Goal: Task Accomplishment & Management: Complete application form

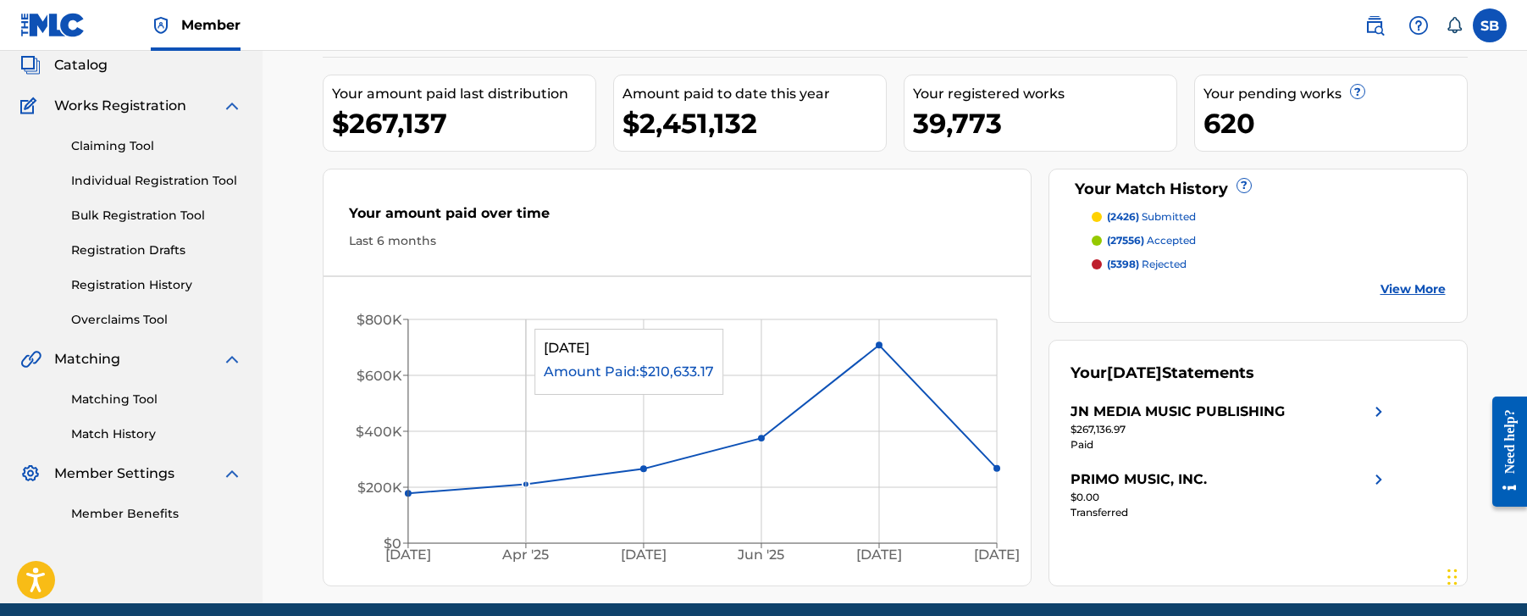
scroll to position [24, 0]
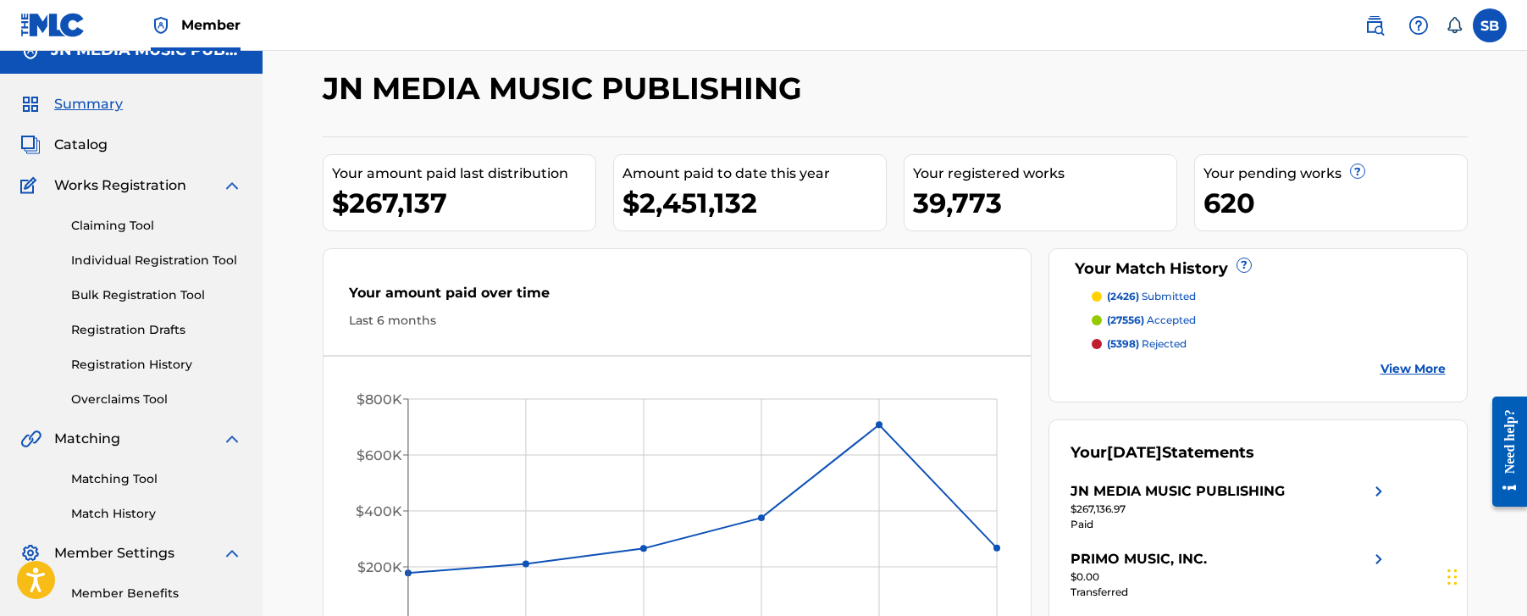
click at [231, 249] on div "Claiming Tool Individual Registration Tool Bulk Registration Tool Registration …" at bounding box center [131, 302] width 222 height 213
click at [226, 252] on link "Individual Registration Tool" at bounding box center [156, 261] width 171 height 18
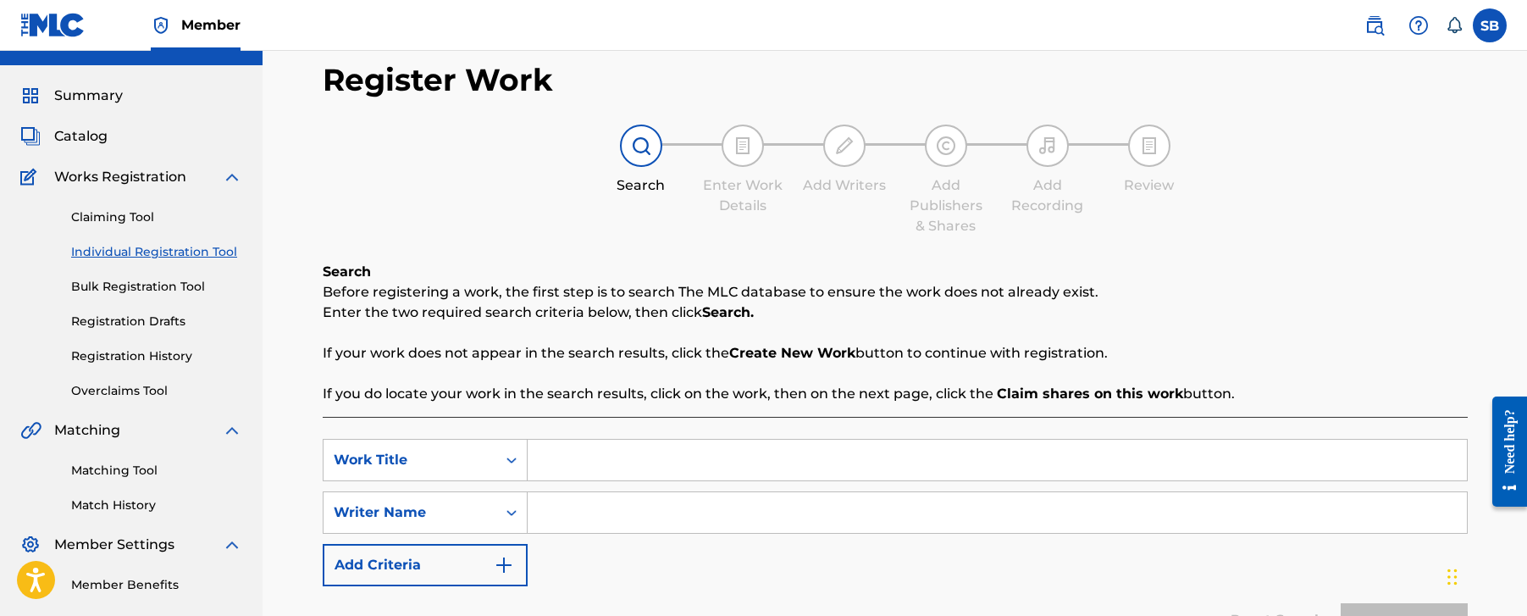
scroll to position [33, 0]
click at [599, 470] on input "Search Form" at bounding box center [997, 459] width 939 height 41
paste input "Mis perros"
type input "Mis perros"
click at [616, 510] on input "Search Form" at bounding box center [997, 511] width 939 height 41
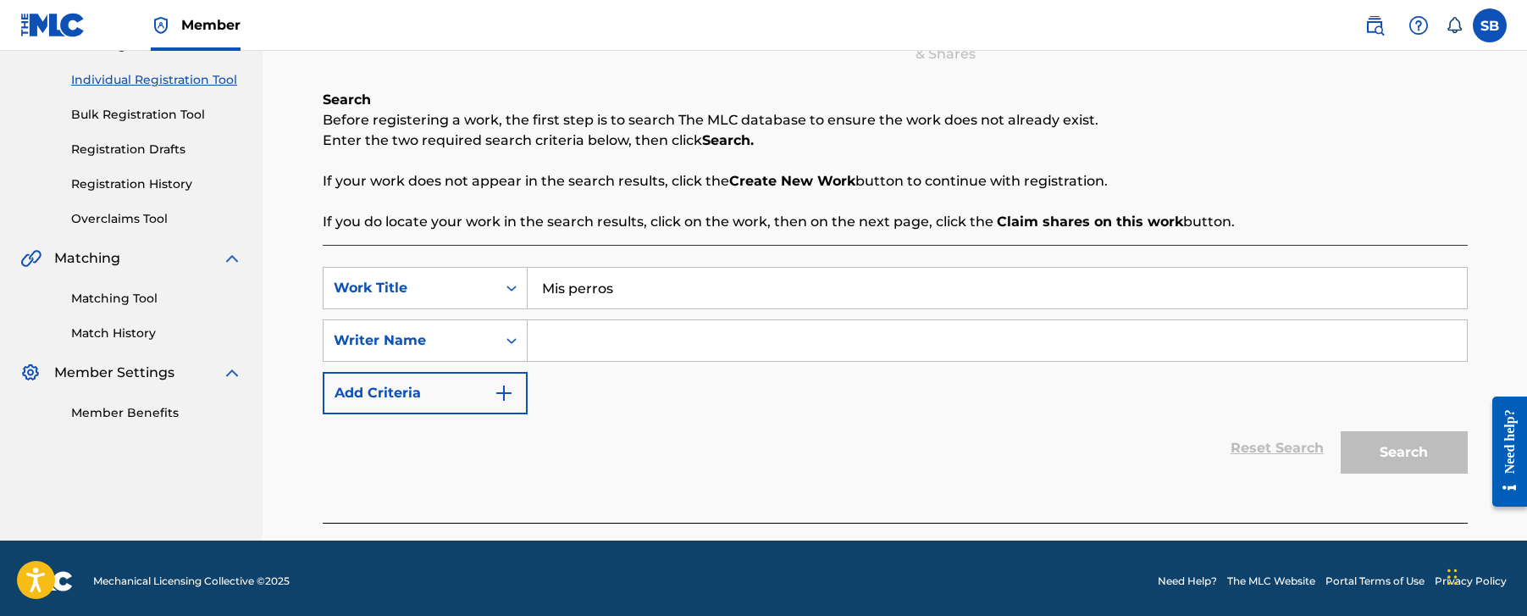
scroll to position [210, 0]
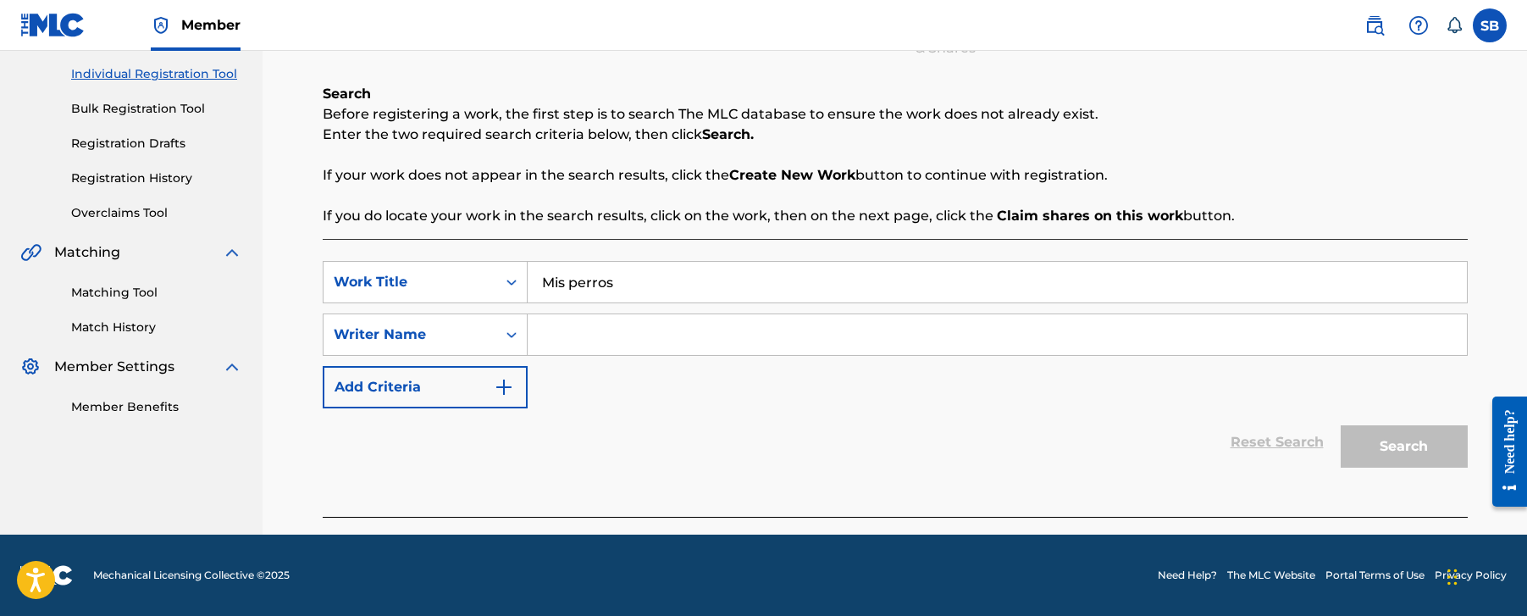
click at [793, 345] on input "Search Form" at bounding box center [997, 334] width 939 height 41
paste input "[PERSON_NAME]"
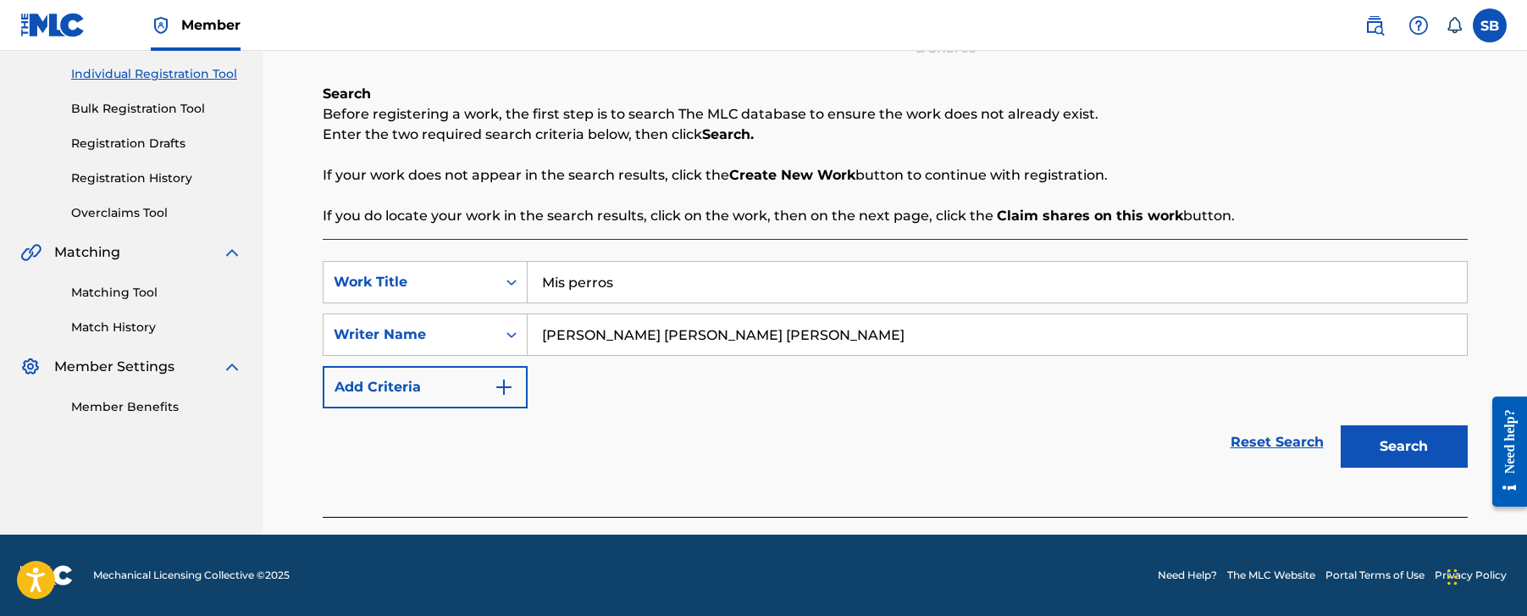
type input "[PERSON_NAME]"
click at [1405, 453] on button "Search" at bounding box center [1404, 446] width 127 height 42
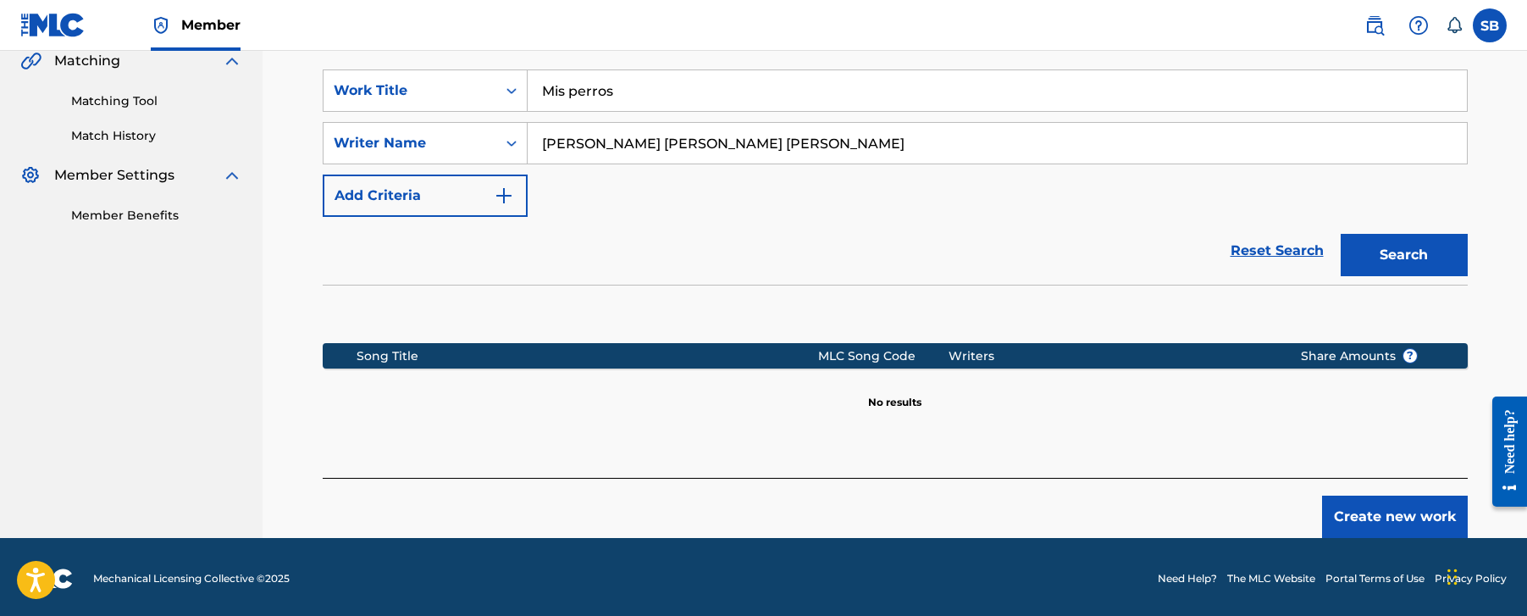
scroll to position [405, 0]
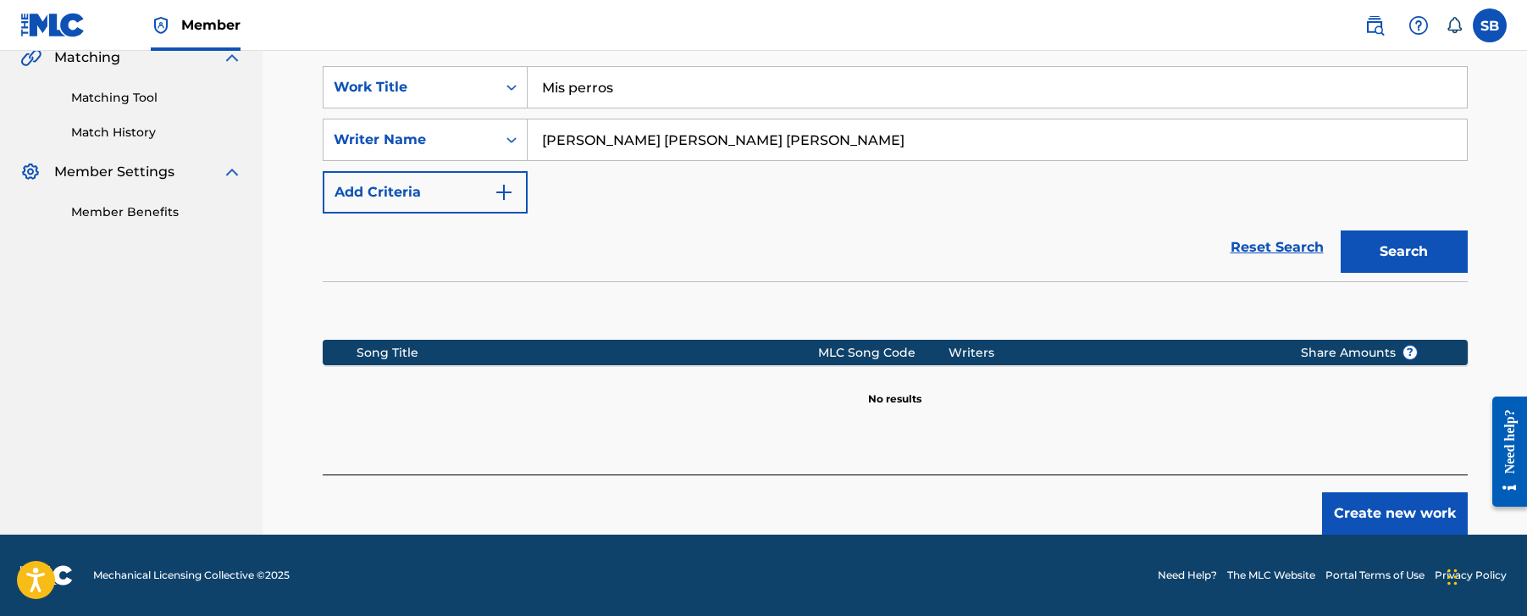
click at [1356, 506] on button "Create new work" at bounding box center [1395, 513] width 146 height 42
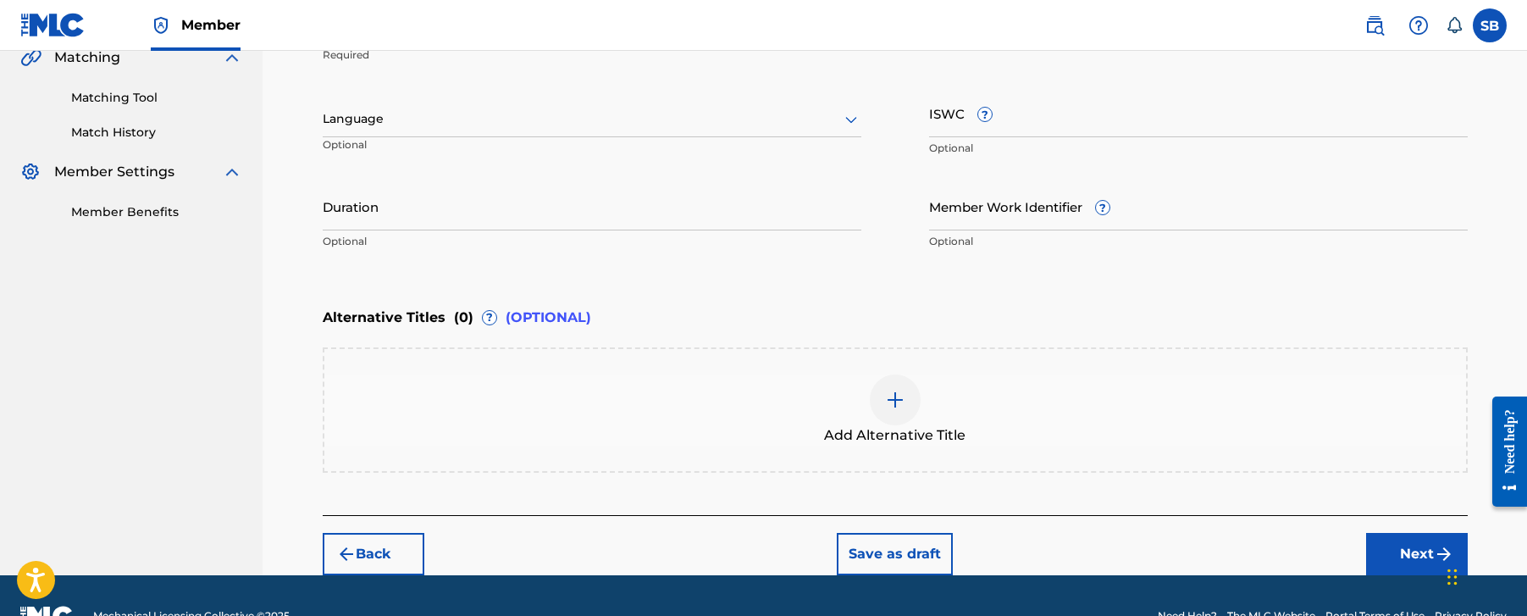
click at [492, 123] on div at bounding box center [592, 118] width 539 height 21
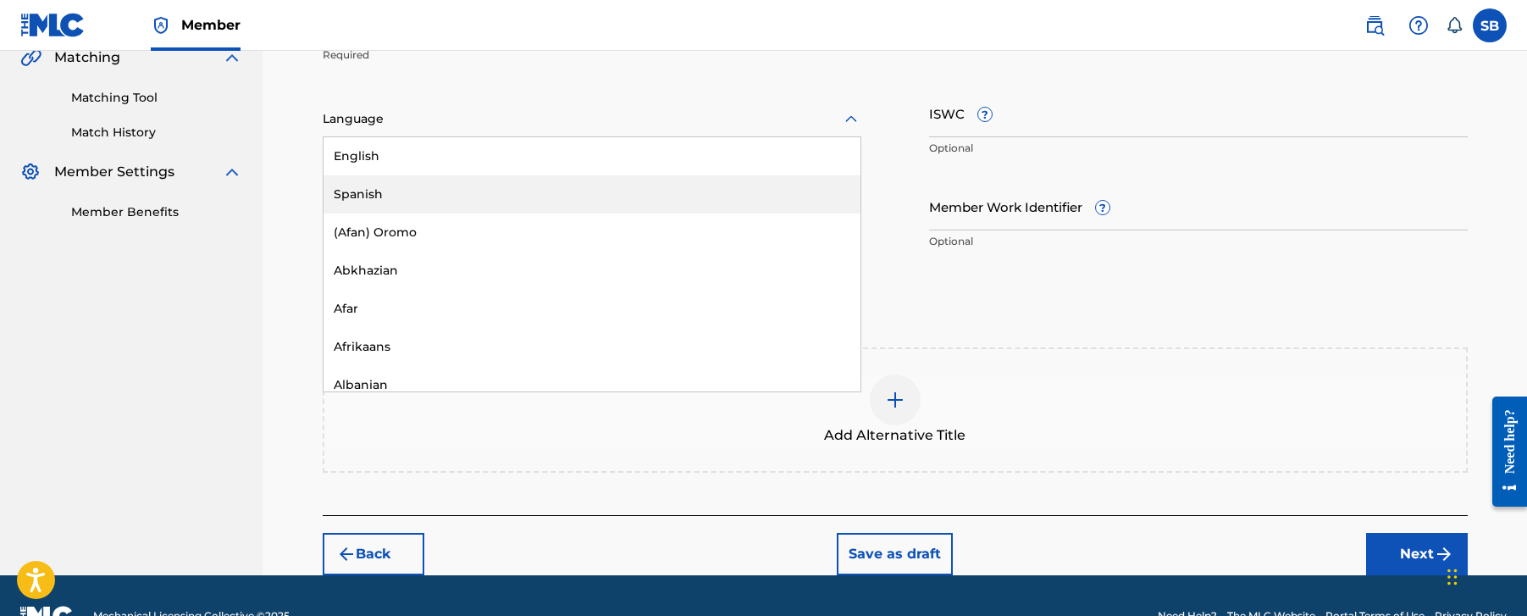
click at [445, 201] on div "Spanish" at bounding box center [592, 194] width 537 height 38
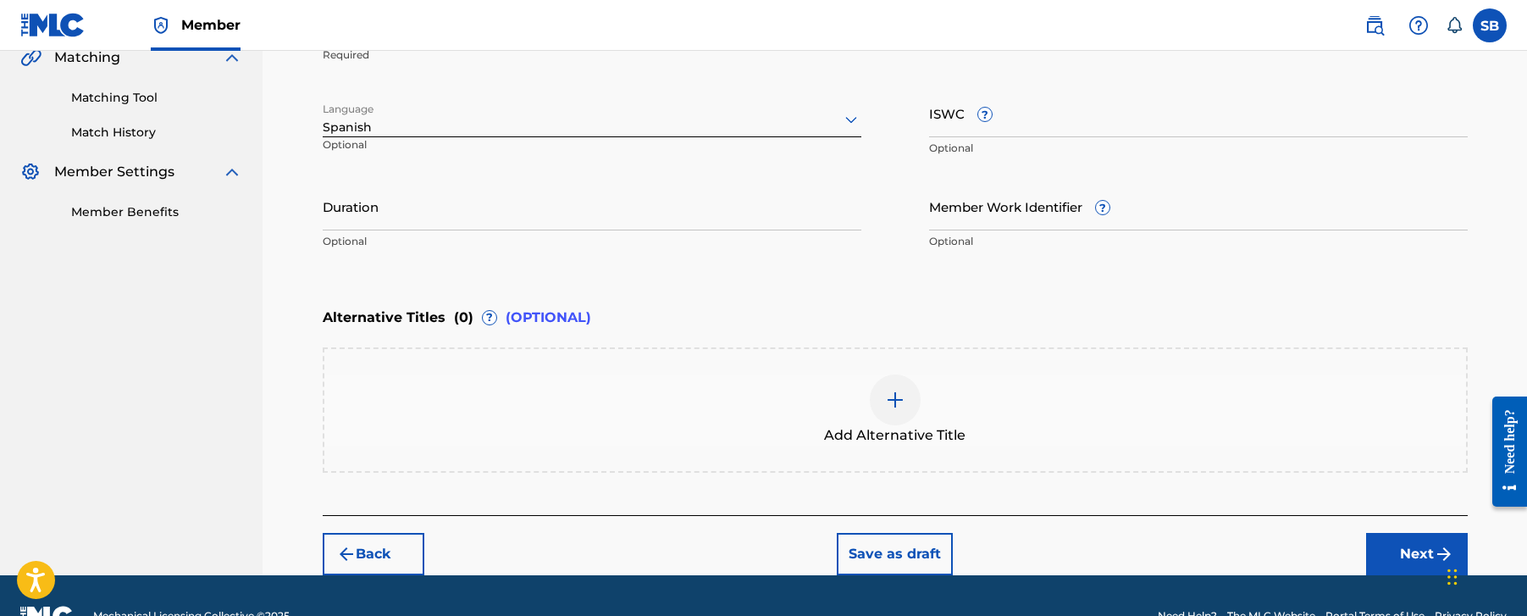
click at [1385, 564] on button "Next" at bounding box center [1417, 554] width 102 height 42
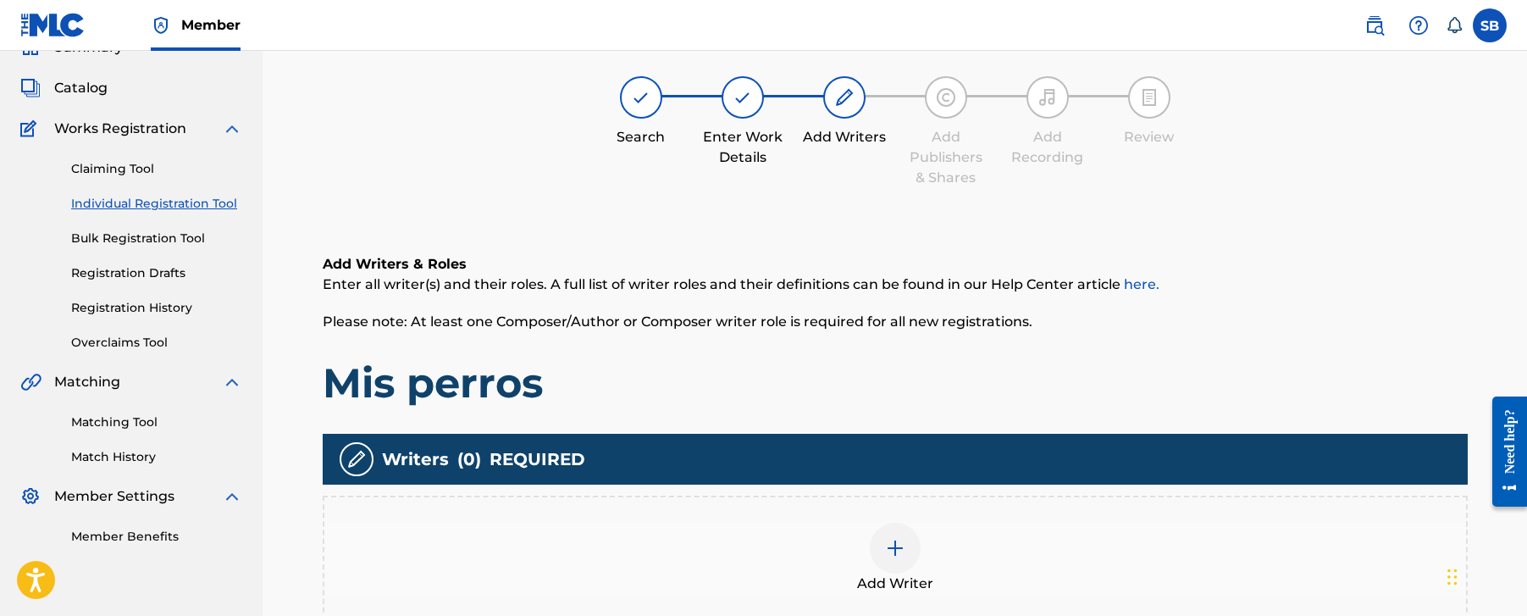
scroll to position [76, 0]
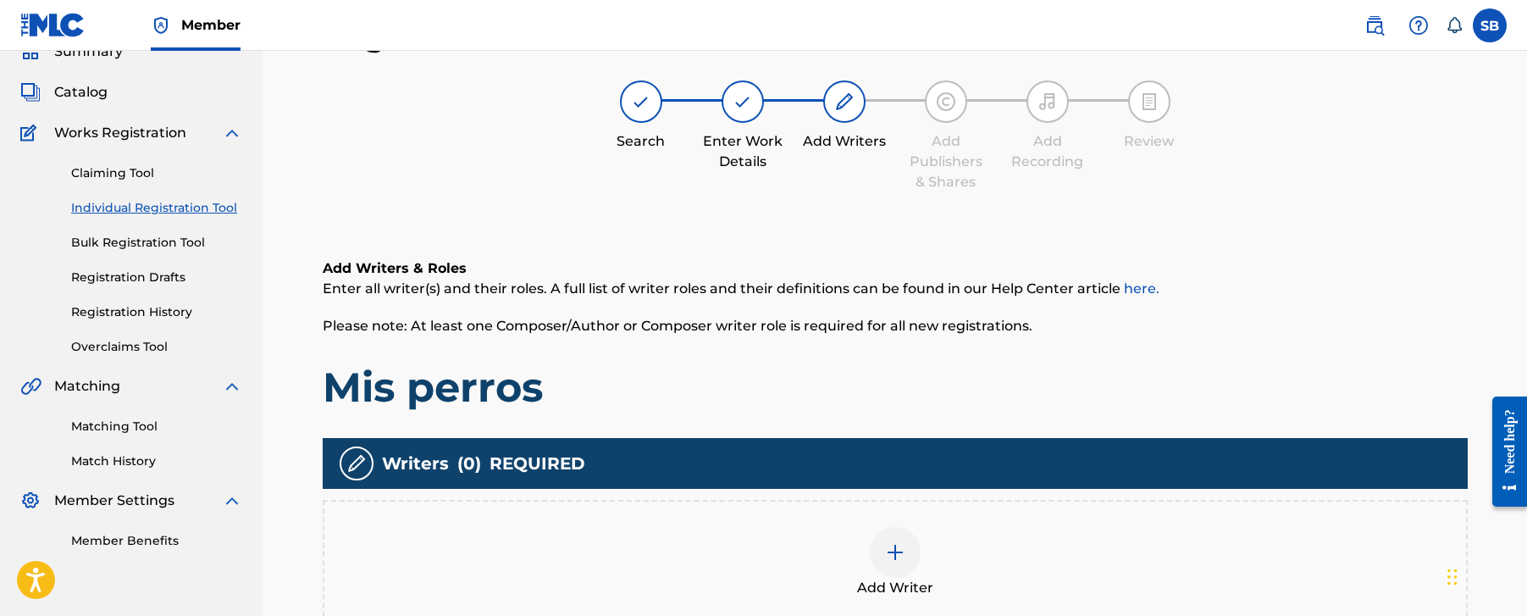
click at [922, 528] on div "Add Writer" at bounding box center [895, 562] width 1142 height 71
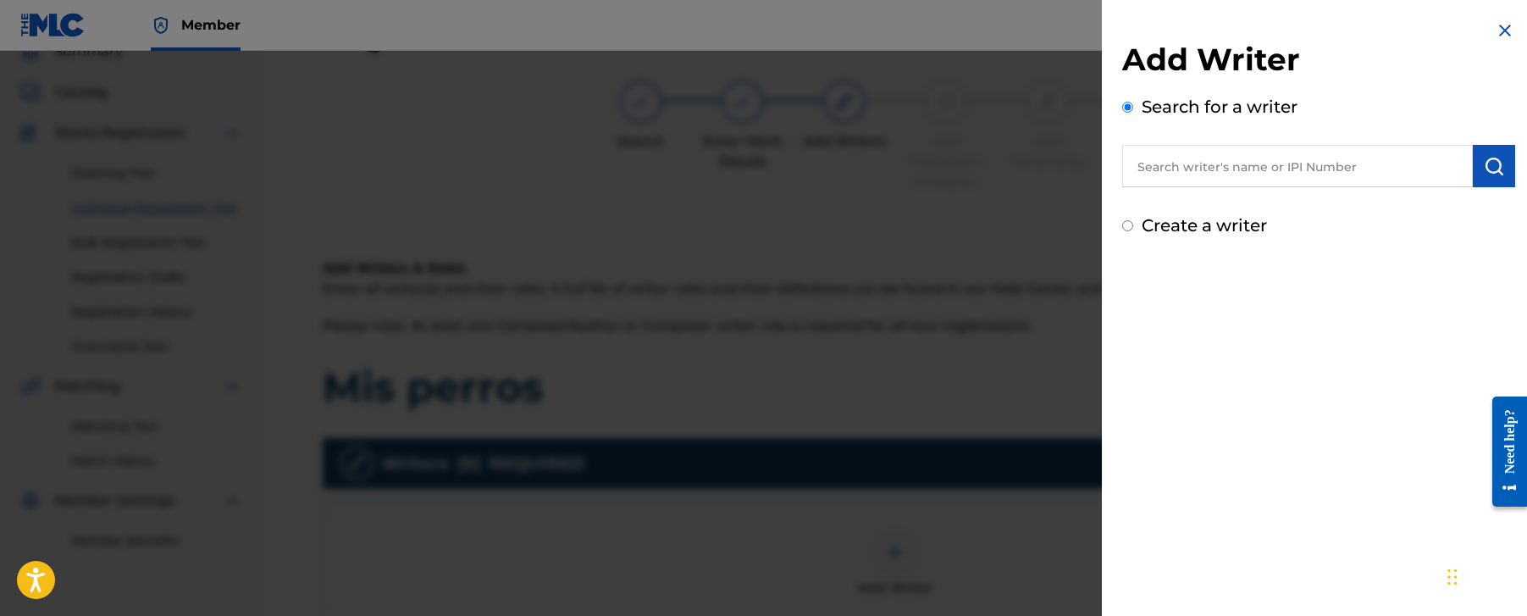
click at [1246, 169] on input "text" at bounding box center [1297, 166] width 351 height 42
paste input "[PERSON_NAME]"
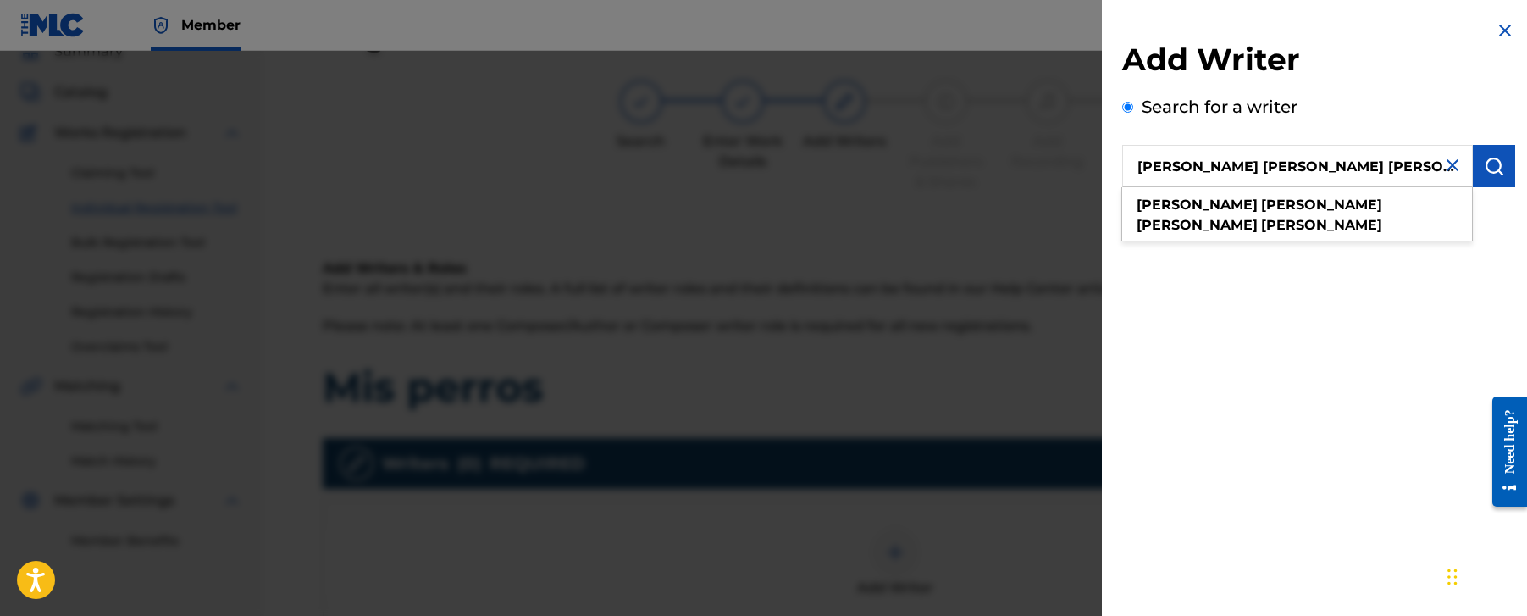
type input "[PERSON_NAME]"
click at [1484, 171] on img "submit" at bounding box center [1494, 166] width 20 height 20
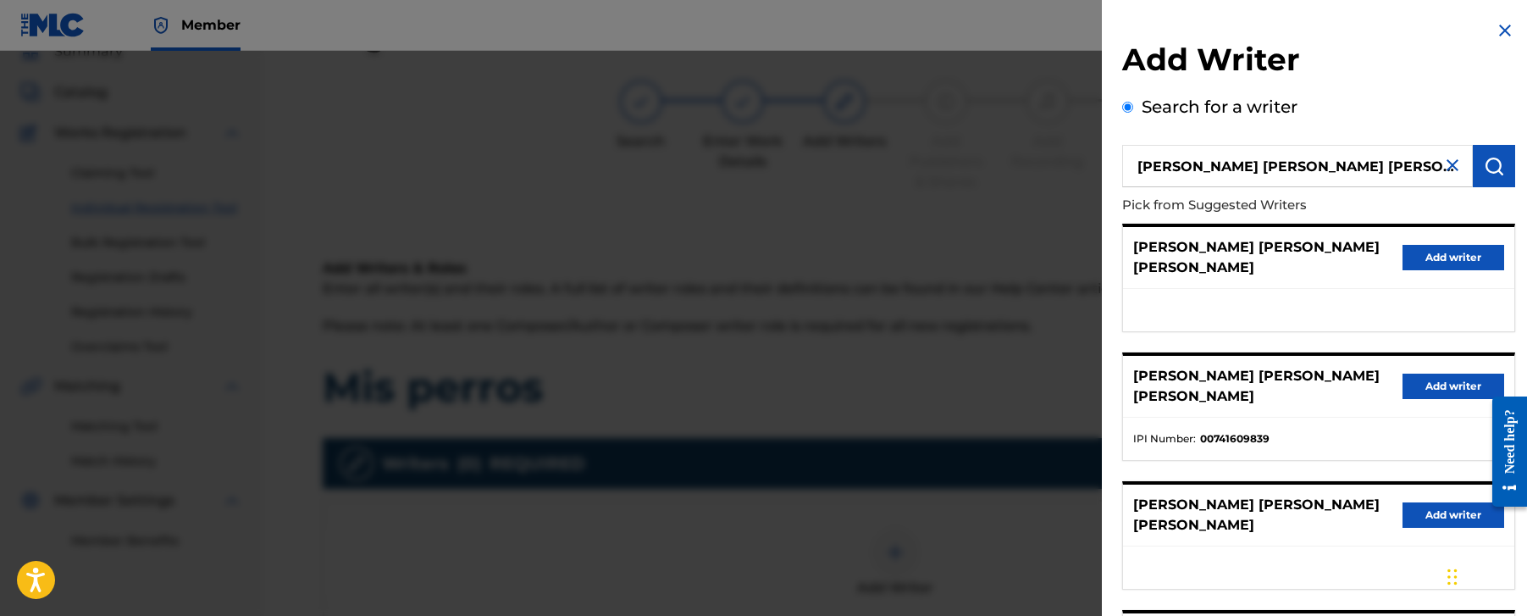
scroll to position [3, 0]
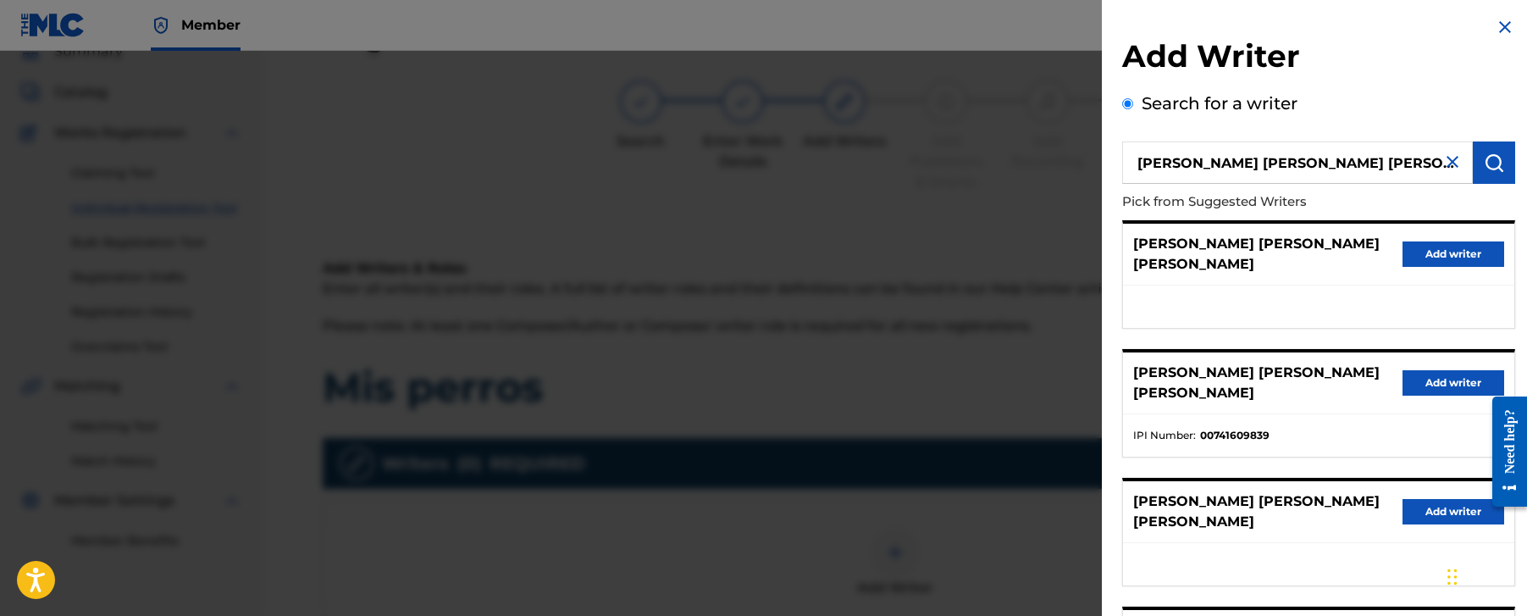
click at [1414, 370] on button "Add writer" at bounding box center [1454, 382] width 102 height 25
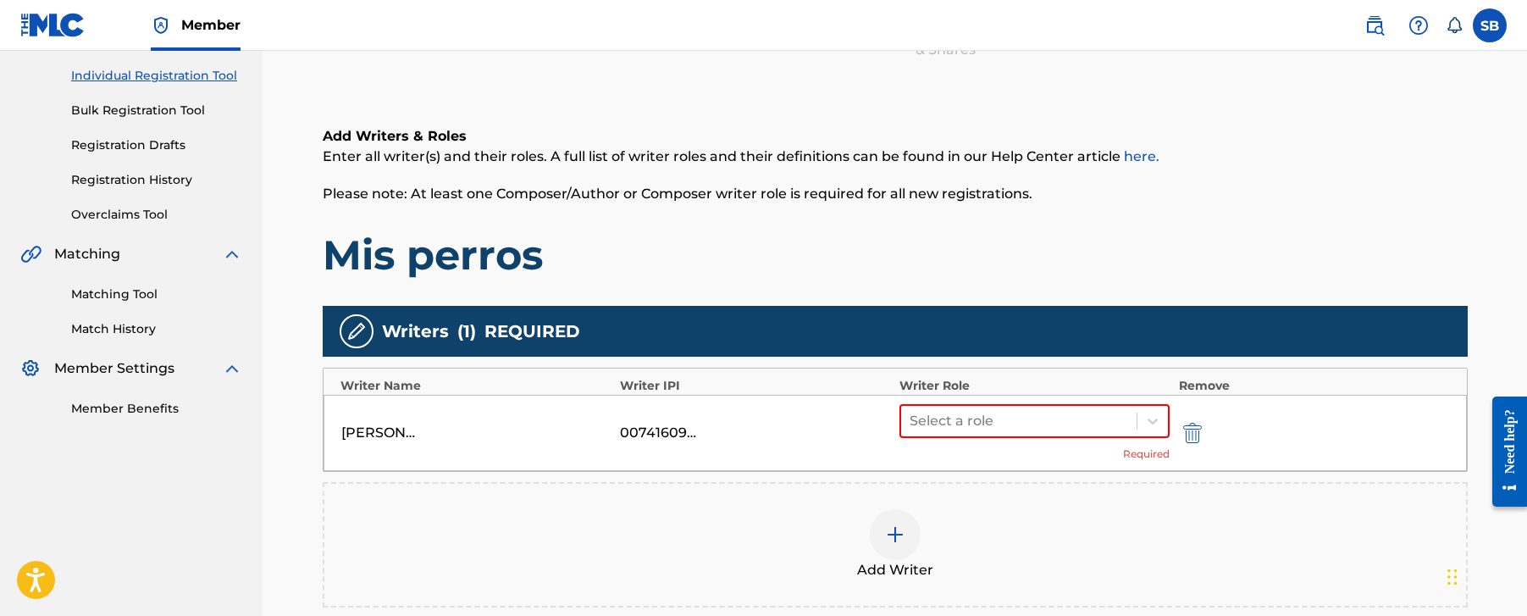
scroll to position [423, 0]
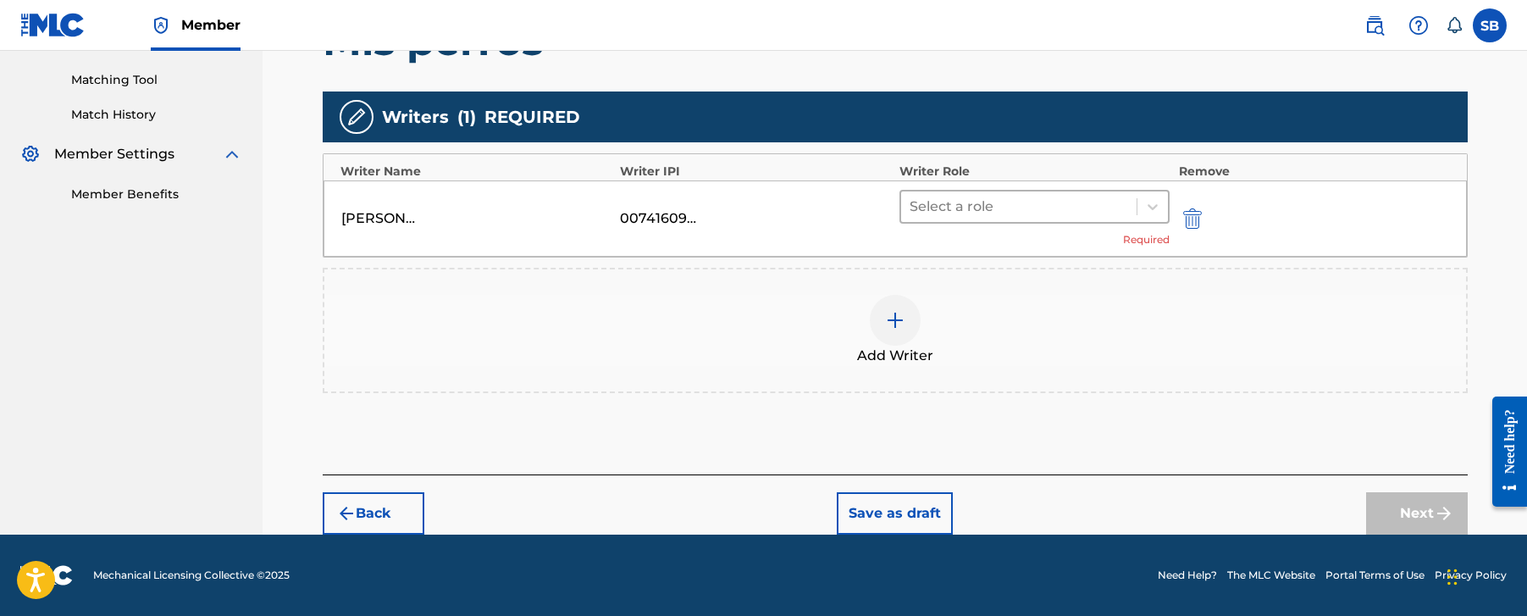
click at [1011, 216] on div at bounding box center [1019, 207] width 219 height 24
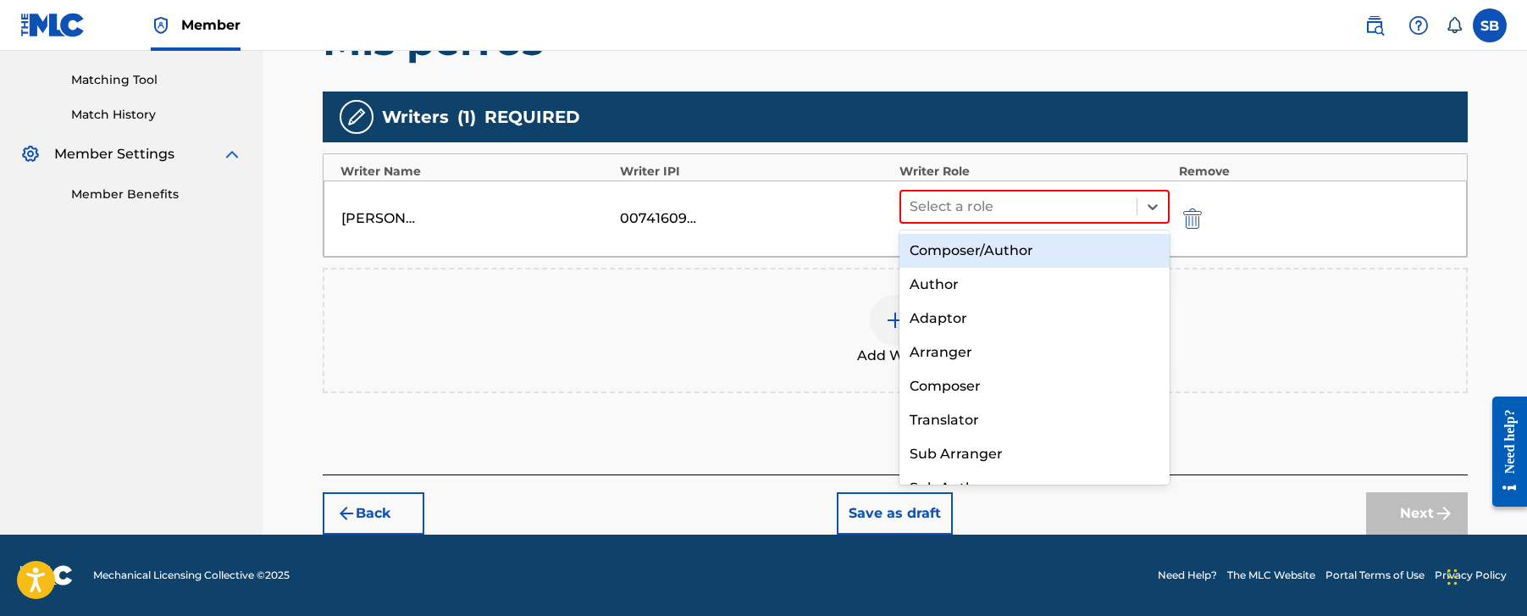
click at [1027, 259] on div "Composer/Author" at bounding box center [1035, 251] width 271 height 34
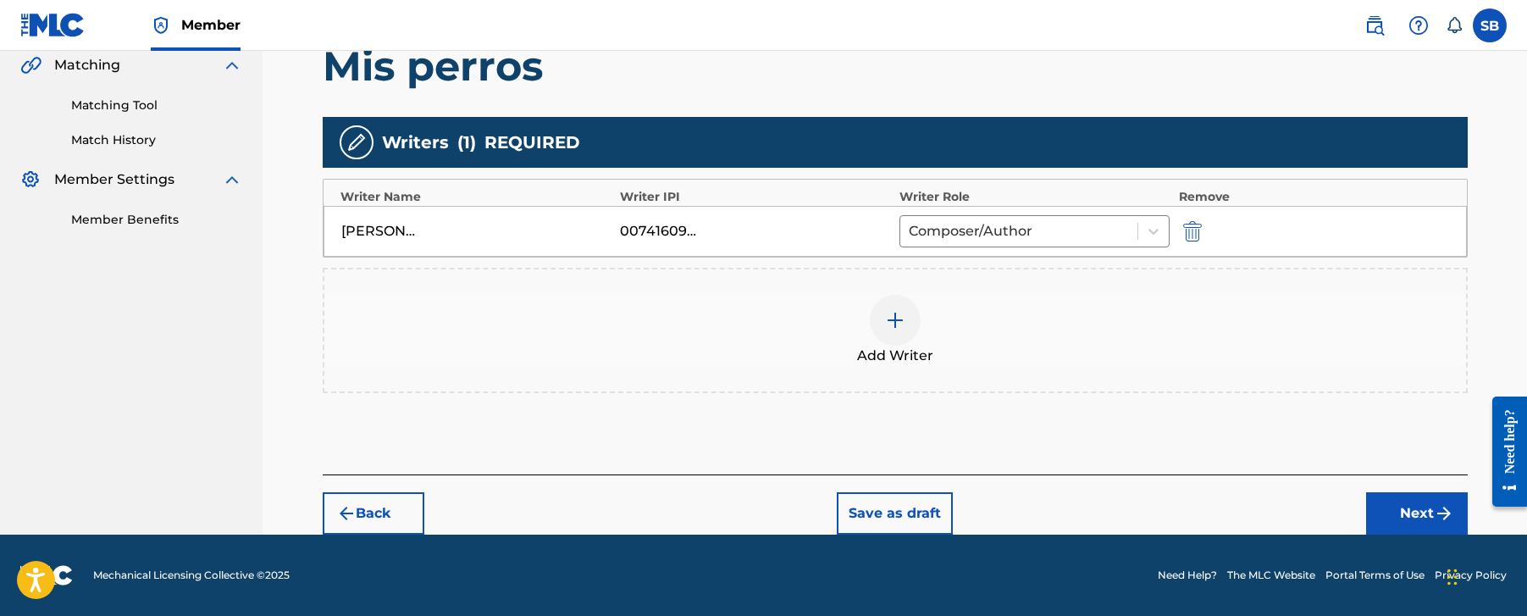
click at [1414, 514] on button "Next" at bounding box center [1417, 513] width 102 height 42
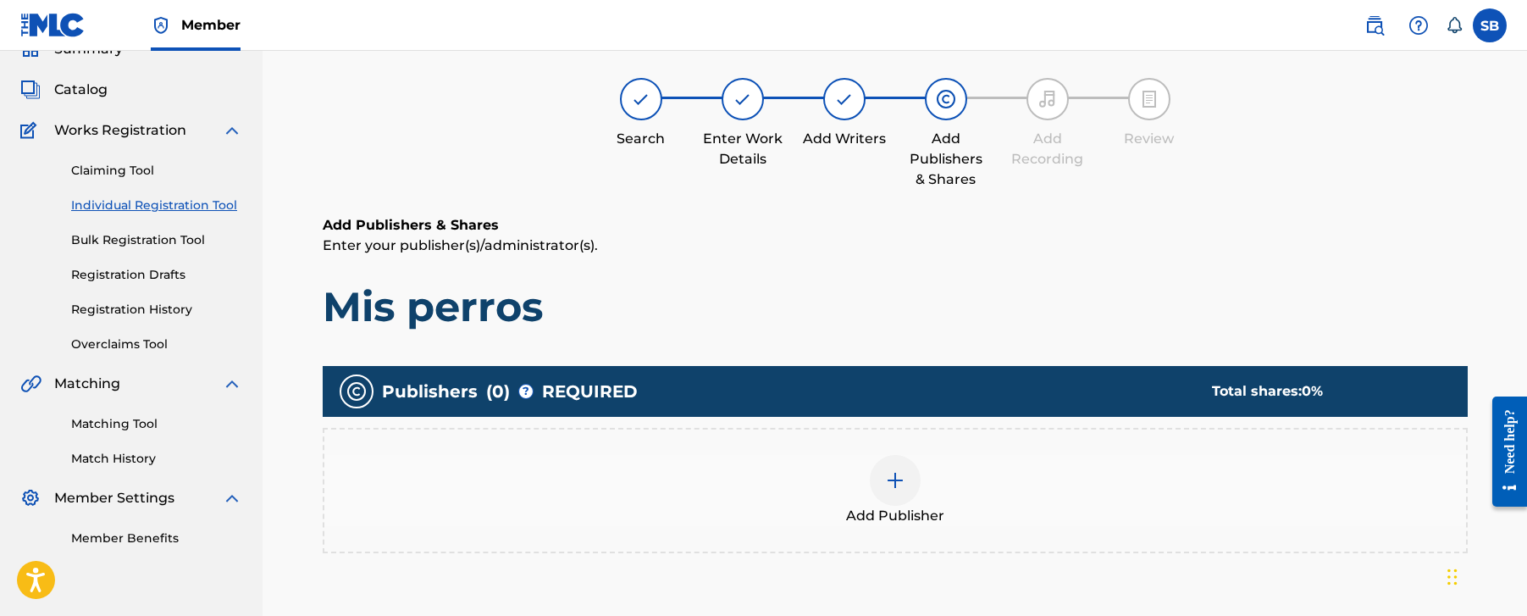
scroll to position [76, 0]
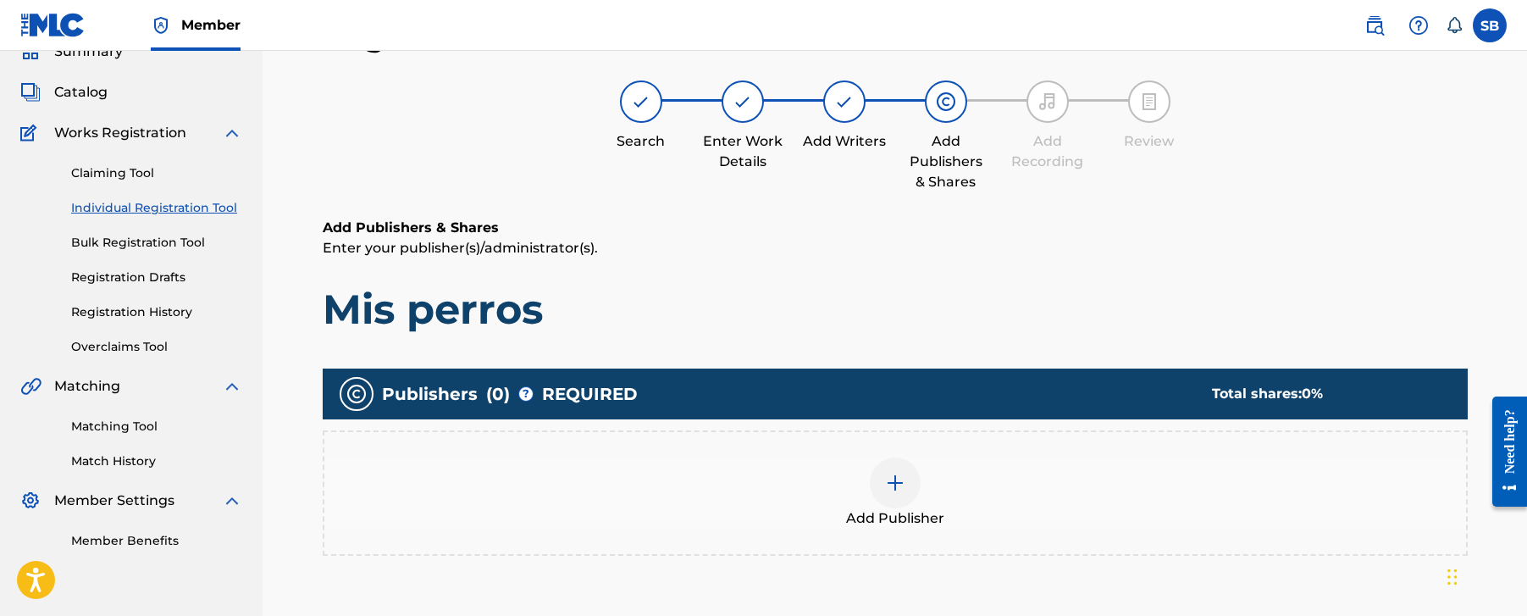
click at [908, 495] on div at bounding box center [895, 482] width 51 height 51
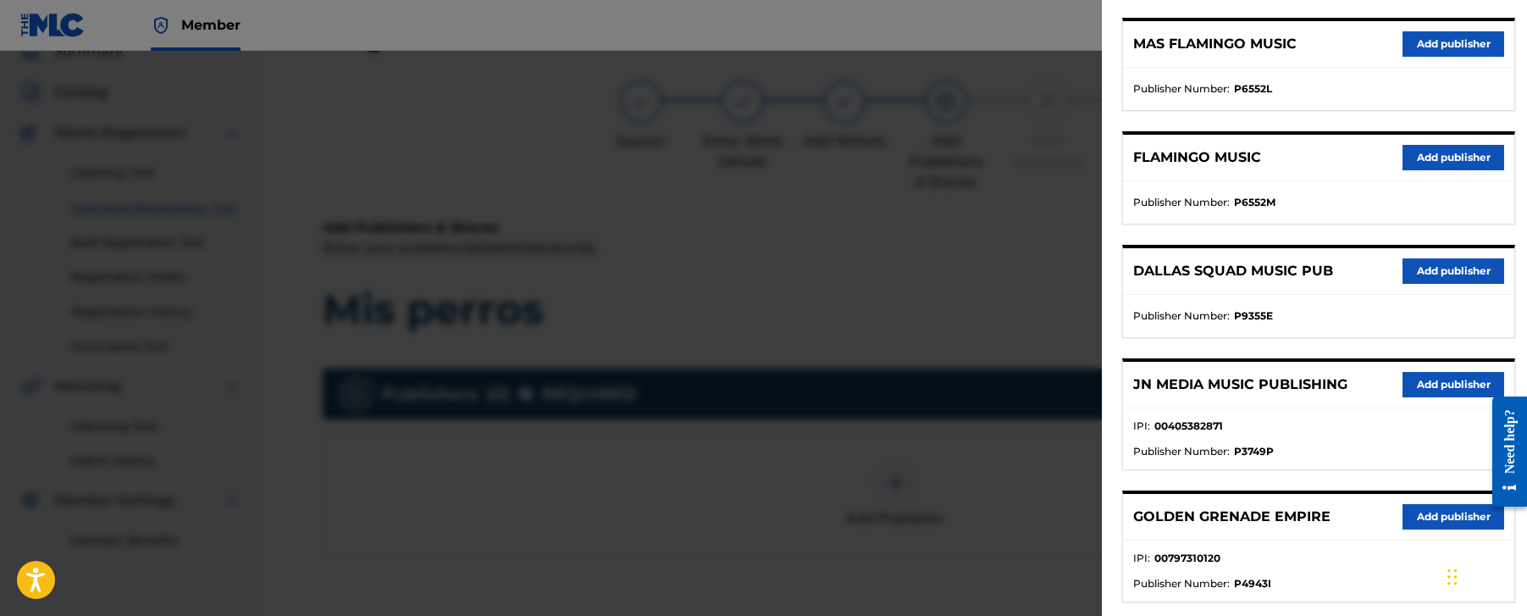
scroll to position [446, 0]
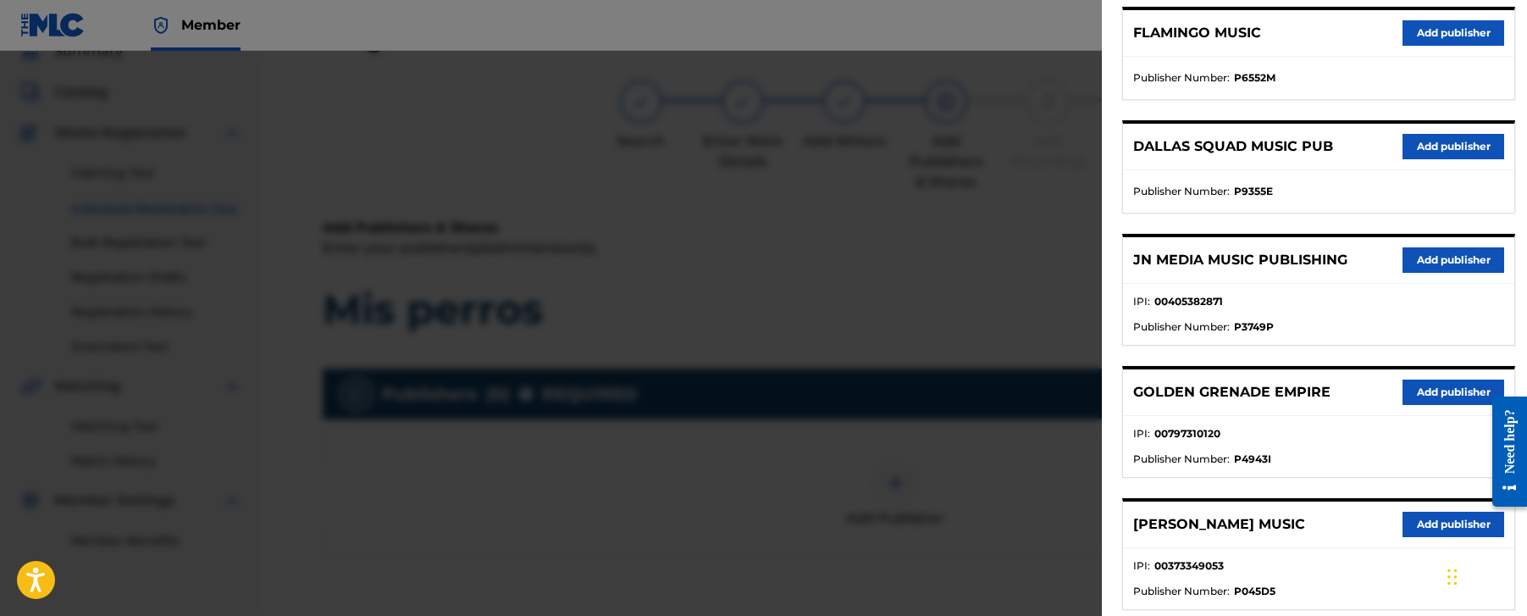
click at [1459, 254] on button "Add publisher" at bounding box center [1454, 259] width 102 height 25
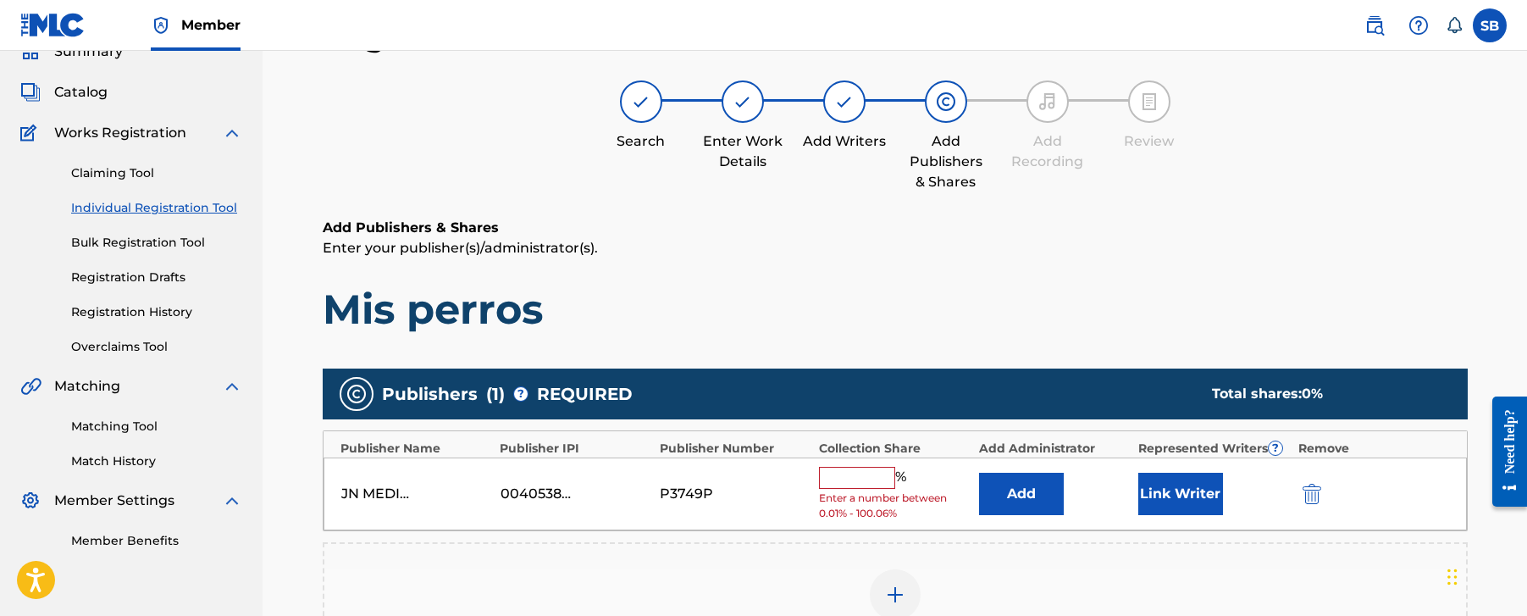
click at [873, 478] on input "text" at bounding box center [857, 478] width 76 height 22
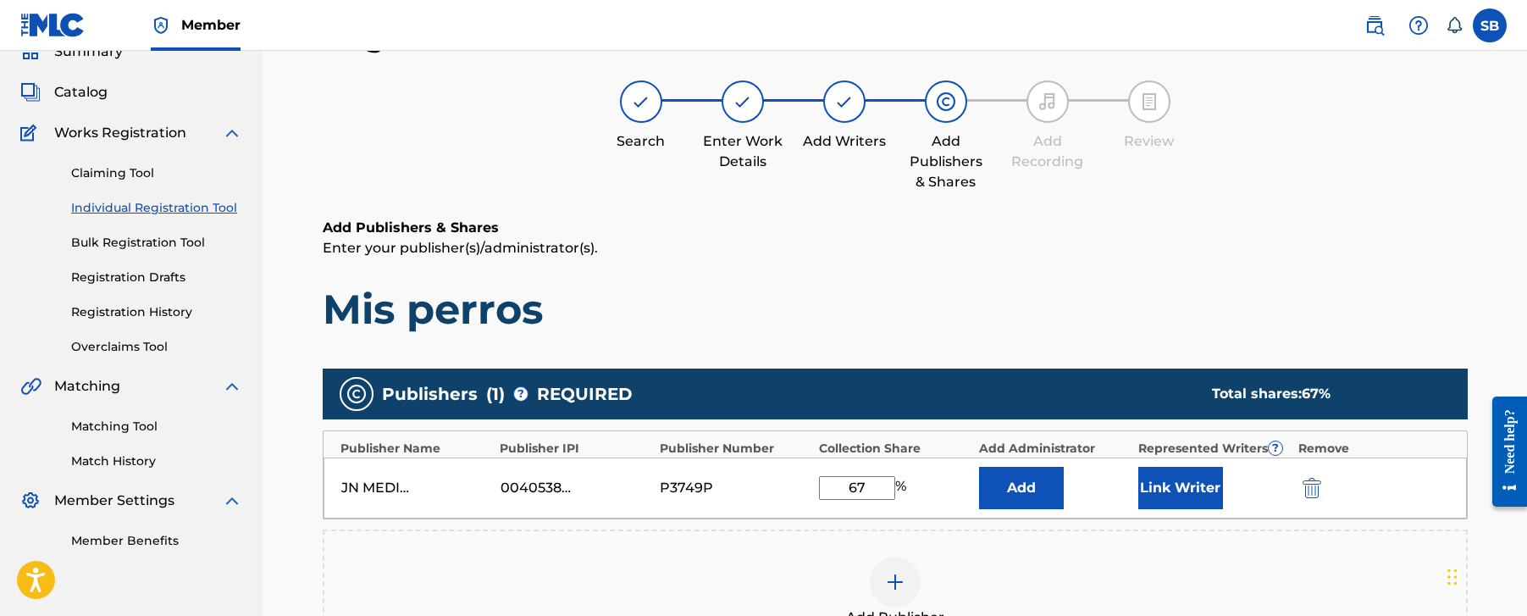
type input "67"
click at [1155, 487] on button "Link Writer" at bounding box center [1180, 488] width 85 height 42
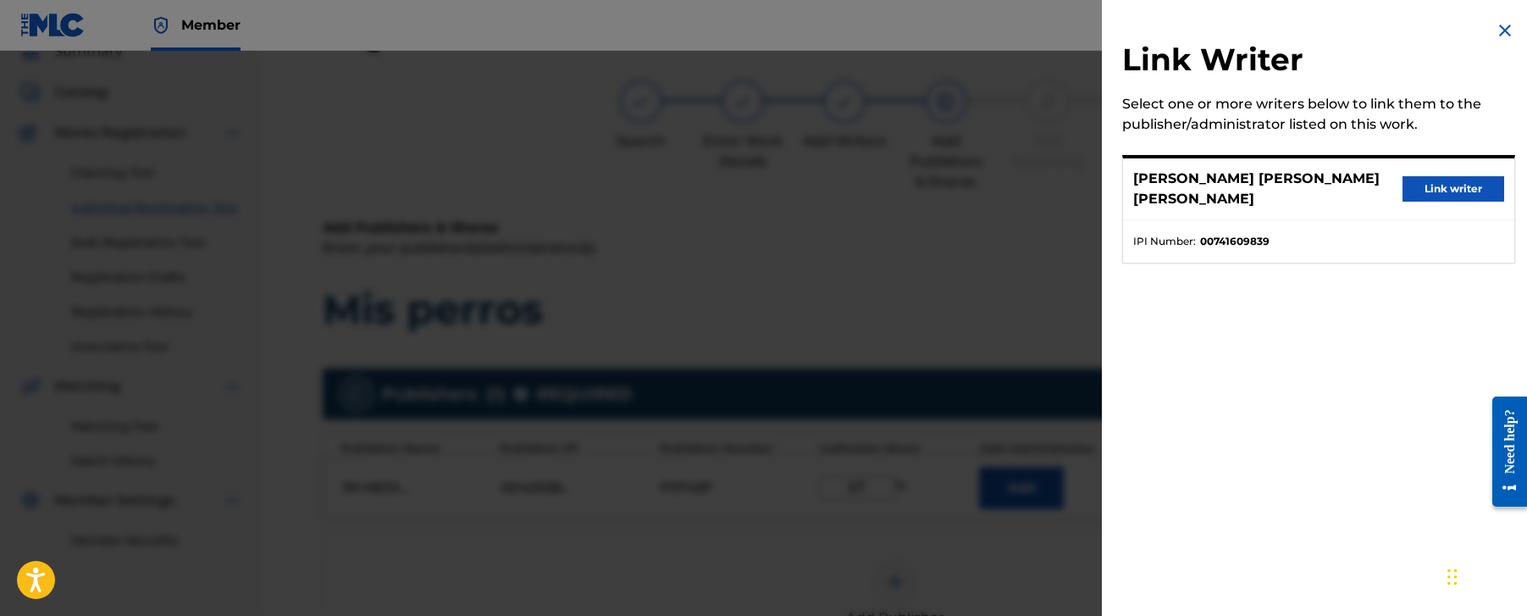
click at [1439, 164] on div "JOSE LUIS MALDONADO RAMOS Link writer" at bounding box center [1318, 189] width 391 height 62
click at [1437, 176] on button "Link writer" at bounding box center [1454, 188] width 102 height 25
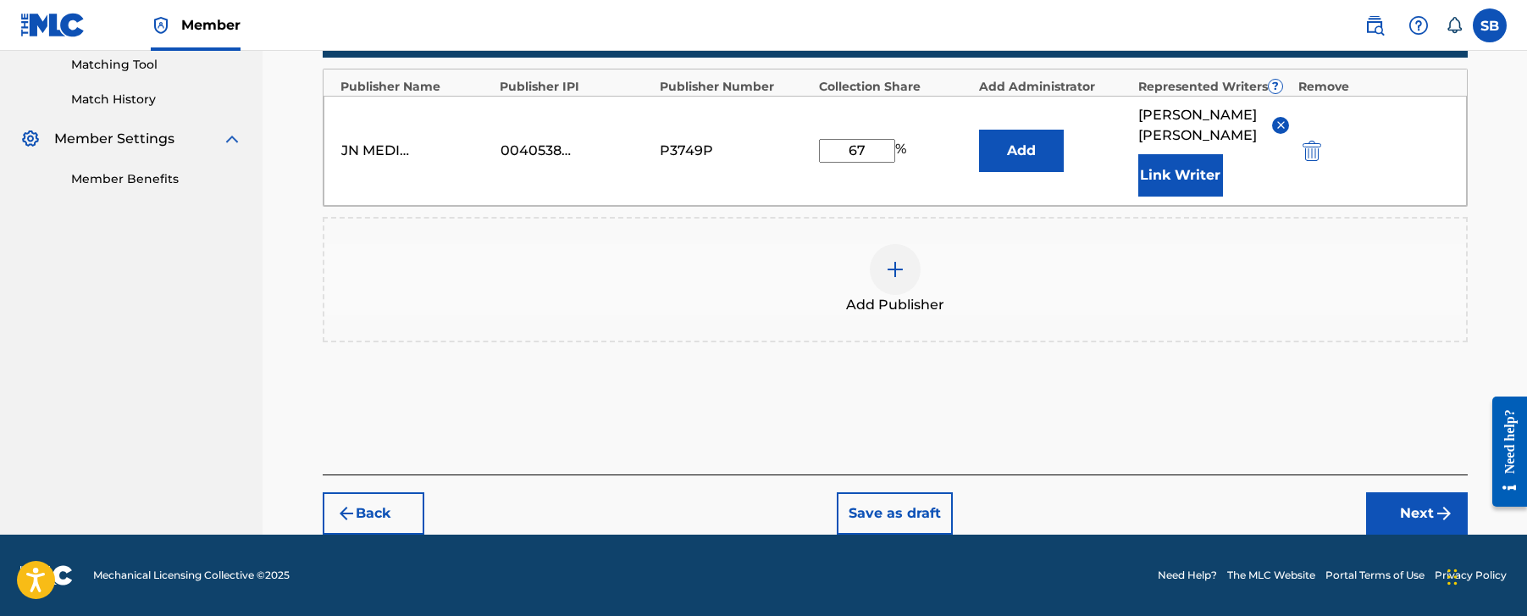
click at [1434, 526] on button "Next" at bounding box center [1417, 513] width 102 height 42
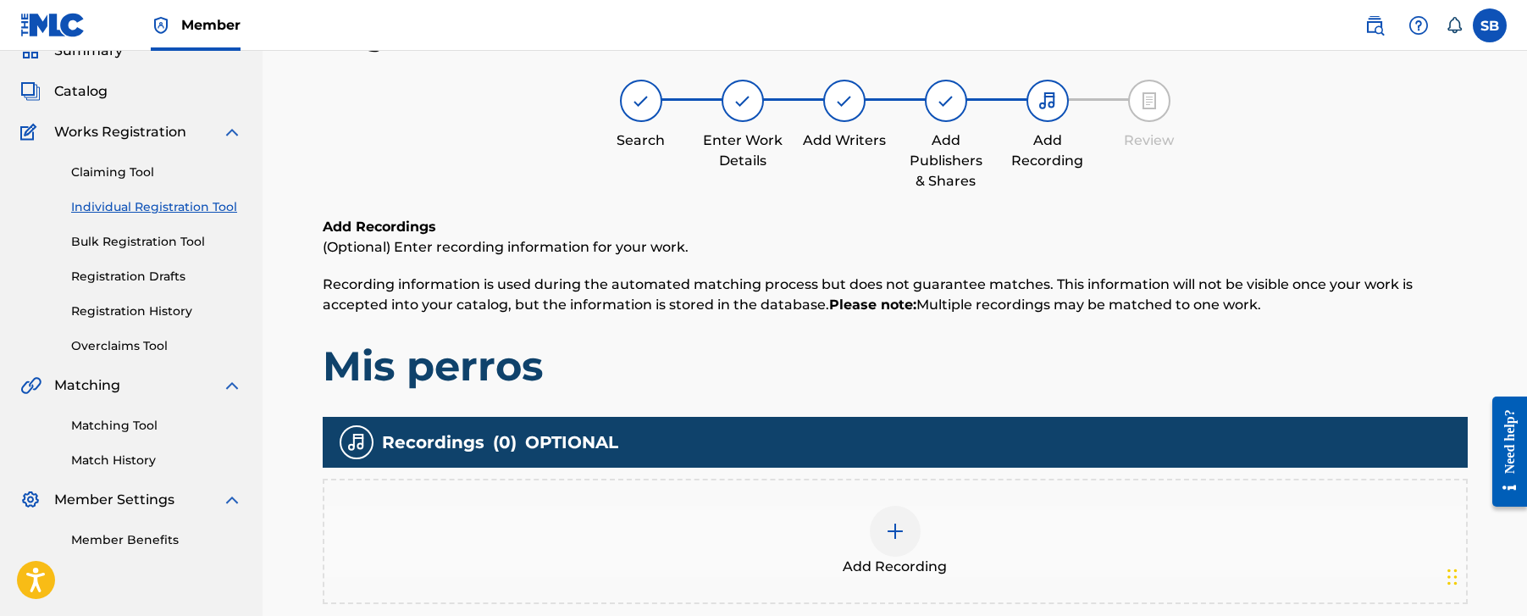
scroll to position [76, 0]
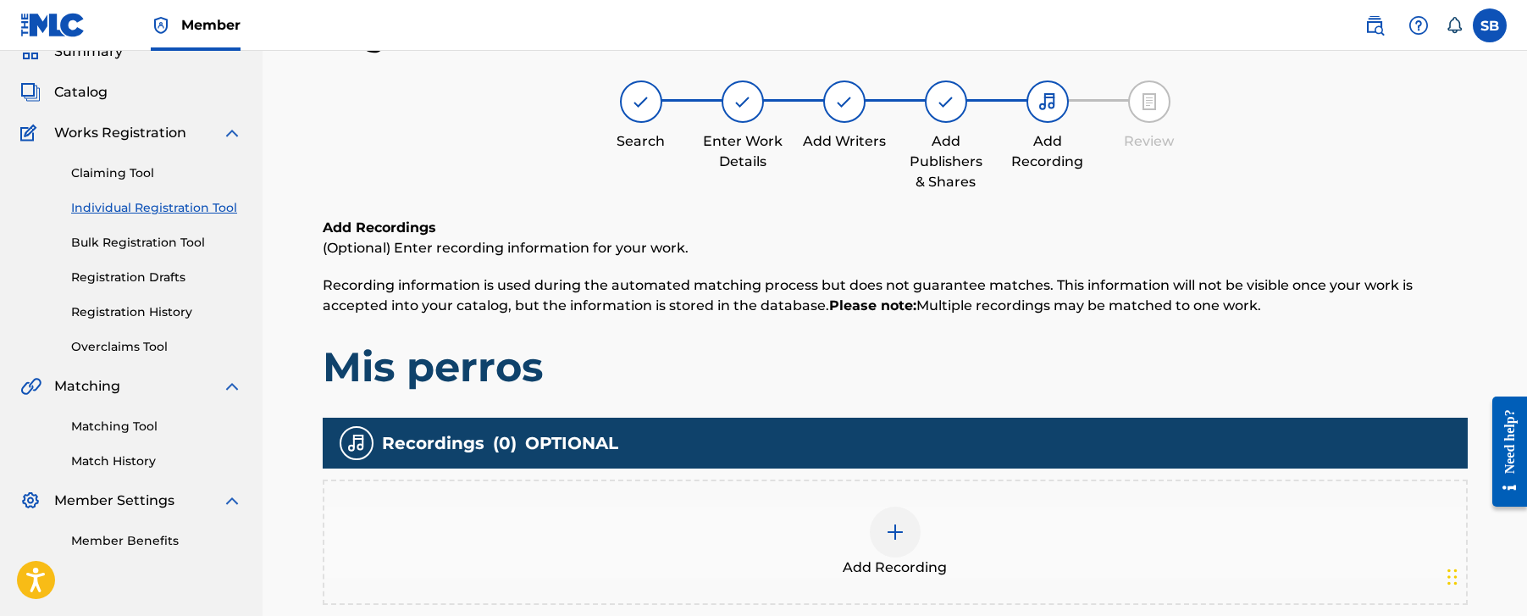
click at [918, 508] on div "Add Recording" at bounding box center [895, 542] width 1142 height 71
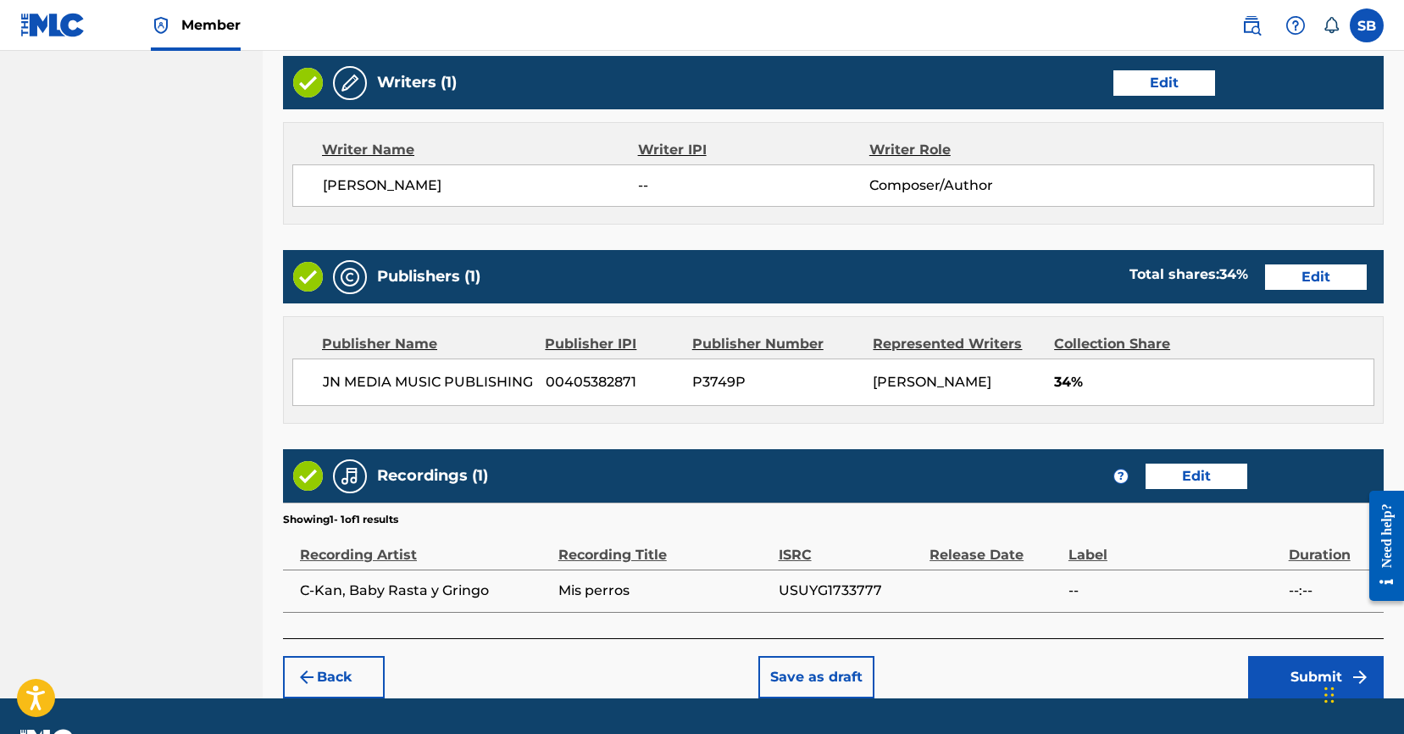
scroll to position [712, 0]
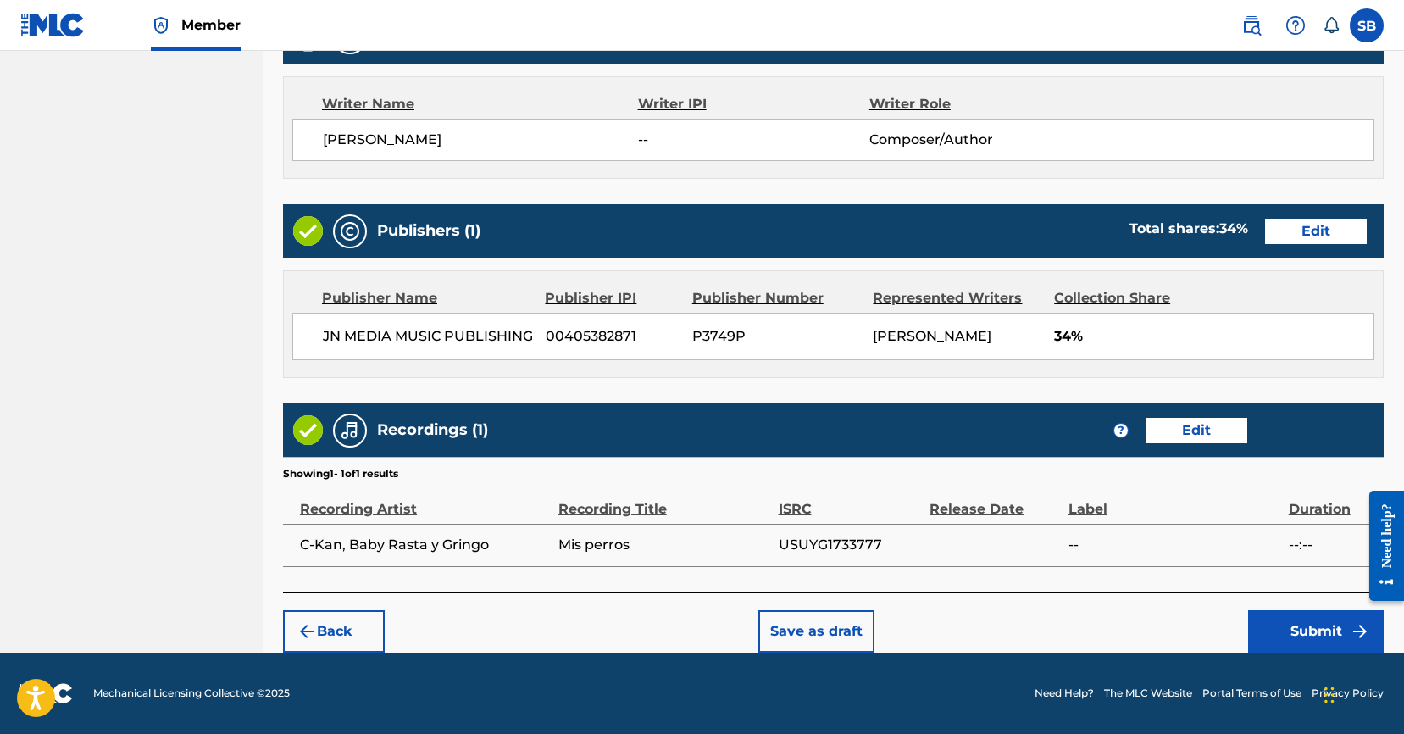
click at [1339, 219] on button "Edit" at bounding box center [1316, 231] width 102 height 25
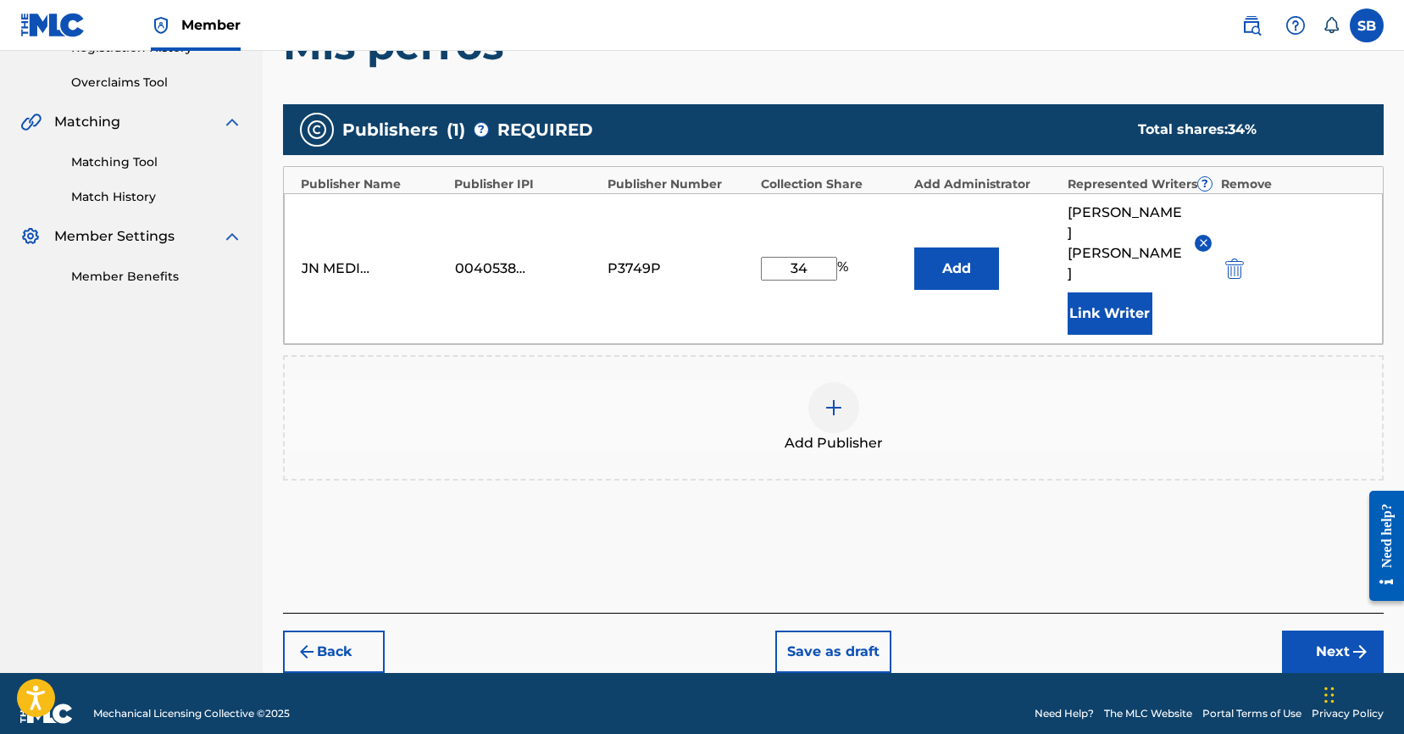
click at [829, 258] on input "34" at bounding box center [799, 269] width 76 height 24
type input "3"
type input "67"
click at [1321, 630] on button "Next" at bounding box center [1333, 651] width 102 height 42
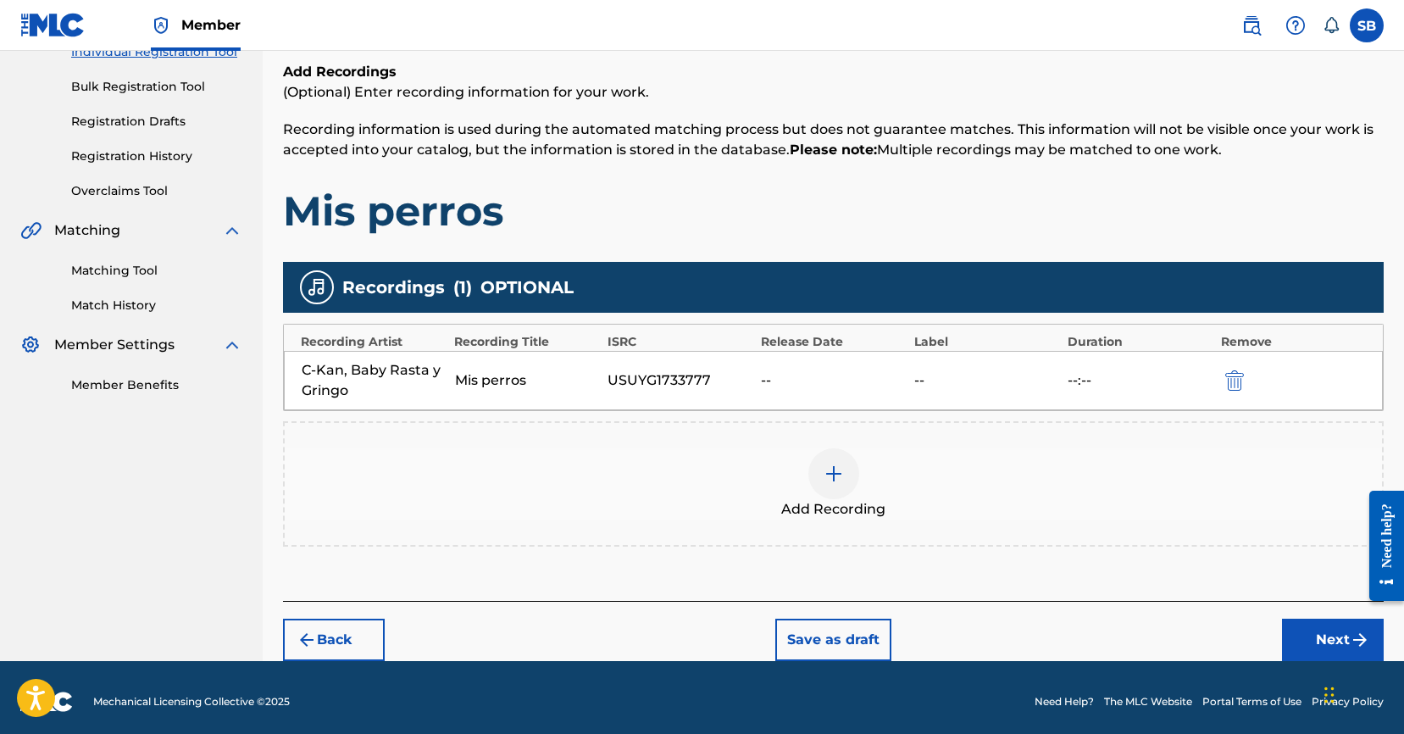
scroll to position [241, 0]
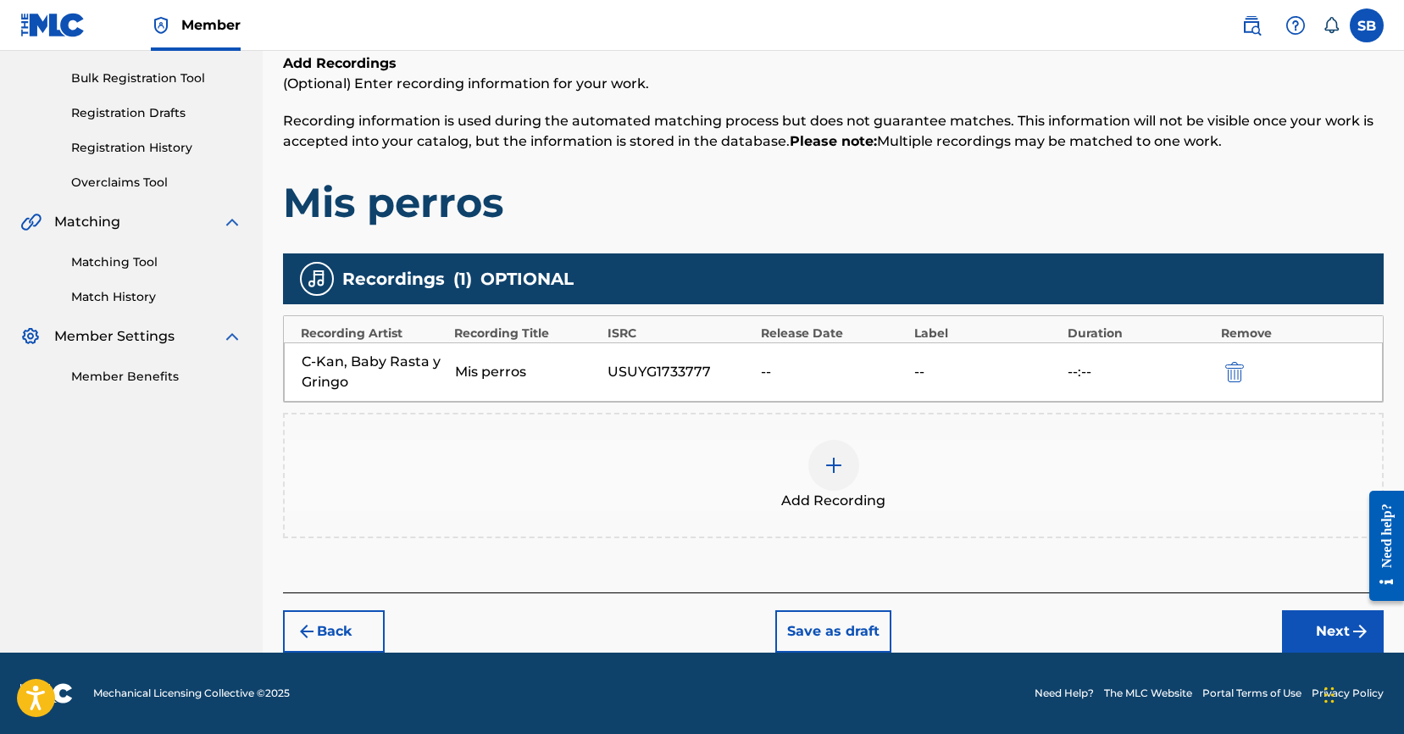
click at [1328, 629] on button "Next" at bounding box center [1333, 631] width 102 height 42
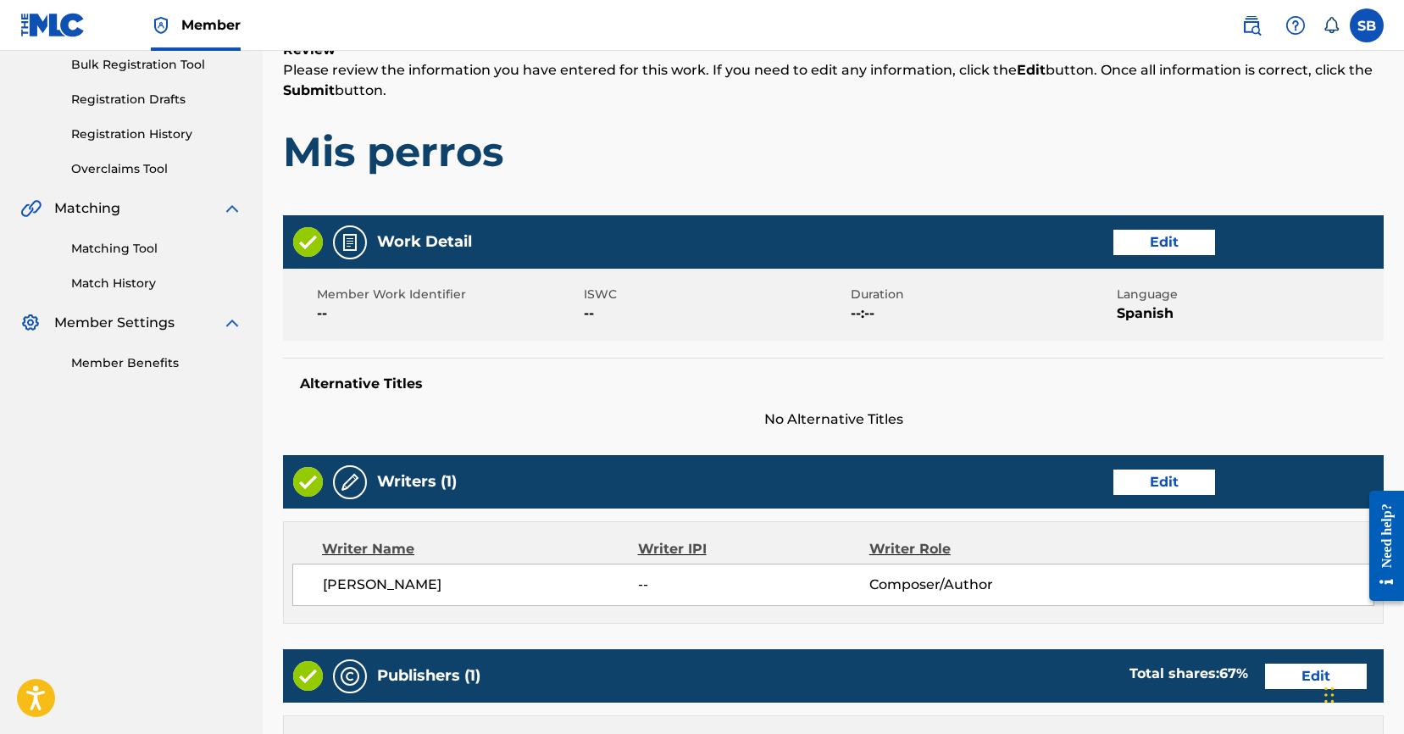
scroll to position [719, 0]
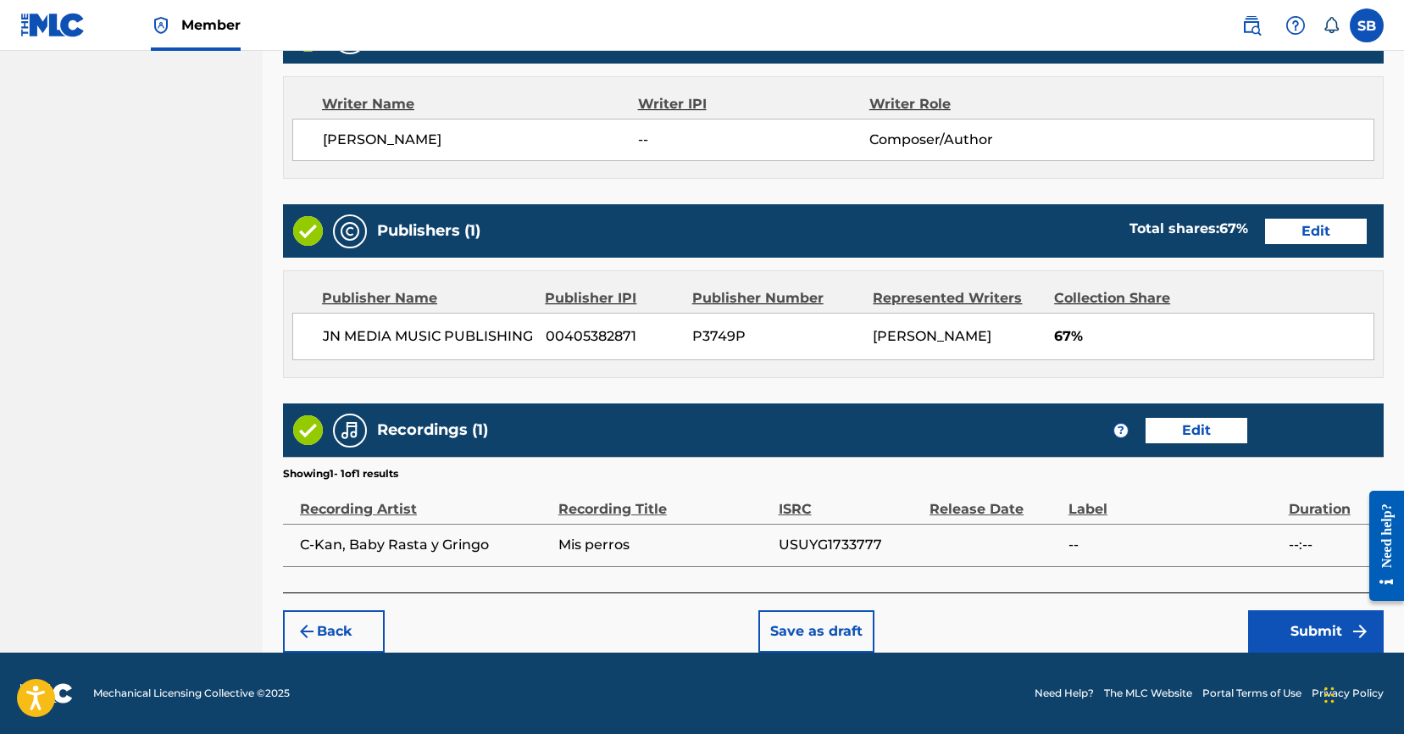
click at [1287, 629] on button "Submit" at bounding box center [1316, 631] width 136 height 42
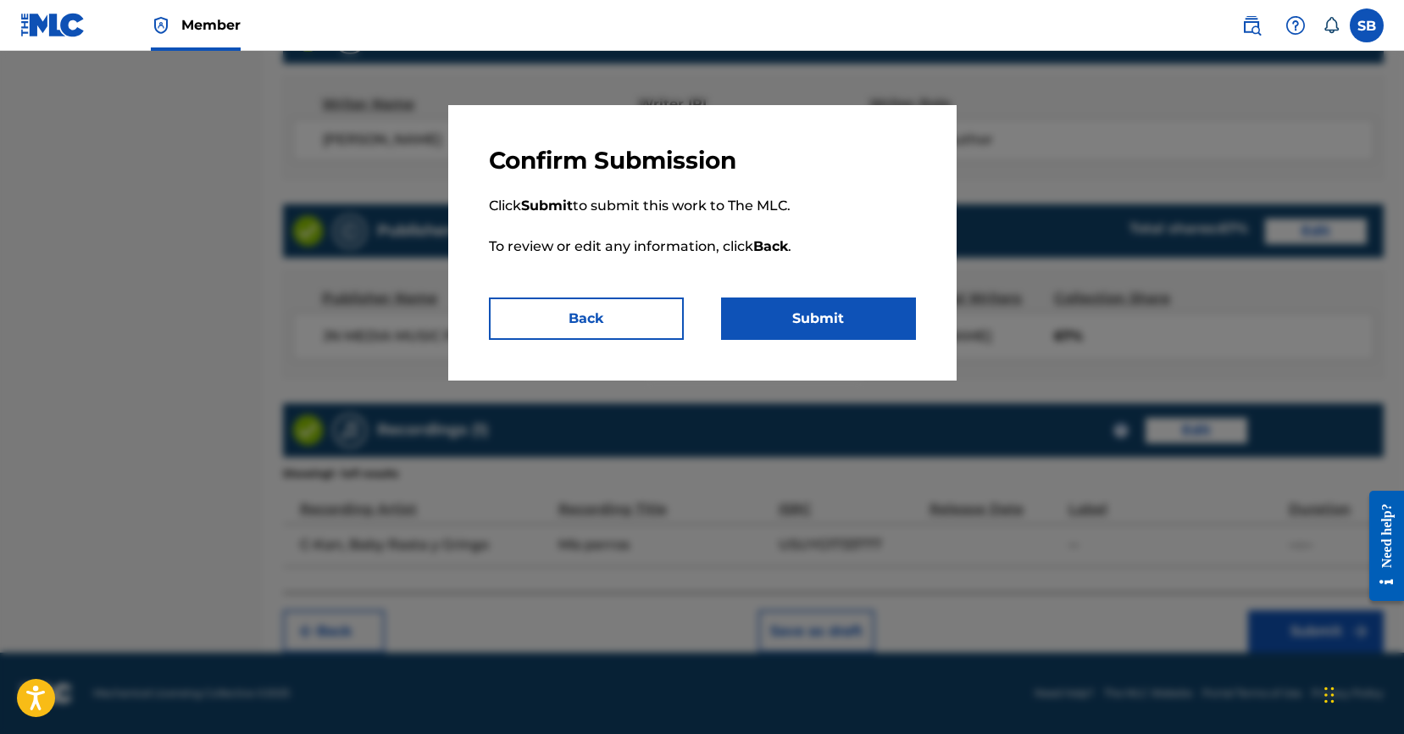
click at [834, 314] on button "Submit" at bounding box center [818, 318] width 195 height 42
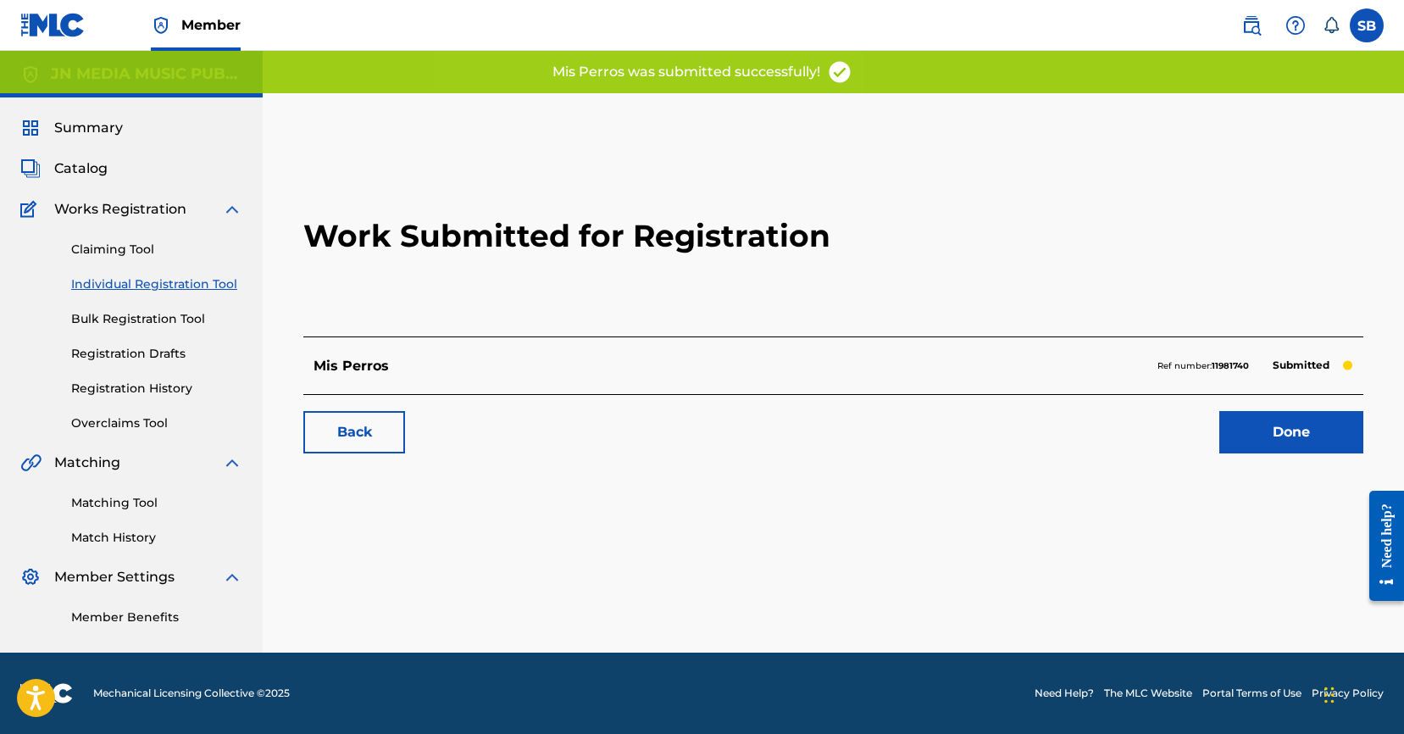
click at [1318, 429] on link "Done" at bounding box center [1291, 432] width 144 height 42
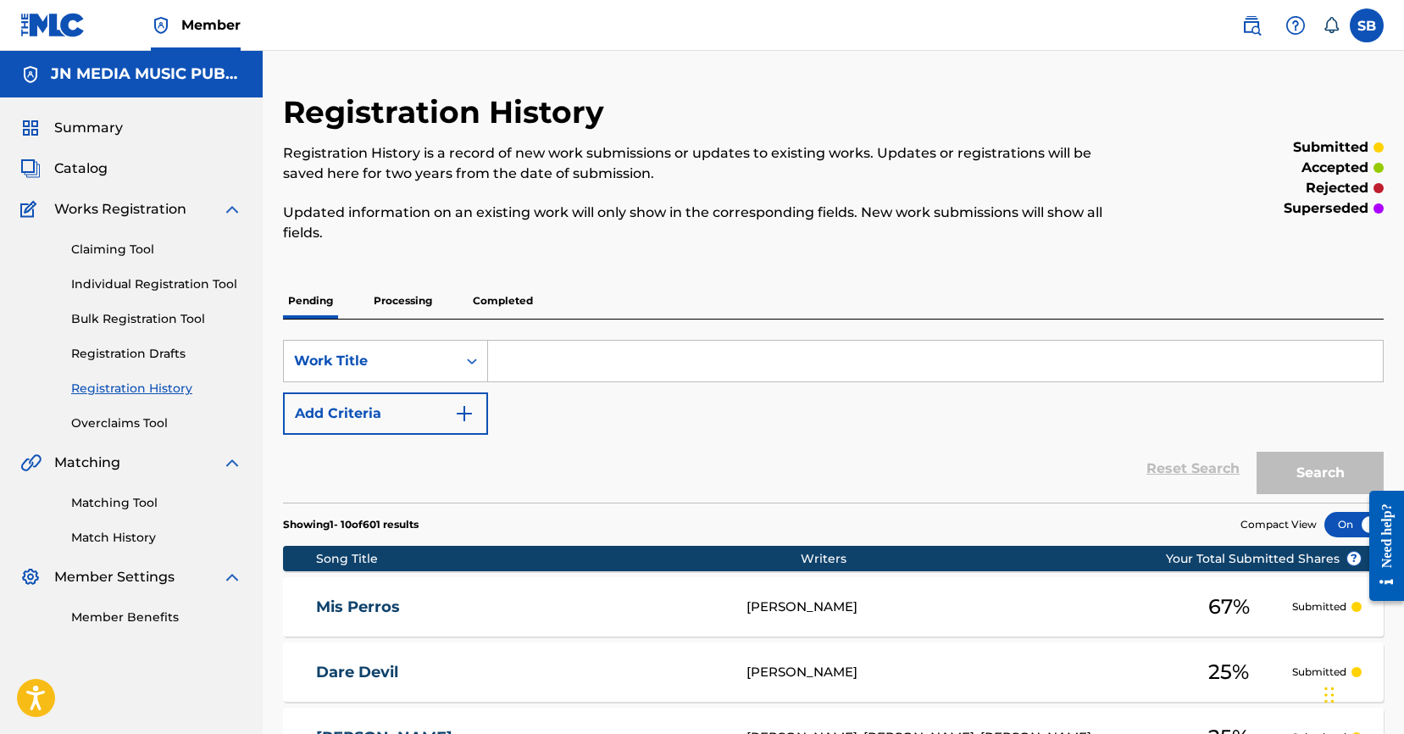
click at [199, 286] on link "Individual Registration Tool" at bounding box center [156, 284] width 171 height 18
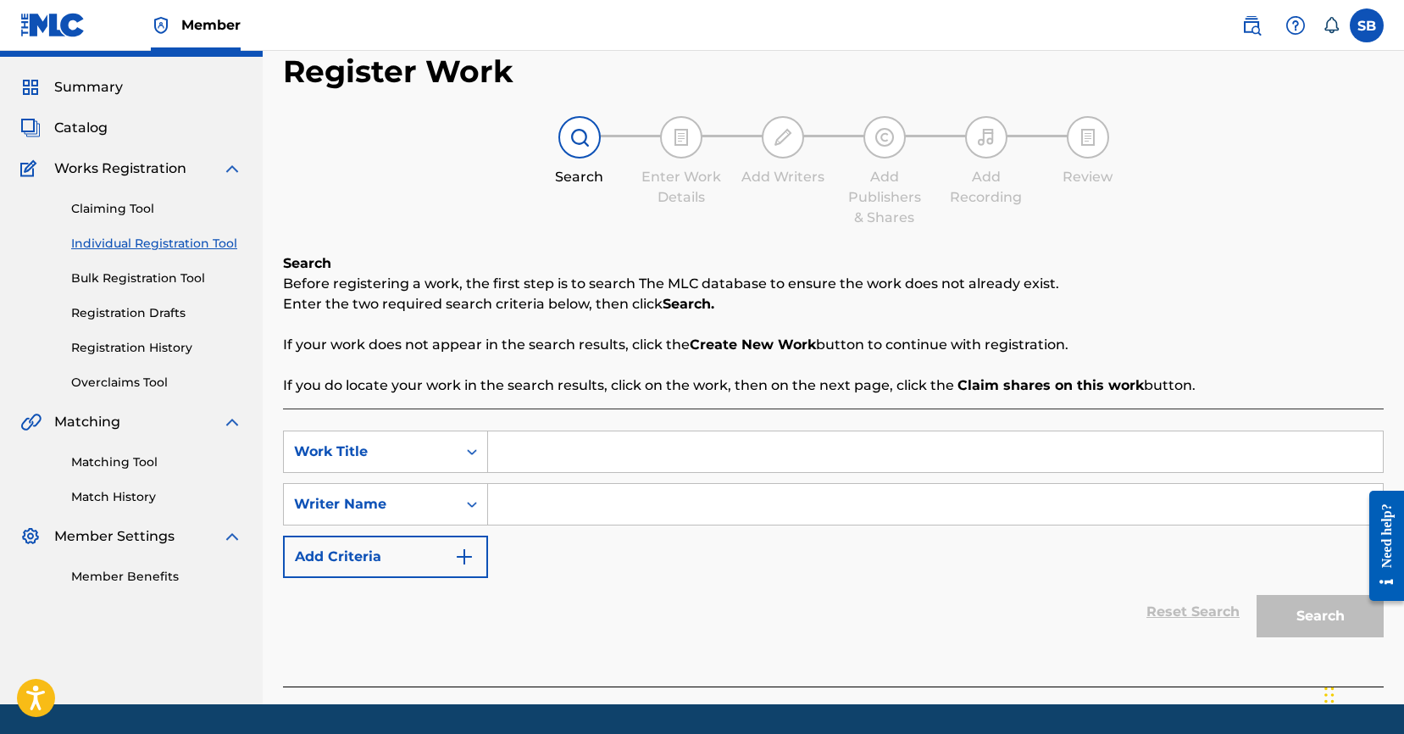
scroll to position [92, 0]
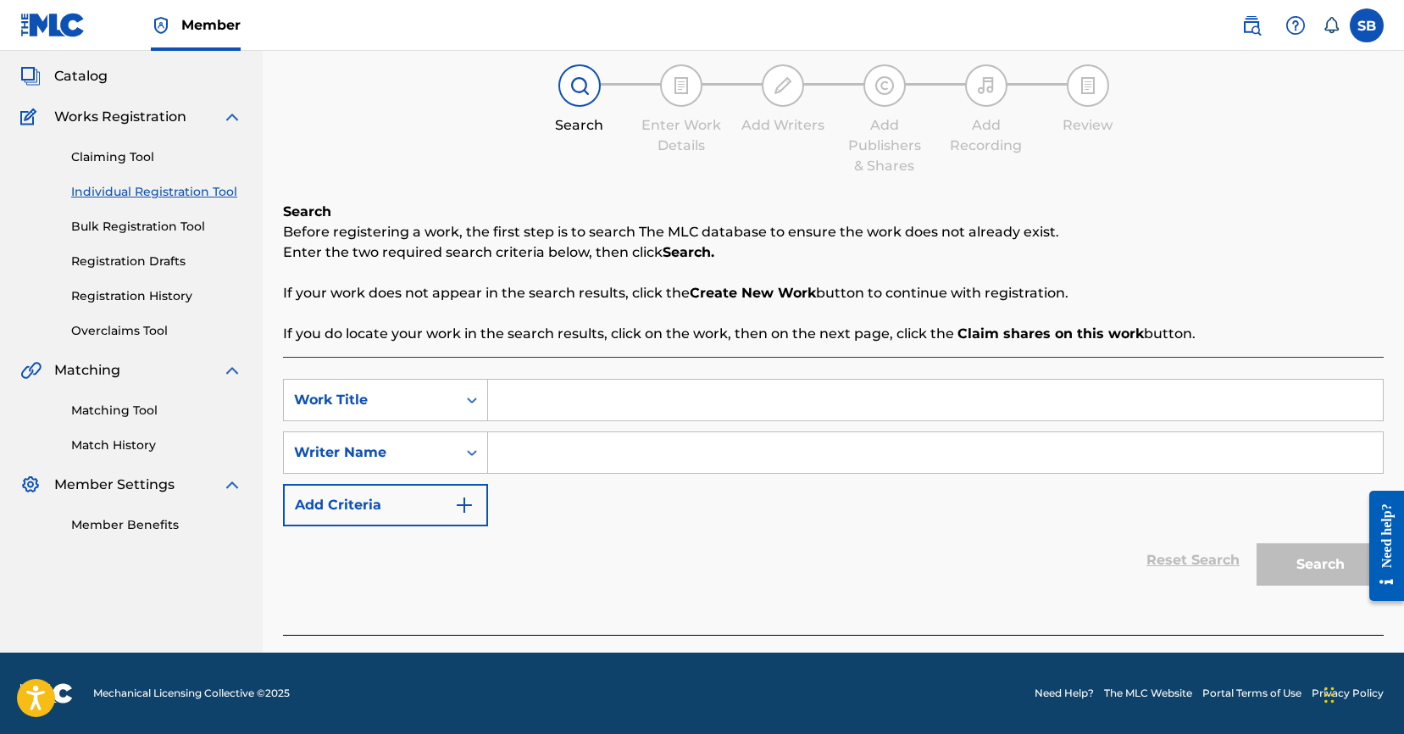
click at [572, 401] on input "Search Form" at bounding box center [935, 399] width 895 height 41
paste input "Vienen por mi"
click at [568, 446] on div "ya vienen por mi" at bounding box center [808, 438] width 640 height 30
type input "ya vienen por mi"
drag, startPoint x: 640, startPoint y: 404, endPoint x: 460, endPoint y: 386, distance: 180.5
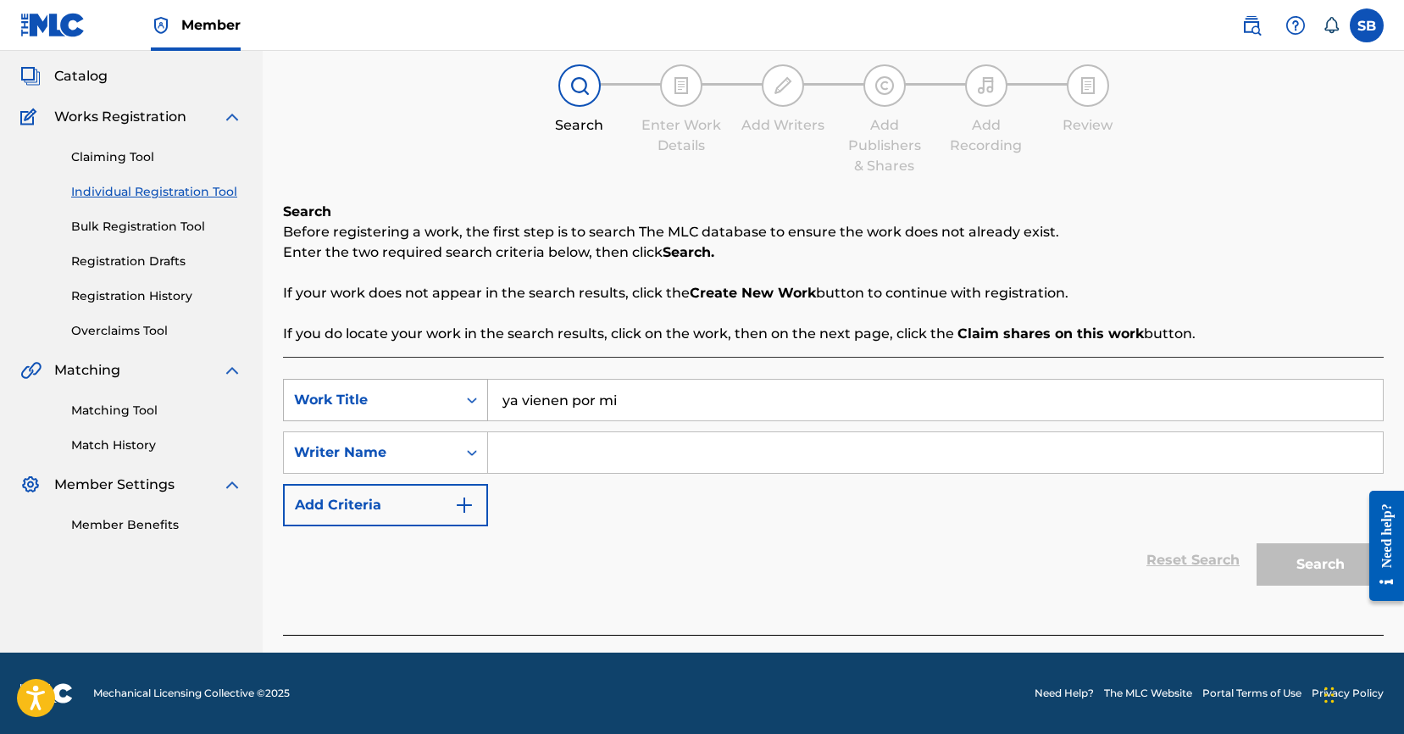
click at [460, 386] on div "SearchWithCriteria25ab2f43-80b6-447a-a928-2e5acf0294c4 Work Title ya vienen por…" at bounding box center [833, 400] width 1100 height 42
paste input "Vienen por mi"
type input "Vienen por mi"
click at [681, 490] on div "SearchWithCriteria25ab2f43-80b6-447a-a928-2e5acf0294c4 Work Title Vienen por mi…" at bounding box center [833, 452] width 1100 height 147
click at [701, 446] on input "Search Form" at bounding box center [935, 452] width 895 height 41
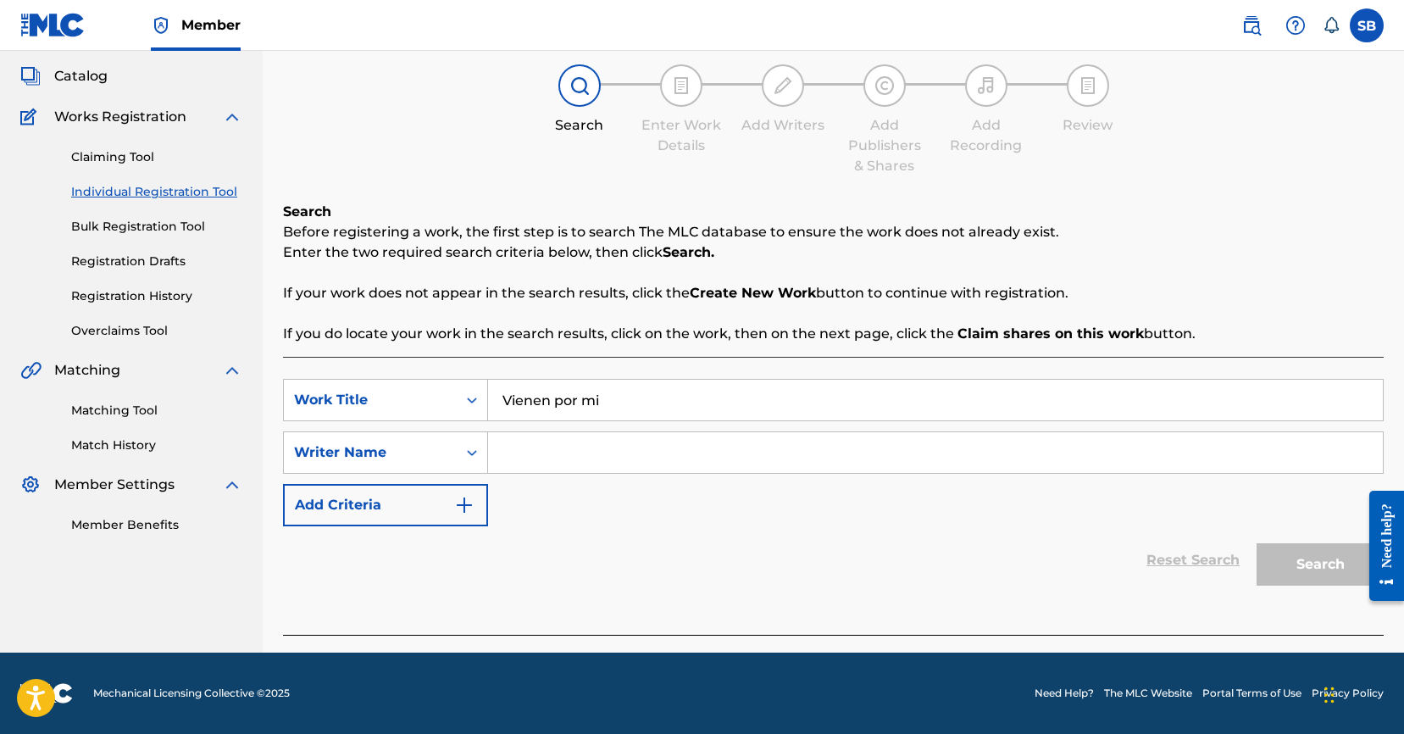
paste input "[PERSON_NAME]"
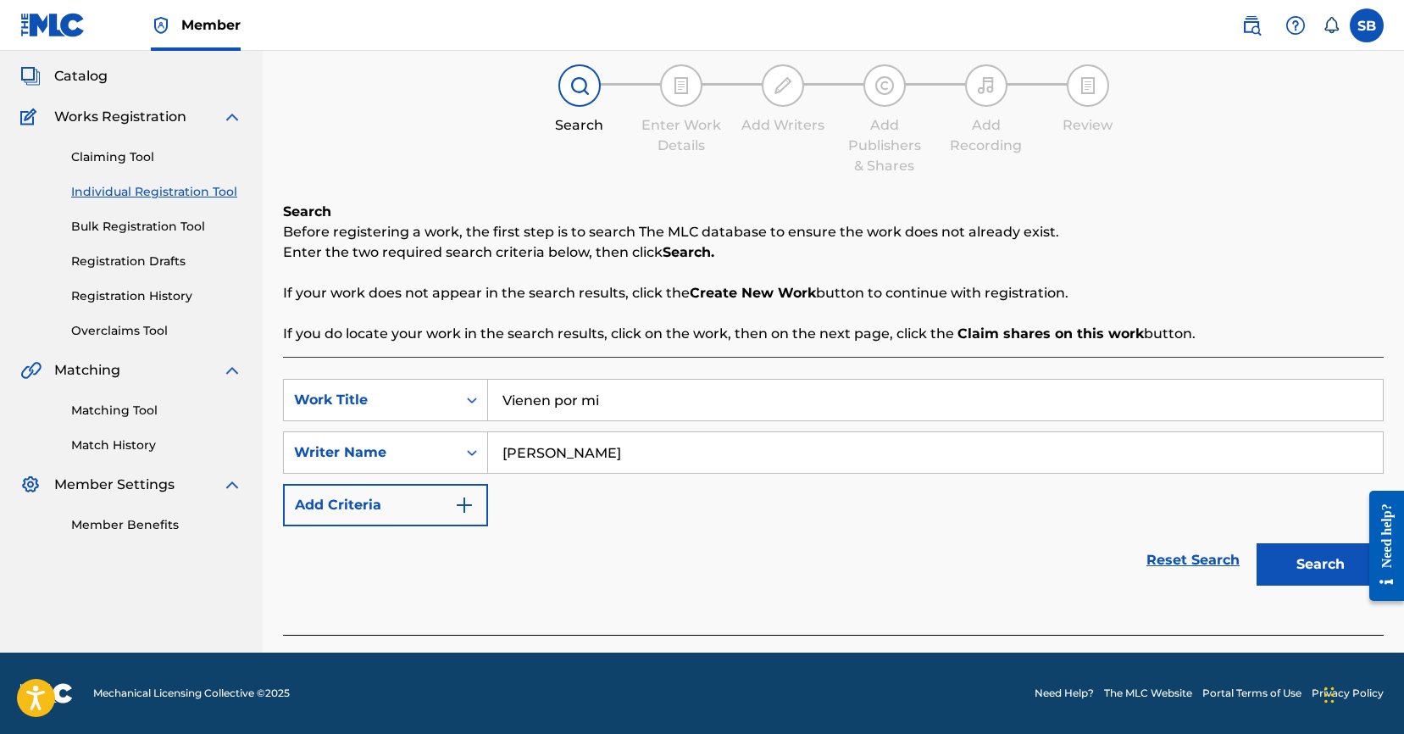
type input "[PERSON_NAME]"
click at [1301, 576] on button "Search" at bounding box center [1319, 564] width 127 height 42
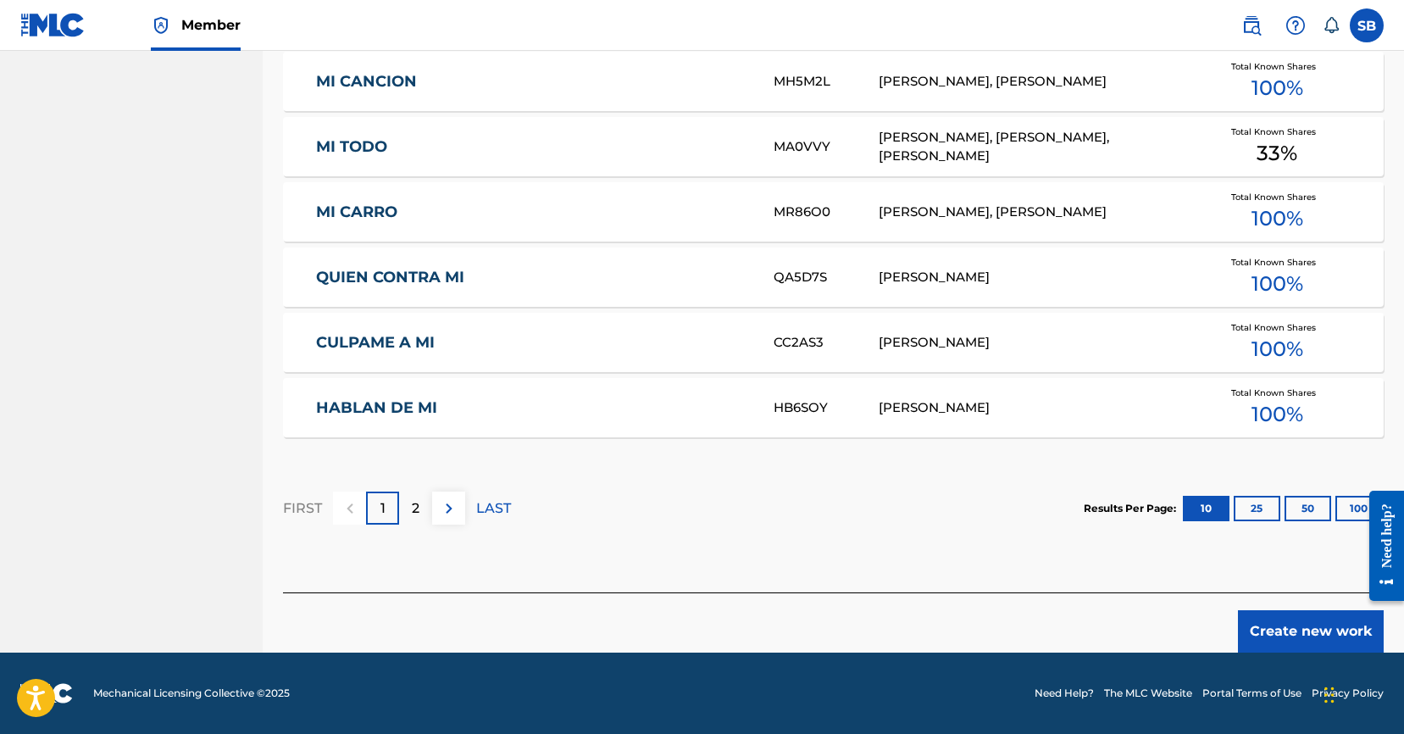
click at [1264, 642] on button "Create new work" at bounding box center [1311, 631] width 146 height 42
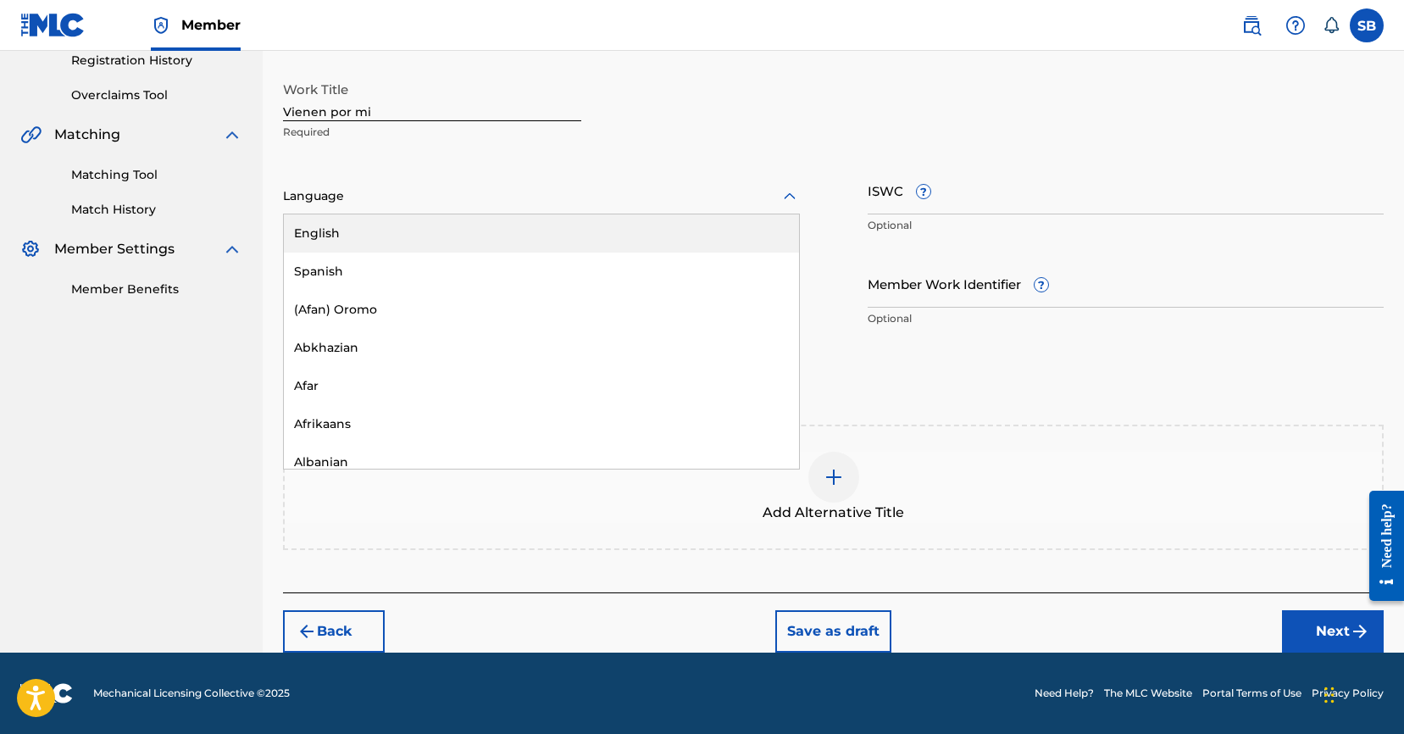
click at [402, 207] on div "Language" at bounding box center [541, 197] width 517 height 36
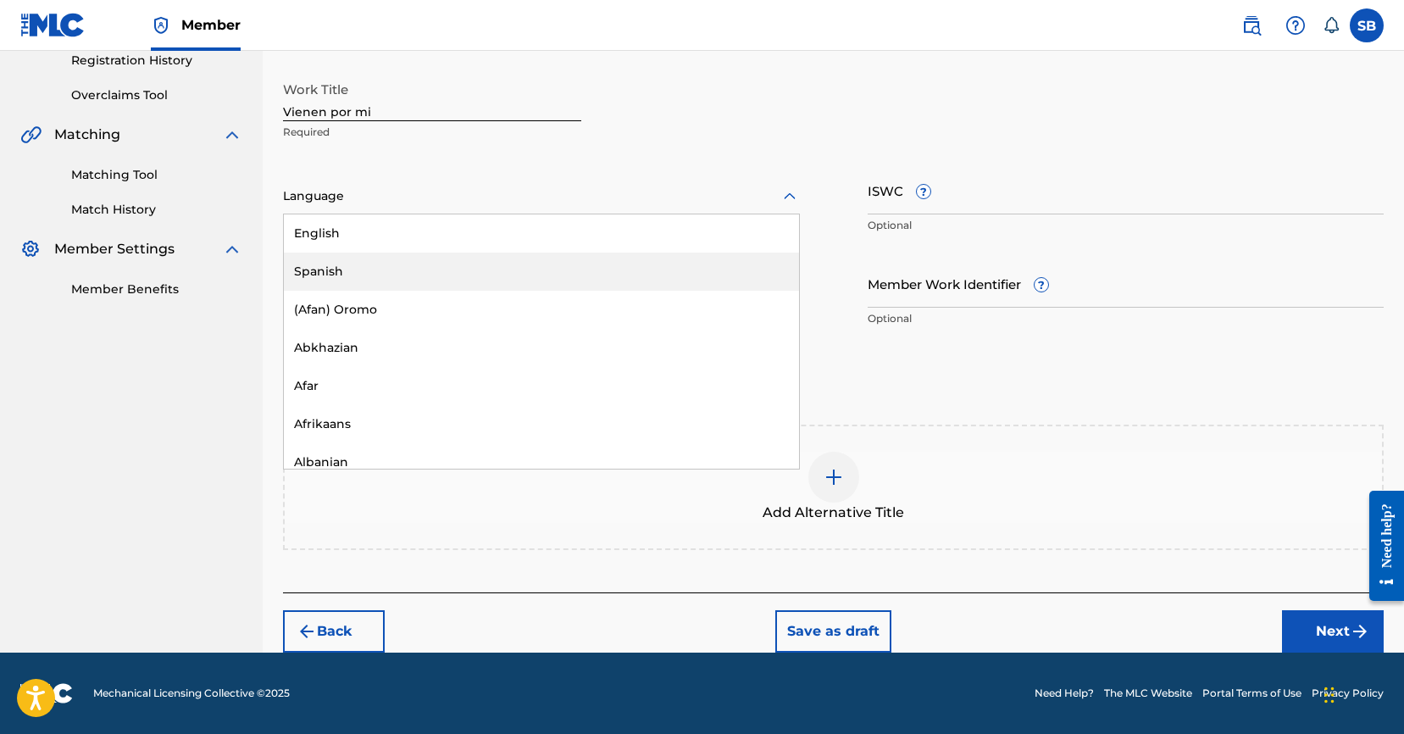
click at [396, 259] on div "Spanish" at bounding box center [541, 271] width 515 height 38
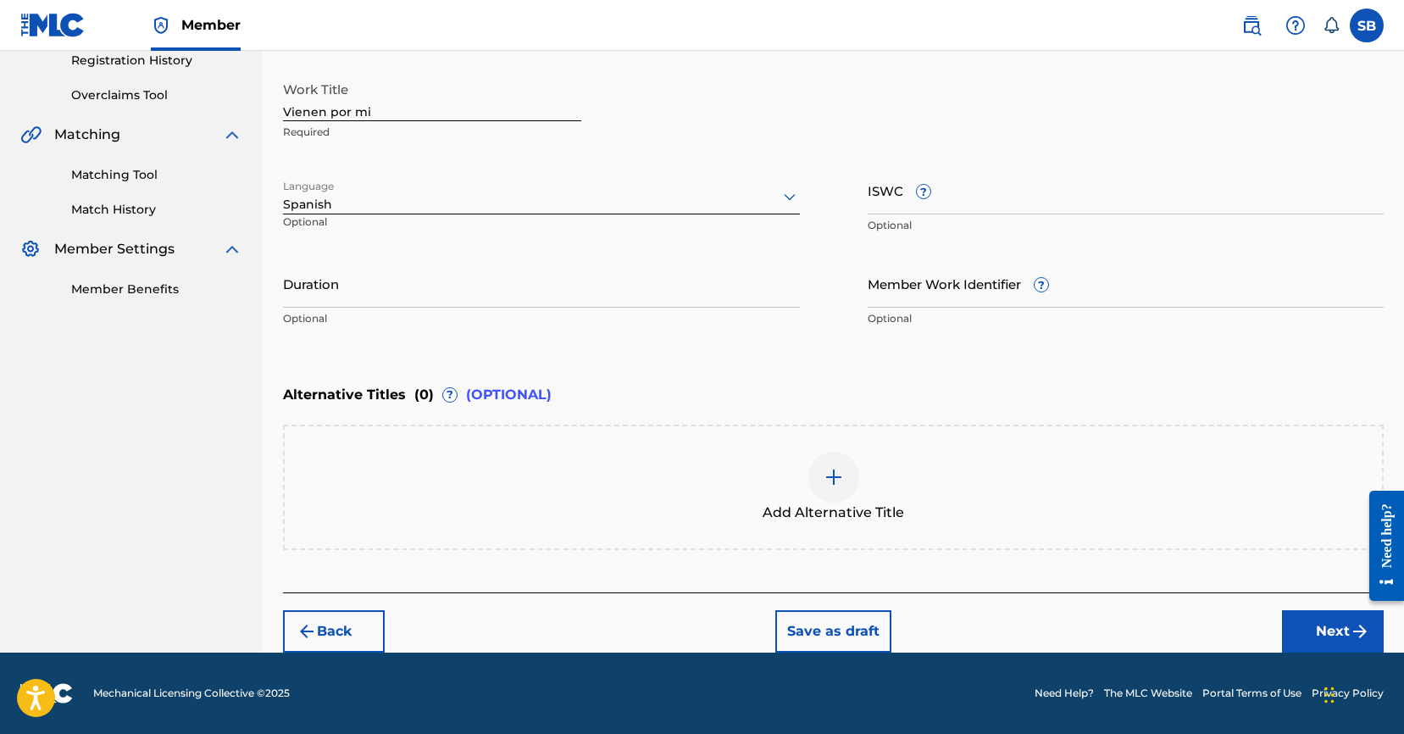
click at [1308, 629] on button "Next" at bounding box center [1333, 631] width 102 height 42
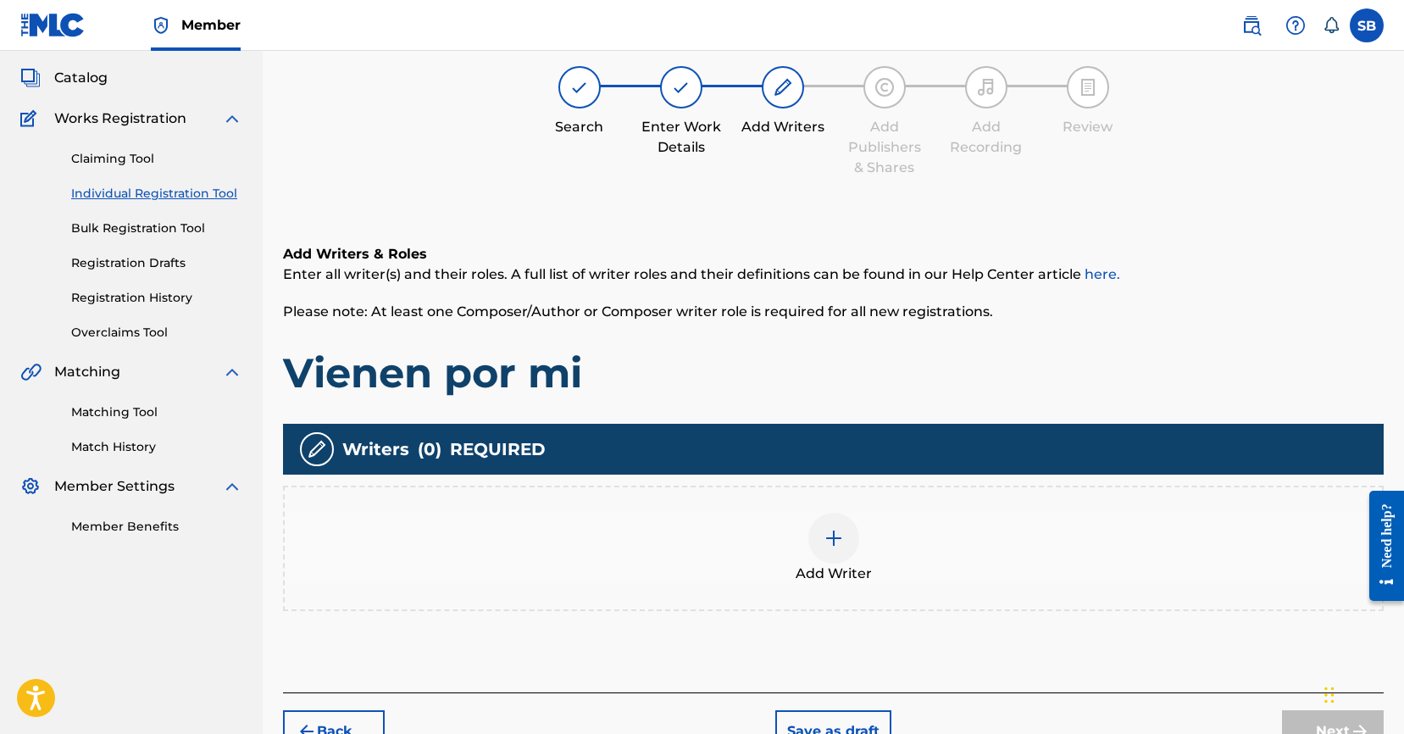
scroll to position [76, 0]
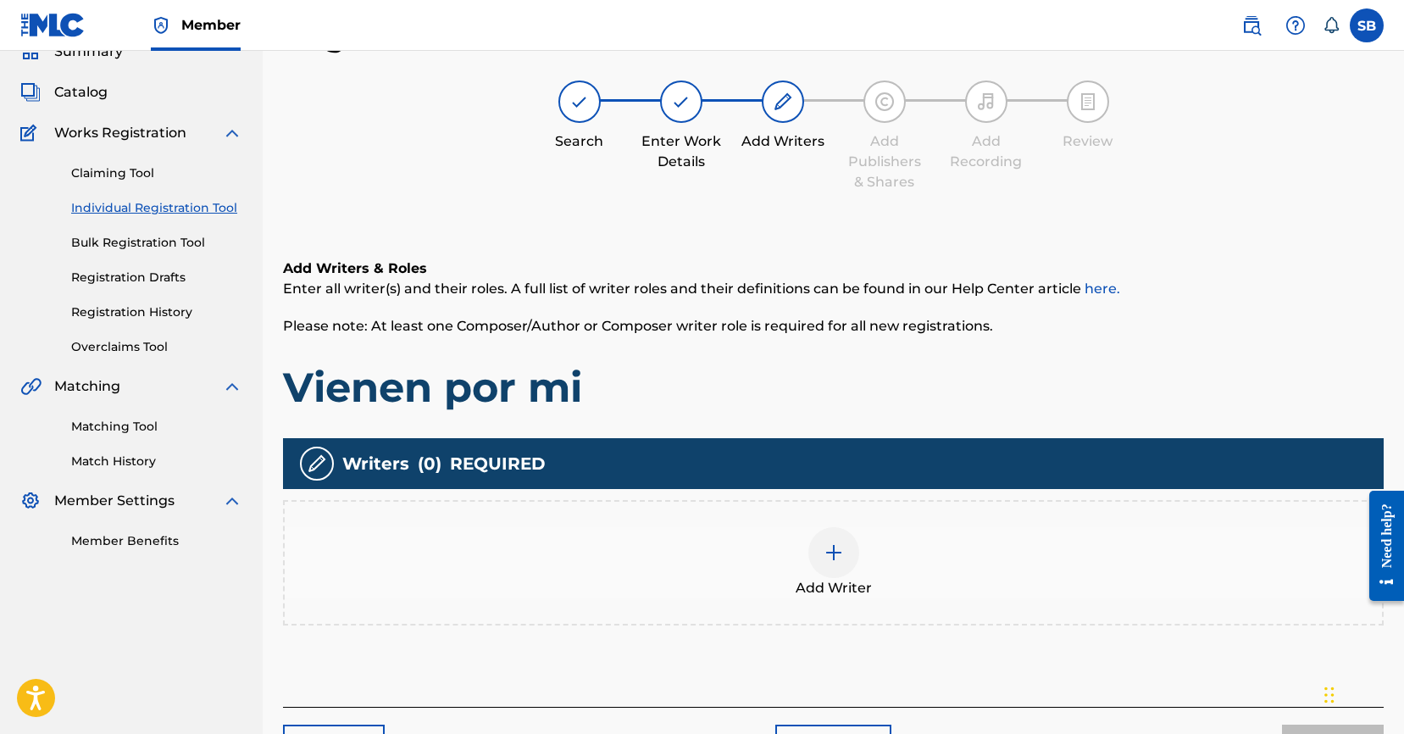
click at [887, 551] on div "Add Writer" at bounding box center [833, 562] width 1097 height 71
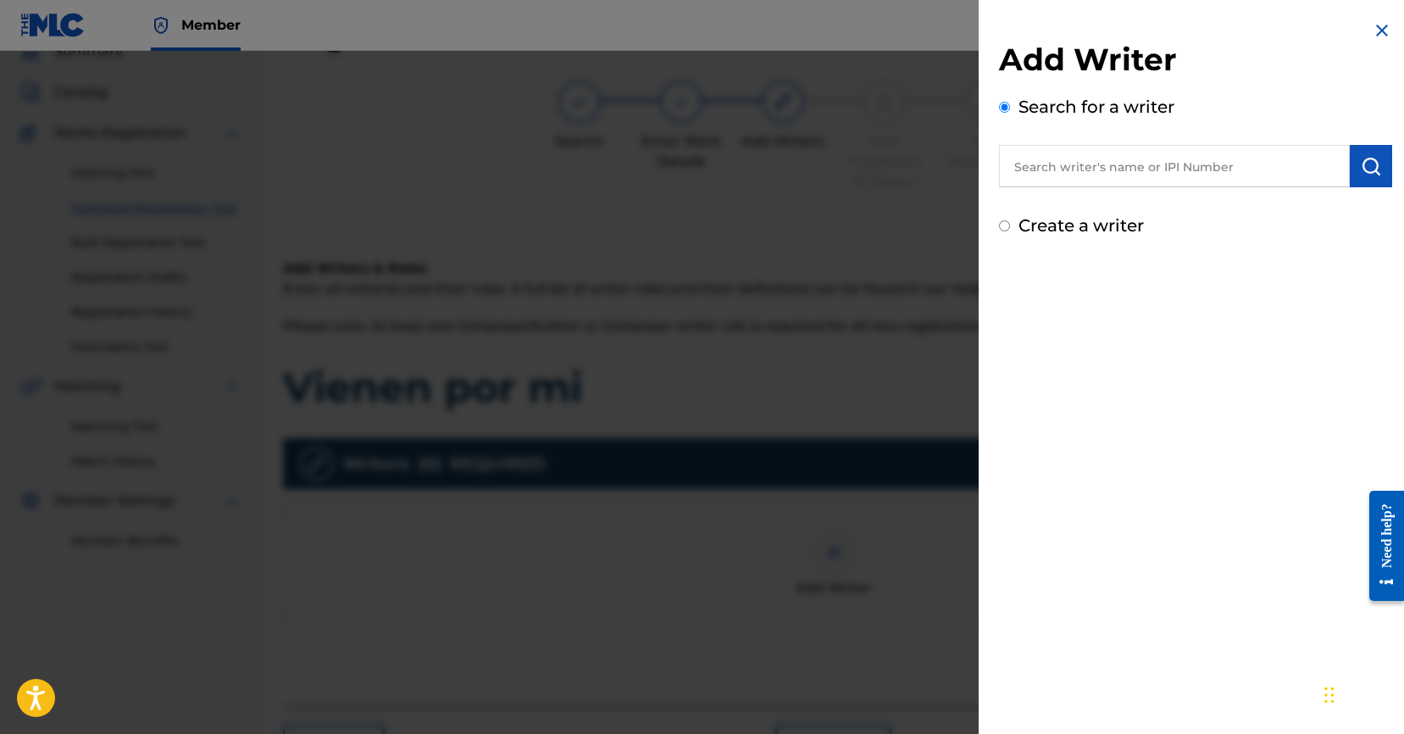
click at [1154, 166] on input "text" at bounding box center [1174, 166] width 351 height 42
paste input "[PERSON_NAME]"
type input "[PERSON_NAME]"
click at [1372, 170] on img "submit" at bounding box center [1370, 166] width 20 height 20
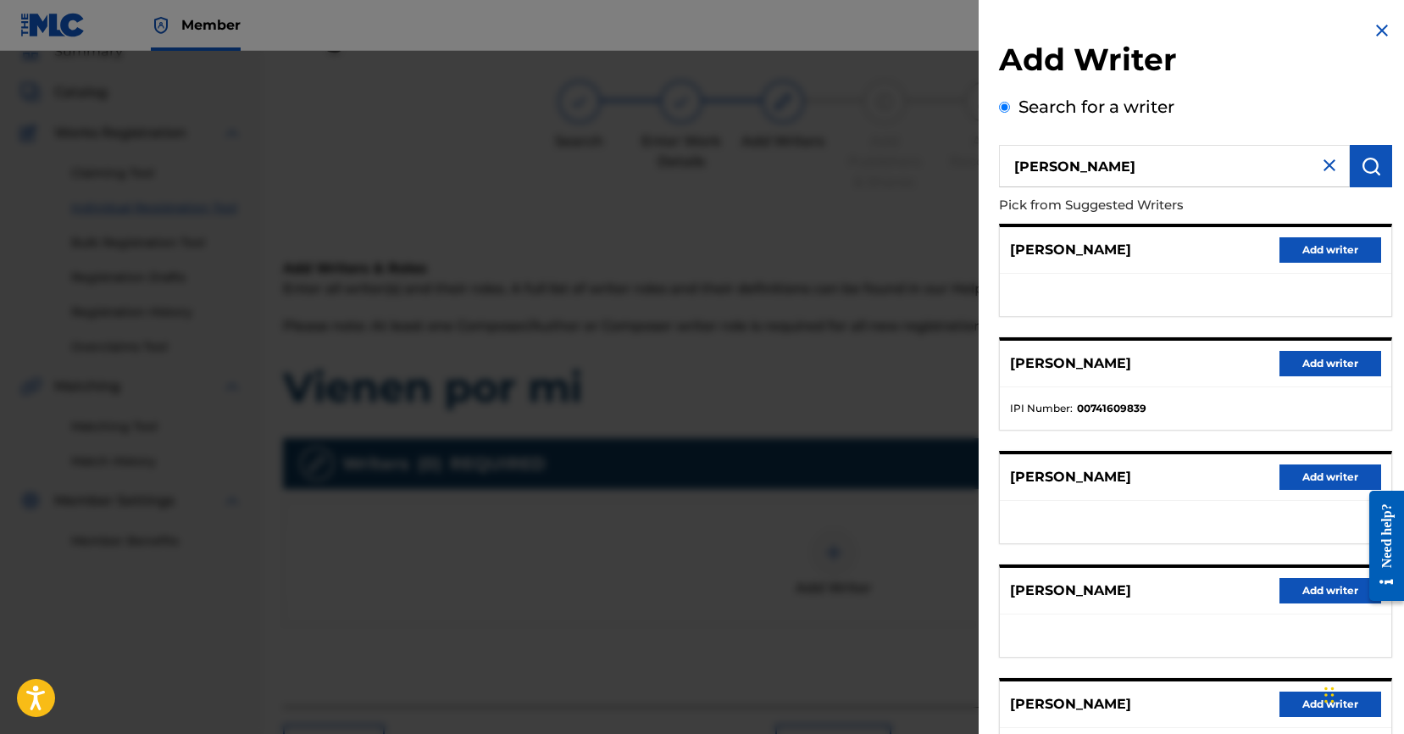
click at [1331, 363] on button "Add writer" at bounding box center [1330, 363] width 102 height 25
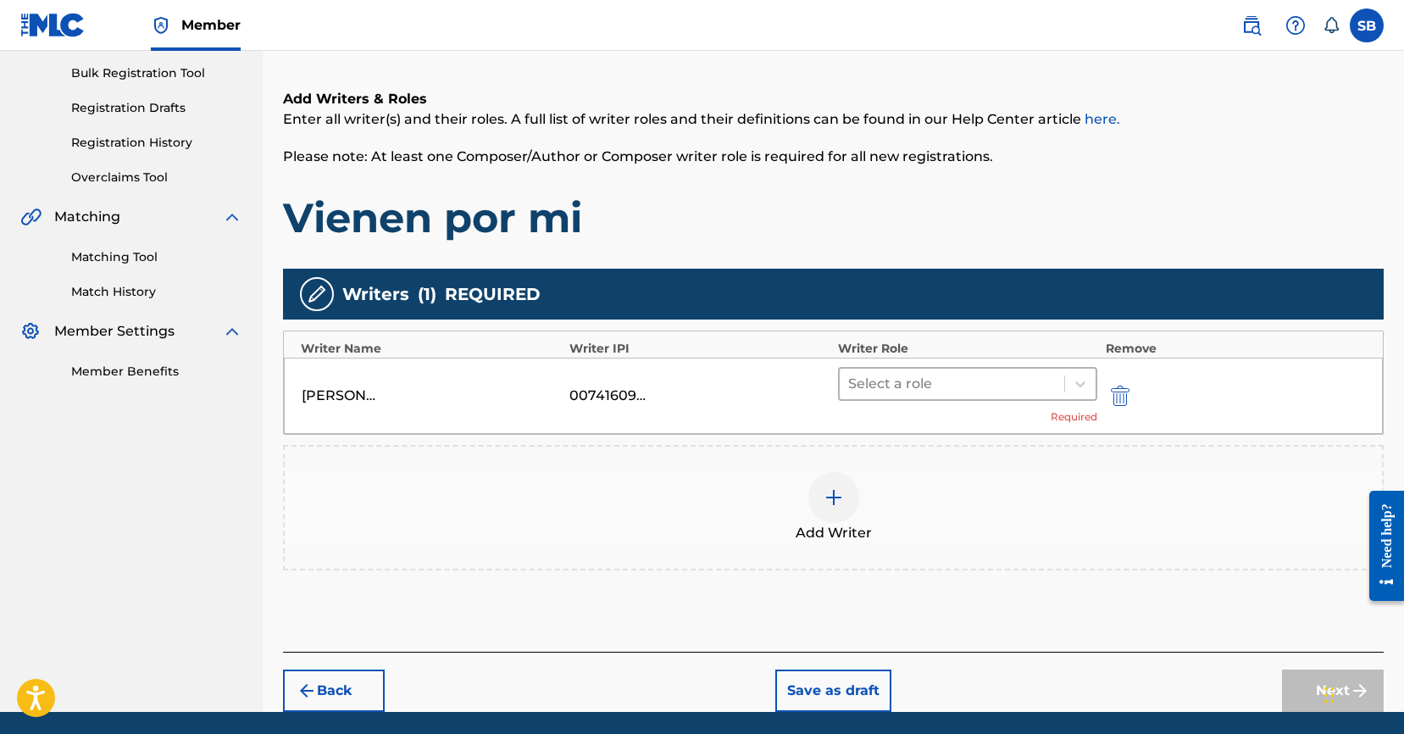
scroll to position [305, 0]
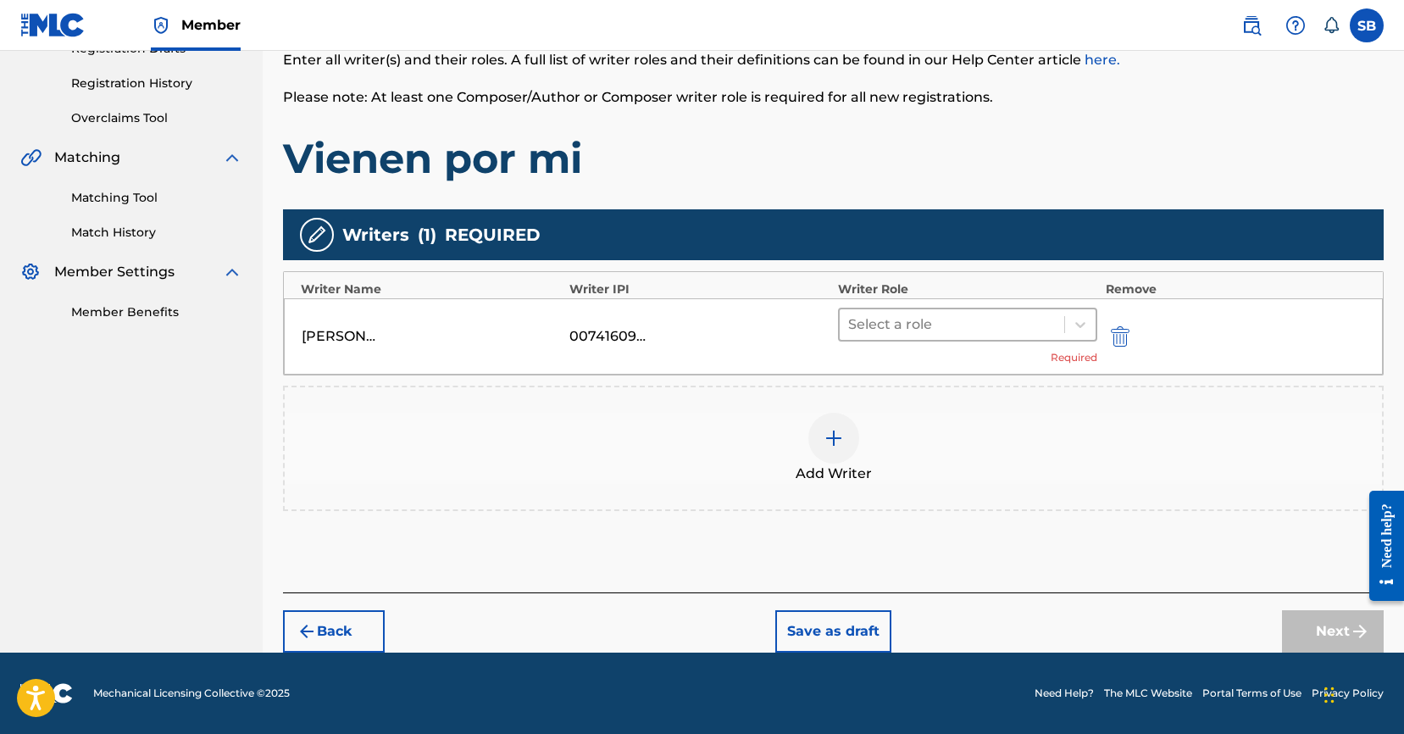
click at [964, 328] on div at bounding box center [952, 325] width 208 height 24
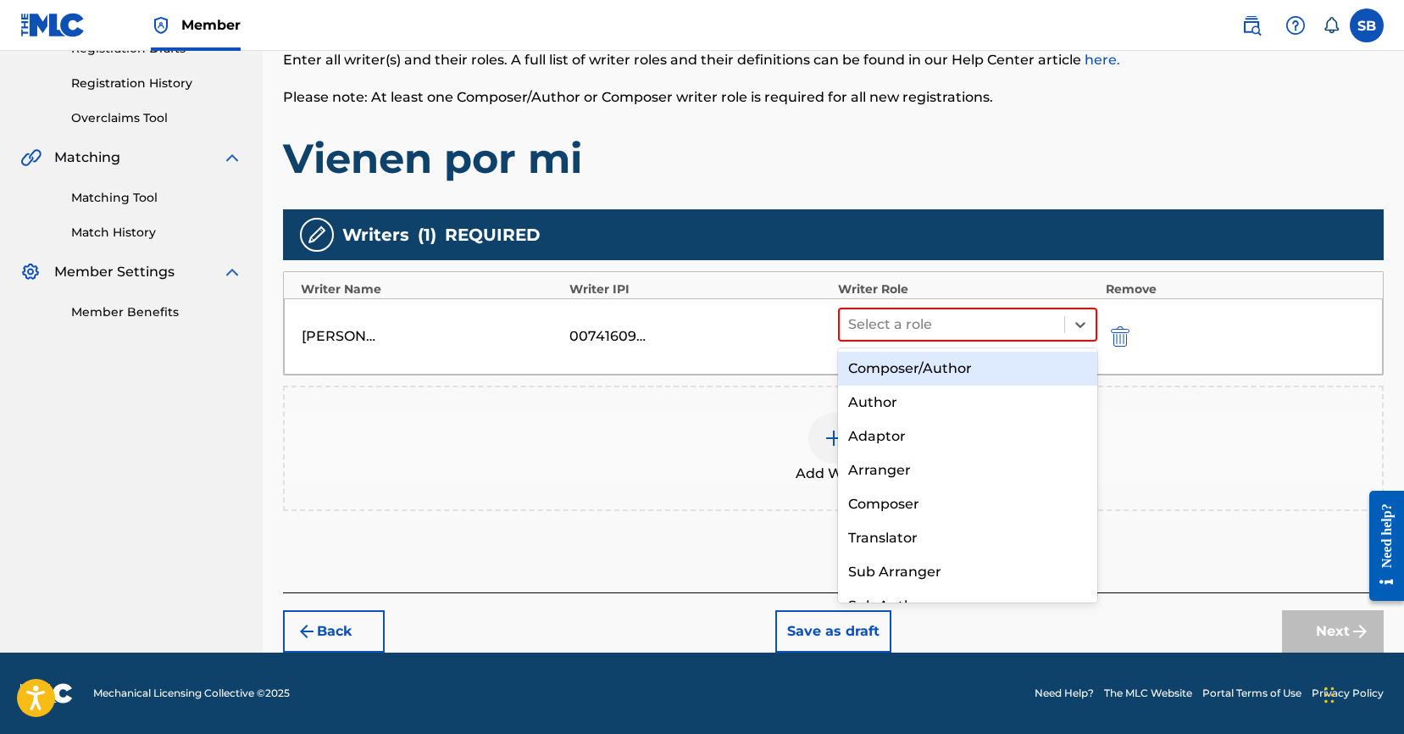
click at [947, 375] on div "Composer/Author" at bounding box center [967, 369] width 259 height 34
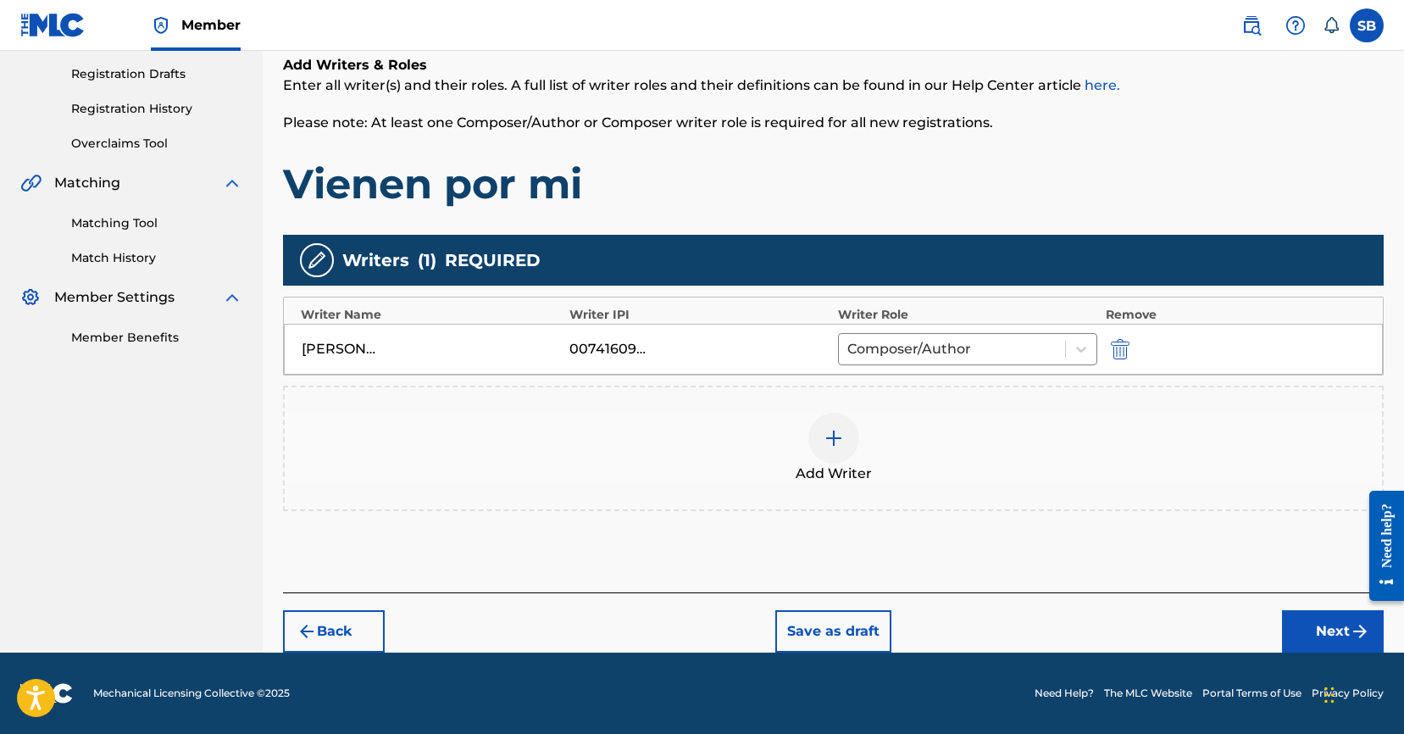
click at [1321, 641] on button "Next" at bounding box center [1333, 631] width 102 height 42
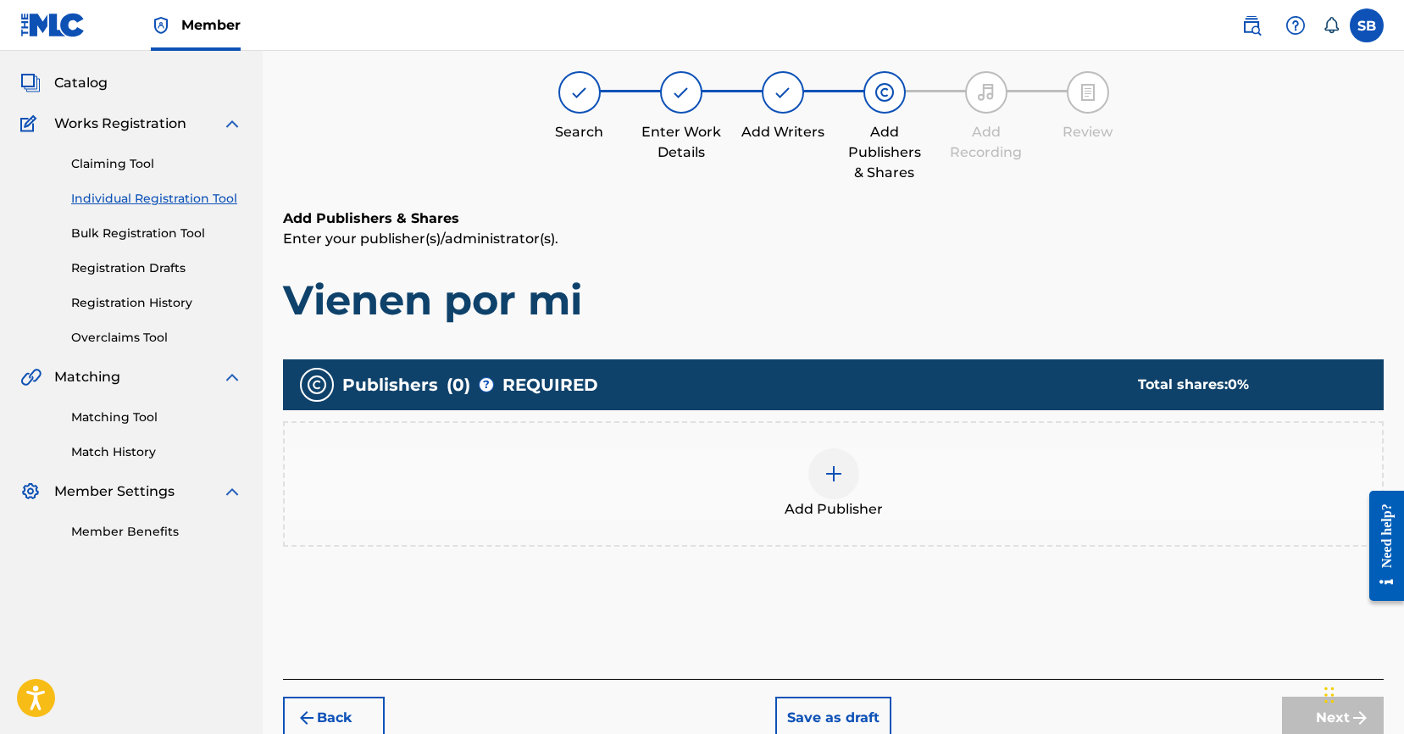
scroll to position [76, 0]
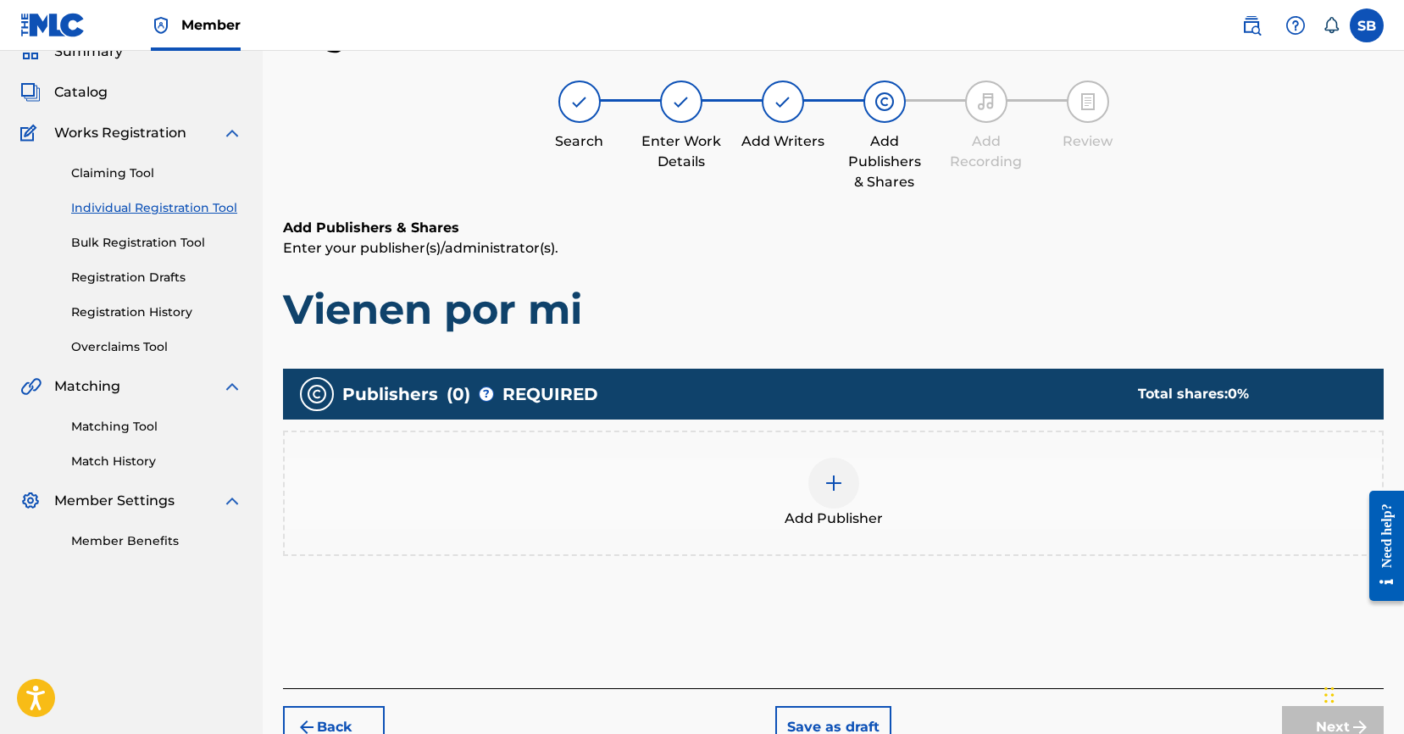
click at [801, 479] on div "Add Publisher" at bounding box center [833, 492] width 1097 height 71
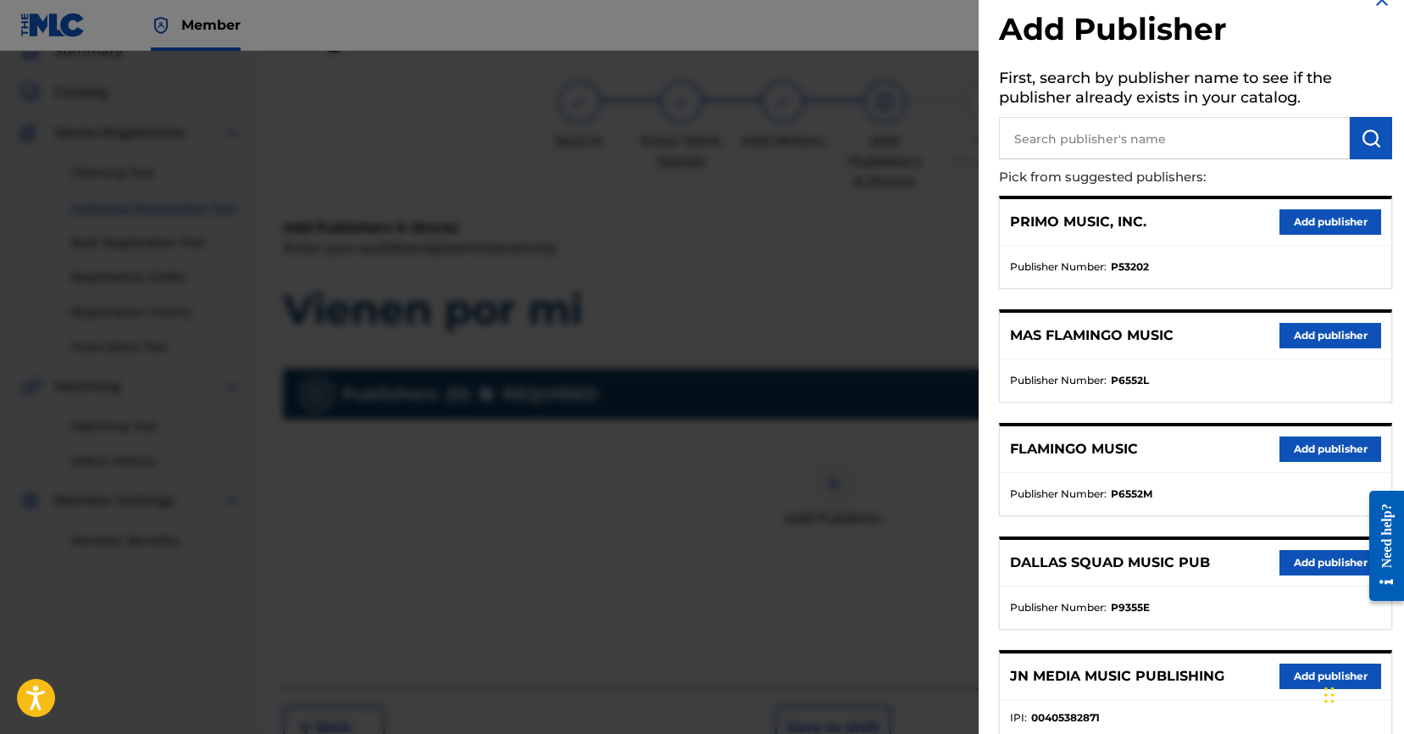
scroll to position [247, 0]
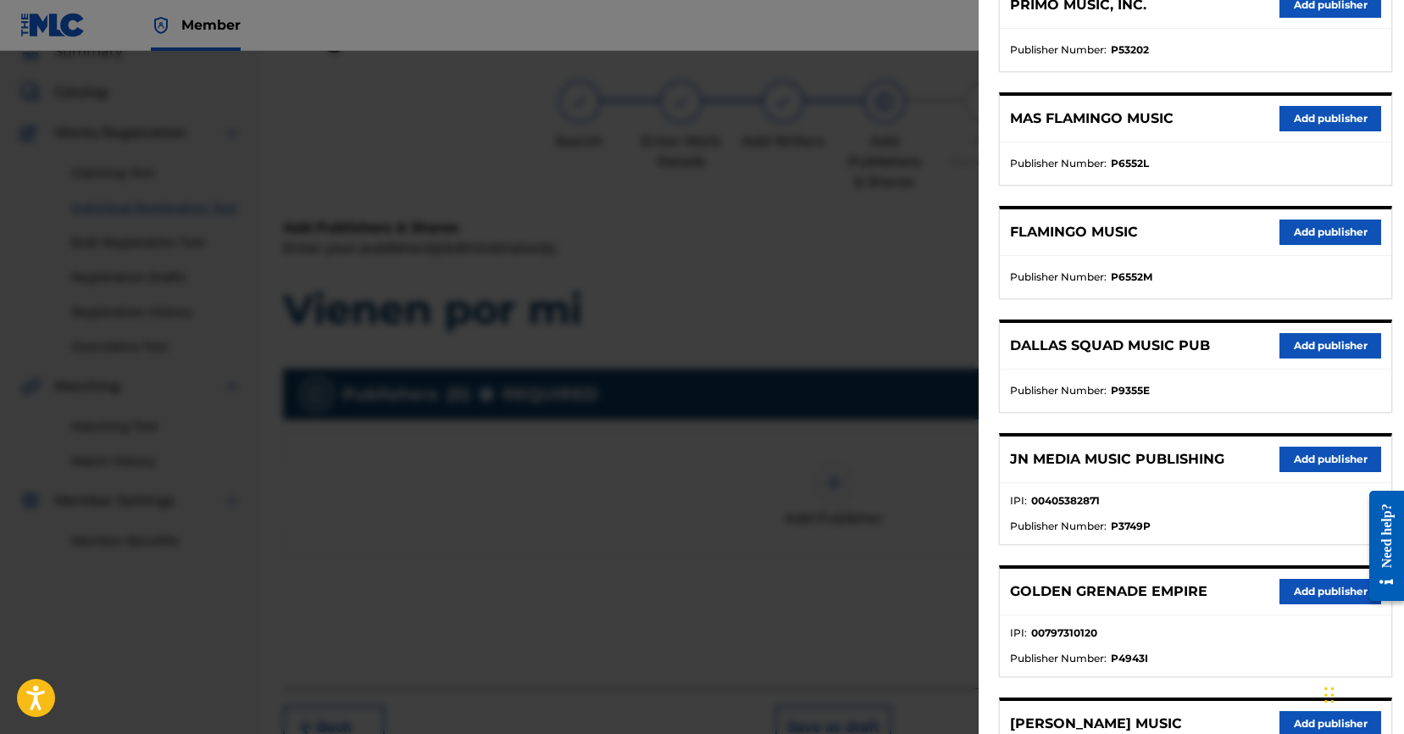
click at [1325, 469] on button "Add publisher" at bounding box center [1330, 458] width 102 height 25
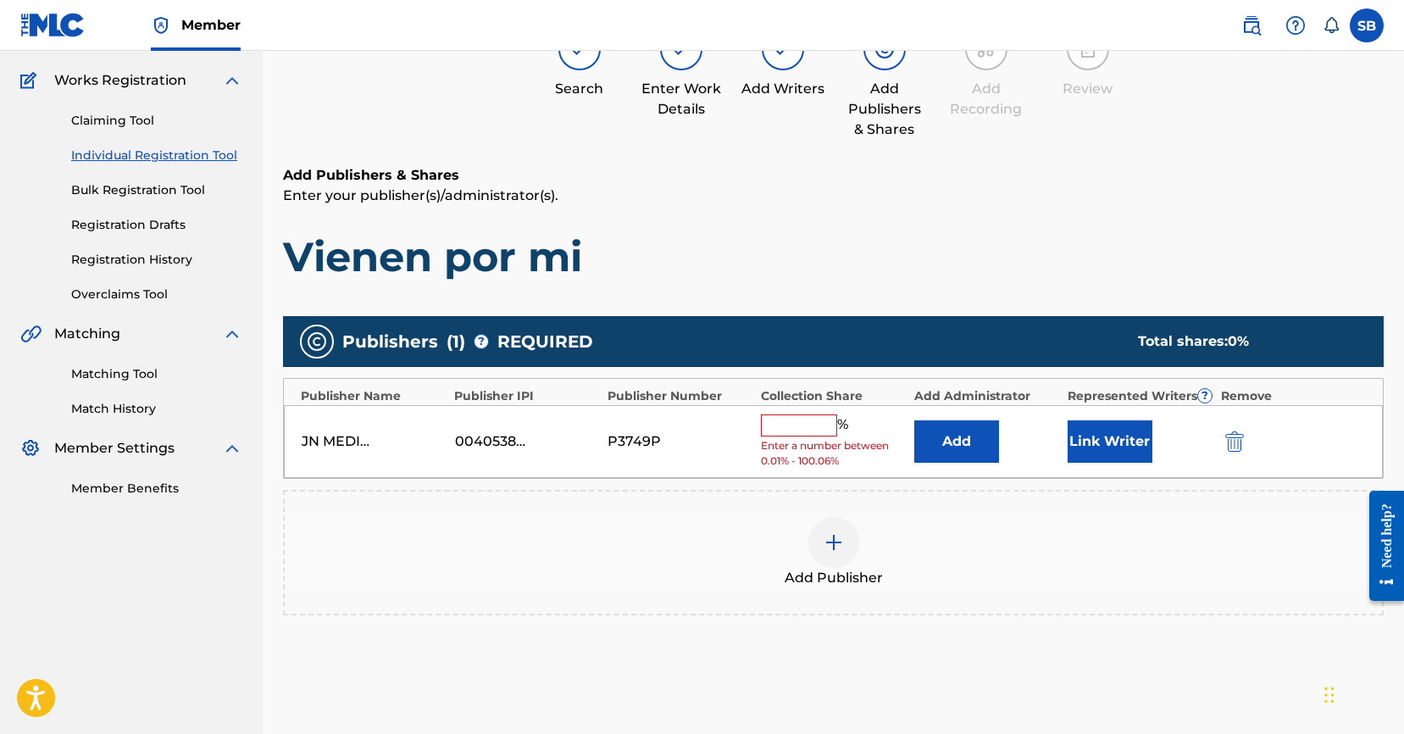
scroll to position [130, 0]
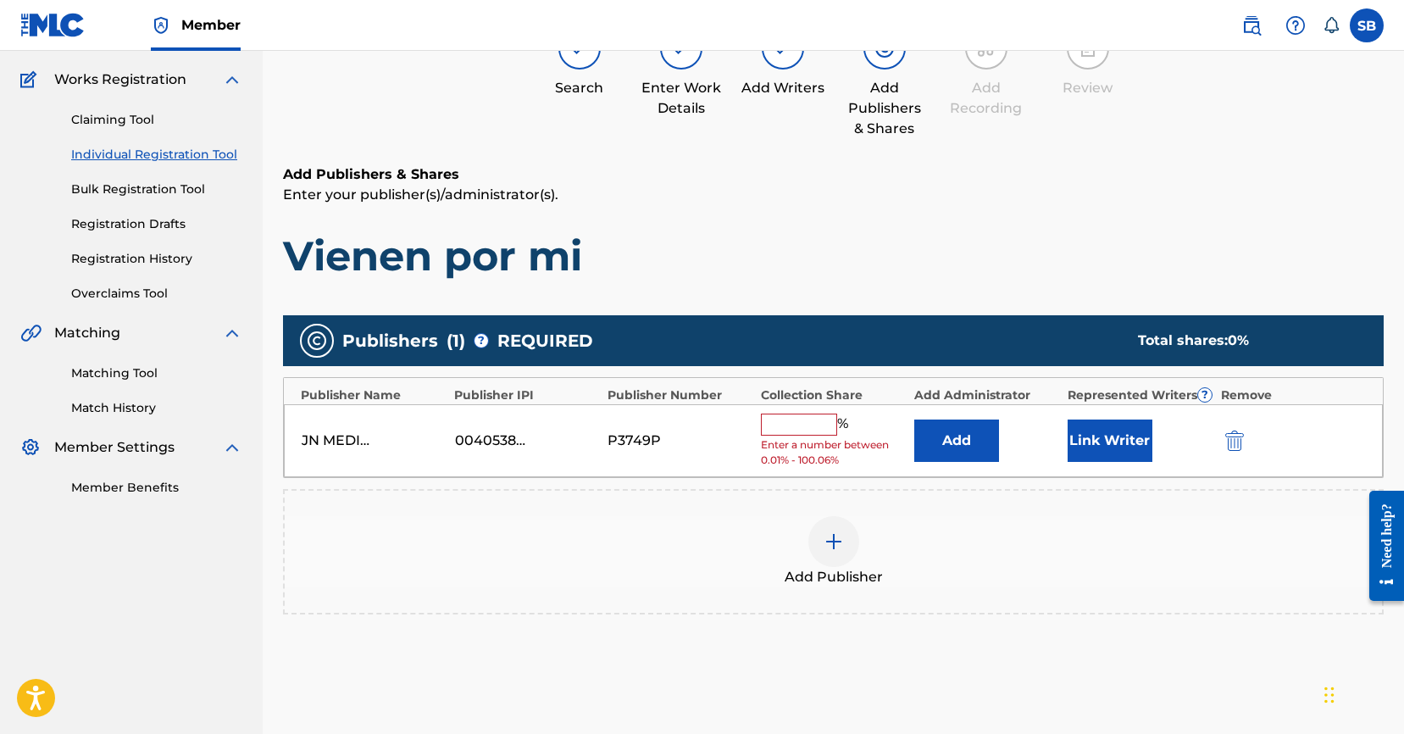
click at [804, 424] on input "text" at bounding box center [799, 424] width 76 height 22
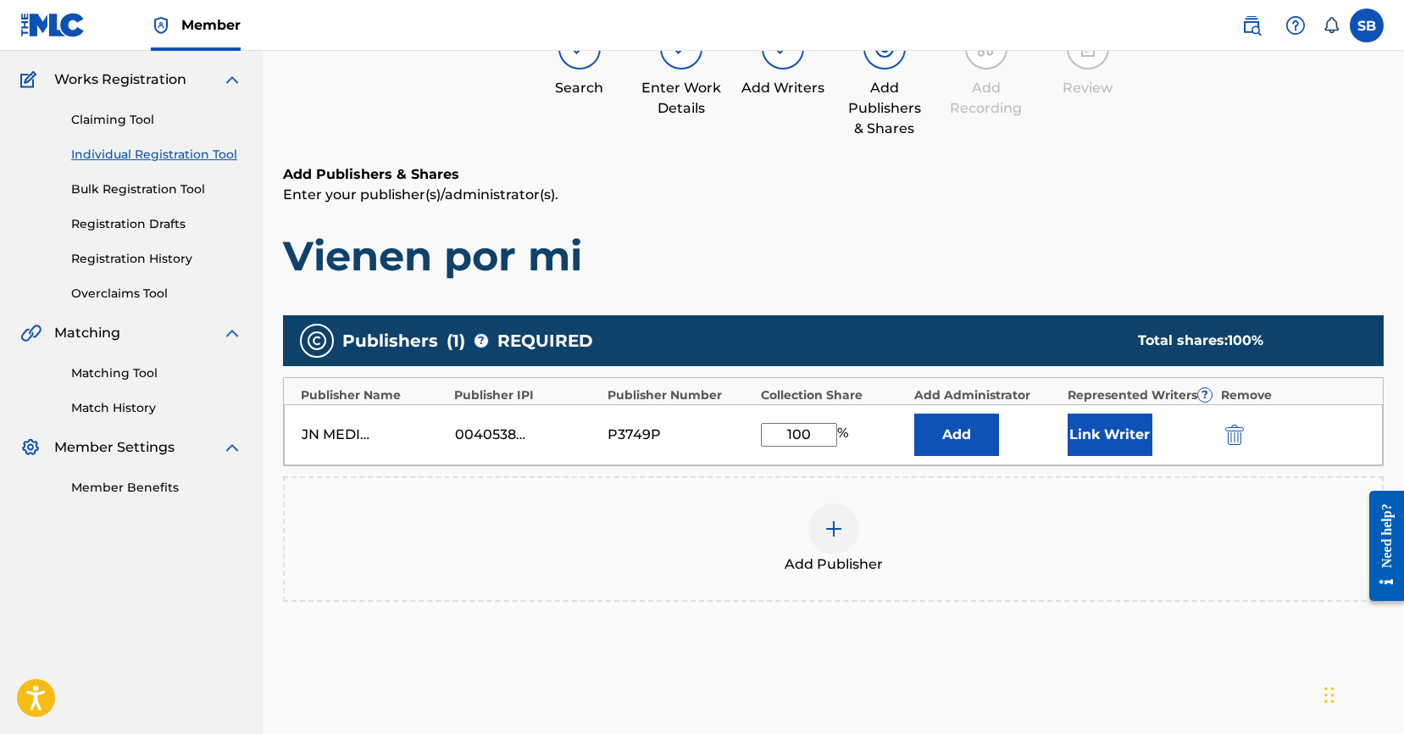
type input "100"
click at [1105, 443] on button "Link Writer" at bounding box center [1109, 434] width 85 height 42
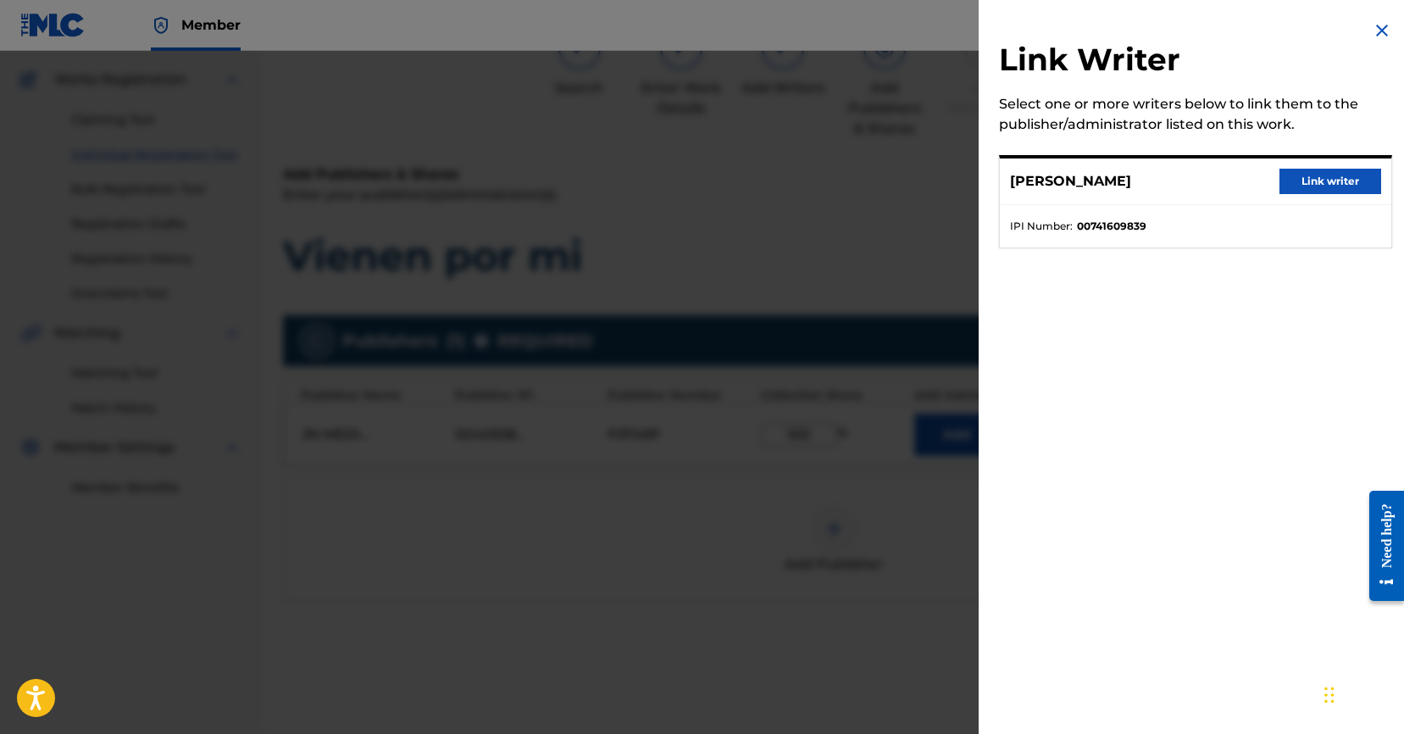
click at [1302, 185] on button "Link writer" at bounding box center [1330, 181] width 102 height 25
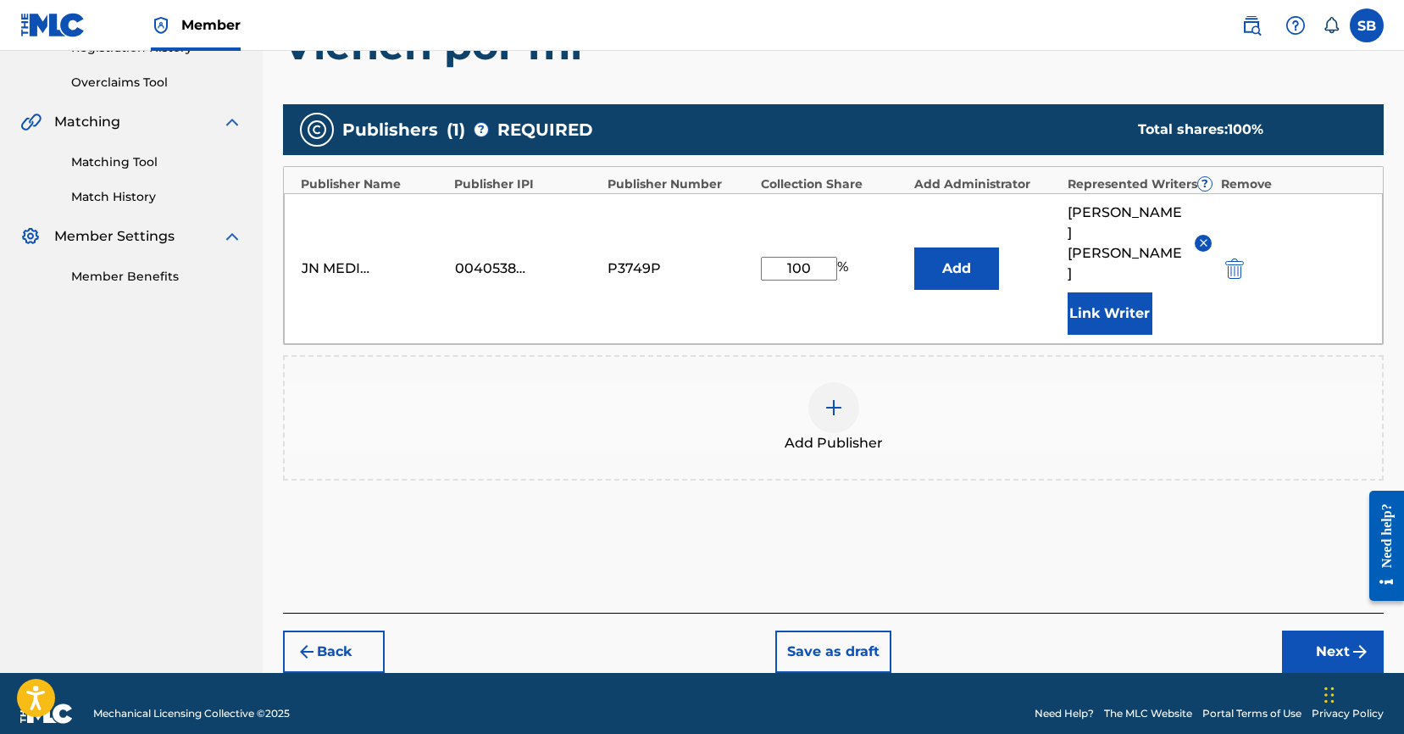
click at [1332, 630] on button "Next" at bounding box center [1333, 651] width 102 height 42
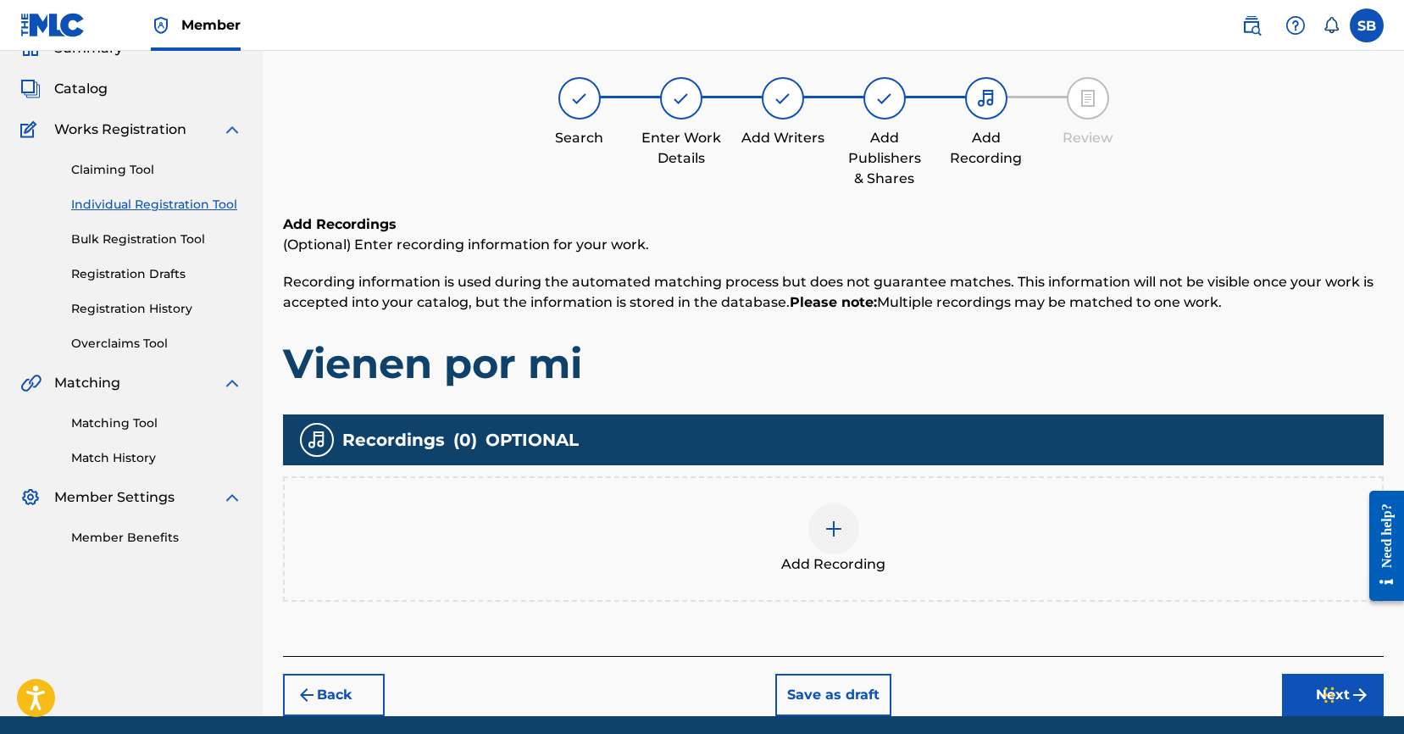
scroll to position [76, 0]
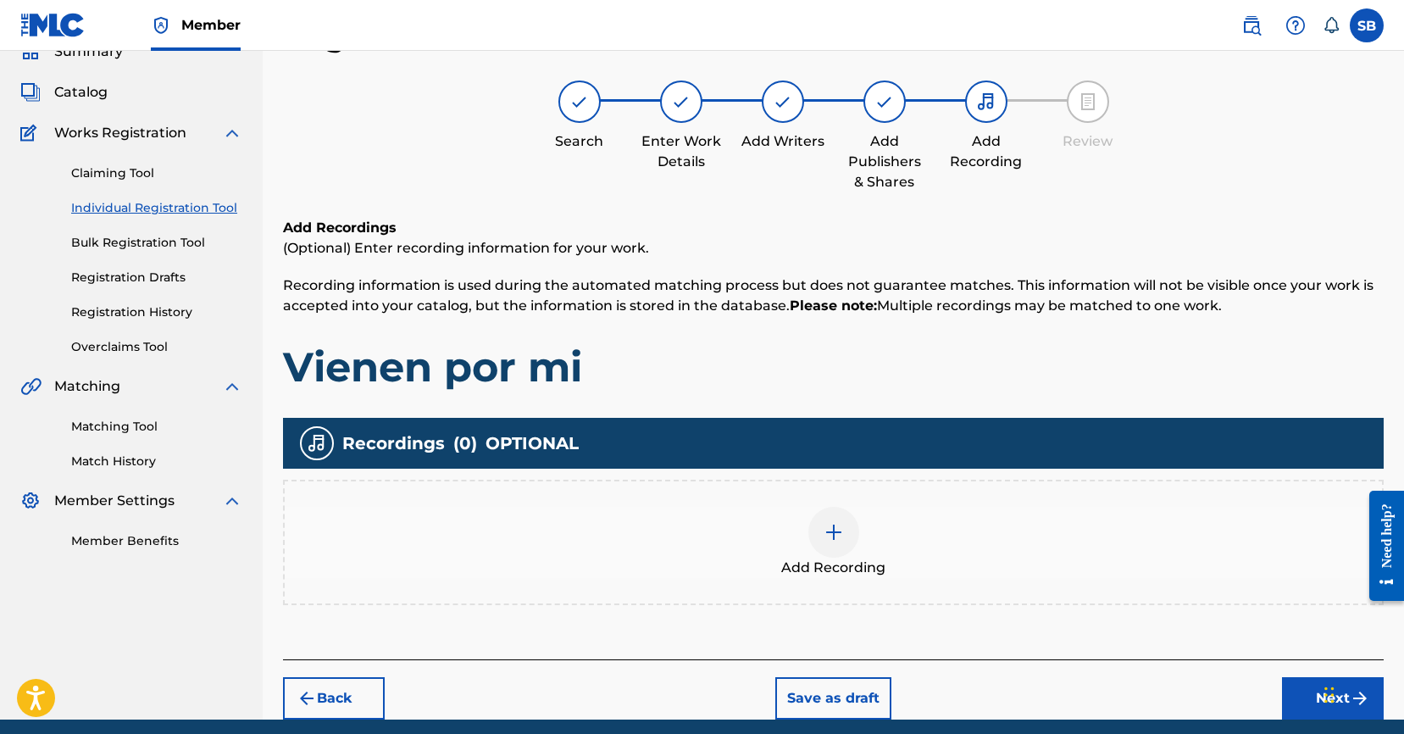
click at [766, 546] on div "Add Recording" at bounding box center [833, 542] width 1097 height 71
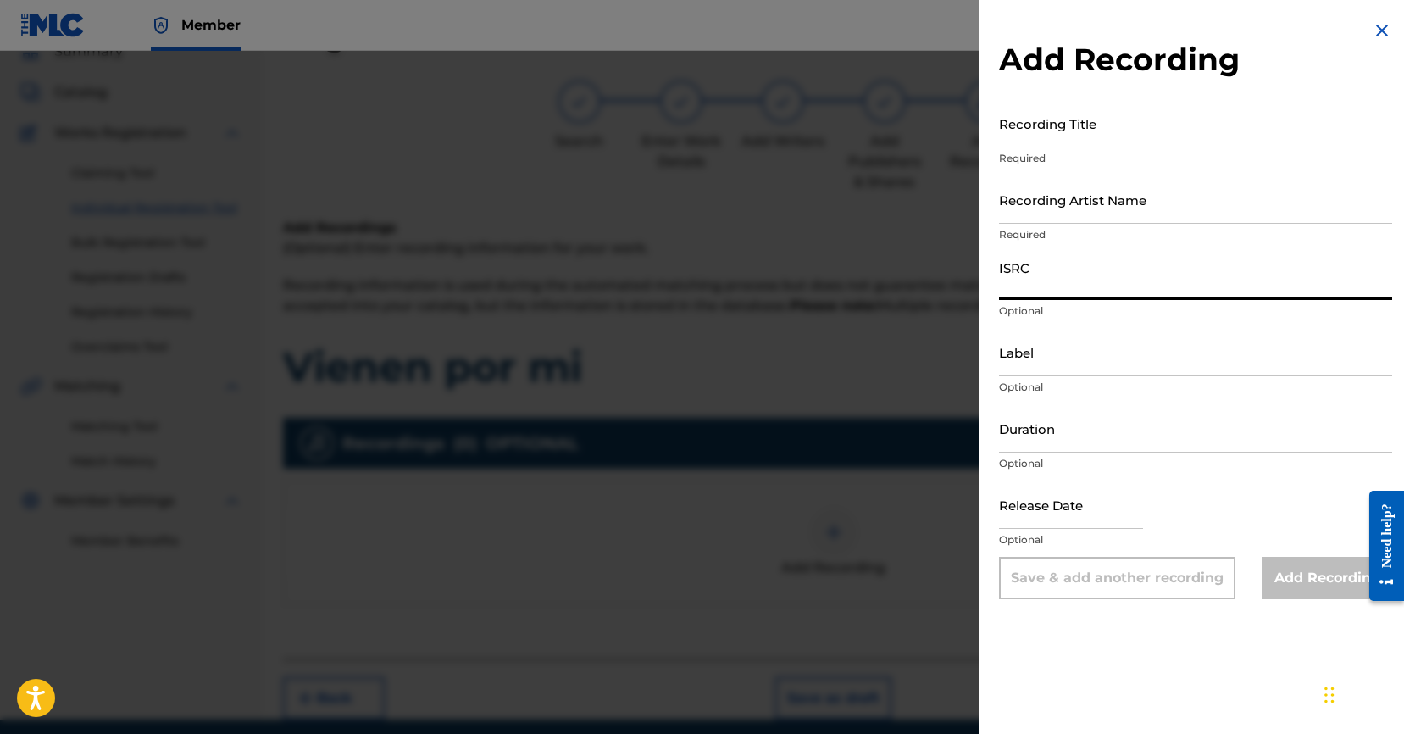
click at [1084, 274] on input "ISRC" at bounding box center [1195, 276] width 393 height 48
paste input "USUYG1733778"
type input "USUYG1733778"
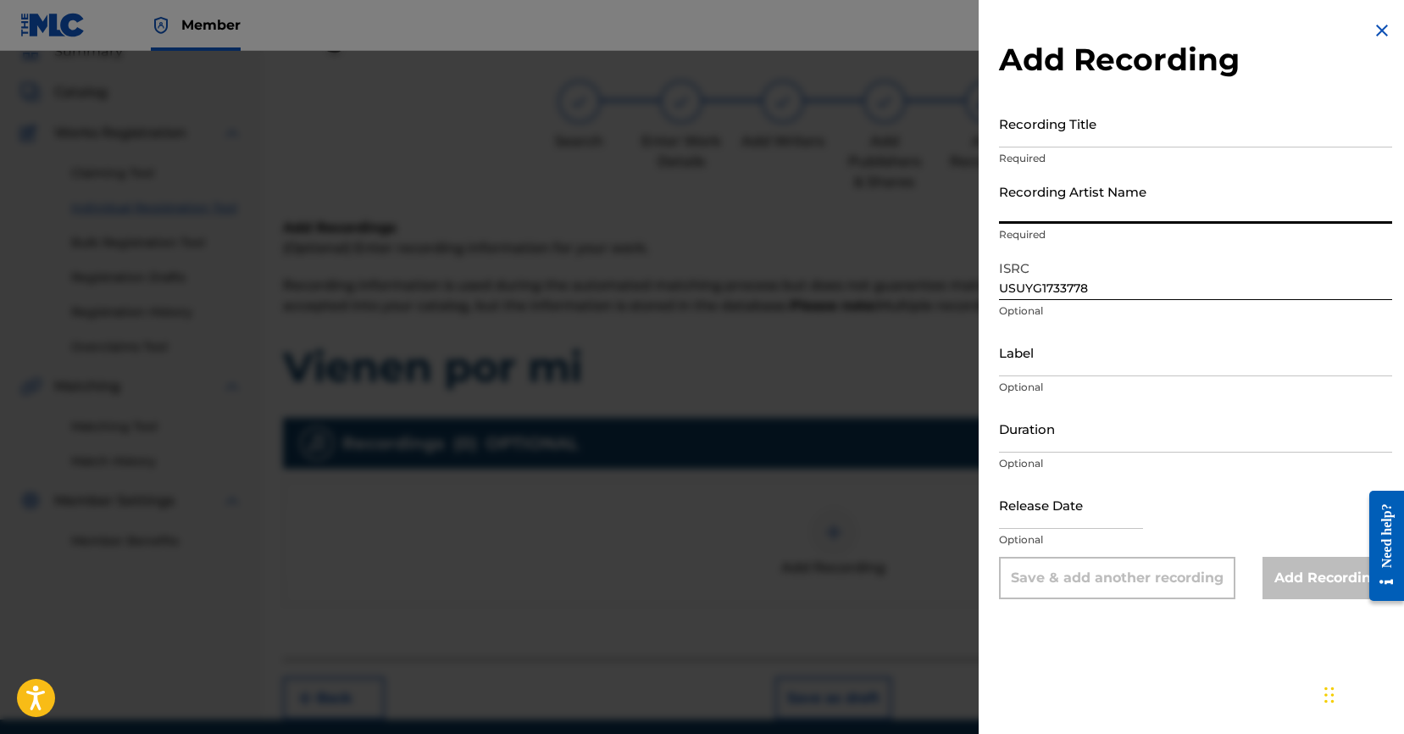
click at [1045, 204] on input "Recording Artist Name" at bounding box center [1195, 199] width 393 height 48
paste input "C-Kan"
type input "C-Kan"
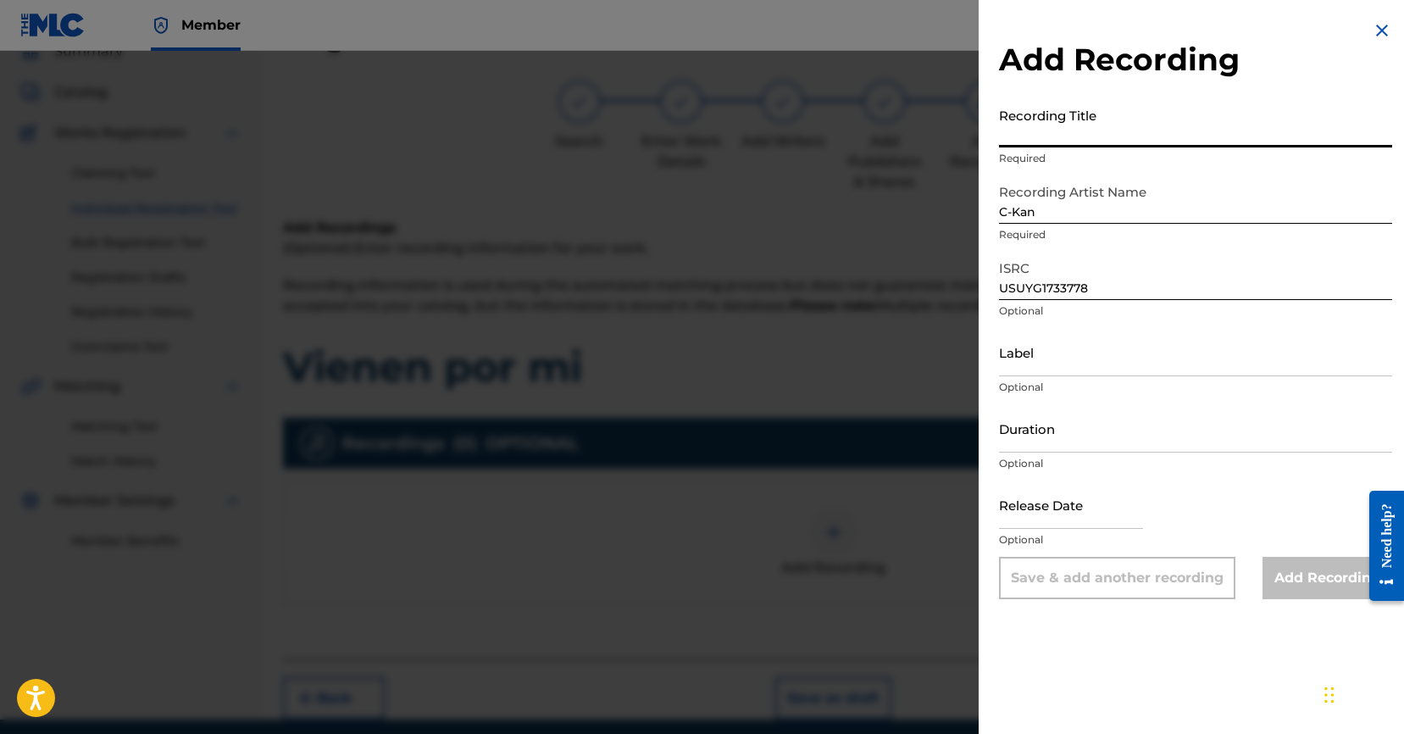
click at [1161, 132] on input "Recording Title" at bounding box center [1195, 123] width 393 height 48
paste input "Vienen por mi"
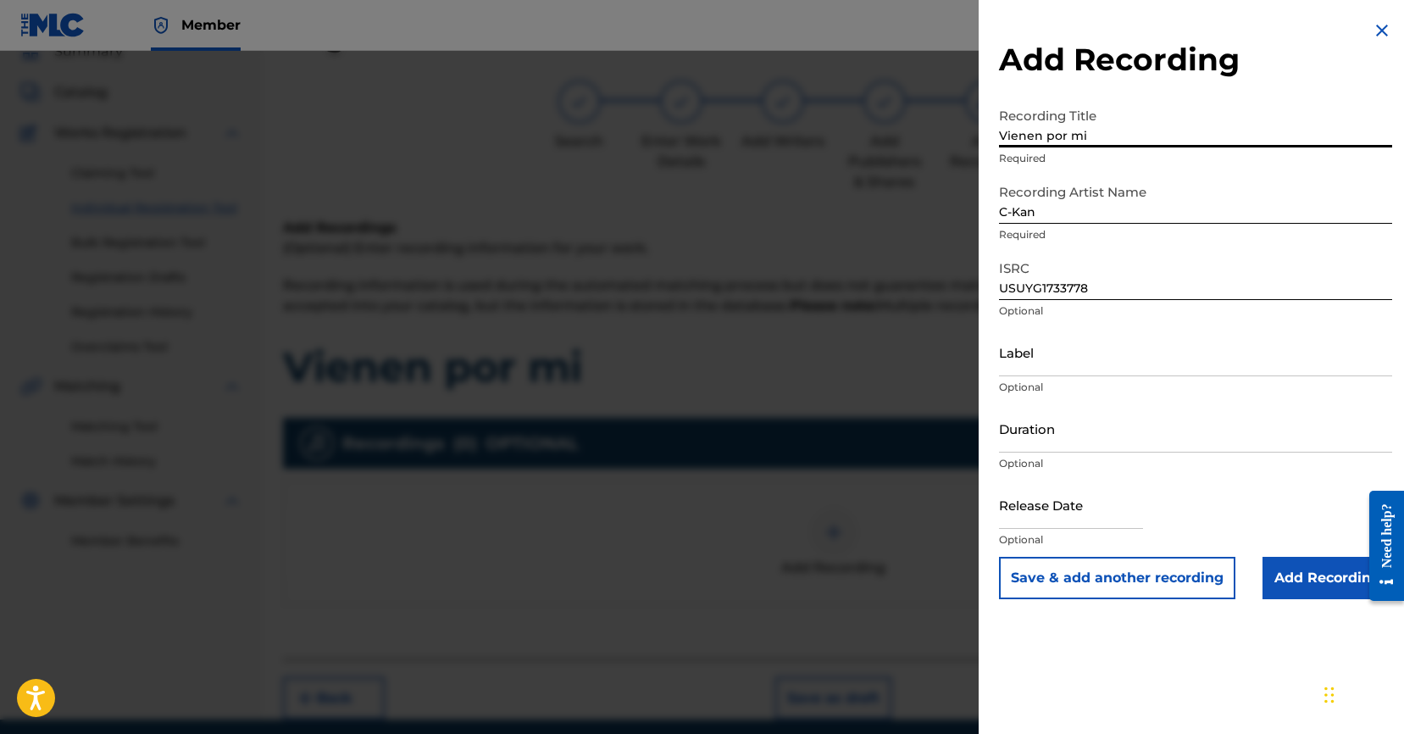
type input "Vienen por mi"
click at [1287, 584] on input "Add Recording" at bounding box center [1327, 578] width 130 height 42
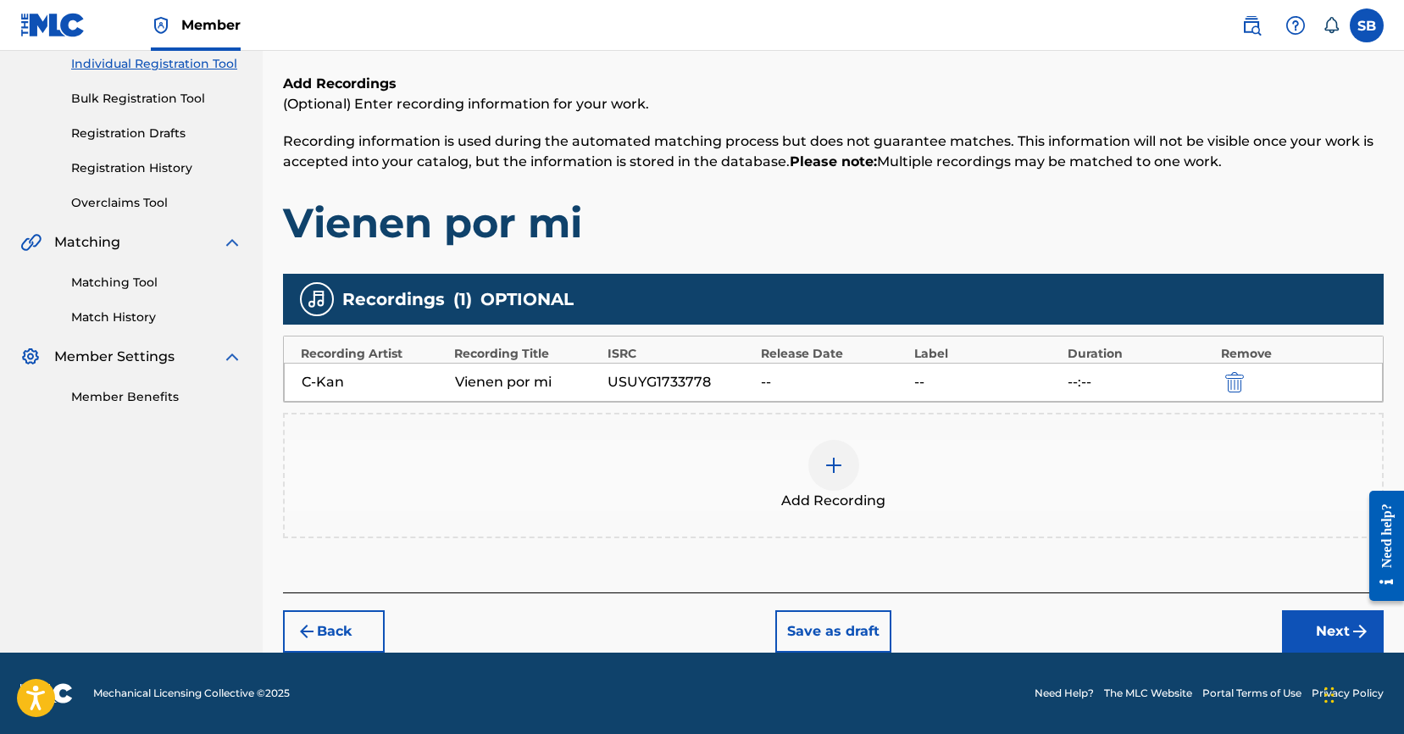
click at [1311, 638] on button "Next" at bounding box center [1333, 631] width 102 height 42
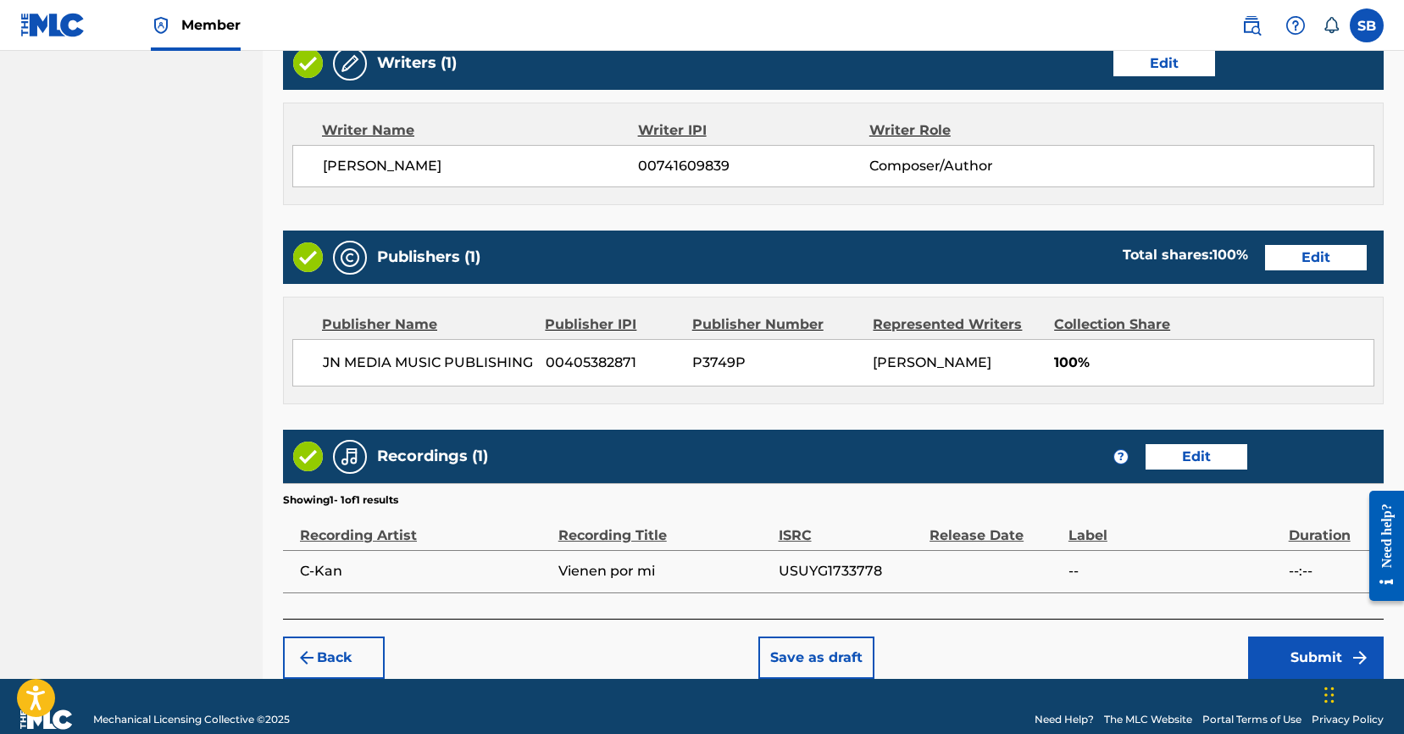
scroll to position [719, 0]
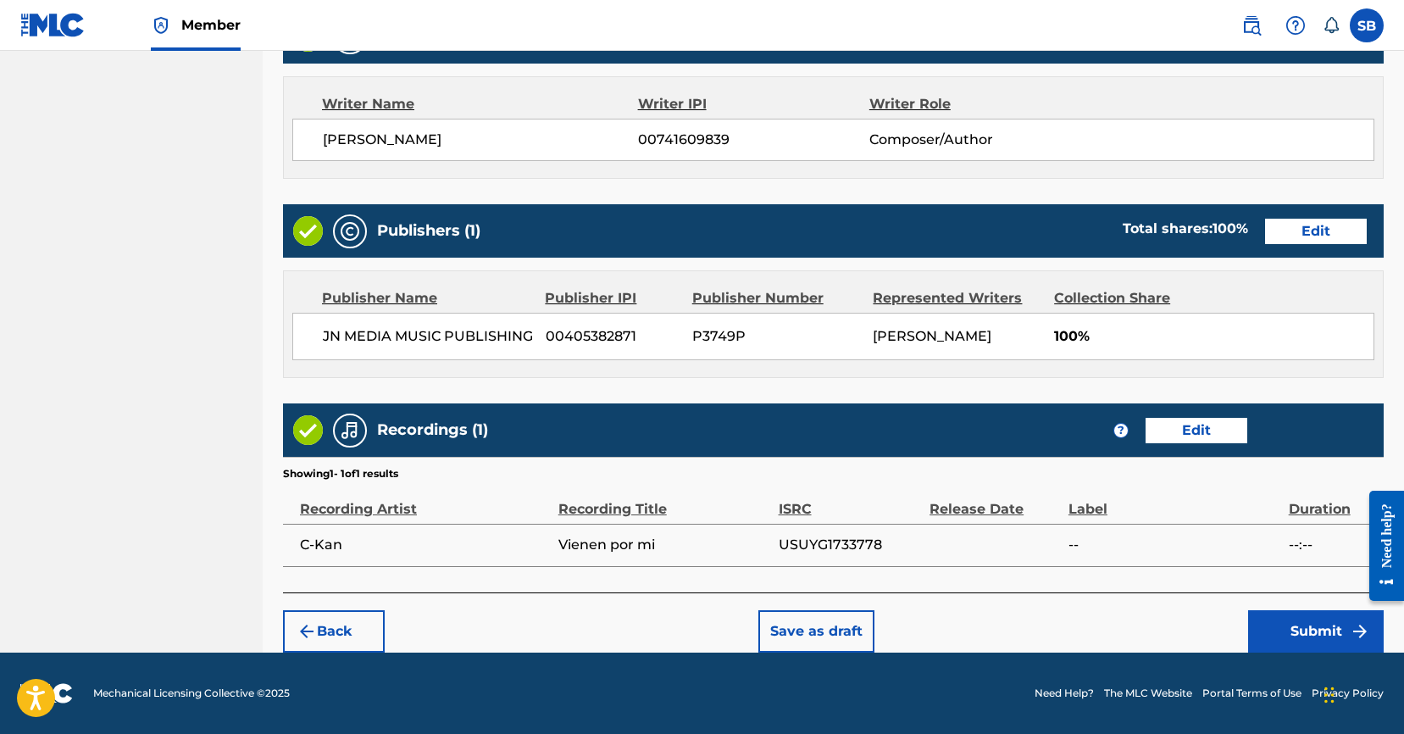
click at [1315, 642] on button "Submit" at bounding box center [1316, 631] width 136 height 42
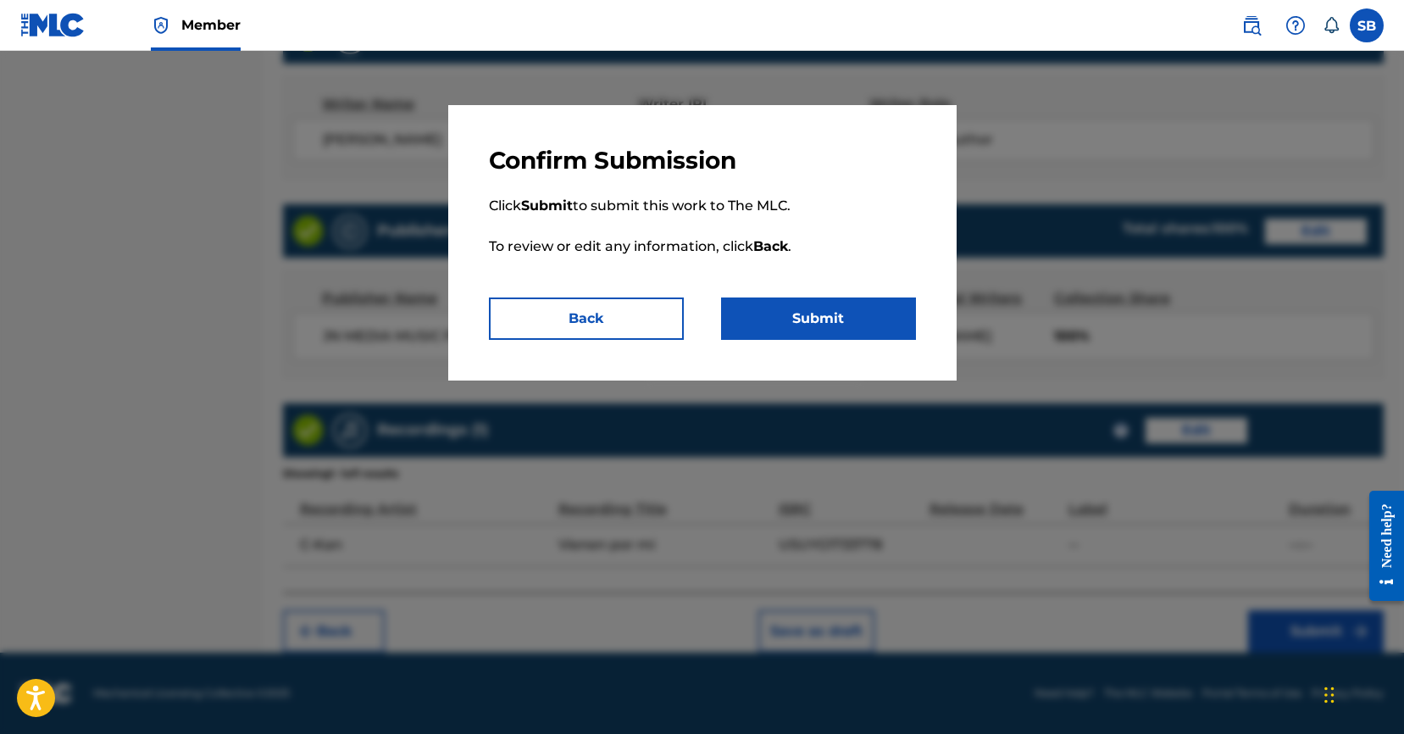
click at [834, 314] on button "Submit" at bounding box center [818, 318] width 195 height 42
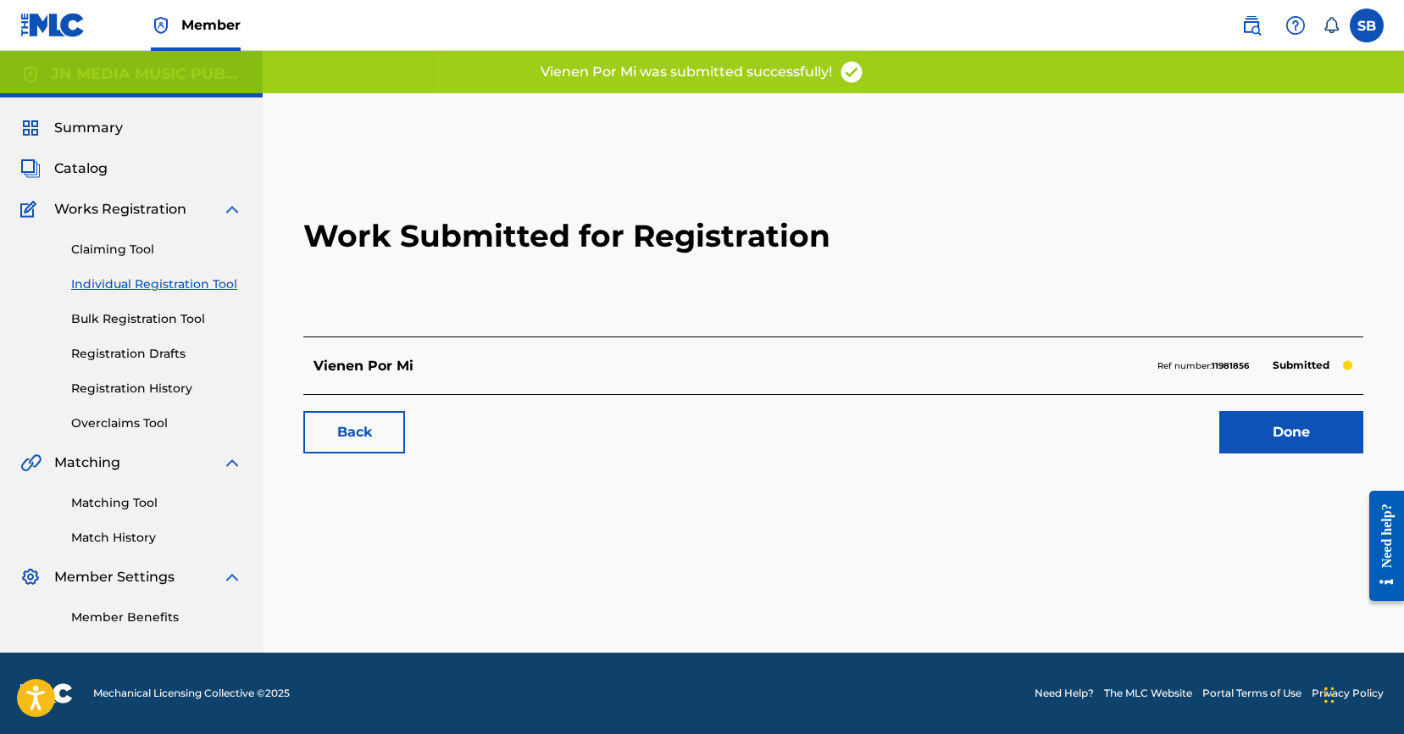
click at [1304, 419] on link "Done" at bounding box center [1291, 432] width 144 height 42
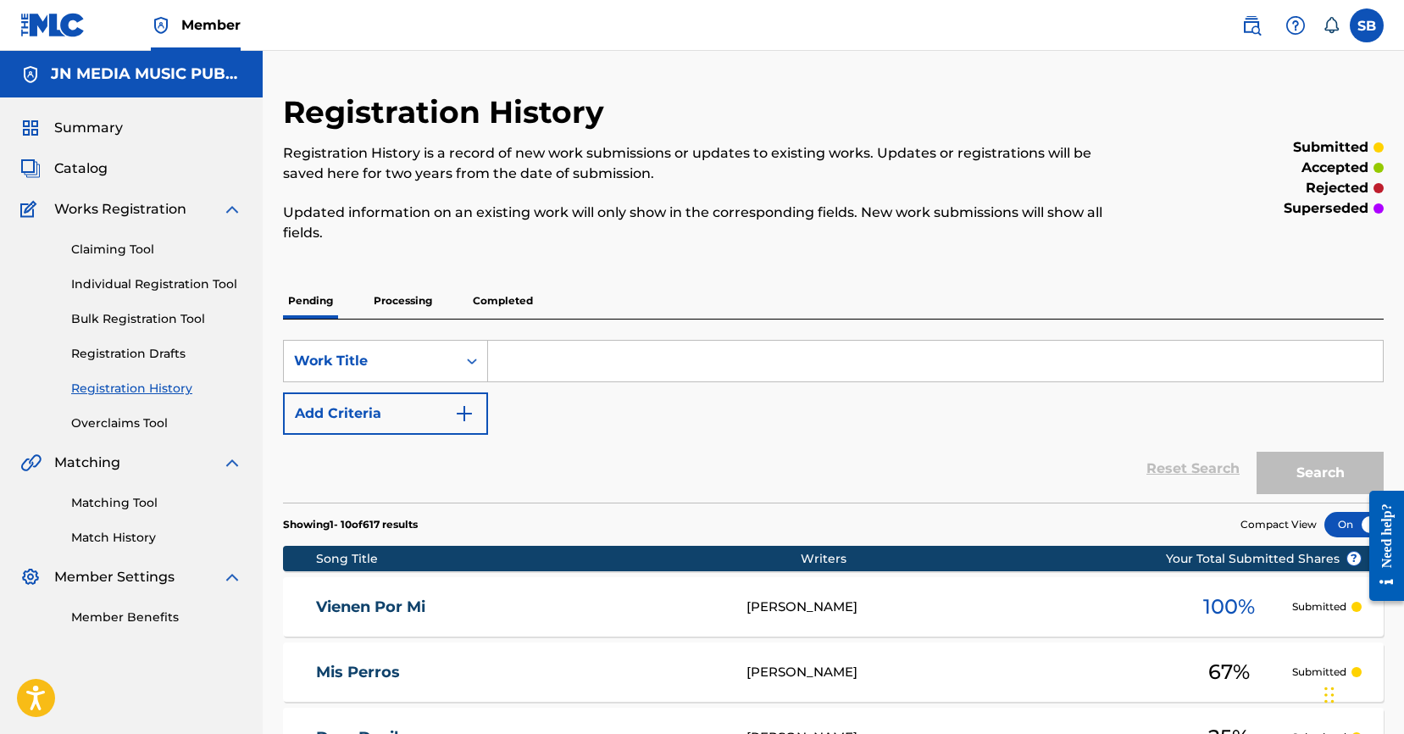
click at [212, 283] on link "Individual Registration Tool" at bounding box center [156, 284] width 171 height 18
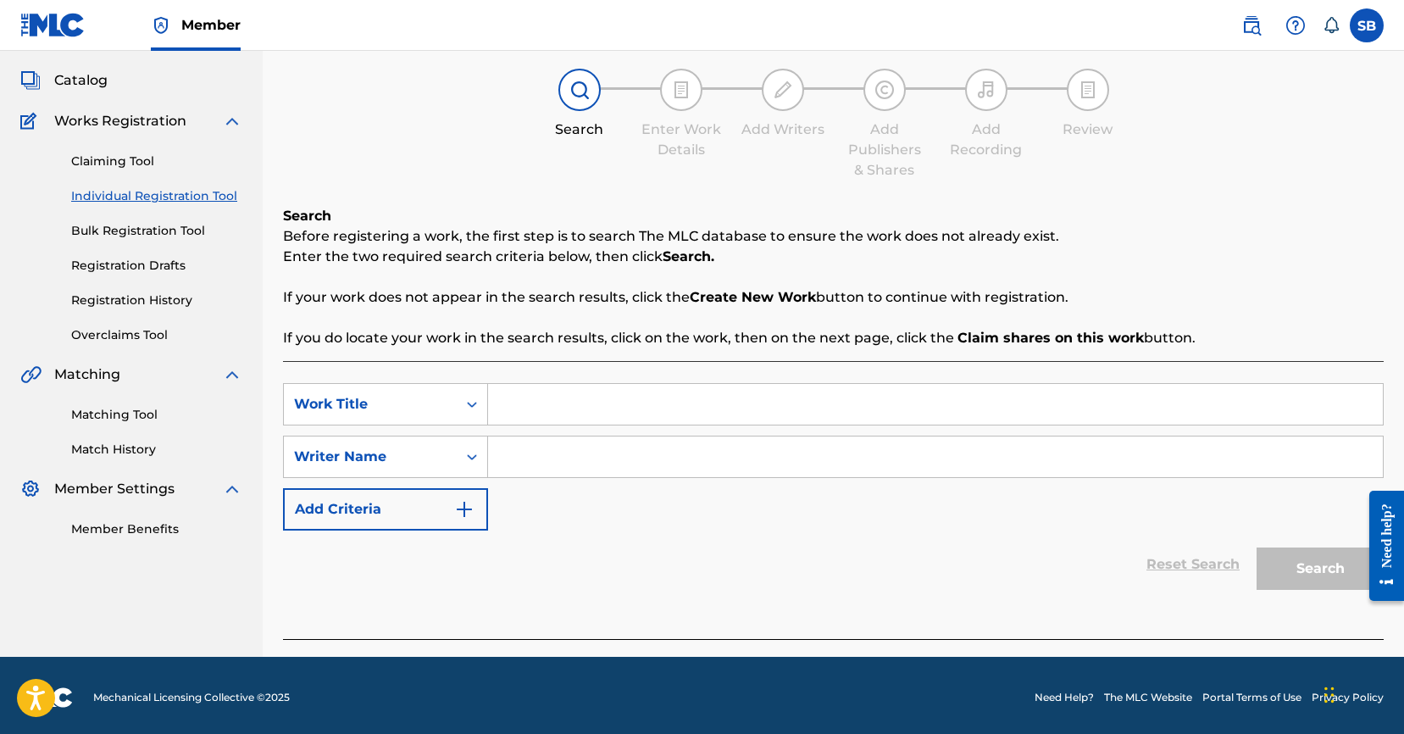
scroll to position [92, 0]
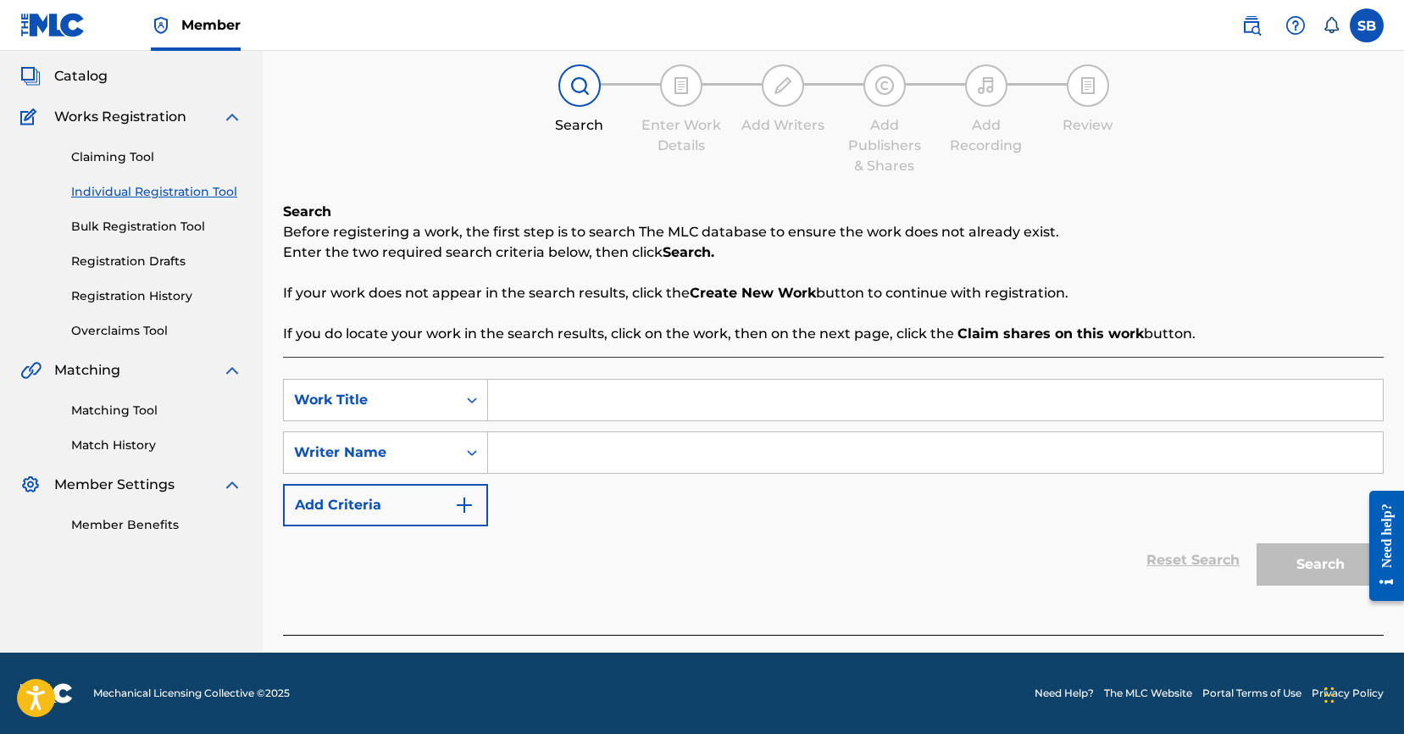
click at [606, 397] on input "Search Form" at bounding box center [935, 399] width 895 height 41
paste input "La sangre pesa mas que el agua"
type input "La sangre pesa mas que el agua"
click at [806, 448] on input "Search Form" at bounding box center [935, 452] width 895 height 41
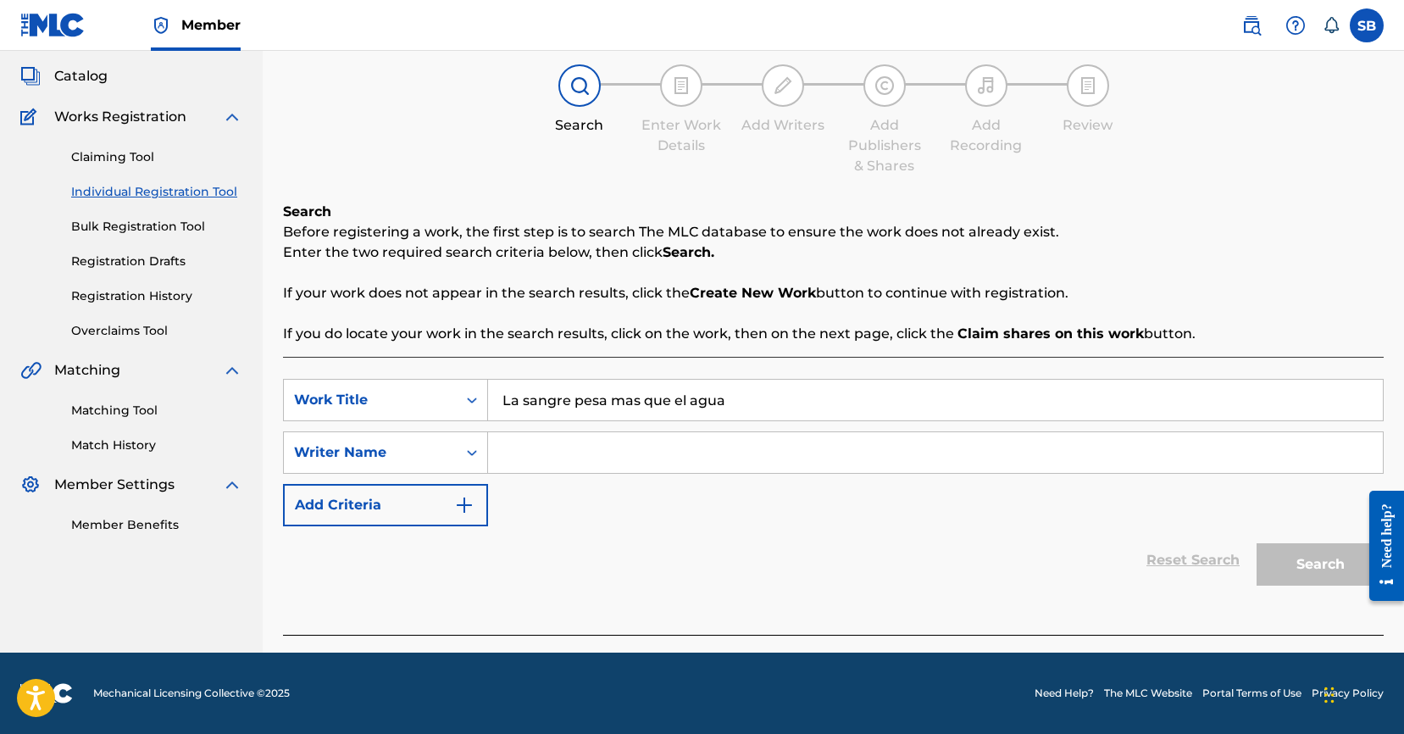
paste input "[PERSON_NAME]"
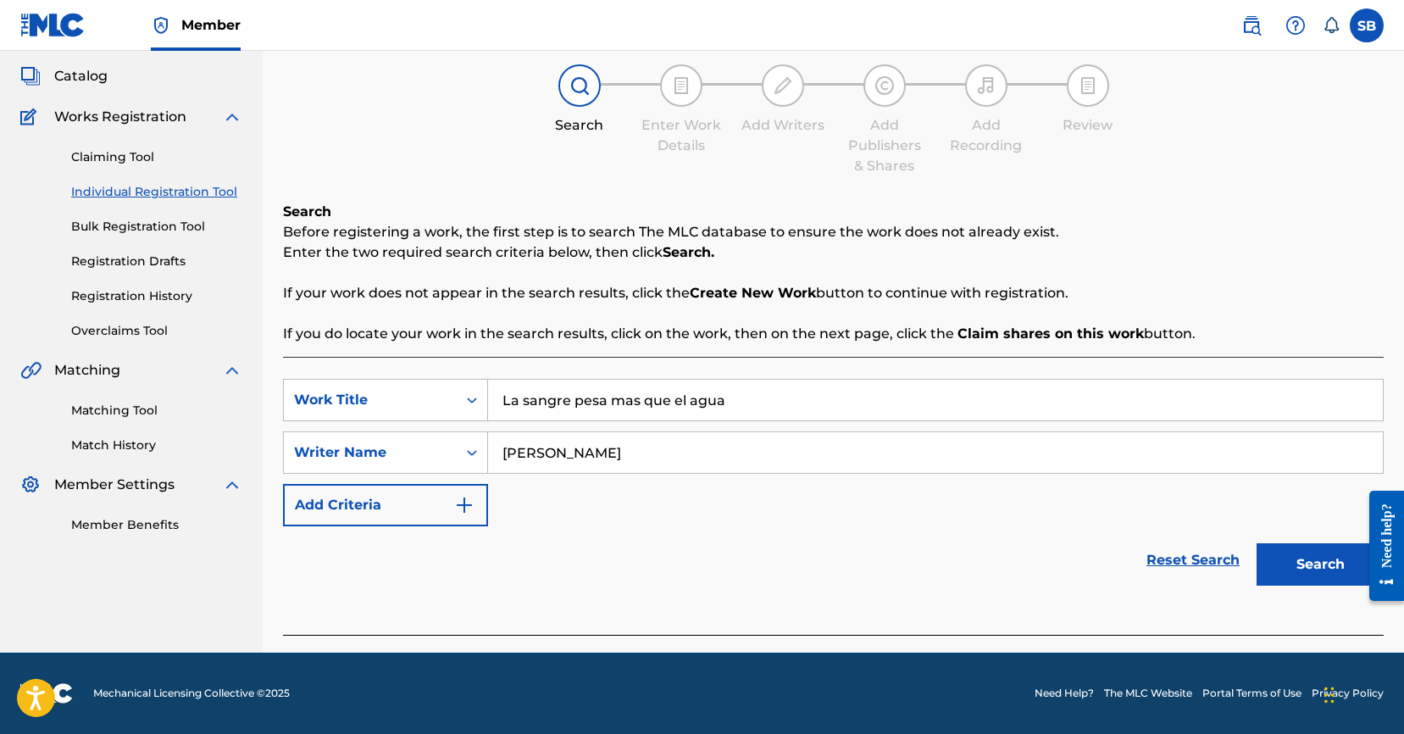
type input "[PERSON_NAME]"
click at [1282, 568] on button "Search" at bounding box center [1319, 564] width 127 height 42
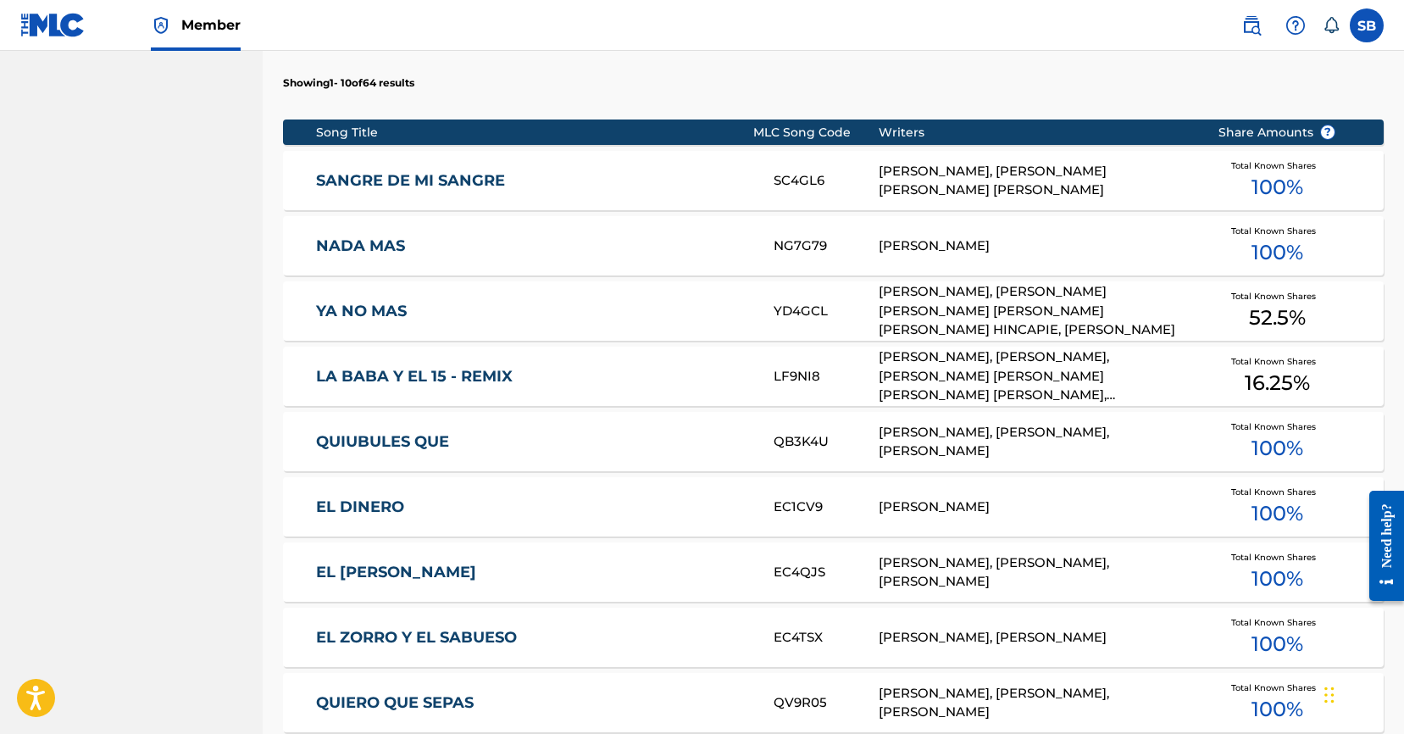
scroll to position [1000, 0]
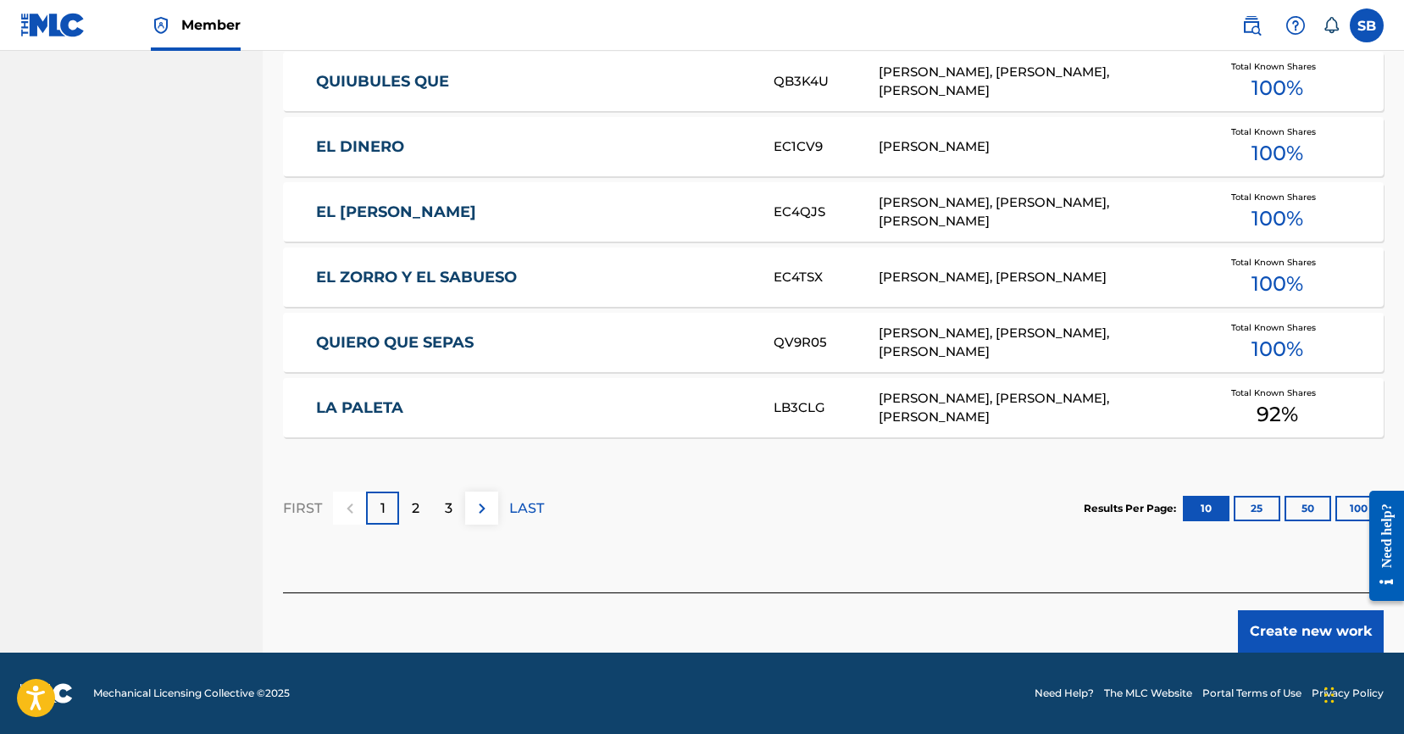
click at [1301, 623] on button "Create new work" at bounding box center [1311, 631] width 146 height 42
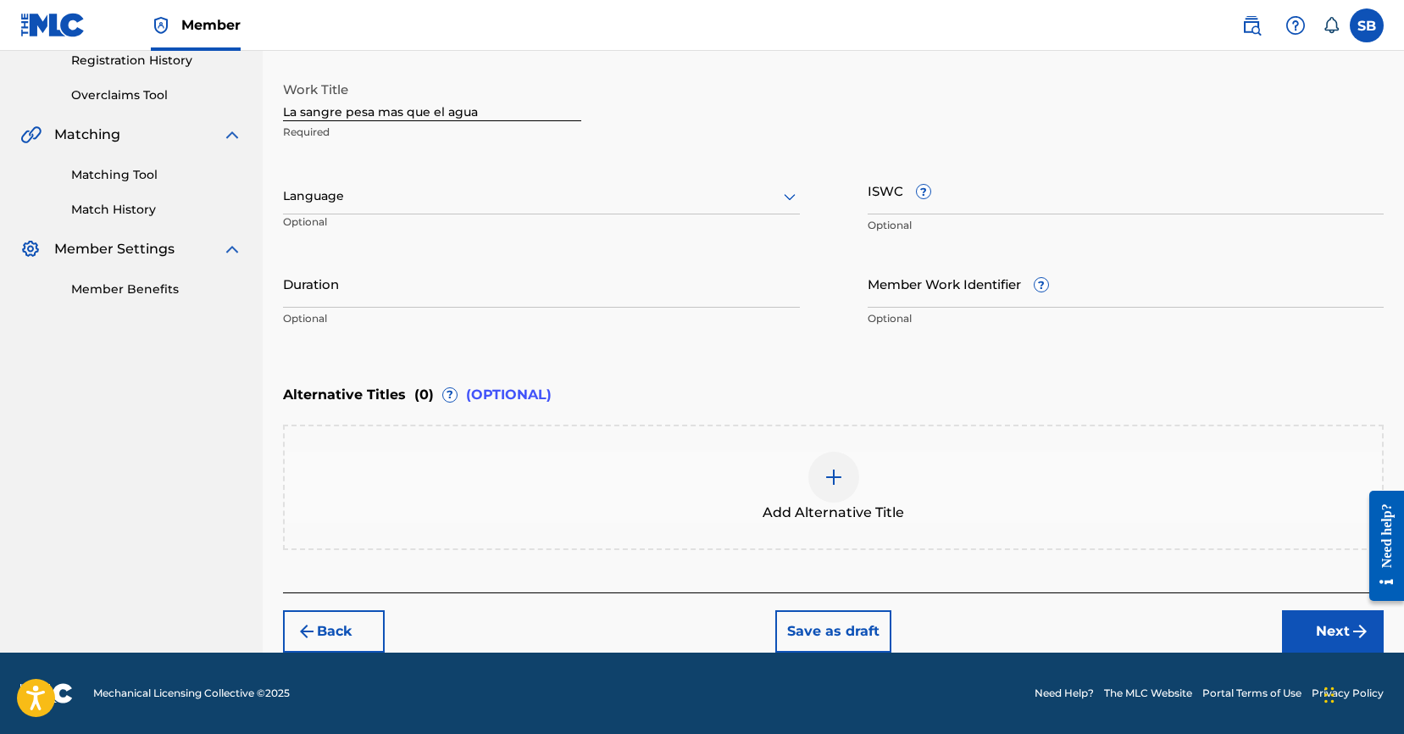
click at [458, 201] on div at bounding box center [541, 196] width 517 height 21
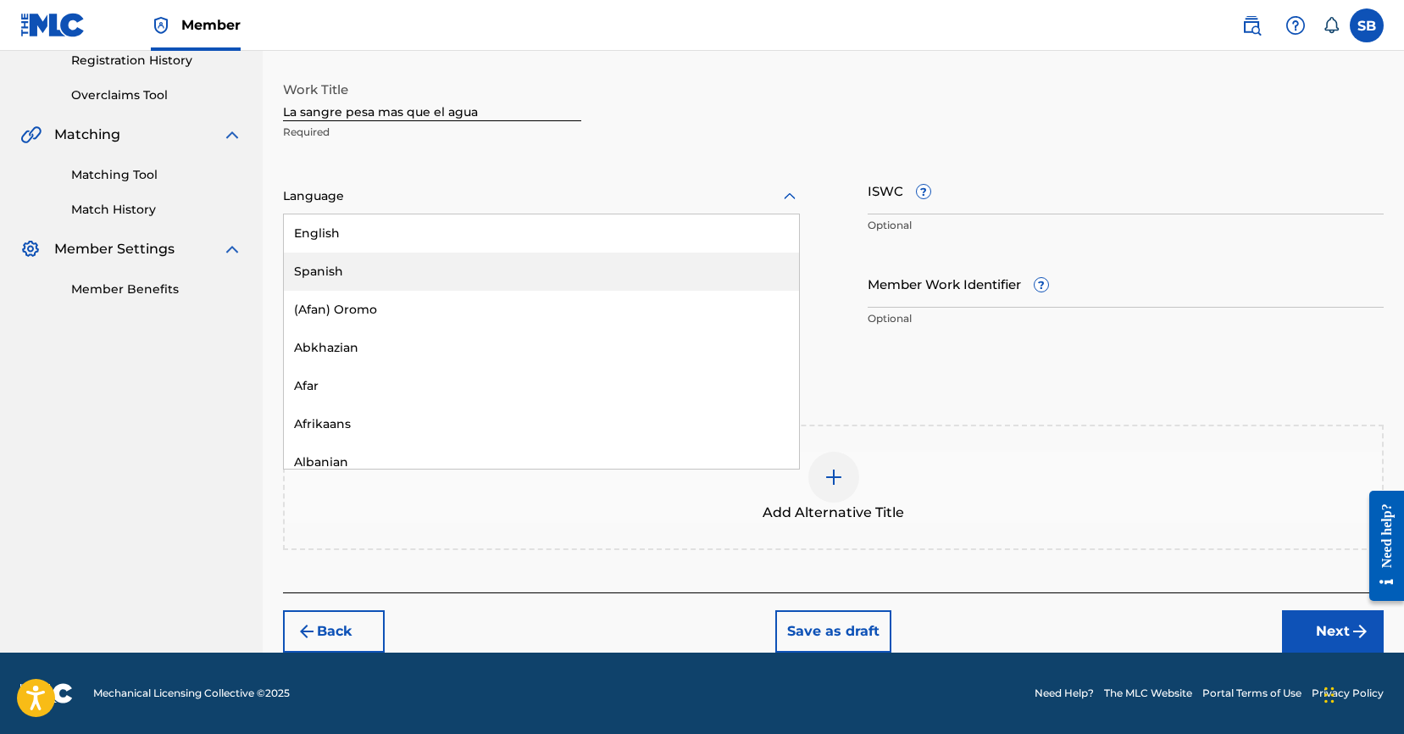
drag, startPoint x: 435, startPoint y: 260, endPoint x: 444, endPoint y: 262, distance: 8.6
click at [435, 260] on div "Spanish" at bounding box center [541, 271] width 515 height 38
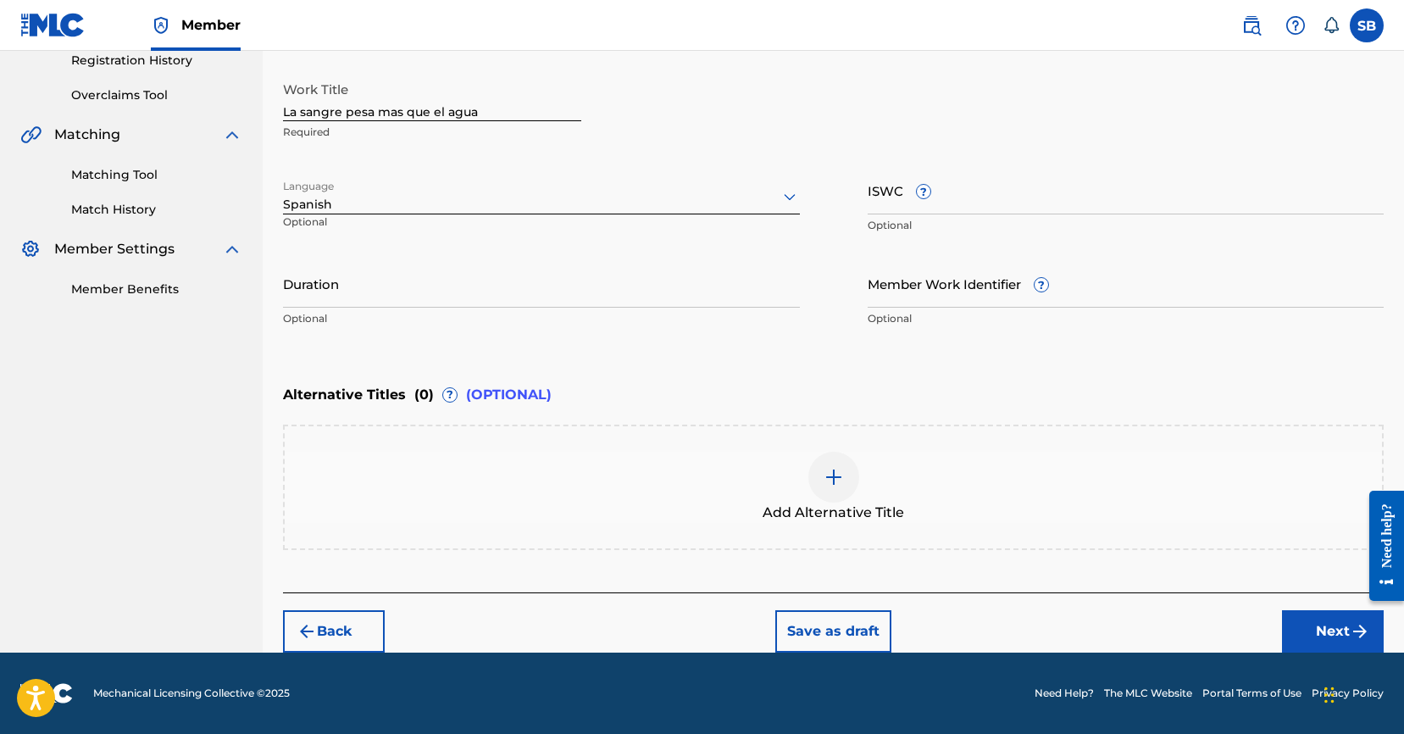
click at [1304, 634] on button "Next" at bounding box center [1333, 631] width 102 height 42
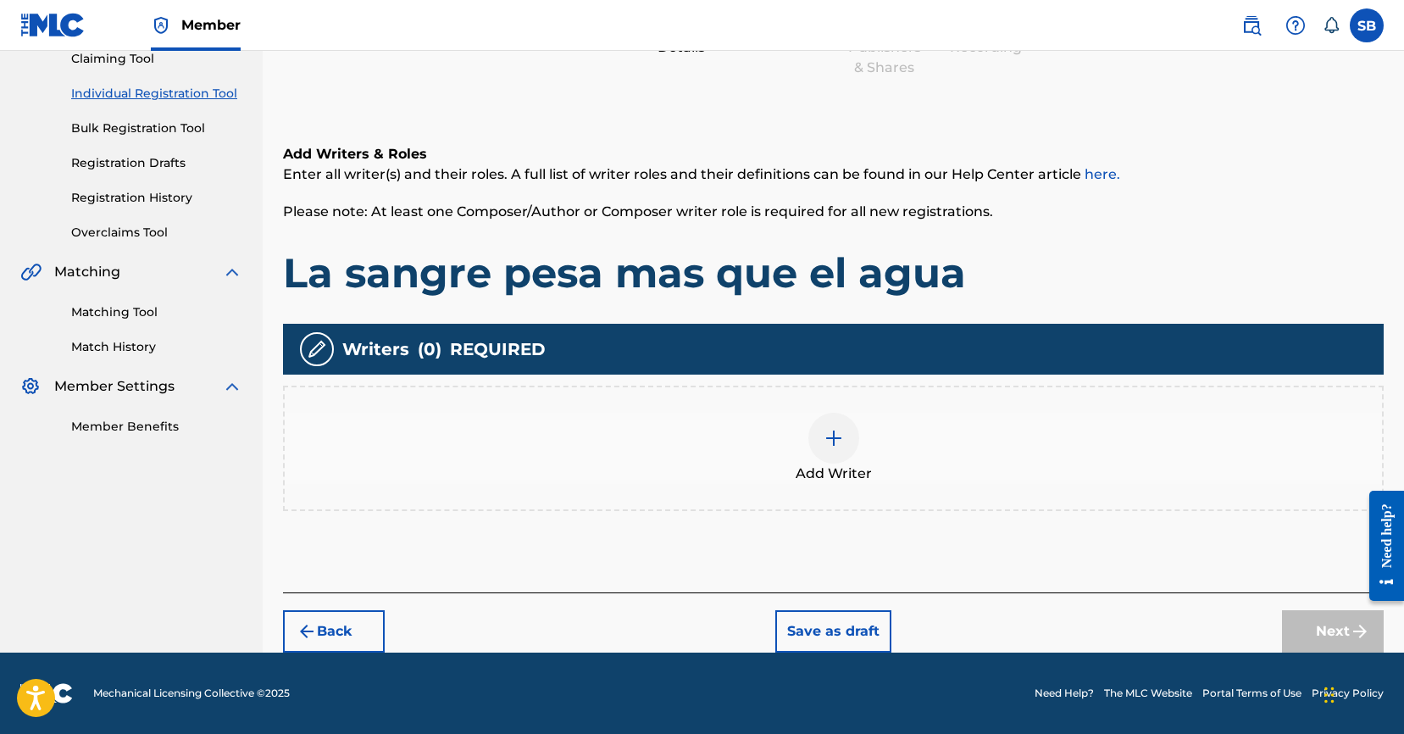
scroll to position [76, 0]
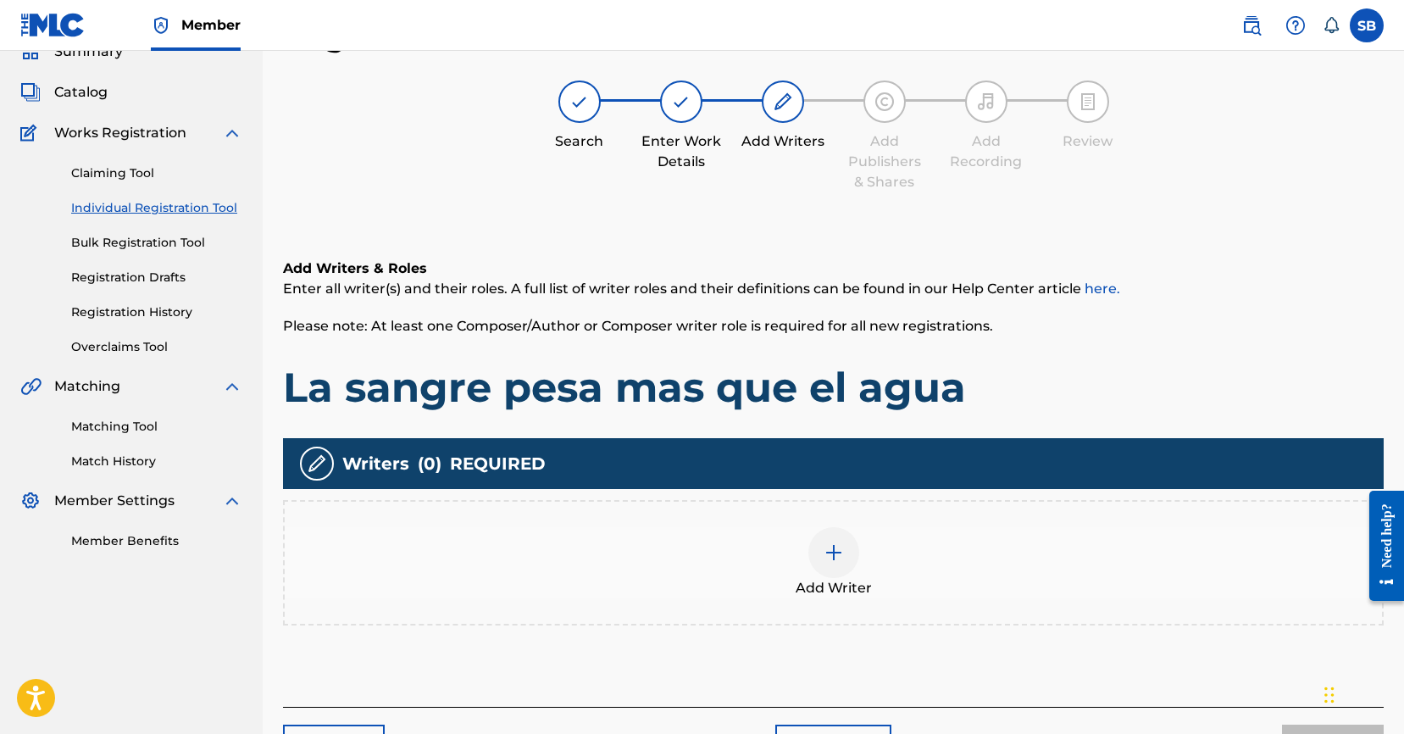
click at [833, 556] on img at bounding box center [833, 552] width 20 height 20
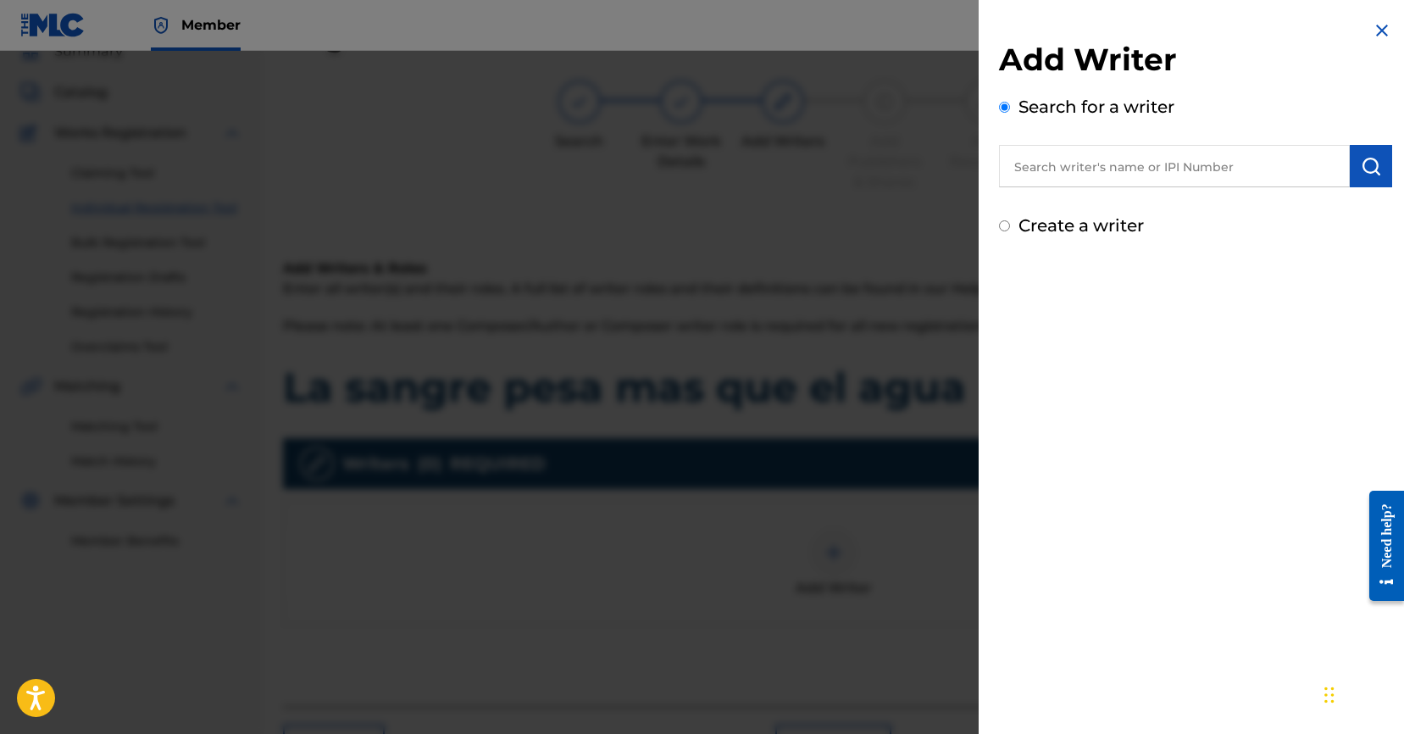
click at [1102, 147] on input "text" at bounding box center [1174, 166] width 351 height 42
paste input "[PERSON_NAME]"
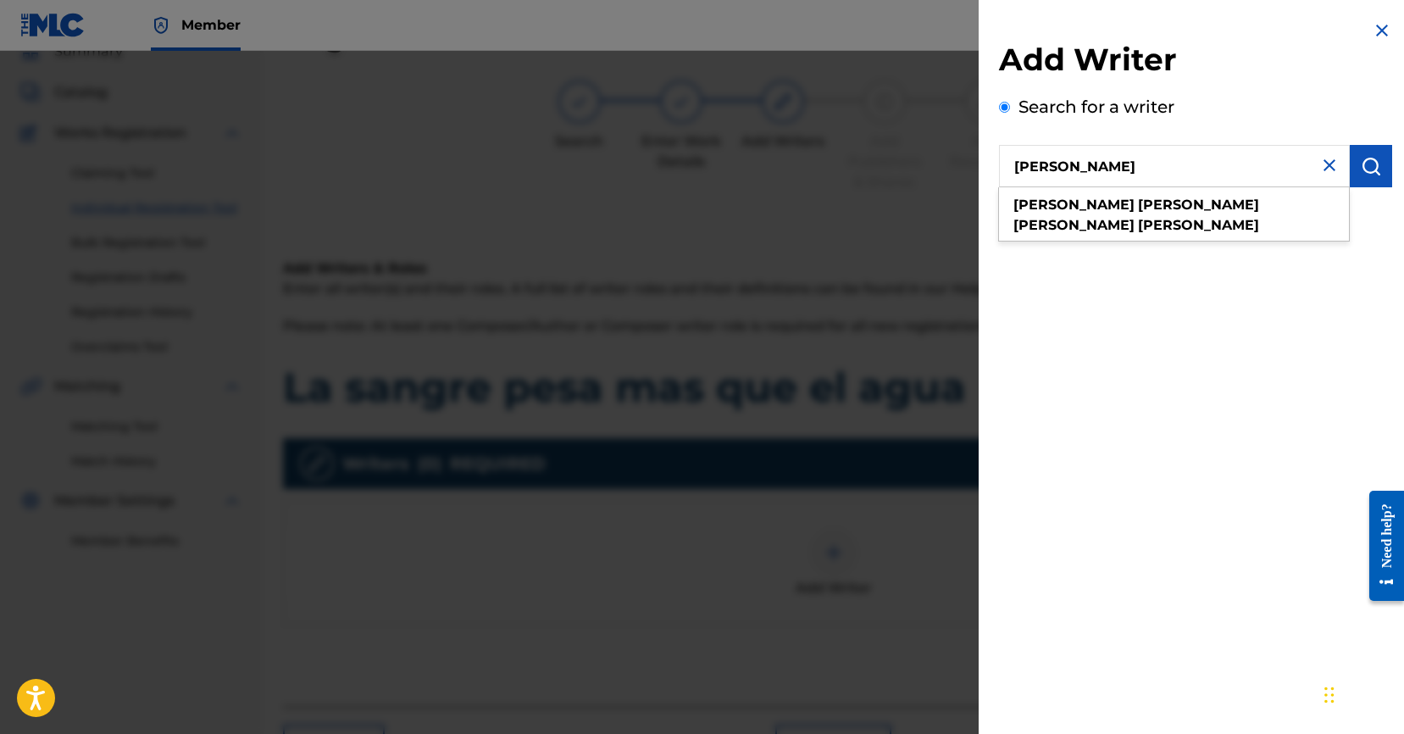
type input "[PERSON_NAME]"
click at [1366, 166] on img "submit" at bounding box center [1370, 166] width 20 height 20
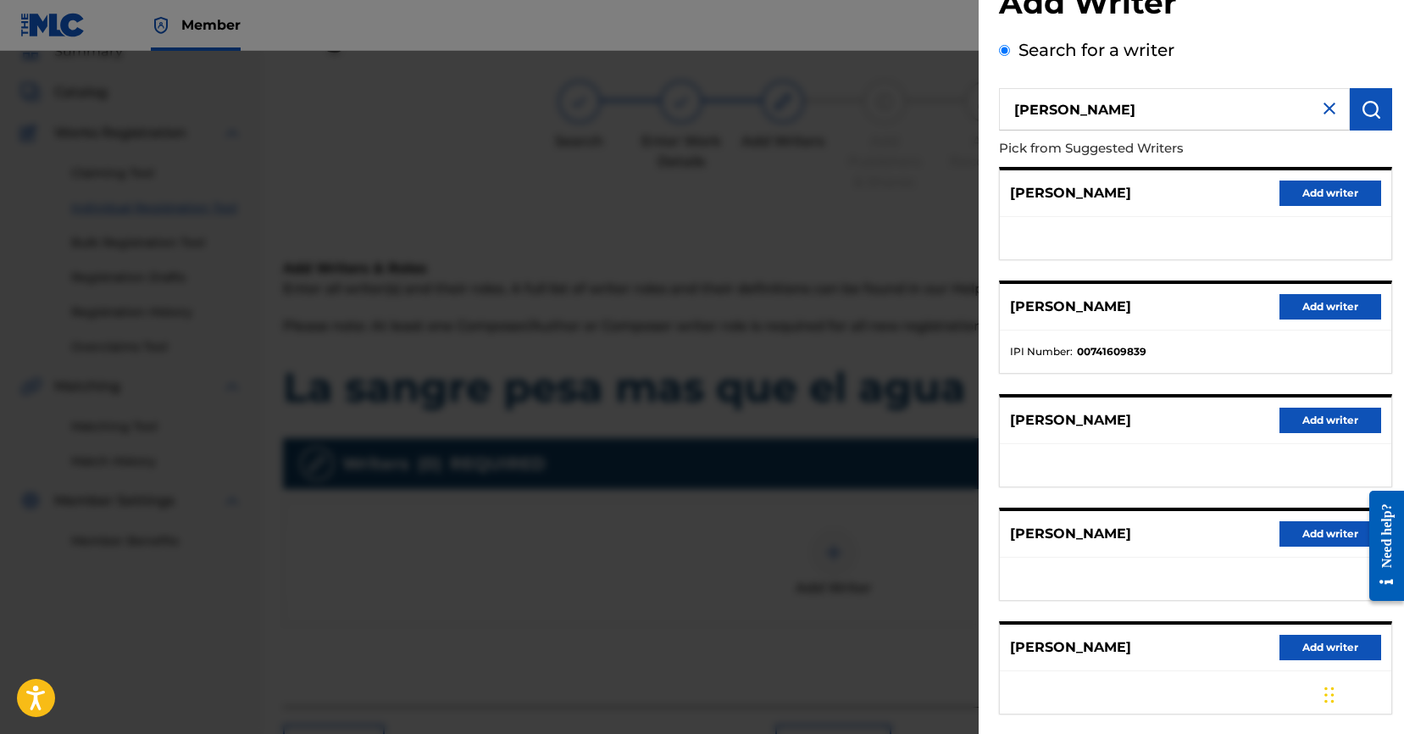
scroll to position [73, 0]
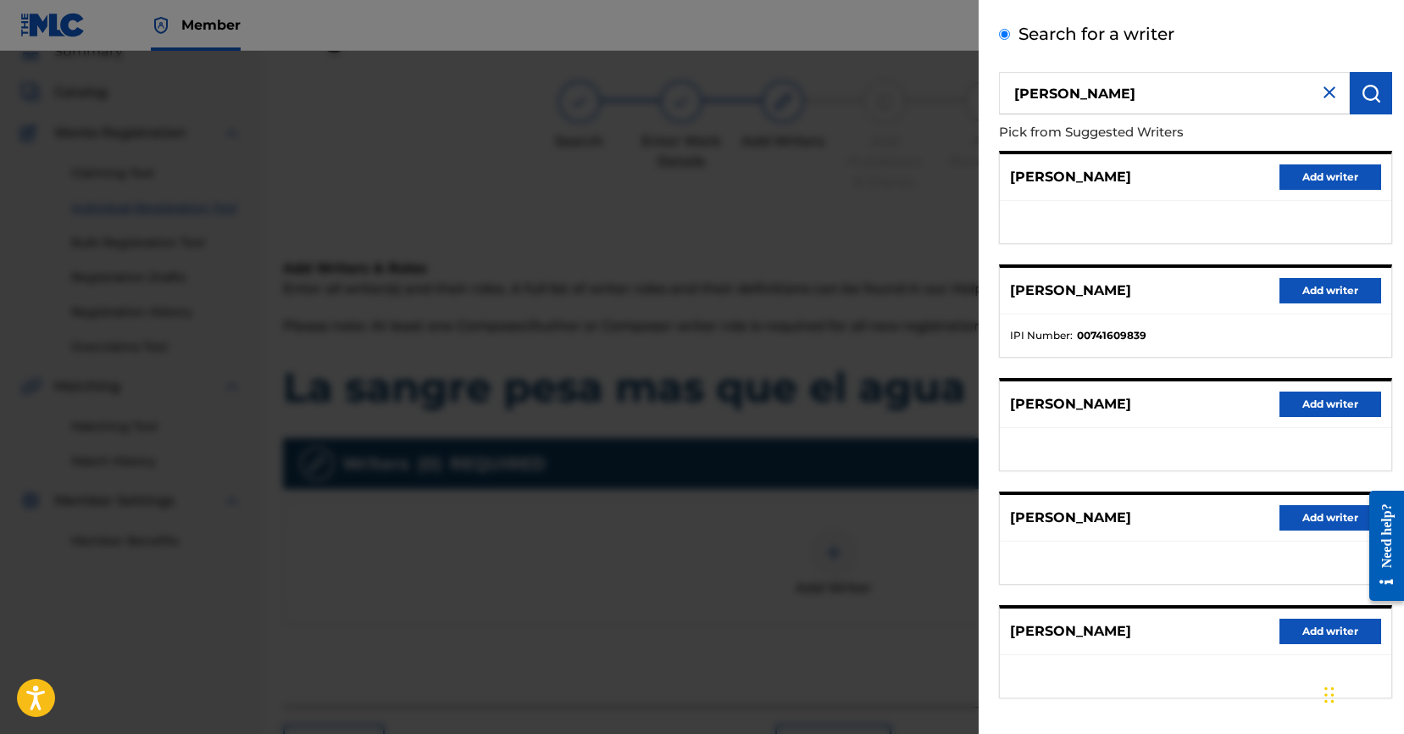
click at [1332, 285] on button "Add writer" at bounding box center [1330, 290] width 102 height 25
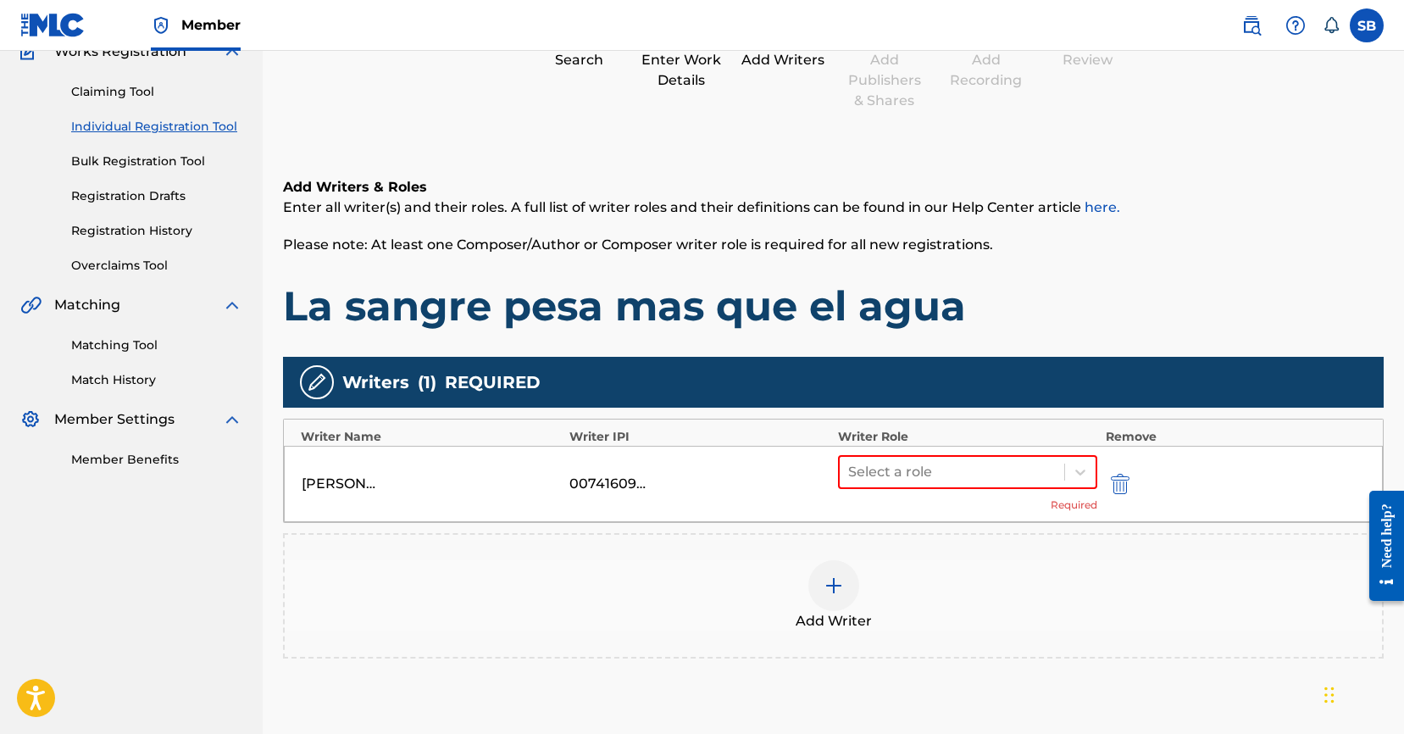
scroll to position [305, 0]
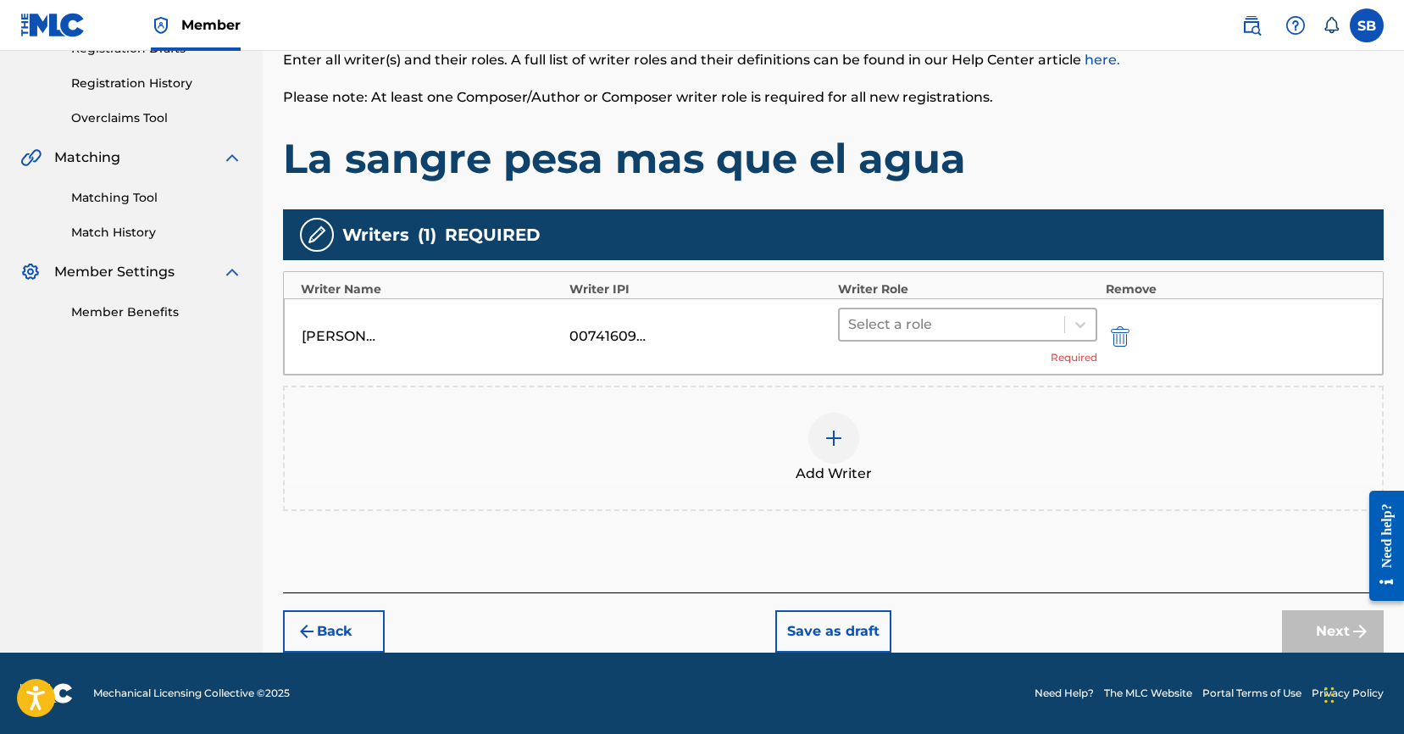
click at [937, 322] on div at bounding box center [952, 325] width 208 height 24
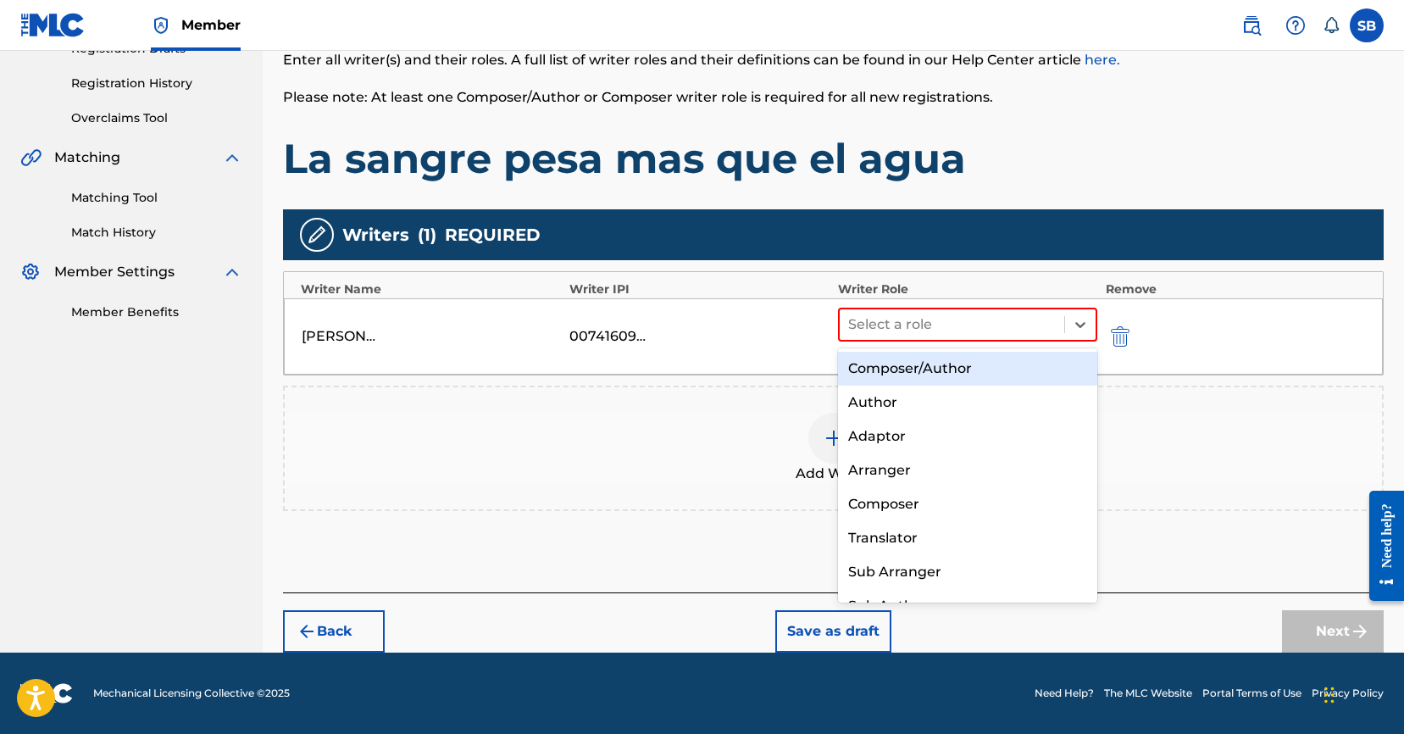
click at [945, 368] on div "Composer/Author" at bounding box center [967, 369] width 259 height 34
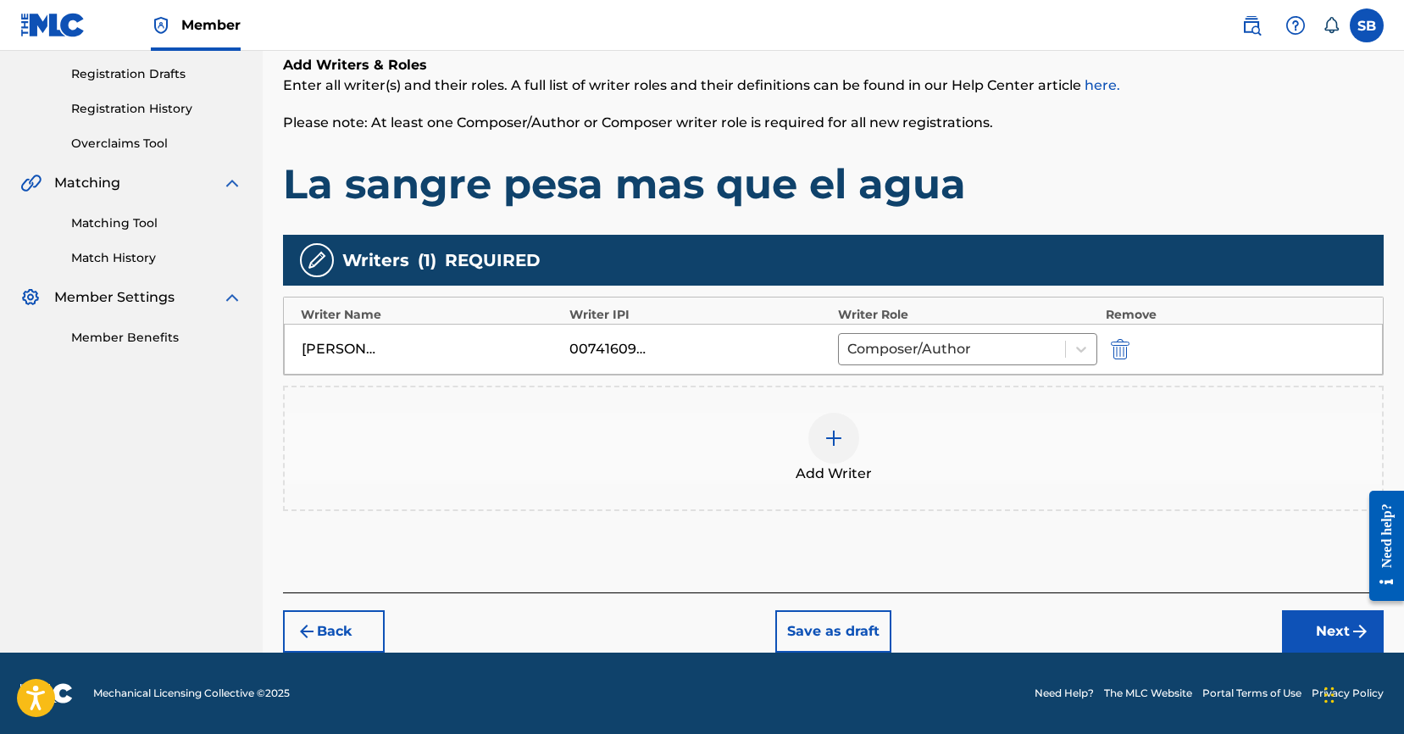
click at [1302, 623] on button "Next" at bounding box center [1333, 631] width 102 height 42
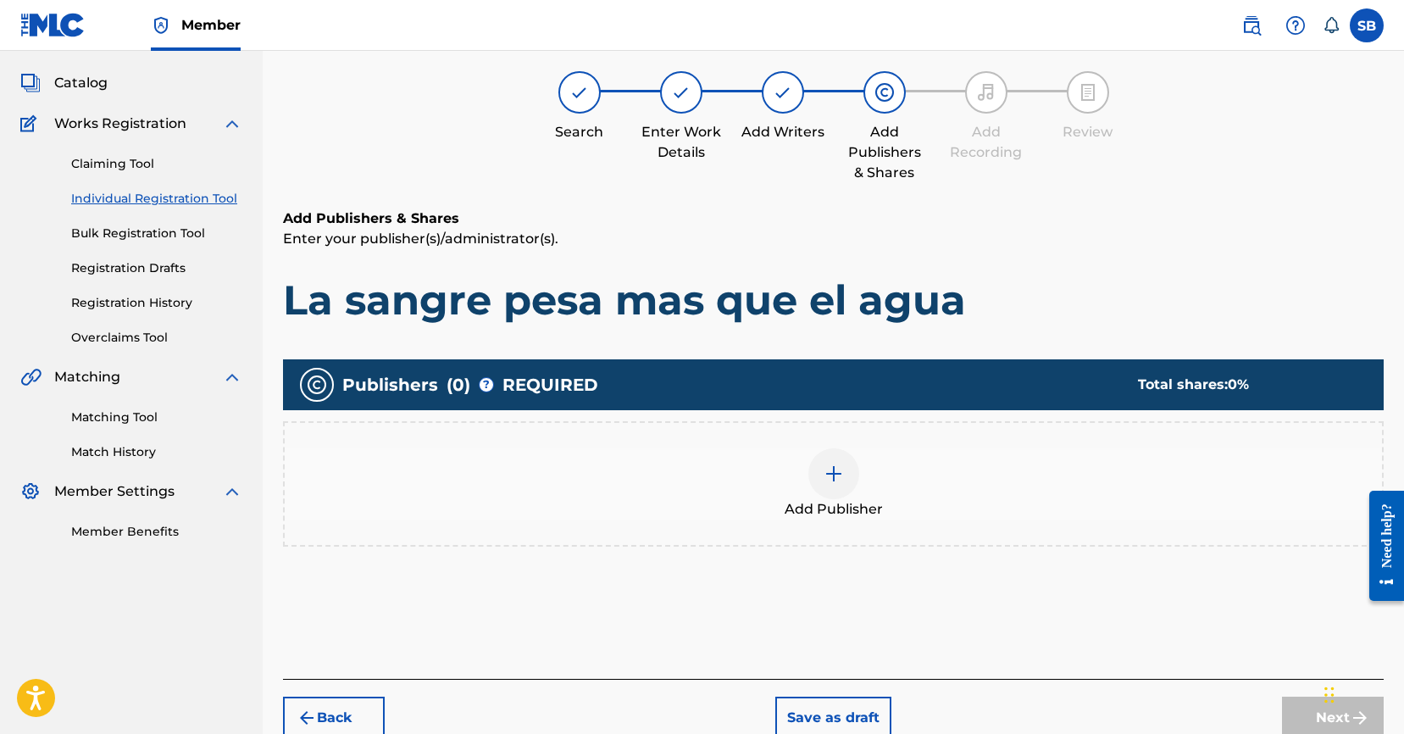
scroll to position [76, 0]
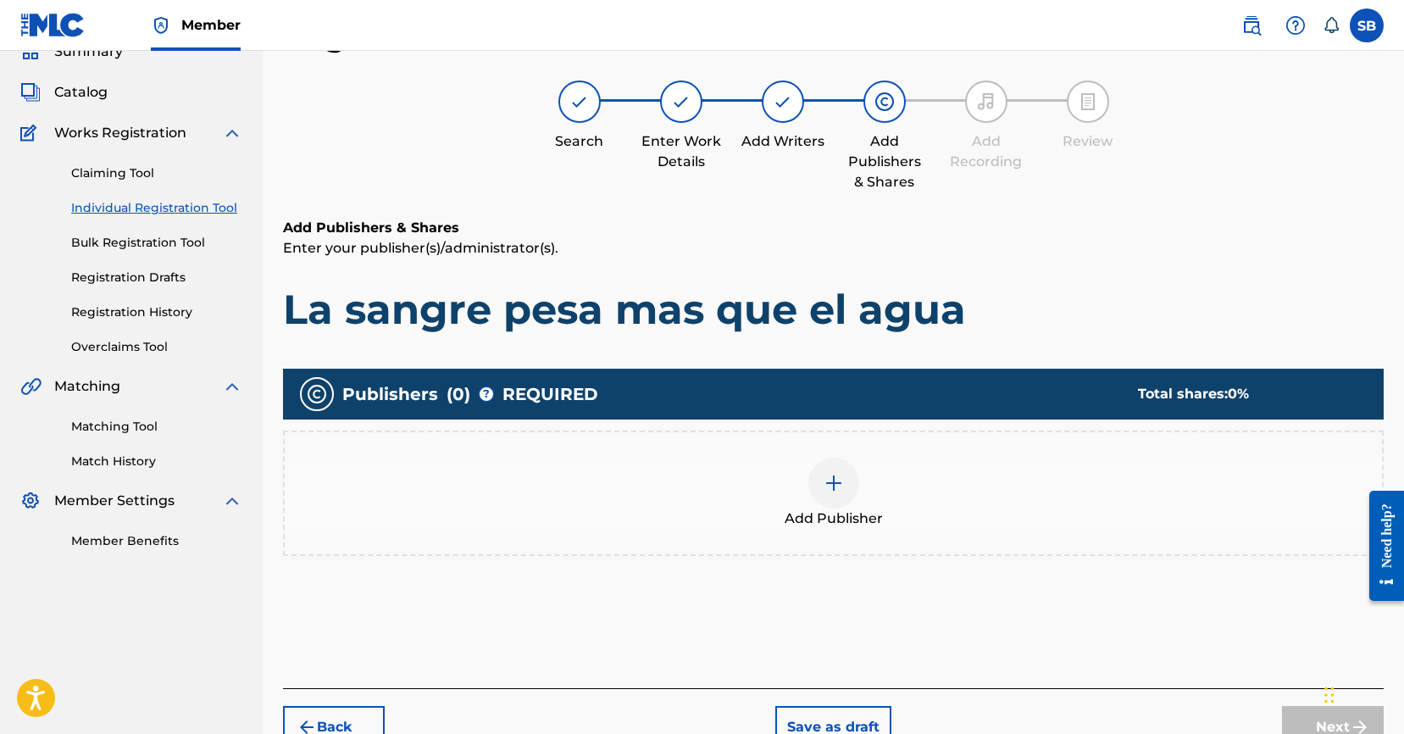
click at [780, 474] on div "Add Publisher" at bounding box center [833, 492] width 1097 height 71
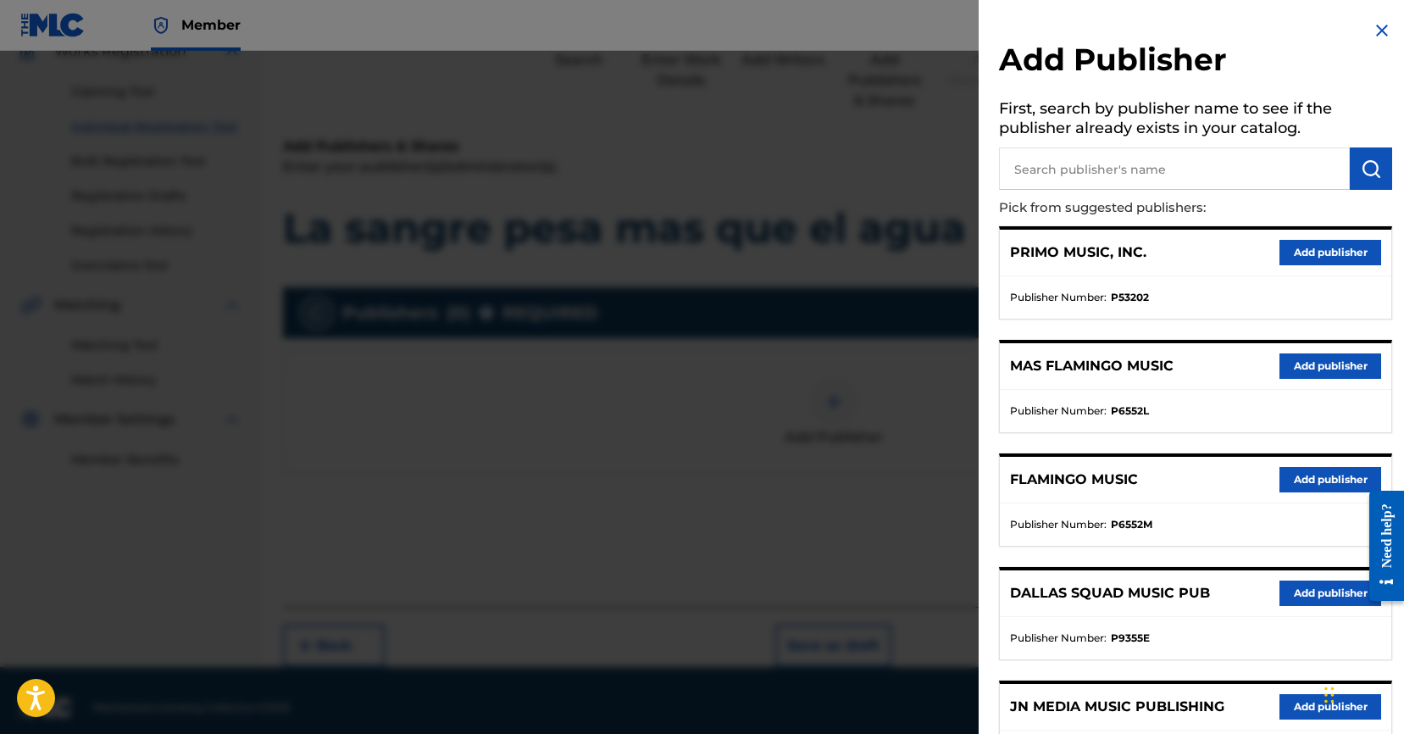
scroll to position [172, 0]
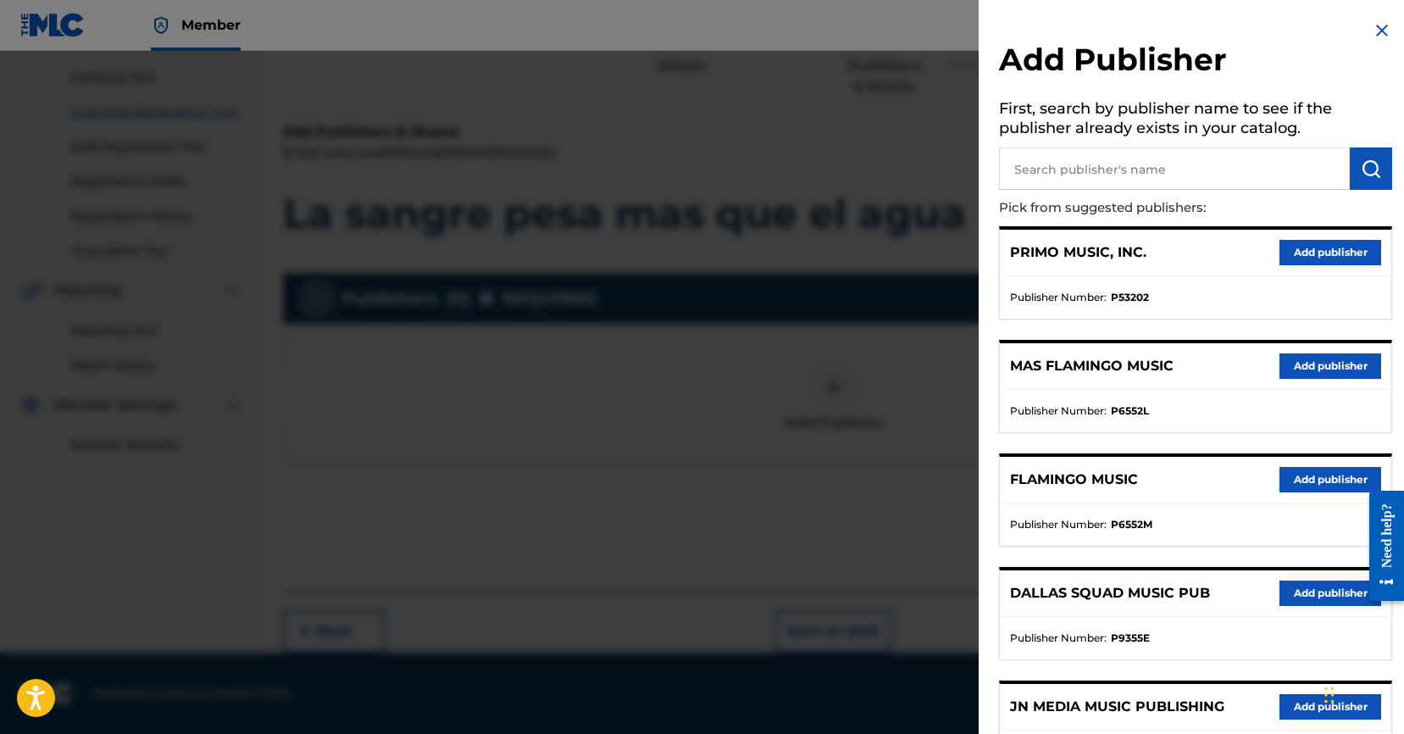
click at [1286, 704] on button "Add publisher" at bounding box center [1330, 706] width 102 height 25
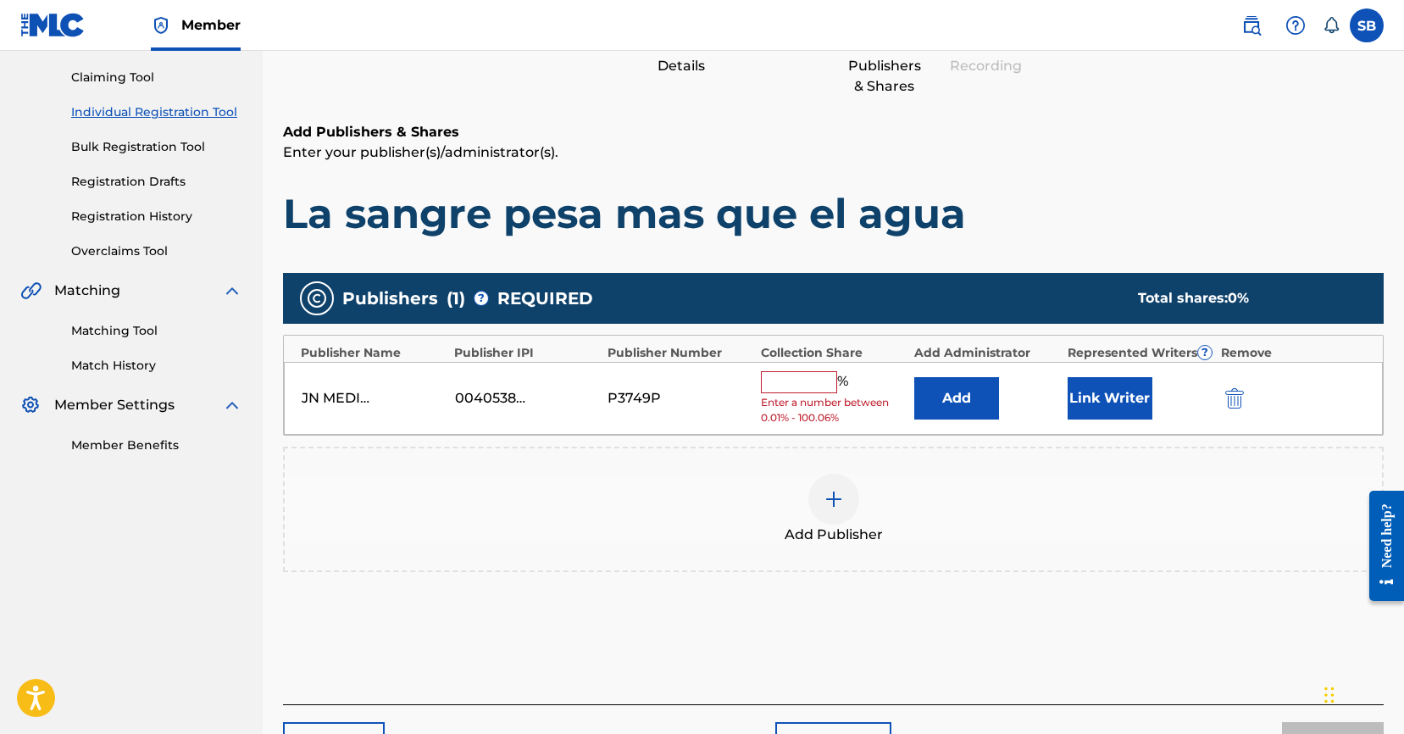
click at [790, 378] on input "text" at bounding box center [799, 382] width 76 height 22
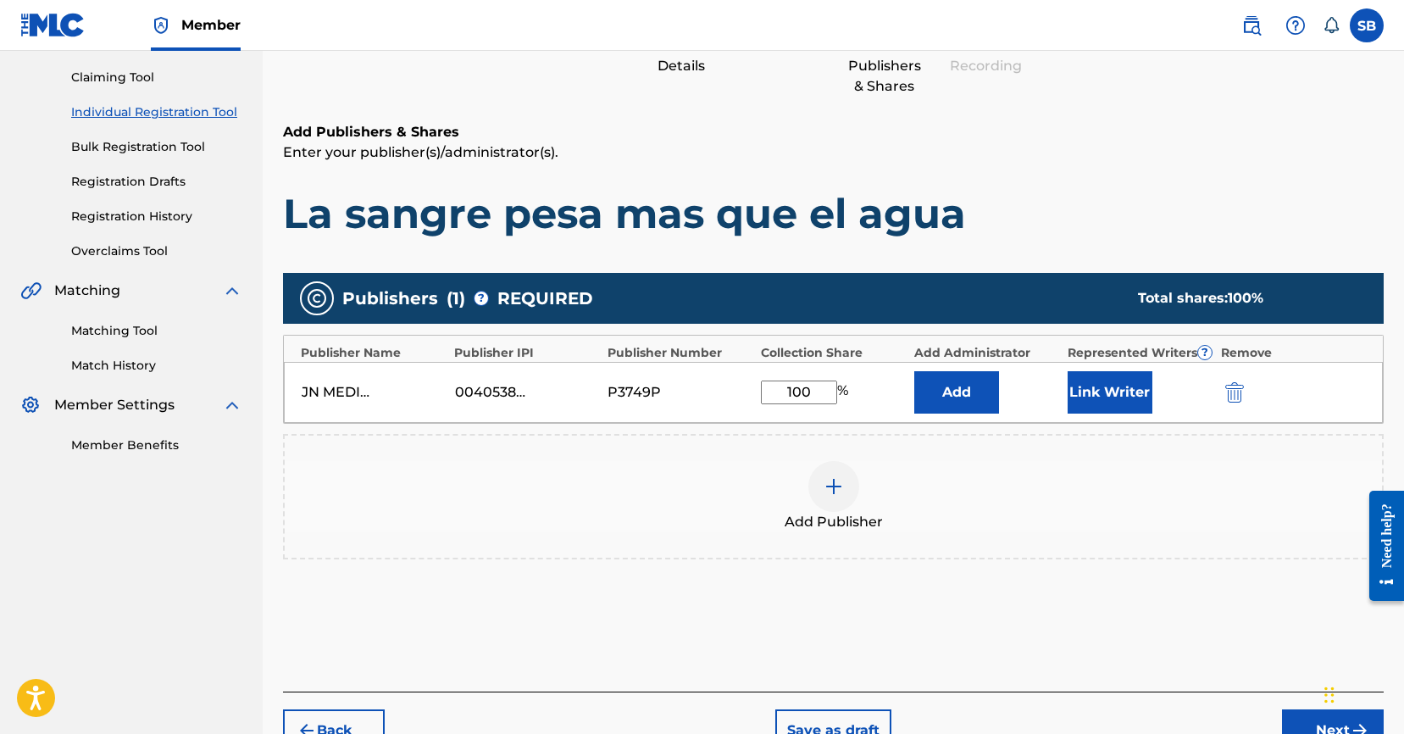
type input "100"
click at [1123, 399] on button "Link Writer" at bounding box center [1109, 392] width 85 height 42
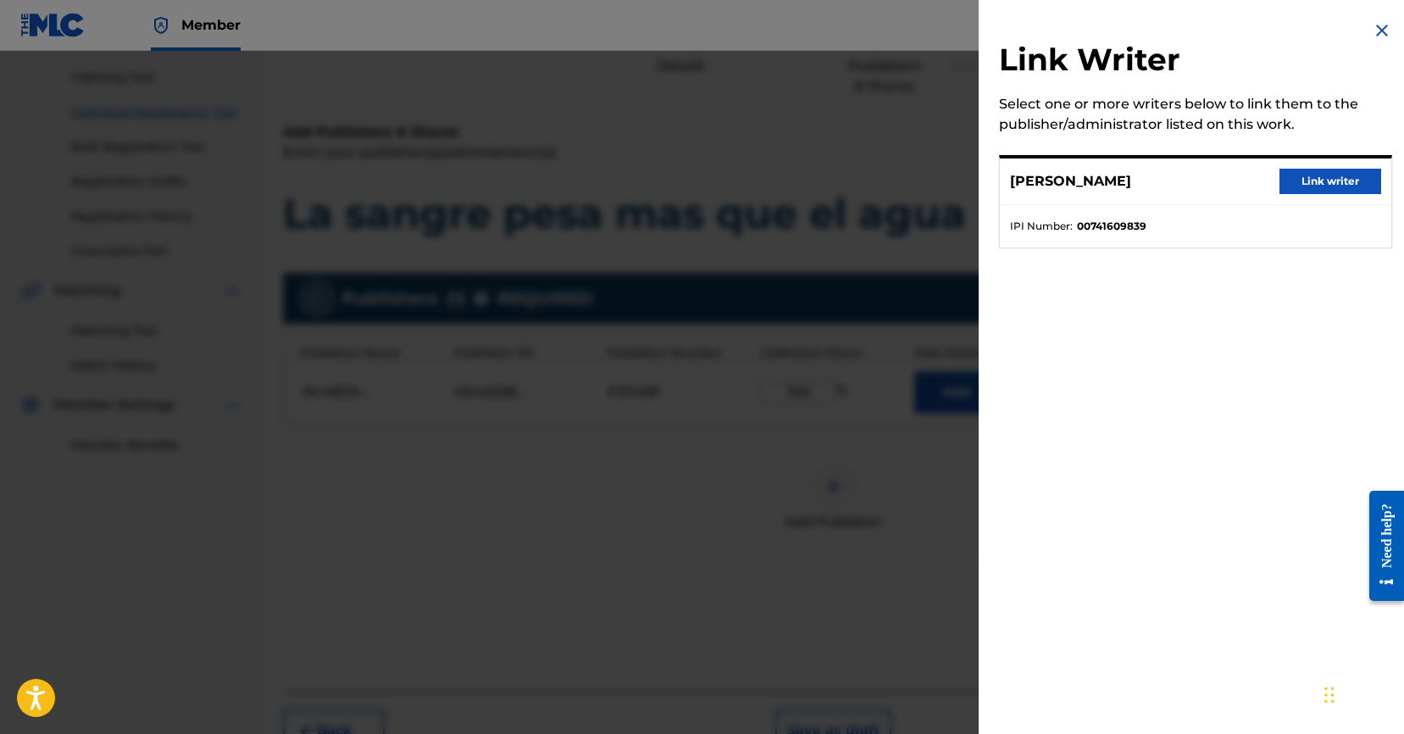
click at [1345, 191] on button "Link writer" at bounding box center [1330, 181] width 102 height 25
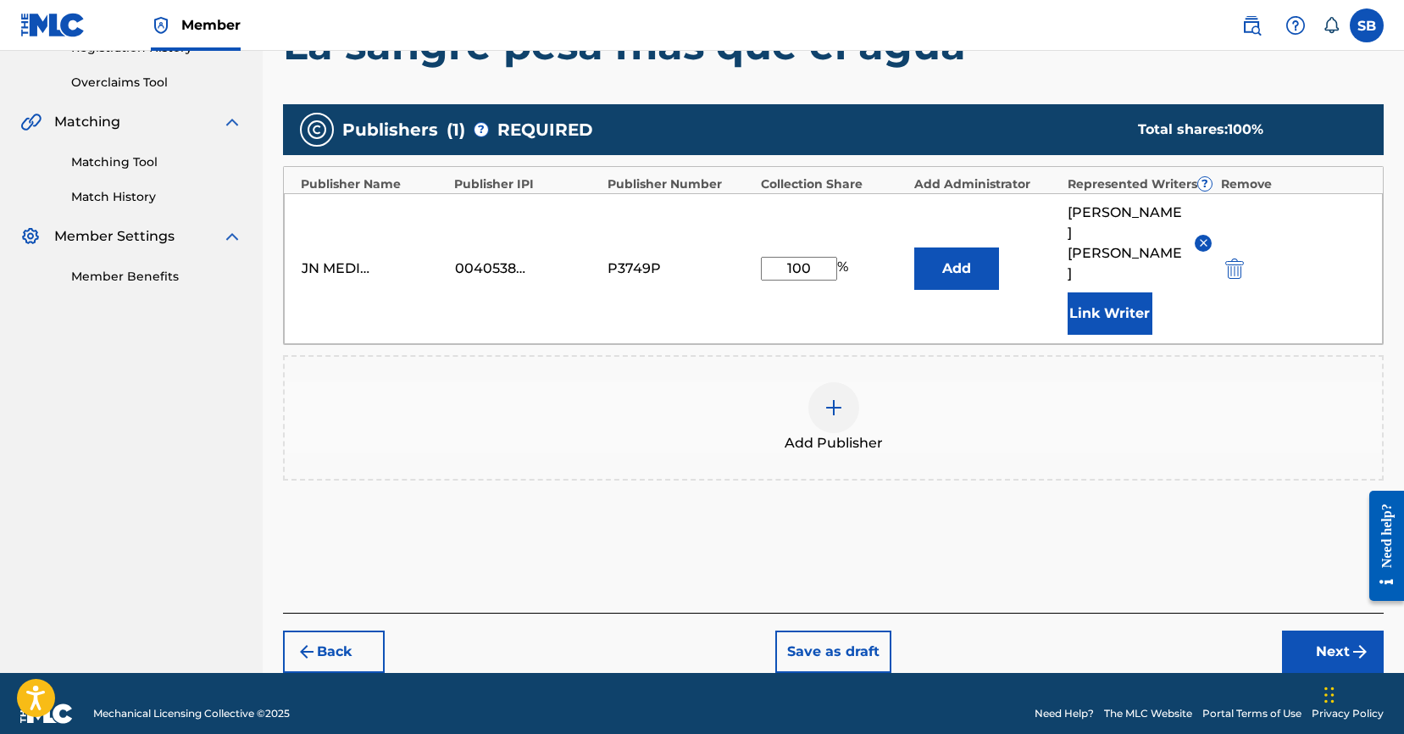
click at [1304, 630] on button "Next" at bounding box center [1333, 651] width 102 height 42
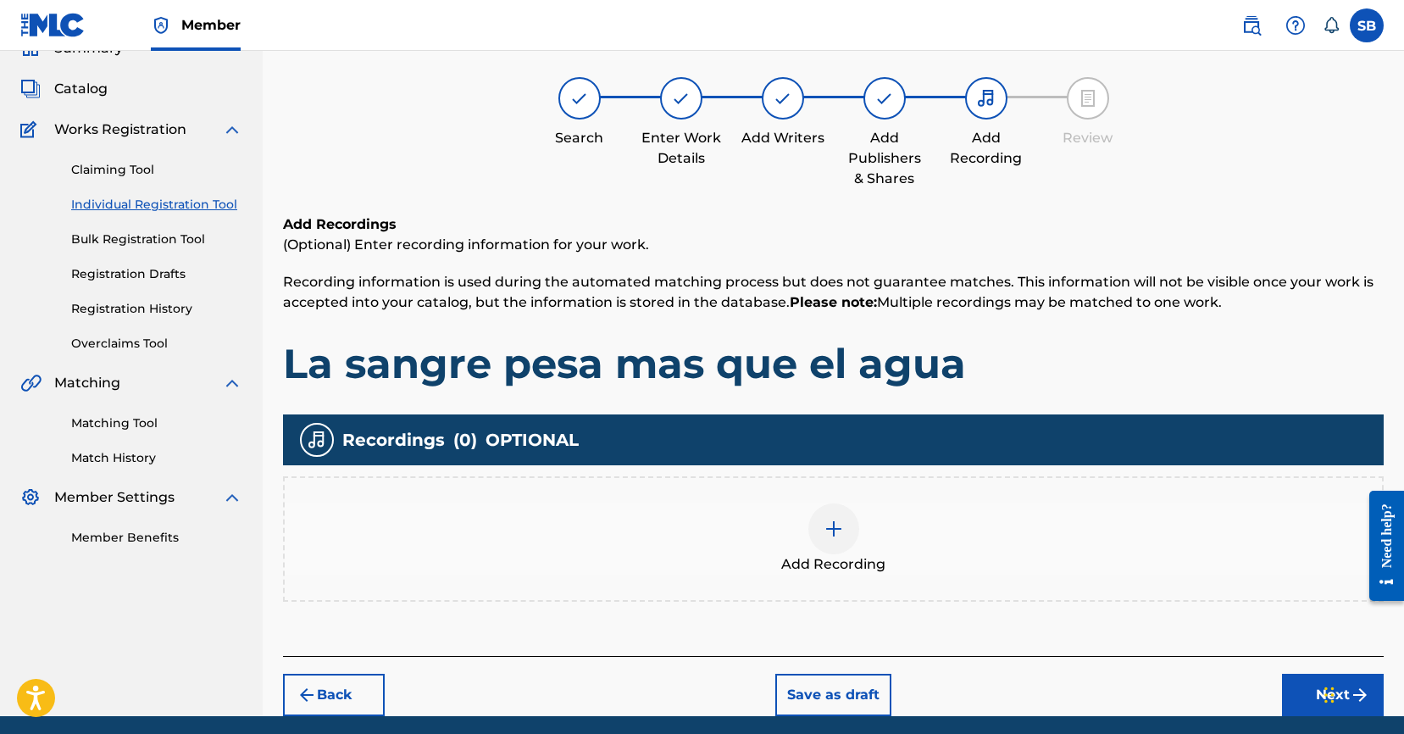
scroll to position [76, 0]
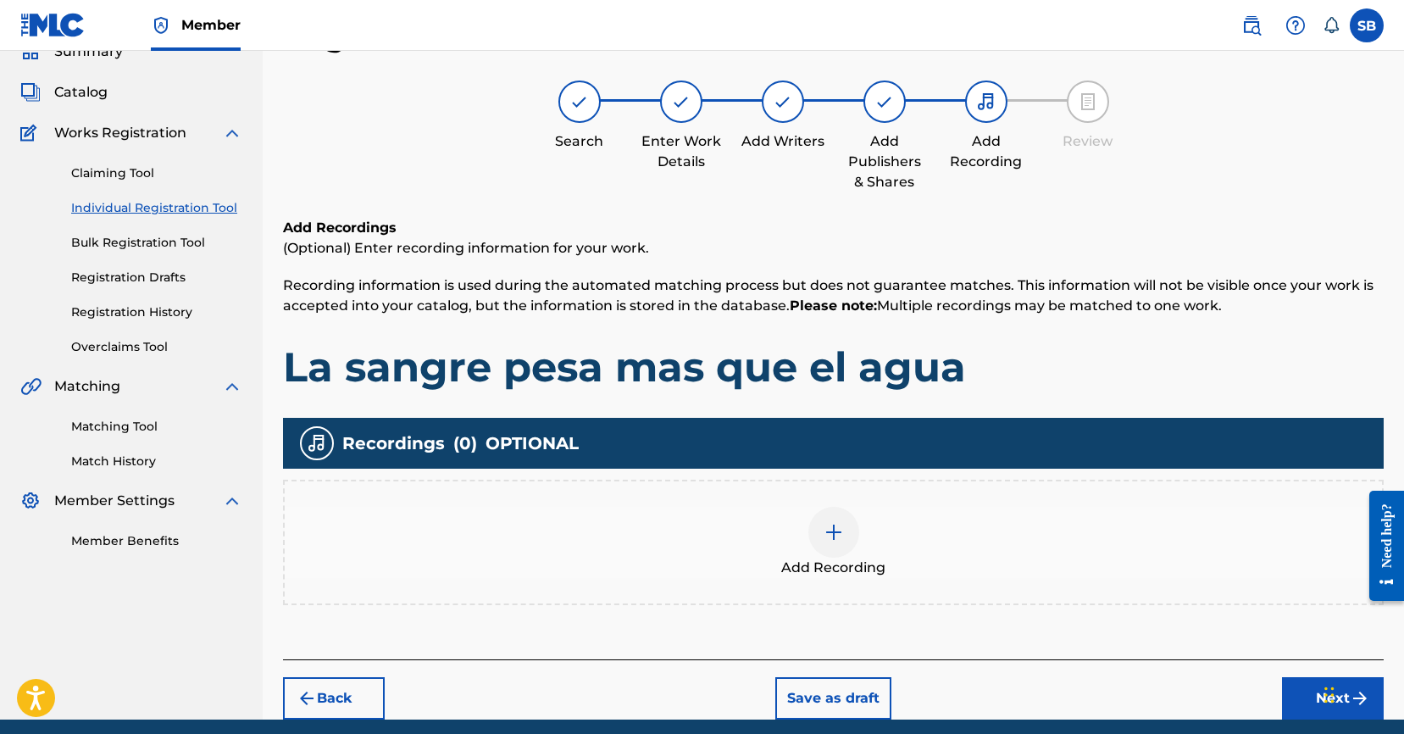
click at [882, 539] on div "Add Recording" at bounding box center [833, 542] width 1097 height 71
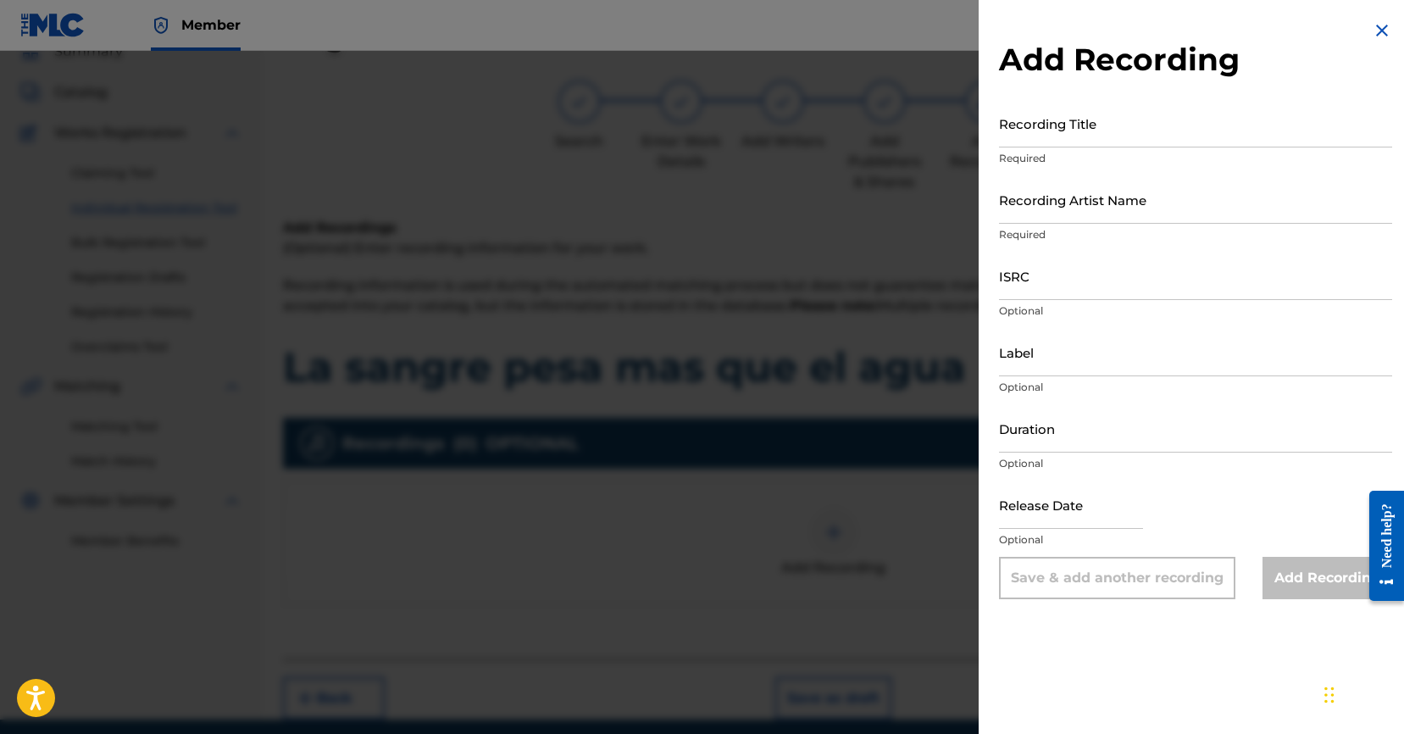
click at [1170, 283] on input "ISRC" at bounding box center [1195, 276] width 393 height 48
paste input "USUYG1733779"
type input "USUYG1733779"
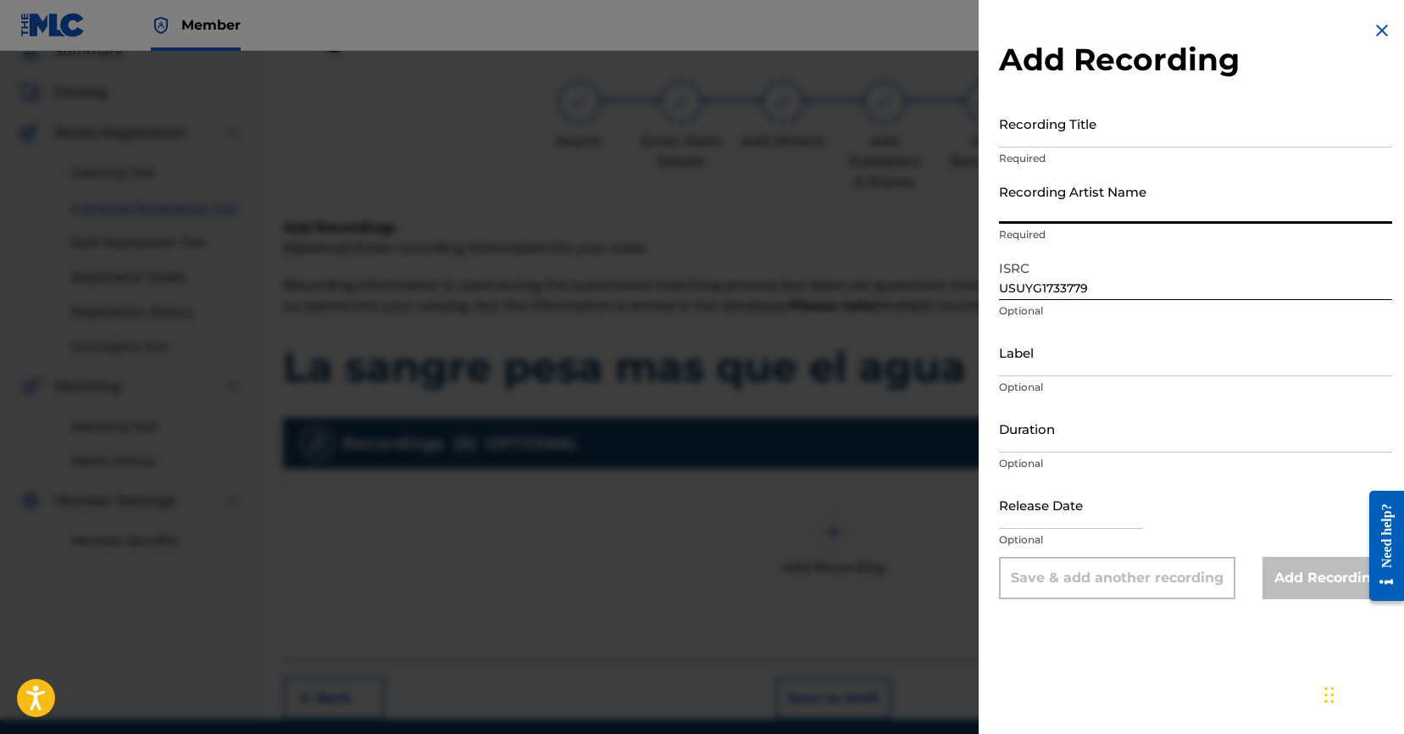
click at [1138, 216] on input "Recording Artist Name" at bounding box center [1195, 199] width 393 height 48
paste input "C-Kan"
type input "C-Kan"
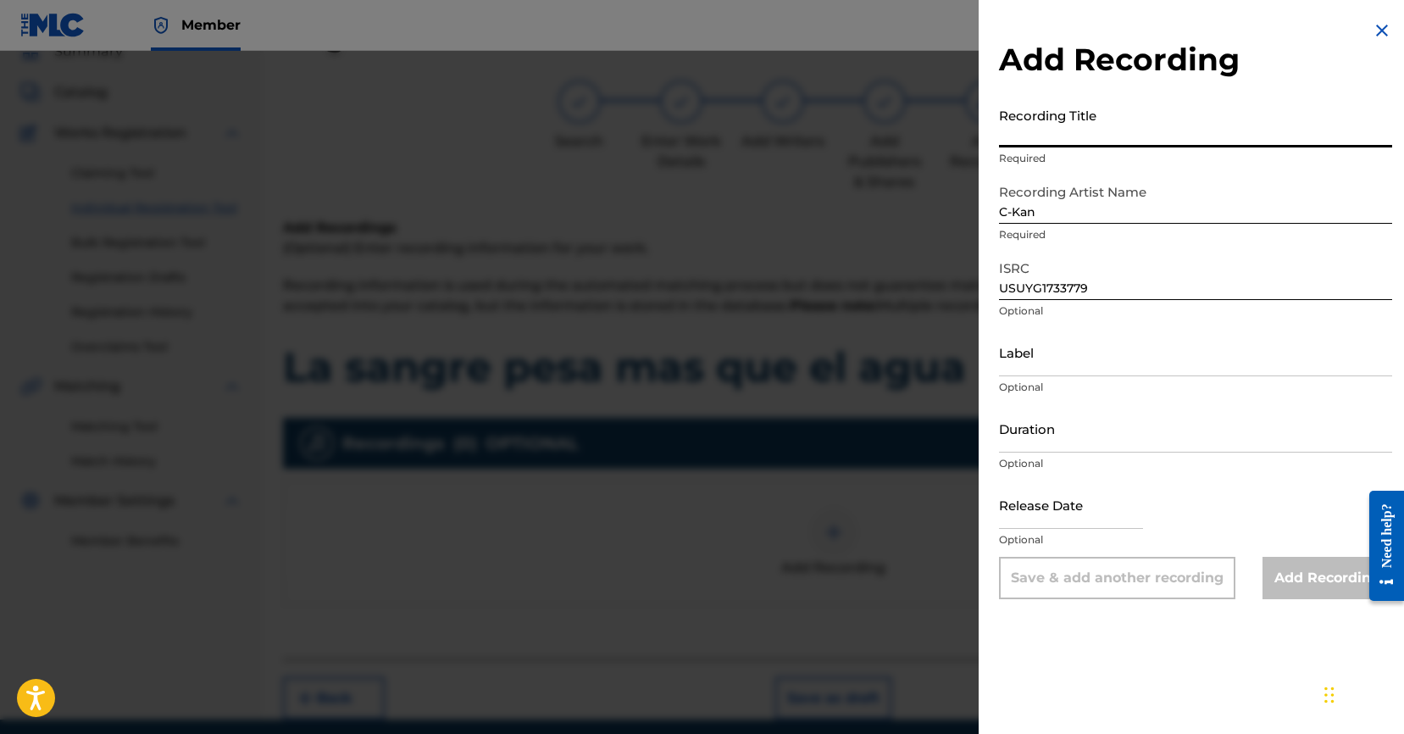
click at [1160, 126] on input "Recording Title" at bounding box center [1195, 123] width 393 height 48
paste input "La sangre pesa mas que el agua"
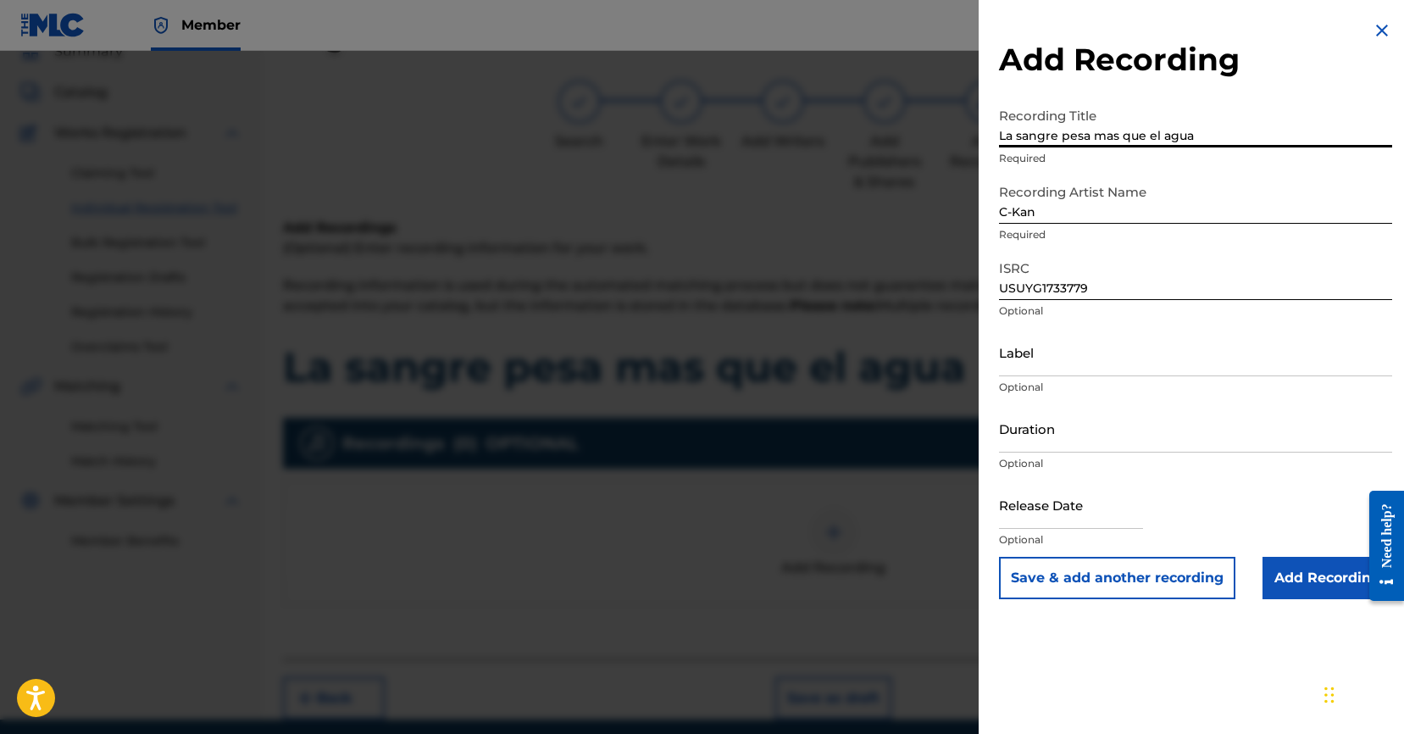
type input "La sangre pesa mas que el agua"
click at [1308, 579] on input "Add Recording" at bounding box center [1327, 578] width 130 height 42
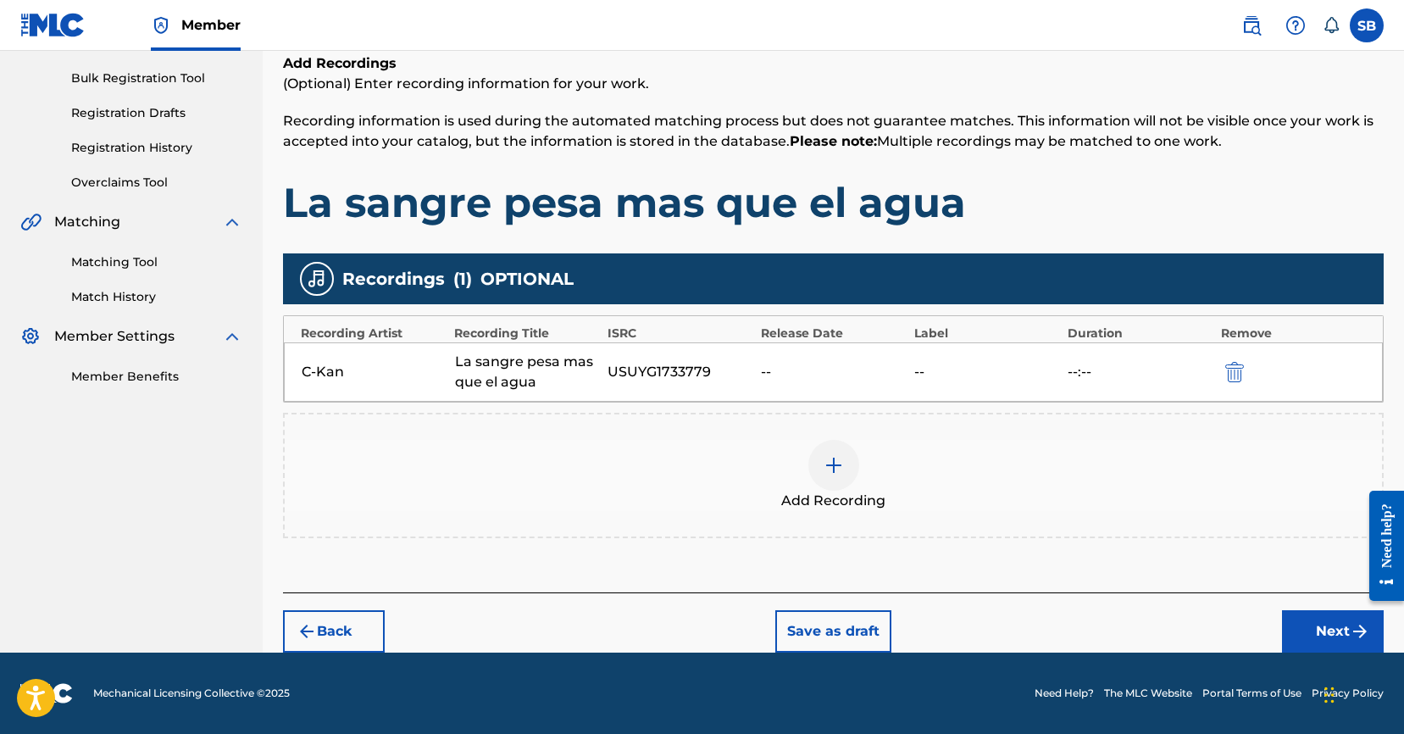
click at [1296, 624] on button "Next" at bounding box center [1333, 631] width 102 height 42
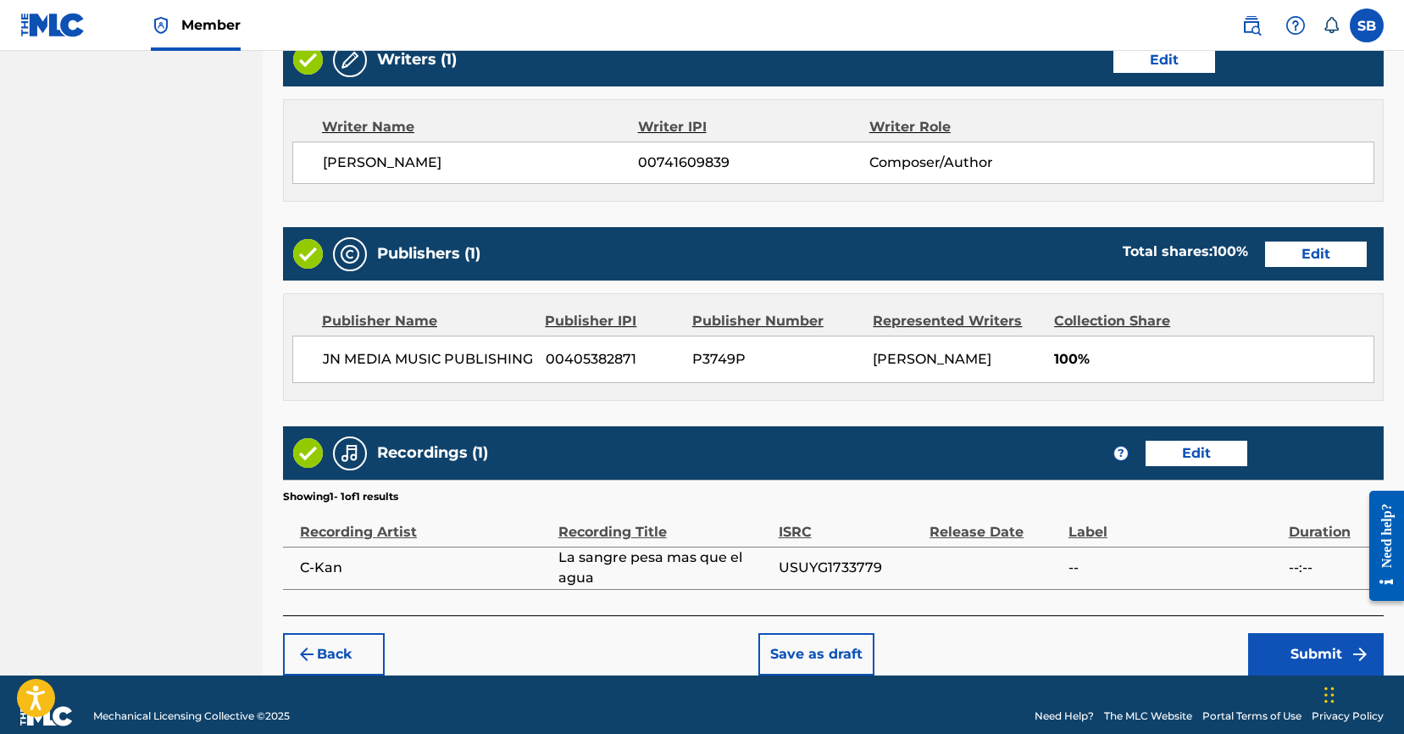
scroll to position [719, 0]
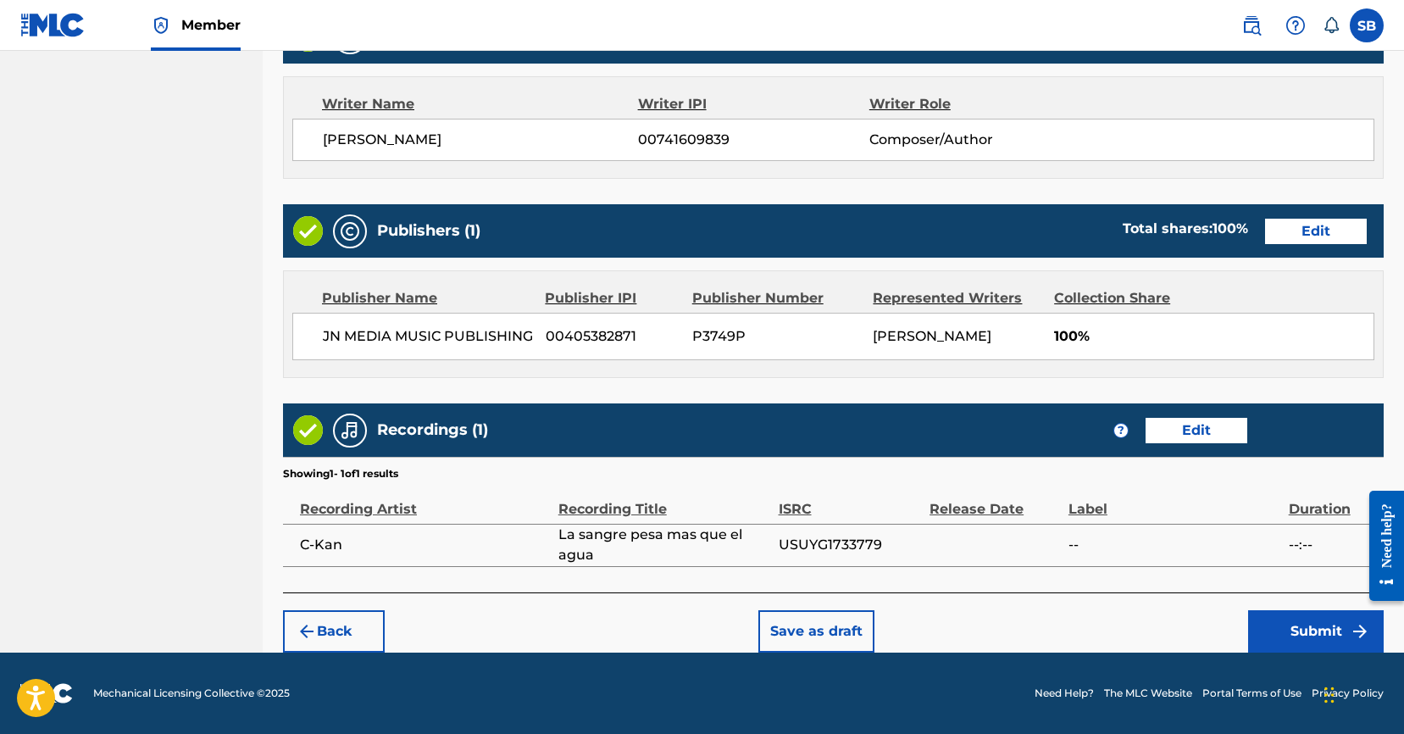
click at [1294, 635] on button "Submit" at bounding box center [1316, 631] width 136 height 42
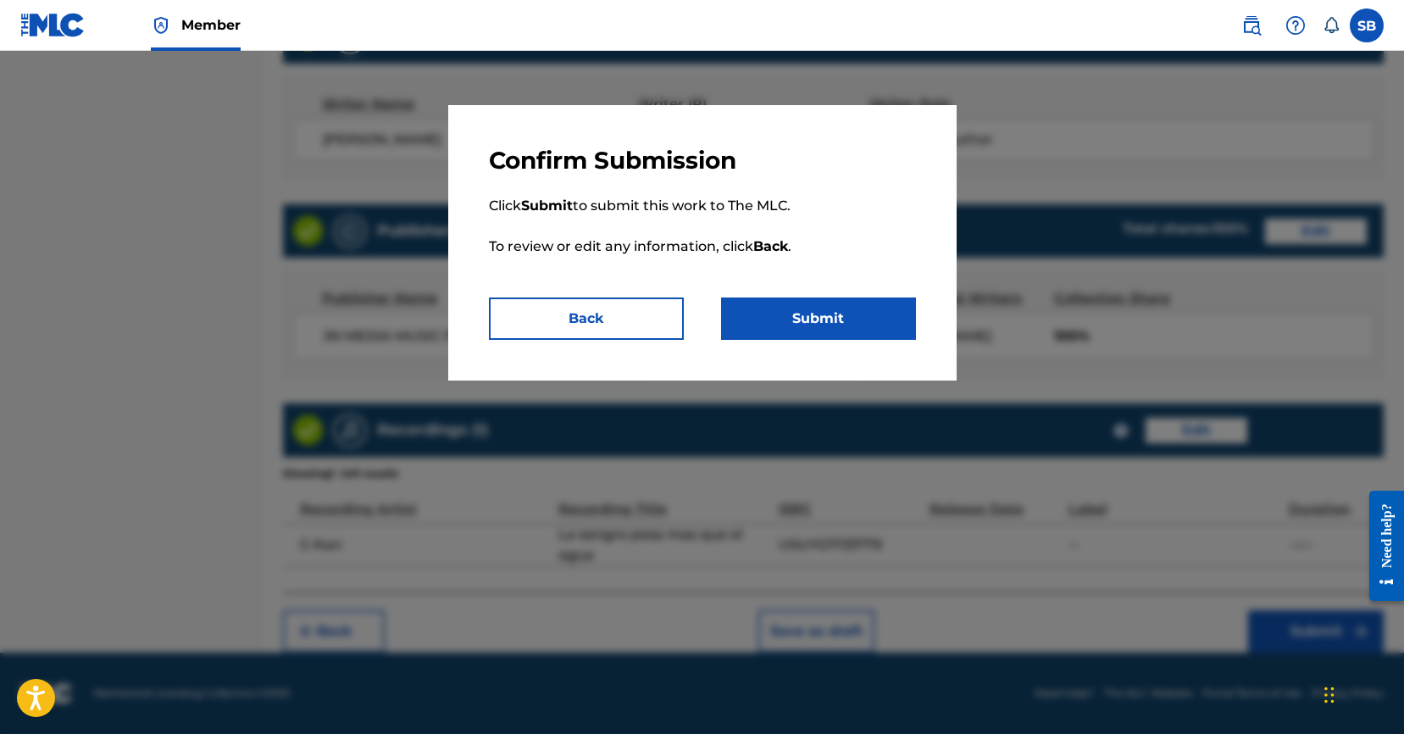
click at [839, 317] on button "Submit" at bounding box center [818, 318] width 195 height 42
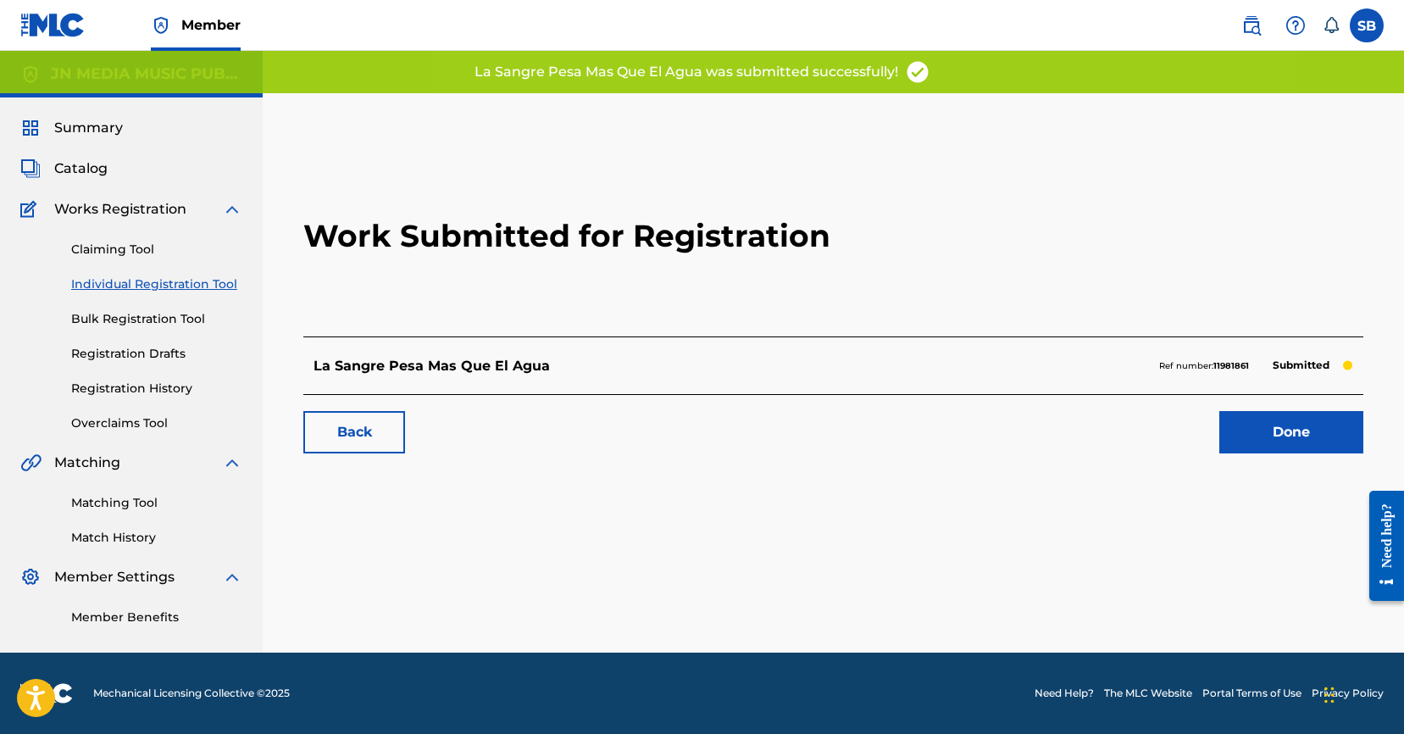
click at [1315, 429] on link "Done" at bounding box center [1291, 432] width 144 height 42
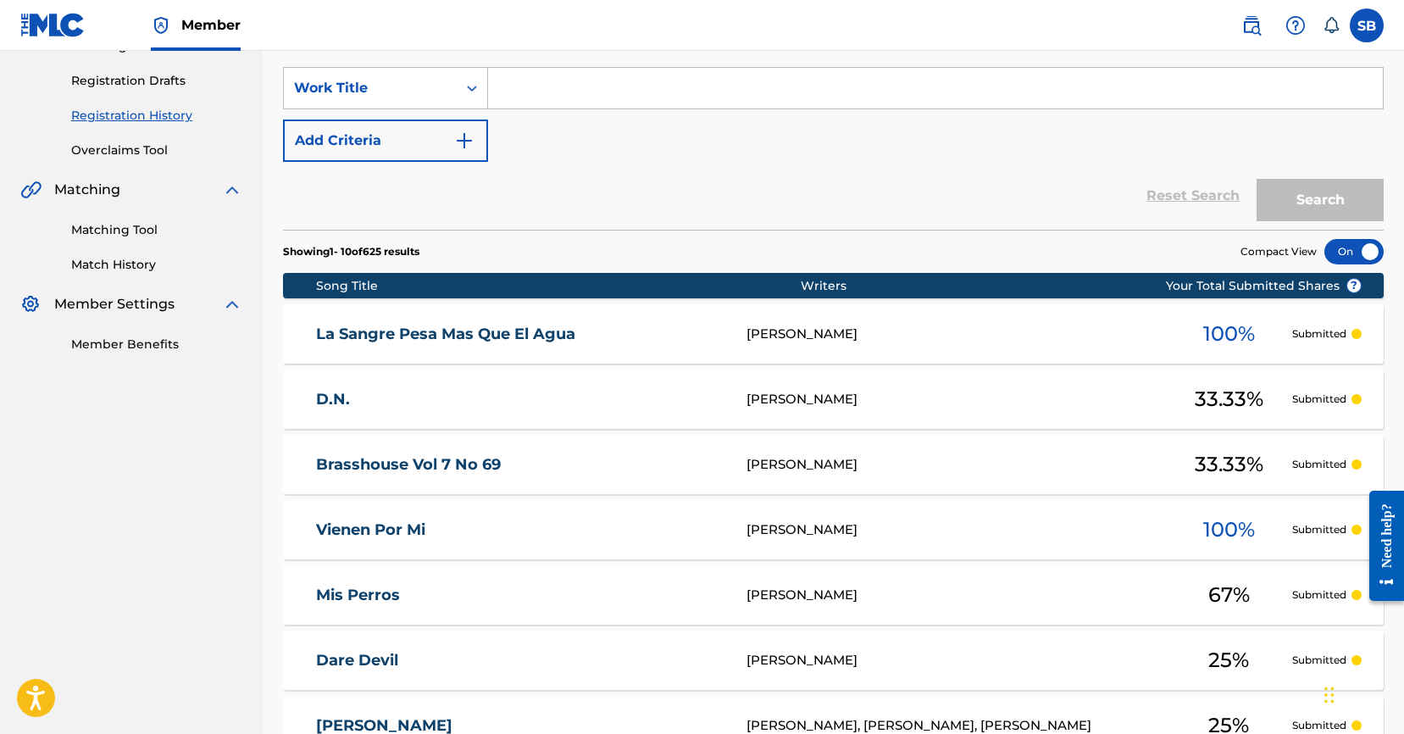
scroll to position [84, 0]
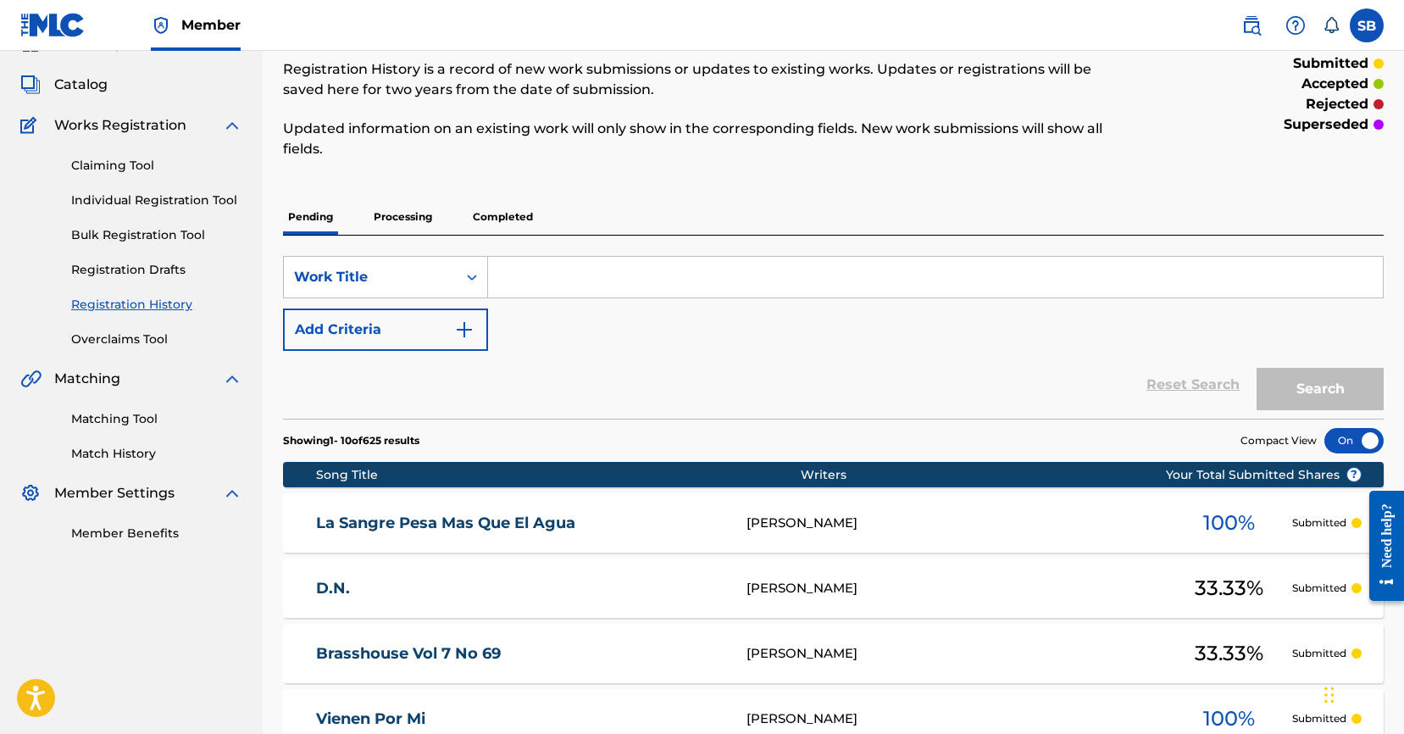
click at [156, 208] on link "Individual Registration Tool" at bounding box center [156, 200] width 171 height 18
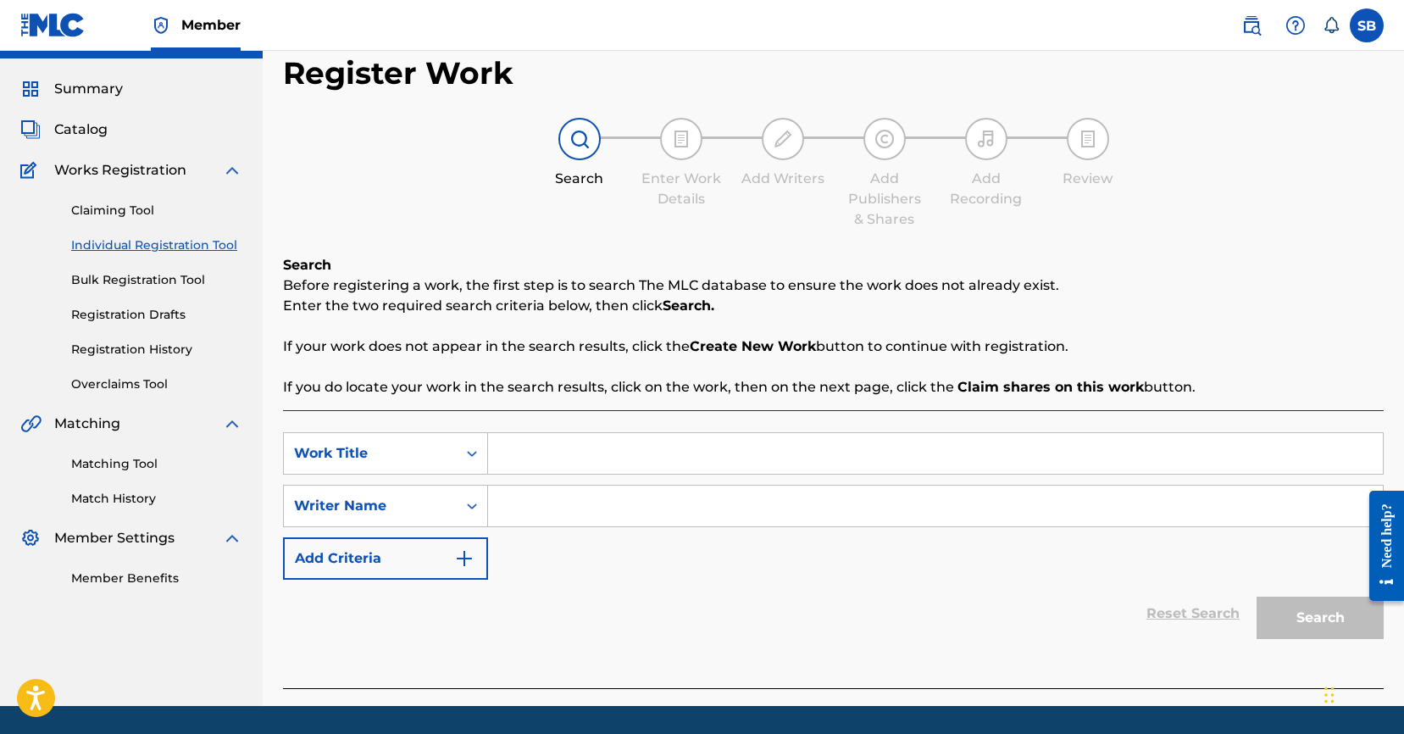
scroll to position [92, 0]
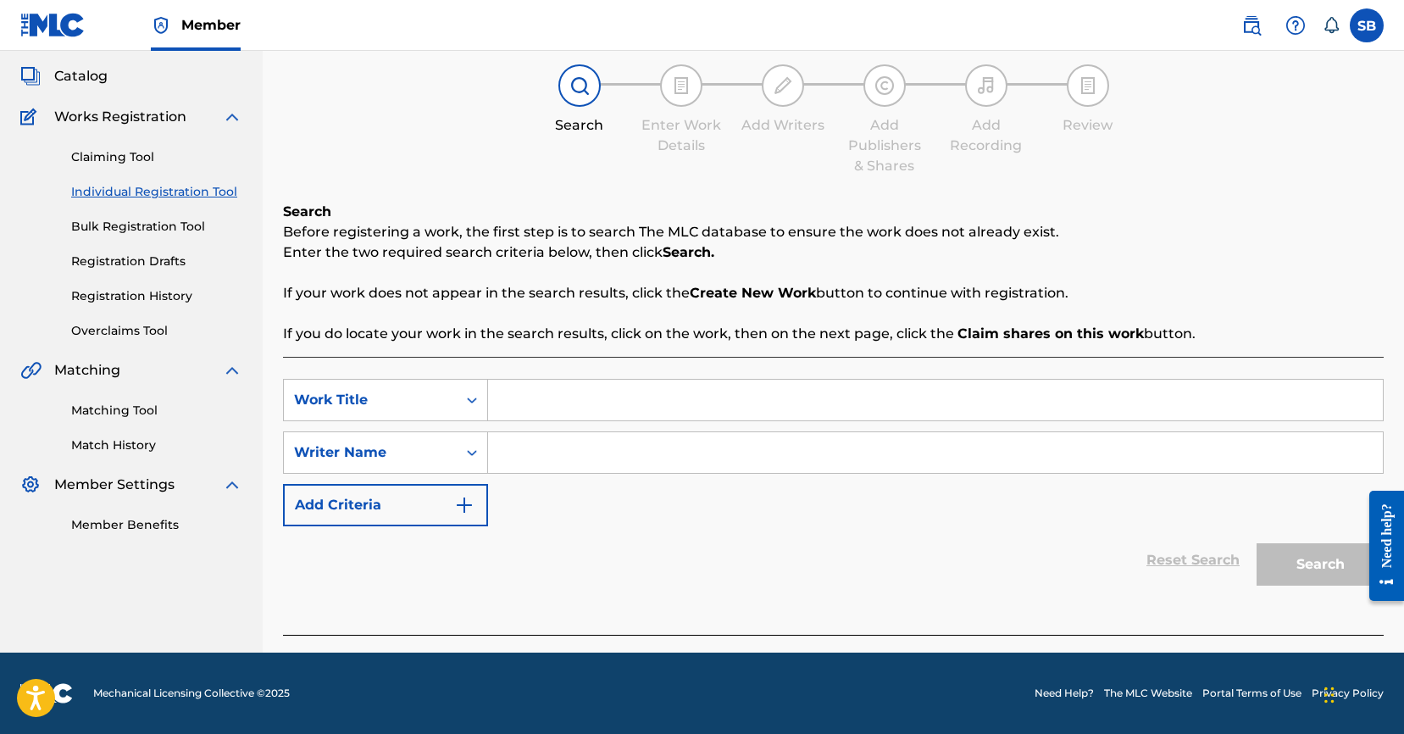
click at [557, 424] on div "SearchWithCriteria25ab2f43-80b6-447a-a928-2e5acf0294c4 Work Title SearchWithCri…" at bounding box center [833, 452] width 1100 height 147
click at [540, 392] on input "Search Form" at bounding box center [935, 399] width 895 height 41
paste input "Escucho voces"
type input "Escucho voces"
click at [590, 456] on input "Search Form" at bounding box center [935, 452] width 895 height 41
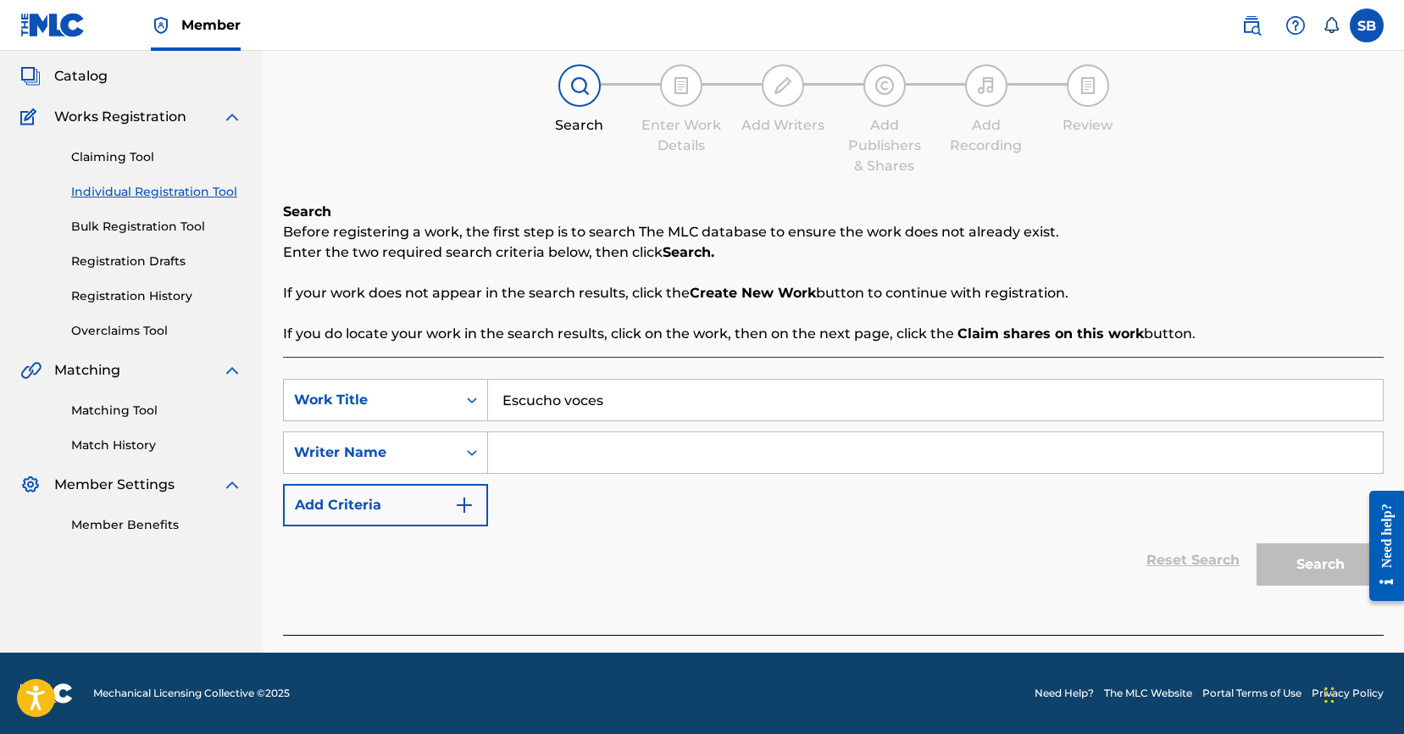
click at [800, 462] on input "Search Form" at bounding box center [935, 452] width 895 height 41
paste input "[PERSON_NAME]"
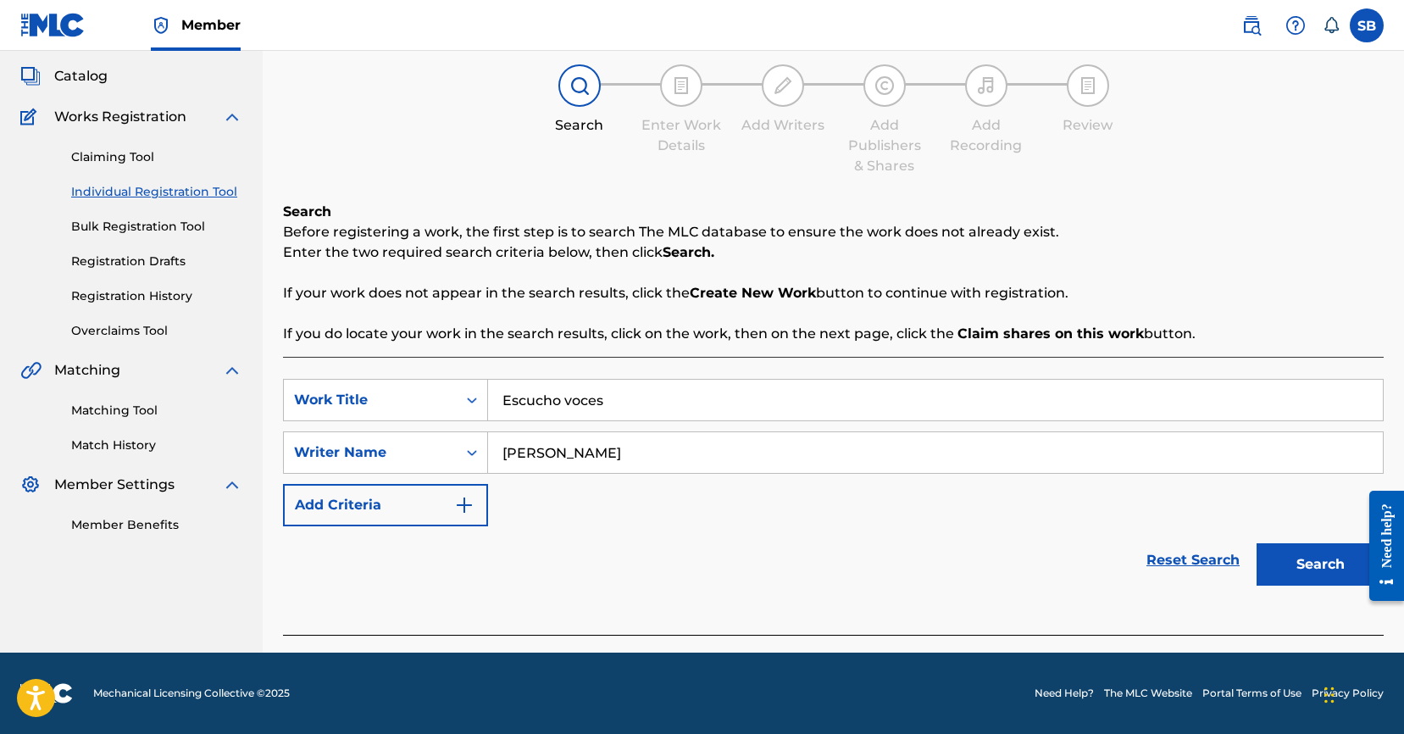
type input "[PERSON_NAME]"
click at [1293, 574] on button "Search" at bounding box center [1319, 564] width 127 height 42
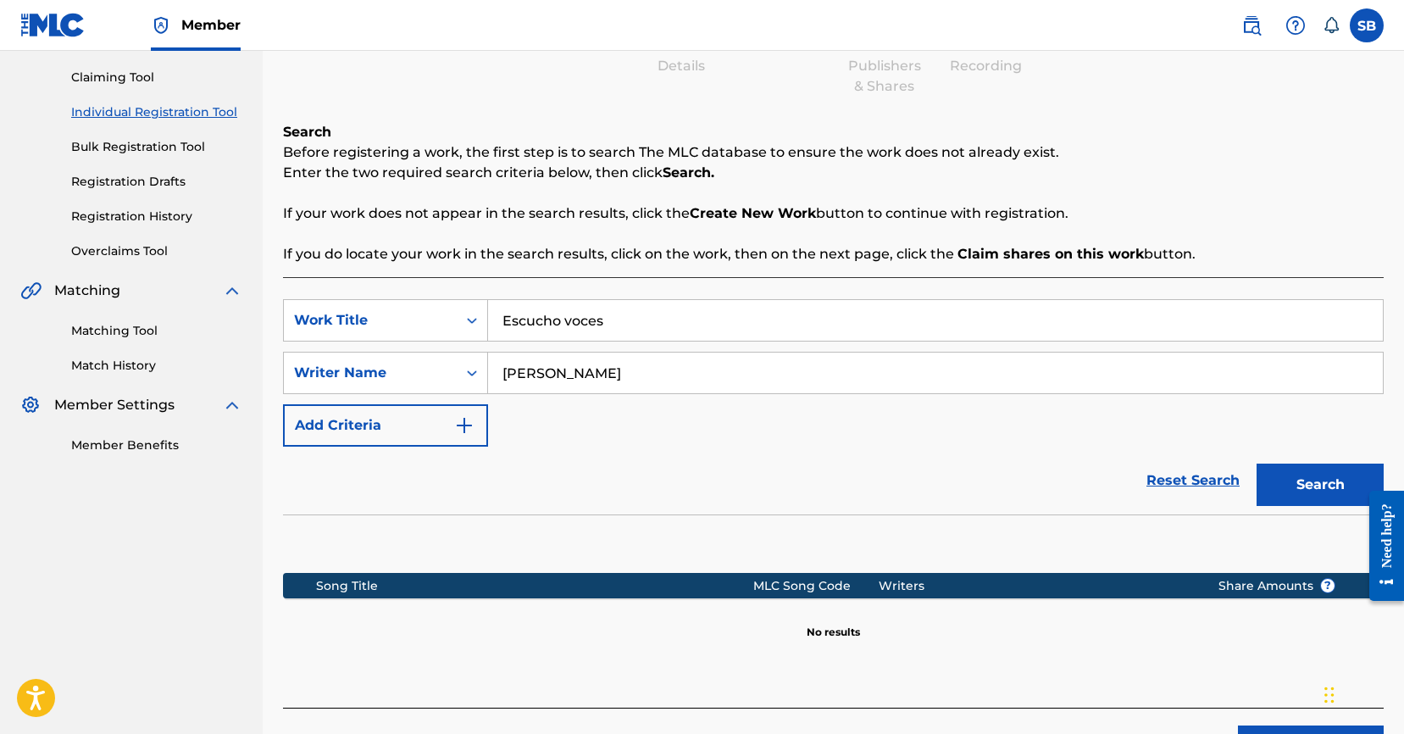
scroll to position [287, 0]
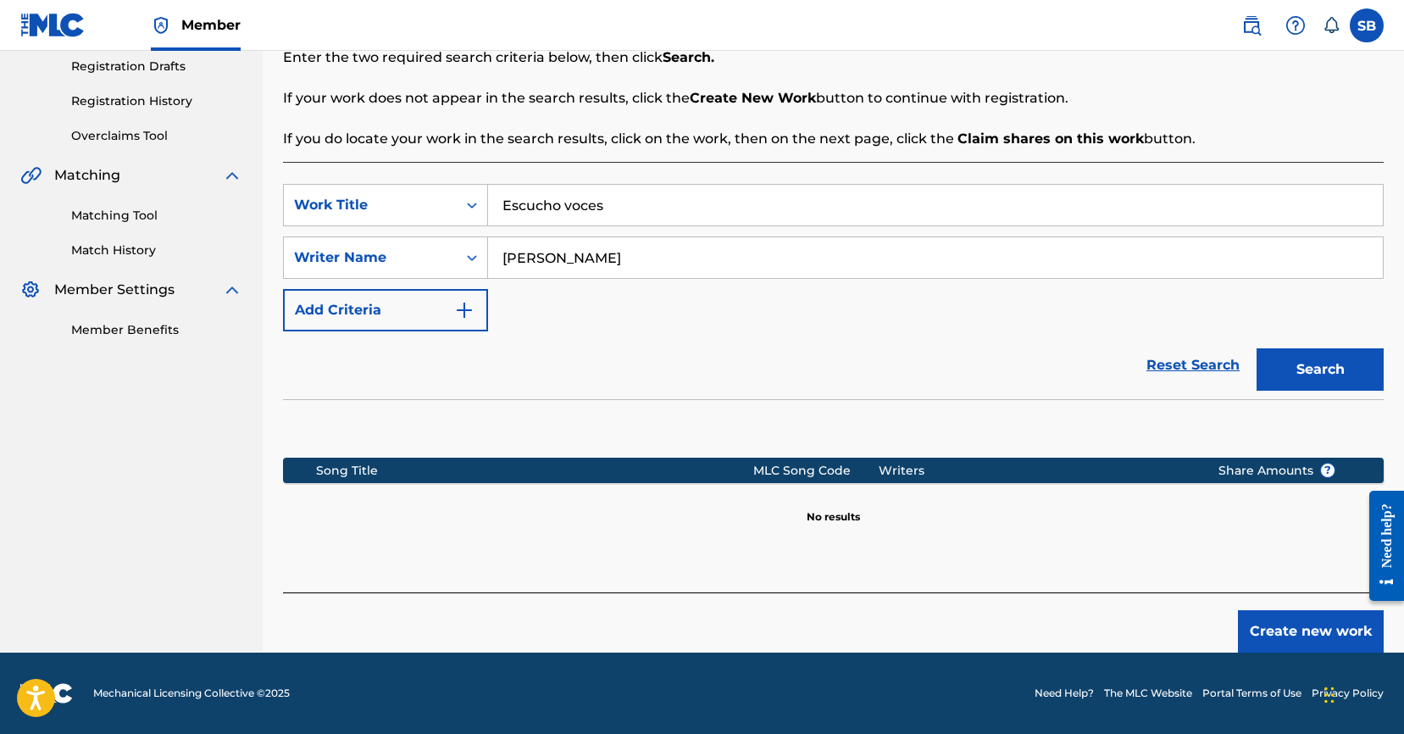
click at [1294, 623] on button "Create new work" at bounding box center [1311, 631] width 146 height 42
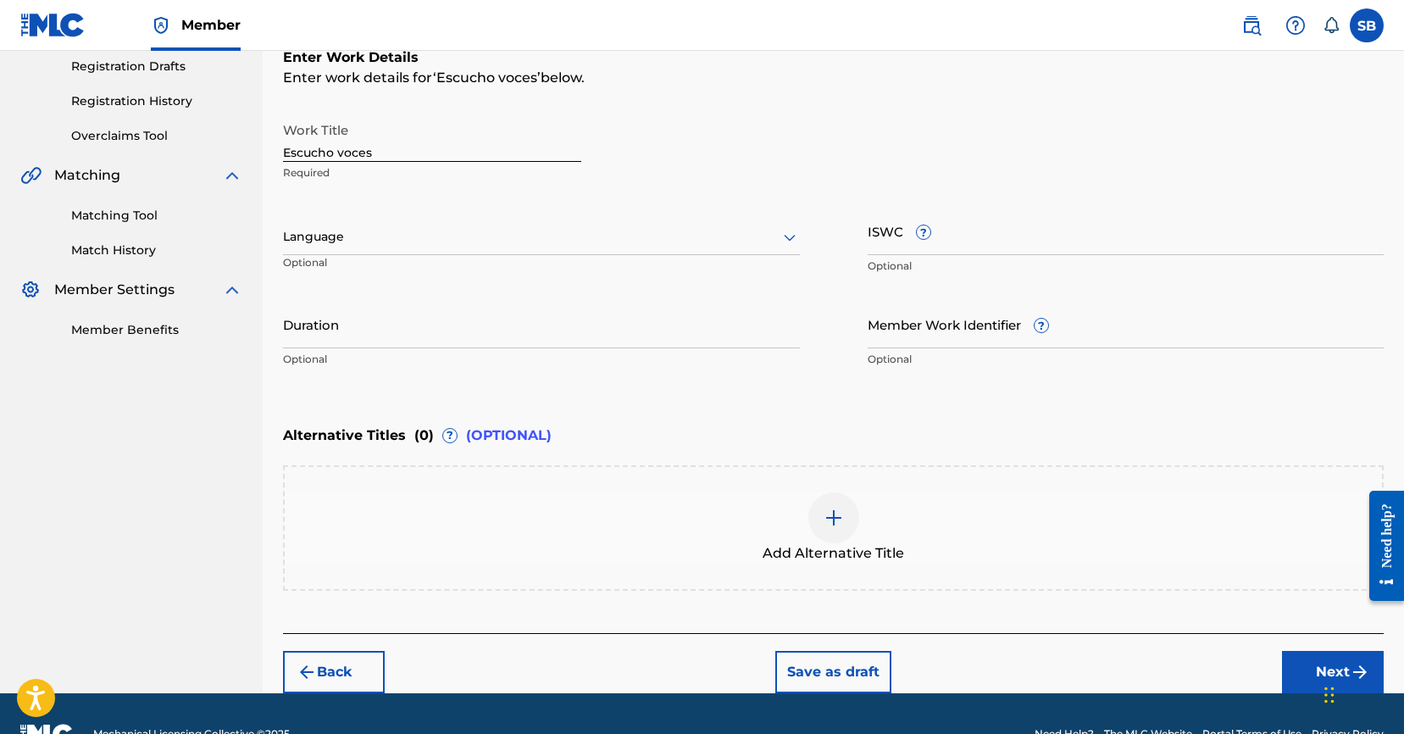
click at [457, 234] on div at bounding box center [541, 236] width 517 height 21
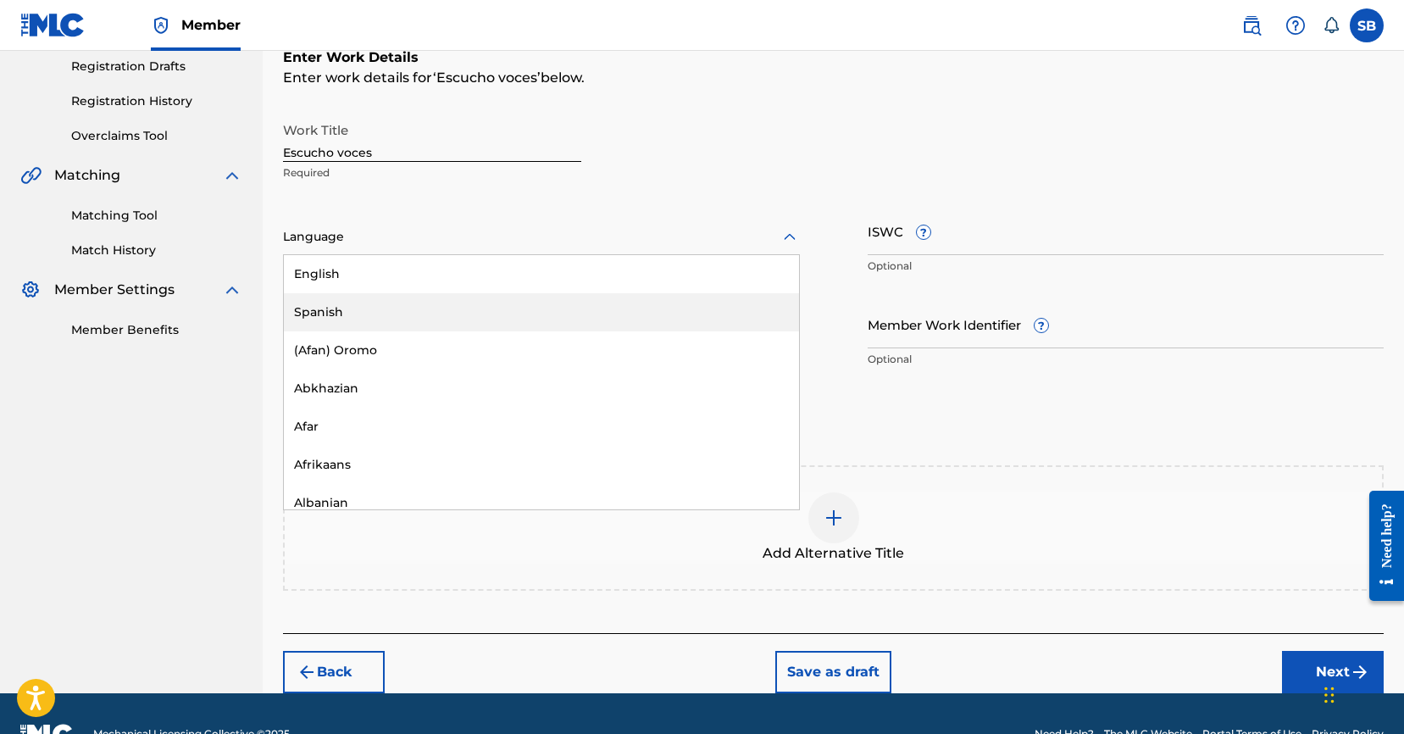
click at [419, 304] on div "Spanish" at bounding box center [541, 312] width 515 height 38
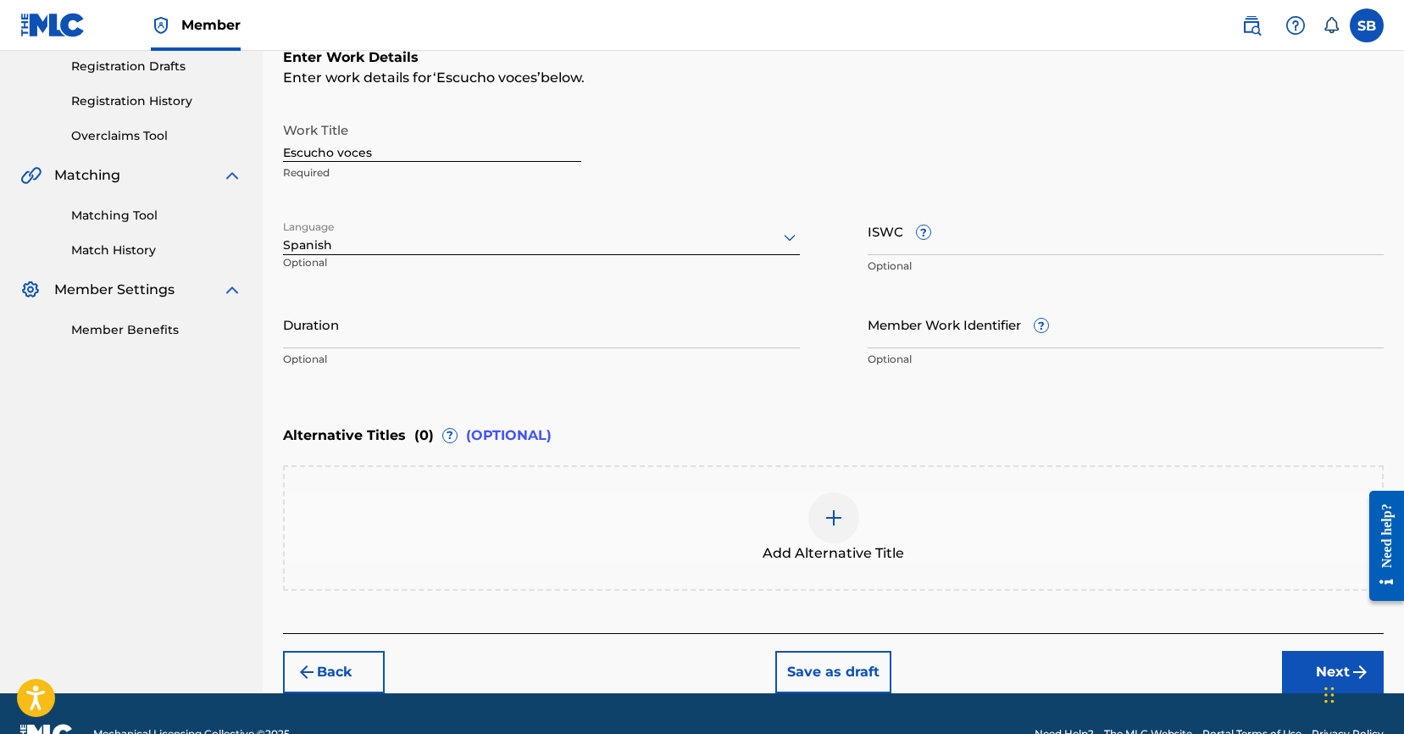
click at [1306, 662] on button "Next" at bounding box center [1333, 672] width 102 height 42
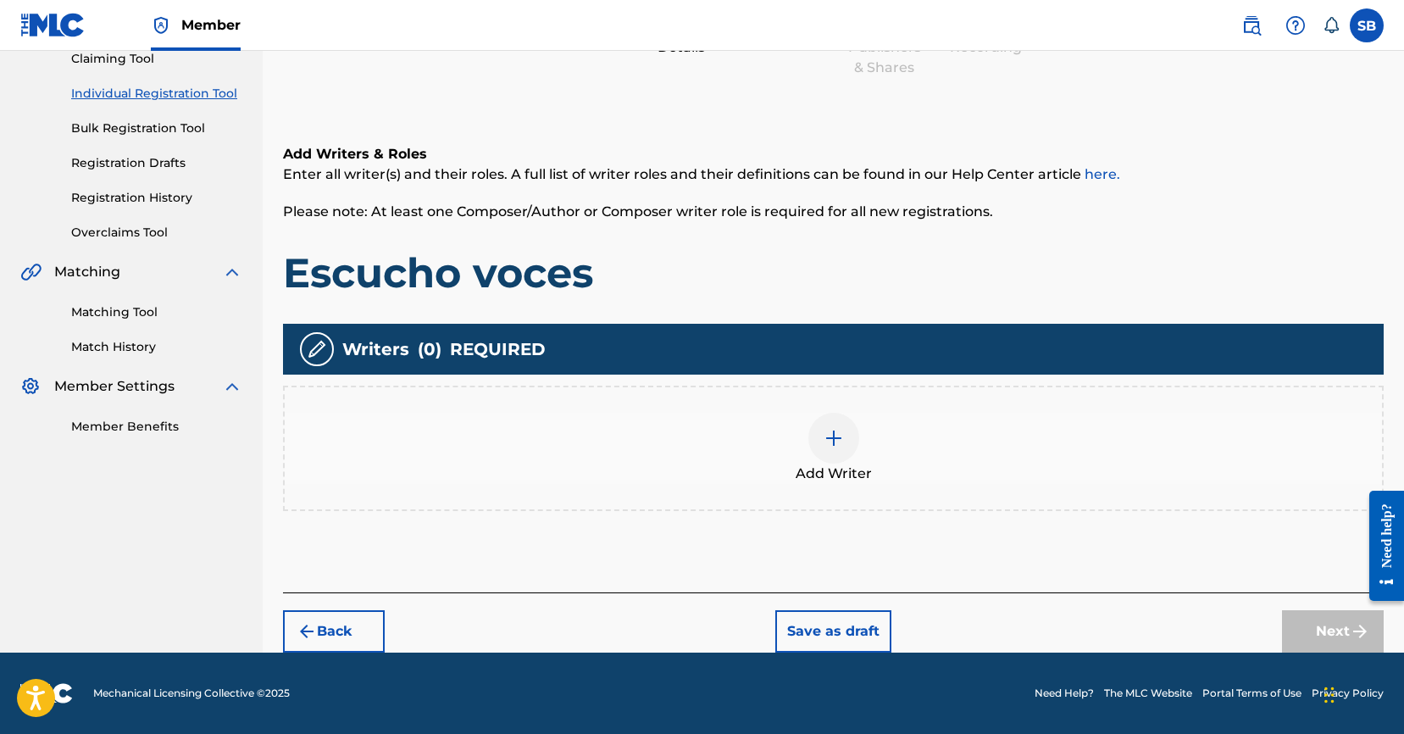
scroll to position [76, 0]
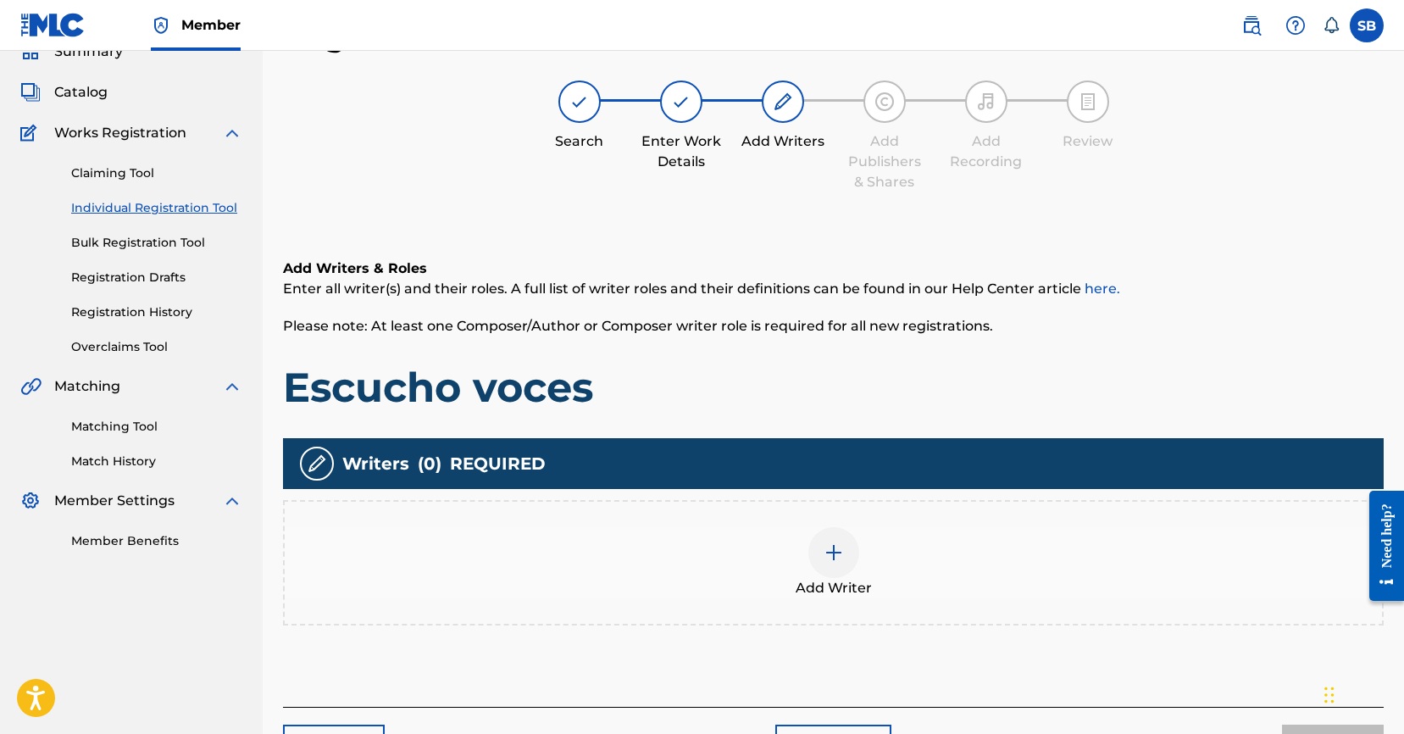
click at [828, 557] on img at bounding box center [833, 552] width 20 height 20
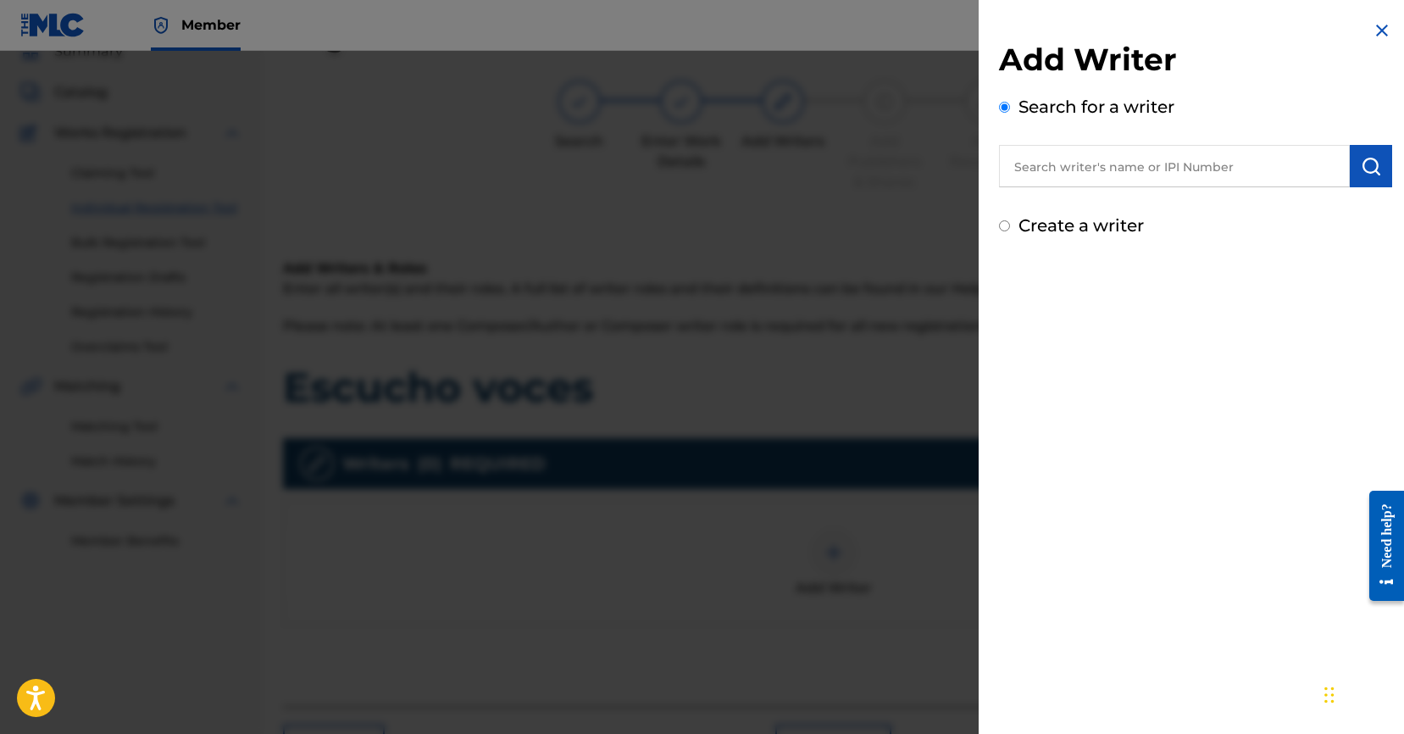
click at [1130, 175] on input "text" at bounding box center [1174, 166] width 351 height 42
paste input "[PERSON_NAME]"
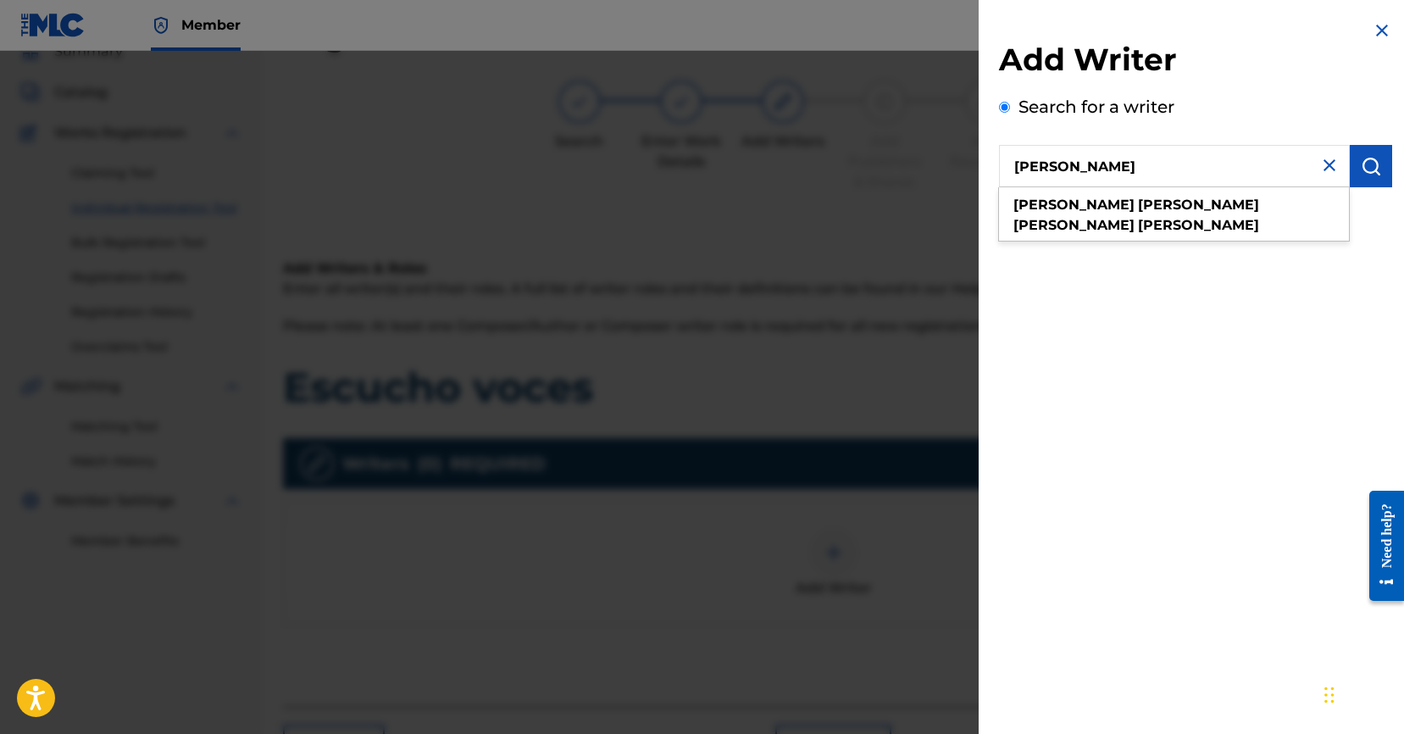
type input "[PERSON_NAME]"
click at [1380, 167] on button "submit" at bounding box center [1370, 166] width 42 height 42
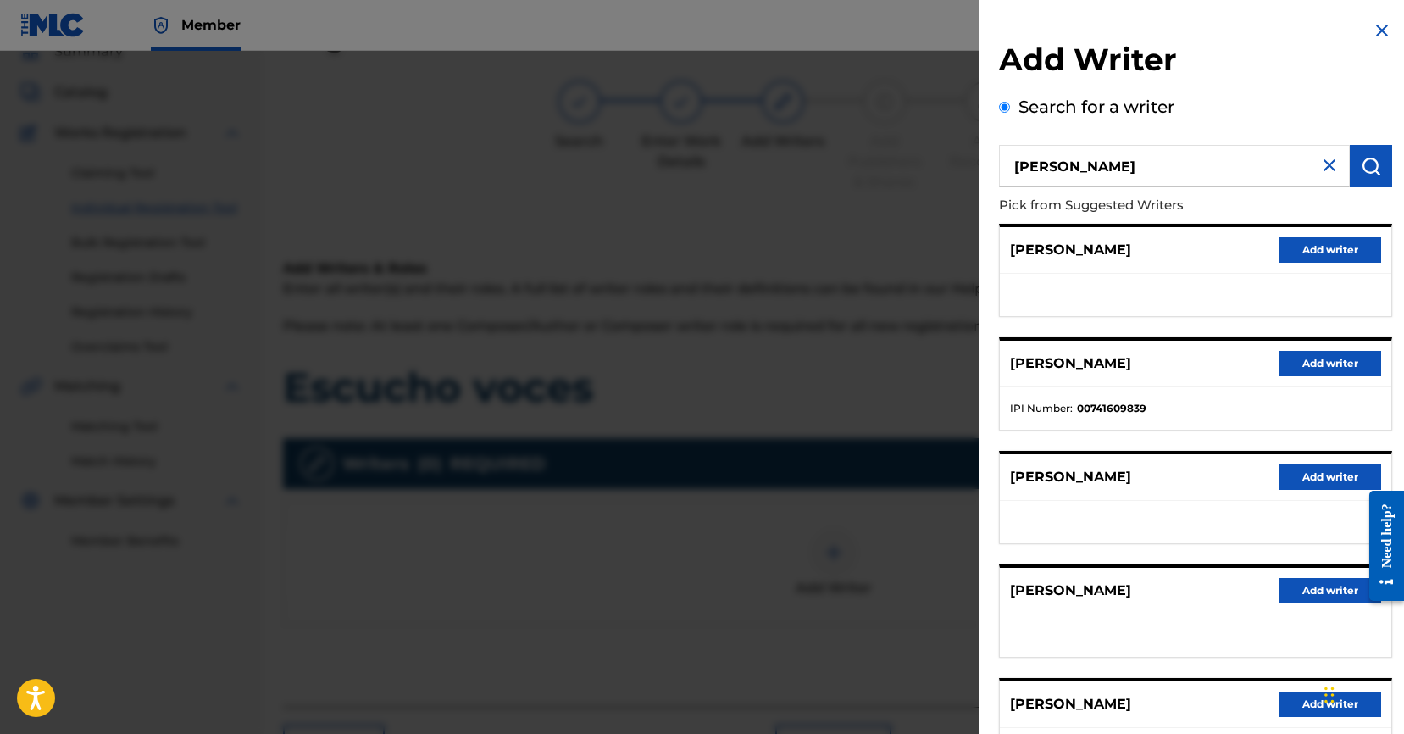
click at [1339, 357] on button "Add writer" at bounding box center [1330, 363] width 102 height 25
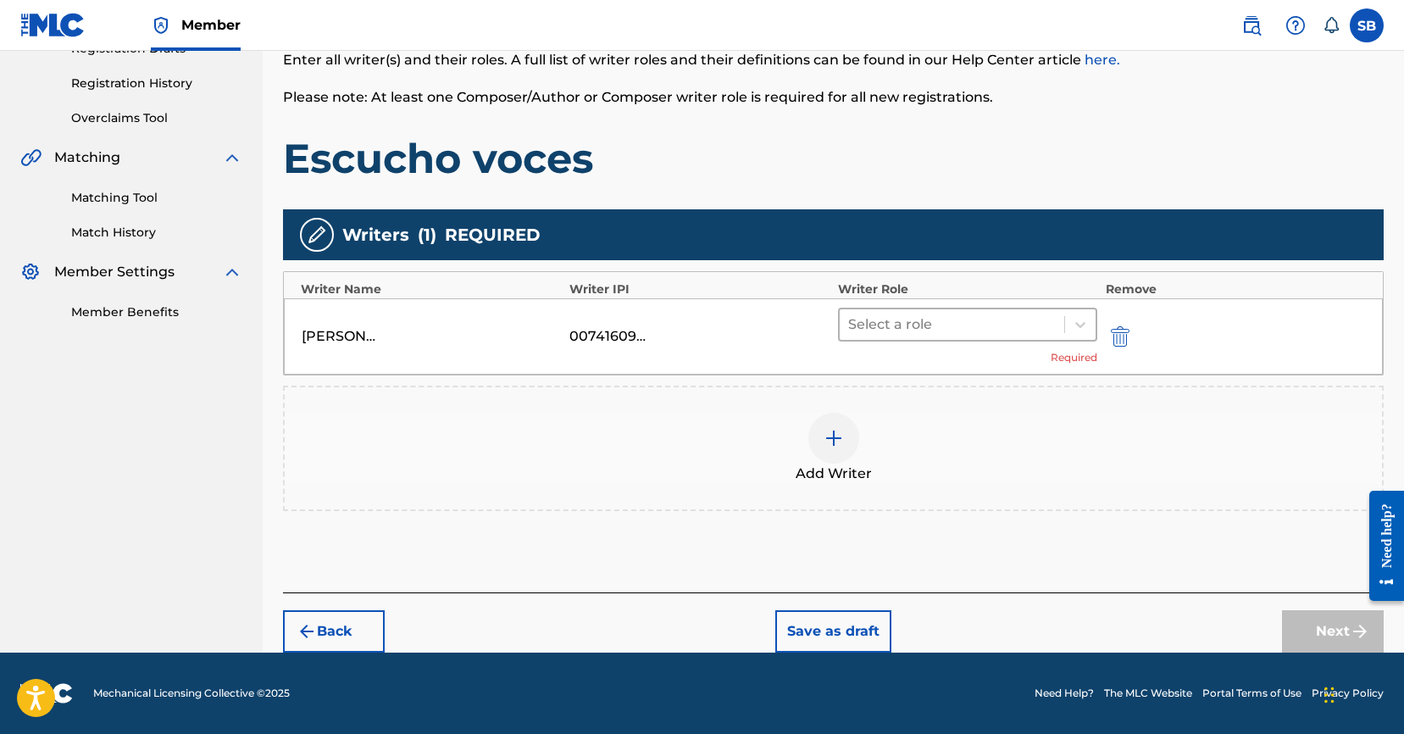
click at [958, 328] on div at bounding box center [952, 325] width 208 height 24
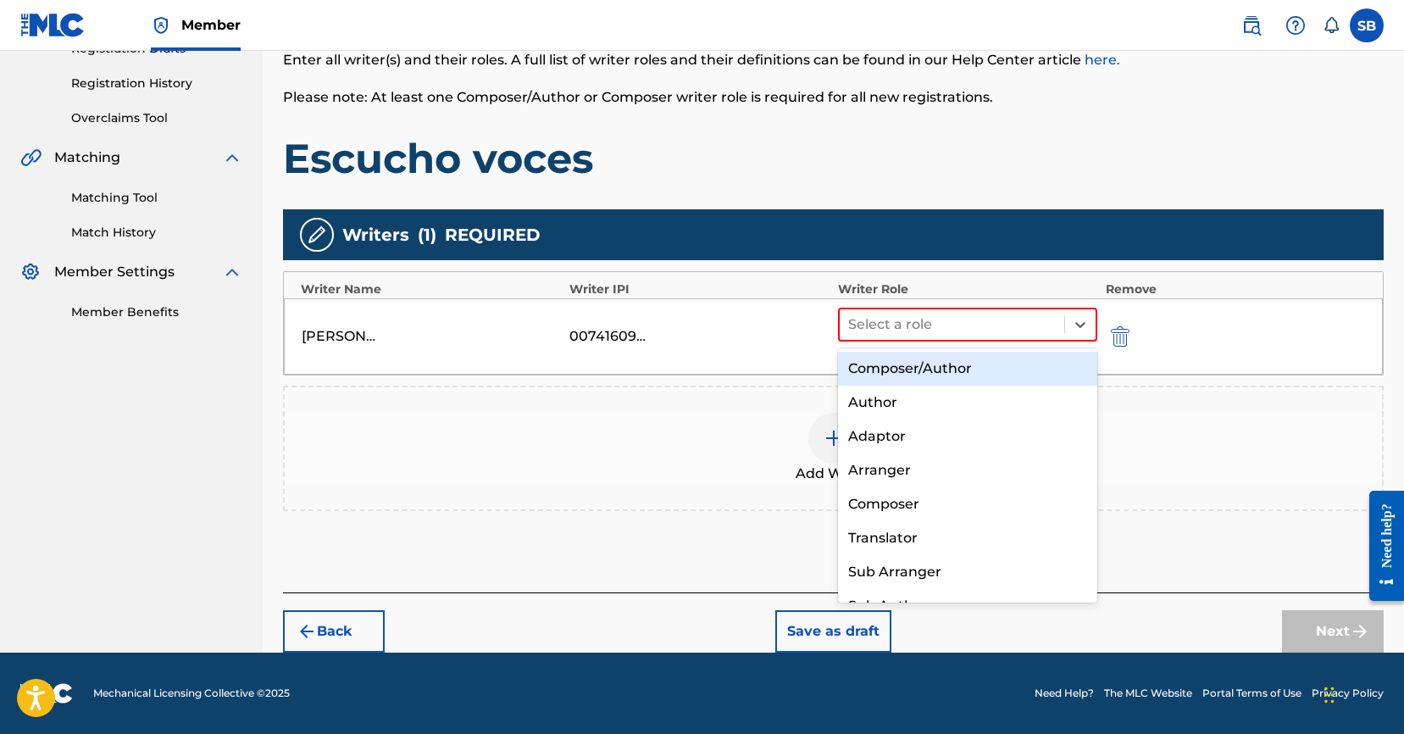
click at [959, 373] on div "Composer/Author" at bounding box center [967, 369] width 259 height 34
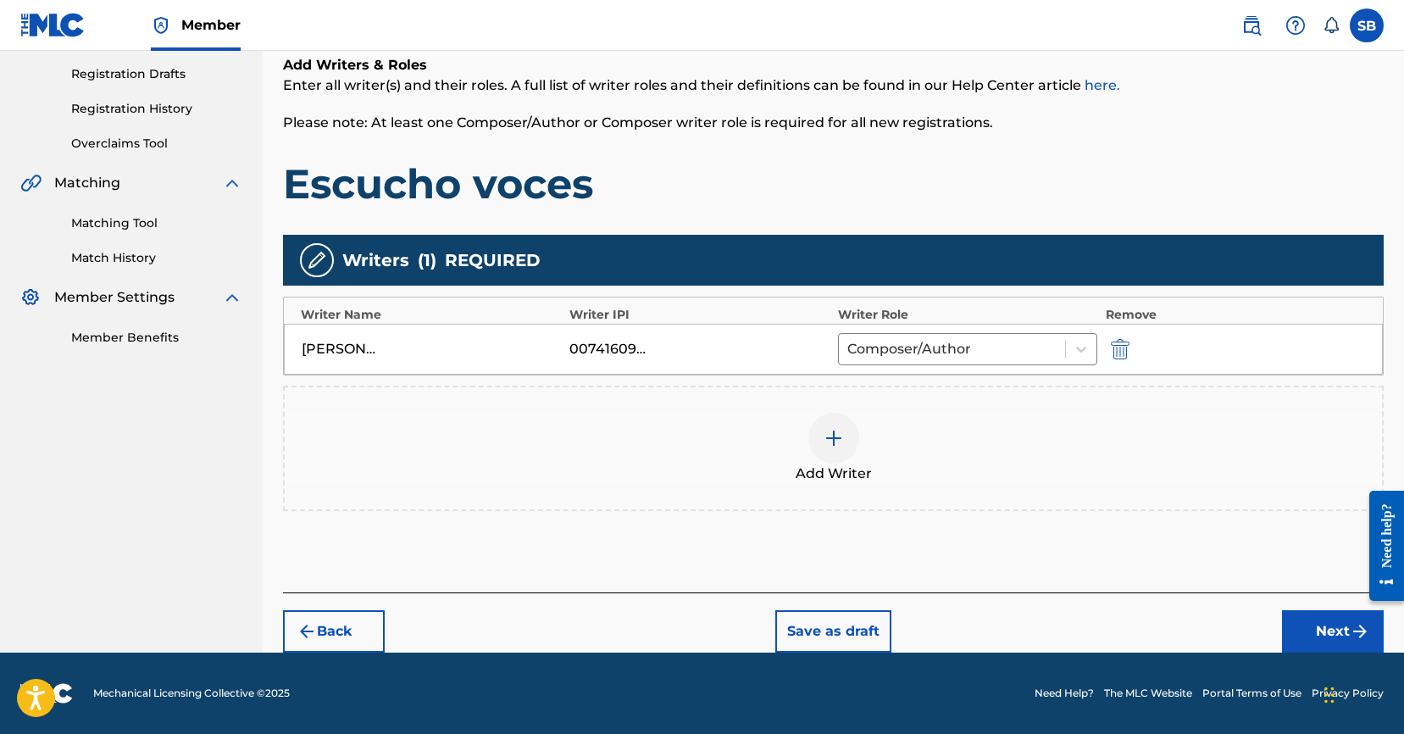
scroll to position [280, 0]
click at [1327, 630] on button "Next" at bounding box center [1333, 631] width 102 height 42
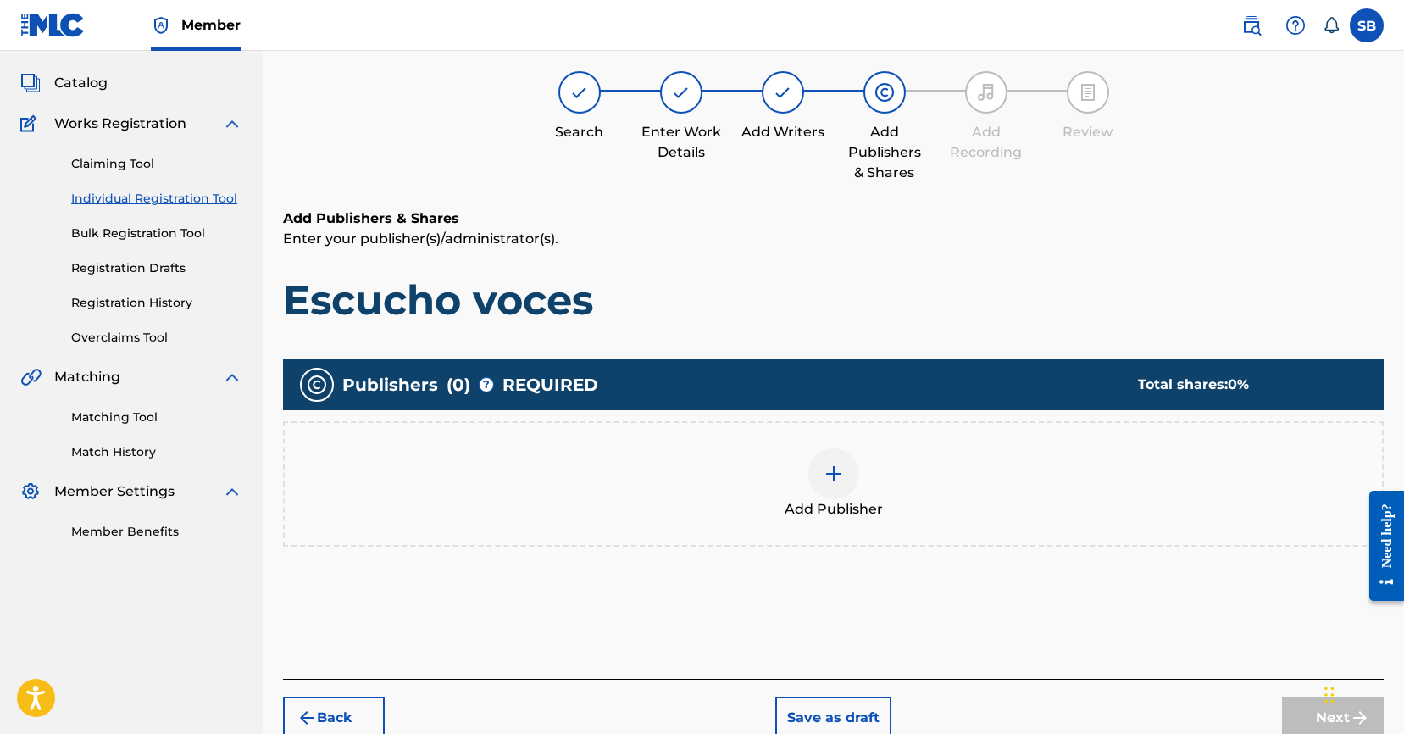
scroll to position [76, 0]
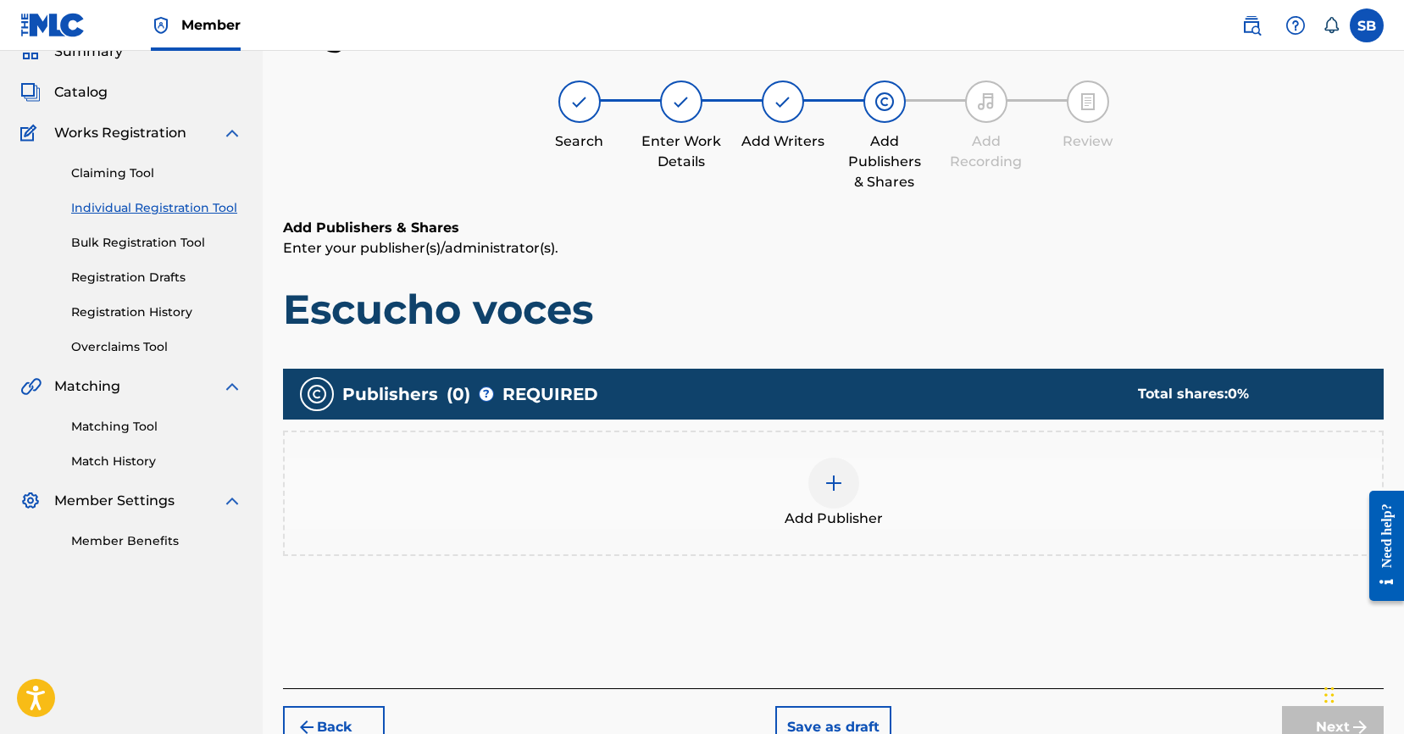
click at [852, 486] on div at bounding box center [833, 482] width 51 height 51
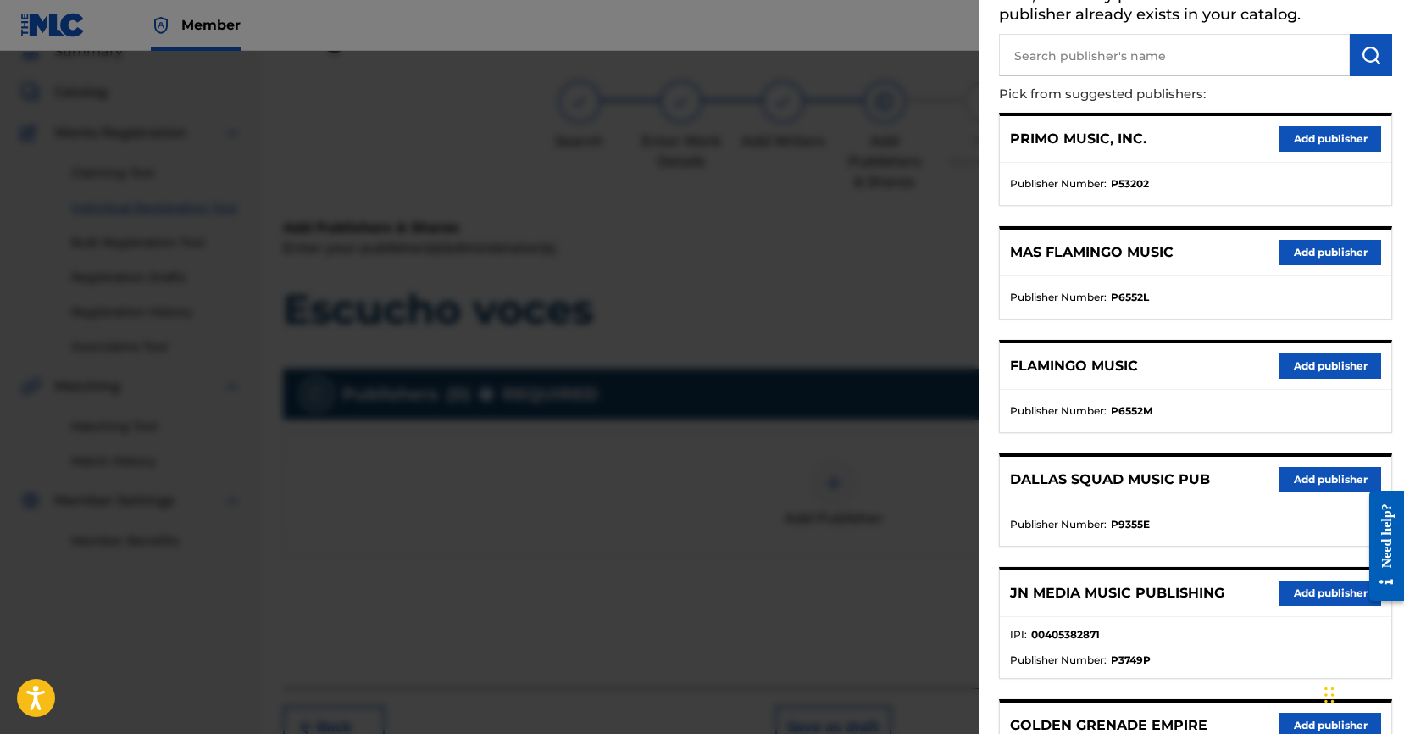
scroll to position [302, 0]
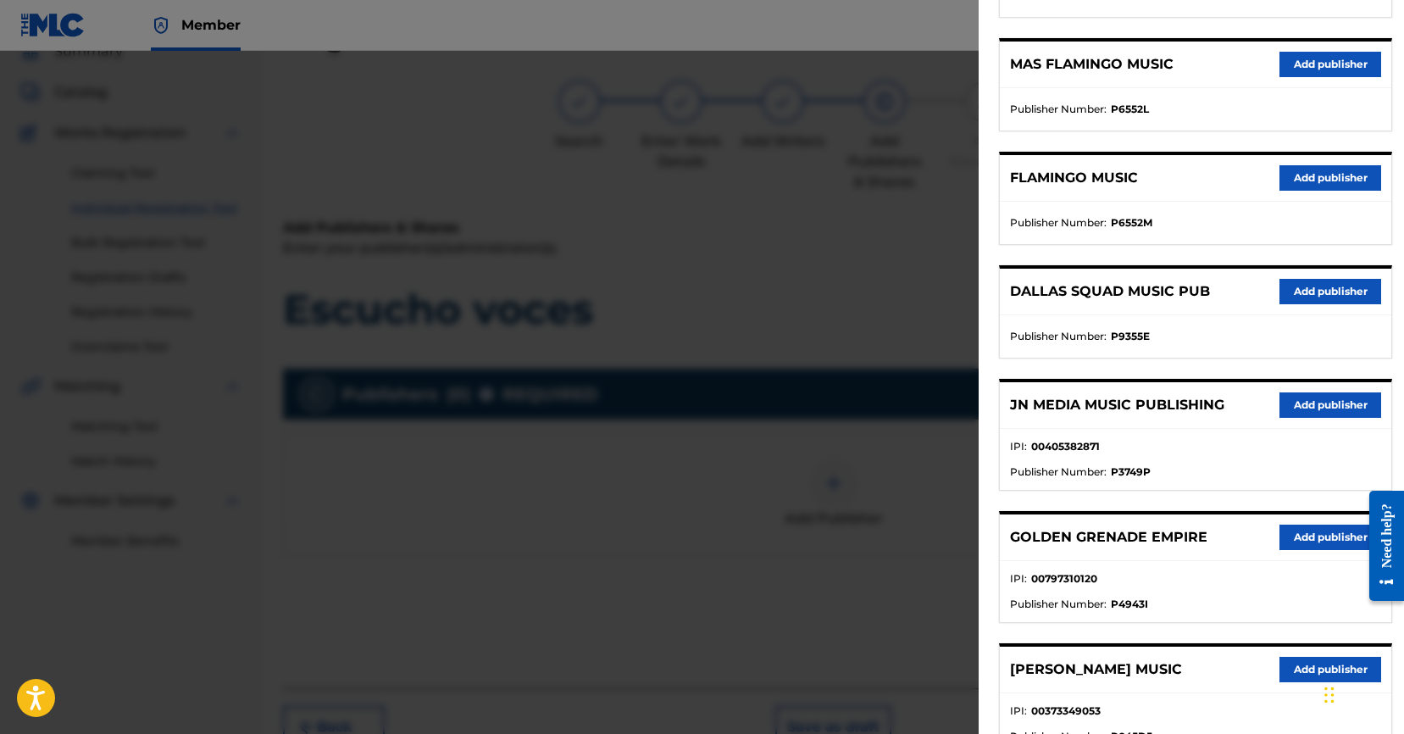
click at [1304, 406] on button "Add publisher" at bounding box center [1330, 404] width 102 height 25
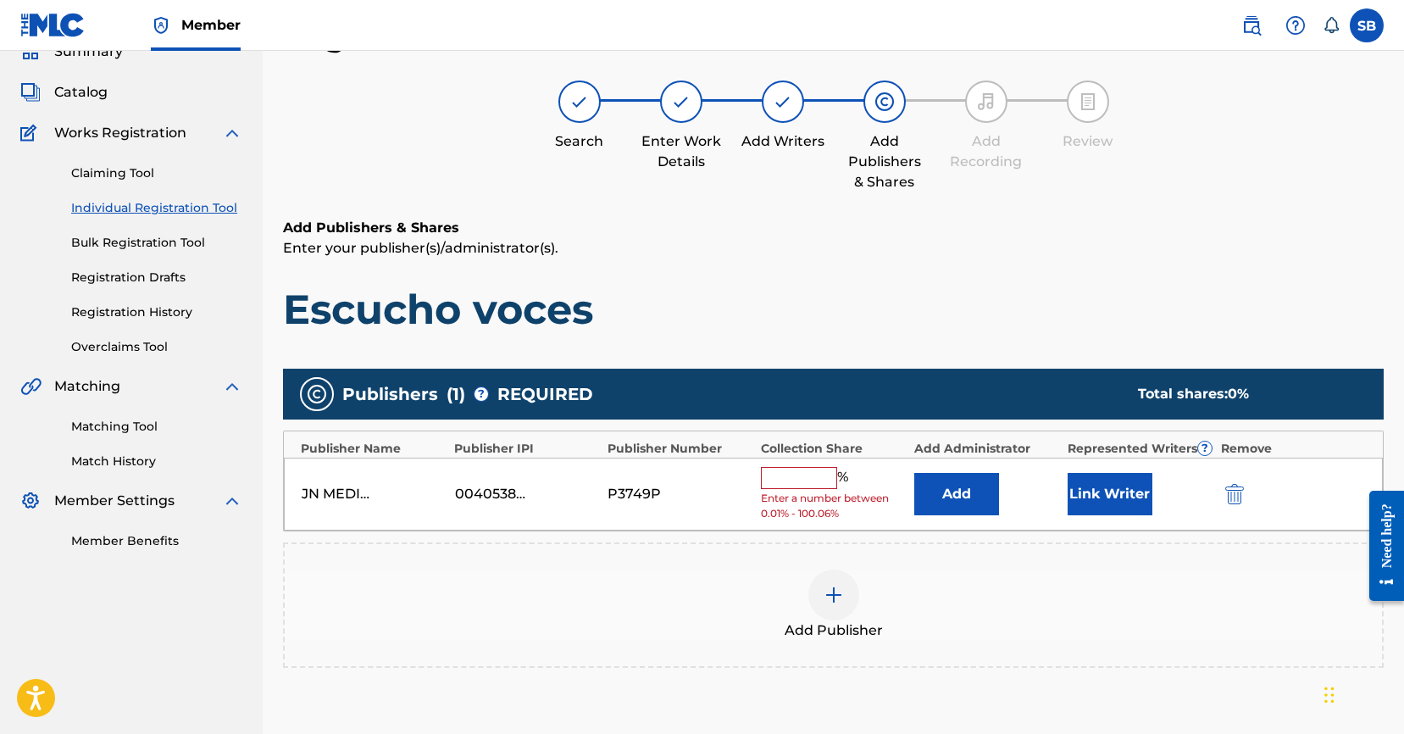
click at [795, 472] on input "text" at bounding box center [799, 478] width 76 height 22
type input "100"
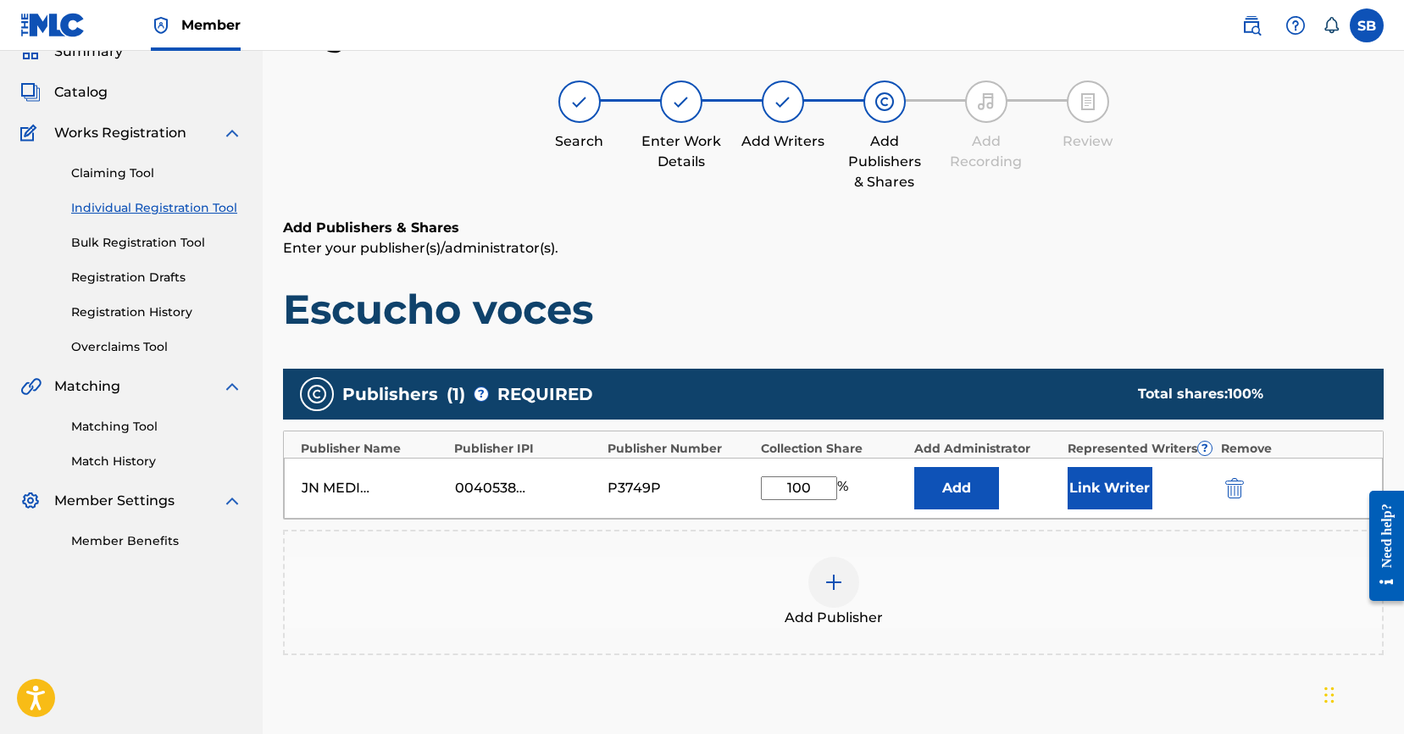
click at [1122, 505] on button "Link Writer" at bounding box center [1109, 488] width 85 height 42
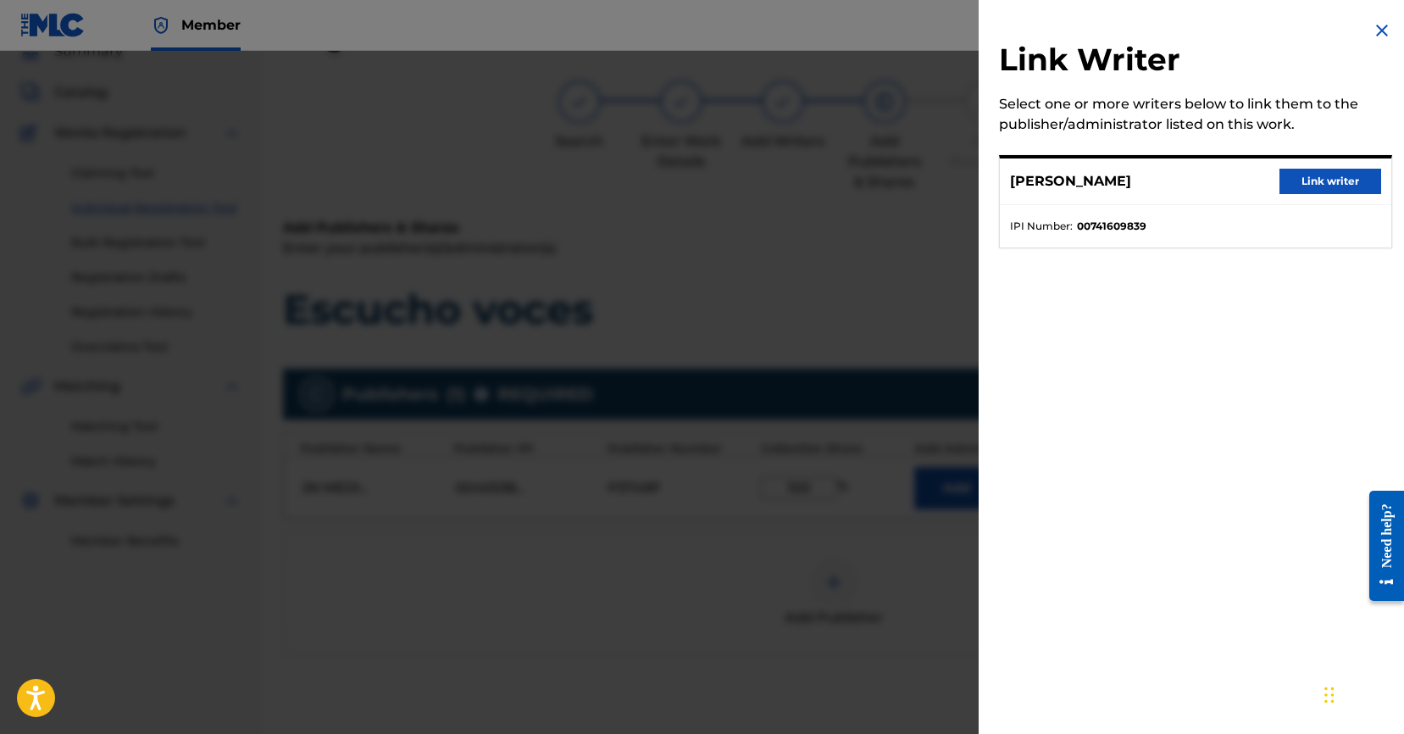
click at [1333, 184] on button "Link writer" at bounding box center [1330, 181] width 102 height 25
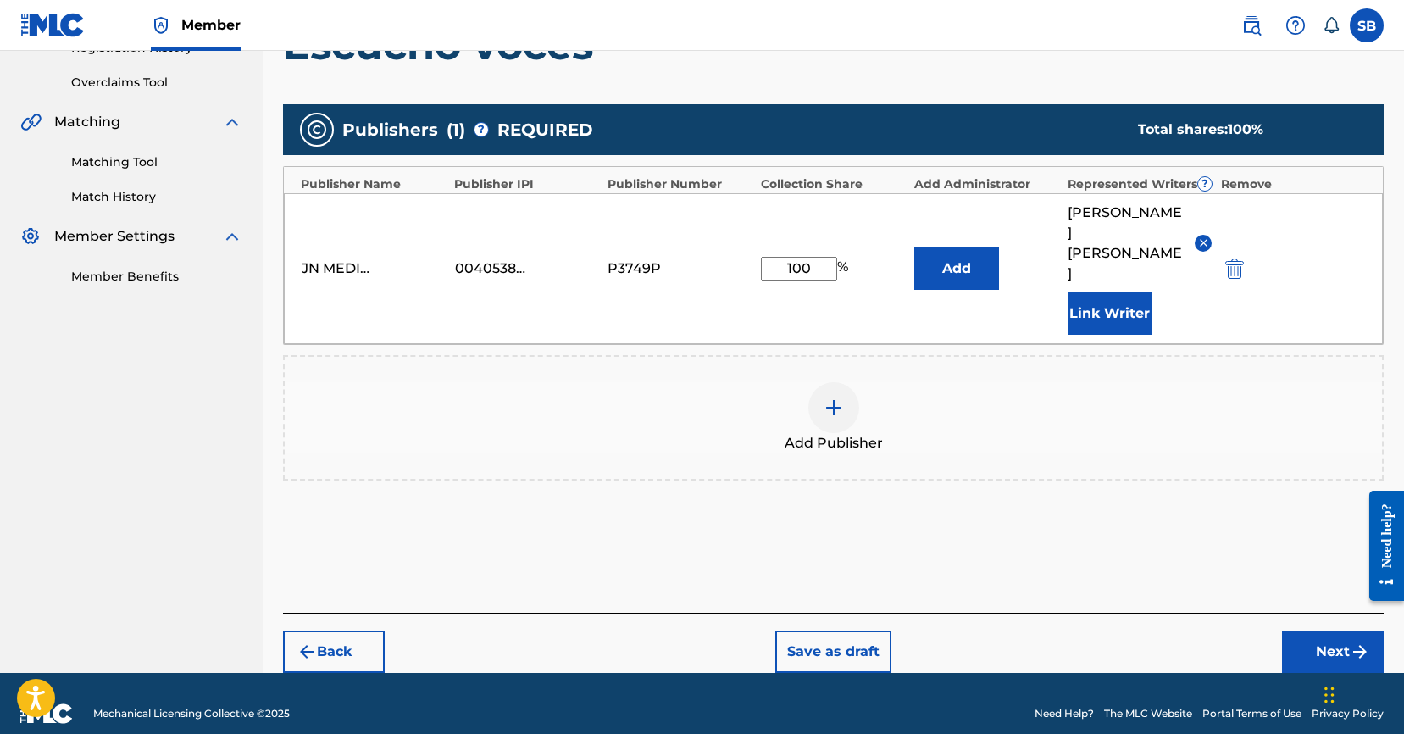
click at [1300, 630] on button "Next" at bounding box center [1333, 651] width 102 height 42
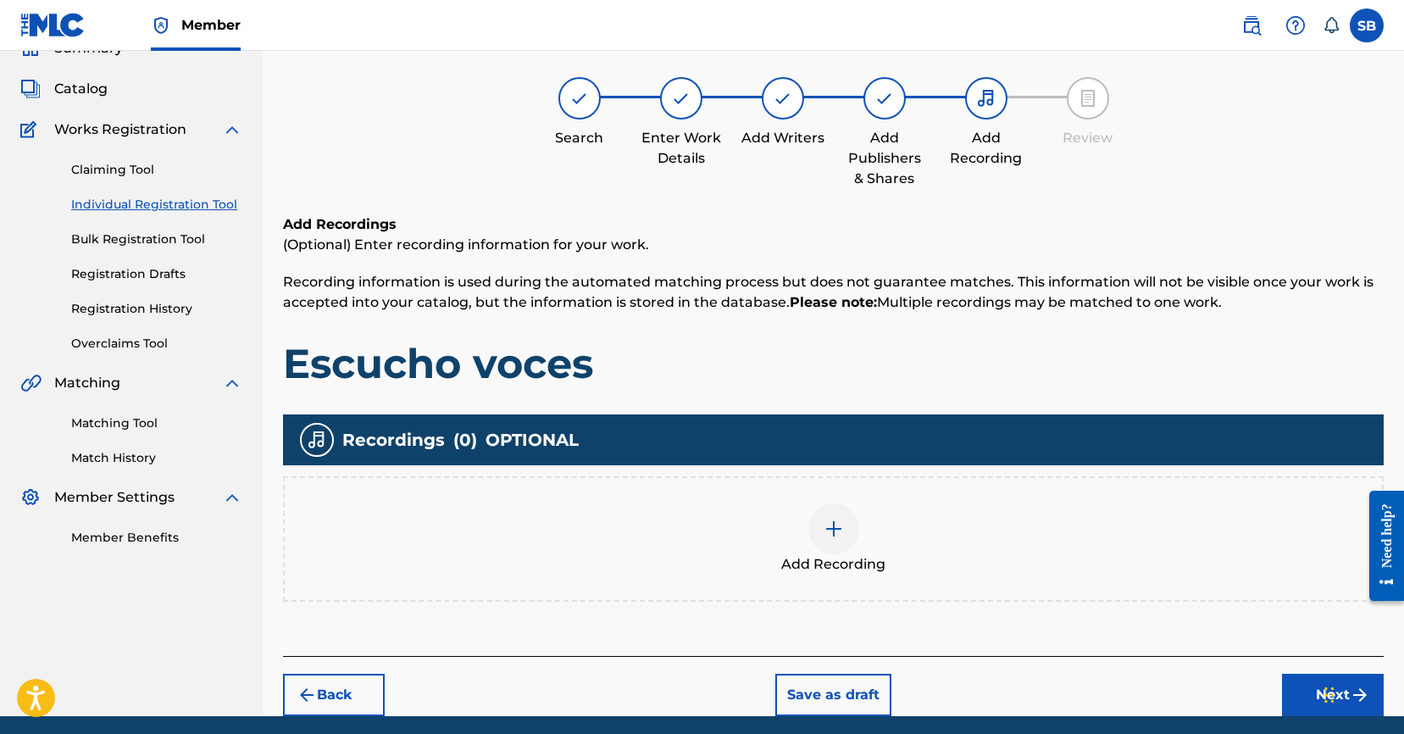
scroll to position [76, 0]
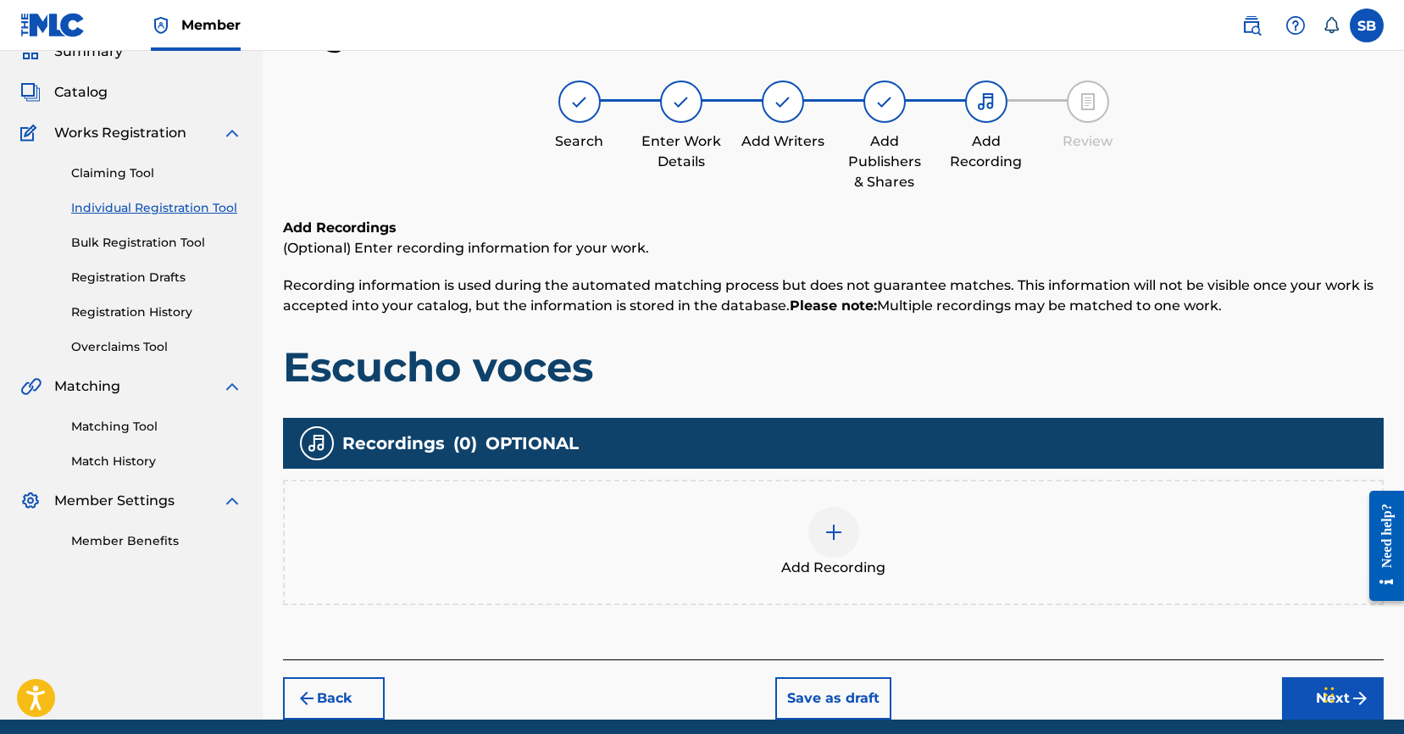
click at [816, 552] on div "Add Recording" at bounding box center [833, 542] width 1097 height 71
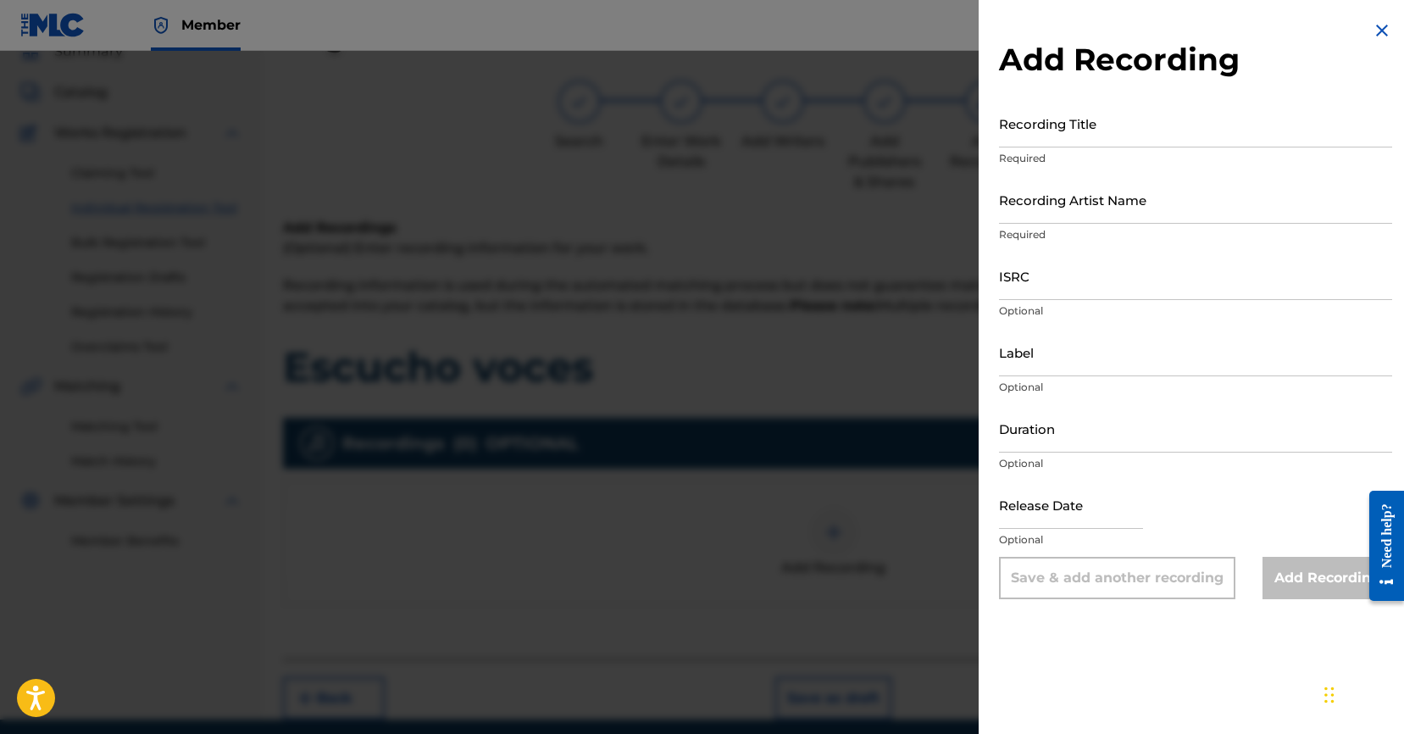
click at [1102, 273] on input "ISRC" at bounding box center [1195, 276] width 393 height 48
paste input "USUYG1733780"
type input "USUYG1733780"
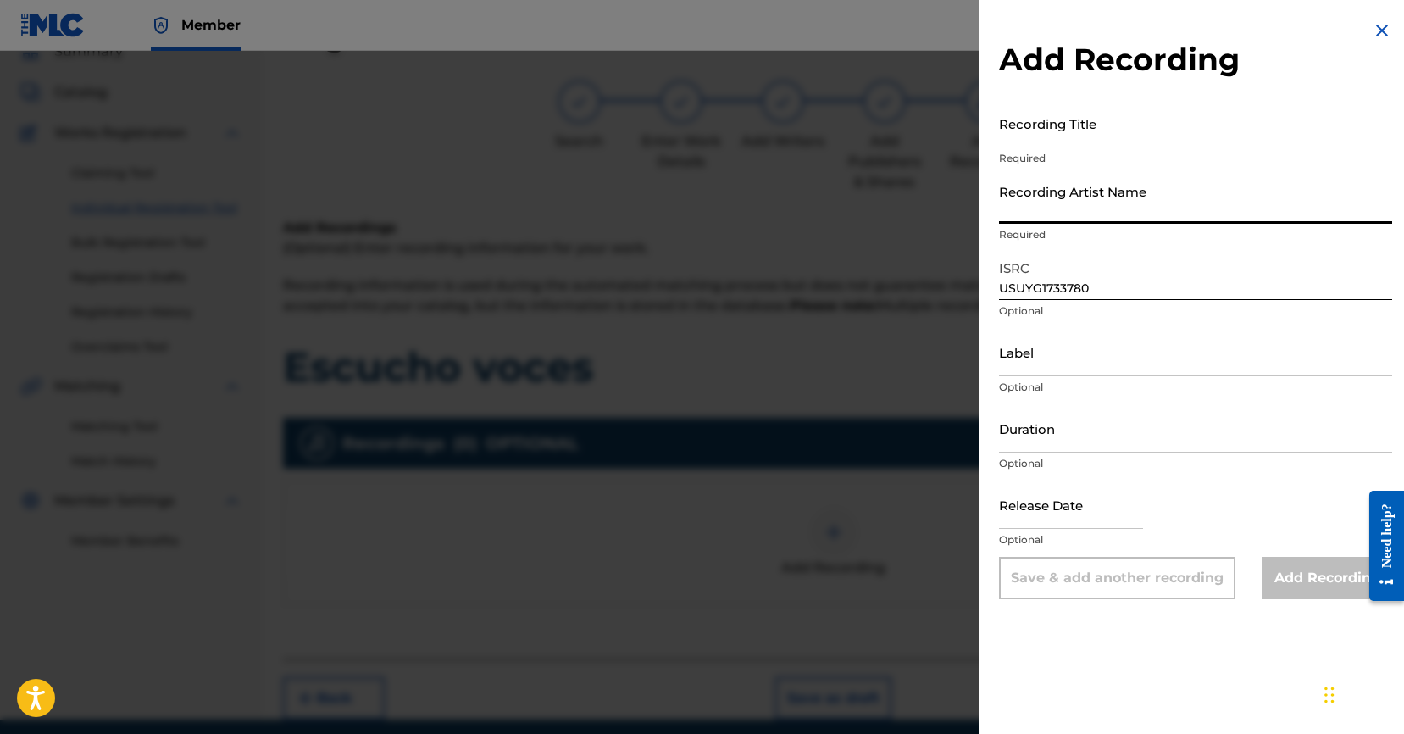
click at [1150, 215] on input "Recording Artist Name" at bounding box center [1195, 199] width 393 height 48
paste input "C-Kan"
type input "C-Kan"
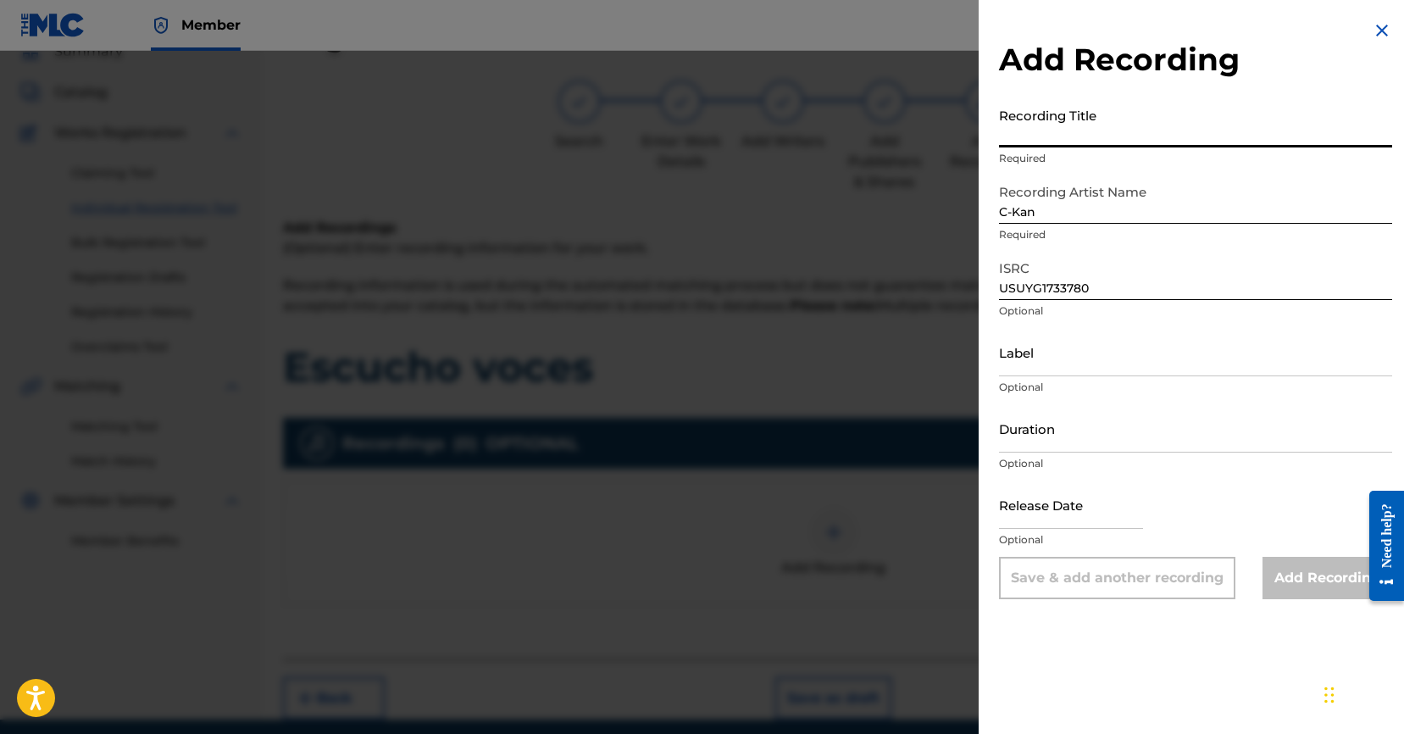
click at [1194, 136] on input "Recording Title" at bounding box center [1195, 123] width 393 height 48
paste input "Escucho voces"
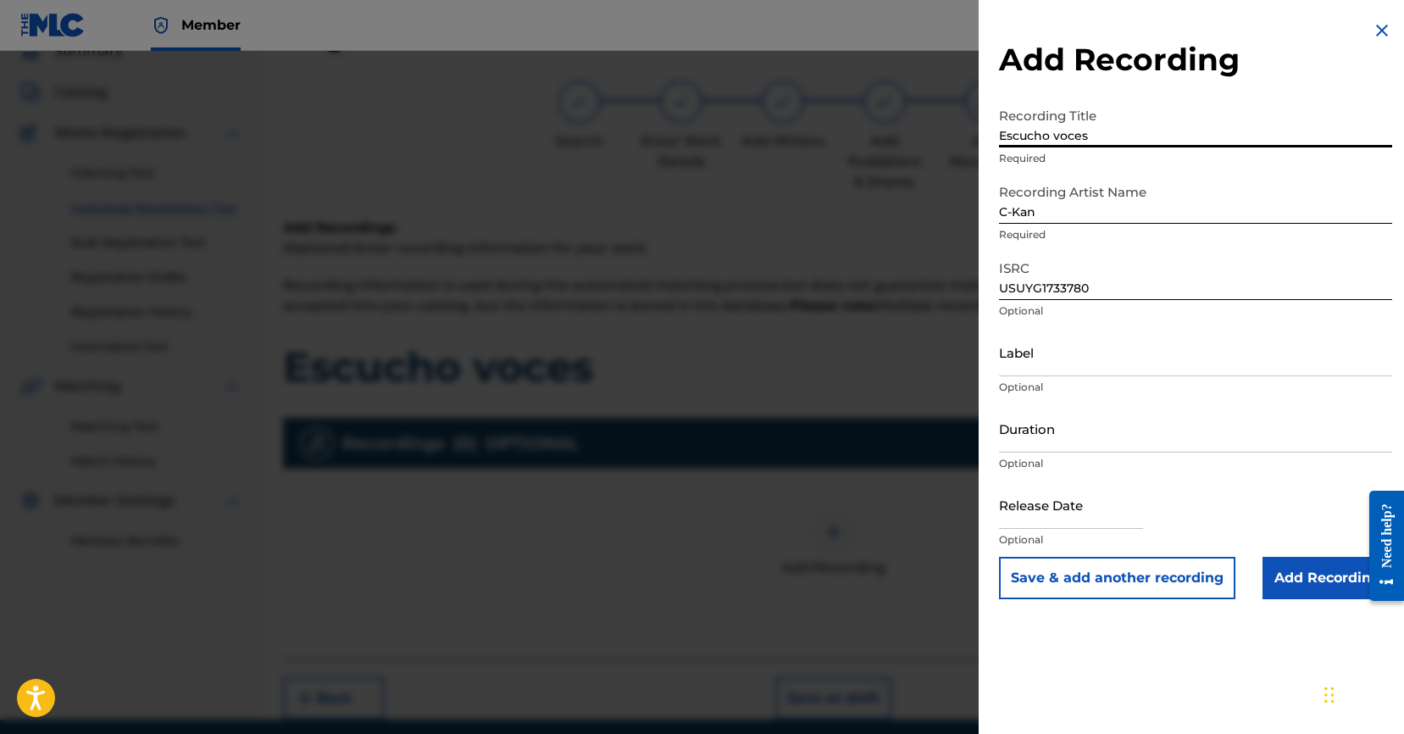
type input "Escucho voces"
click at [1299, 581] on input "Add Recording" at bounding box center [1327, 578] width 130 height 42
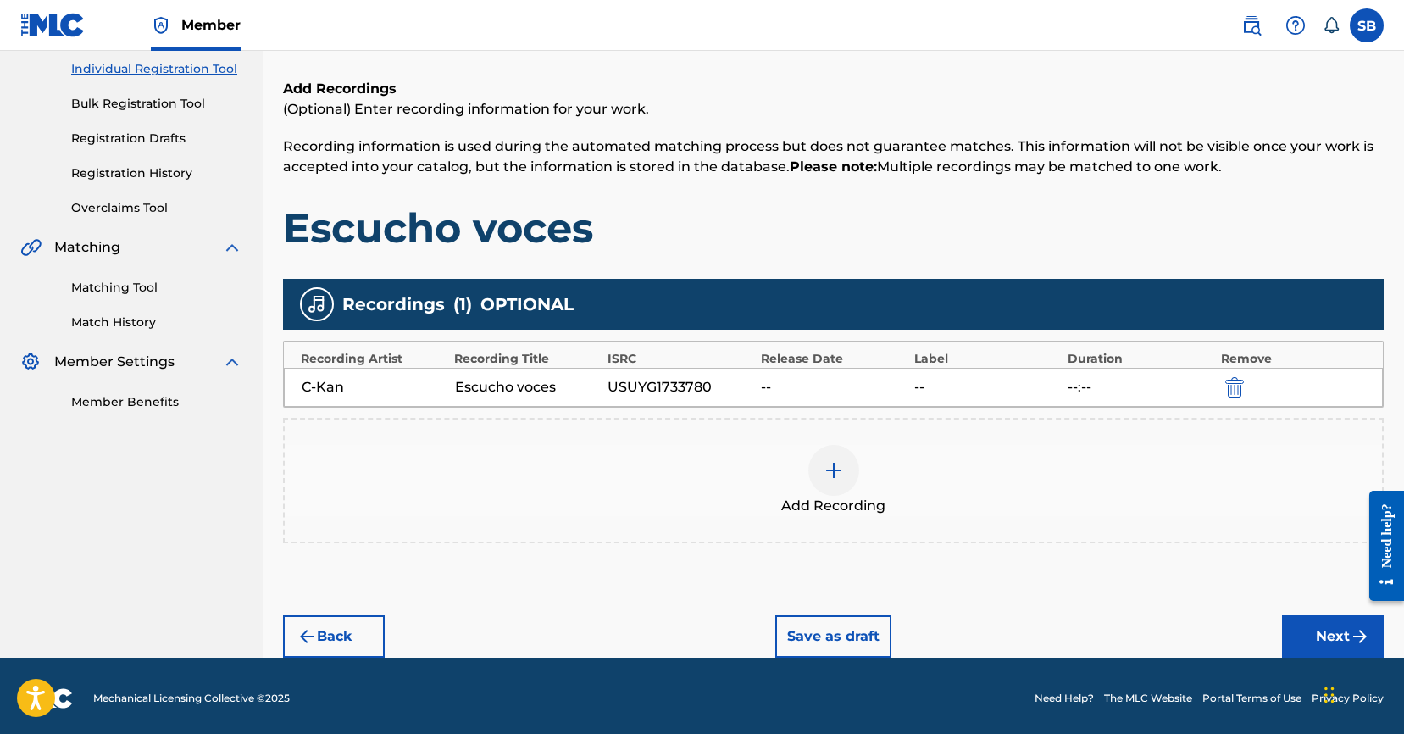
scroll to position [220, 0]
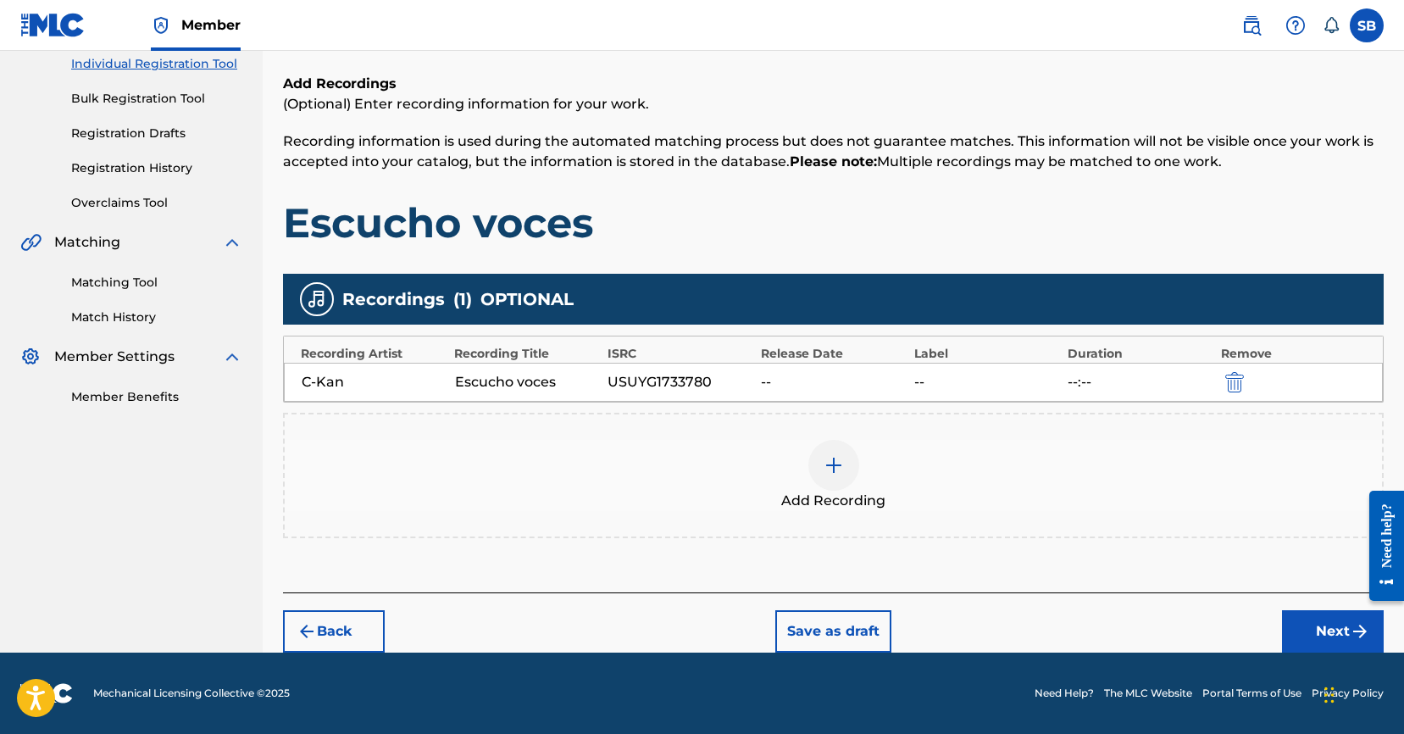
click at [1322, 629] on button "Next" at bounding box center [1333, 631] width 102 height 42
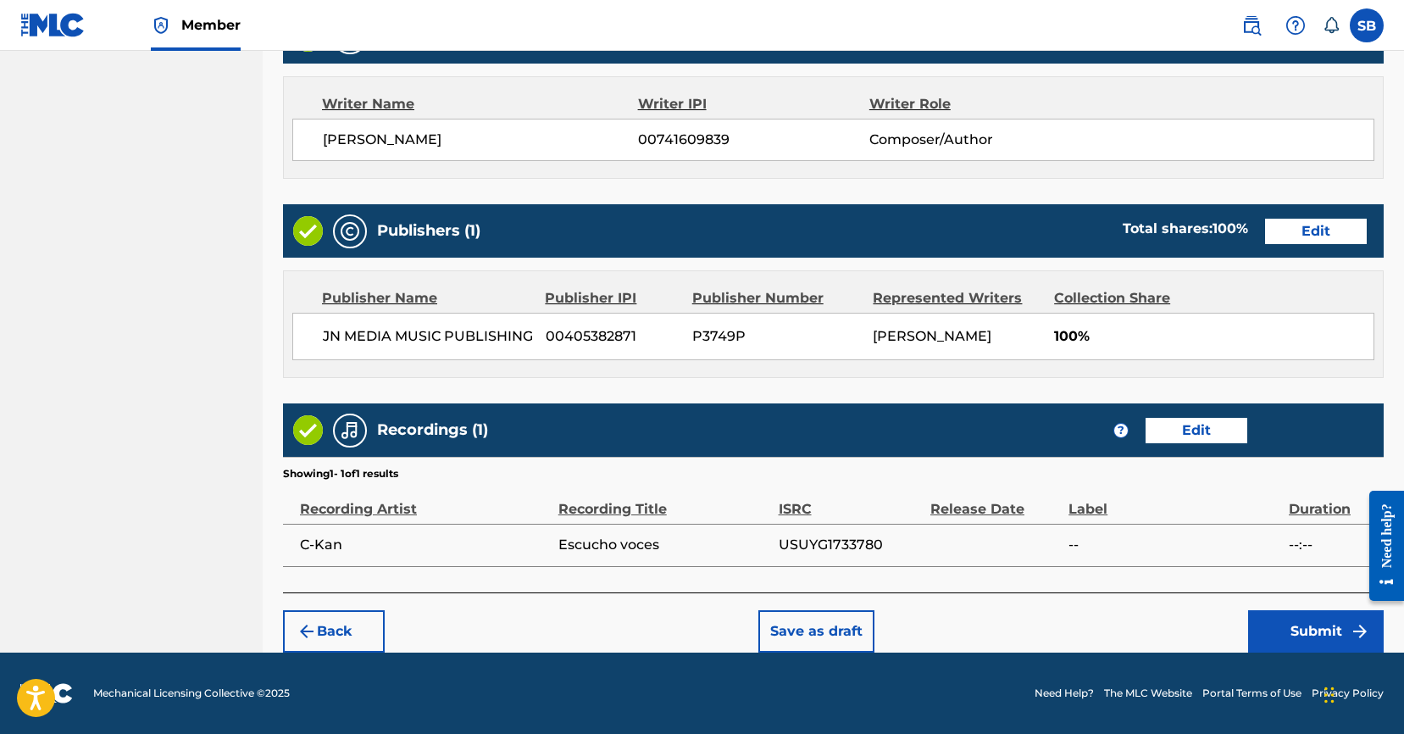
scroll to position [719, 0]
click at [1306, 633] on button "Submit" at bounding box center [1316, 631] width 136 height 42
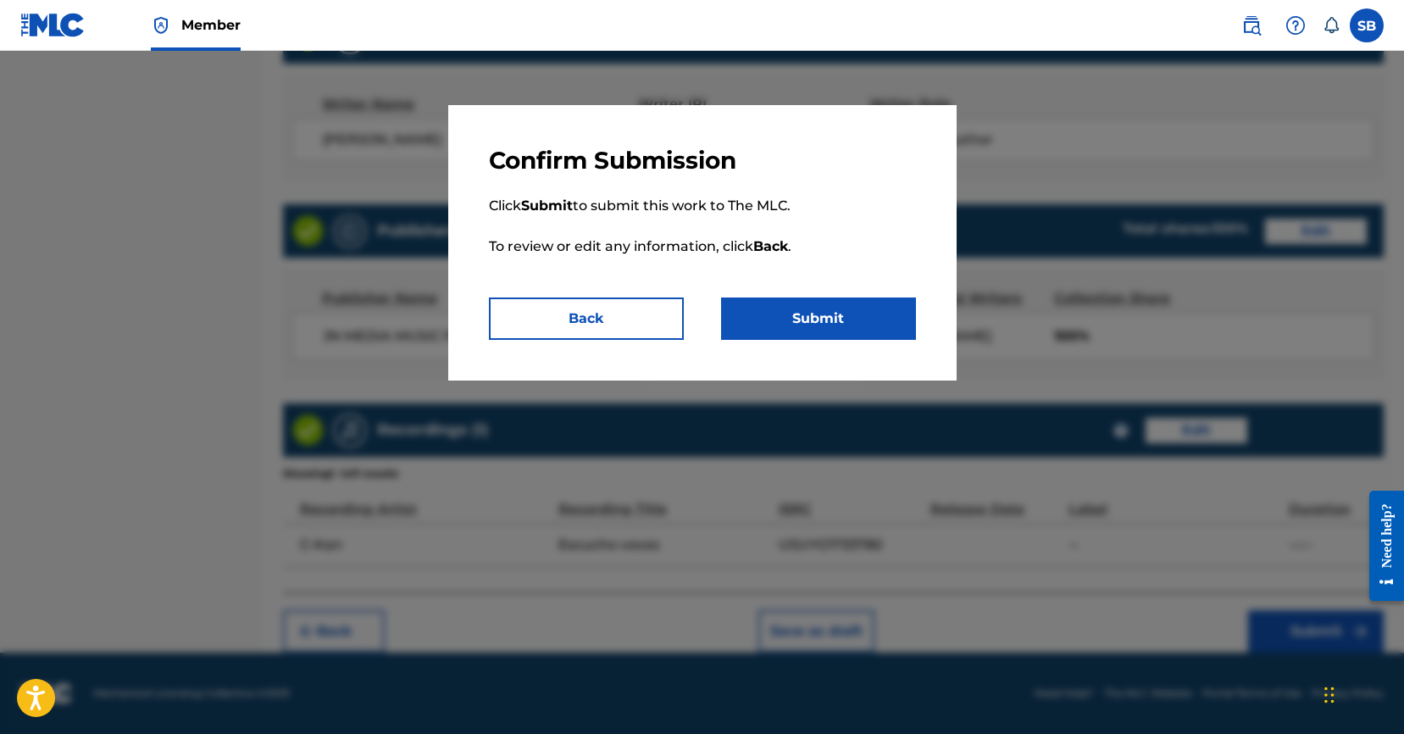
click at [789, 320] on button "Submit" at bounding box center [818, 318] width 195 height 42
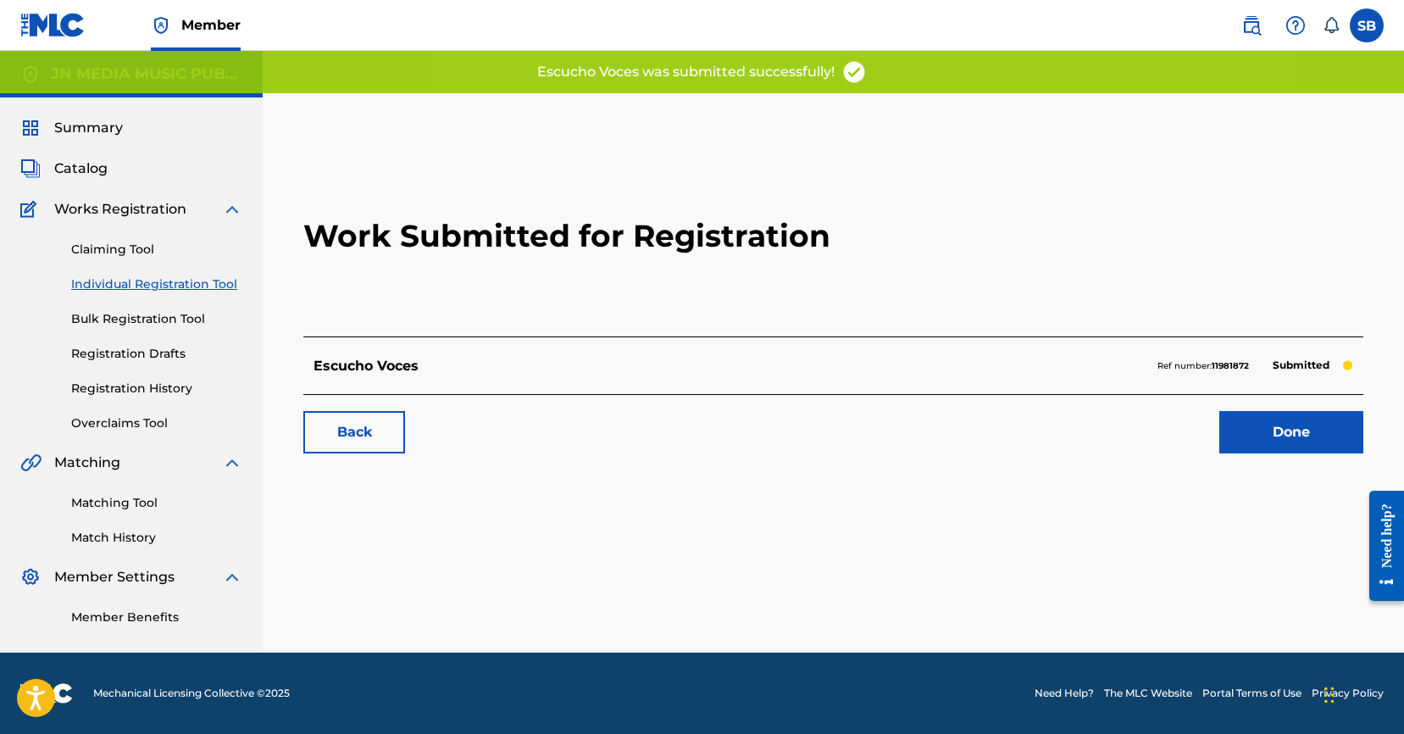
click at [1316, 439] on link "Done" at bounding box center [1291, 432] width 144 height 42
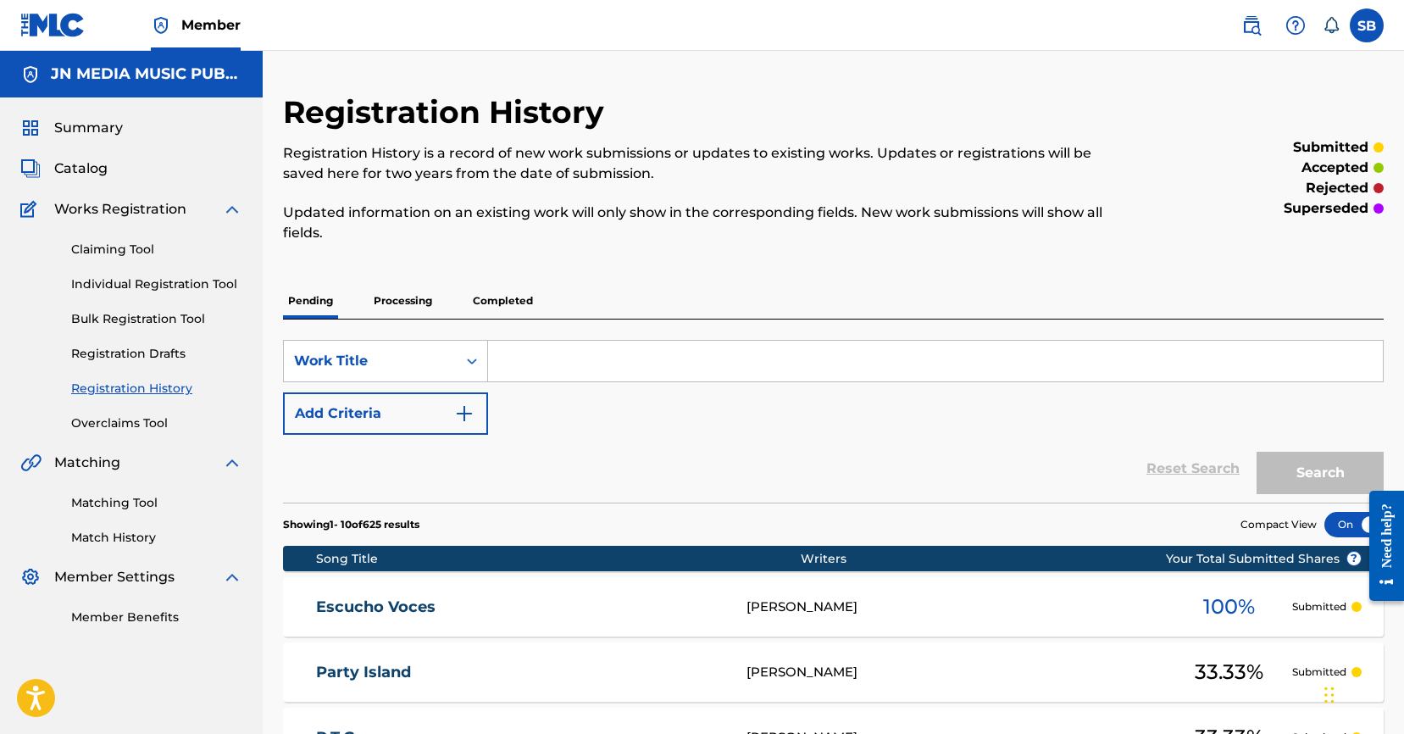
click at [218, 282] on link "Individual Registration Tool" at bounding box center [156, 284] width 171 height 18
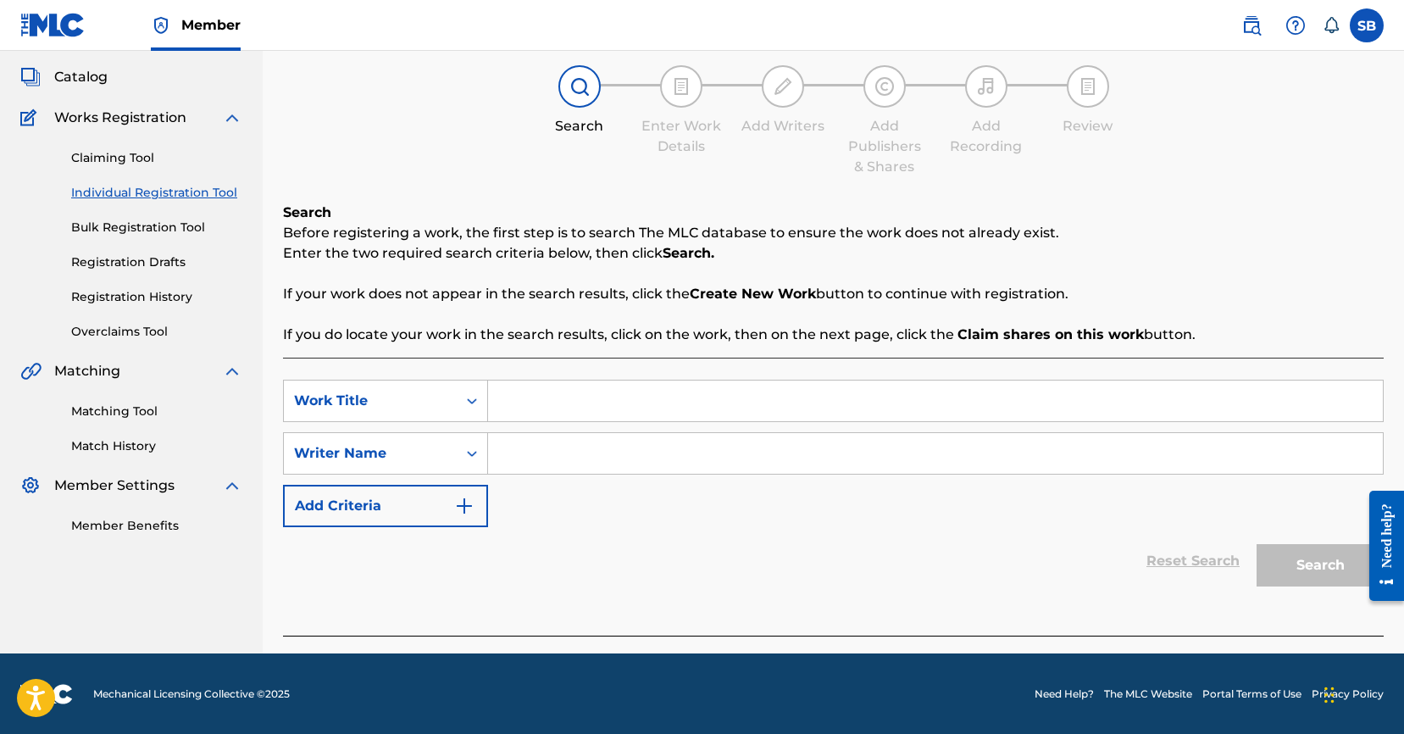
scroll to position [92, 0]
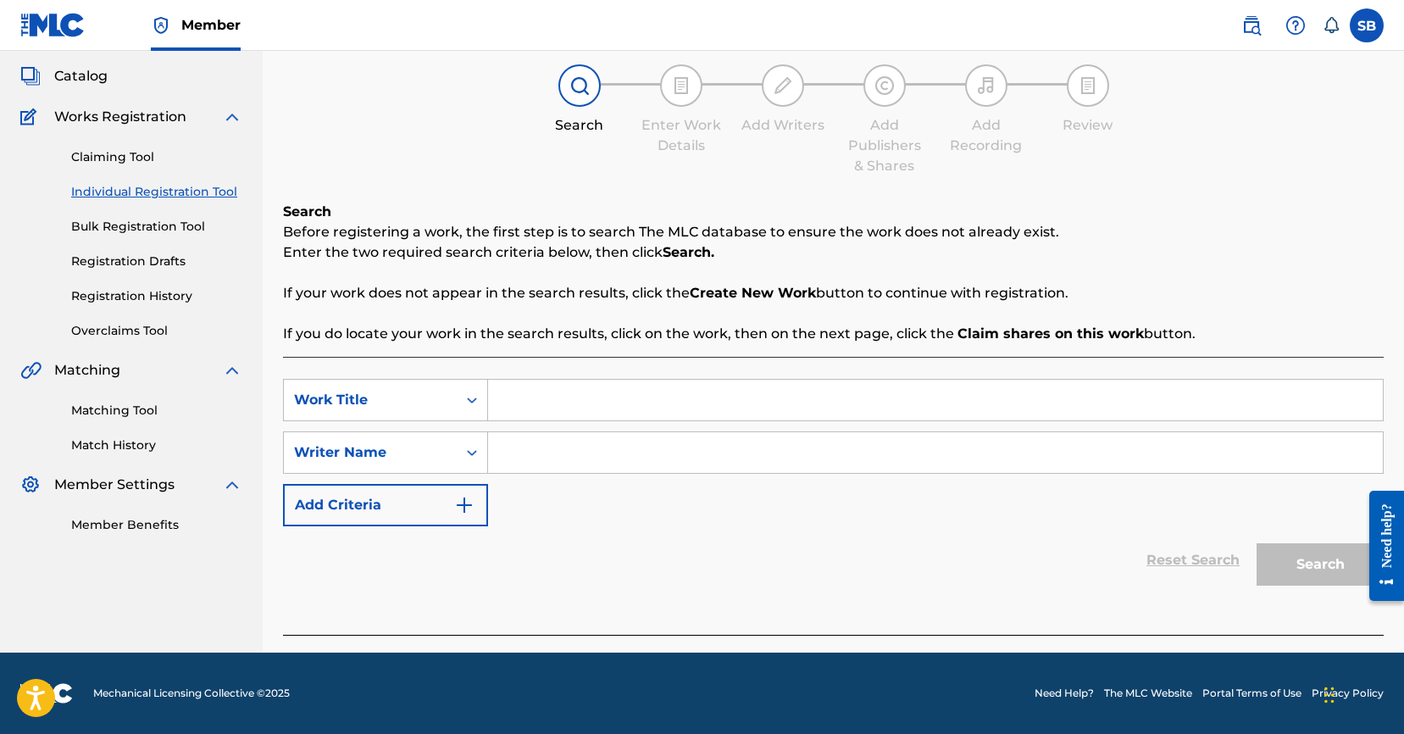
click at [659, 402] on input "Search Form" at bounding box center [935, 399] width 895 height 41
paste input "Ojala te vaya bien"
type input "Ojala te vaya bien"
click at [649, 441] on input "Search Form" at bounding box center [935, 452] width 895 height 41
click at [650, 441] on input "Search Form" at bounding box center [935, 452] width 895 height 41
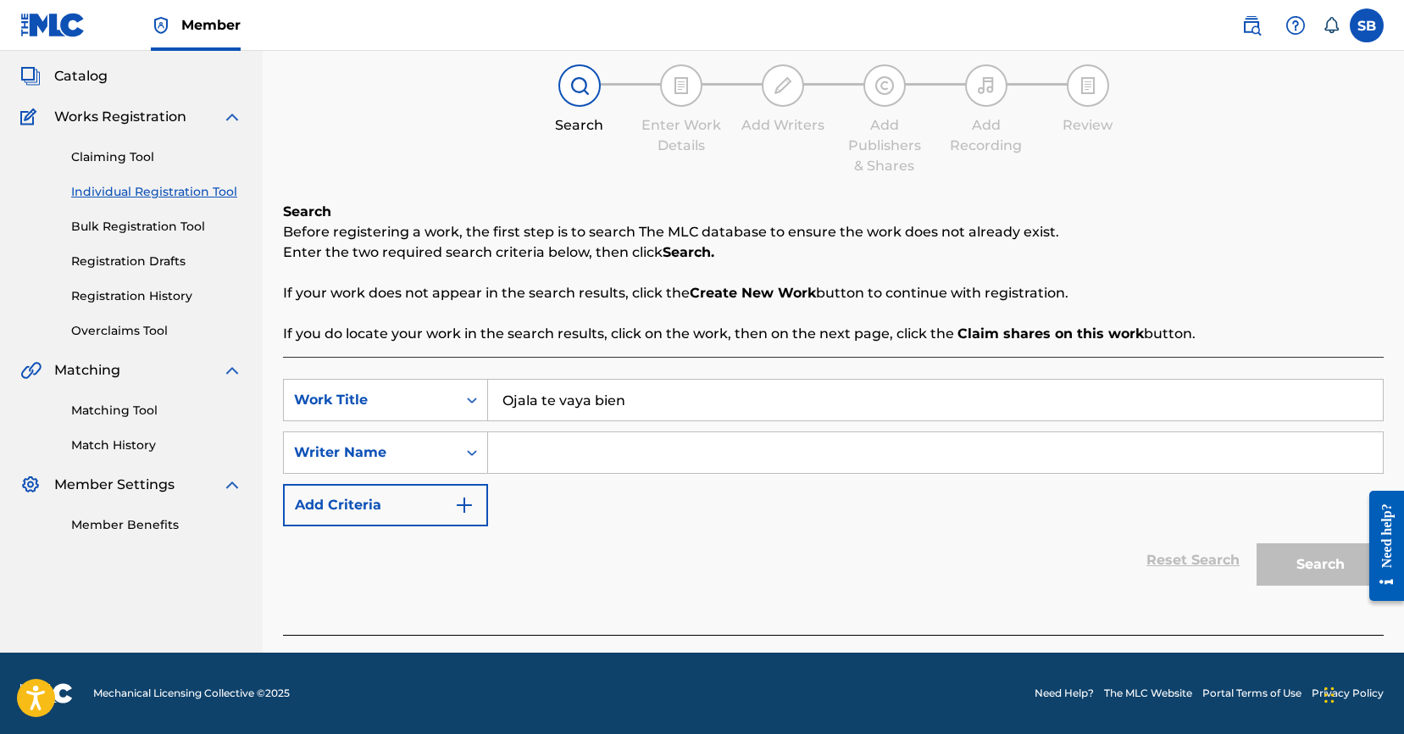
paste input "[PERSON_NAME]"
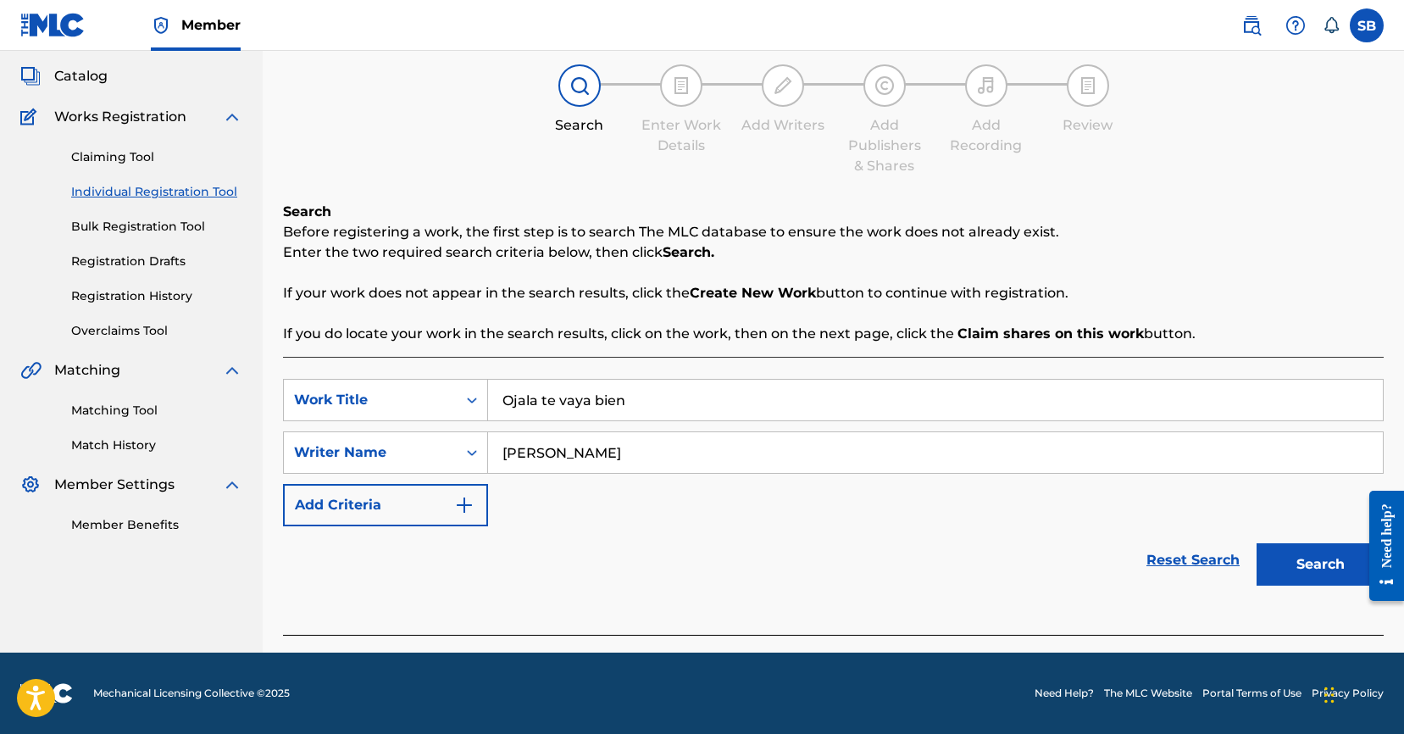
type input "[PERSON_NAME]"
click at [1315, 555] on button "Search" at bounding box center [1319, 564] width 127 height 42
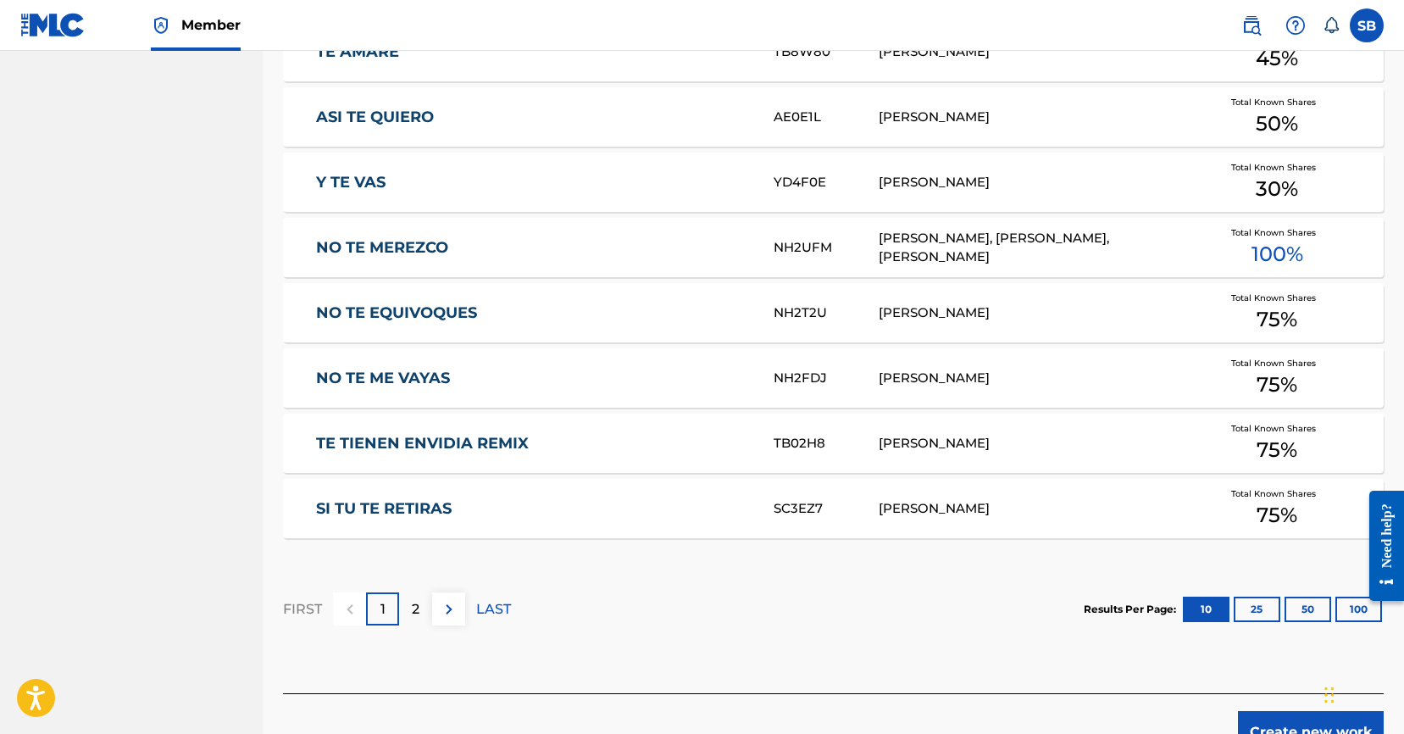
scroll to position [1000, 0]
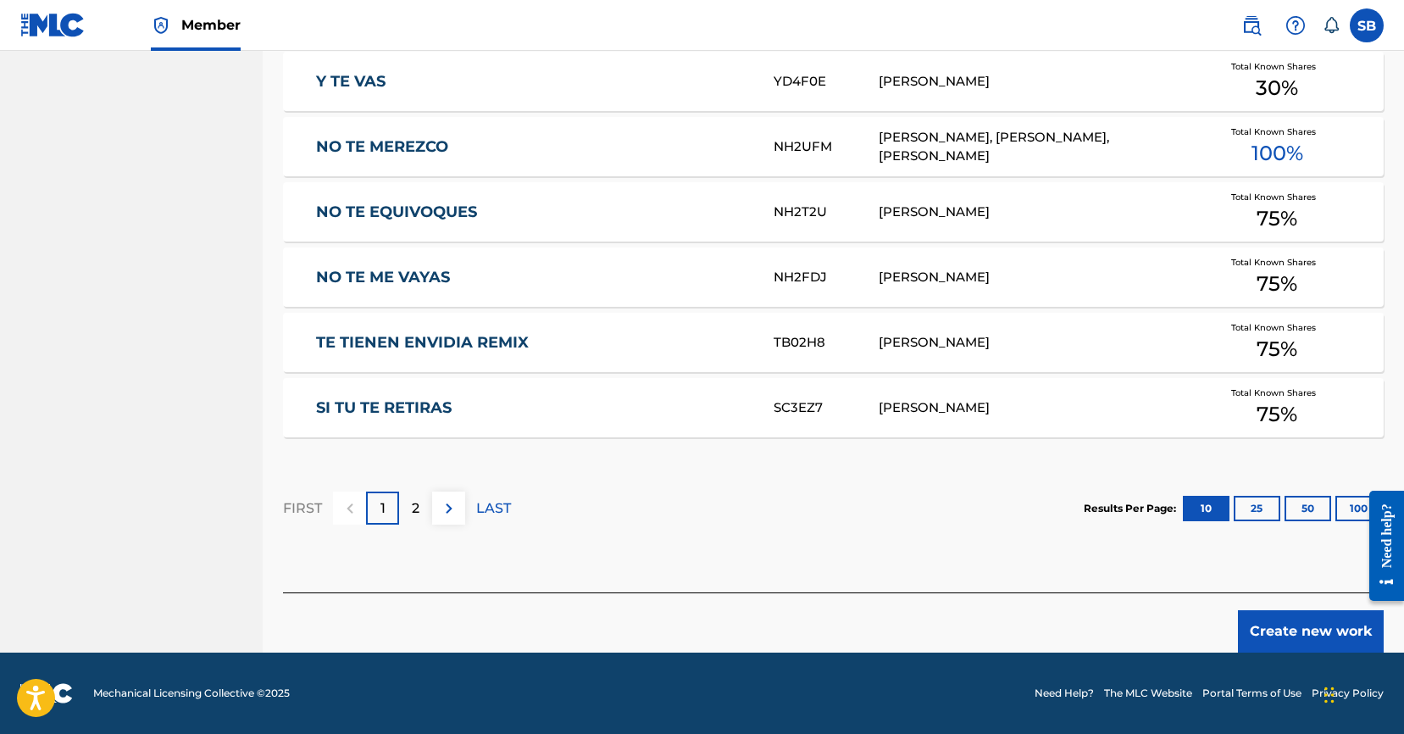
click at [1285, 631] on button "Create new work" at bounding box center [1311, 631] width 146 height 42
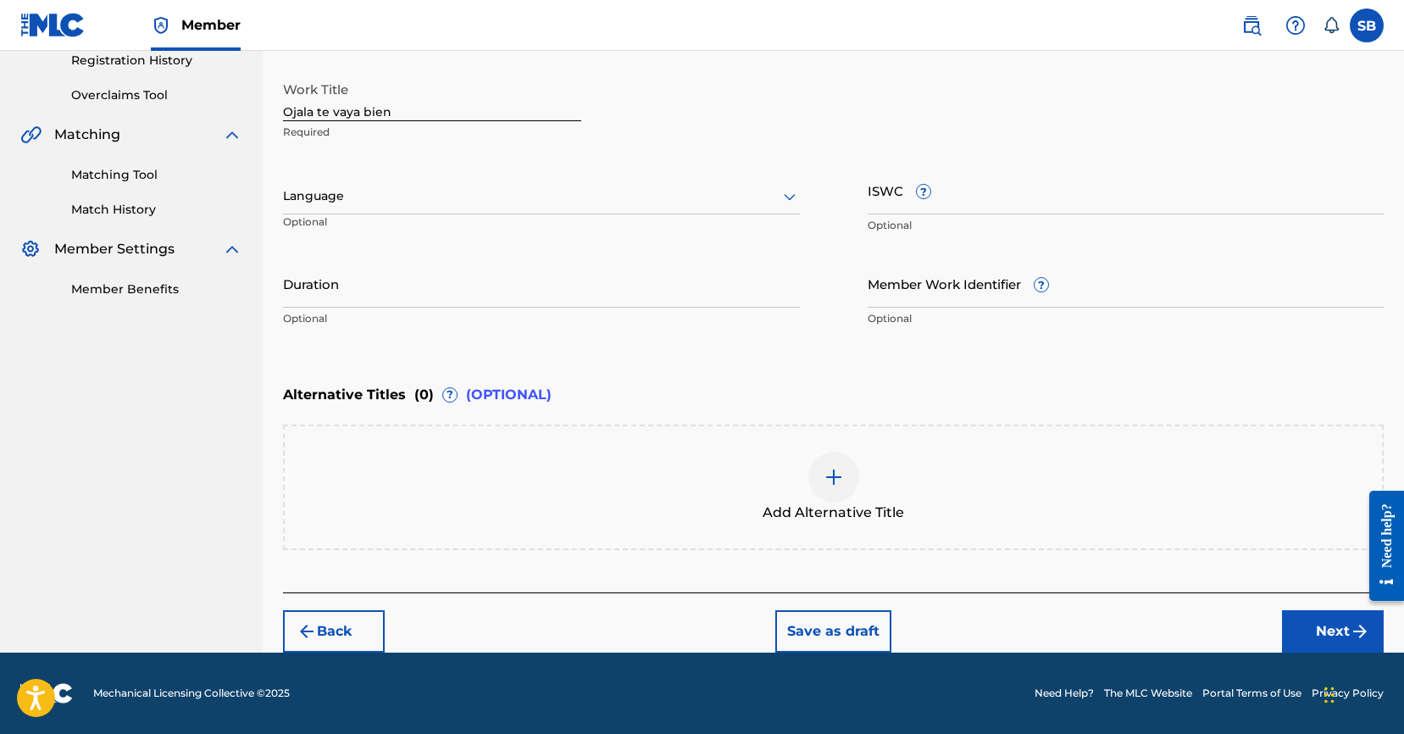
scroll to position [328, 0]
click at [413, 201] on div at bounding box center [541, 196] width 517 height 21
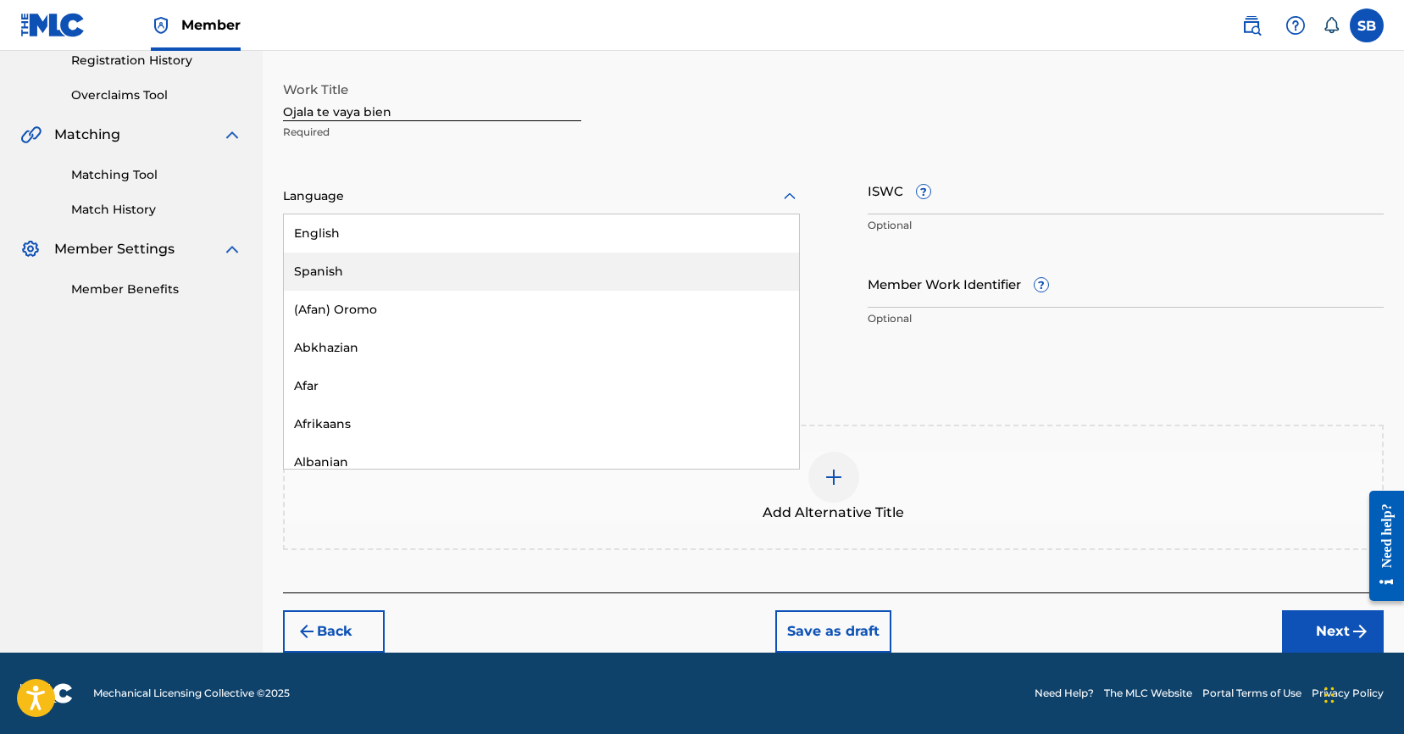
click at [385, 261] on div "Spanish" at bounding box center [541, 271] width 515 height 38
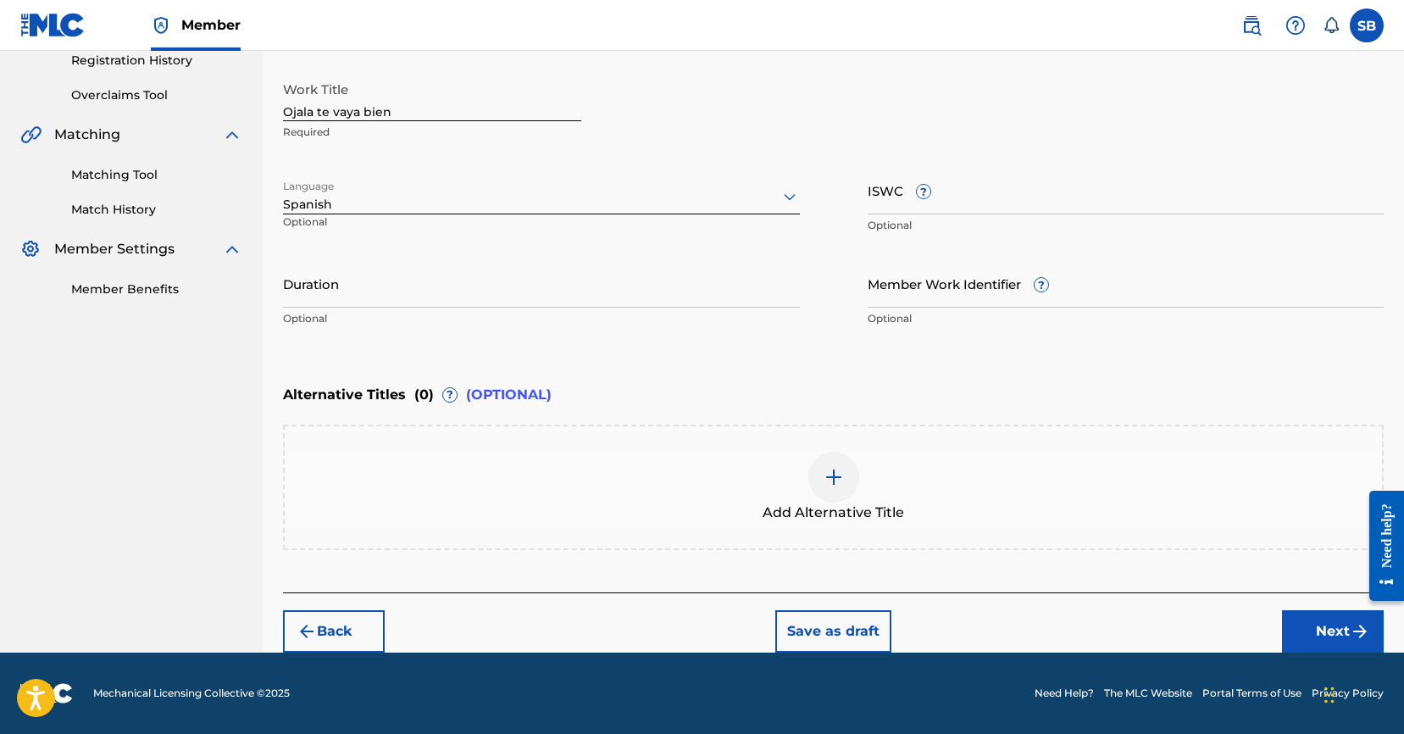
click at [1327, 623] on button "Next" at bounding box center [1333, 631] width 102 height 42
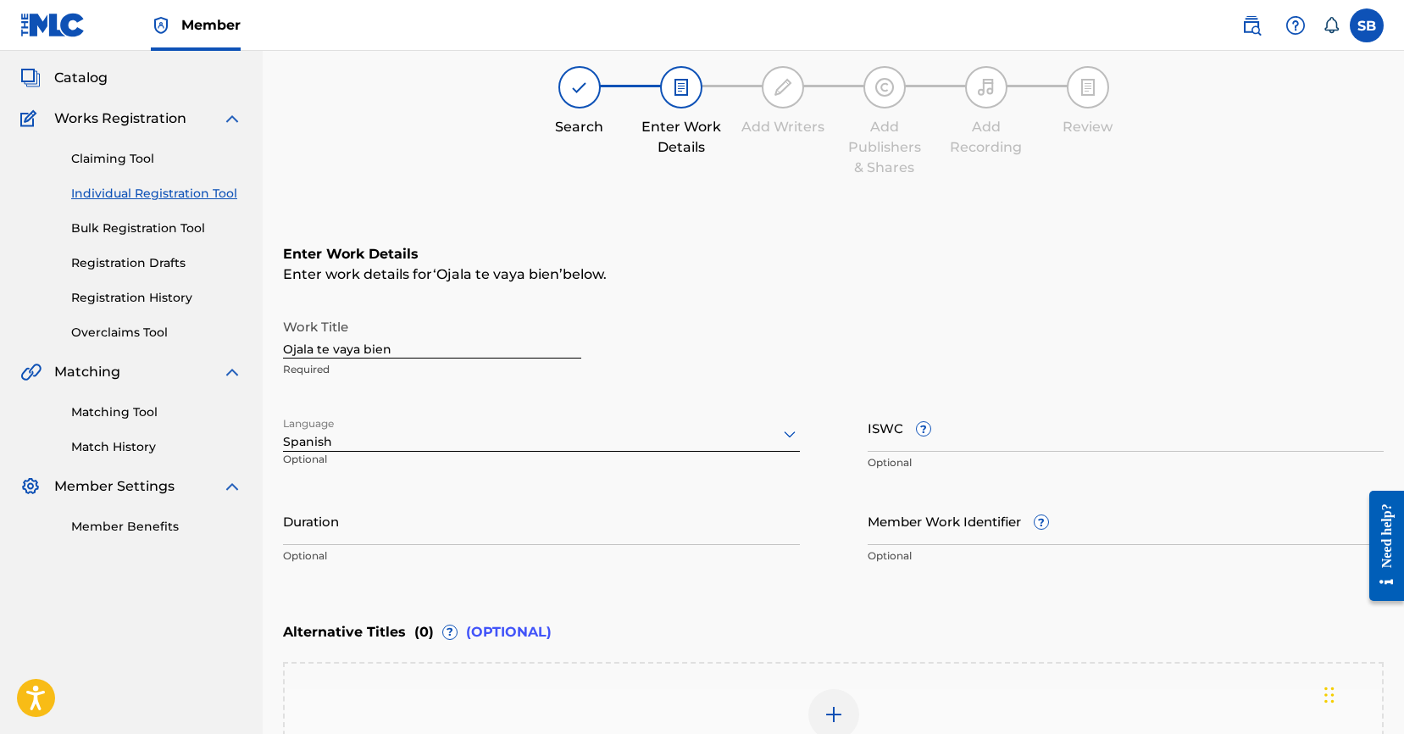
scroll to position [76, 0]
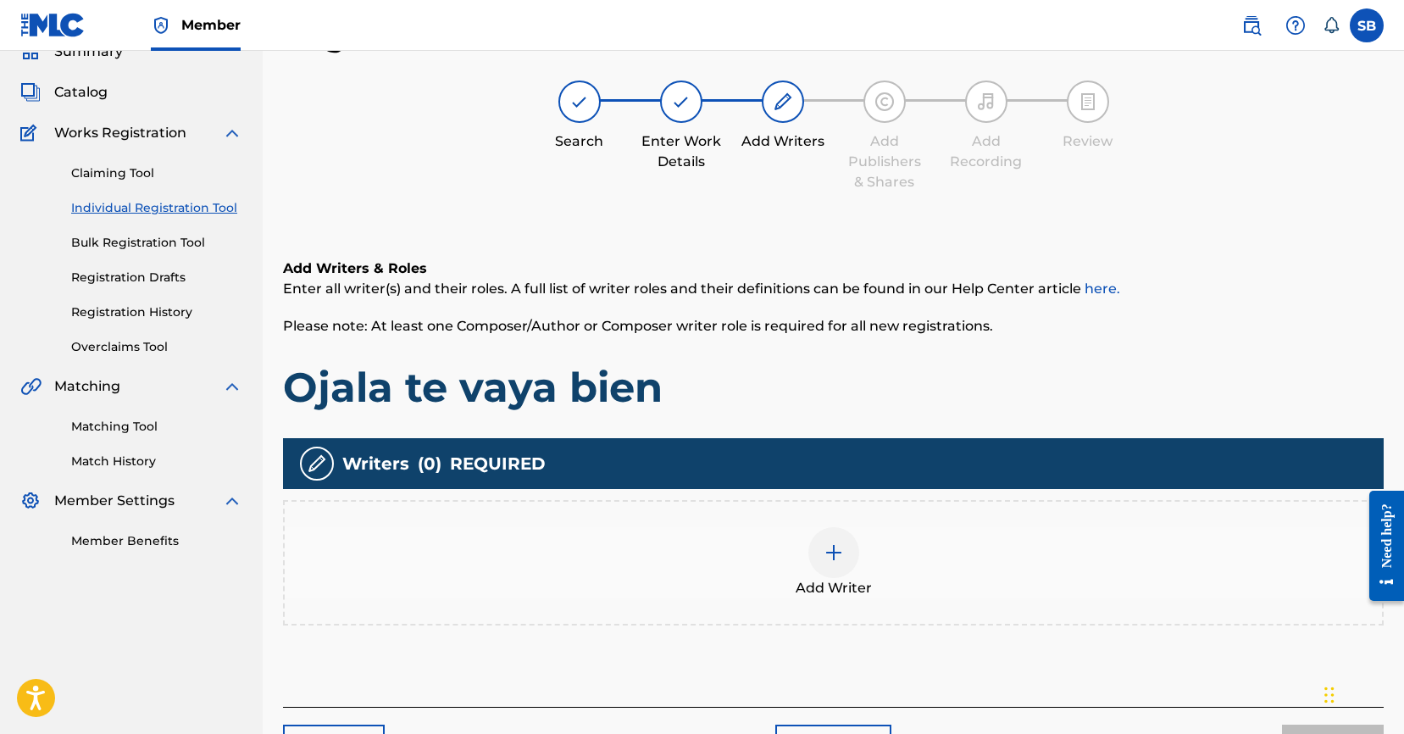
click at [899, 572] on div "Add Writer" at bounding box center [833, 562] width 1097 height 71
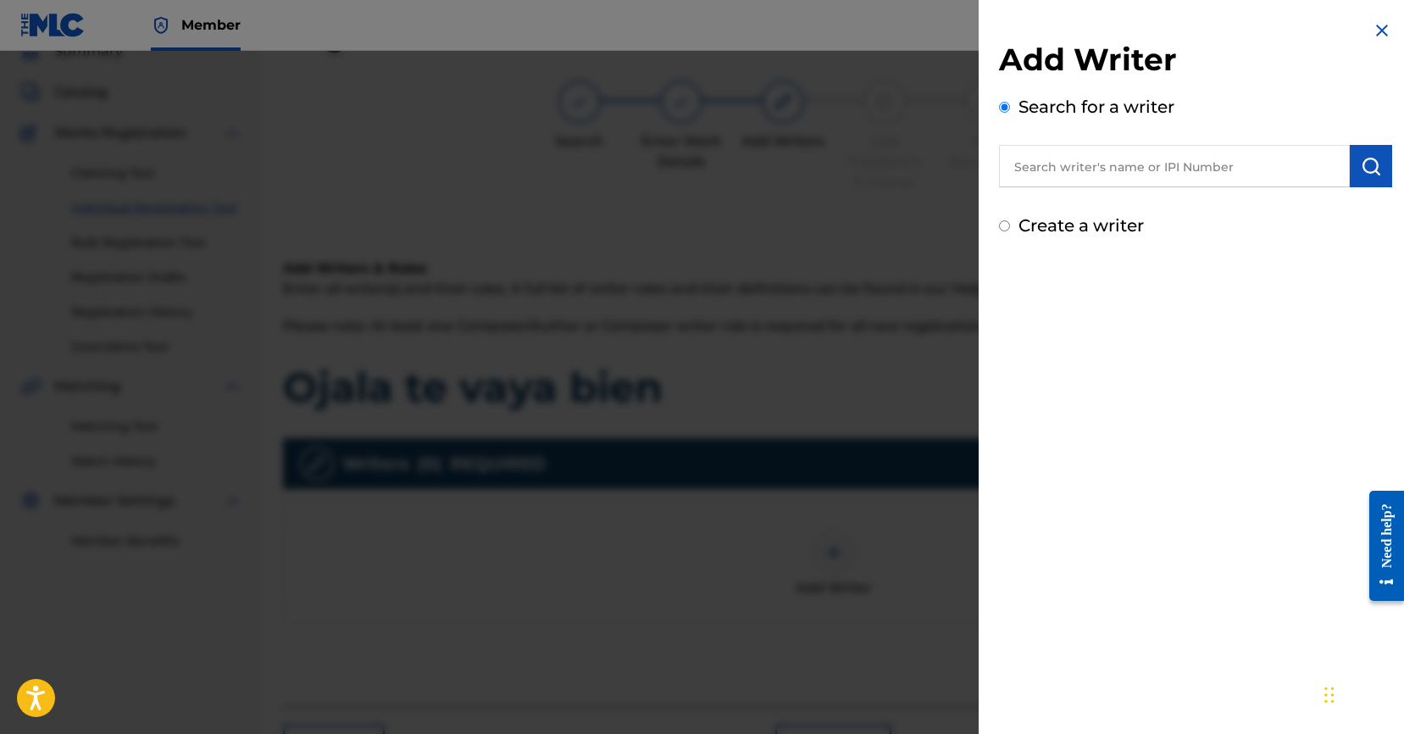
click at [1151, 158] on input "text" at bounding box center [1174, 166] width 351 height 42
paste input "[PERSON_NAME]"
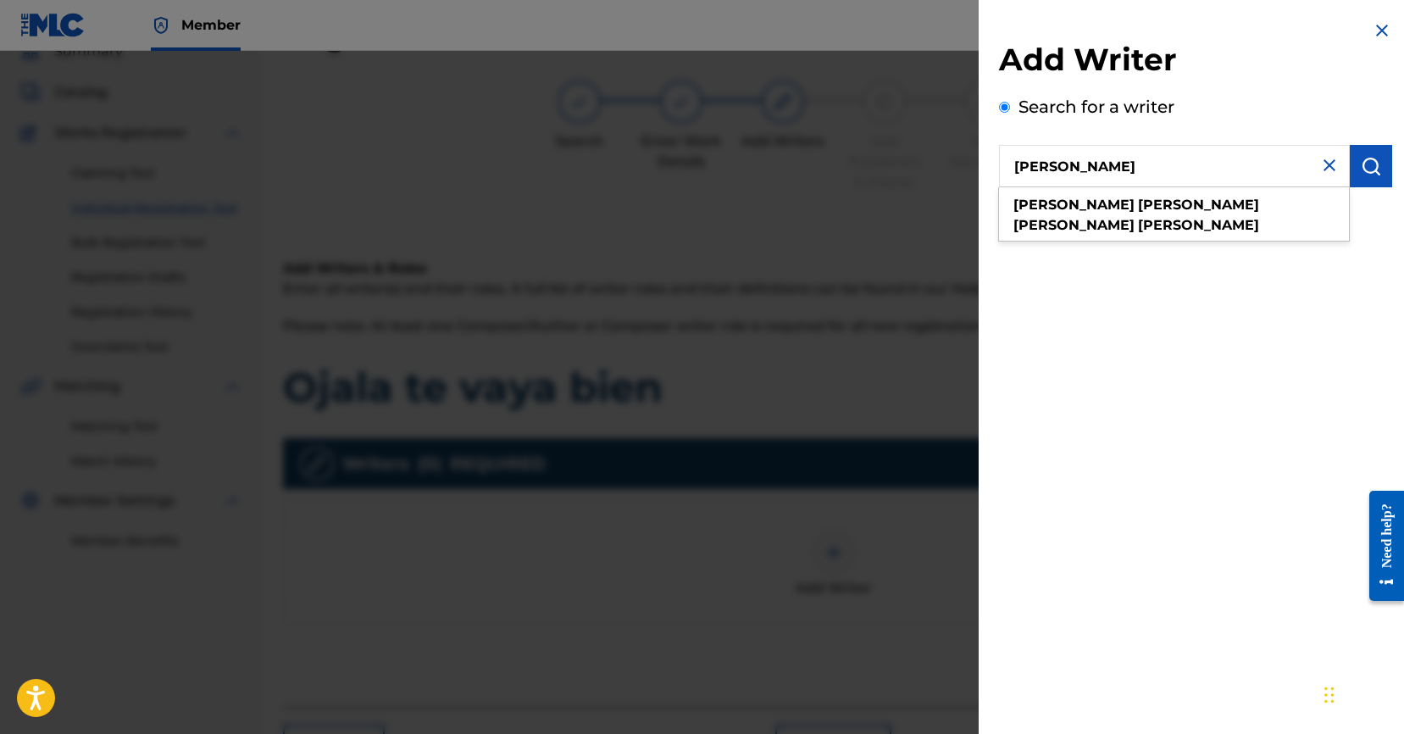
type input "[PERSON_NAME]"
click at [1349, 167] on button "submit" at bounding box center [1370, 166] width 42 height 42
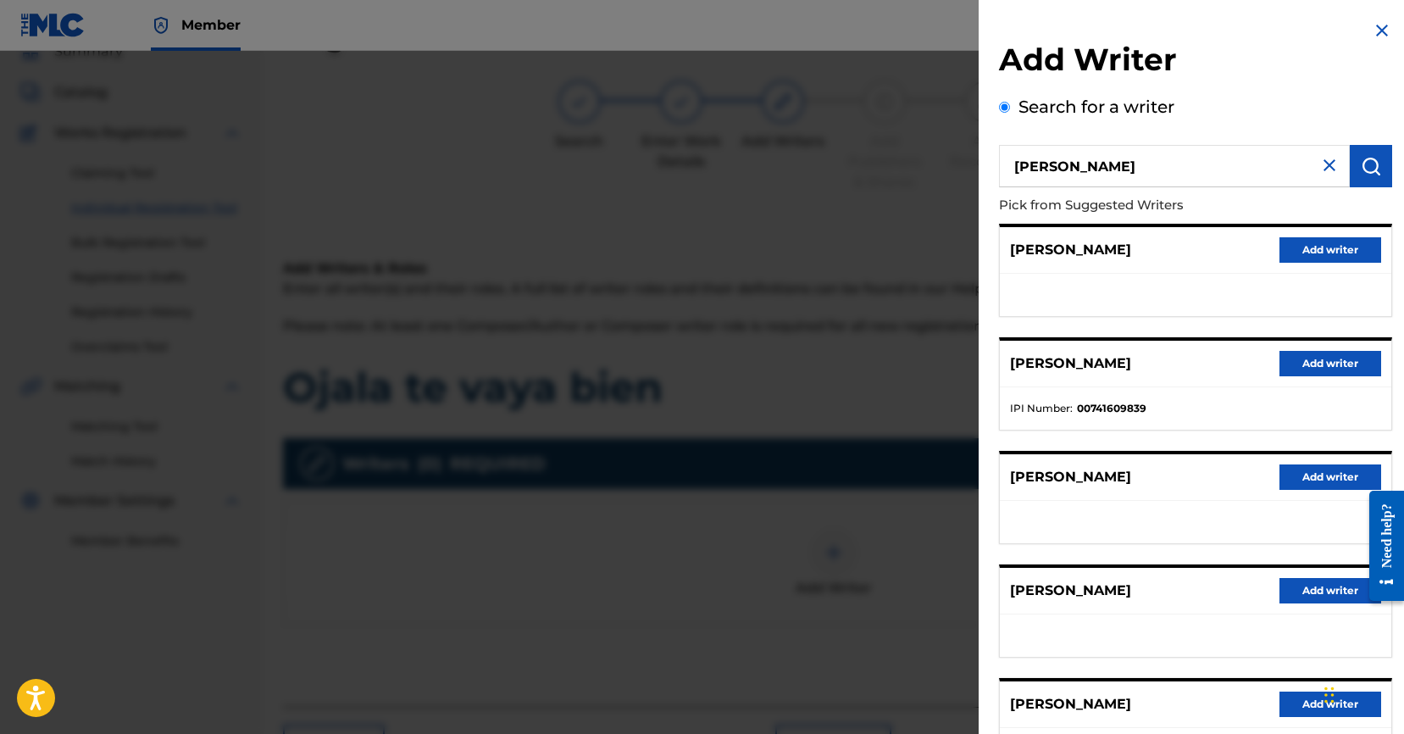
click at [1326, 374] on button "Add writer" at bounding box center [1330, 363] width 102 height 25
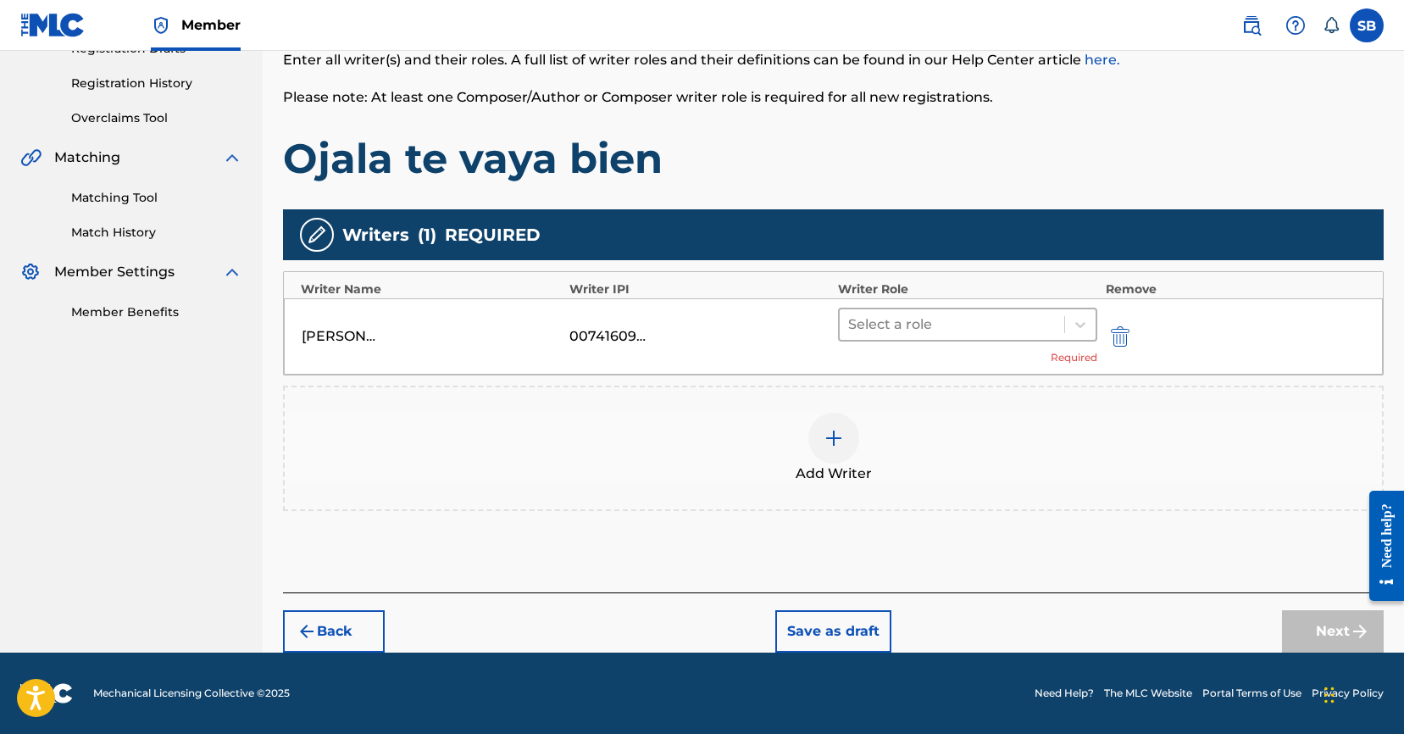
click at [933, 321] on div at bounding box center [952, 325] width 208 height 24
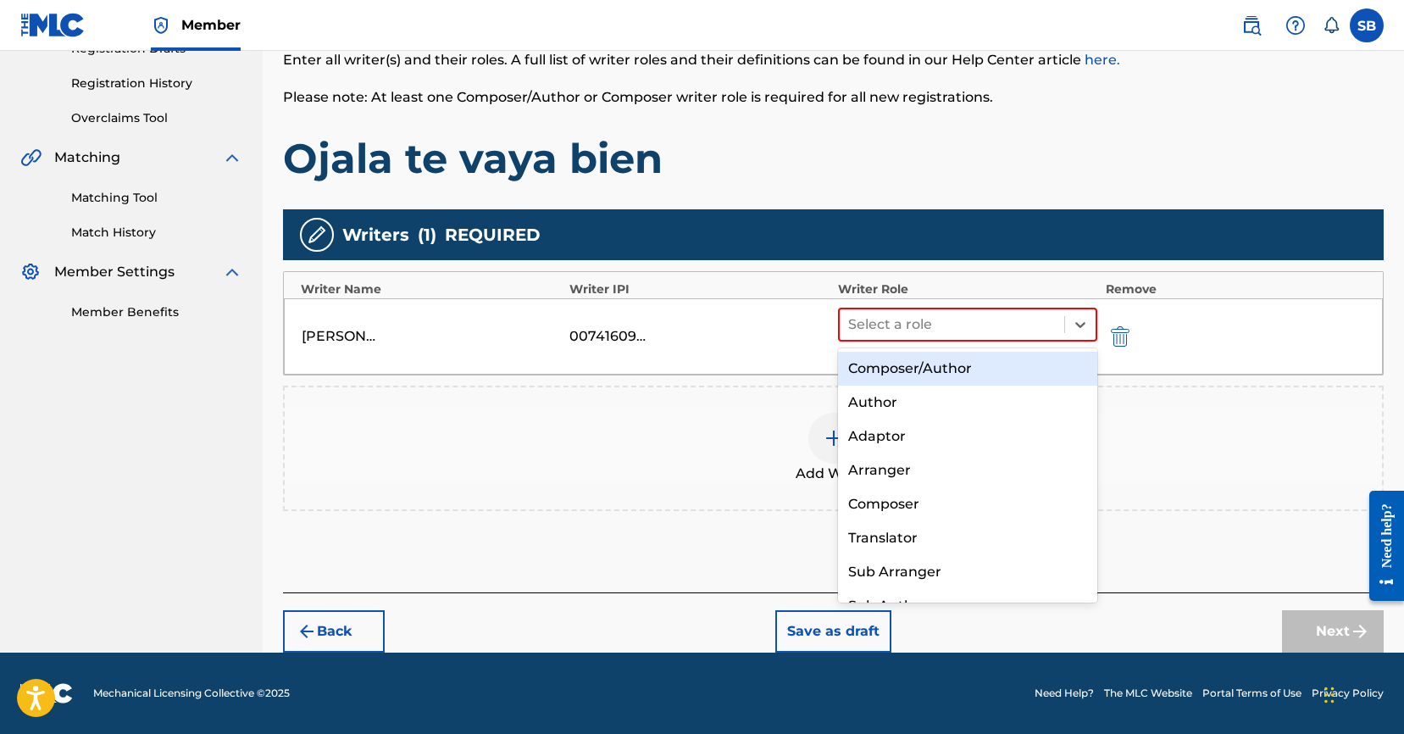
click at [936, 367] on div "Composer/Author" at bounding box center [967, 369] width 259 height 34
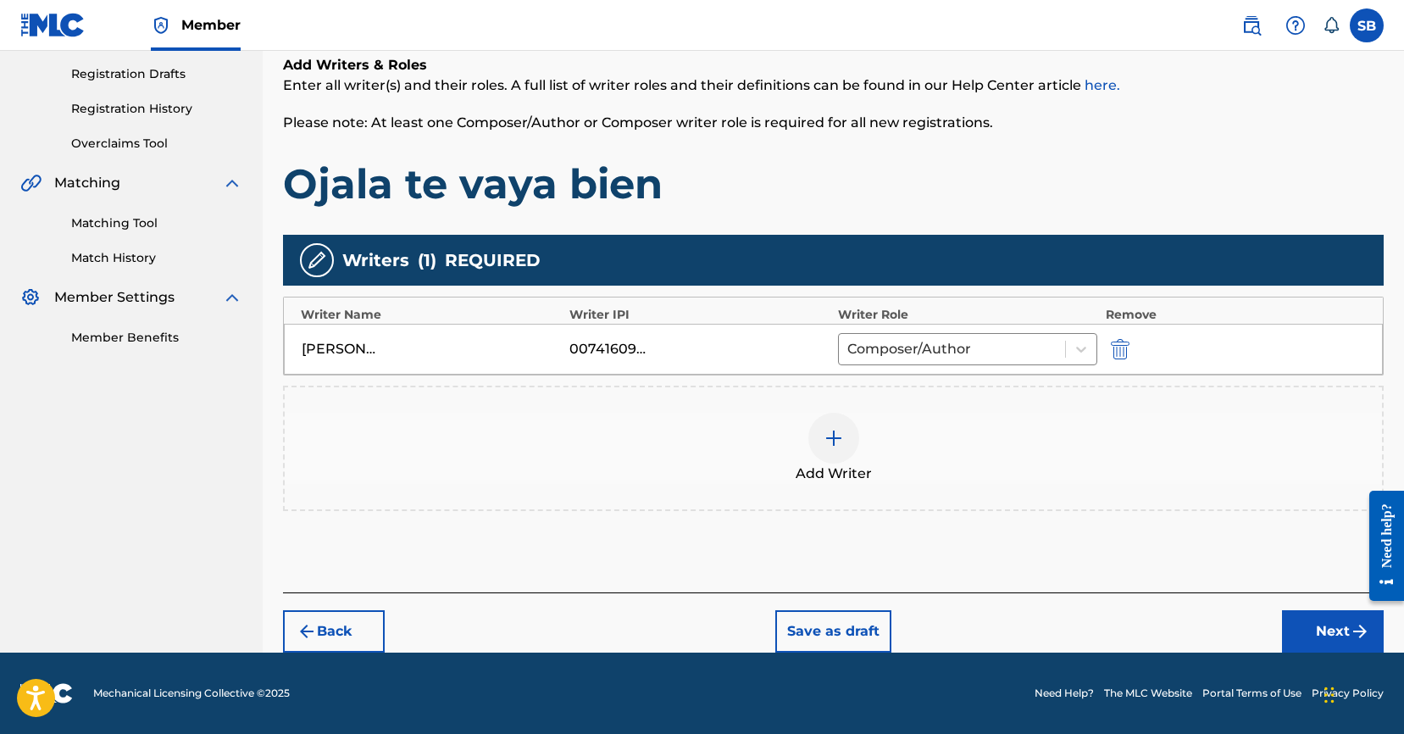
scroll to position [280, 0]
click at [1299, 631] on button "Next" at bounding box center [1333, 631] width 102 height 42
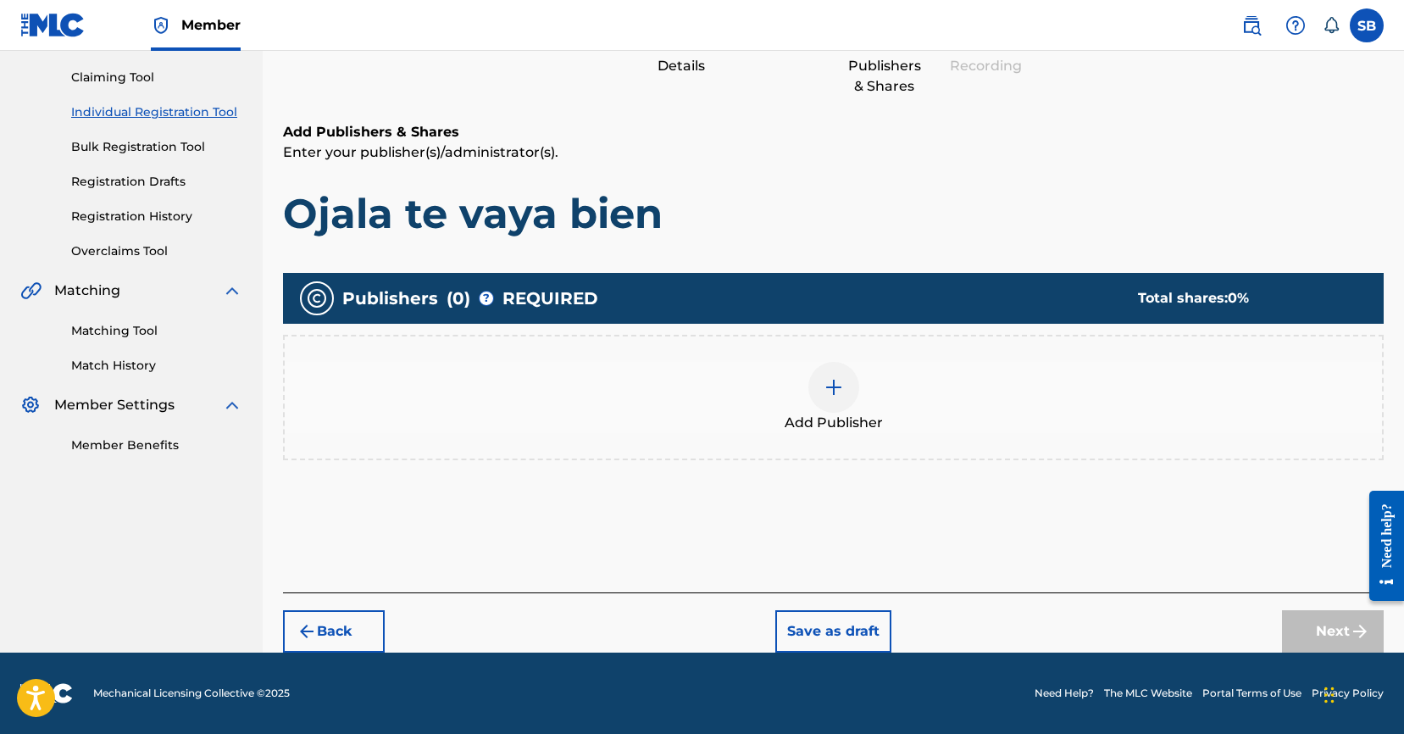
scroll to position [76, 0]
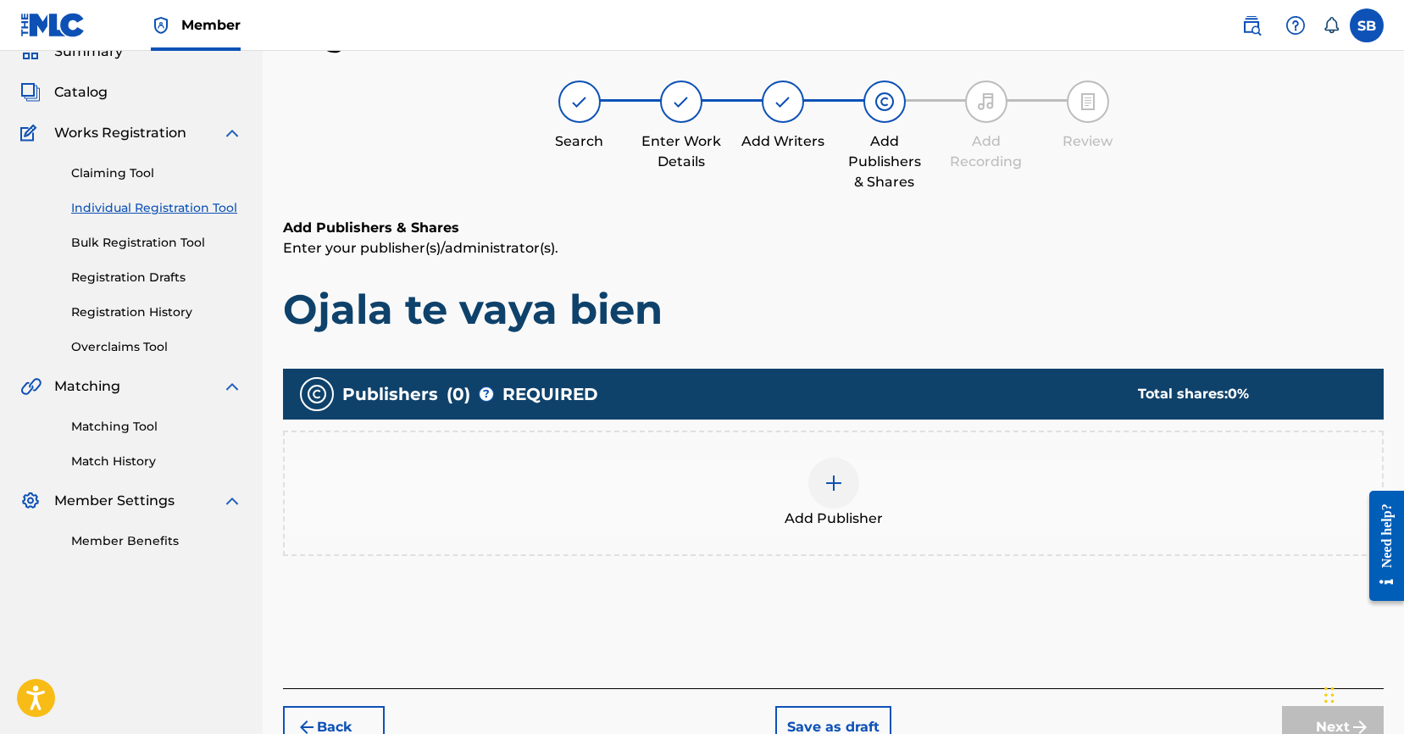
click at [755, 503] on div "Add Publisher" at bounding box center [833, 492] width 1097 height 71
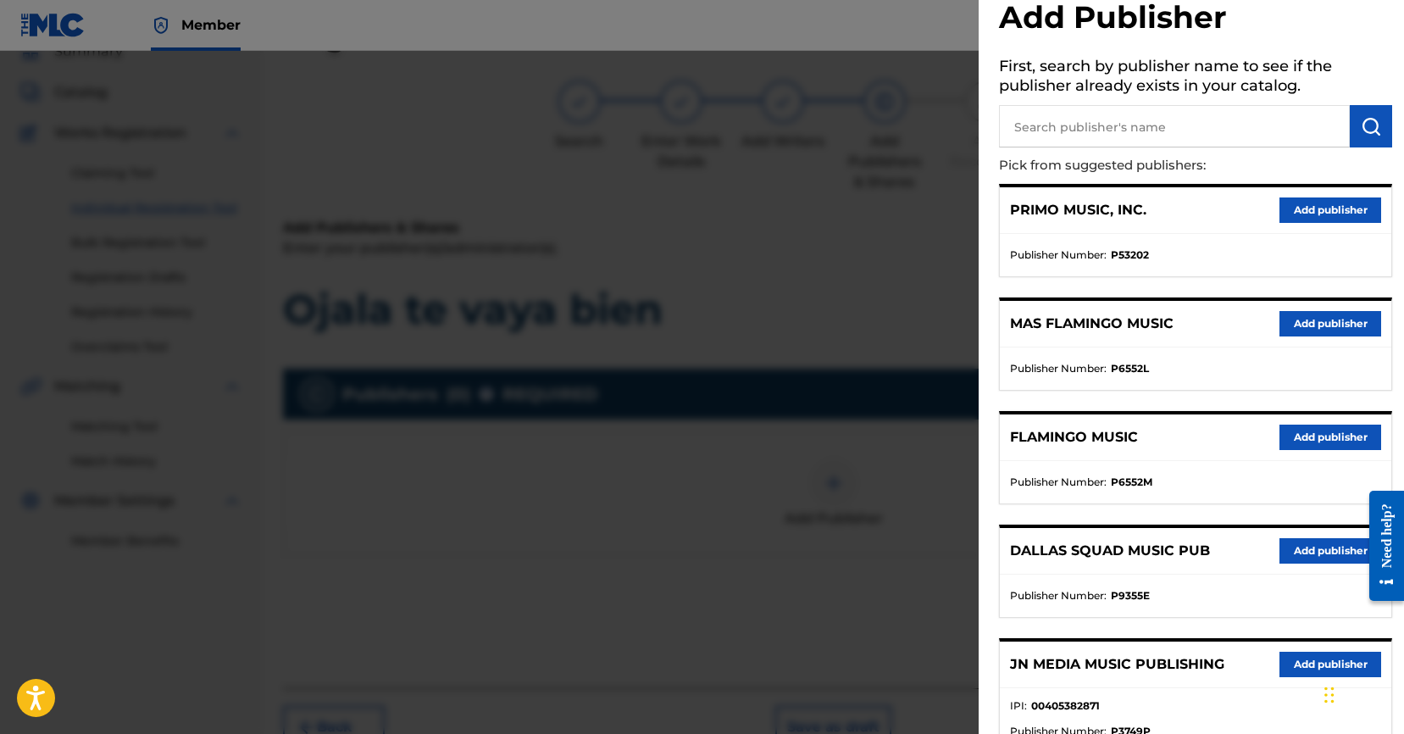
scroll to position [291, 0]
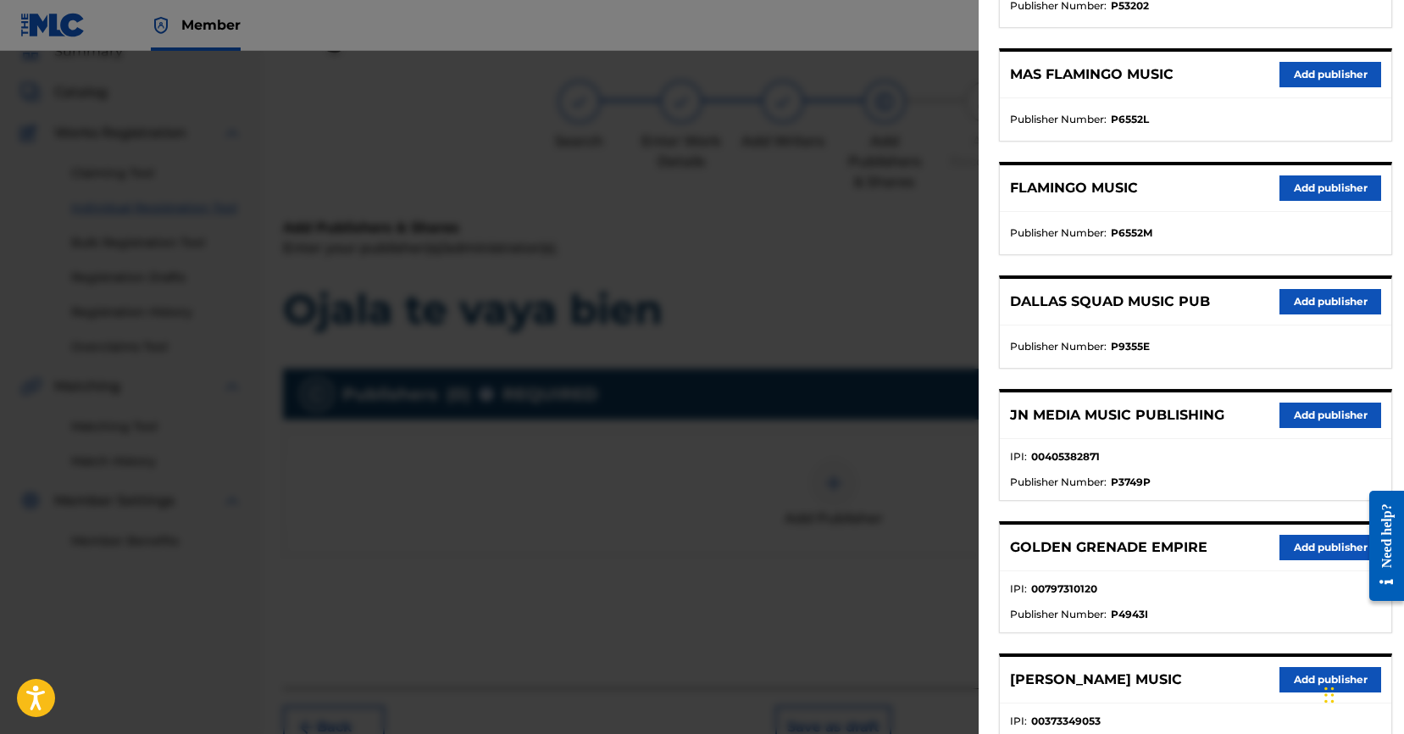
click at [1307, 405] on button "Add publisher" at bounding box center [1330, 414] width 102 height 25
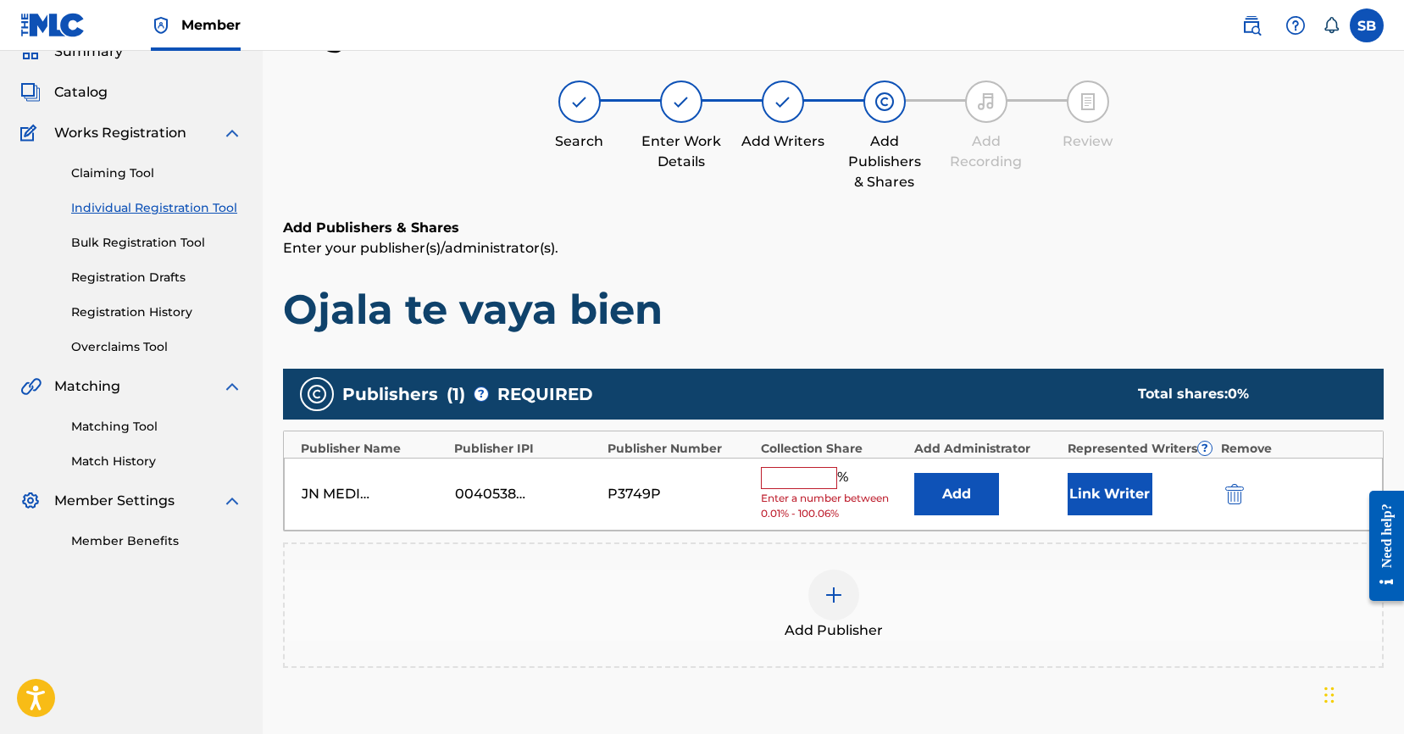
click at [816, 475] on input "text" at bounding box center [799, 478] width 76 height 22
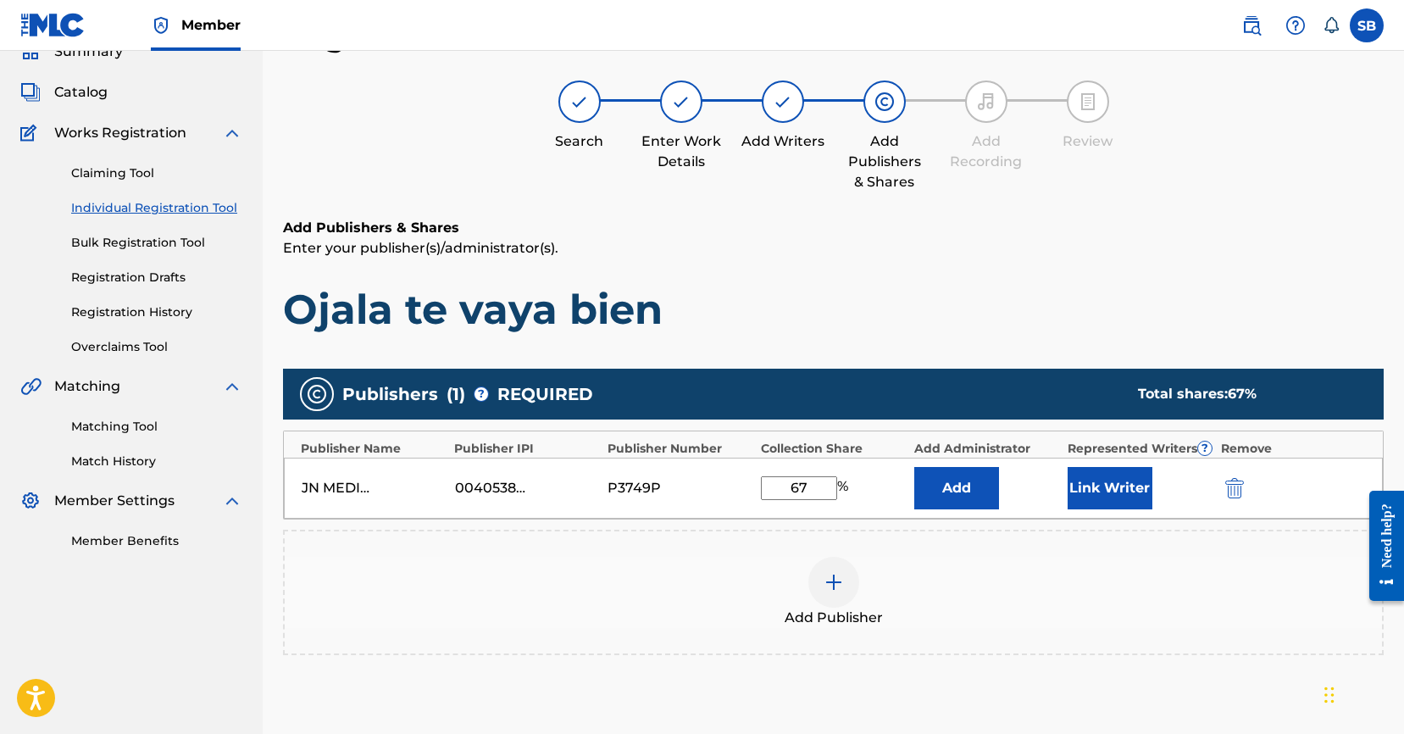
type input "67"
click at [1101, 491] on button "Link Writer" at bounding box center [1109, 488] width 85 height 42
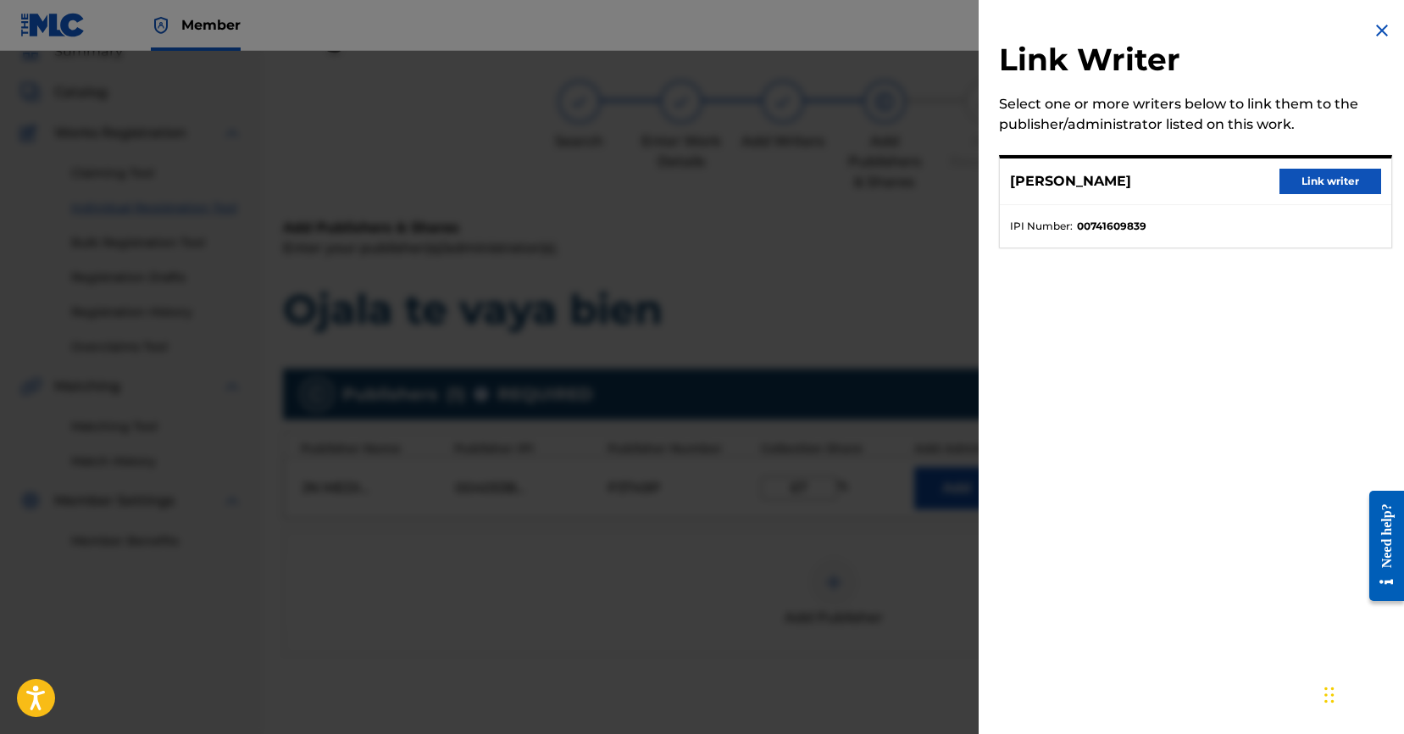
click at [1306, 179] on button "Link writer" at bounding box center [1330, 181] width 102 height 25
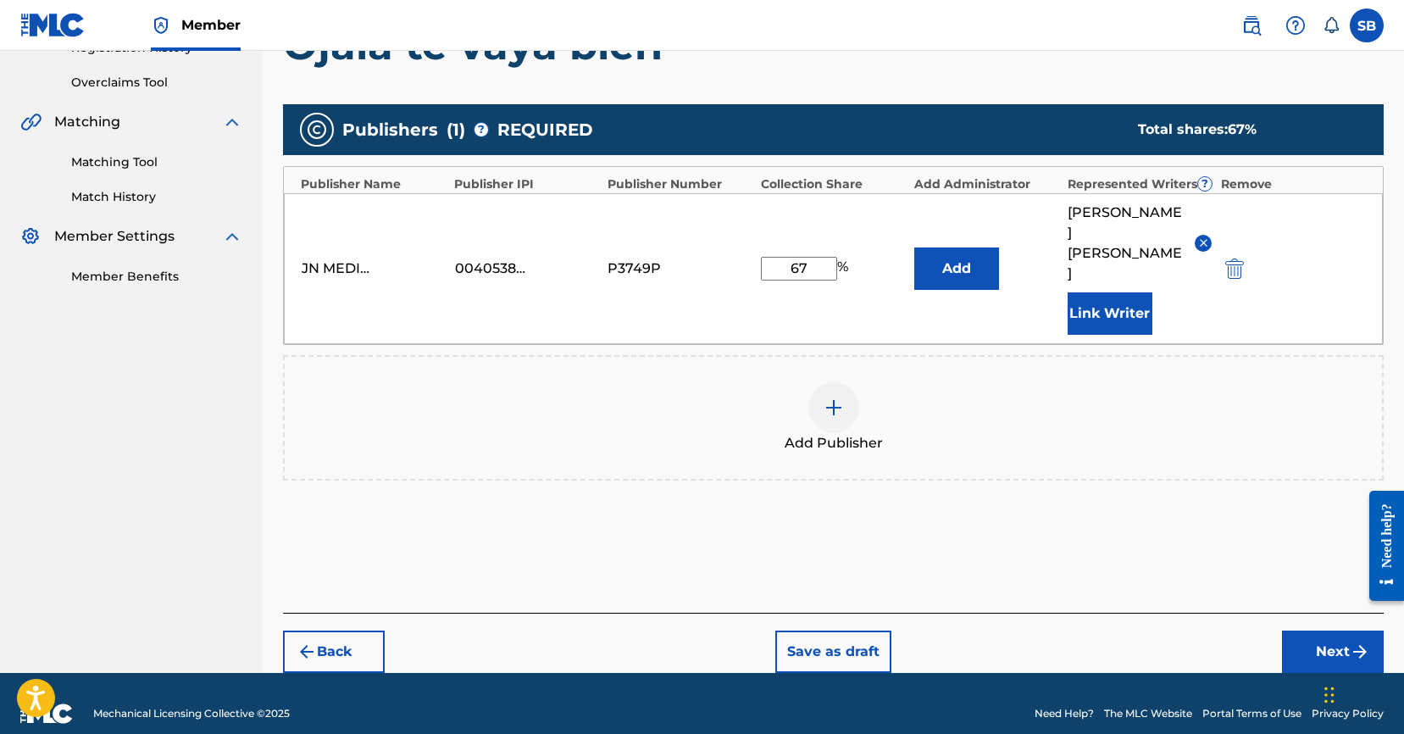
click at [1317, 630] on button "Next" at bounding box center [1333, 651] width 102 height 42
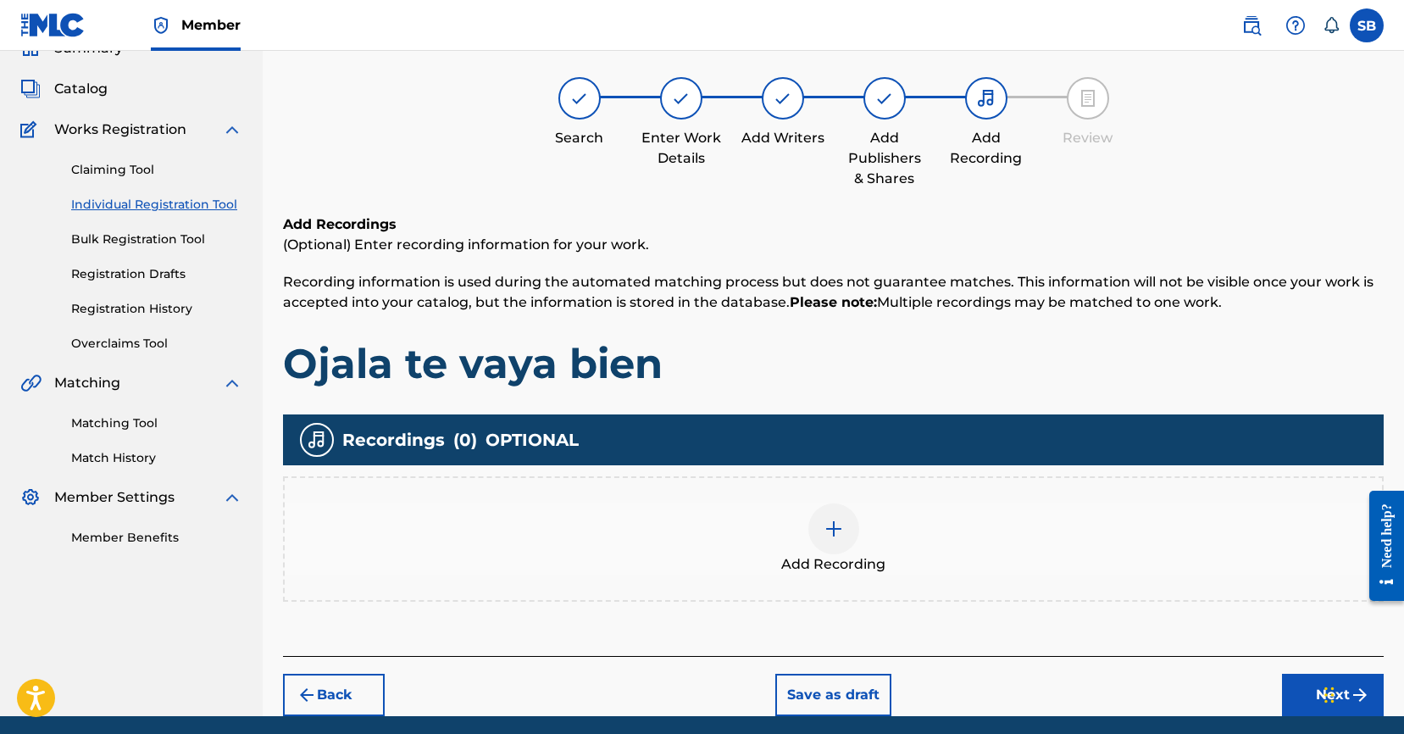
scroll to position [76, 0]
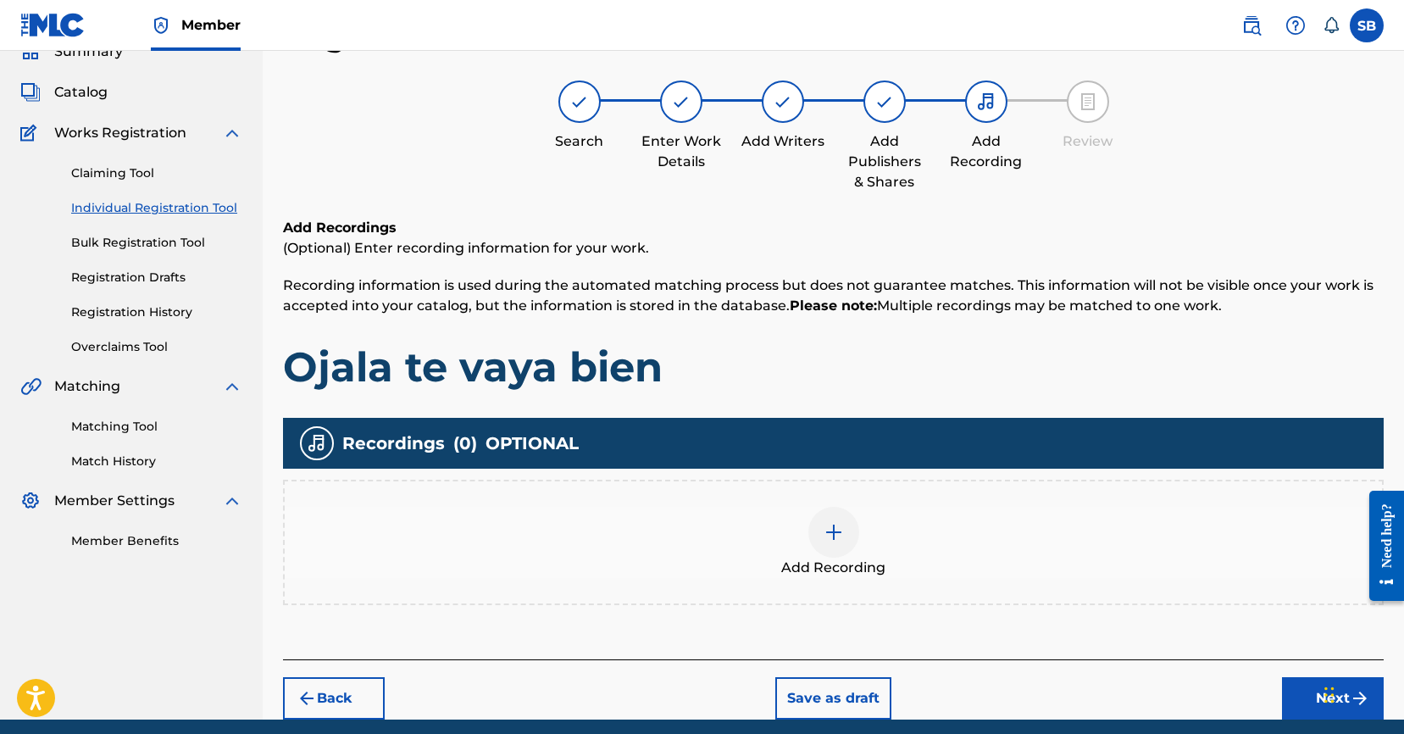
click at [841, 555] on div at bounding box center [833, 532] width 51 height 51
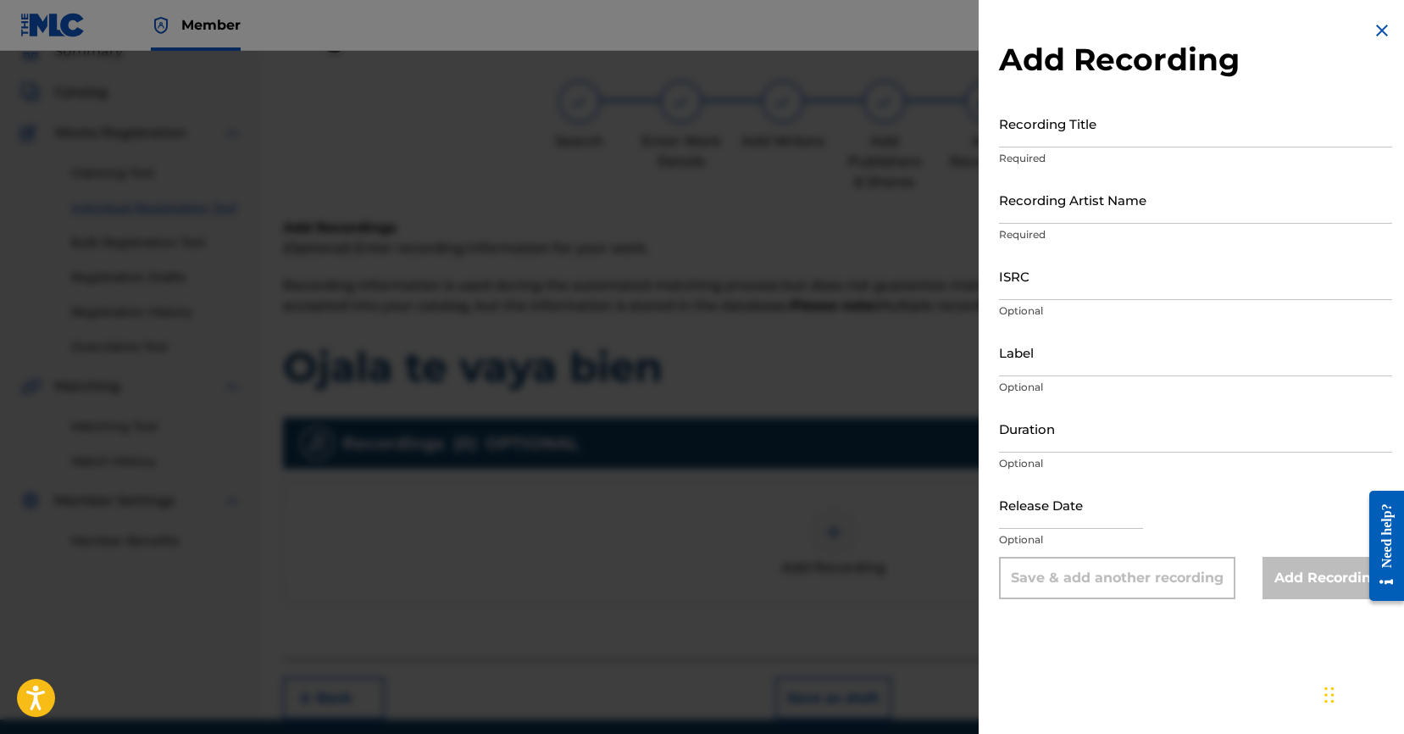
click at [1061, 278] on input "ISRC" at bounding box center [1195, 276] width 393 height 48
paste input "USUYG1733781"
type input "USUYG1733781"
click at [1193, 214] on input "Recording Artist Name" at bounding box center [1195, 199] width 393 height 48
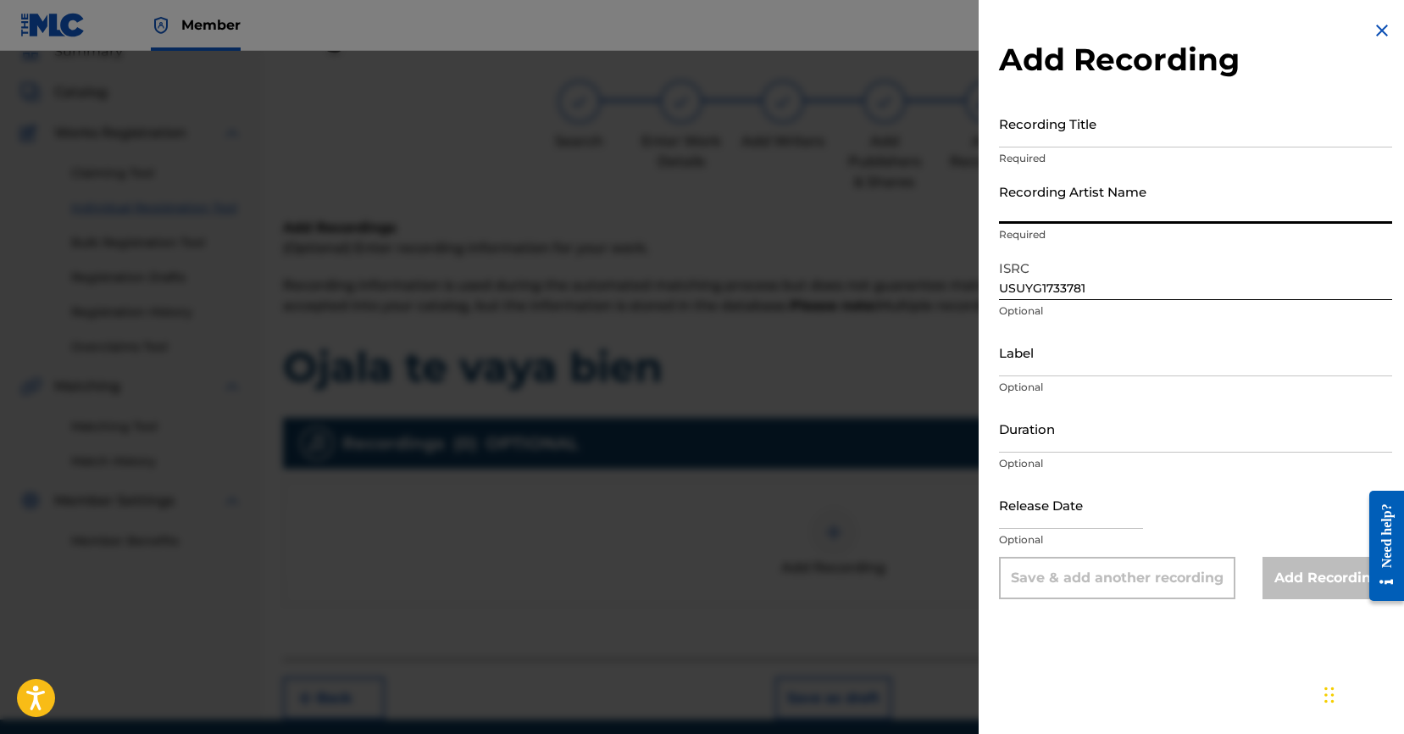
paste input "C-Kan, Tempo"
type input "C-Kan, Tempo"
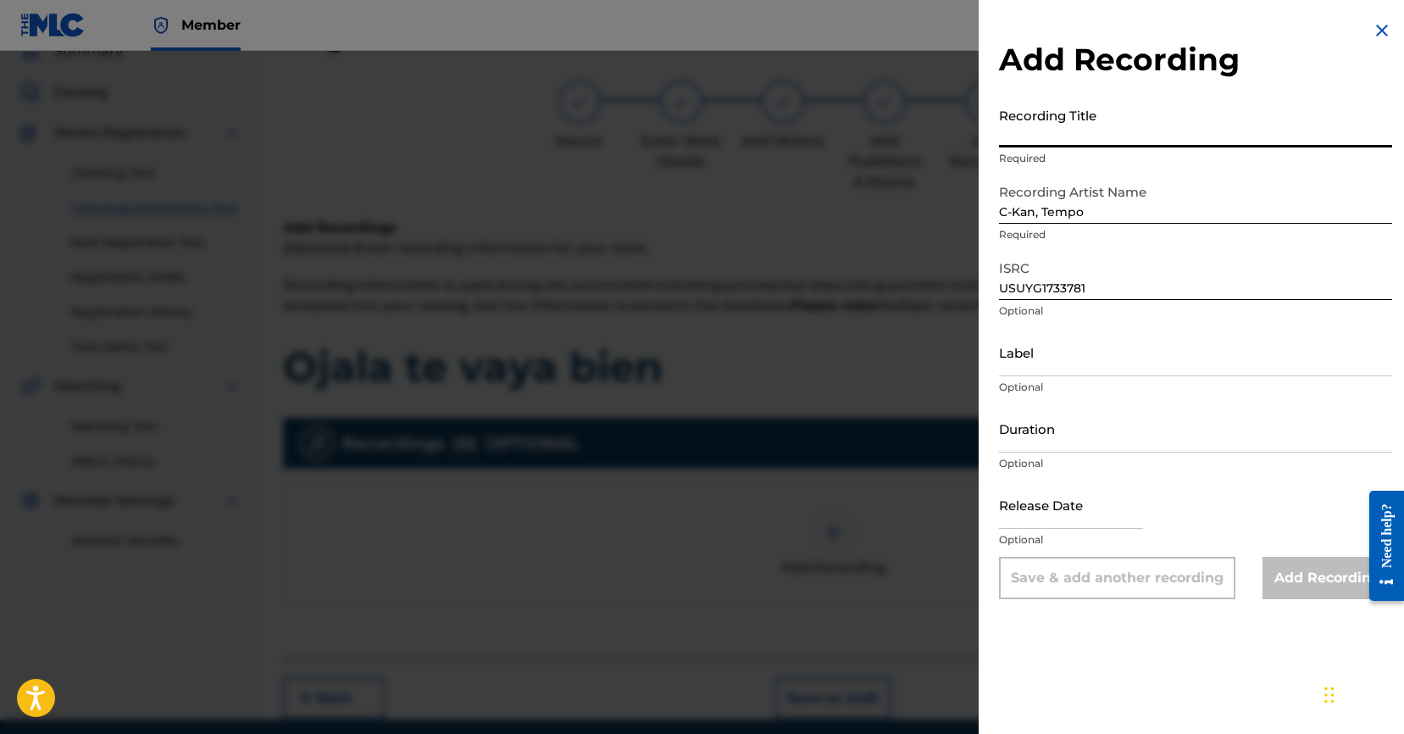
click at [1298, 132] on input "Recording Title" at bounding box center [1195, 123] width 393 height 48
paste input "Ojala te vaya bien"
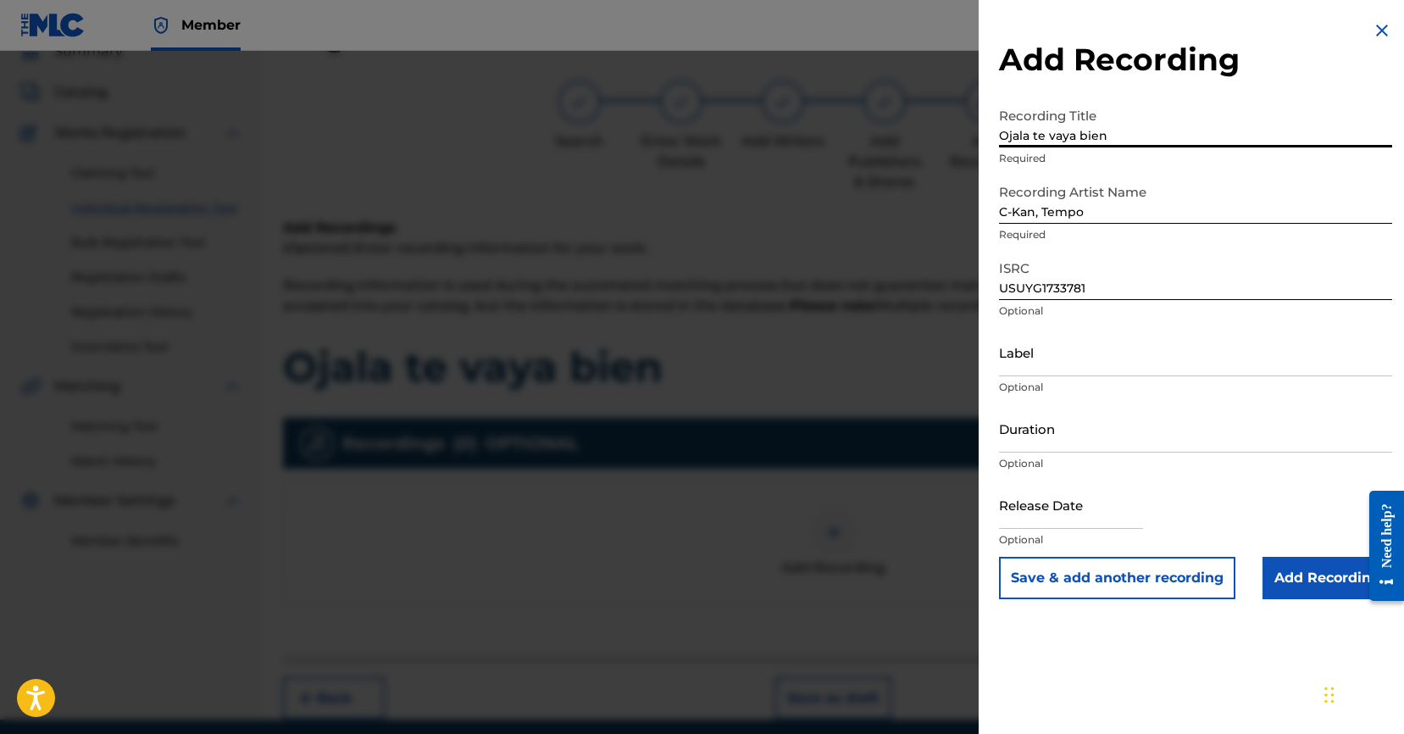
type input "Ojala te vaya bien"
click at [1319, 579] on input "Add Recording" at bounding box center [1327, 578] width 130 height 42
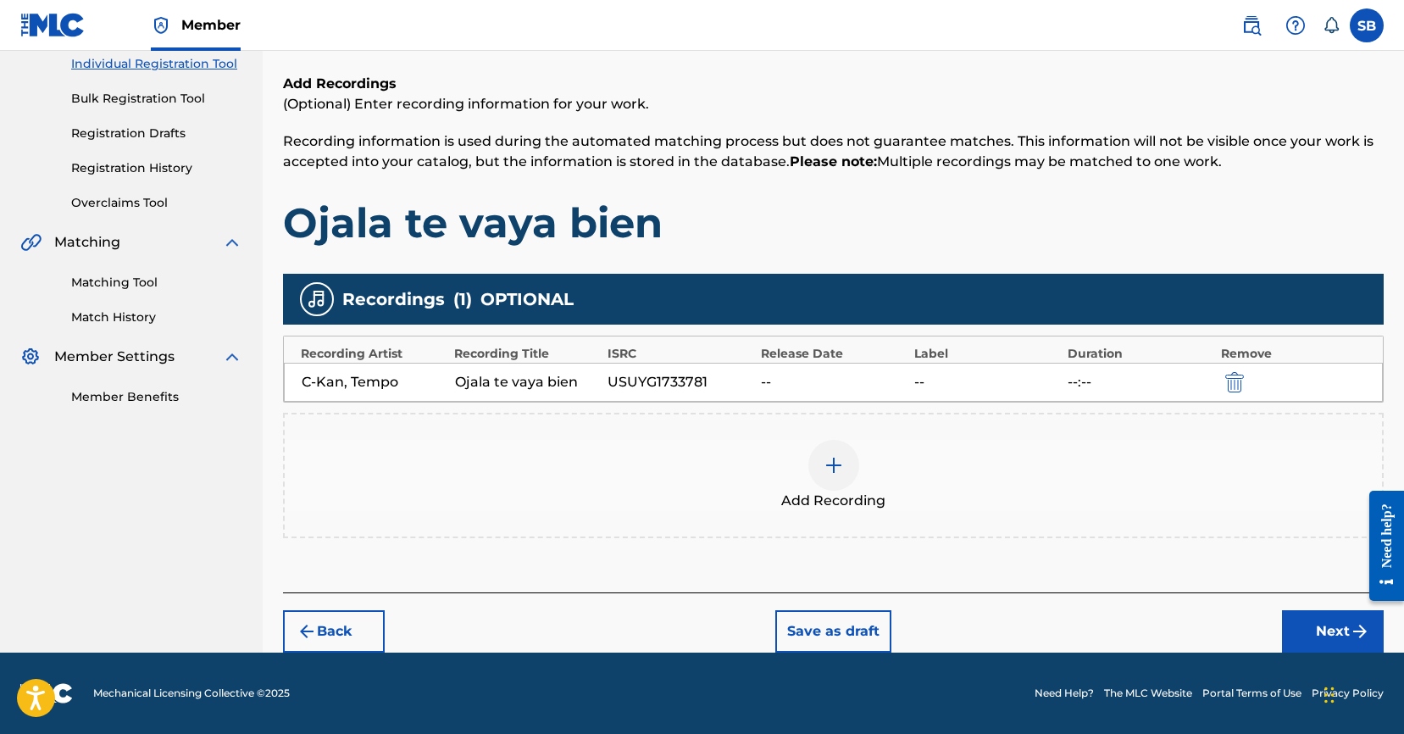
click at [1303, 626] on button "Next" at bounding box center [1333, 631] width 102 height 42
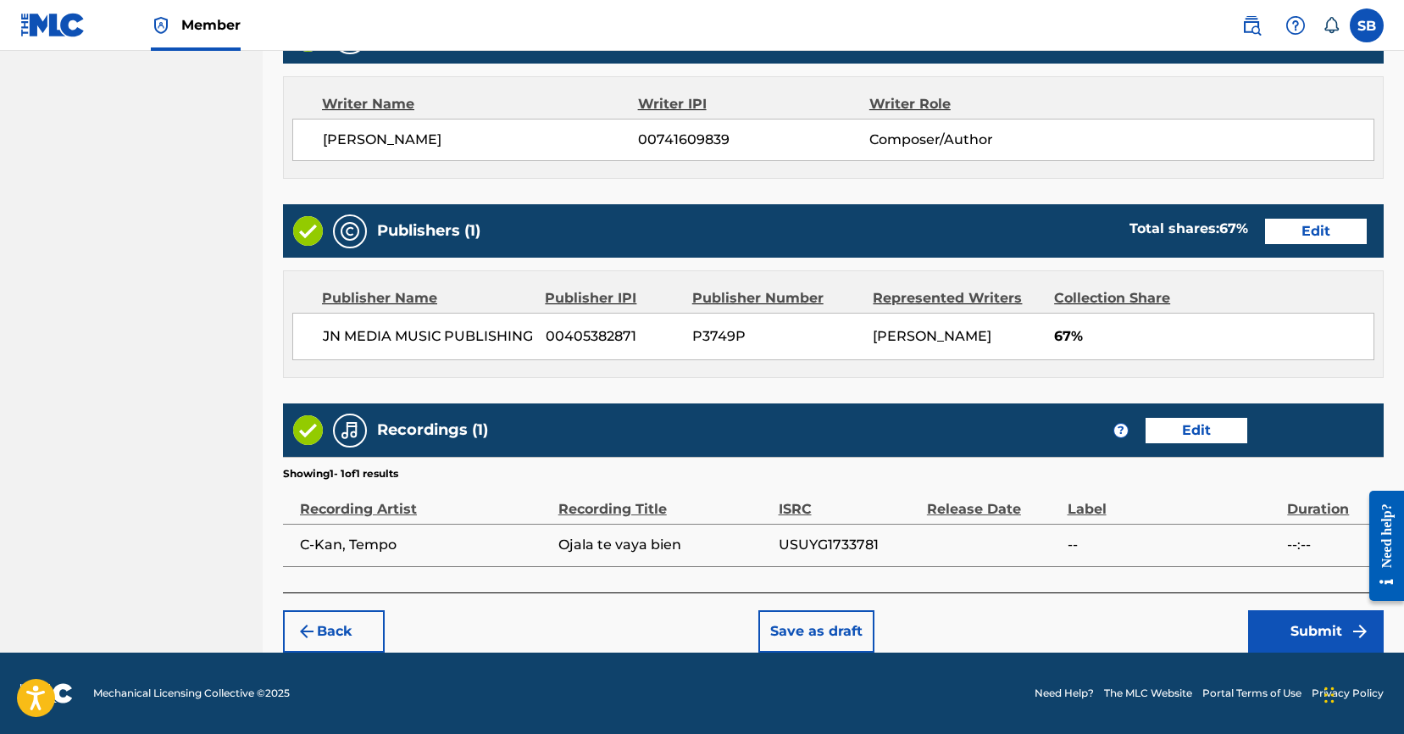
scroll to position [719, 0]
click at [1302, 635] on button "Submit" at bounding box center [1316, 631] width 136 height 42
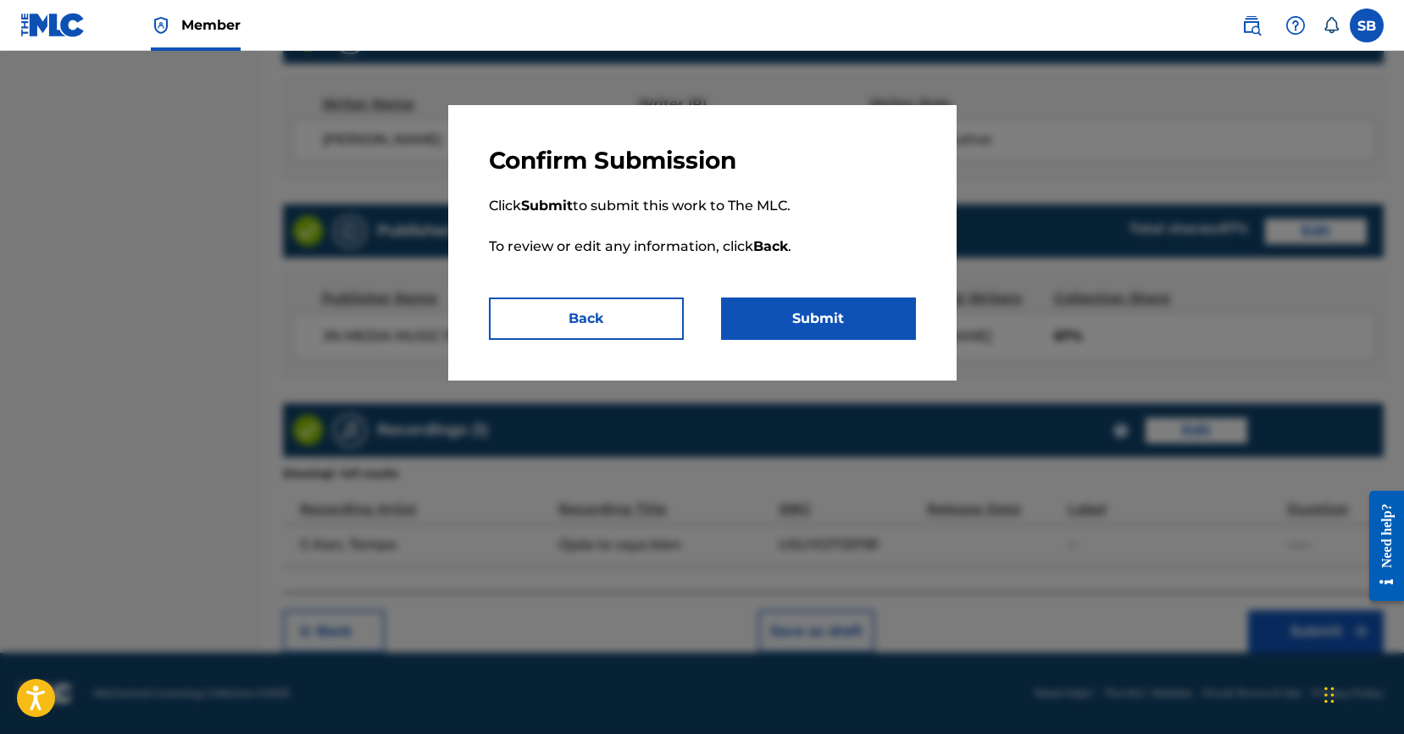
click at [857, 310] on button "Submit" at bounding box center [818, 318] width 195 height 42
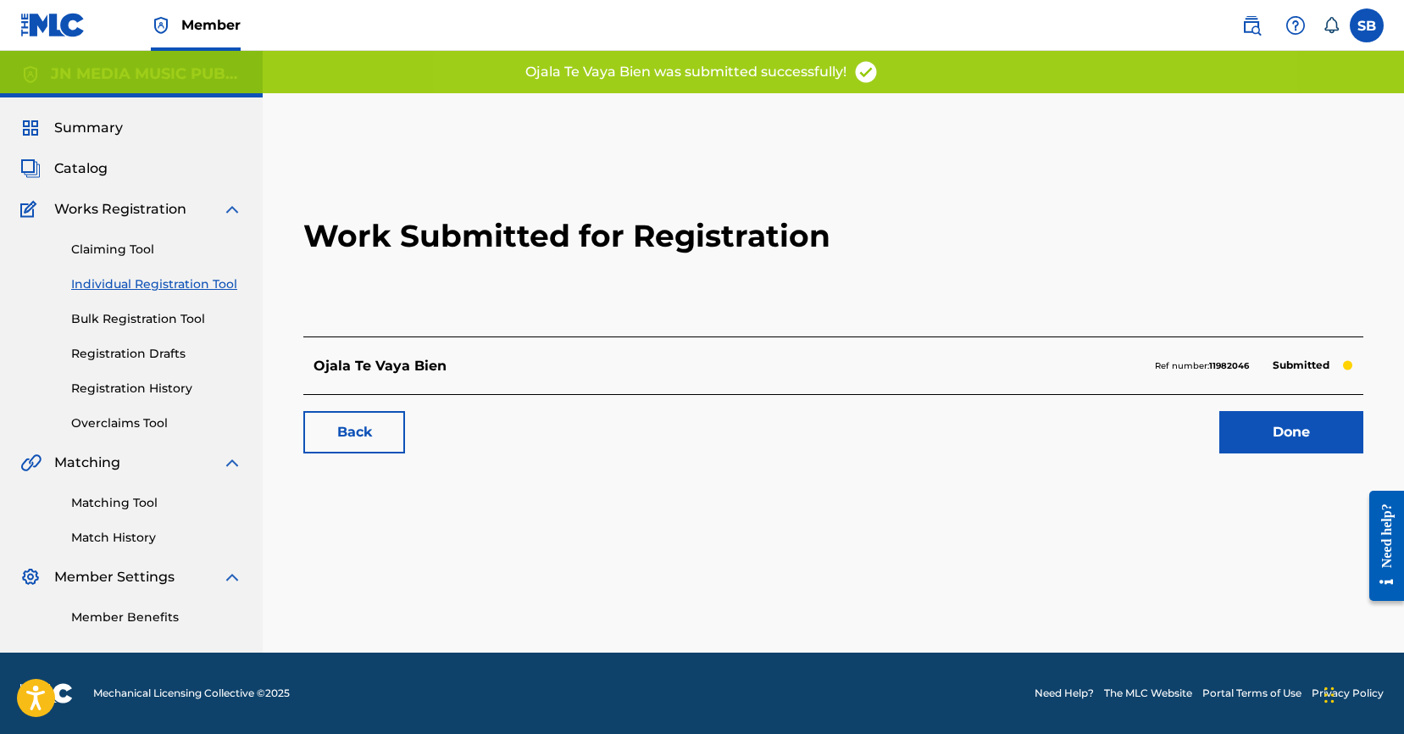
click at [1331, 434] on link "Done" at bounding box center [1291, 432] width 144 height 42
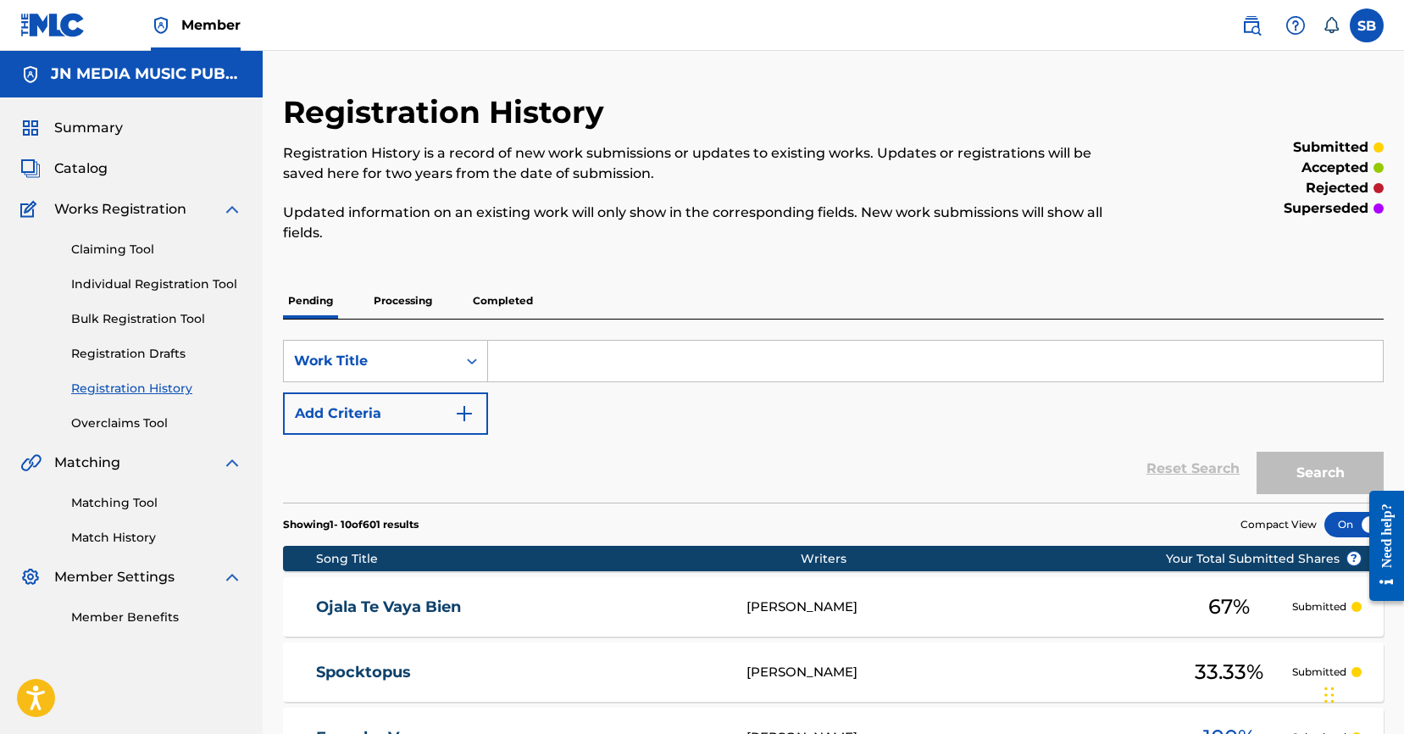
click at [216, 284] on link "Individual Registration Tool" at bounding box center [156, 284] width 171 height 18
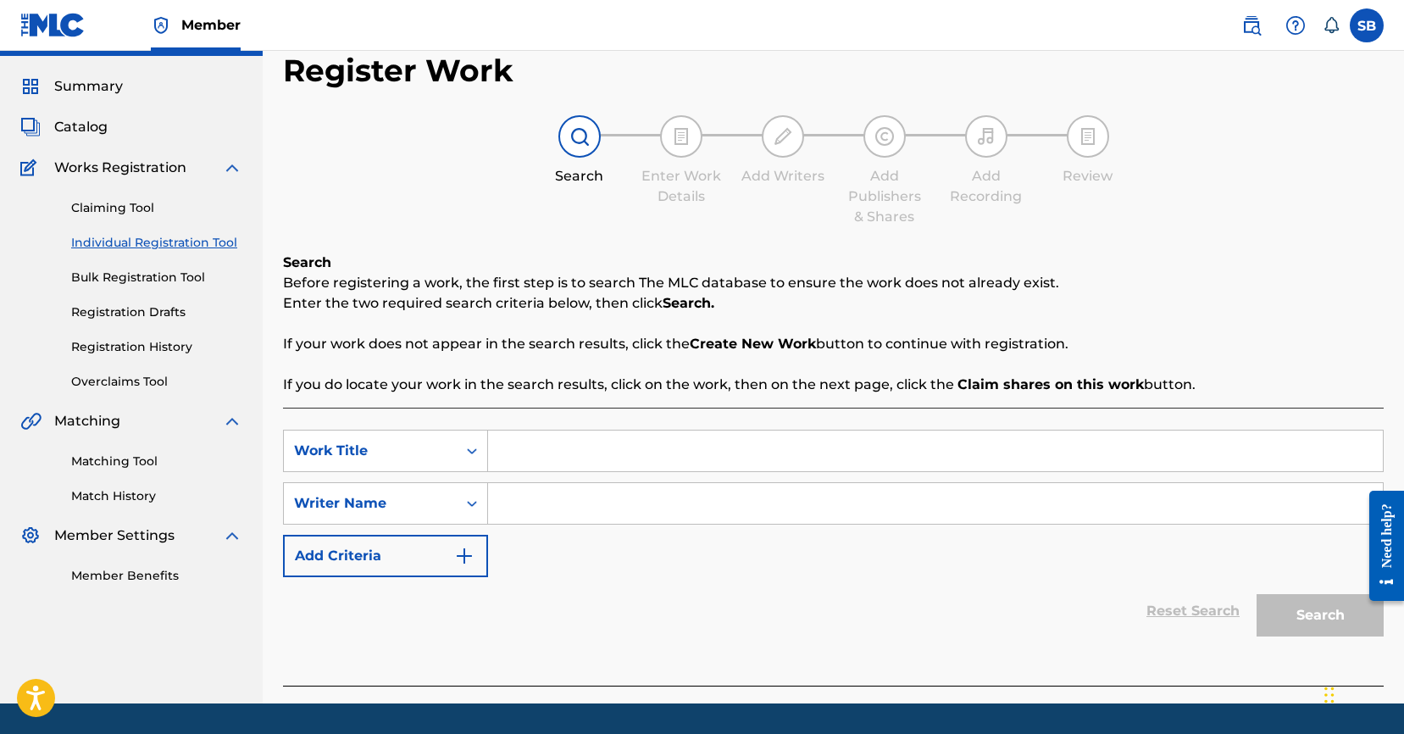
scroll to position [92, 0]
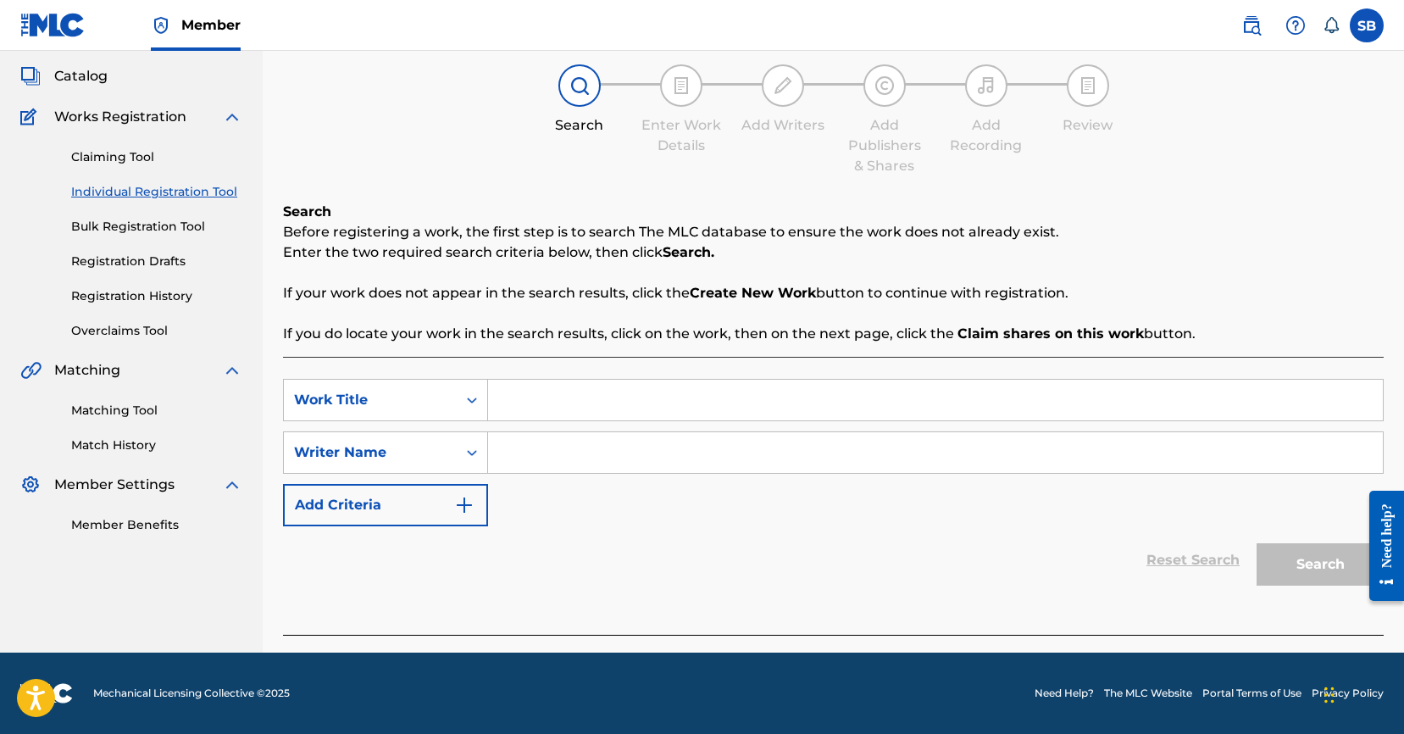
click at [659, 385] on input "Search Form" at bounding box center [935, 399] width 895 height 41
paste input "No hay tiempo para correr"
type input "No hay tiempo para correr"
click at [646, 434] on input "Search Form" at bounding box center [935, 452] width 895 height 41
click at [685, 453] on input "Search Form" at bounding box center [935, 452] width 895 height 41
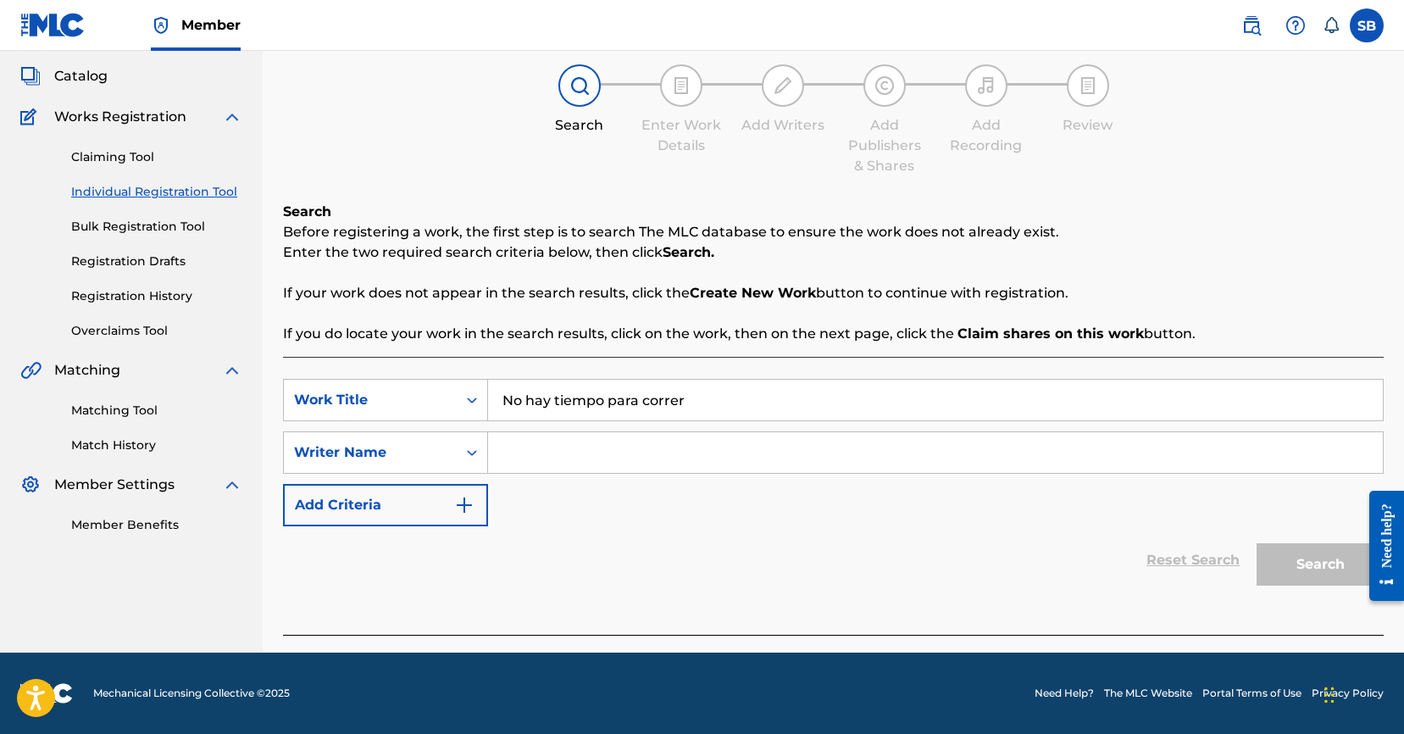
click at [685, 453] on input "Search Form" at bounding box center [935, 452] width 895 height 41
paste input "[PERSON_NAME]"
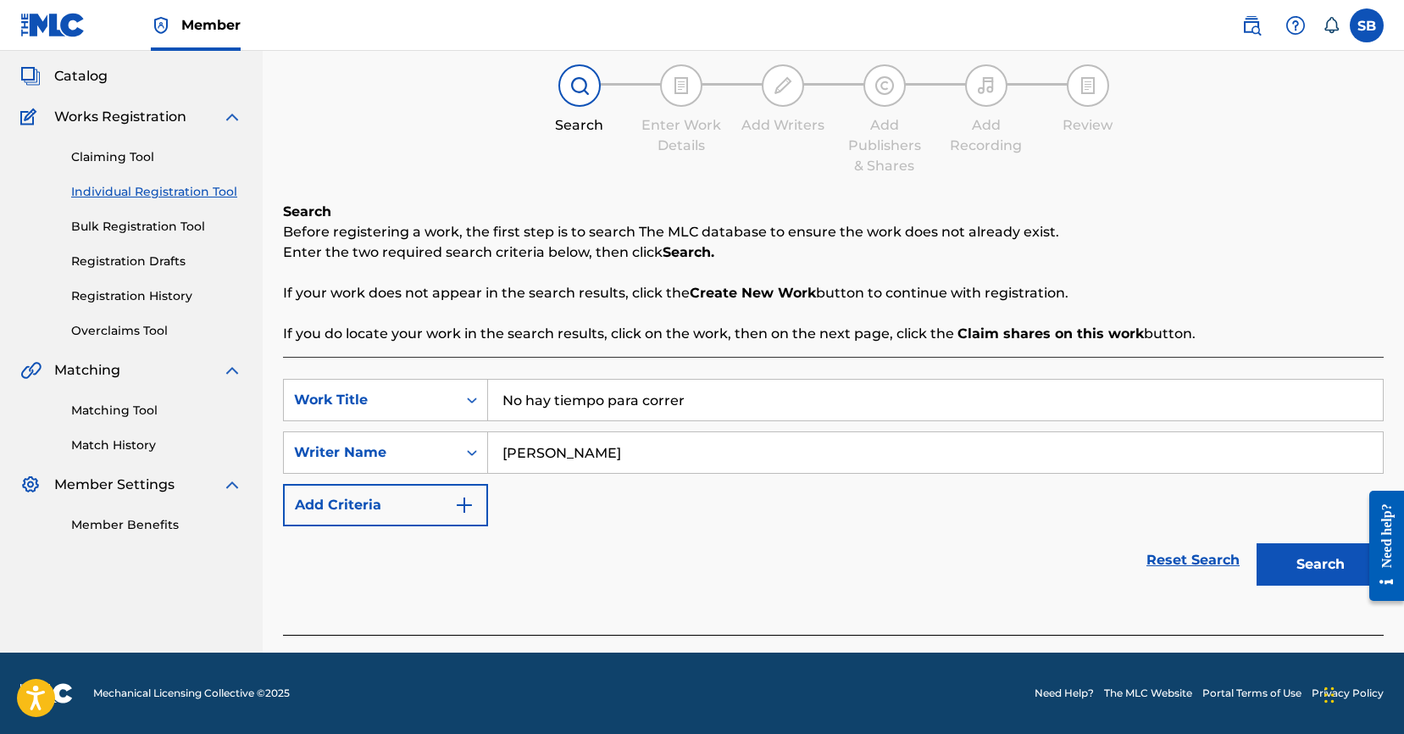
type input "[PERSON_NAME]"
click at [1312, 554] on button "Search" at bounding box center [1319, 564] width 127 height 42
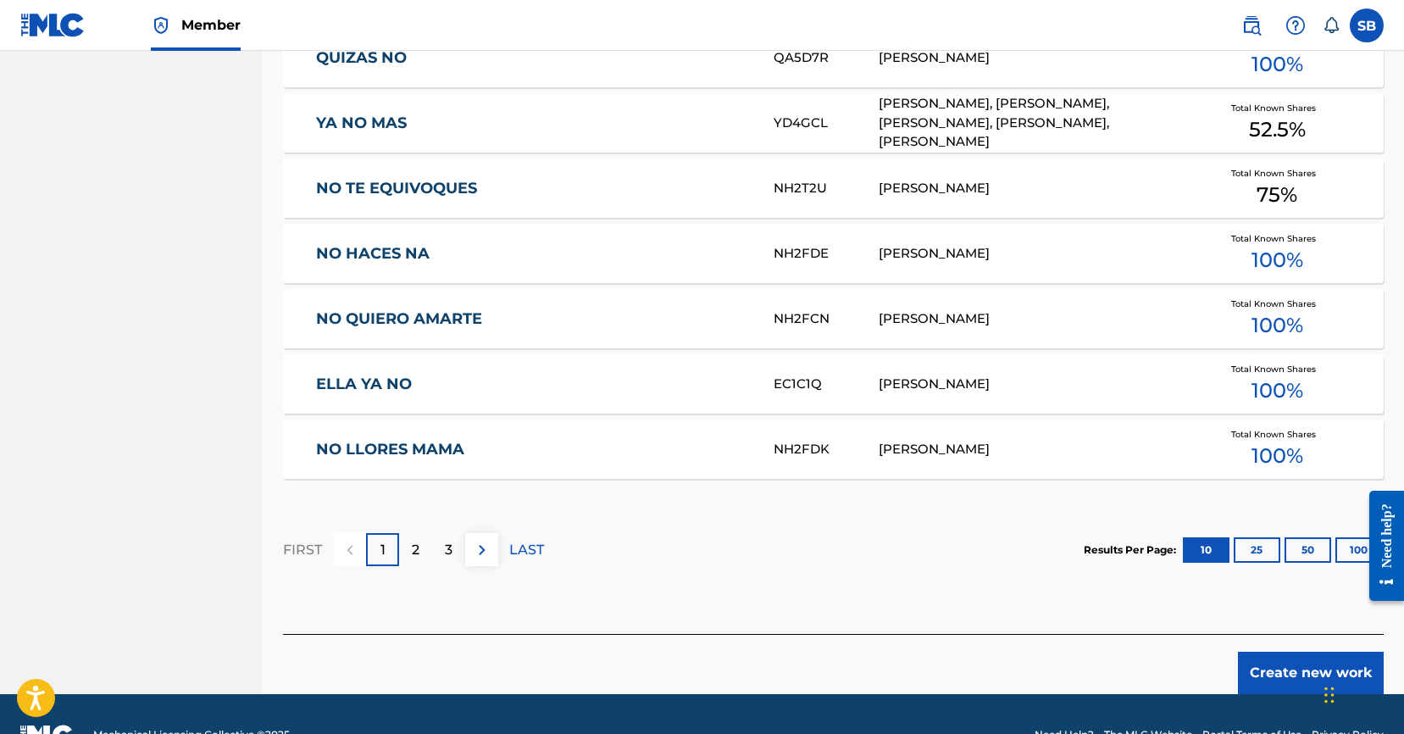
scroll to position [1000, 0]
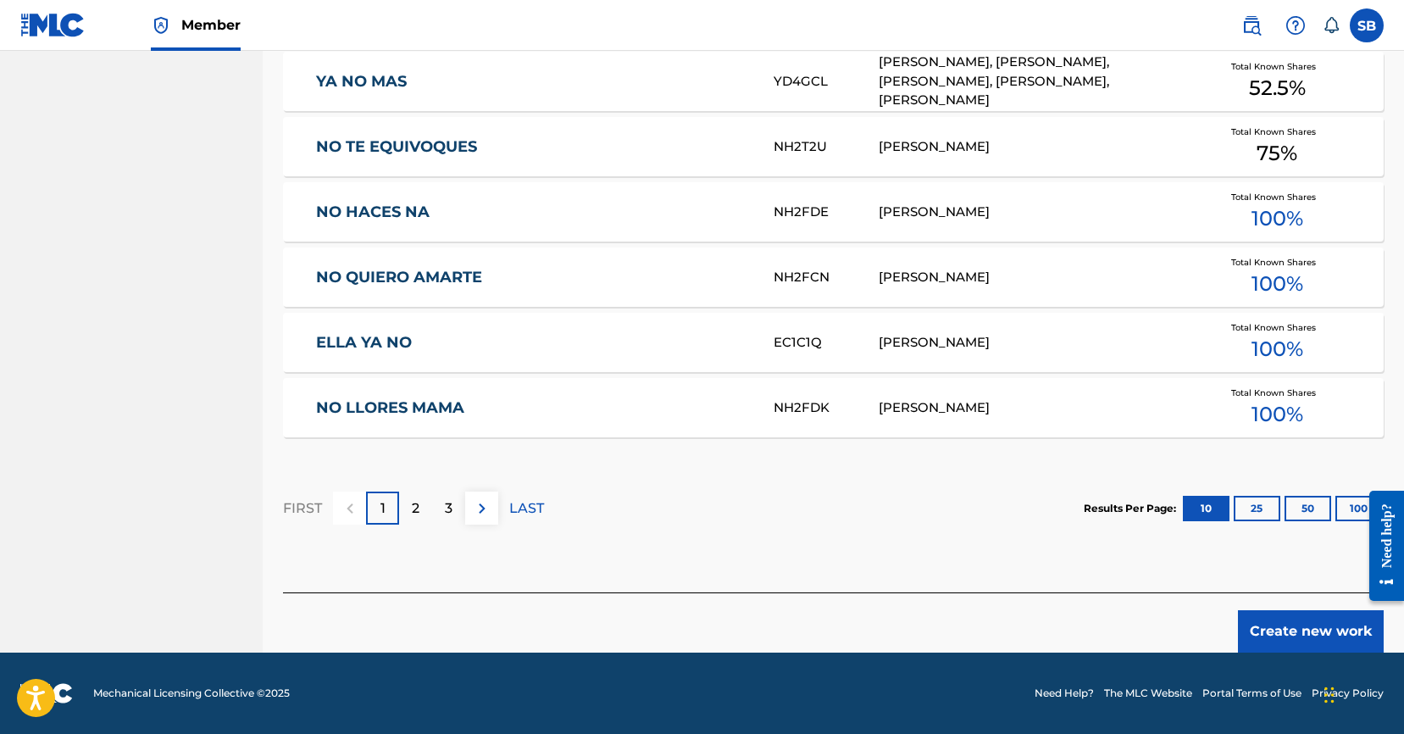
click at [1255, 616] on button "Create new work" at bounding box center [1311, 631] width 146 height 42
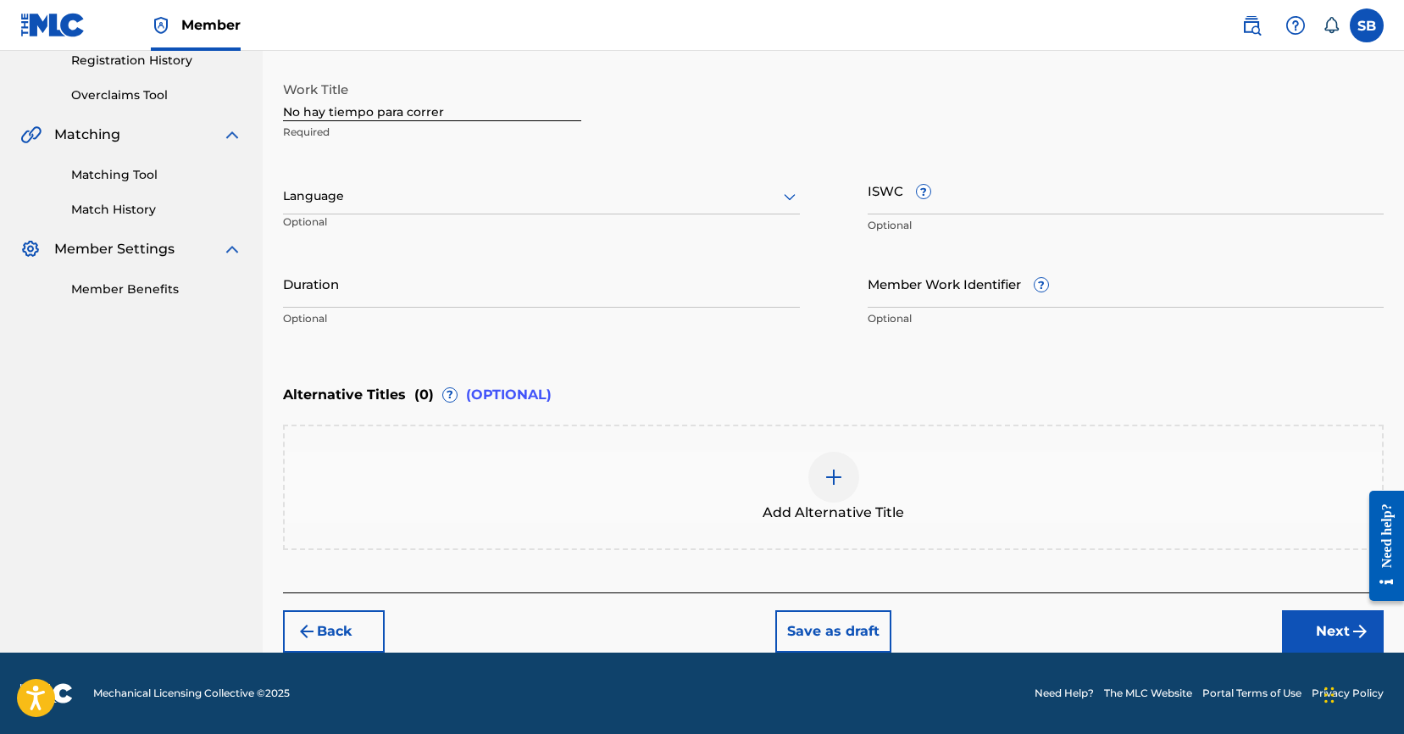
scroll to position [328, 0]
click at [554, 202] on div at bounding box center [541, 196] width 517 height 21
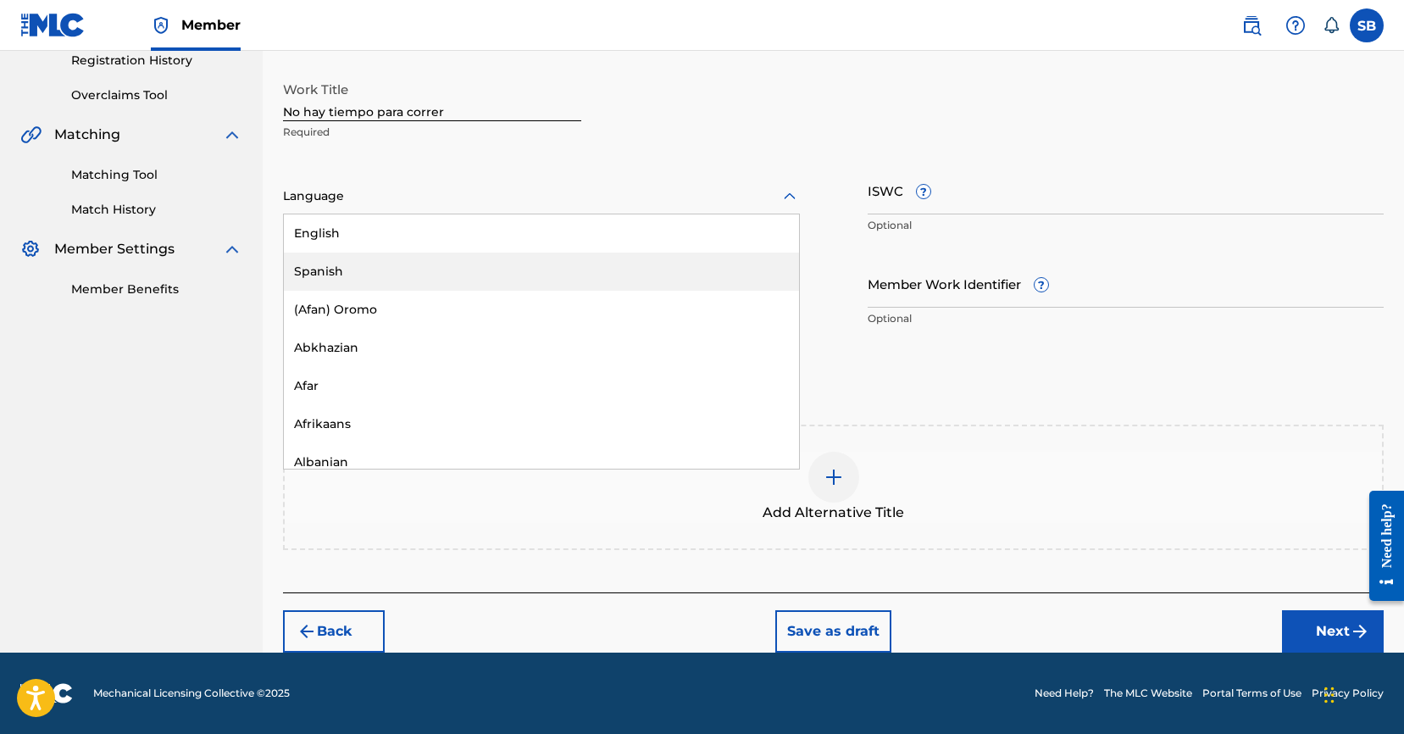
click at [522, 263] on div "Spanish" at bounding box center [541, 271] width 515 height 38
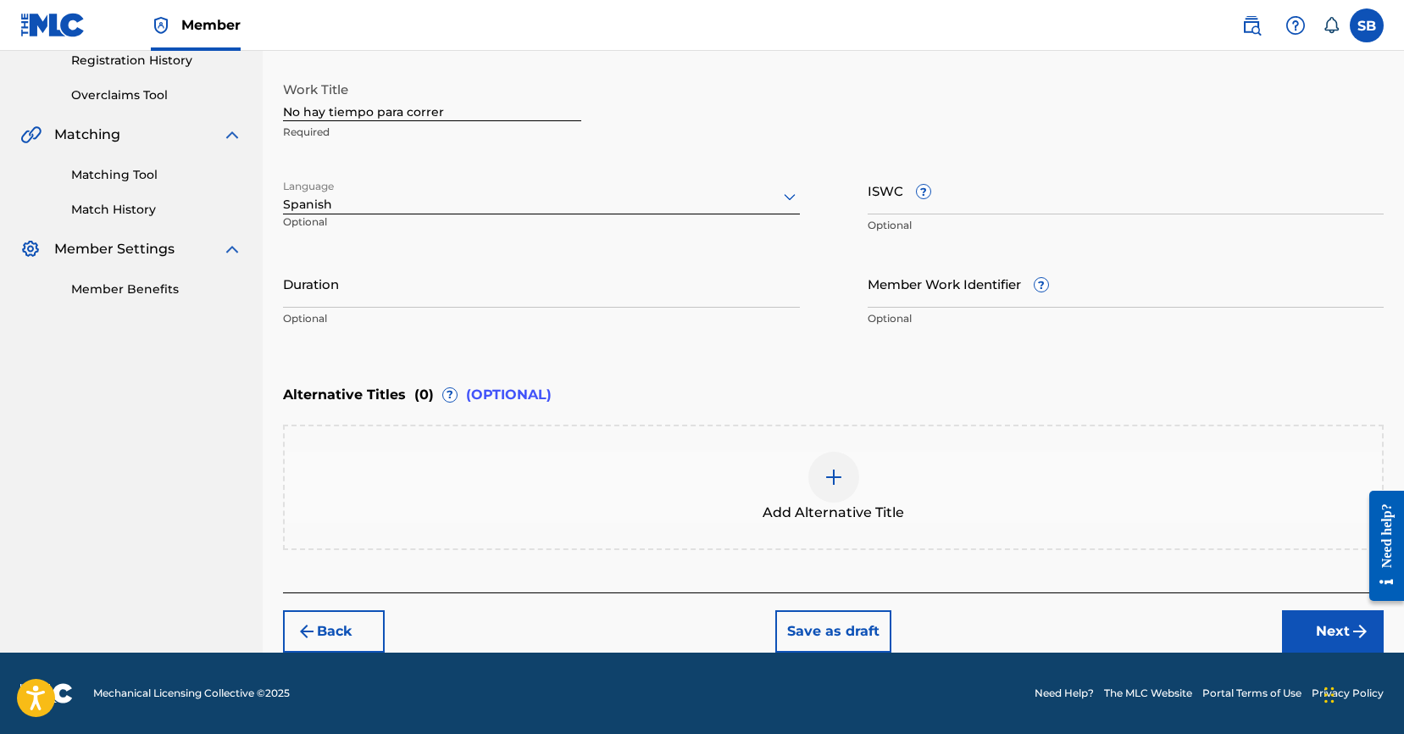
click at [1295, 618] on button "Next" at bounding box center [1333, 631] width 102 height 42
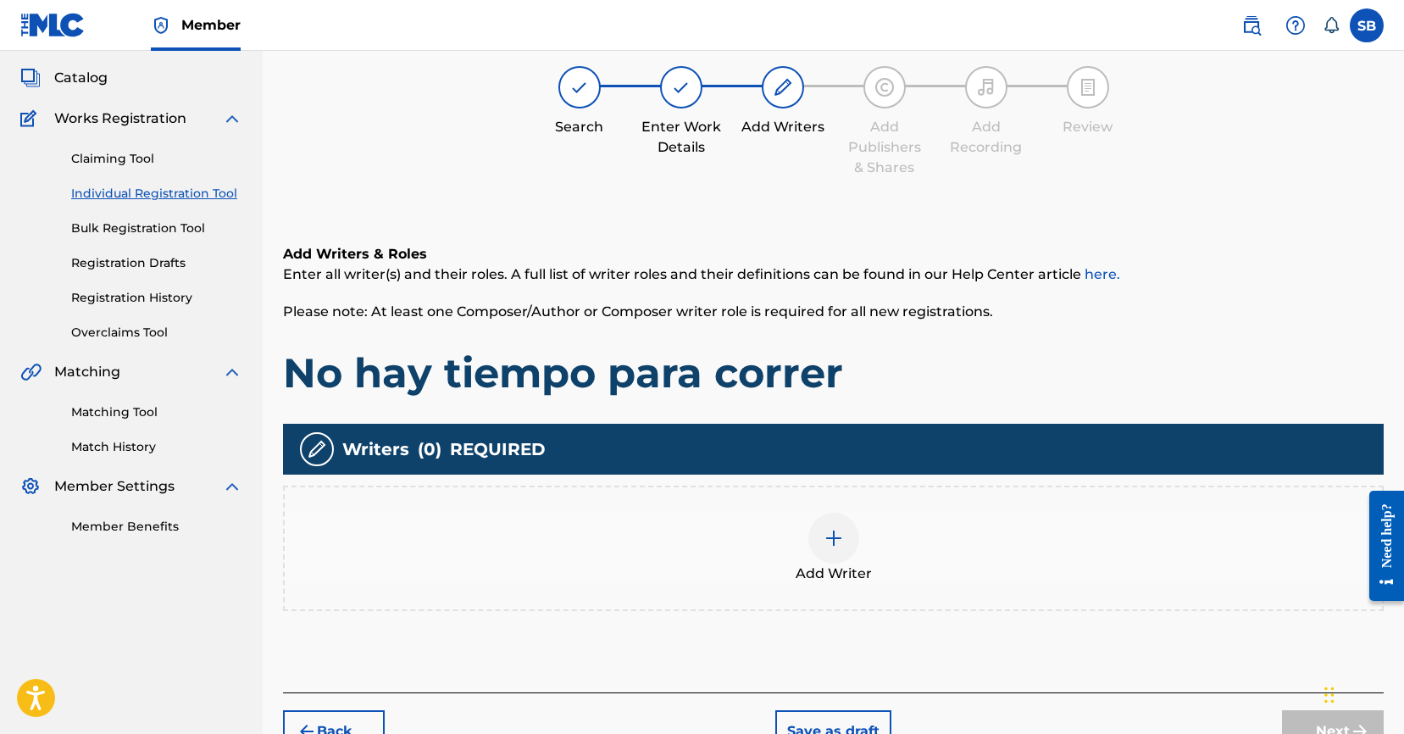
scroll to position [76, 0]
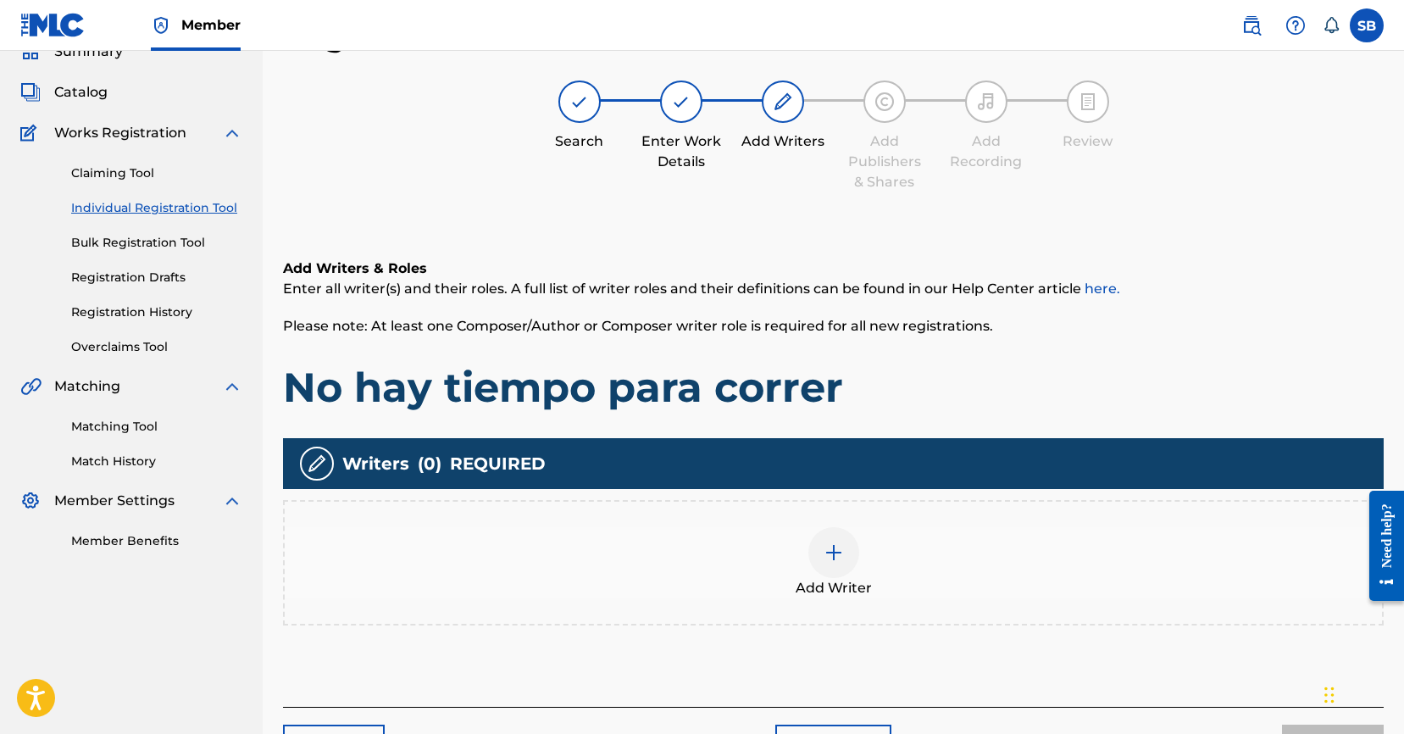
click at [910, 547] on div "Add Writer" at bounding box center [833, 562] width 1097 height 71
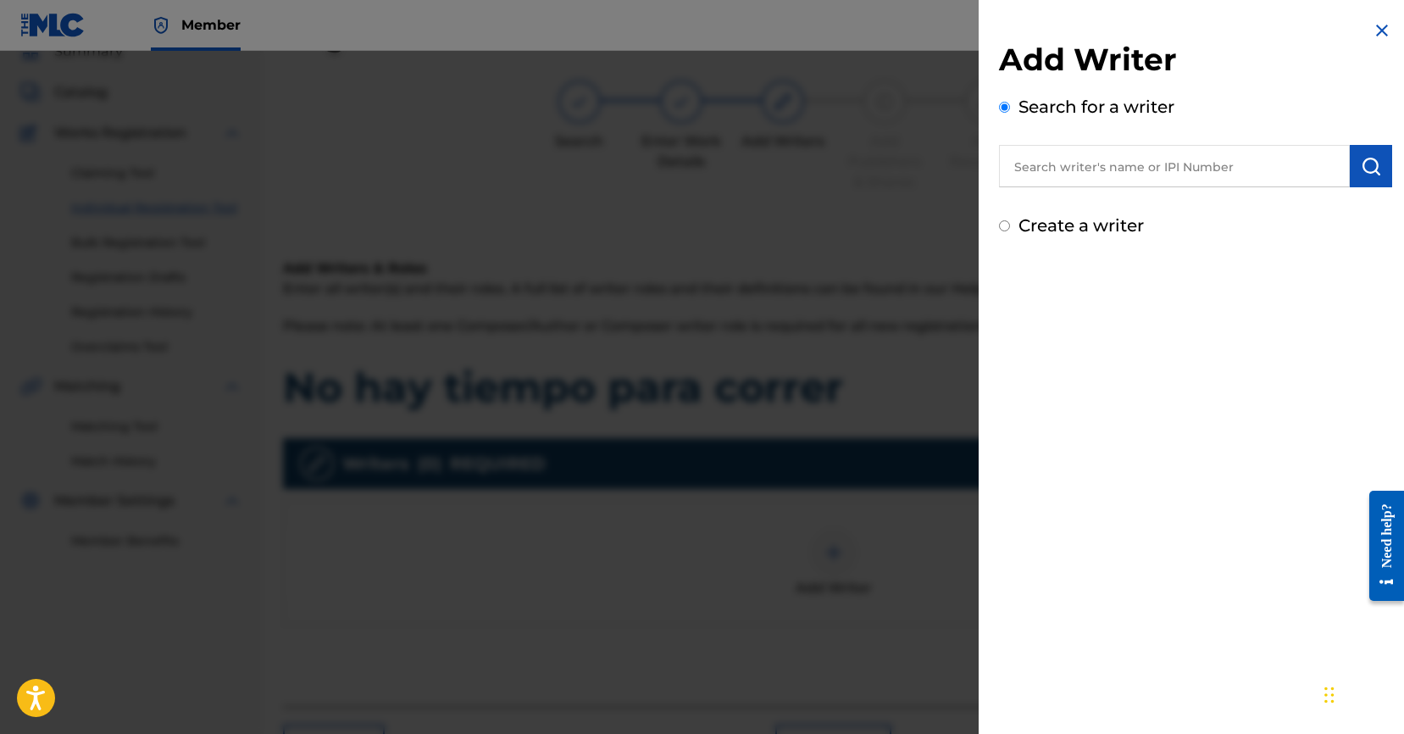
click at [1190, 179] on input "text" at bounding box center [1174, 166] width 351 height 42
paste input "[PERSON_NAME]"
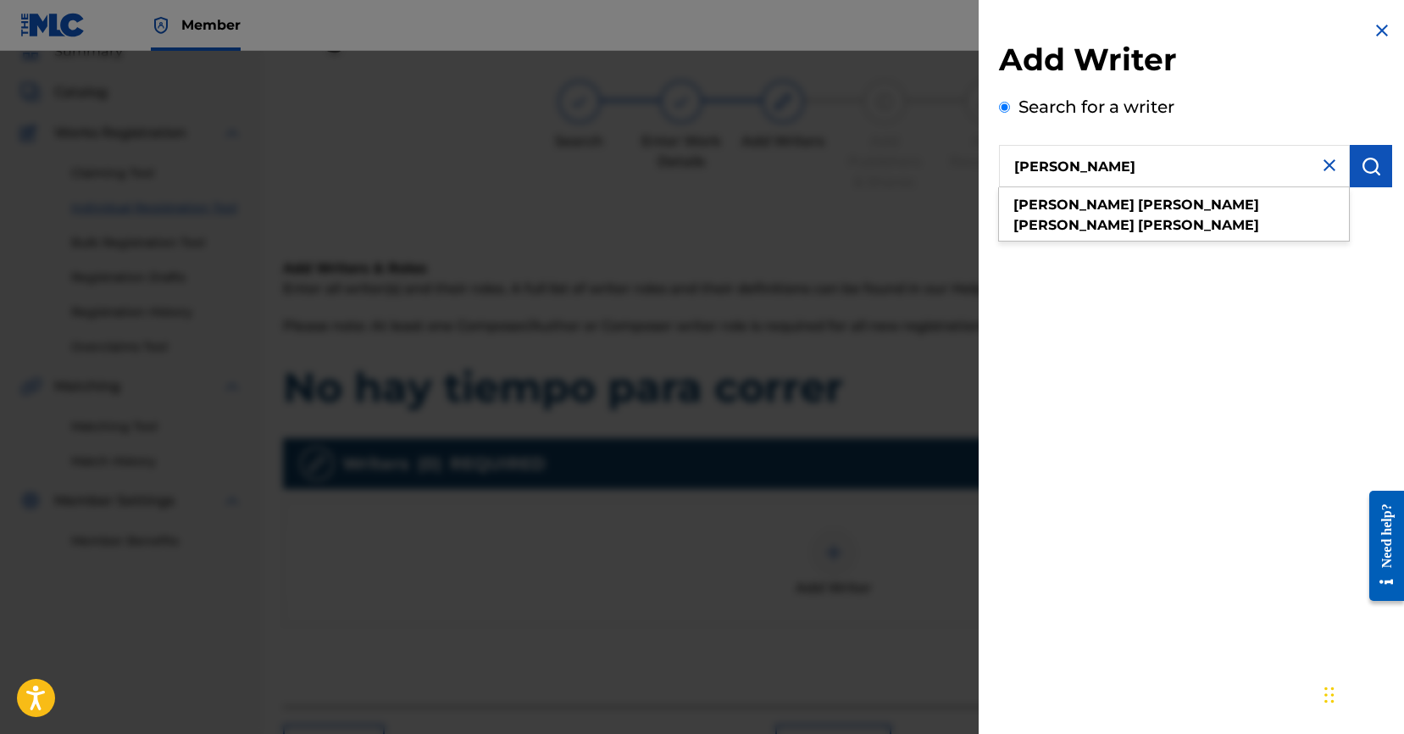
type input "[PERSON_NAME]"
click at [1377, 163] on button "submit" at bounding box center [1370, 166] width 42 height 42
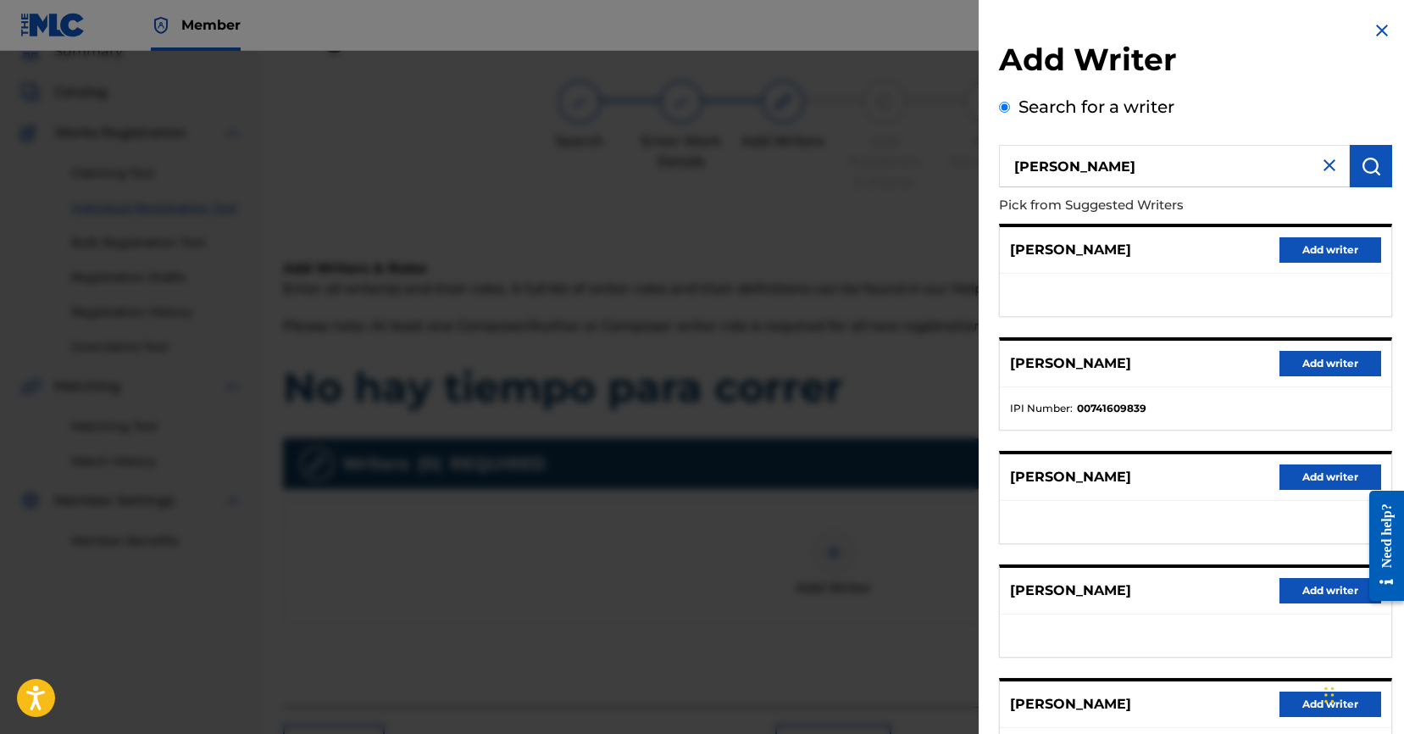
click at [1329, 368] on button "Add writer" at bounding box center [1330, 363] width 102 height 25
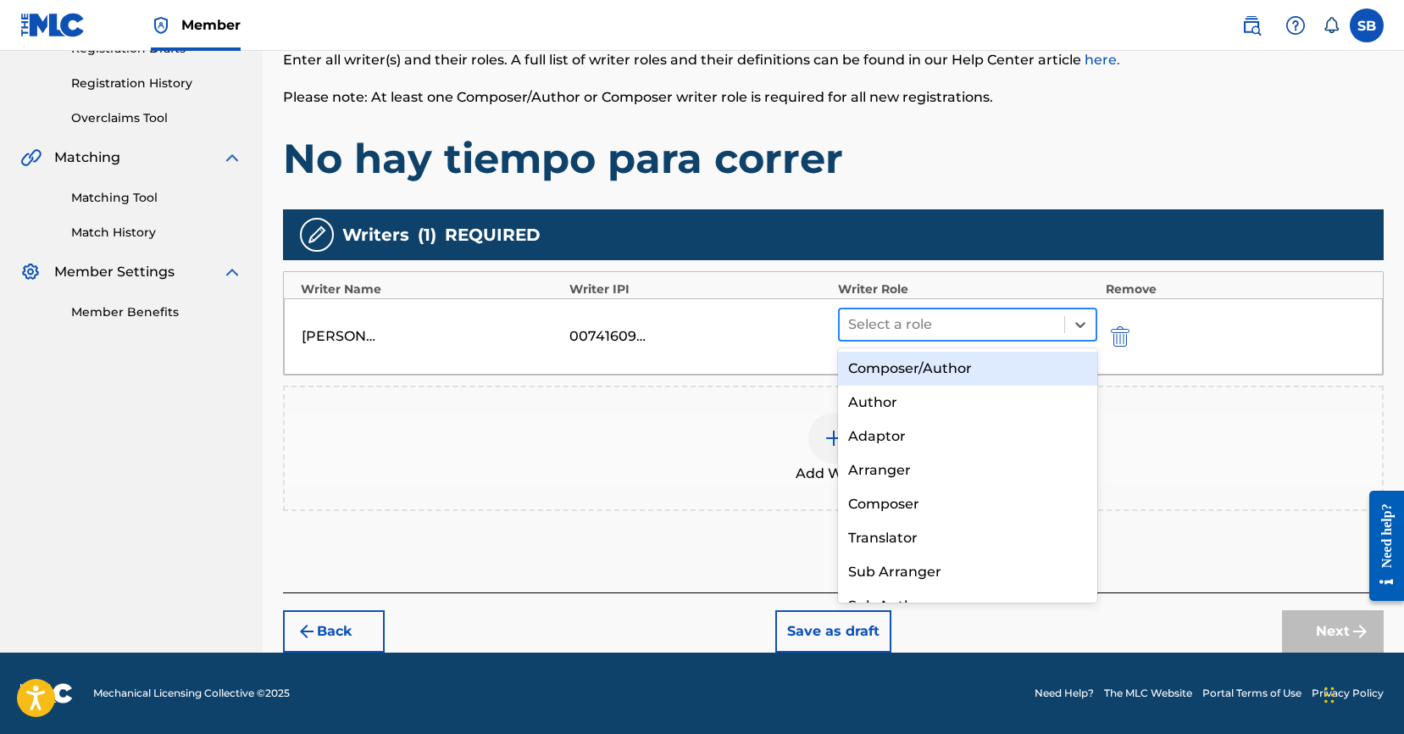
click at [942, 333] on div at bounding box center [952, 325] width 208 height 24
click at [959, 370] on div "Composer/Author" at bounding box center [967, 369] width 259 height 34
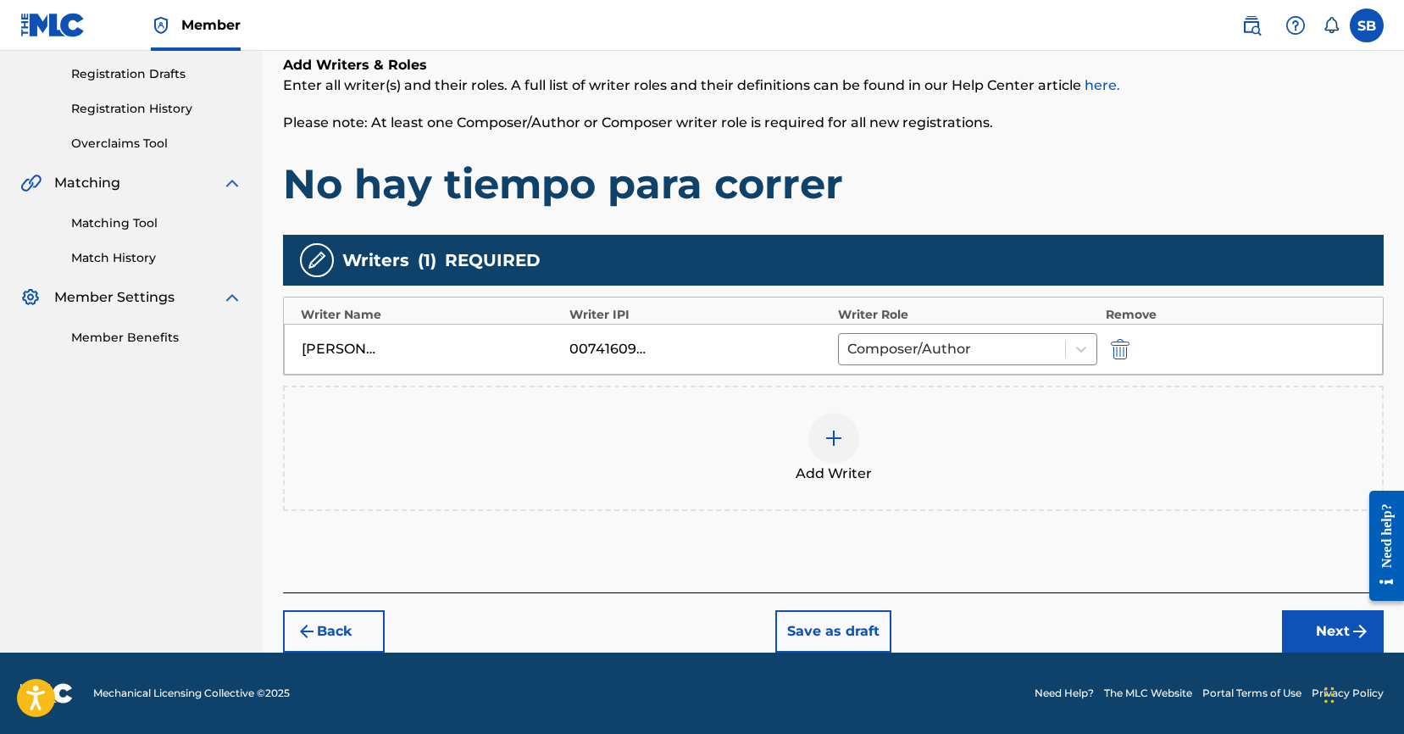
scroll to position [280, 0]
click at [1307, 634] on button "Next" at bounding box center [1333, 631] width 102 height 42
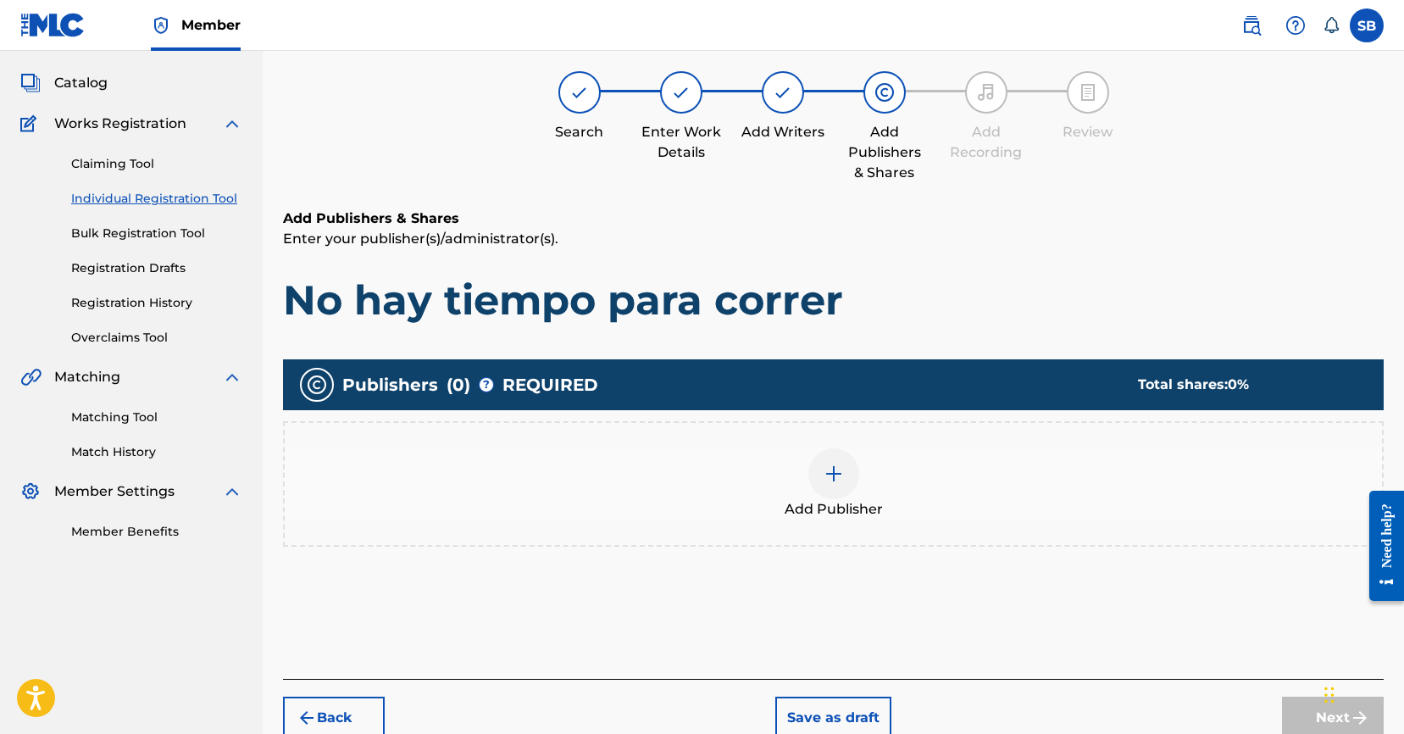
scroll to position [76, 0]
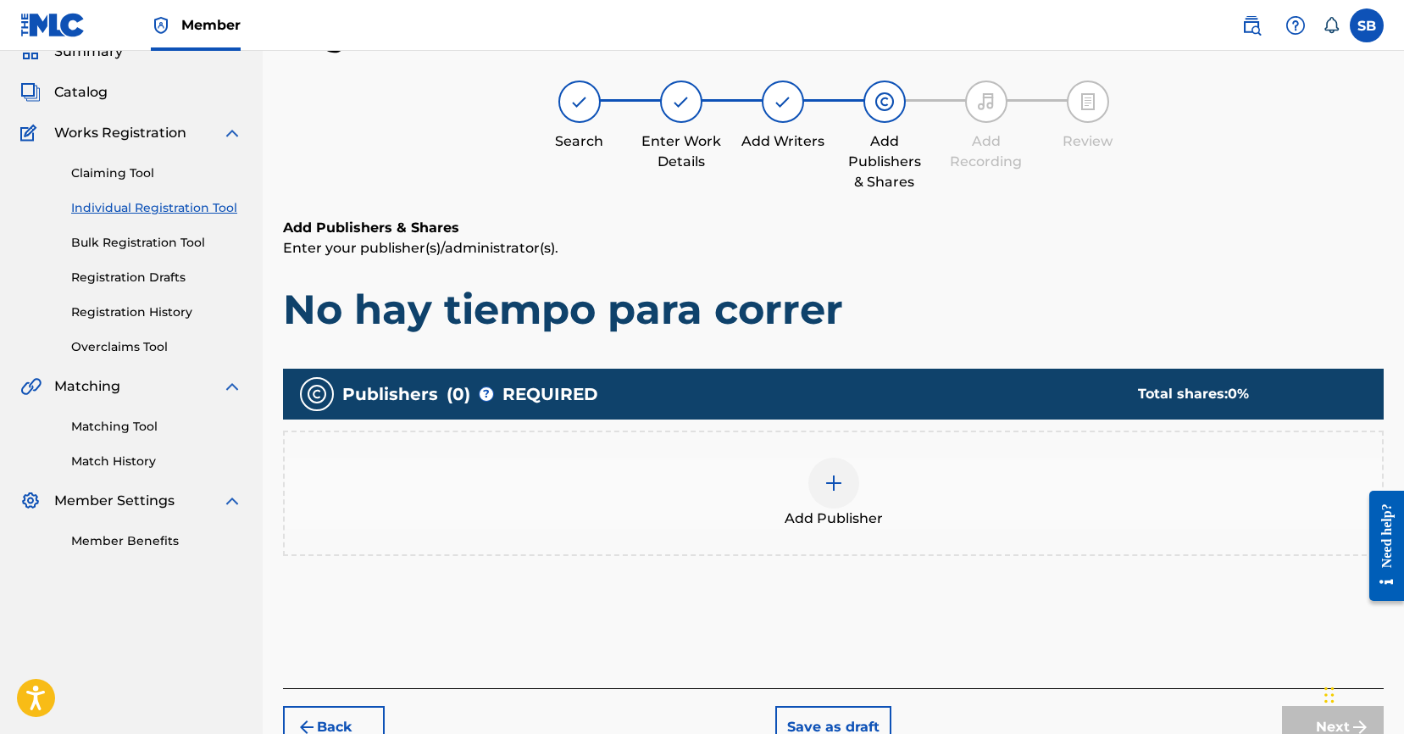
click at [822, 495] on div at bounding box center [833, 482] width 51 height 51
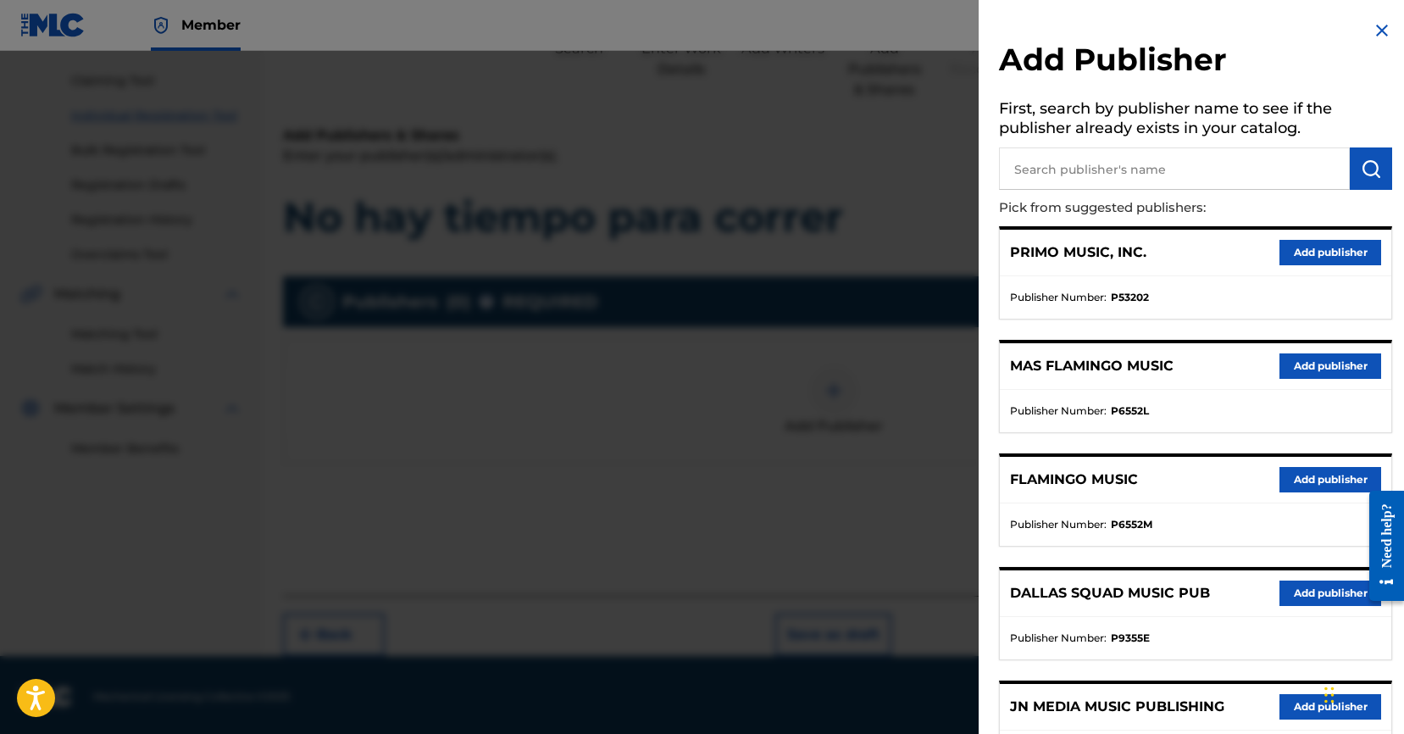
scroll to position [172, 0]
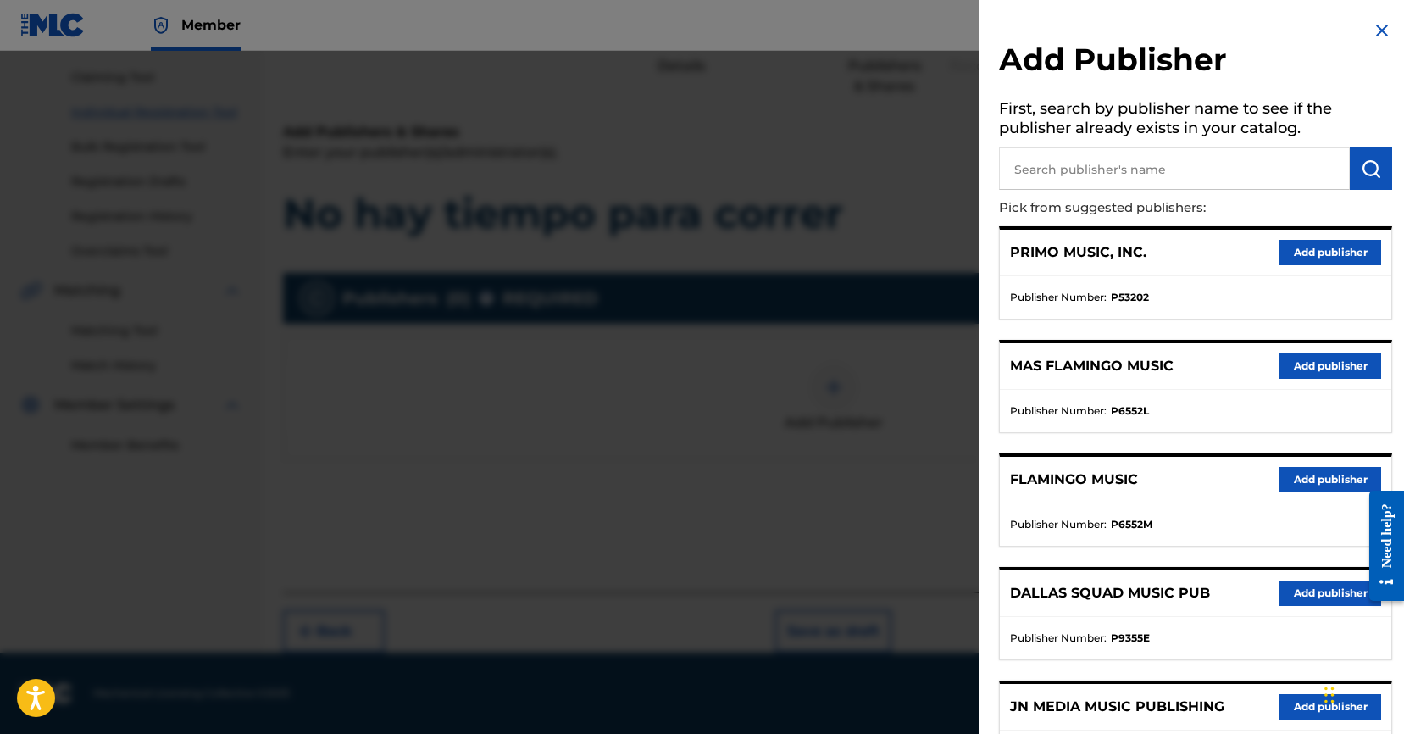
click at [1286, 706] on button "Add publisher" at bounding box center [1330, 706] width 102 height 25
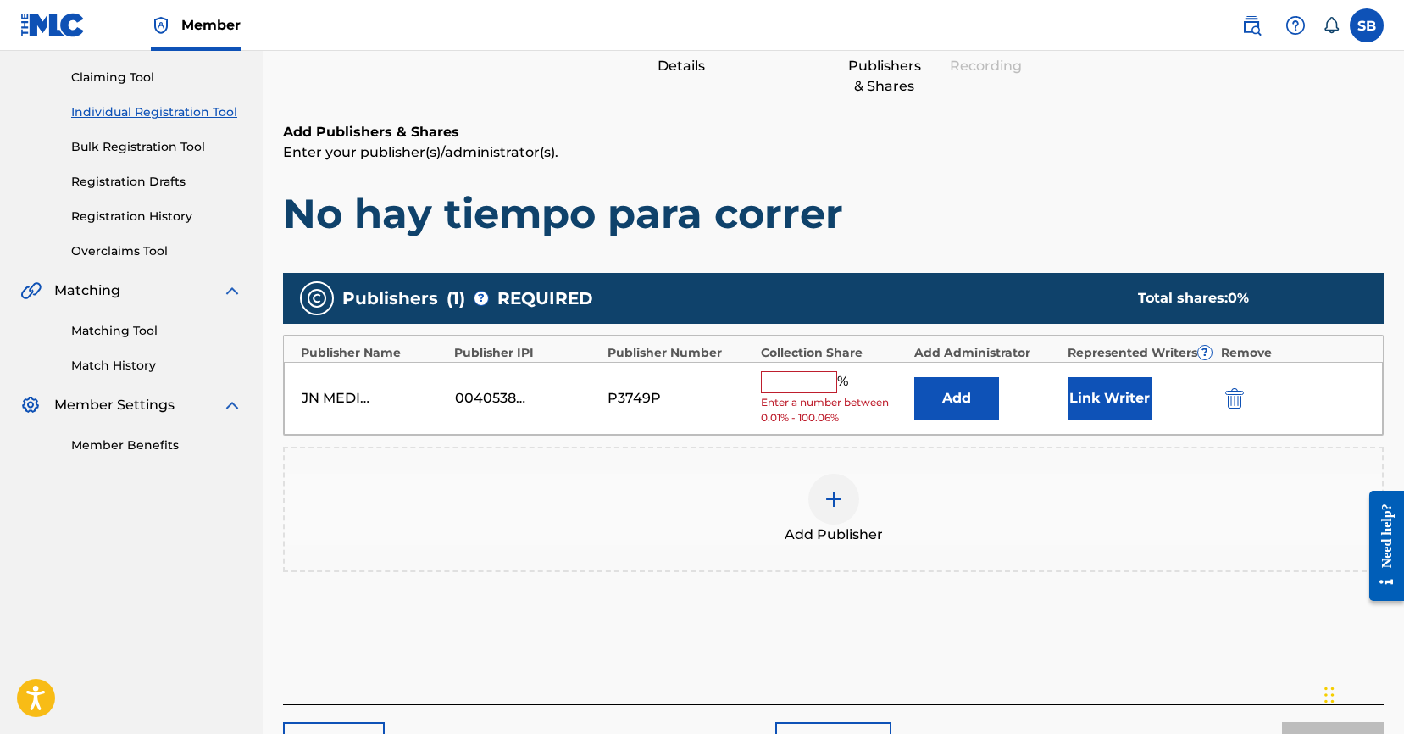
click at [815, 379] on input "text" at bounding box center [799, 382] width 76 height 22
type input "100"
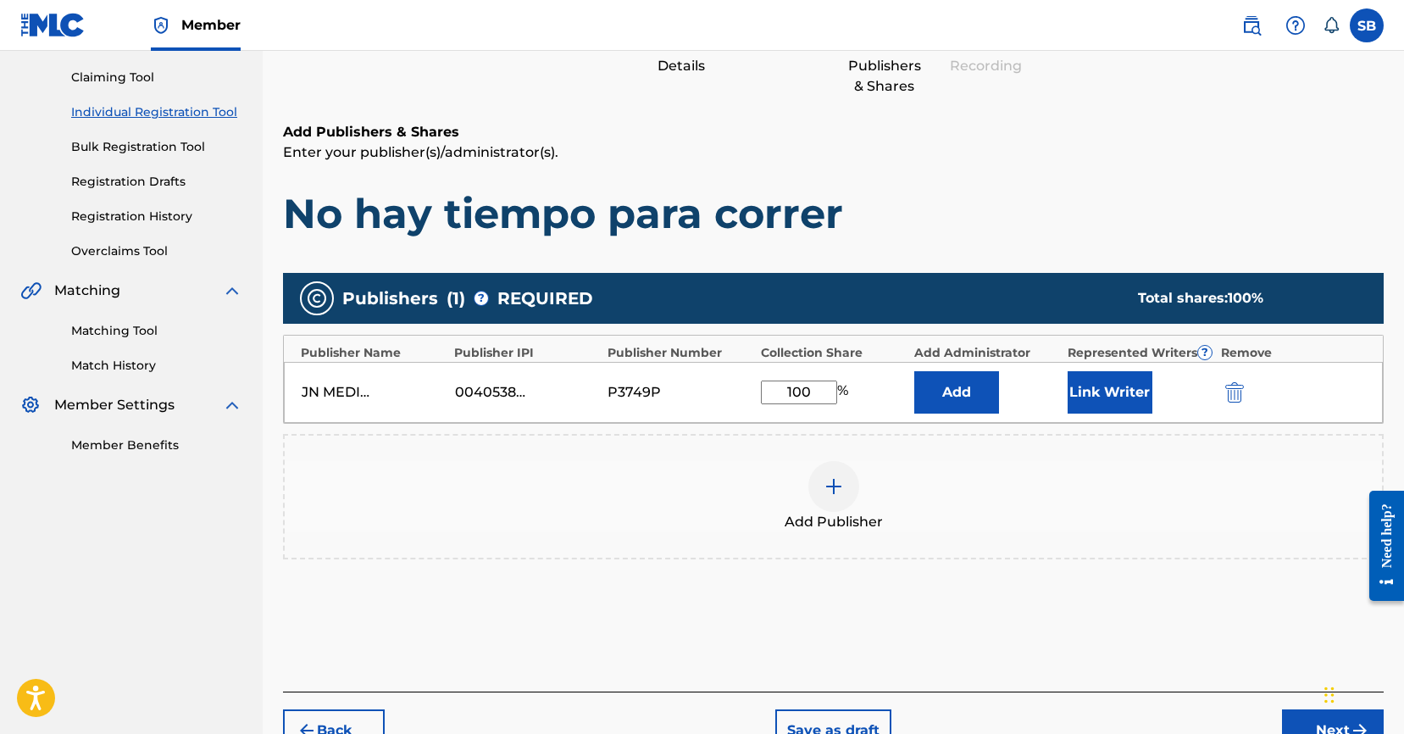
click at [1088, 396] on button "Link Writer" at bounding box center [1109, 392] width 85 height 42
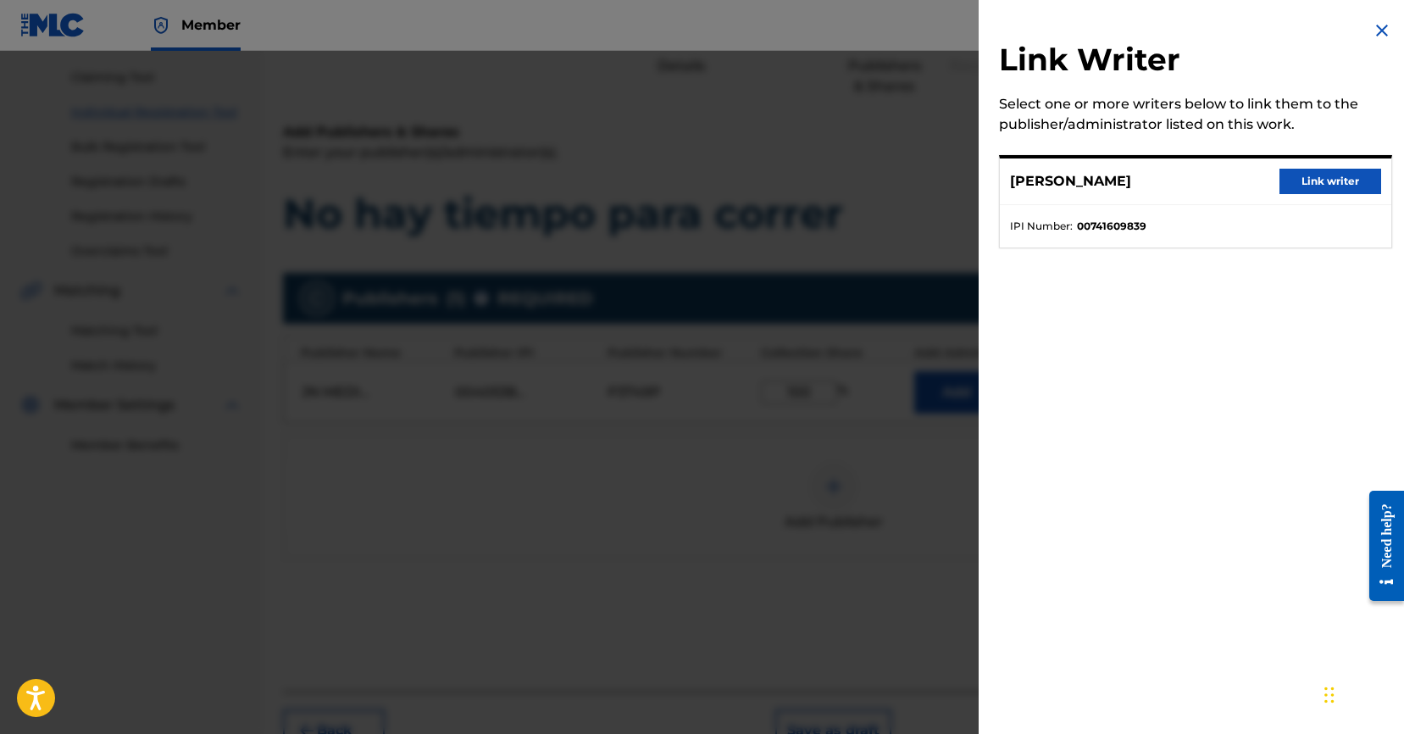
click at [1316, 183] on button "Link writer" at bounding box center [1330, 181] width 102 height 25
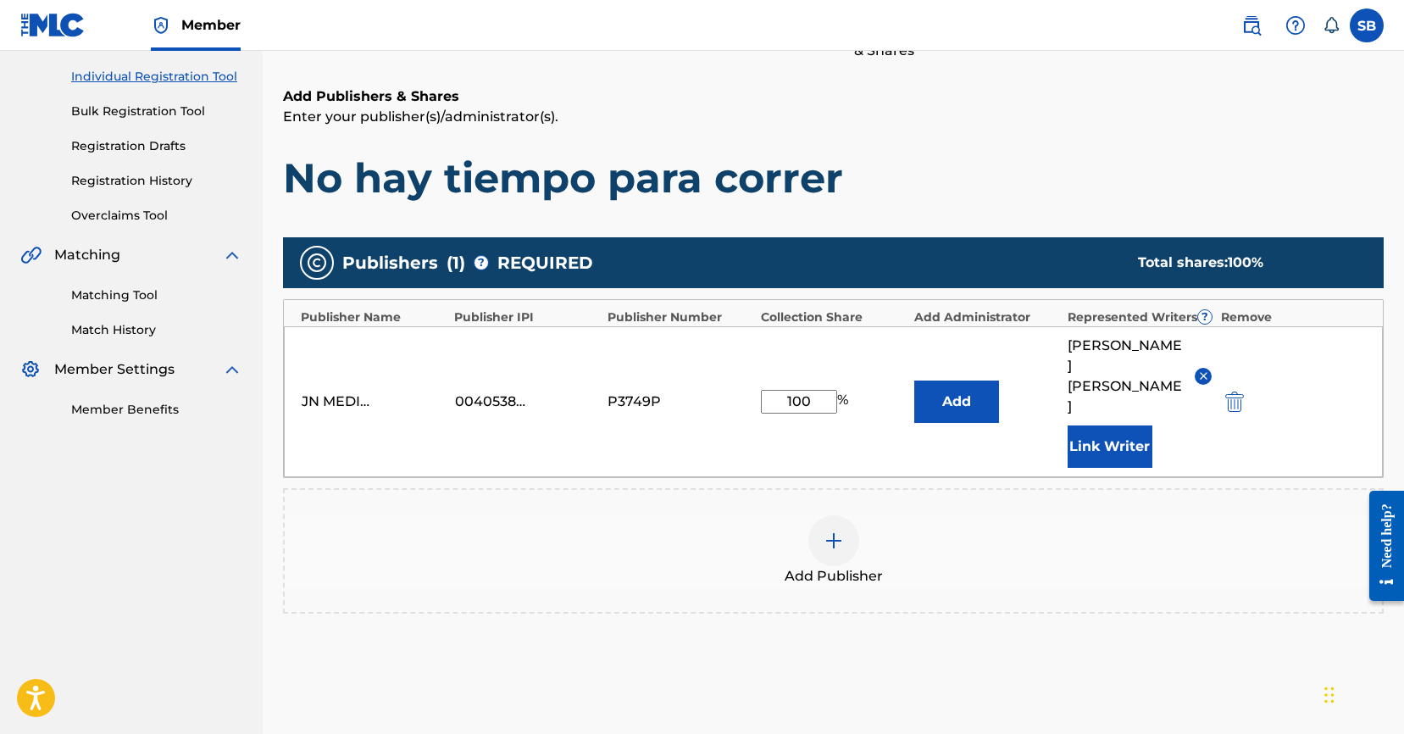
scroll to position [341, 0]
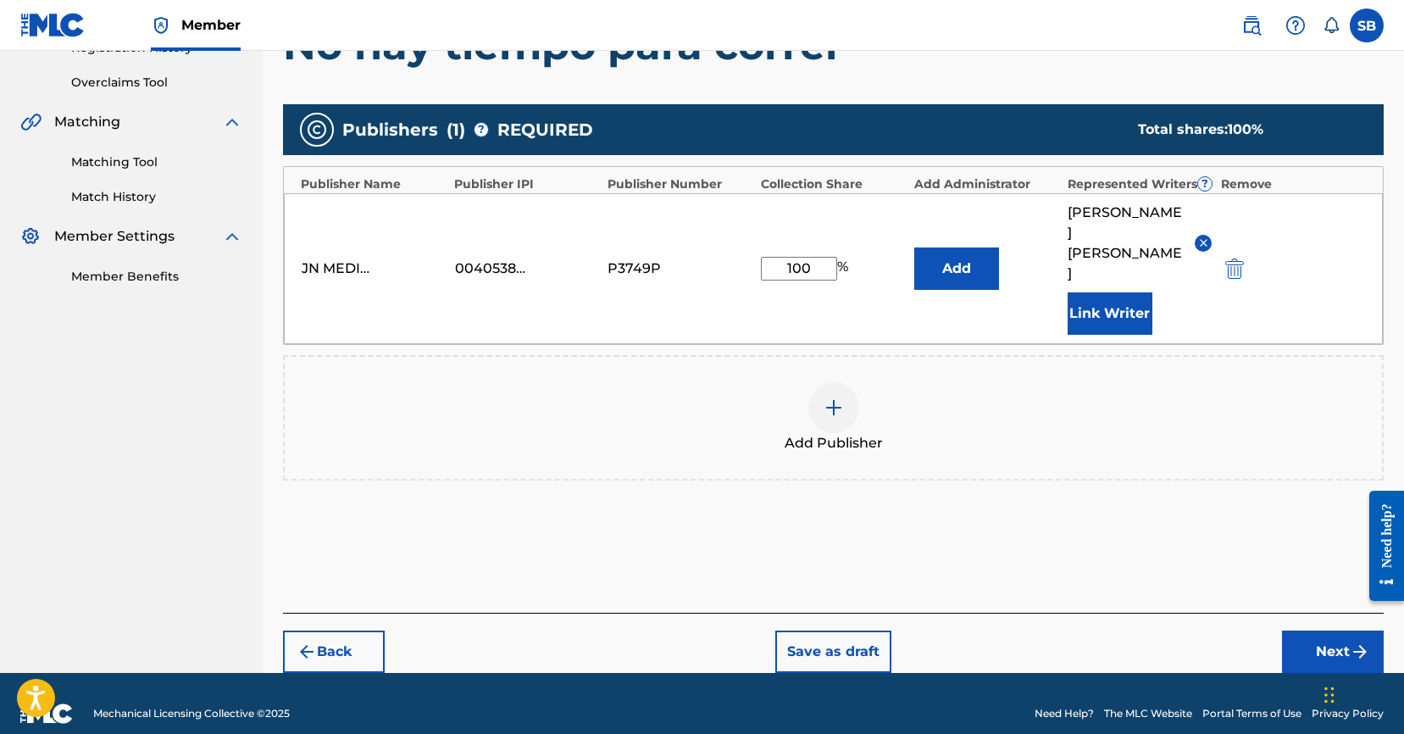
click at [1327, 634] on button "Next" at bounding box center [1333, 651] width 102 height 42
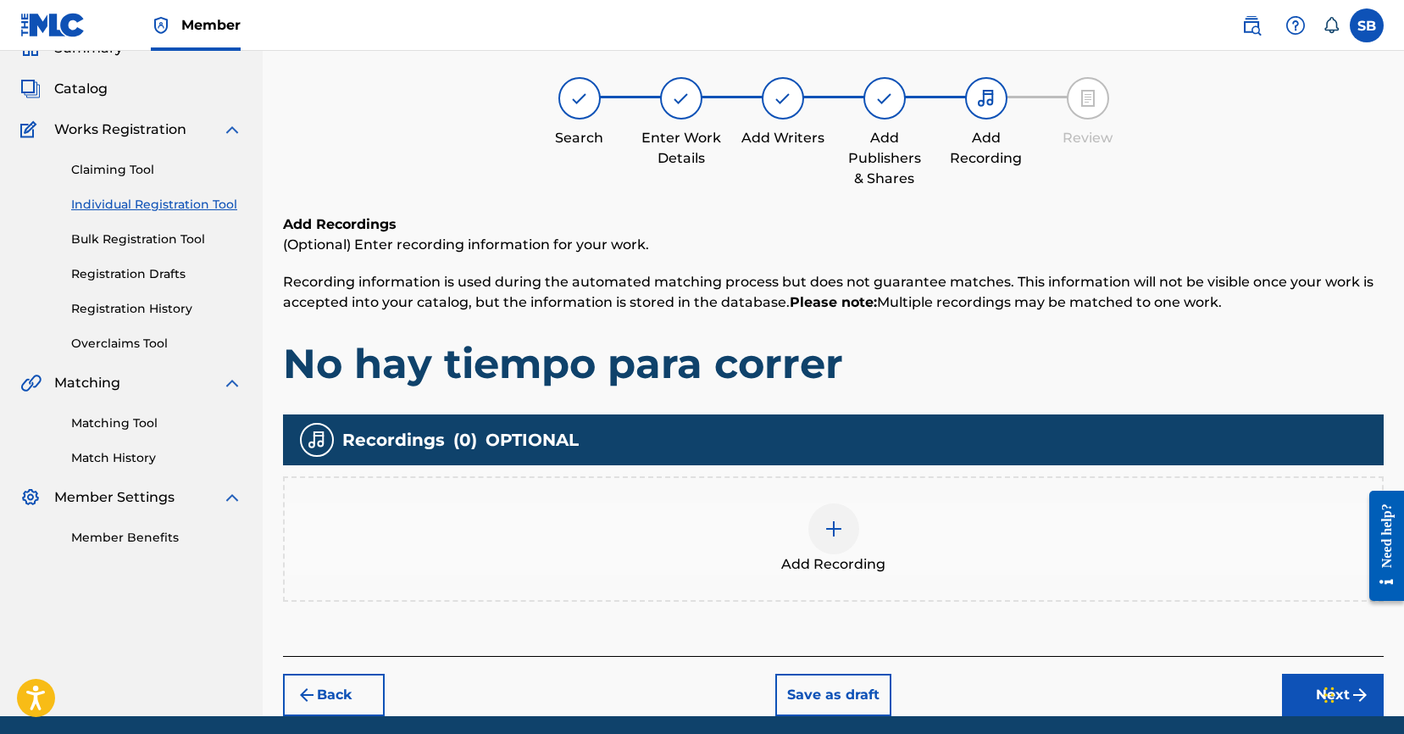
scroll to position [76, 0]
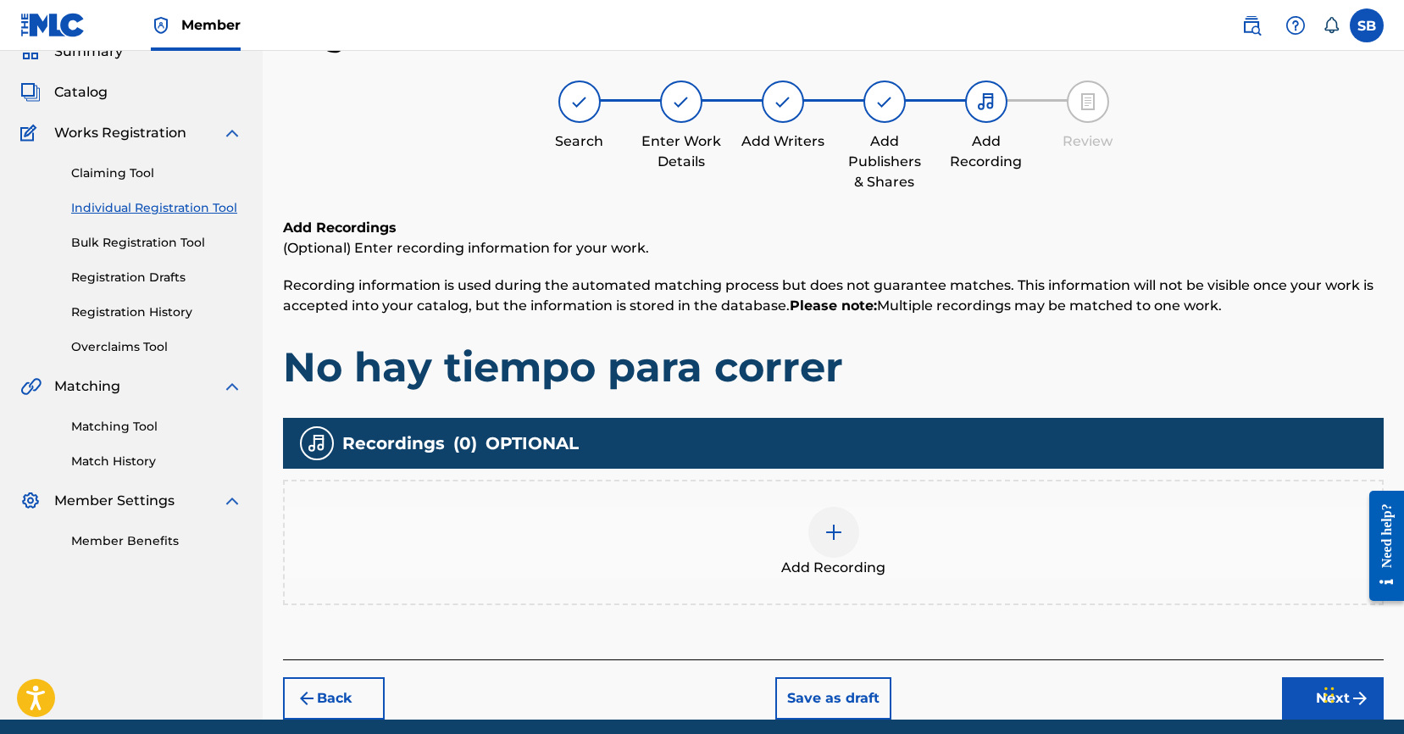
click at [877, 523] on div "Add Recording" at bounding box center [833, 542] width 1097 height 71
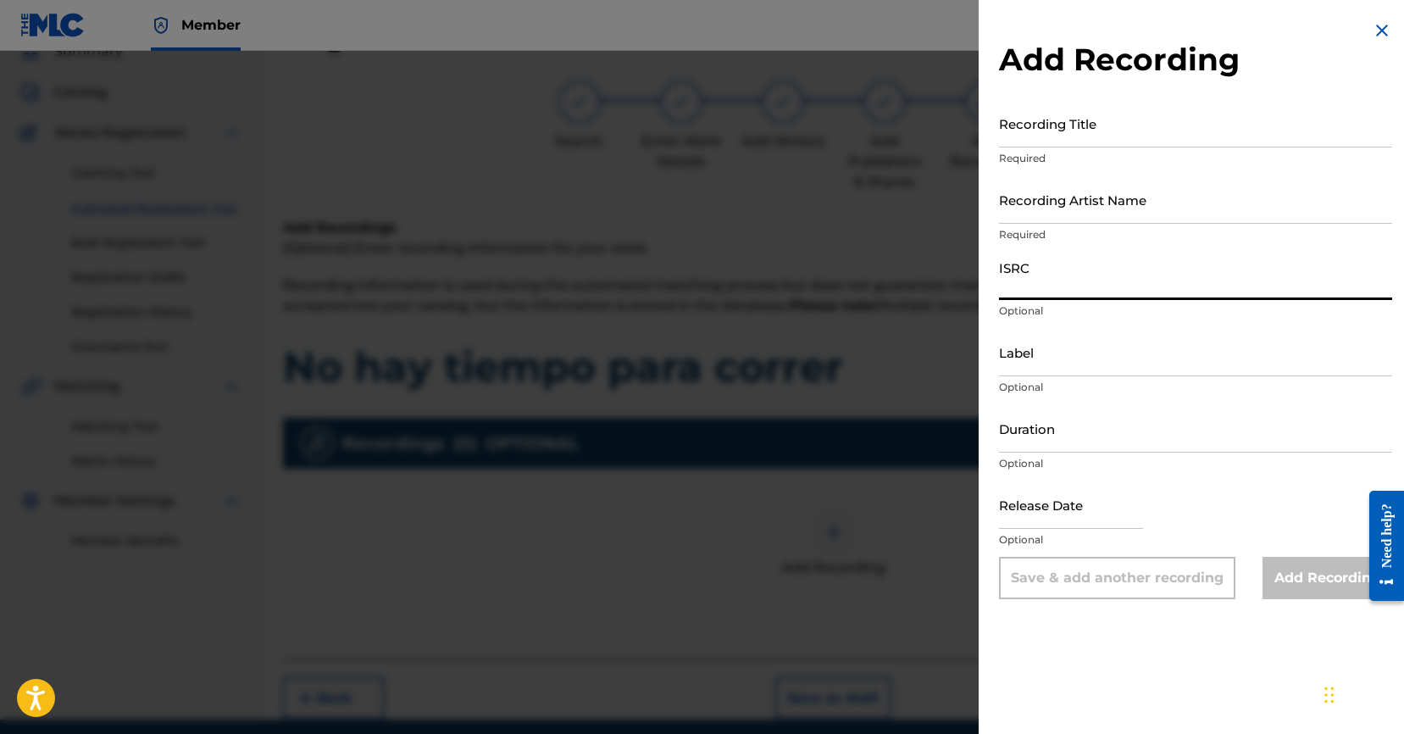
click at [1079, 282] on input "ISRC" at bounding box center [1195, 276] width 393 height 48
paste input "USUYG1733782"
type input "USUYG1733782"
click at [1148, 194] on input "Recording Artist Name" at bounding box center [1195, 199] width 393 height 48
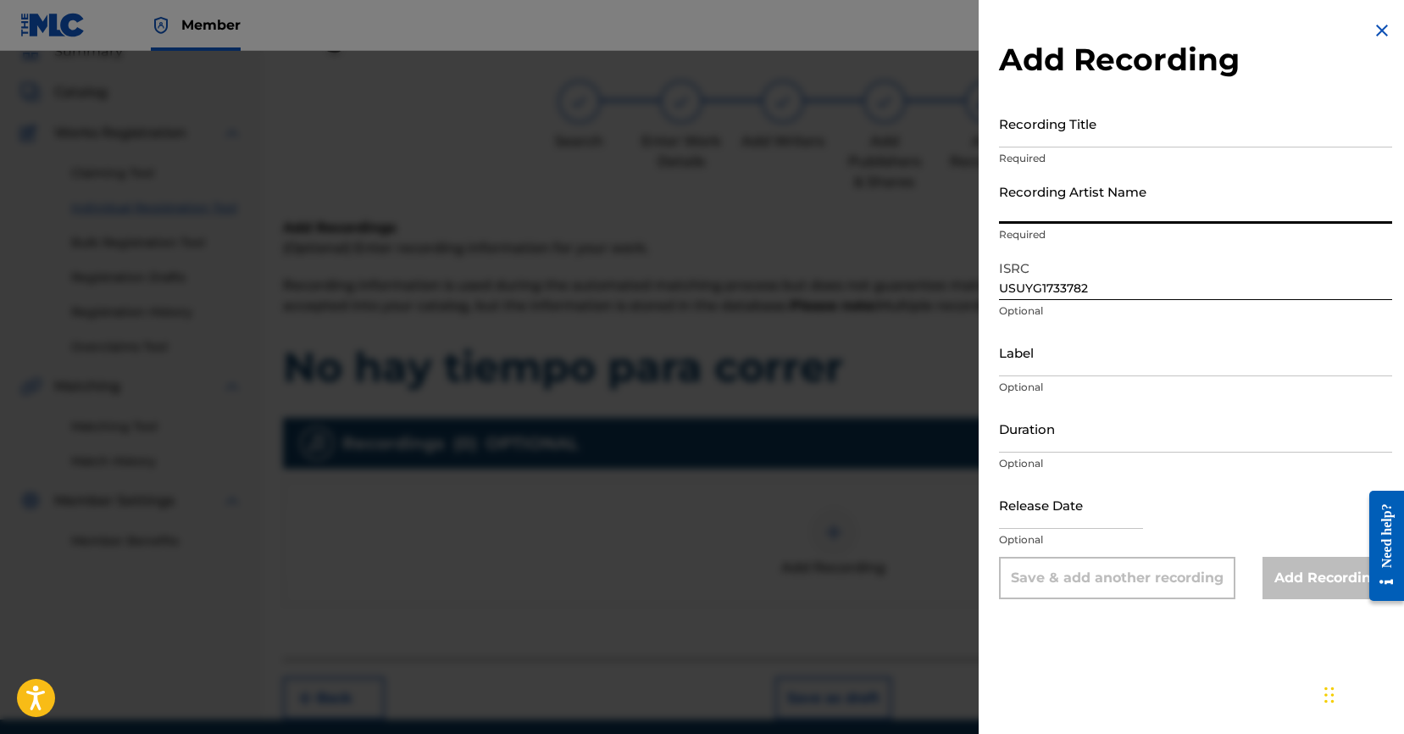
paste input "C-Kan"
type input "C-Kan"
click at [1132, 119] on input "Recording Title" at bounding box center [1195, 123] width 393 height 48
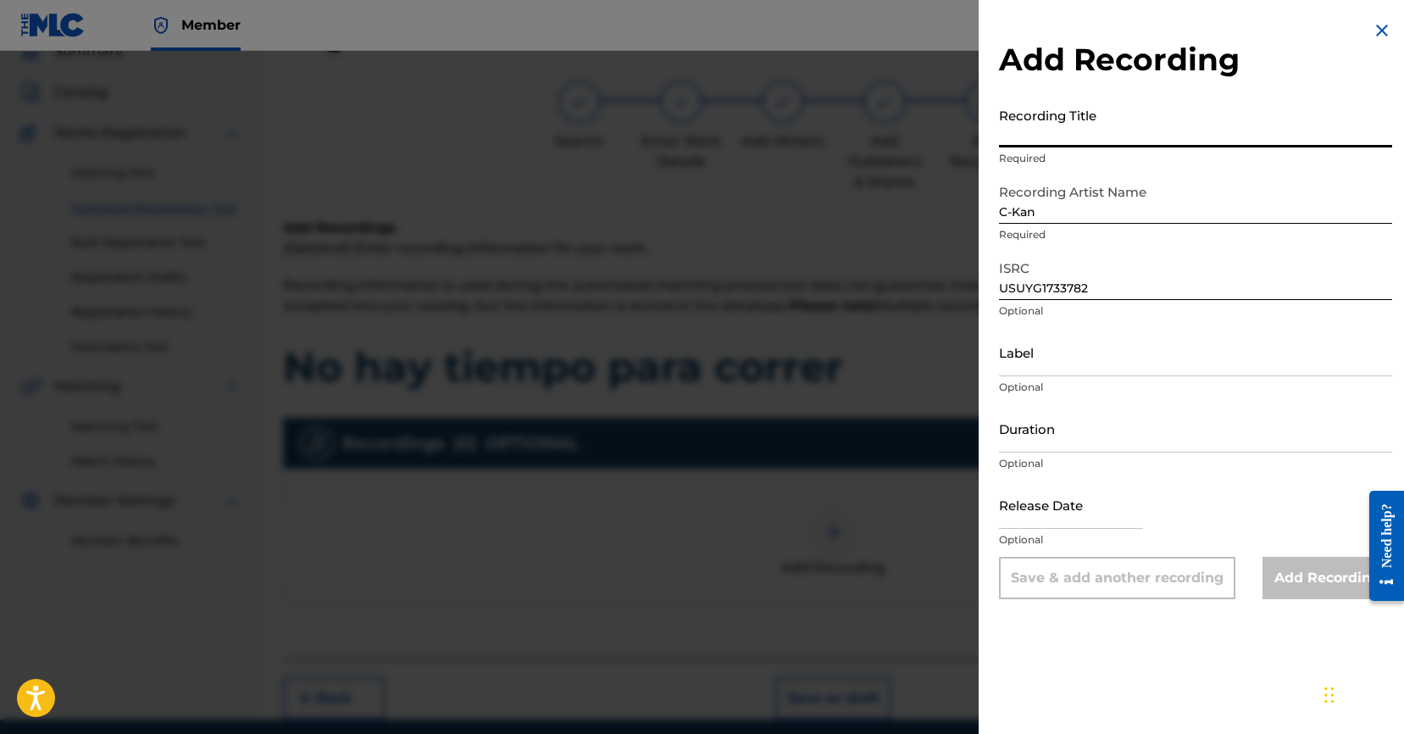
paste input "No hay tiempo para correr"
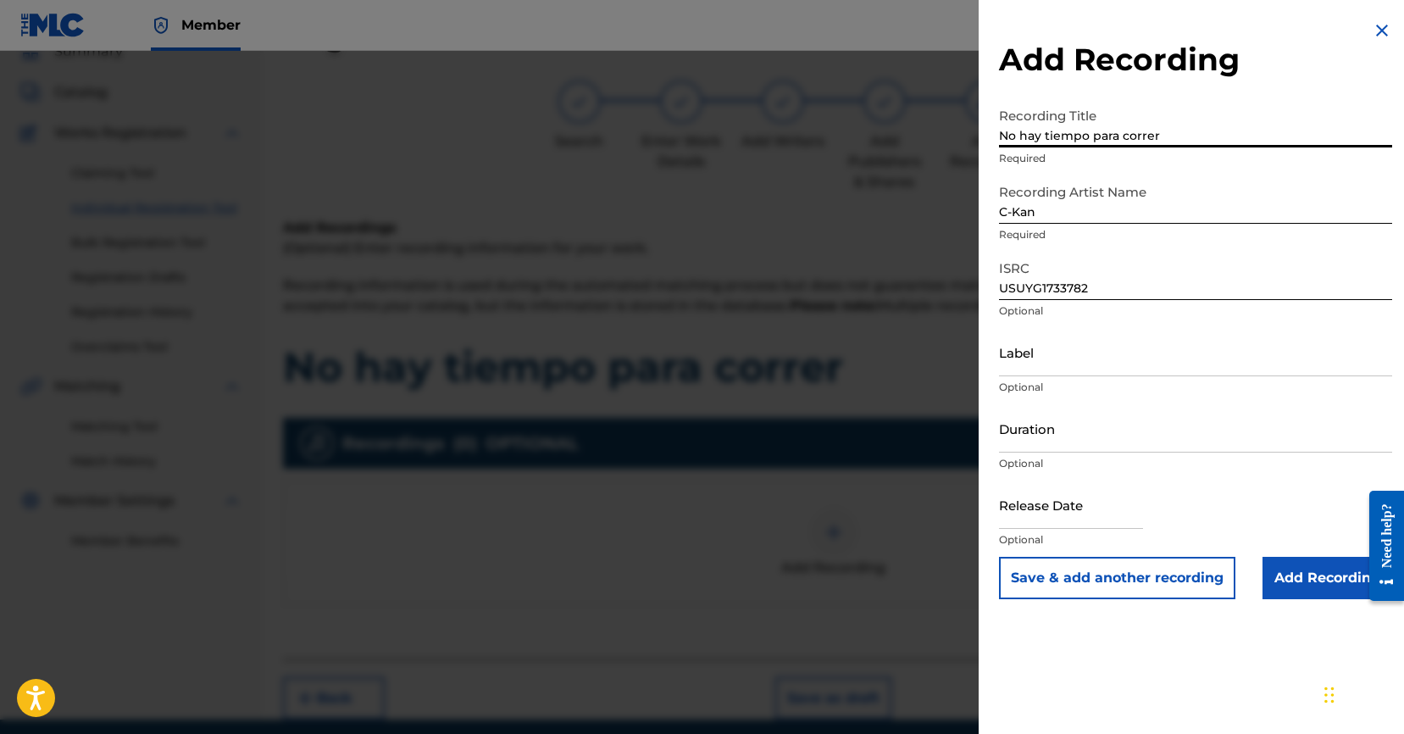
type input "No hay tiempo para correr"
click at [1288, 583] on input "Add Recording" at bounding box center [1327, 578] width 130 height 42
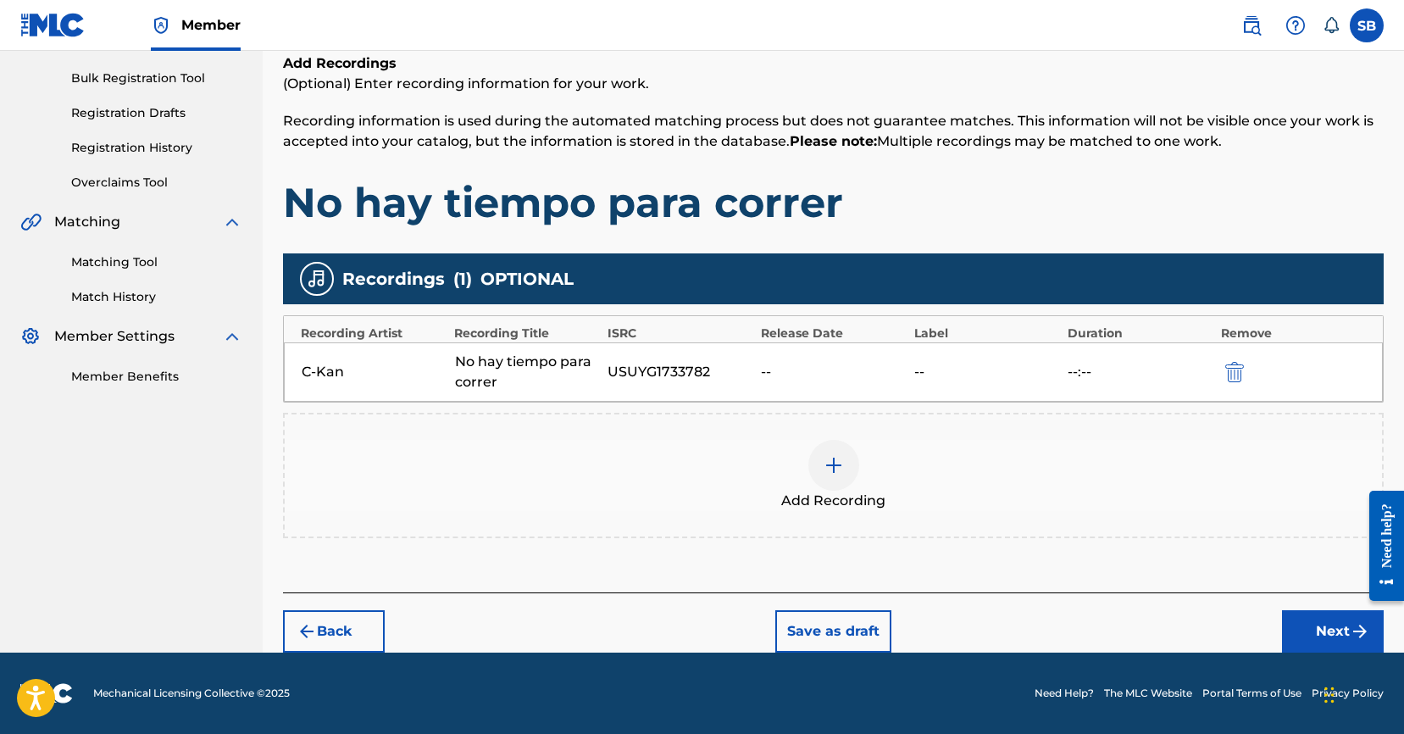
click at [1312, 639] on button "Next" at bounding box center [1333, 631] width 102 height 42
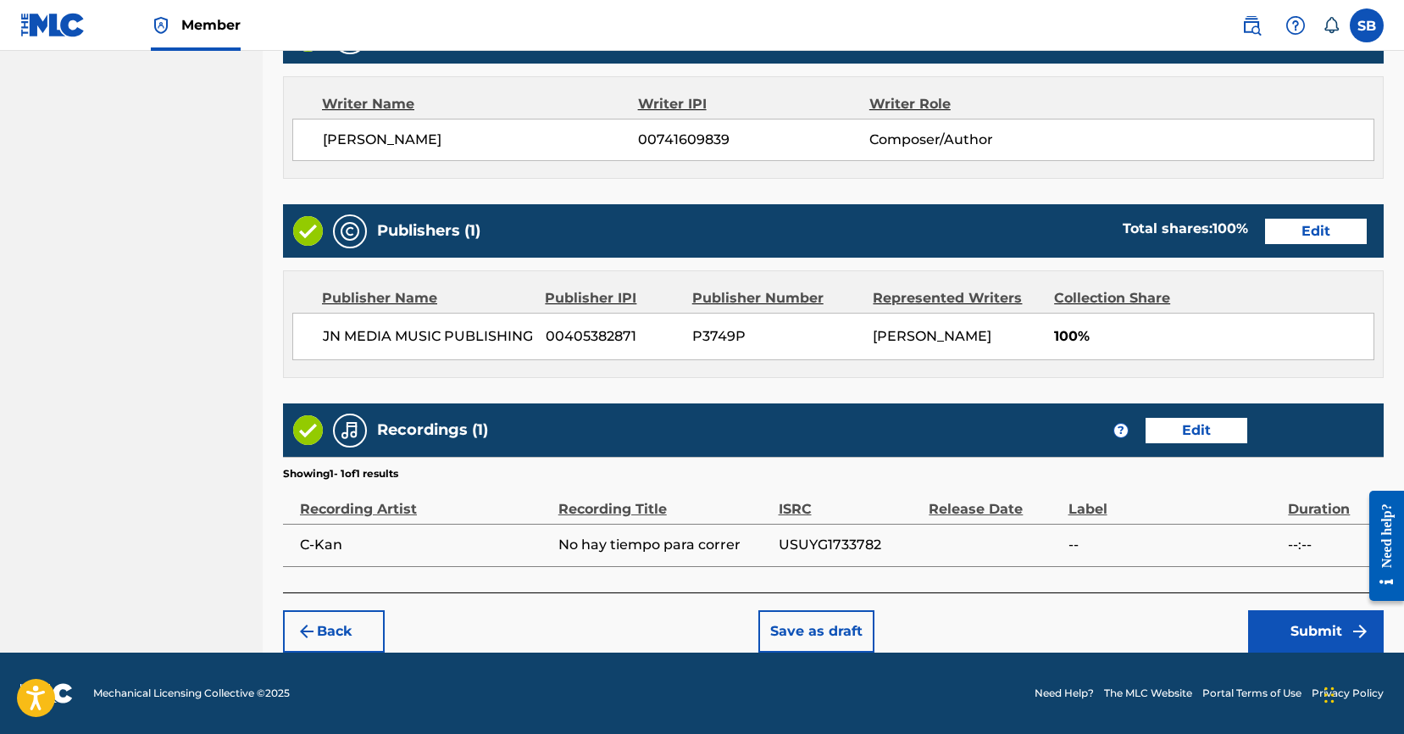
scroll to position [719, 0]
click at [1320, 633] on button "Submit" at bounding box center [1316, 631] width 136 height 42
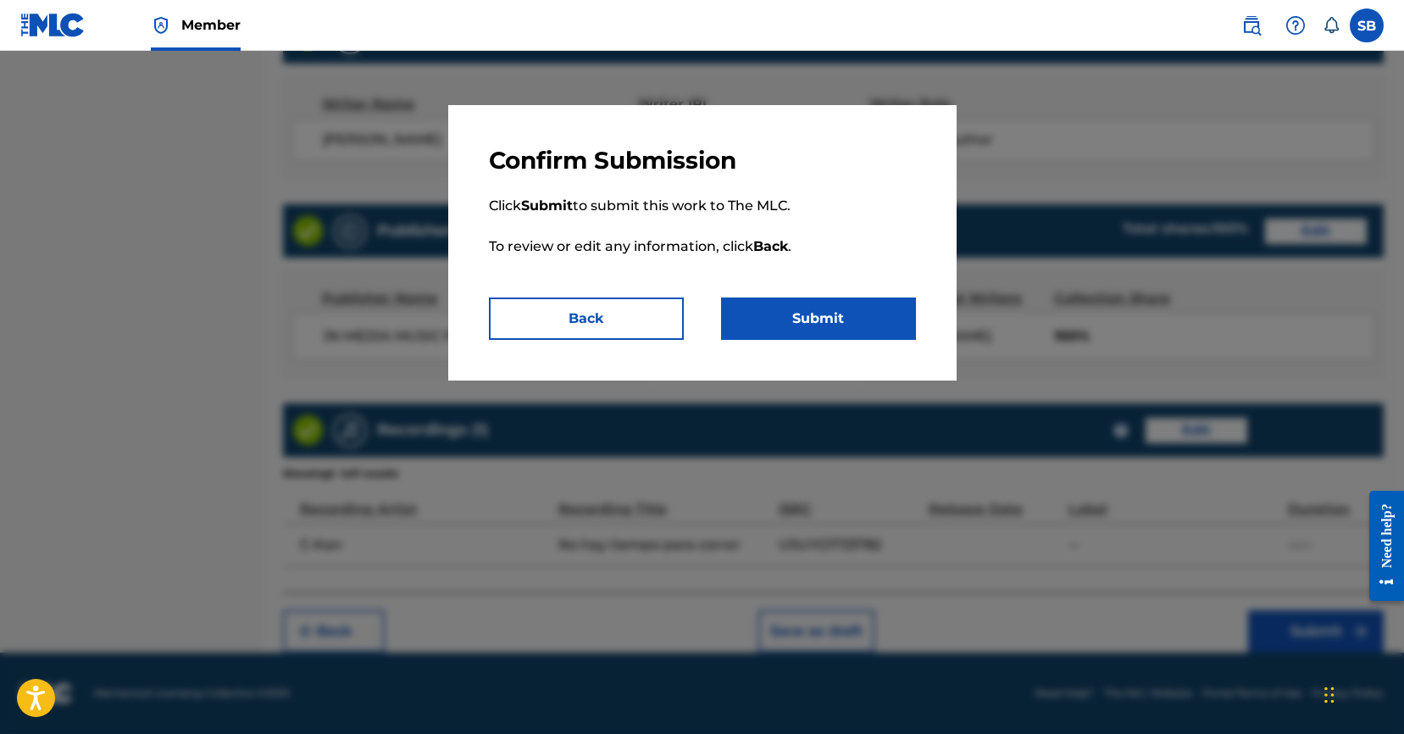
click at [864, 315] on button "Submit" at bounding box center [818, 318] width 195 height 42
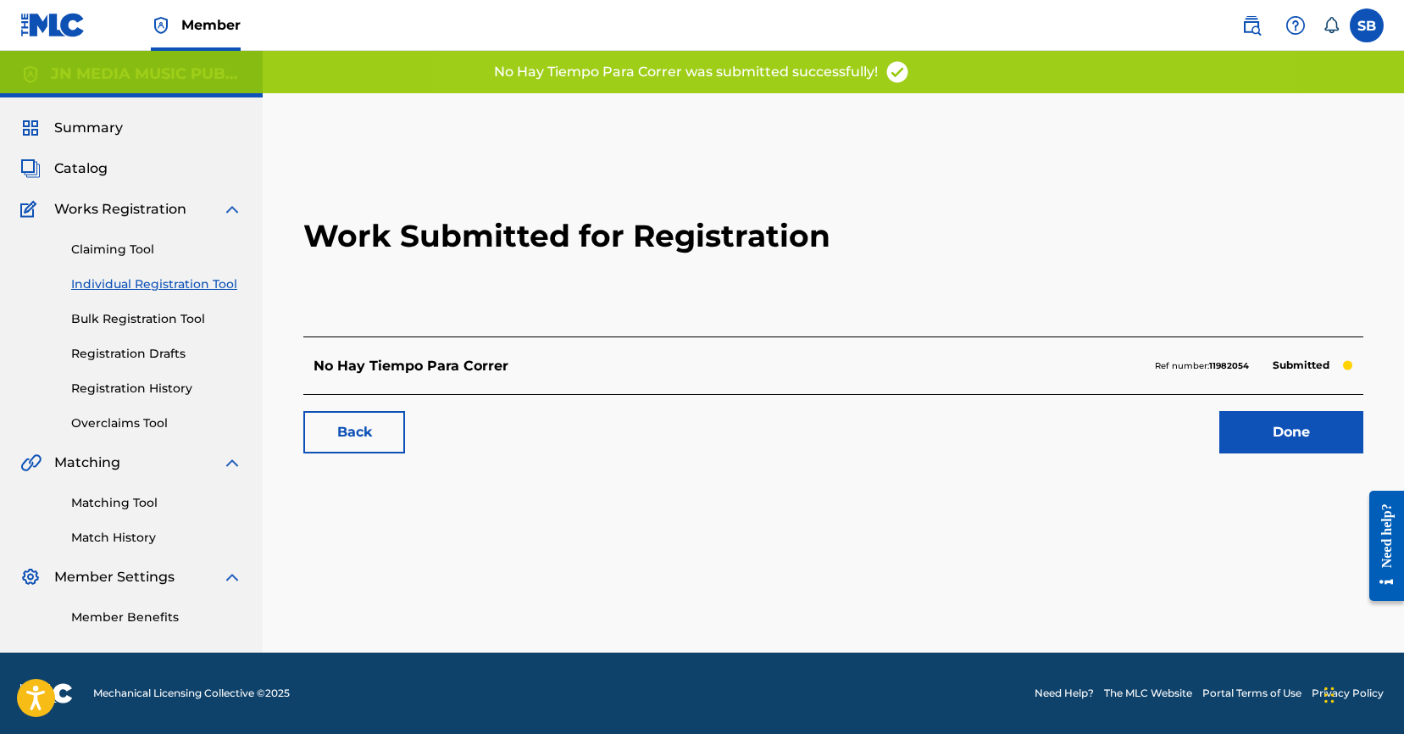
click at [1259, 424] on link "Done" at bounding box center [1291, 432] width 144 height 42
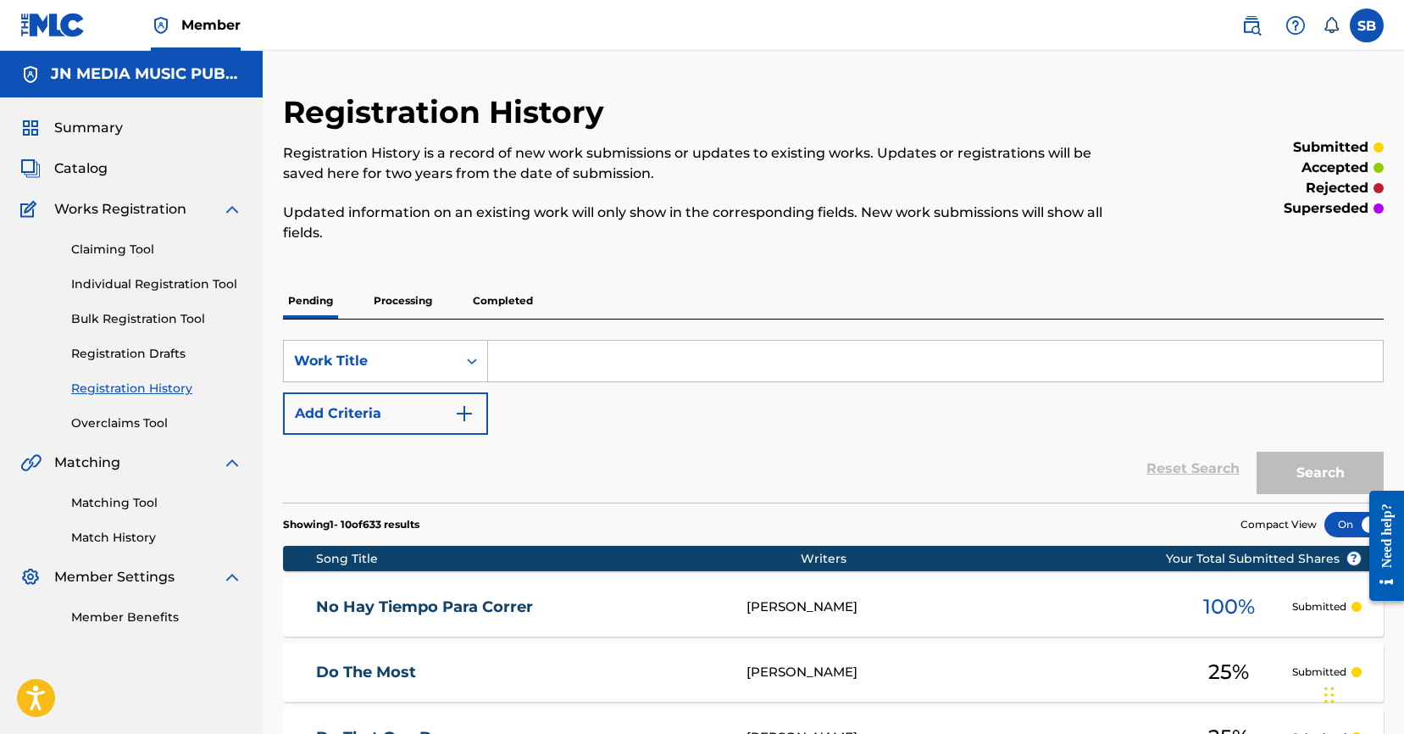
click at [208, 282] on link "Individual Registration Tool" at bounding box center [156, 284] width 171 height 18
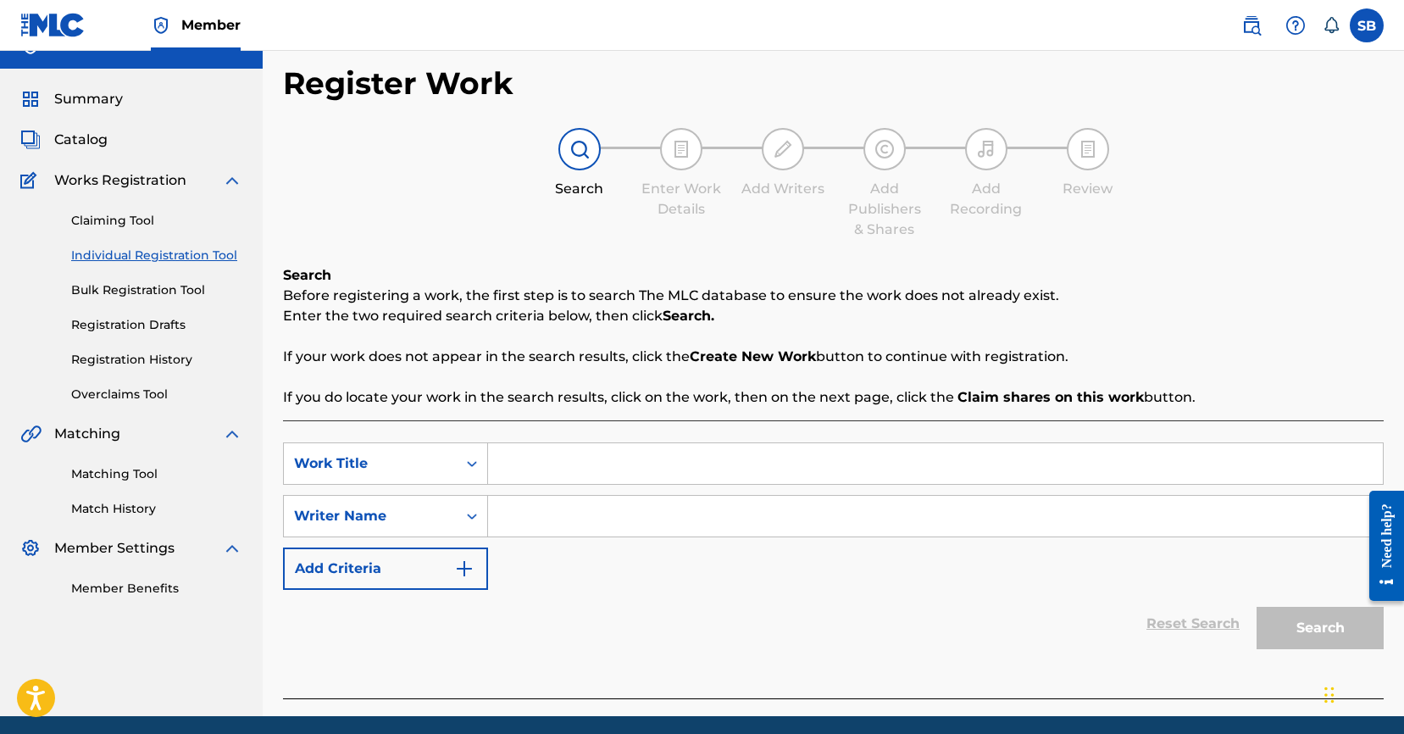
scroll to position [68, 0]
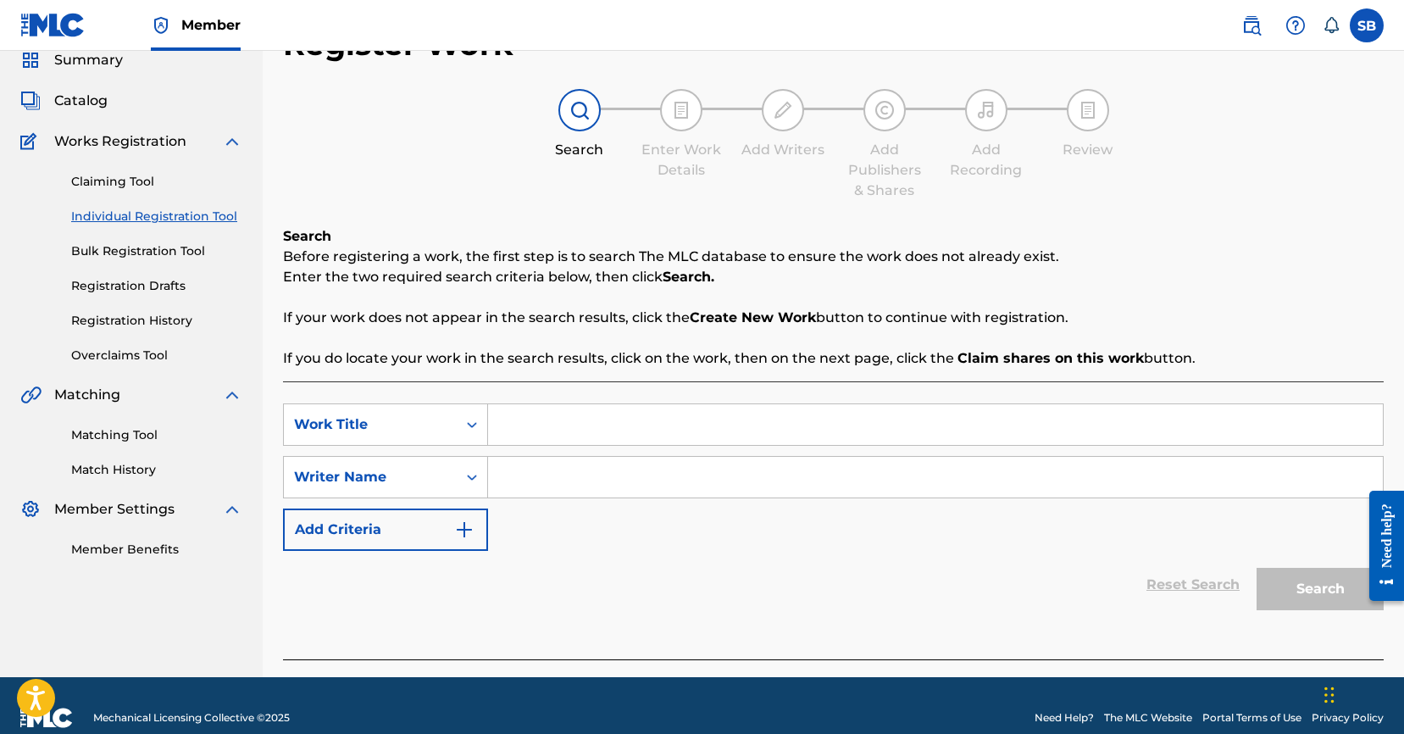
click at [534, 430] on input "Search Form" at bounding box center [935, 424] width 895 height 41
paste input "En la mano el celular"
type input "En la mano el celular"
click at [613, 485] on input "Search Form" at bounding box center [935, 477] width 895 height 41
paste input "[PERSON_NAME]"
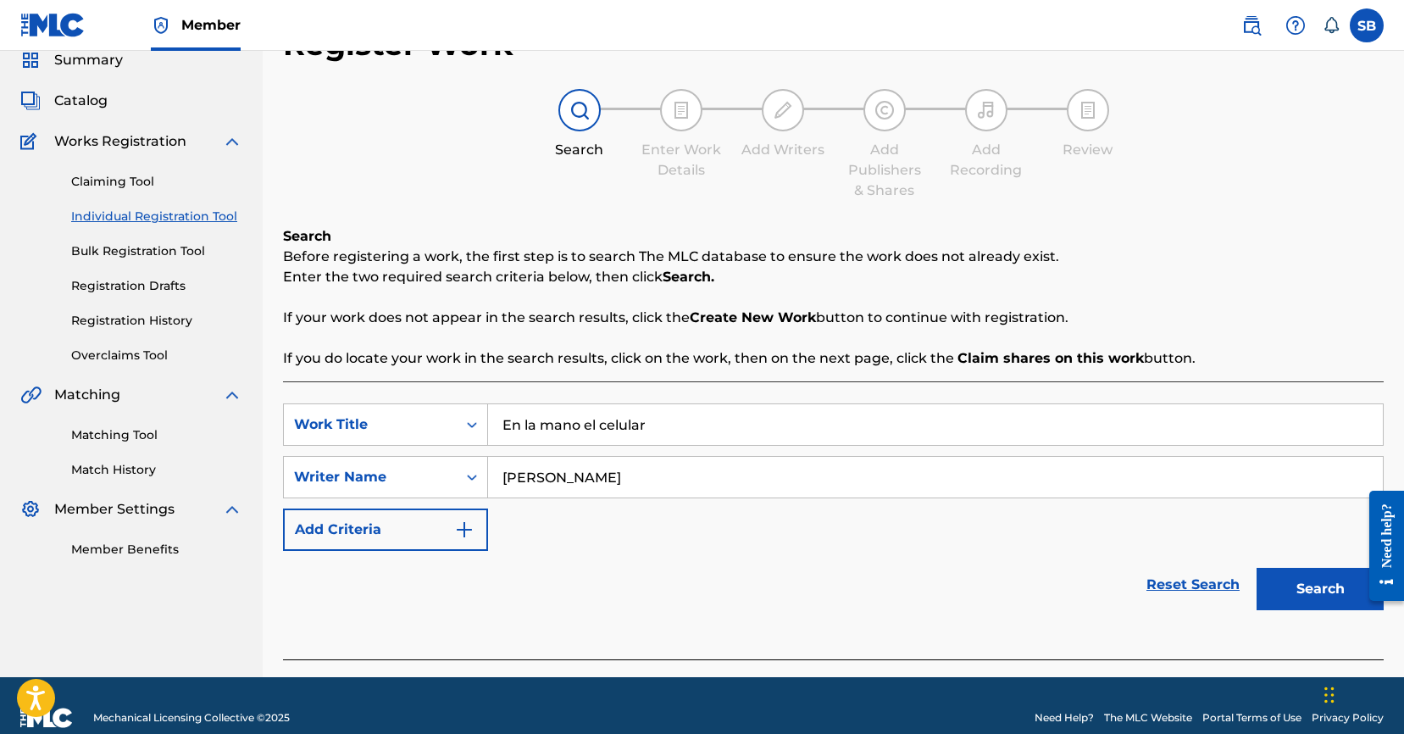
type input "[PERSON_NAME]"
click at [1299, 589] on button "Search" at bounding box center [1319, 589] width 127 height 42
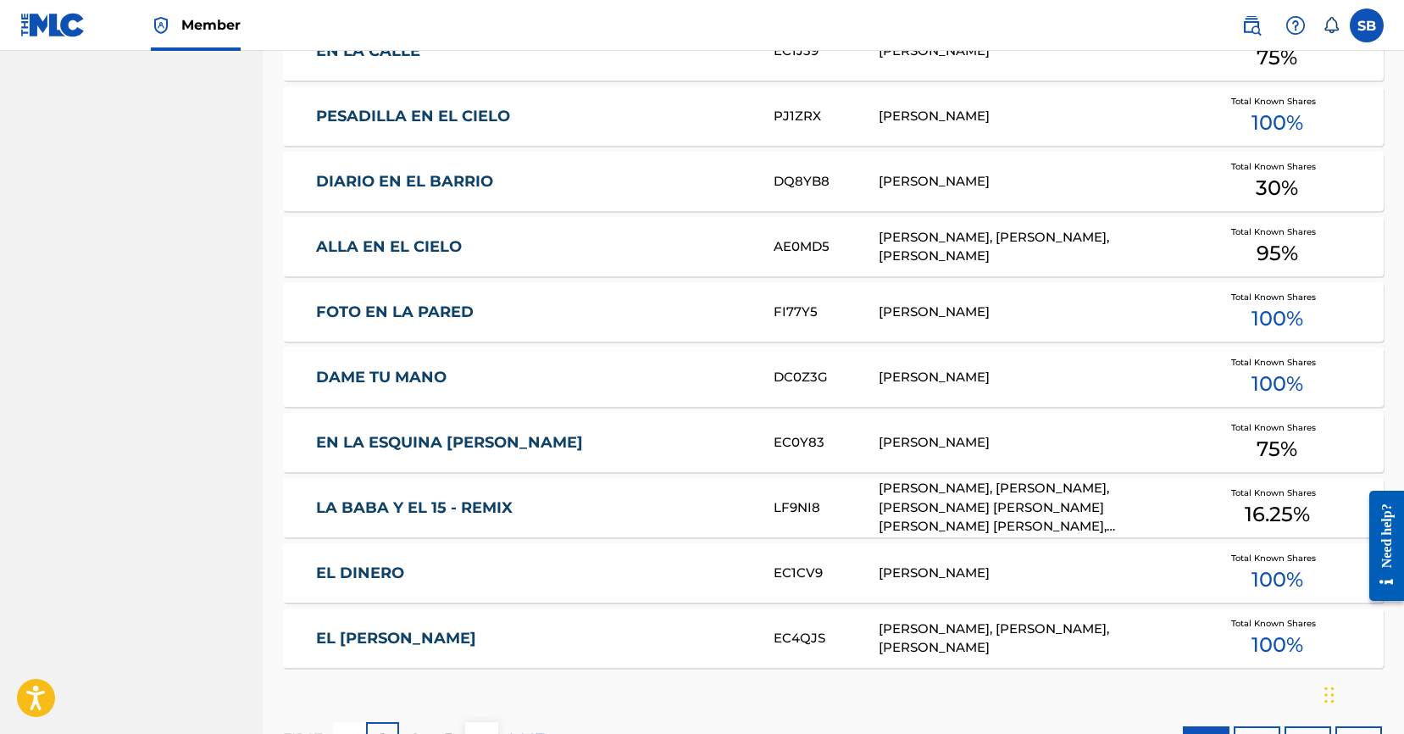
scroll to position [1000, 0]
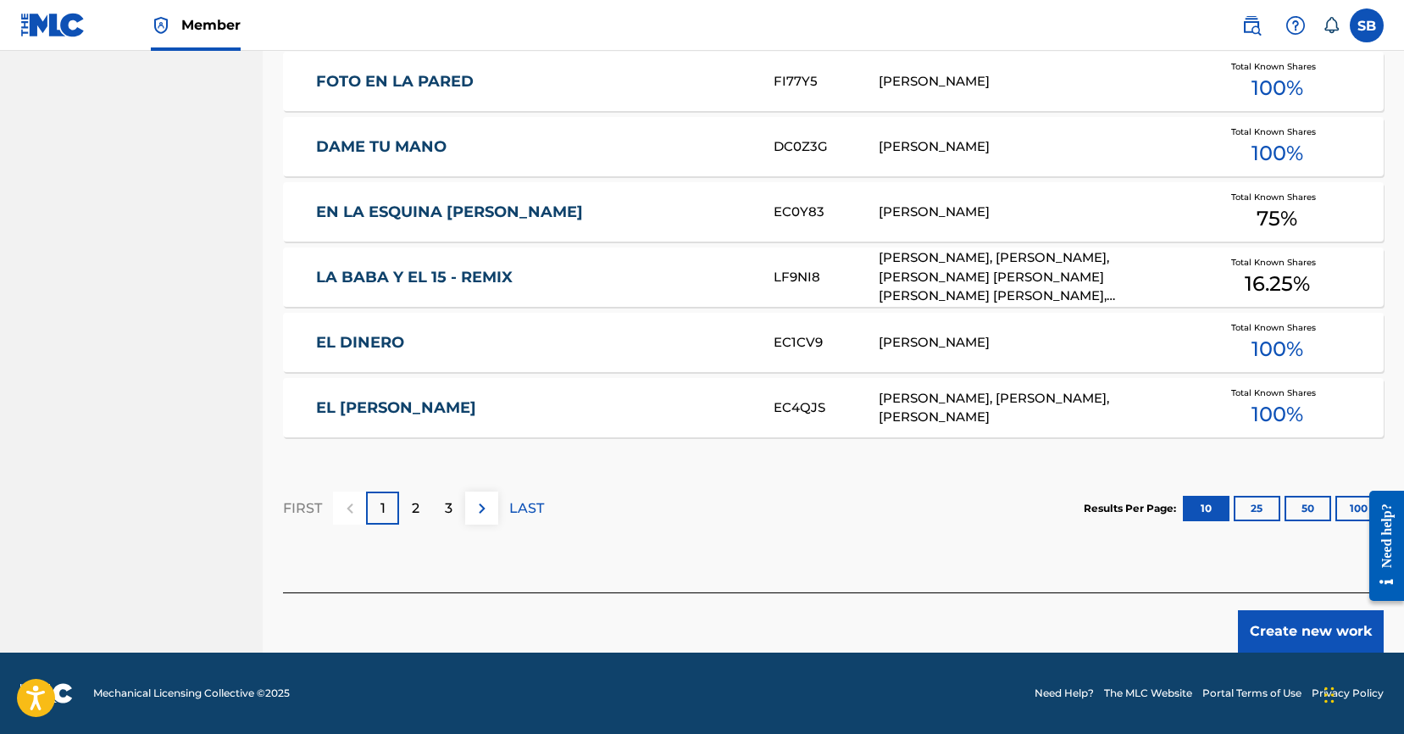
click at [1276, 638] on button "Create new work" at bounding box center [1311, 631] width 146 height 42
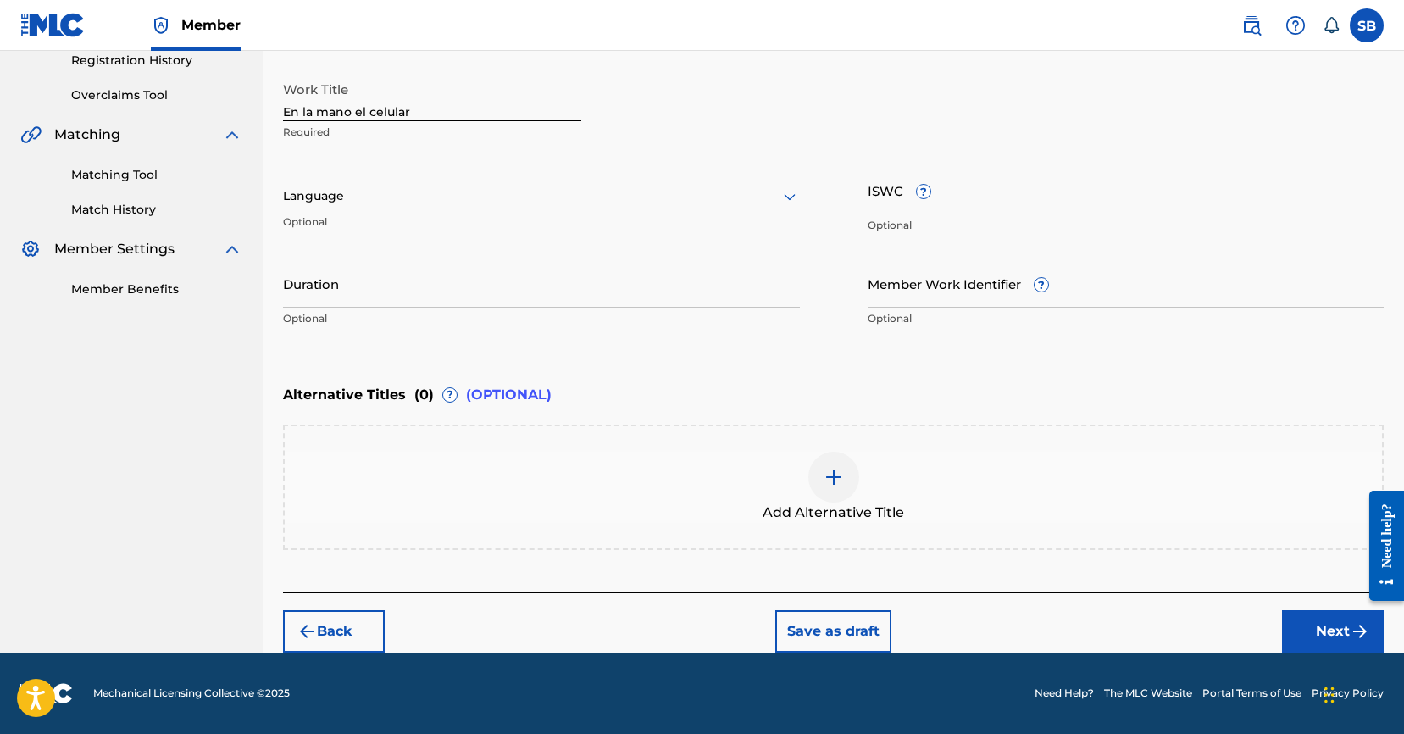
click at [460, 202] on div at bounding box center [541, 196] width 517 height 21
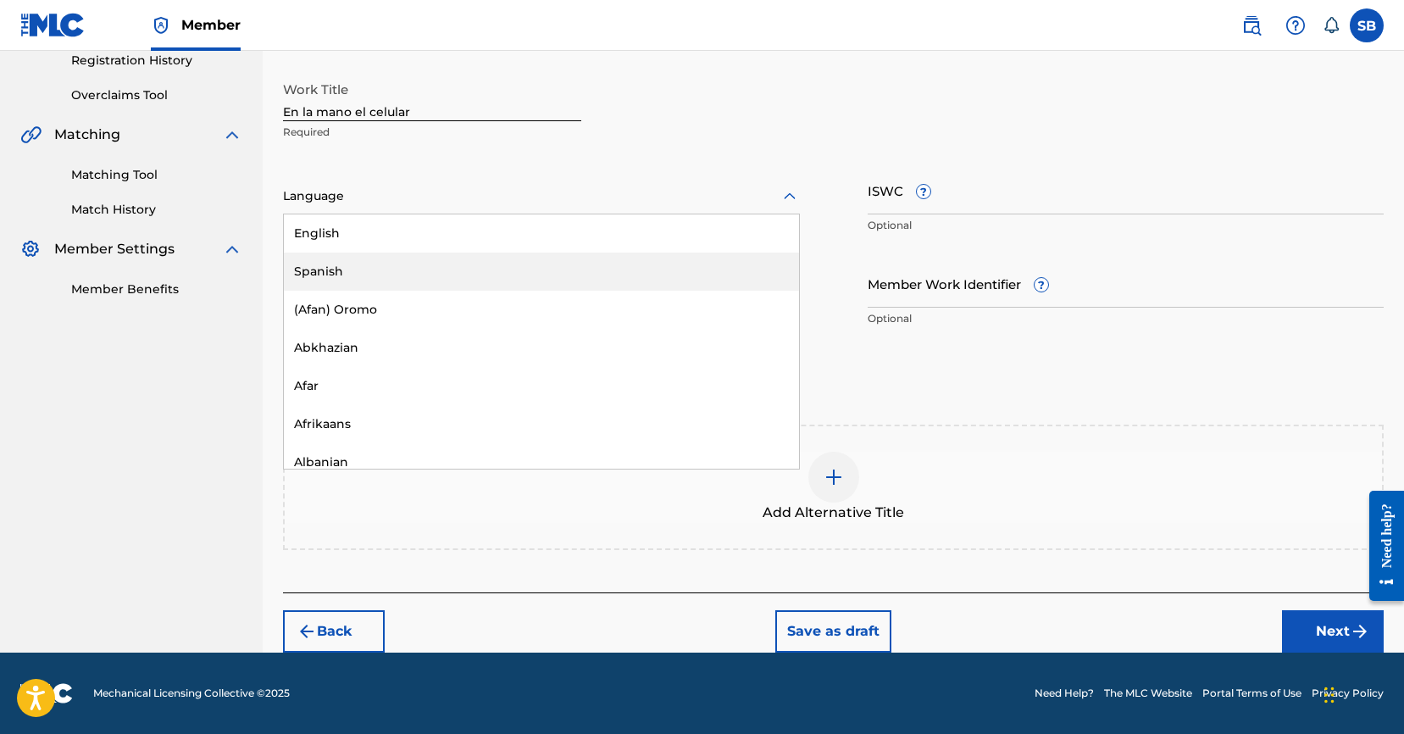
click at [402, 270] on div "Spanish" at bounding box center [541, 271] width 515 height 38
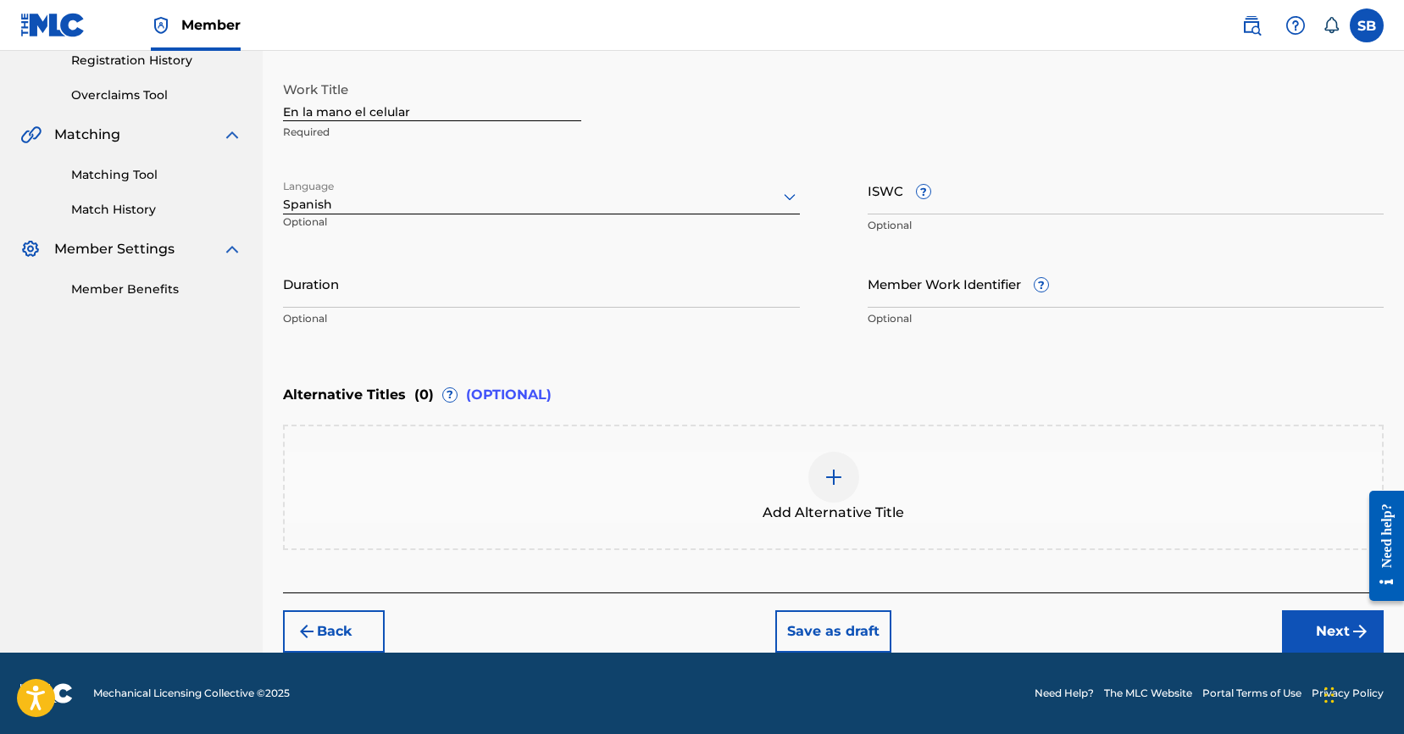
click at [1301, 637] on button "Next" at bounding box center [1333, 631] width 102 height 42
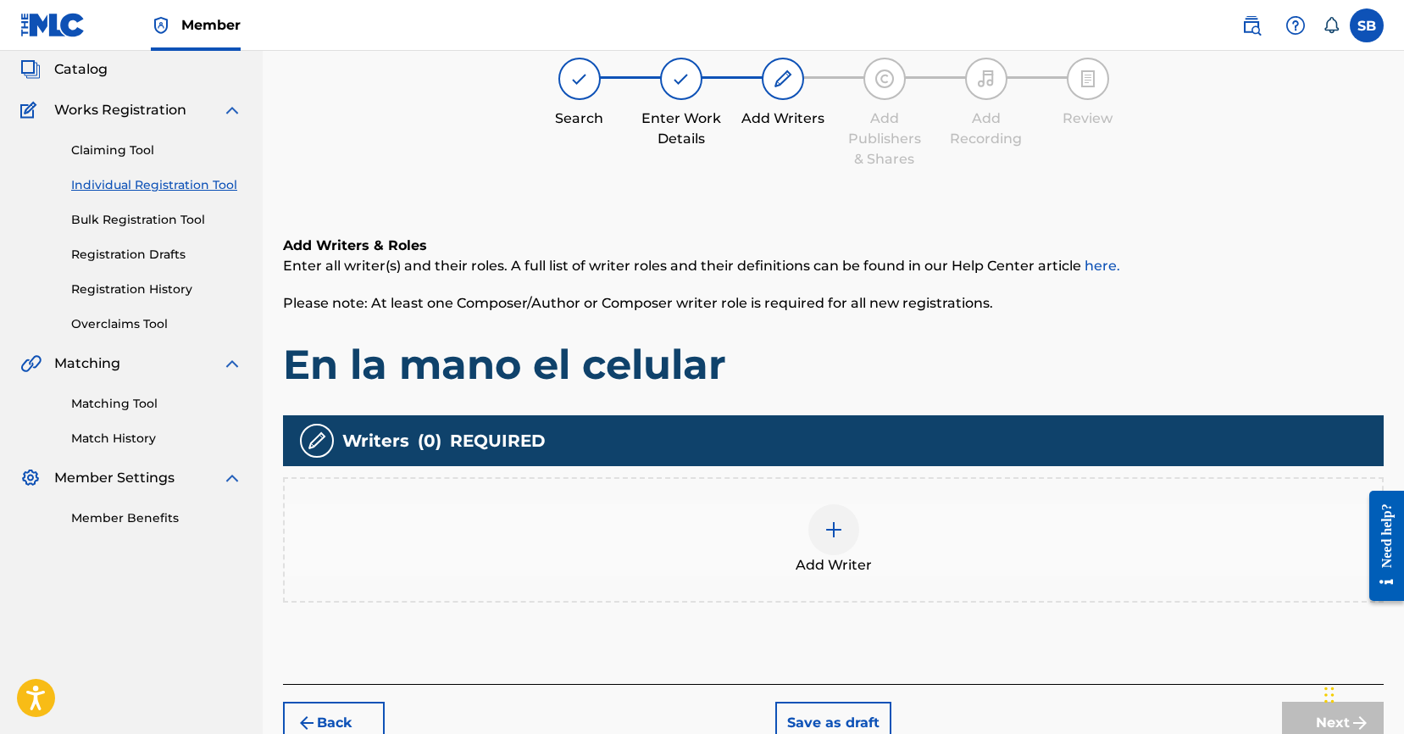
scroll to position [76, 0]
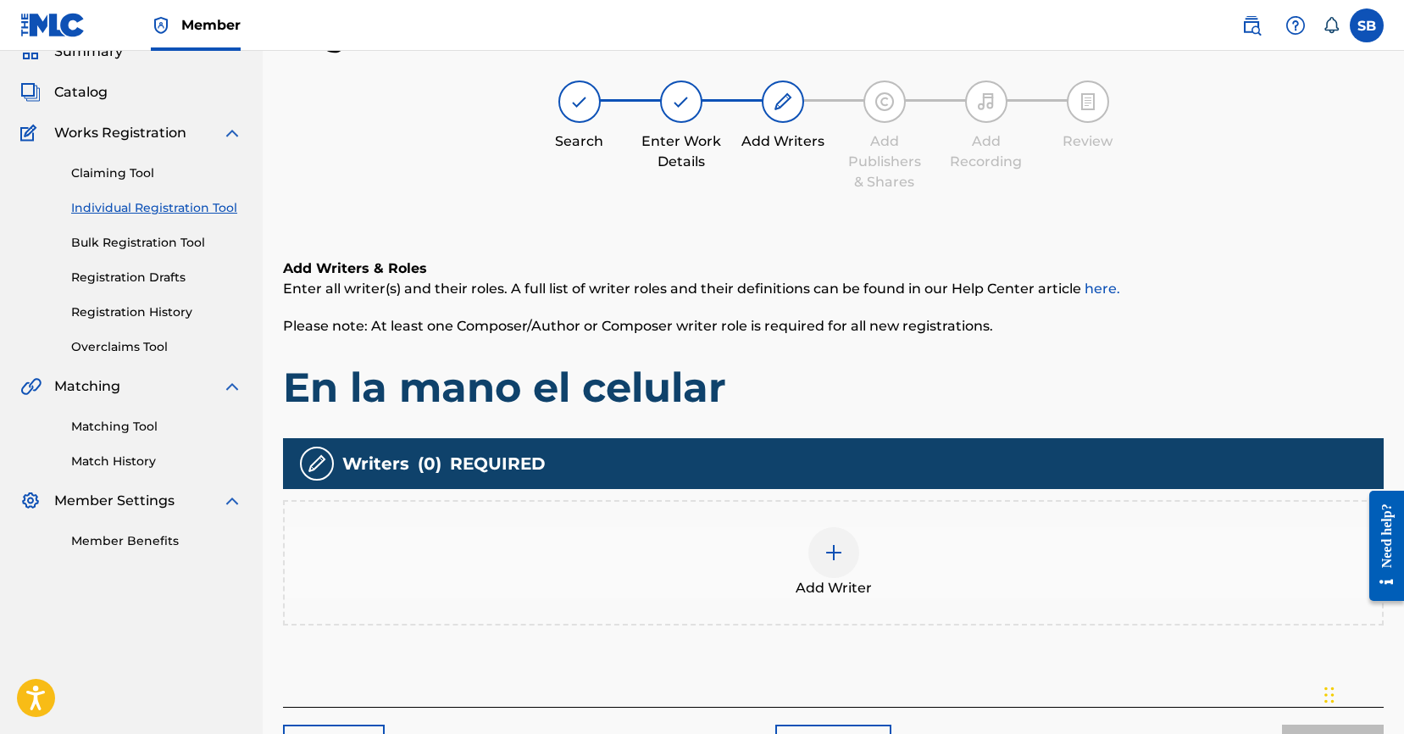
click at [892, 553] on div "Add Writer" at bounding box center [833, 562] width 1097 height 71
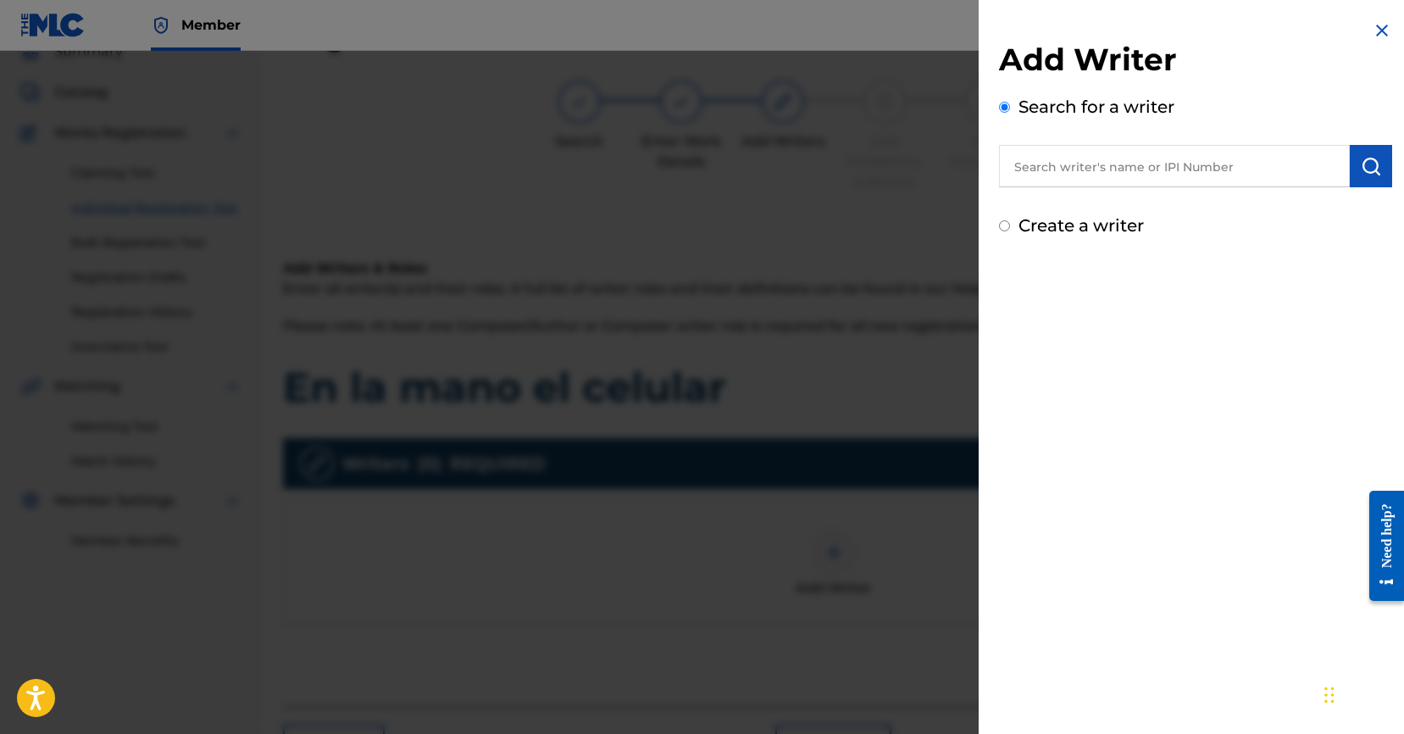
click at [1111, 152] on input "text" at bounding box center [1174, 166] width 351 height 42
paste input "[PERSON_NAME]"
type input "[PERSON_NAME]"
click at [1360, 161] on img "submit" at bounding box center [1370, 166] width 20 height 20
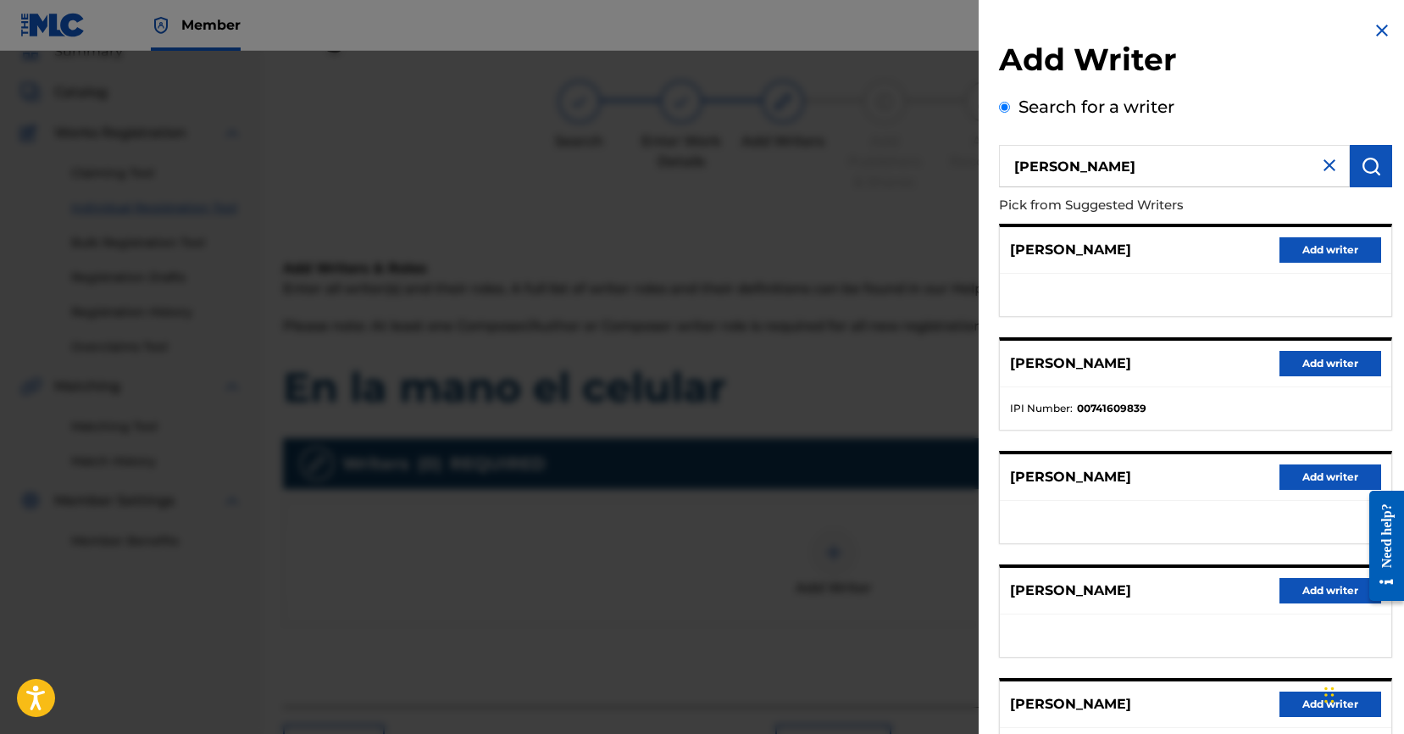
click at [1328, 261] on button "Add writer" at bounding box center [1330, 249] width 102 height 25
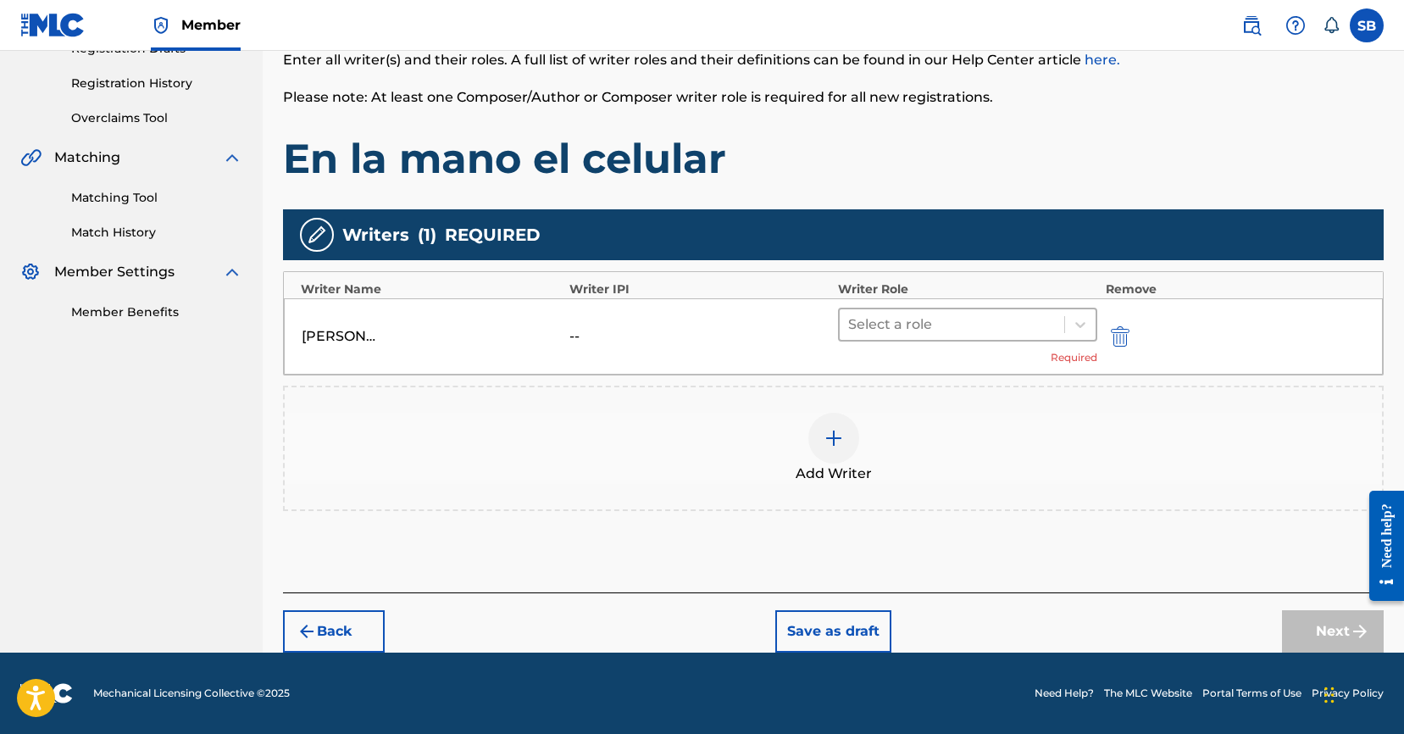
click at [922, 319] on div at bounding box center [952, 325] width 208 height 24
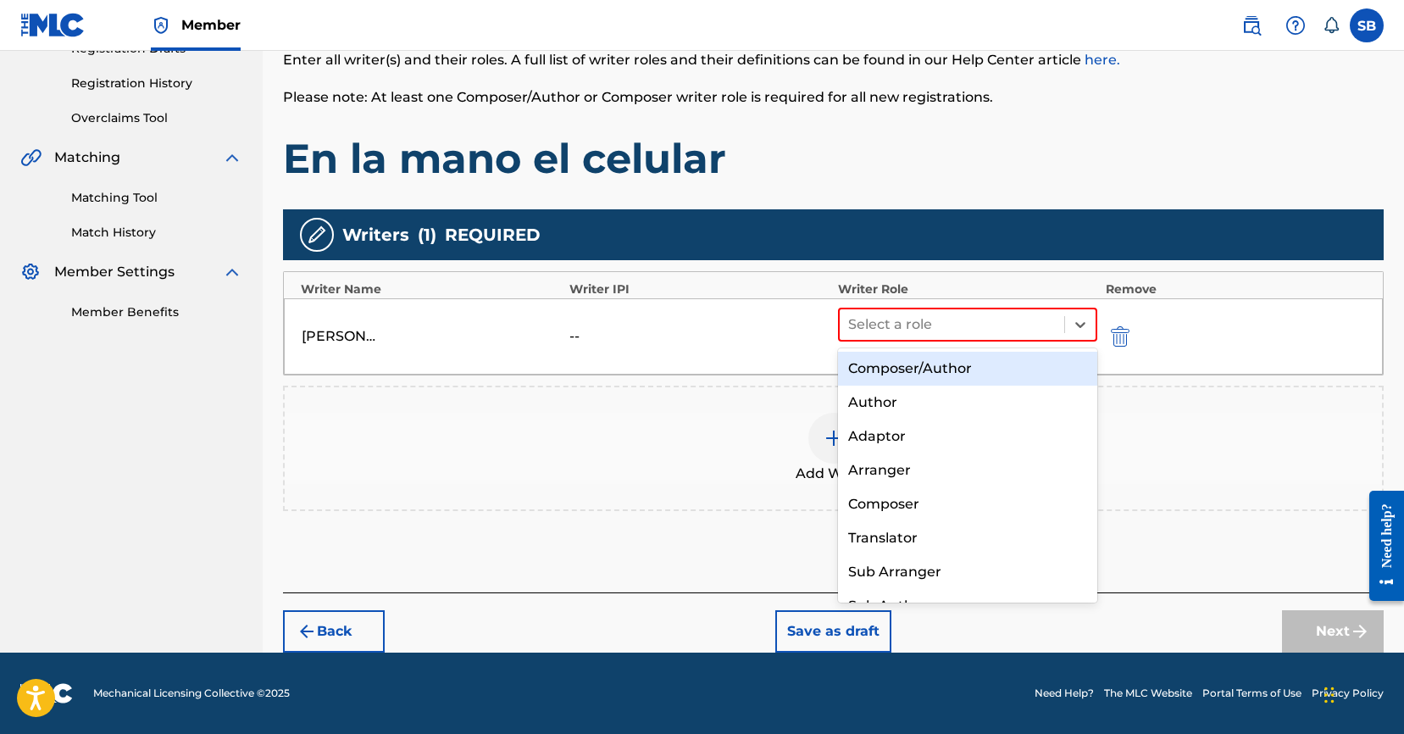
click at [928, 377] on div "Composer/Author" at bounding box center [967, 369] width 259 height 34
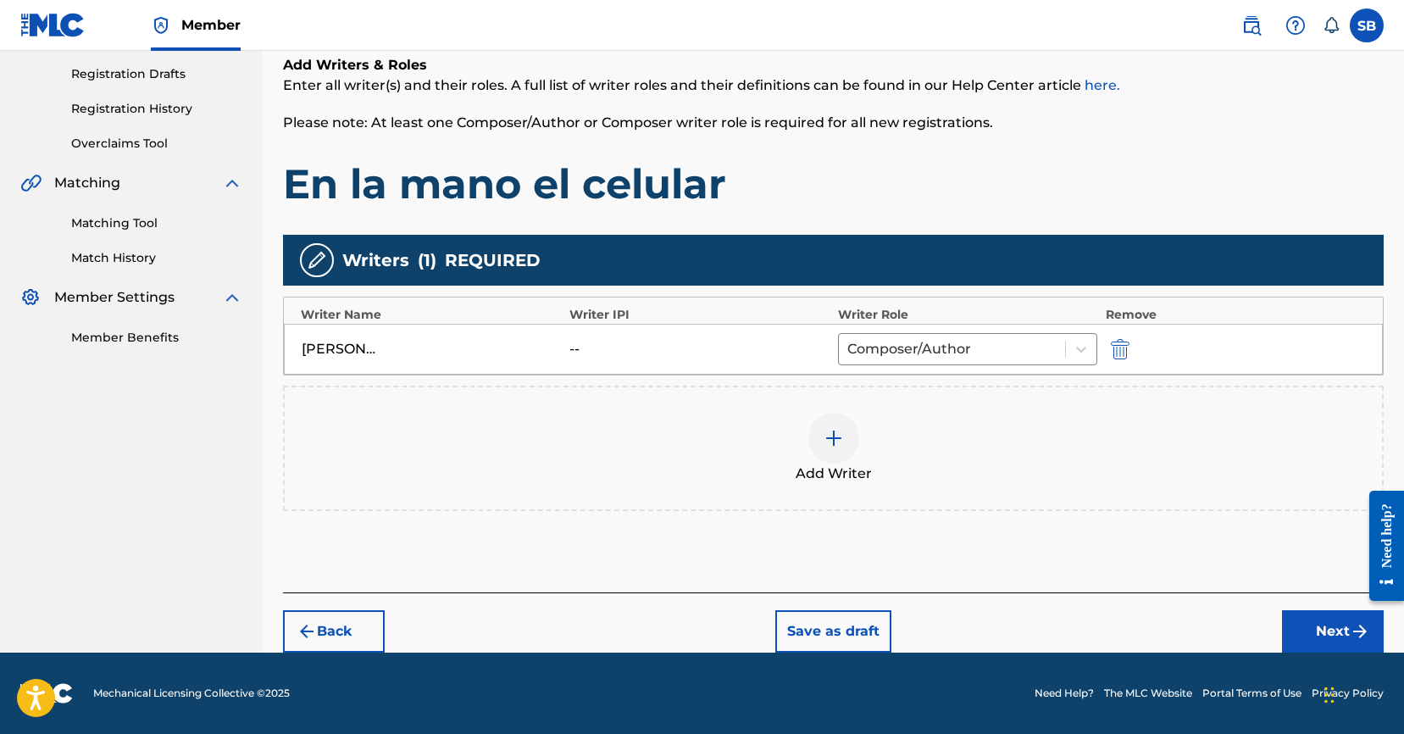
scroll to position [280, 0]
click at [1274, 620] on div "Back Save as draft Next" at bounding box center [833, 622] width 1100 height 60
click at [1291, 623] on button "Next" at bounding box center [1333, 631] width 102 height 42
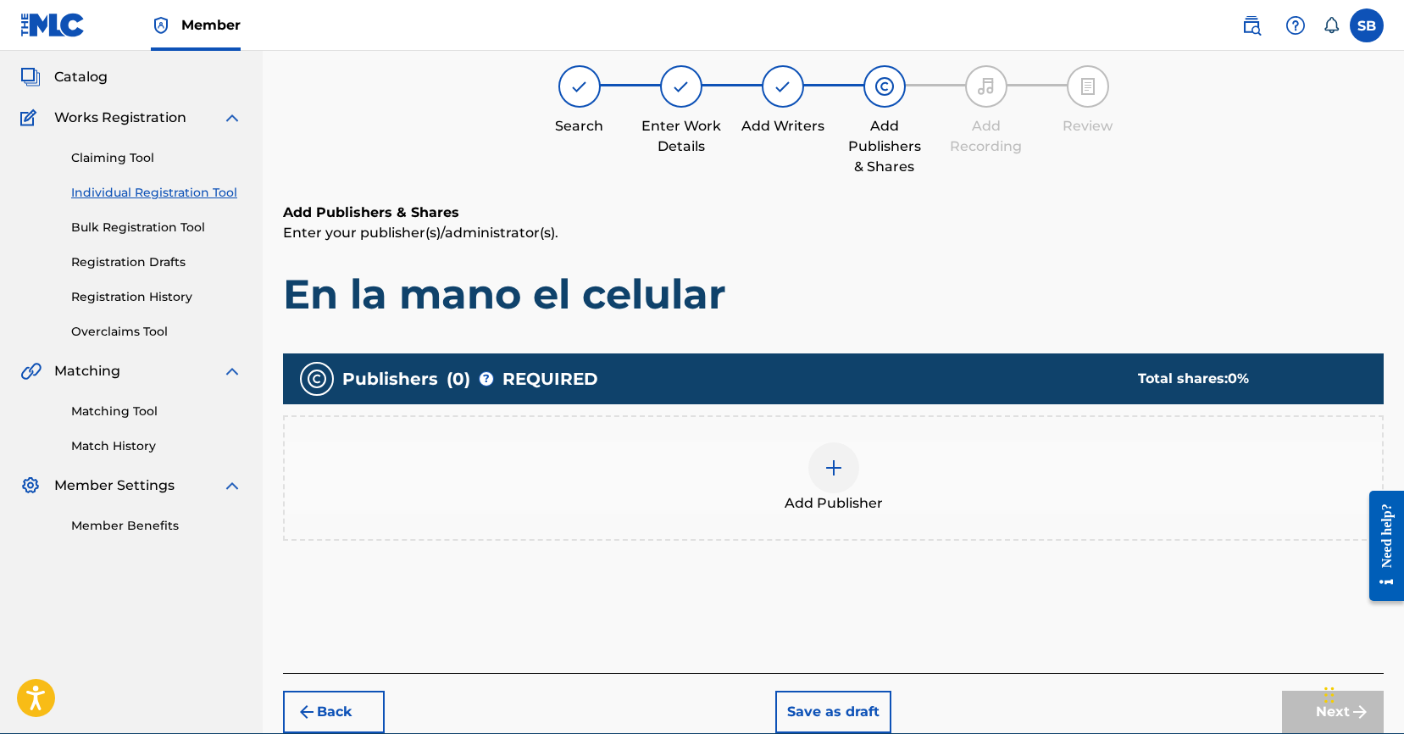
scroll to position [76, 0]
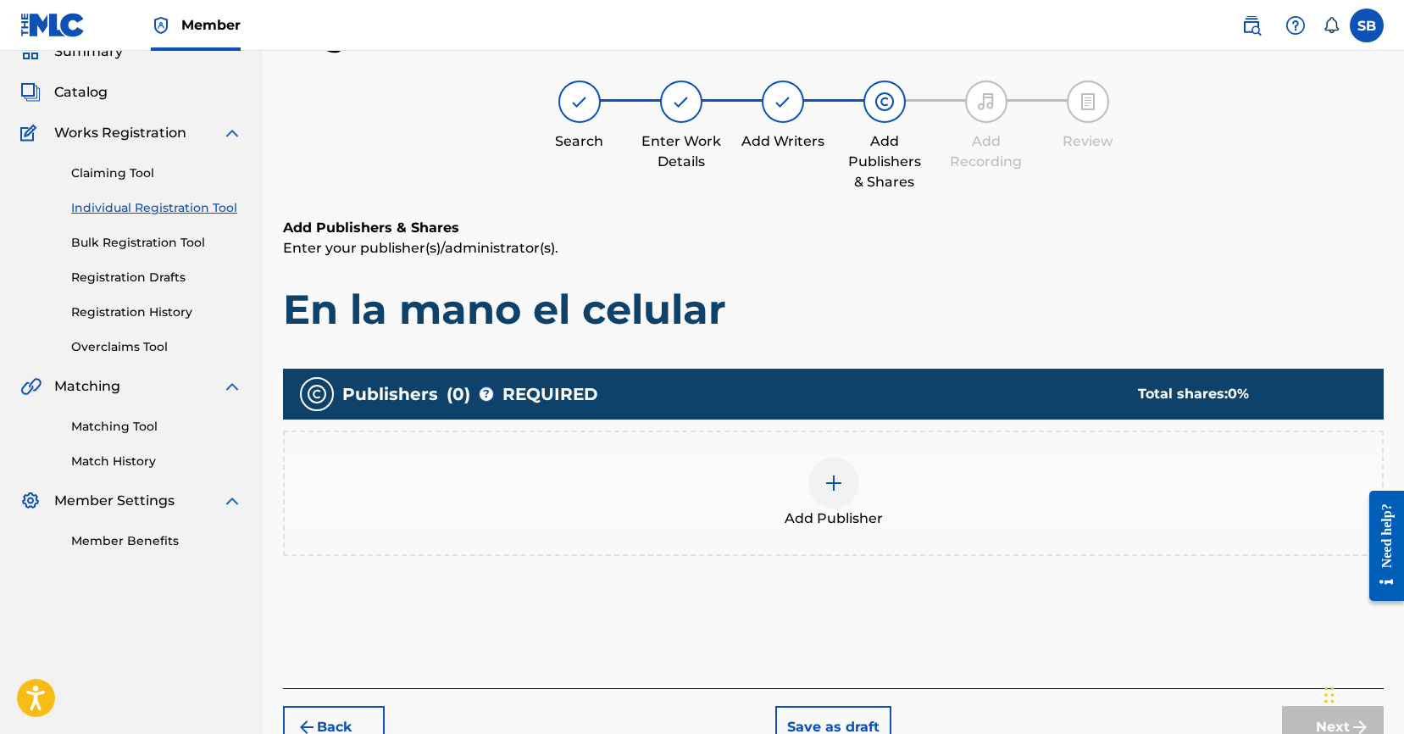
click at [866, 512] on span "Add Publisher" at bounding box center [833, 518] width 98 height 20
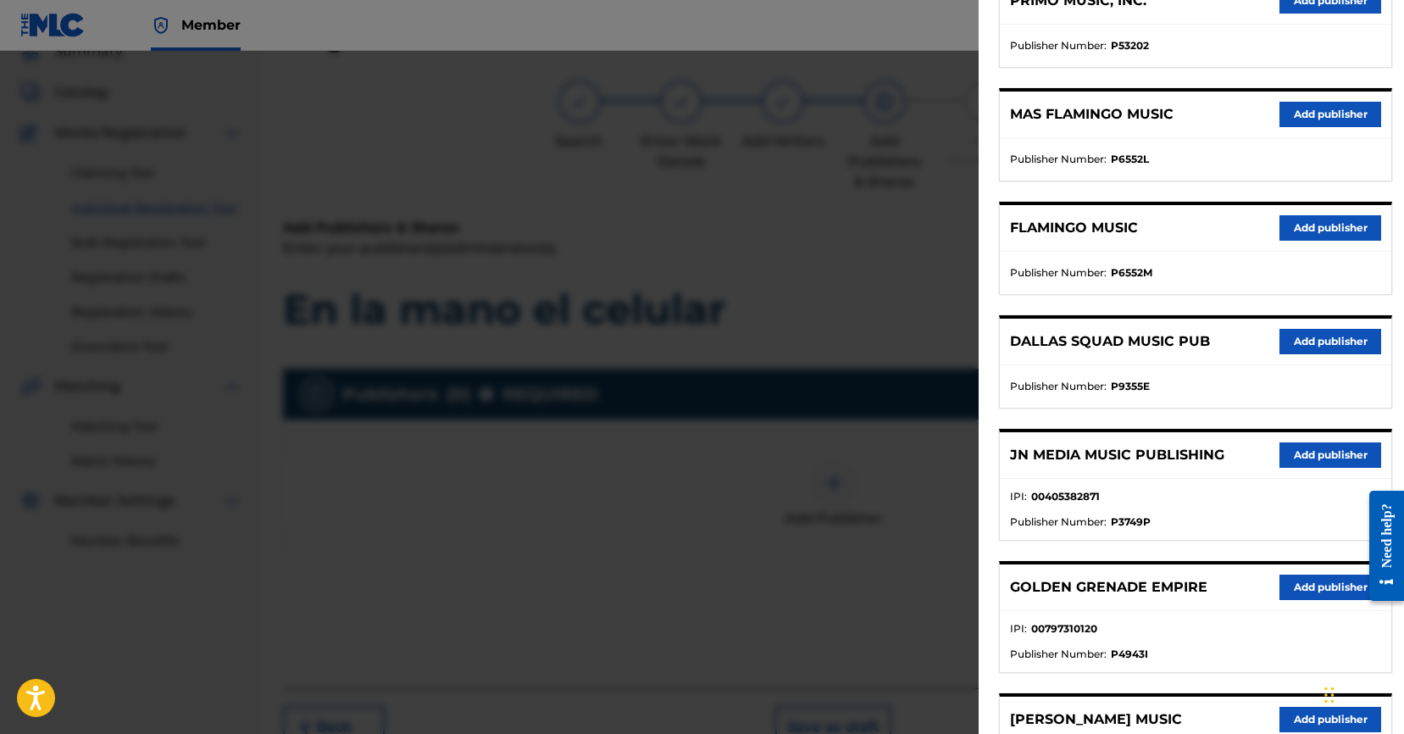
scroll to position [254, 0]
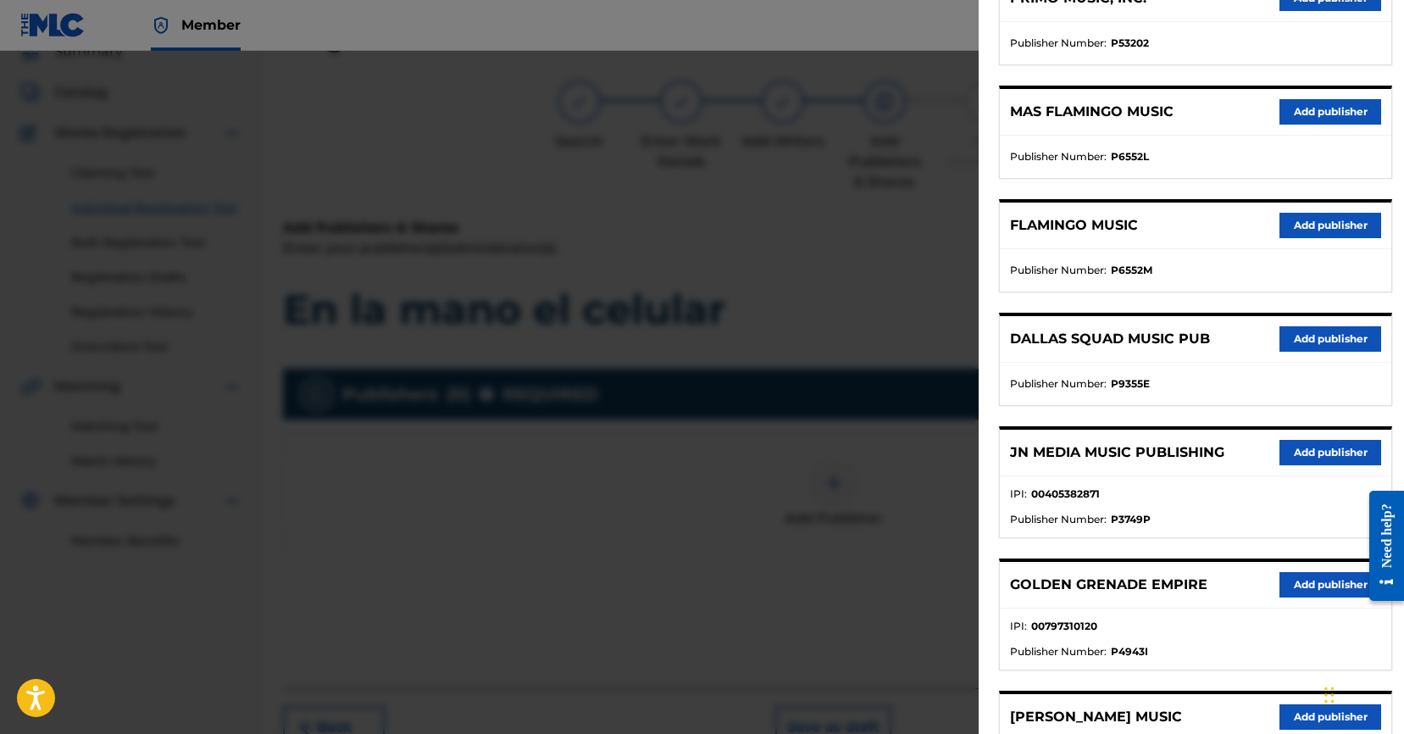
click at [1297, 451] on button "Add publisher" at bounding box center [1330, 452] width 102 height 25
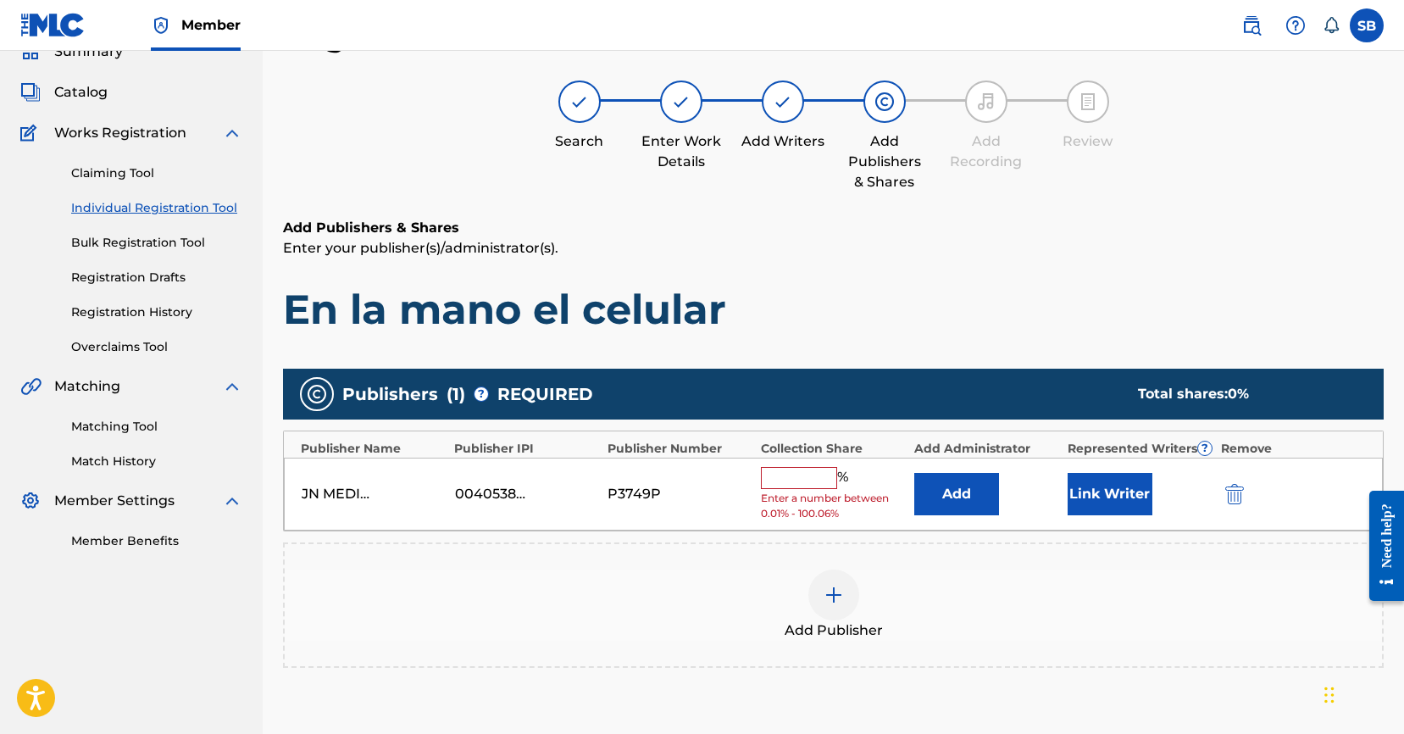
click at [790, 474] on input "text" at bounding box center [799, 478] width 76 height 22
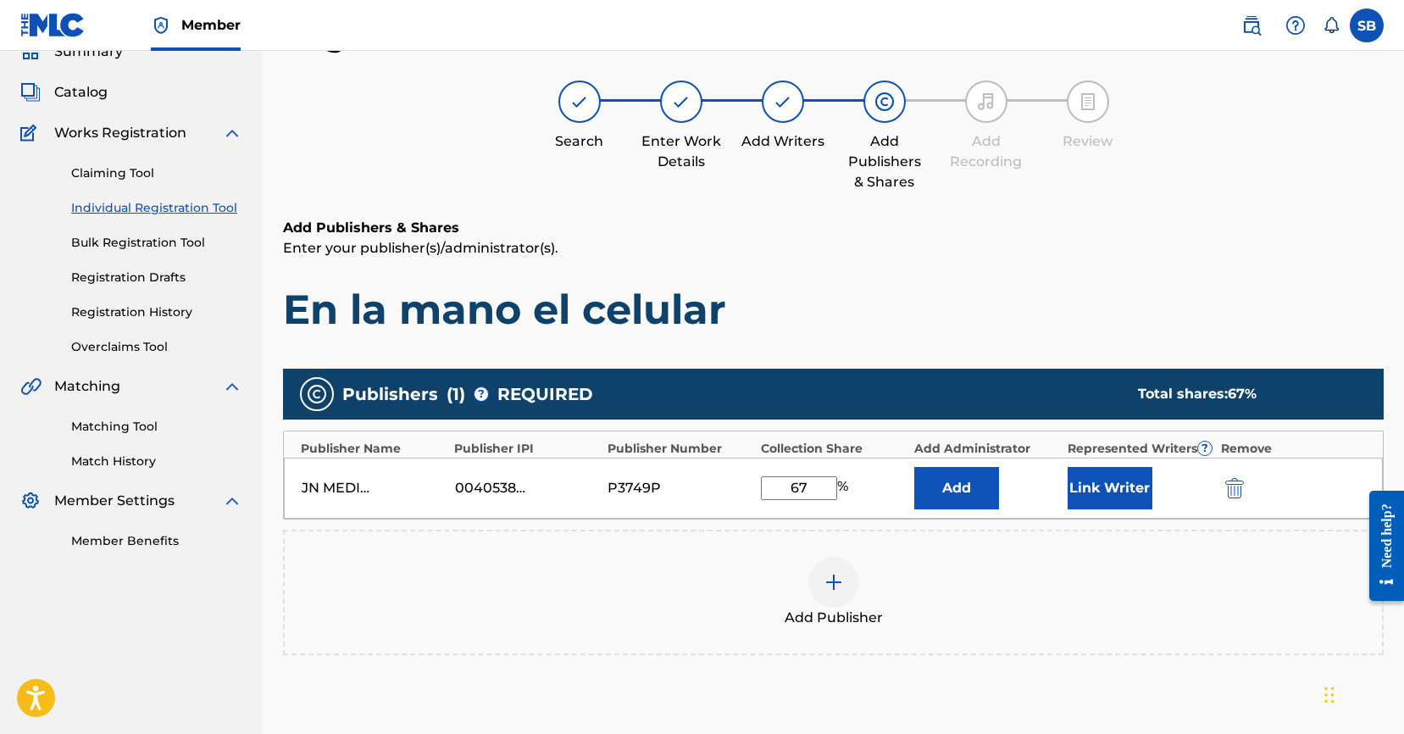
type input "67"
click at [1108, 482] on button "Link Writer" at bounding box center [1109, 488] width 85 height 42
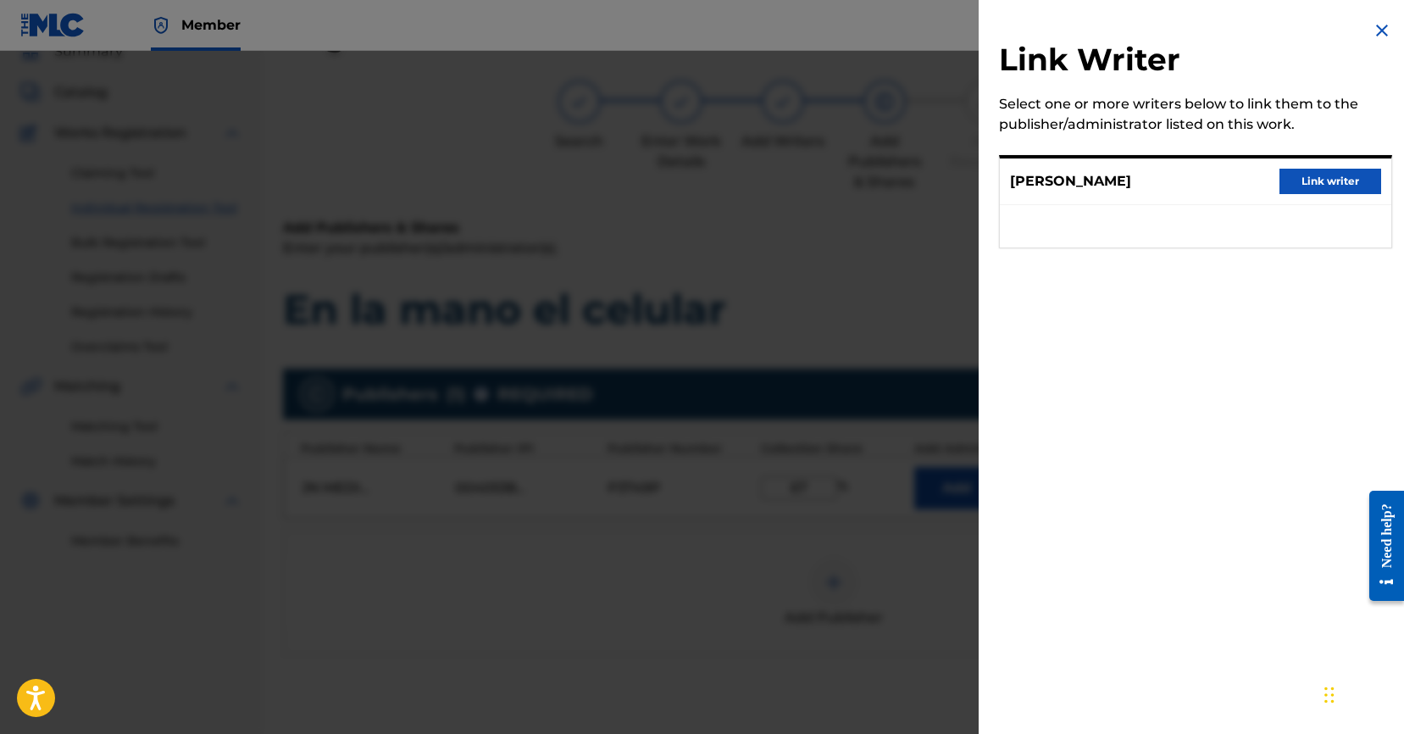
click at [1338, 191] on button "Link writer" at bounding box center [1330, 181] width 102 height 25
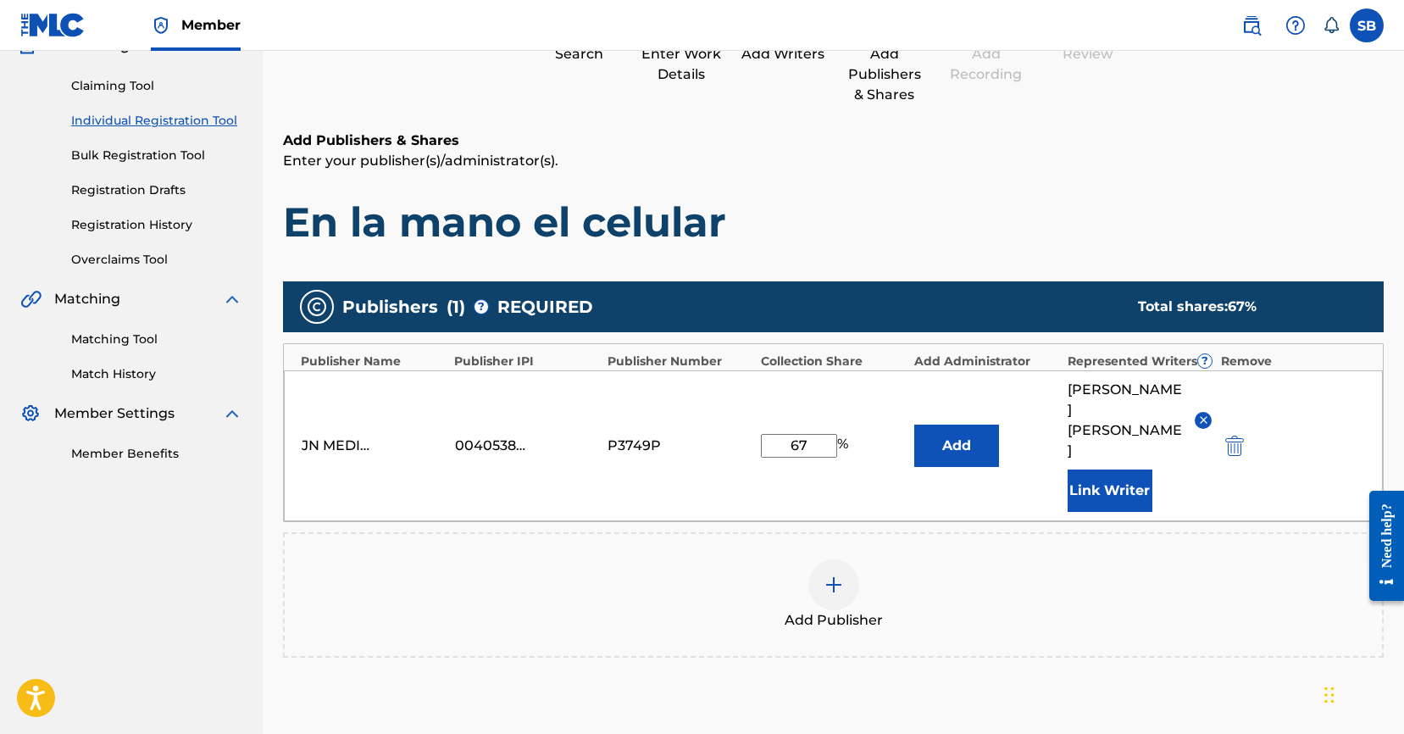
scroll to position [341, 0]
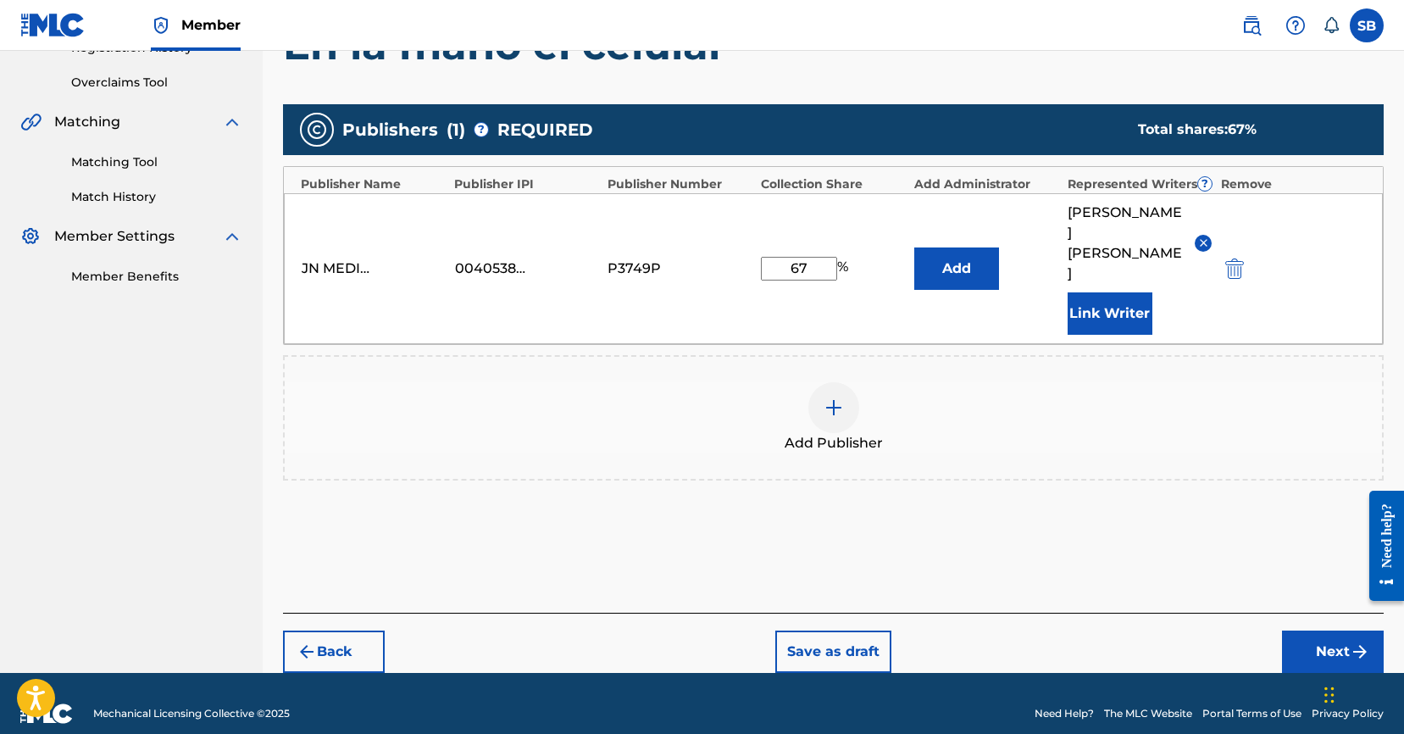
click at [1328, 630] on button "Next" at bounding box center [1333, 651] width 102 height 42
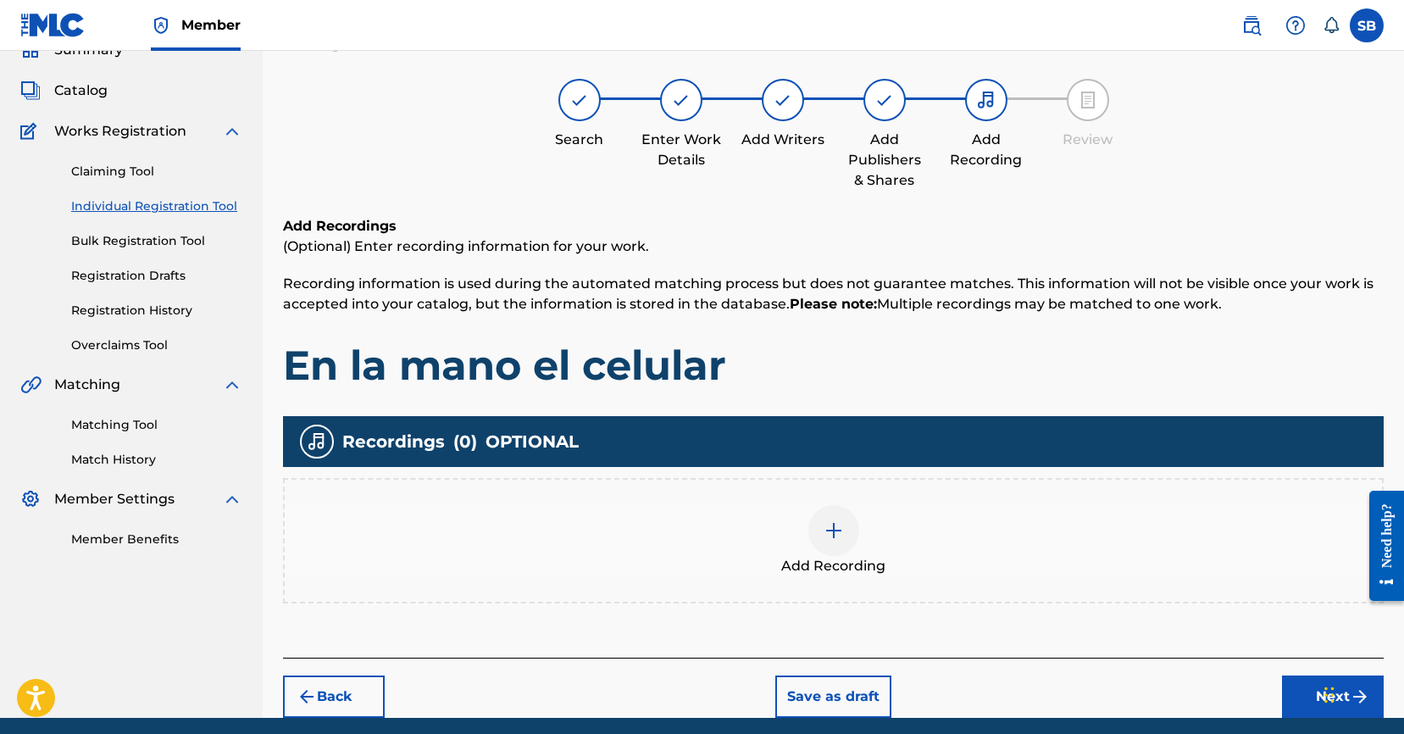
scroll to position [80, 0]
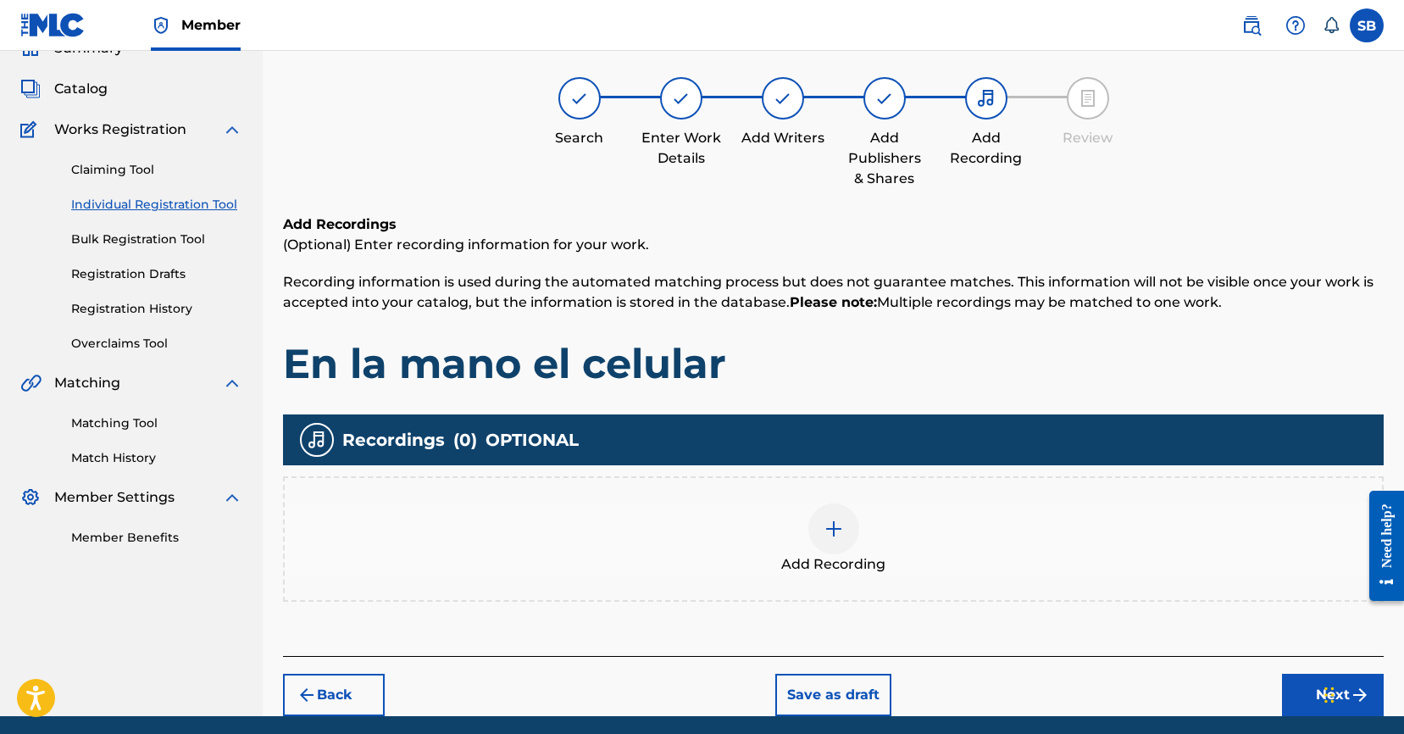
click at [834, 513] on div at bounding box center [833, 528] width 51 height 51
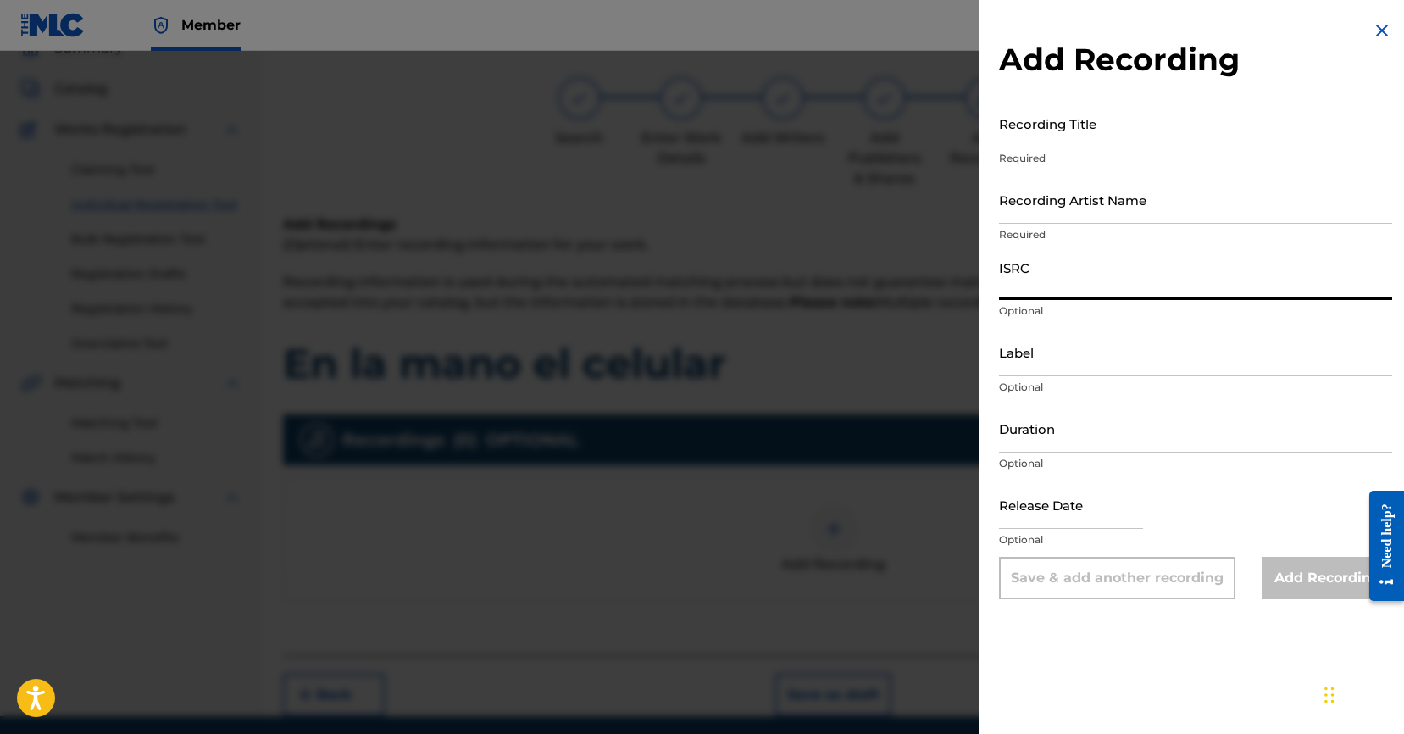
click at [1081, 297] on input "ISRC" at bounding box center [1195, 276] width 393 height 48
paste input "USUYG1733783"
type input "USUYG1733783"
click at [1165, 197] on input "Recording Artist Name" at bounding box center [1195, 199] width 393 height 48
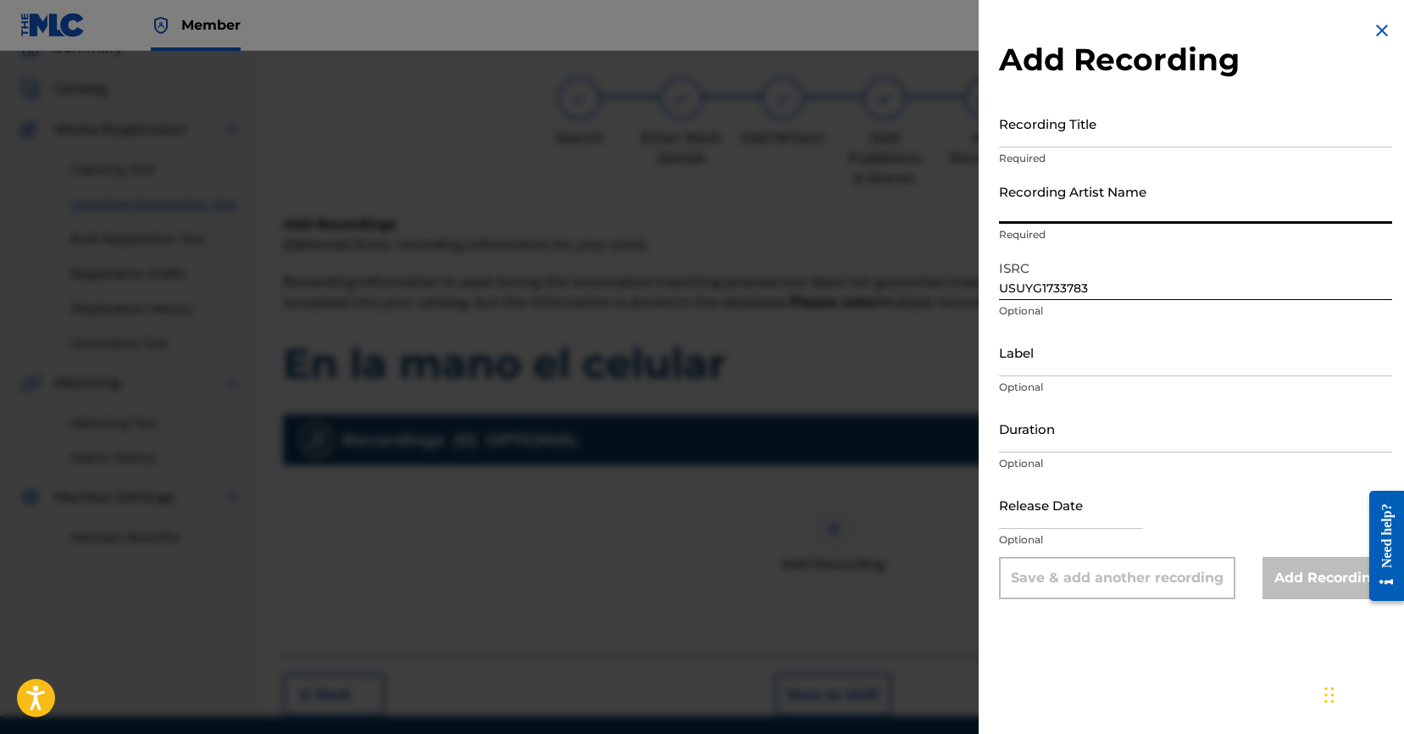
paste input "C-Kan, [GEOGRAPHIC_DATA]"
type input "C-Kan, [GEOGRAPHIC_DATA]"
click at [1218, 139] on input "Recording Title" at bounding box center [1195, 123] width 393 height 48
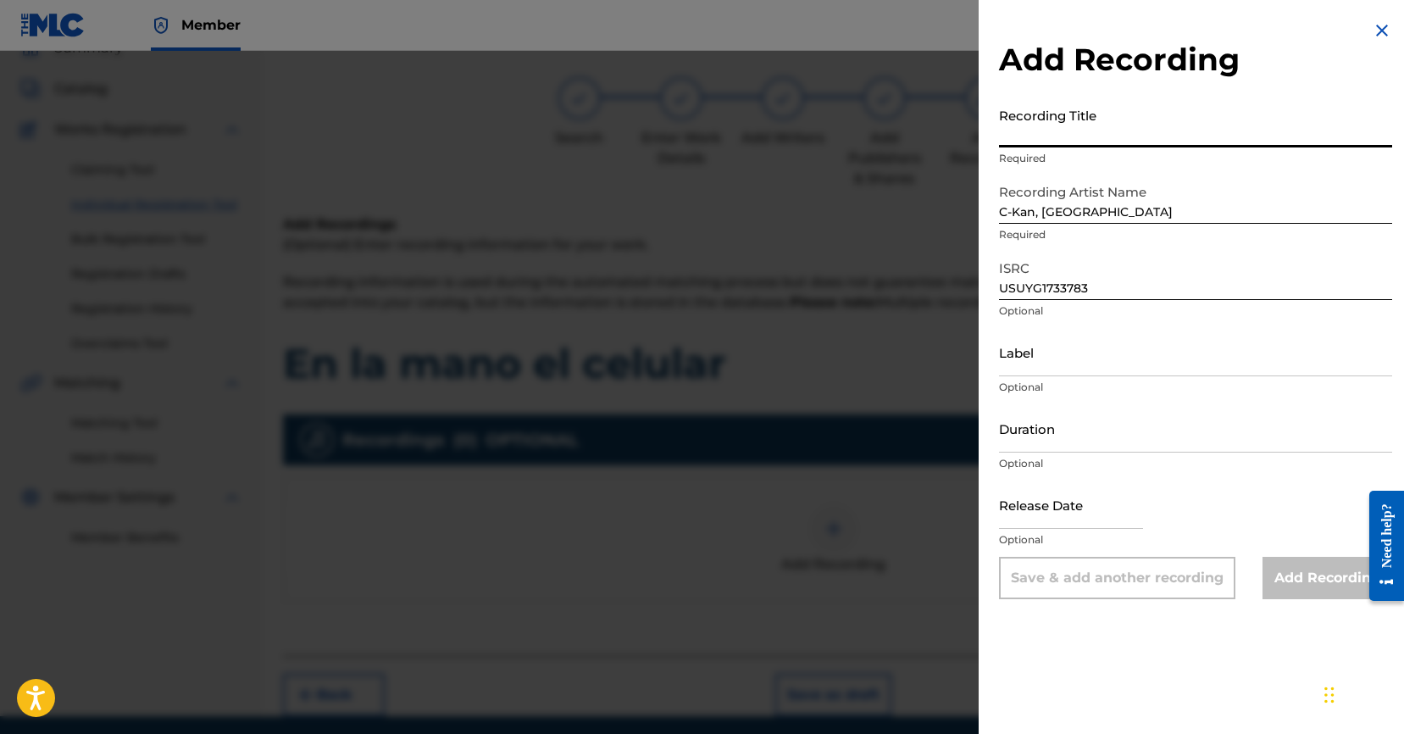
paste input "En la mano el celular"
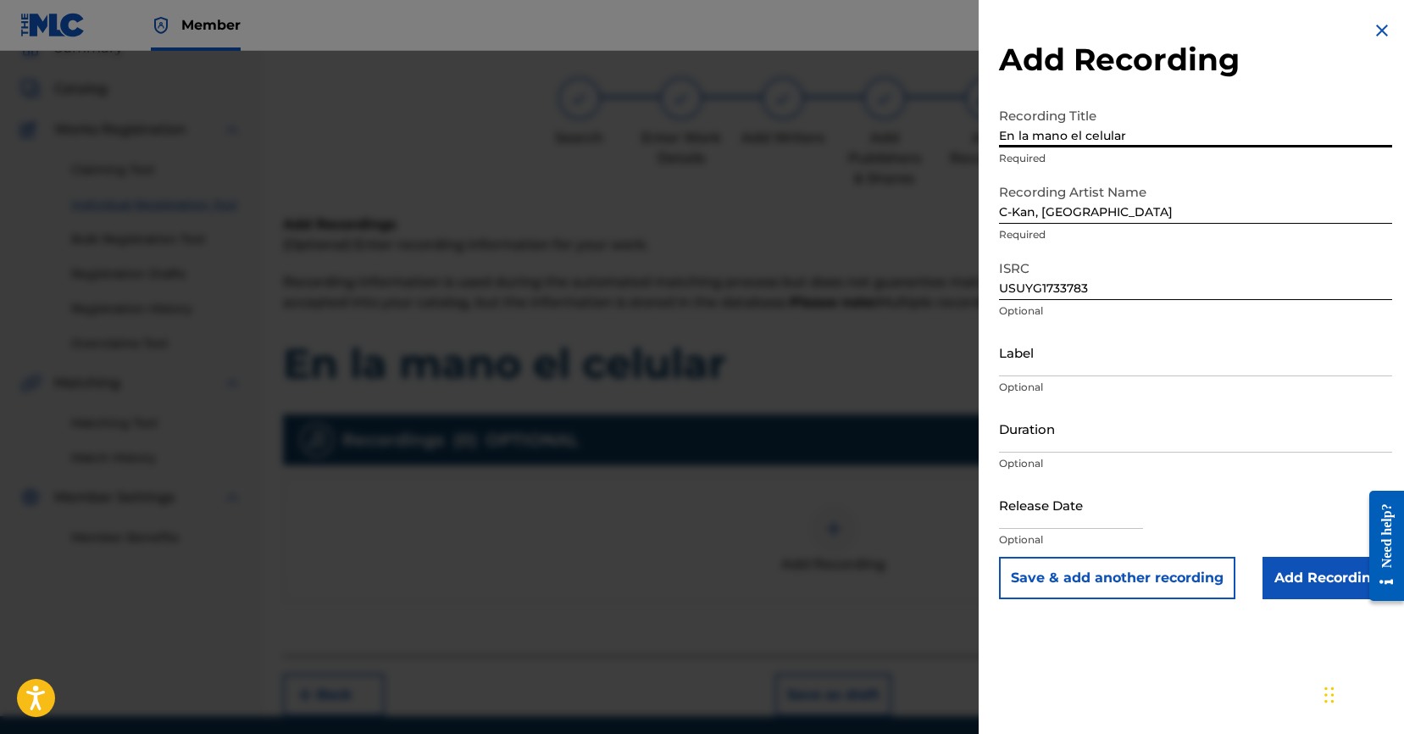
type input "En la mano el celular"
click at [1314, 595] on input "Add Recording" at bounding box center [1327, 578] width 130 height 42
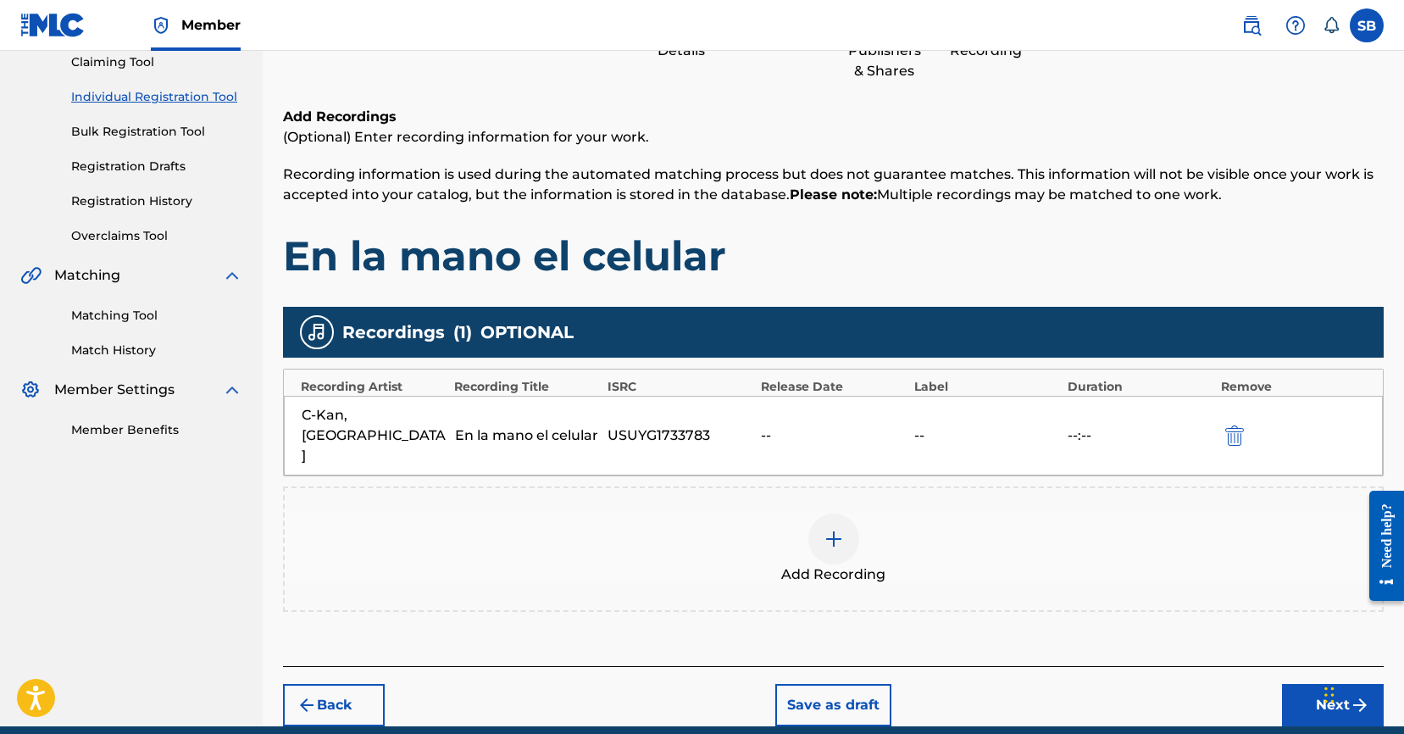
scroll to position [220, 0]
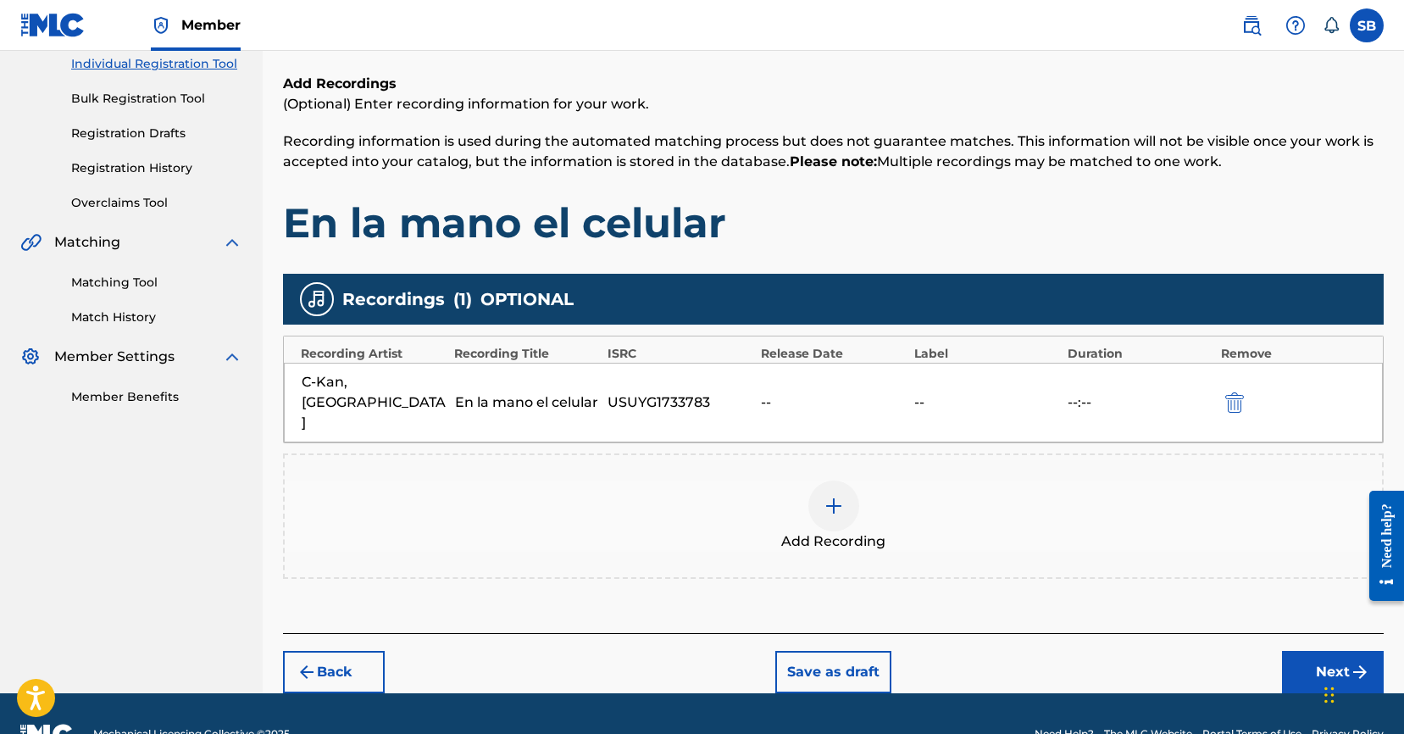
click at [1320, 651] on button "Next" at bounding box center [1333, 672] width 102 height 42
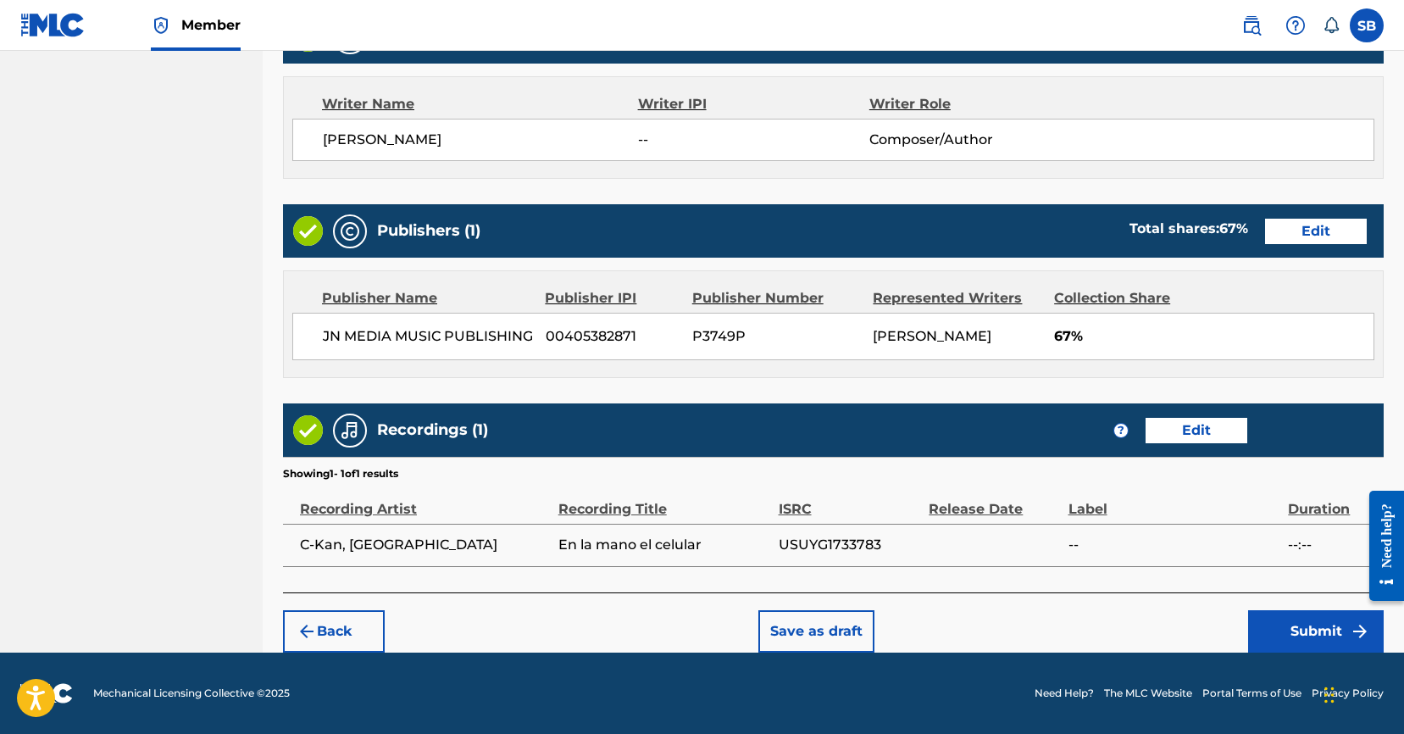
scroll to position [719, 0]
click at [1300, 621] on button "Submit" at bounding box center [1316, 631] width 136 height 42
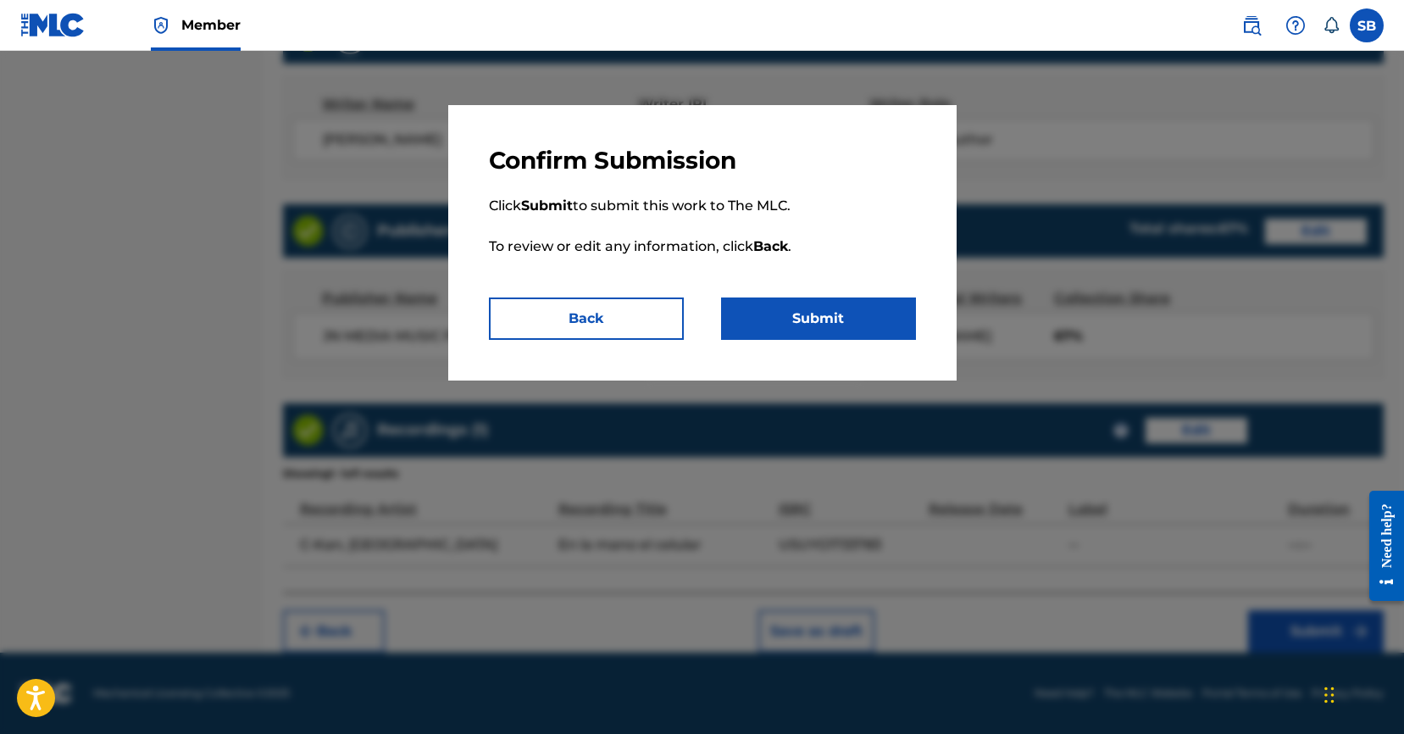
click at [823, 321] on button "Submit" at bounding box center [818, 318] width 195 height 42
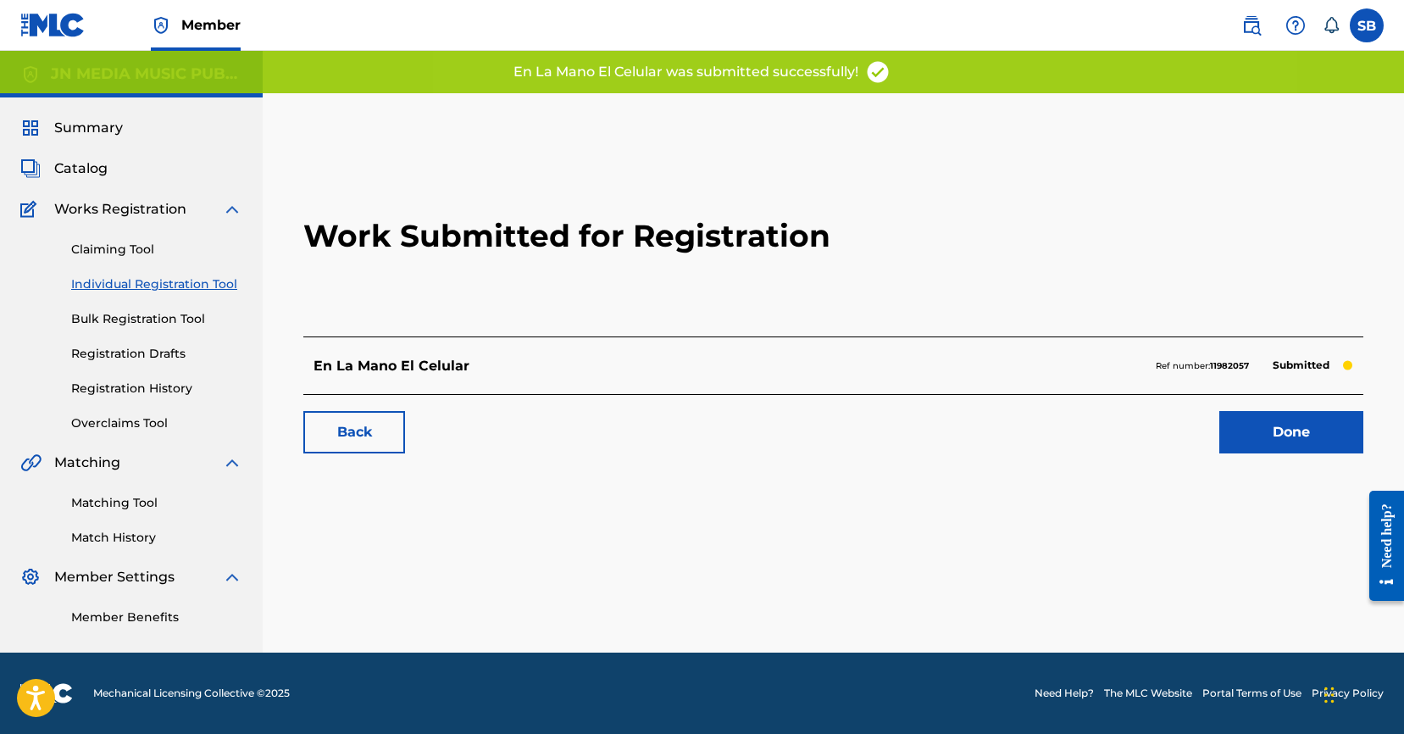
click at [1283, 424] on link "Done" at bounding box center [1291, 432] width 144 height 42
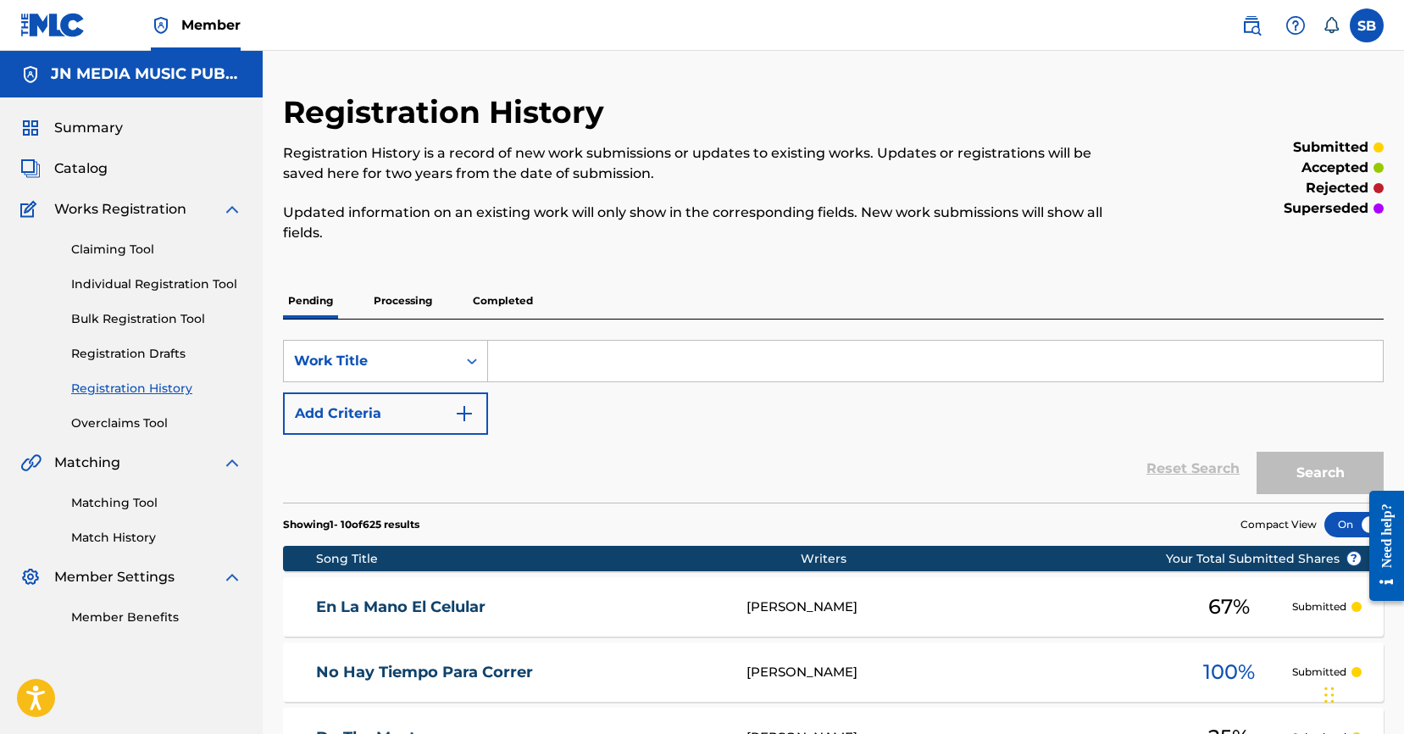
click at [224, 286] on link "Individual Registration Tool" at bounding box center [156, 284] width 171 height 18
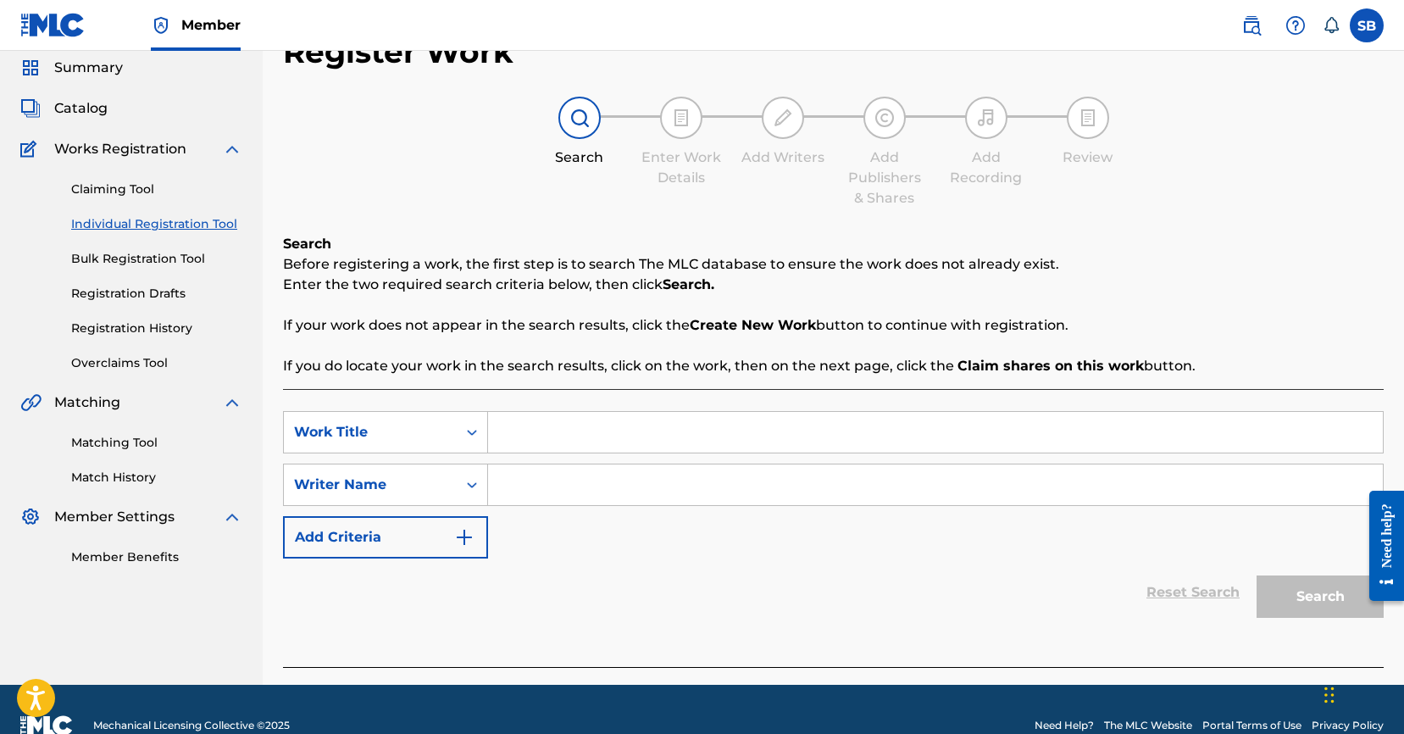
scroll to position [79, 0]
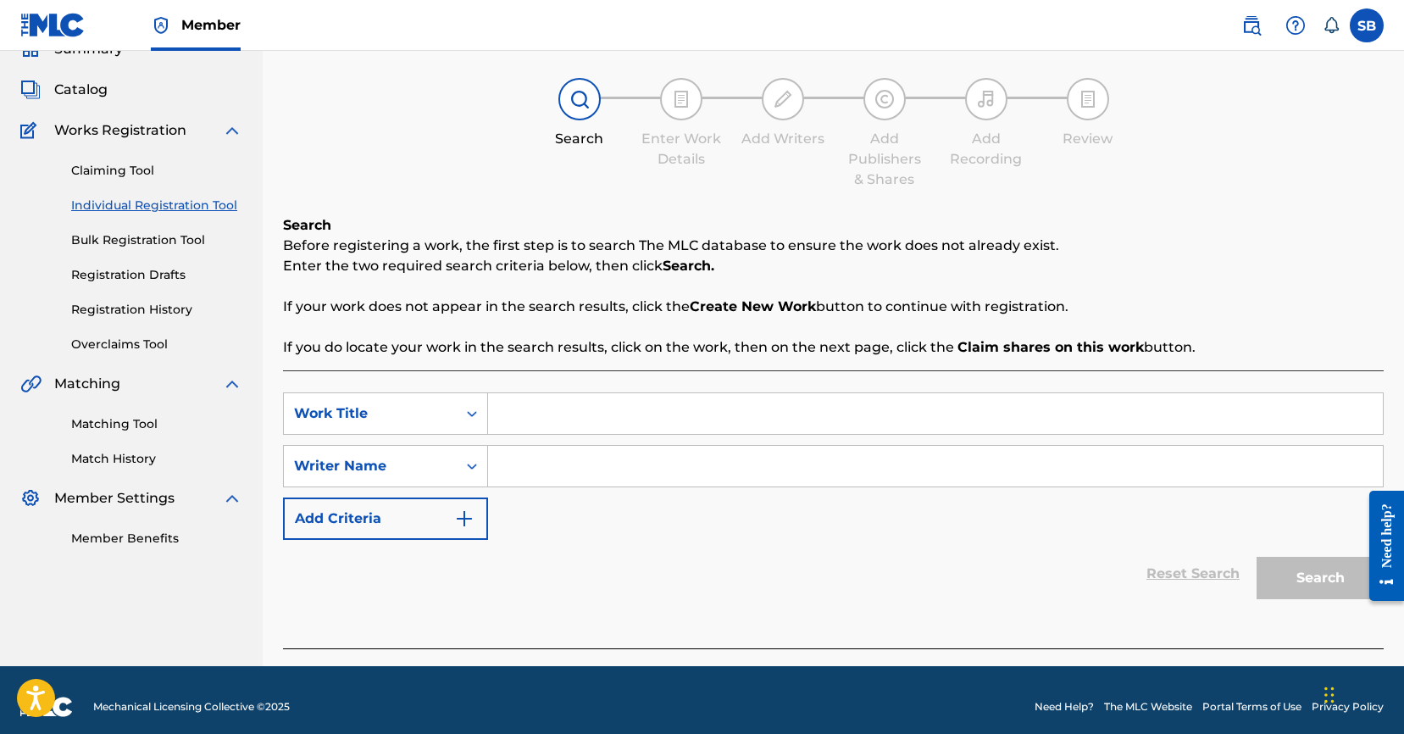
click at [686, 411] on input "Search Form" at bounding box center [935, 413] width 895 height 41
paste input "Yo no se si [DATE]"
type input "Yo no se si [DATE]"
click at [628, 461] on input "Search Form" at bounding box center [935, 466] width 895 height 41
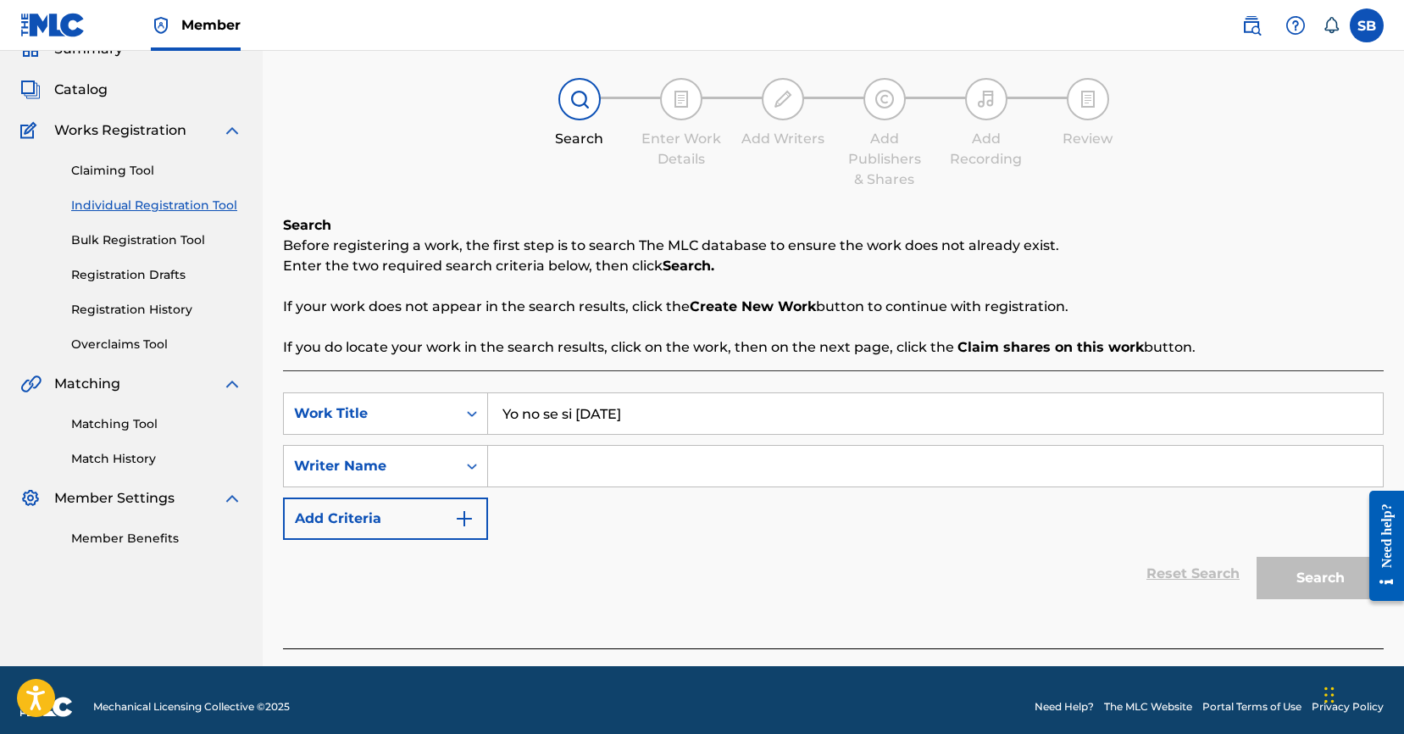
paste input "[PERSON_NAME]"
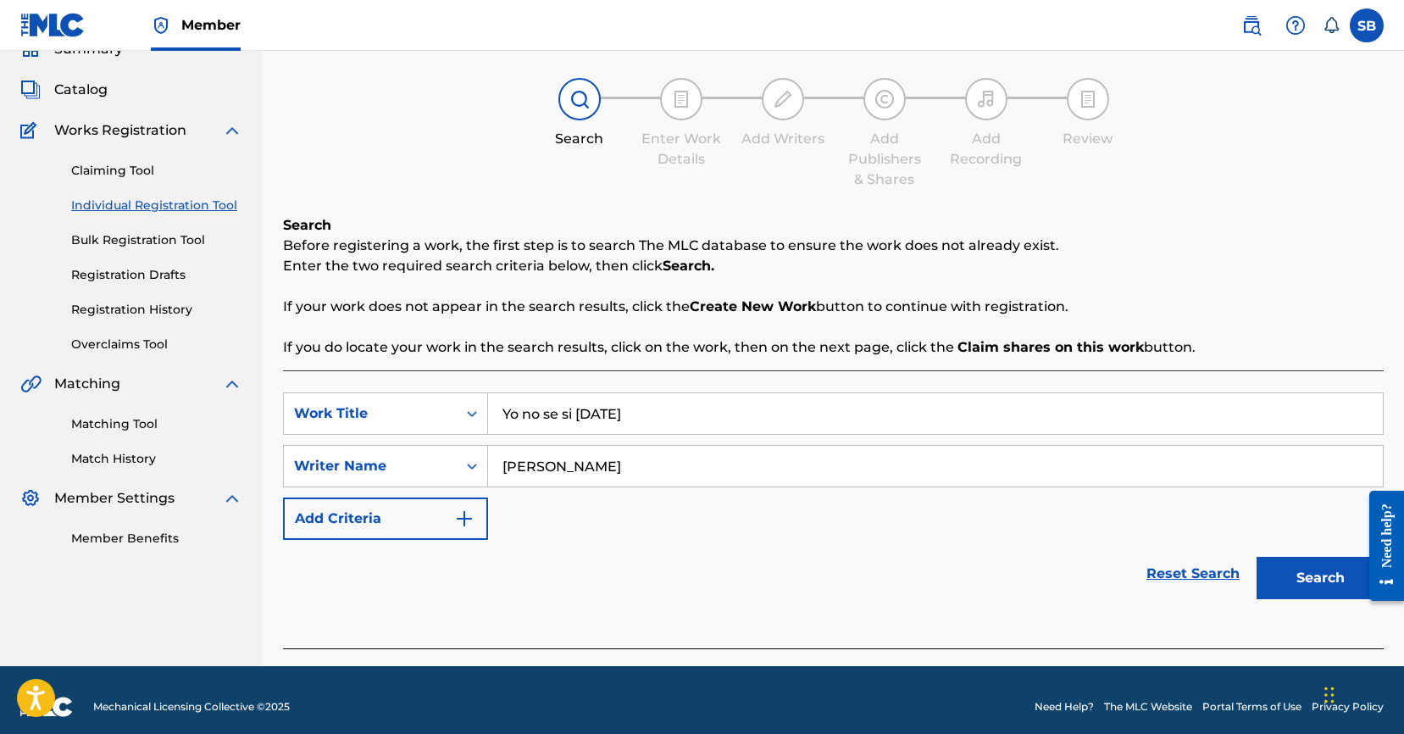
type input "[PERSON_NAME]"
click at [1314, 560] on button "Search" at bounding box center [1319, 578] width 127 height 42
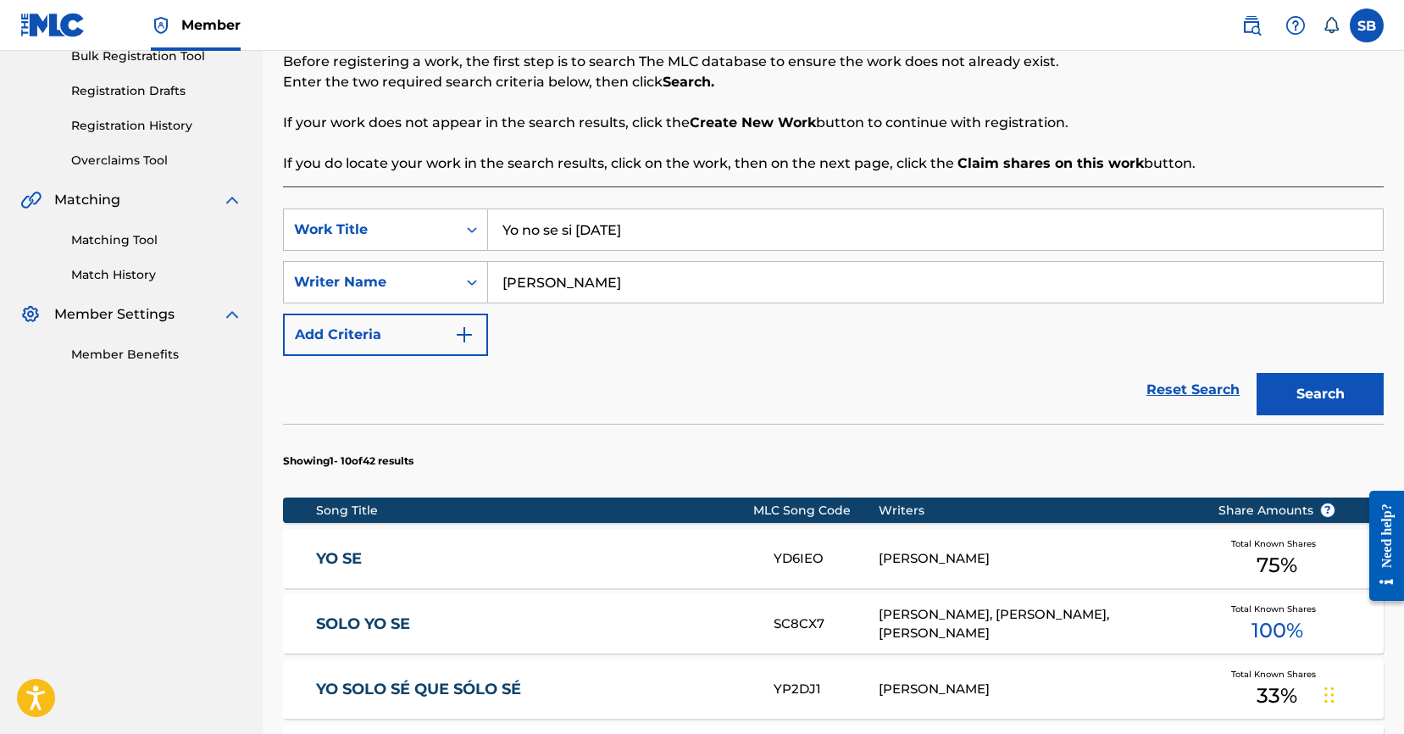
scroll to position [341, 0]
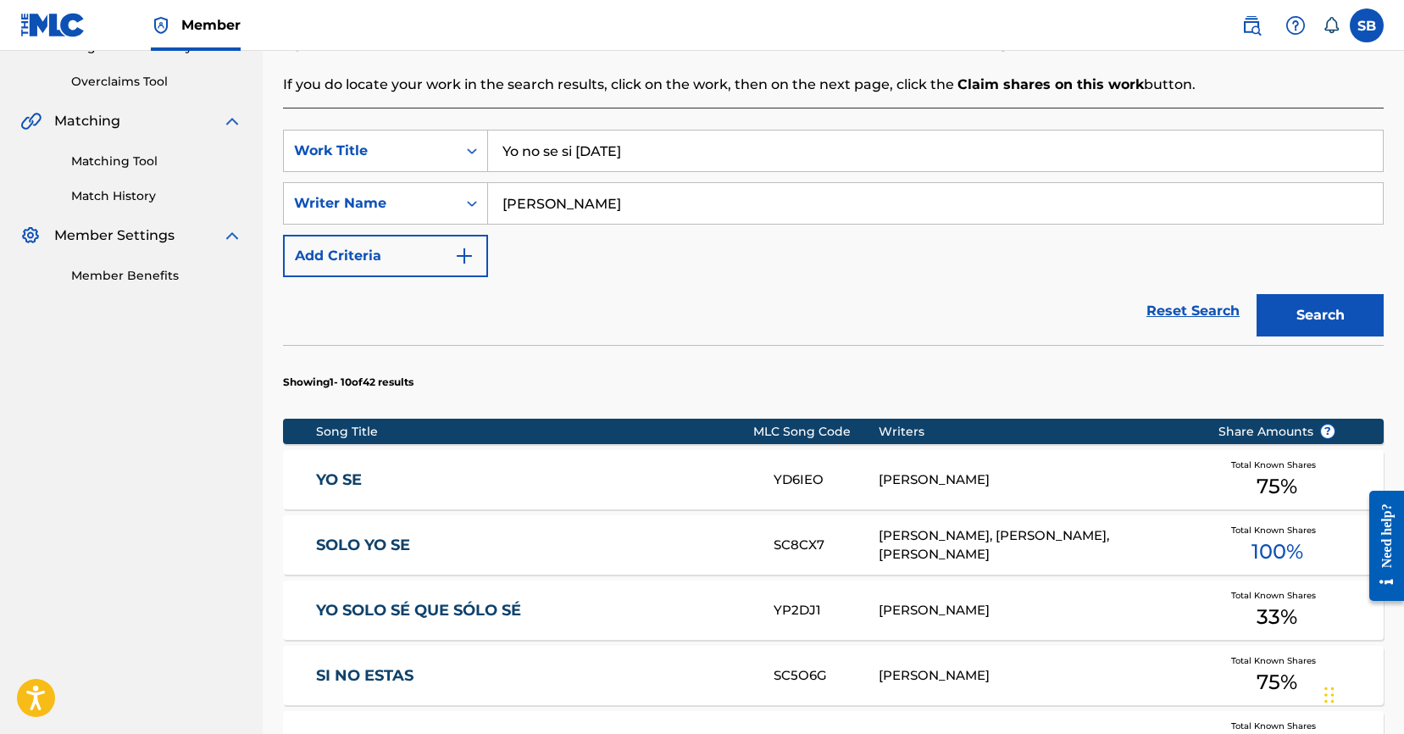
click at [1318, 316] on button "Search" at bounding box center [1319, 315] width 127 height 42
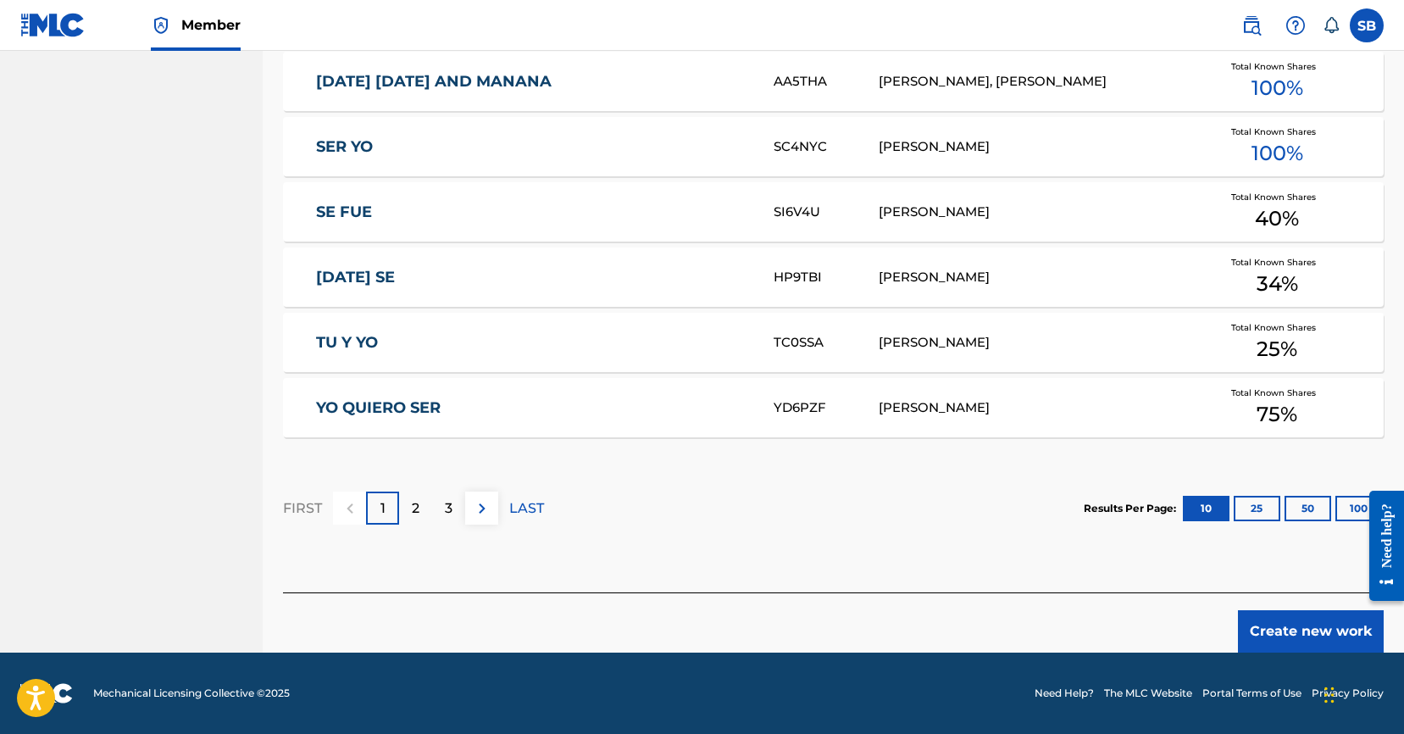
click at [1296, 629] on button "Create new work" at bounding box center [1311, 631] width 146 height 42
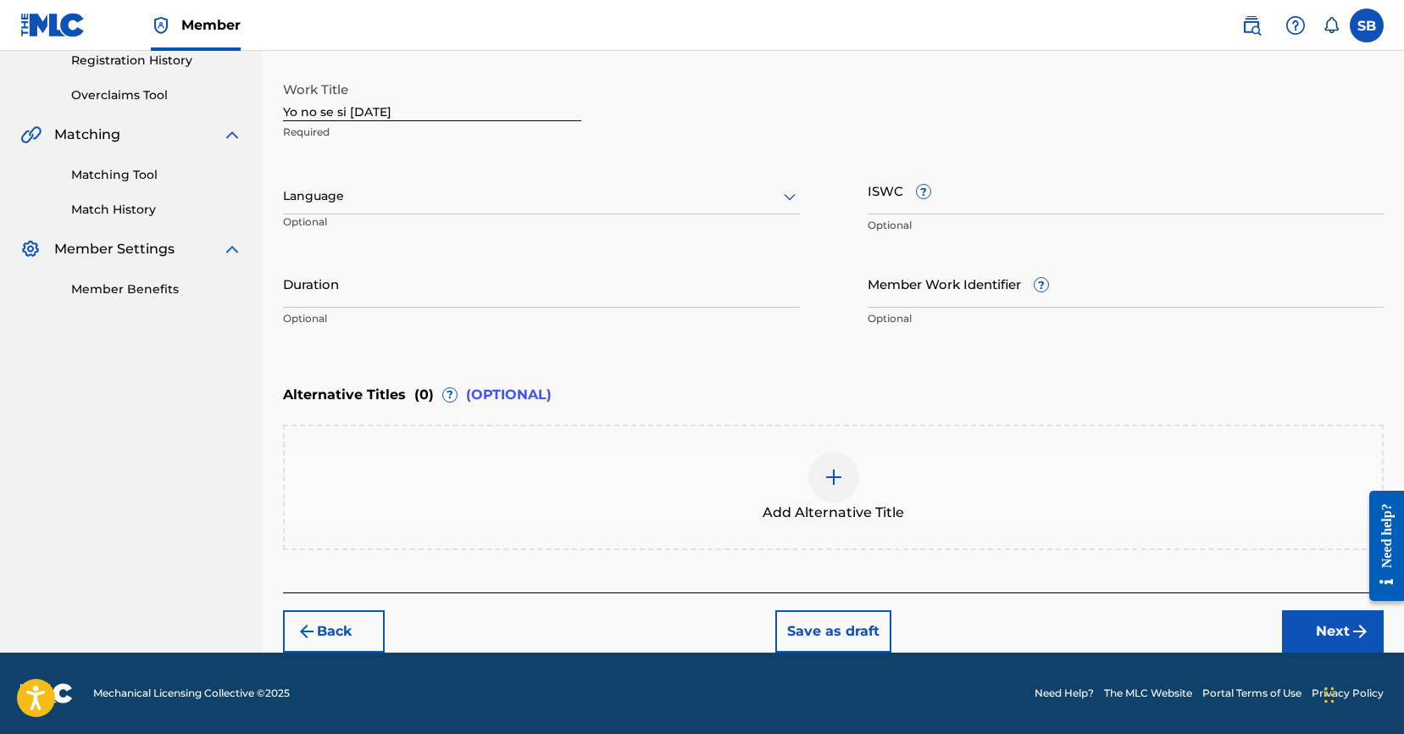
scroll to position [328, 0]
click at [471, 186] on div at bounding box center [541, 196] width 517 height 21
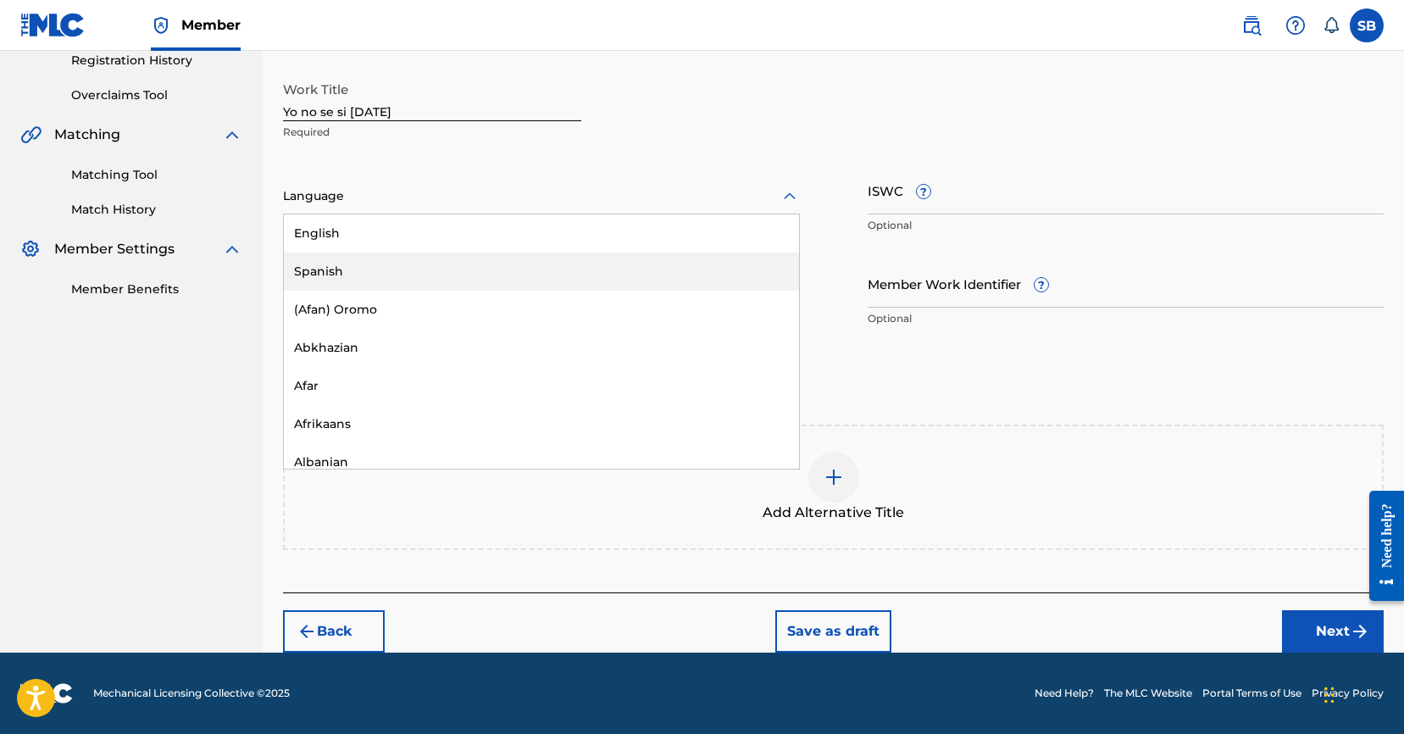
click at [413, 264] on div "Spanish" at bounding box center [541, 271] width 515 height 38
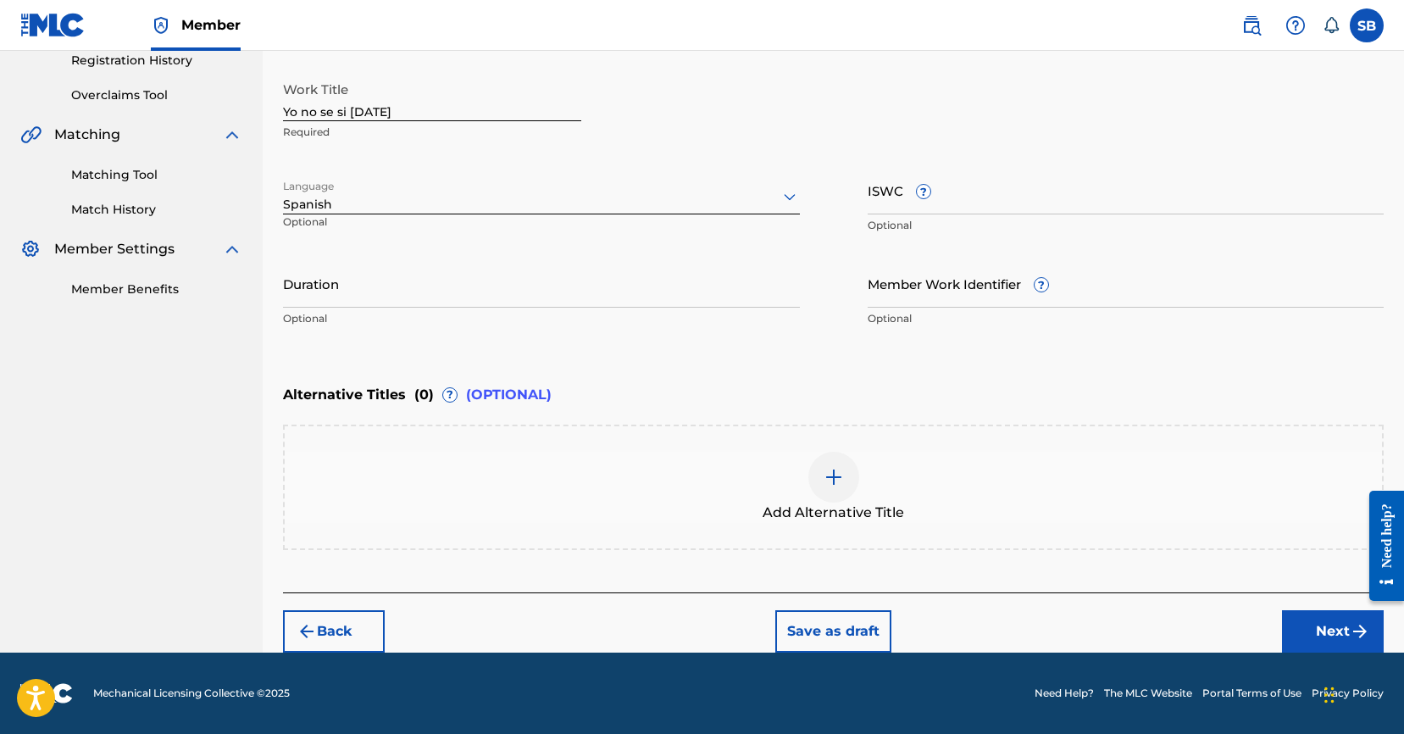
click at [1324, 626] on button "Next" at bounding box center [1333, 631] width 102 height 42
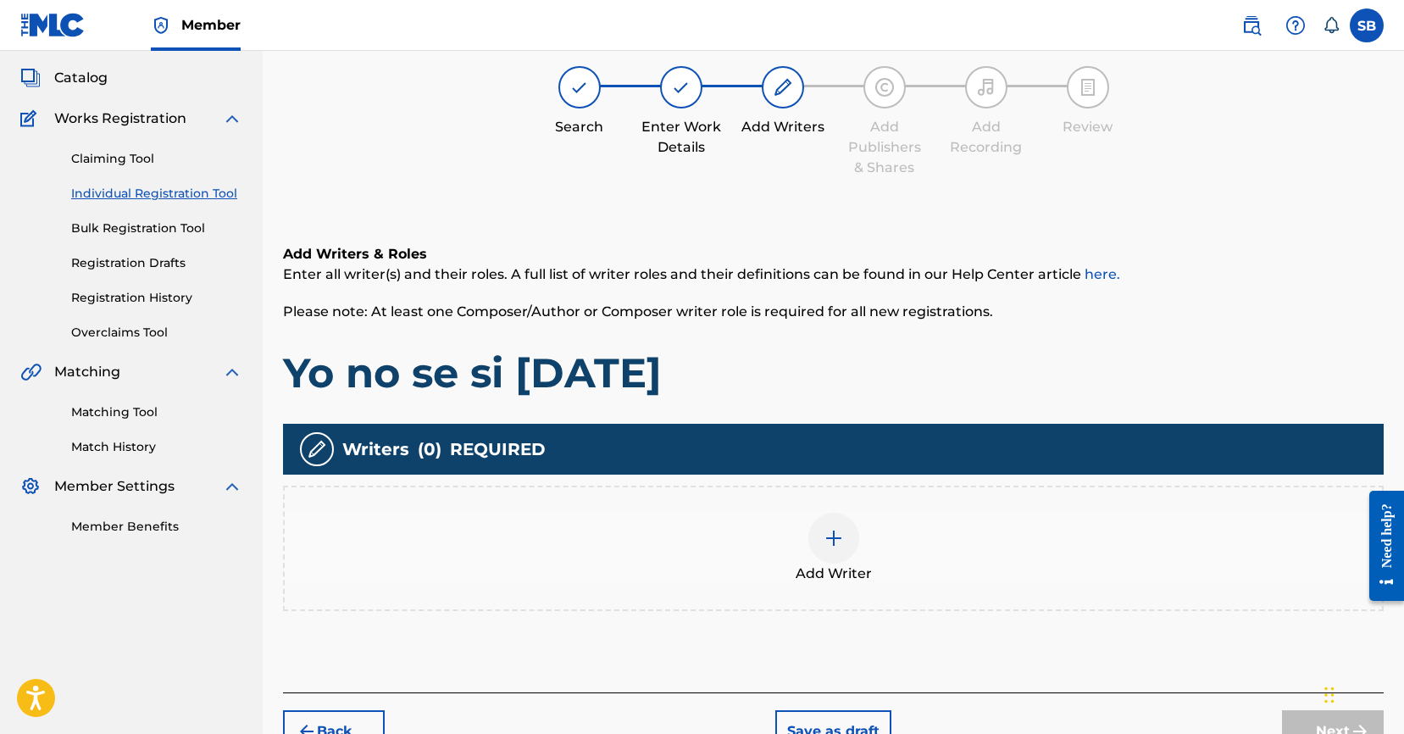
scroll to position [76, 0]
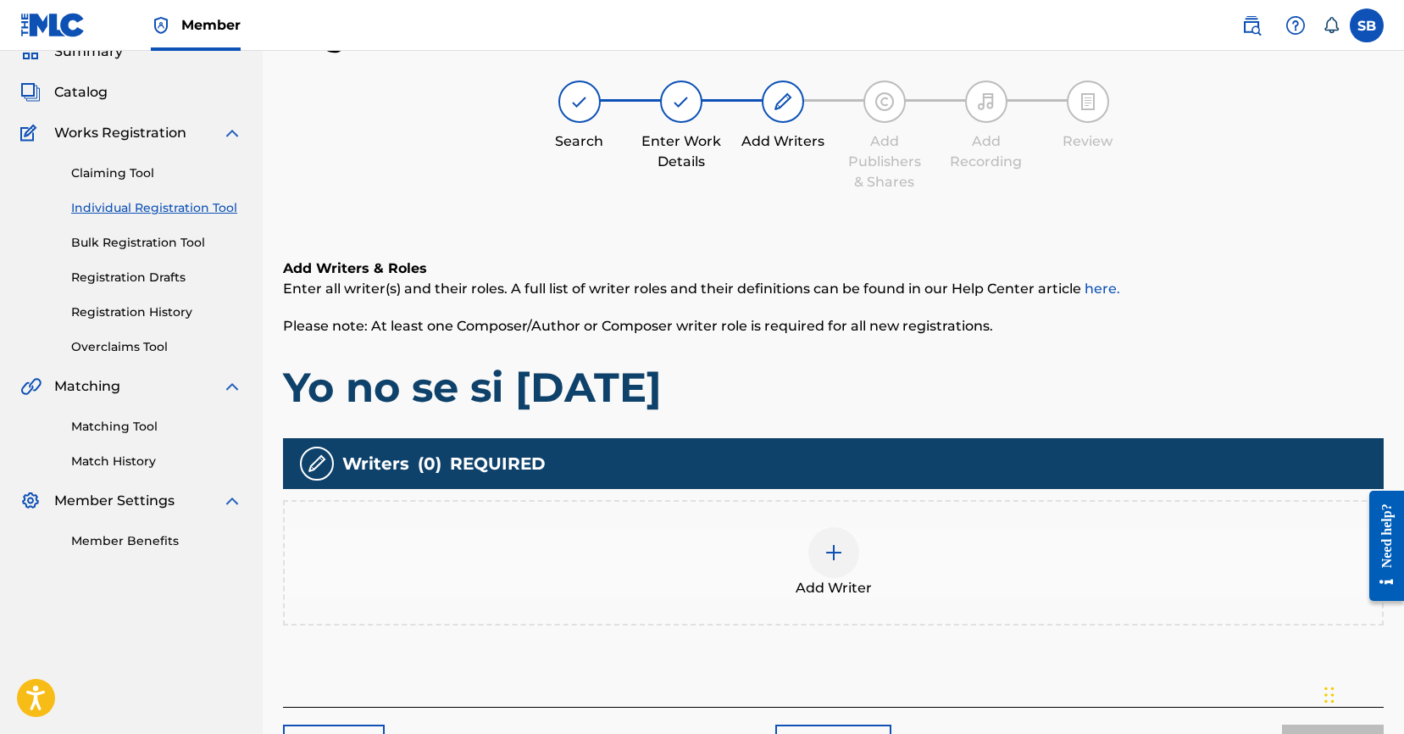
click at [892, 557] on div "Add Writer" at bounding box center [833, 562] width 1097 height 71
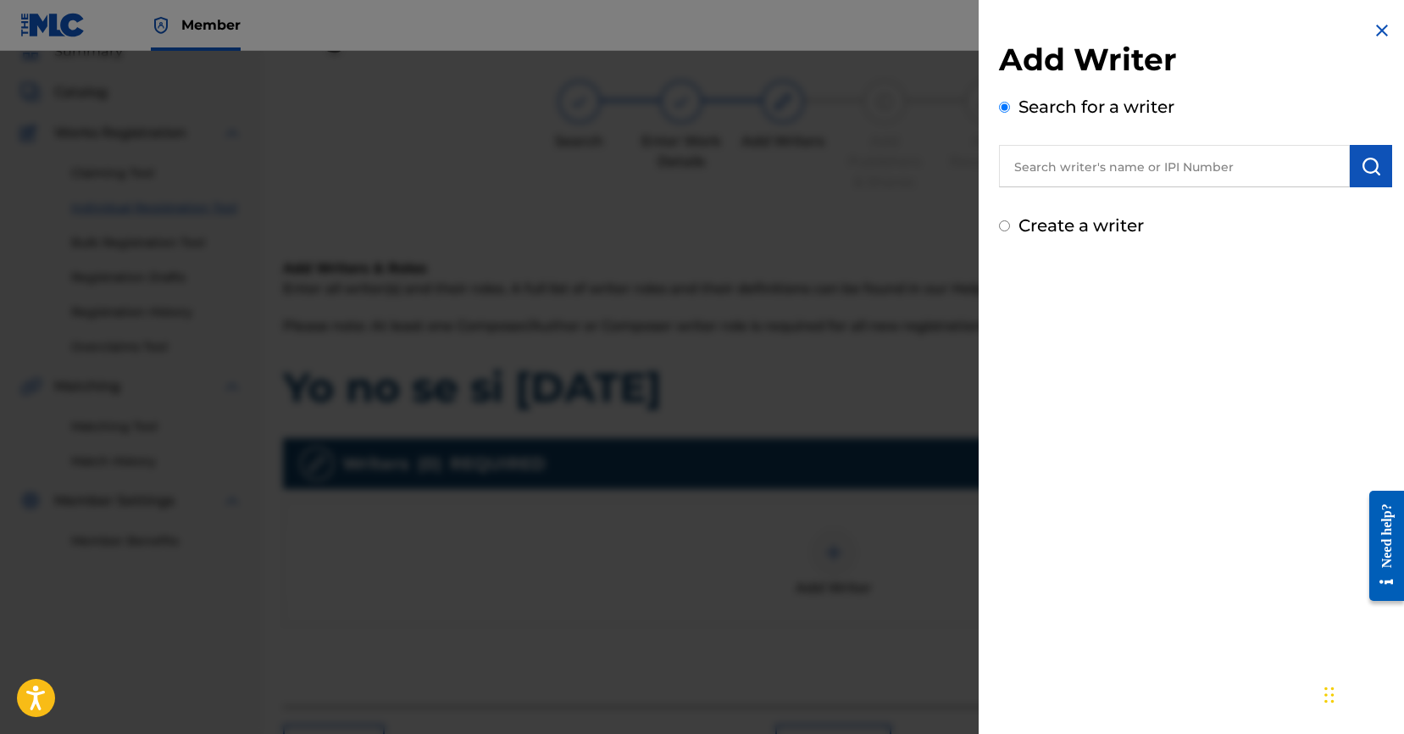
click at [1188, 169] on input "text" at bounding box center [1174, 166] width 351 height 42
paste input "[PERSON_NAME]"
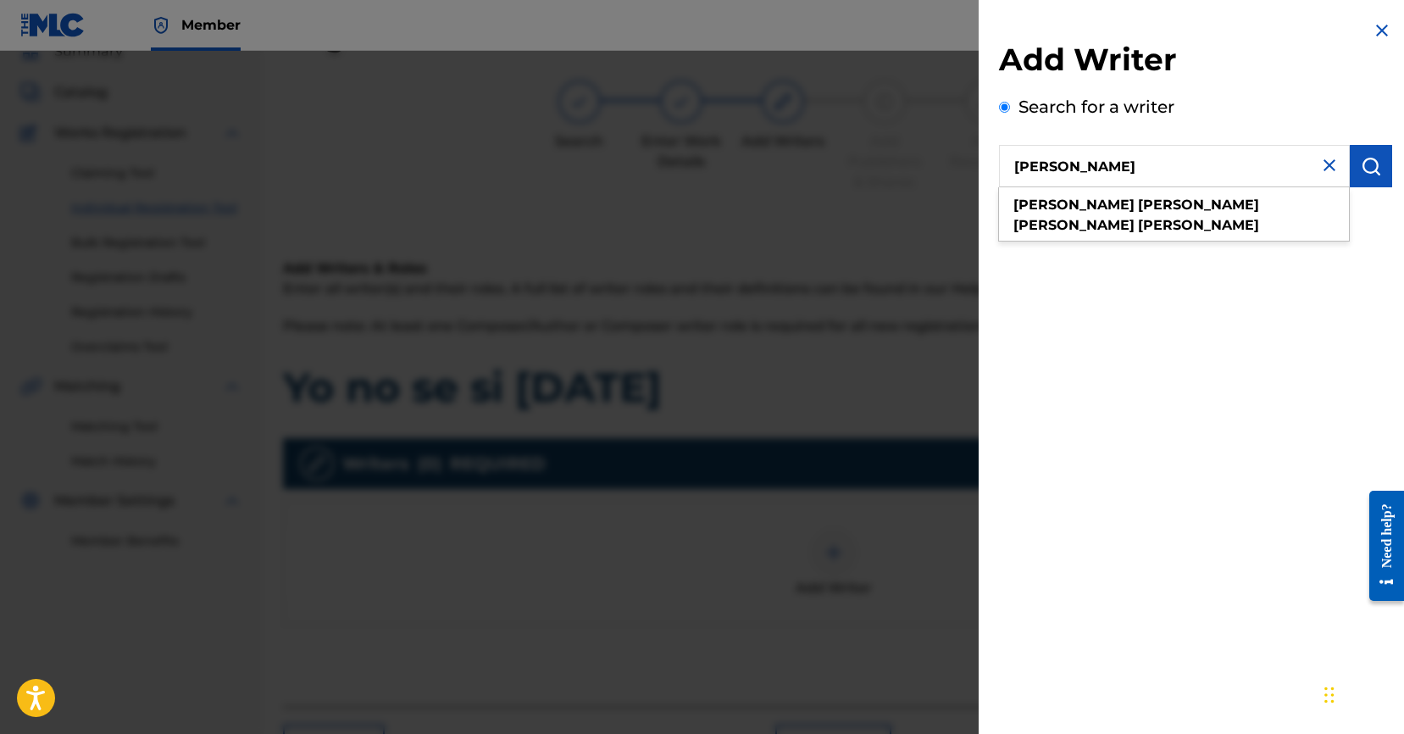
click at [1338, 157] on input "[PERSON_NAME]" at bounding box center [1174, 166] width 351 height 42
type input "[PERSON_NAME]"
click at [1360, 171] on img "submit" at bounding box center [1370, 166] width 20 height 20
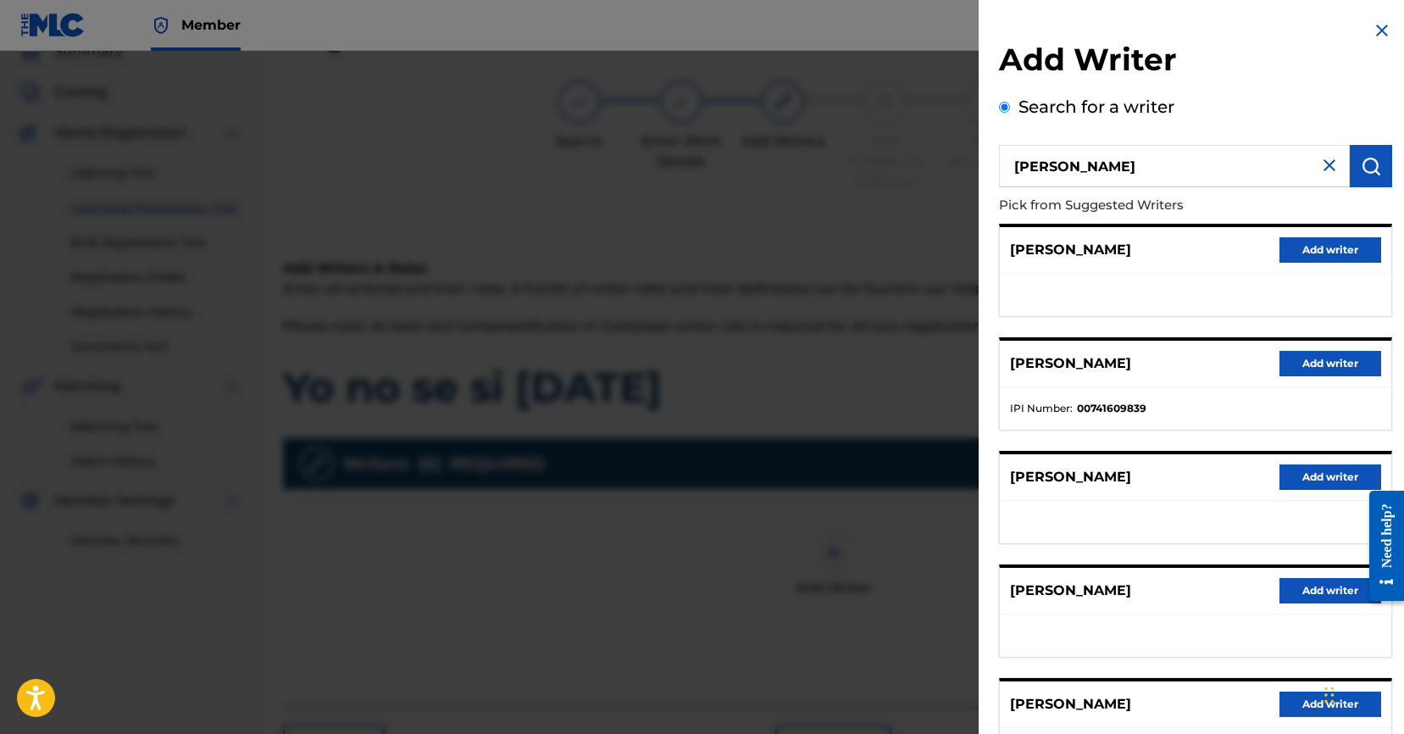
click at [1334, 364] on button "Add writer" at bounding box center [1330, 363] width 102 height 25
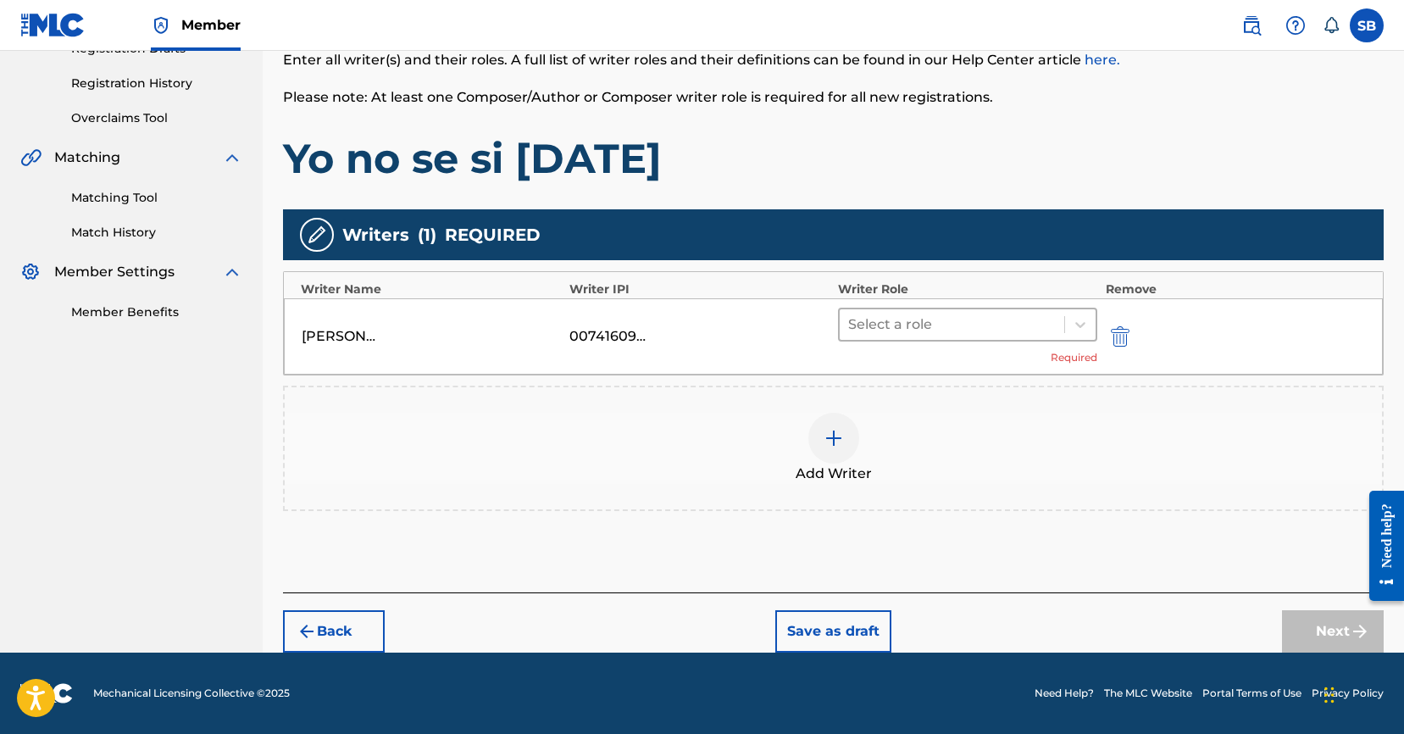
click at [918, 326] on div at bounding box center [952, 325] width 208 height 24
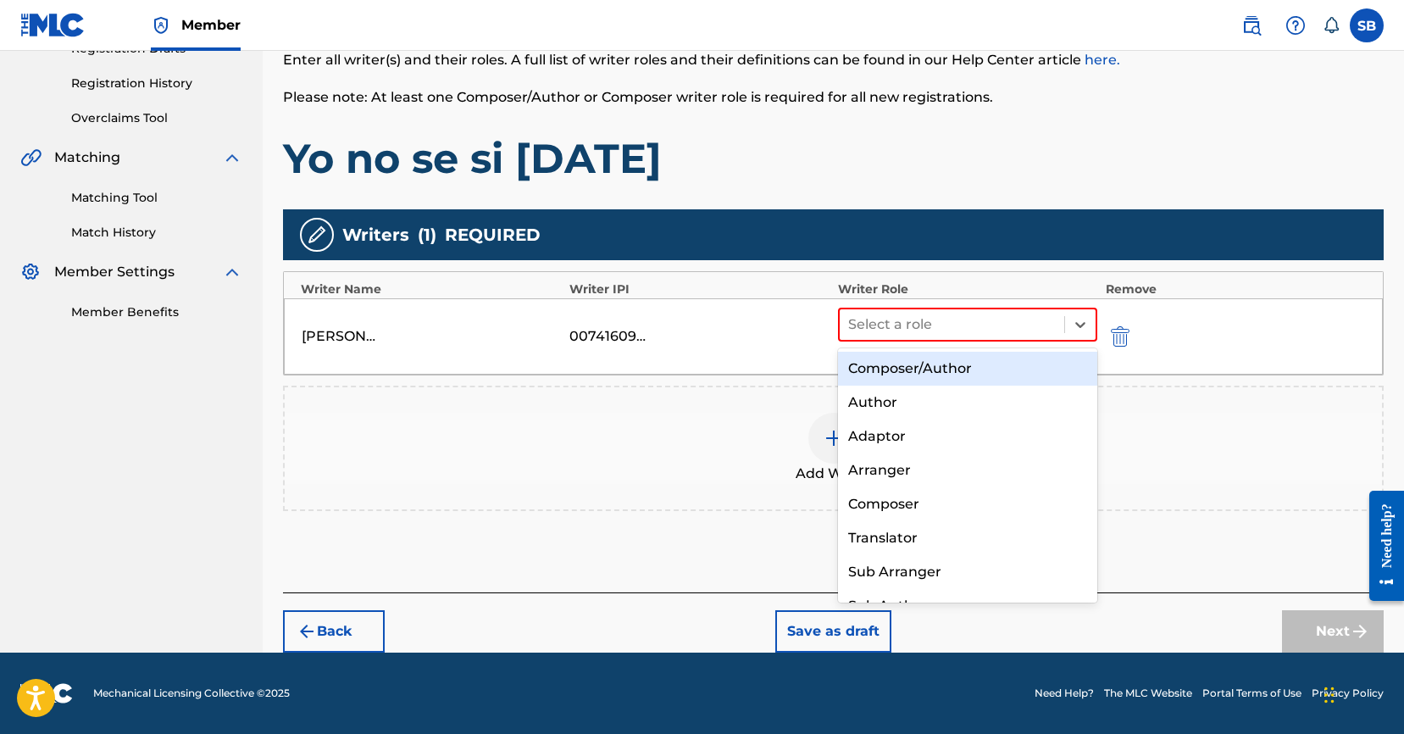
click at [924, 380] on div "Composer/Author" at bounding box center [967, 369] width 259 height 34
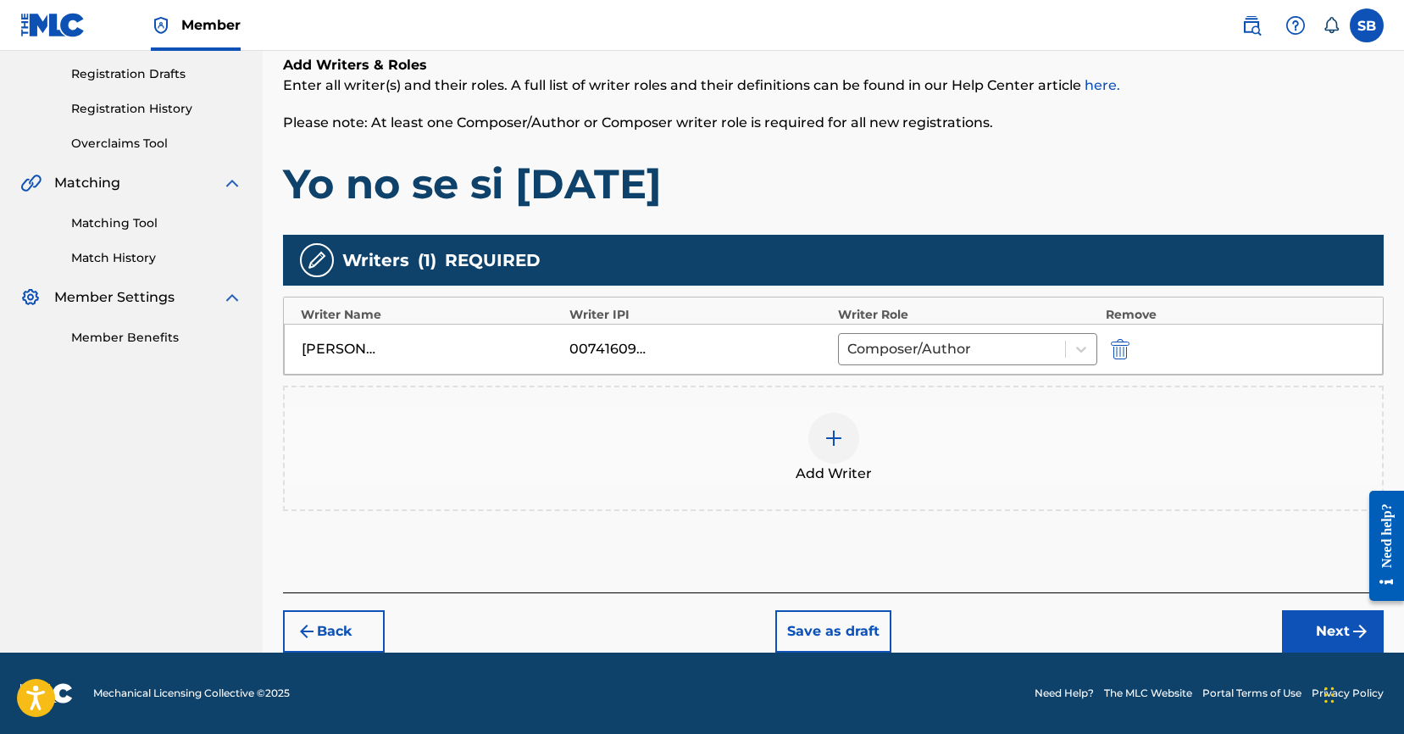
click at [1323, 634] on button "Next" at bounding box center [1333, 631] width 102 height 42
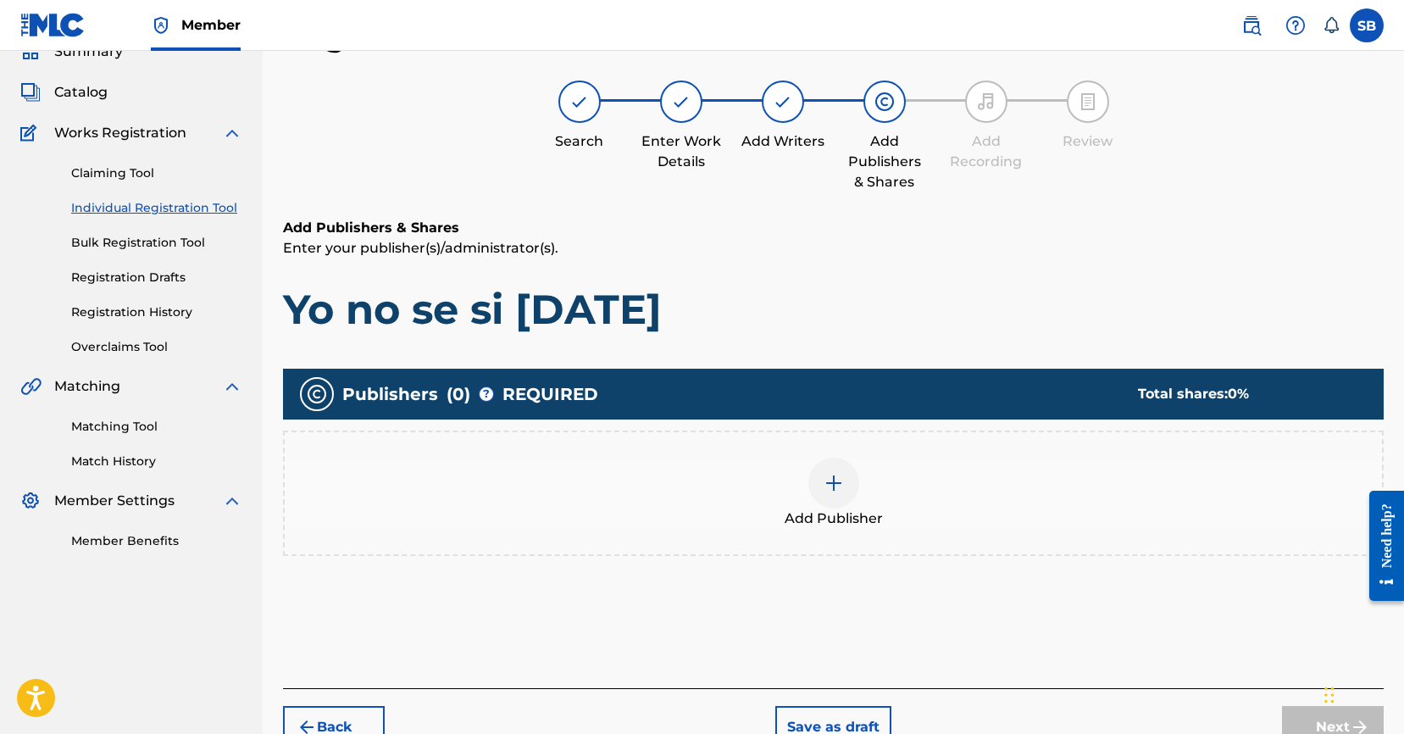
click at [852, 479] on div at bounding box center [833, 482] width 51 height 51
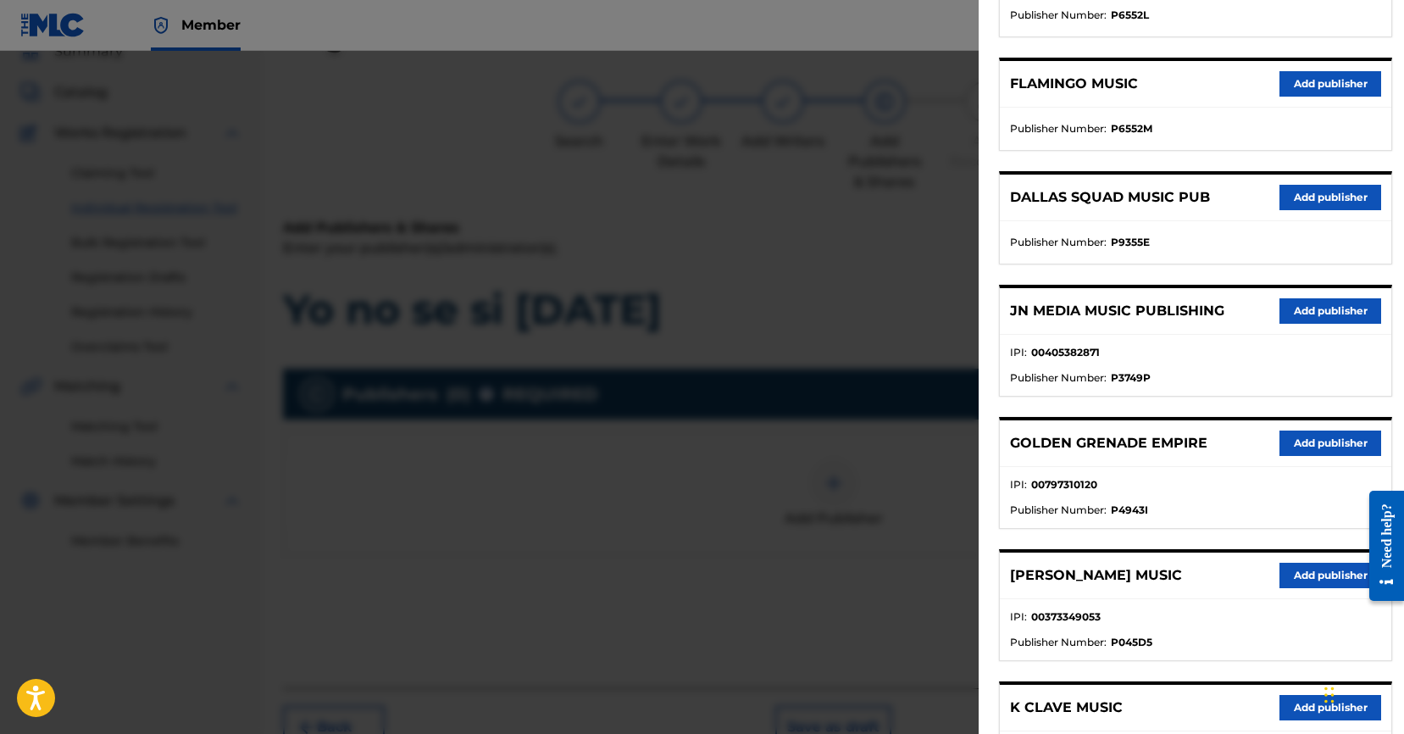
scroll to position [458, 0]
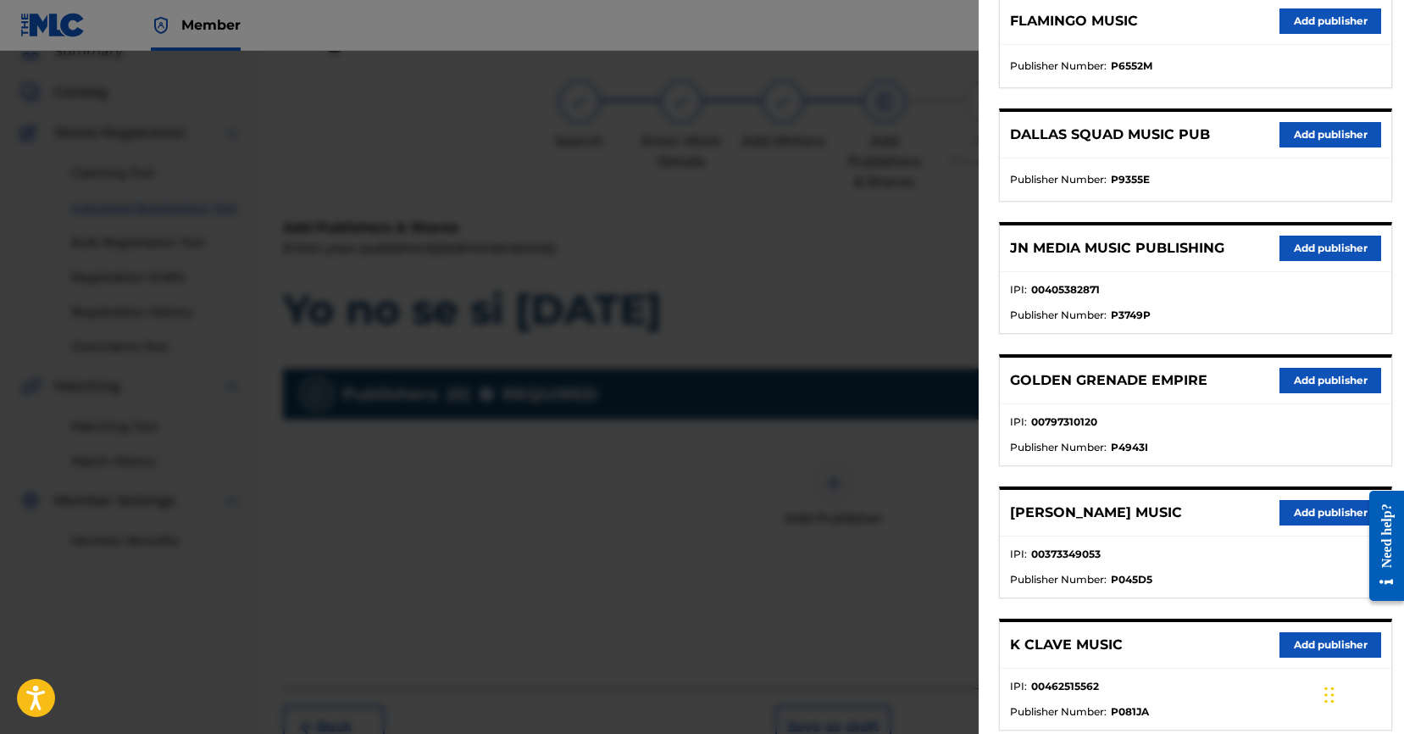
click at [1306, 246] on button "Add publisher" at bounding box center [1330, 247] width 102 height 25
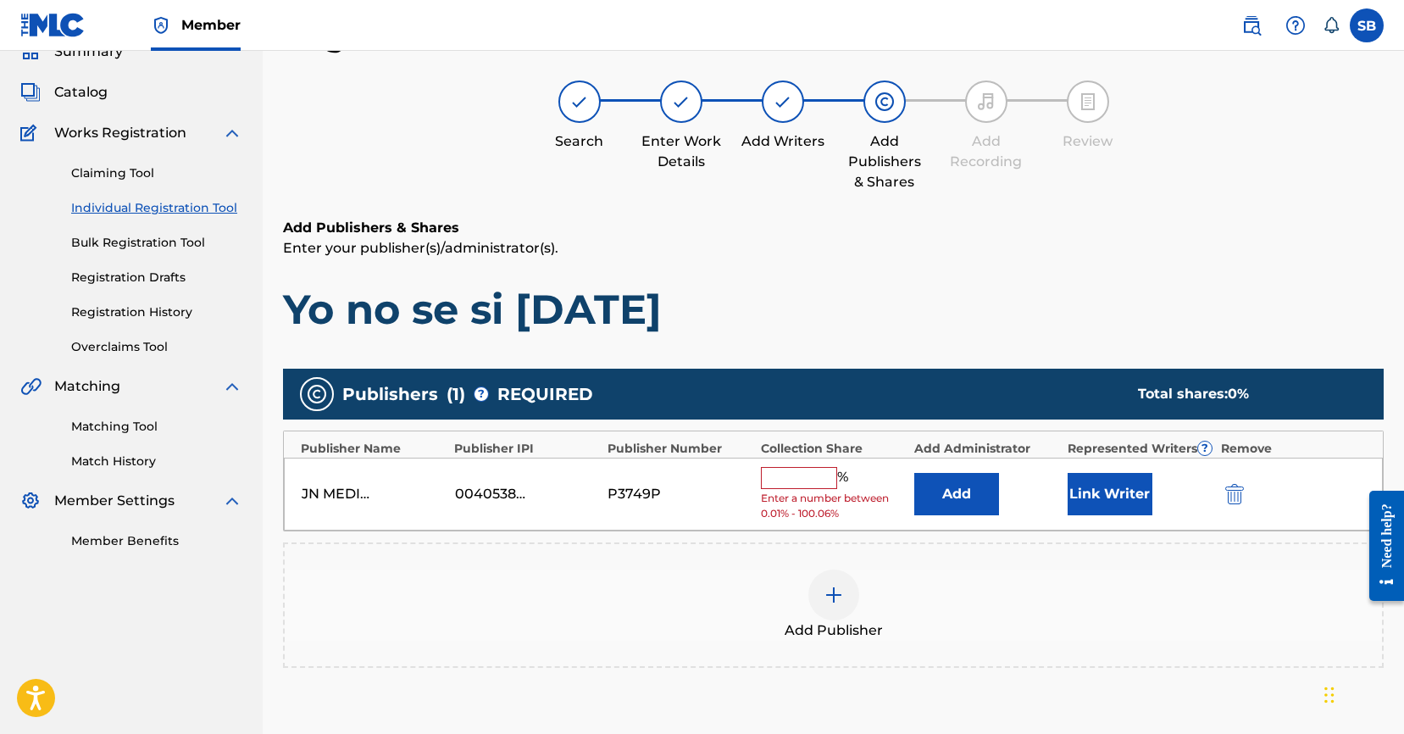
click at [823, 471] on input "text" at bounding box center [799, 478] width 76 height 22
type input "100"
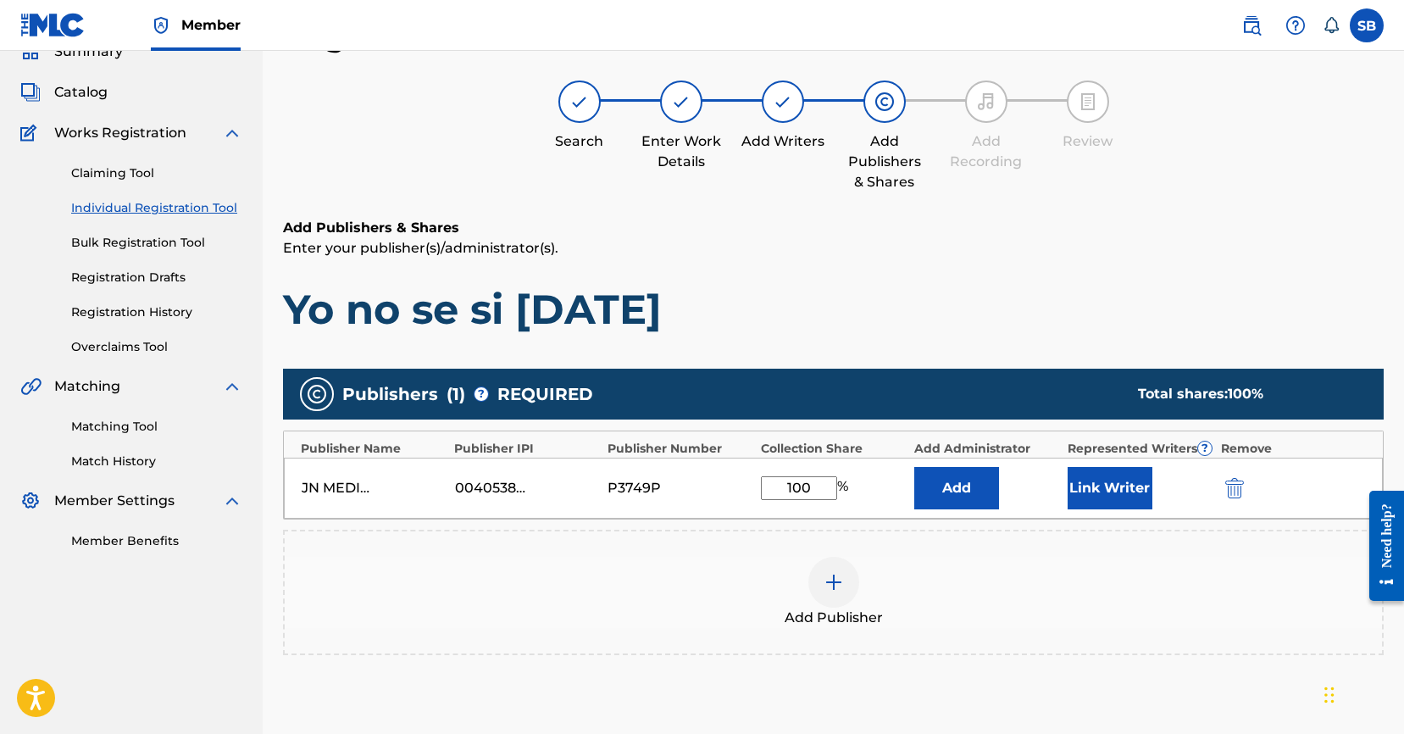
click at [1104, 489] on button "Link Writer" at bounding box center [1109, 488] width 85 height 42
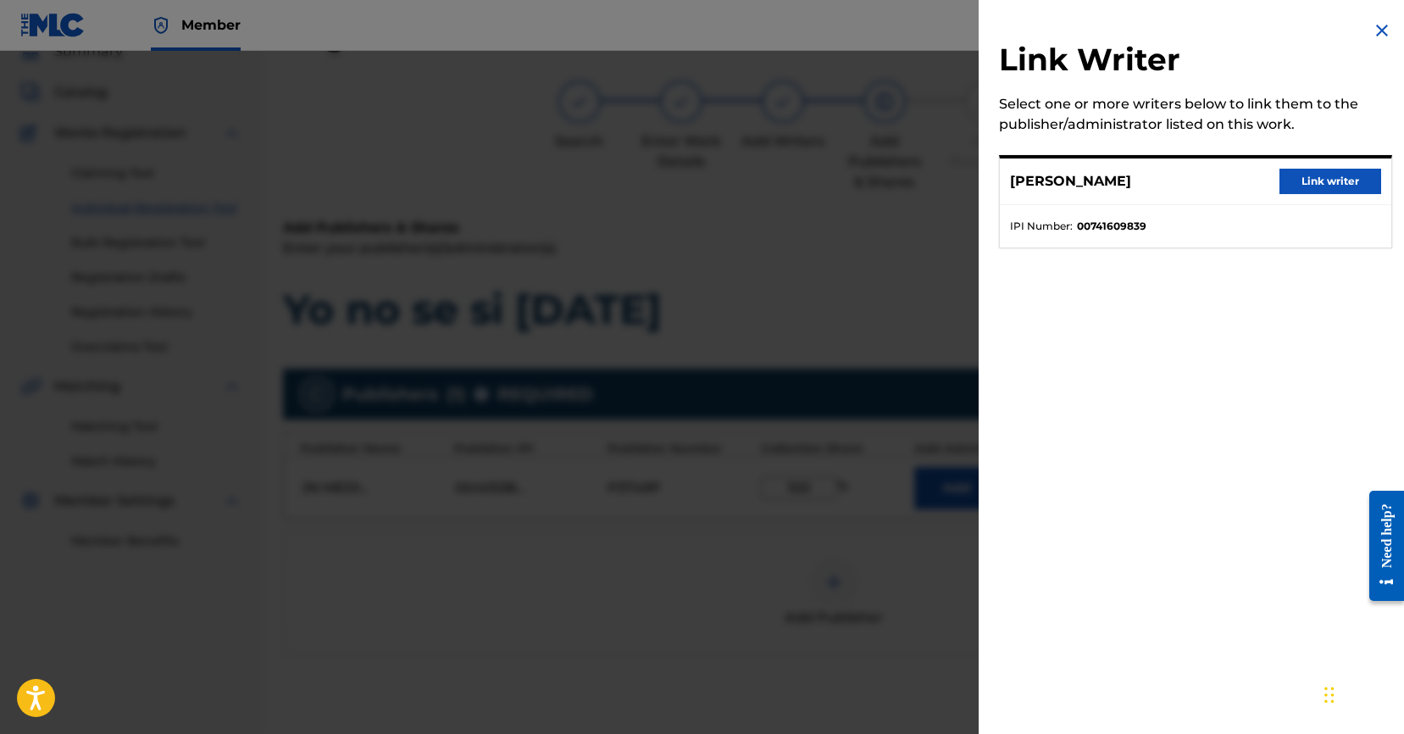
click at [1299, 170] on button "Link writer" at bounding box center [1330, 181] width 102 height 25
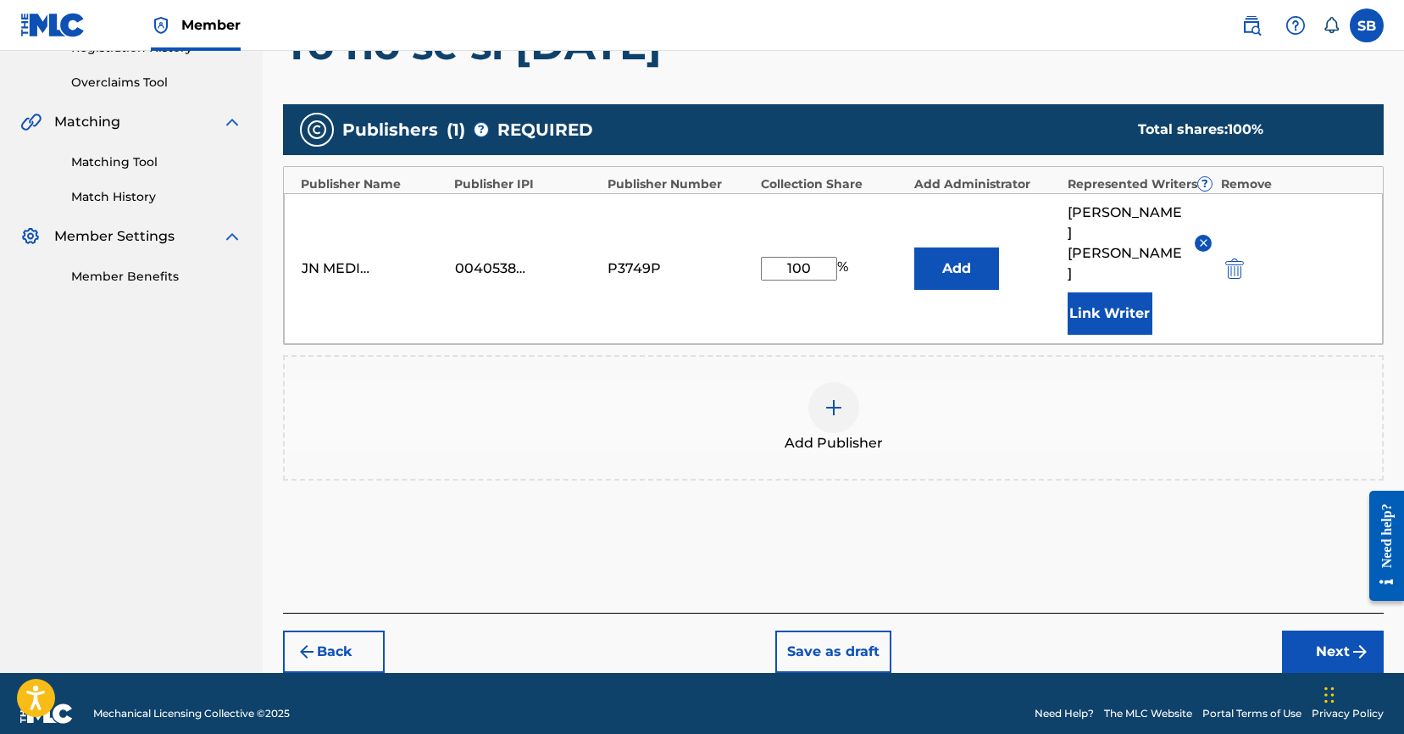
click at [1315, 635] on button "Next" at bounding box center [1333, 651] width 102 height 42
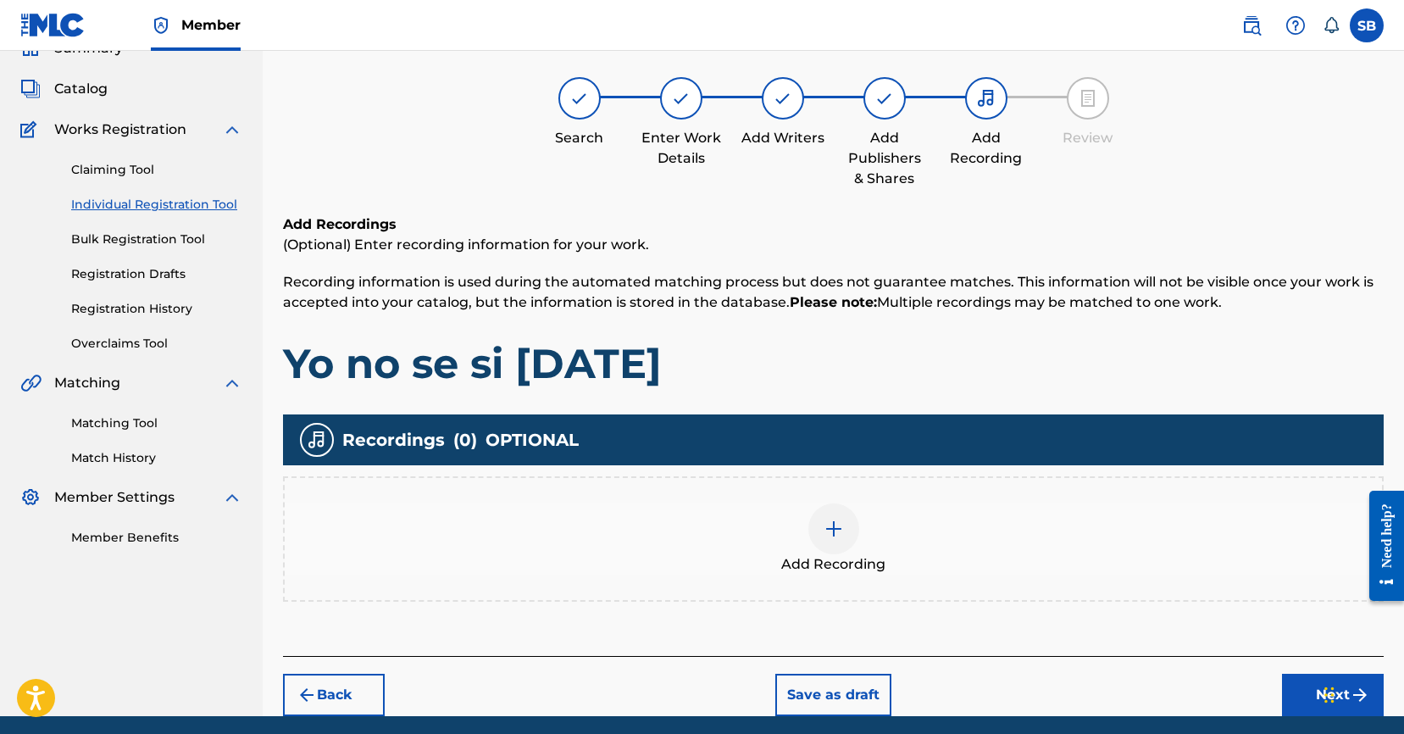
scroll to position [76, 0]
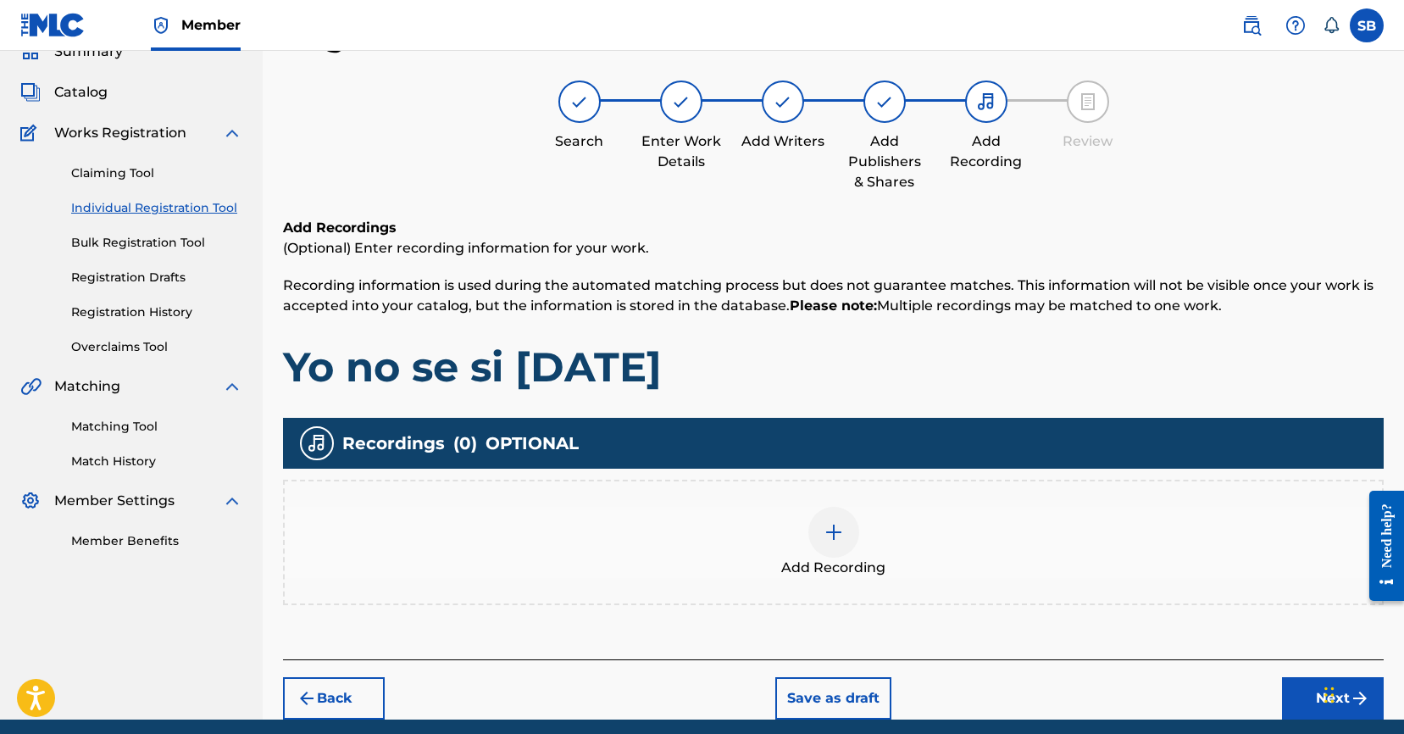
click at [844, 532] on div at bounding box center [833, 532] width 51 height 51
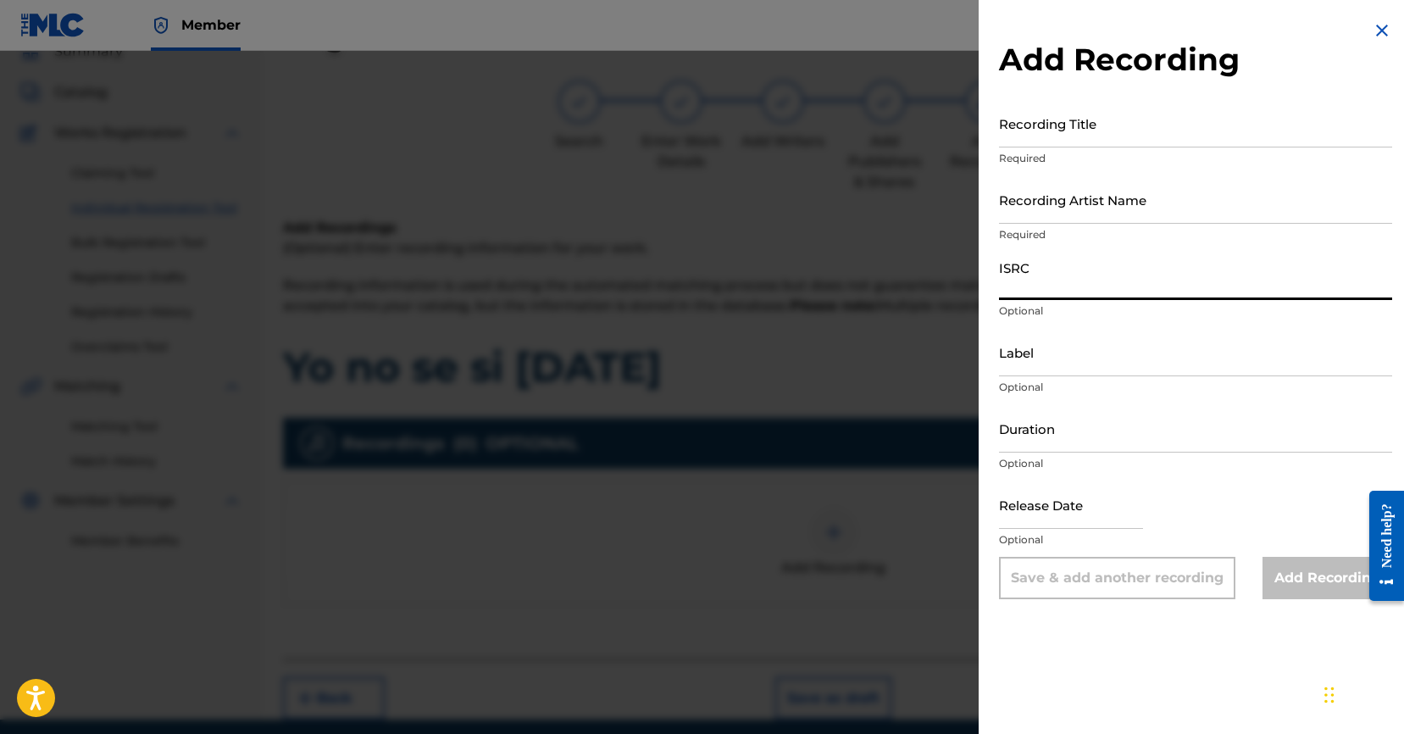
click at [1054, 288] on input "ISRC" at bounding box center [1195, 276] width 393 height 48
paste input "USUYG1733784"
type input "USUYG1733784"
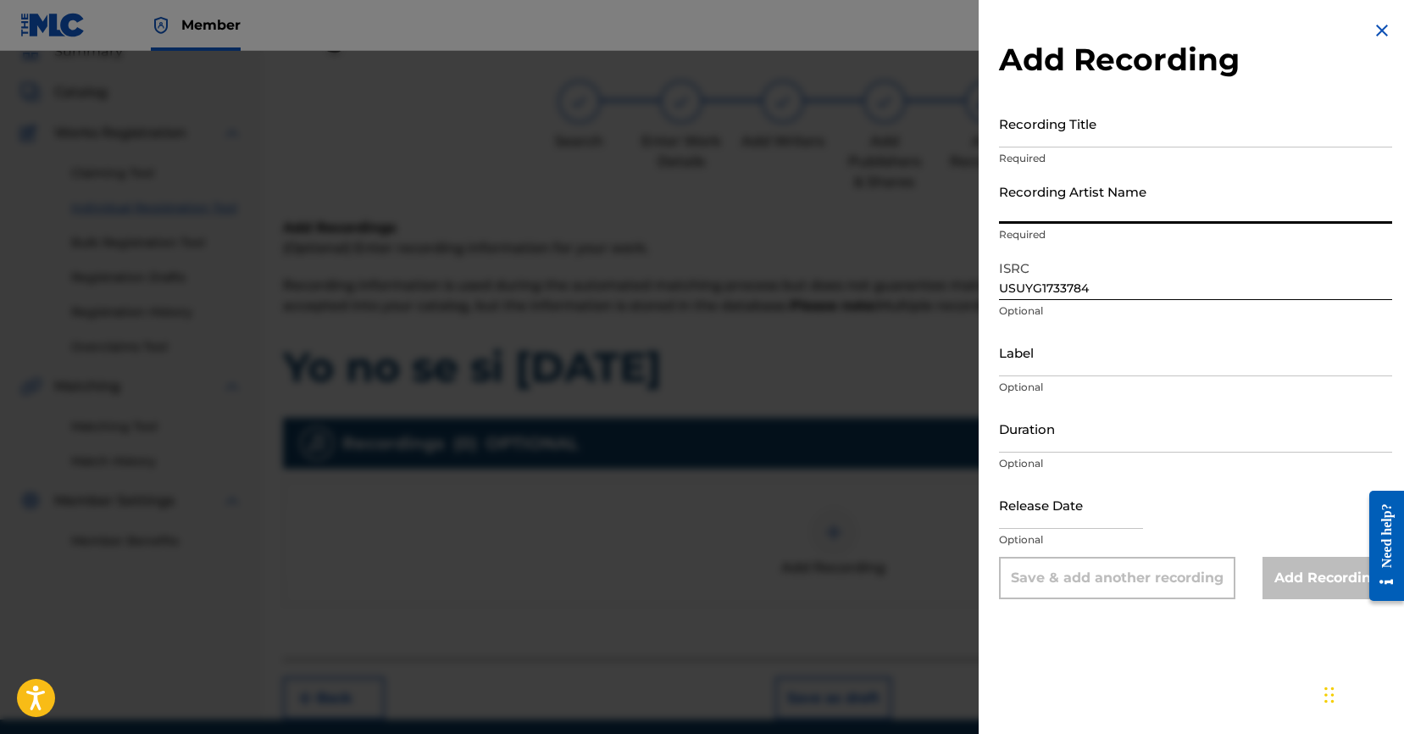
click at [1124, 194] on input "Recording Artist Name" at bounding box center [1195, 199] width 393 height 48
paste input "C-Kan"
type input "C-Kan"
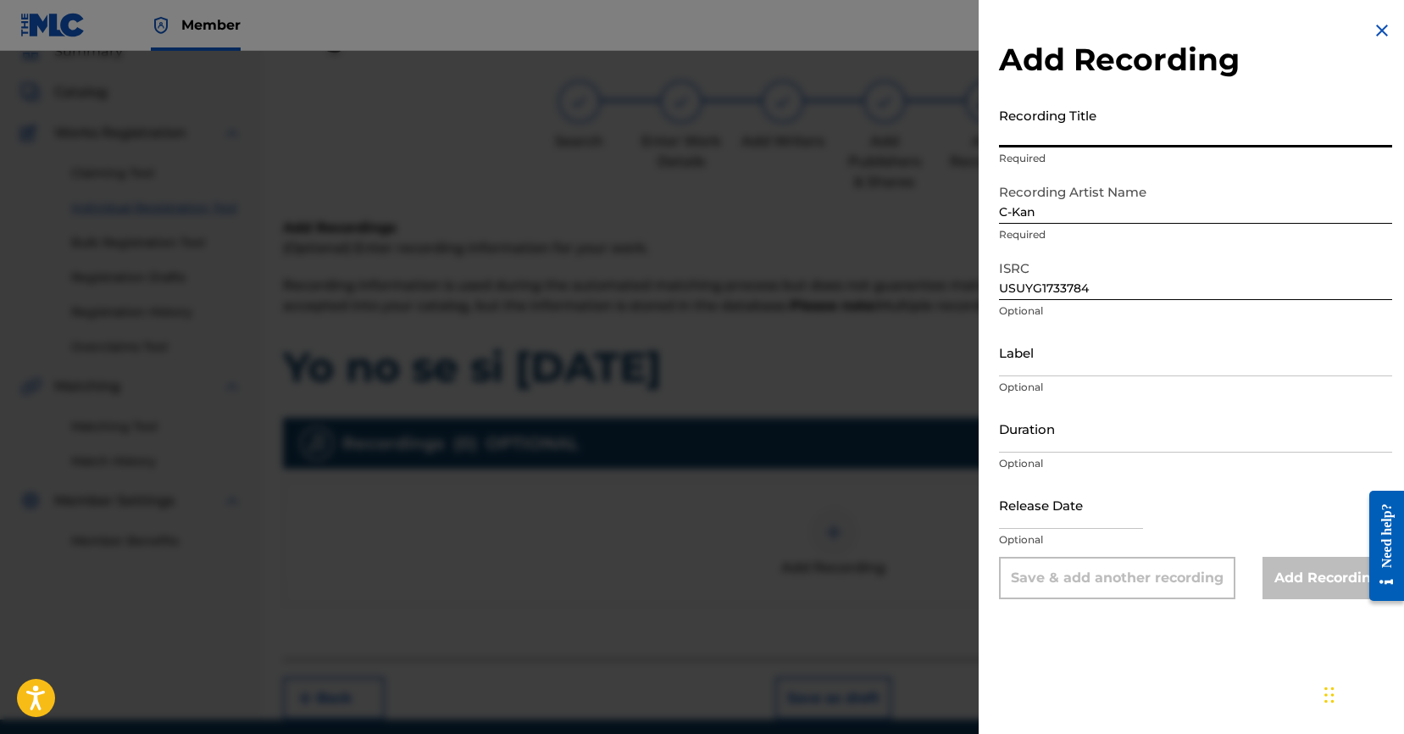
click at [1135, 133] on input "Recording Title" at bounding box center [1195, 123] width 393 height 48
paste input "Yo no se si [DATE]"
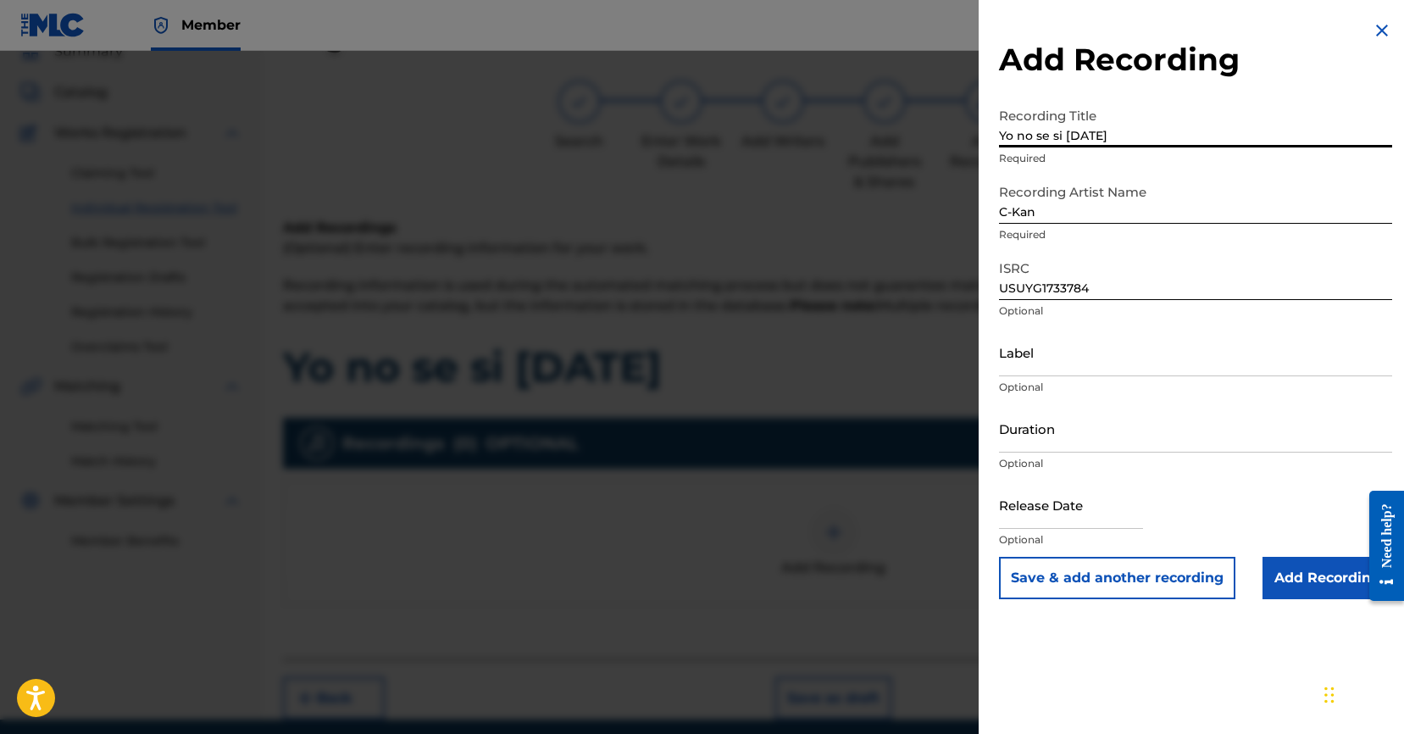
type input "Yo no se si [DATE]"
drag, startPoint x: 1296, startPoint y: 568, endPoint x: 1282, endPoint y: 552, distance: 20.4
click at [1296, 568] on input "Add Recording" at bounding box center [1327, 578] width 130 height 42
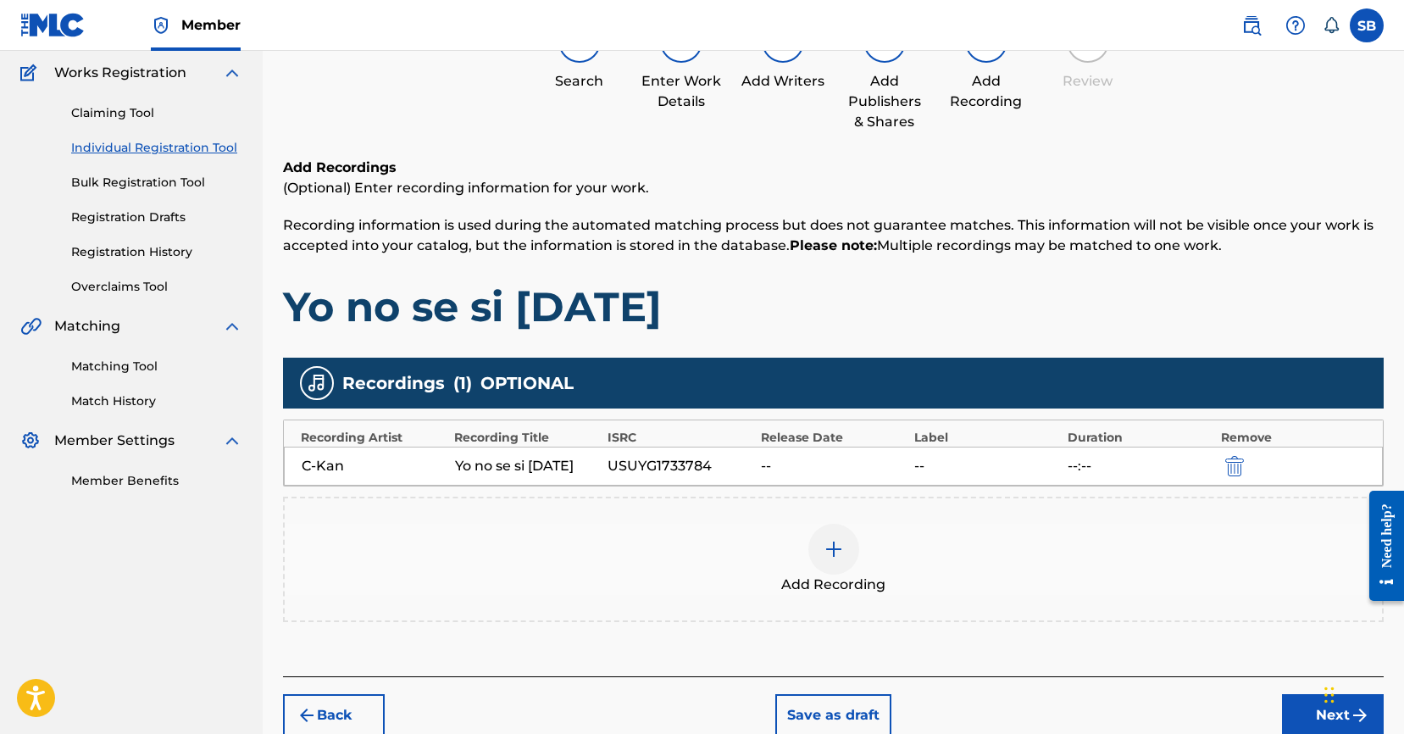
scroll to position [220, 0]
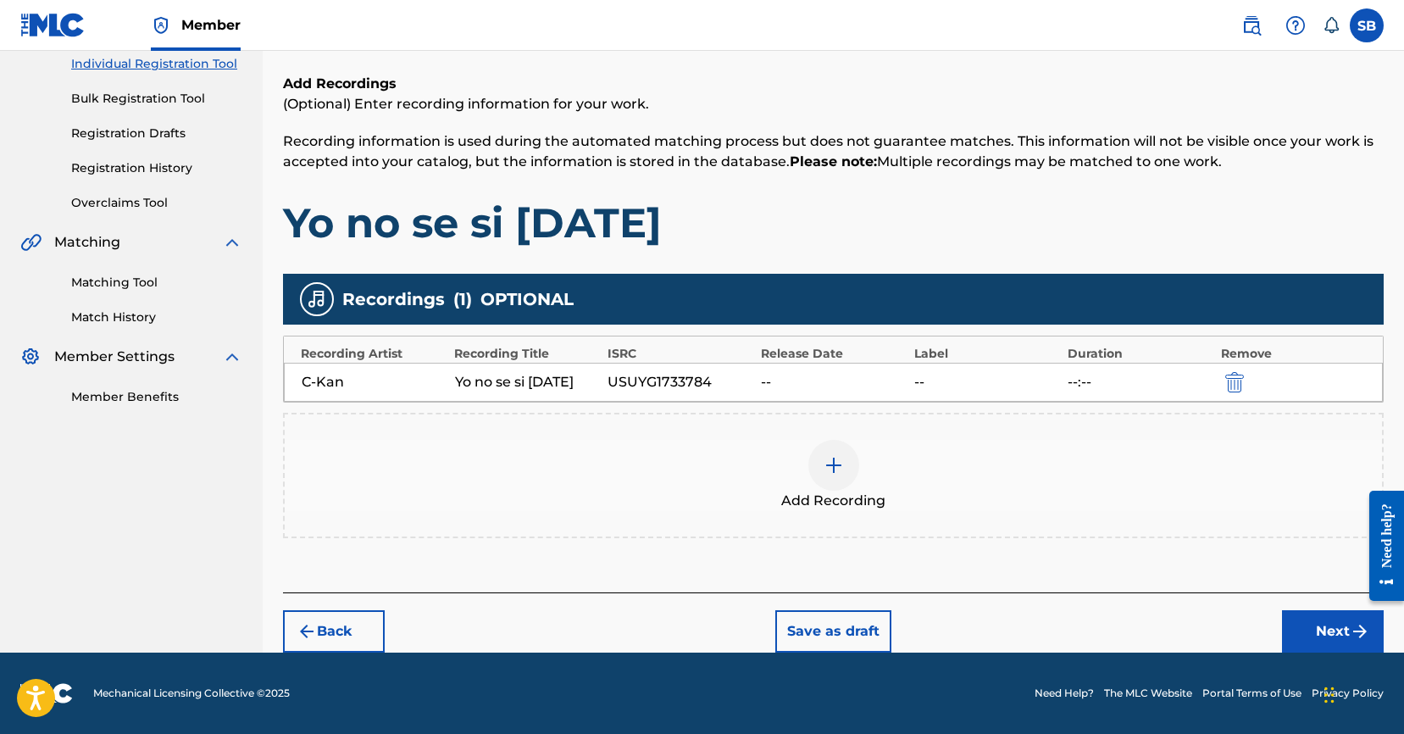
click at [1321, 635] on button "Next" at bounding box center [1333, 631] width 102 height 42
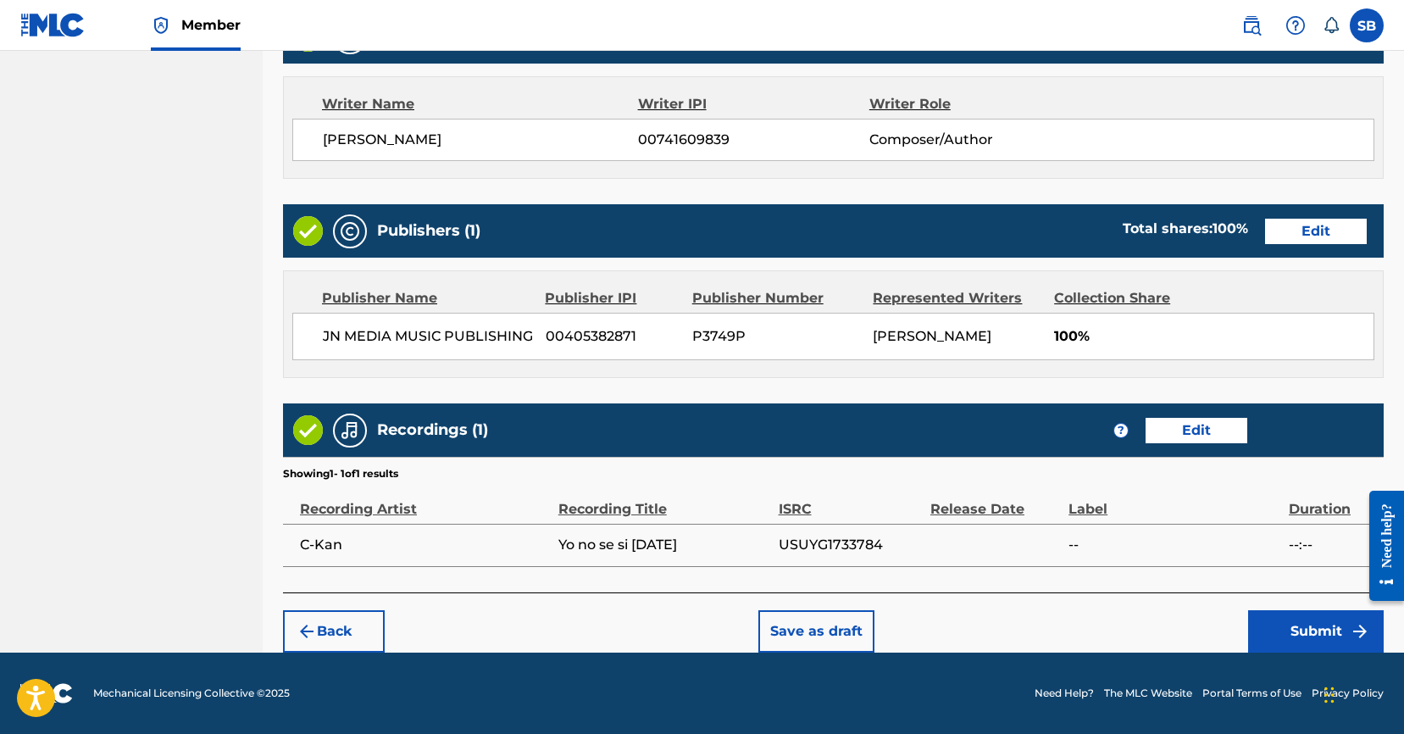
scroll to position [719, 0]
click at [1282, 627] on button "Submit" at bounding box center [1316, 631] width 136 height 42
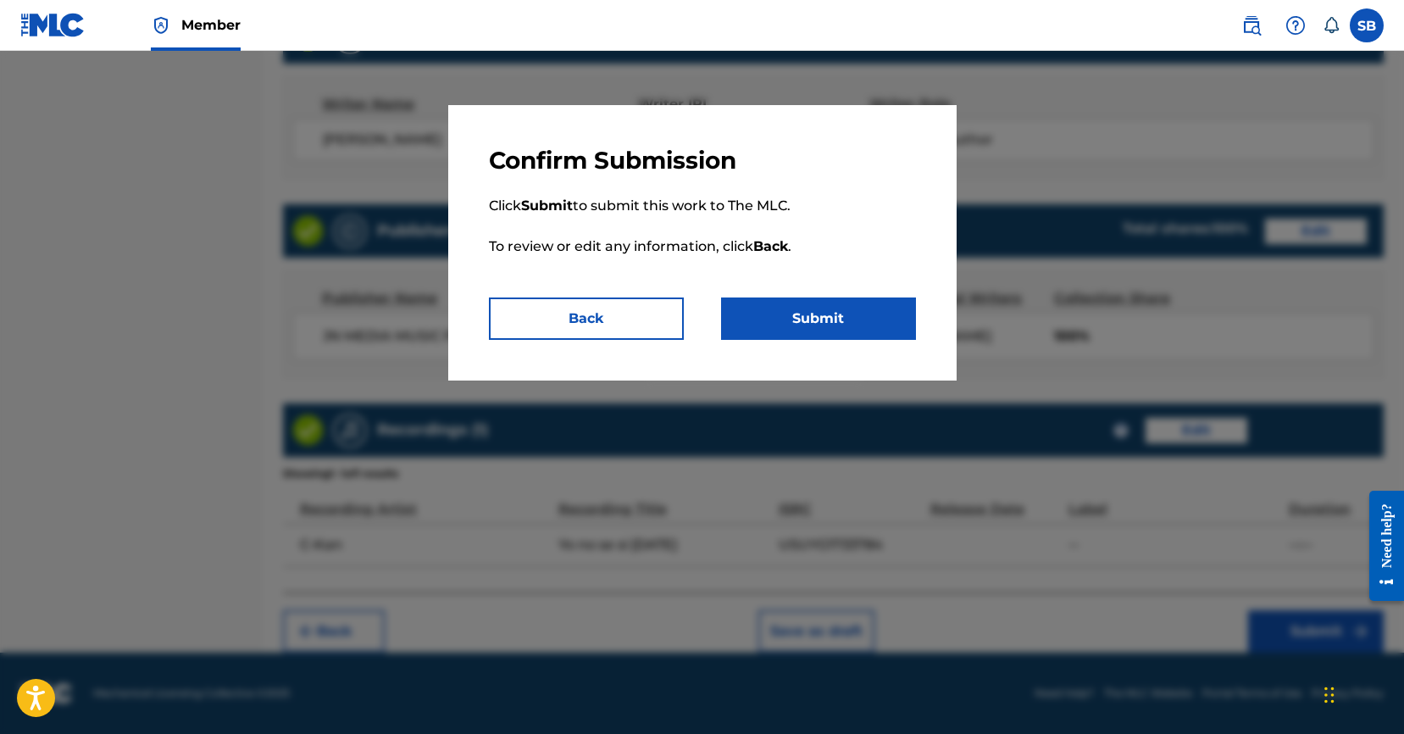
click at [838, 312] on button "Submit" at bounding box center [818, 318] width 195 height 42
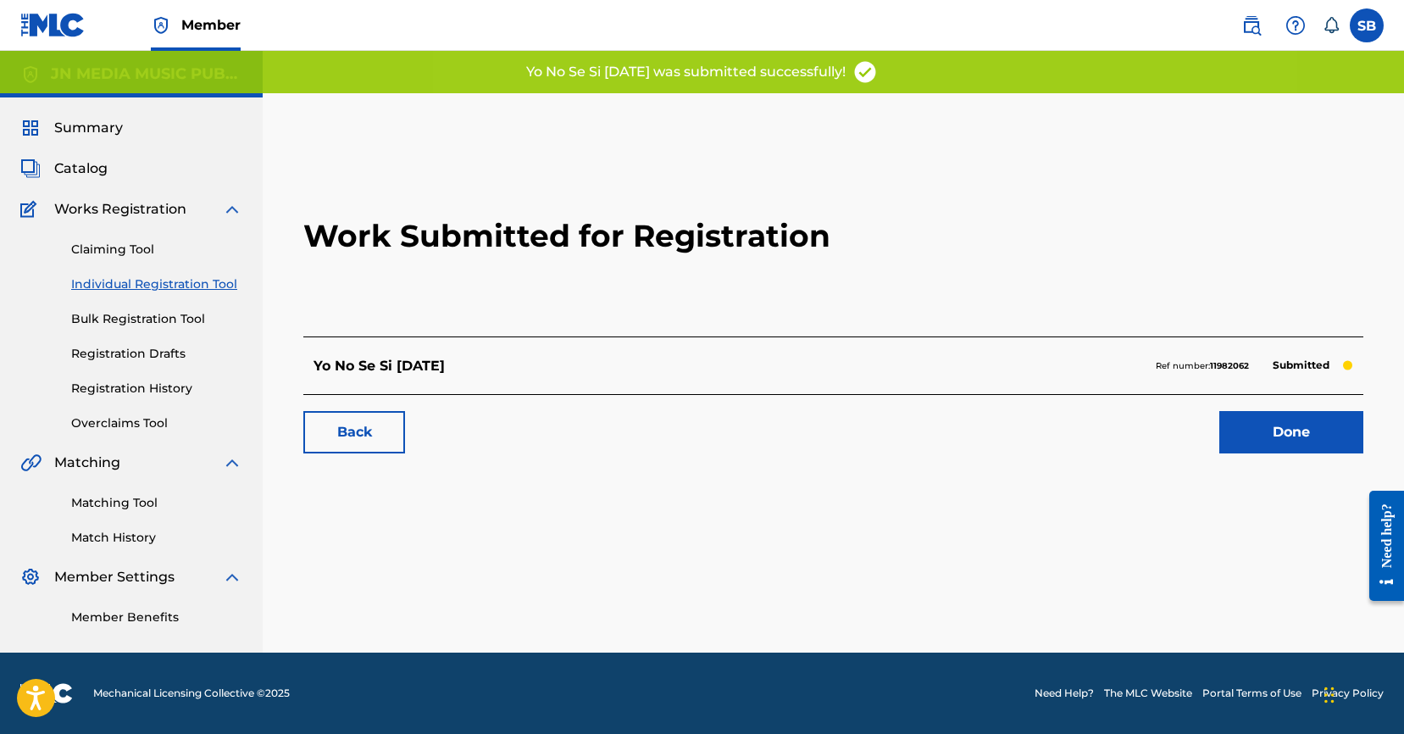
click at [1319, 415] on link "Done" at bounding box center [1291, 432] width 144 height 42
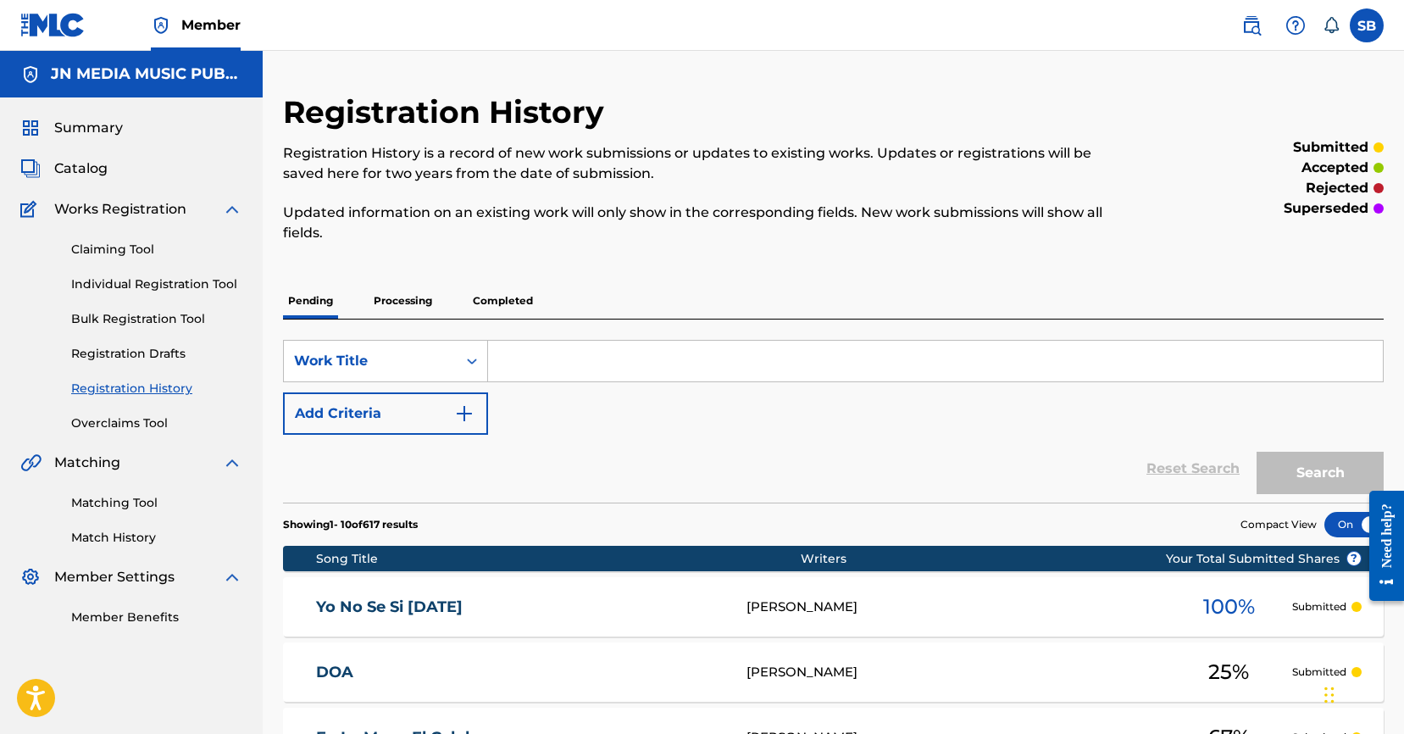
click at [151, 269] on div "Claiming Tool Individual Registration Tool Bulk Registration Tool Registration …" at bounding box center [131, 325] width 222 height 213
click at [203, 287] on link "Individual Registration Tool" at bounding box center [156, 284] width 171 height 18
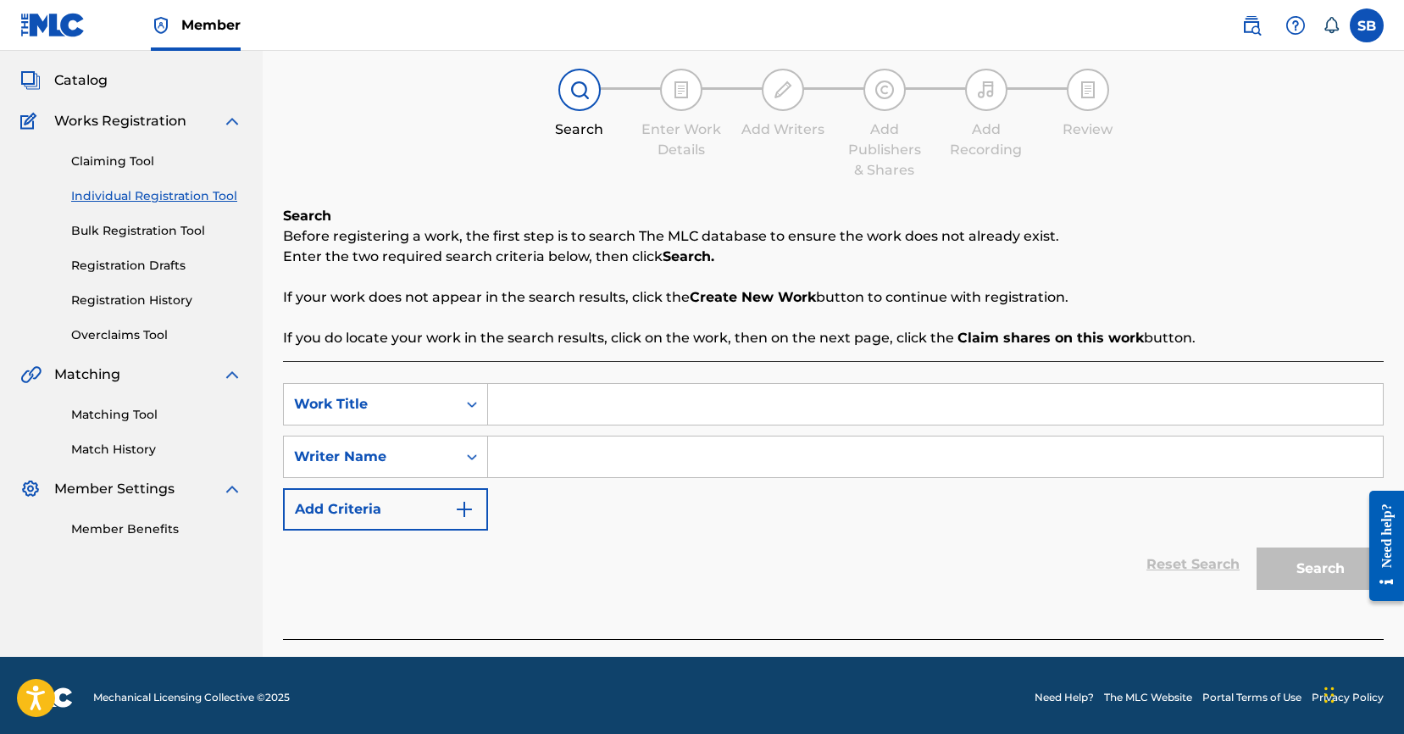
scroll to position [92, 0]
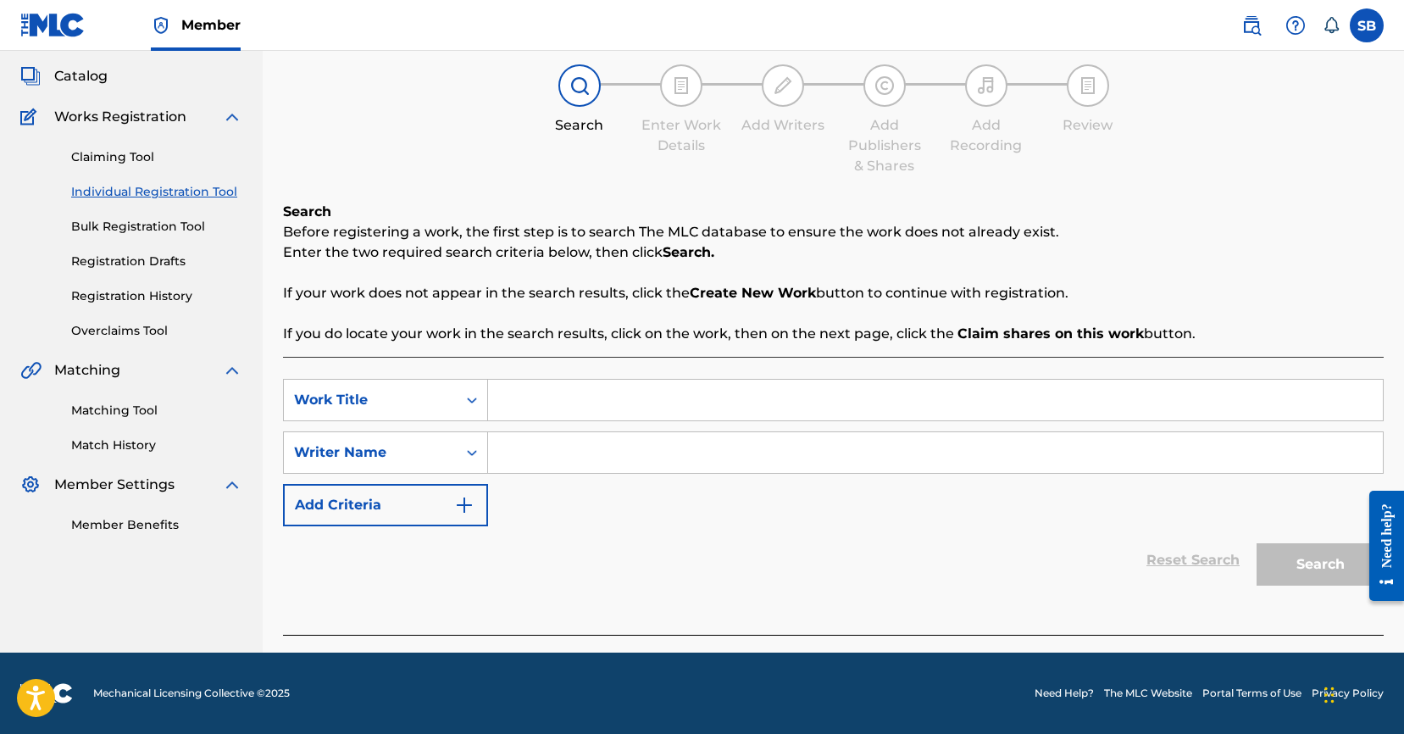
click at [626, 388] on input "Search Form" at bounding box center [935, 399] width 895 height 41
paste input "200 pistolas 300 soldados"
type input "200 pistolas 300 soldados"
click at [675, 433] on input "Search Form" at bounding box center [935, 452] width 895 height 41
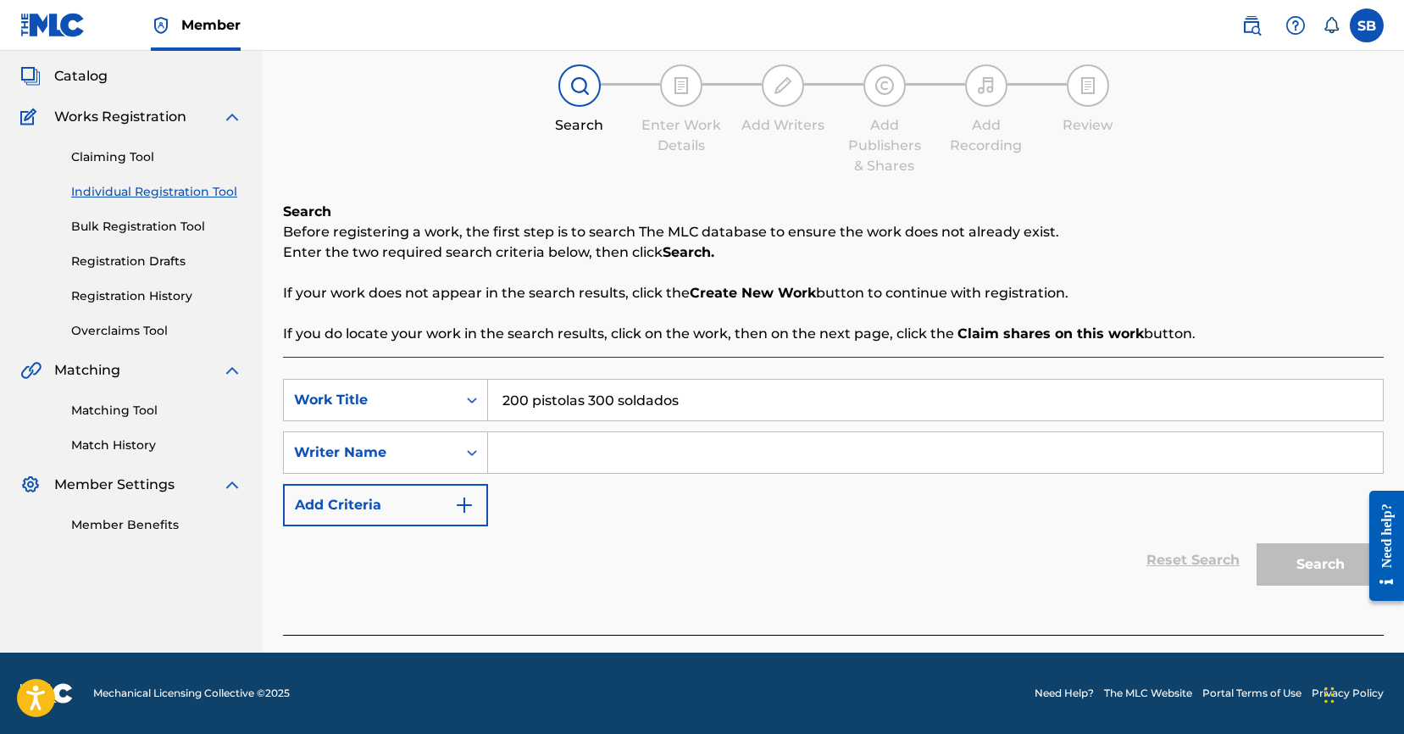
click at [675, 433] on input "Search Form" at bounding box center [935, 452] width 895 height 41
paste input "[PERSON_NAME]"
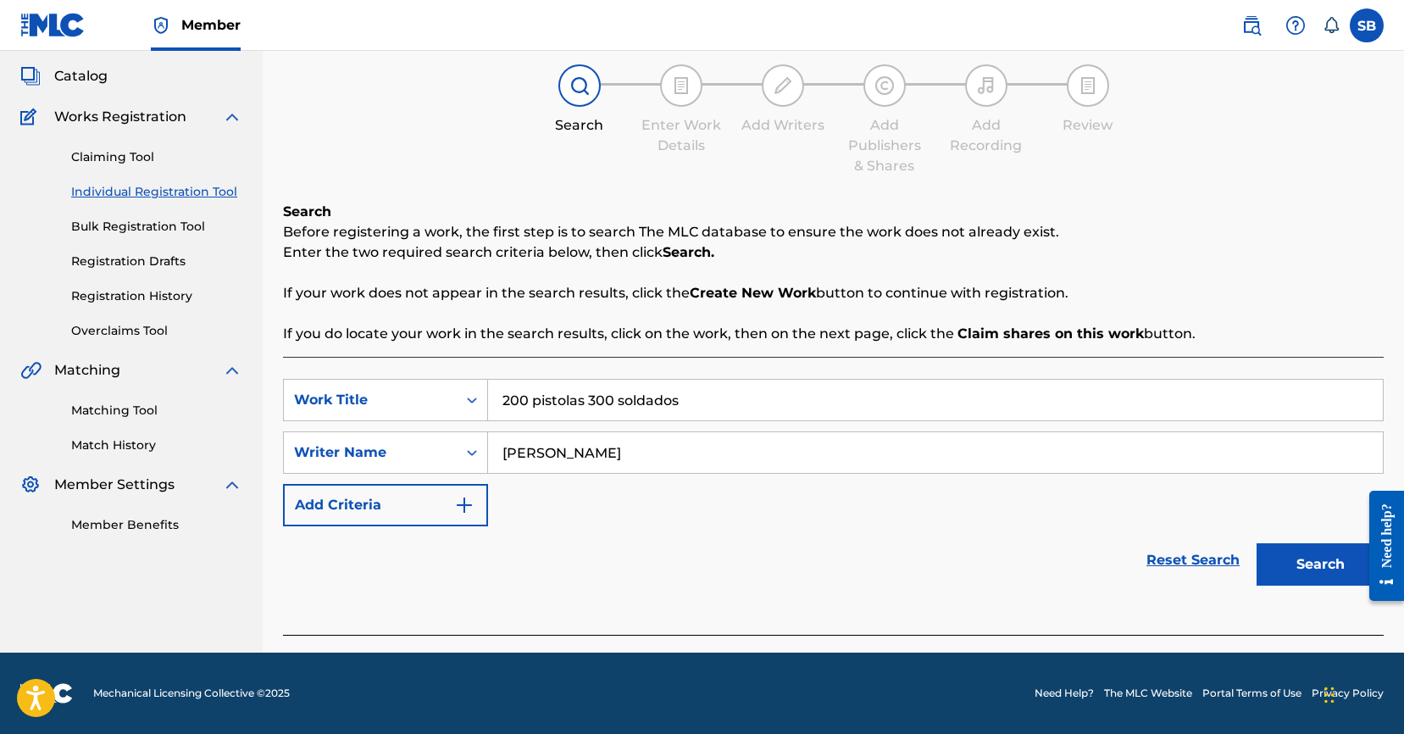
type input "[PERSON_NAME]"
click at [1298, 562] on button "Search" at bounding box center [1319, 564] width 127 height 42
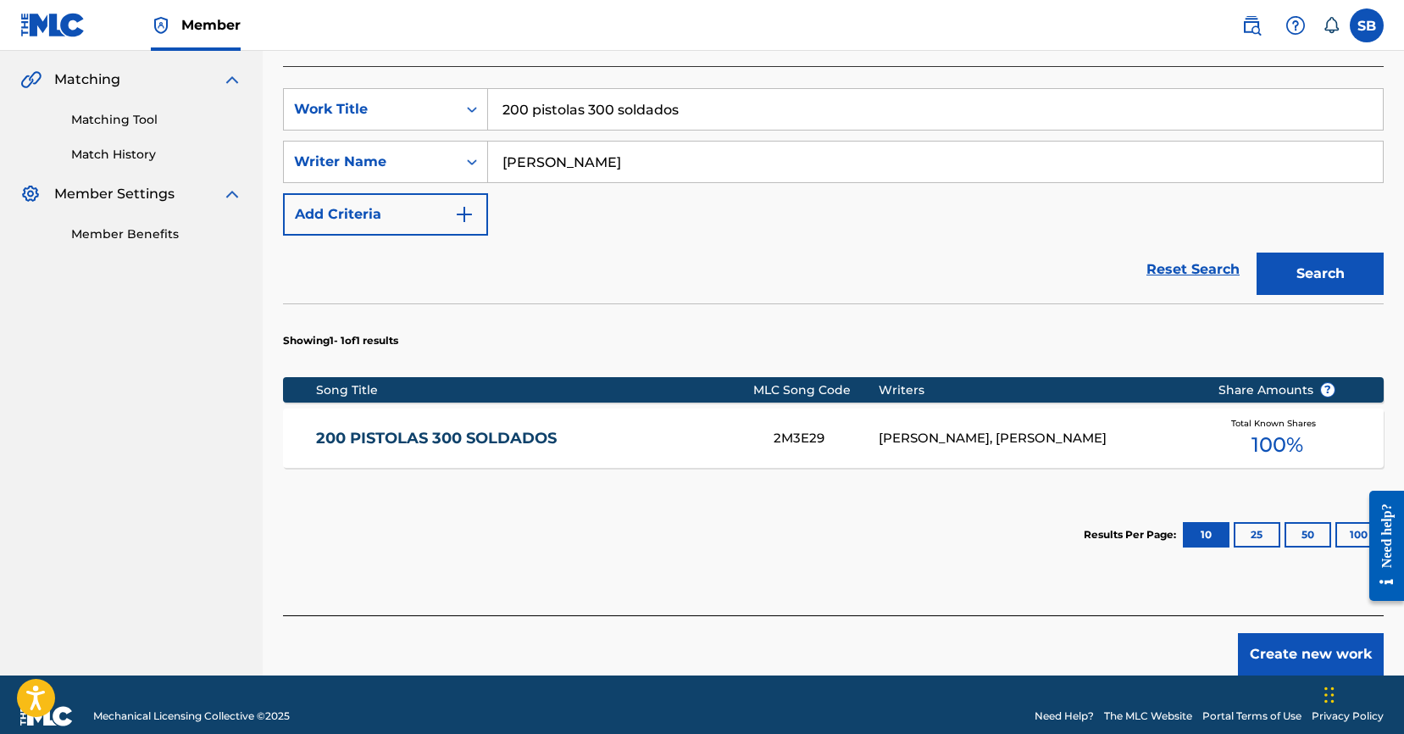
scroll to position [48, 0]
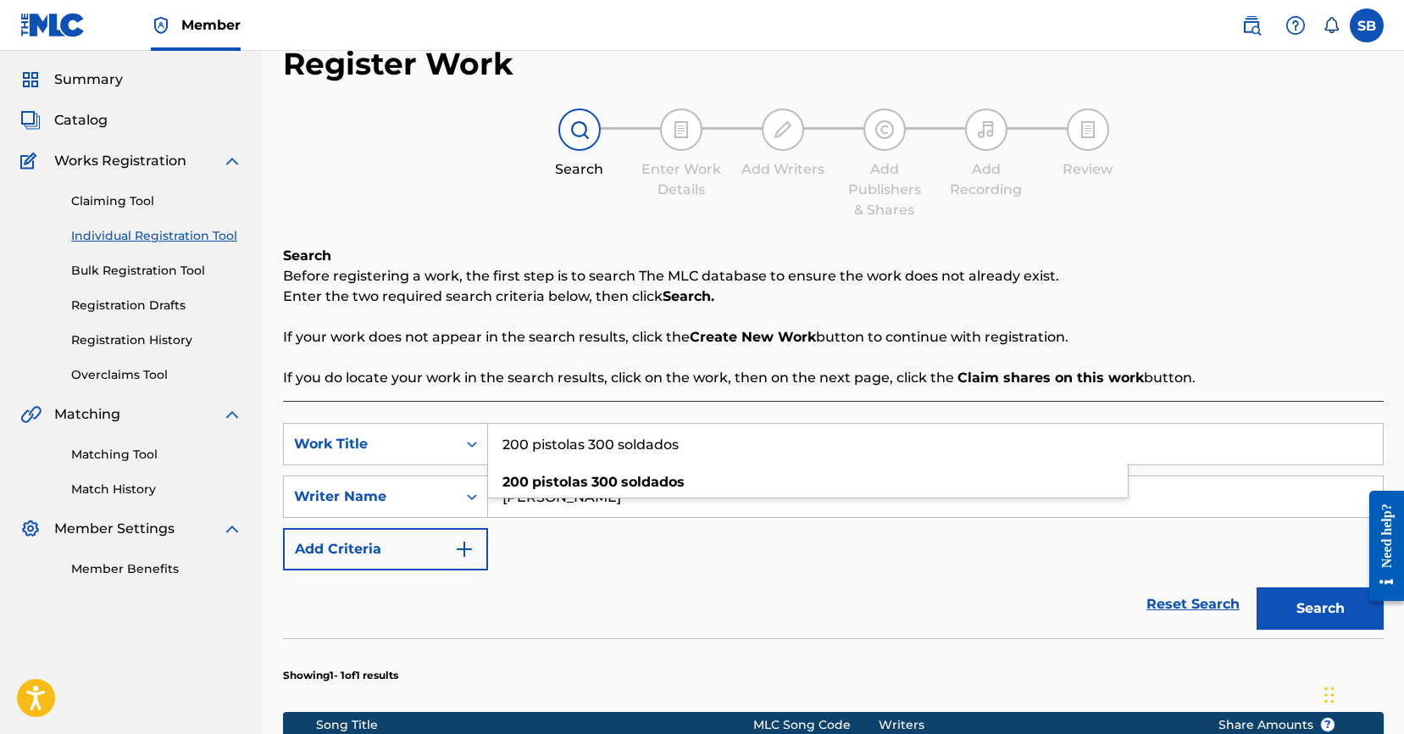
drag, startPoint x: 690, startPoint y: 435, endPoint x: 751, endPoint y: 457, distance: 64.6
click at [751, 457] on input "200 pistolas 300 soldados" at bounding box center [935, 444] width 895 height 41
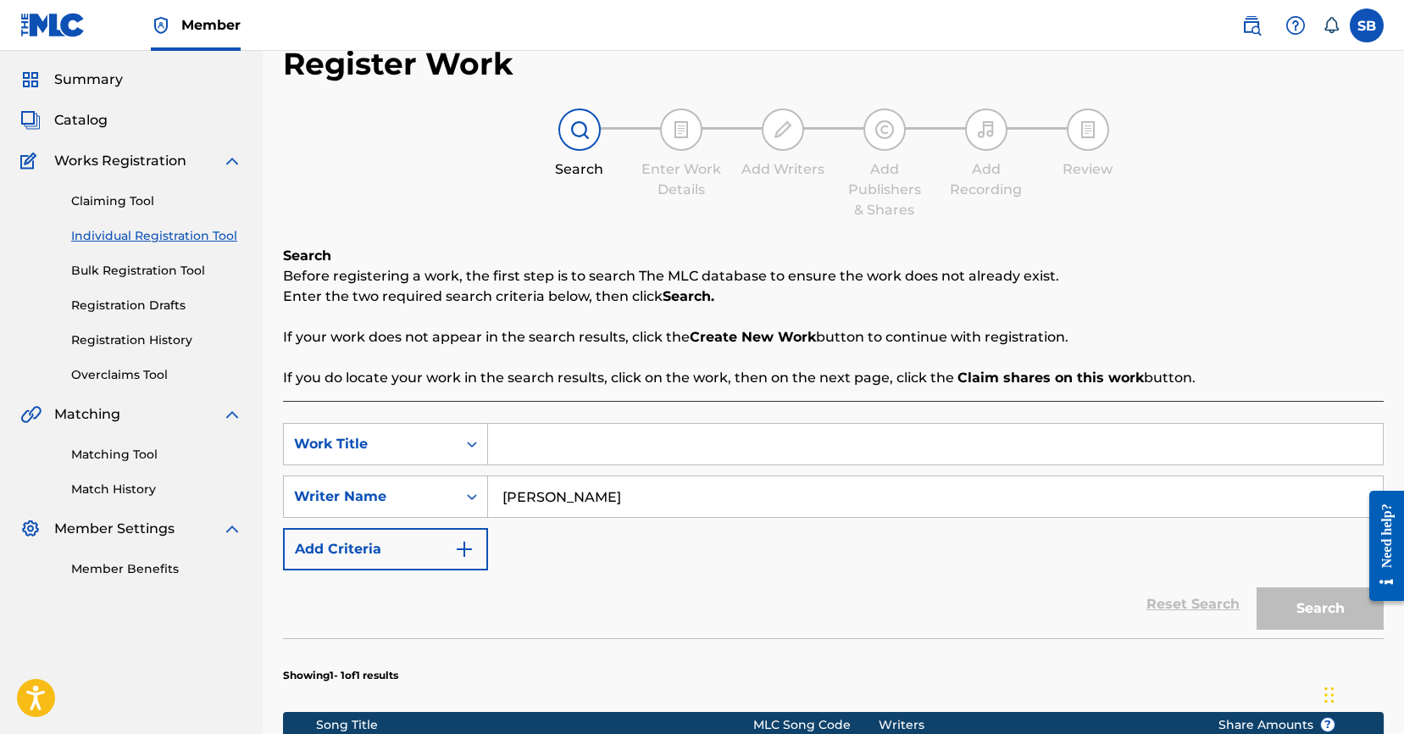
paste input "Cara tapada"
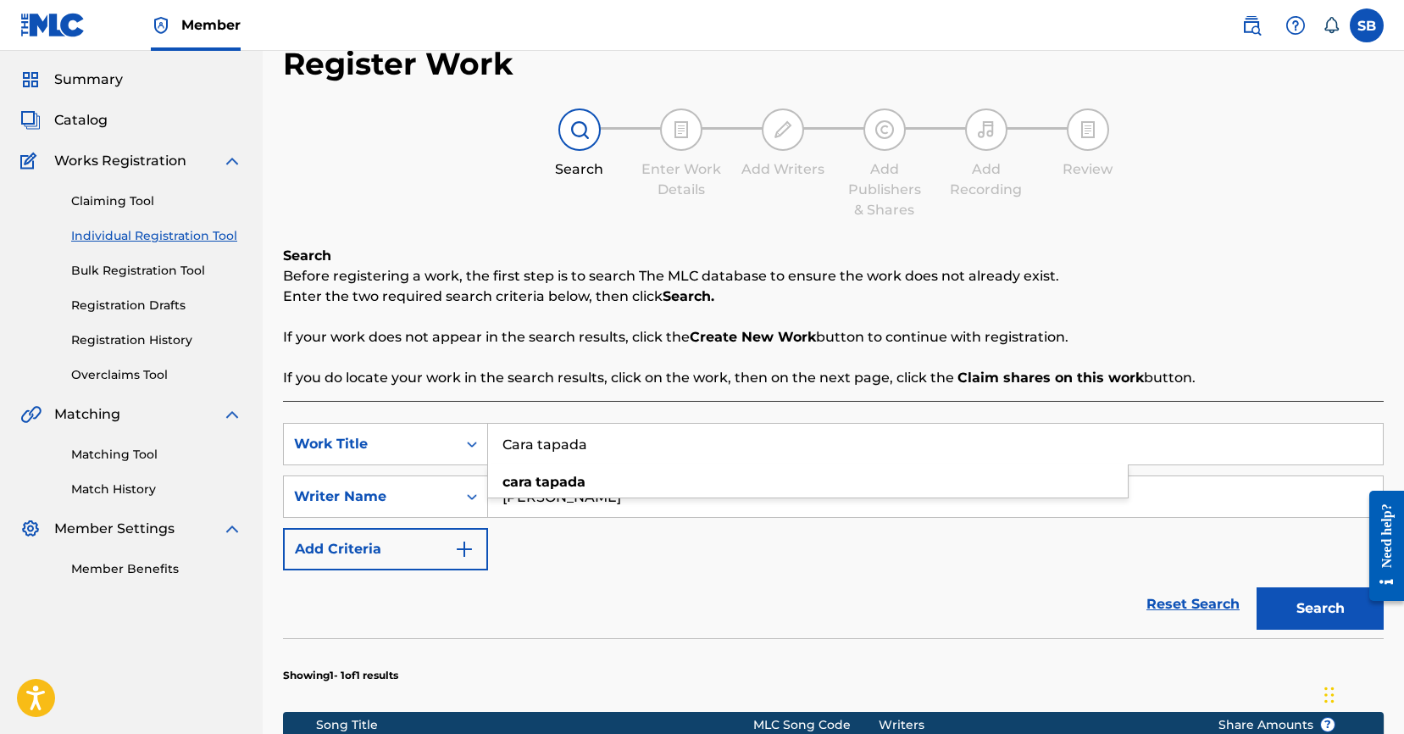
type input "Cara tapada"
click at [1256, 587] on button "Search" at bounding box center [1319, 608] width 127 height 42
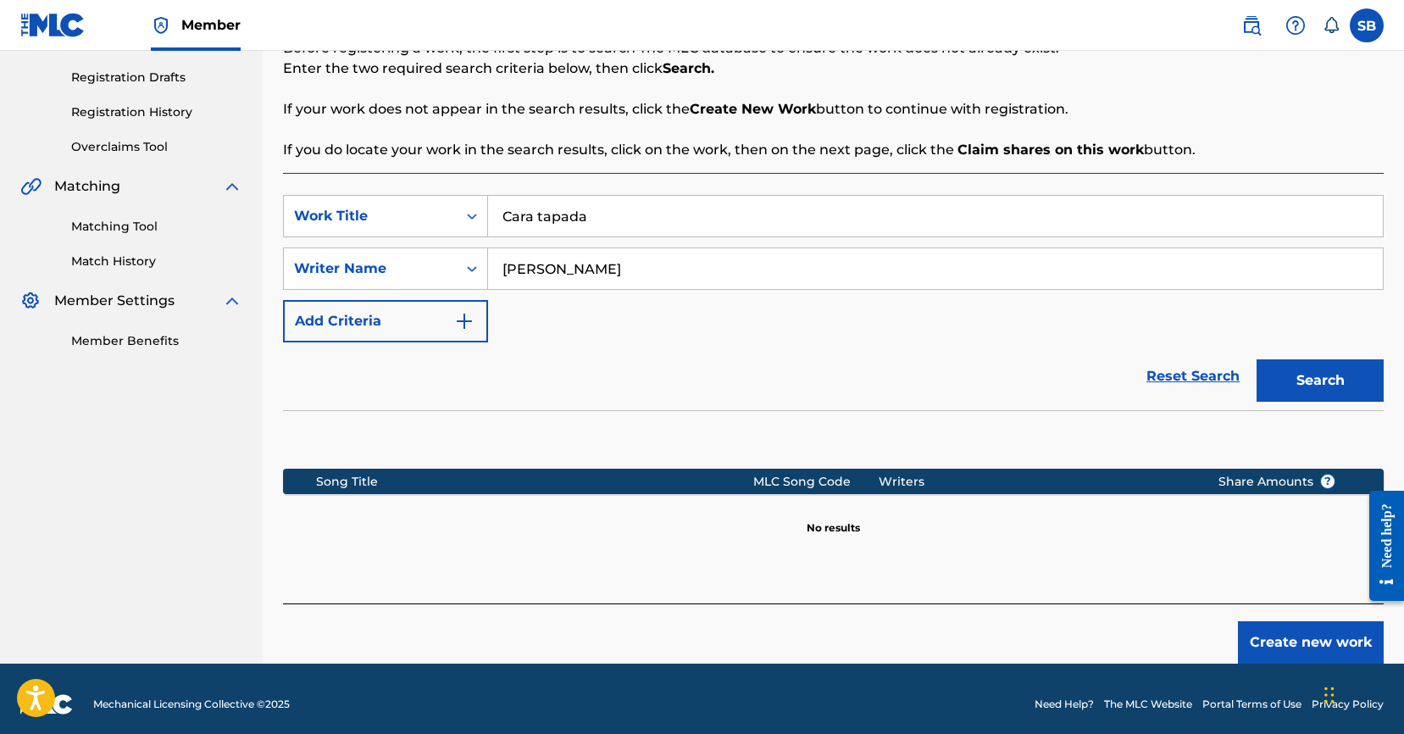
scroll to position [287, 0]
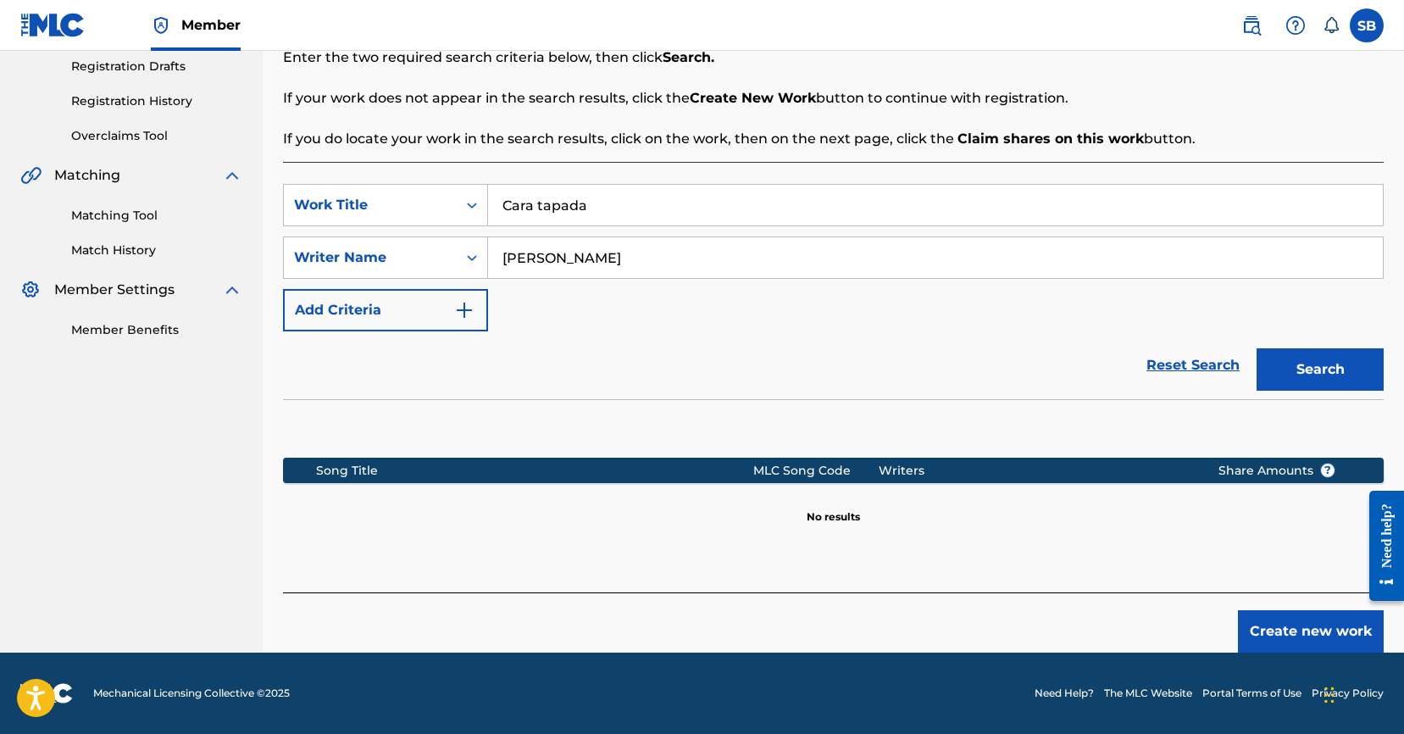
click at [1299, 629] on button "Create new work" at bounding box center [1311, 631] width 146 height 42
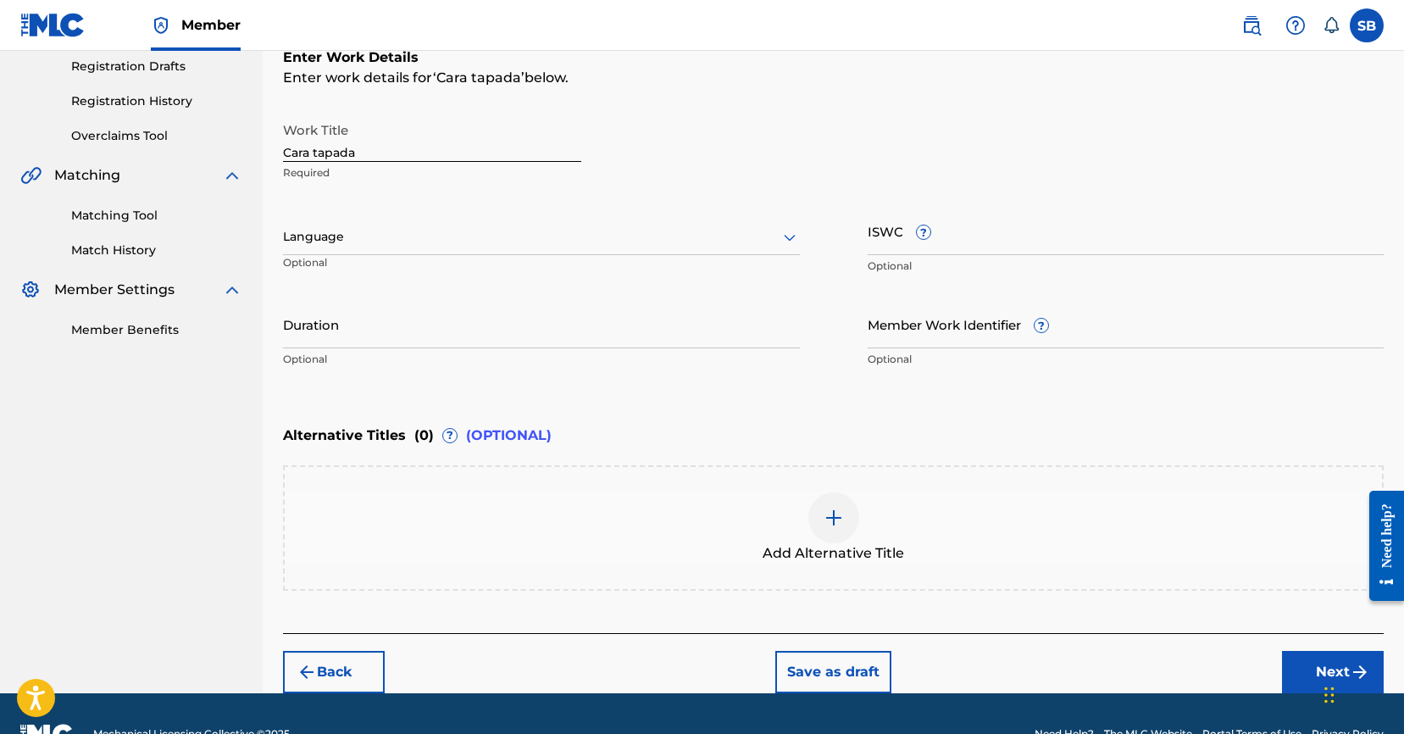
click at [557, 253] on div "Language" at bounding box center [541, 237] width 517 height 36
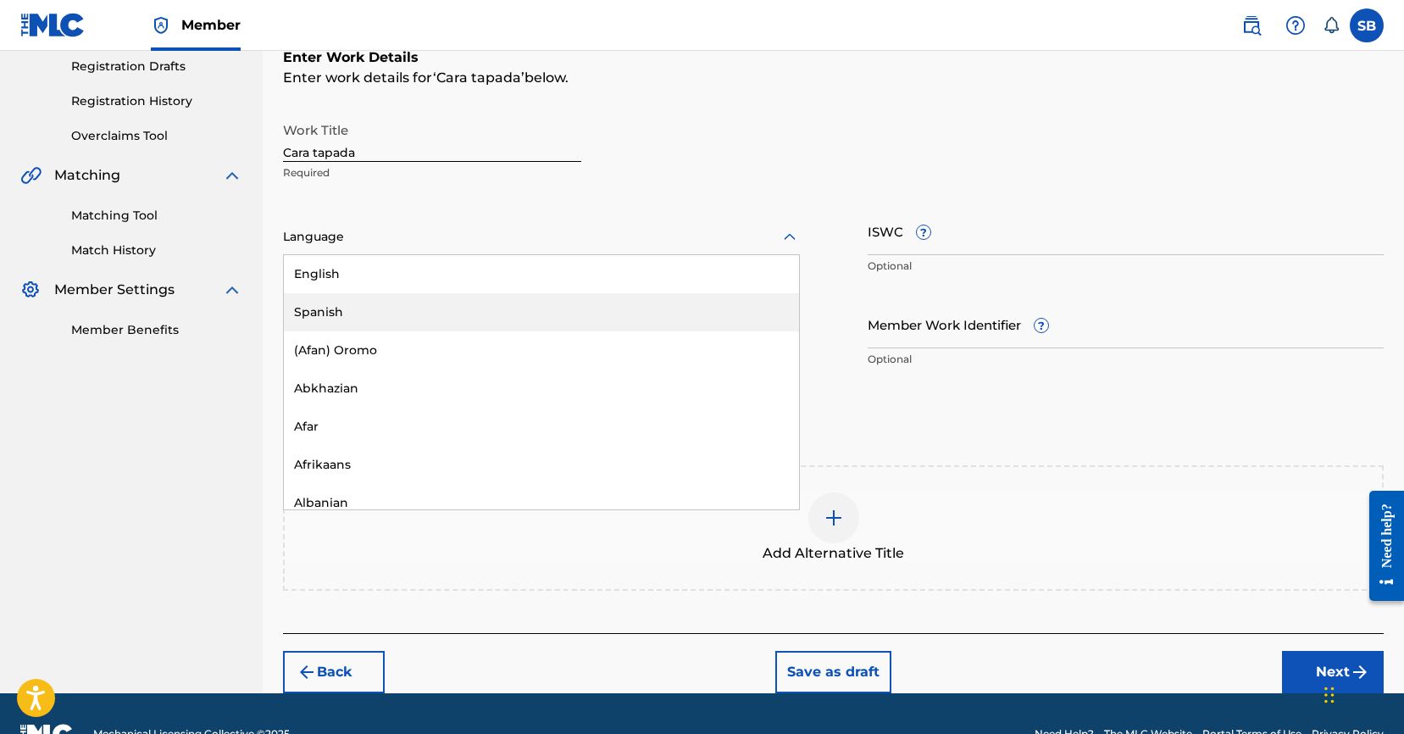
click at [462, 306] on div "Spanish" at bounding box center [541, 312] width 515 height 38
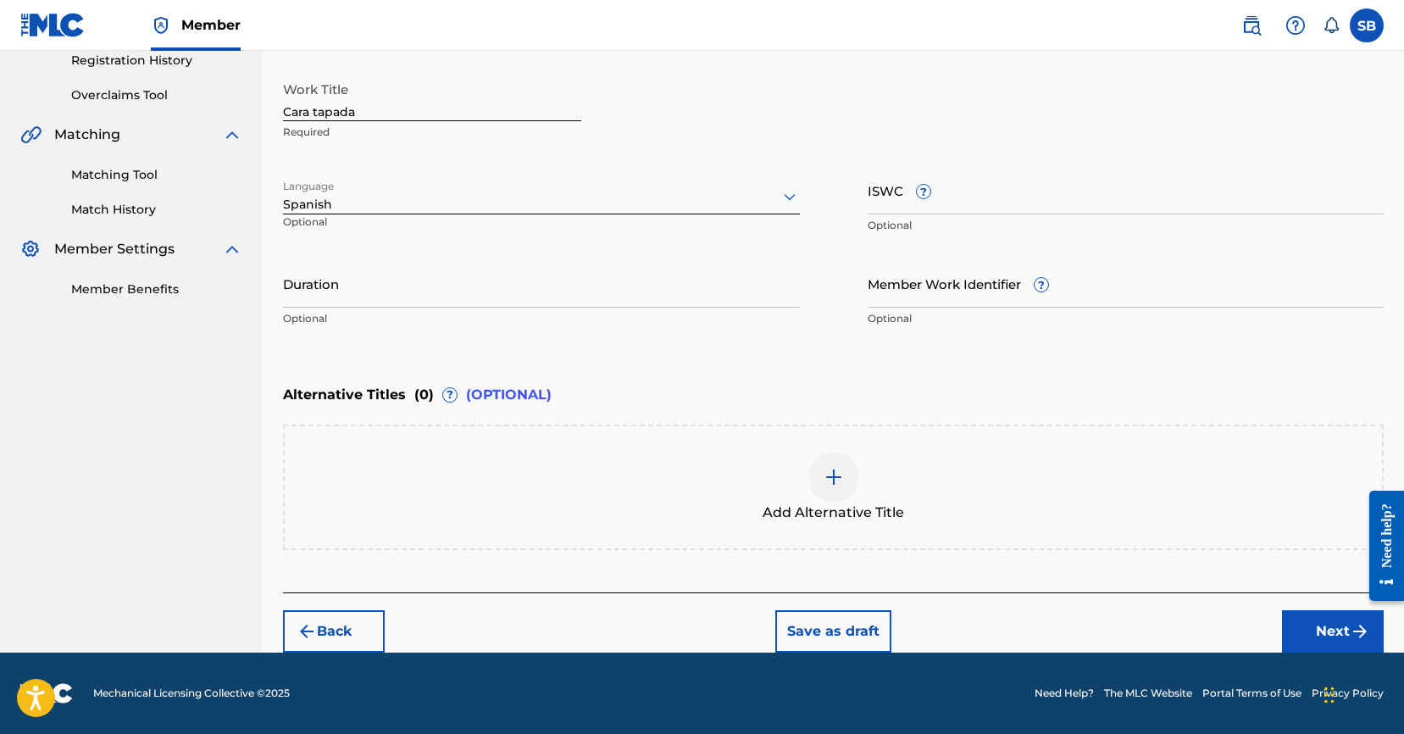
click at [1321, 629] on button "Next" at bounding box center [1333, 631] width 102 height 42
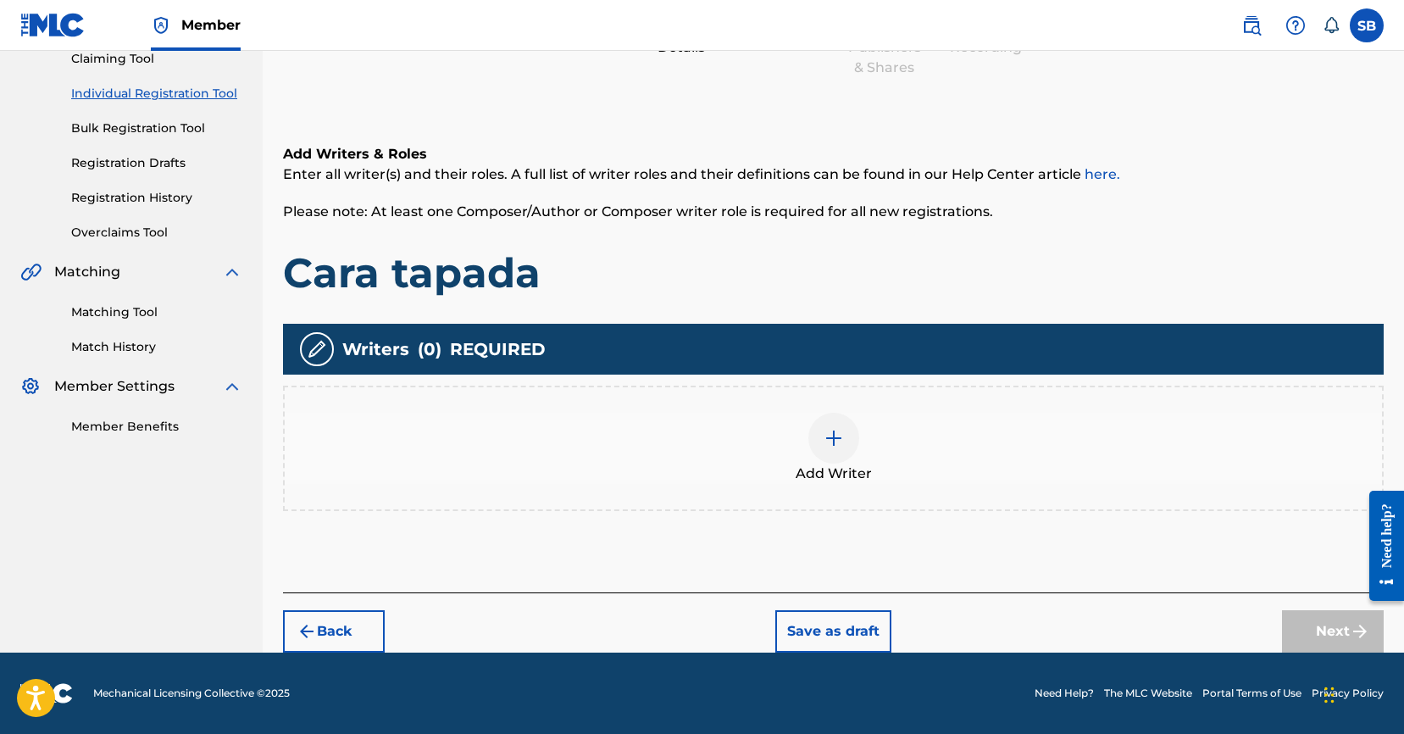
scroll to position [76, 0]
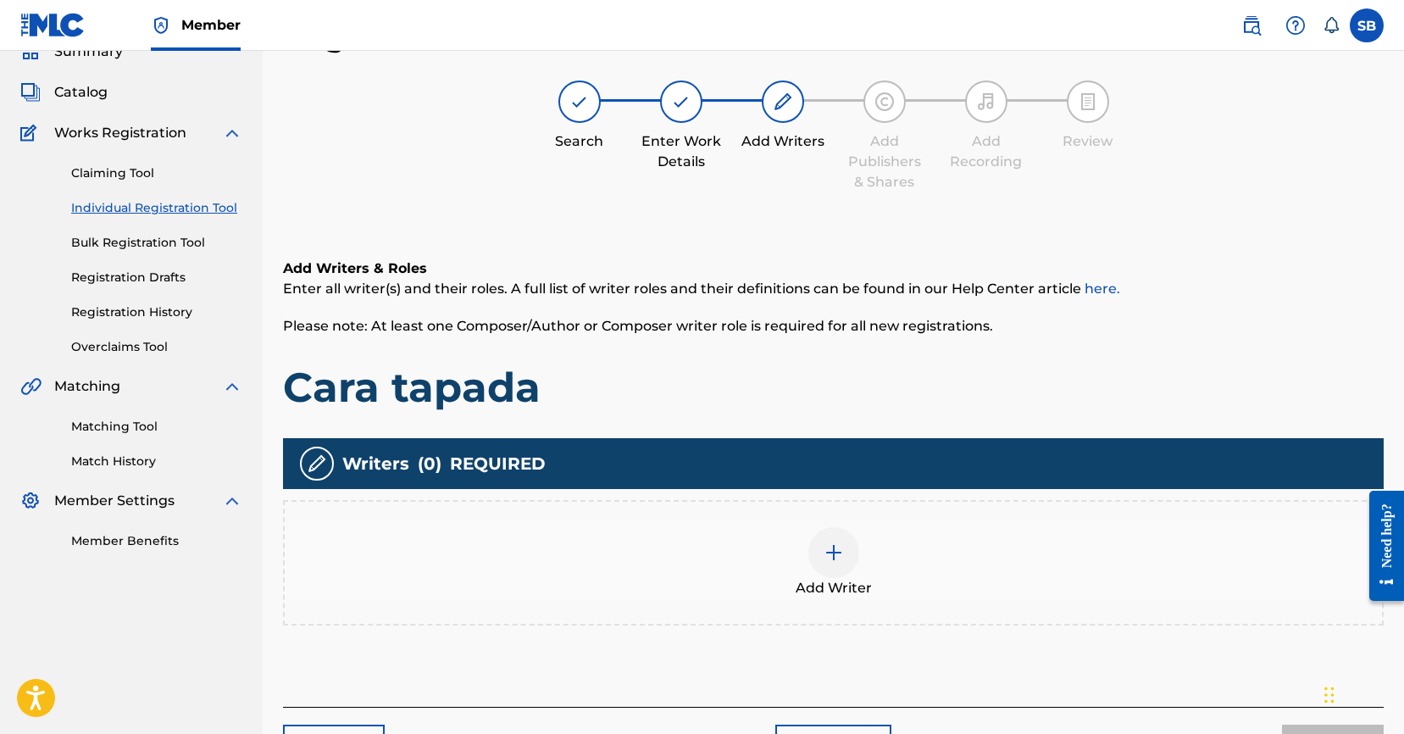
click at [834, 559] on img at bounding box center [833, 552] width 20 height 20
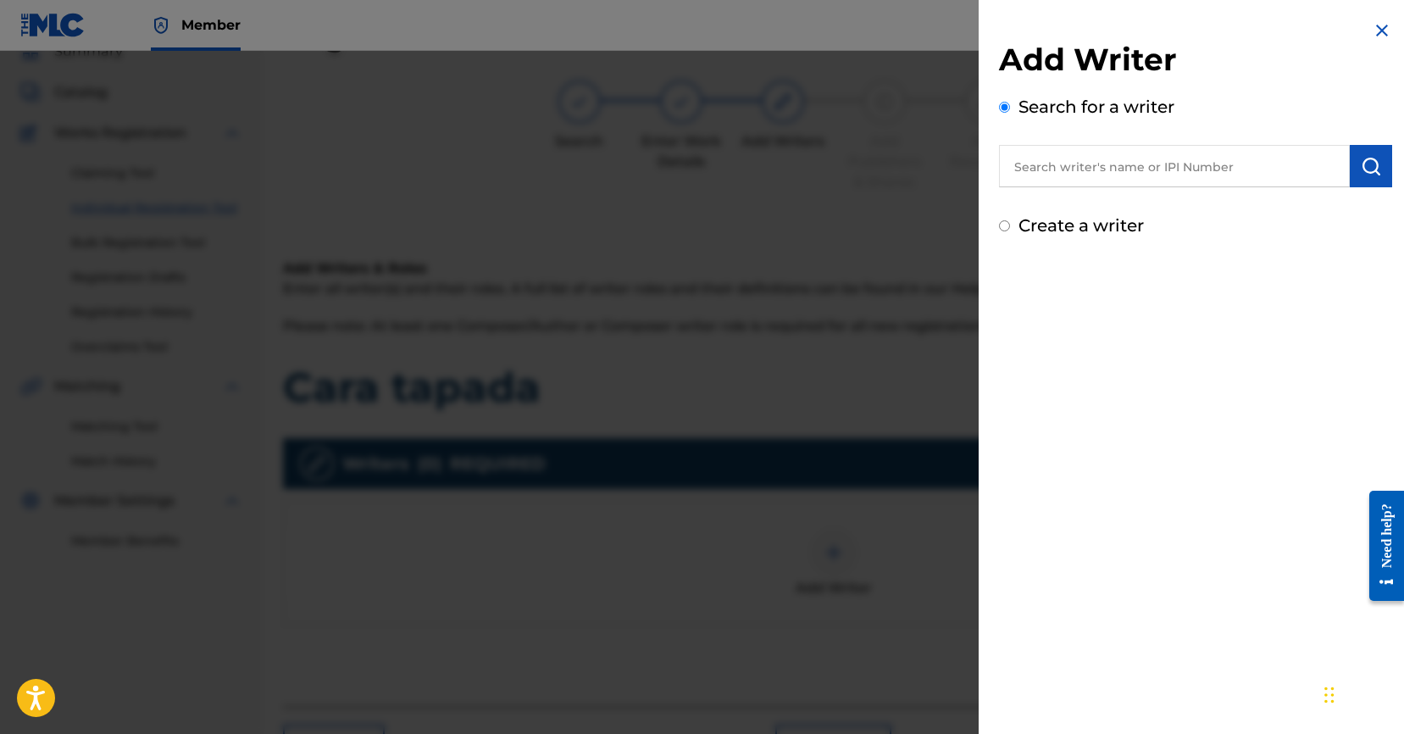
click at [1227, 172] on input "text" at bounding box center [1174, 166] width 351 height 42
paste input "[PERSON_NAME]"
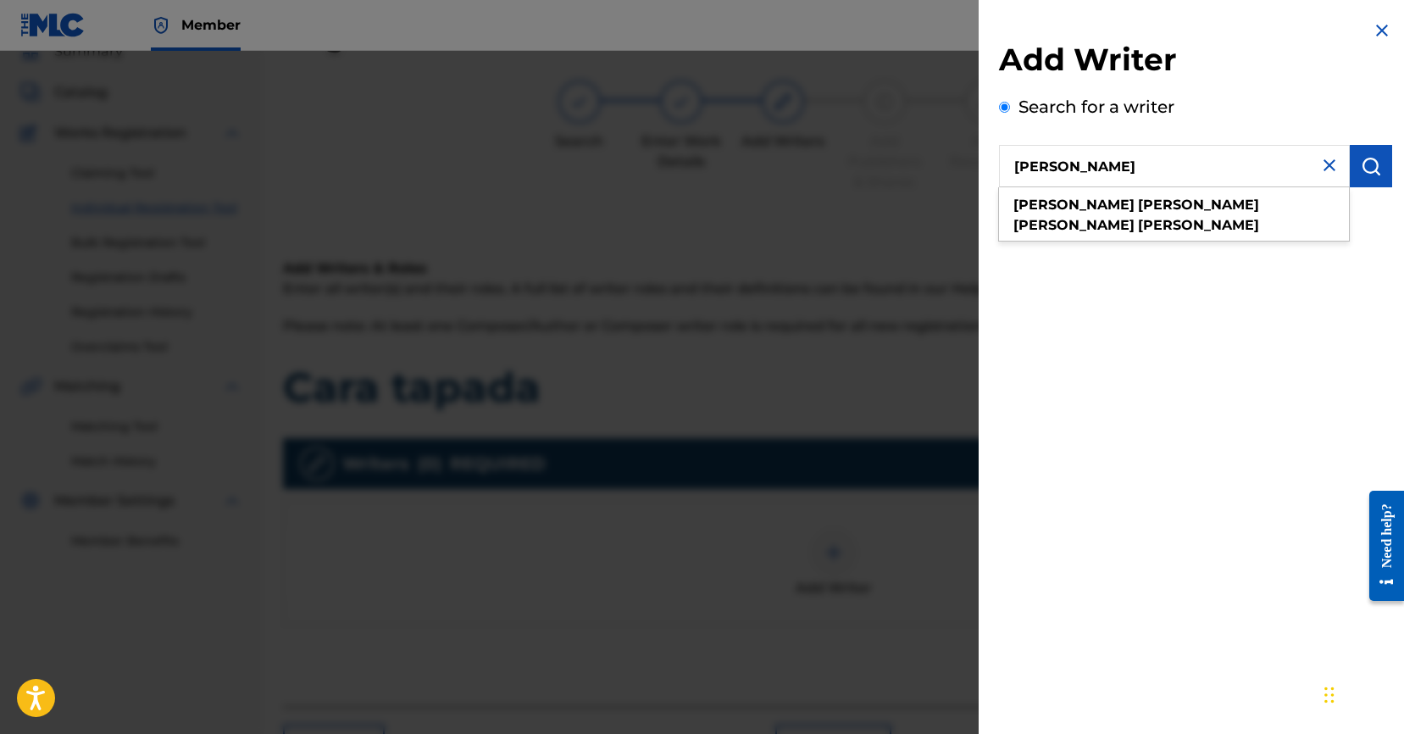
type input "[PERSON_NAME]"
click at [1374, 174] on img "submit" at bounding box center [1370, 166] width 20 height 20
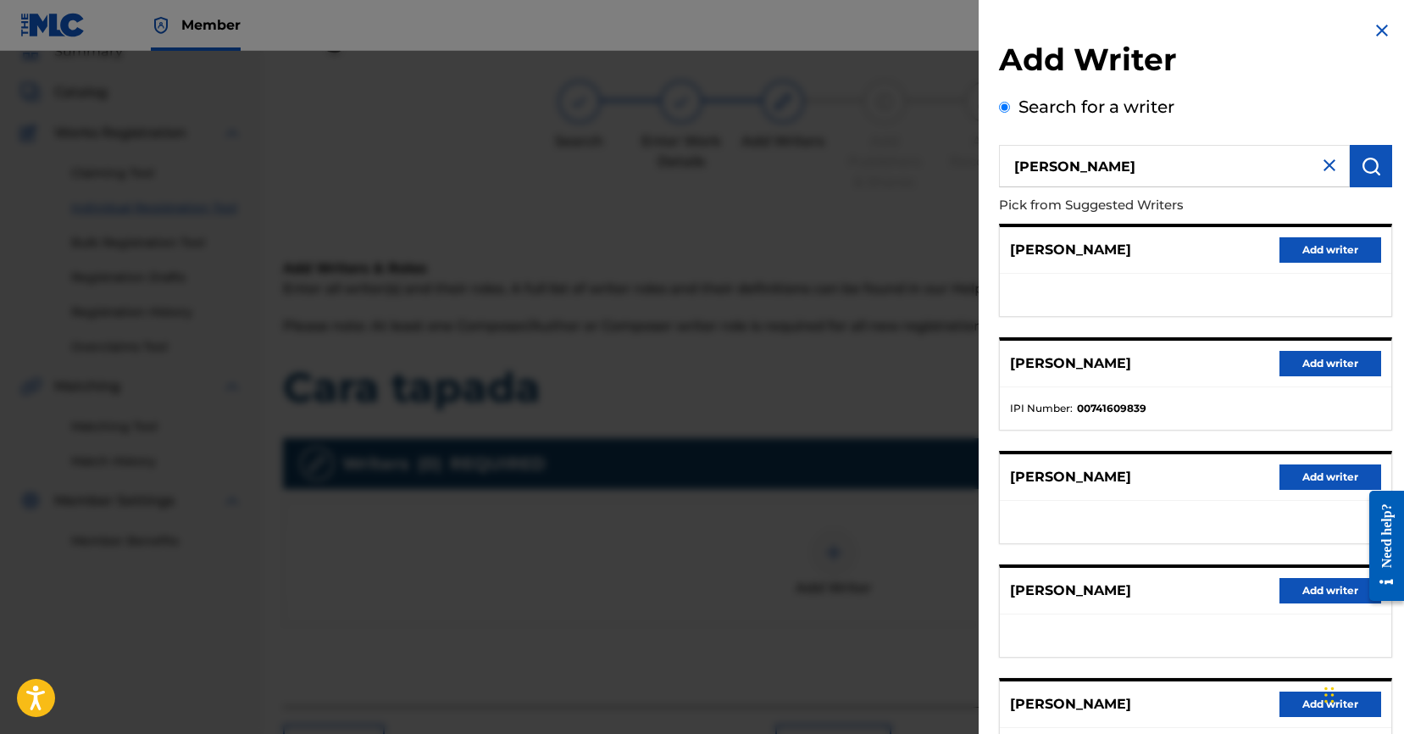
click at [1341, 375] on div "[PERSON_NAME] Add writer" at bounding box center [1195, 364] width 391 height 47
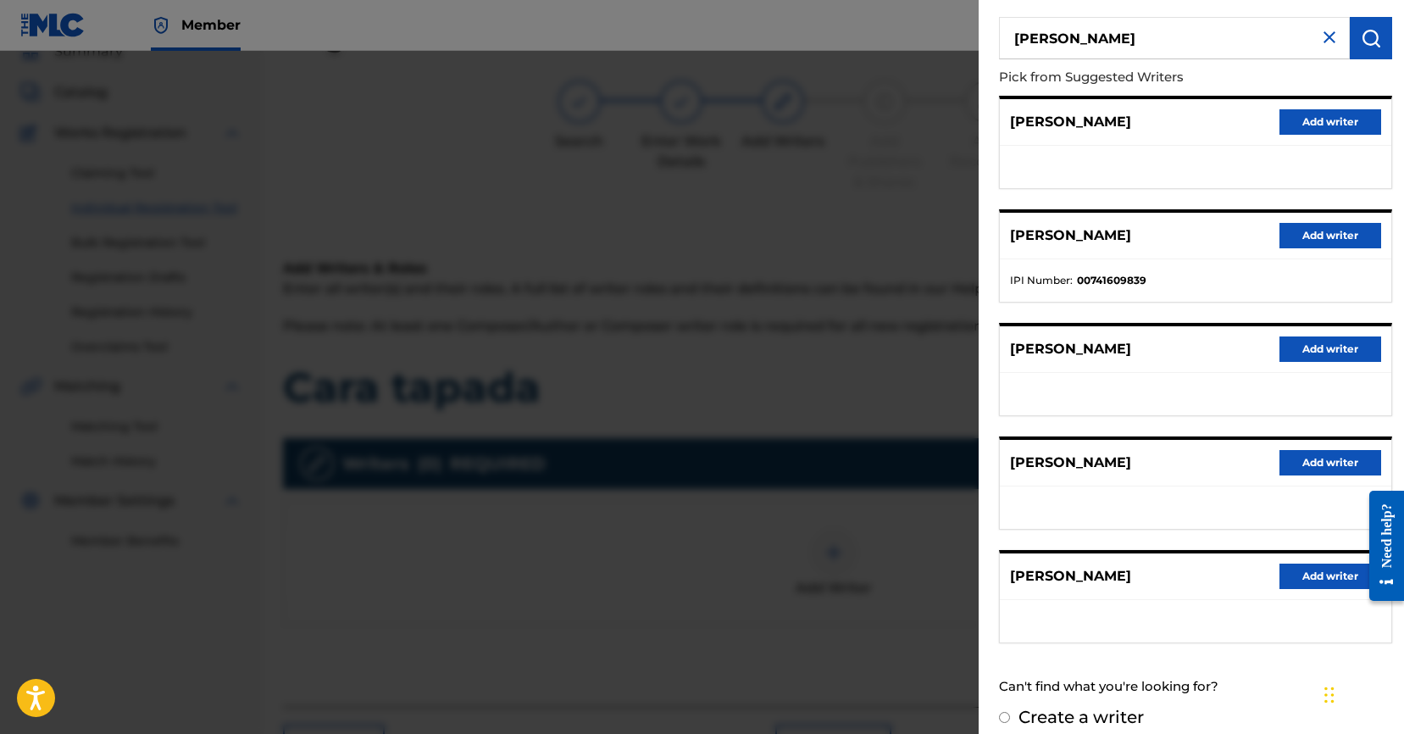
scroll to position [131, 0]
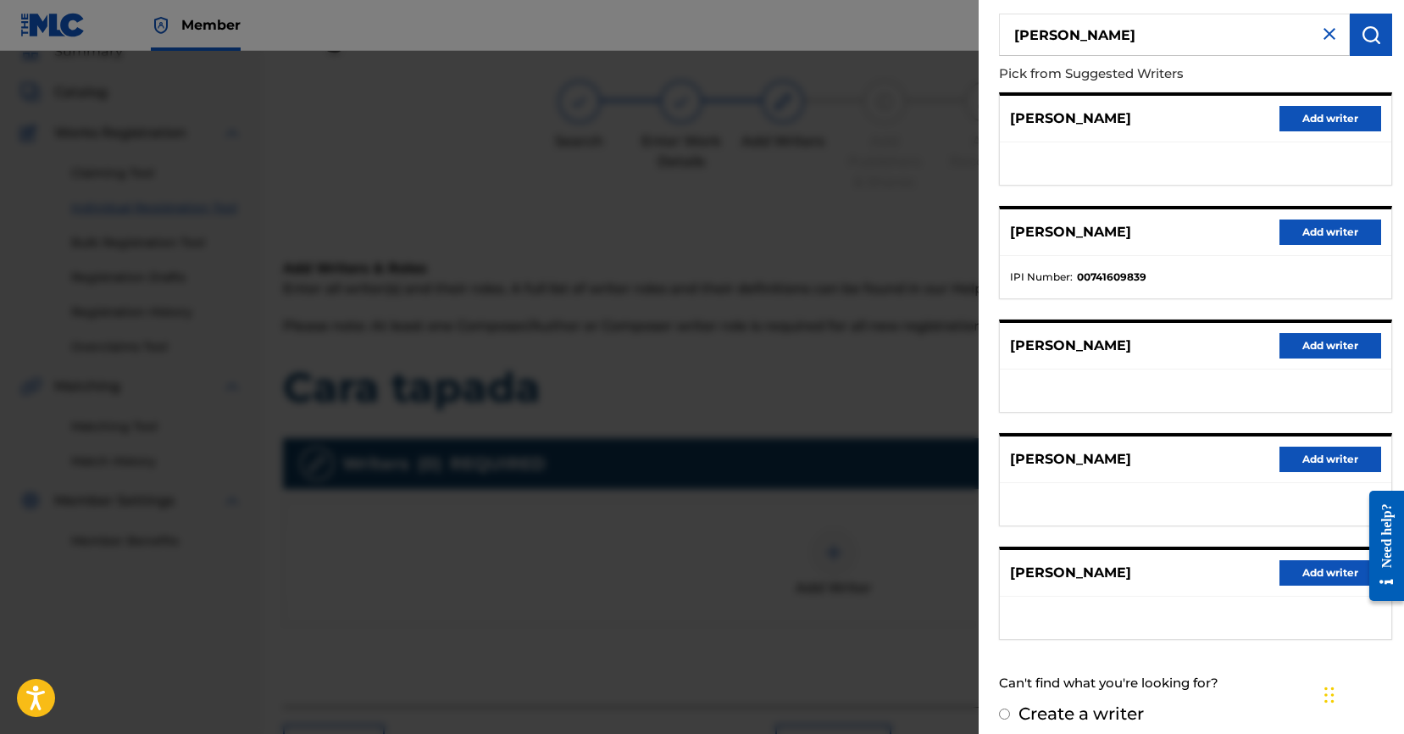
click at [1323, 233] on button "Add writer" at bounding box center [1330, 231] width 102 height 25
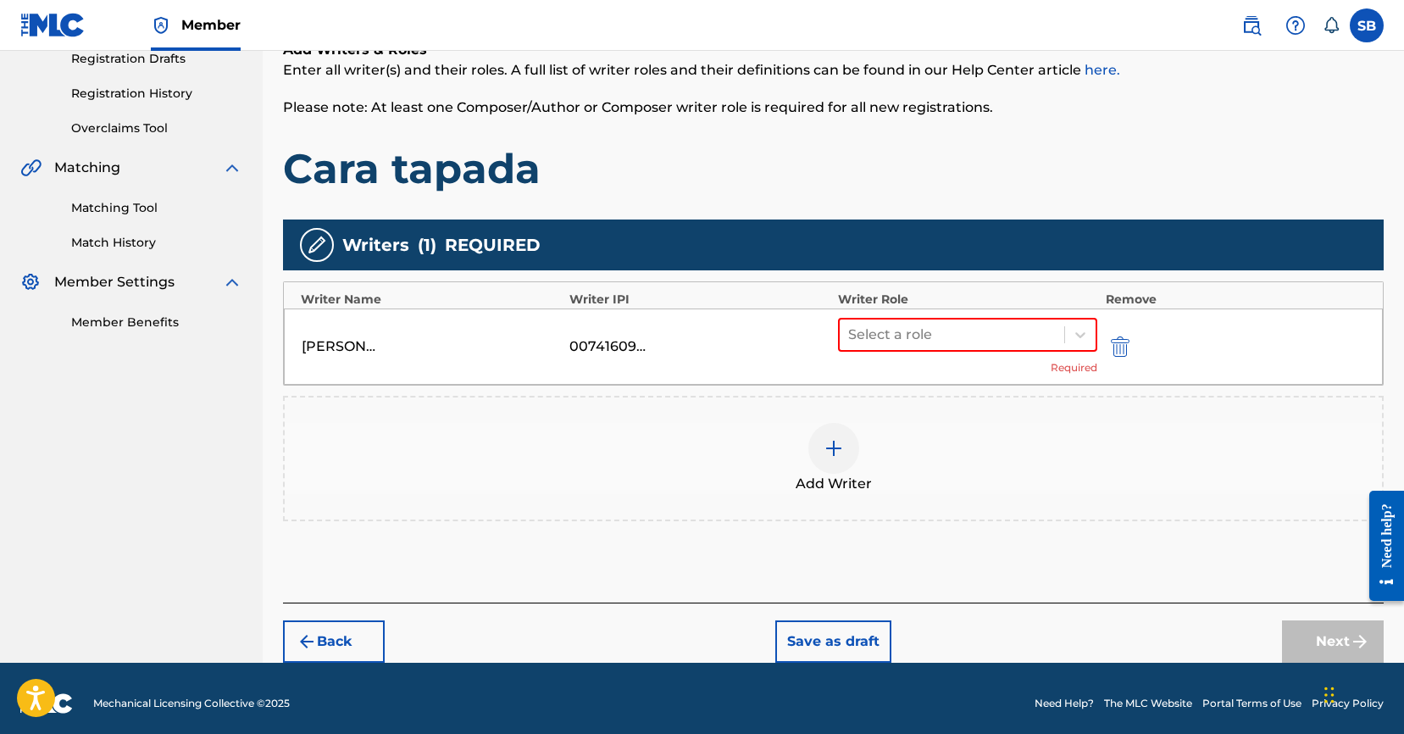
scroll to position [305, 0]
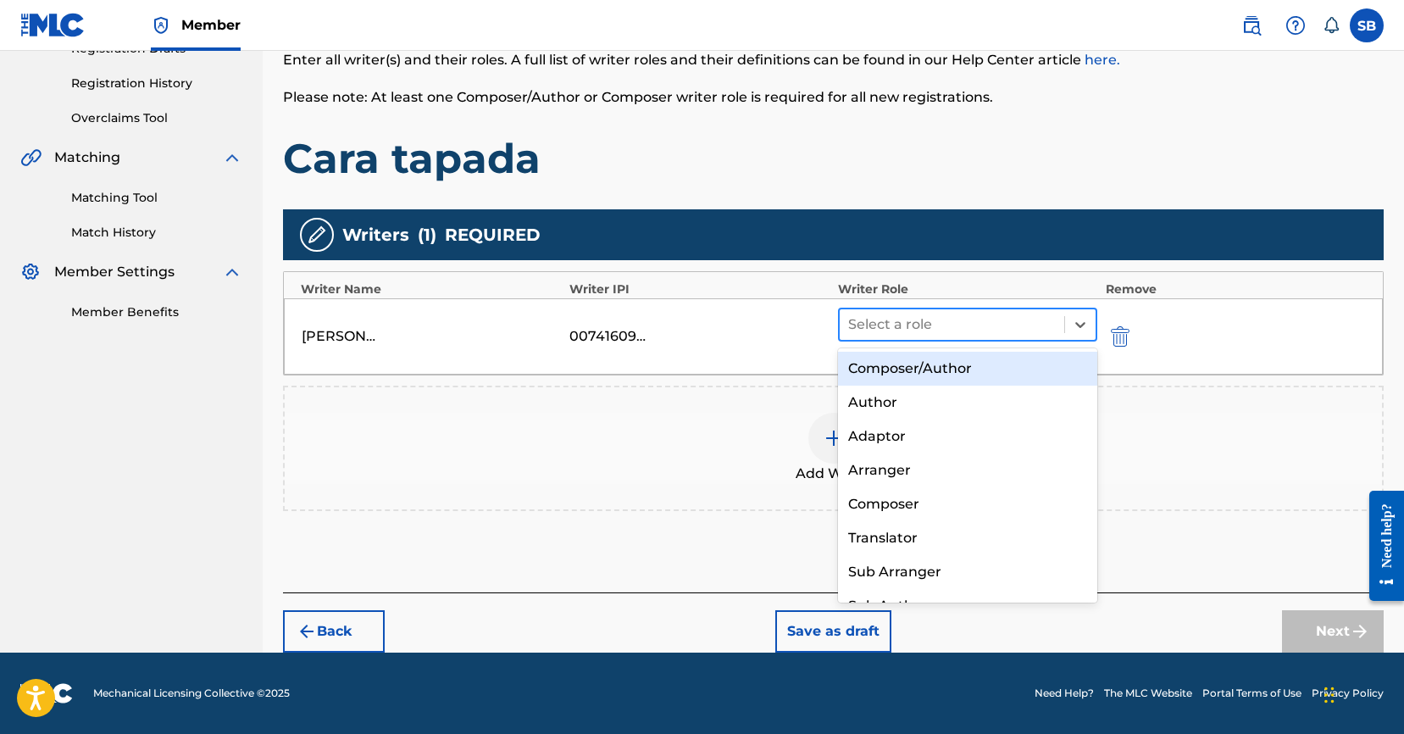
click at [989, 325] on div at bounding box center [952, 325] width 208 height 24
click at [974, 360] on div "Composer/Author" at bounding box center [967, 369] width 259 height 34
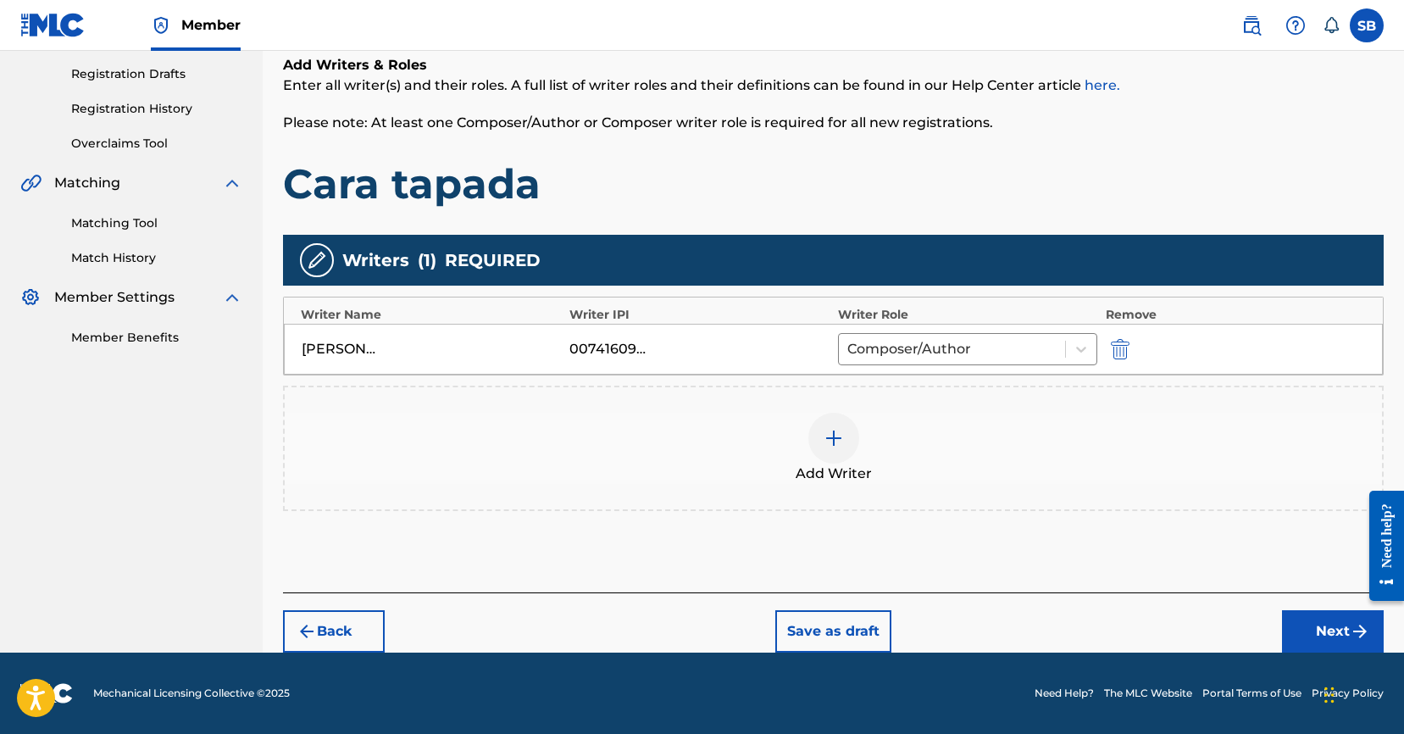
click at [1319, 616] on button "Next" at bounding box center [1333, 631] width 102 height 42
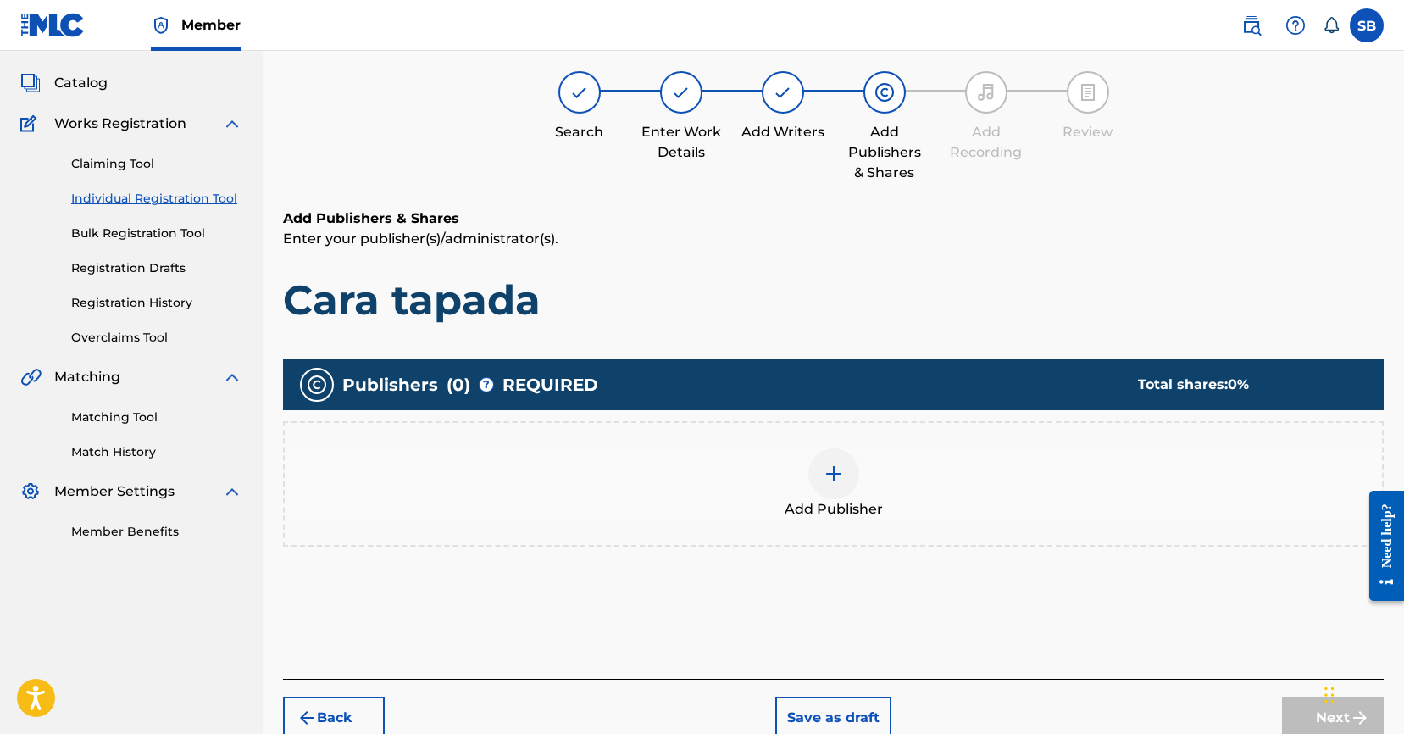
scroll to position [76, 0]
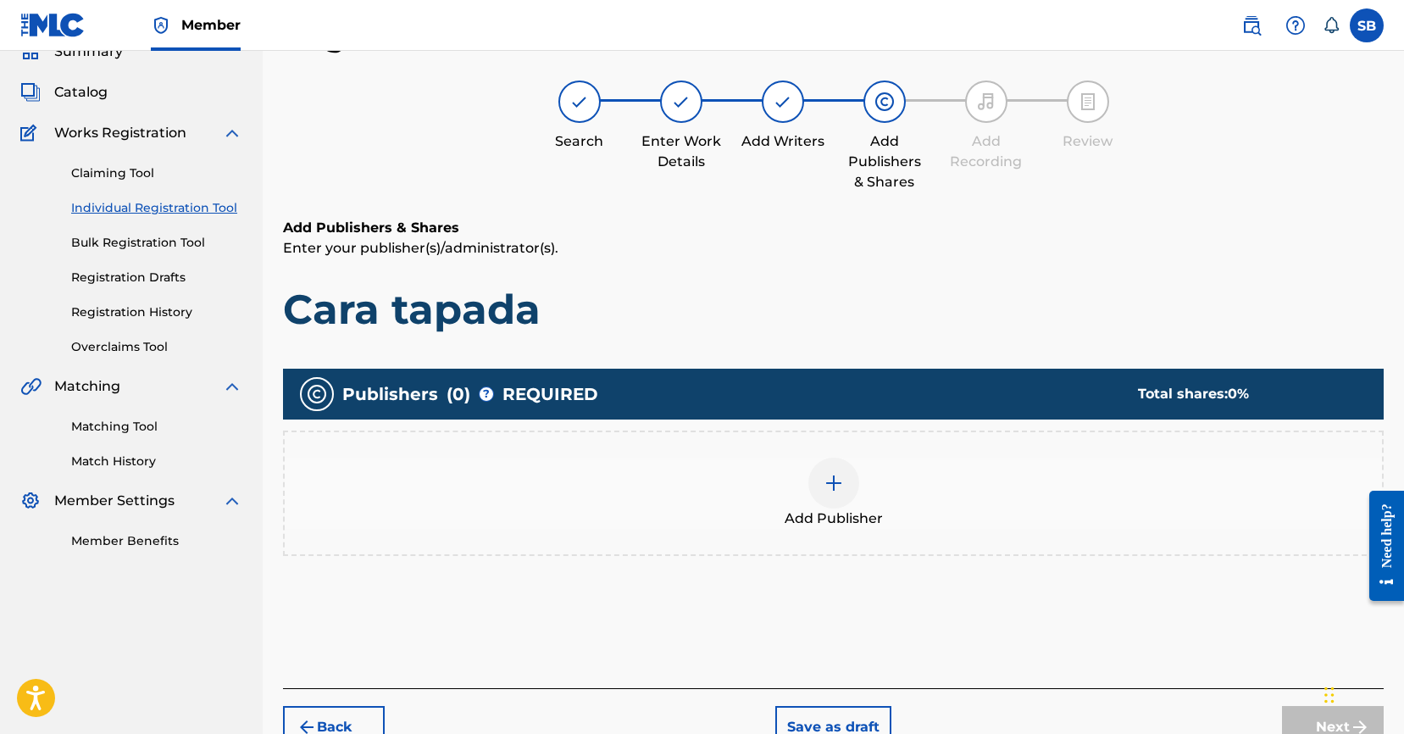
click at [898, 507] on div "Add Publisher" at bounding box center [833, 492] width 1097 height 71
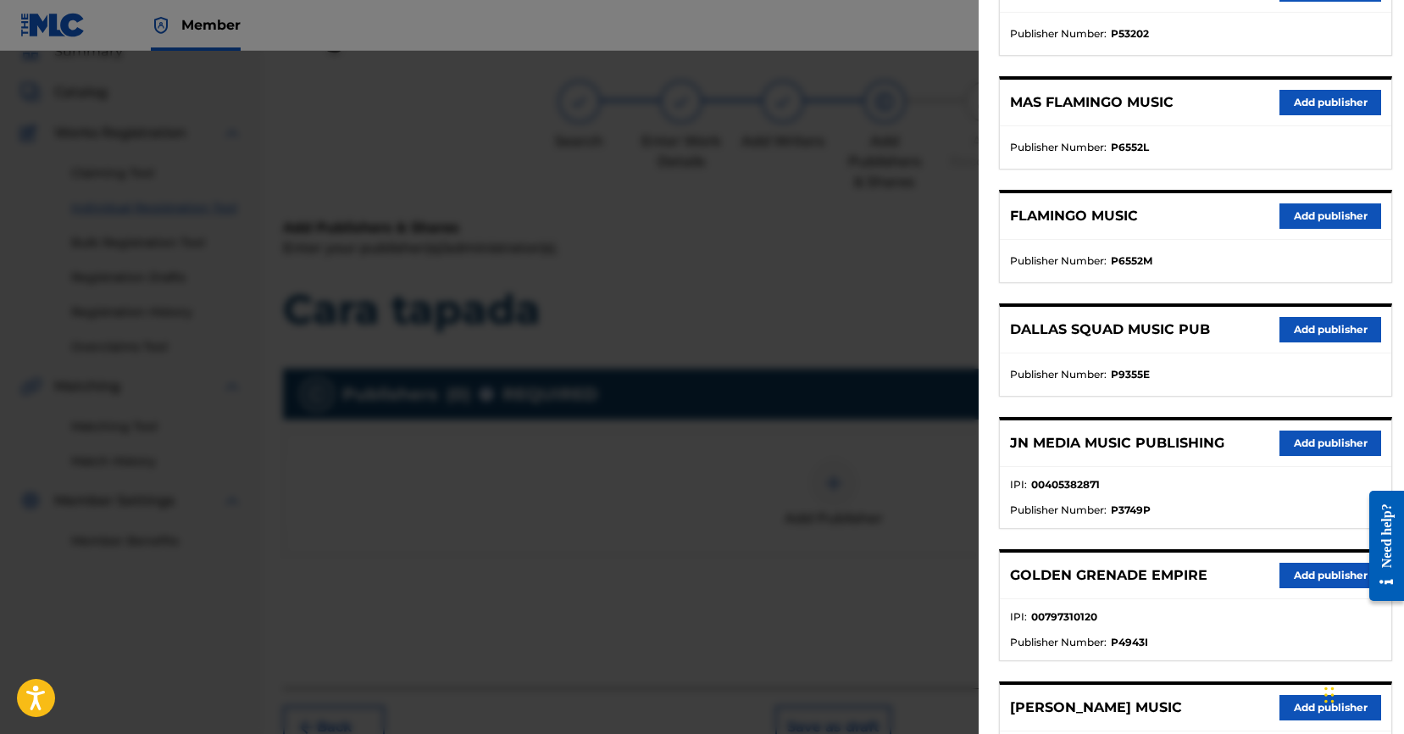
scroll to position [270, 0]
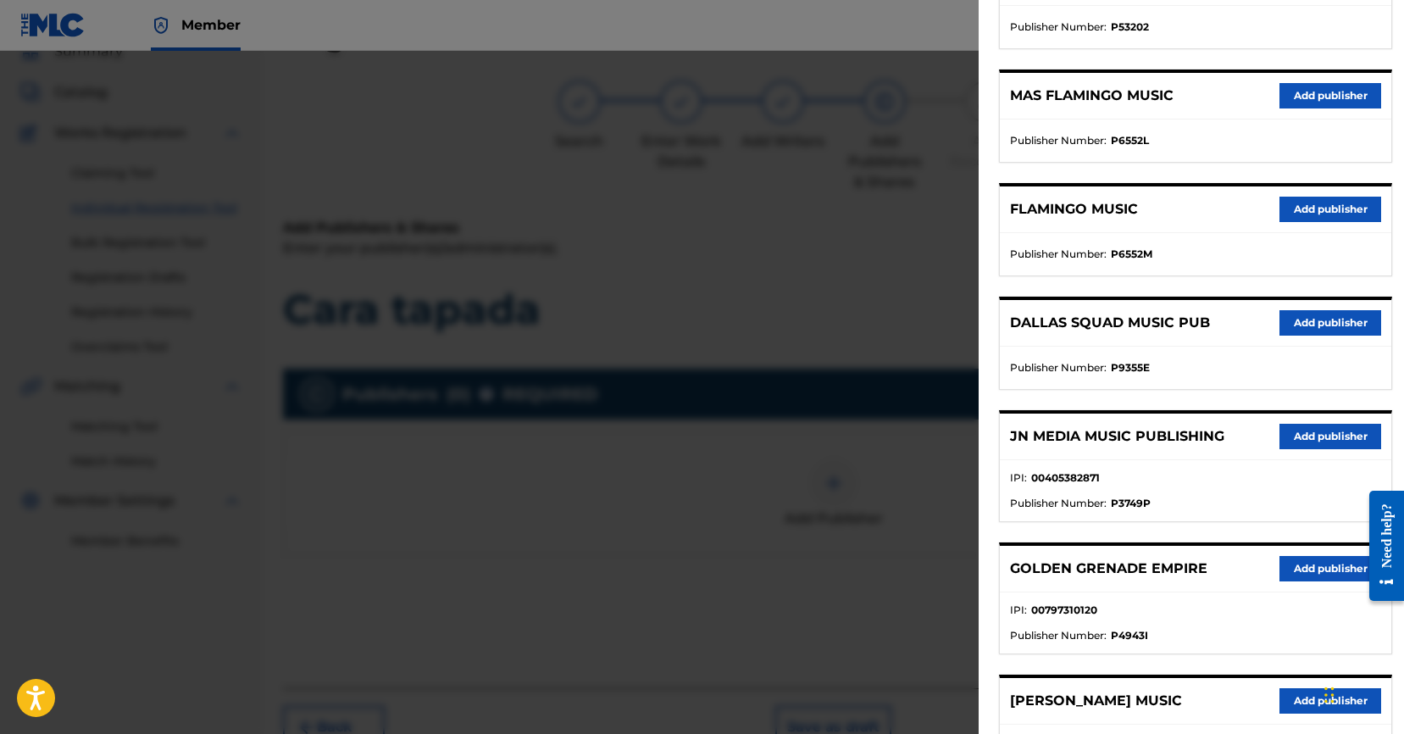
click at [1344, 434] on button "Add publisher" at bounding box center [1330, 436] width 102 height 25
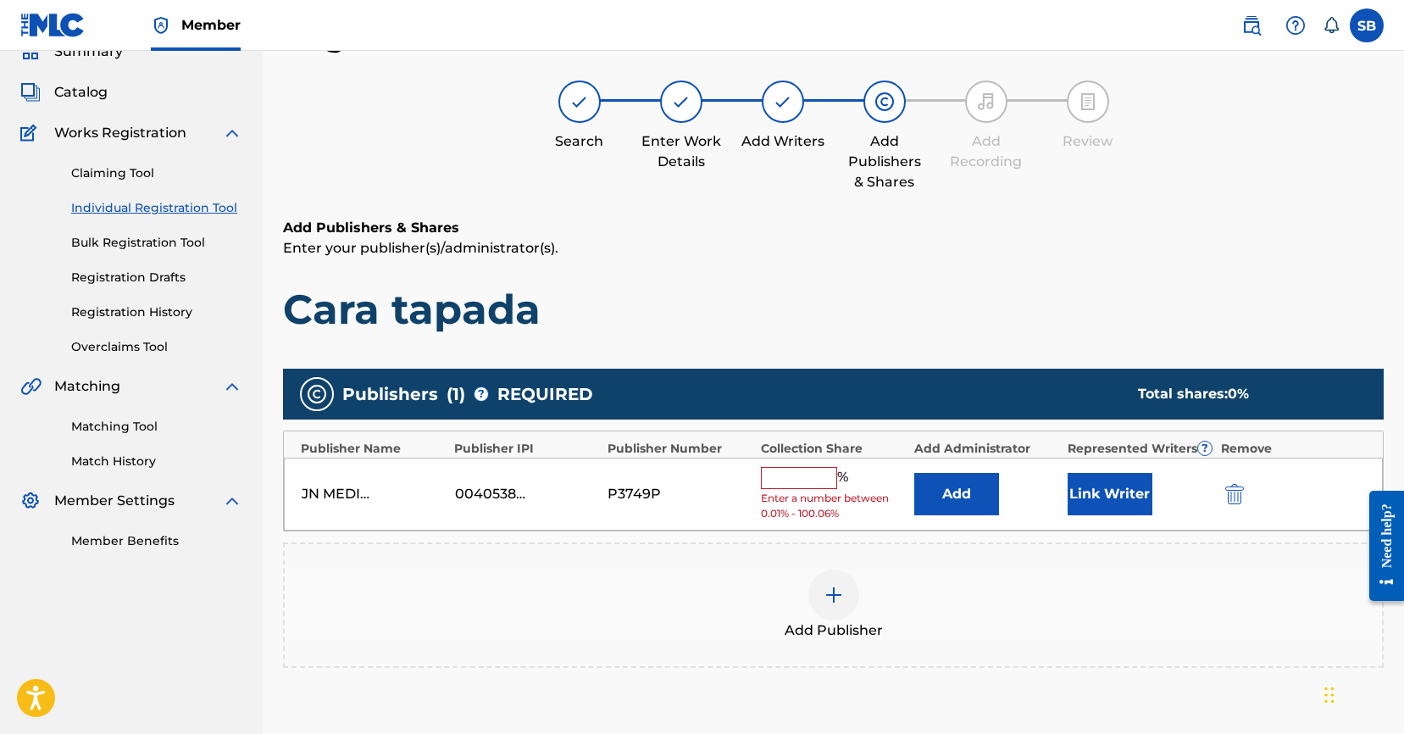
click at [786, 481] on input "text" at bounding box center [799, 478] width 76 height 22
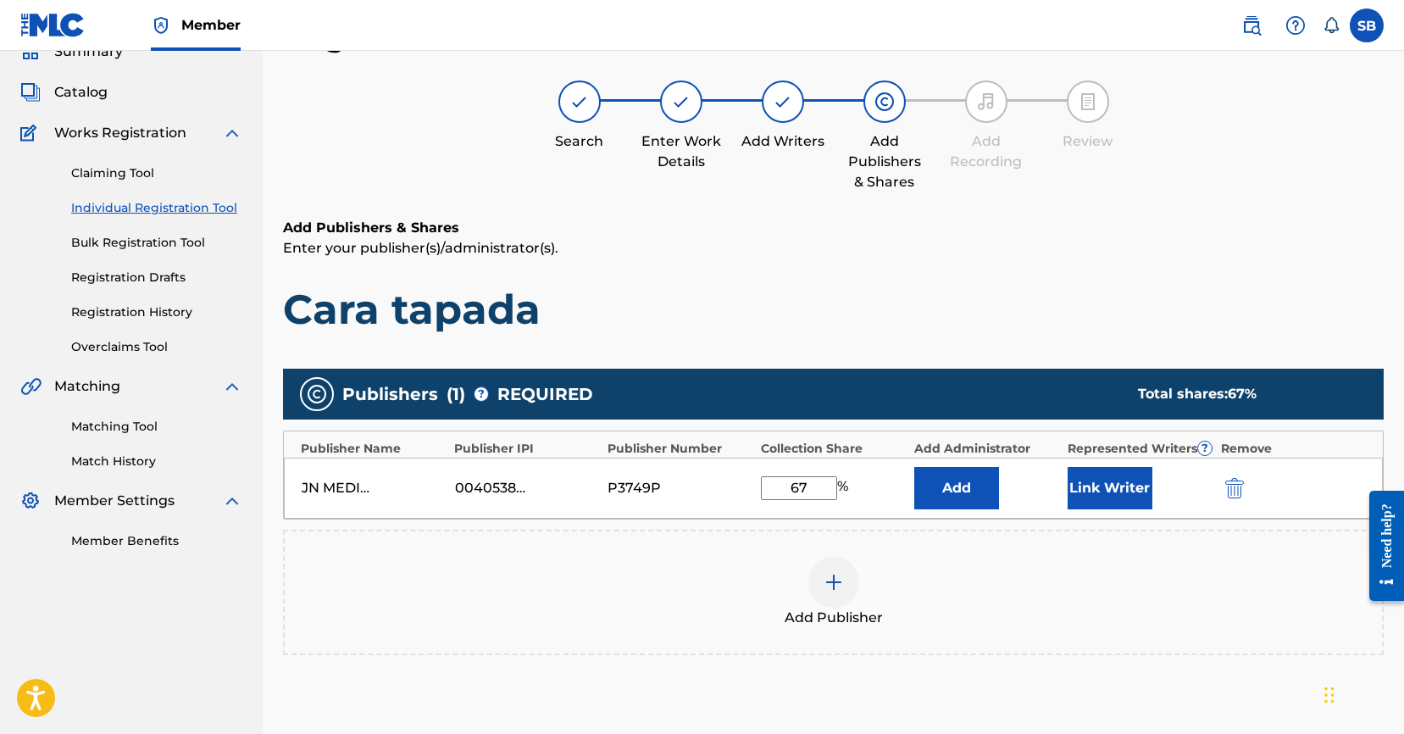
type input "67"
click at [1129, 491] on button "Link Writer" at bounding box center [1109, 488] width 85 height 42
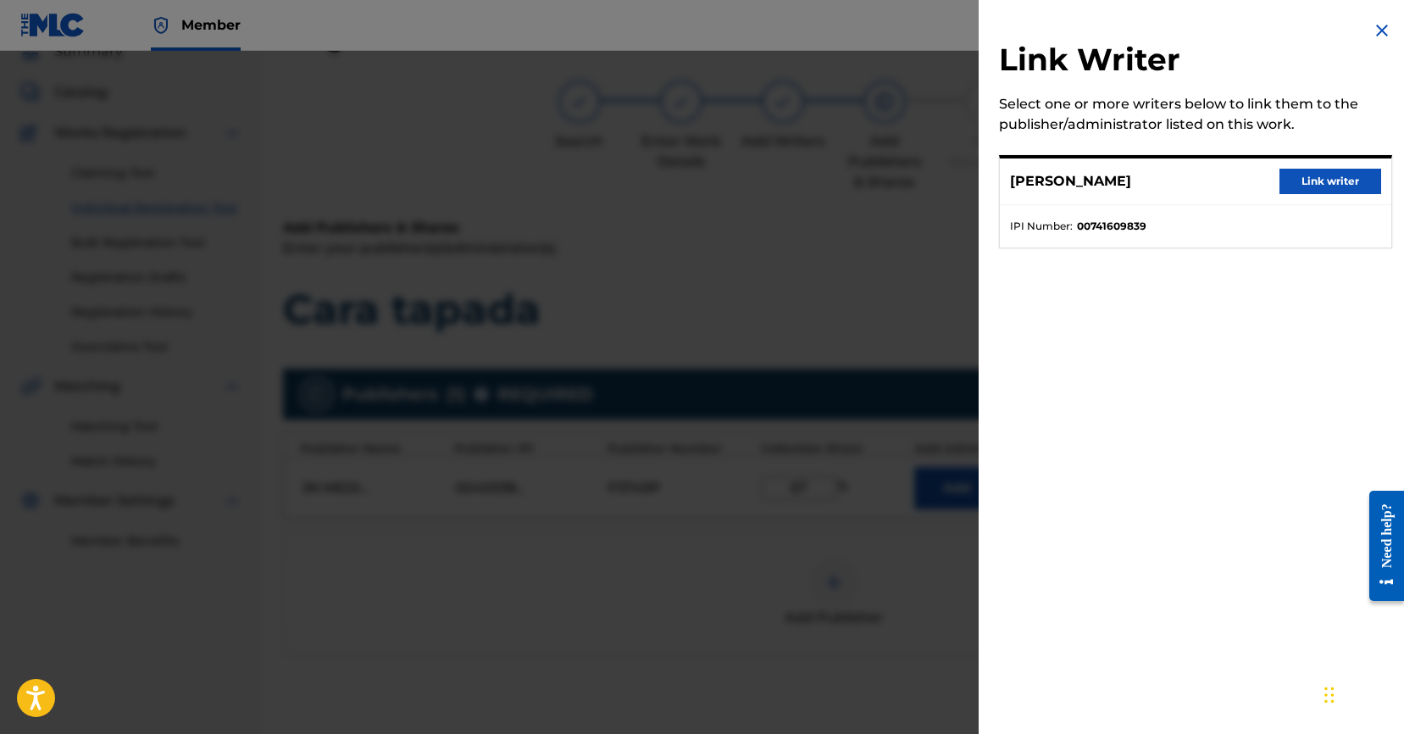
click at [1338, 181] on button "Link writer" at bounding box center [1330, 181] width 102 height 25
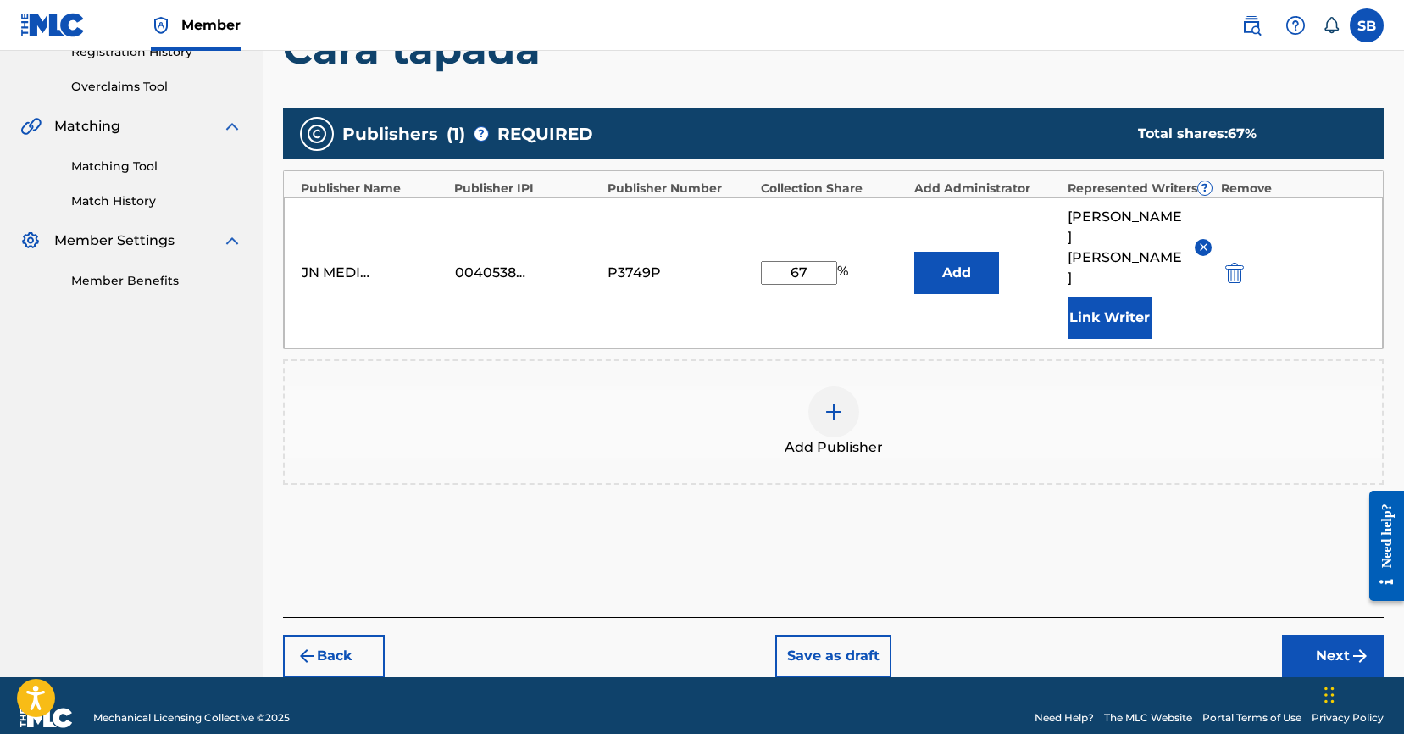
click at [1330, 640] on button "Next" at bounding box center [1333, 655] width 102 height 42
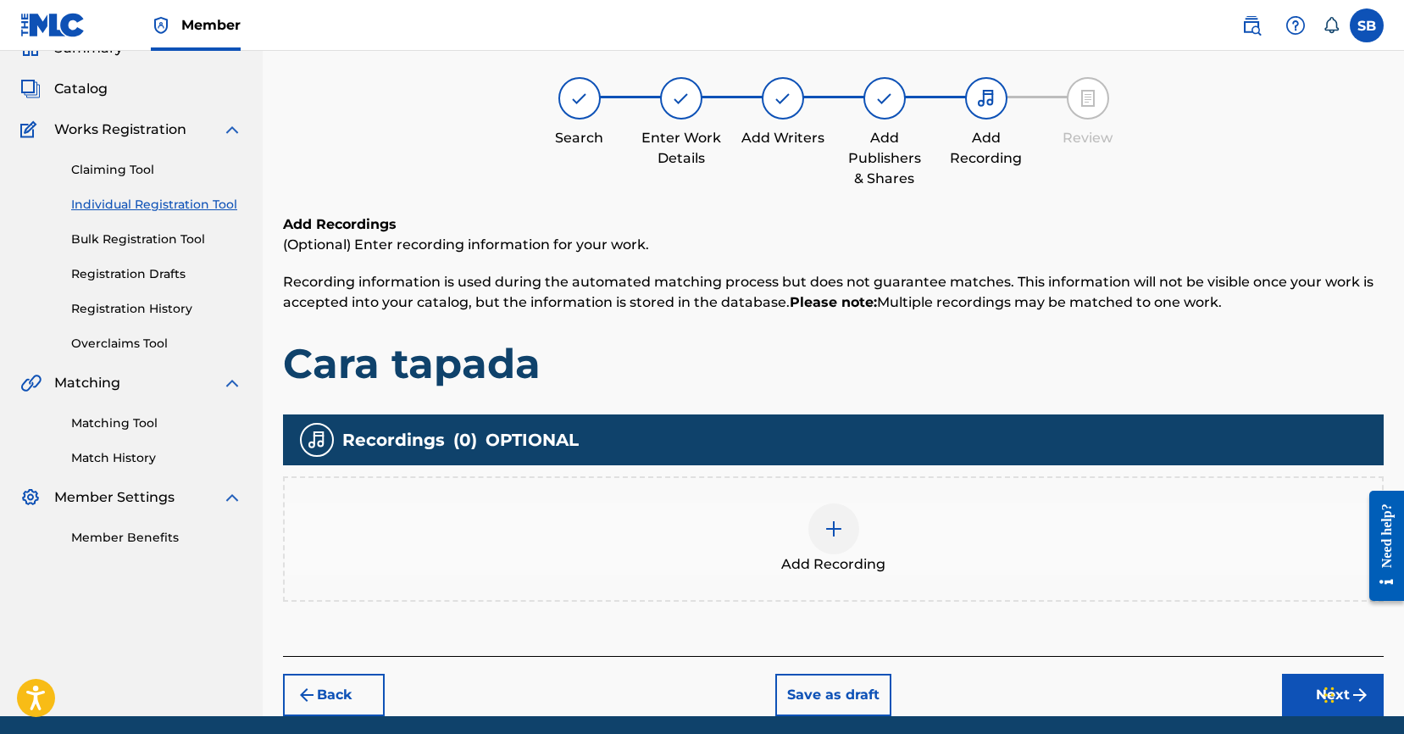
scroll to position [76, 0]
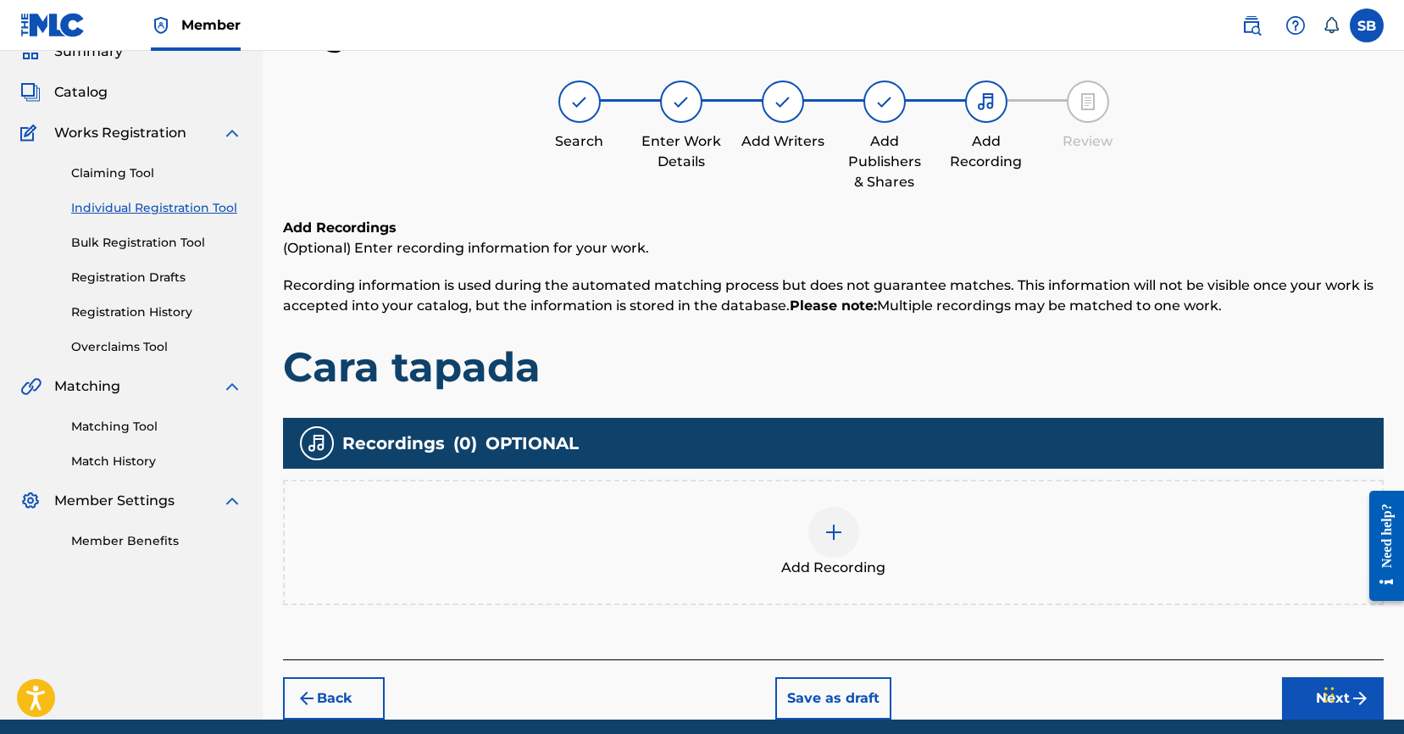
click at [886, 522] on div "Add Recording" at bounding box center [833, 542] width 1097 height 71
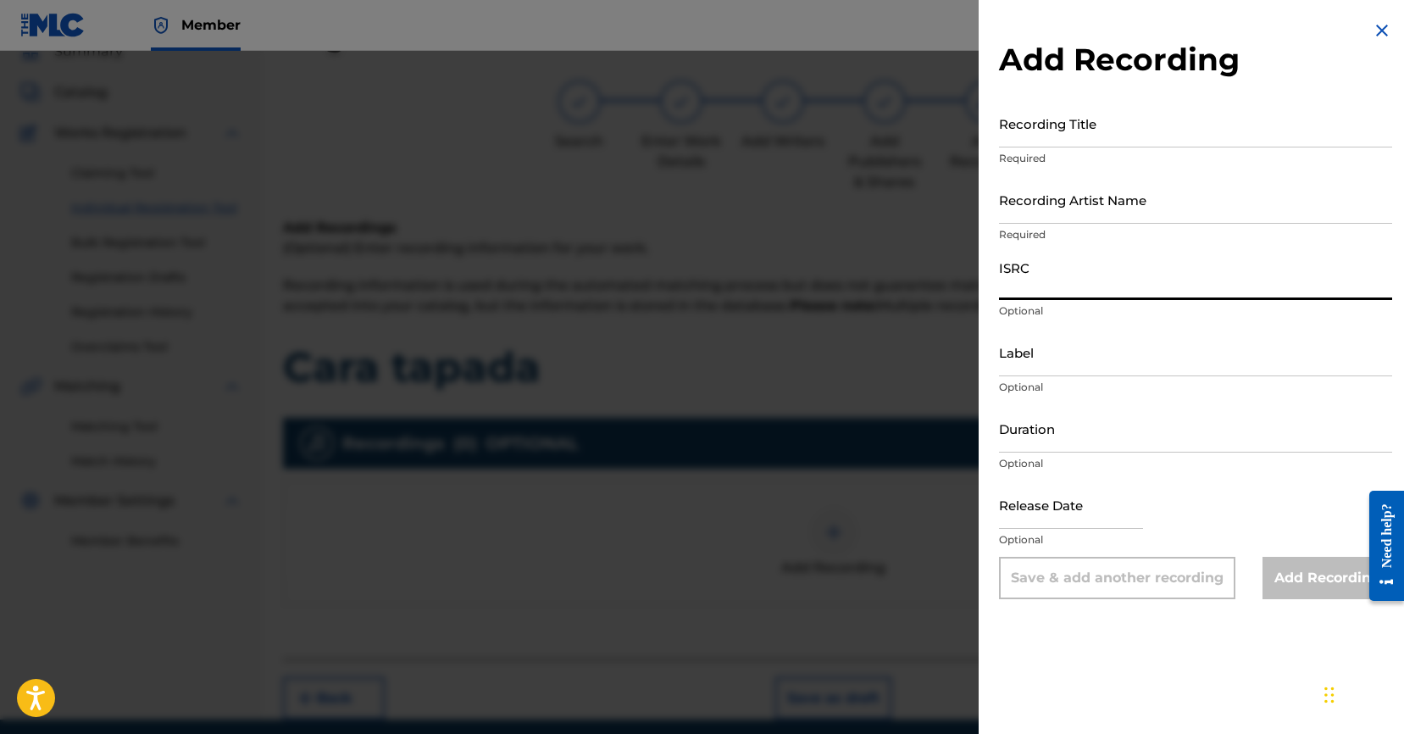
click at [1110, 282] on input "ISRC" at bounding box center [1195, 276] width 393 height 48
paste input "USUYG1733786"
type input "USUYG1733786"
click at [1150, 204] on input "Recording Artist Name" at bounding box center [1195, 199] width 393 height 48
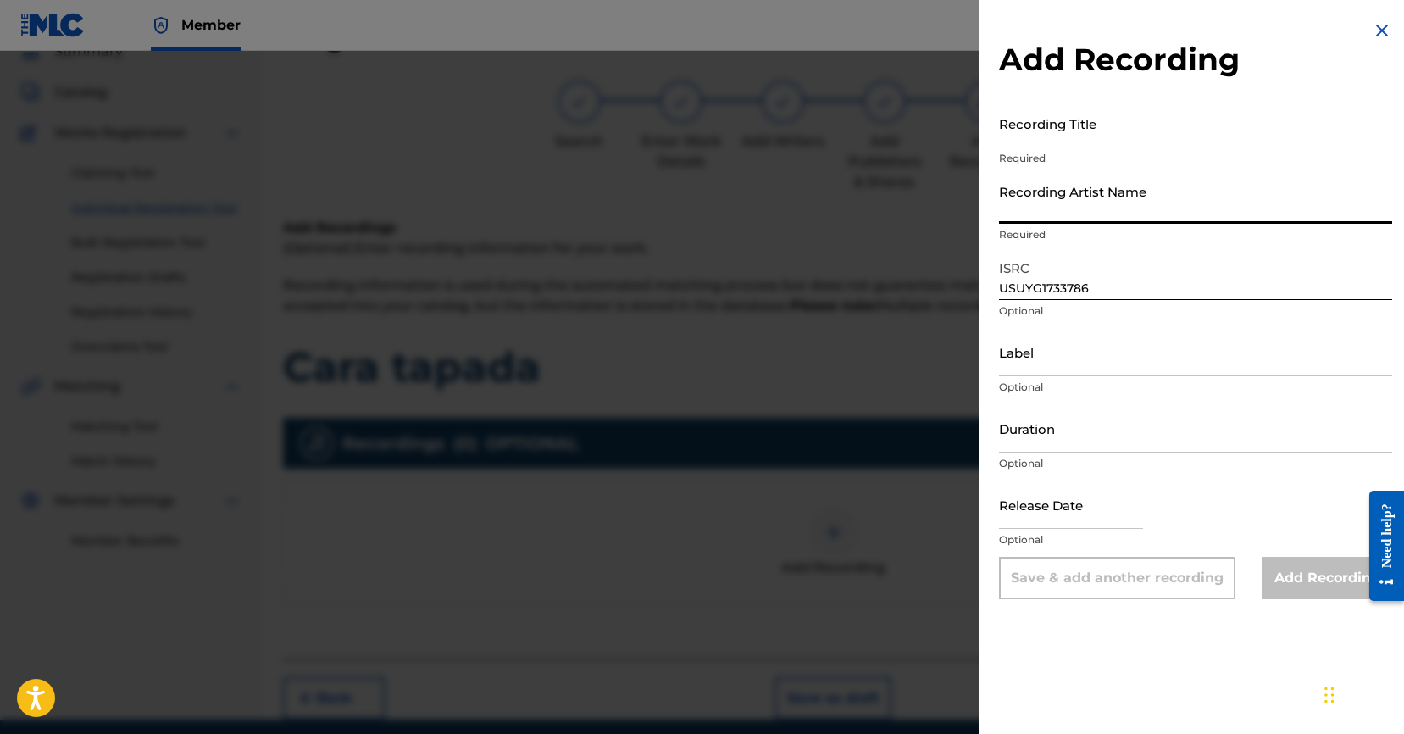
paste input "C-Kan, [GEOGRAPHIC_DATA] 98"
type input "C-Kan, [GEOGRAPHIC_DATA] 98"
click at [1244, 122] on input "Recording Title" at bounding box center [1195, 123] width 393 height 48
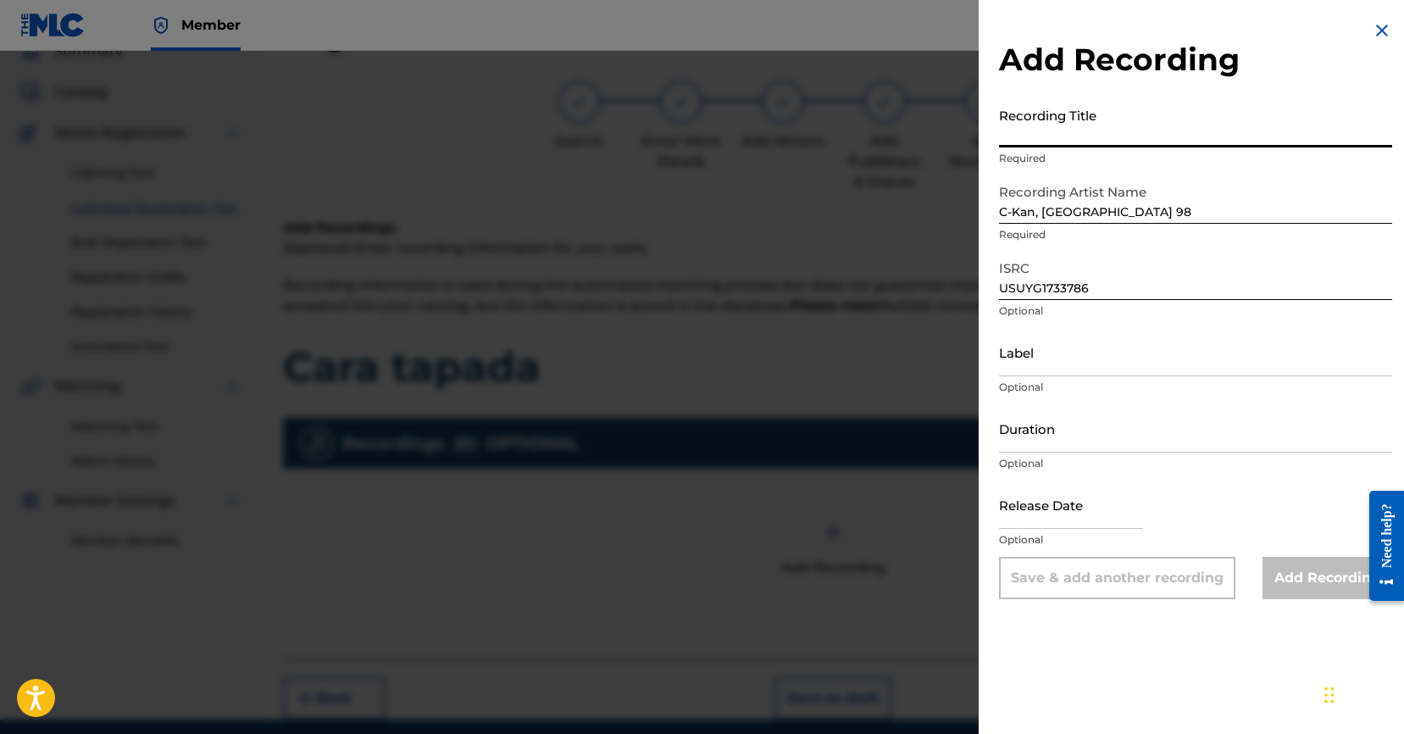
paste input "Cara tapada"
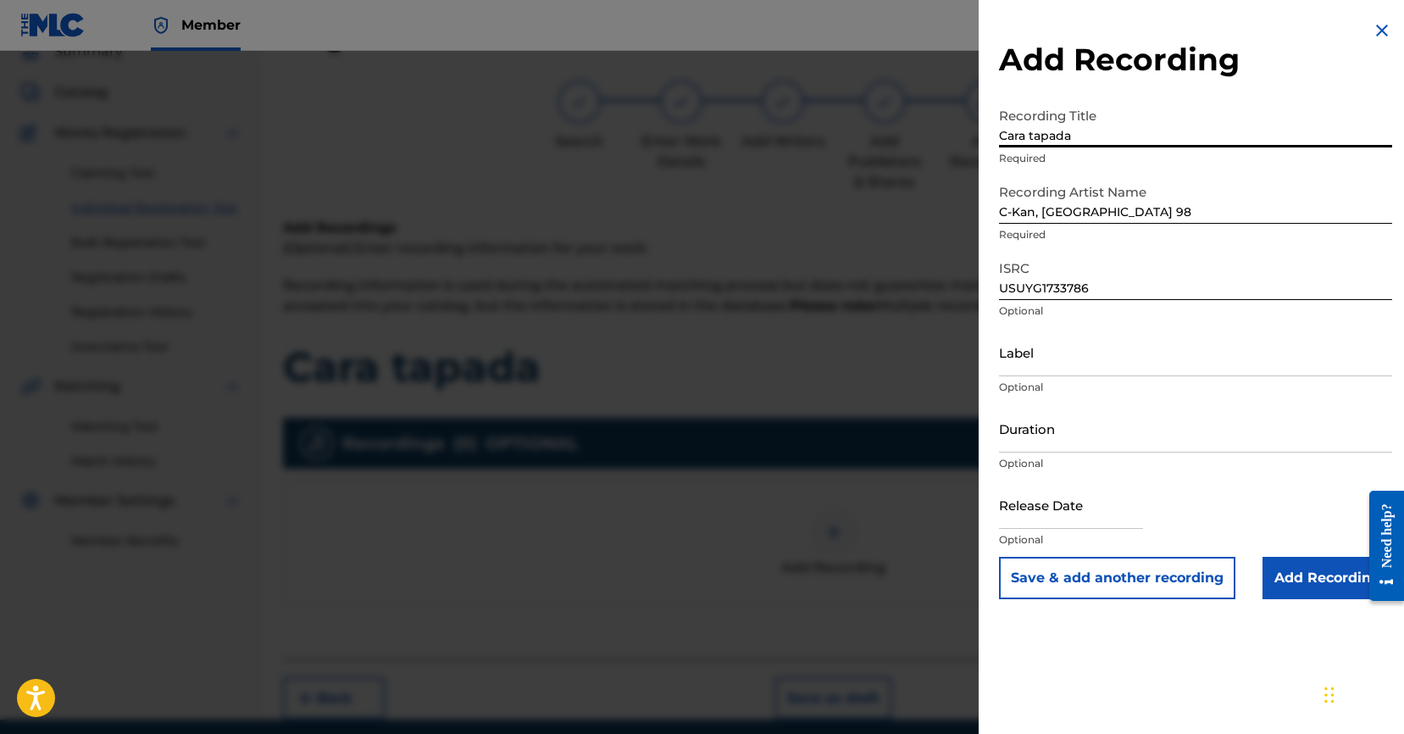
type input "Cara tapada"
click at [1304, 576] on input "Add Recording" at bounding box center [1327, 578] width 130 height 42
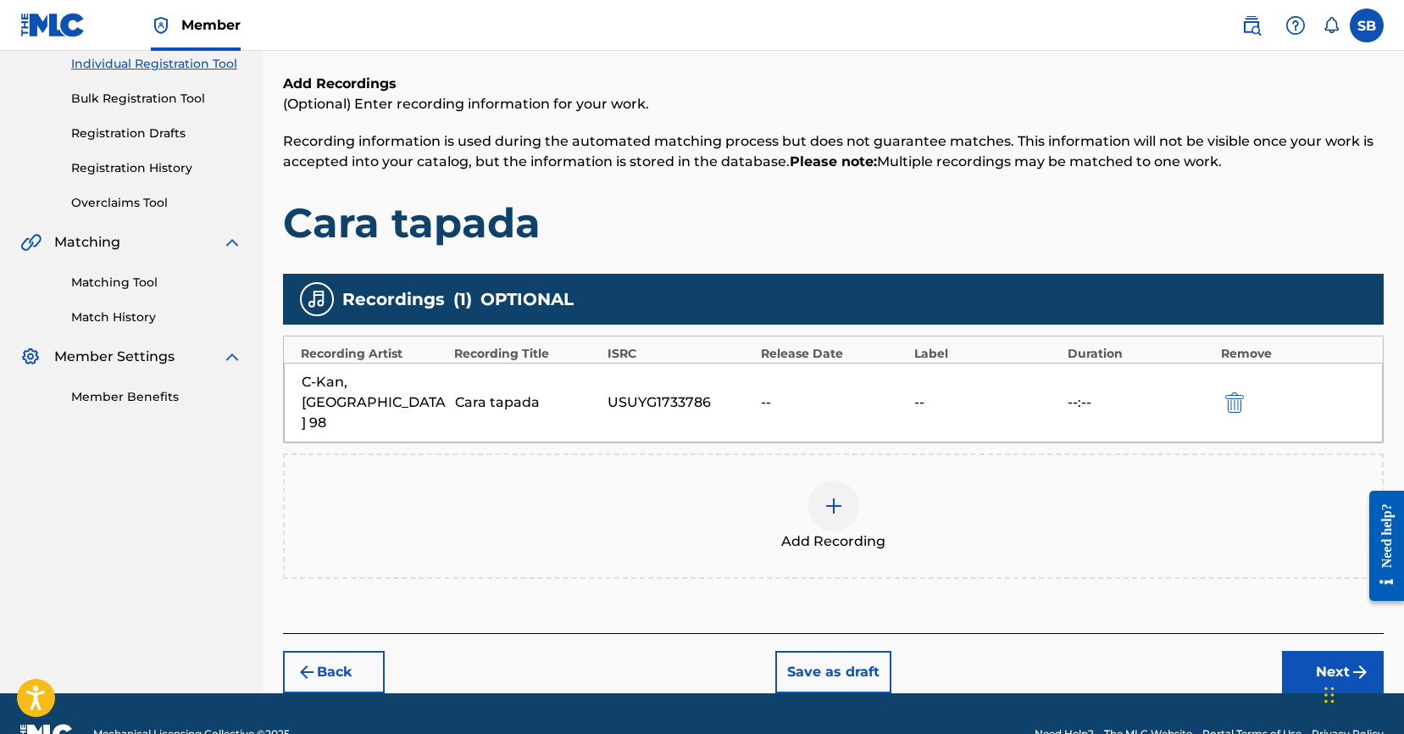
click at [1324, 651] on button "Next" at bounding box center [1333, 672] width 102 height 42
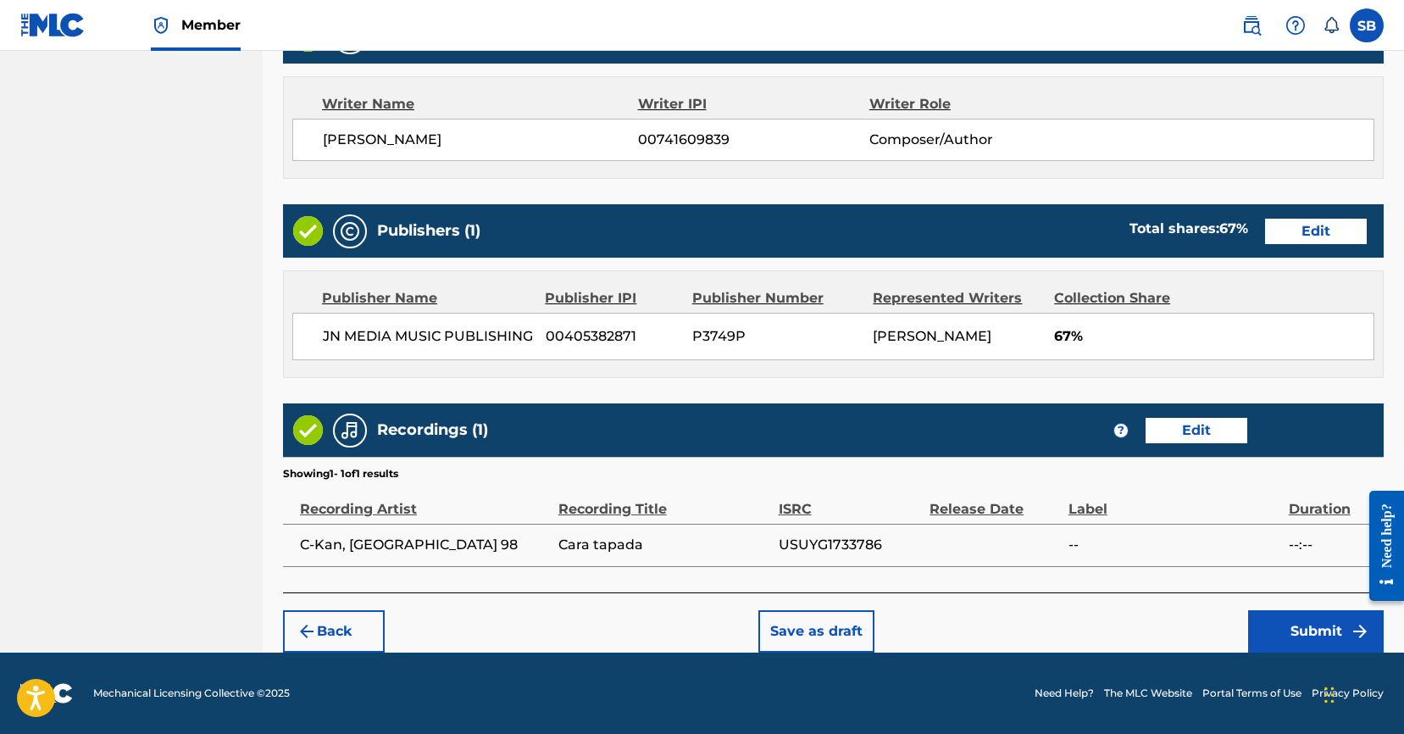
scroll to position [719, 0]
click at [1286, 622] on button "Submit" at bounding box center [1316, 631] width 136 height 42
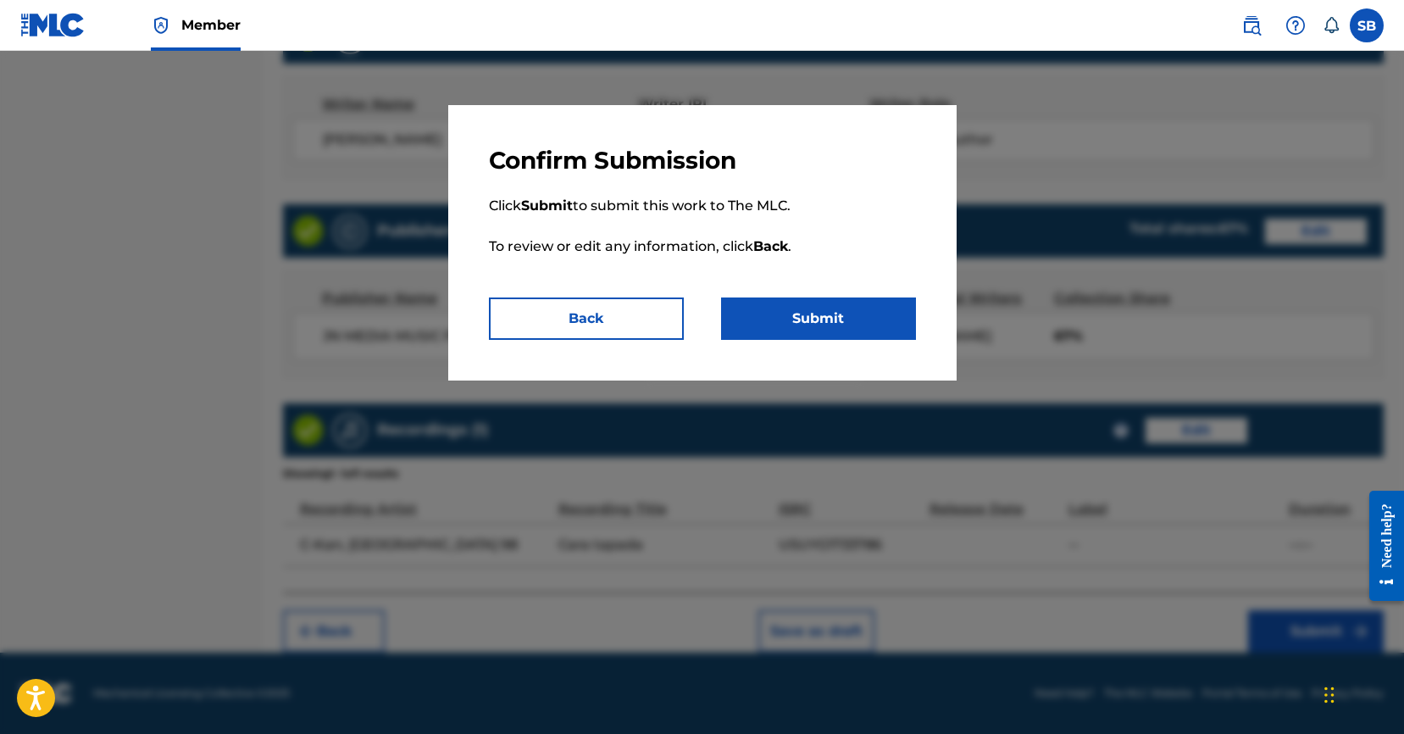
click at [825, 321] on button "Submit" at bounding box center [818, 318] width 195 height 42
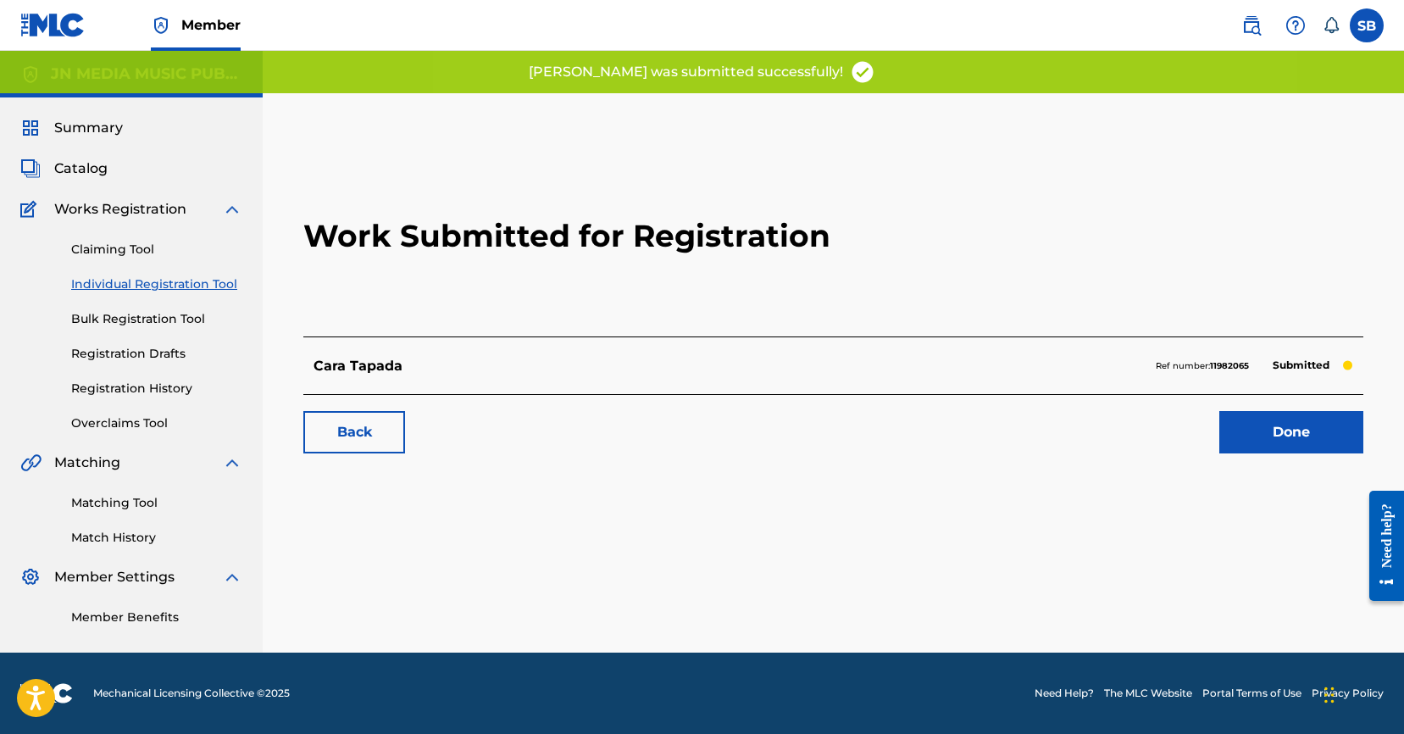
click at [1309, 445] on link "Done" at bounding box center [1291, 432] width 144 height 42
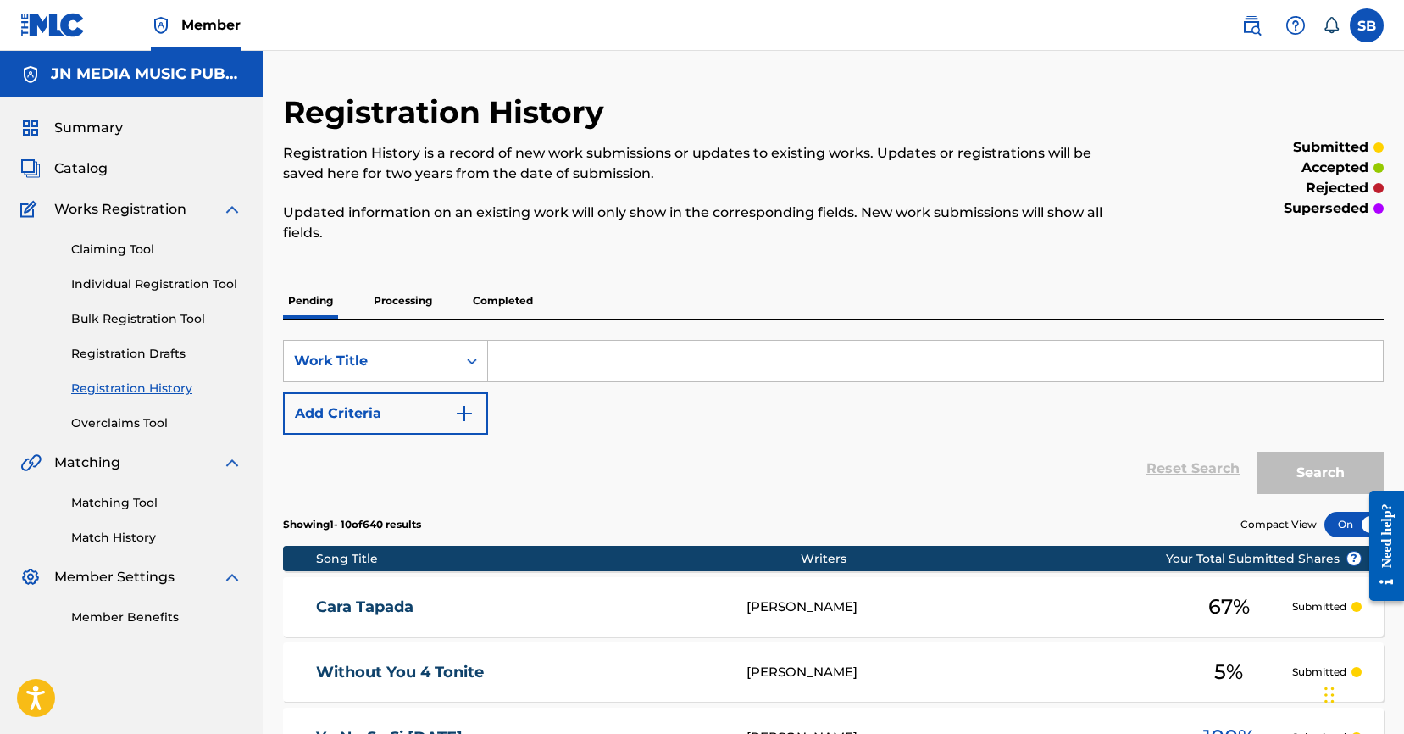
click at [201, 287] on link "Individual Registration Tool" at bounding box center [156, 284] width 171 height 18
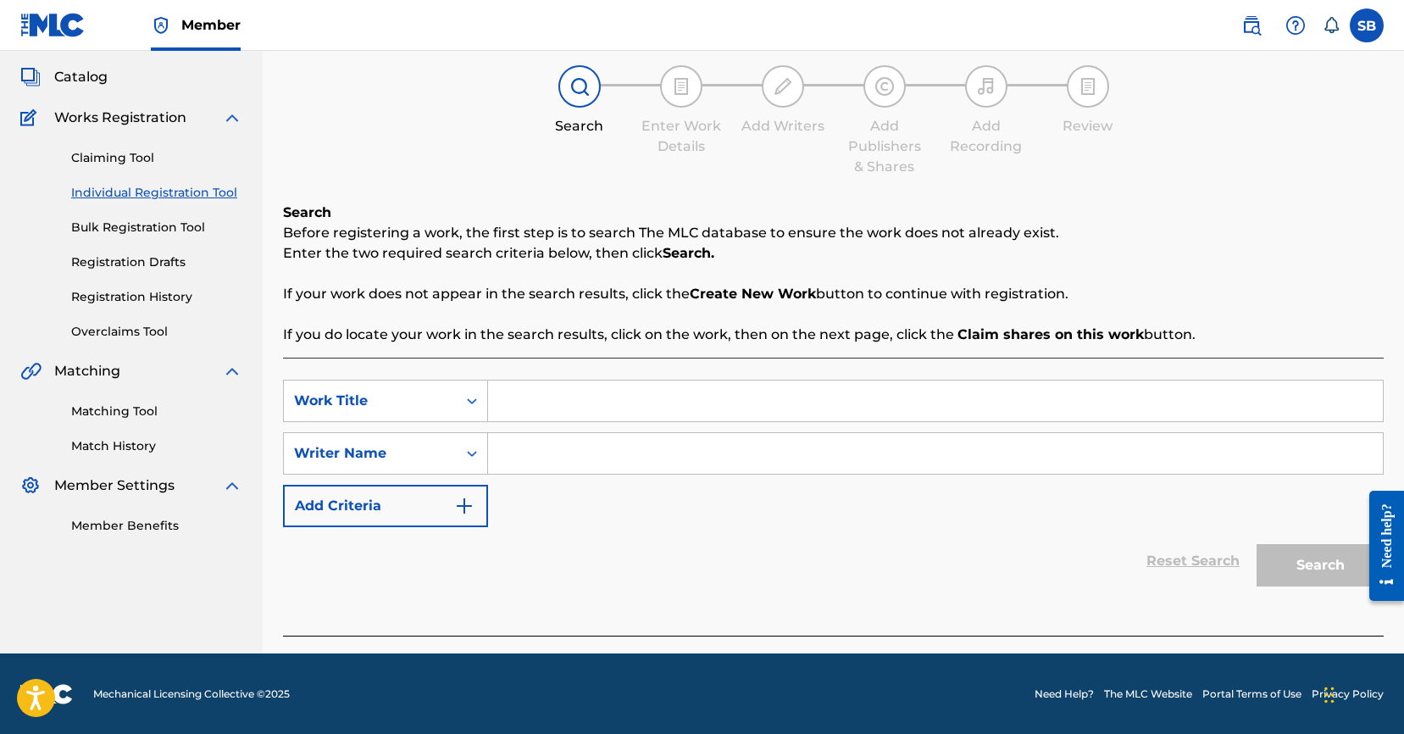
scroll to position [92, 0]
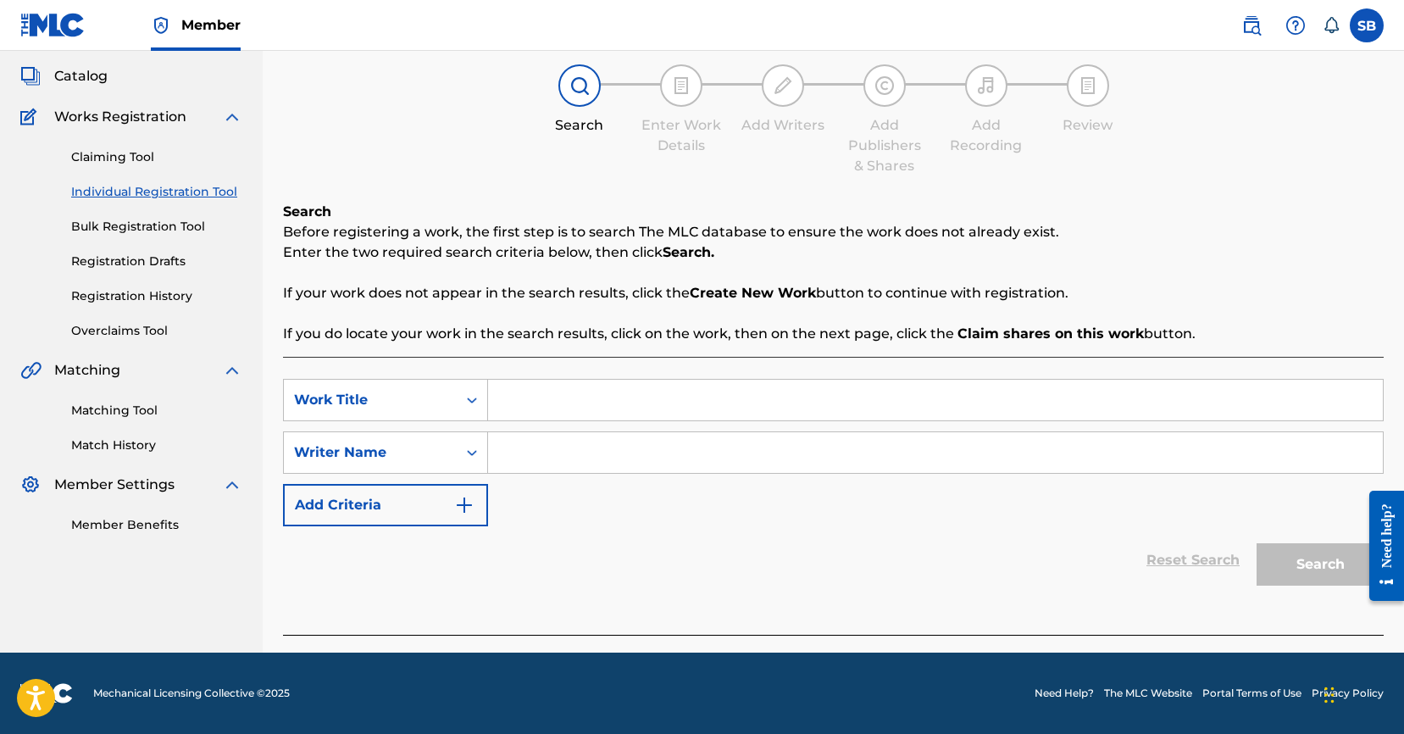
click at [559, 402] on input "Search Form" at bounding box center [935, 399] width 895 height 41
paste input "[PERSON_NAME] ajena"
type input "[PERSON_NAME] ajena"
click at [557, 435] on input "Search Form" at bounding box center [935, 452] width 895 height 41
click at [644, 451] on input "Search Form" at bounding box center [935, 452] width 895 height 41
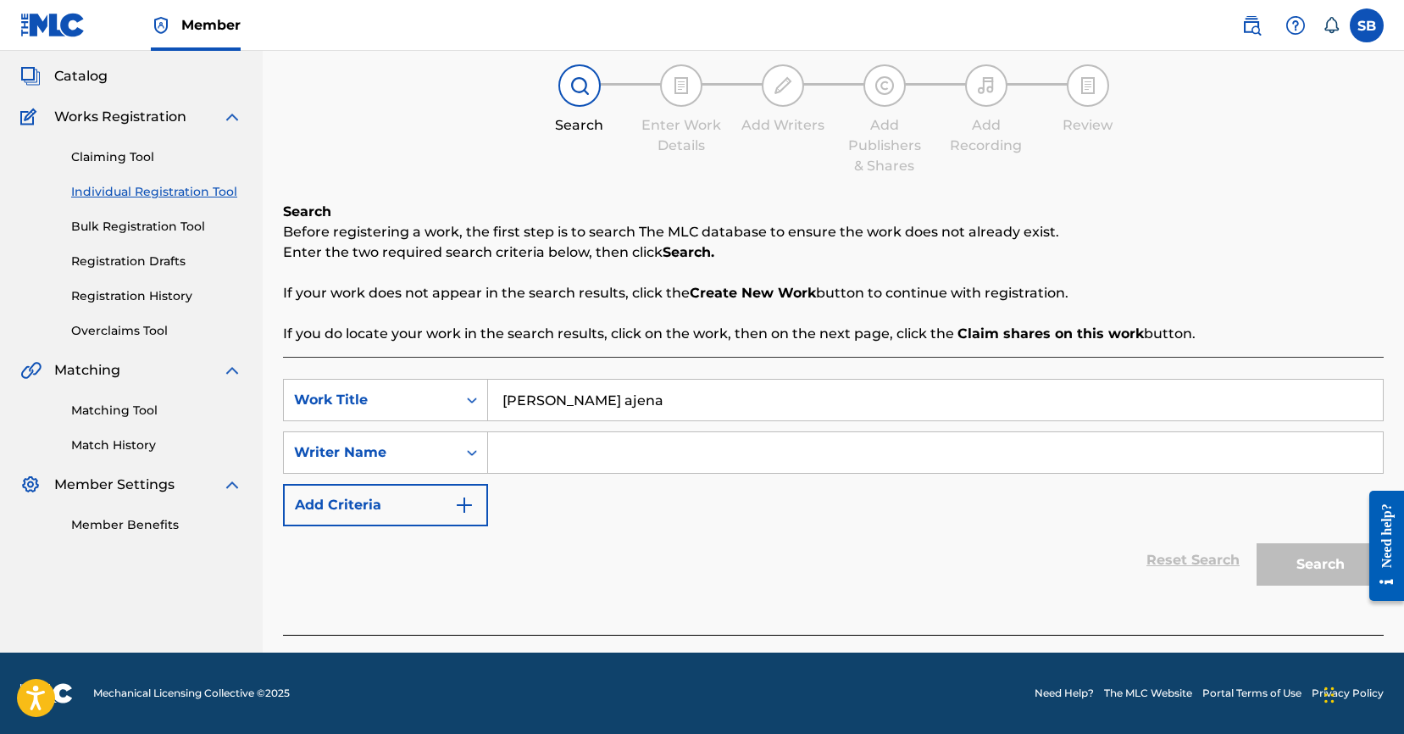
click at [644, 451] on input "Search Form" at bounding box center [935, 452] width 895 height 41
paste input "[PERSON_NAME]"
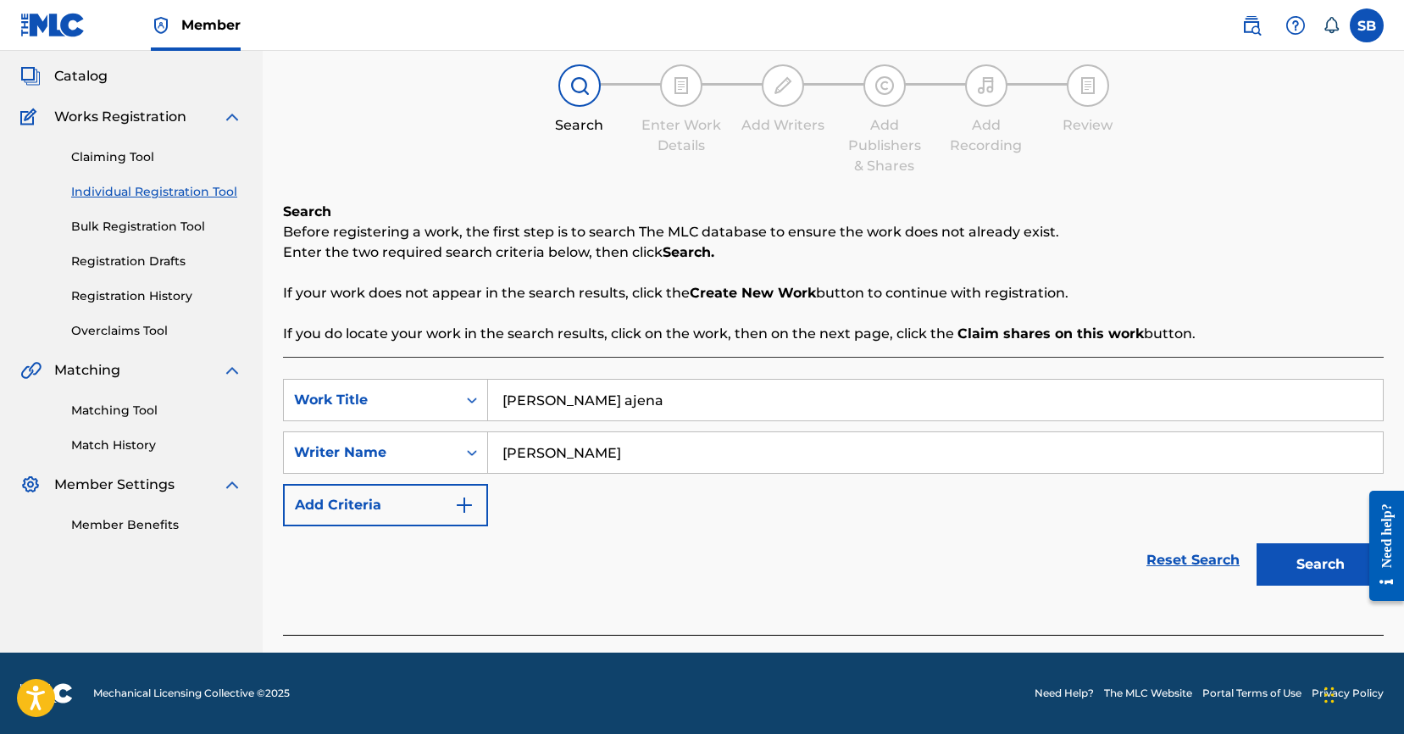
type input "[PERSON_NAME]"
click at [1296, 562] on button "Search" at bounding box center [1319, 564] width 127 height 42
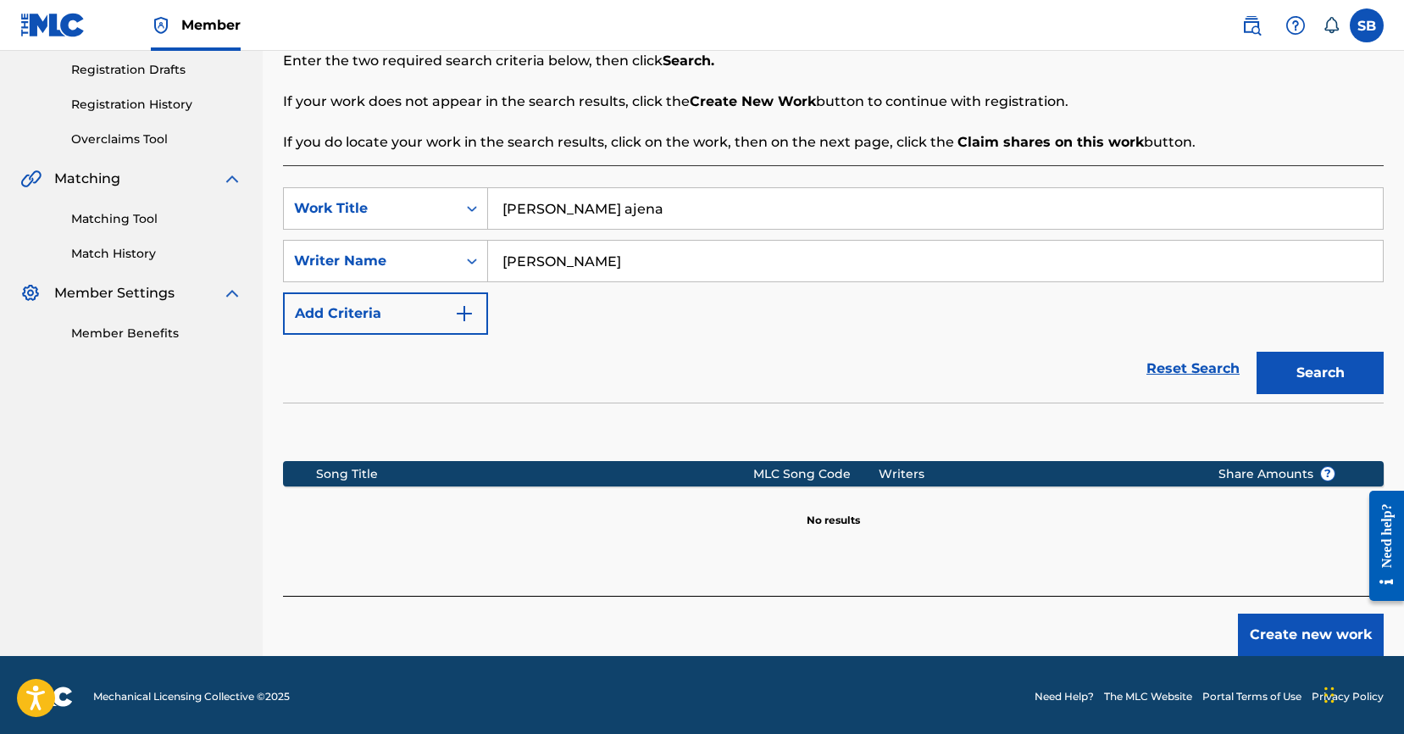
scroll to position [287, 0]
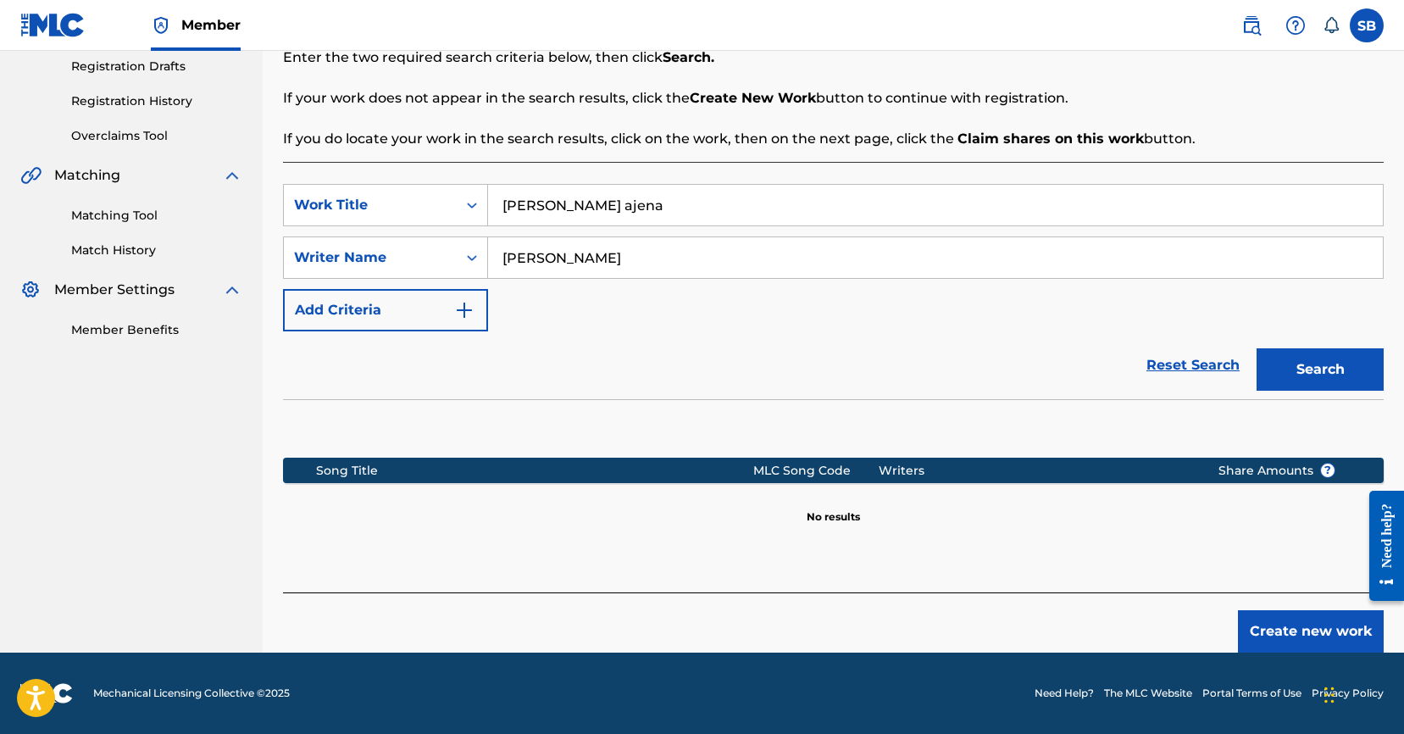
click at [1290, 645] on button "Create new work" at bounding box center [1311, 631] width 146 height 42
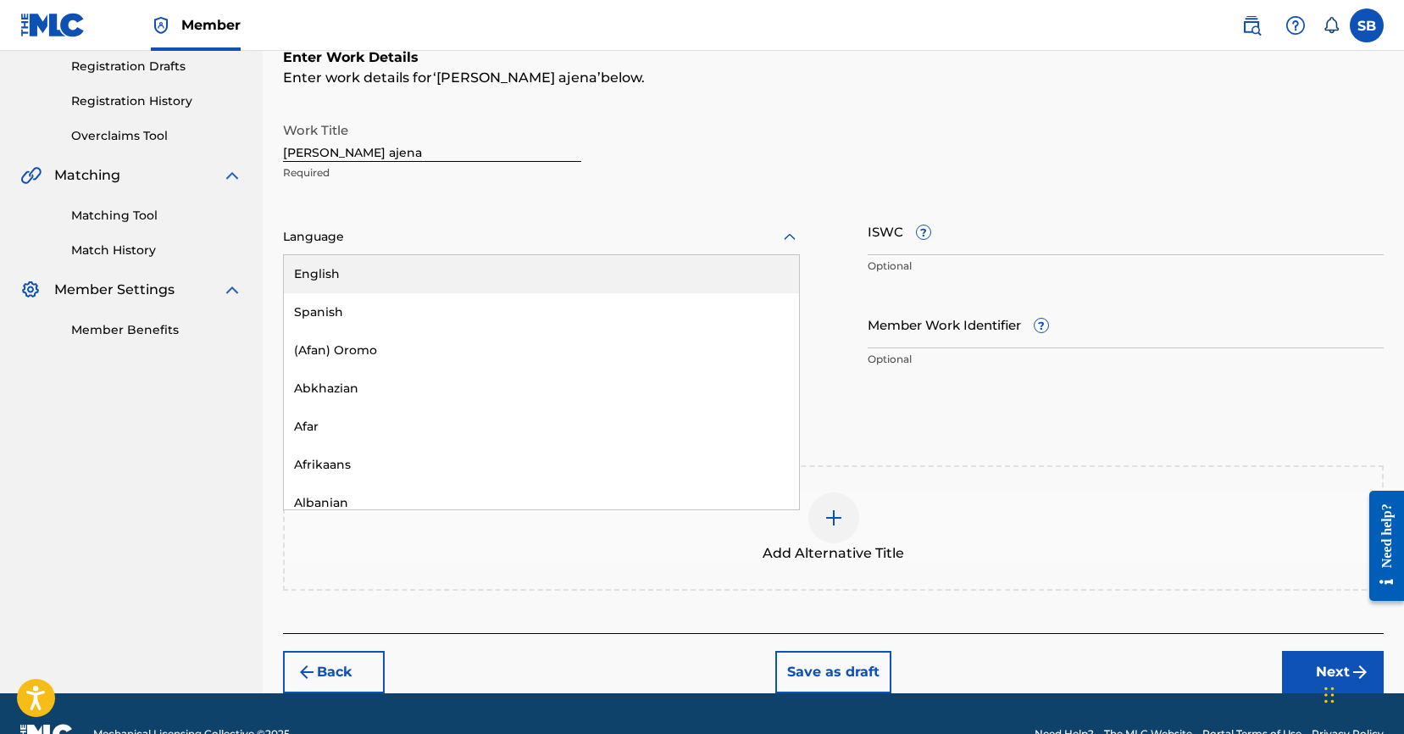
click at [536, 246] on div at bounding box center [541, 236] width 517 height 21
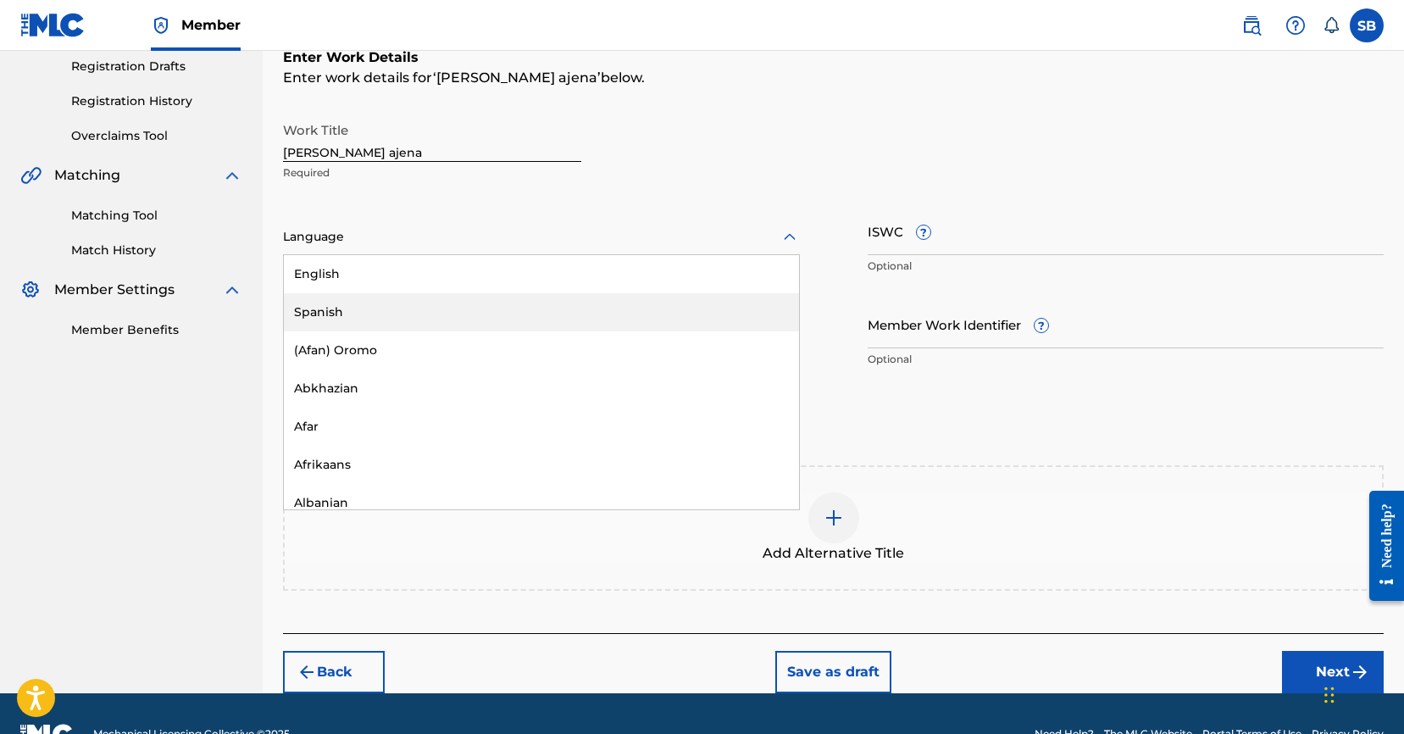
click at [520, 294] on div "Spanish" at bounding box center [541, 312] width 515 height 38
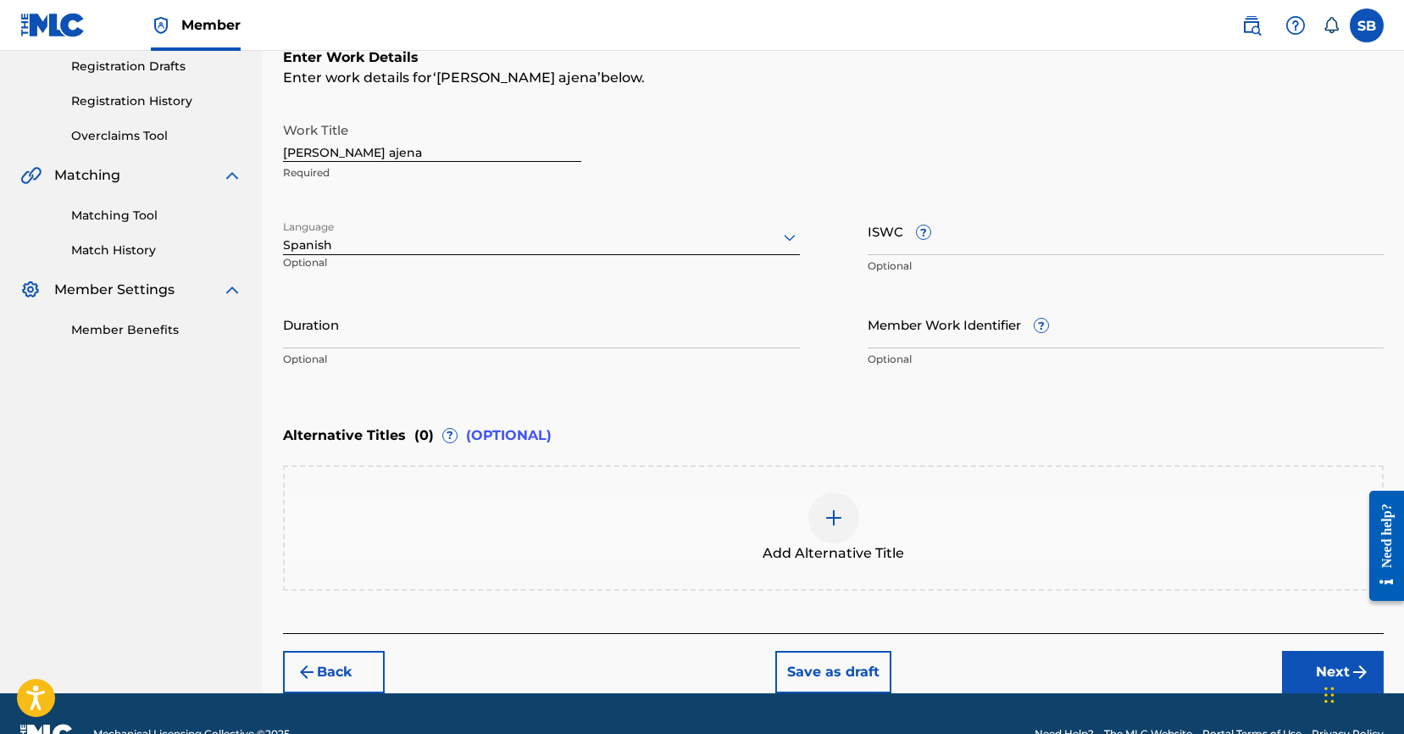
click at [1304, 665] on button "Next" at bounding box center [1333, 672] width 102 height 42
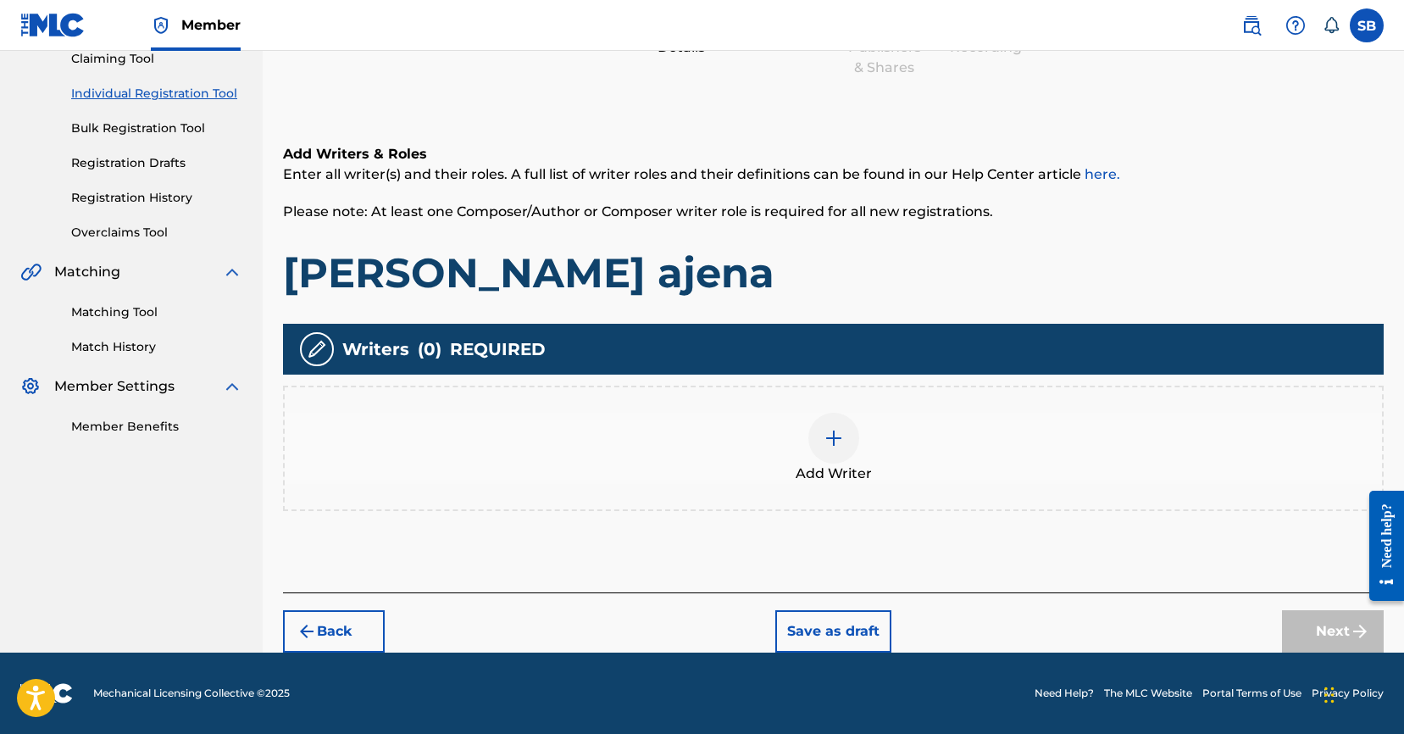
scroll to position [76, 0]
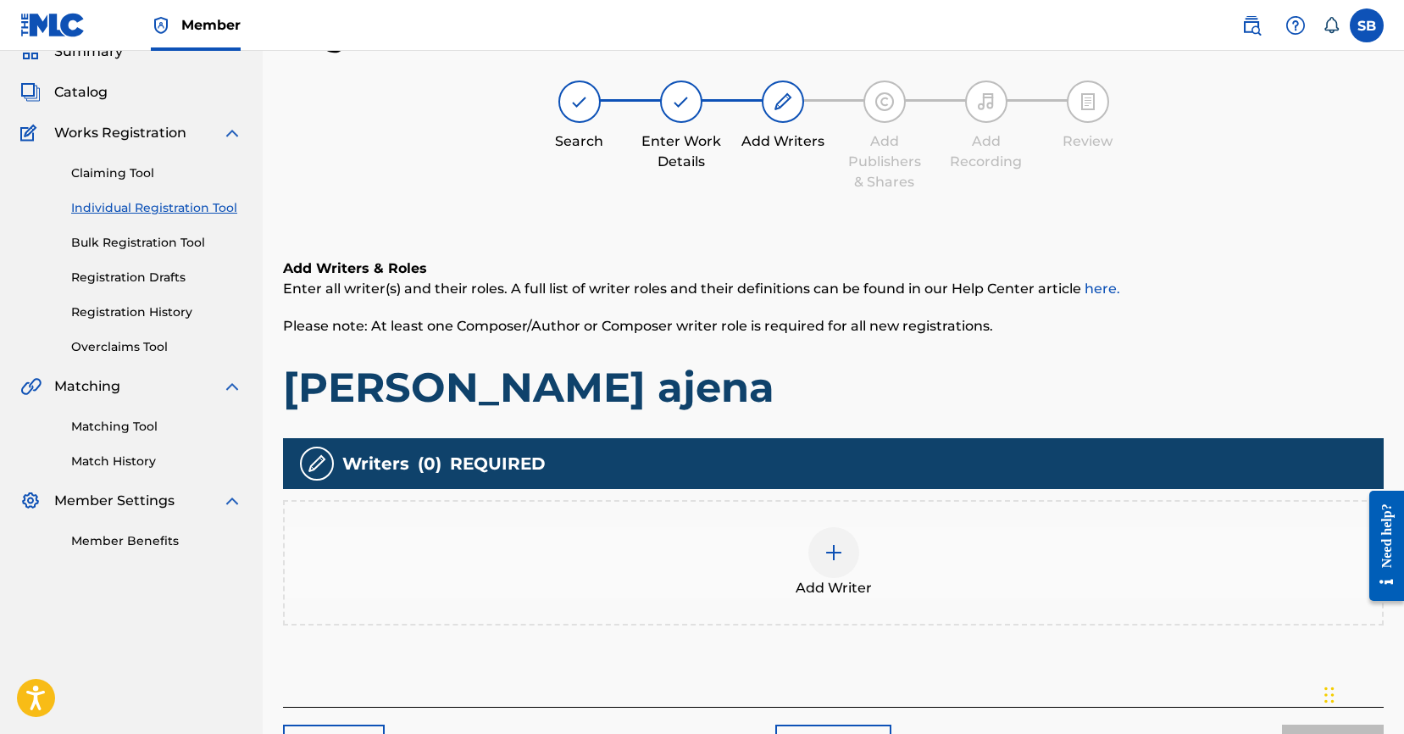
click at [870, 549] on div "Add Writer" at bounding box center [833, 562] width 1097 height 71
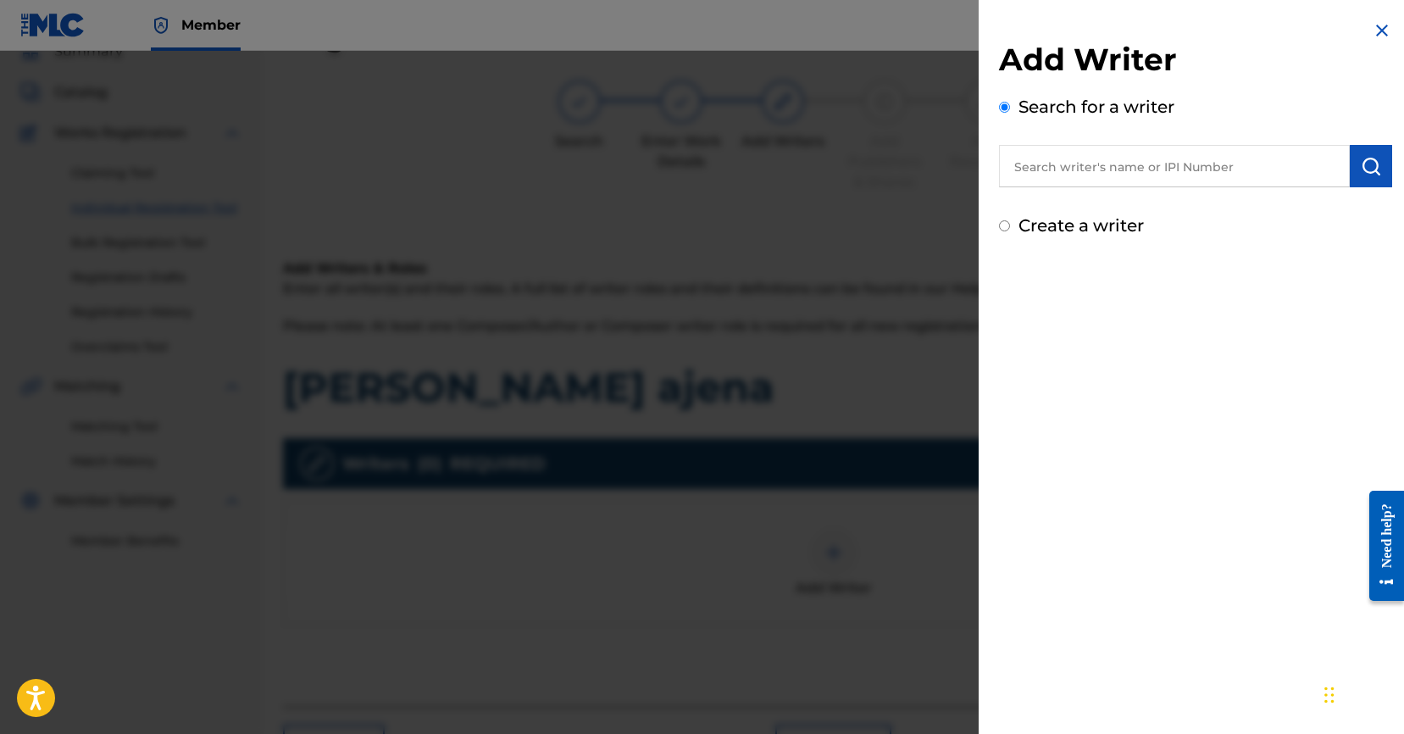
click at [1221, 162] on input "text" at bounding box center [1174, 166] width 351 height 42
paste input "[PERSON_NAME]"
type input "[PERSON_NAME]"
click at [1374, 173] on img "submit" at bounding box center [1370, 166] width 20 height 20
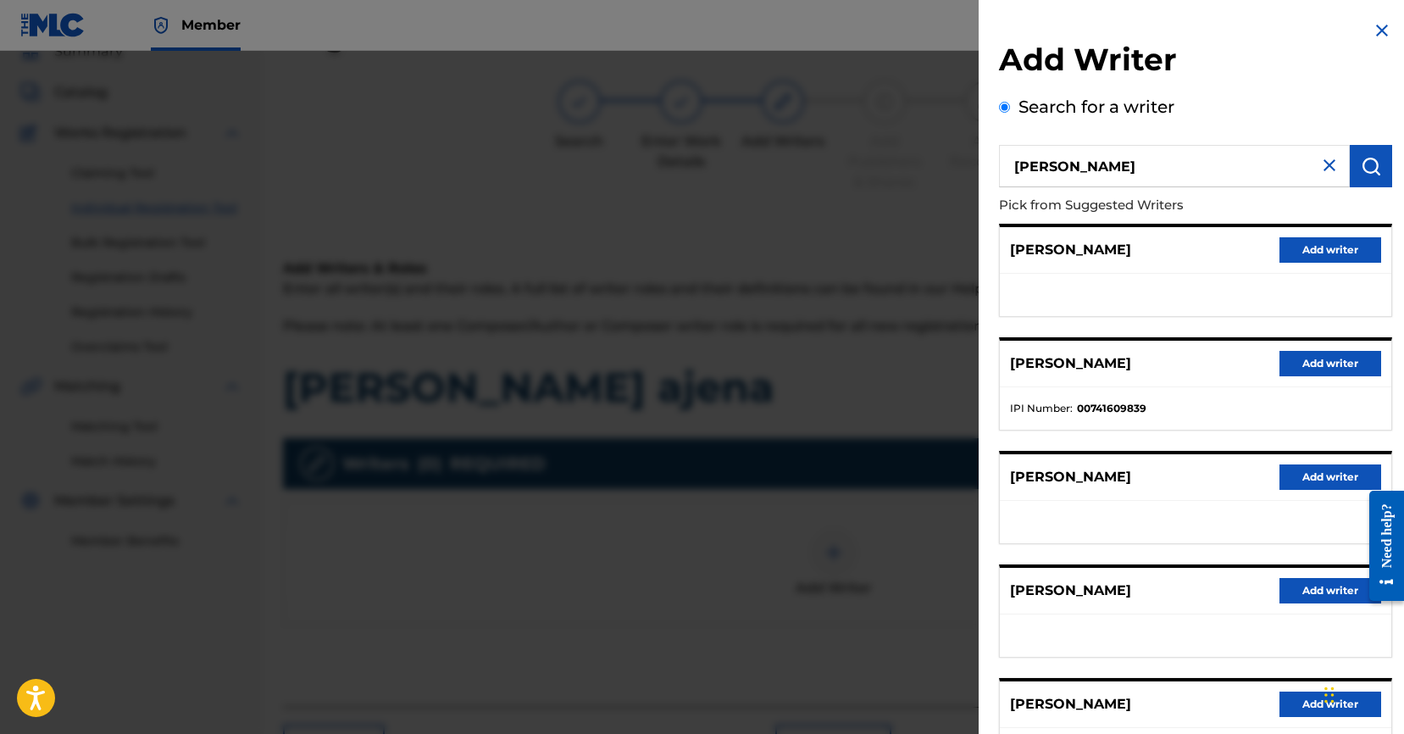
click at [1336, 363] on button "Add writer" at bounding box center [1330, 363] width 102 height 25
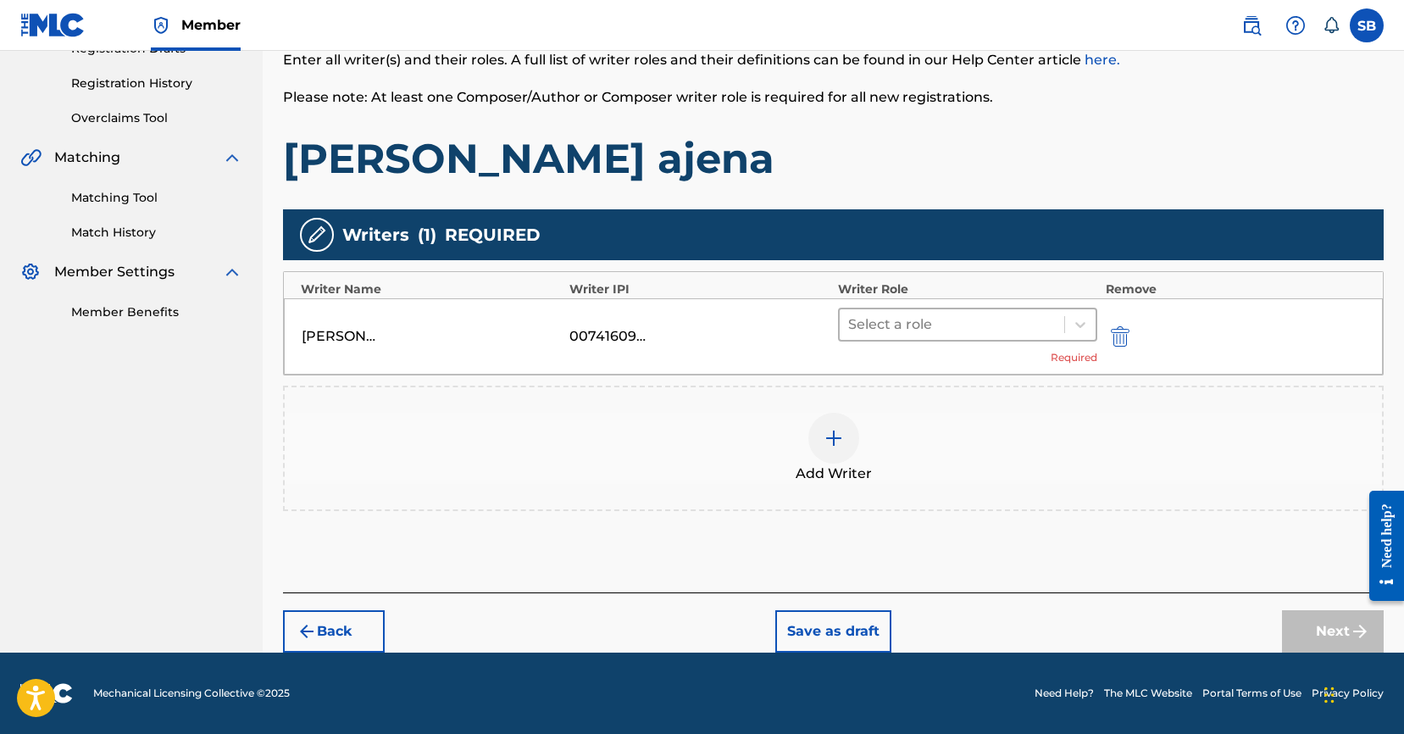
click at [903, 328] on div at bounding box center [952, 325] width 208 height 24
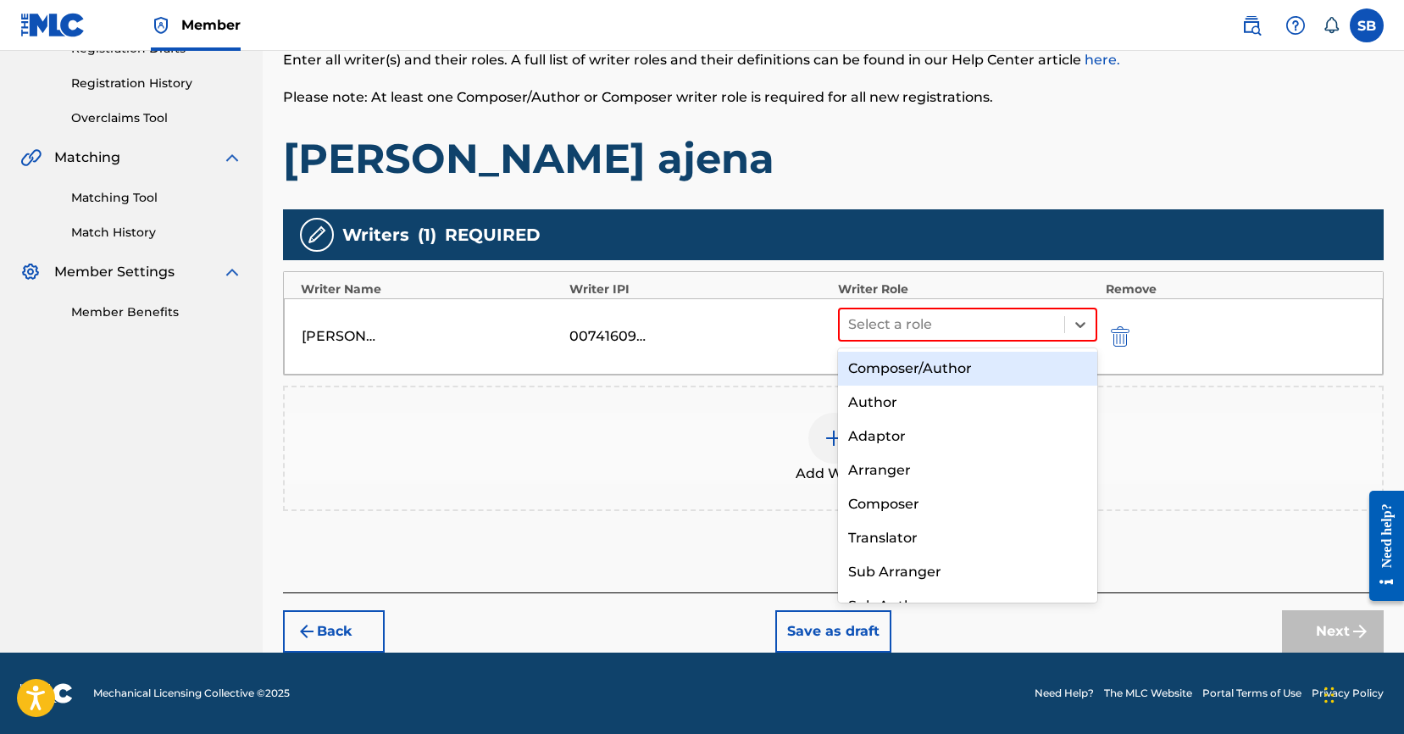
click at [939, 366] on div "Composer/Author" at bounding box center [967, 369] width 259 height 34
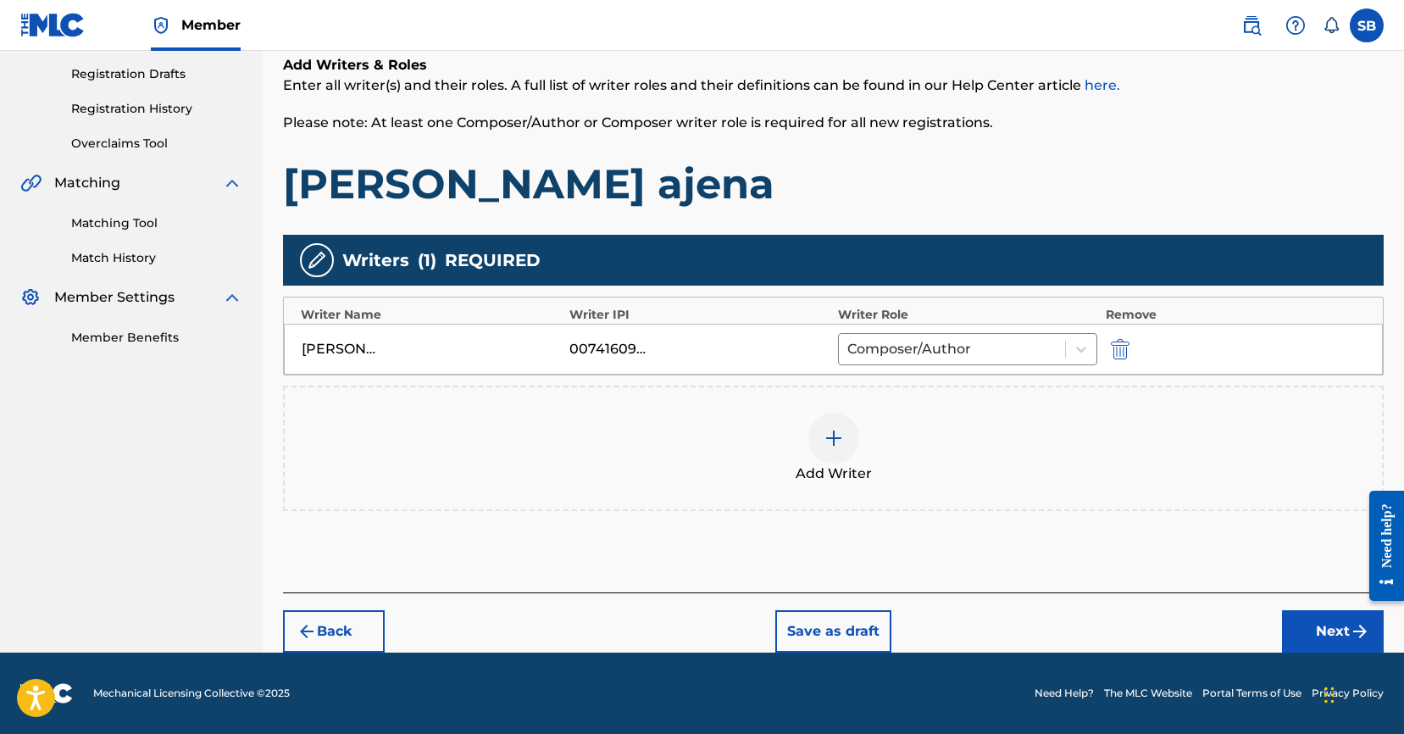
scroll to position [280, 0]
click at [1299, 632] on button "Next" at bounding box center [1333, 631] width 102 height 42
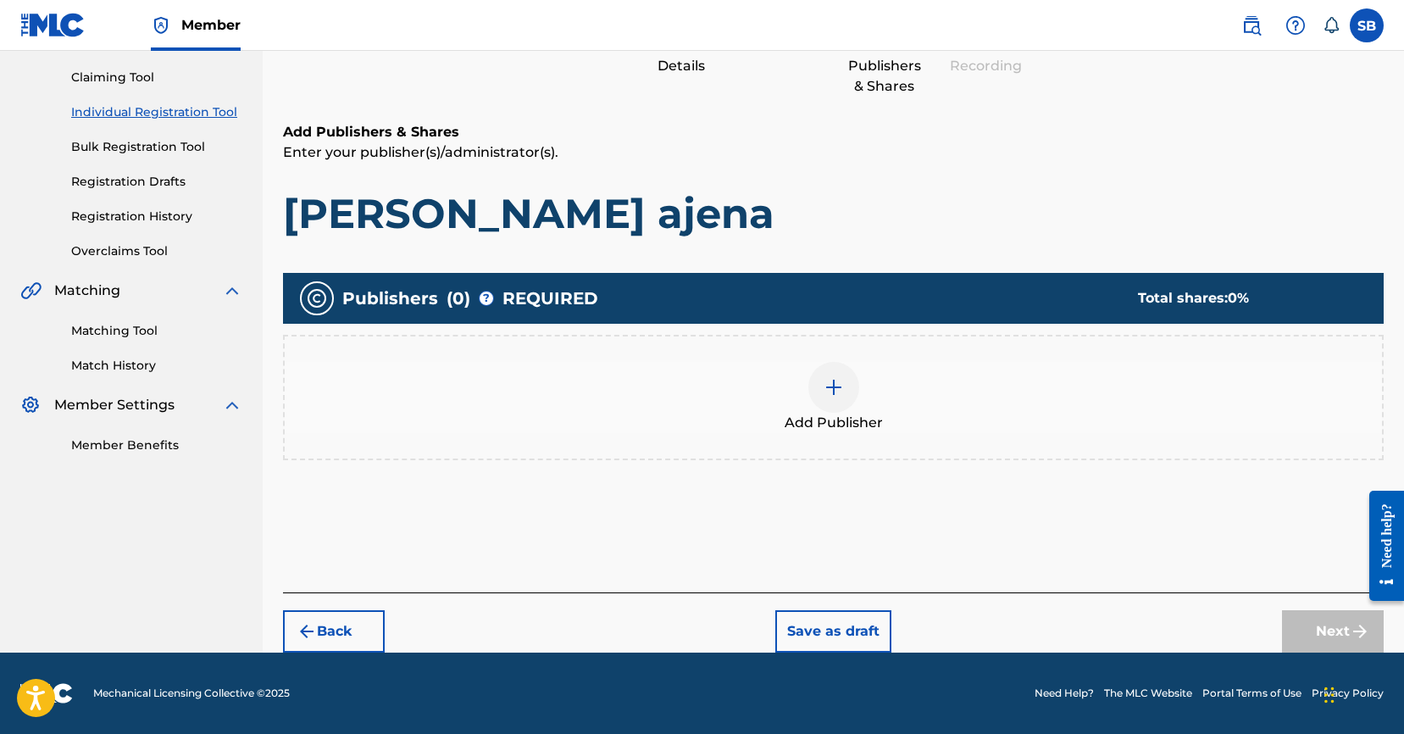
scroll to position [76, 0]
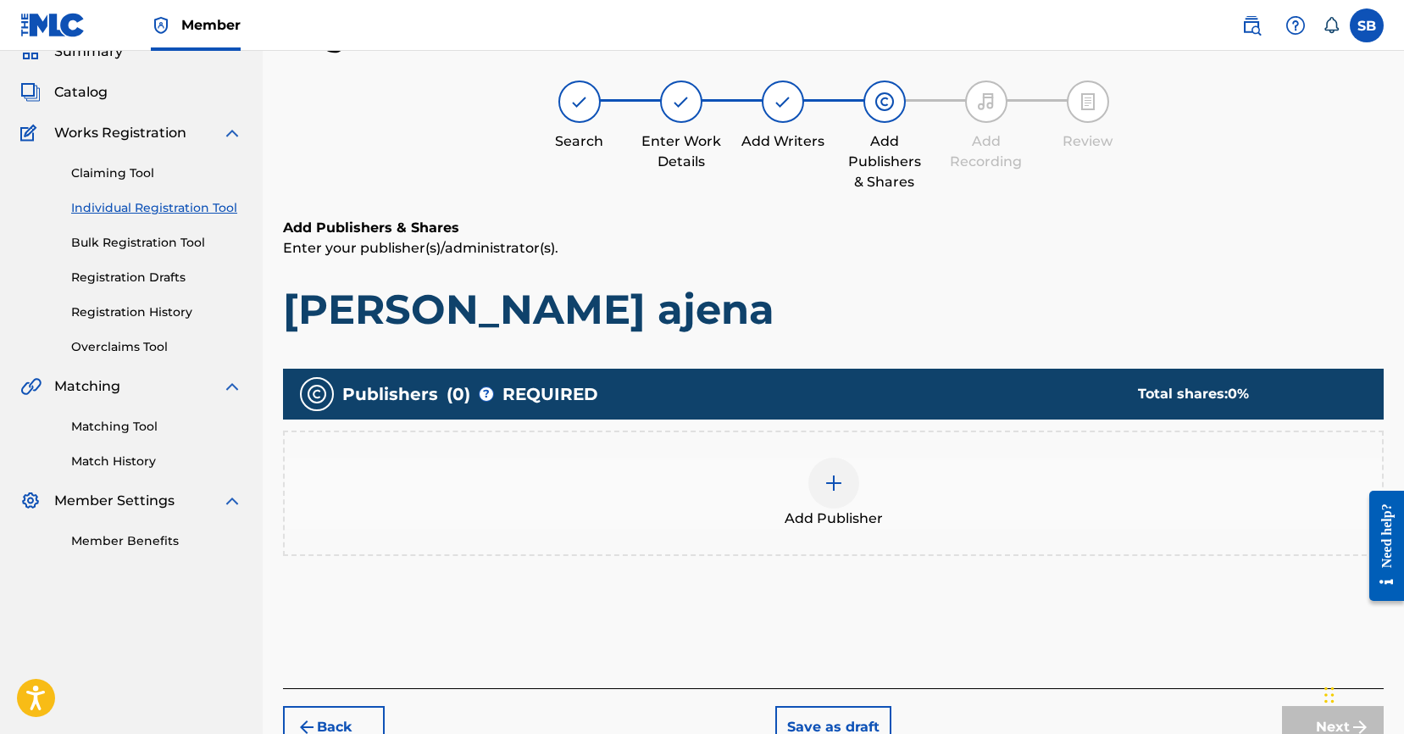
click at [835, 488] on img at bounding box center [833, 483] width 20 height 20
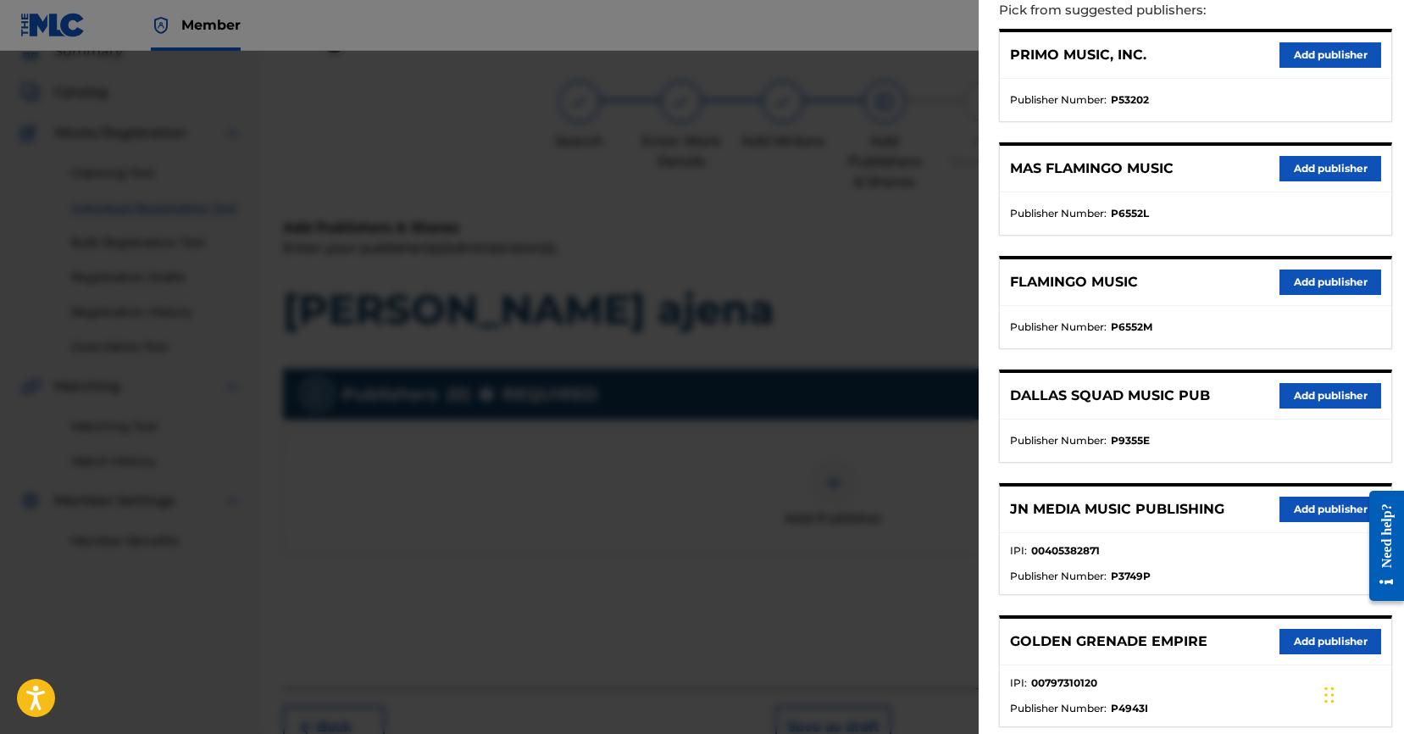
scroll to position [262, 0]
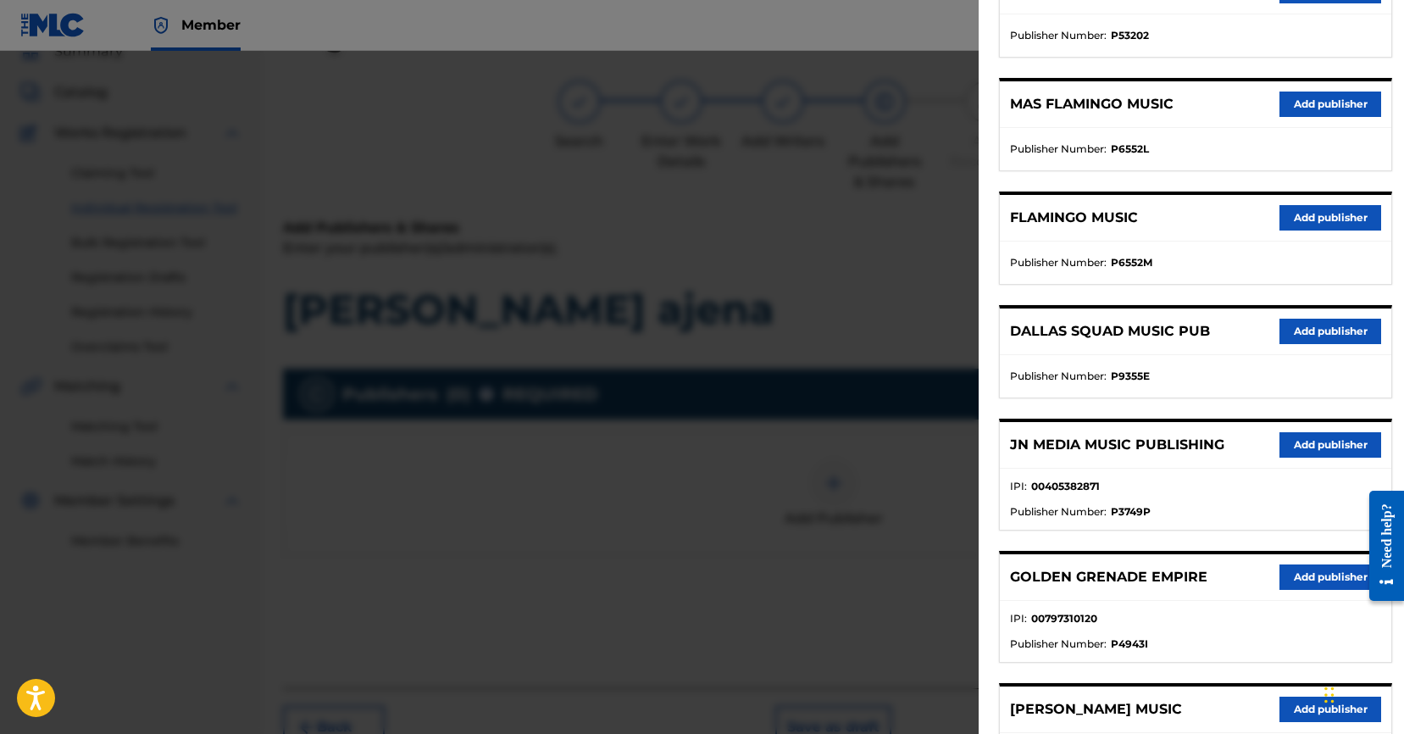
click at [1326, 435] on button "Add publisher" at bounding box center [1330, 444] width 102 height 25
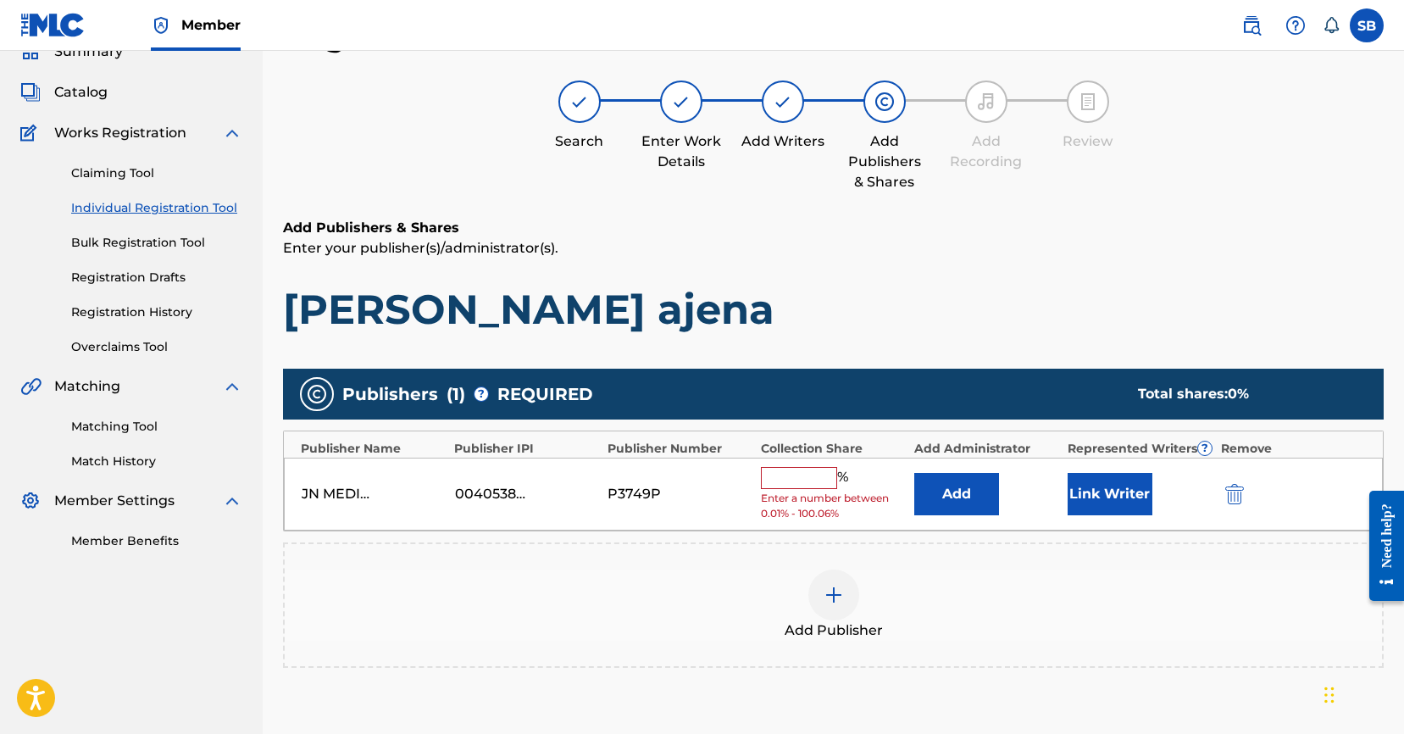
click at [795, 465] on div "JN MEDIA MUSIC PUBLISHING 00405382871 P3749P % Enter a number between 0.01% - 1…" at bounding box center [833, 494] width 1099 height 74
click at [795, 467] on input "text" at bounding box center [799, 478] width 76 height 22
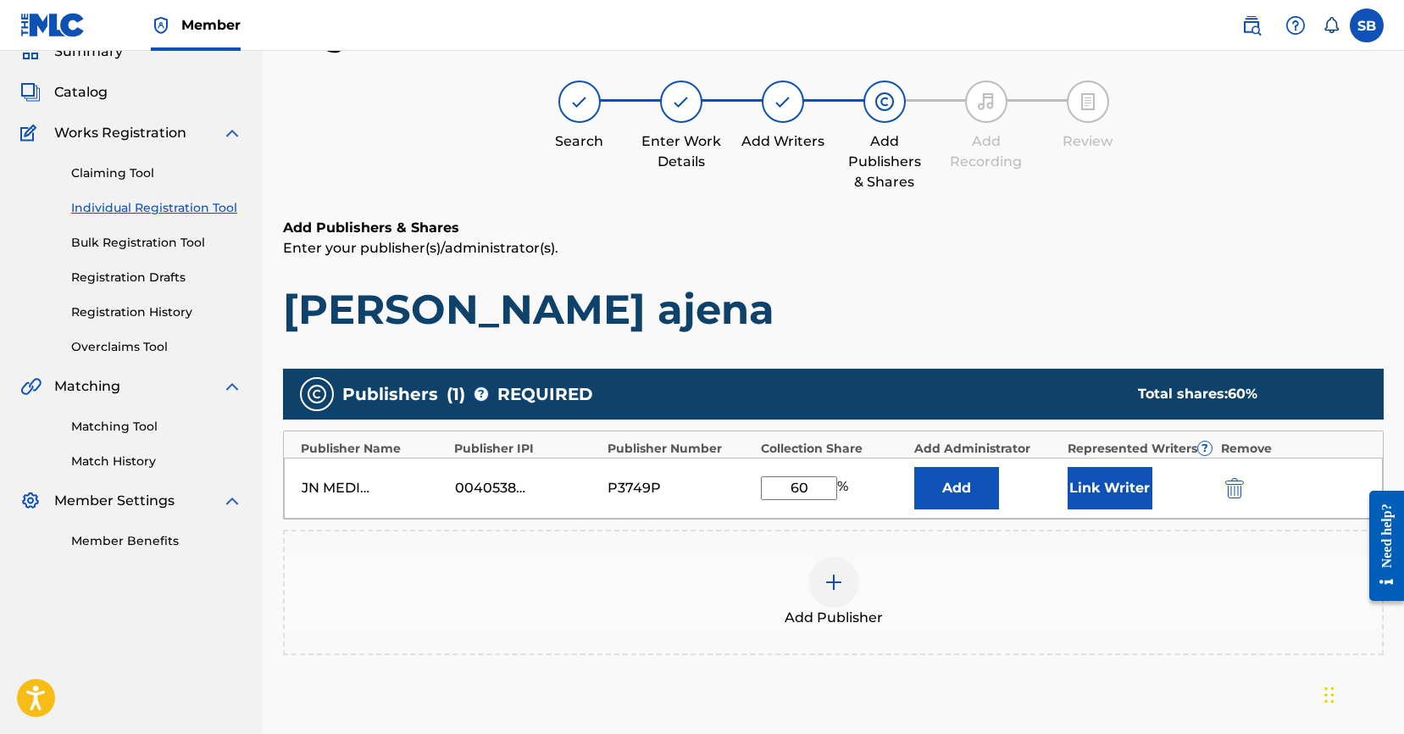
type input "60"
click at [1130, 486] on button "Link Writer" at bounding box center [1109, 488] width 85 height 42
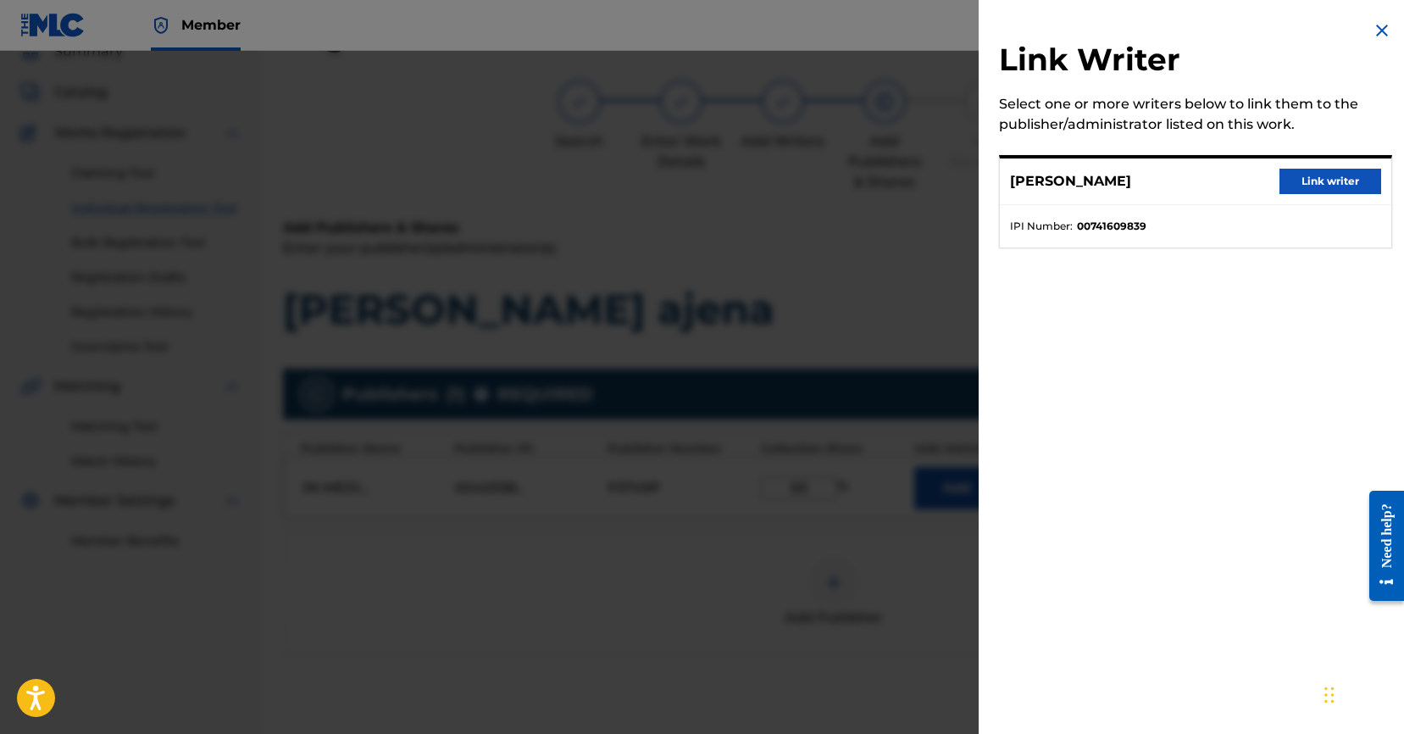
click at [1327, 186] on button "Link writer" at bounding box center [1330, 181] width 102 height 25
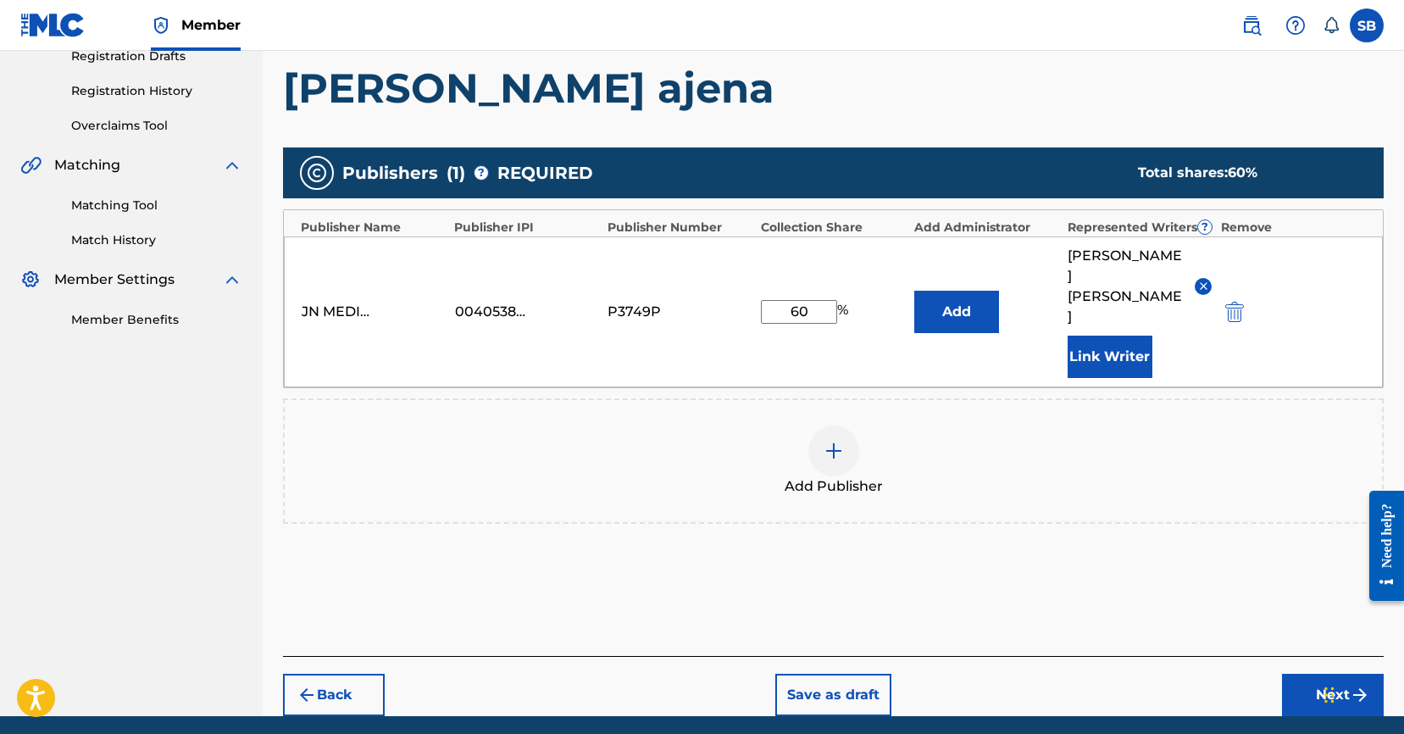
scroll to position [341, 0]
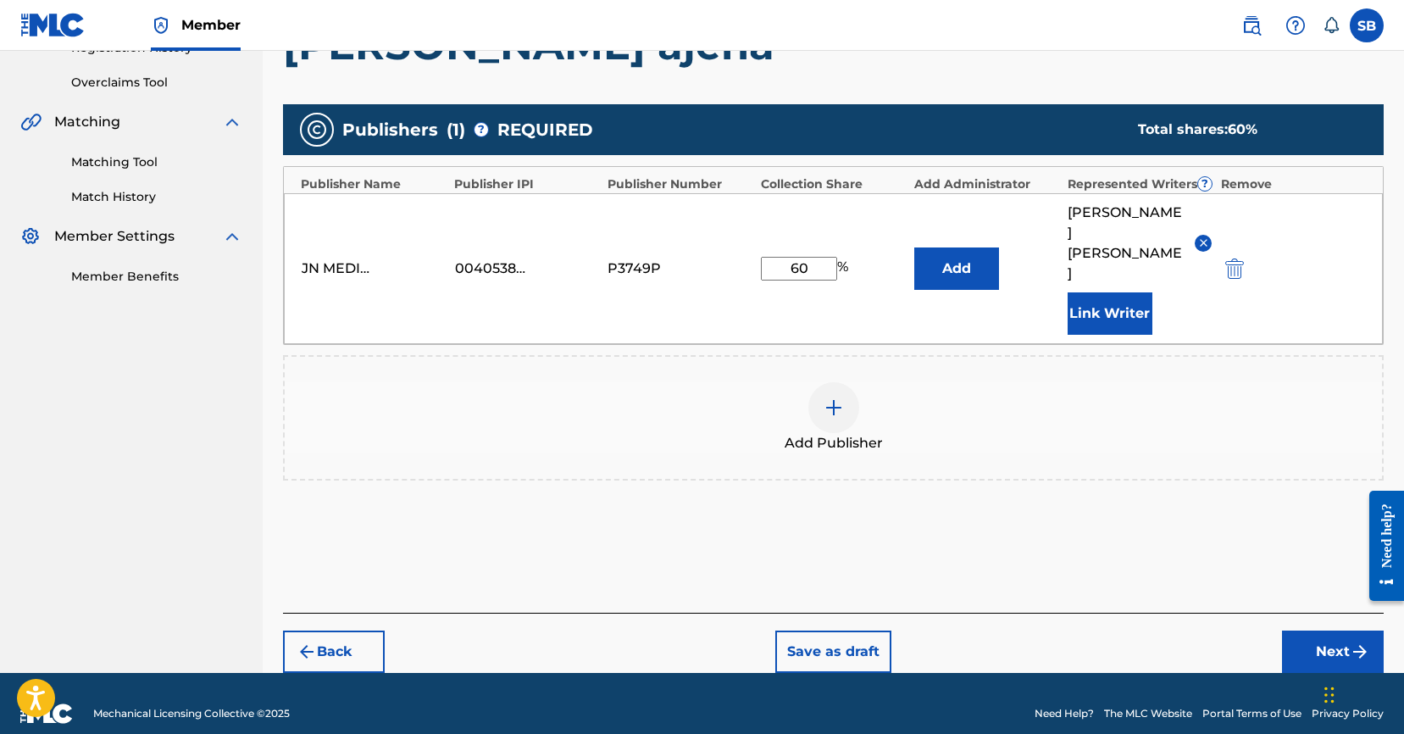
click at [1315, 630] on button "Next" at bounding box center [1333, 651] width 102 height 42
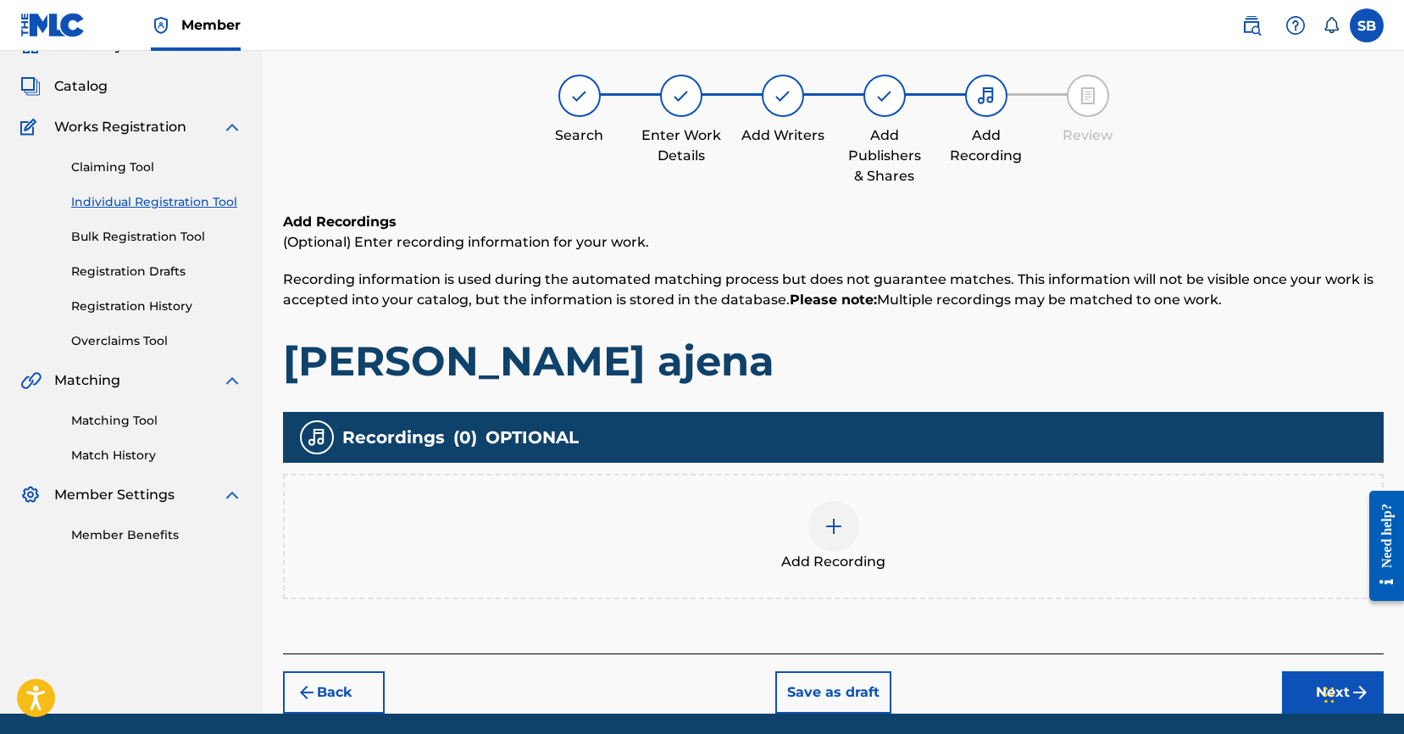
scroll to position [76, 0]
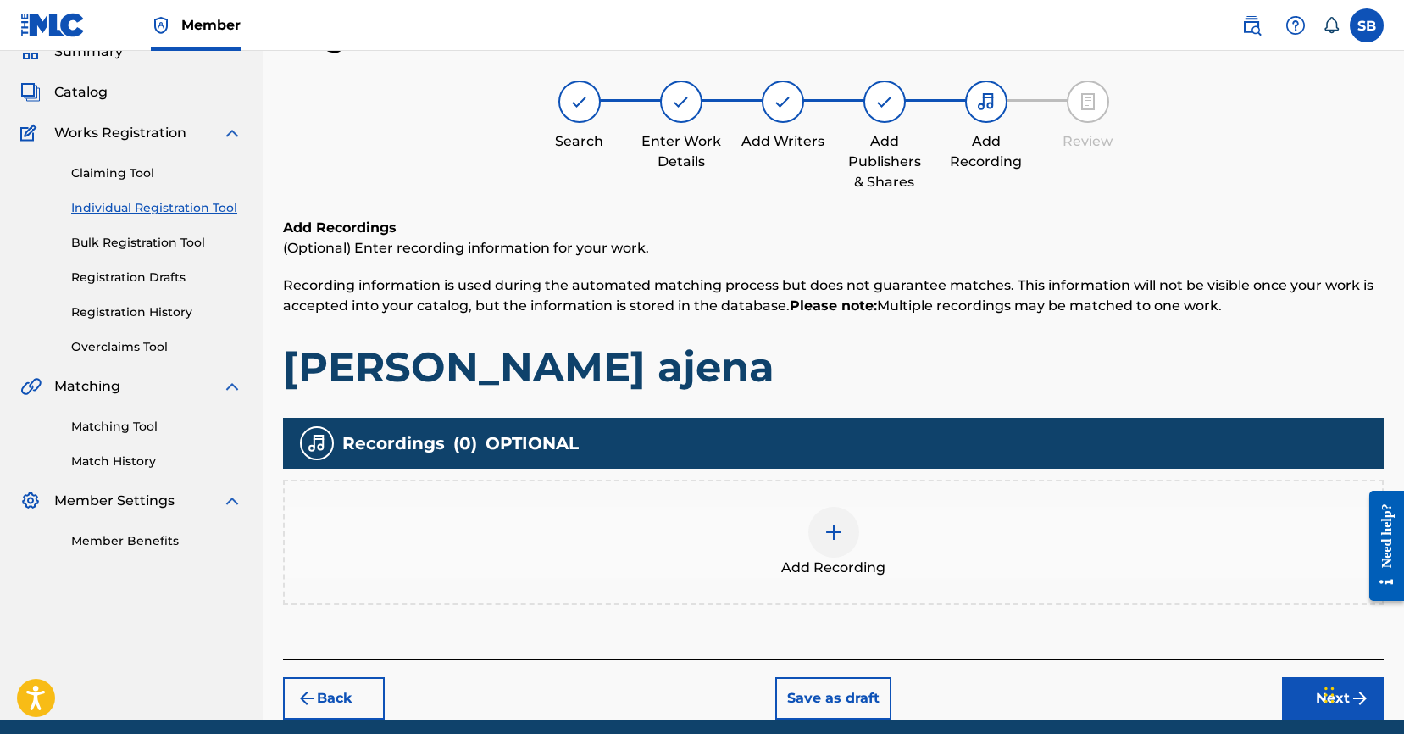
click at [872, 538] on div "Add Recording" at bounding box center [833, 542] width 1097 height 71
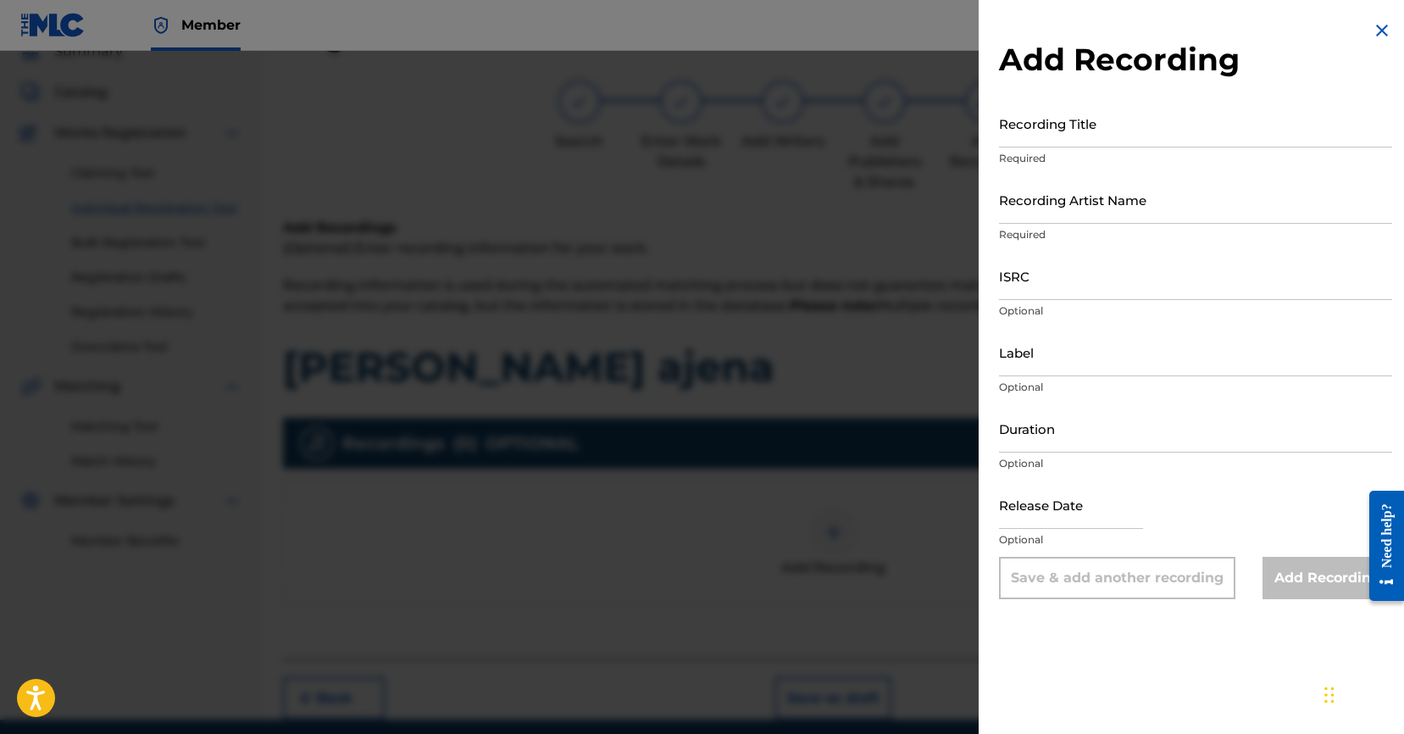
click at [1087, 258] on input "ISRC" at bounding box center [1195, 276] width 393 height 48
paste input "USUYG1733787"
type input "USUYG1733787"
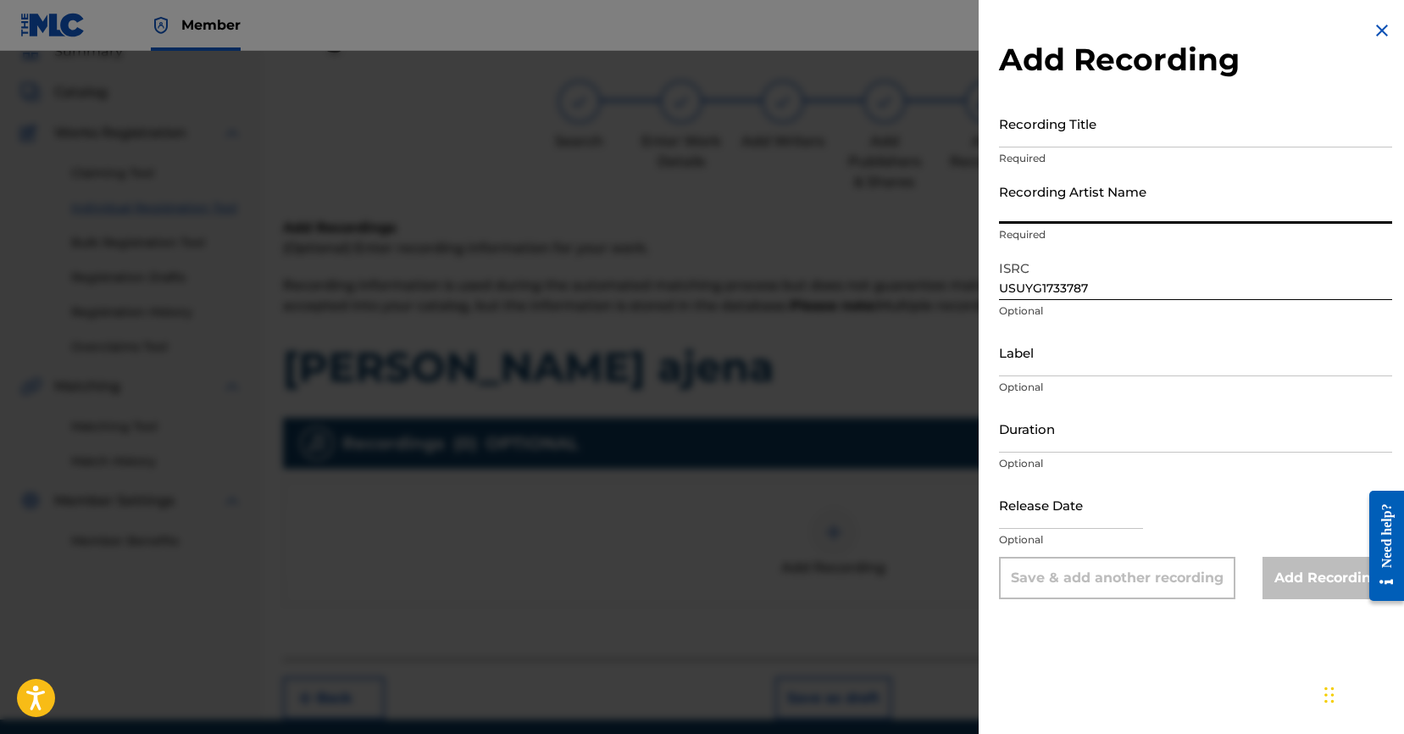
click at [1151, 201] on input "Recording Artist Name" at bounding box center [1195, 199] width 393 height 48
paste input "C-Kan, Swat, [PERSON_NAME]"
type input "C-Kan, Swat, [PERSON_NAME]"
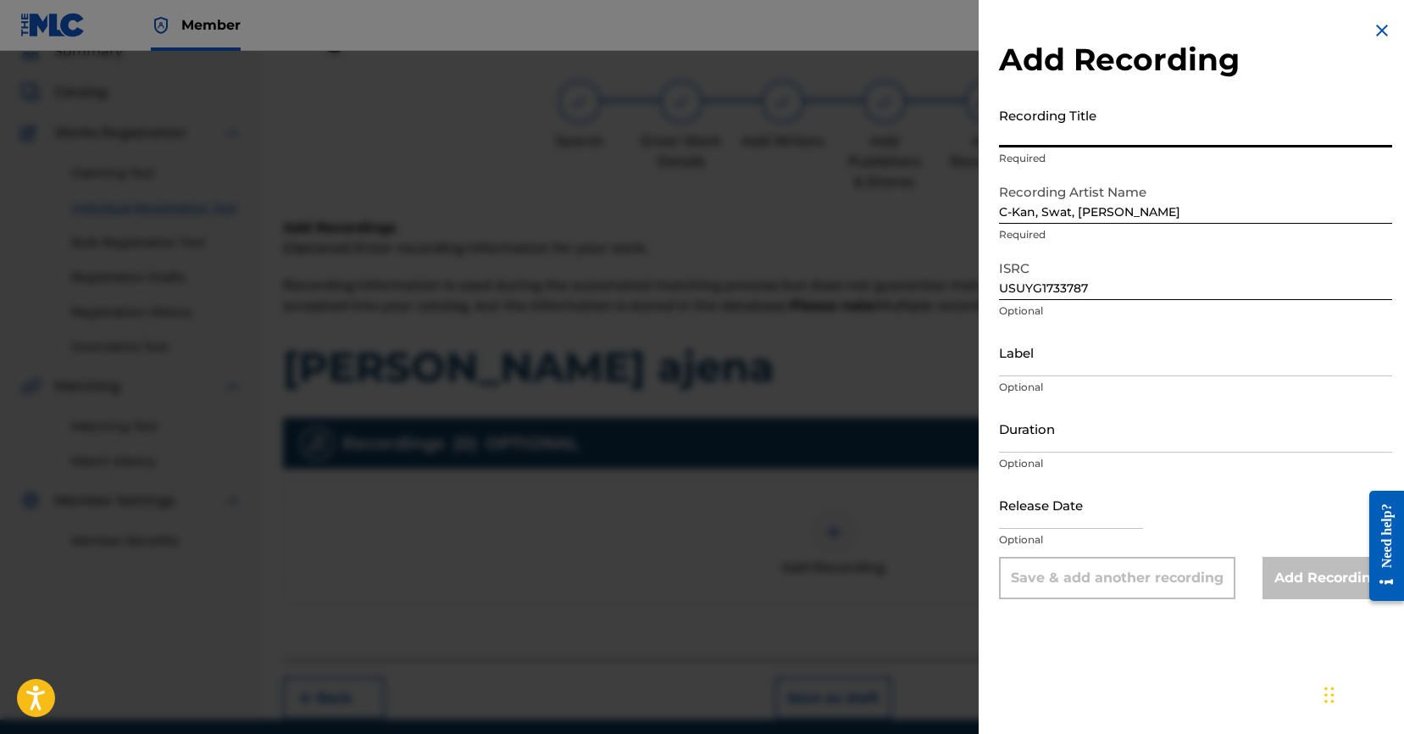
click at [1109, 142] on input "Recording Title" at bounding box center [1195, 123] width 393 height 48
paste input "[PERSON_NAME] ajena"
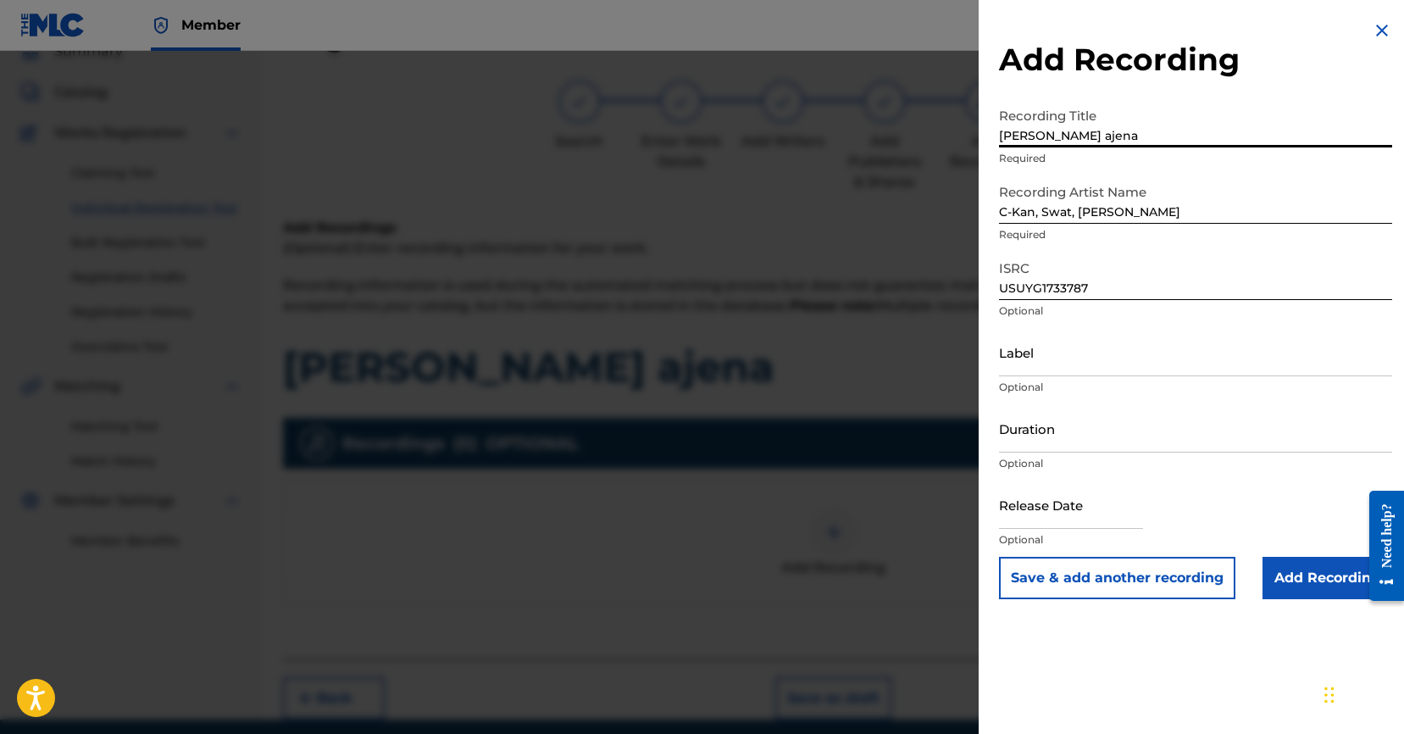
type input "[PERSON_NAME] ajena"
click at [1305, 592] on input "Add Recording" at bounding box center [1327, 578] width 130 height 42
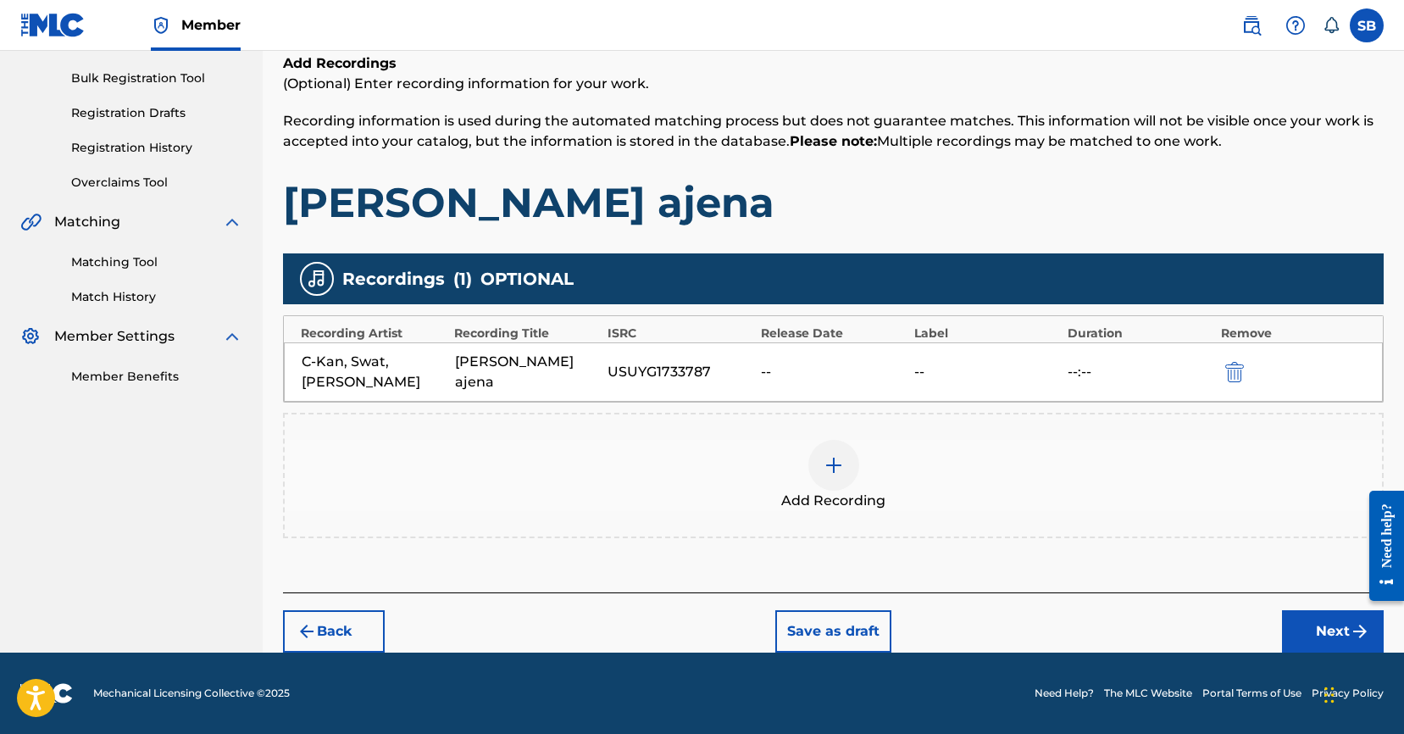
click at [1310, 639] on button "Next" at bounding box center [1333, 631] width 102 height 42
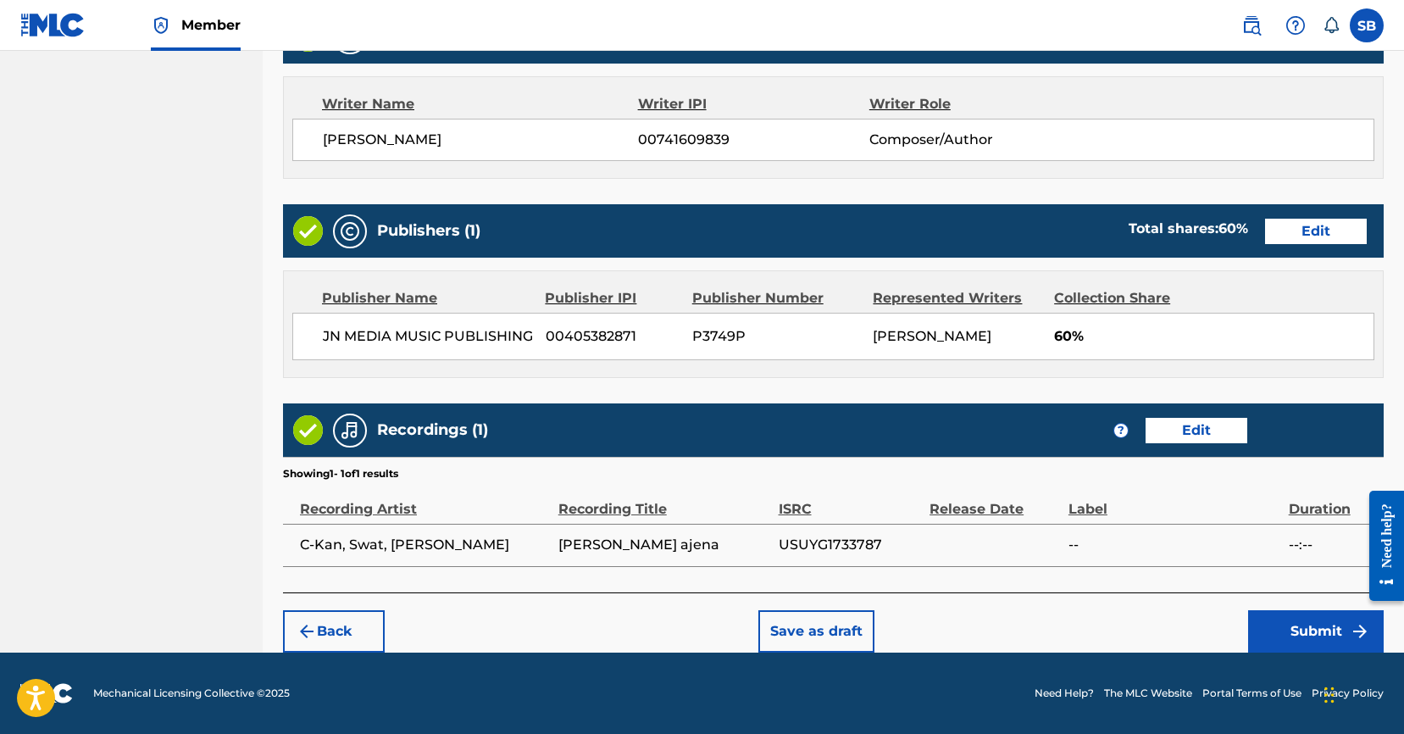
scroll to position [719, 0]
click at [1264, 632] on button "Submit" at bounding box center [1316, 631] width 136 height 42
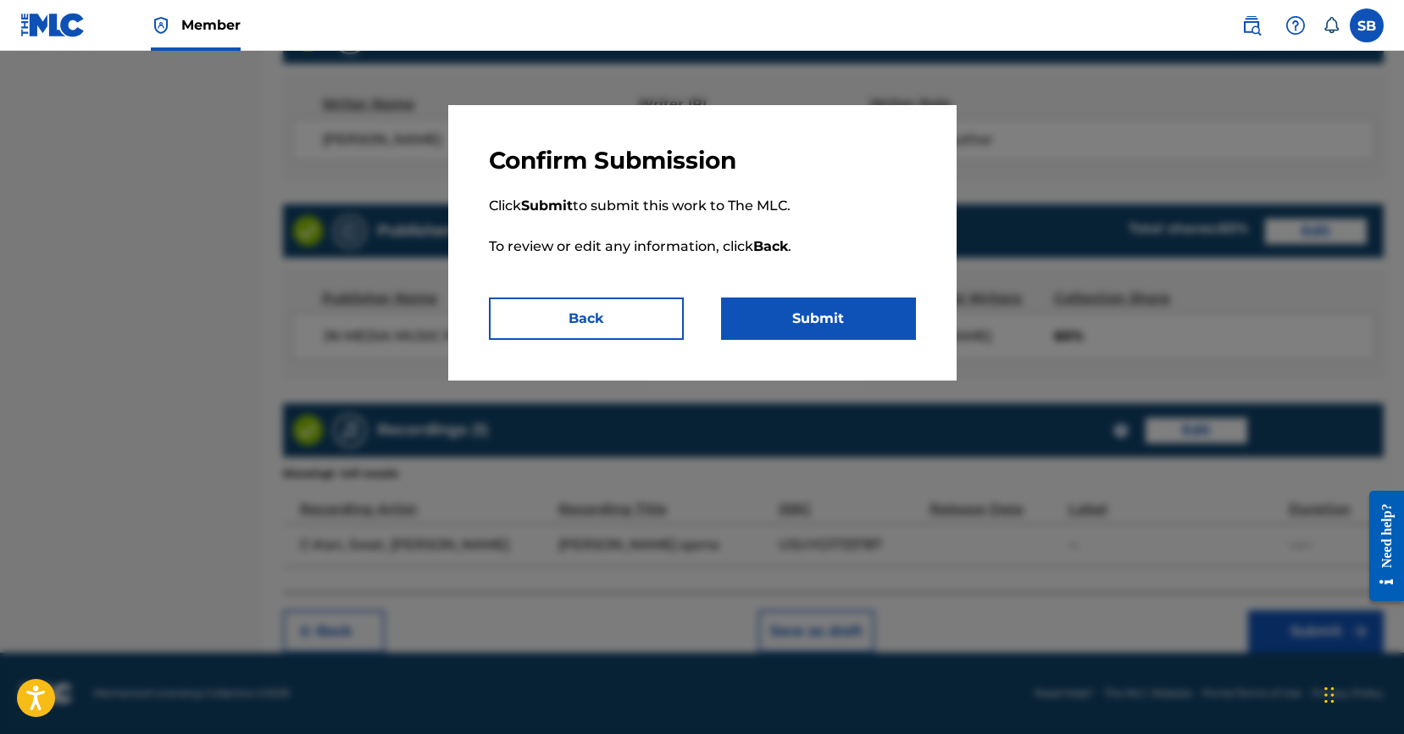
click at [813, 301] on button "Submit" at bounding box center [818, 318] width 195 height 42
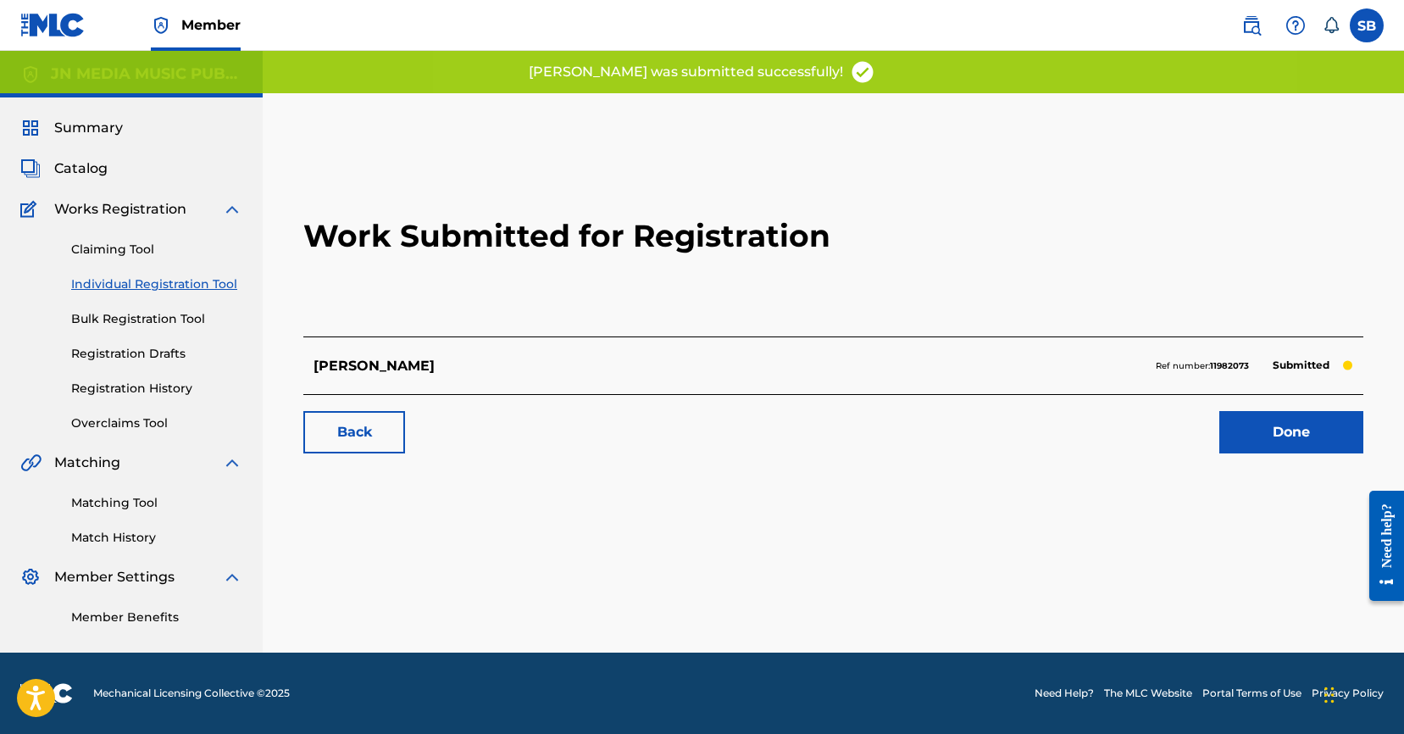
click at [1280, 440] on link "Done" at bounding box center [1291, 432] width 144 height 42
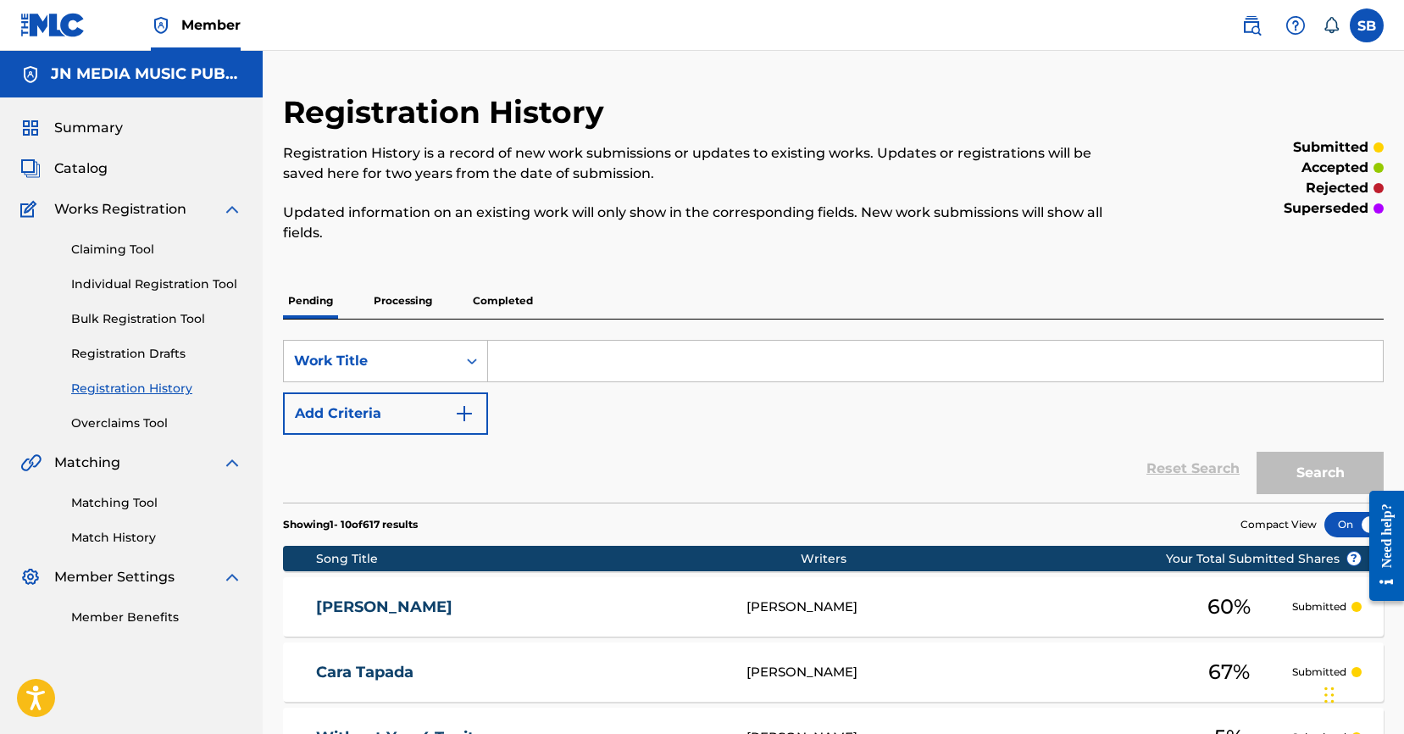
click at [208, 284] on link "Individual Registration Tool" at bounding box center [156, 284] width 171 height 18
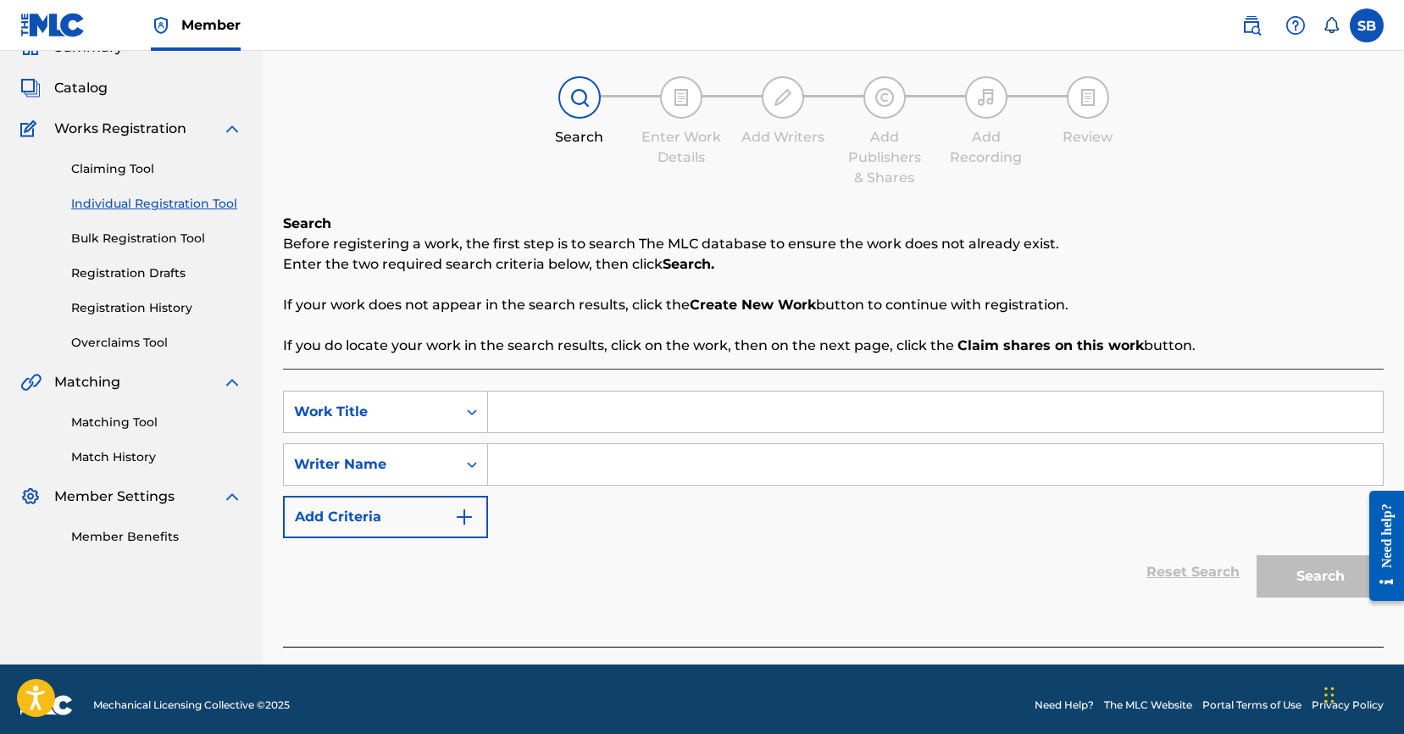
scroll to position [92, 0]
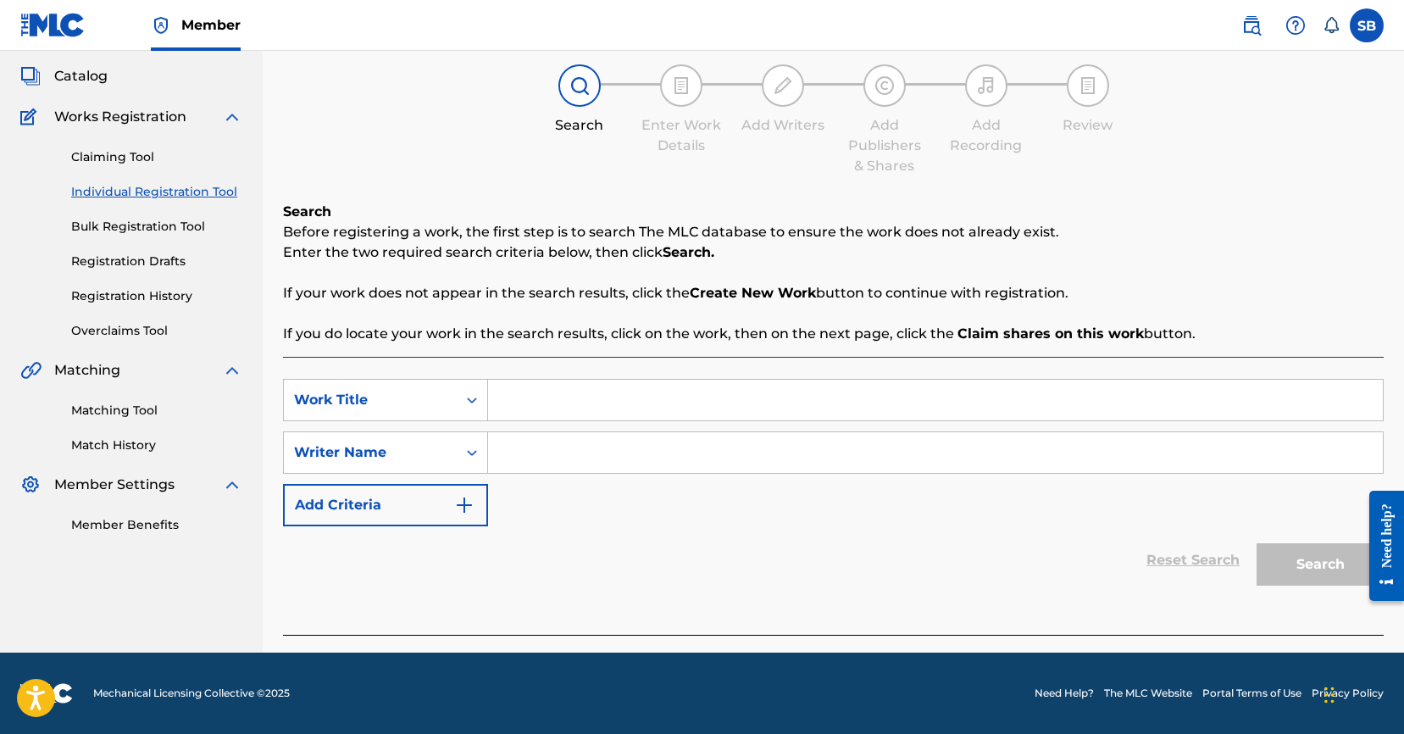
click at [650, 379] on input "Search Form" at bounding box center [935, 399] width 895 height 41
paste input "Bandidos"
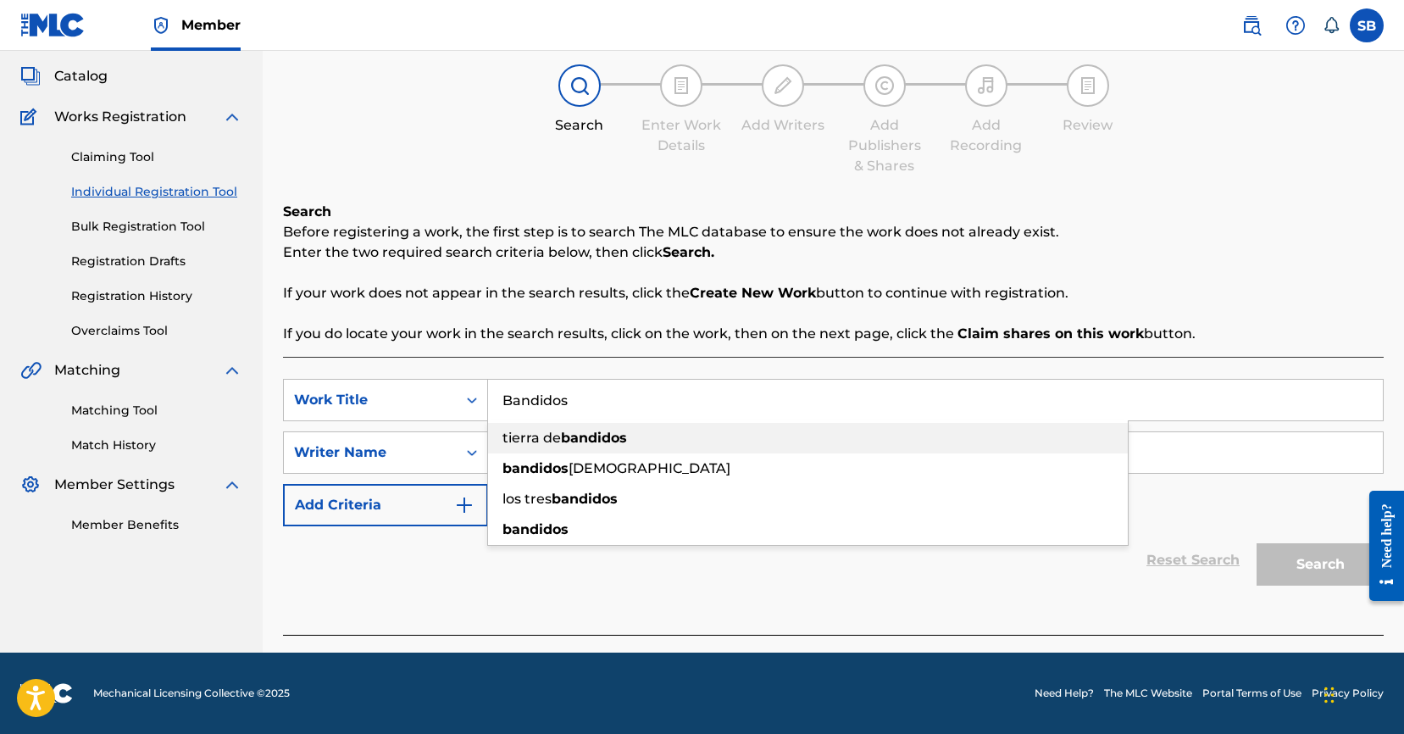
click at [617, 451] on div "tierra de bandidos" at bounding box center [808, 438] width 640 height 30
type input "tierra de bandidos"
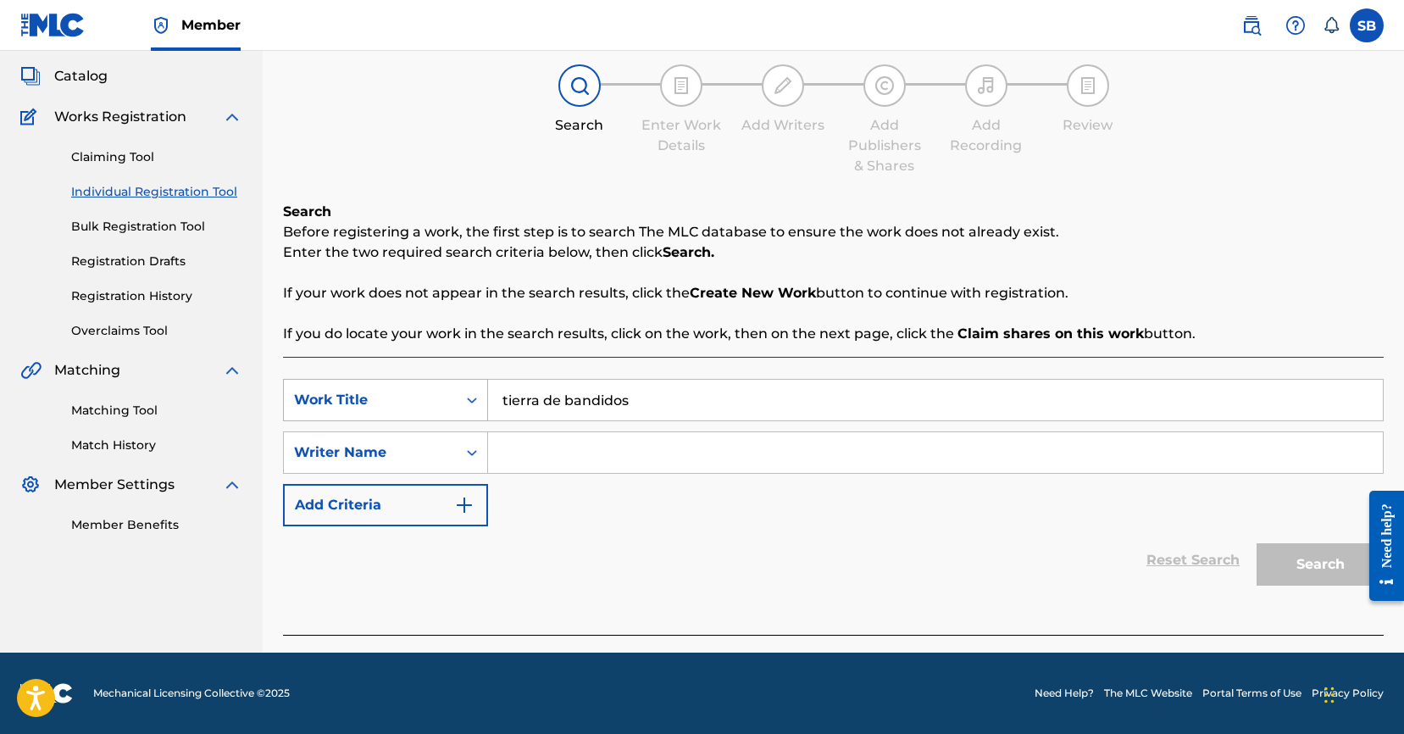
drag, startPoint x: 679, startPoint y: 413, endPoint x: 413, endPoint y: 388, distance: 268.0
click at [413, 388] on div "SearchWithCriteria25ab2f43-80b6-447a-a928-2e5acf0294c4 Work Title tierra de ban…" at bounding box center [833, 400] width 1100 height 42
paste input "Bandidos"
type input "tierra de bandidos"
click at [556, 443] on input "Search Form" at bounding box center [935, 452] width 895 height 41
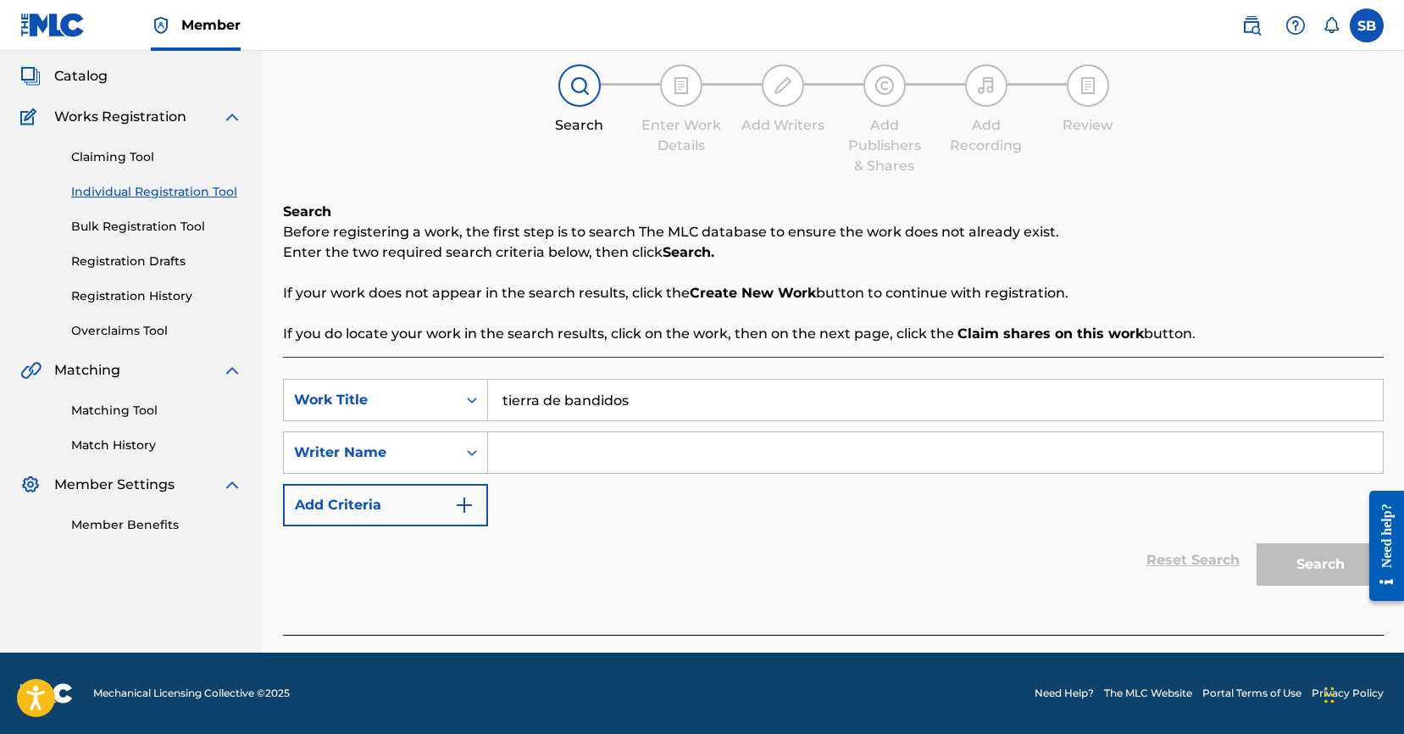
paste input "[PERSON_NAME]"
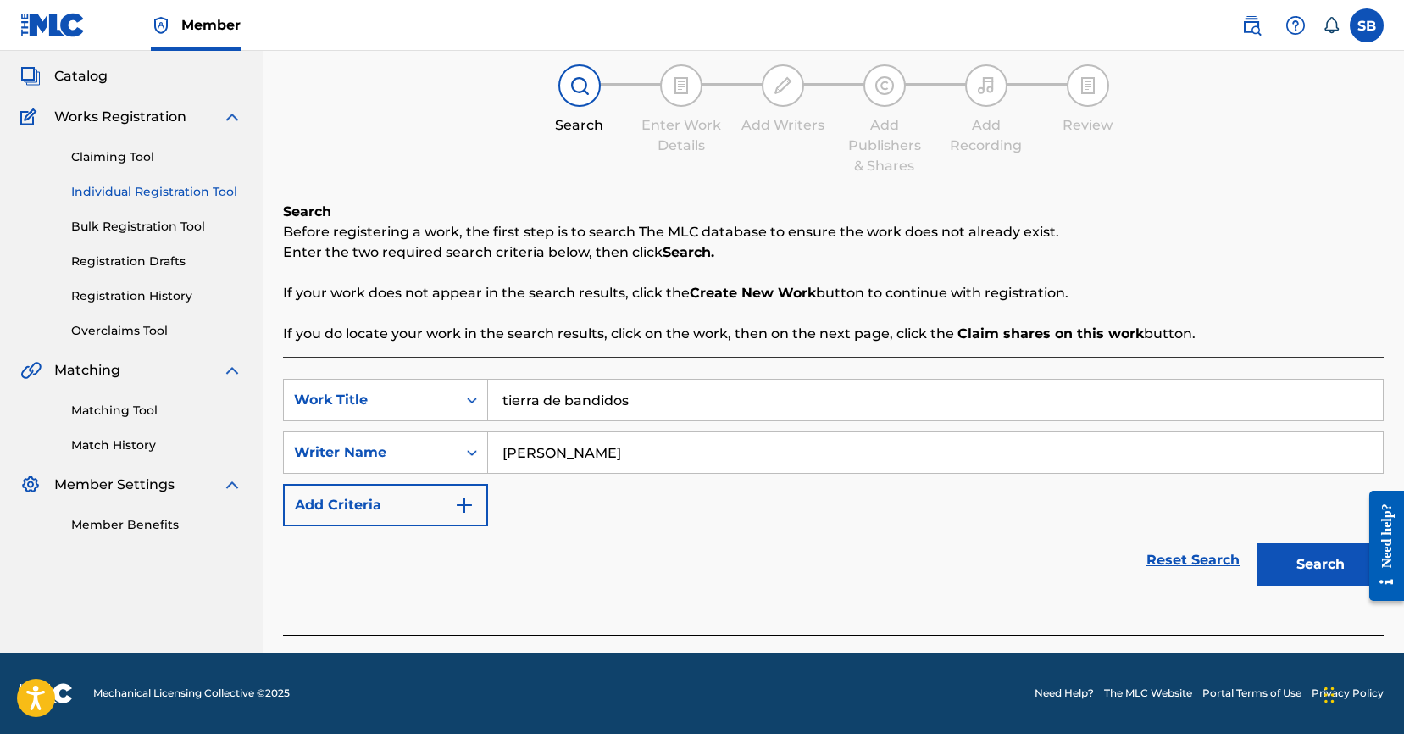
type input "[PERSON_NAME]"
drag, startPoint x: 648, startPoint y: 402, endPoint x: 429, endPoint y: 395, distance: 218.6
click at [429, 395] on div "SearchWithCriteria25ab2f43-80b6-447a-a928-2e5acf0294c4 Work Title tierra de ban…" at bounding box center [833, 400] width 1100 height 42
paste input "Bandidos"
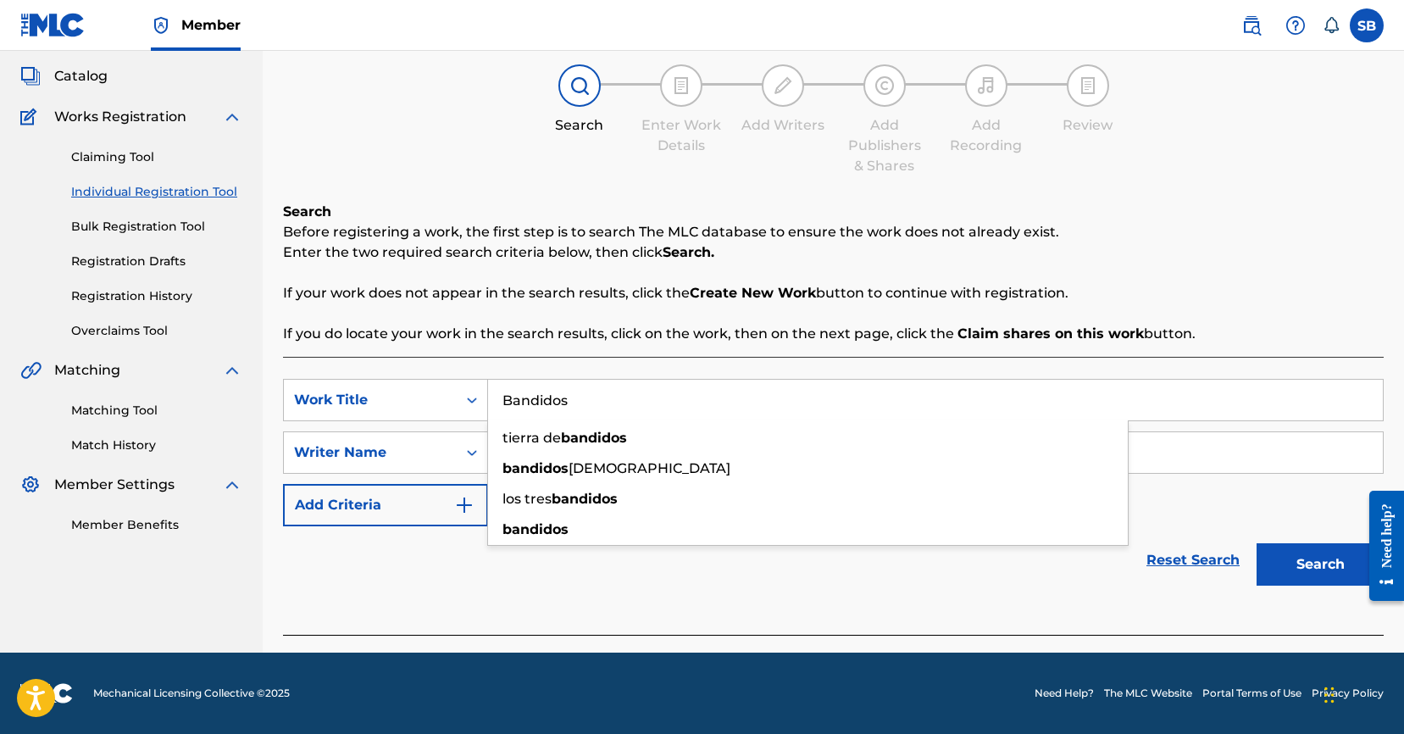
type input "Bandidos"
click at [1325, 565] on button "Search" at bounding box center [1319, 564] width 127 height 42
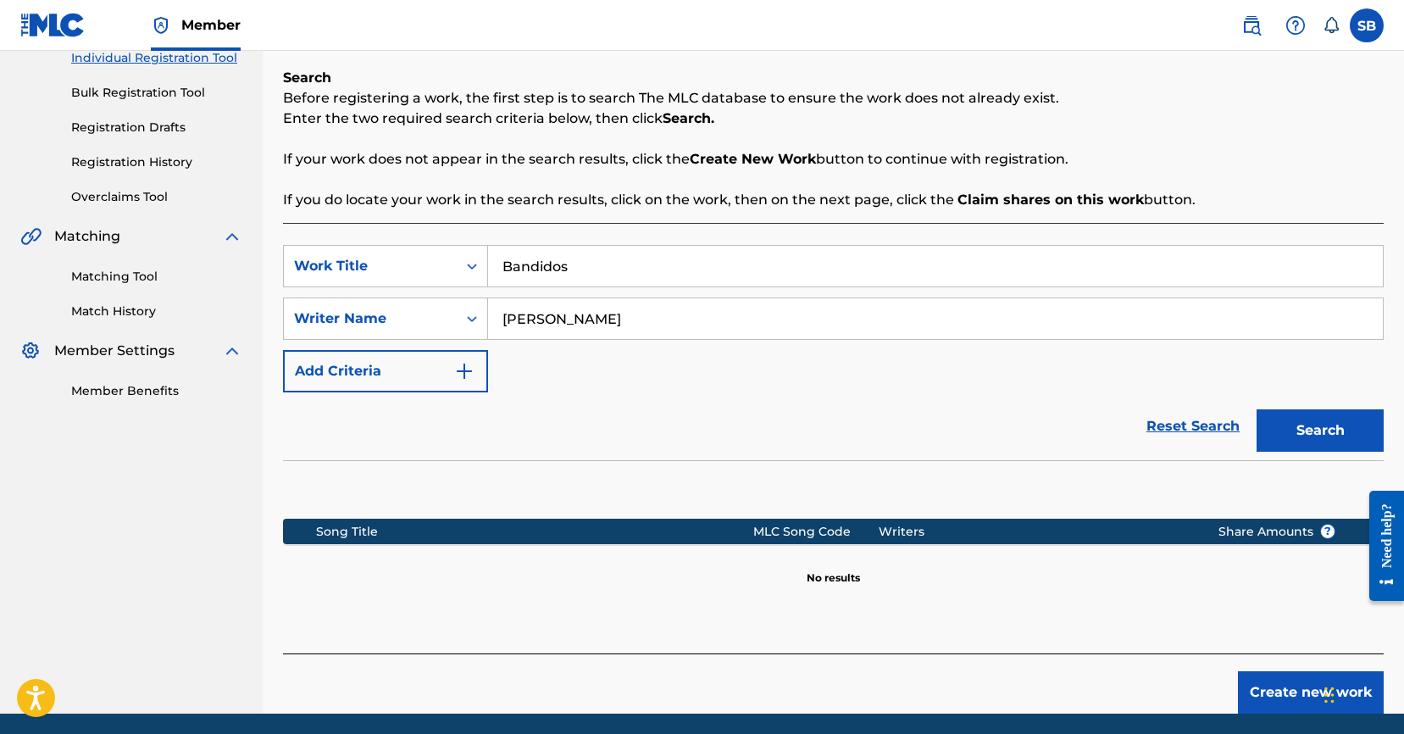
scroll to position [287, 0]
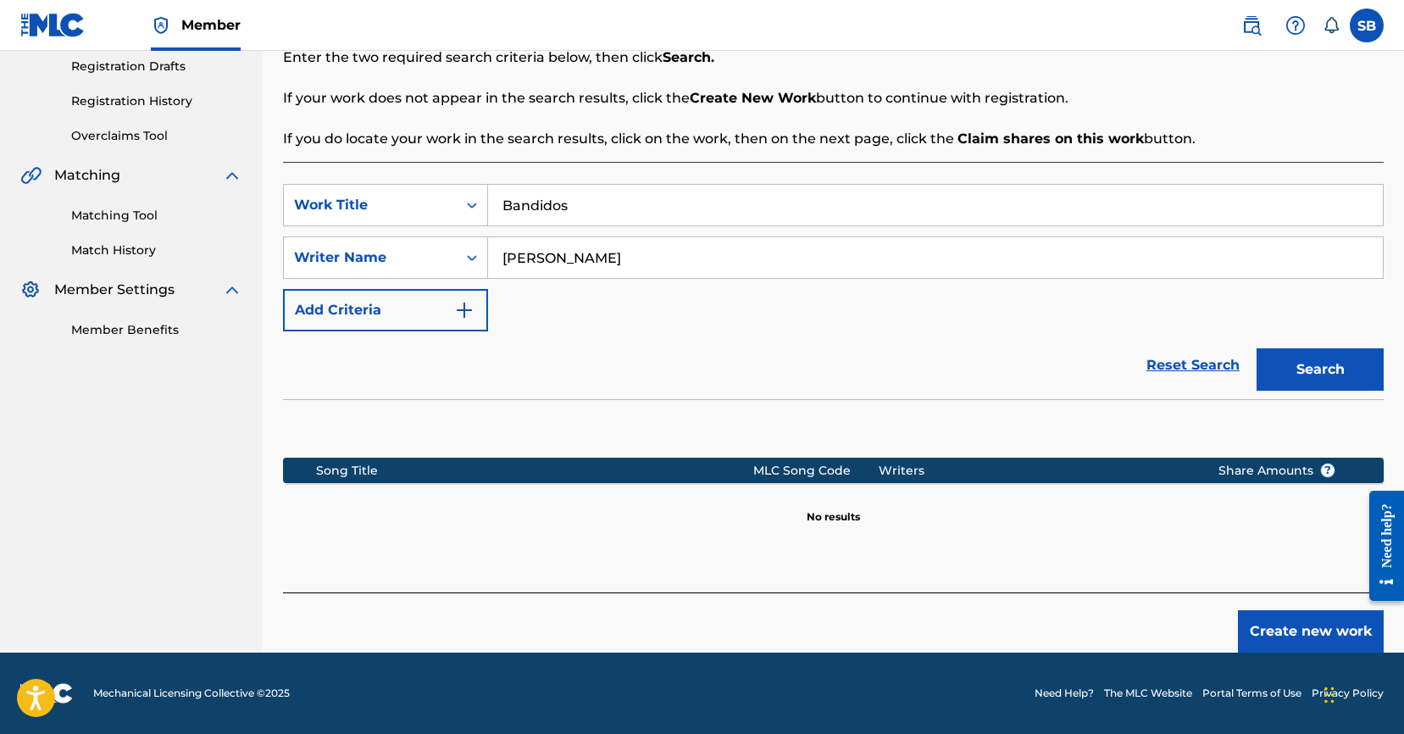
click at [1294, 632] on button "Create new work" at bounding box center [1311, 631] width 146 height 42
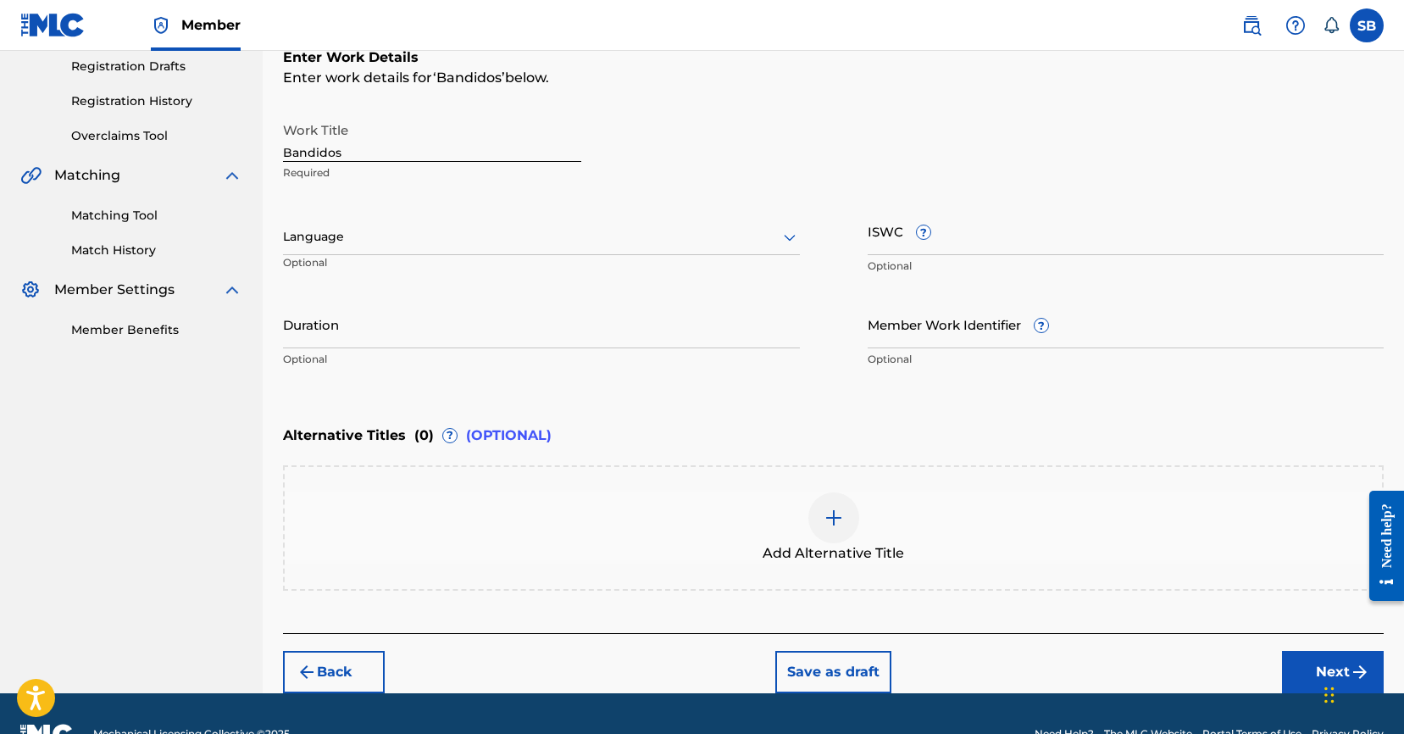
click at [397, 232] on div at bounding box center [541, 236] width 517 height 21
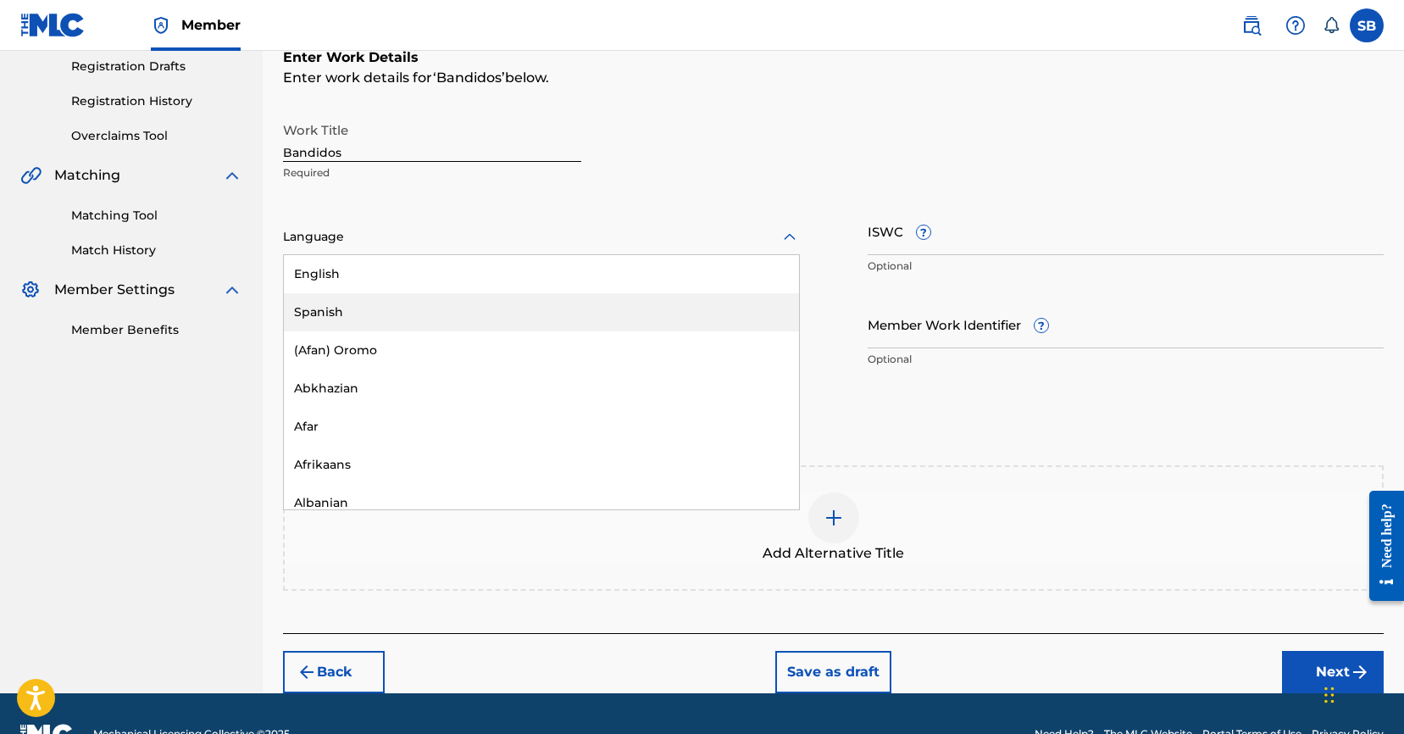
click at [409, 313] on div "Spanish" at bounding box center [541, 312] width 515 height 38
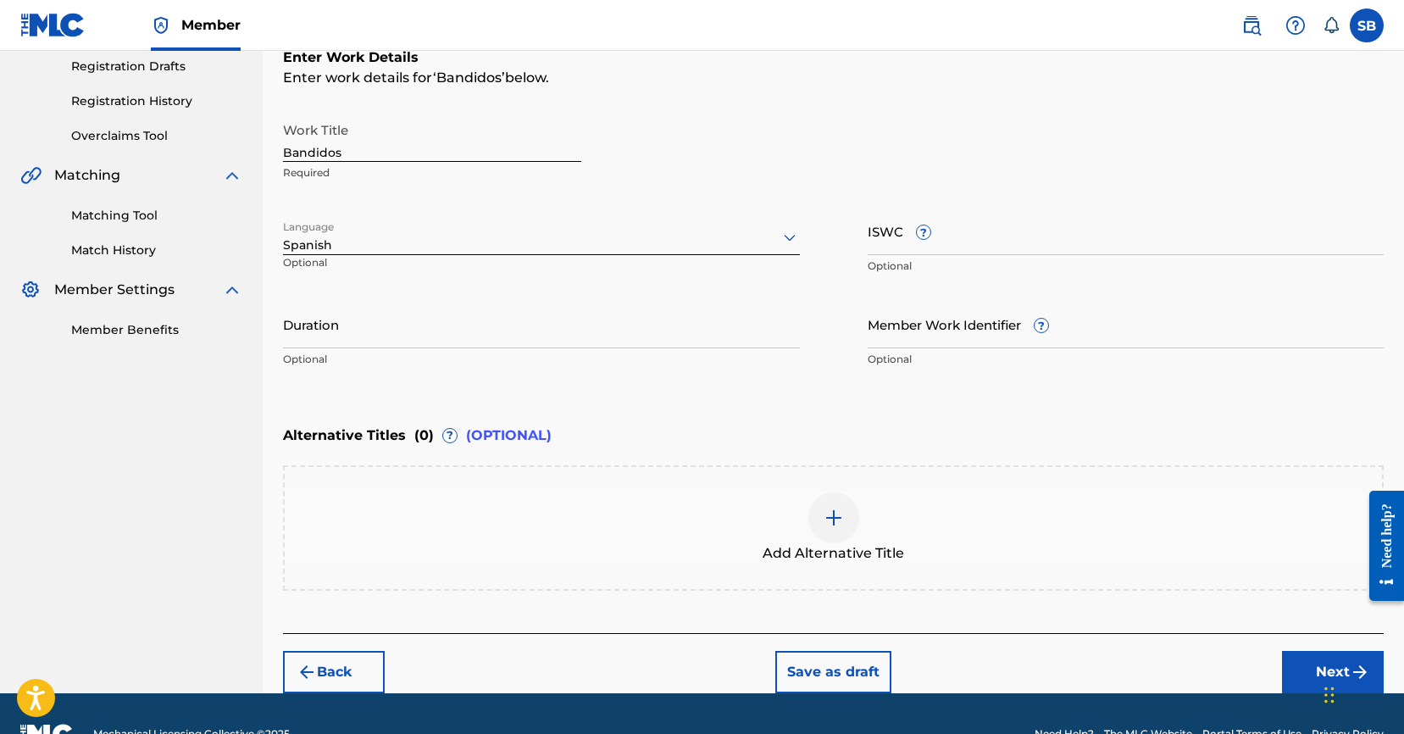
click at [1315, 665] on button "Next" at bounding box center [1333, 672] width 102 height 42
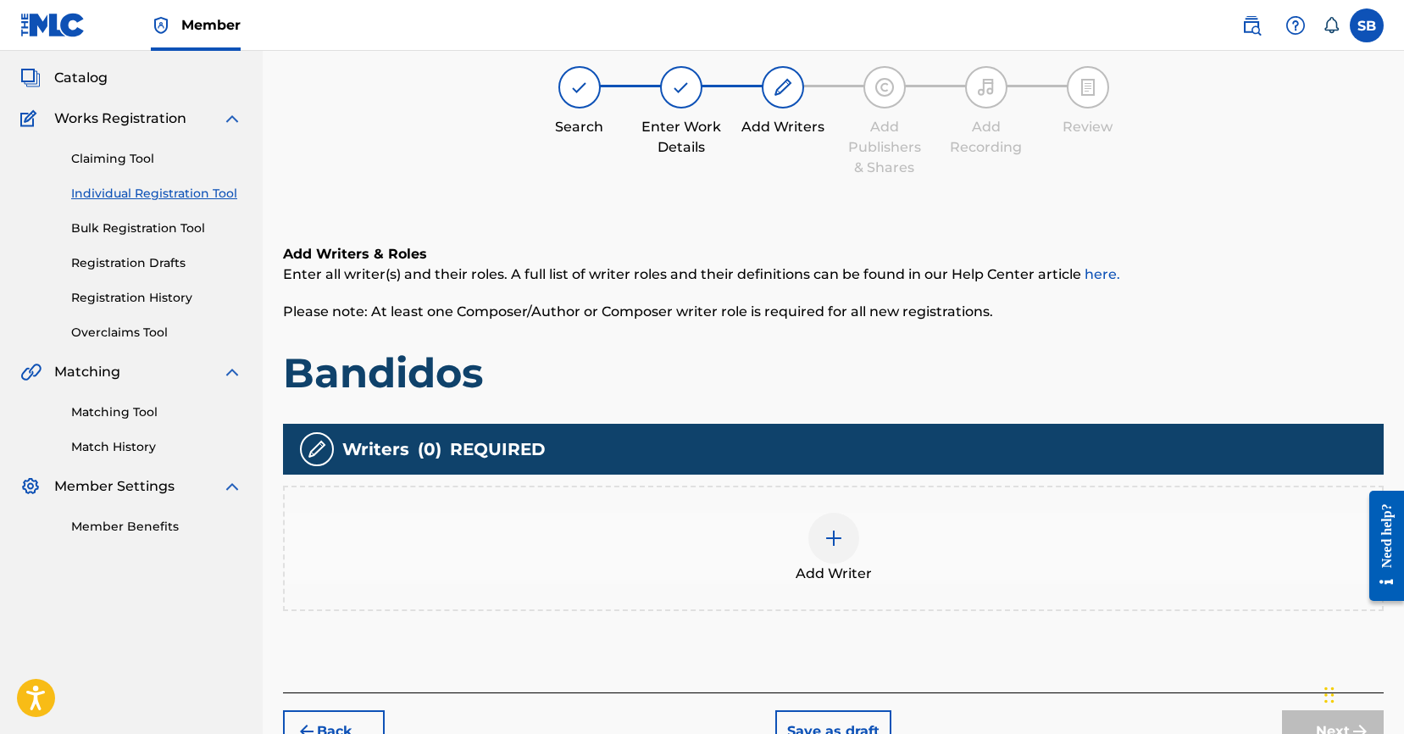
scroll to position [76, 0]
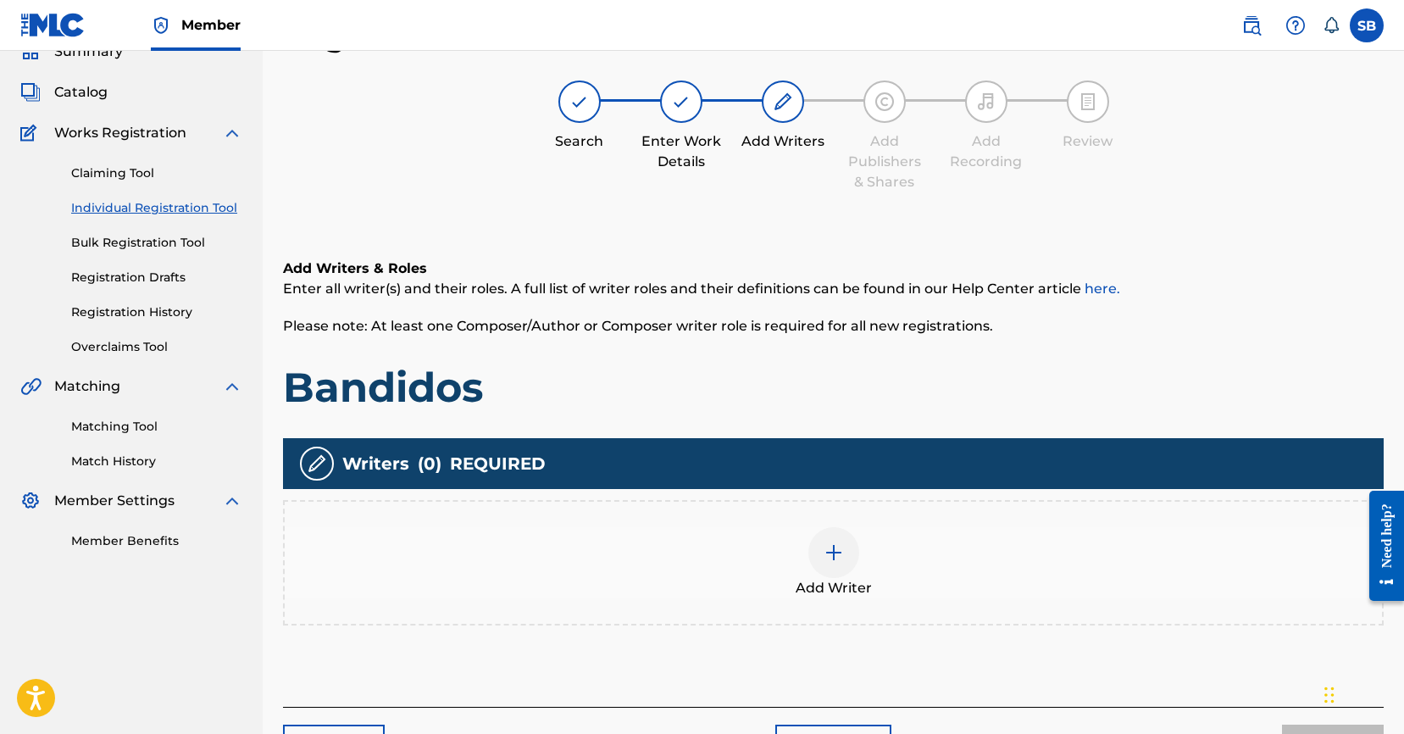
click at [933, 564] on div "Add Writer" at bounding box center [833, 562] width 1097 height 71
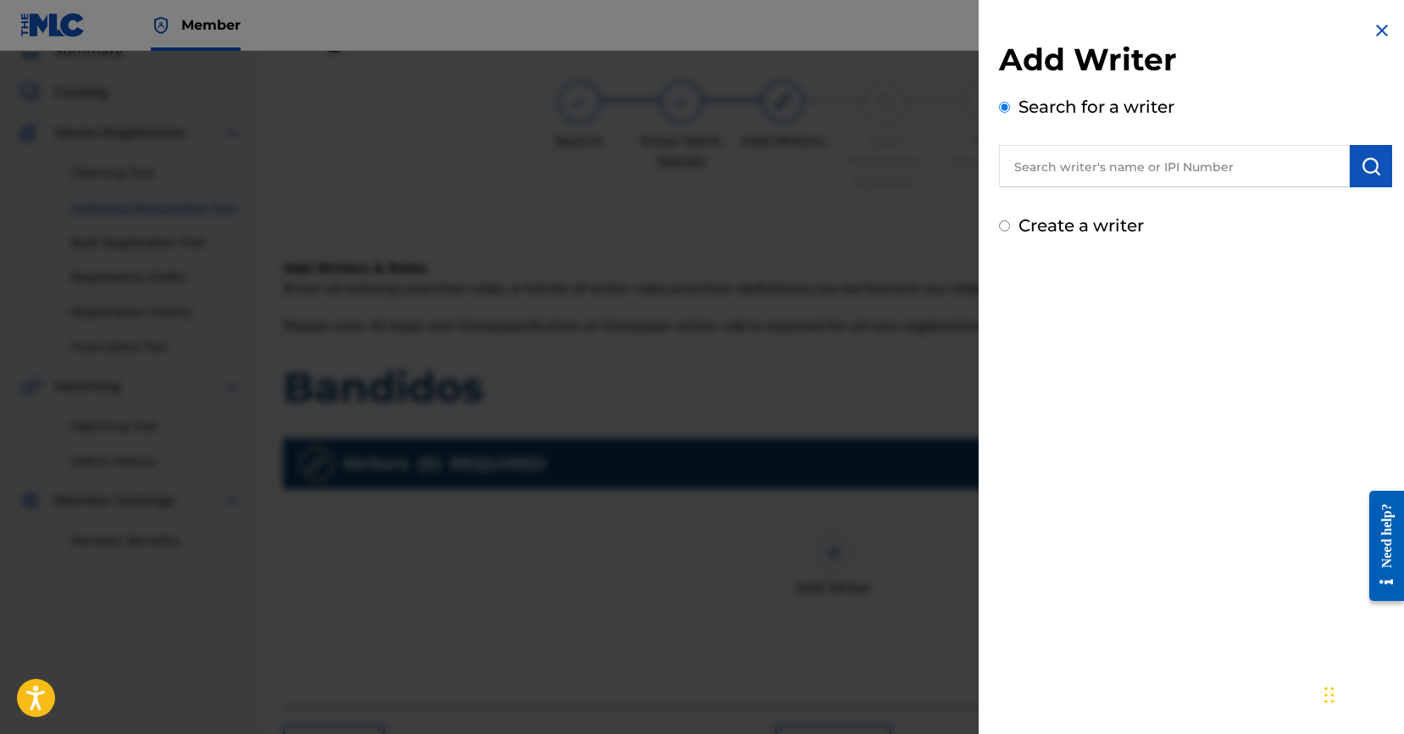
click at [1138, 167] on input "text" at bounding box center [1174, 166] width 351 height 42
paste input "[PERSON_NAME]"
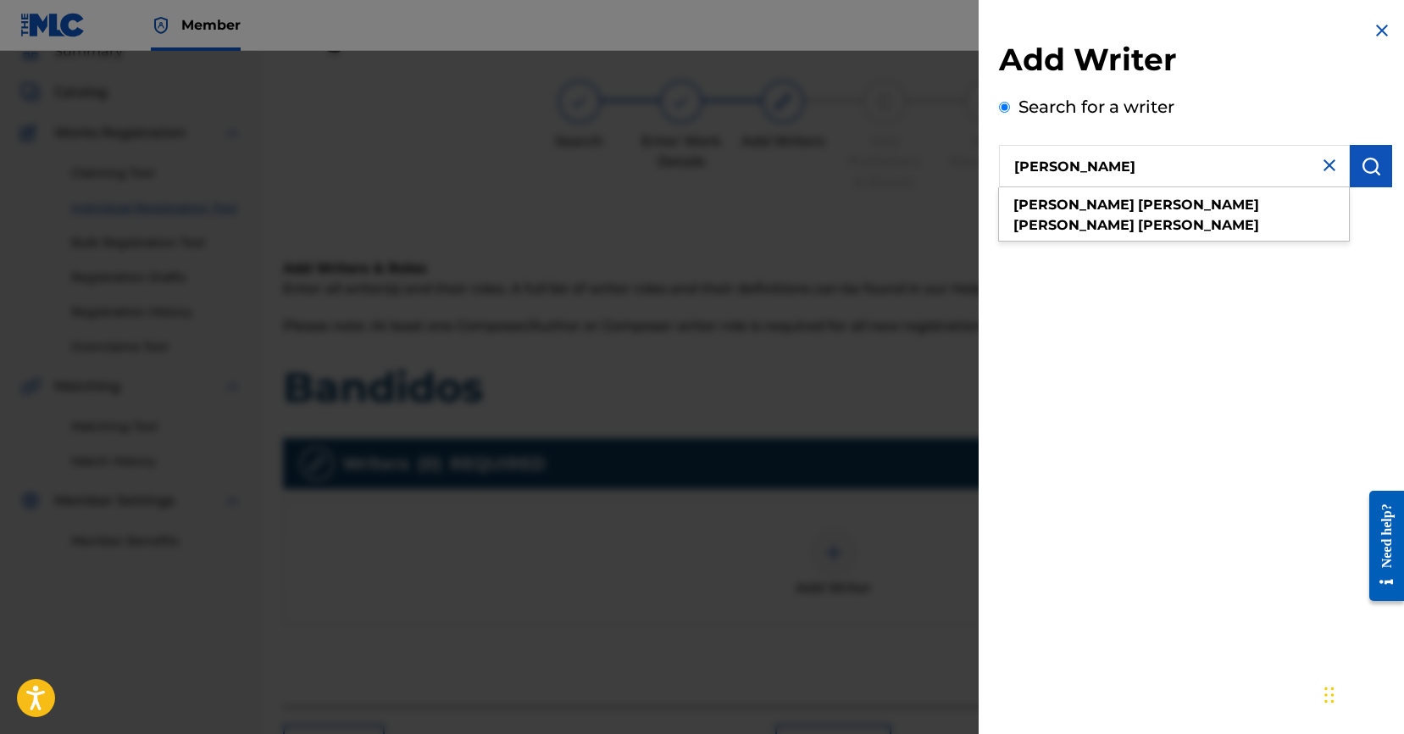
type input "[PERSON_NAME]"
click at [1372, 175] on img "submit" at bounding box center [1370, 166] width 20 height 20
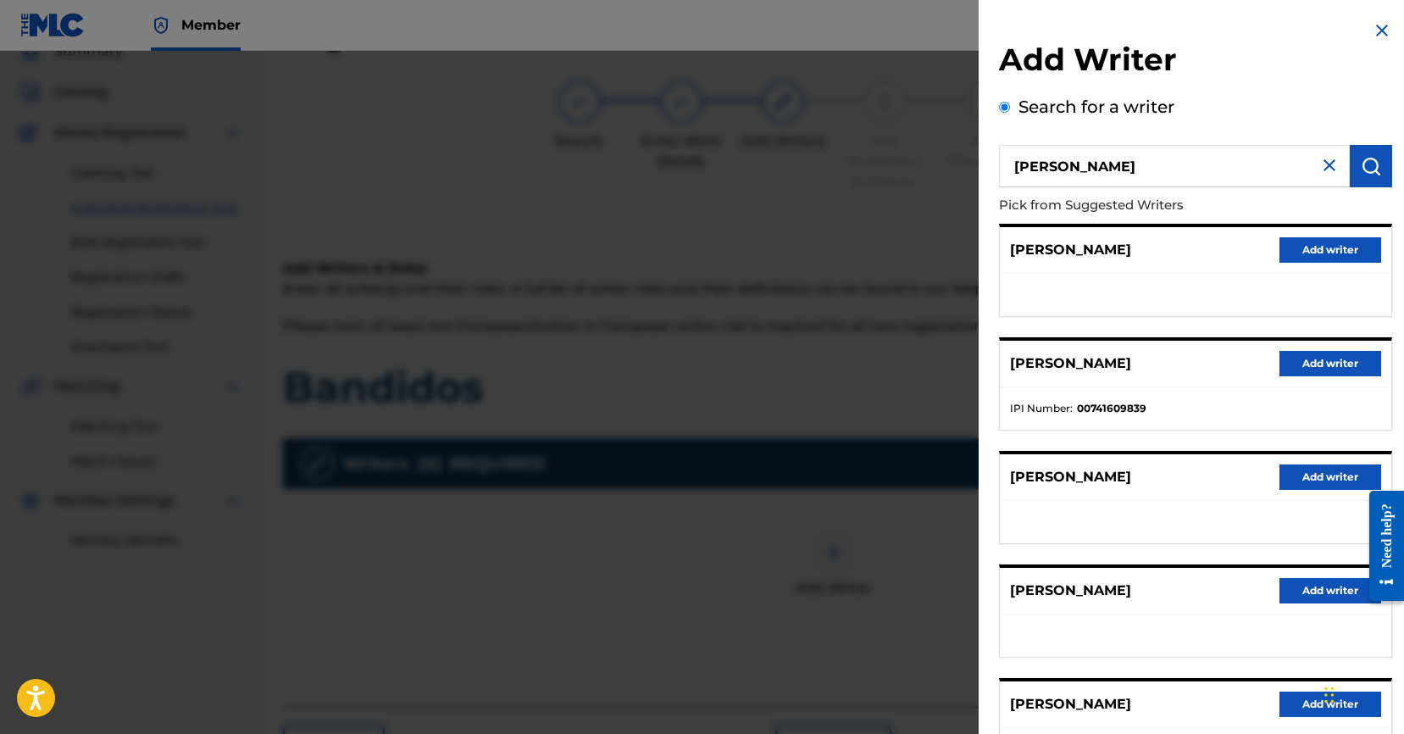
drag, startPoint x: 1328, startPoint y: 357, endPoint x: 1288, endPoint y: 370, distance: 42.6
click at [1328, 357] on button "Add writer" at bounding box center [1330, 363] width 102 height 25
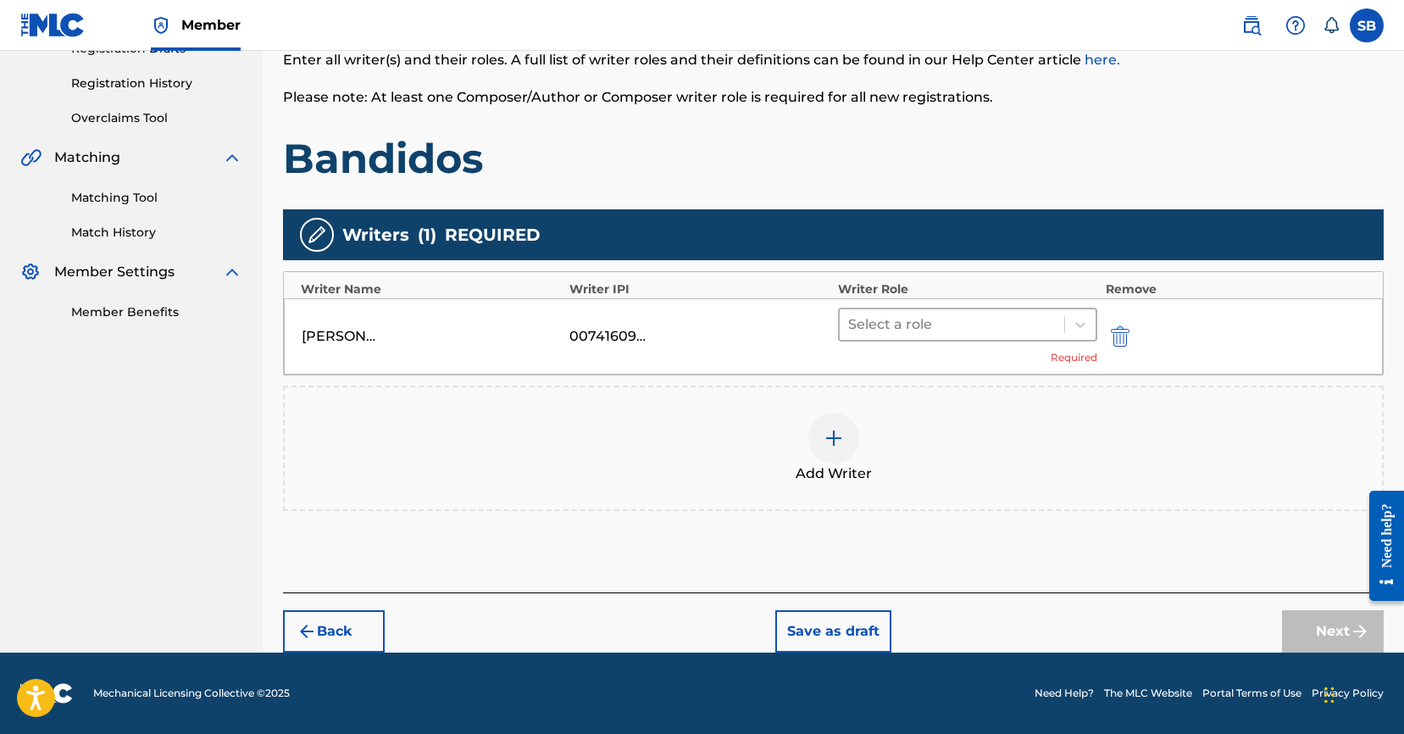
click at [926, 313] on div at bounding box center [952, 325] width 208 height 24
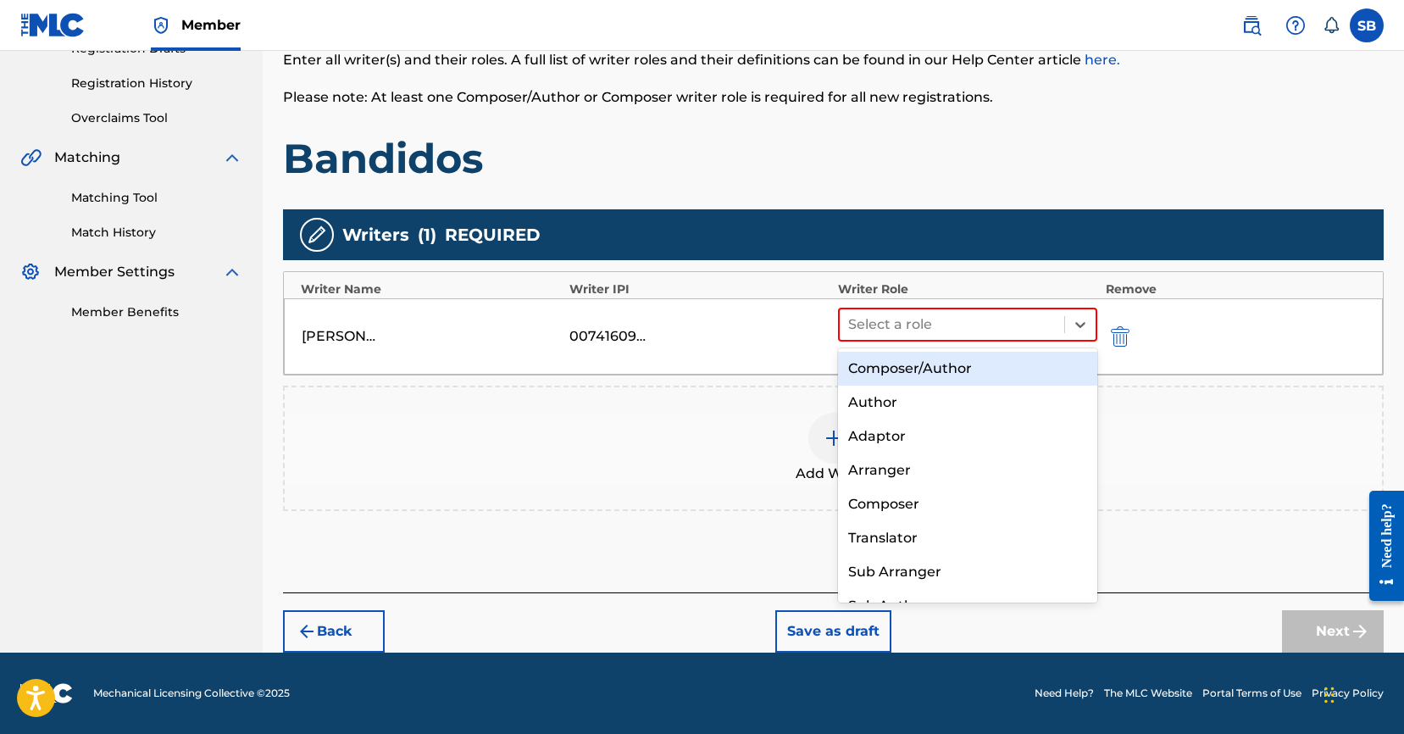
click at [941, 375] on div "Composer/Author" at bounding box center [967, 369] width 259 height 34
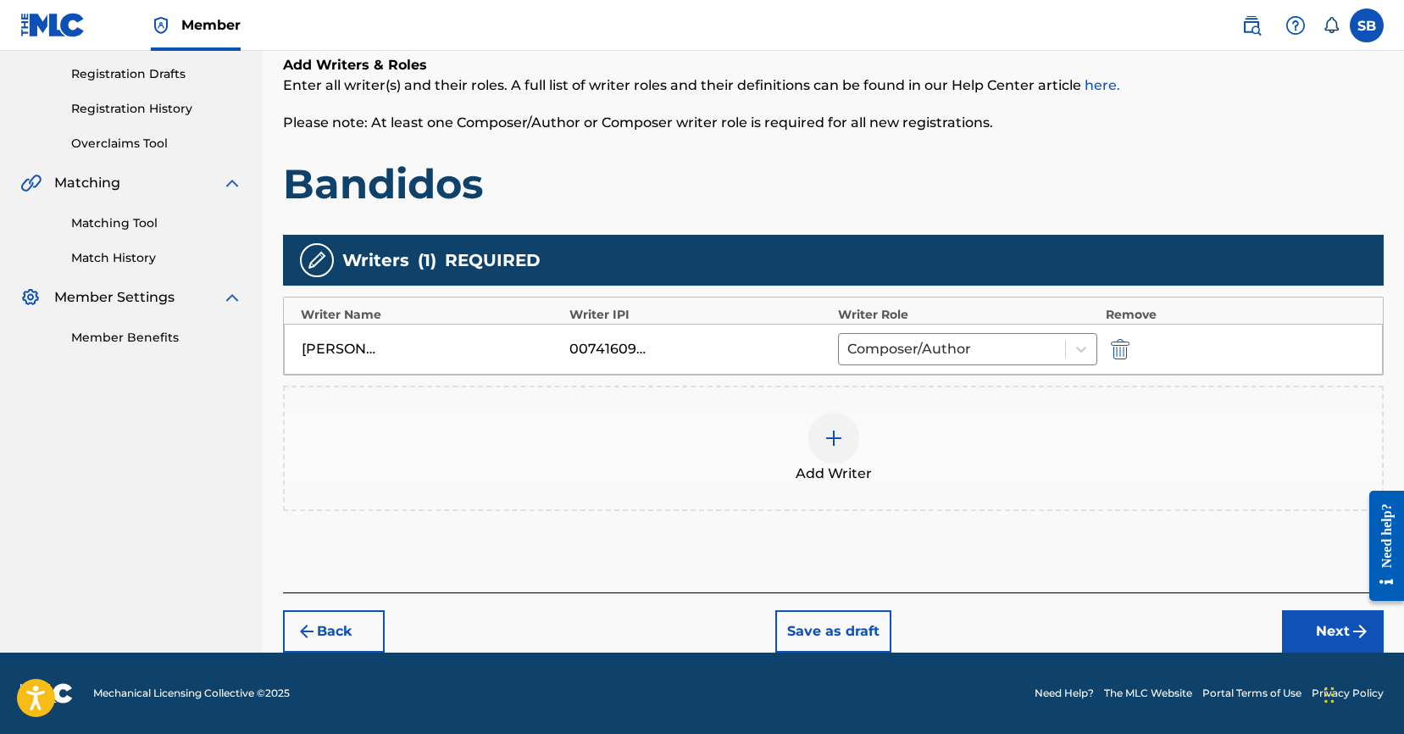
click at [1312, 634] on button "Next" at bounding box center [1333, 631] width 102 height 42
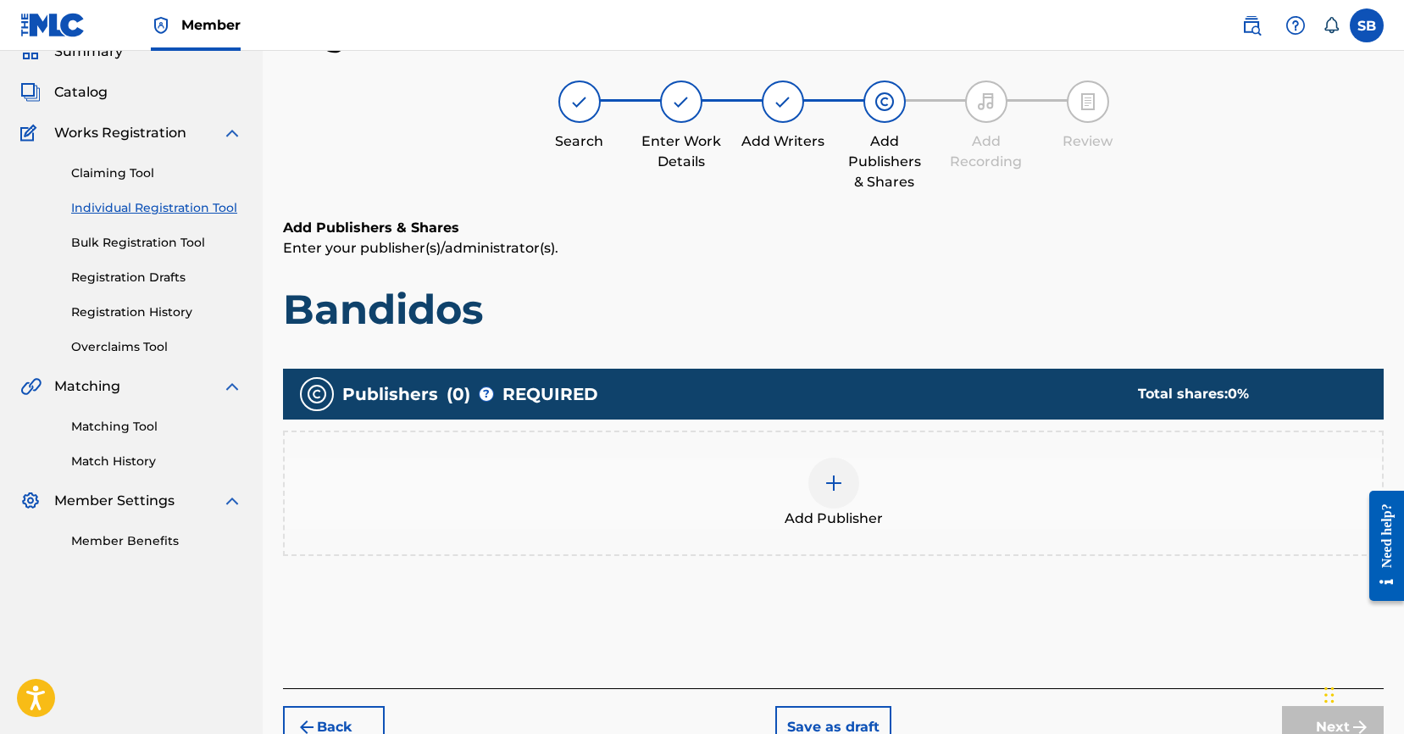
click at [836, 513] on span "Add Publisher" at bounding box center [833, 518] width 98 height 20
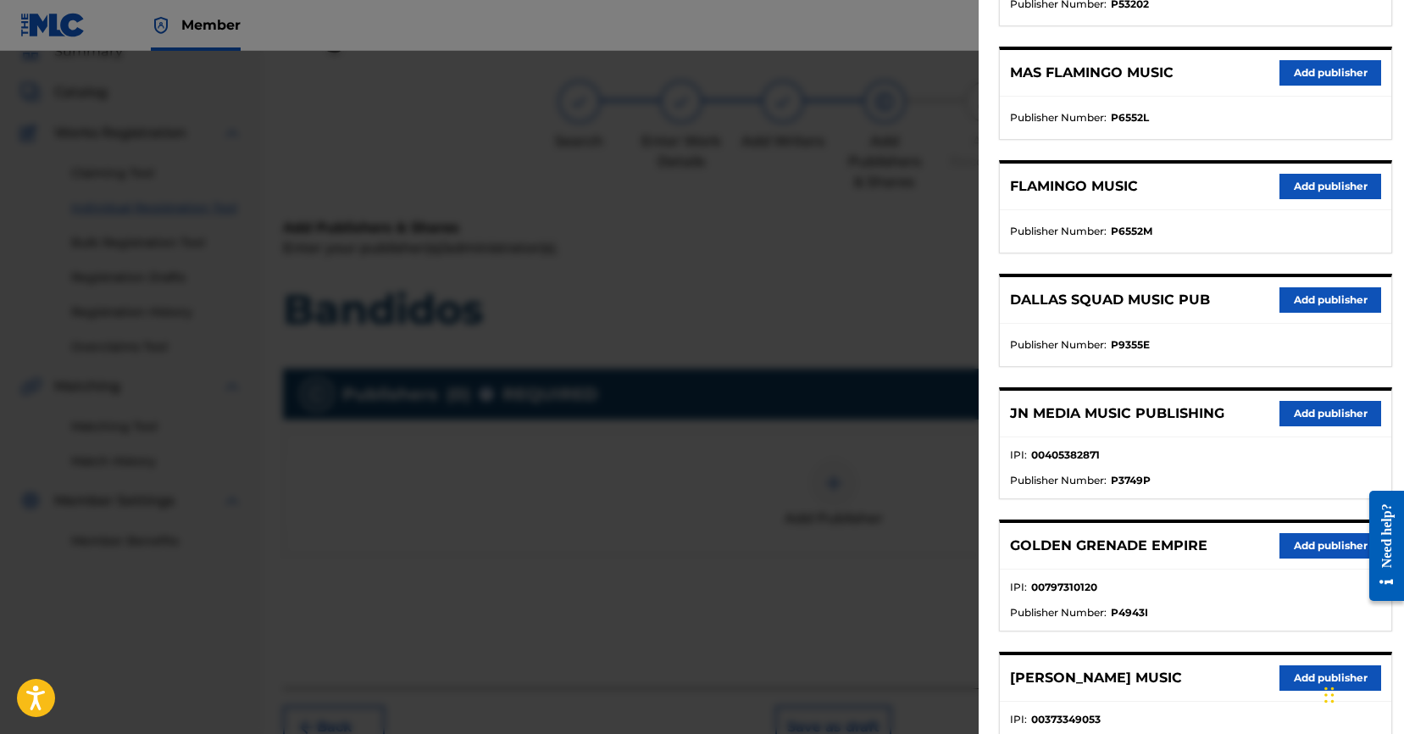
scroll to position [400, 0]
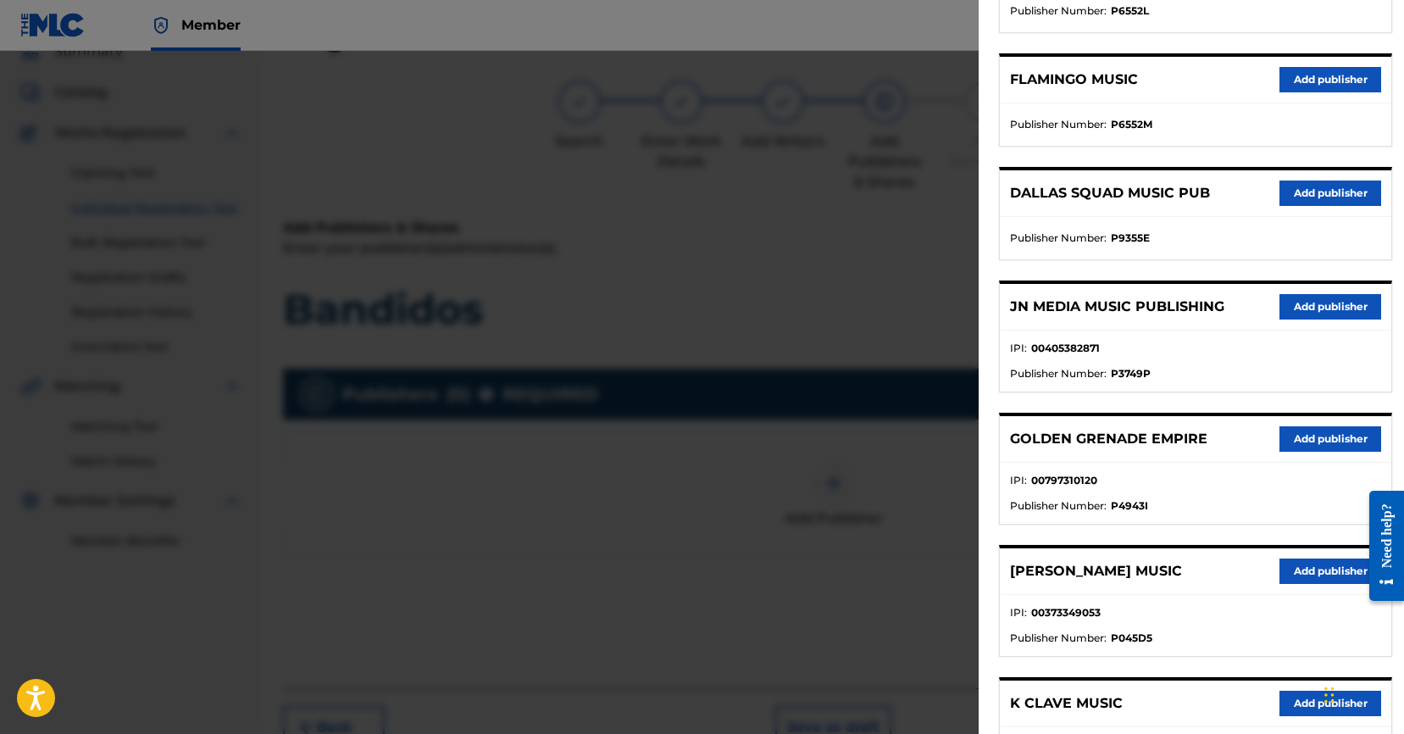
click at [1317, 307] on button "Add publisher" at bounding box center [1330, 306] width 102 height 25
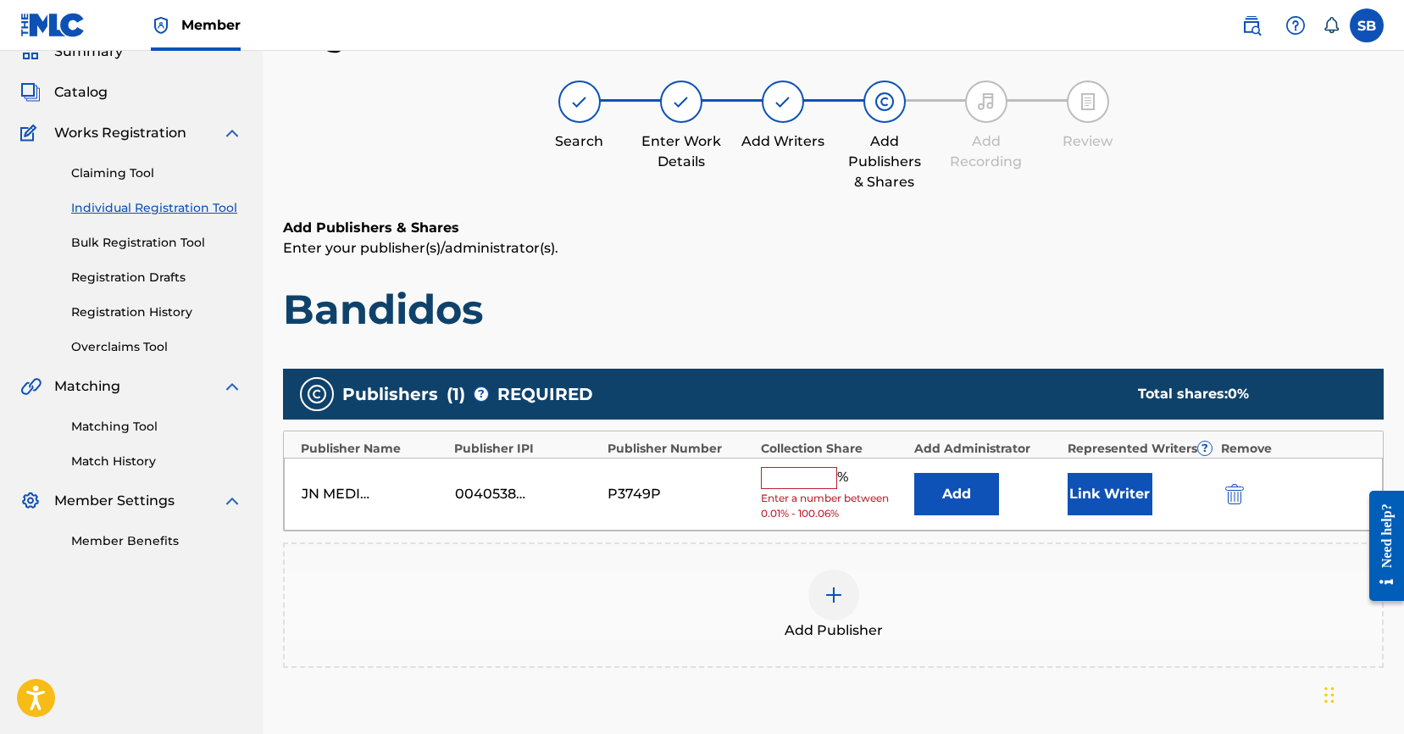
click at [811, 480] on input "text" at bounding box center [799, 478] width 76 height 22
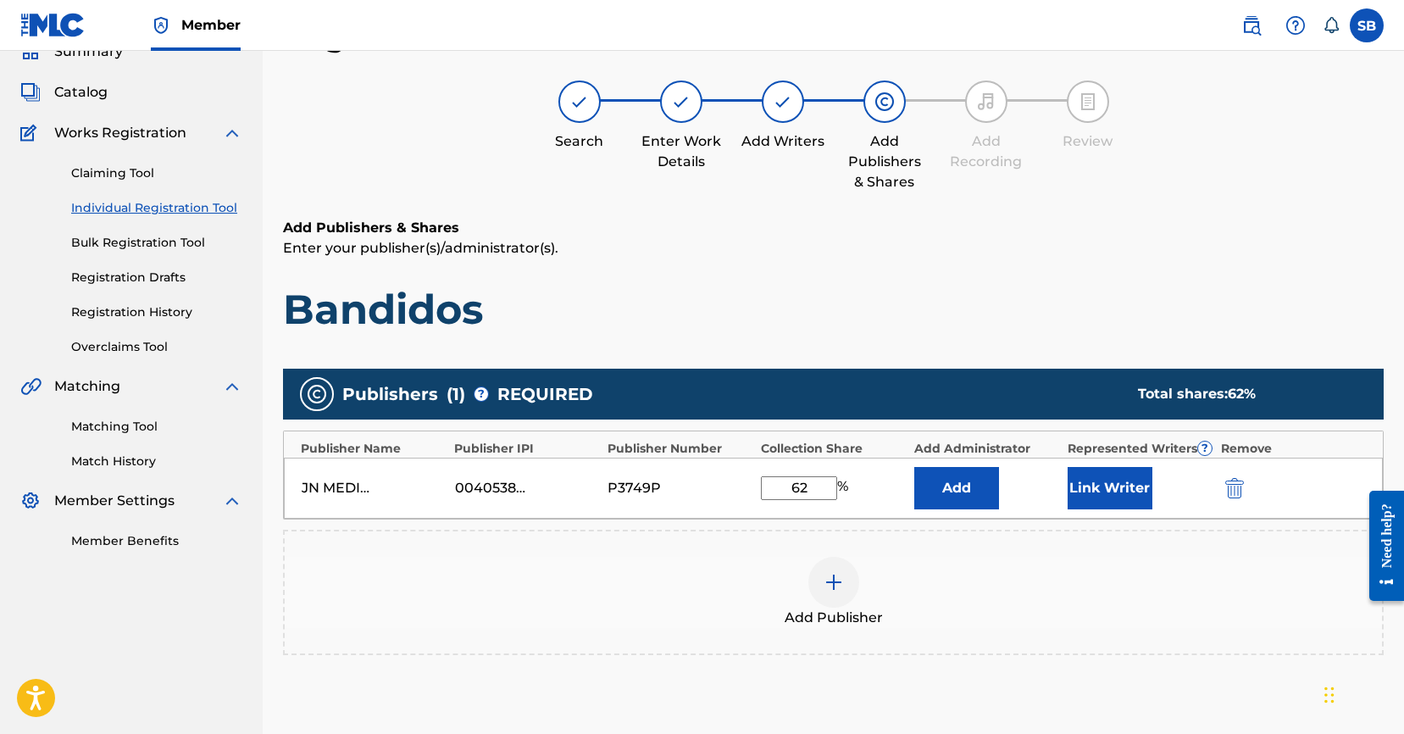
type input "62"
click at [1106, 491] on button "Link Writer" at bounding box center [1109, 488] width 85 height 42
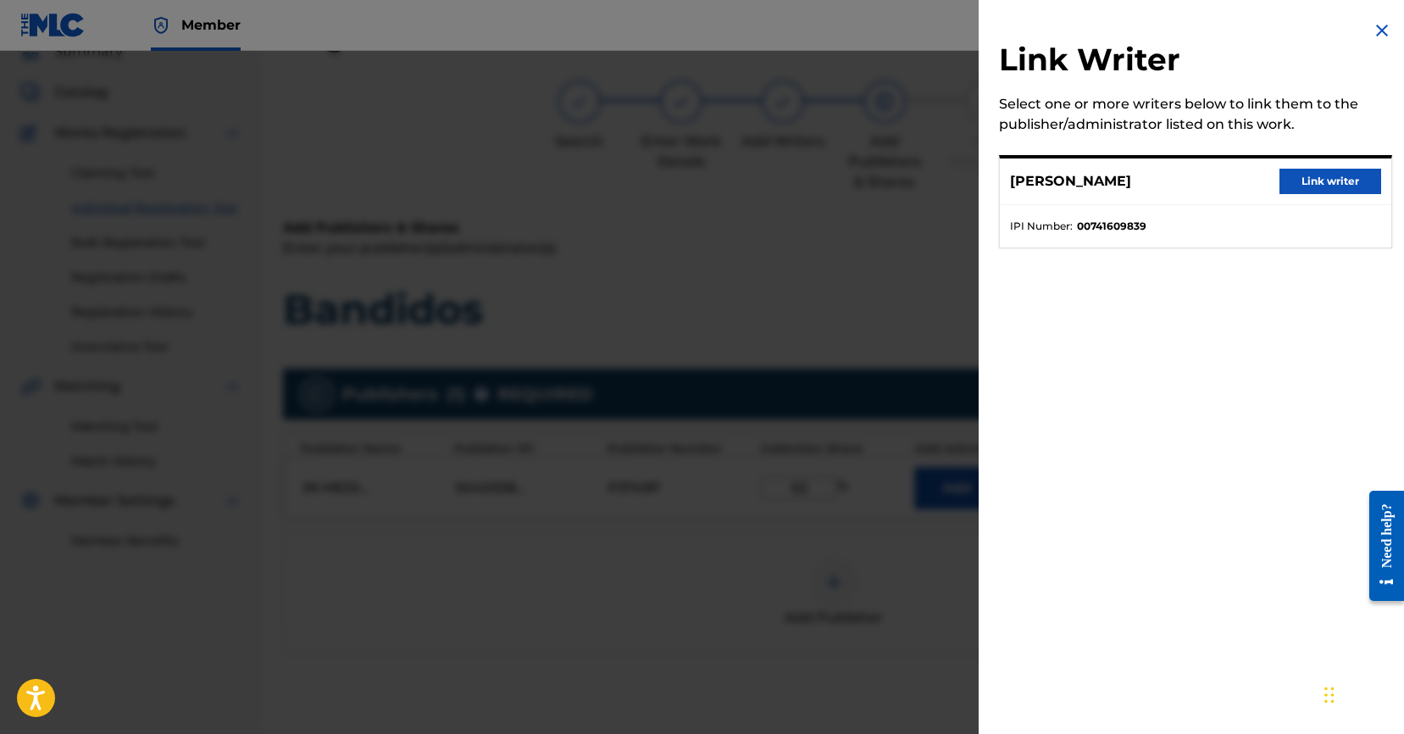
click at [1320, 181] on button "Link writer" at bounding box center [1330, 181] width 102 height 25
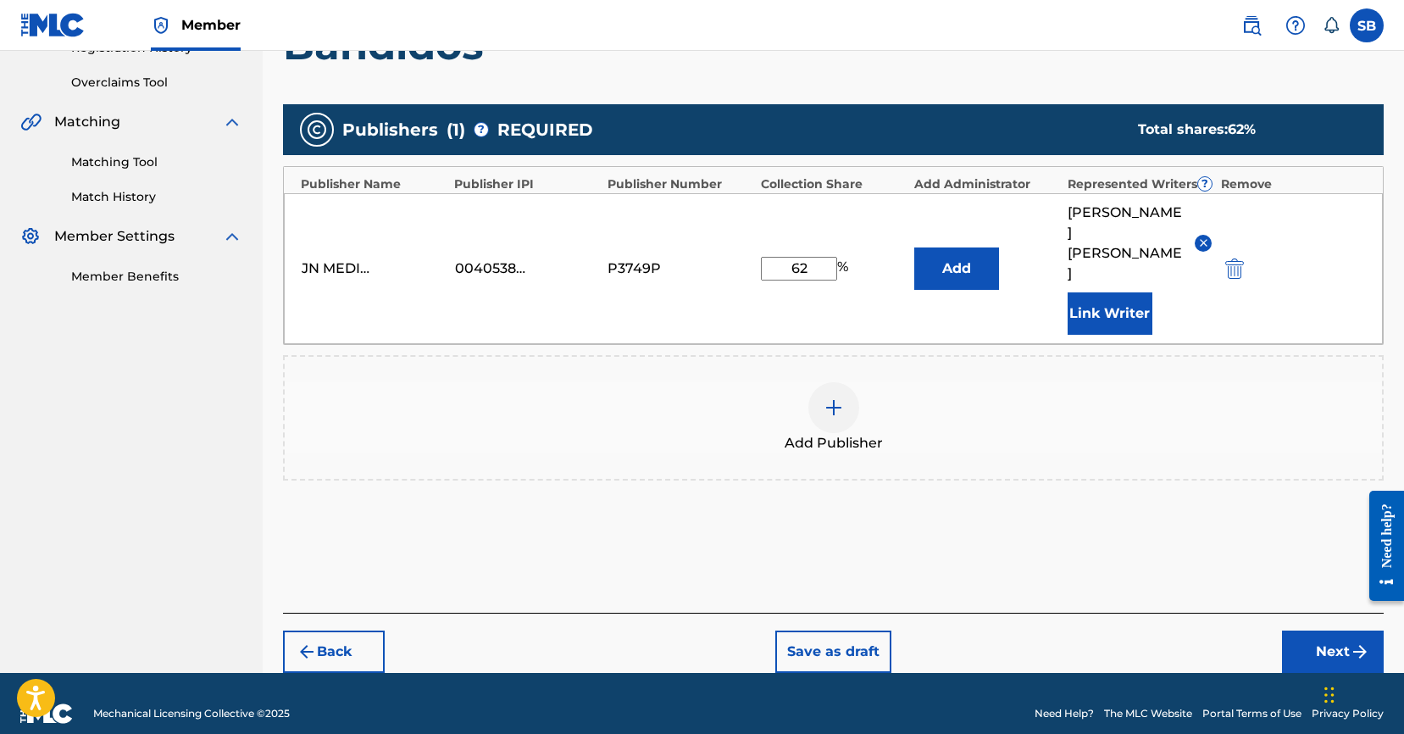
click at [1328, 630] on button "Next" at bounding box center [1333, 651] width 102 height 42
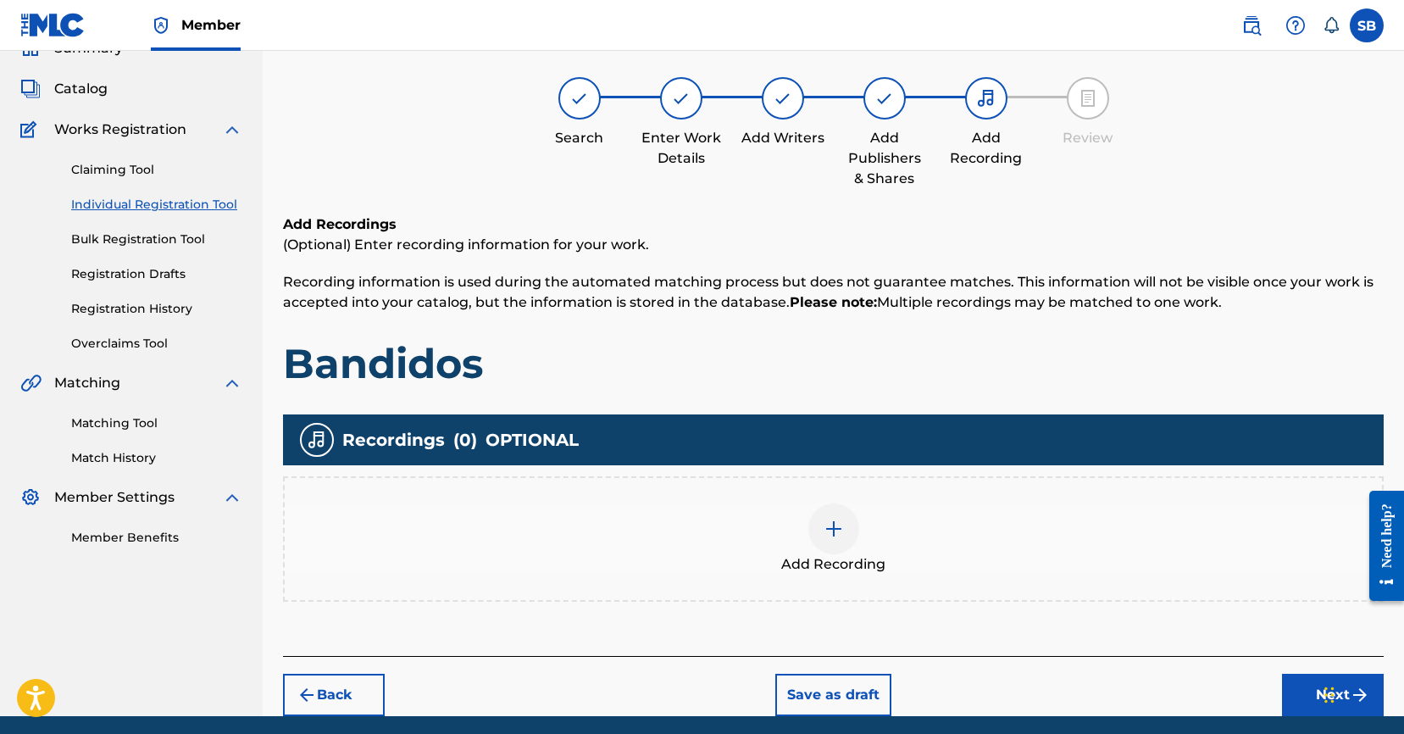
scroll to position [76, 0]
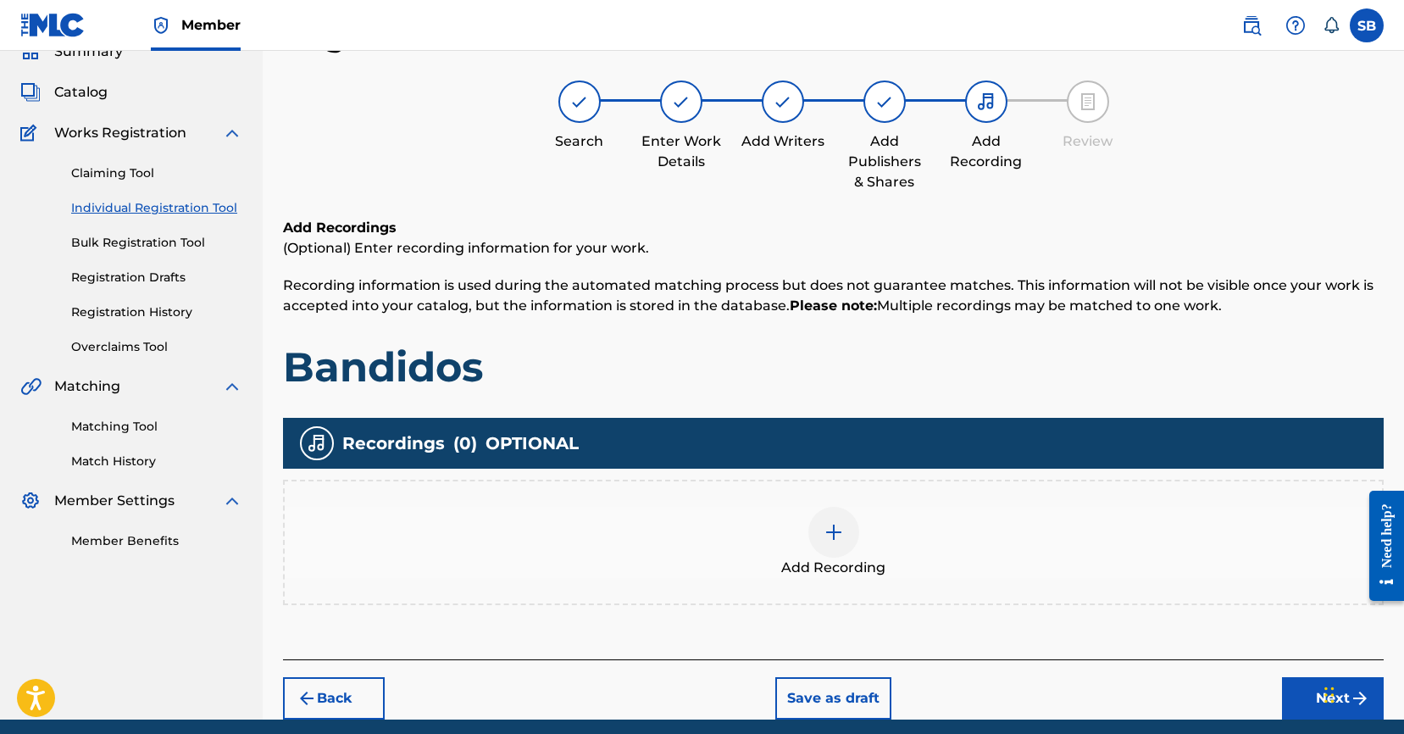
click at [839, 528] on img at bounding box center [833, 532] width 20 height 20
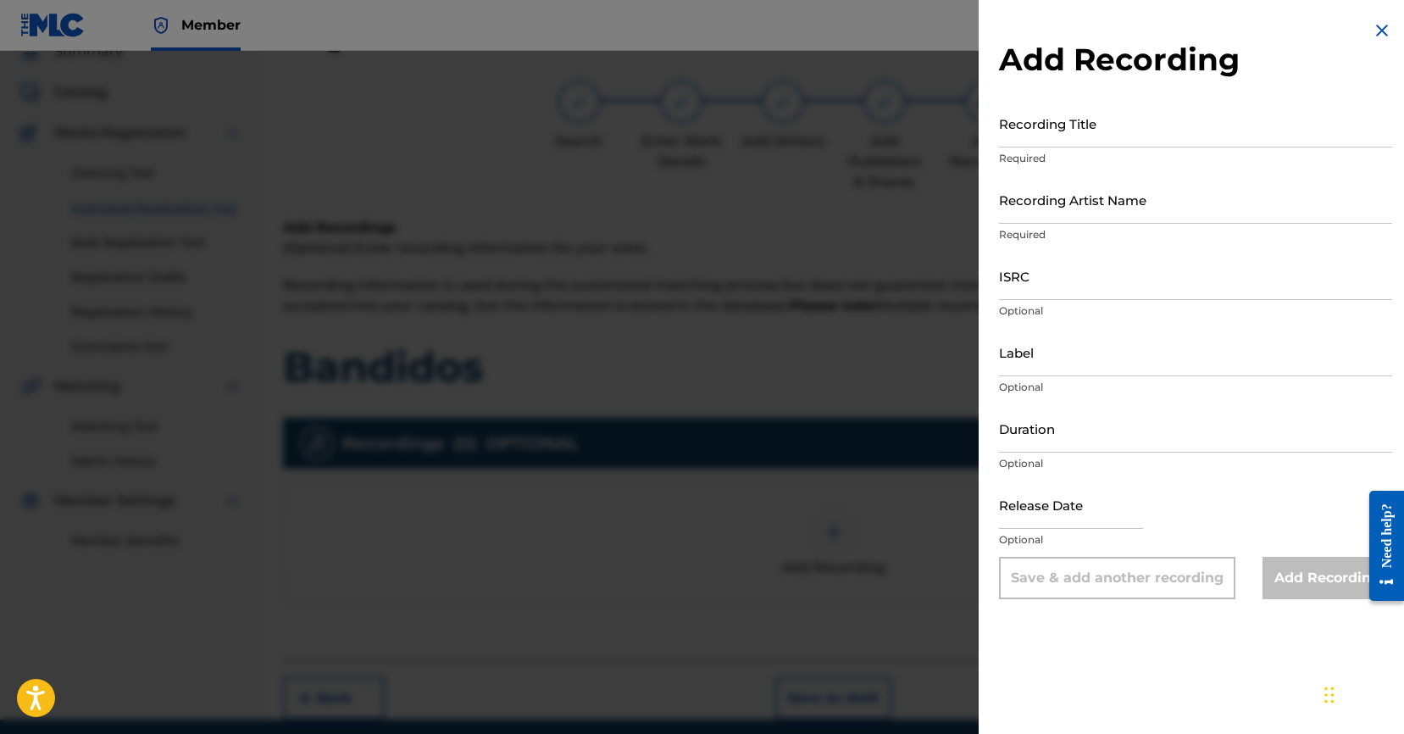
click at [1089, 280] on input "ISRC" at bounding box center [1195, 276] width 393 height 48
paste input "USUYG1733788"
type input "USUYG1733788"
click at [1222, 191] on input "Recording Artist Name" at bounding box center [1195, 199] width 393 height 48
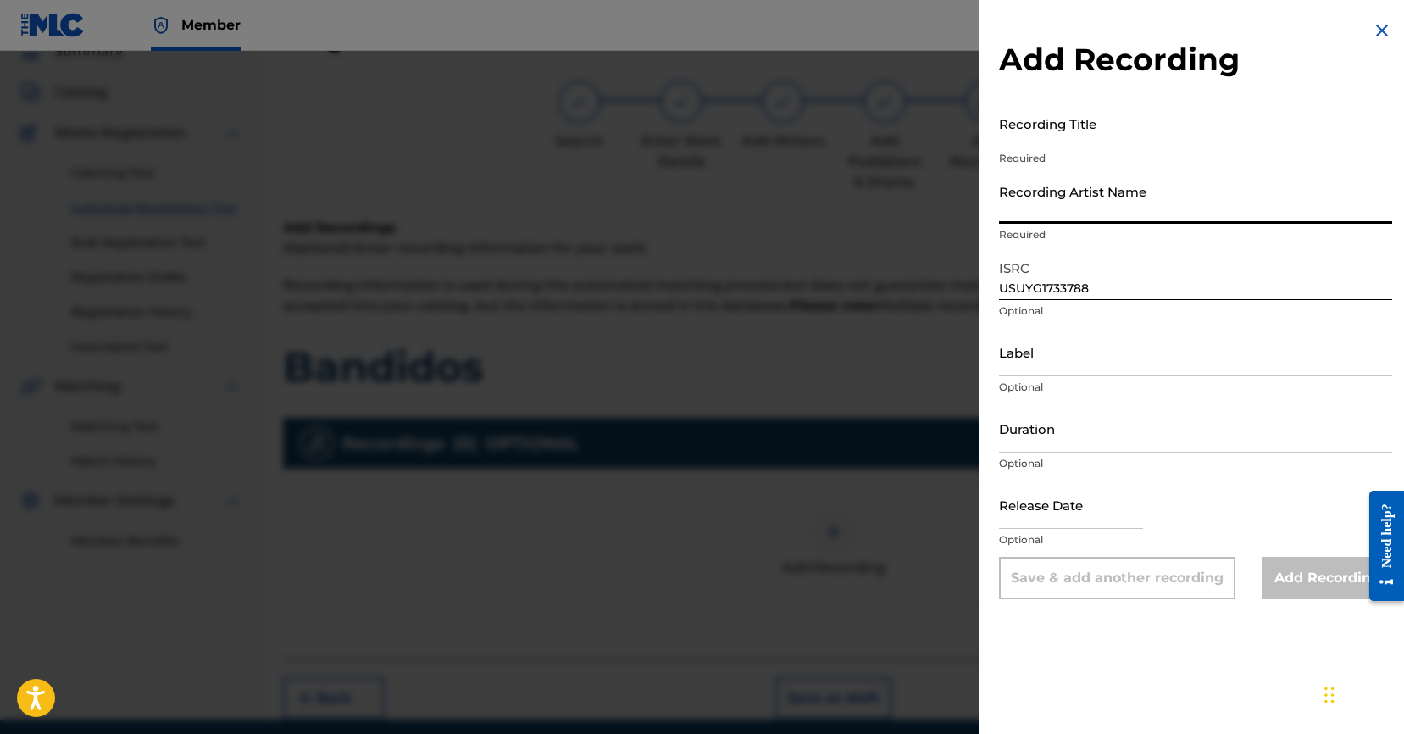
paste input "C-Kan, Eme MalaFe"
type input "C-Kan, Eme MalaFe"
click at [1111, 146] on input "Recording Title" at bounding box center [1195, 123] width 393 height 48
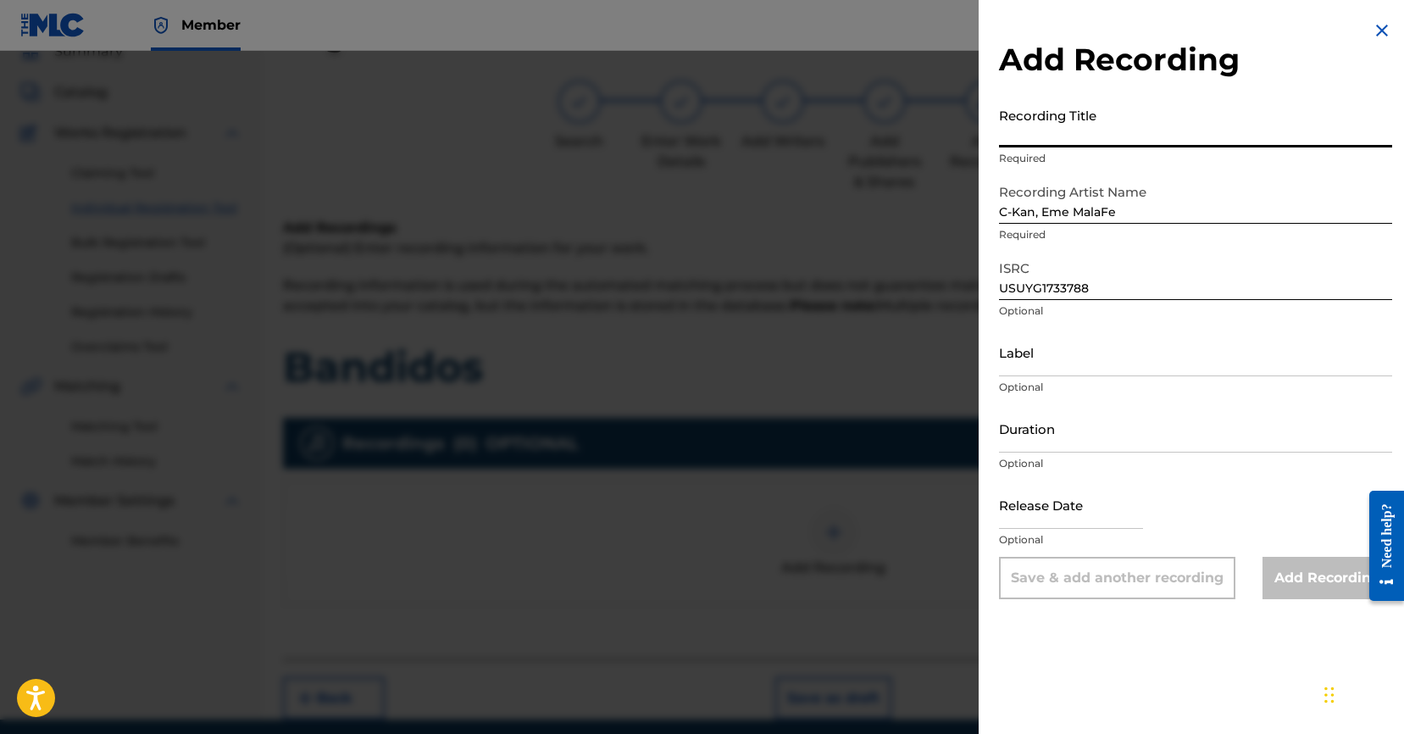
paste input "Bandidos"
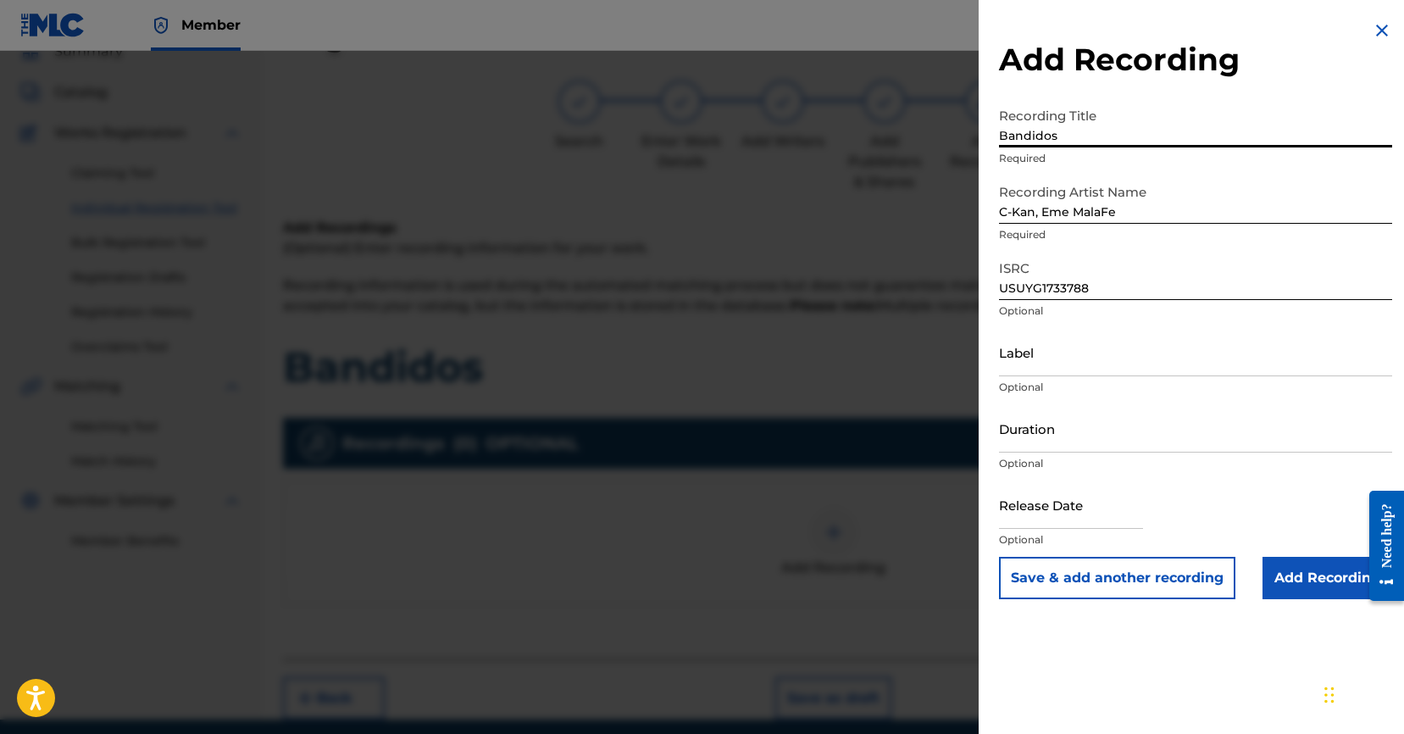
type input "Bandidos"
click at [1310, 577] on input "Add Recording" at bounding box center [1327, 578] width 130 height 42
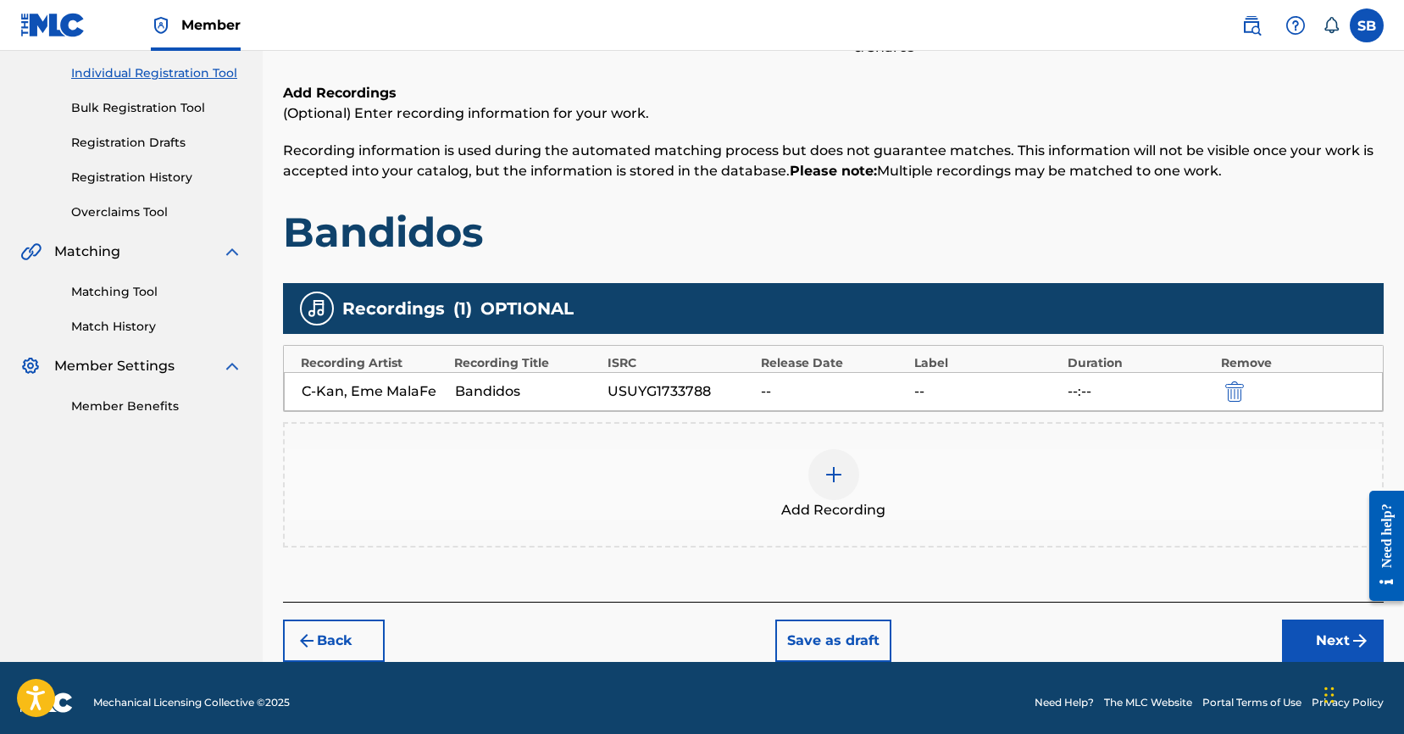
scroll to position [220, 0]
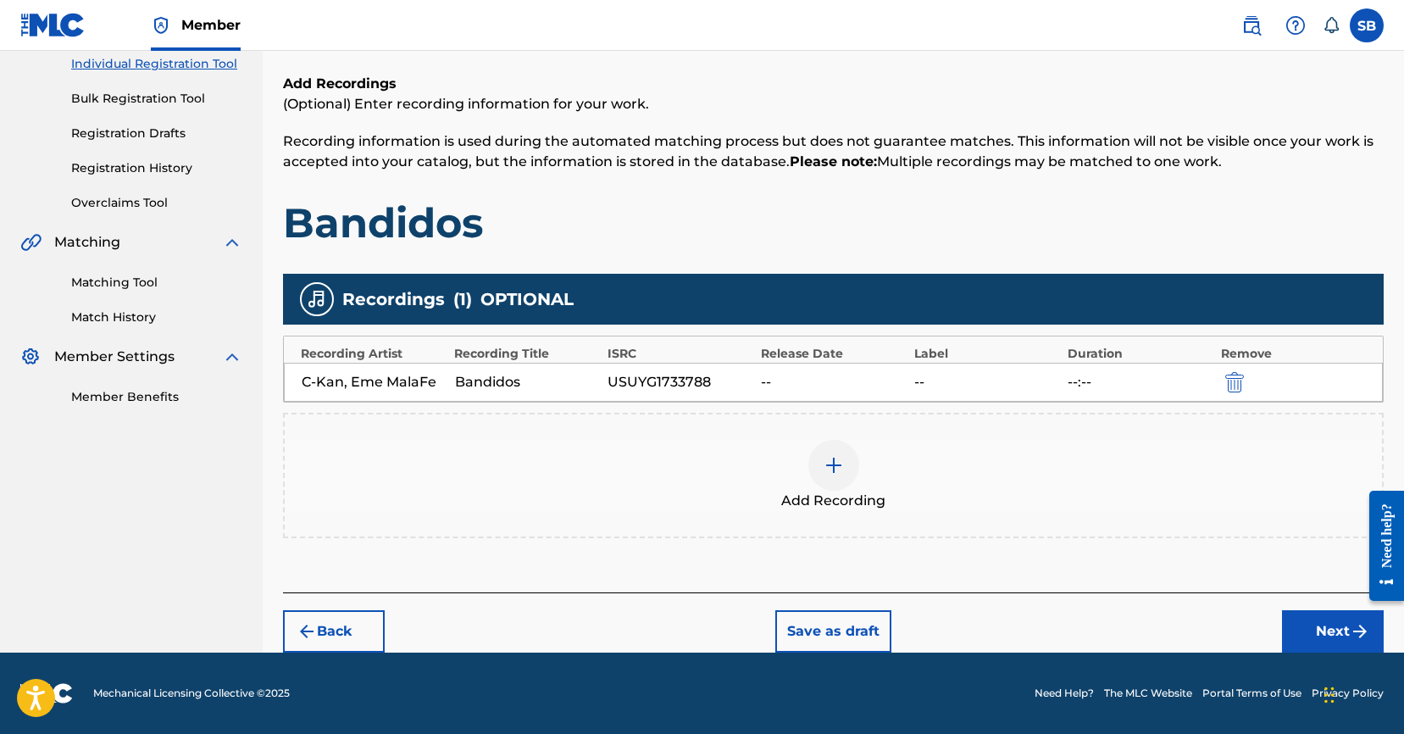
click at [1310, 630] on button "Next" at bounding box center [1333, 631] width 102 height 42
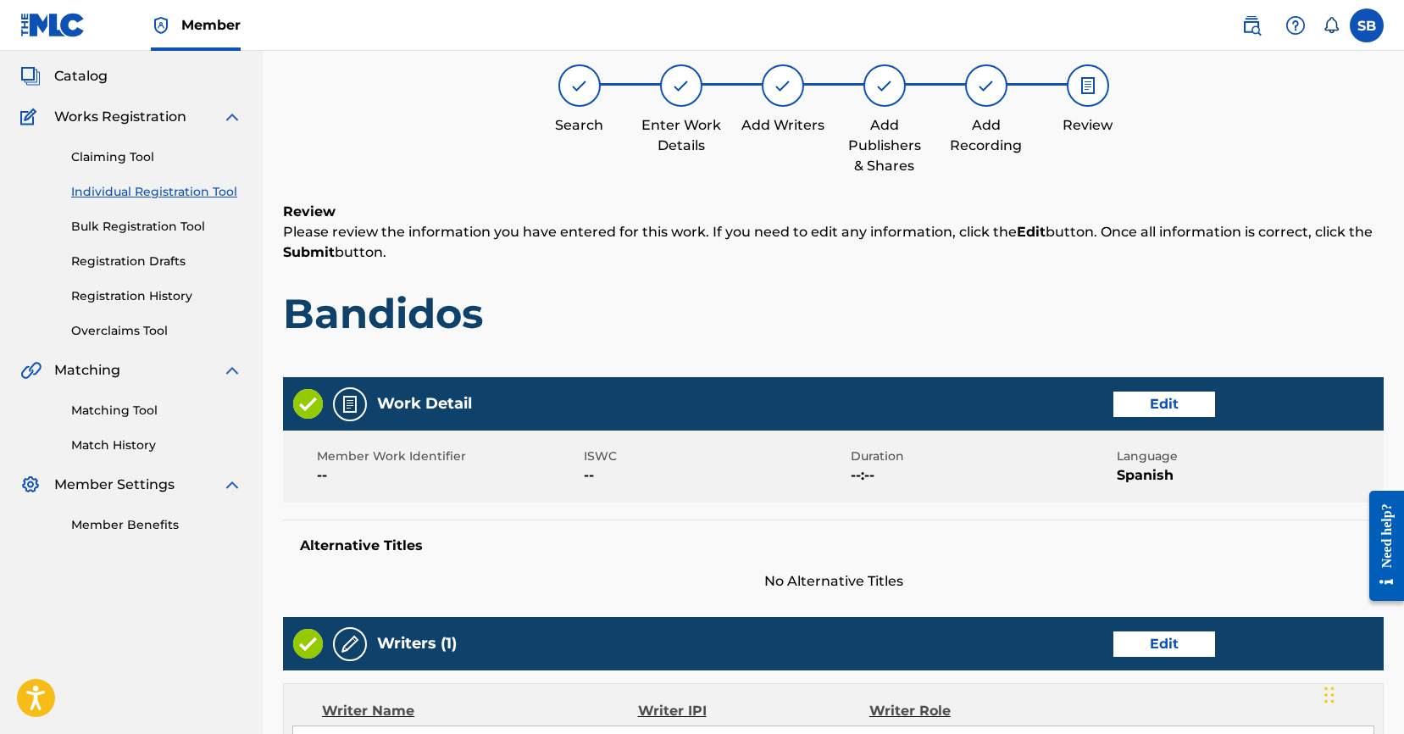
scroll to position [76, 0]
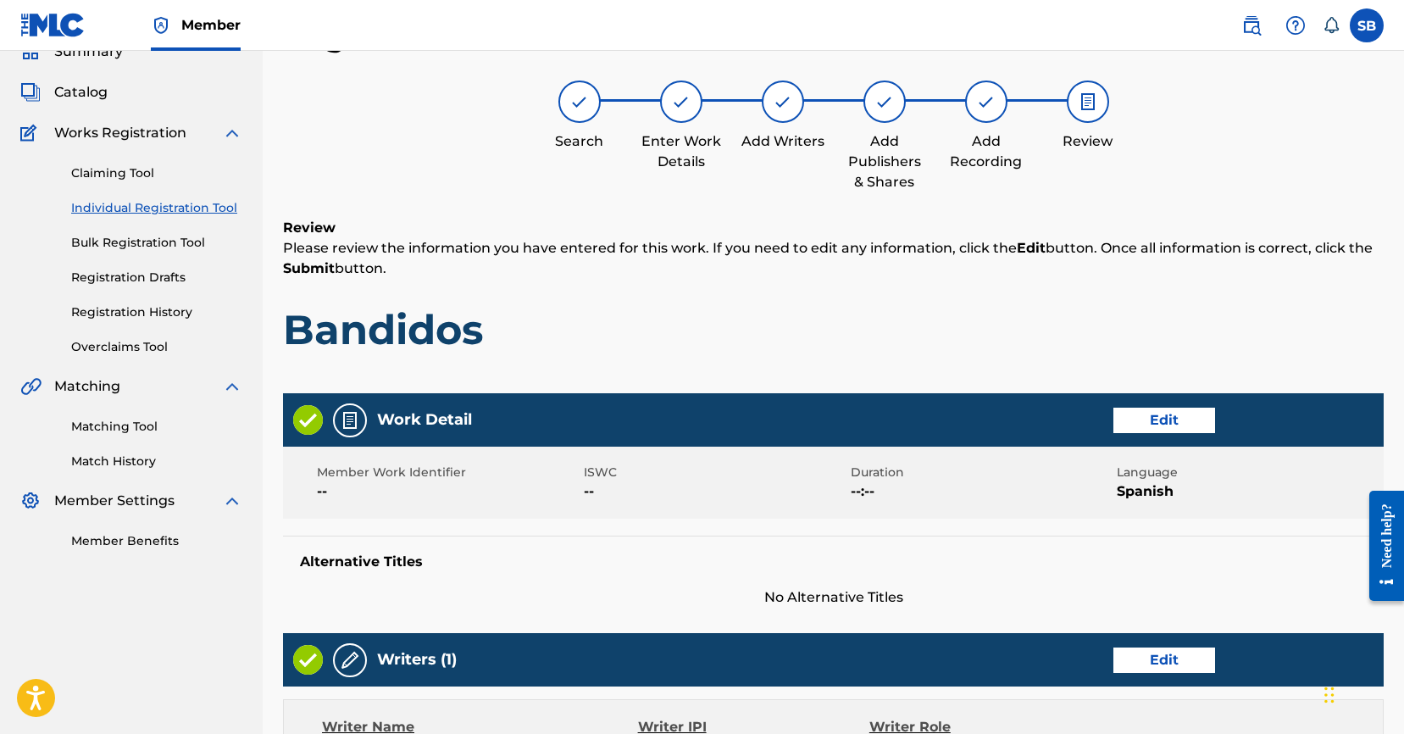
click at [761, 358] on div "Review Please review the information you have entered for this work. If you nee…" at bounding box center [833, 299] width 1100 height 163
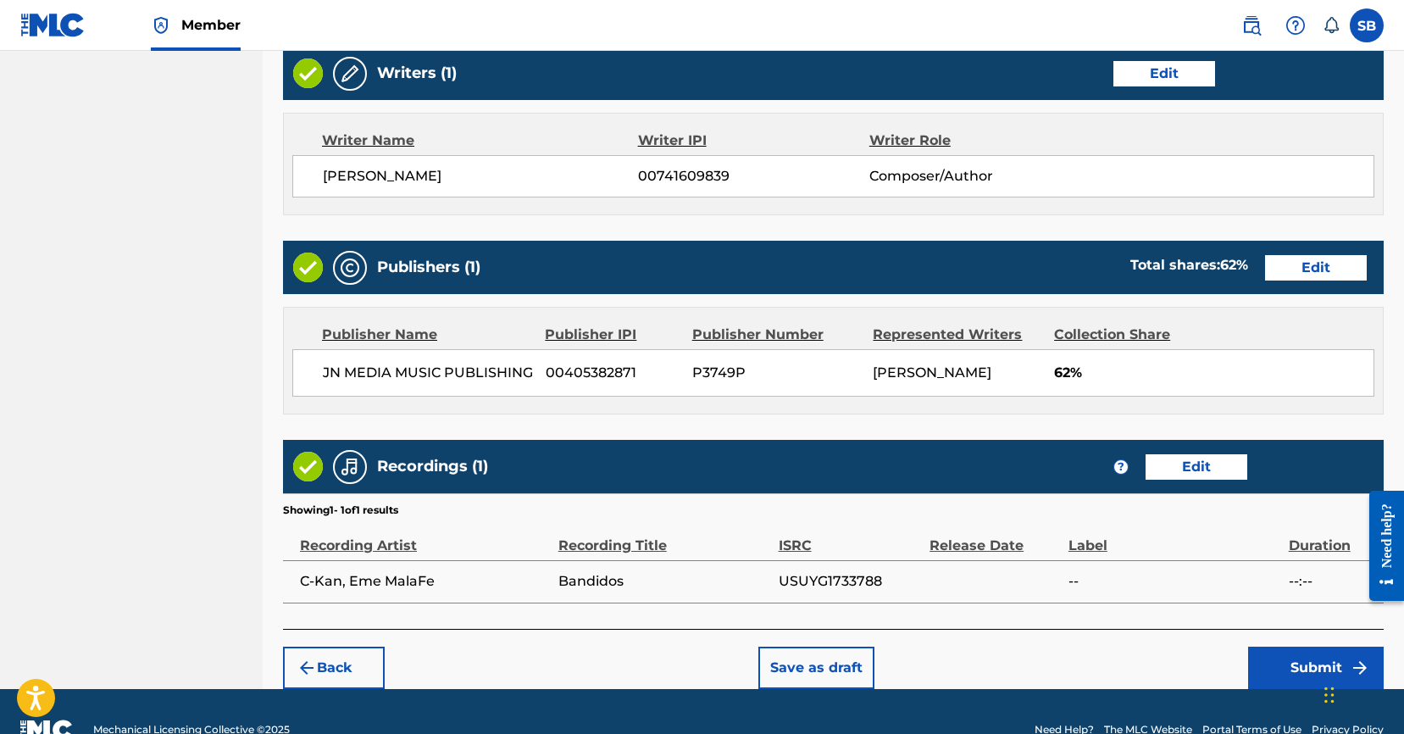
scroll to position [719, 0]
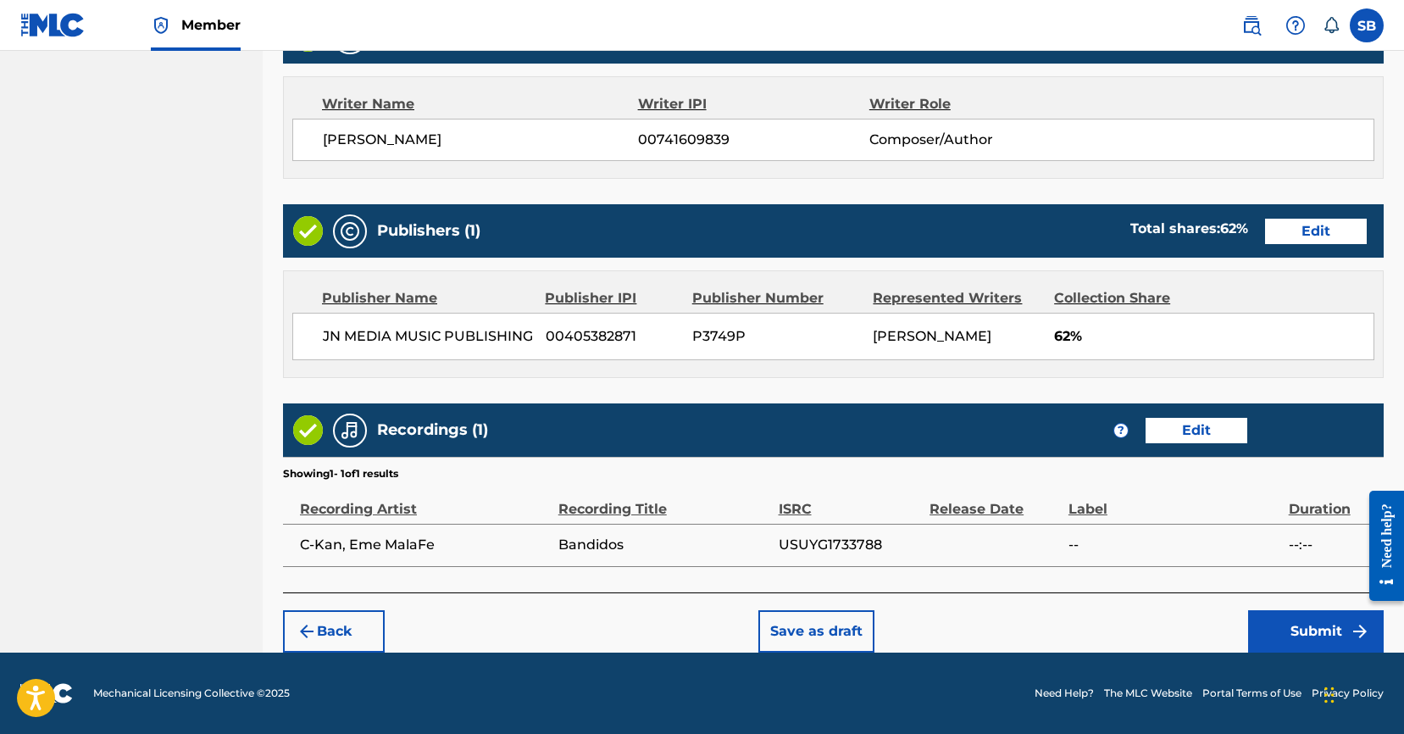
click at [1285, 615] on button "Submit" at bounding box center [1316, 631] width 136 height 42
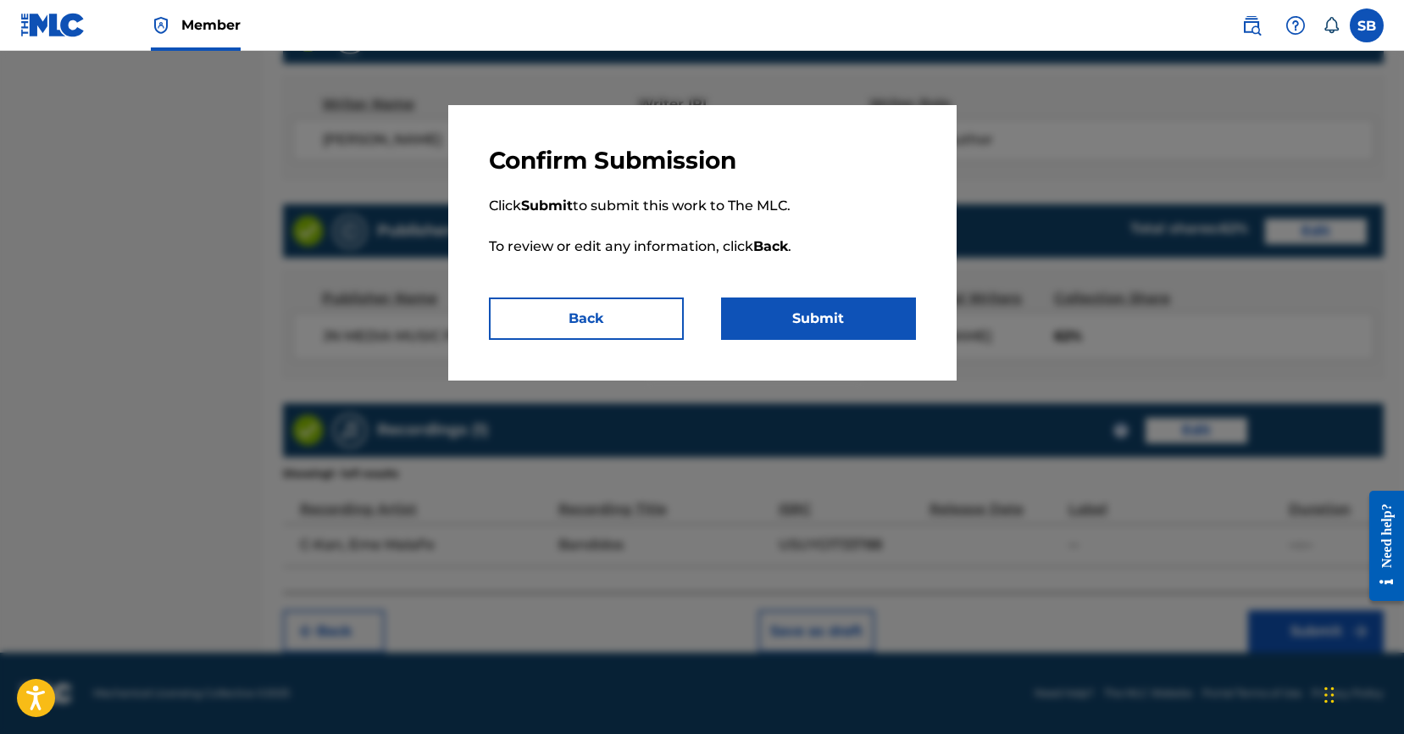
click at [839, 310] on button "Submit" at bounding box center [818, 318] width 195 height 42
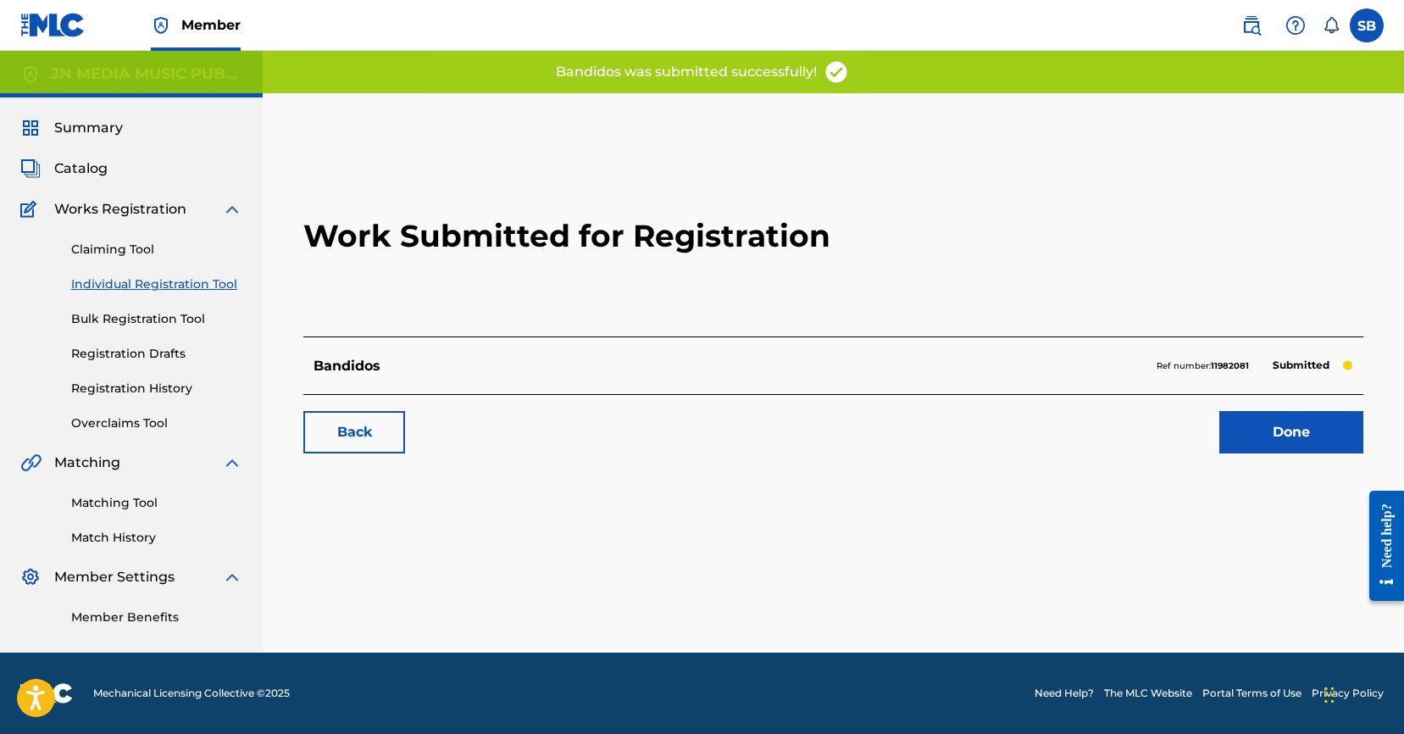
click at [1337, 425] on link "Done" at bounding box center [1291, 432] width 144 height 42
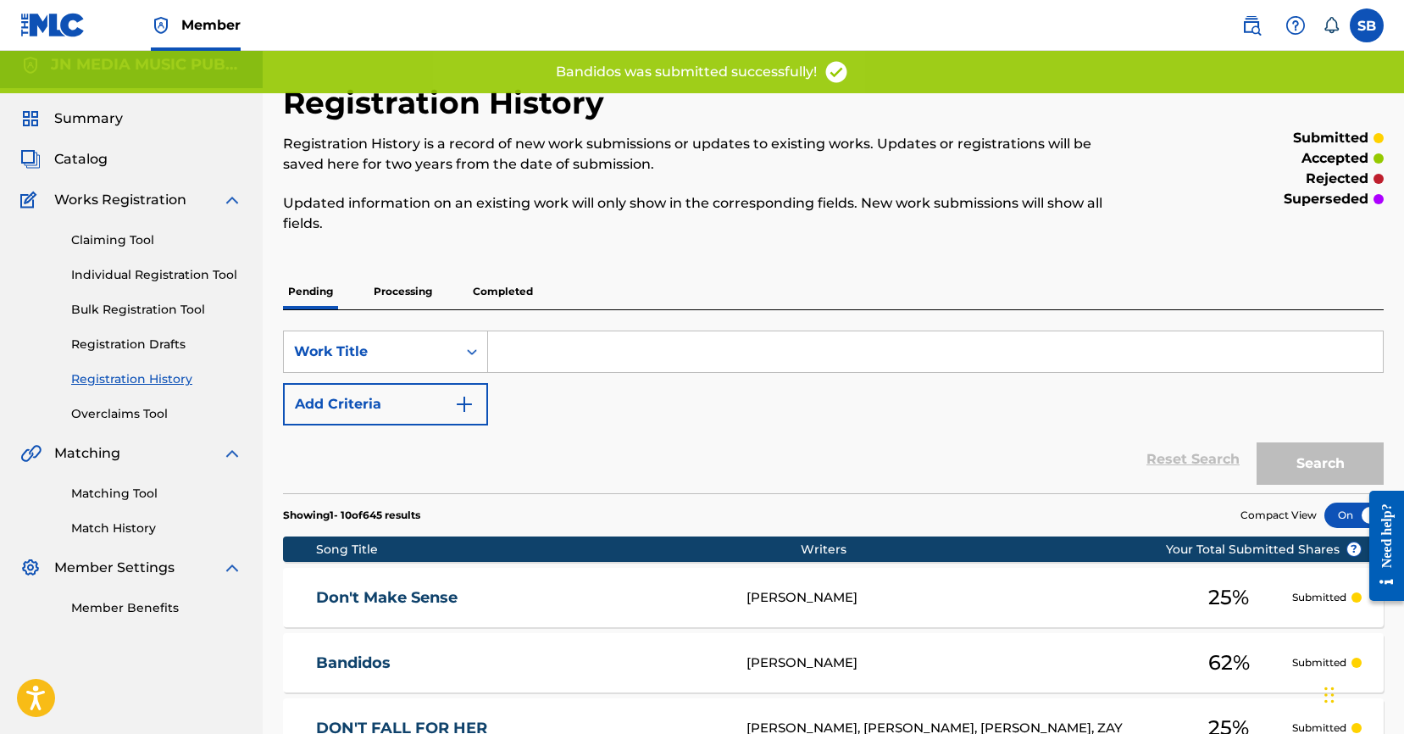
scroll to position [11, 0]
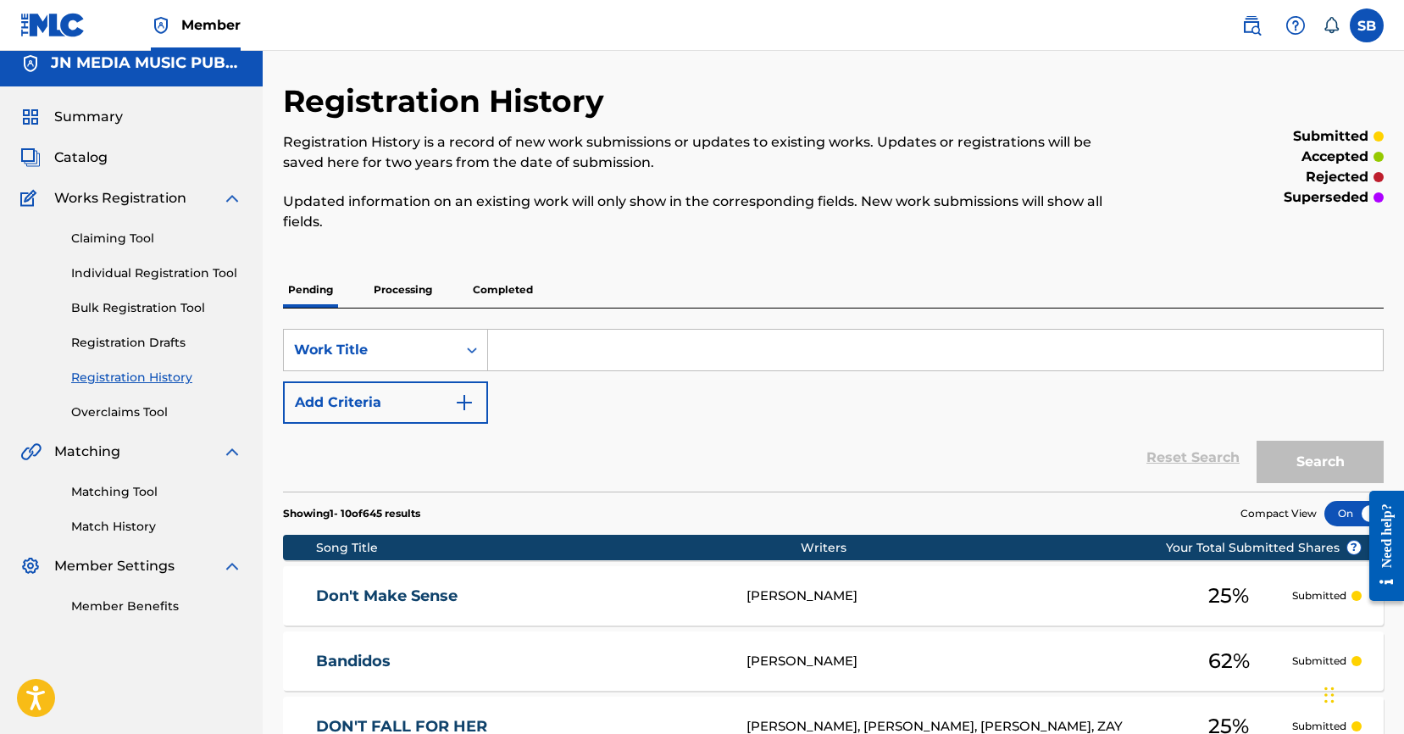
click at [197, 275] on link "Individual Registration Tool" at bounding box center [156, 273] width 171 height 18
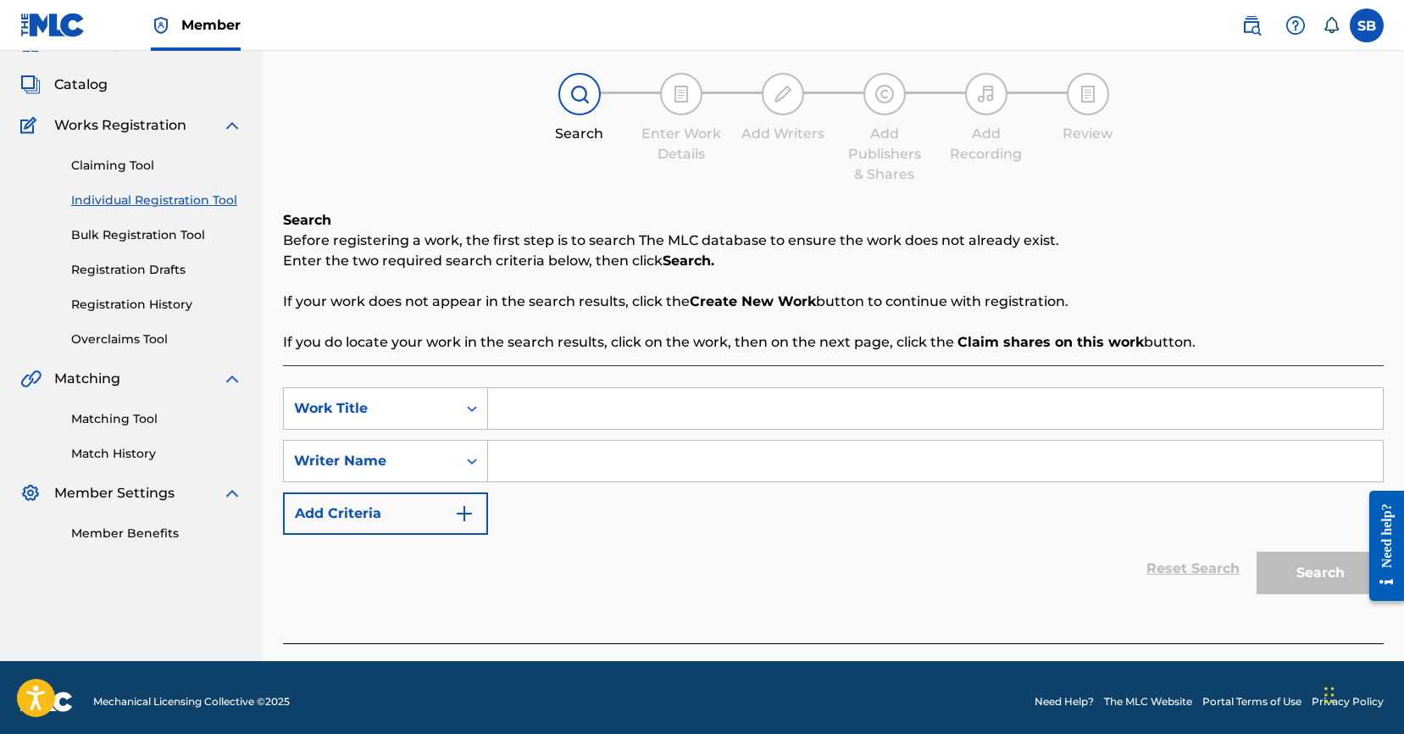
scroll to position [92, 0]
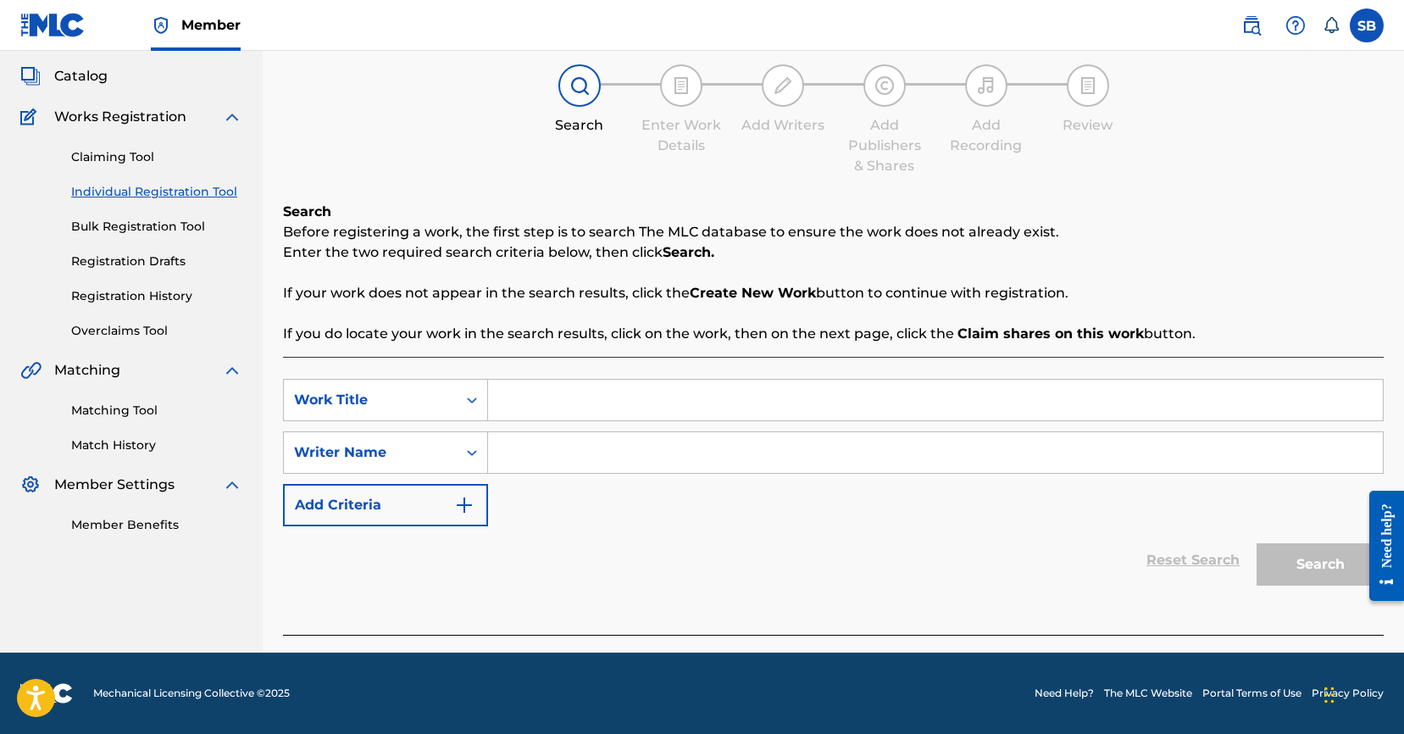
click at [547, 391] on input "Search Form" at bounding box center [935, 399] width 895 height 41
paste input "El tiempo del reloj"
type input "El tiempo del reloj"
click at [540, 454] on input "Search Form" at bounding box center [935, 452] width 895 height 41
click at [803, 463] on input "Search Form" at bounding box center [935, 452] width 895 height 41
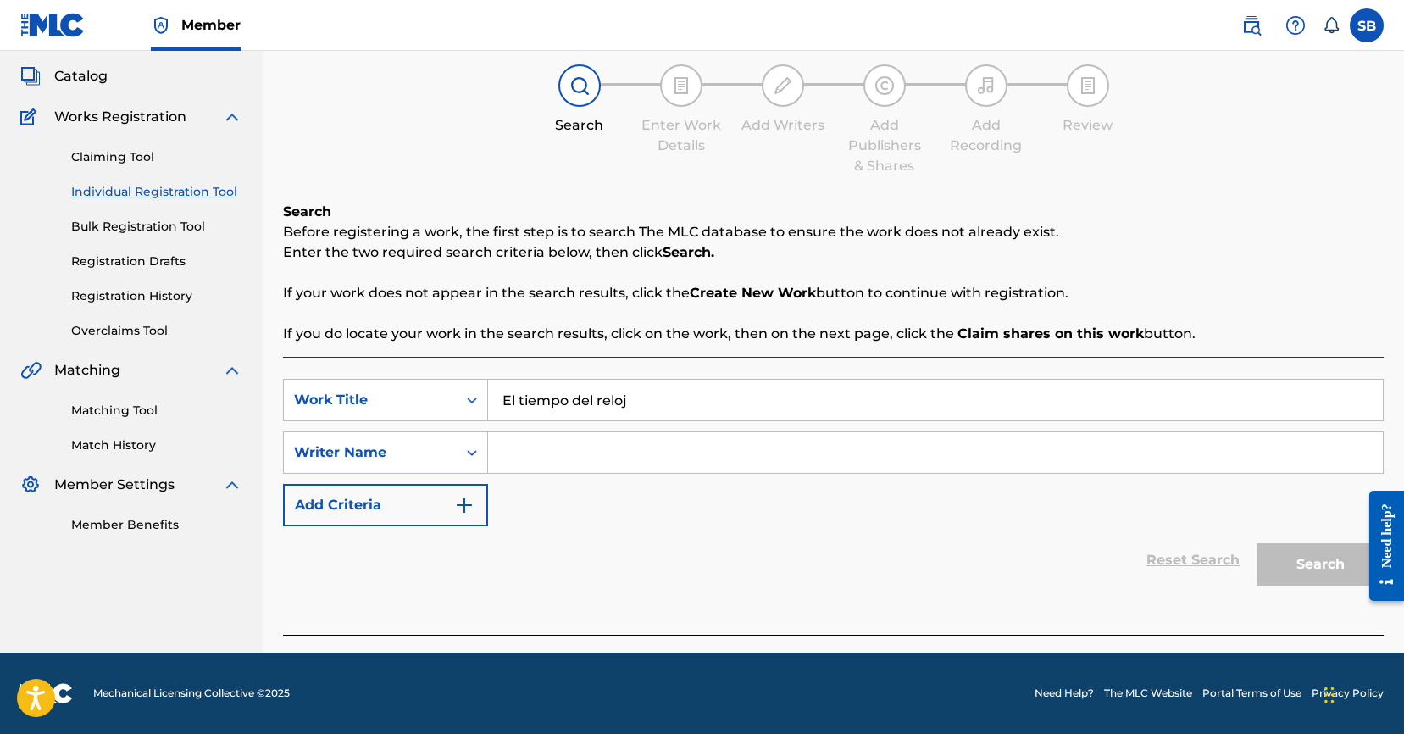
paste input "[PERSON_NAME]"
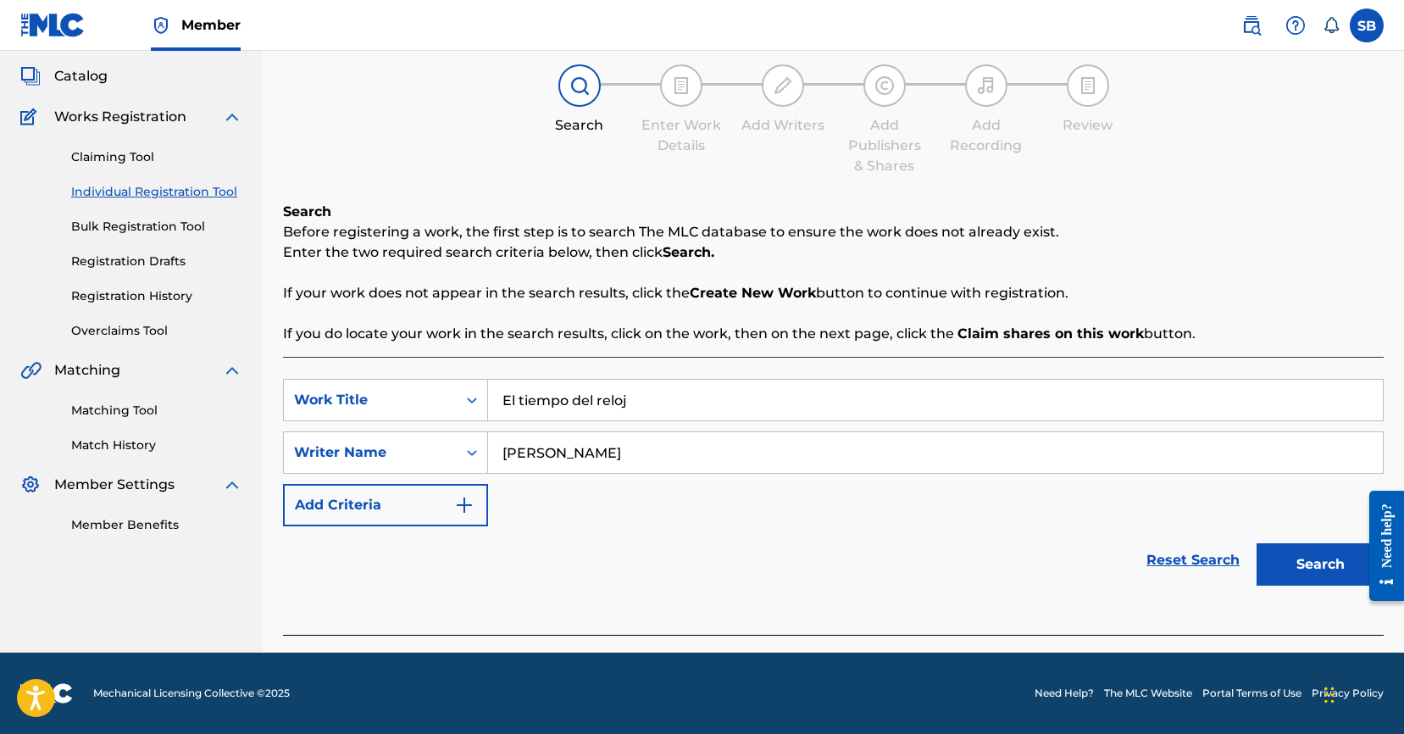
type input "[PERSON_NAME]"
click at [1277, 543] on button "Search" at bounding box center [1319, 564] width 127 height 42
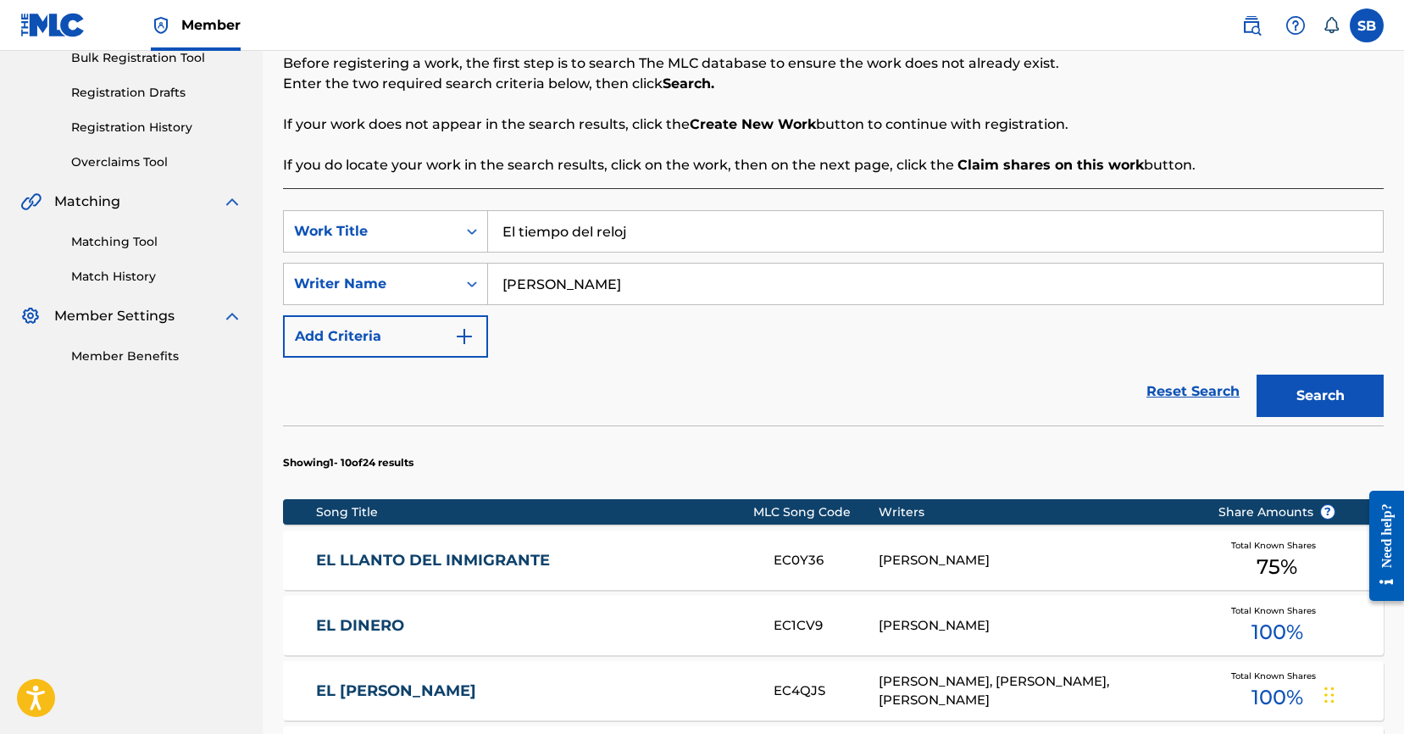
scroll to position [328, 0]
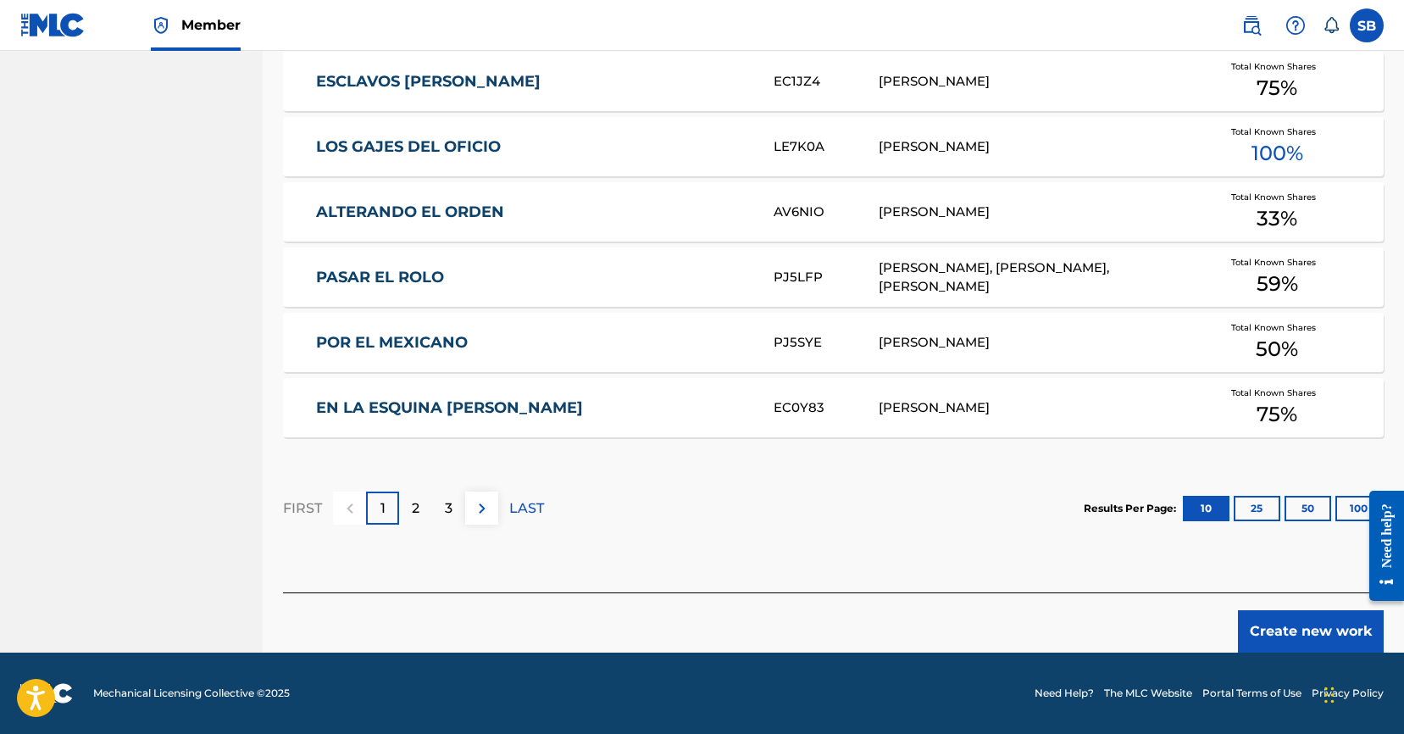
click at [1290, 632] on button "Create new work" at bounding box center [1311, 631] width 146 height 42
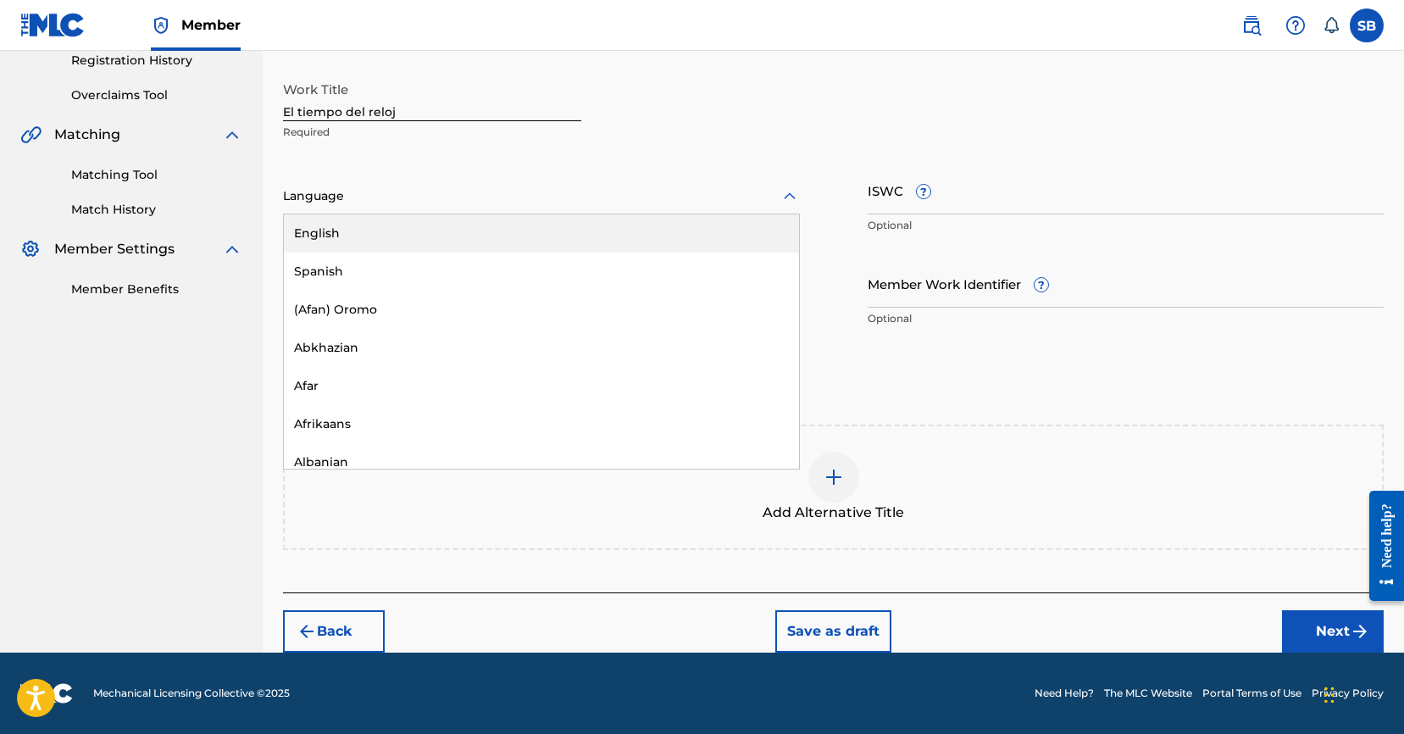
click at [433, 205] on div at bounding box center [541, 196] width 517 height 21
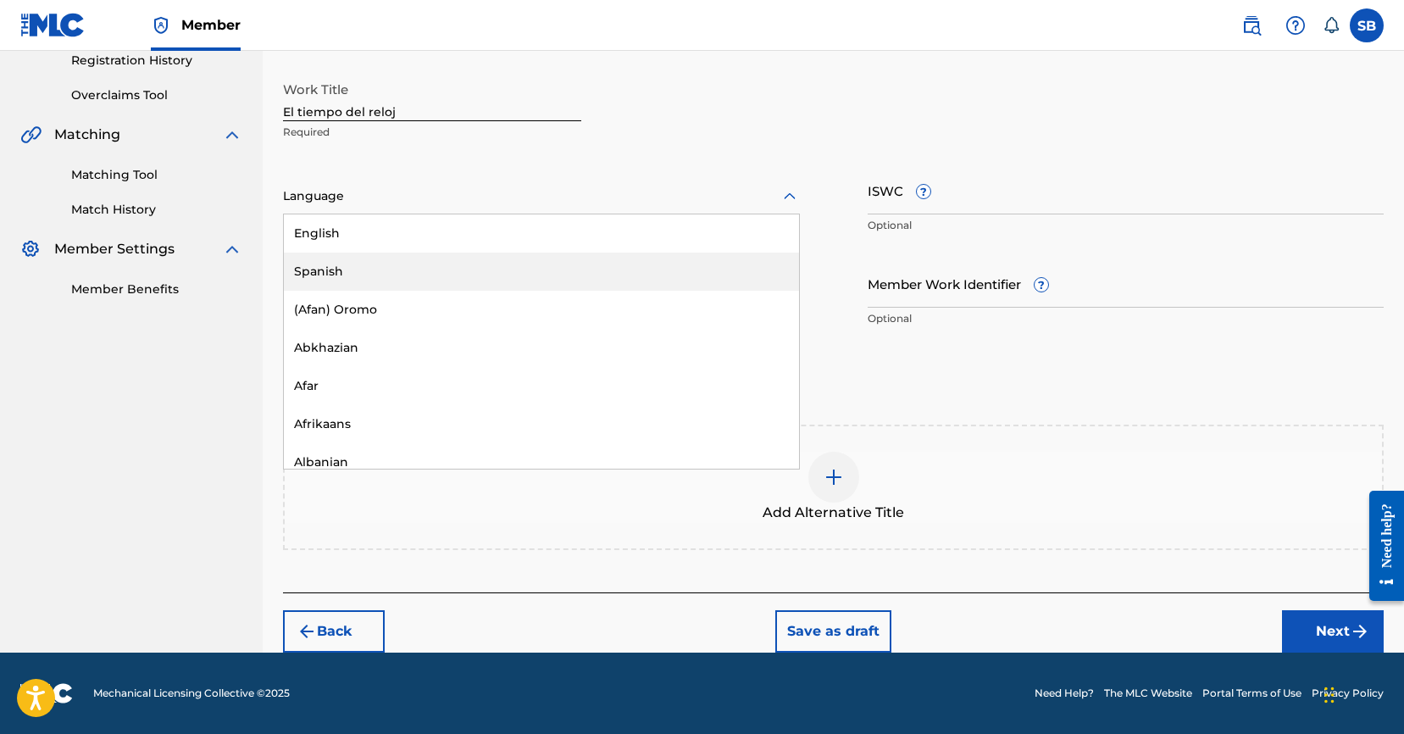
click at [401, 267] on div "Spanish" at bounding box center [541, 271] width 515 height 38
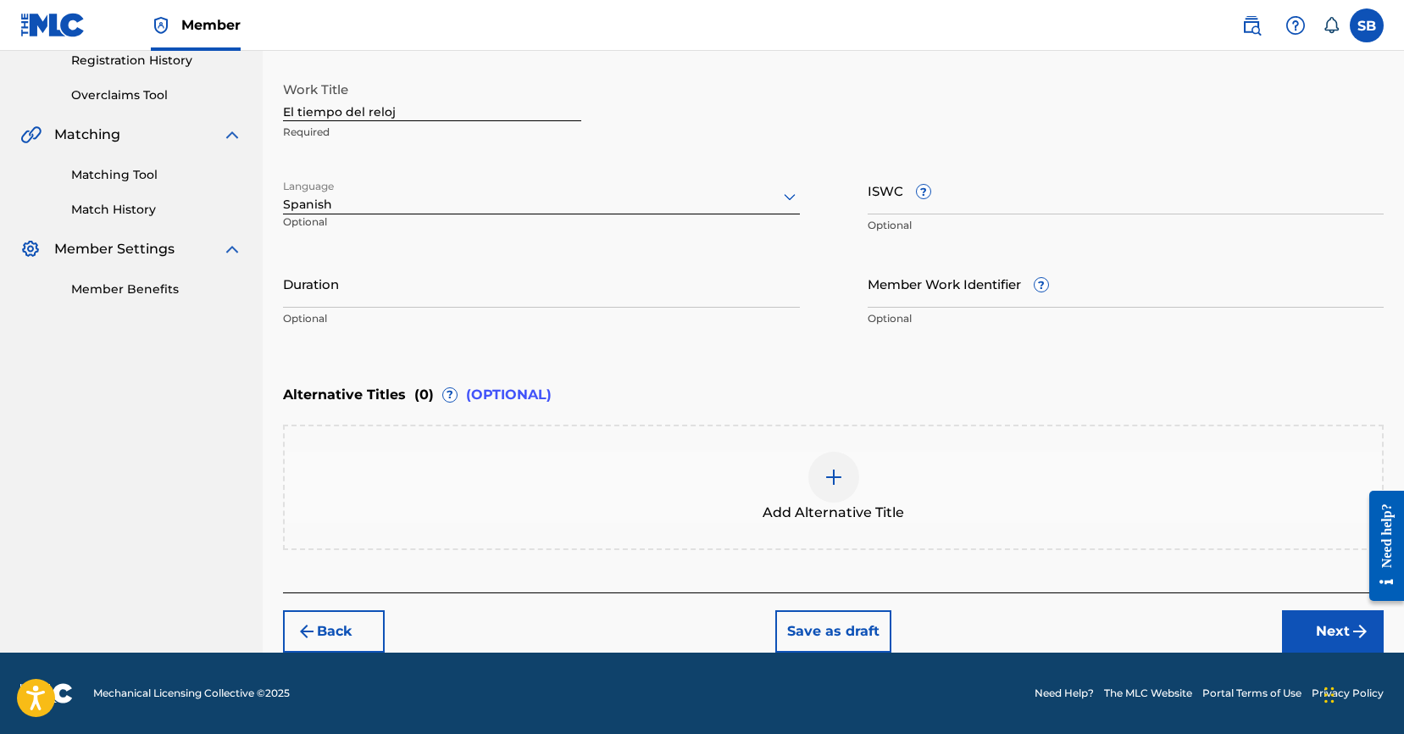
click at [1307, 621] on button "Next" at bounding box center [1333, 631] width 102 height 42
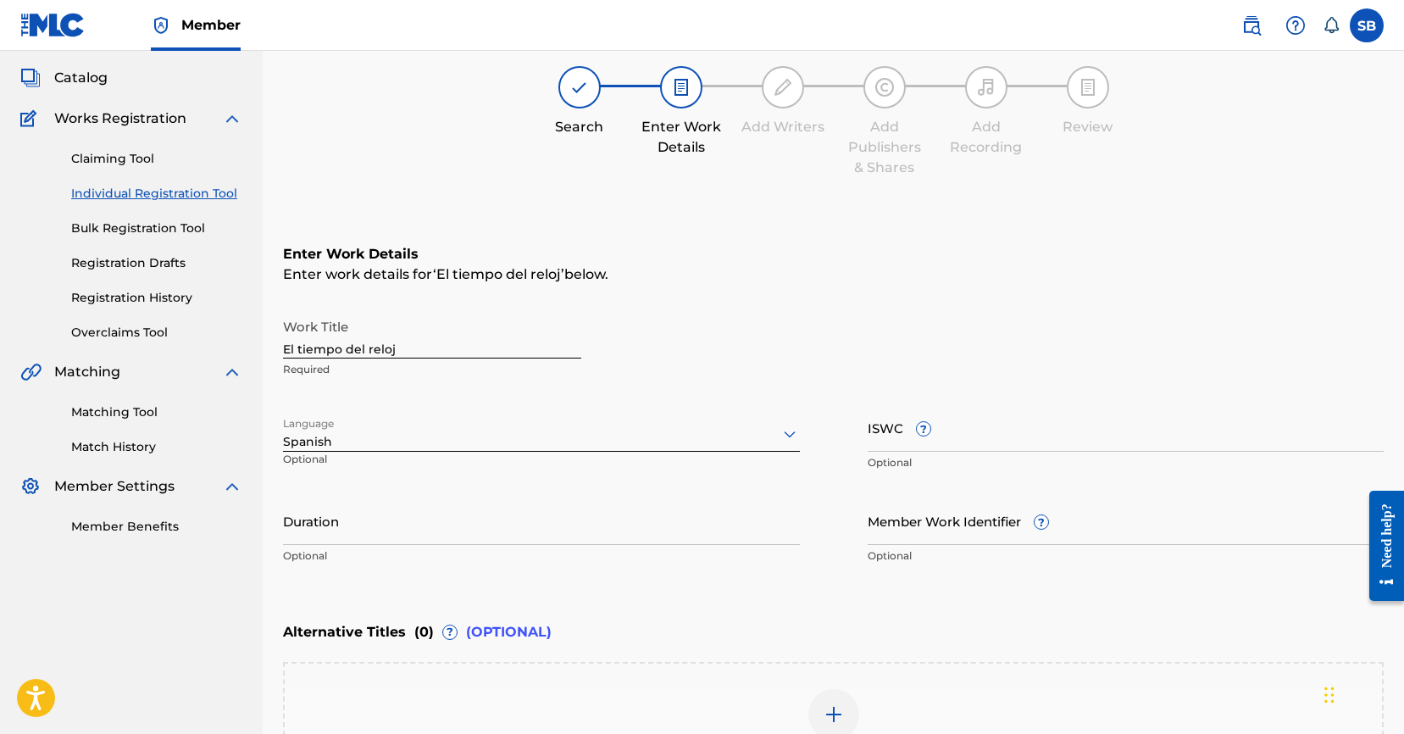
scroll to position [76, 0]
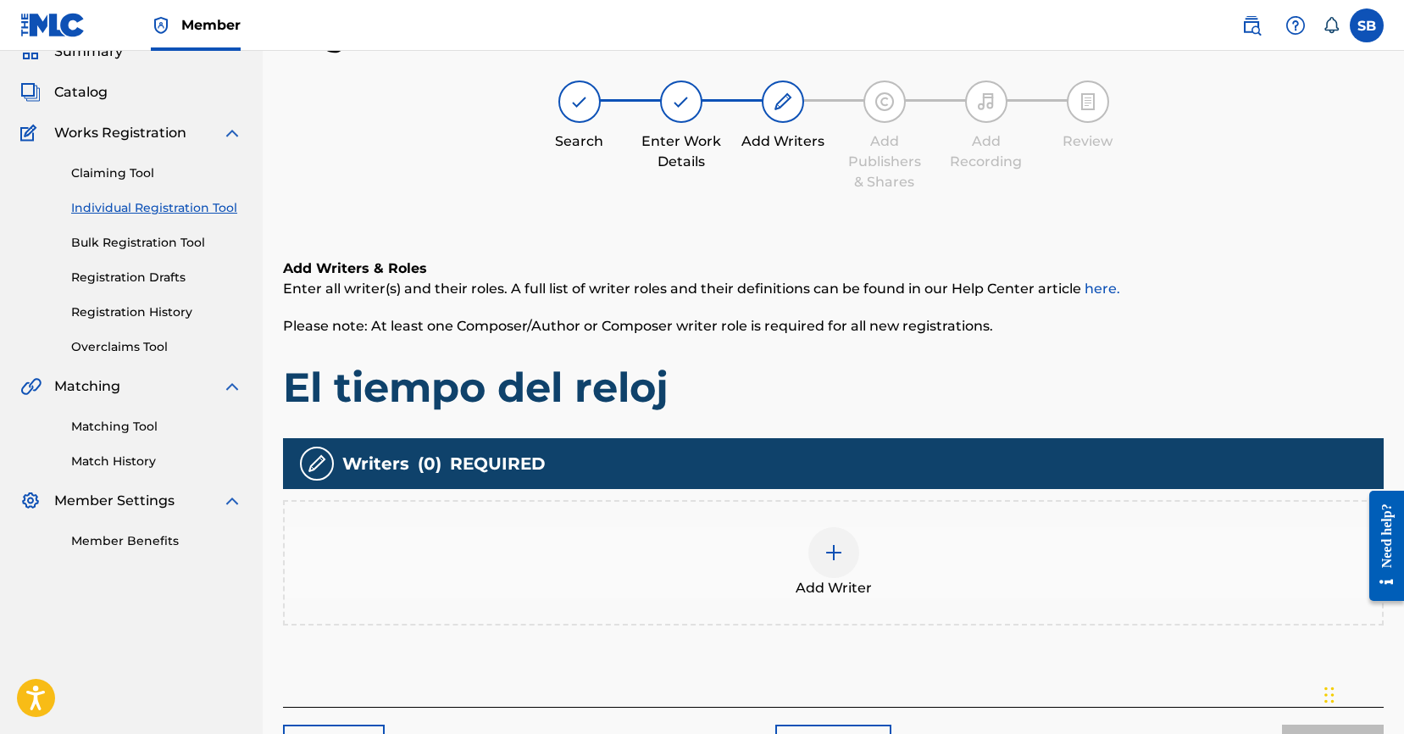
click at [912, 560] on div "Add Writer" at bounding box center [833, 562] width 1097 height 71
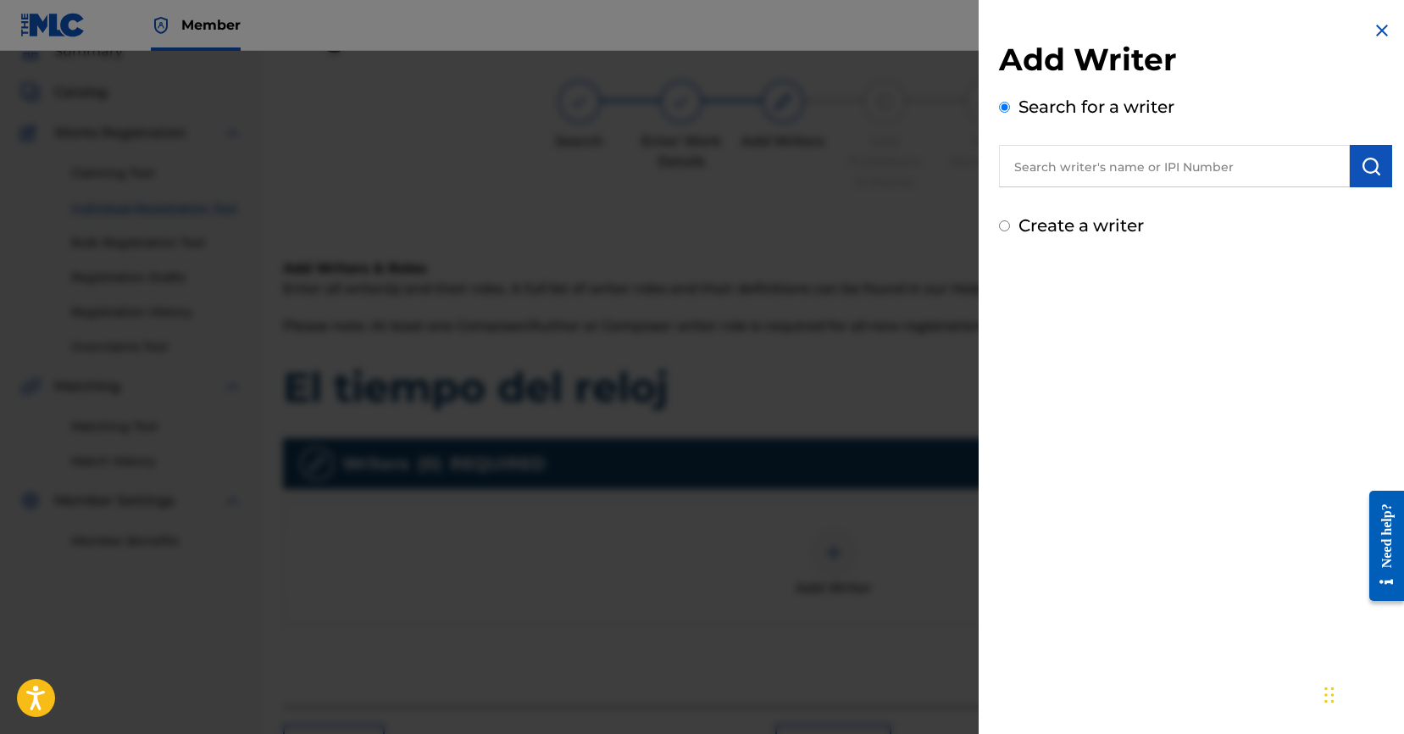
click at [1136, 174] on input "text" at bounding box center [1174, 166] width 351 height 42
paste input "[PERSON_NAME]"
type input "[PERSON_NAME]"
click at [1360, 168] on img "submit" at bounding box center [1370, 166] width 20 height 20
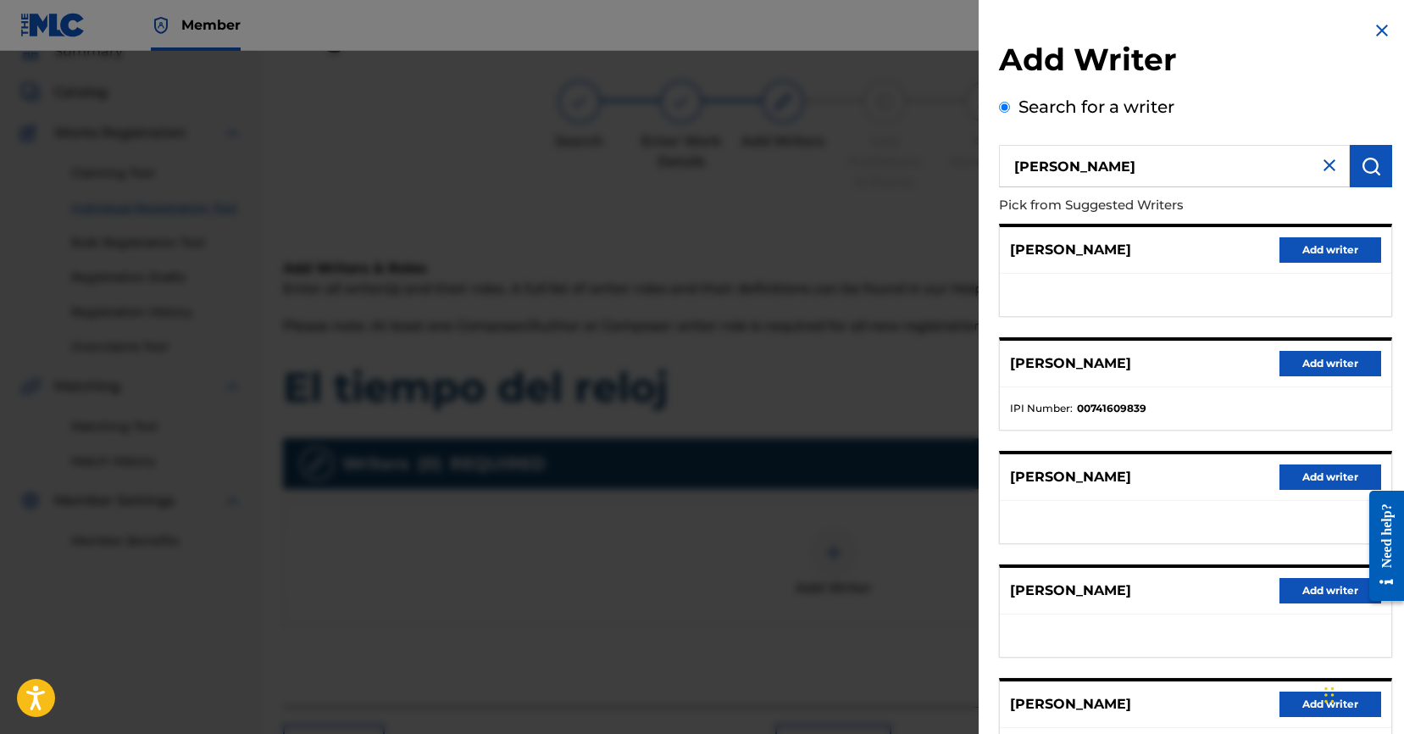
click at [1329, 363] on button "Add writer" at bounding box center [1330, 363] width 102 height 25
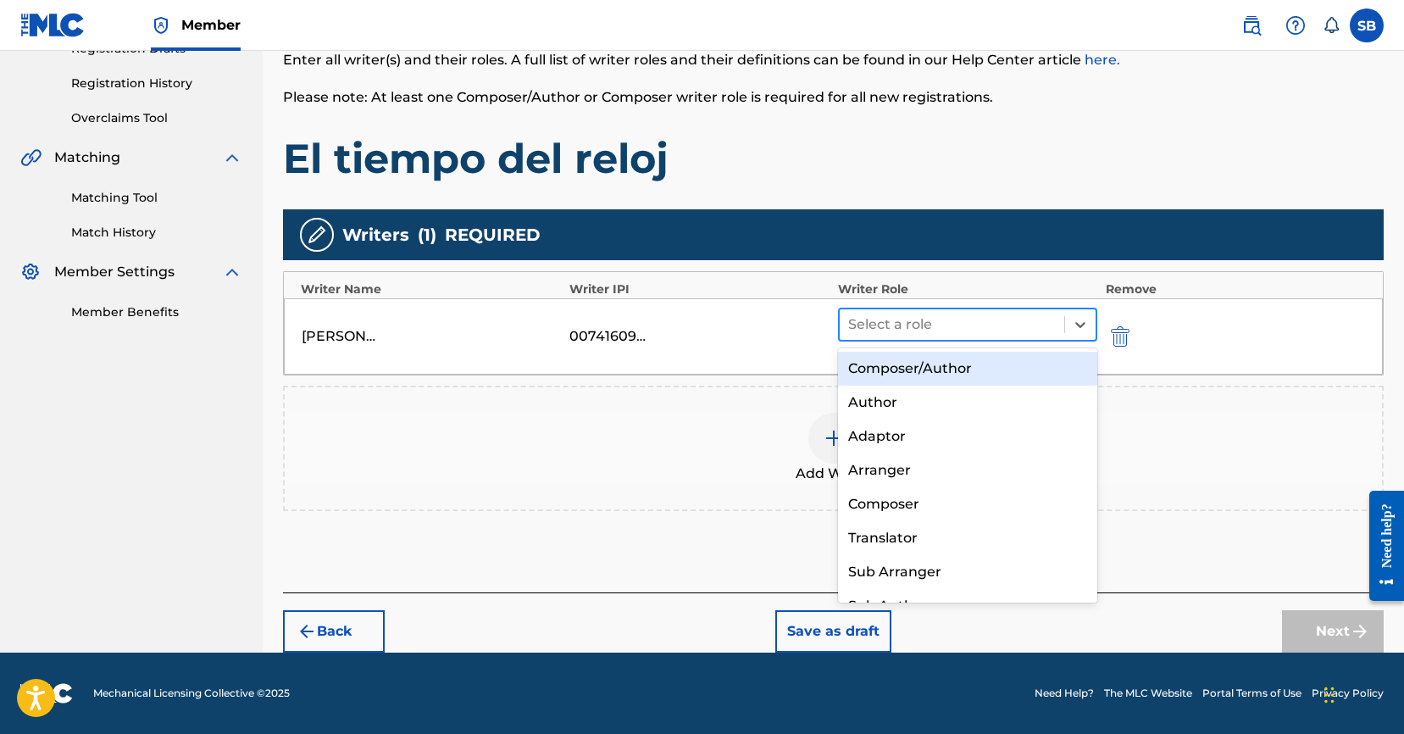
click at [931, 326] on div at bounding box center [952, 325] width 208 height 24
click at [933, 353] on div "Composer/Author" at bounding box center [967, 369] width 259 height 34
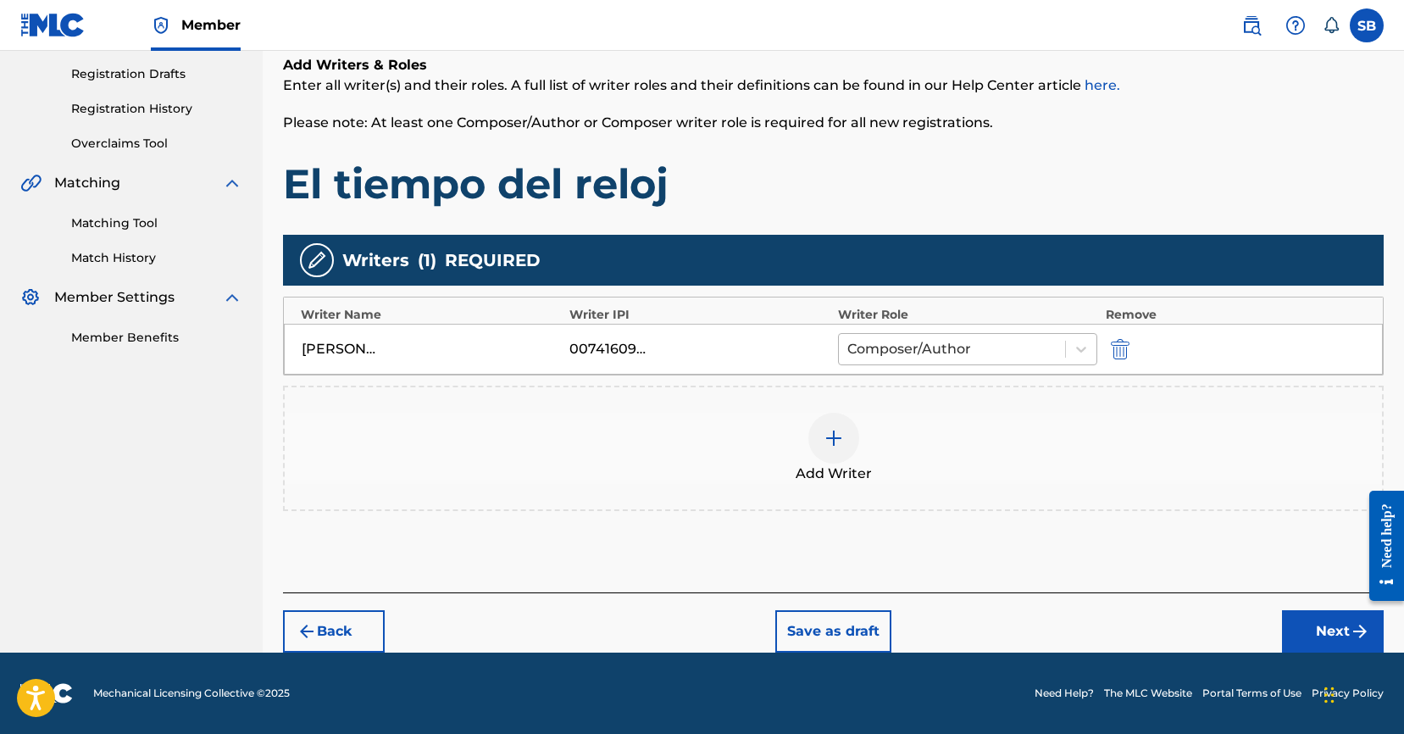
scroll to position [280, 0]
click at [1323, 629] on button "Next" at bounding box center [1333, 631] width 102 height 42
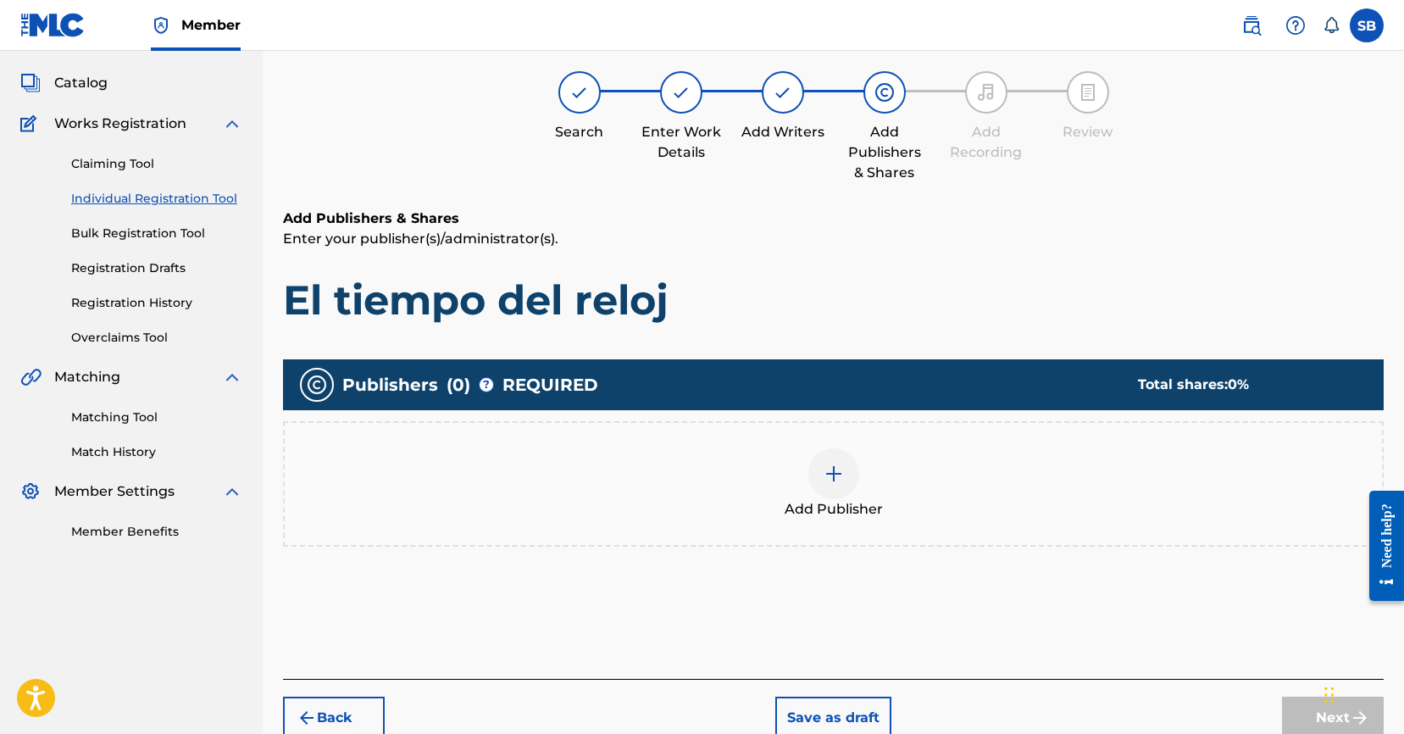
scroll to position [76, 0]
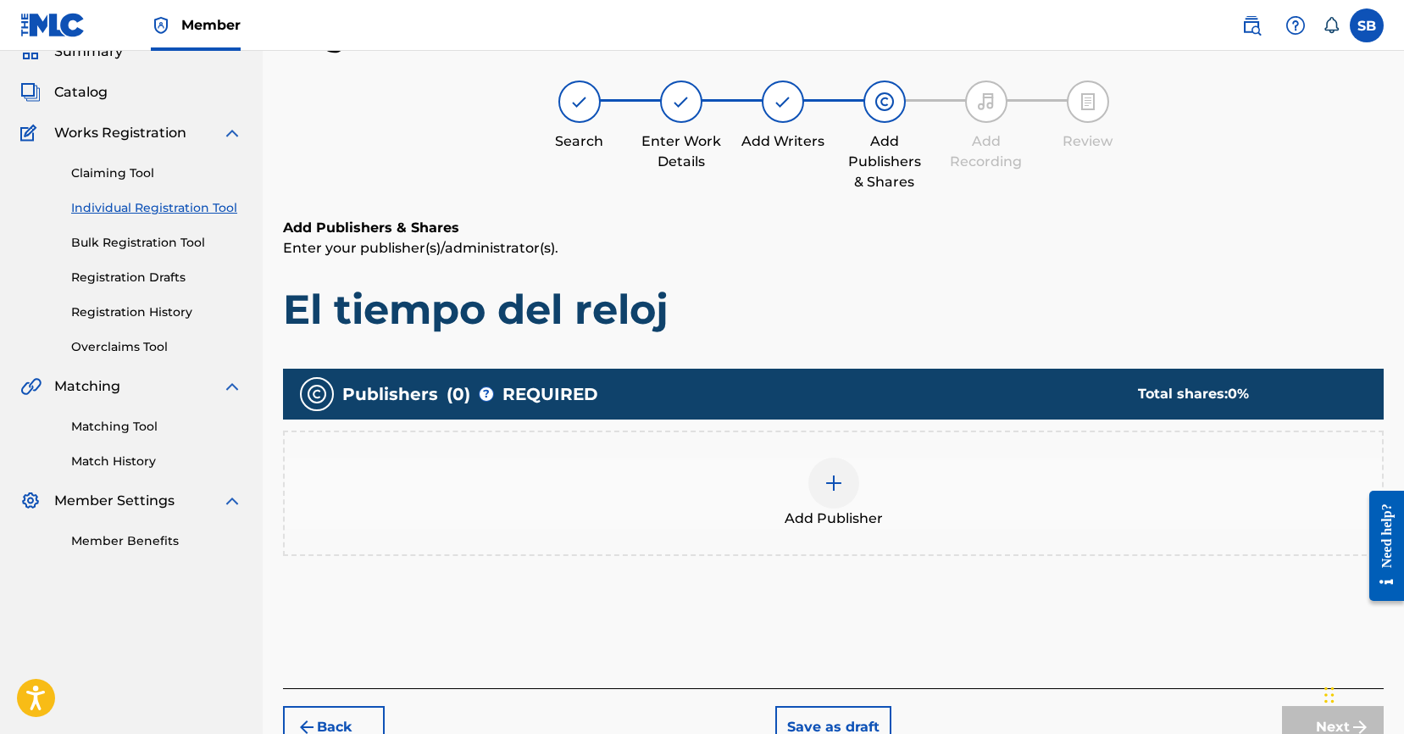
click at [837, 479] on img at bounding box center [833, 483] width 20 height 20
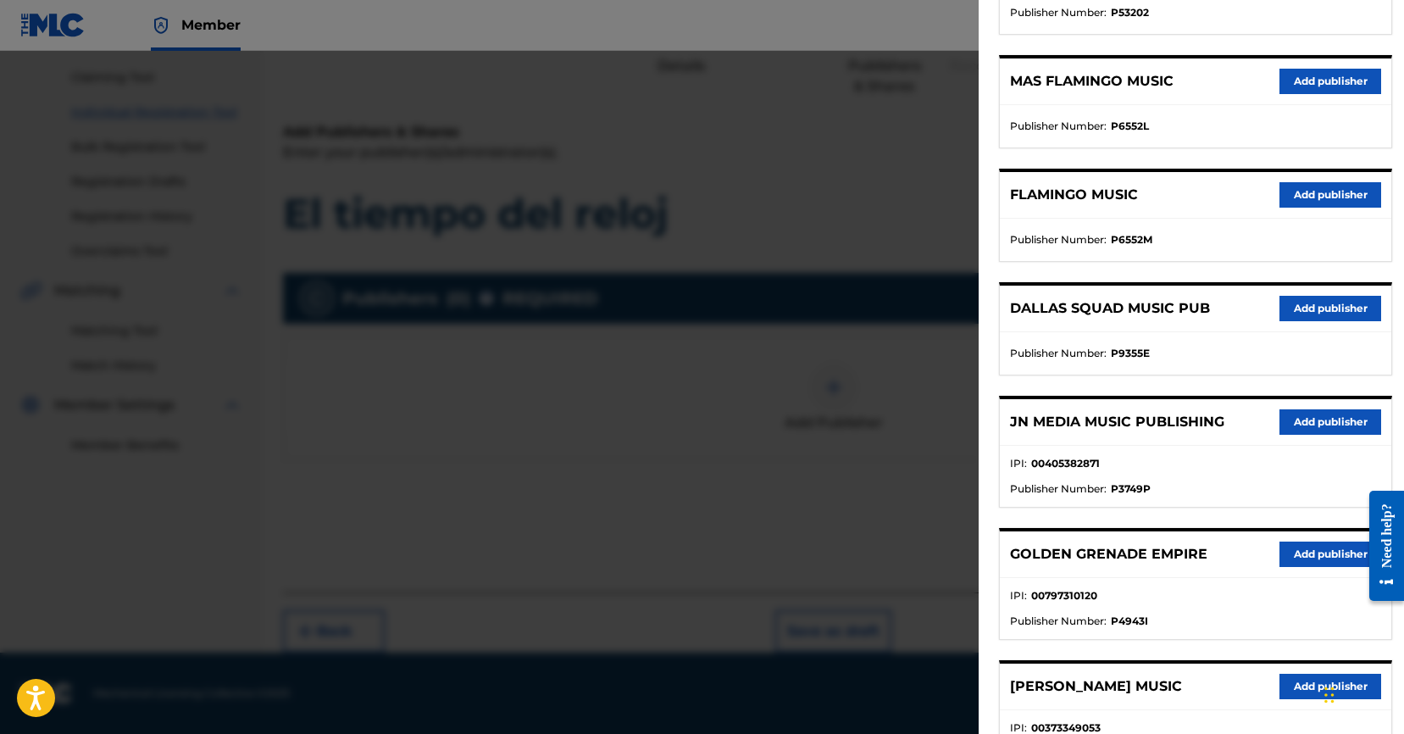
scroll to position [286, 0]
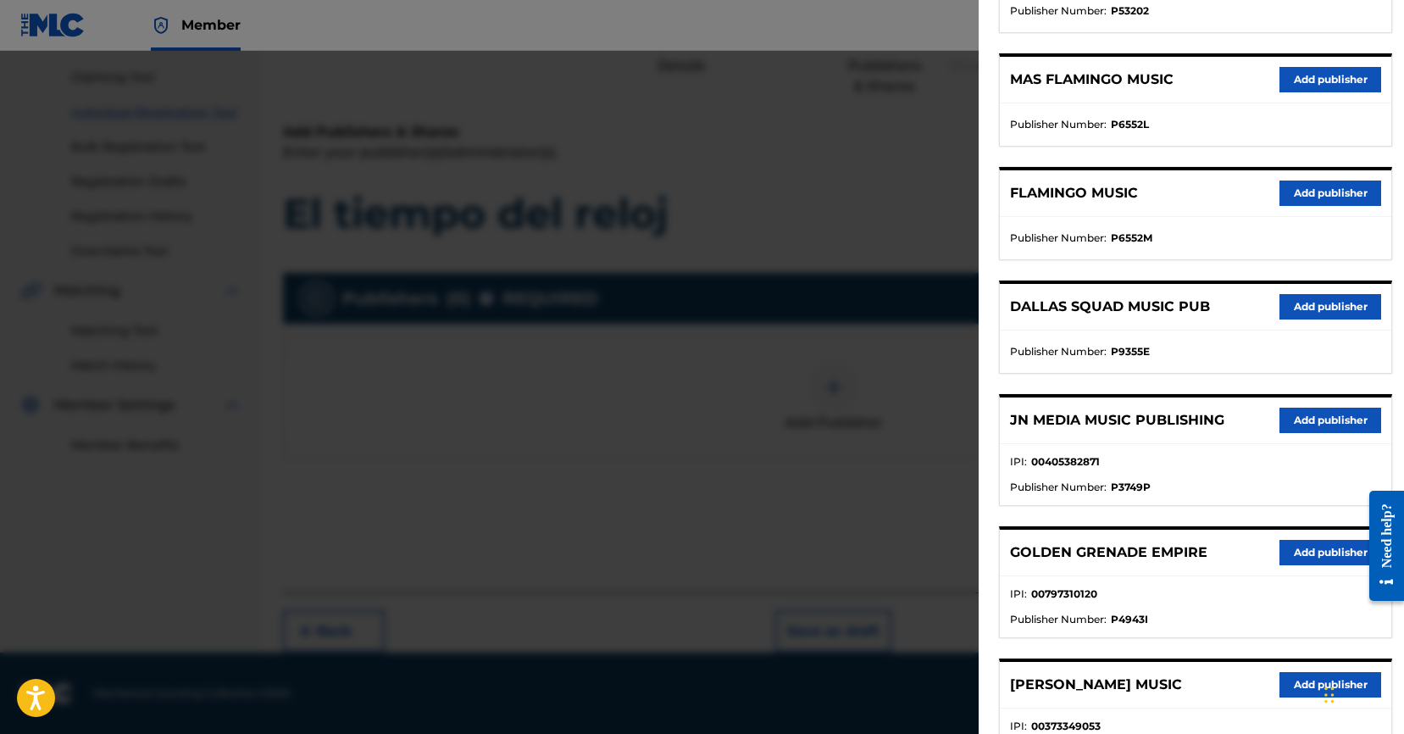
click at [1310, 401] on div "JN MEDIA MUSIC PUBLISHING Add publisher" at bounding box center [1195, 420] width 391 height 47
click at [1308, 411] on button "Add publisher" at bounding box center [1330, 419] width 102 height 25
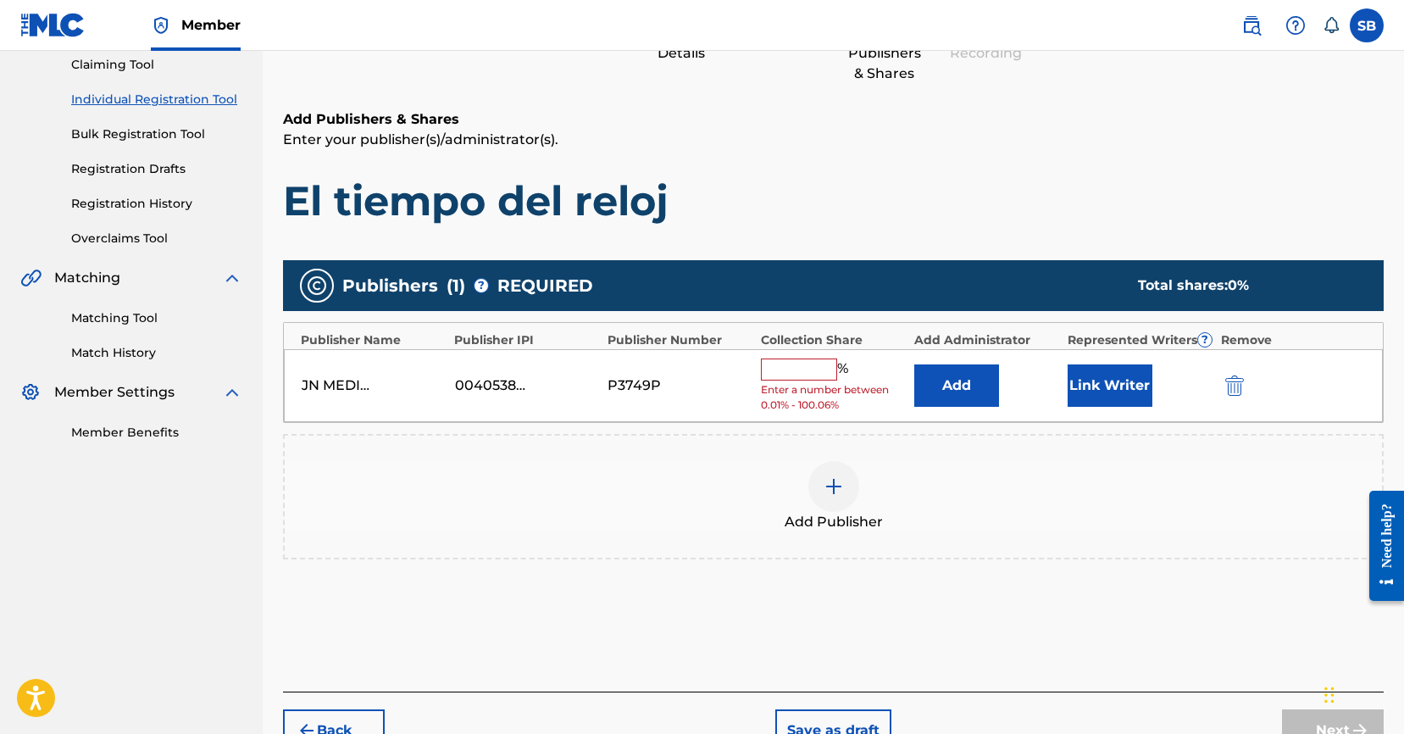
scroll to position [202, 0]
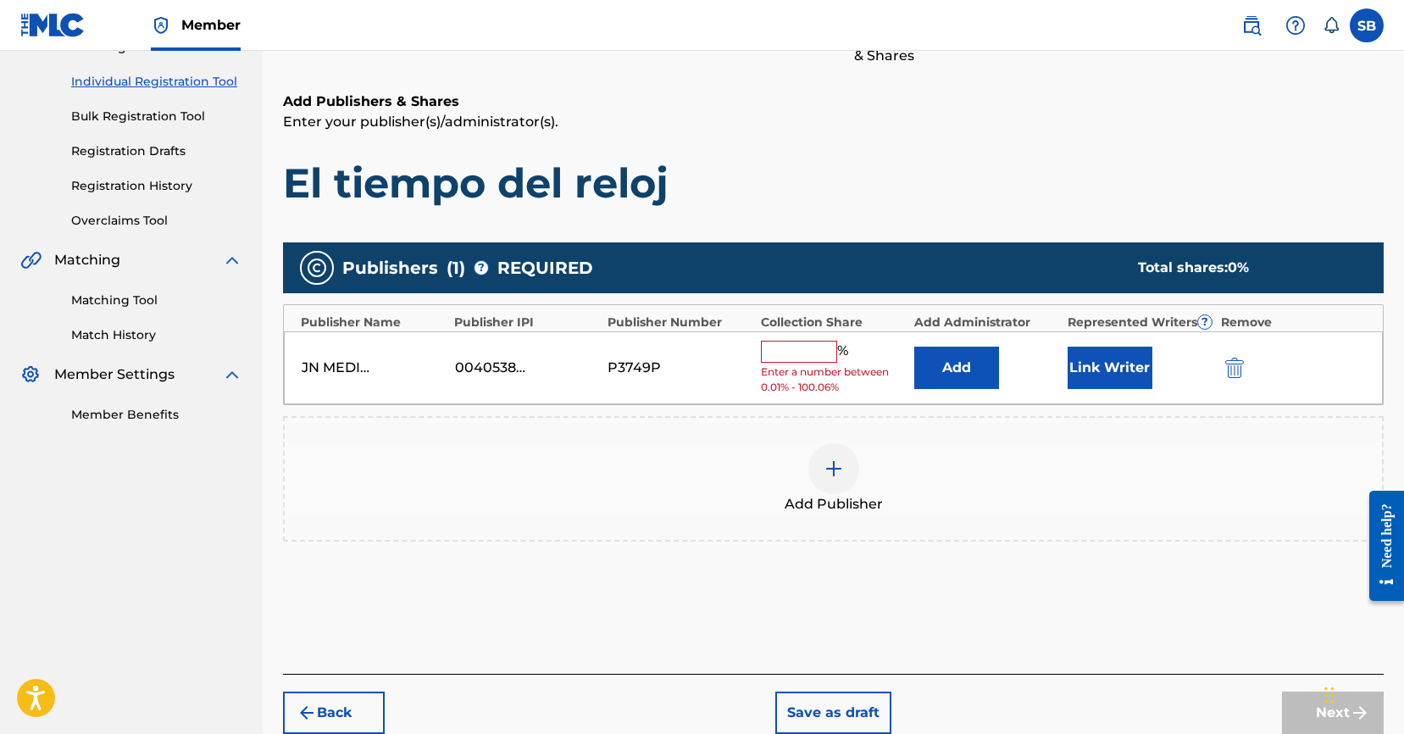
click at [811, 349] on input "text" at bounding box center [799, 352] width 76 height 22
type input "100"
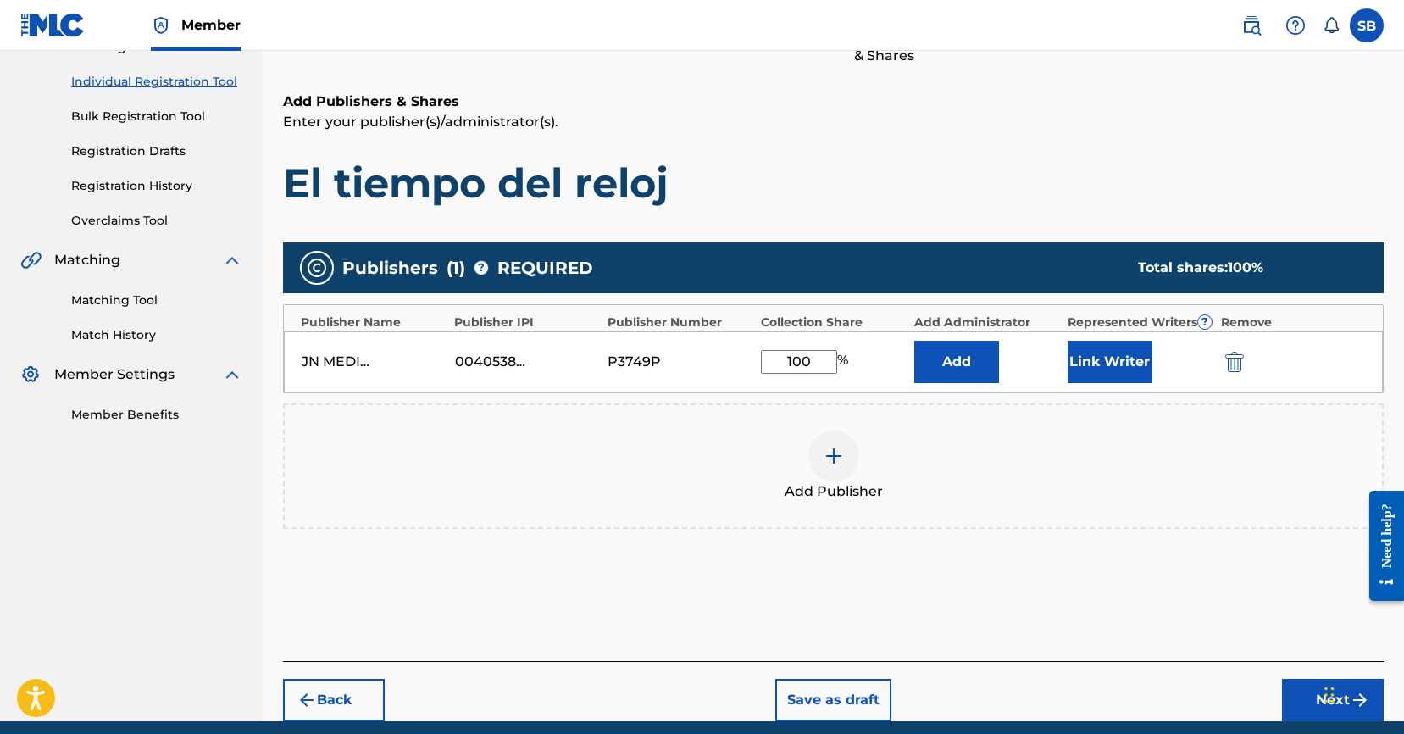
click at [1106, 362] on button "Link Writer" at bounding box center [1109, 362] width 85 height 42
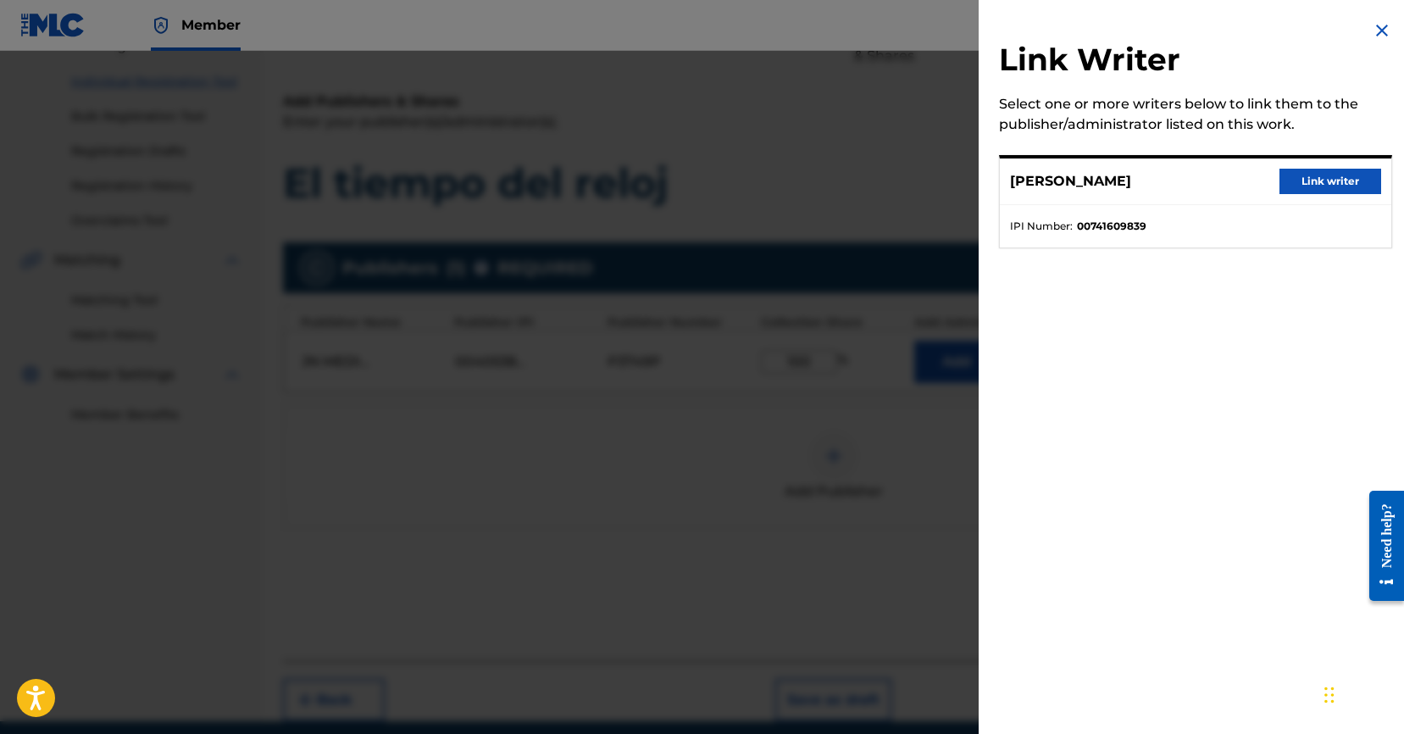
click at [1289, 181] on button "Link writer" at bounding box center [1330, 181] width 102 height 25
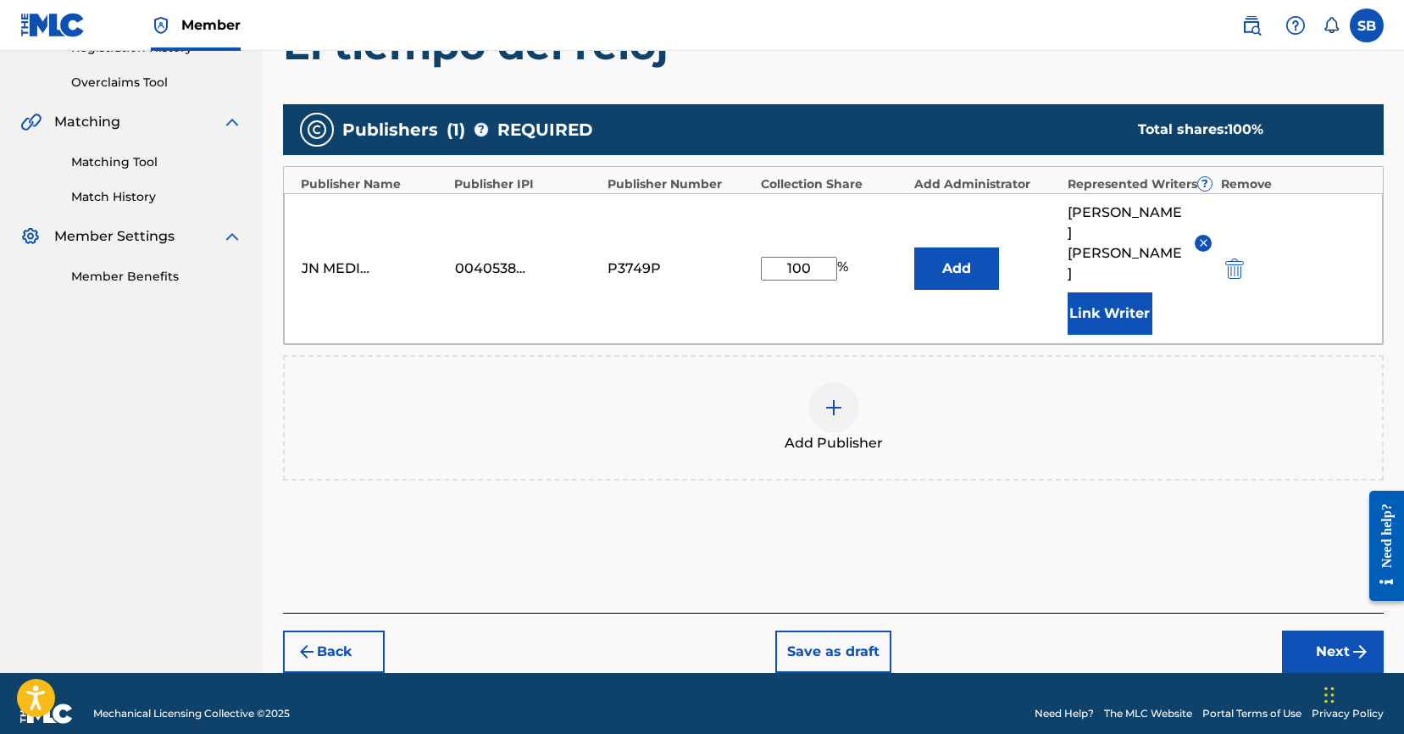
click at [1300, 630] on button "Next" at bounding box center [1333, 651] width 102 height 42
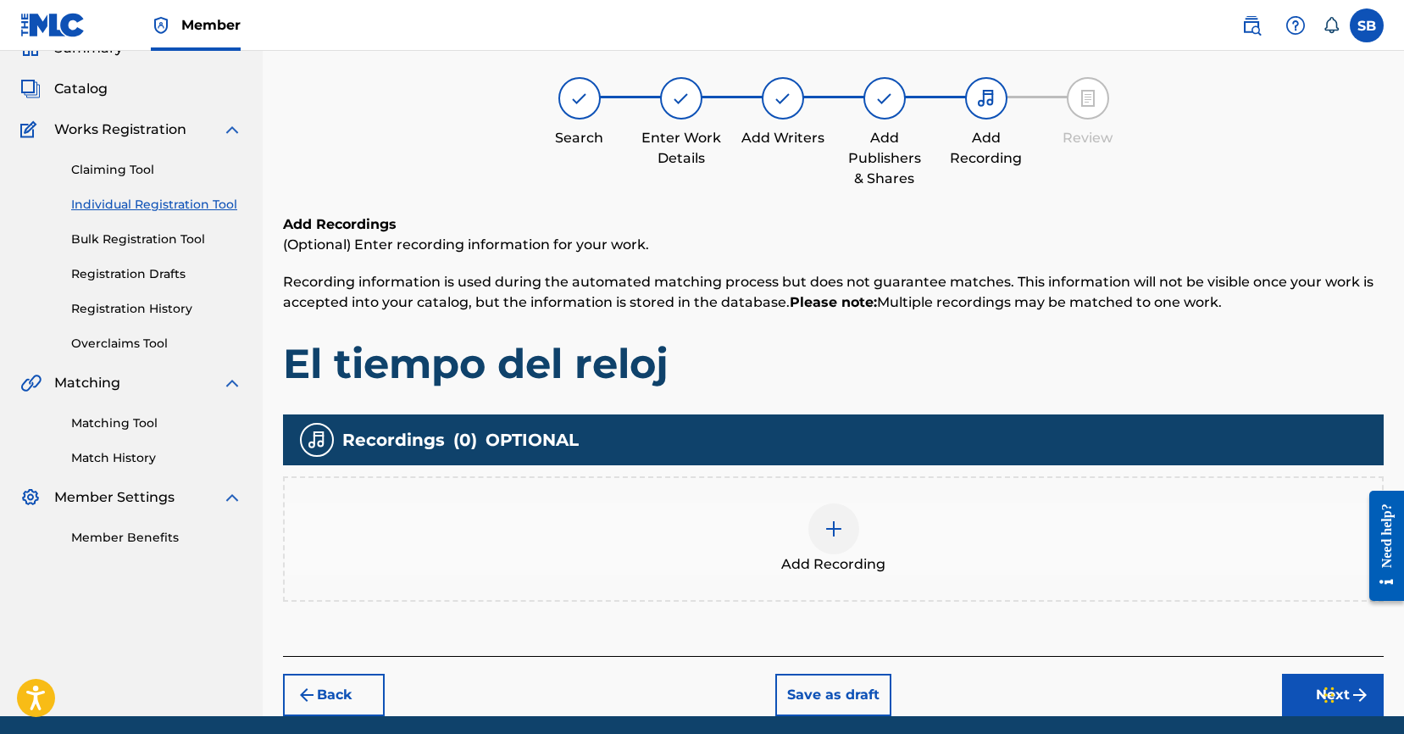
scroll to position [76, 0]
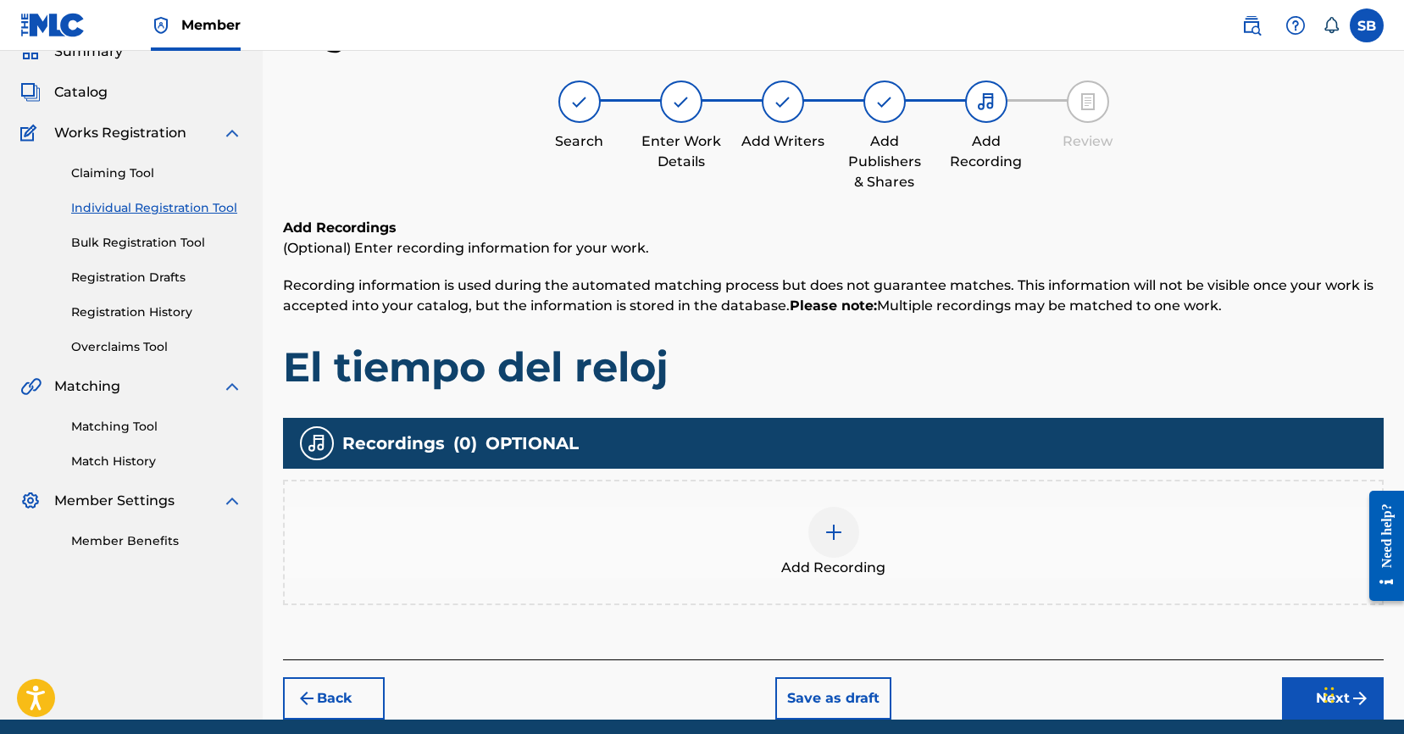
click at [832, 522] on img at bounding box center [833, 532] width 20 height 20
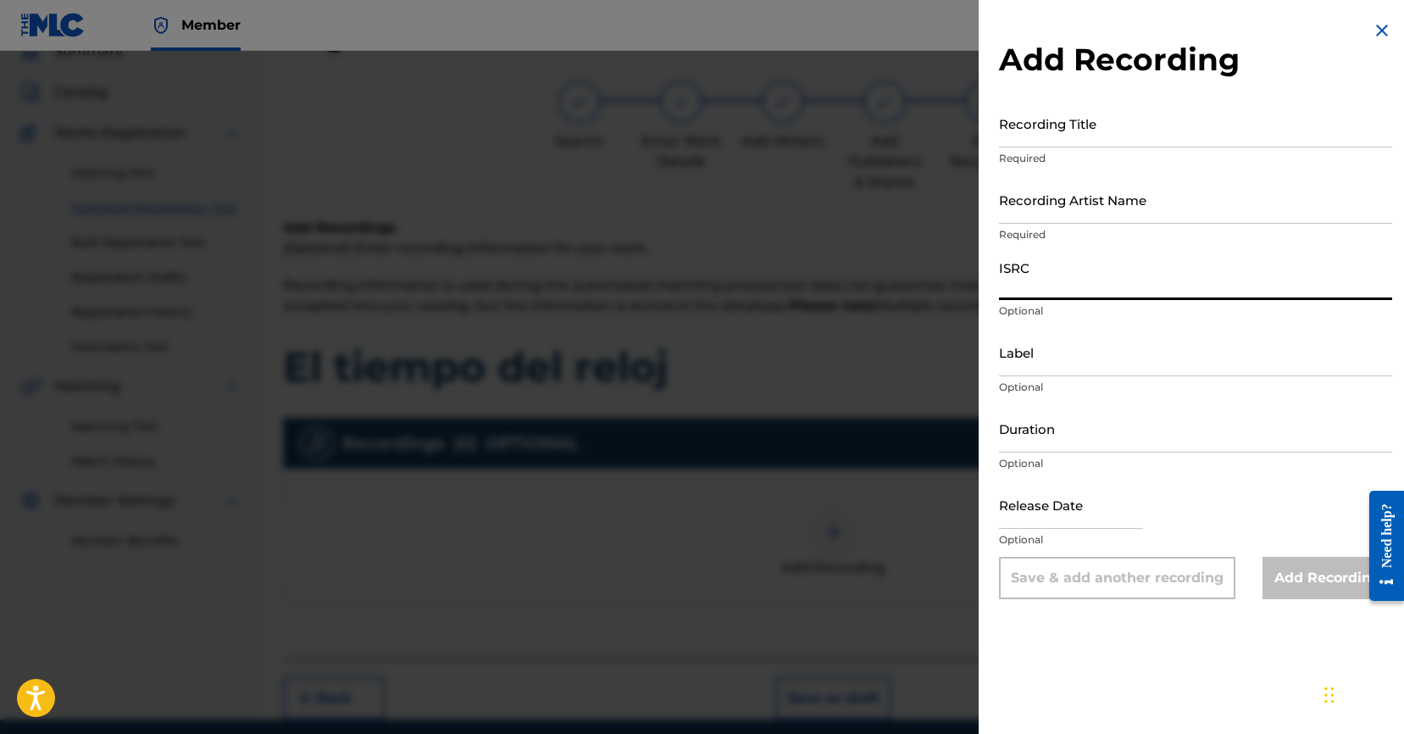
click at [1118, 280] on input "ISRC" at bounding box center [1195, 276] width 393 height 48
paste input "USUYG1733789"
type input "USUYG1733789"
click at [1239, 216] on input "Recording Artist Name" at bounding box center [1195, 199] width 393 height 48
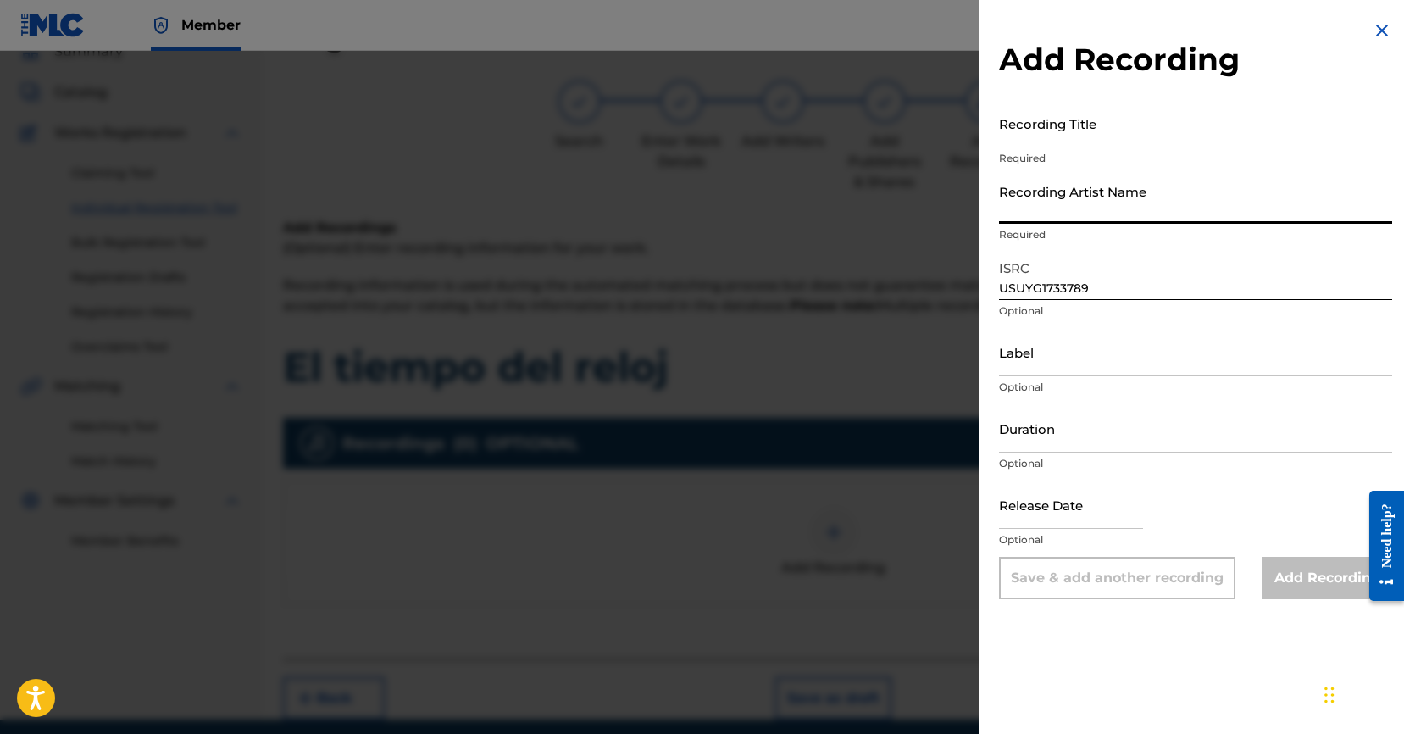
paste input "C-Kan"
type input "C-Kan"
click at [1102, 123] on input "Recording Title" at bounding box center [1195, 123] width 393 height 48
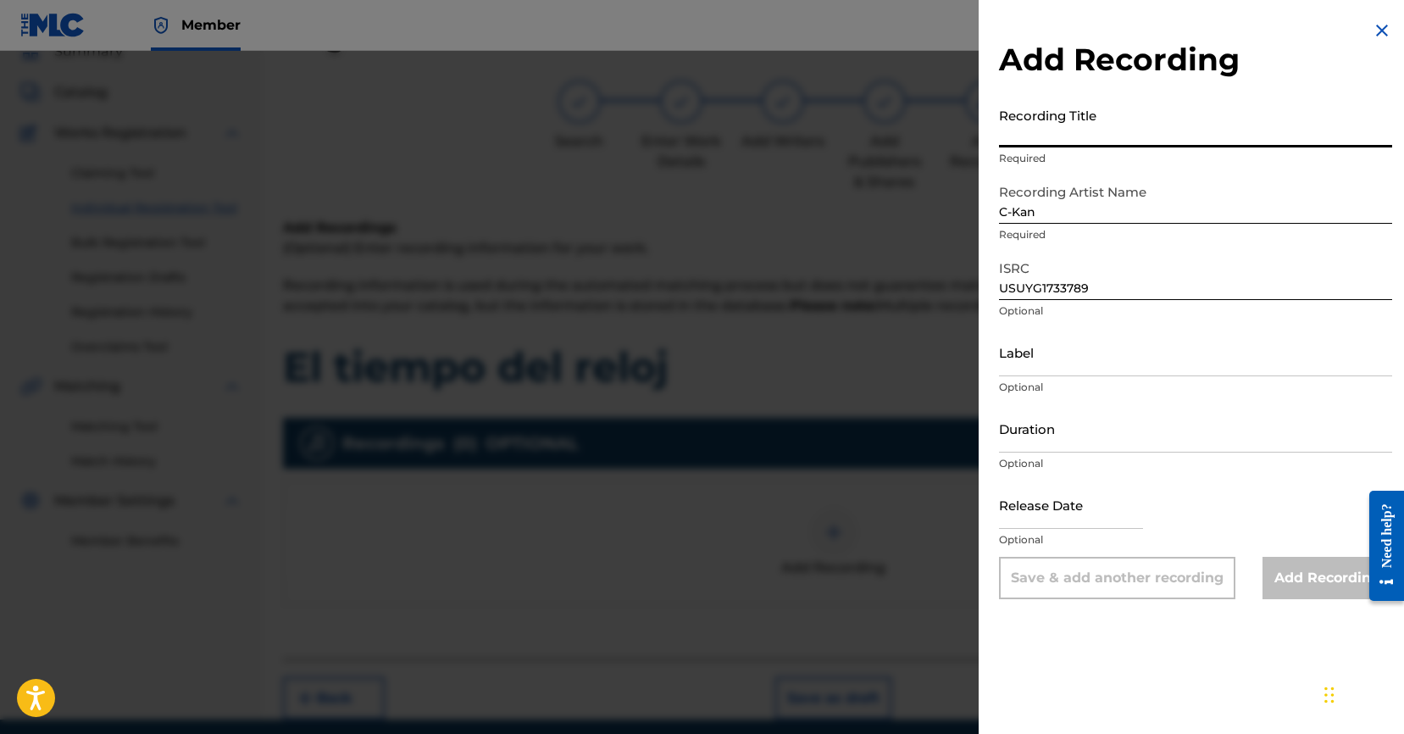
paste input "El tiempo del relo"
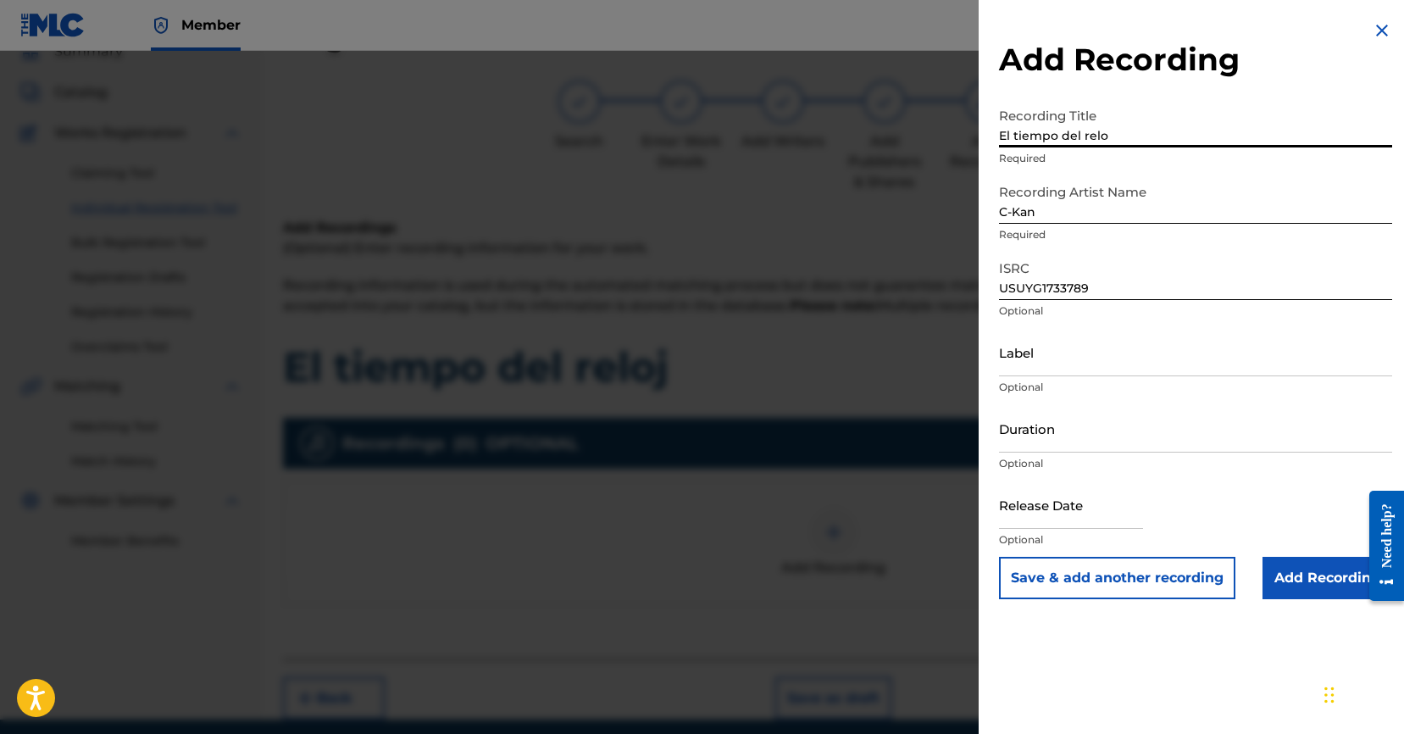
type input "El tiempo del relo"
click at [1307, 572] on input "Add Recording" at bounding box center [1327, 578] width 130 height 42
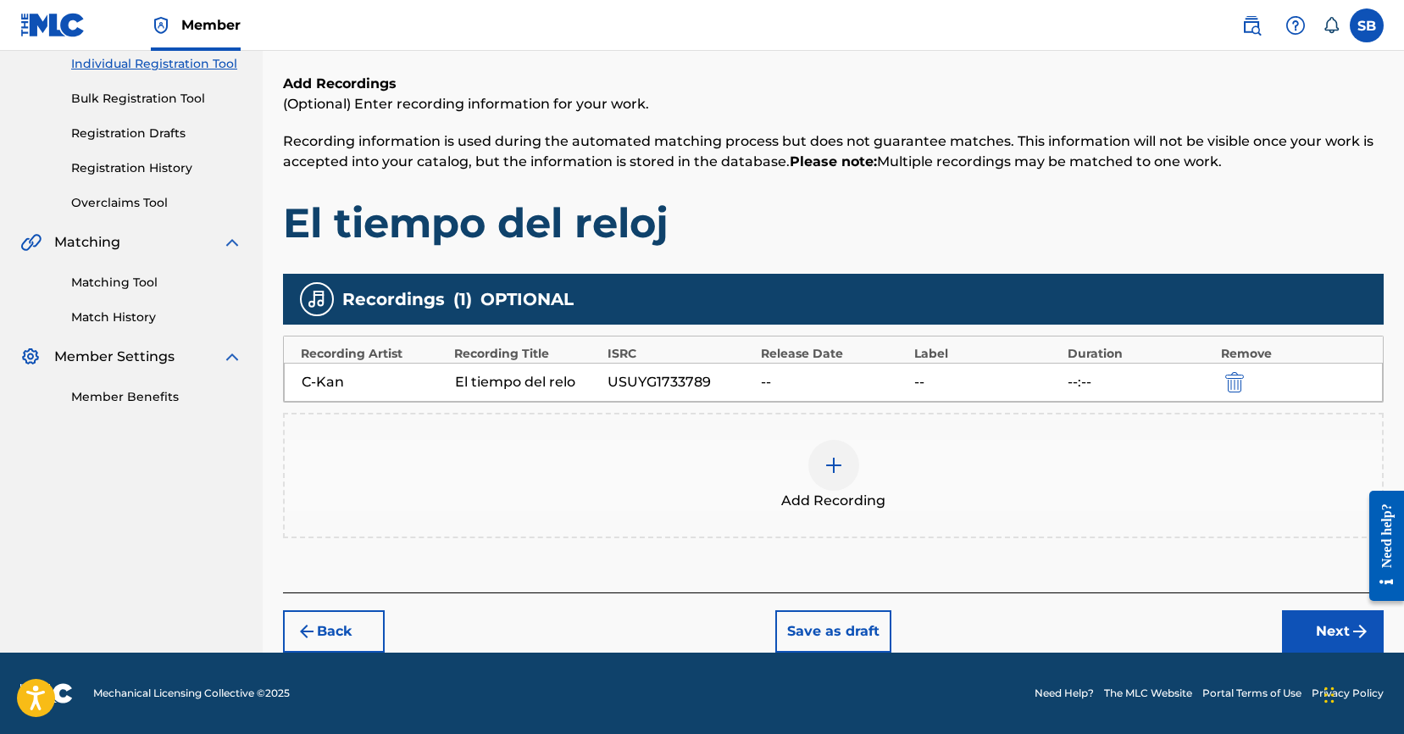
click at [1318, 634] on button "Next" at bounding box center [1333, 631] width 102 height 42
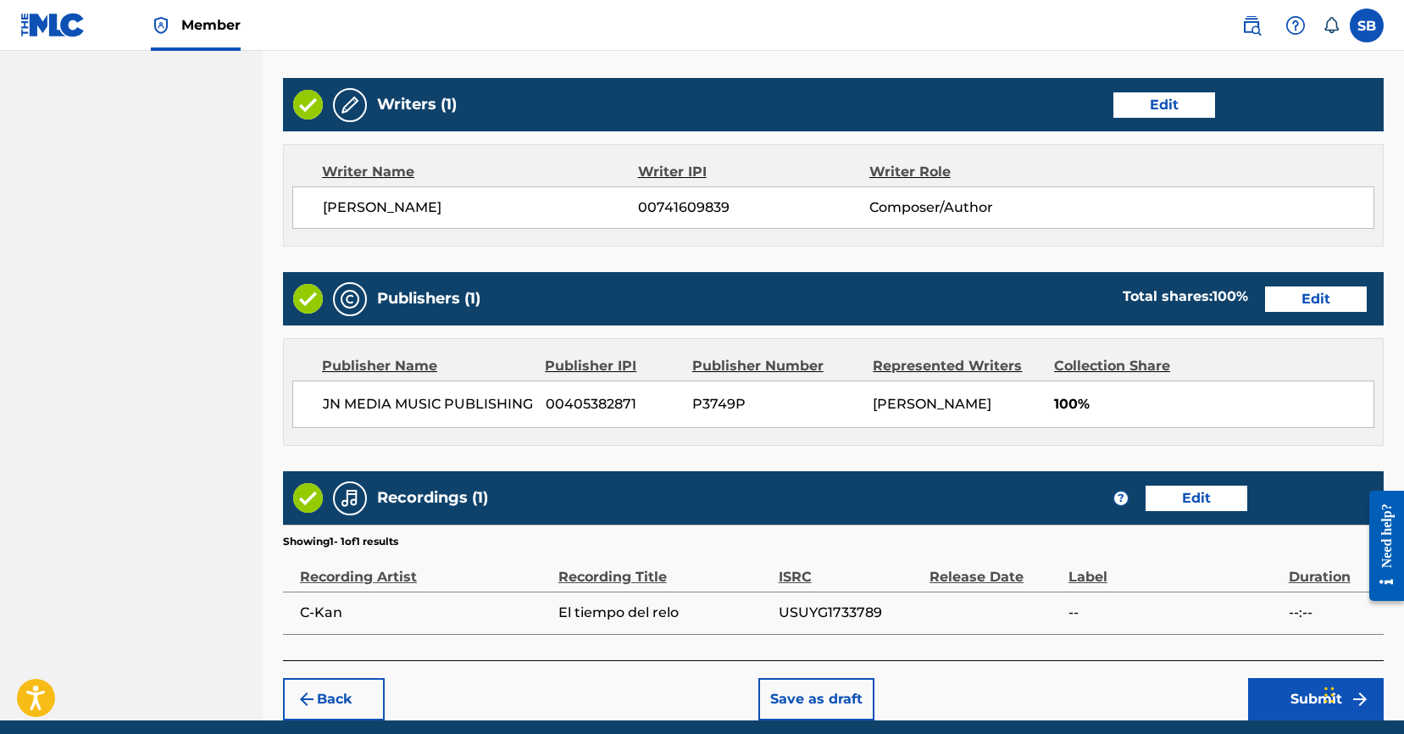
scroll to position [719, 0]
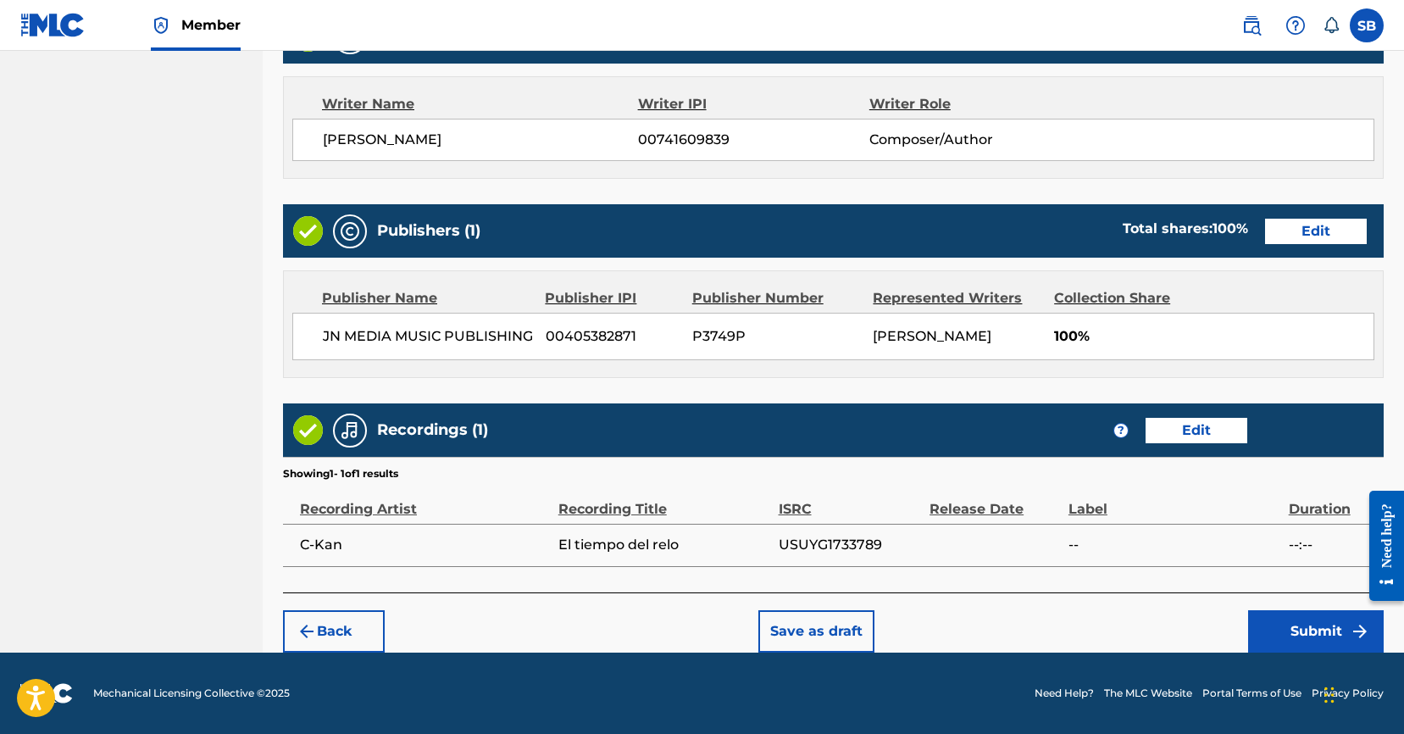
click at [1187, 433] on button "Edit" at bounding box center [1196, 430] width 102 height 25
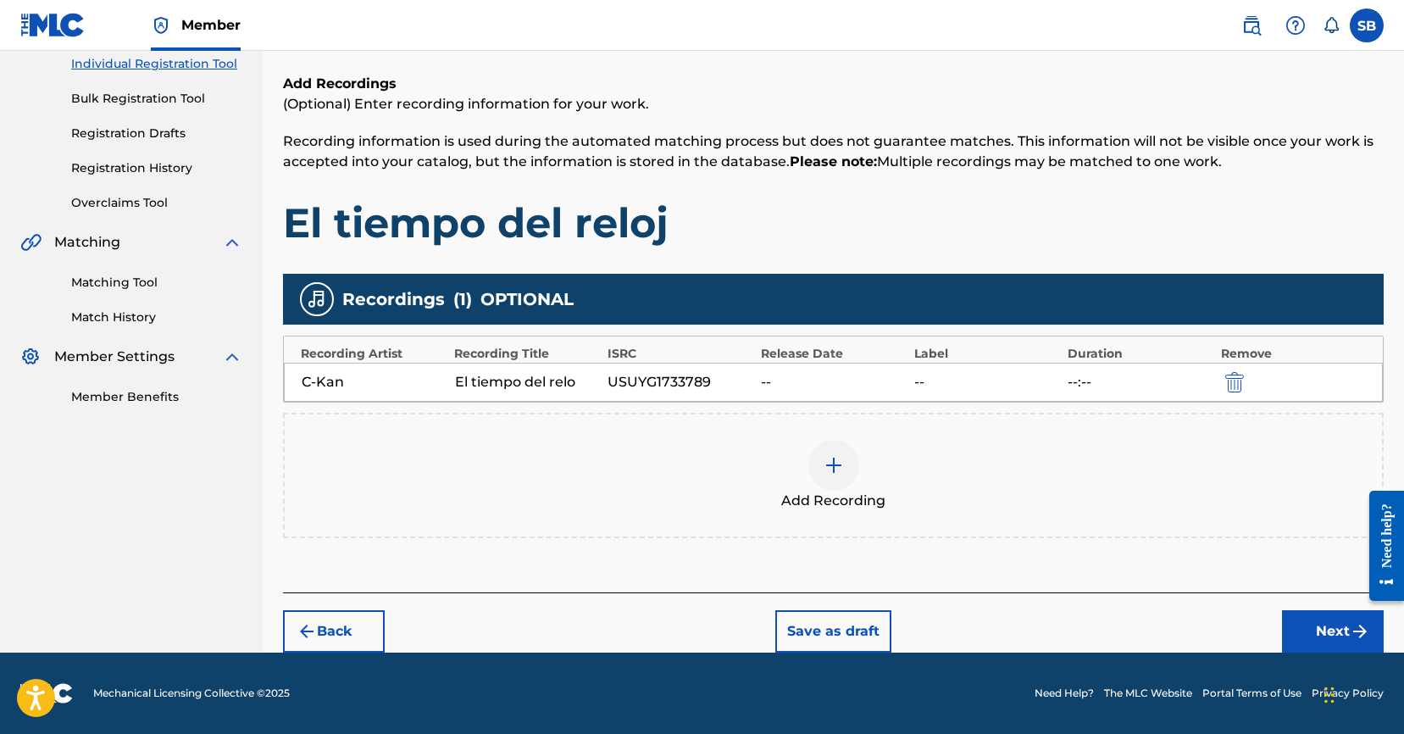
scroll to position [220, 0]
click at [1220, 381] on button "submit" at bounding box center [1232, 381] width 25 height 19
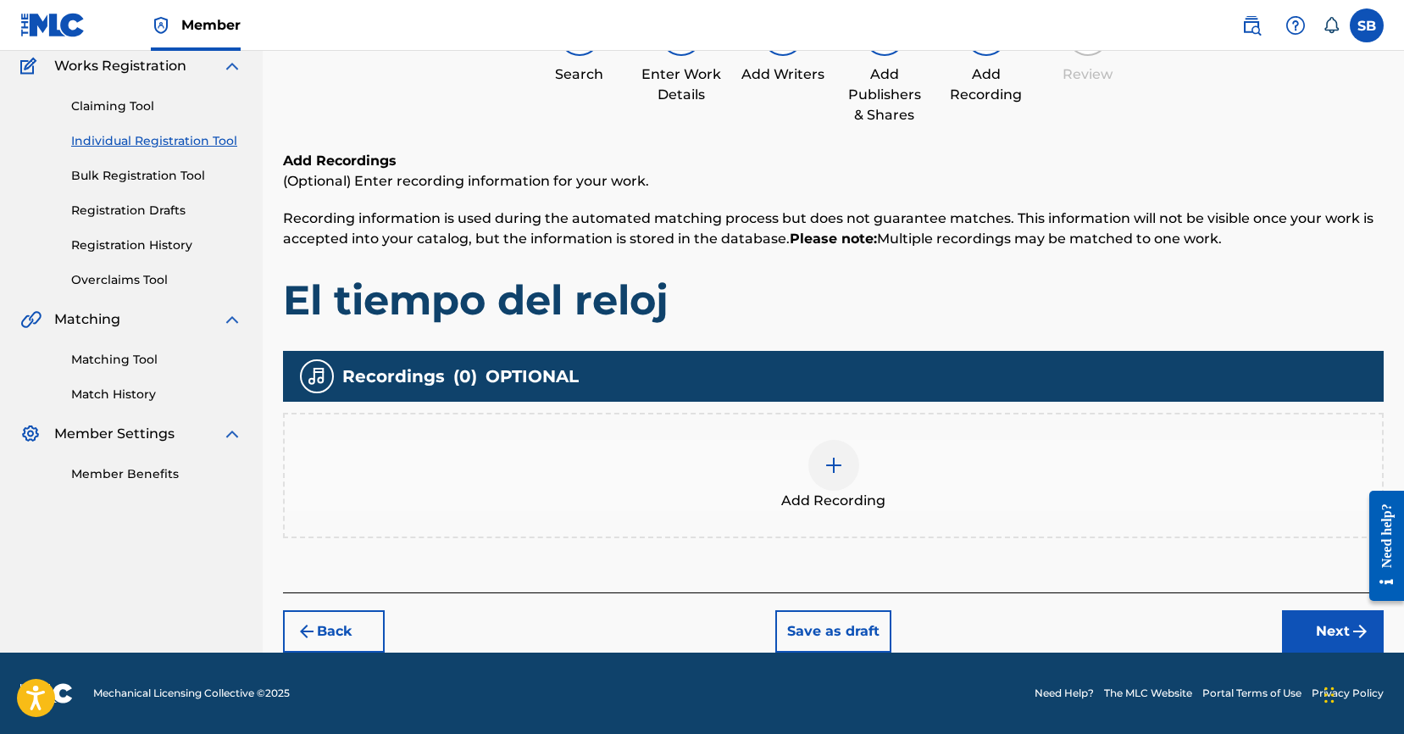
click at [861, 455] on div "Add Recording" at bounding box center [833, 475] width 1097 height 71
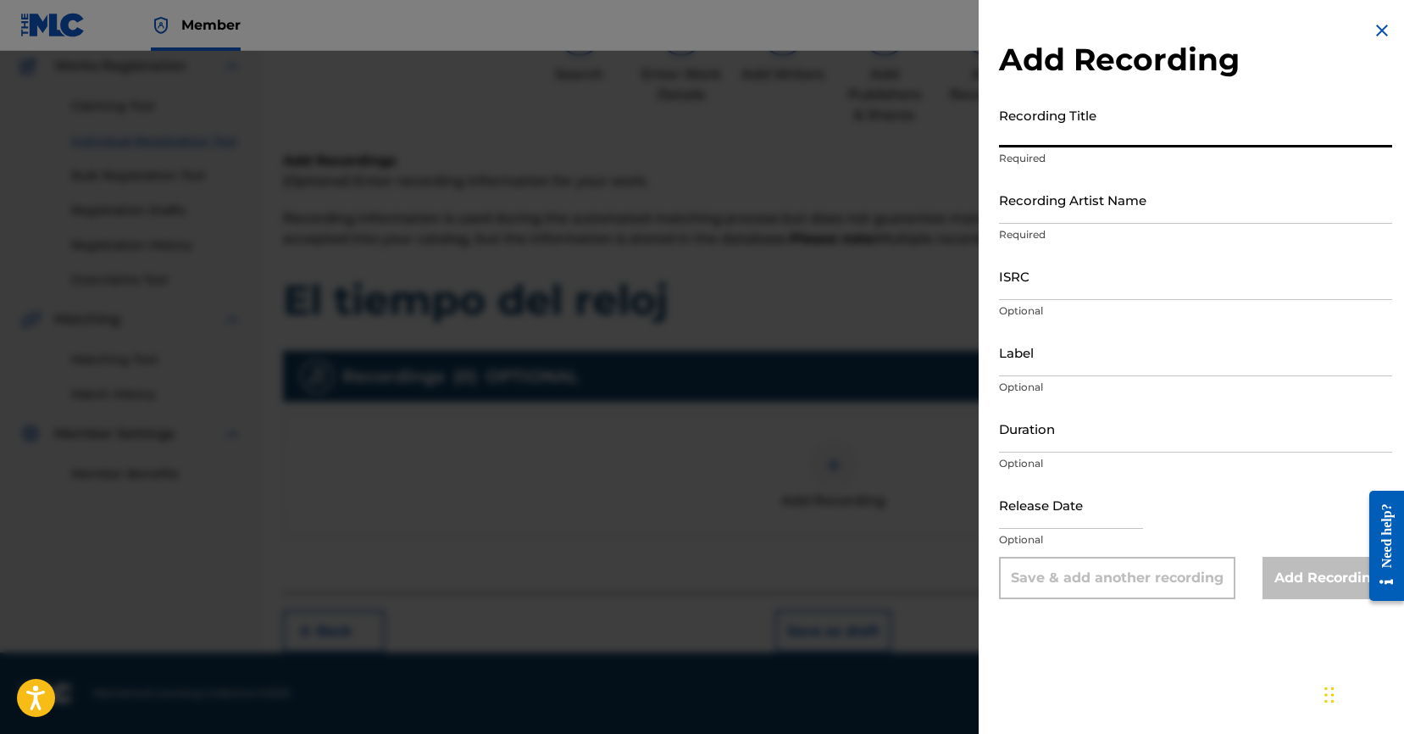
click at [1177, 119] on input "Recording Title" at bounding box center [1195, 123] width 393 height 48
paste input "El tiempo del reloj"
type input "El tiempo del reloj"
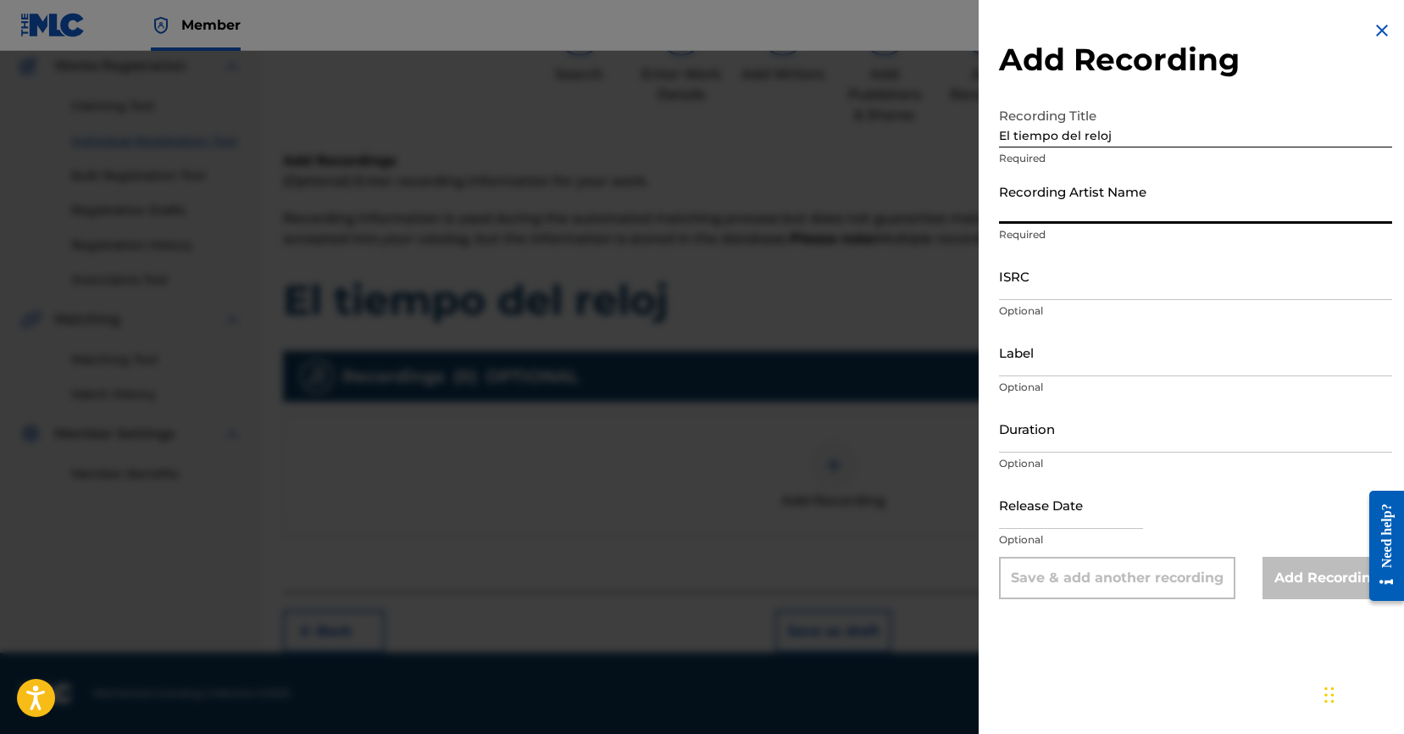
click at [1111, 203] on input "Recording Artist Name" at bounding box center [1195, 199] width 393 height 48
paste input "C-Kan"
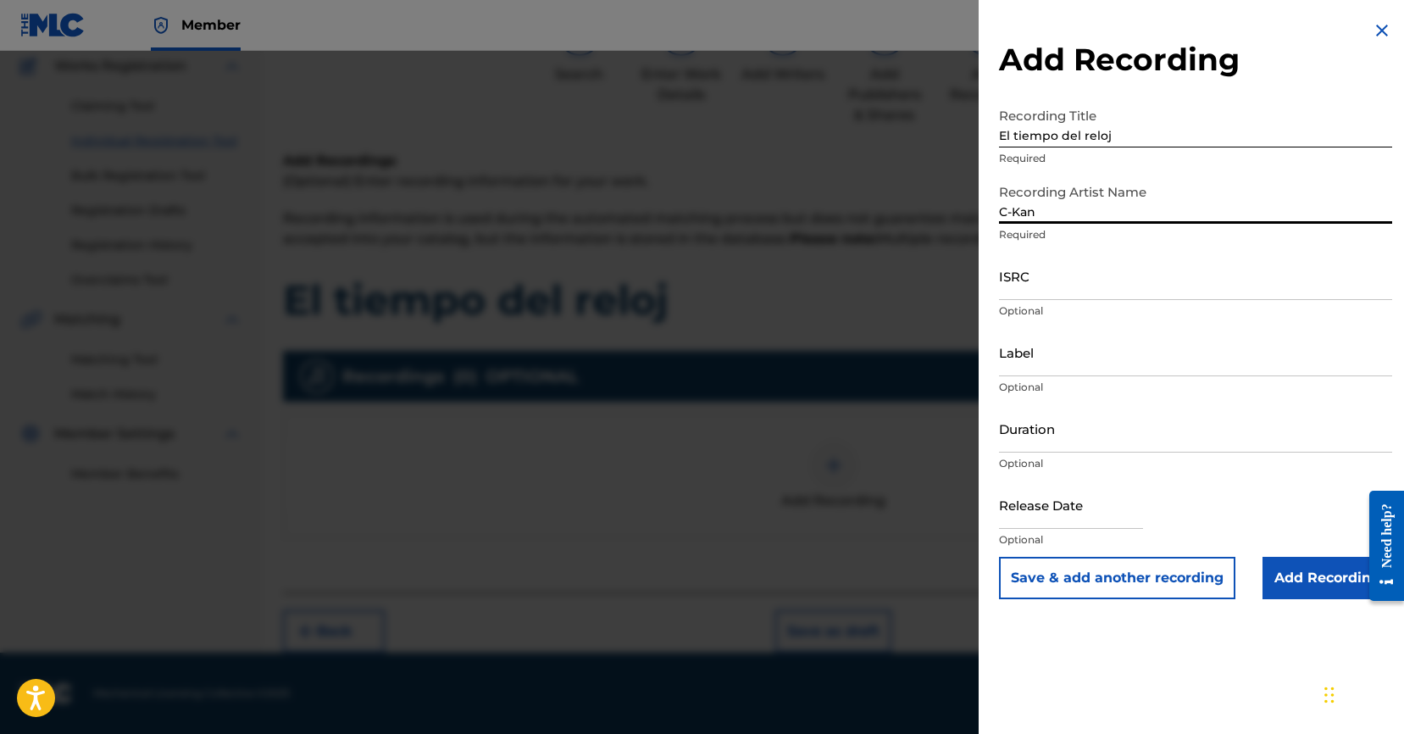
type input "C-Kan"
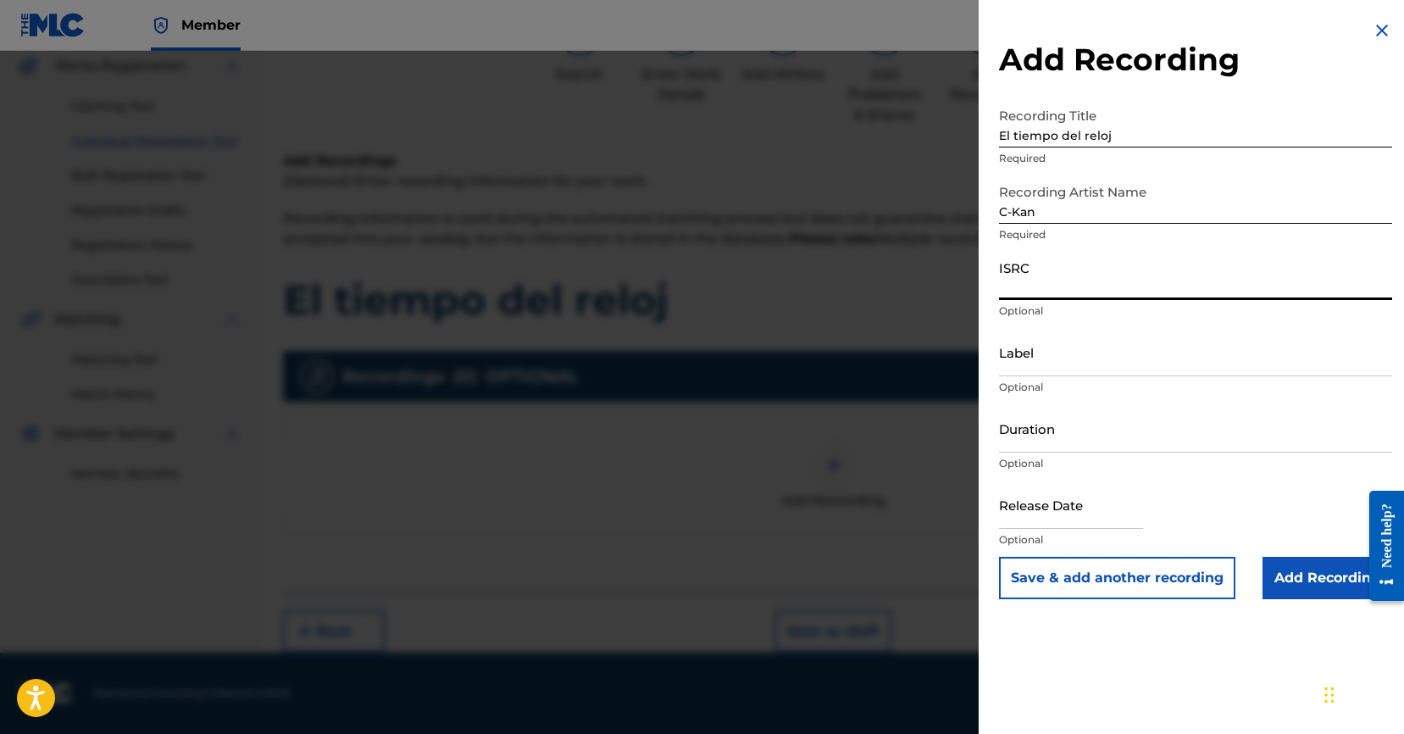
click at [1071, 274] on input "ISRC" at bounding box center [1195, 276] width 393 height 48
paste input "USUYG1733789"
type input "USUYG1733789"
click at [1316, 574] on input "Add Recording" at bounding box center [1327, 578] width 130 height 42
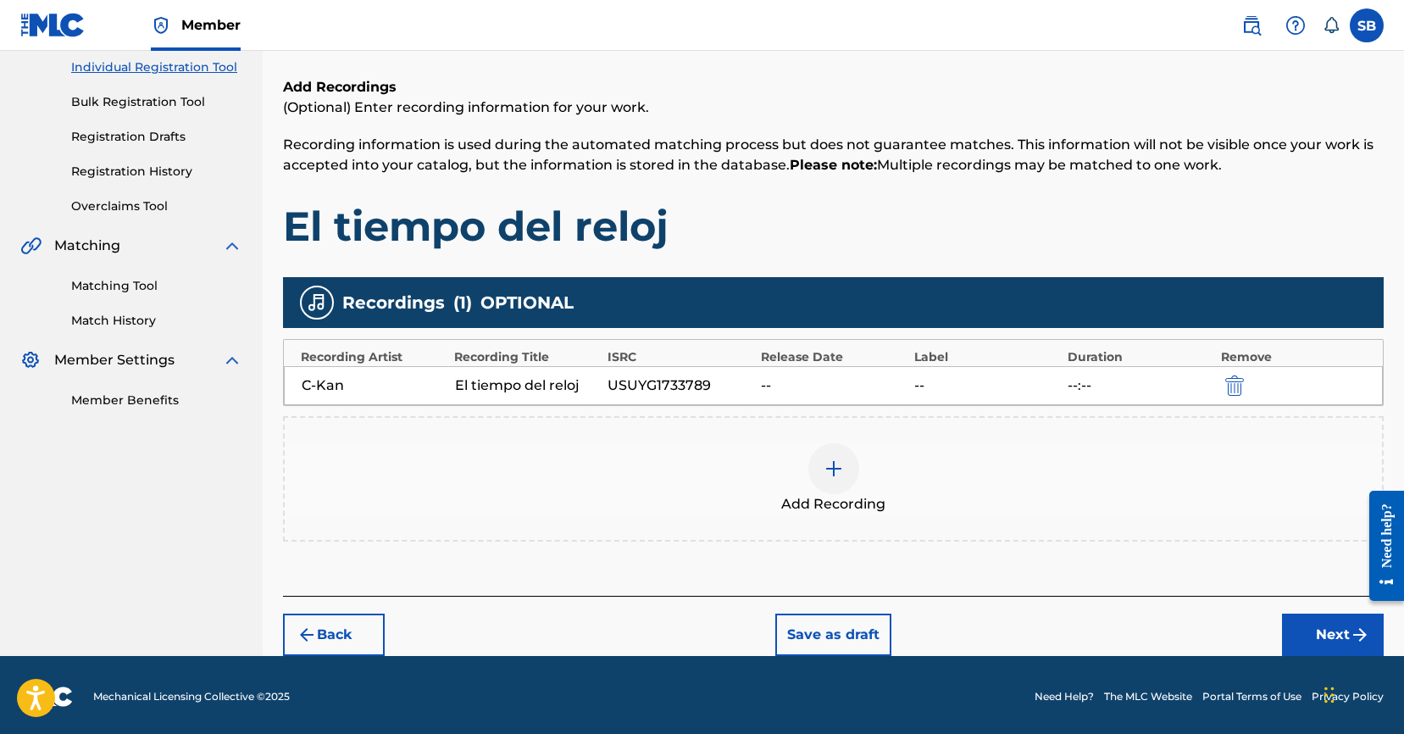
click at [1320, 646] on button "Next" at bounding box center [1333, 634] width 102 height 42
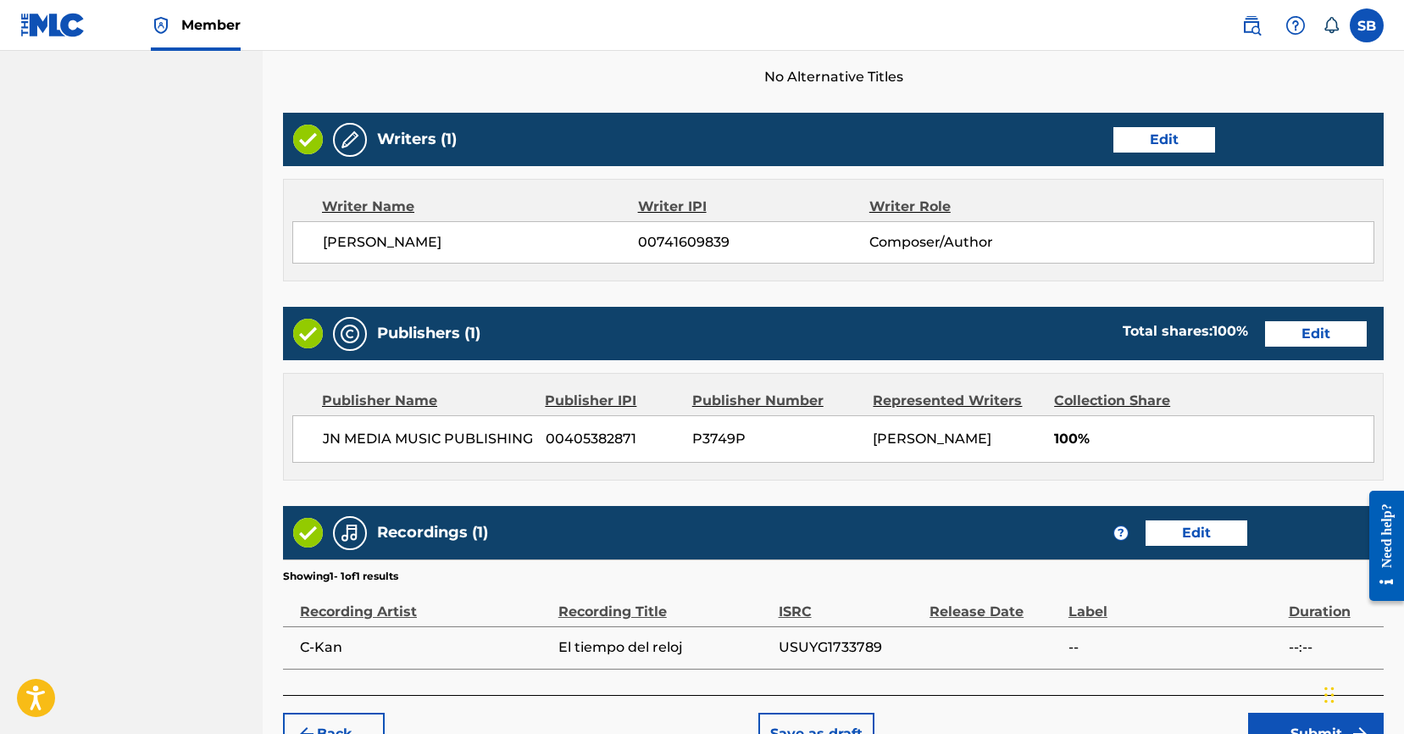
scroll to position [719, 0]
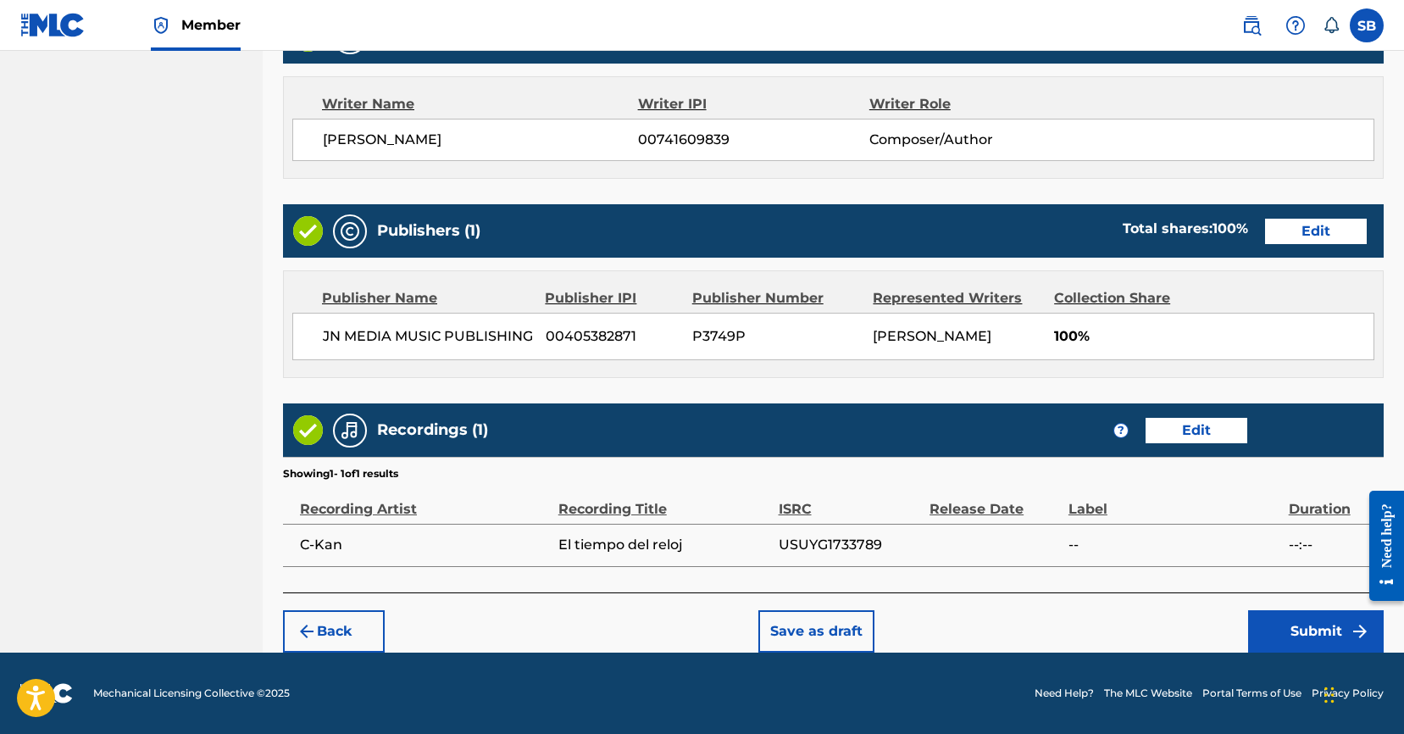
click at [1088, 611] on div "Back Save as draft Submit" at bounding box center [833, 622] width 1100 height 60
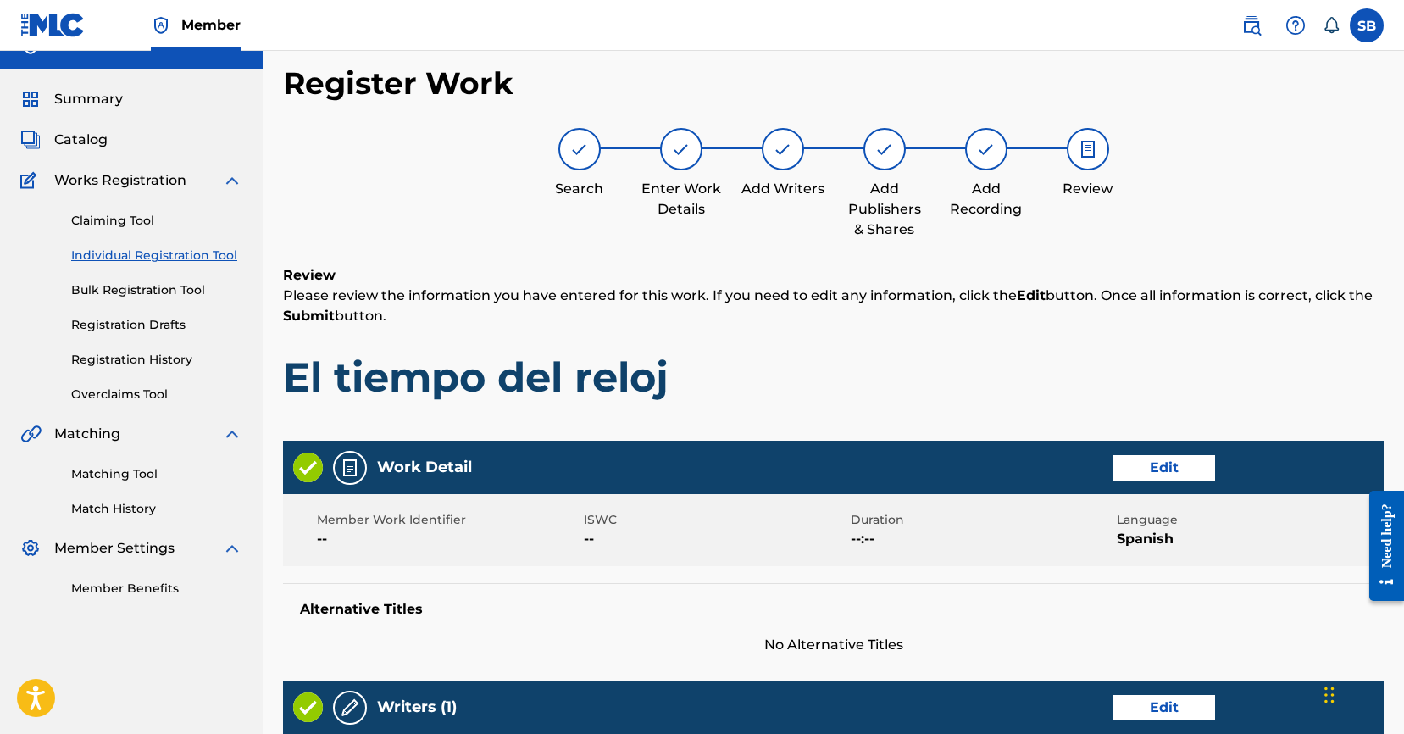
scroll to position [0, 0]
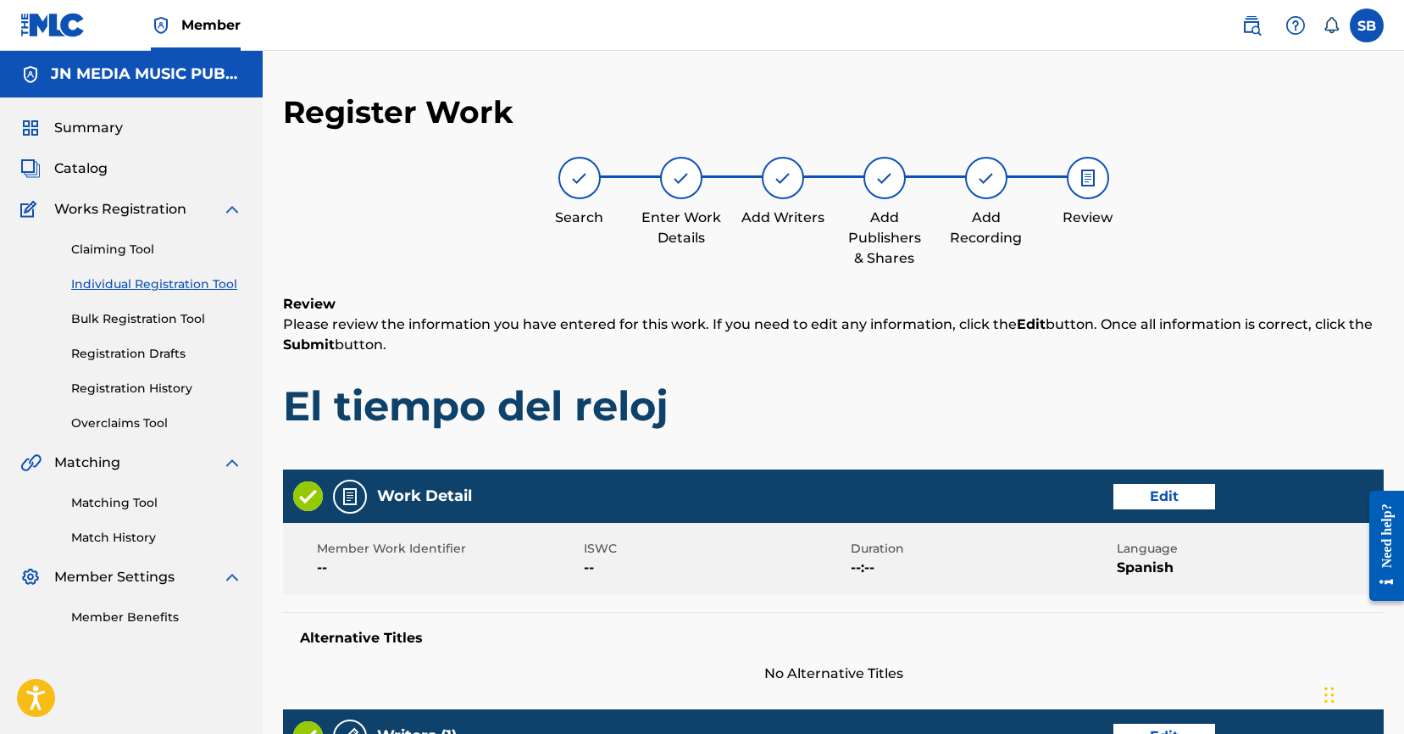
click at [860, 408] on h1 "El tiempo del reloj" at bounding box center [833, 405] width 1100 height 51
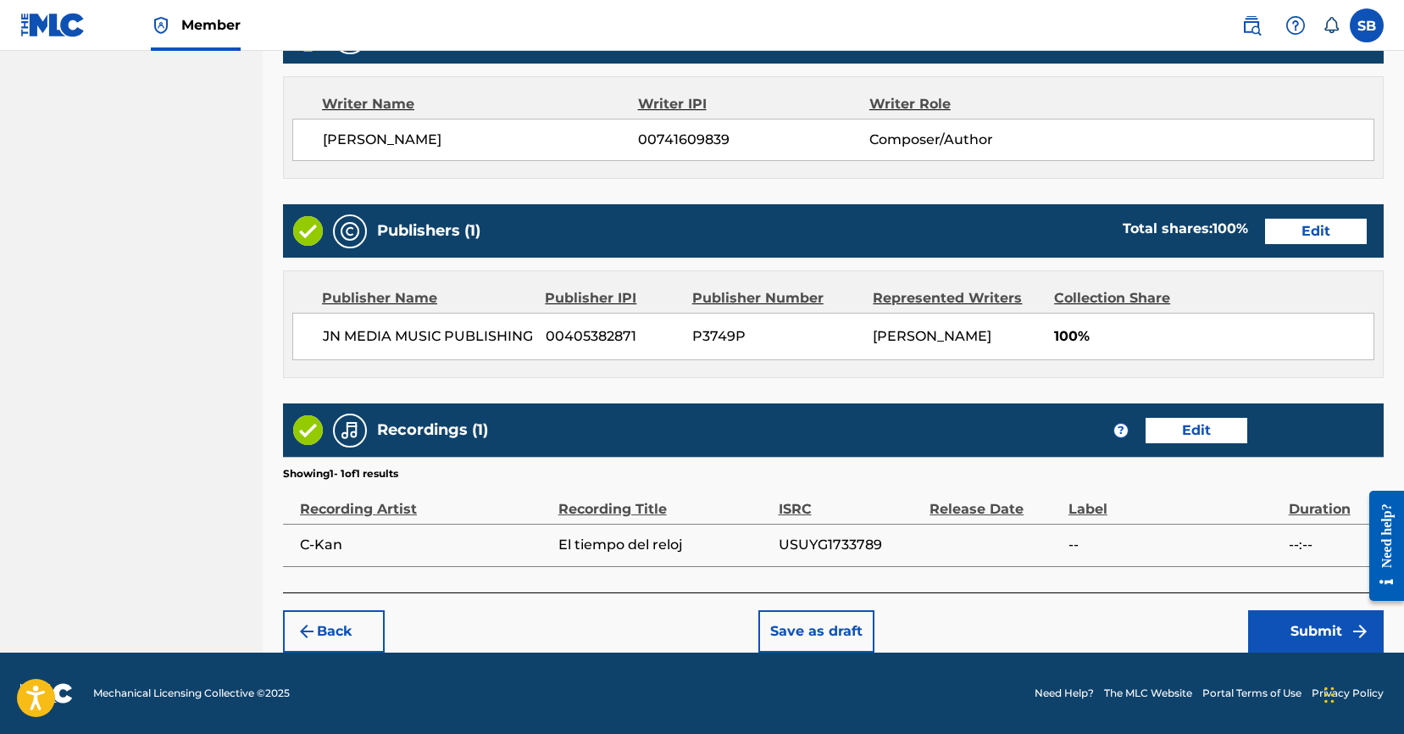
scroll to position [719, 0]
click at [1311, 637] on button "Submit" at bounding box center [1316, 631] width 136 height 42
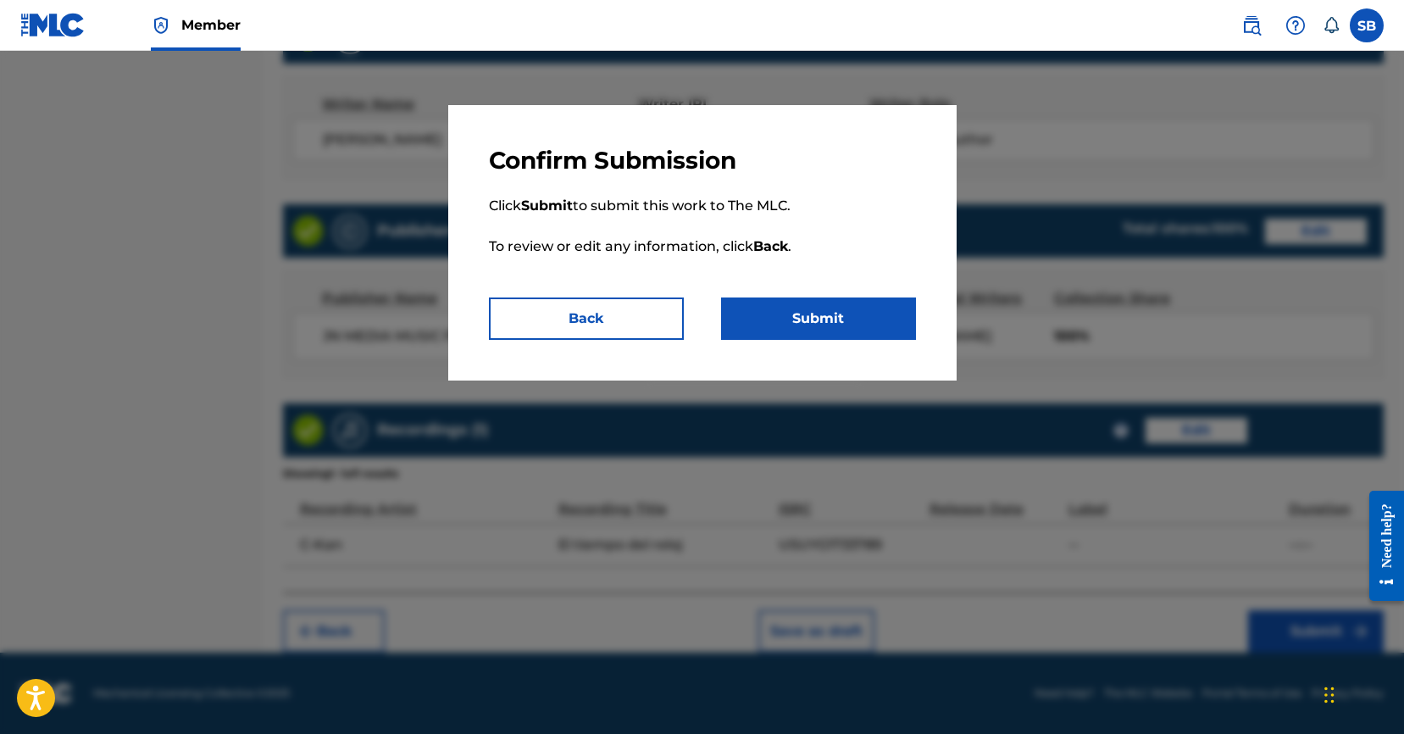
click at [811, 308] on button "Submit" at bounding box center [818, 318] width 195 height 42
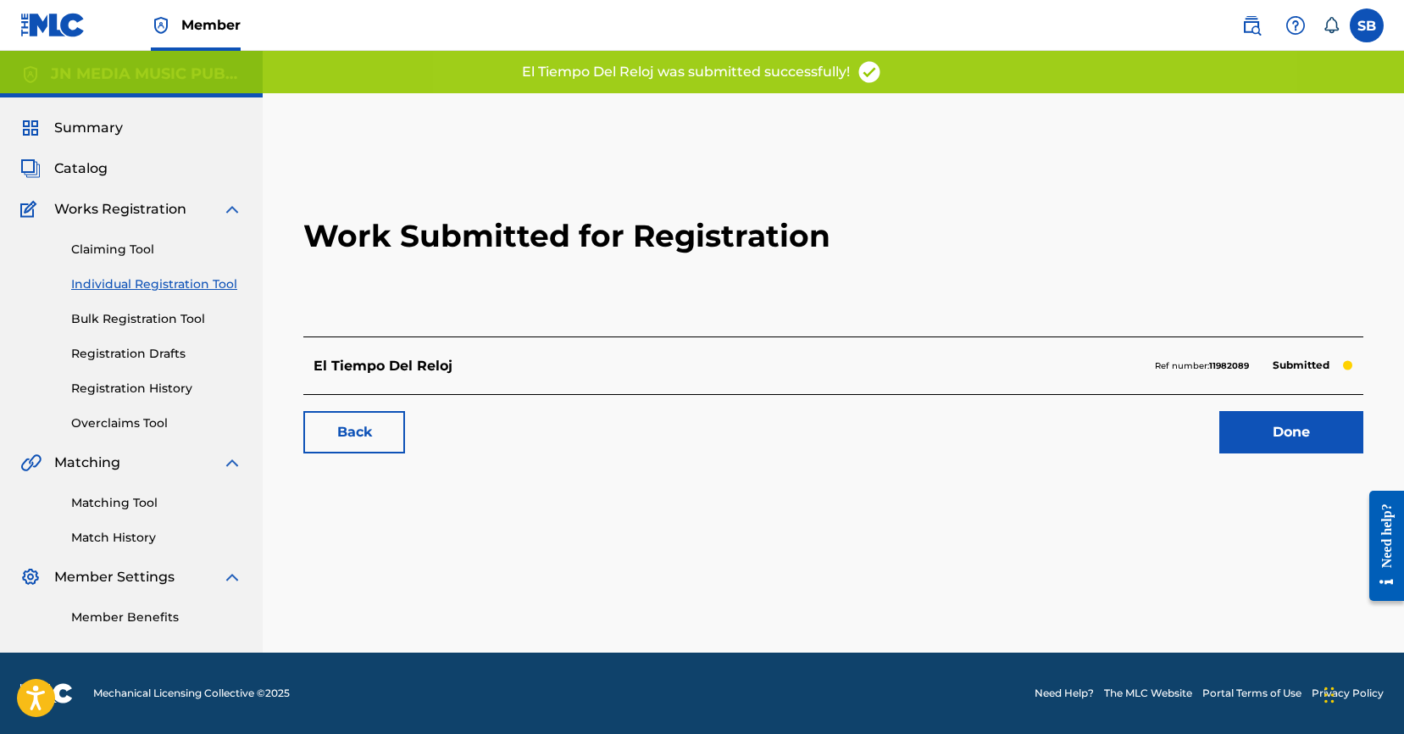
click at [1260, 440] on link "Done" at bounding box center [1291, 432] width 144 height 42
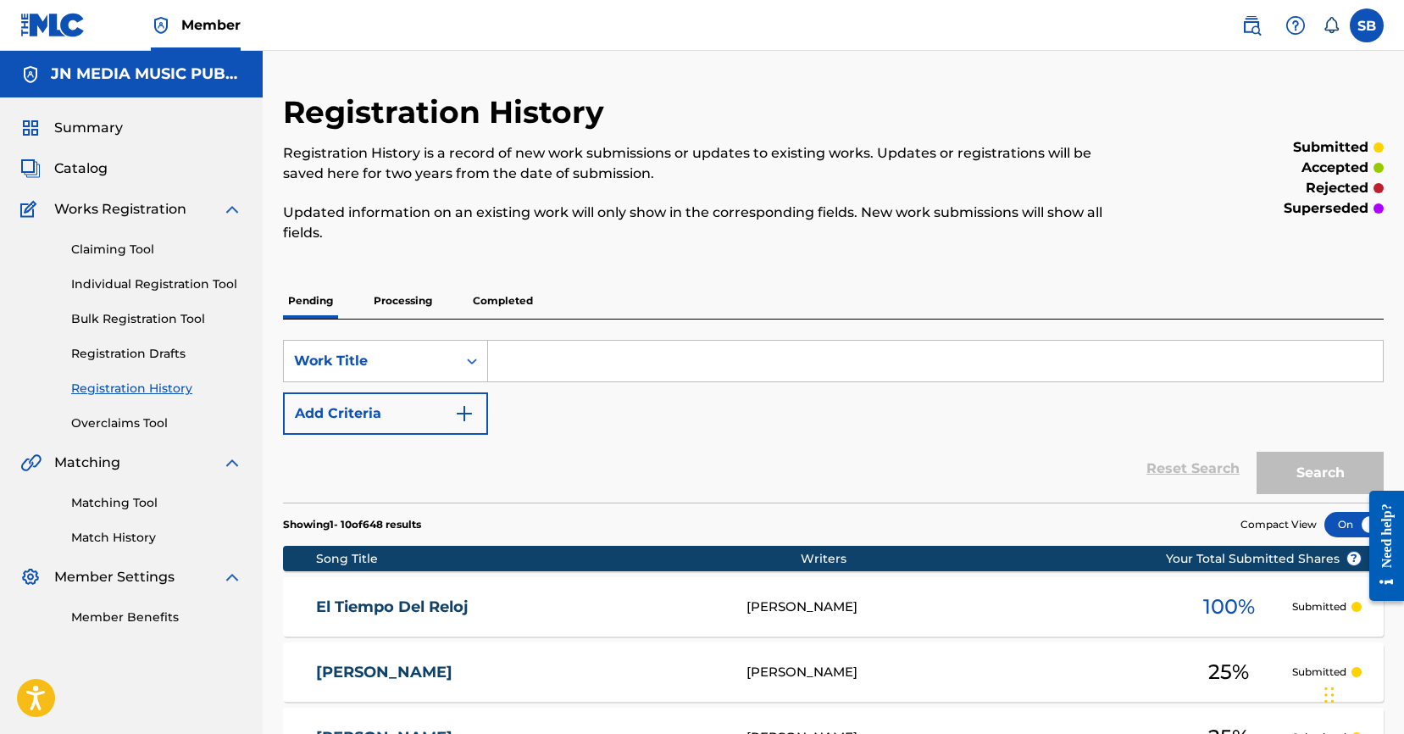
click at [210, 294] on div "Claiming Tool Individual Registration Tool Bulk Registration Tool Registration …" at bounding box center [131, 325] width 222 height 213
click at [210, 278] on link "Individual Registration Tool" at bounding box center [156, 284] width 171 height 18
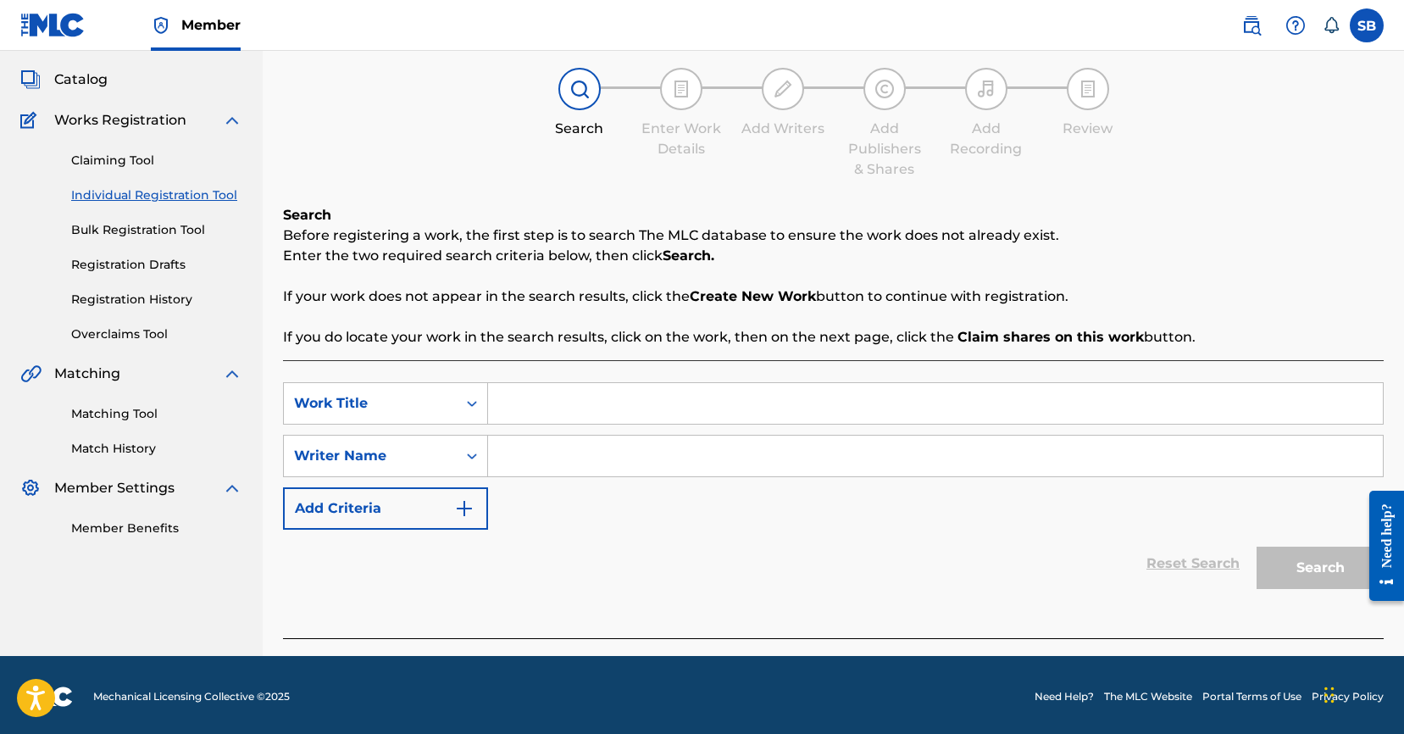
scroll to position [92, 0]
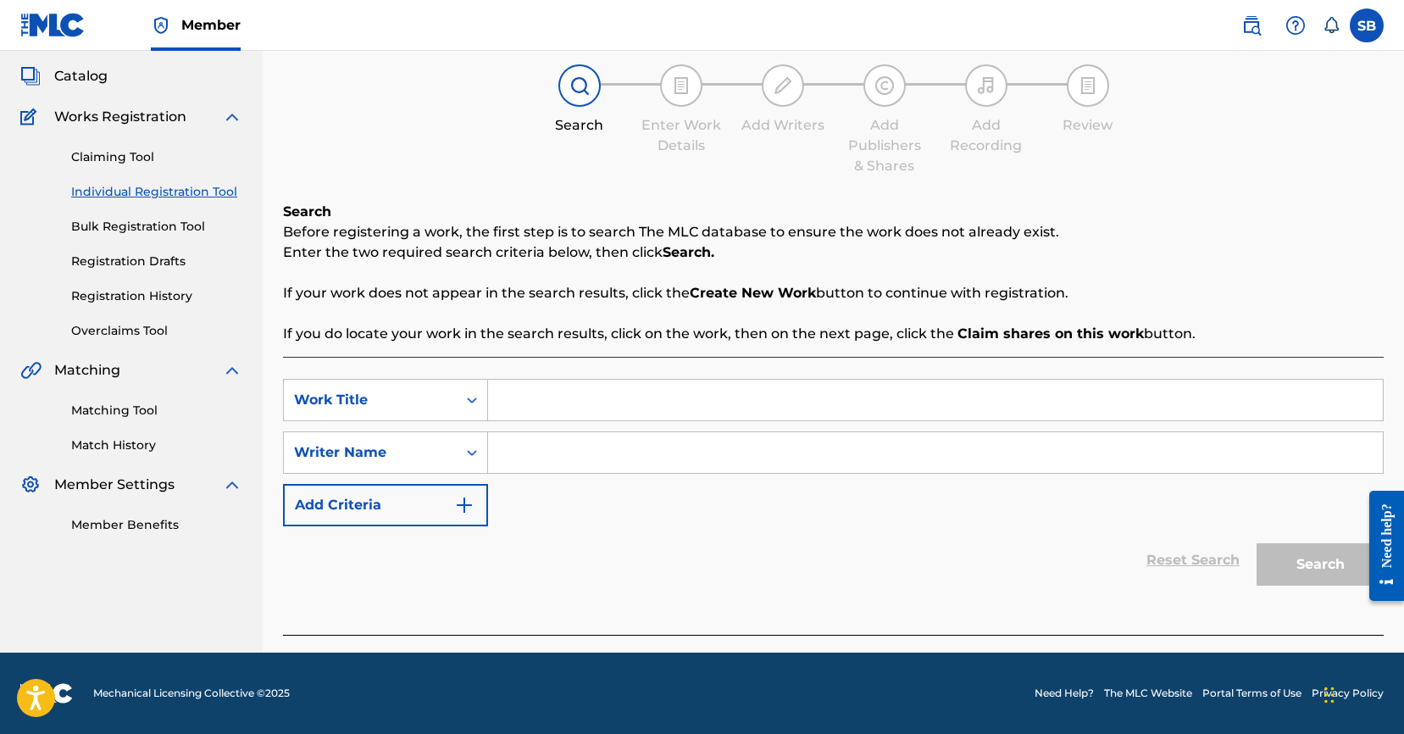
click at [578, 410] on input "Search Form" at bounding box center [935, 399] width 895 height 41
paste input "El tiempo del reloj"
type input "El tiempo del reloj"
click at [595, 447] on input "Search Form" at bounding box center [935, 452] width 895 height 41
click at [630, 462] on input "Search Form" at bounding box center [935, 452] width 895 height 41
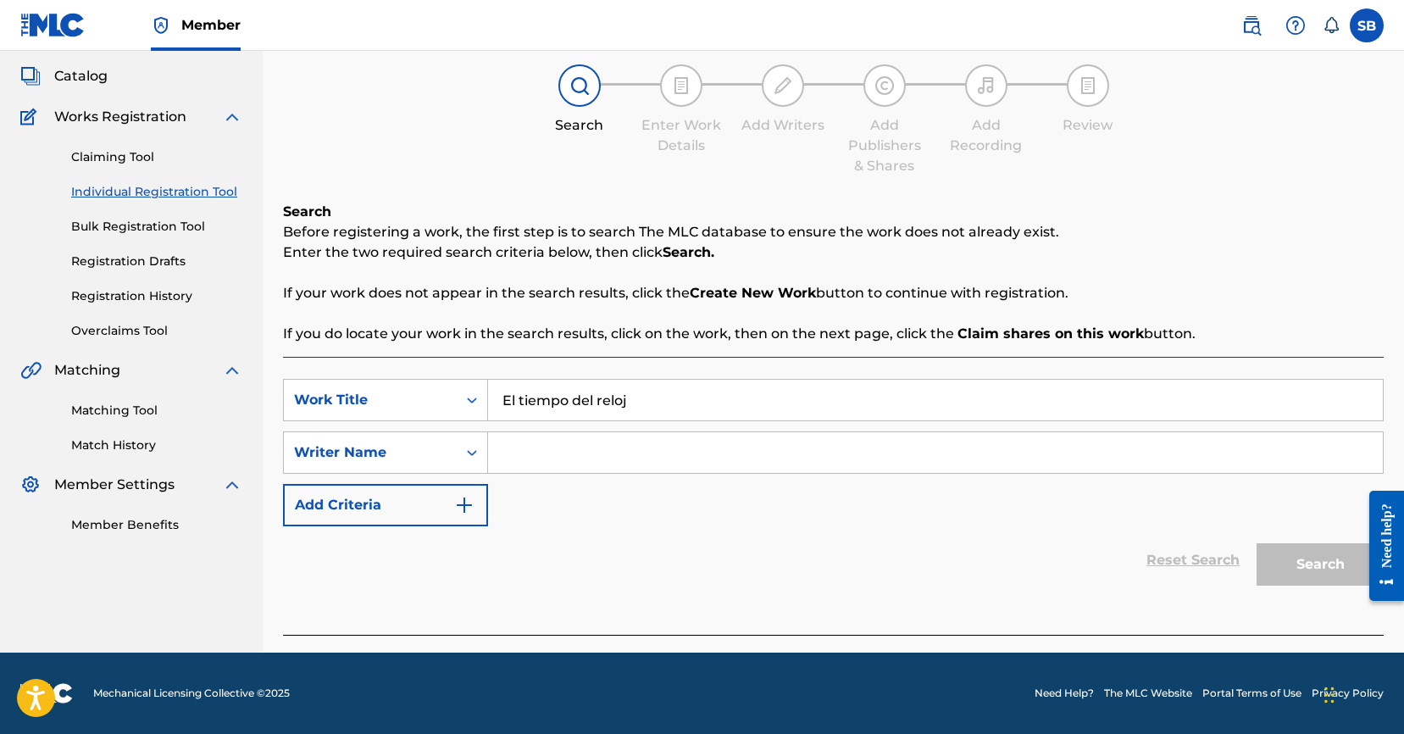
paste input "[PERSON_NAME]"
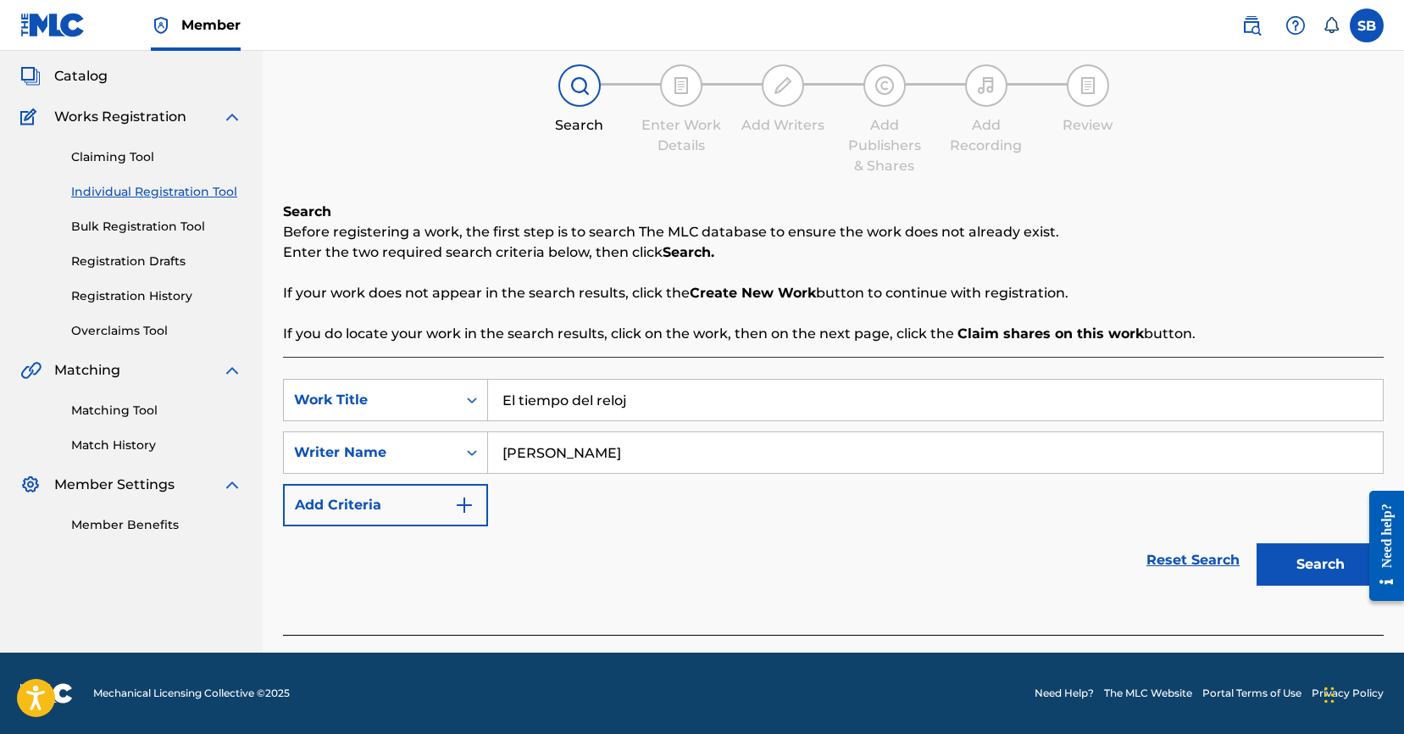
type input "[PERSON_NAME]"
click at [1342, 567] on button "Search" at bounding box center [1319, 564] width 127 height 42
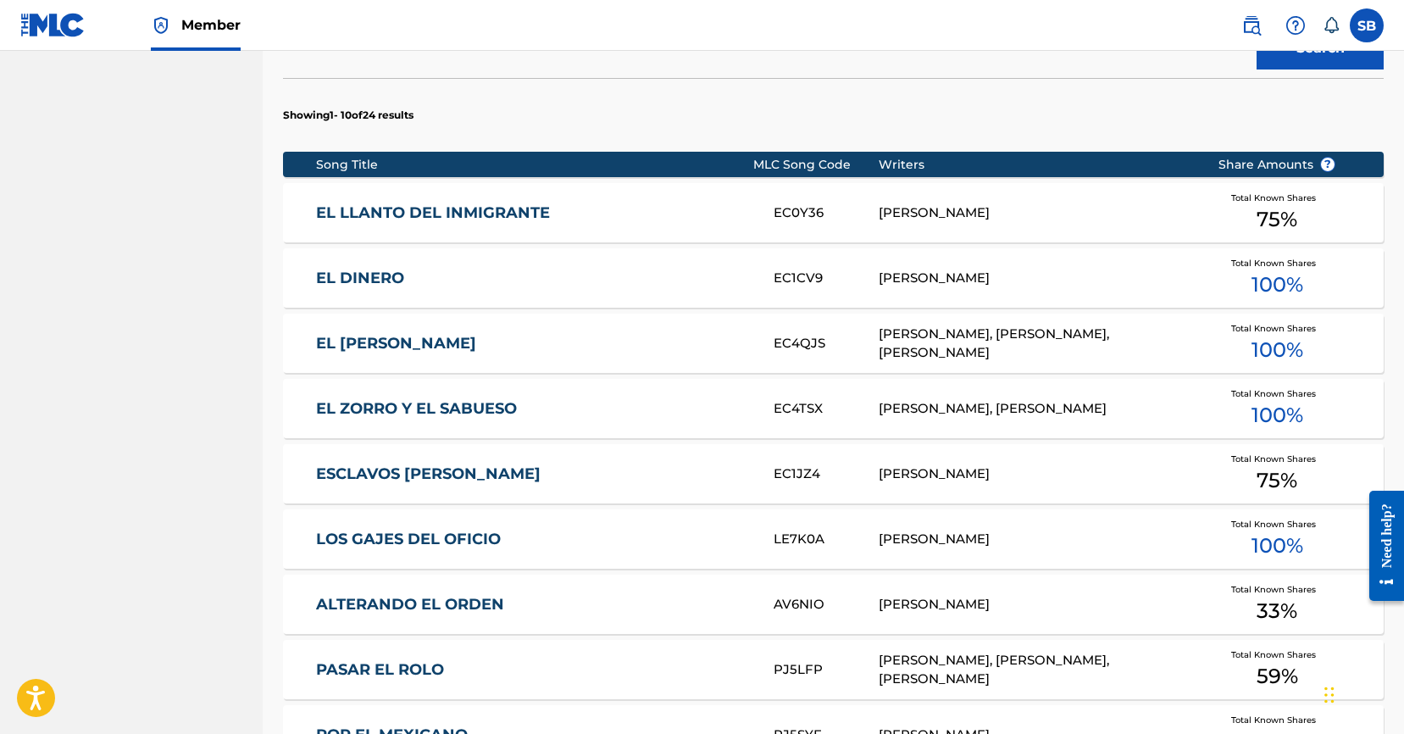
scroll to position [1000, 0]
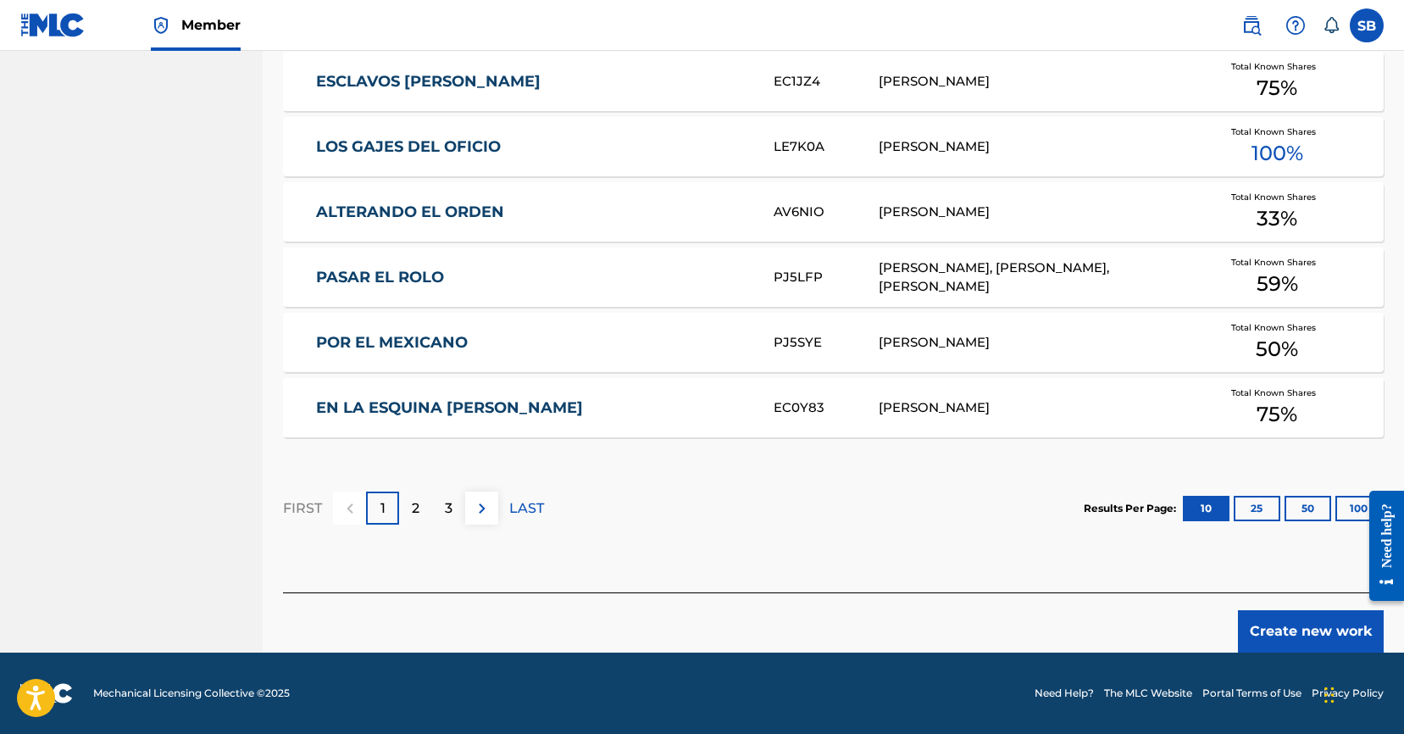
click at [1285, 624] on button "Create new work" at bounding box center [1311, 631] width 146 height 42
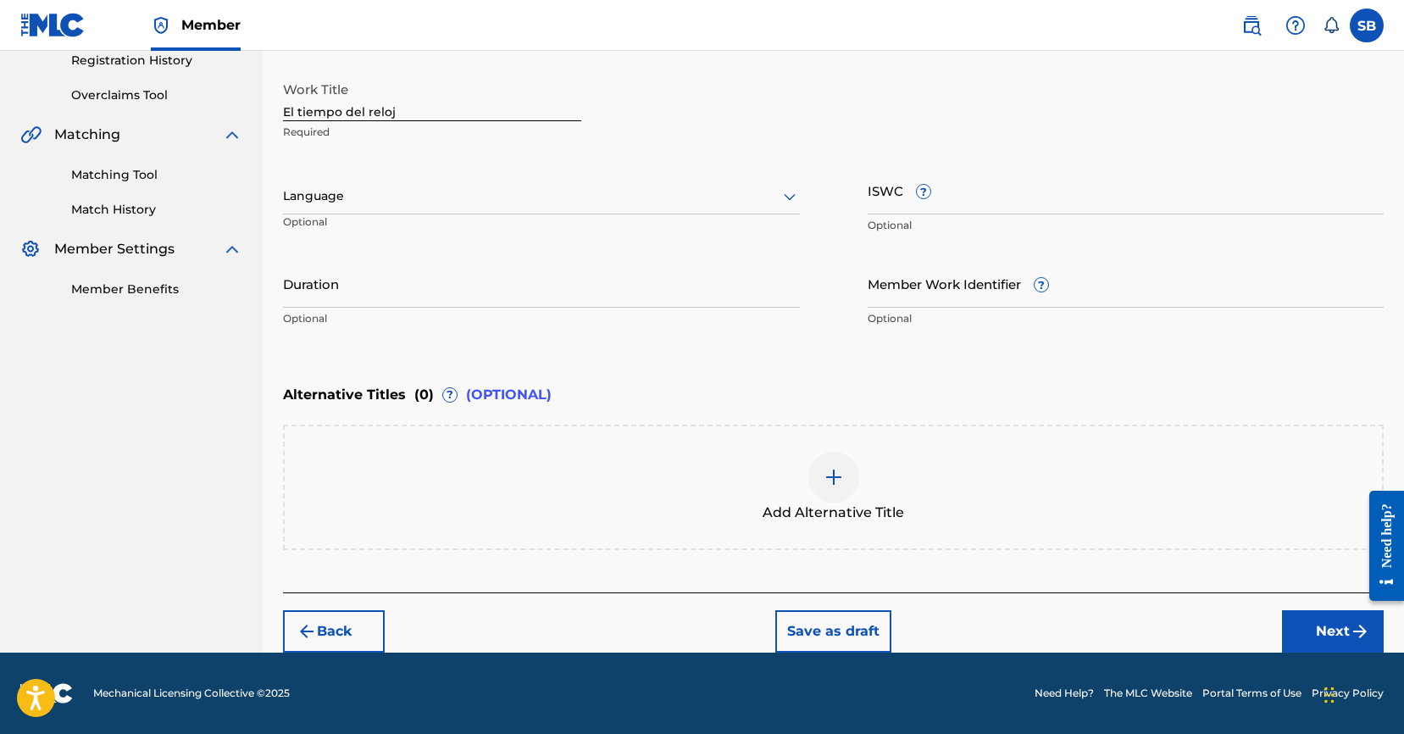
scroll to position [328, 0]
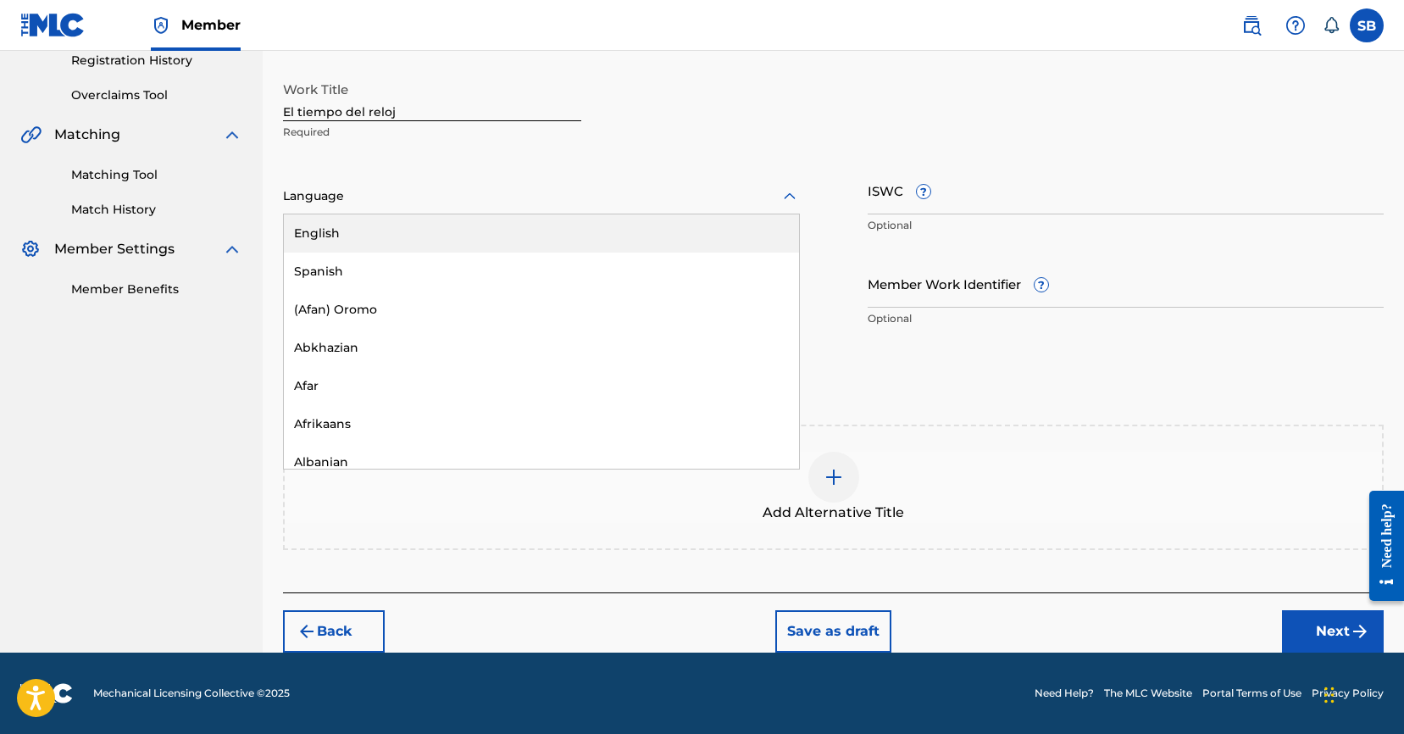
click at [482, 196] on div at bounding box center [541, 196] width 517 height 21
click at [452, 252] on div "Spanish" at bounding box center [541, 271] width 515 height 38
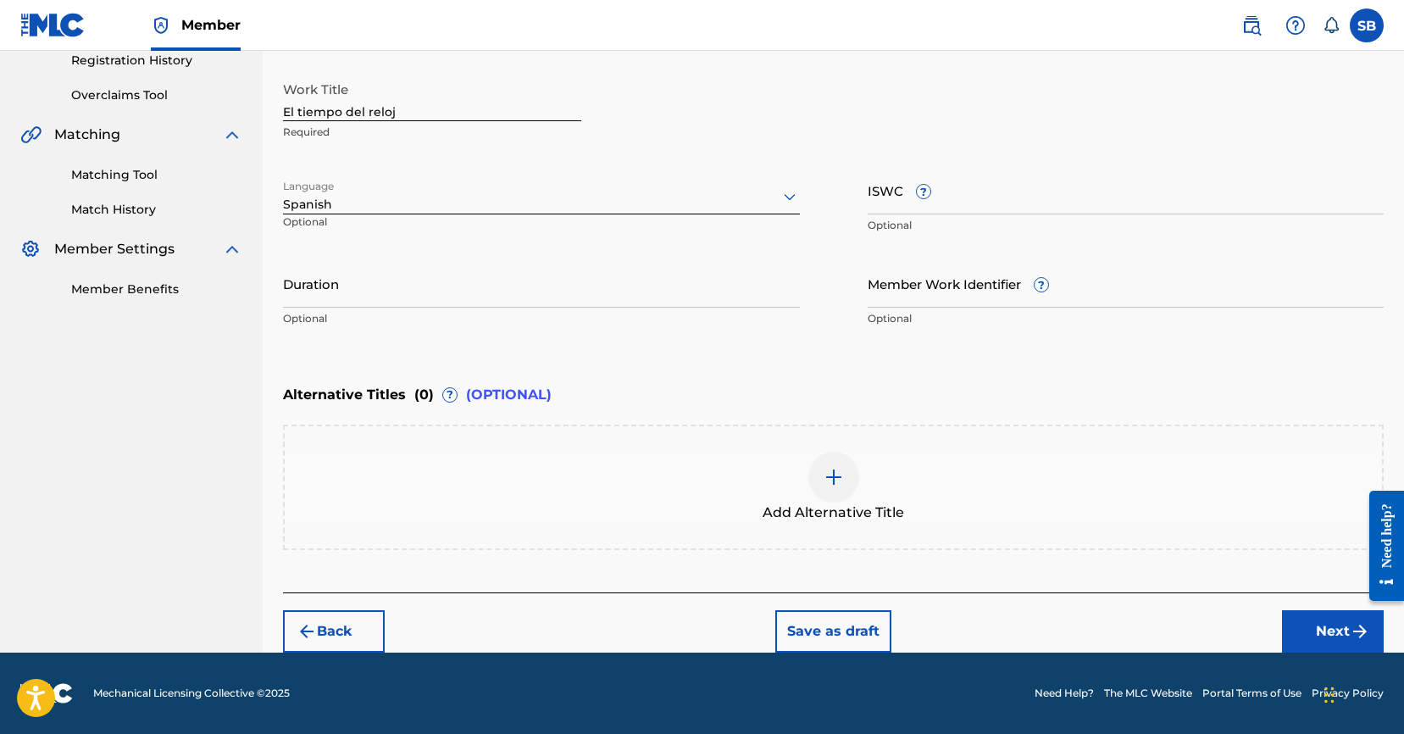
click at [1306, 612] on button "Next" at bounding box center [1333, 631] width 102 height 42
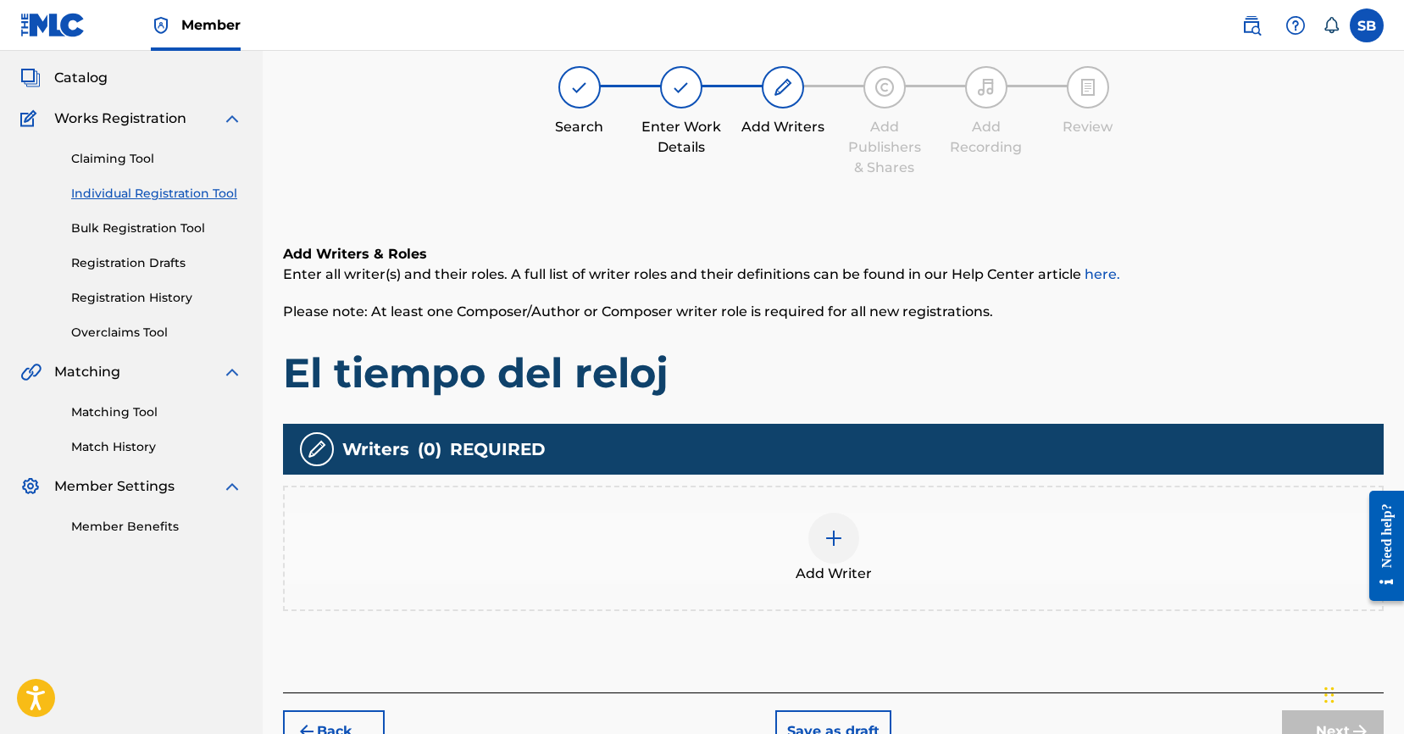
scroll to position [76, 0]
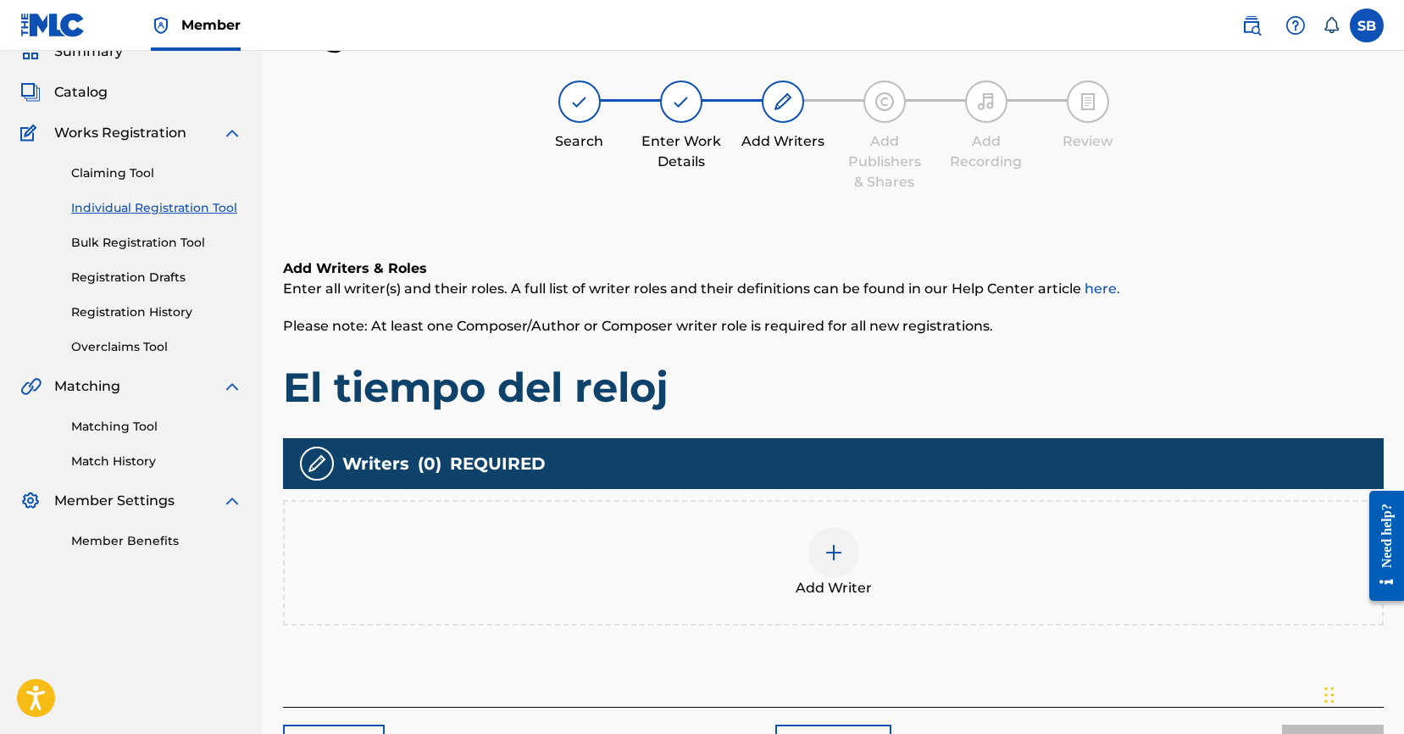
click at [935, 551] on div "Add Writer" at bounding box center [833, 562] width 1097 height 71
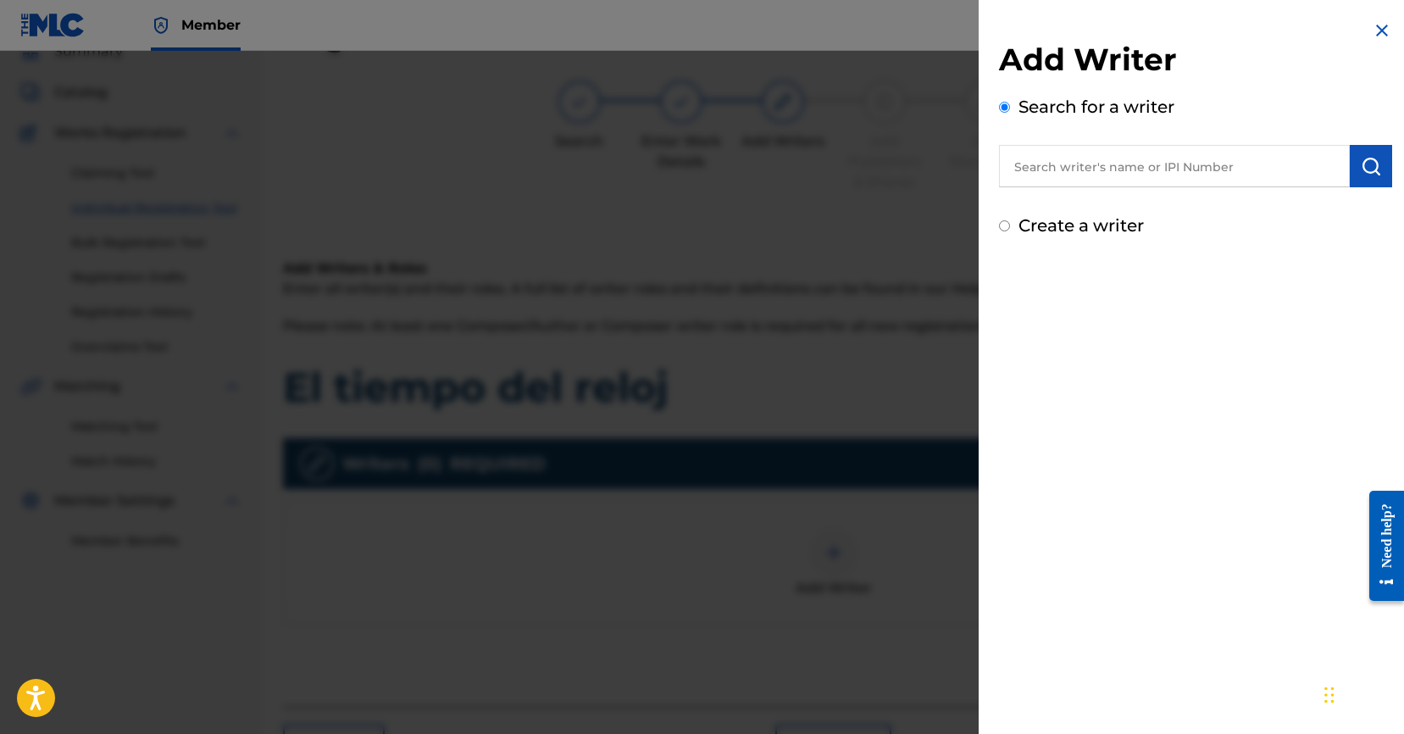
click at [1376, 30] on img at bounding box center [1381, 30] width 20 height 20
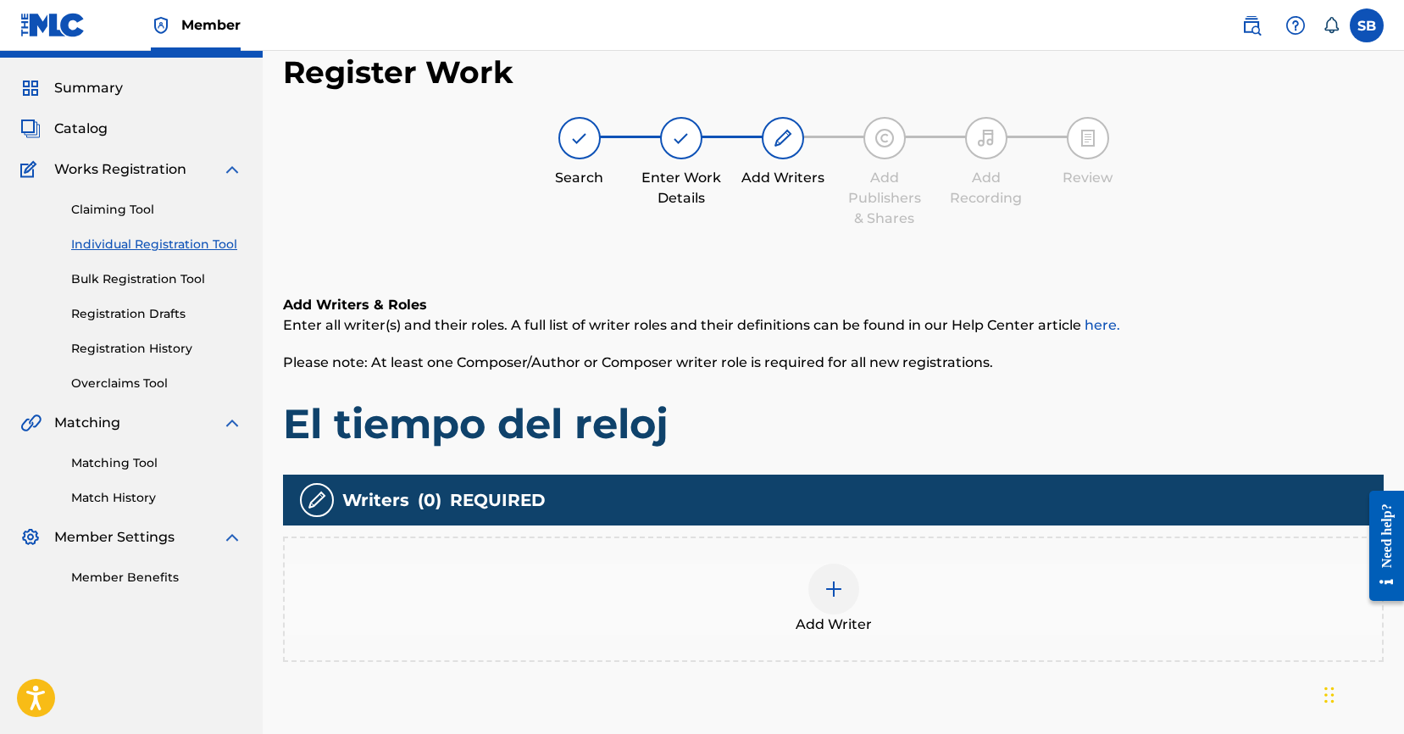
scroll to position [0, 0]
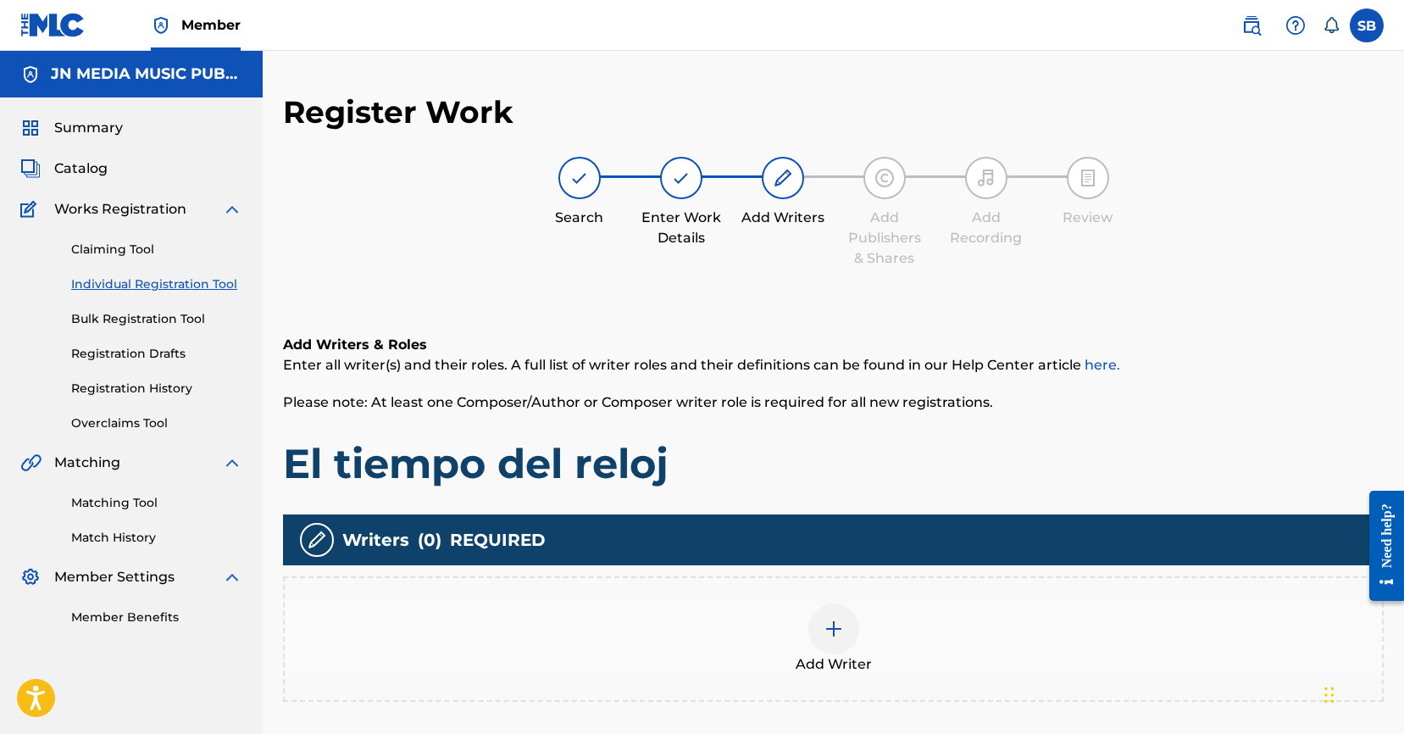
click at [169, 75] on h5 "JN MEDIA MUSIC PUBLISHING" at bounding box center [146, 73] width 191 height 19
click at [75, 28] on img at bounding box center [52, 25] width 65 height 25
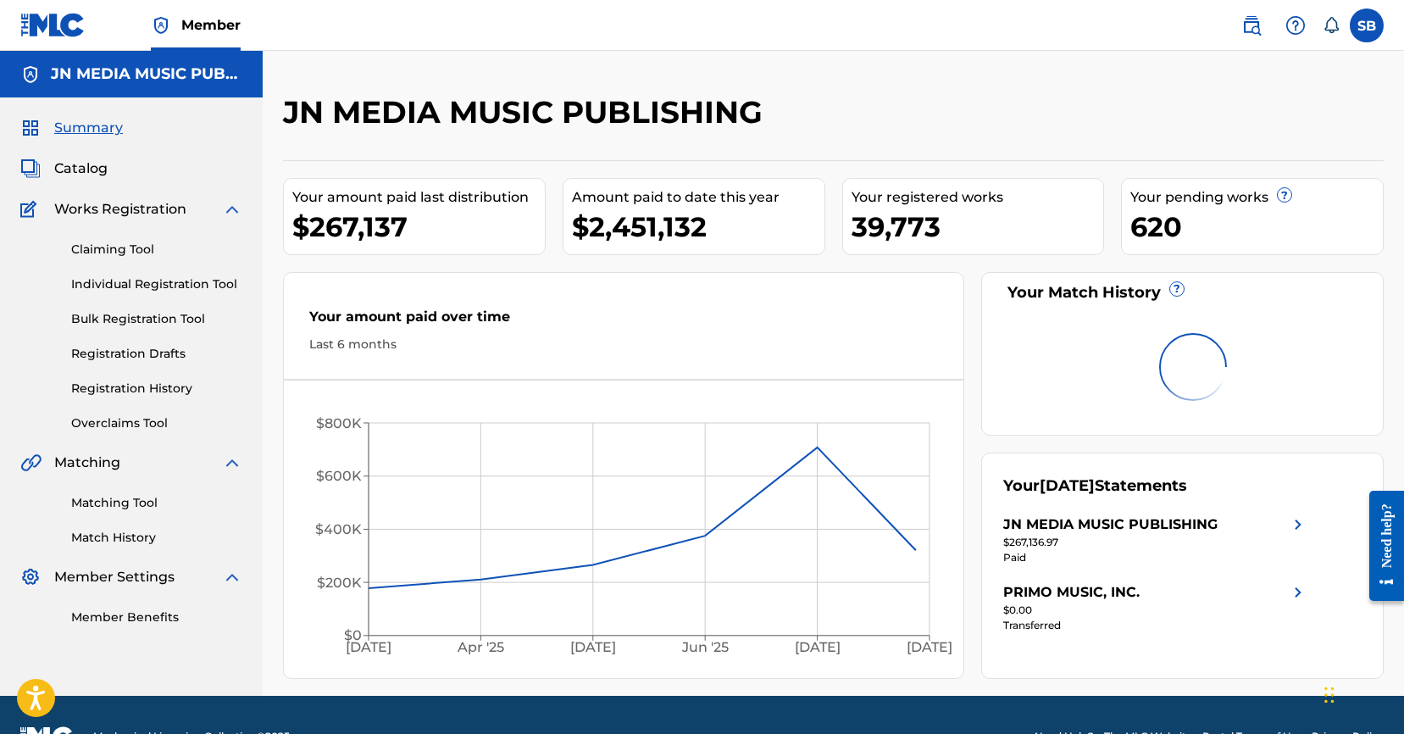
click at [194, 284] on link "Individual Registration Tool" at bounding box center [156, 284] width 171 height 18
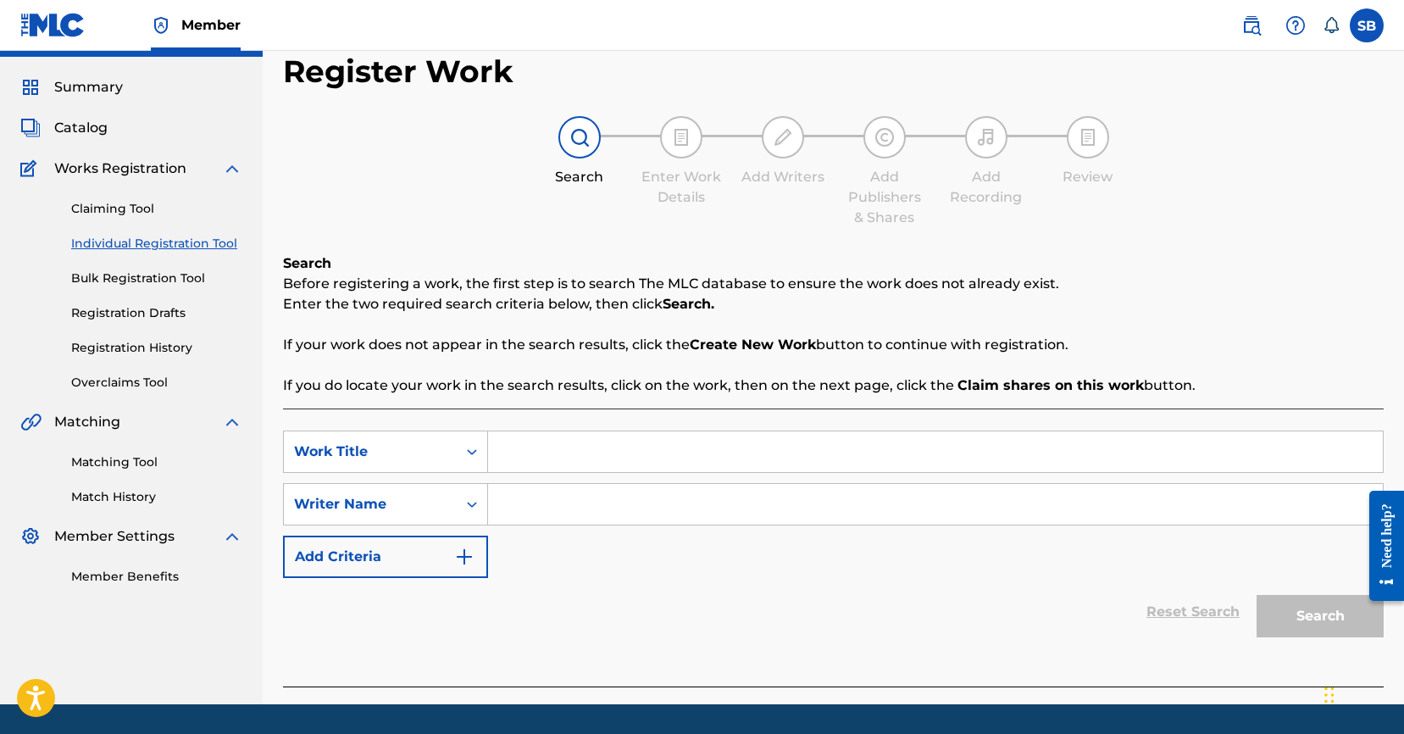
scroll to position [61, 0]
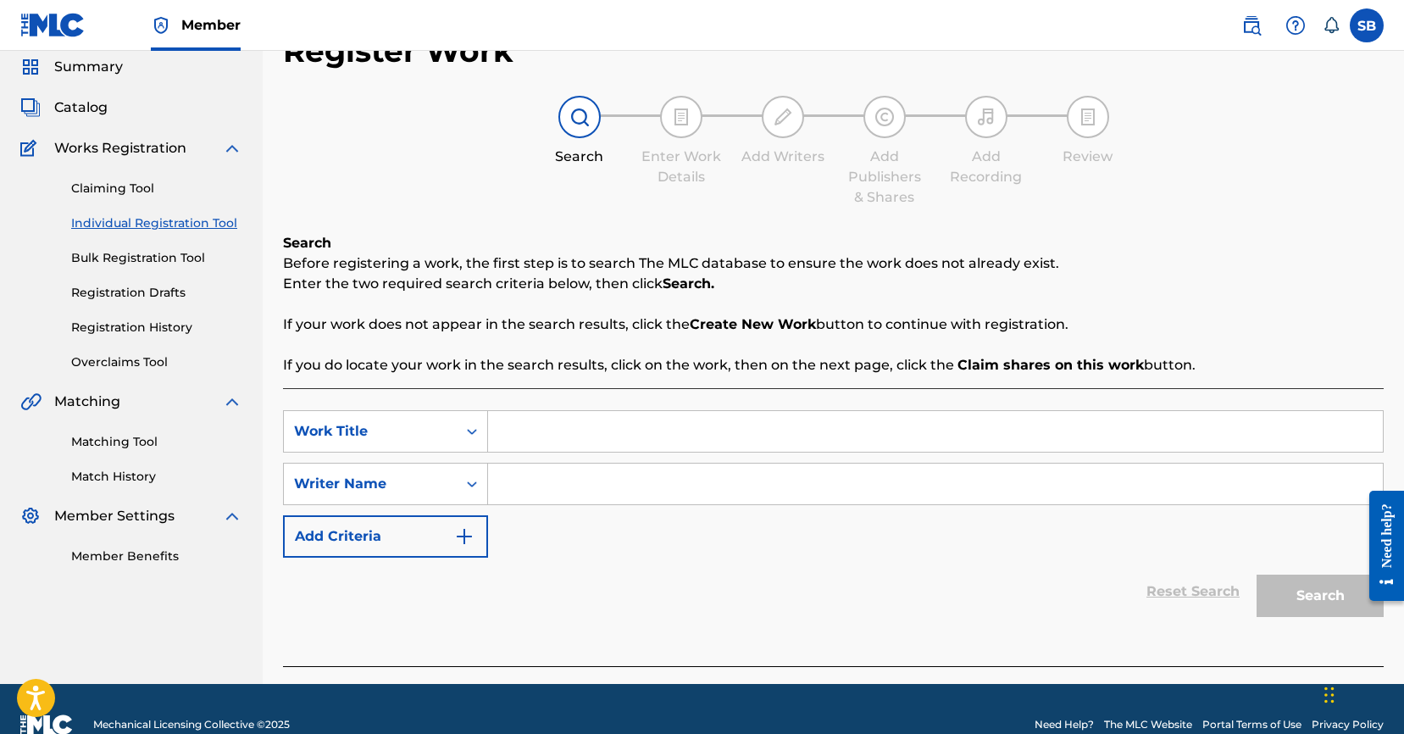
click at [517, 411] on input "Search Form" at bounding box center [935, 431] width 895 height 41
click at [546, 432] on input "Search Form" at bounding box center [935, 431] width 895 height 41
paste input "Si tuvieran el valor"
click at [606, 479] on div "si tuvieran el valor" at bounding box center [808, 469] width 640 height 30
type input "si tuvieran el valor"
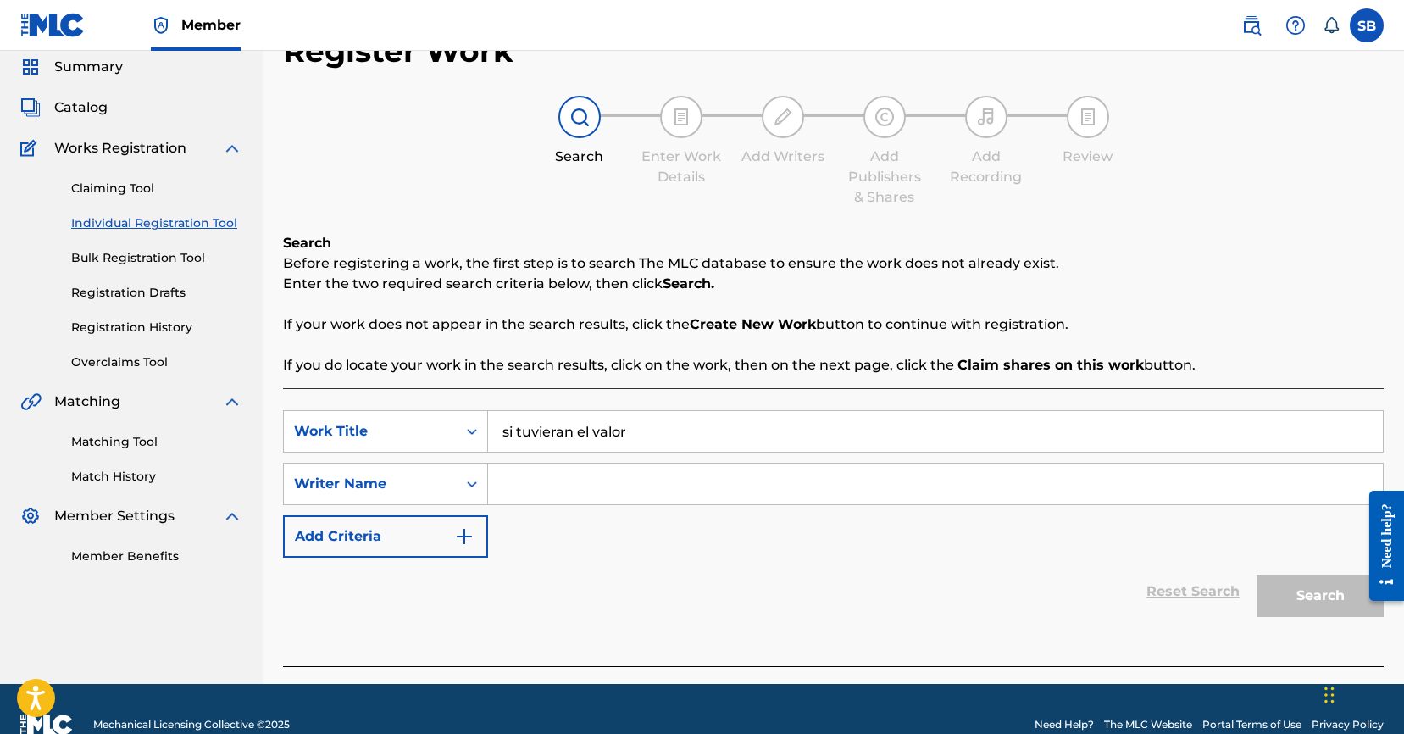
click at [608, 485] on input "Search Form" at bounding box center [935, 483] width 895 height 41
paste input ""[PERSON_NAME] [PERSON_NAME] [PERSON_NAME]""
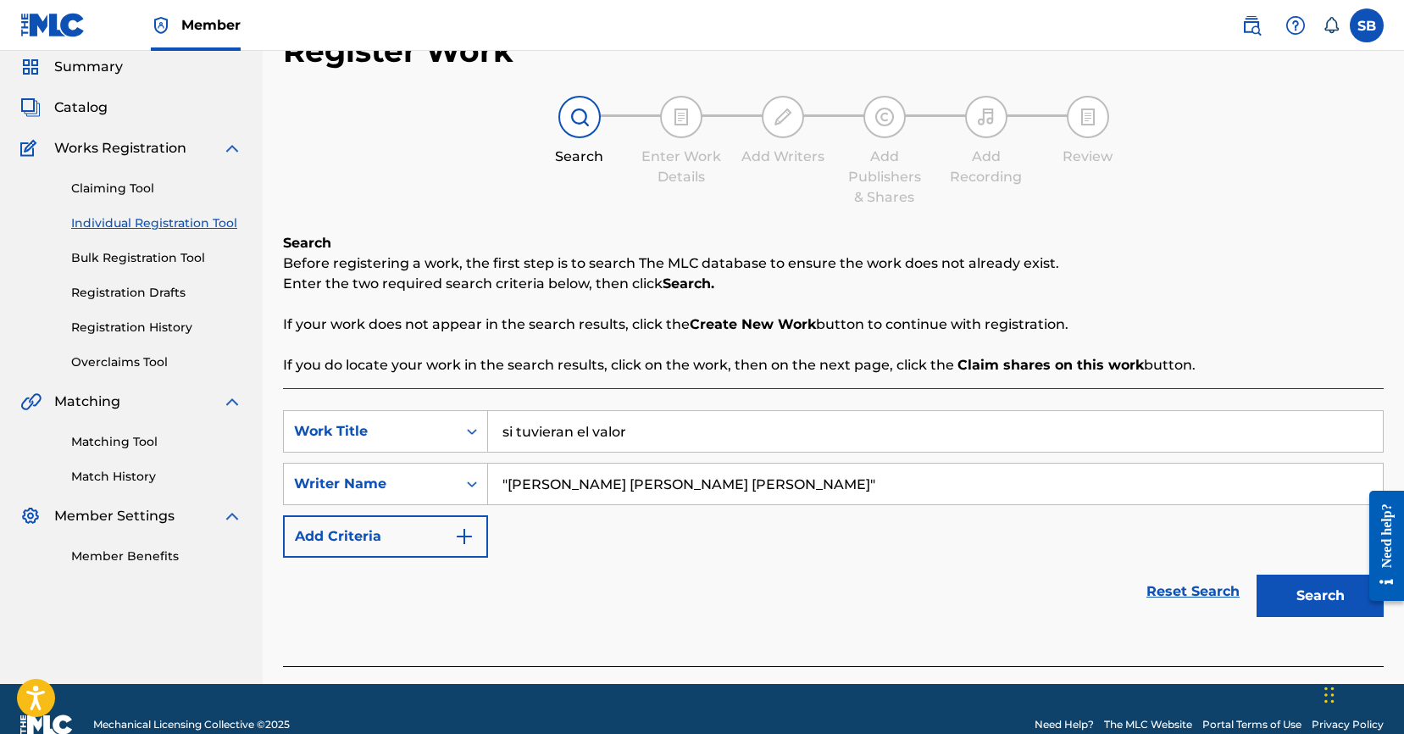
drag, startPoint x: 702, startPoint y: 486, endPoint x: 997, endPoint y: 488, distance: 294.8
click at [997, 488] on input ""[PERSON_NAME] [PERSON_NAME] [PERSON_NAME]"" at bounding box center [935, 483] width 895 height 41
click at [508, 481] on input ""[PERSON_NAME]" at bounding box center [935, 483] width 895 height 41
type input "[PERSON_NAME]"
click at [1303, 592] on button "Search" at bounding box center [1319, 595] width 127 height 42
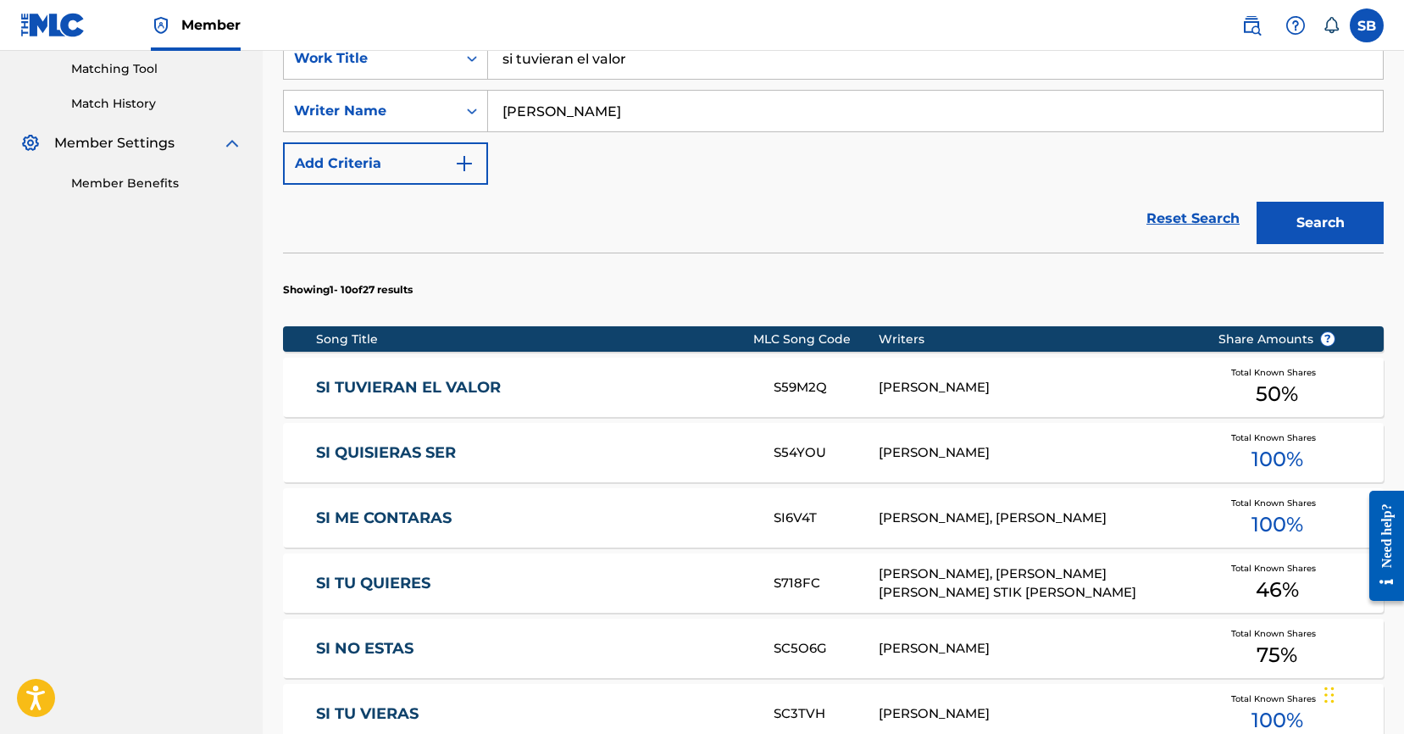
scroll to position [435, 0]
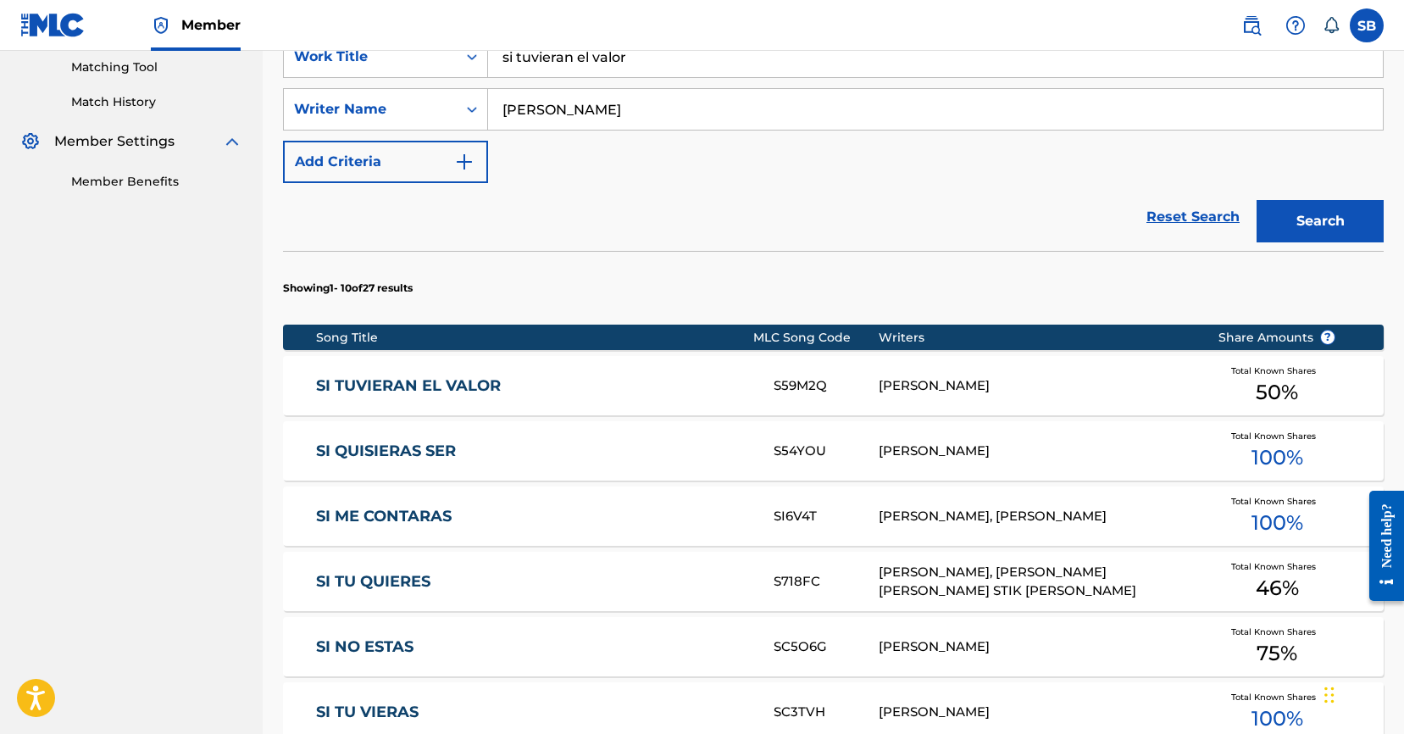
click at [999, 382] on div "[PERSON_NAME]" at bounding box center [1034, 385] width 313 height 19
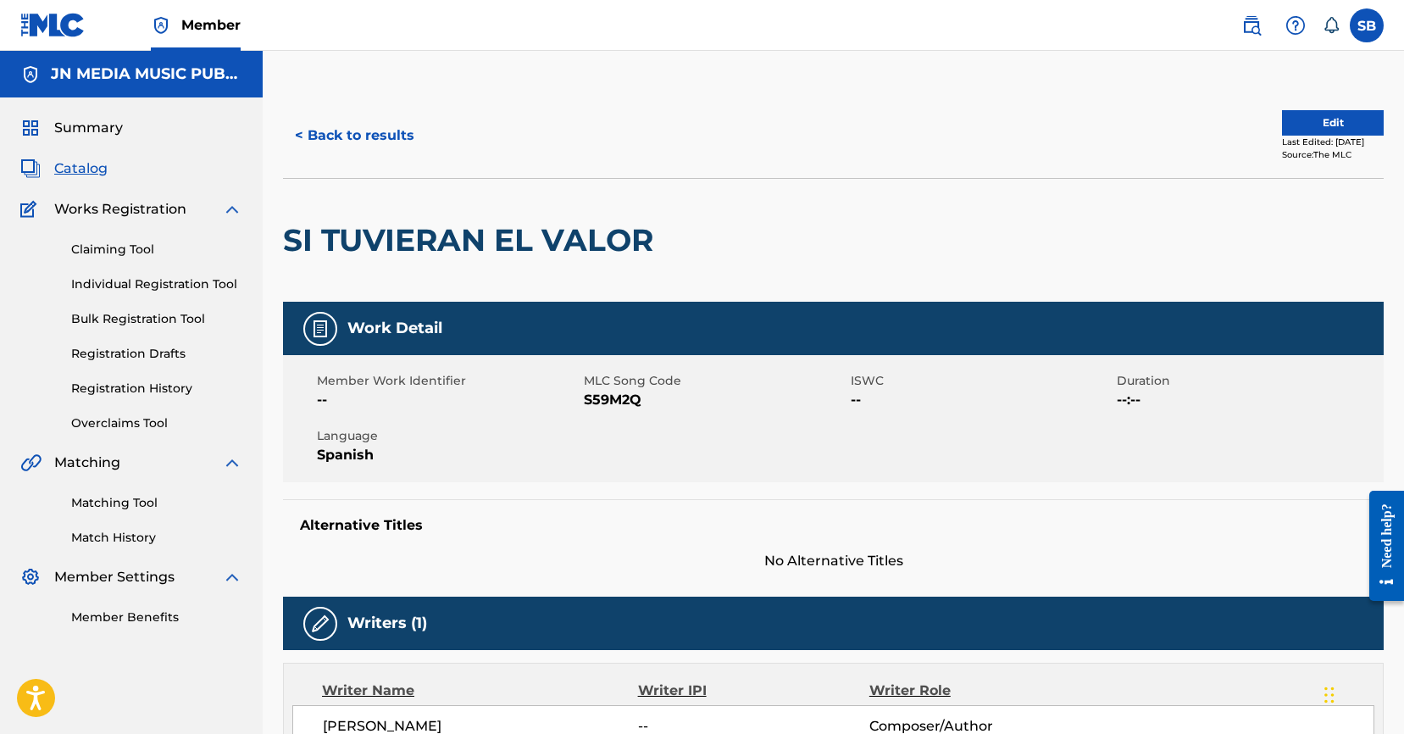
click at [1326, 128] on button "Edit" at bounding box center [1333, 122] width 102 height 25
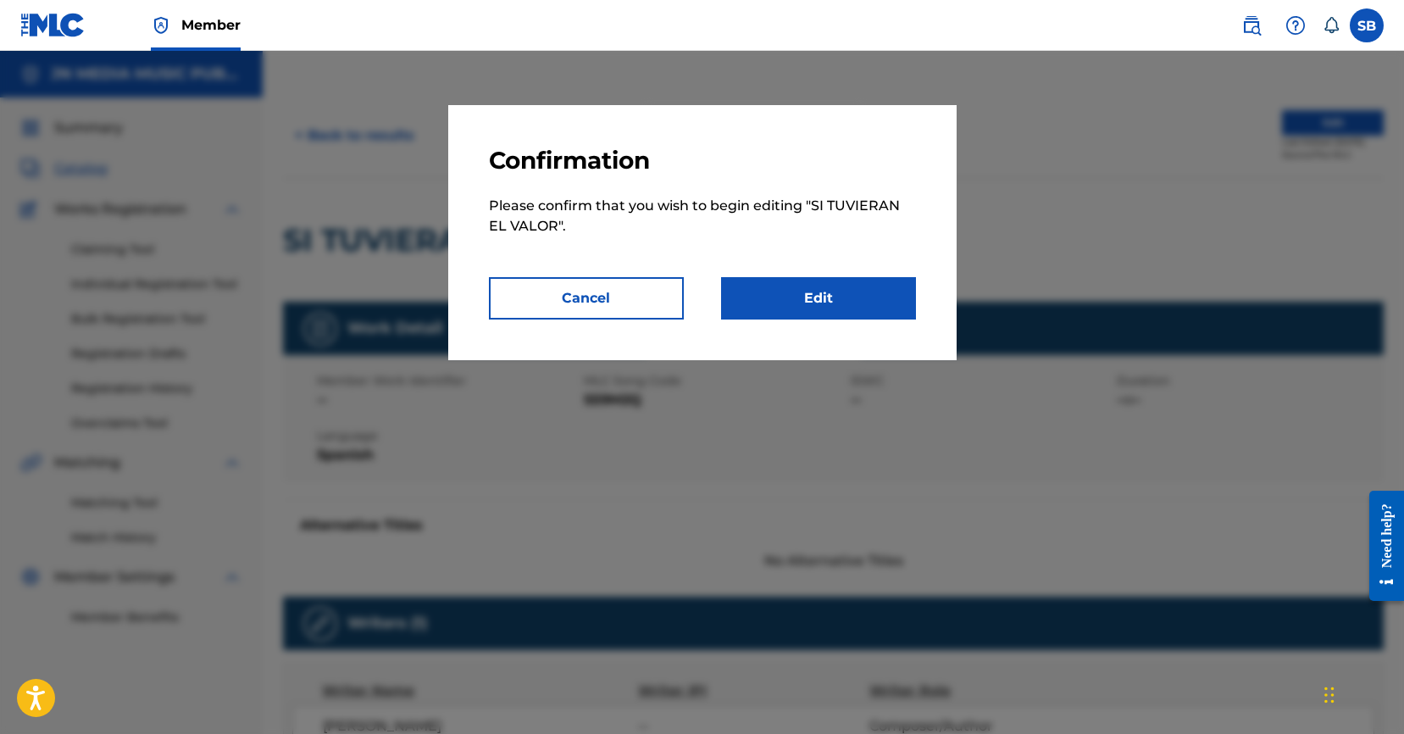
click at [888, 287] on link "Edit" at bounding box center [818, 298] width 195 height 42
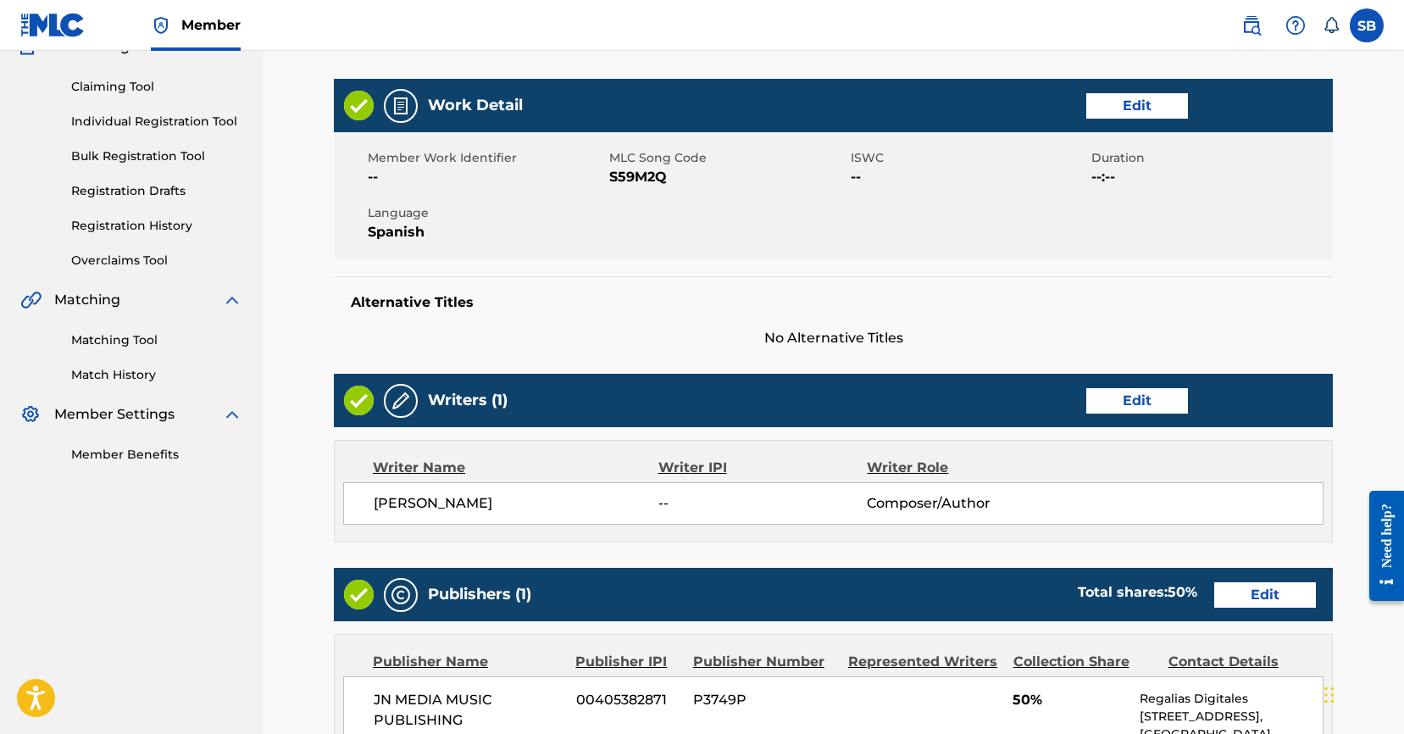
scroll to position [223, 0]
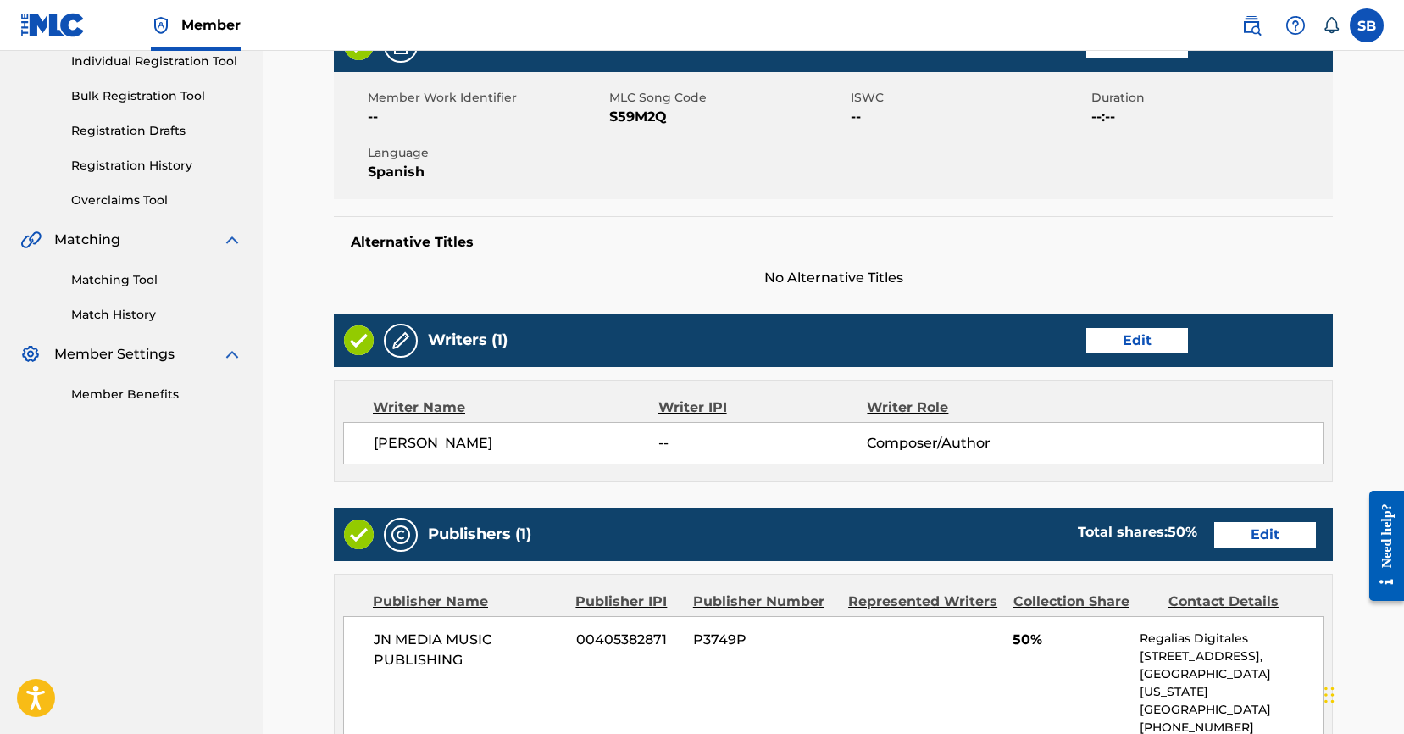
click at [1176, 343] on link "Edit" at bounding box center [1137, 340] width 102 height 25
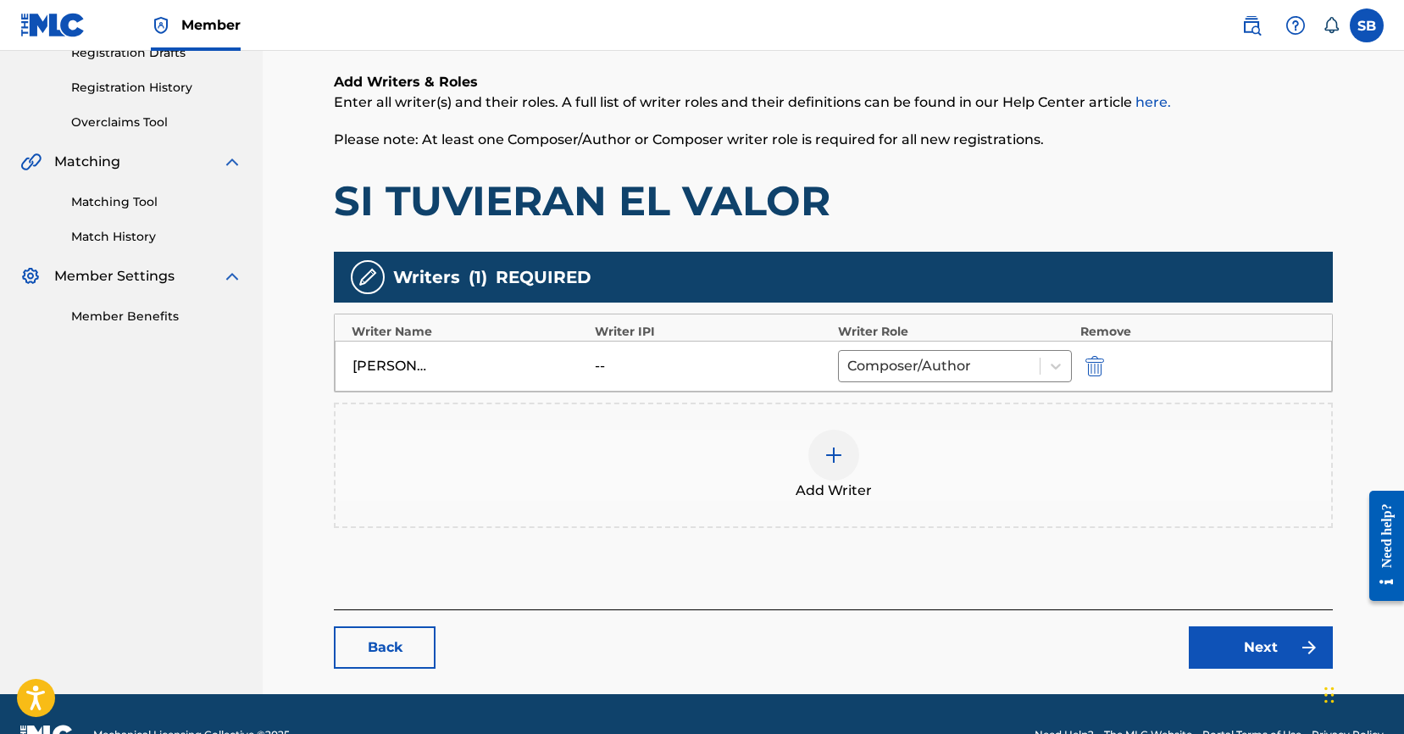
scroll to position [342, 0]
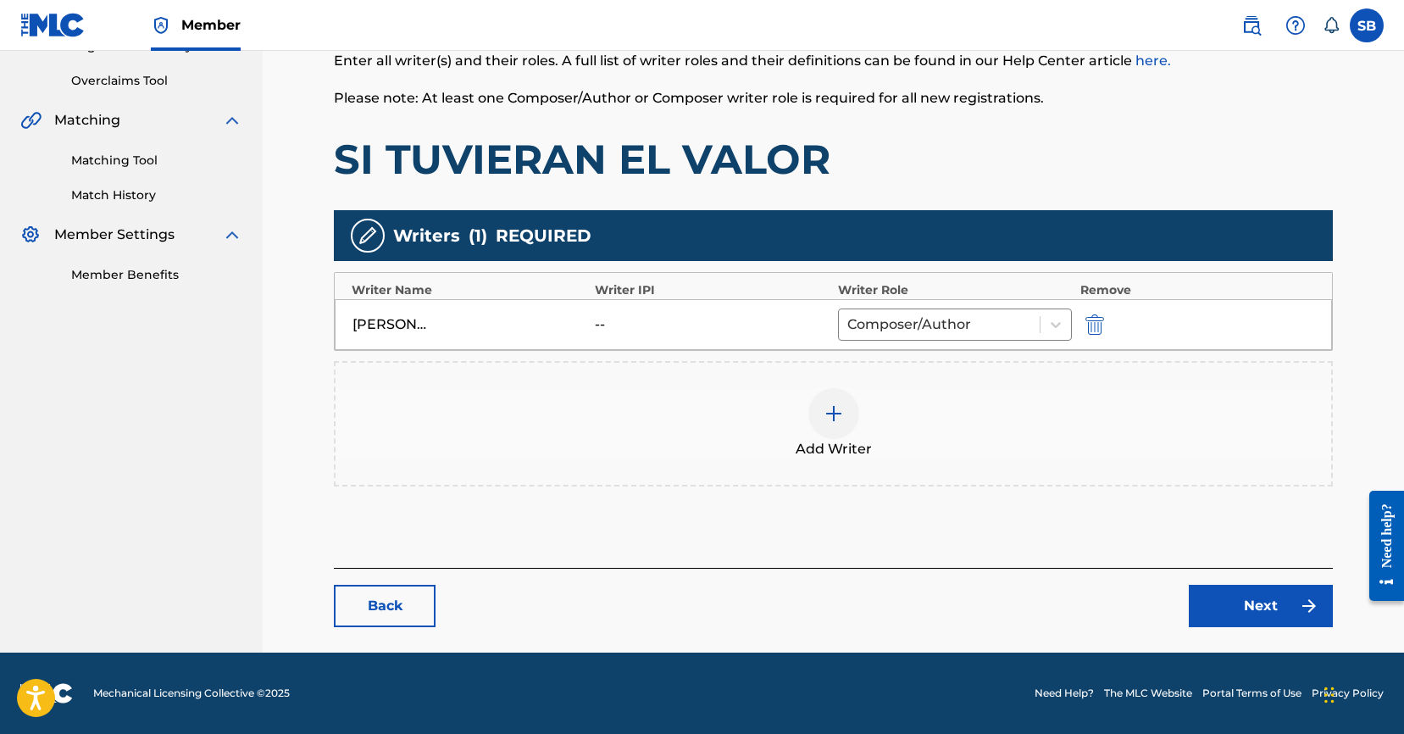
click at [877, 406] on div "Add Writer" at bounding box center [832, 423] width 995 height 71
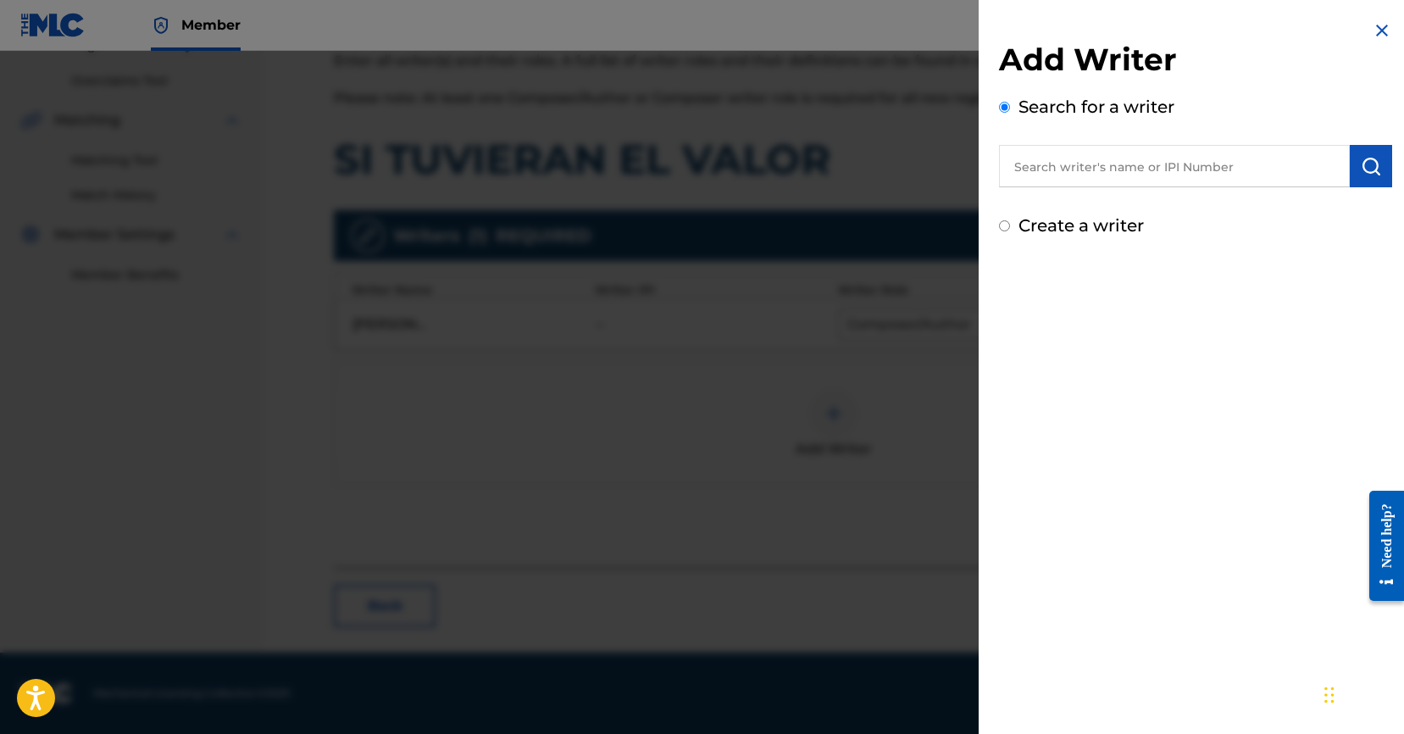
click at [1205, 156] on input "text" at bounding box center [1174, 166] width 351 height 42
paste input "[PERSON_NAME]"
type input "[PERSON_NAME]"
click at [1365, 173] on img "submit" at bounding box center [1370, 166] width 20 height 20
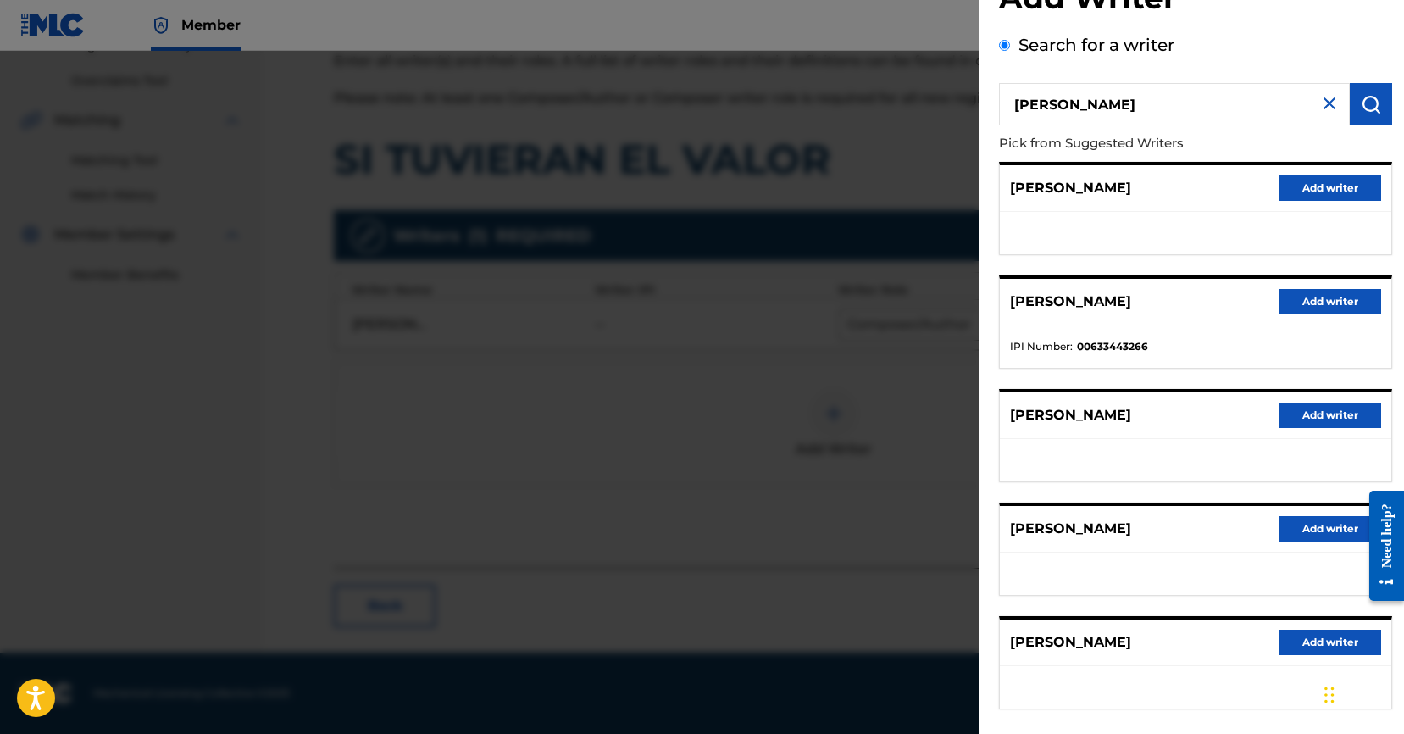
scroll to position [51, 0]
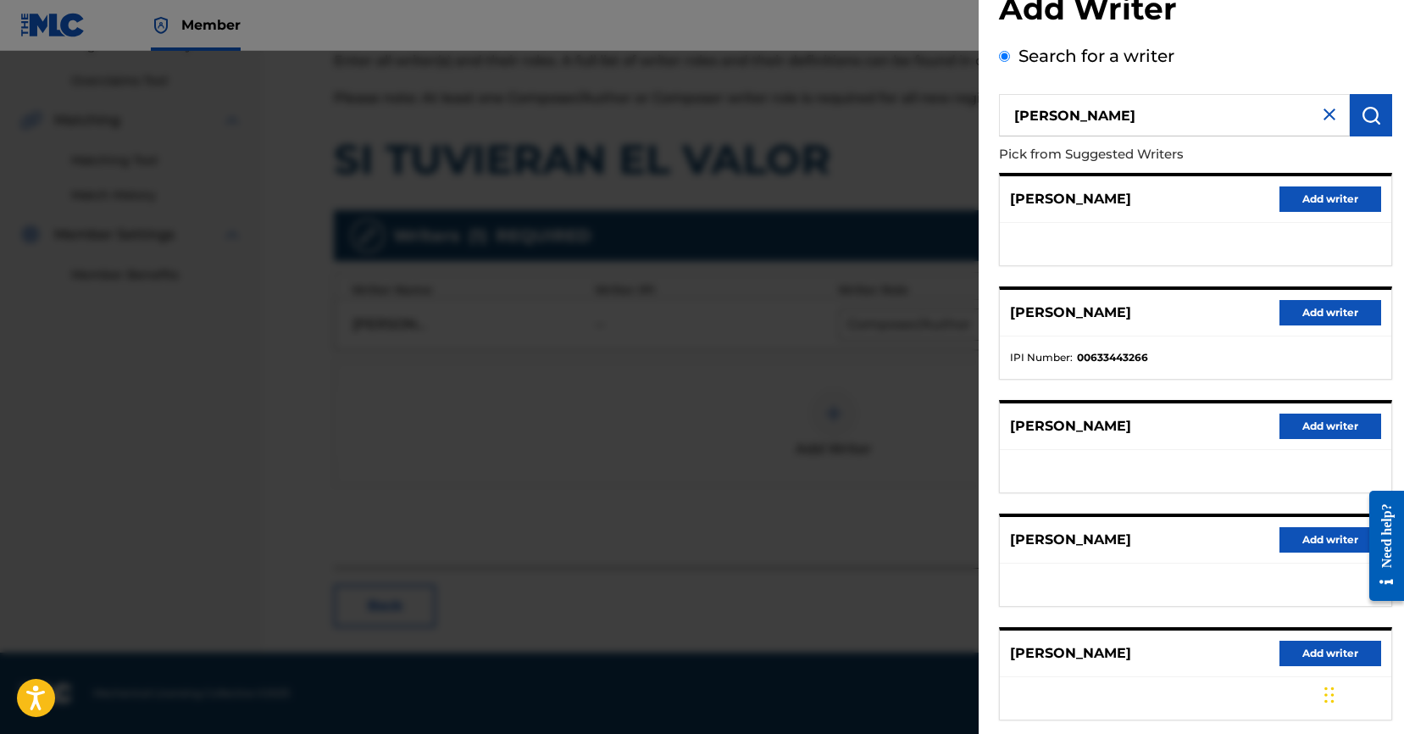
click at [1318, 440] on div "[PERSON_NAME] Add writer" at bounding box center [1195, 426] width 391 height 47
click at [1315, 424] on button "Add writer" at bounding box center [1330, 425] width 102 height 25
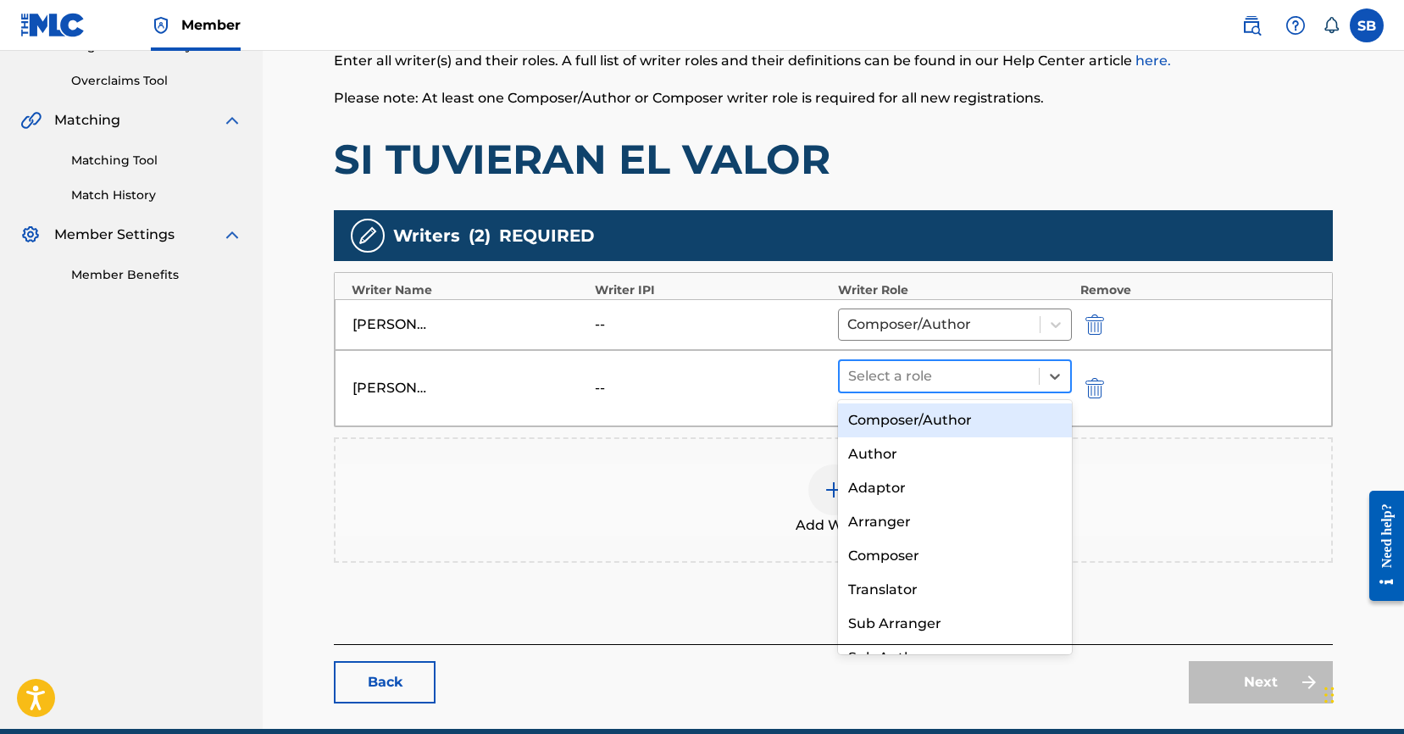
click at [1037, 386] on div "Select a role" at bounding box center [938, 376] width 199 height 30
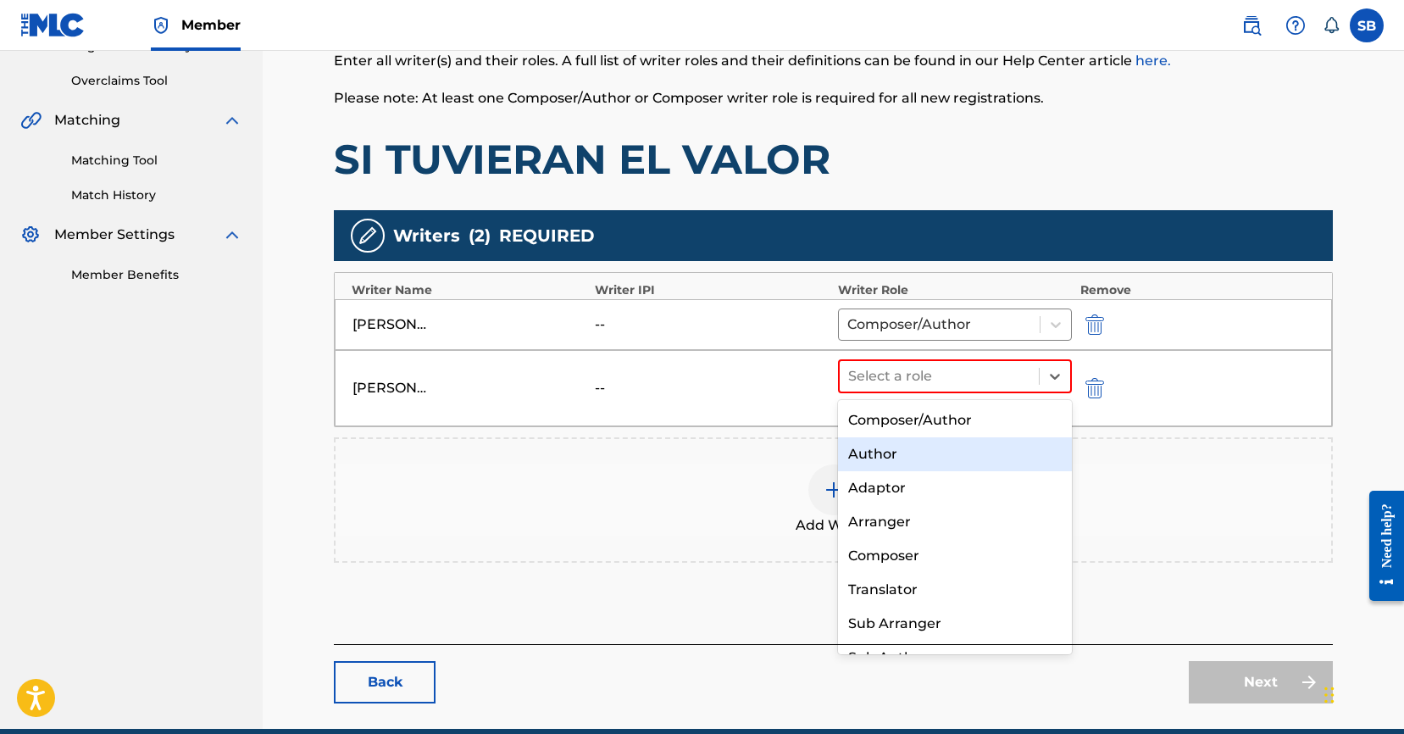
click at [1016, 438] on div "Author" at bounding box center [955, 454] width 234 height 34
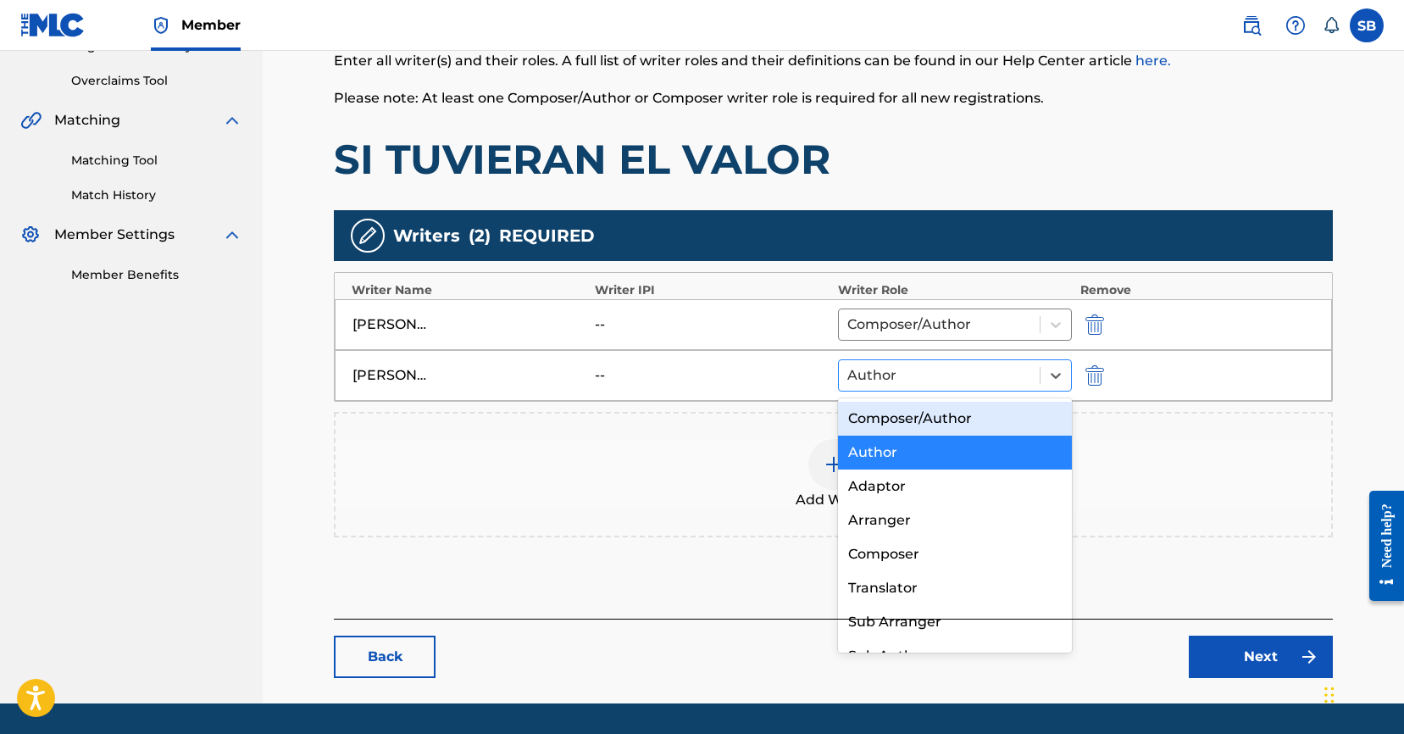
click at [992, 381] on div at bounding box center [939, 375] width 184 height 24
click at [979, 416] on div "Composer/Author" at bounding box center [955, 419] width 234 height 34
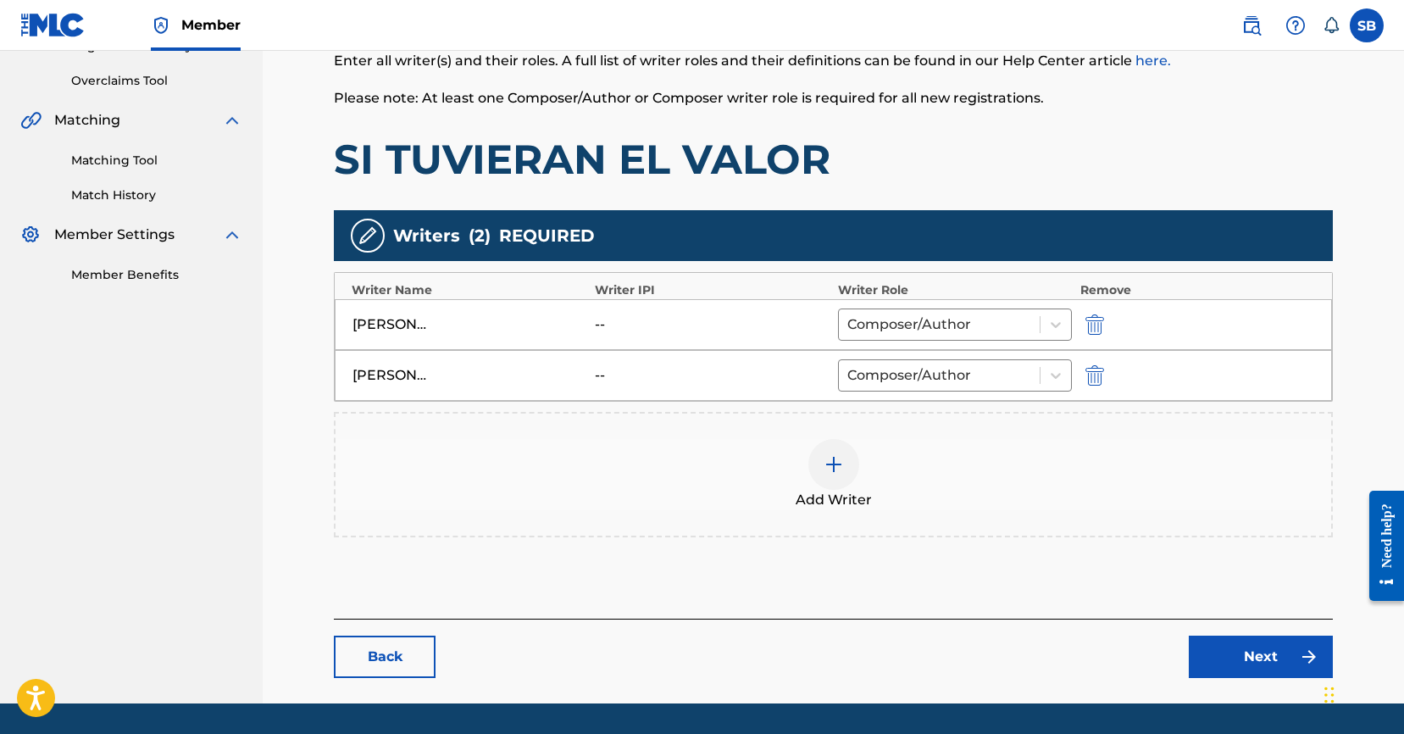
click at [1249, 654] on link "Next" at bounding box center [1260, 656] width 144 height 42
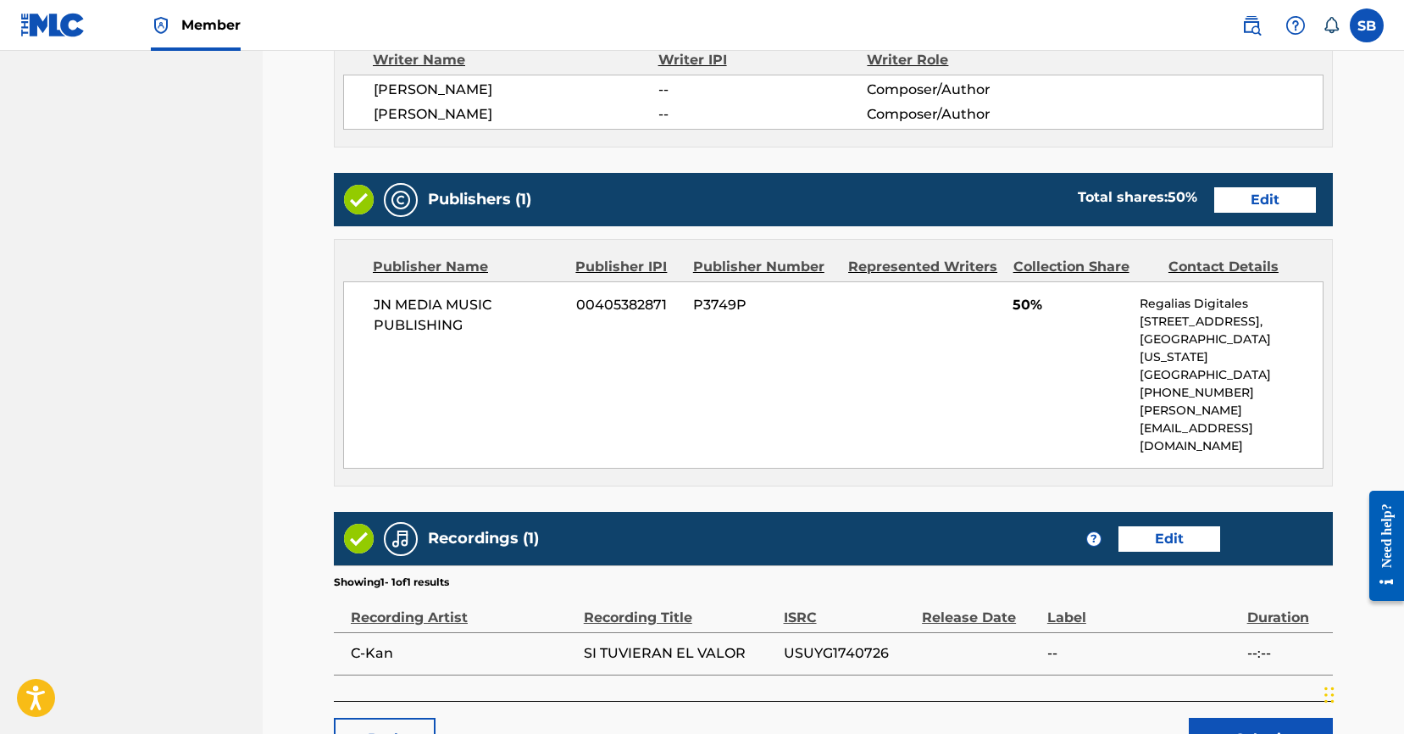
scroll to position [627, 0]
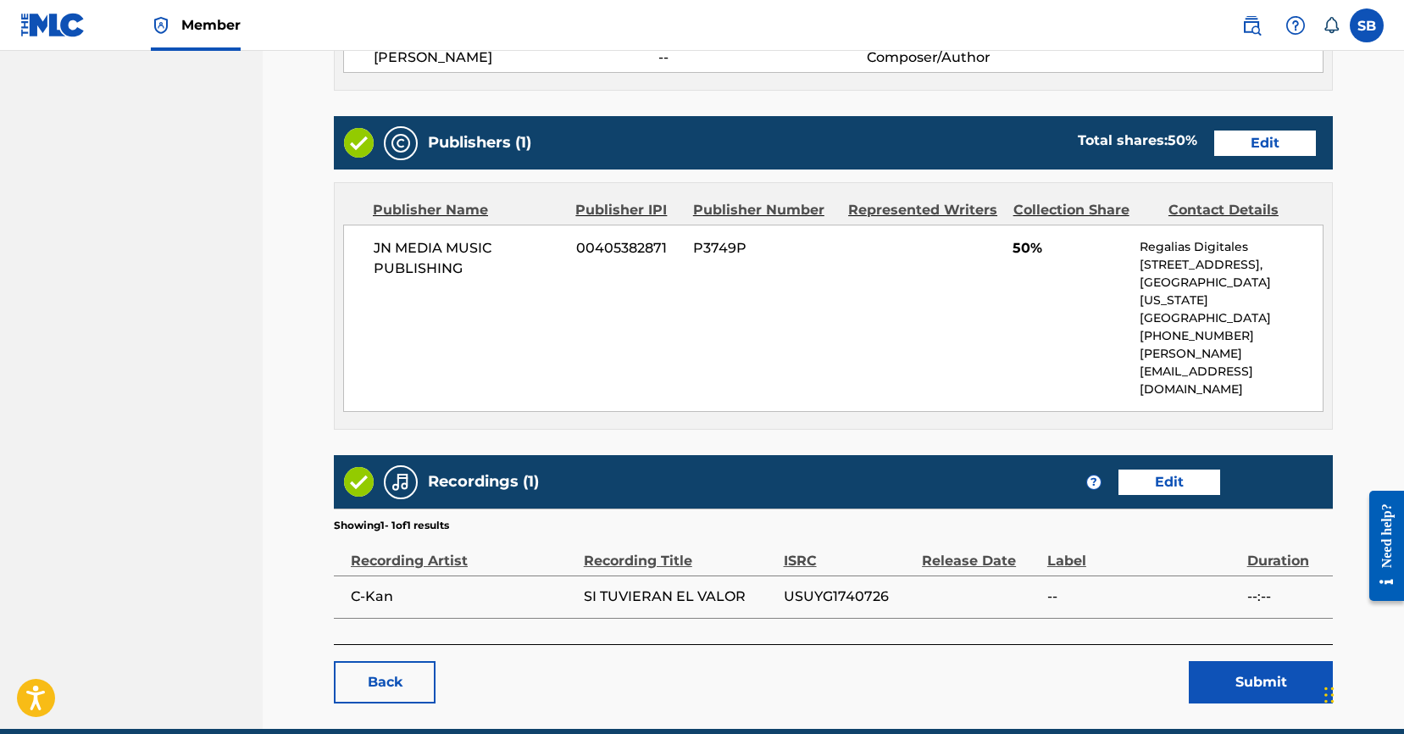
click at [1277, 144] on link "Edit" at bounding box center [1265, 142] width 102 height 25
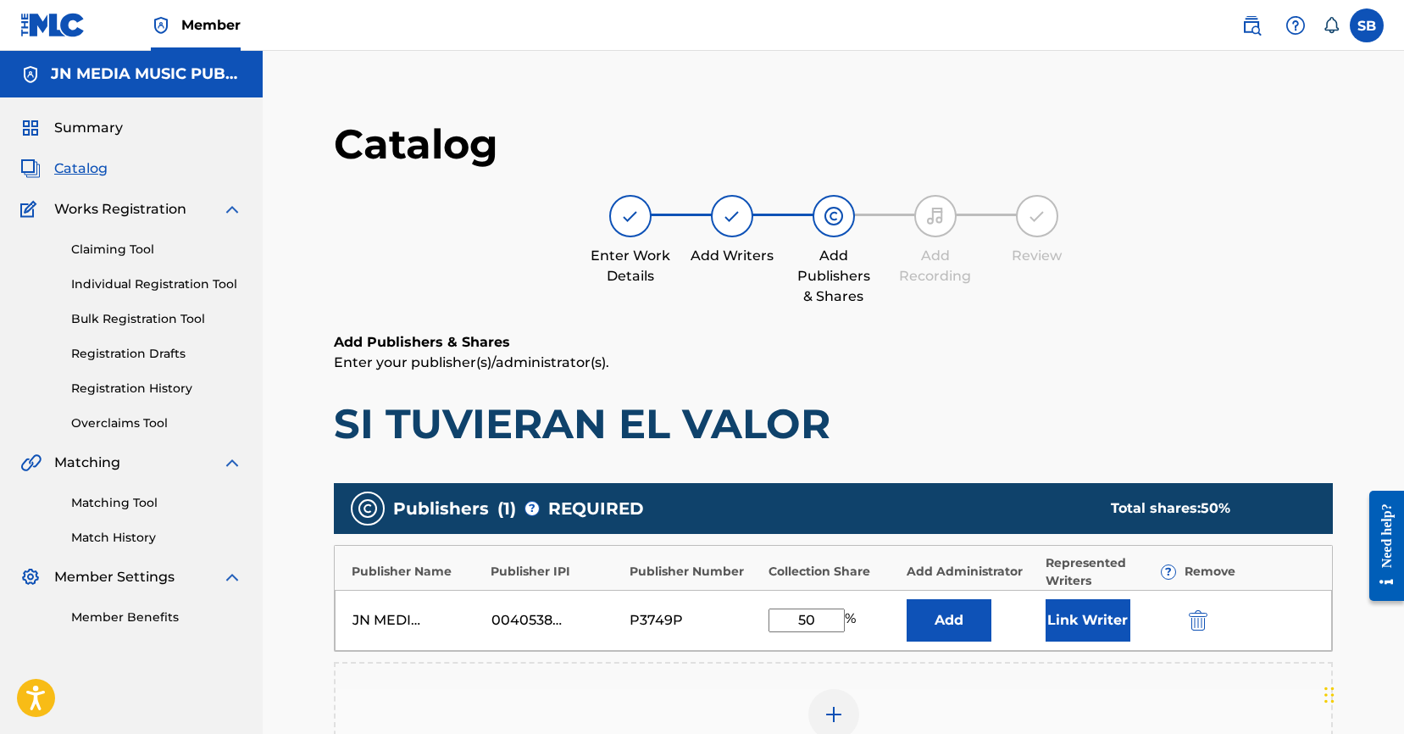
click at [830, 615] on input "50" at bounding box center [806, 620] width 76 height 24
type input "5"
type input "100"
click at [1074, 609] on button "Link Writer" at bounding box center [1087, 620] width 85 height 42
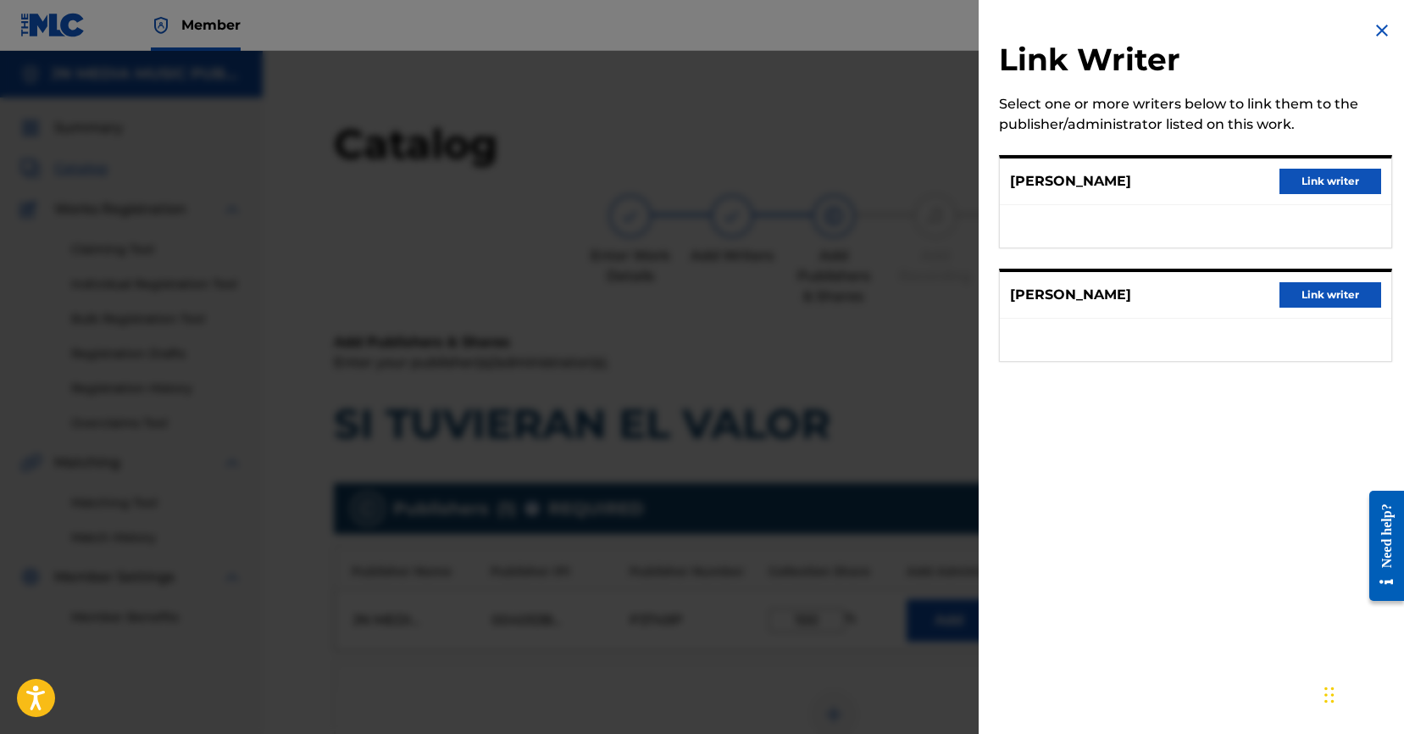
click at [1327, 179] on button "Link writer" at bounding box center [1330, 181] width 102 height 25
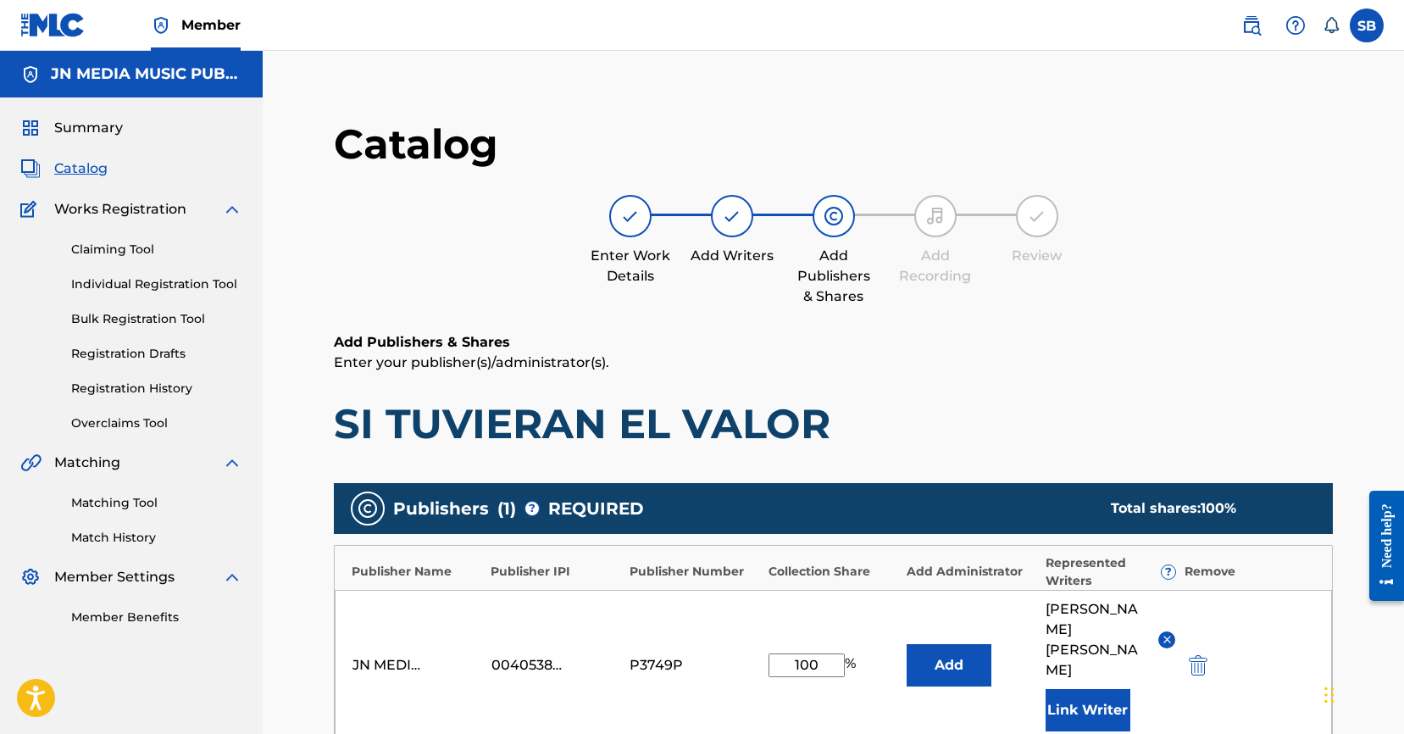
click at [1062, 701] on button "Link Writer" at bounding box center [1087, 710] width 85 height 42
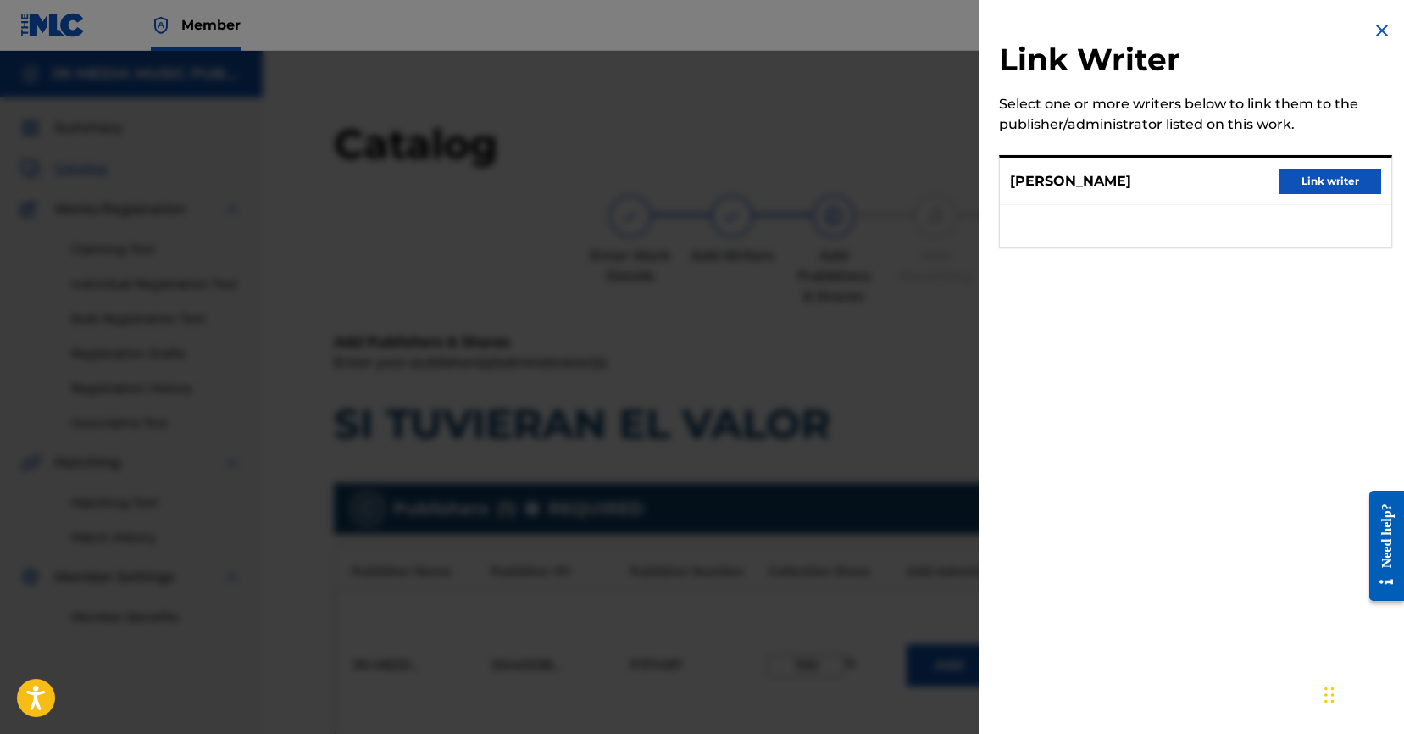
click at [1304, 180] on button "Link writer" at bounding box center [1330, 181] width 102 height 25
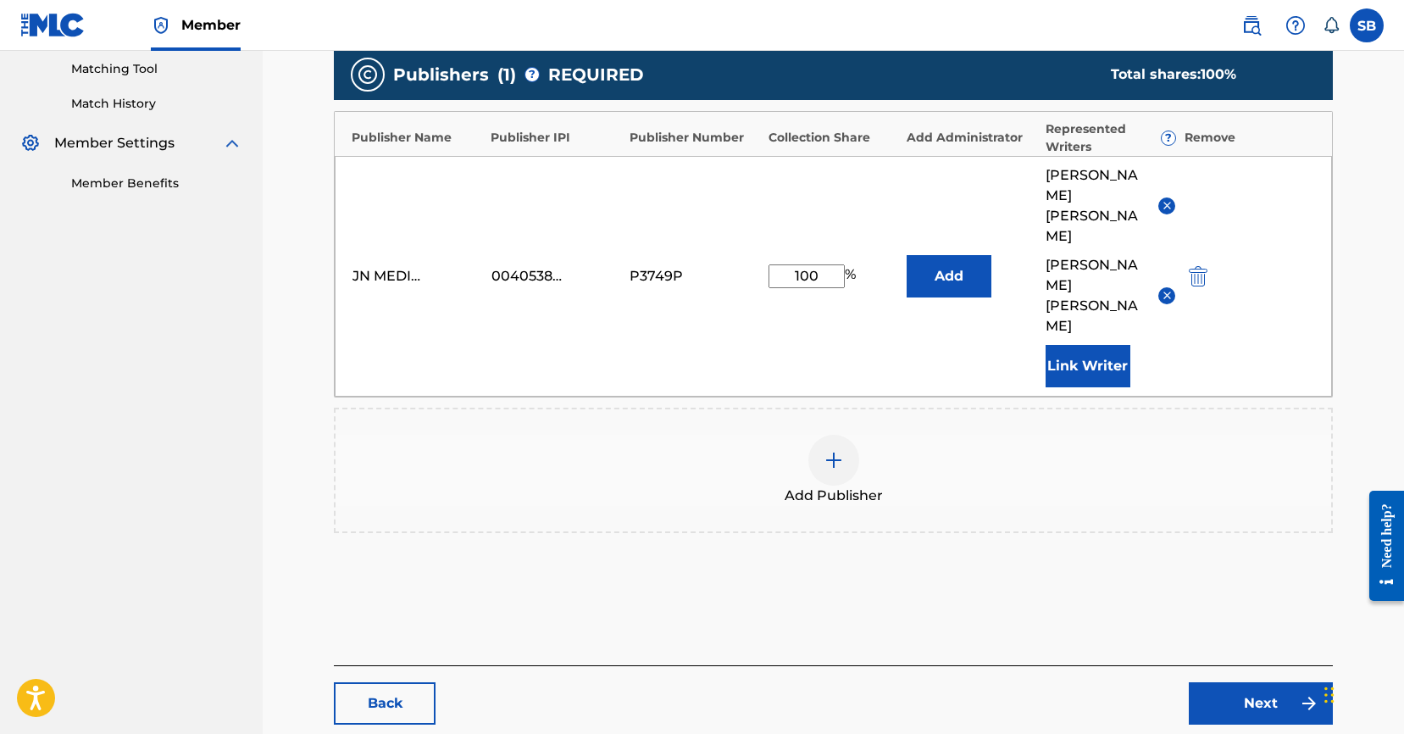
scroll to position [511, 0]
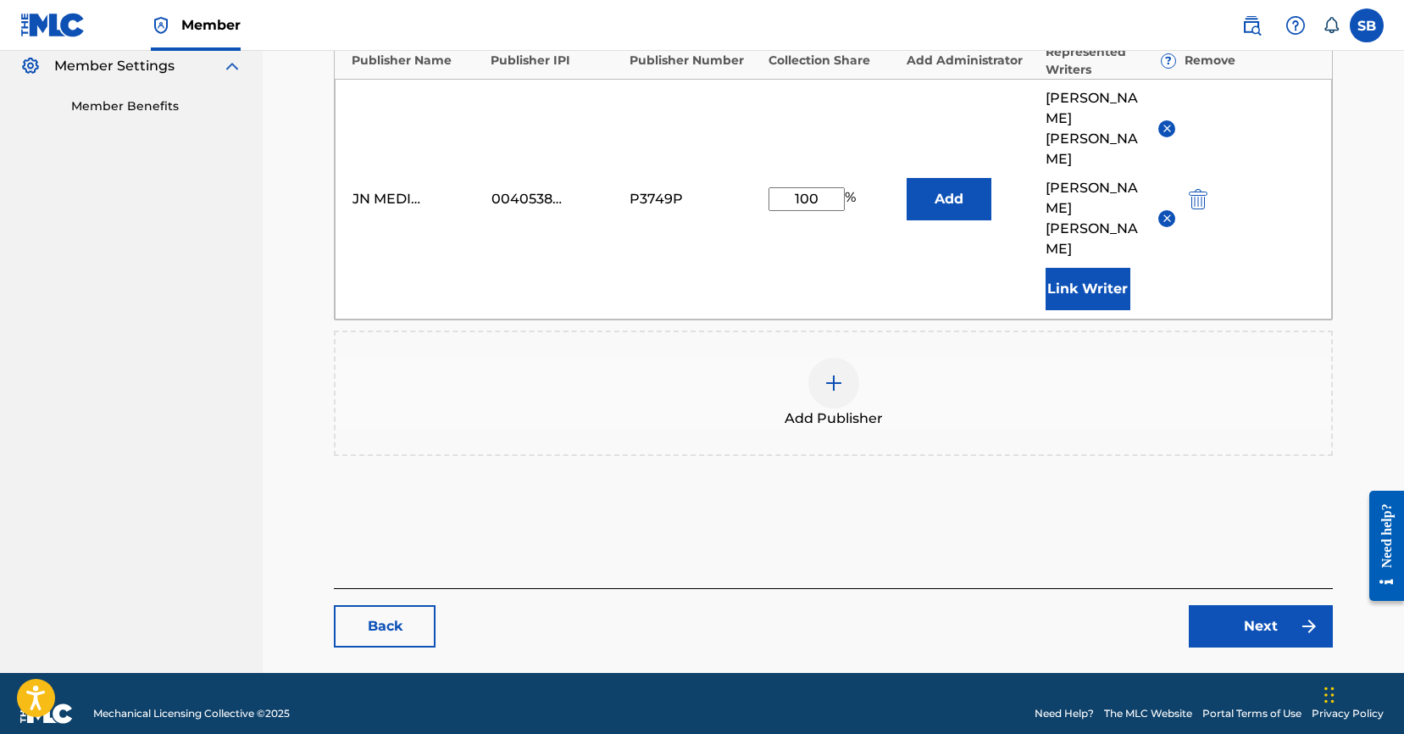
click at [1253, 608] on link "Next" at bounding box center [1260, 626] width 144 height 42
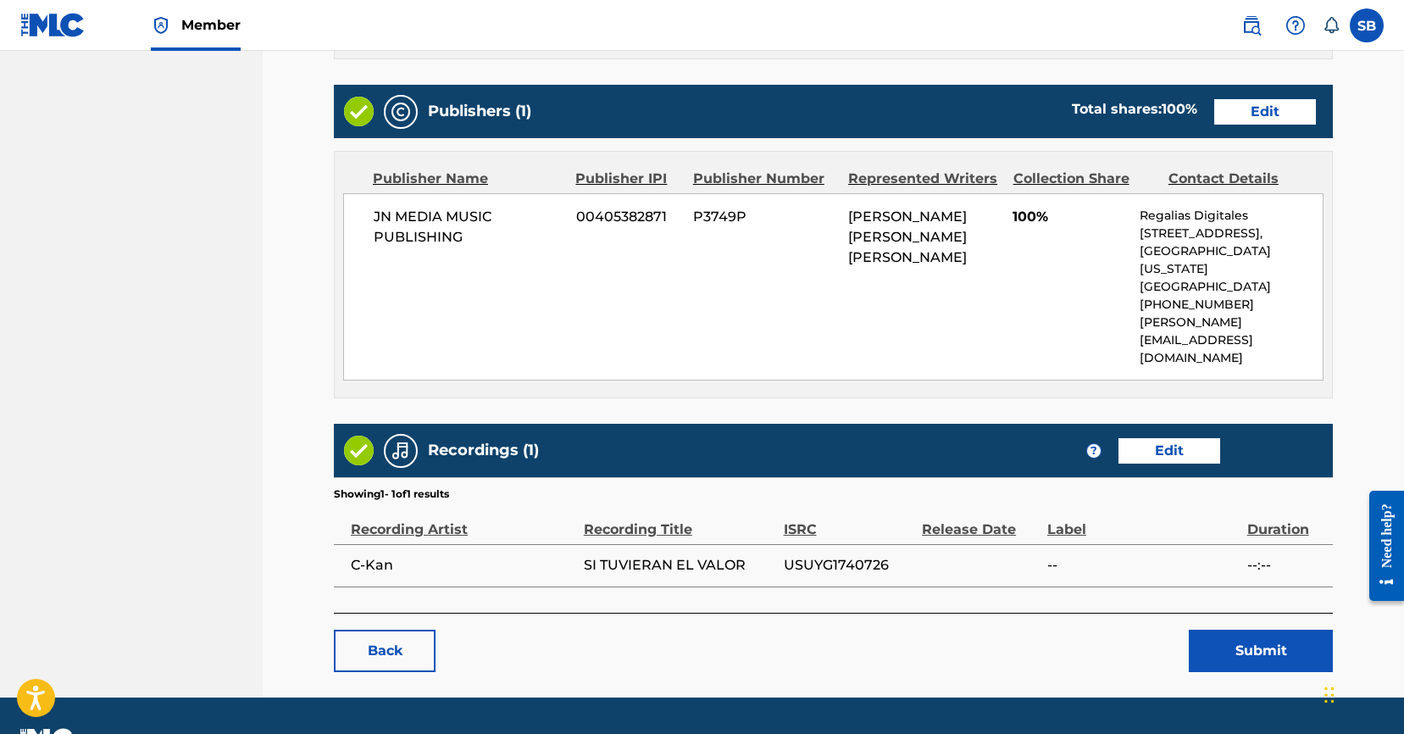
scroll to position [667, 0]
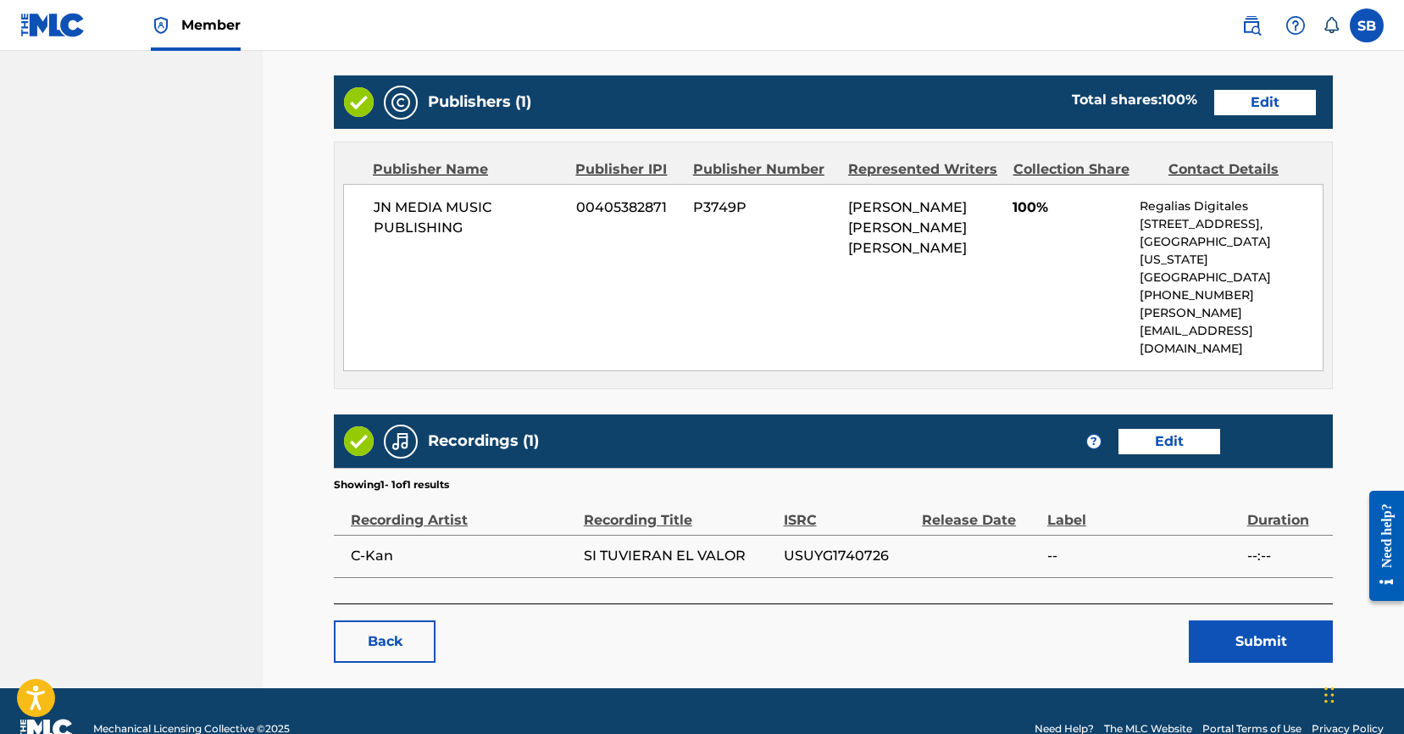
click at [1269, 620] on button "Submit" at bounding box center [1260, 641] width 144 height 42
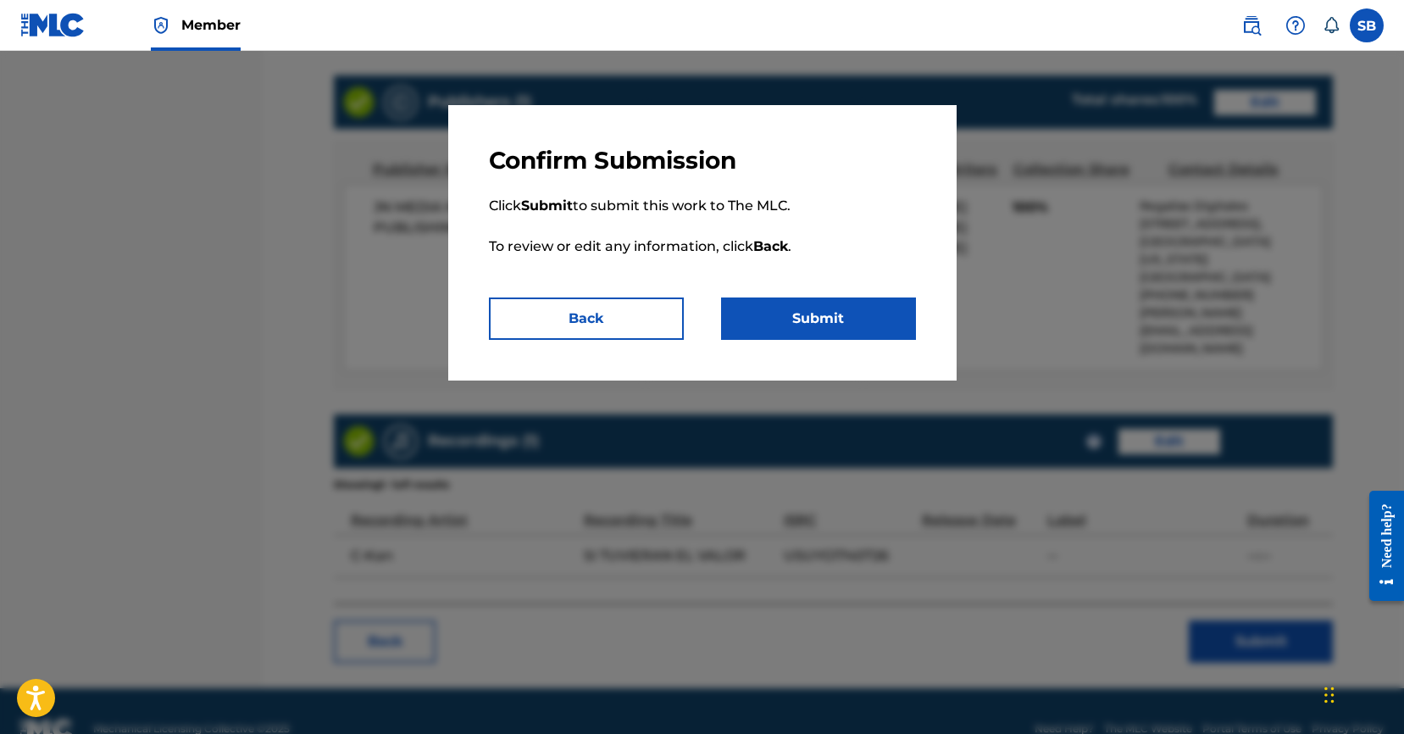
click at [922, 344] on div "Confirm Submission Click Submit to submit this work to The MLC. To review or ed…" at bounding box center [702, 242] width 508 height 275
click at [858, 330] on button "Submit" at bounding box center [818, 318] width 195 height 42
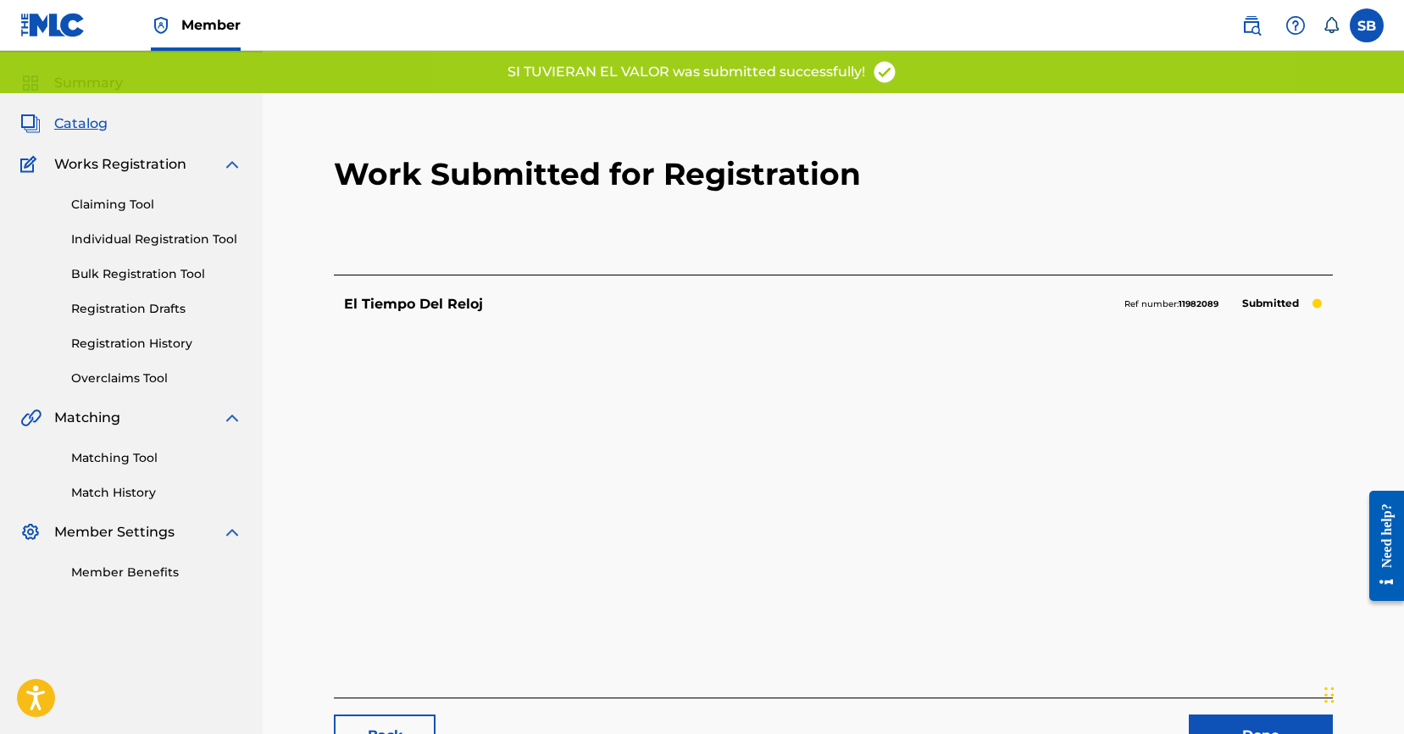
scroll to position [174, 0]
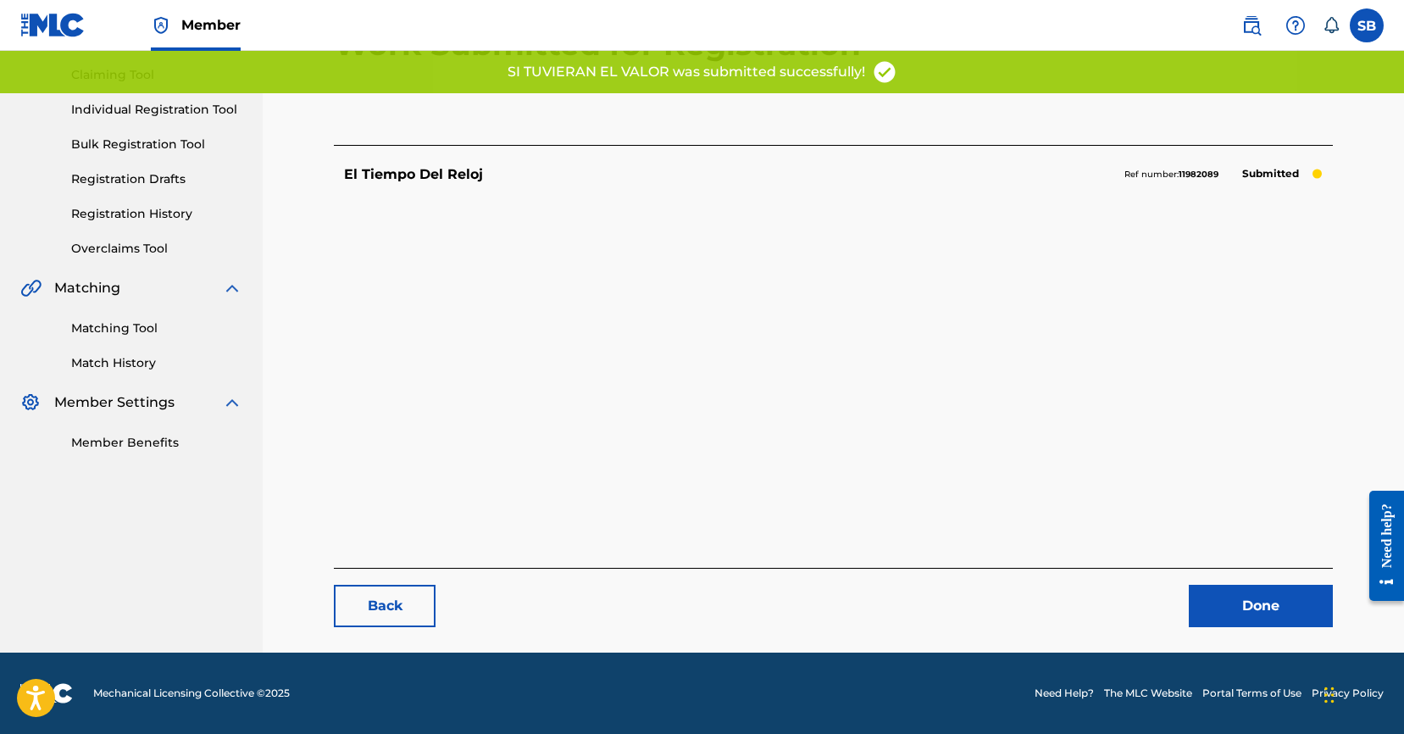
click at [1271, 601] on link "Done" at bounding box center [1260, 605] width 144 height 42
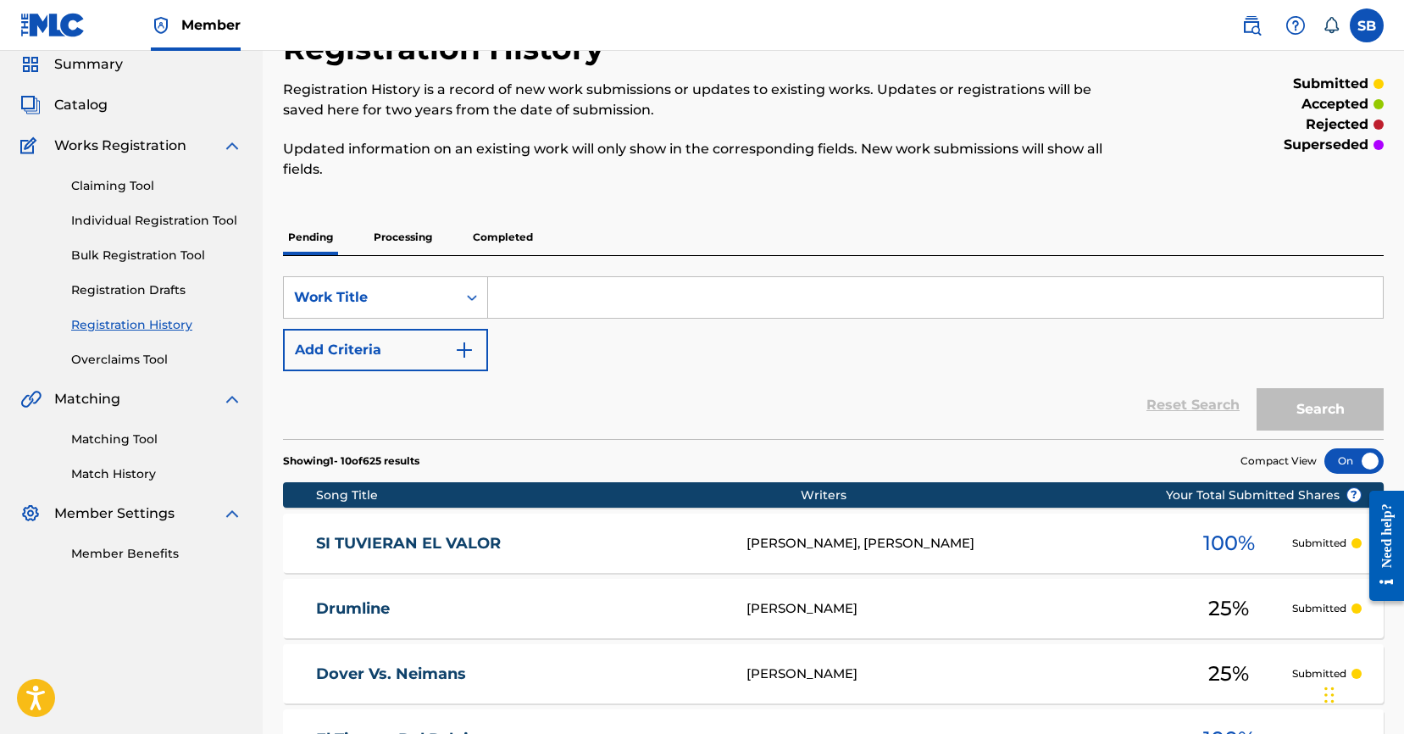
scroll to position [82, 0]
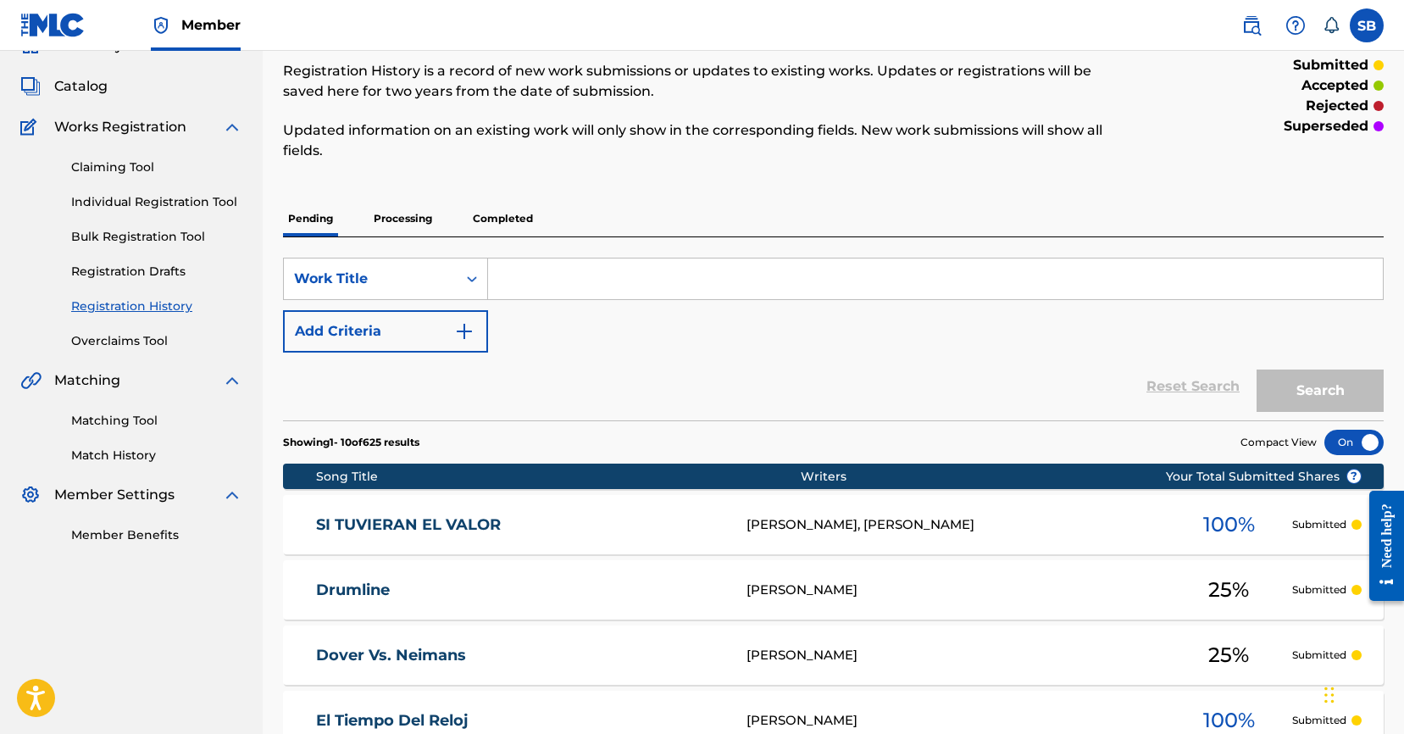
drag, startPoint x: 164, startPoint y: 199, endPoint x: 174, endPoint y: 204, distance: 11.4
click at [164, 199] on link "Individual Registration Tool" at bounding box center [156, 202] width 171 height 18
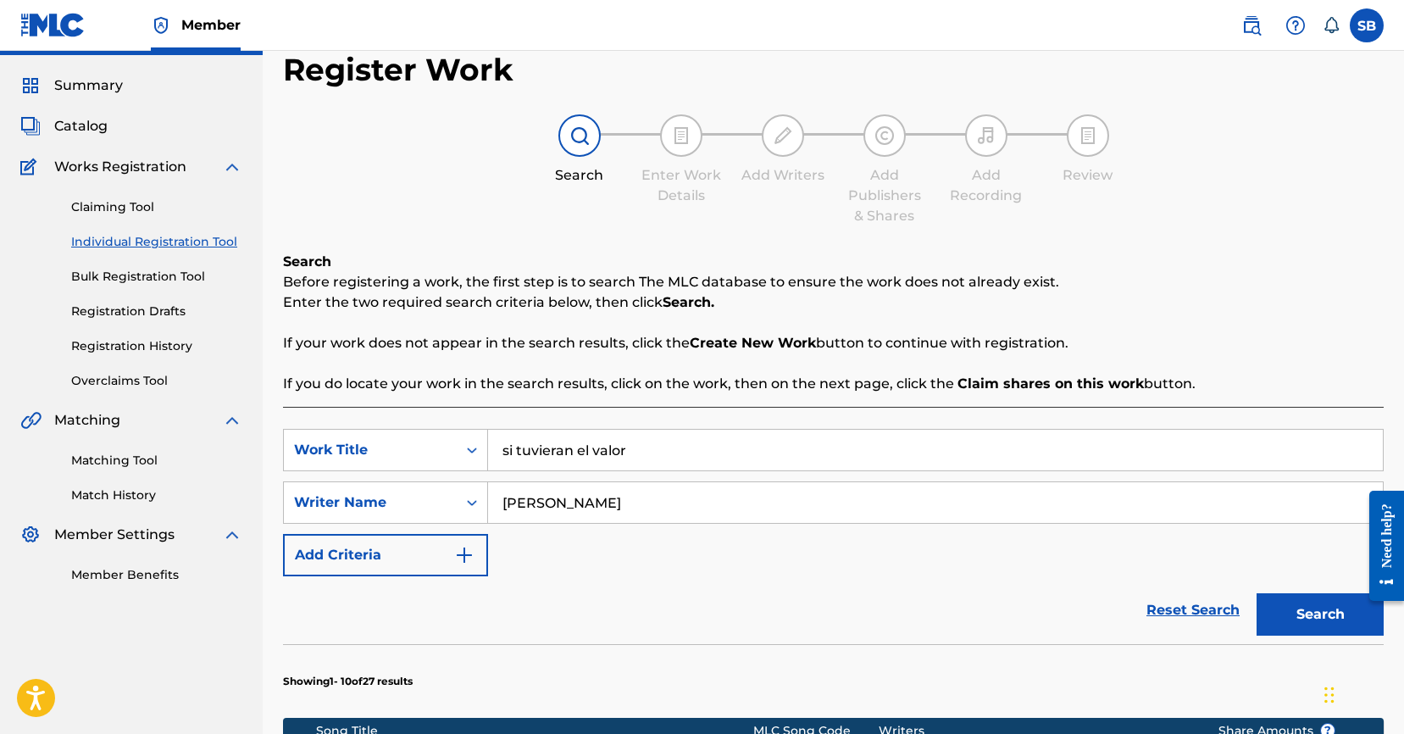
scroll to position [304, 0]
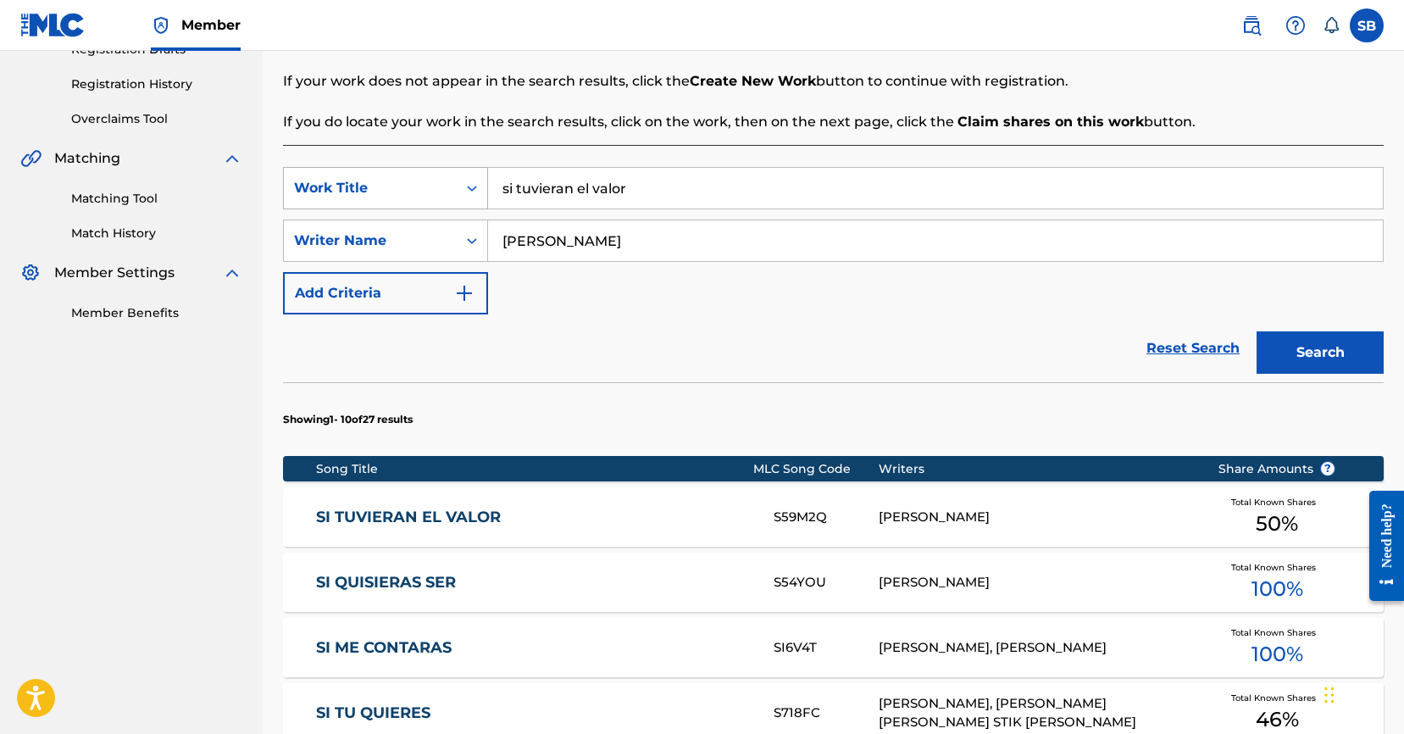
drag, startPoint x: 633, startPoint y: 194, endPoint x: 431, endPoint y: 183, distance: 201.9
click at [431, 183] on div "SearchWithCriteria25ab2f43-80b6-447a-a928-2e5acf0294c4 Work Title si tuvieran e…" at bounding box center [833, 188] width 1100 height 42
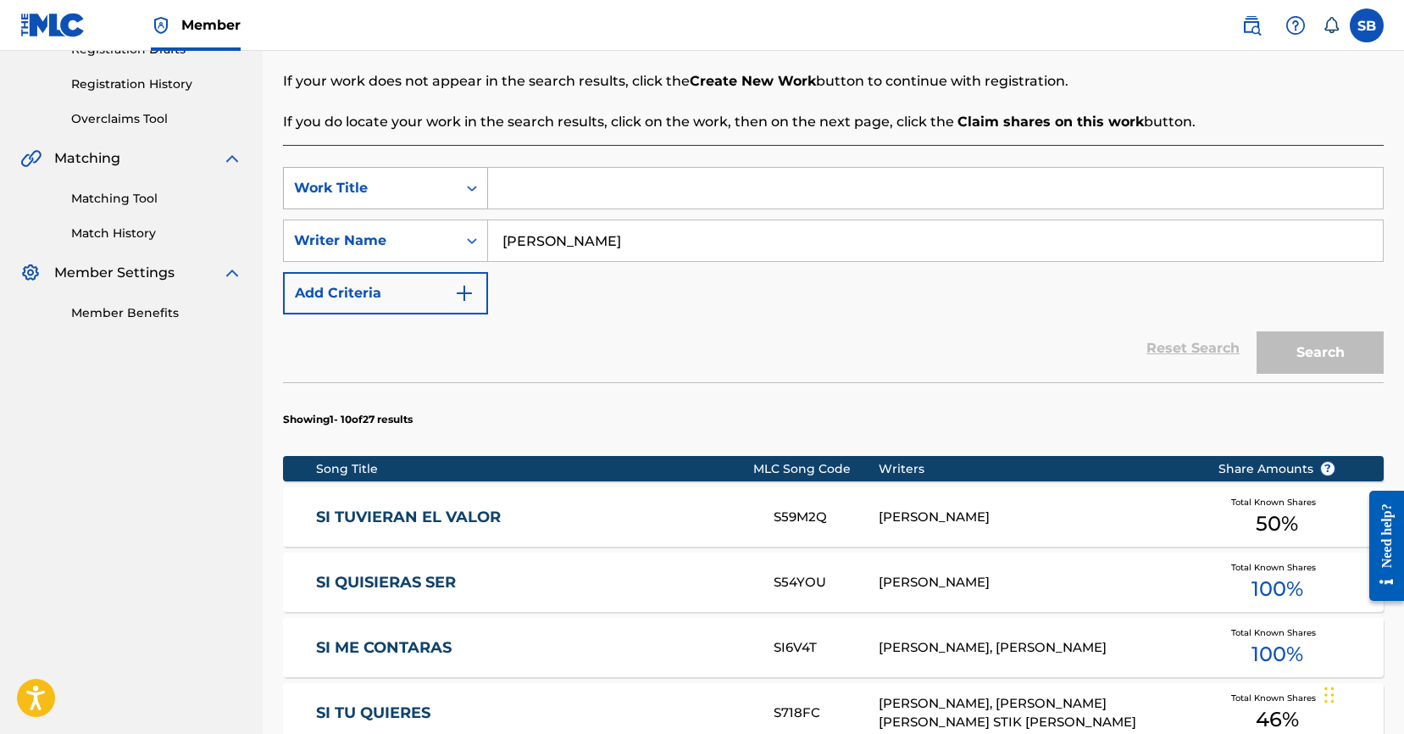
paste input "Donde estás perra?"
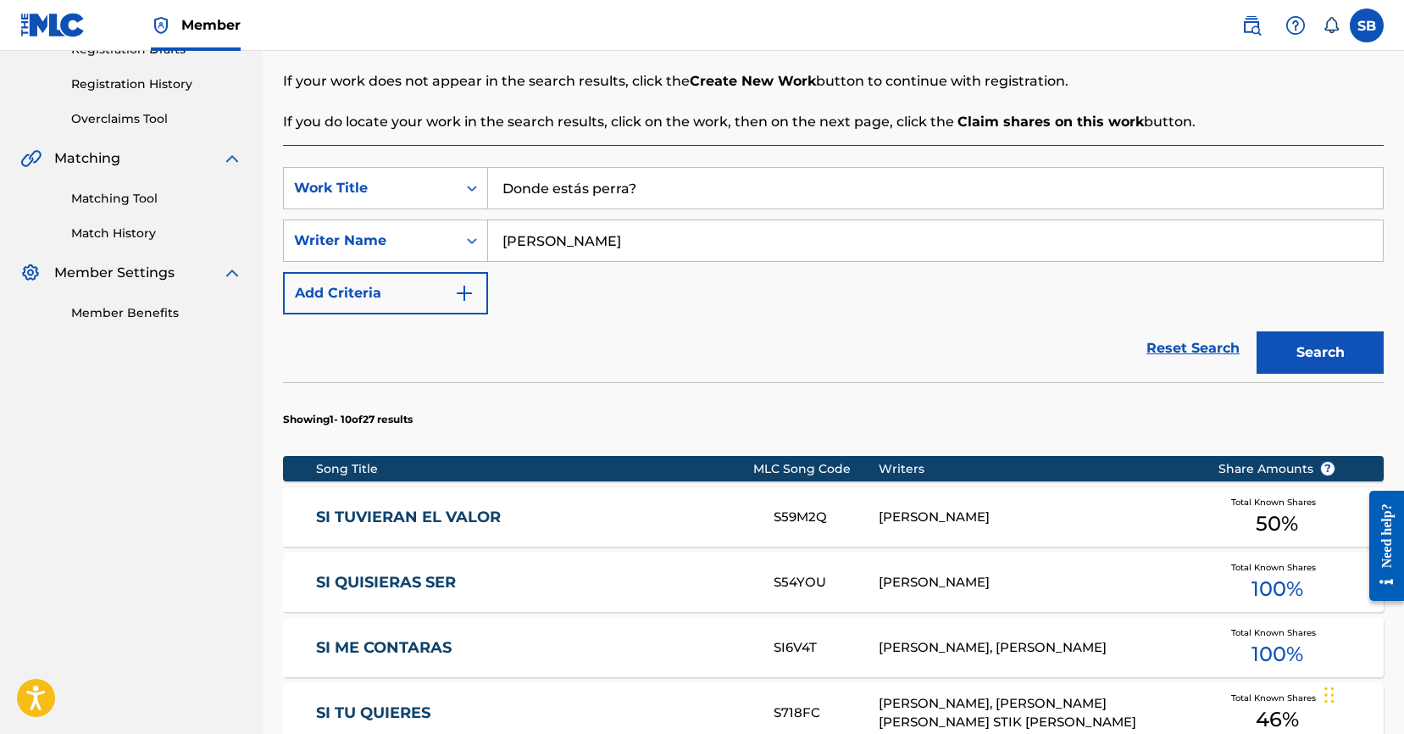
type input "Donde estás perra?"
click at [1357, 366] on button "Search" at bounding box center [1319, 352] width 127 height 42
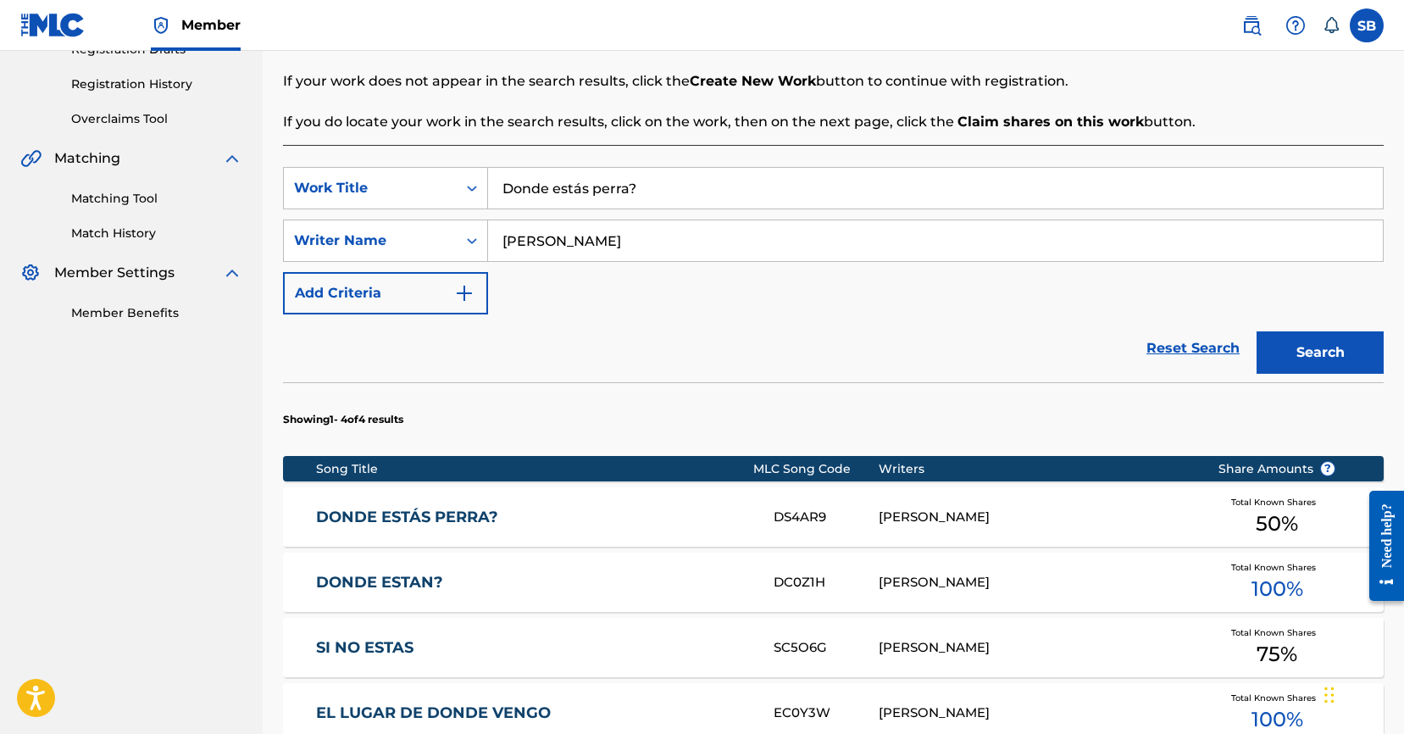
click at [1030, 528] on div "DONDE ESTÁS PERRA? DS4AR9 [PERSON_NAME] Total Known Shares 50 %" at bounding box center [833, 516] width 1100 height 59
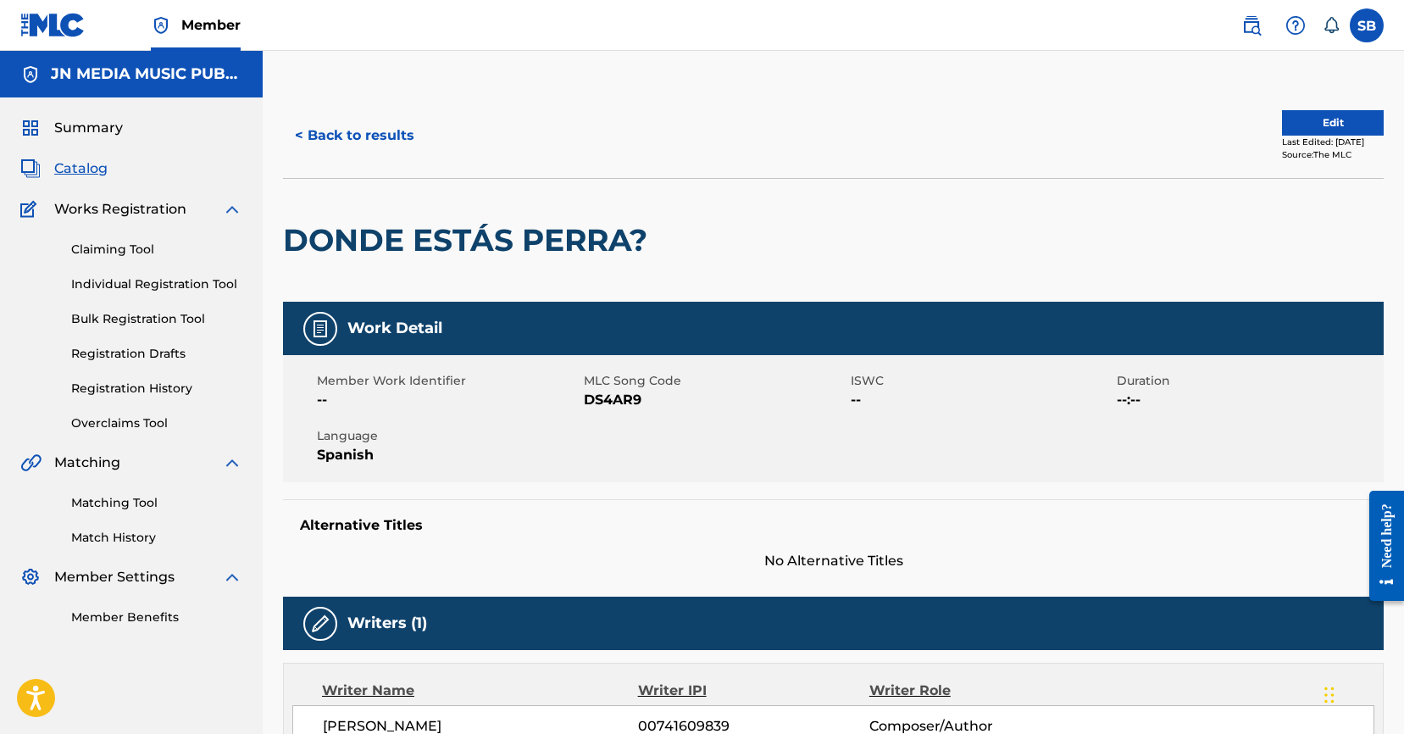
click at [1315, 122] on button "Edit" at bounding box center [1333, 122] width 102 height 25
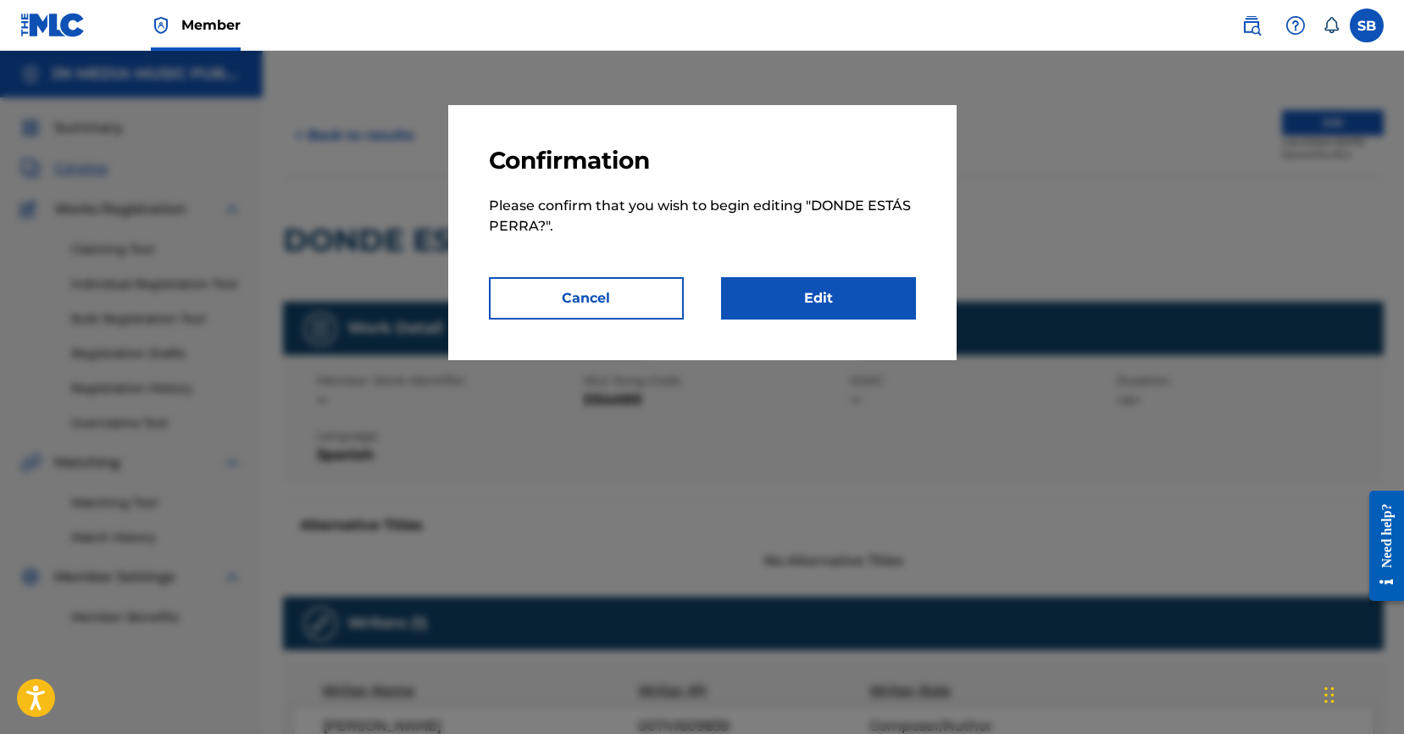
click at [844, 290] on link "Edit" at bounding box center [818, 298] width 195 height 42
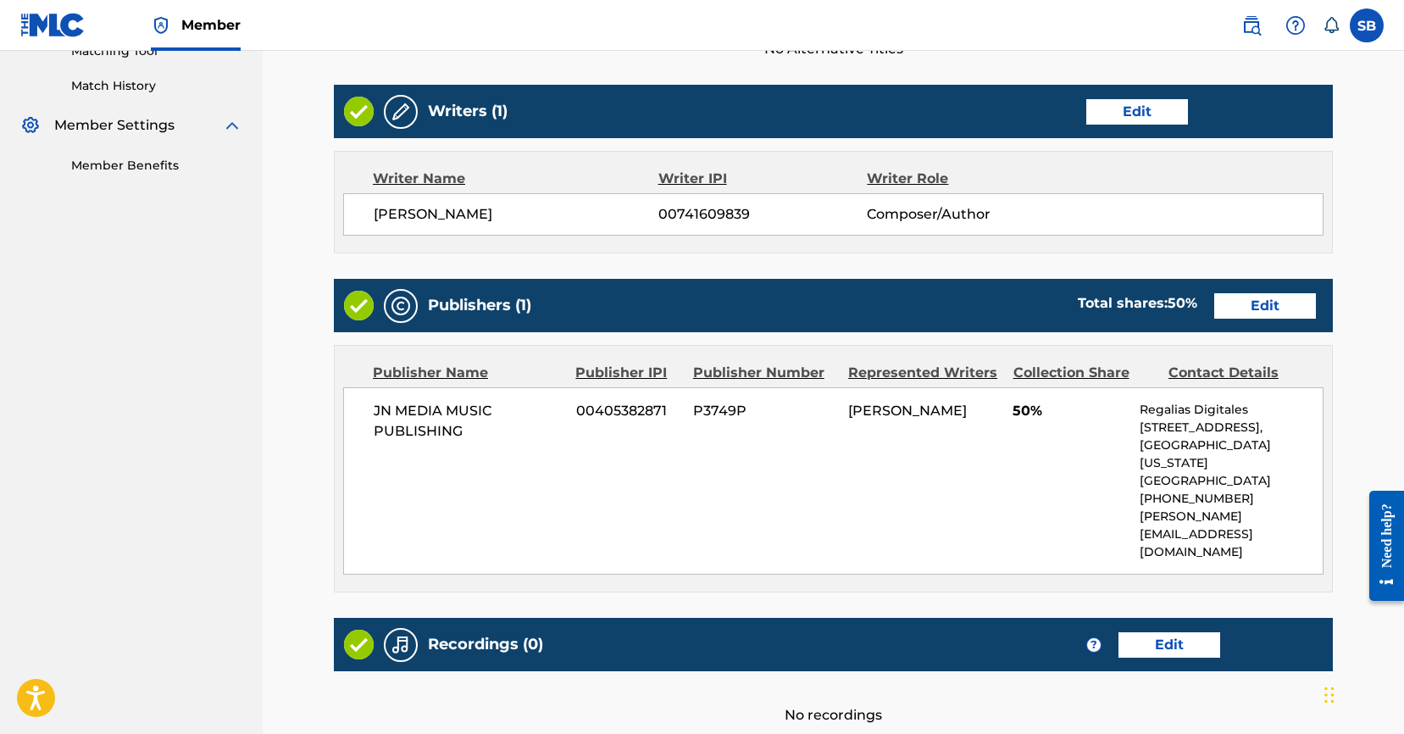
scroll to position [599, 0]
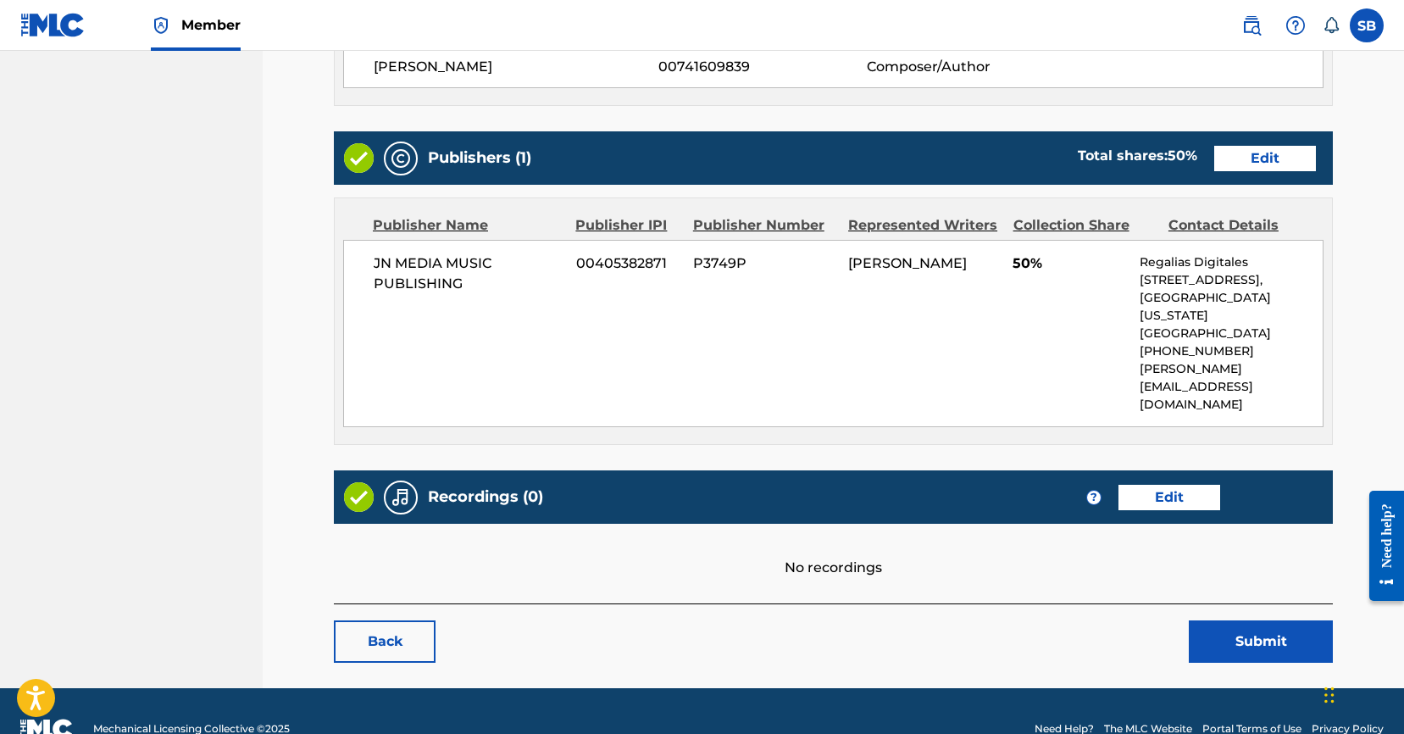
click at [1269, 162] on link "Edit" at bounding box center [1265, 158] width 102 height 25
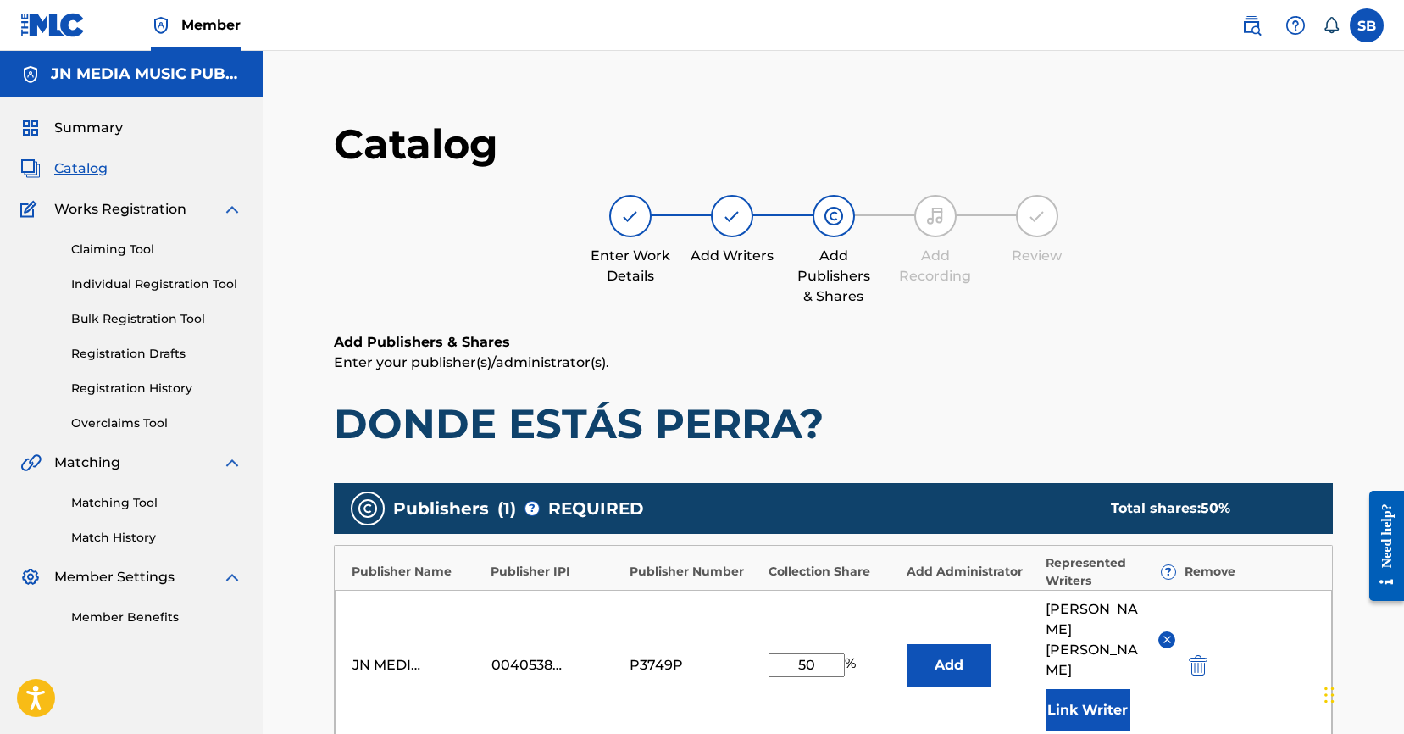
scroll to position [288, 0]
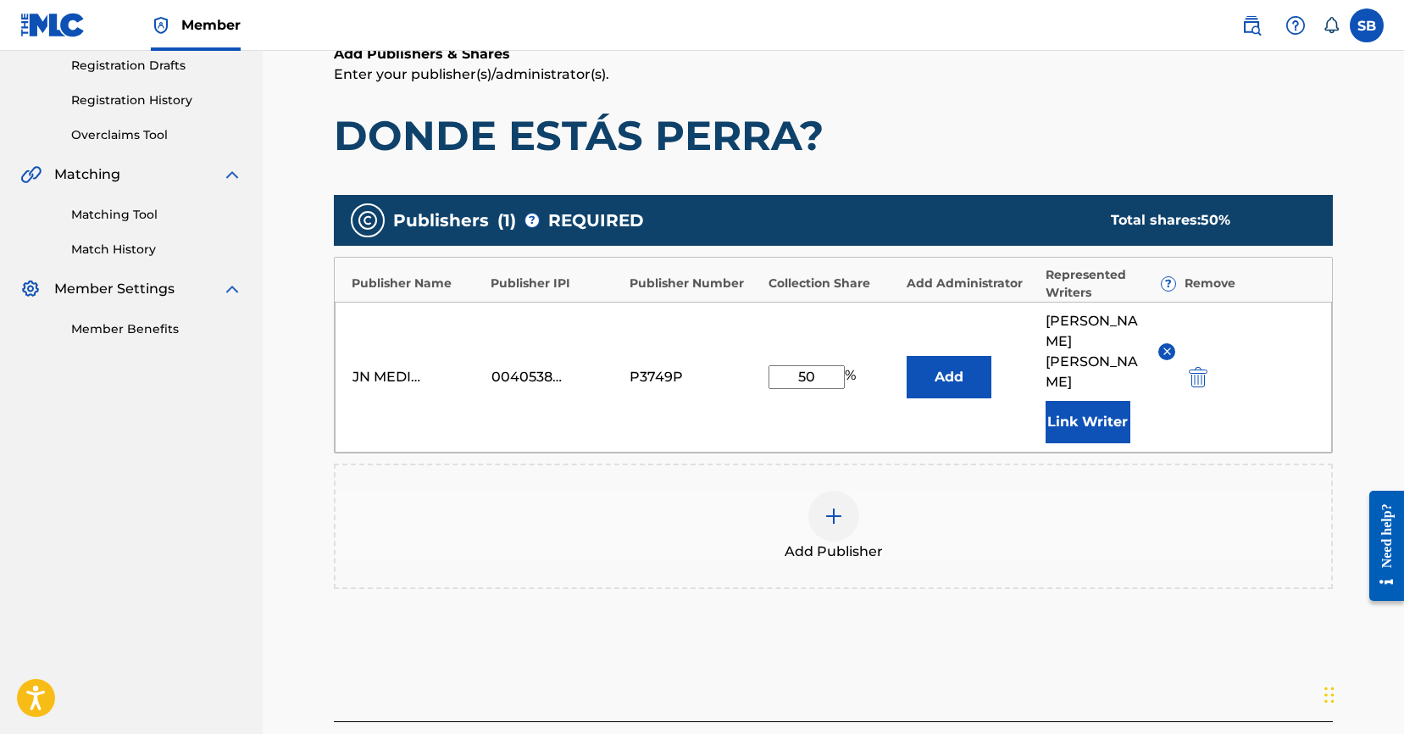
click at [800, 365] on input "50" at bounding box center [806, 377] width 76 height 24
type input "100"
click at [1090, 401] on button "Link Writer" at bounding box center [1087, 422] width 85 height 42
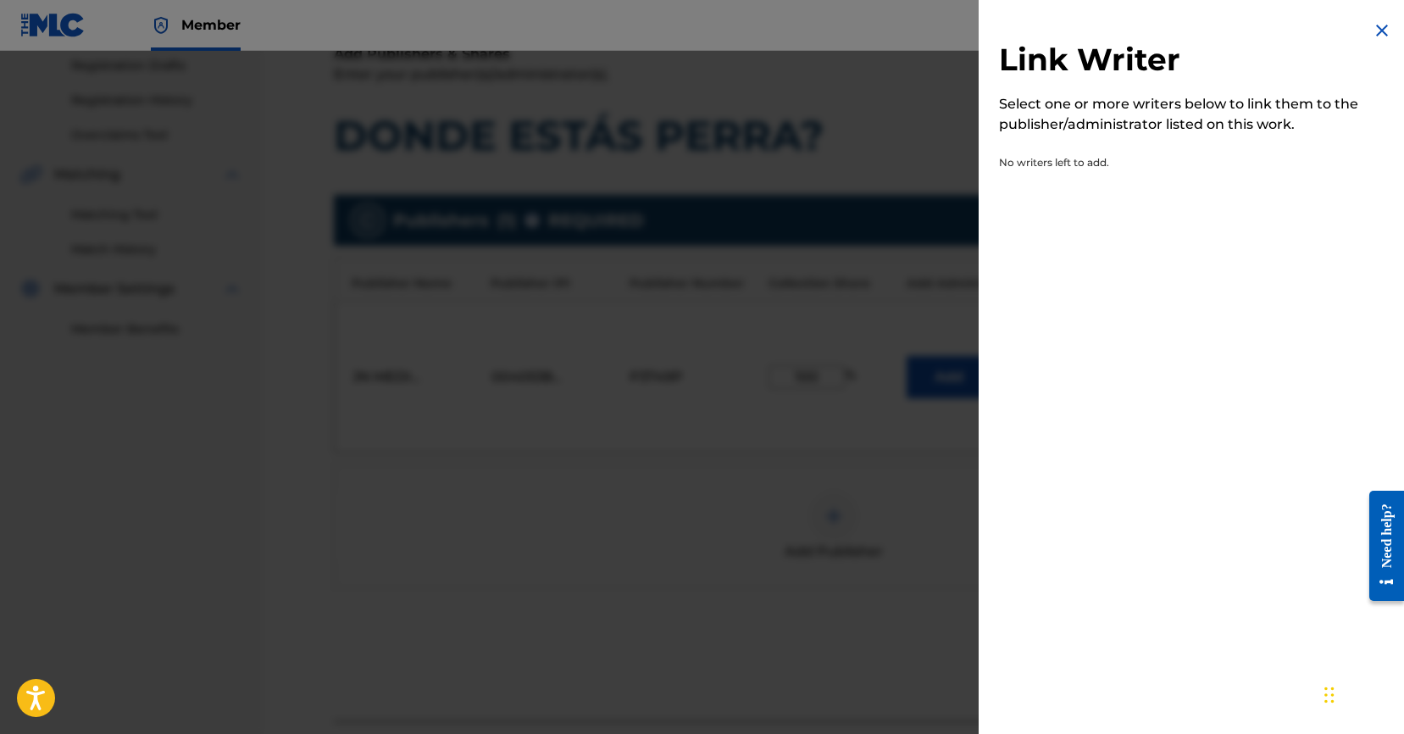
click at [1371, 33] on img at bounding box center [1381, 30] width 20 height 20
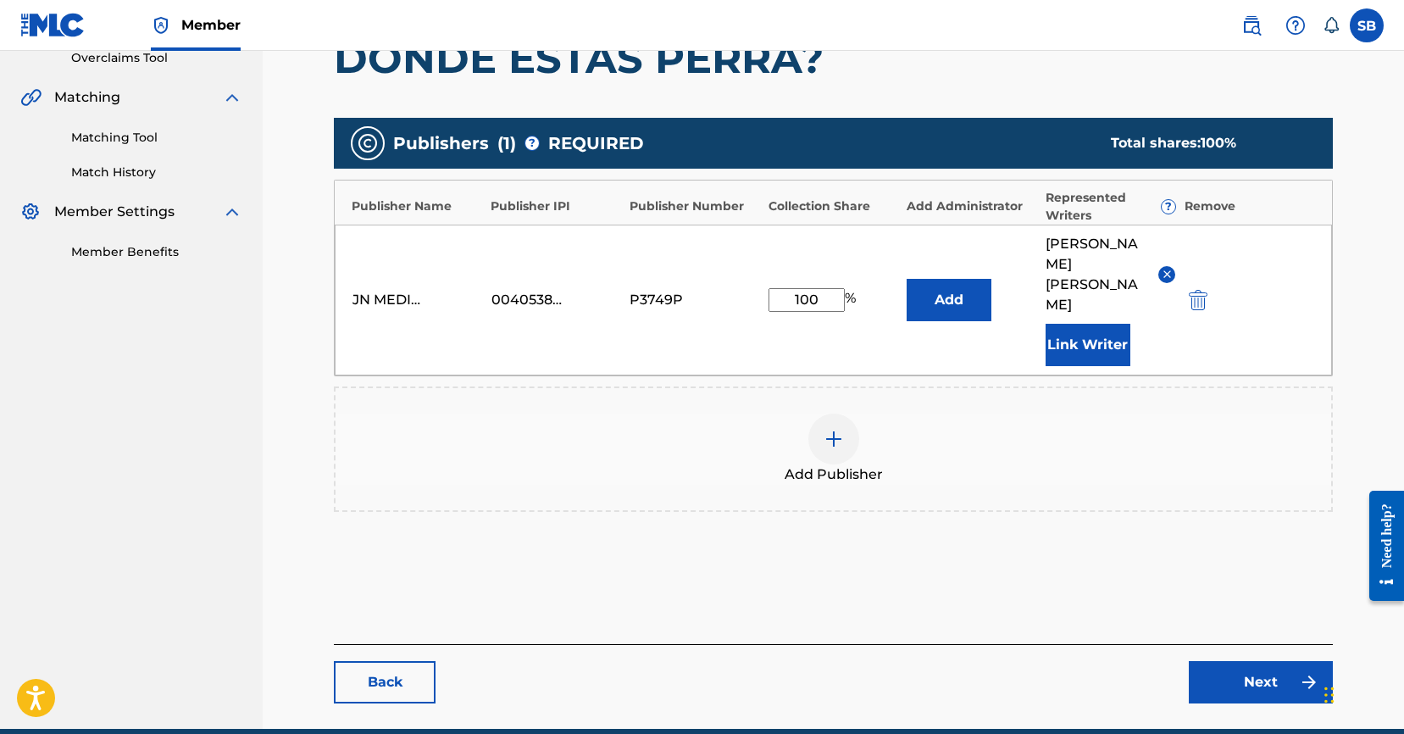
scroll to position [421, 0]
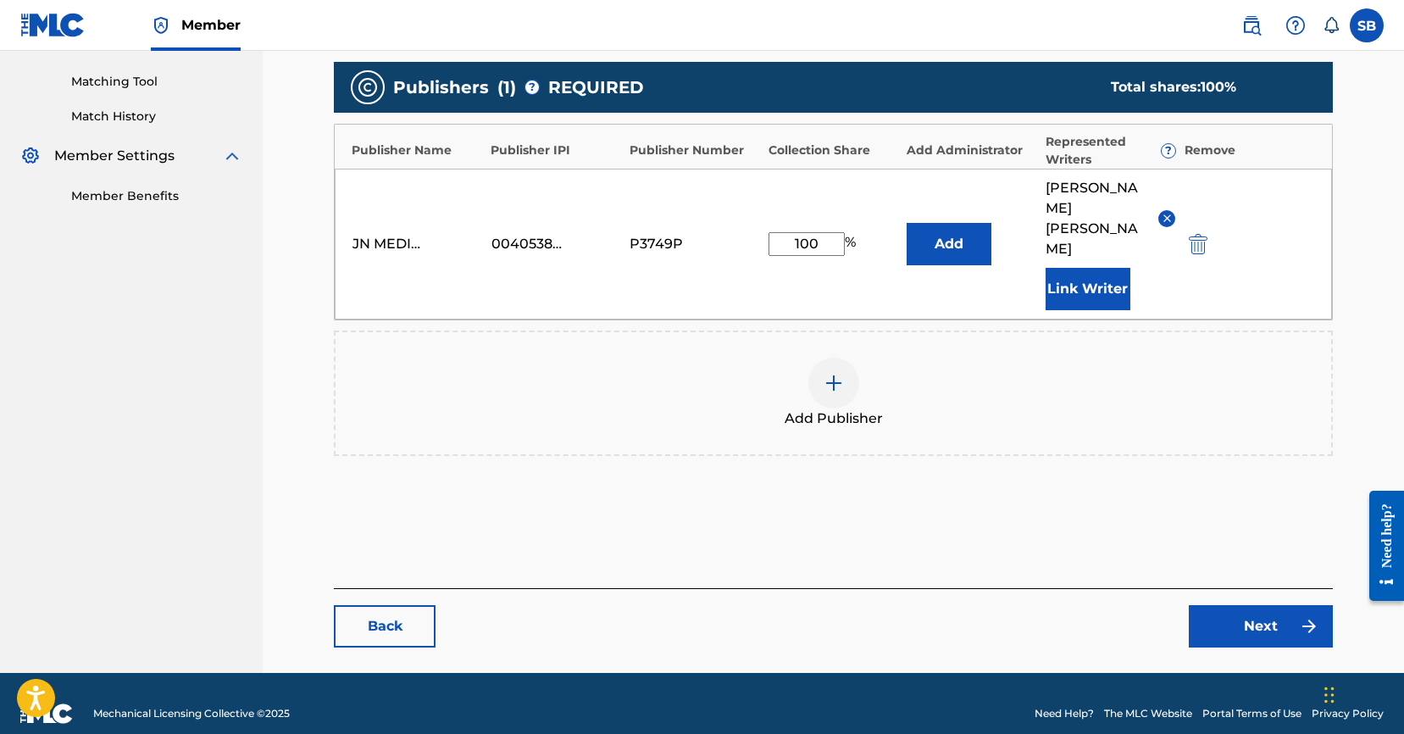
click at [1228, 605] on link "Next" at bounding box center [1260, 626] width 144 height 42
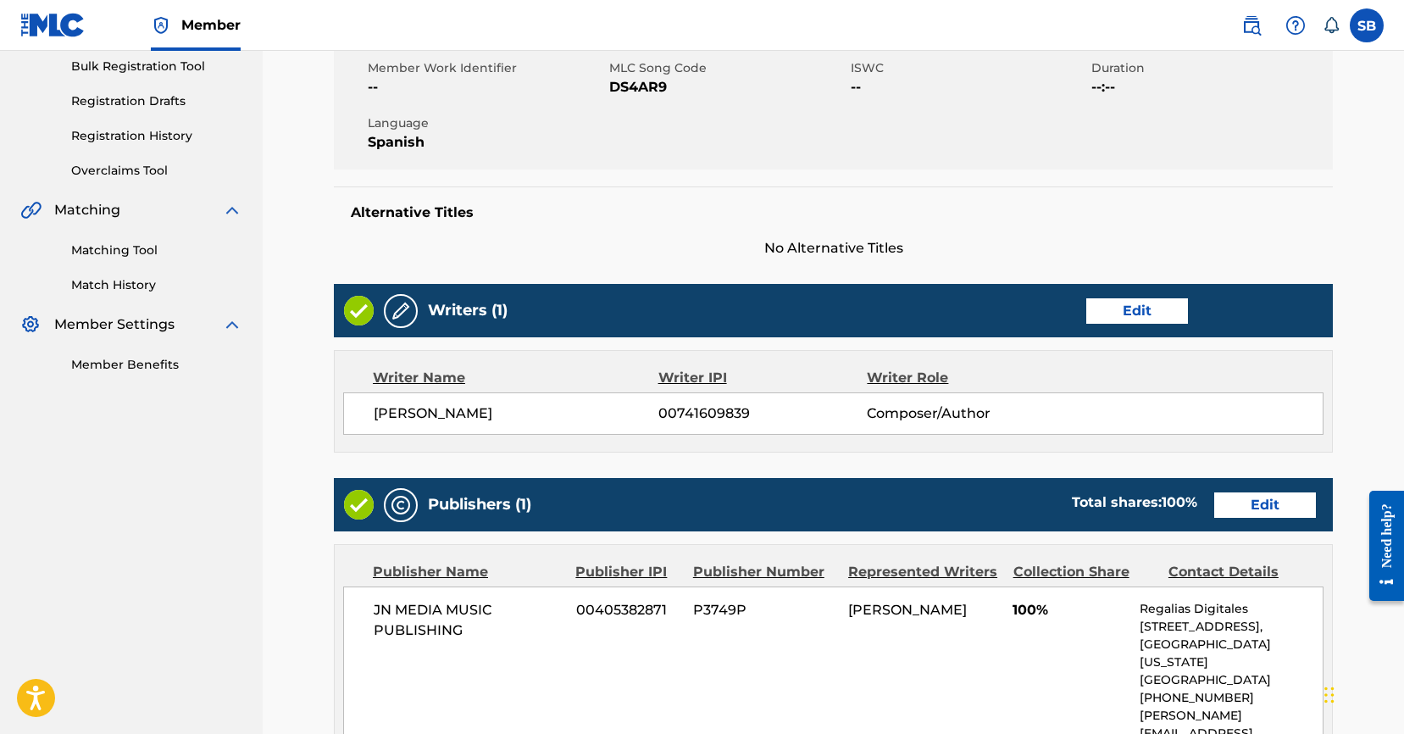
scroll to position [259, 0]
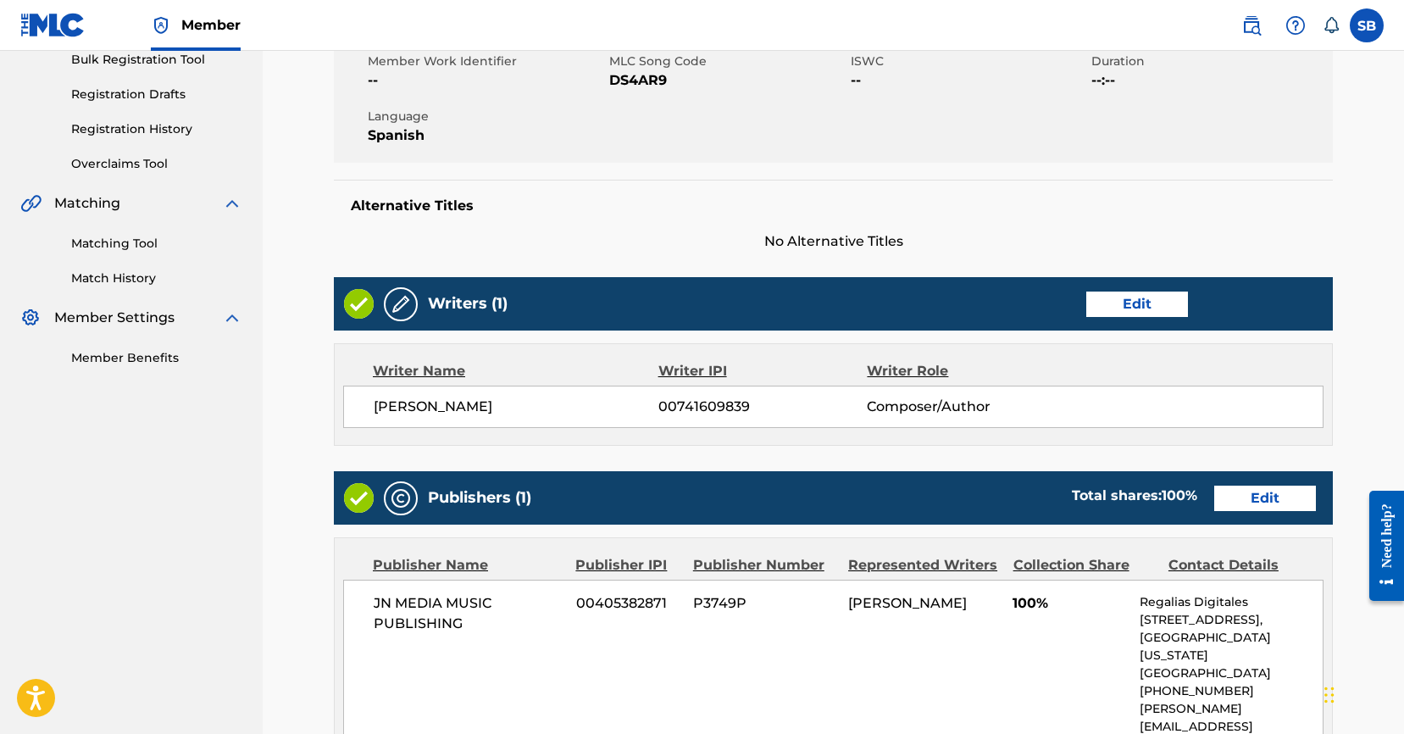
click at [1128, 309] on link "Edit" at bounding box center [1137, 303] width 102 height 25
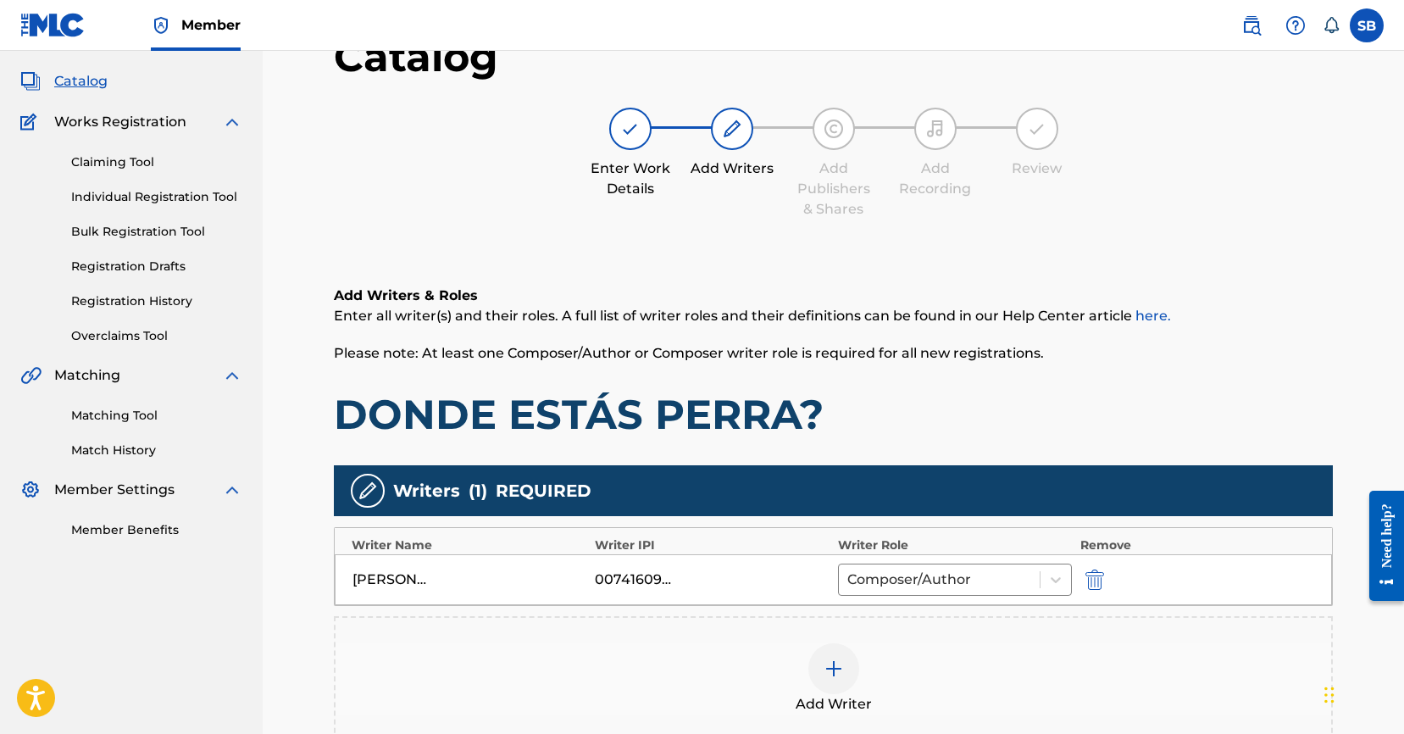
scroll to position [291, 0]
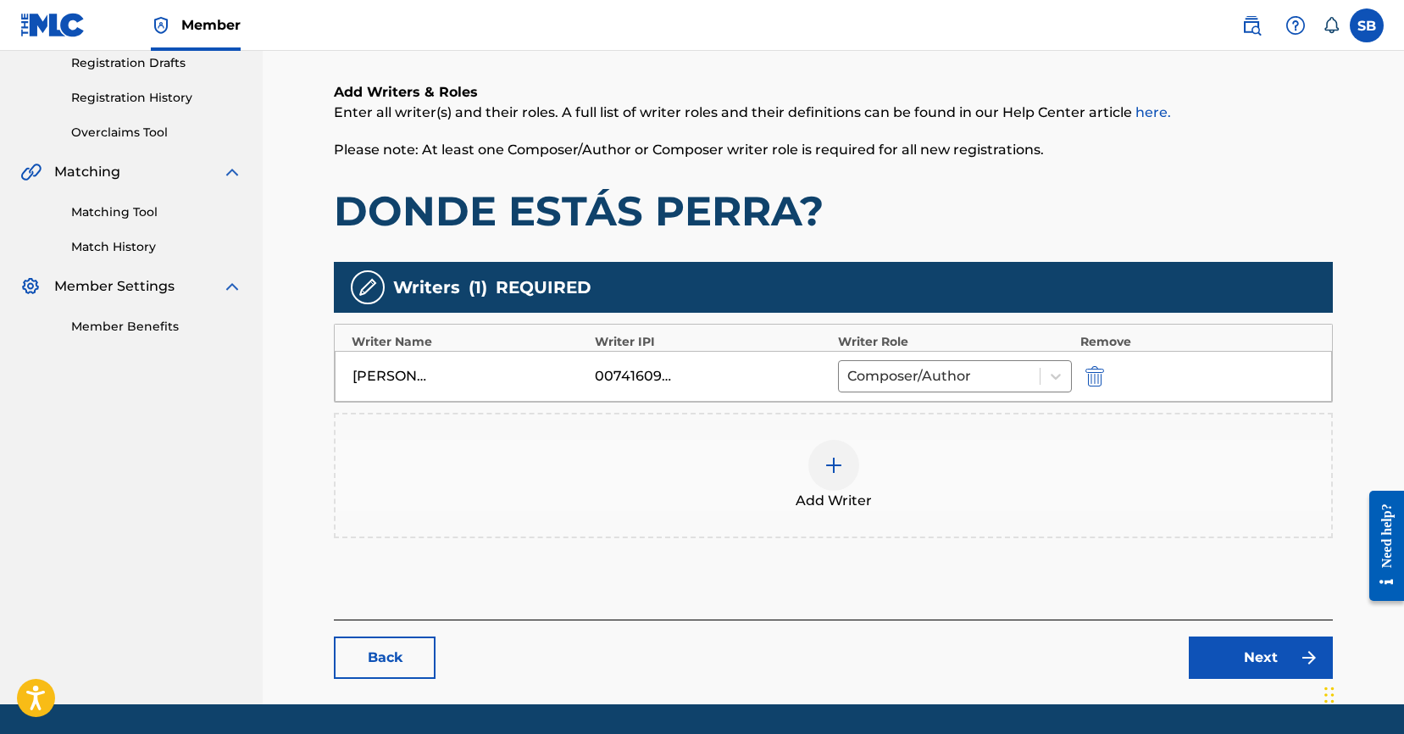
click at [782, 465] on div "Add Writer" at bounding box center [832, 475] width 995 height 71
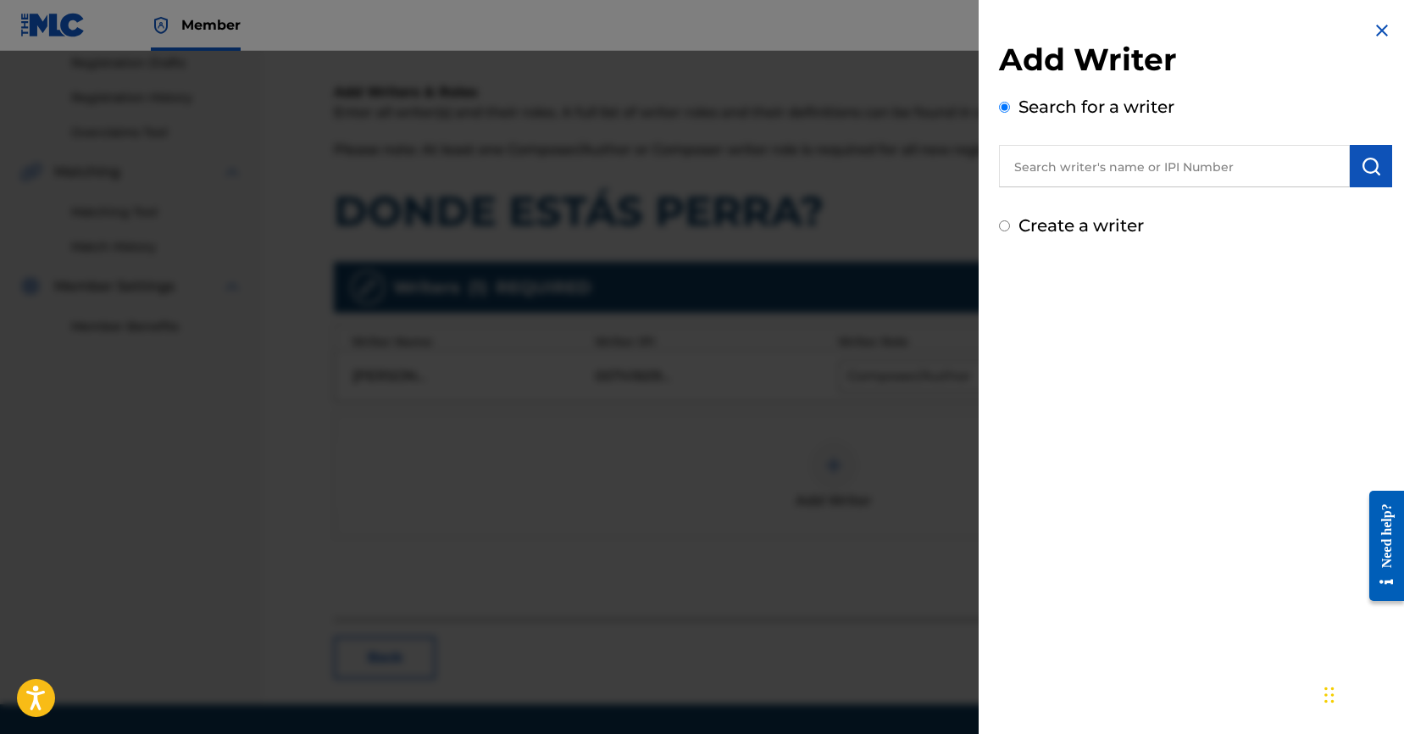
click at [1239, 171] on input "text" at bounding box center [1174, 166] width 351 height 42
click at [1238, 171] on input "text" at bounding box center [1174, 166] width 351 height 42
paste input "[PERSON_NAME]"
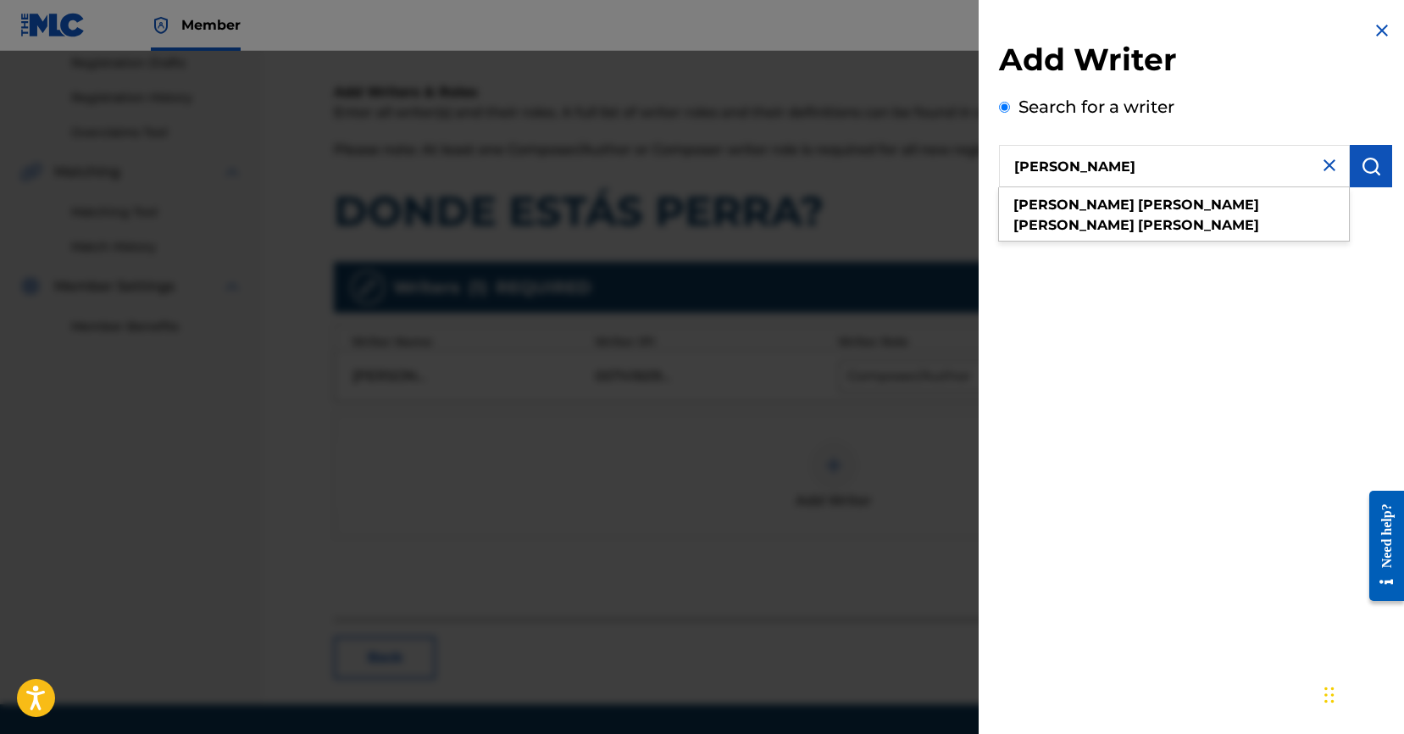
type input "[PERSON_NAME]"
click at [1360, 167] on img "submit" at bounding box center [1370, 166] width 20 height 20
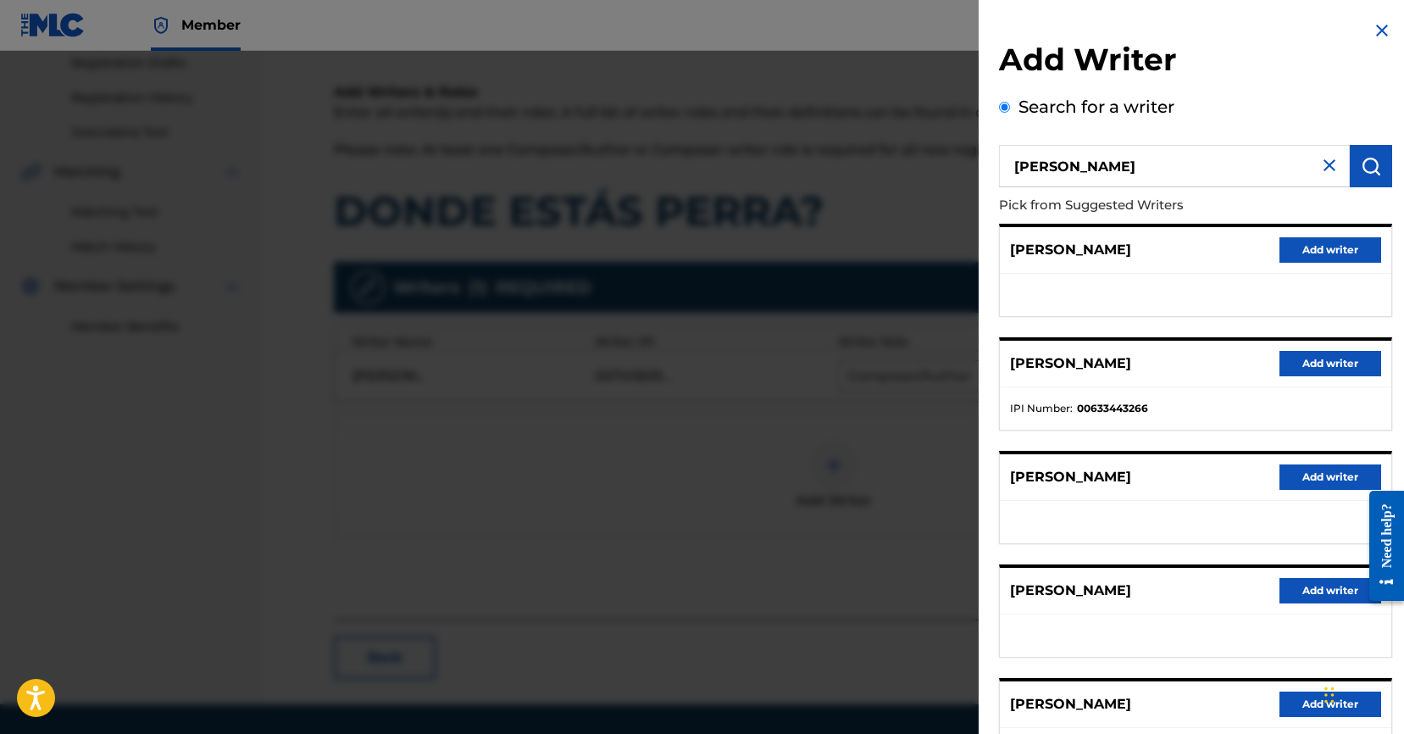
click at [1328, 475] on button "Add writer" at bounding box center [1330, 476] width 102 height 25
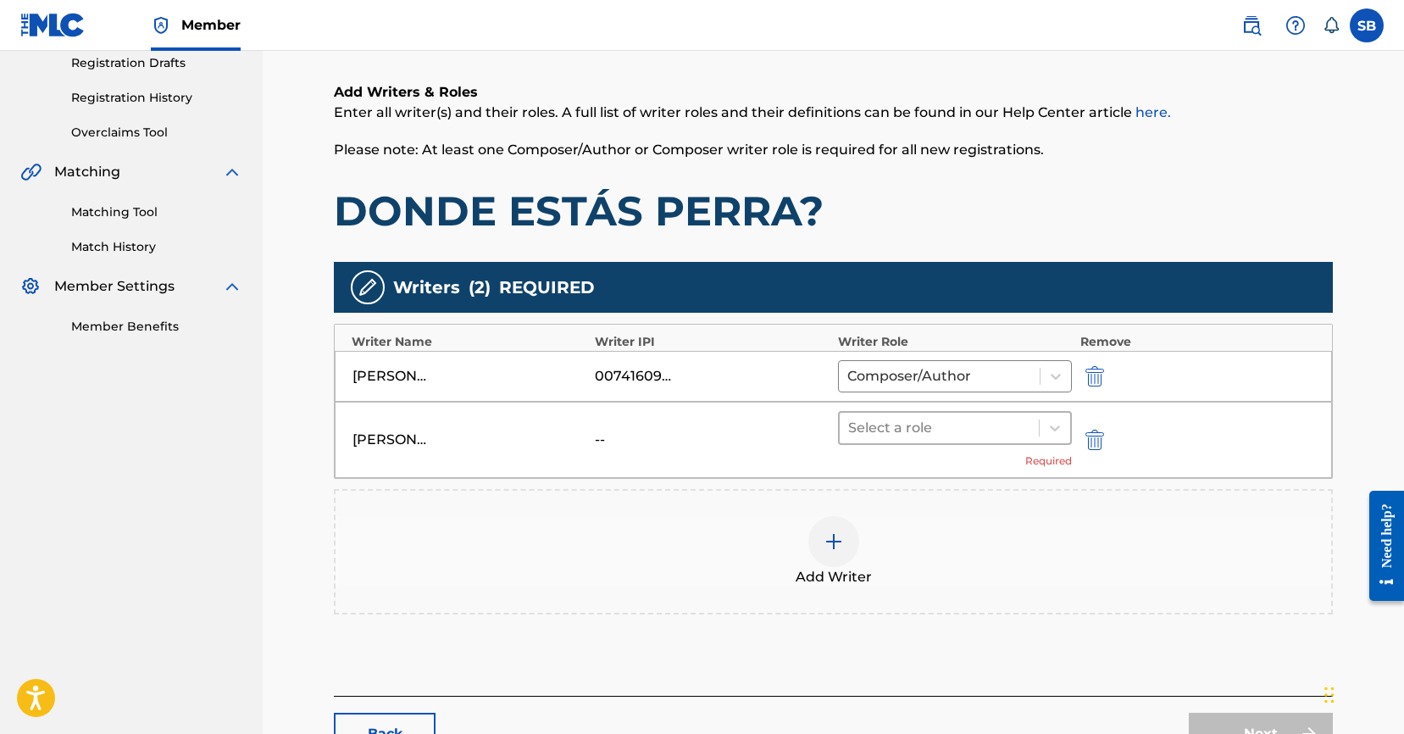
scroll to position [294, 0]
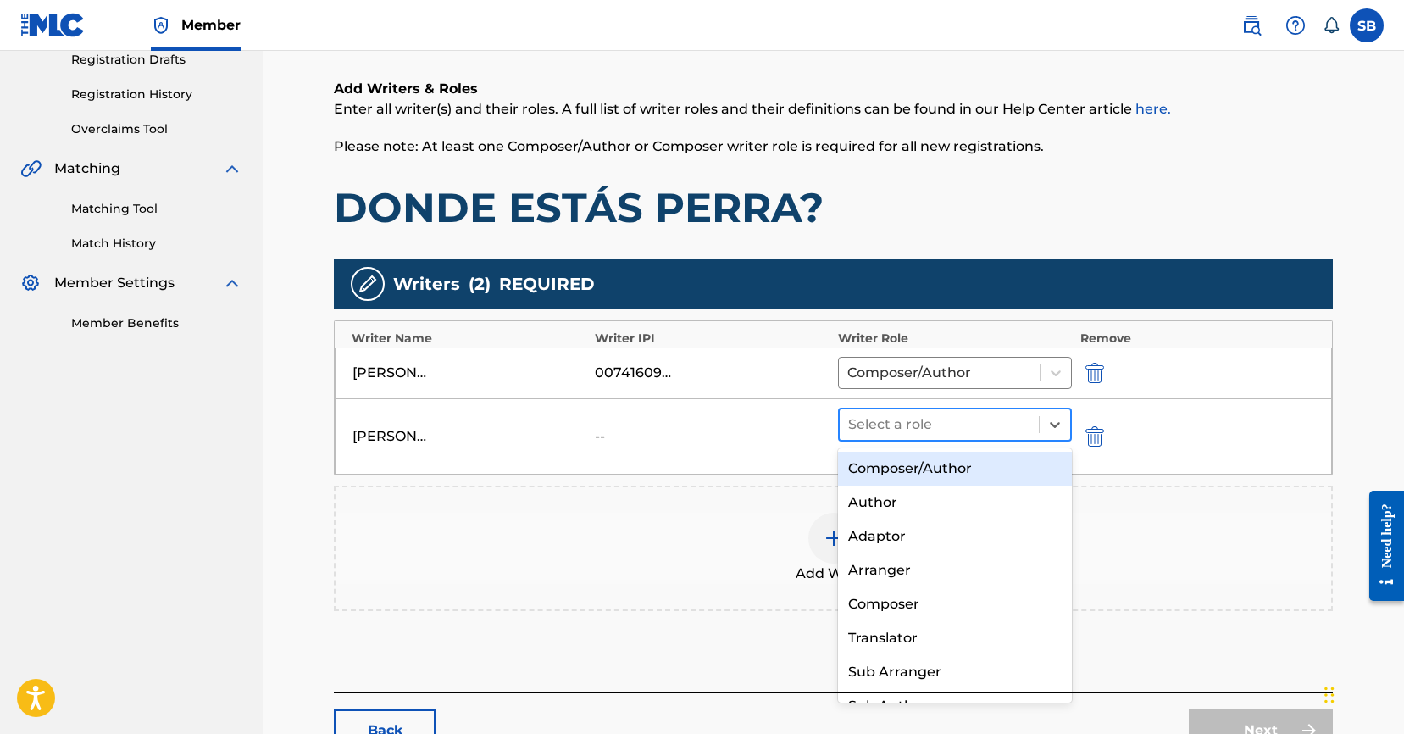
click at [896, 423] on div at bounding box center [939, 425] width 182 height 24
click at [906, 466] on div "Composer/Author" at bounding box center [955, 468] width 234 height 34
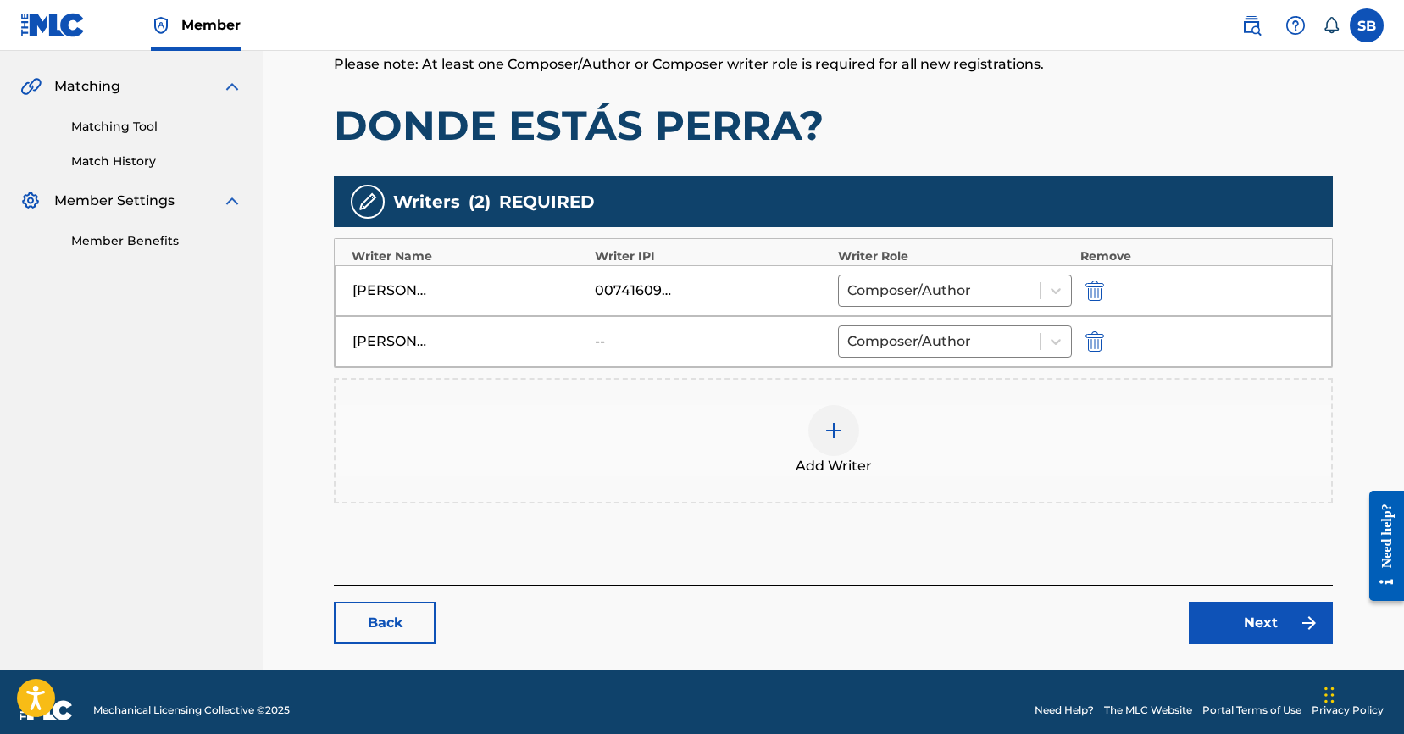
scroll to position [393, 0]
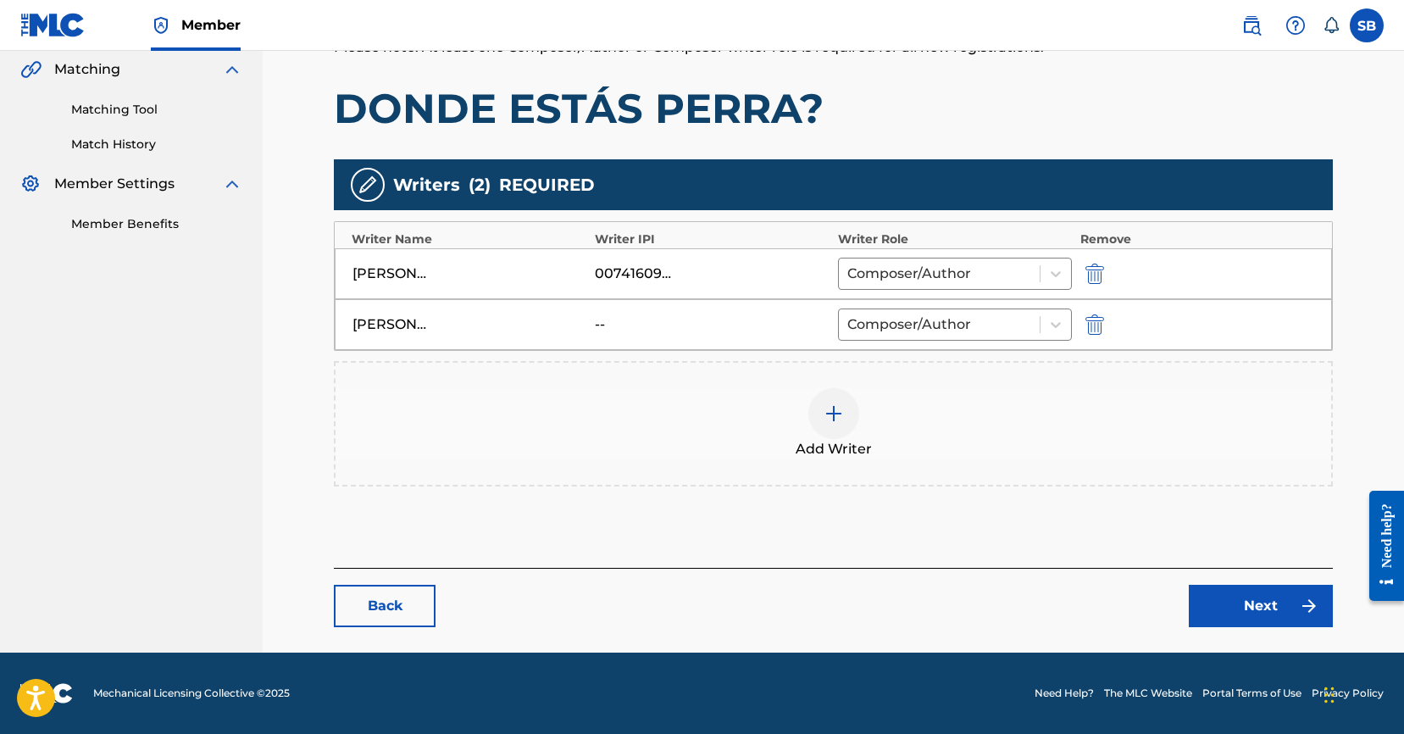
click at [1227, 599] on link "Next" at bounding box center [1260, 605] width 144 height 42
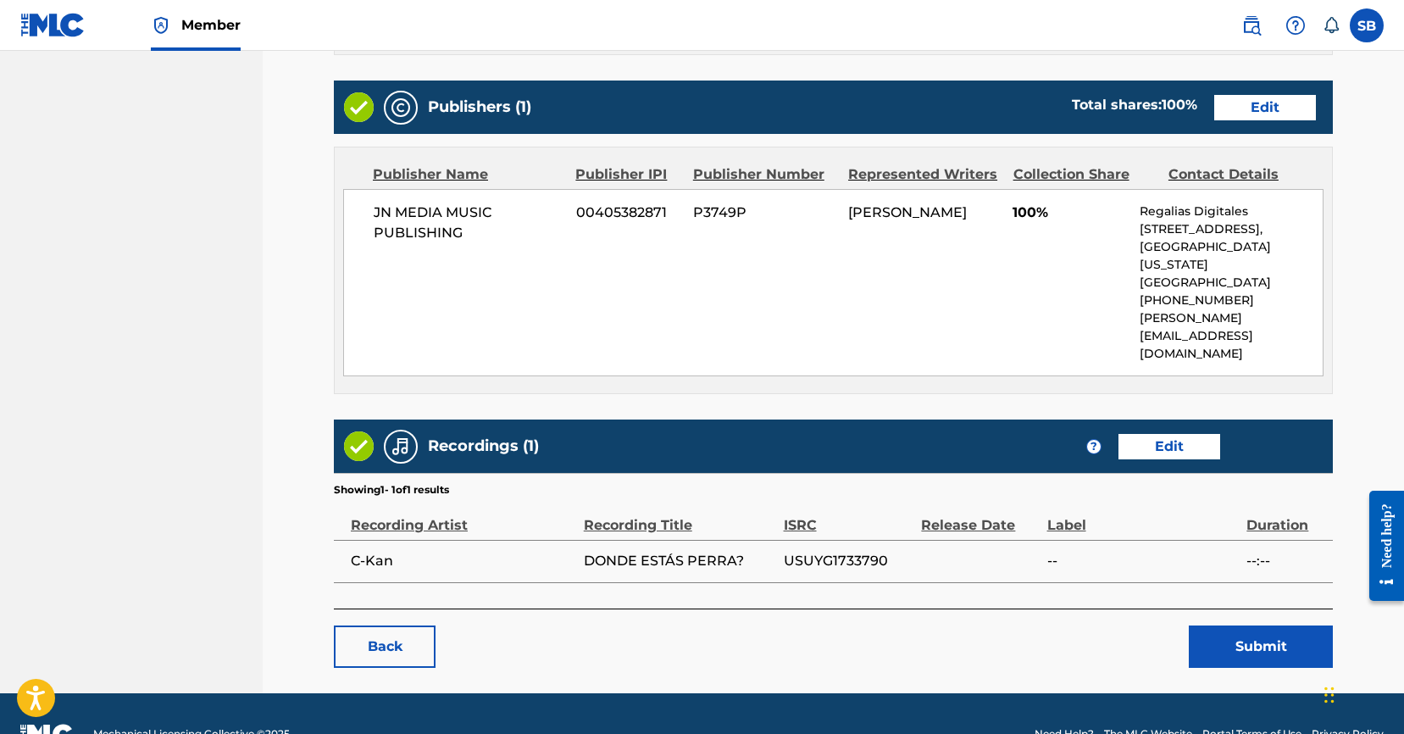
scroll to position [667, 0]
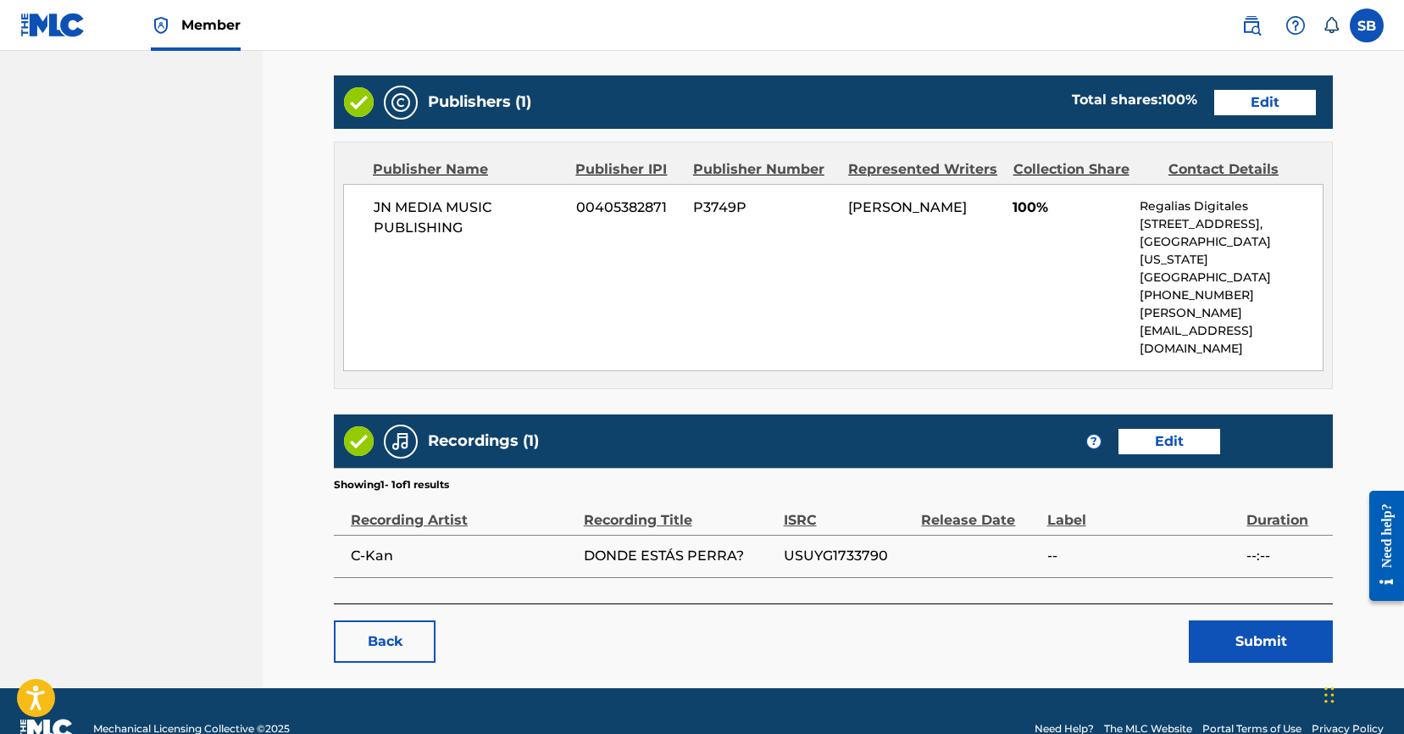
click at [947, 603] on div "Back Submit" at bounding box center [833, 632] width 999 height 59
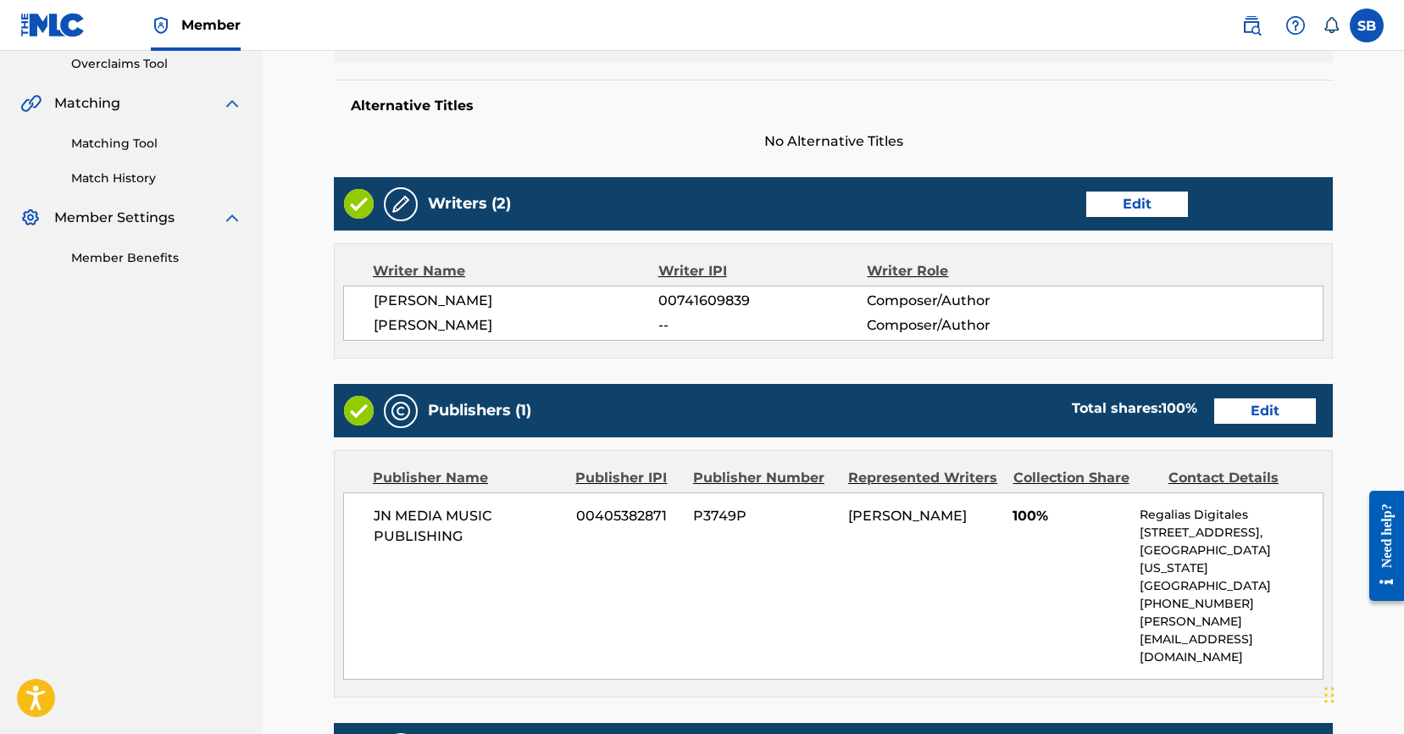
scroll to position [462, 0]
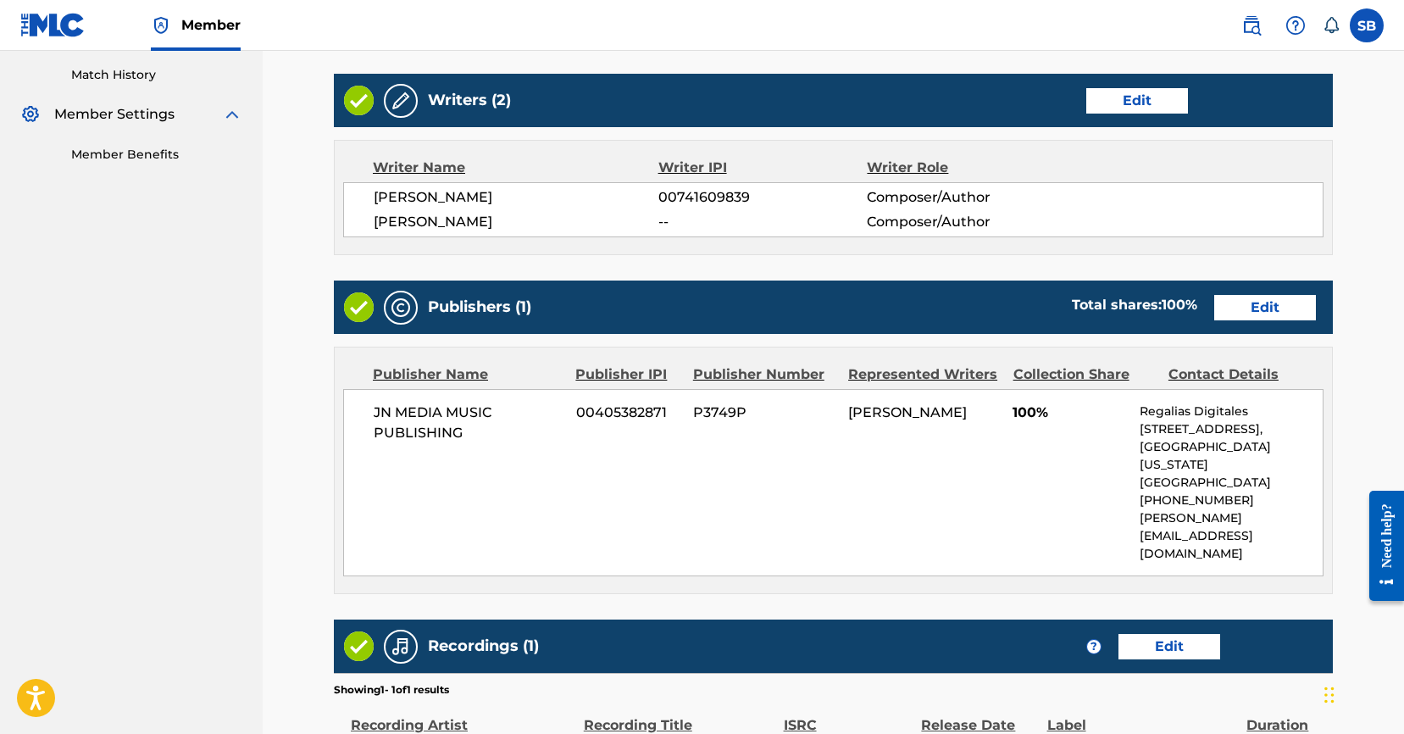
click at [1274, 304] on link "Edit" at bounding box center [1265, 307] width 102 height 25
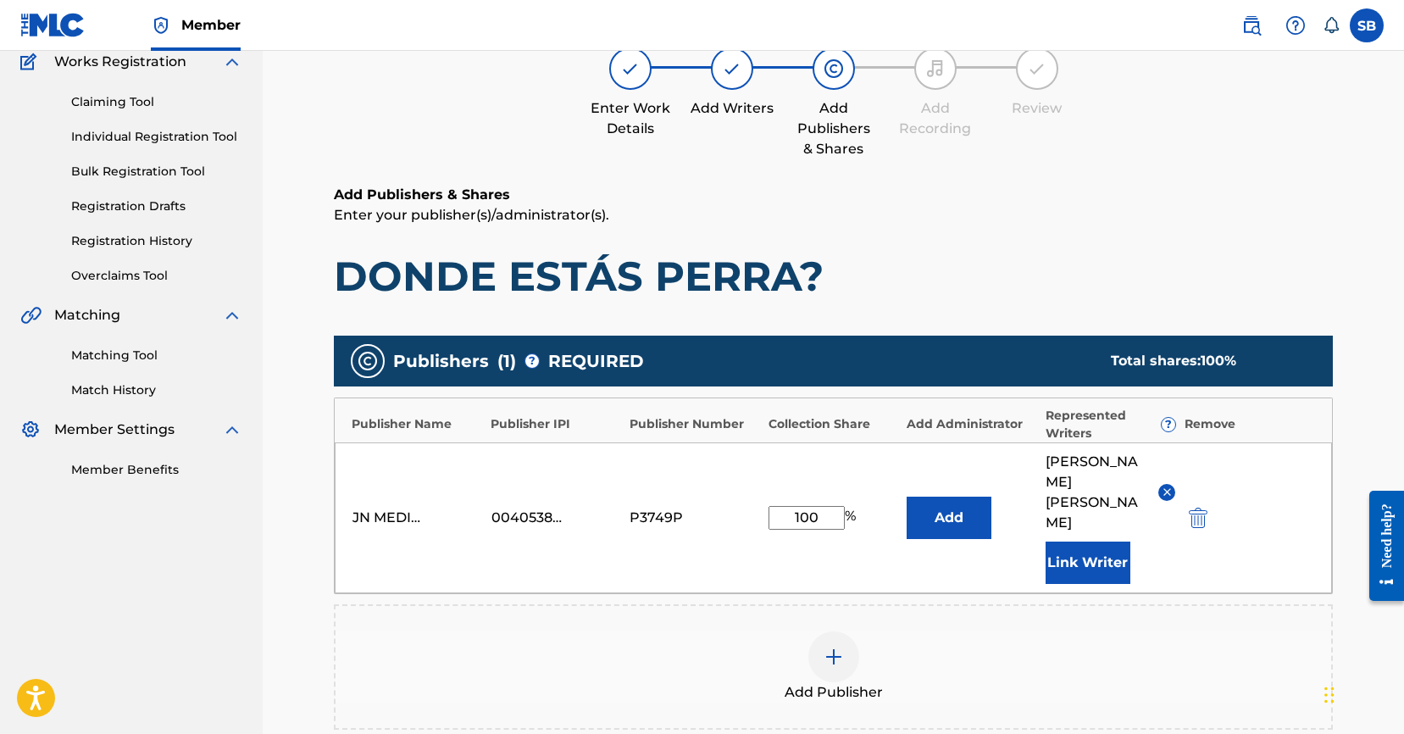
scroll to position [270, 0]
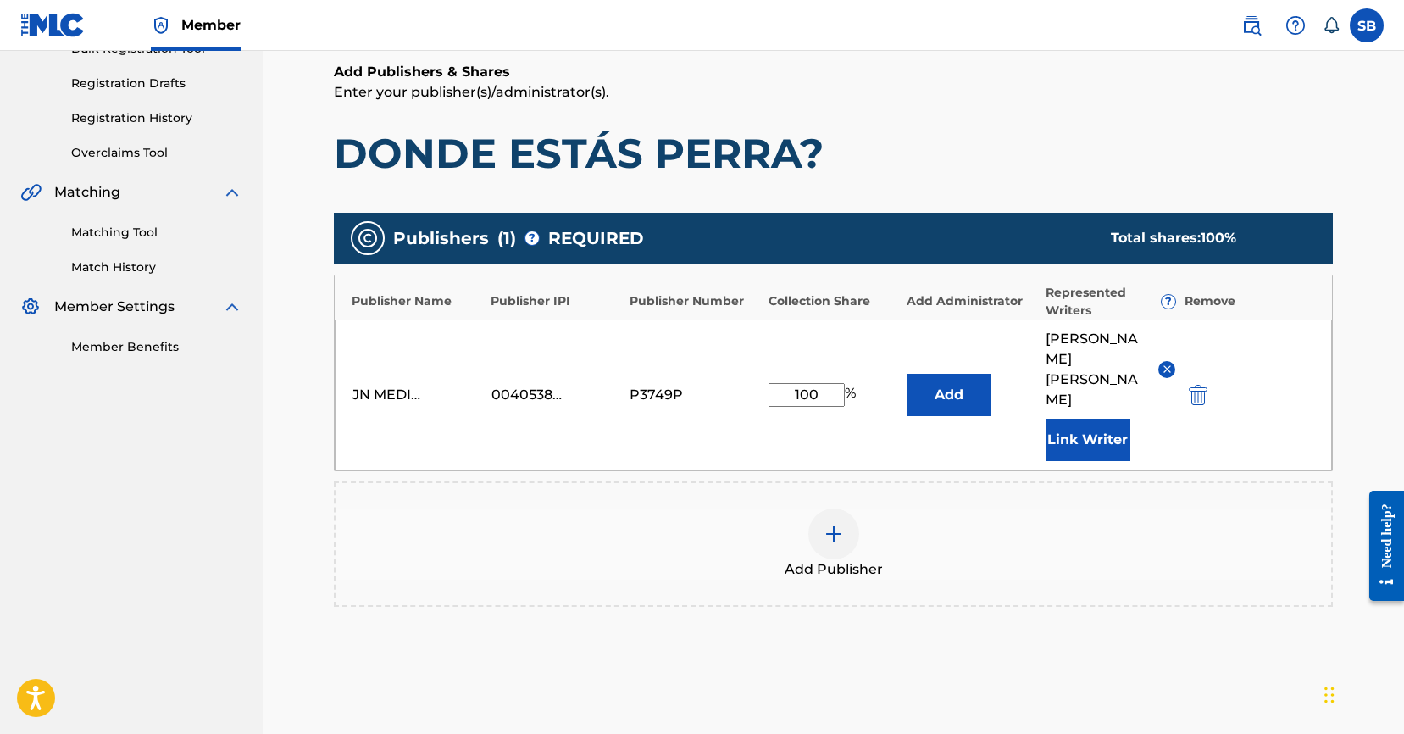
click at [1099, 418] on button "Link Writer" at bounding box center [1087, 439] width 85 height 42
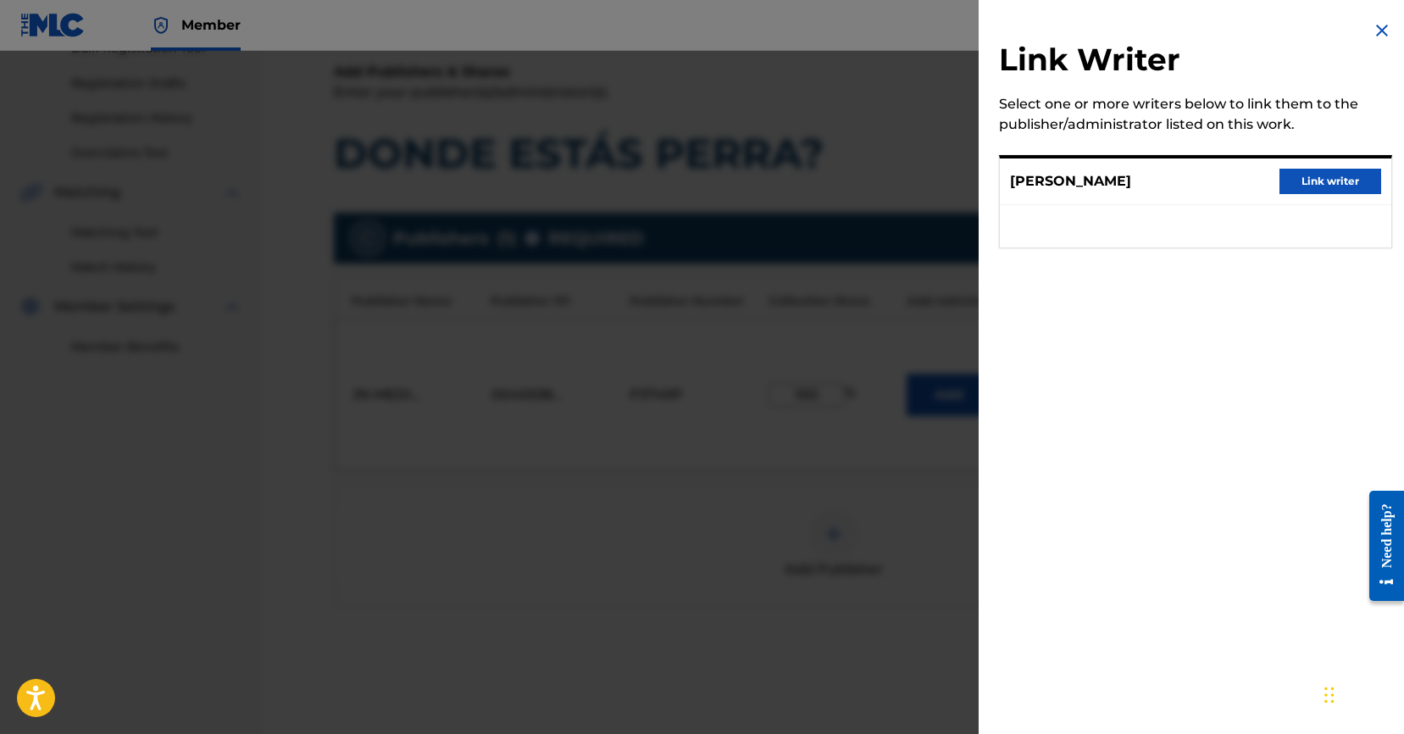
click at [1323, 179] on button "Link writer" at bounding box center [1330, 181] width 102 height 25
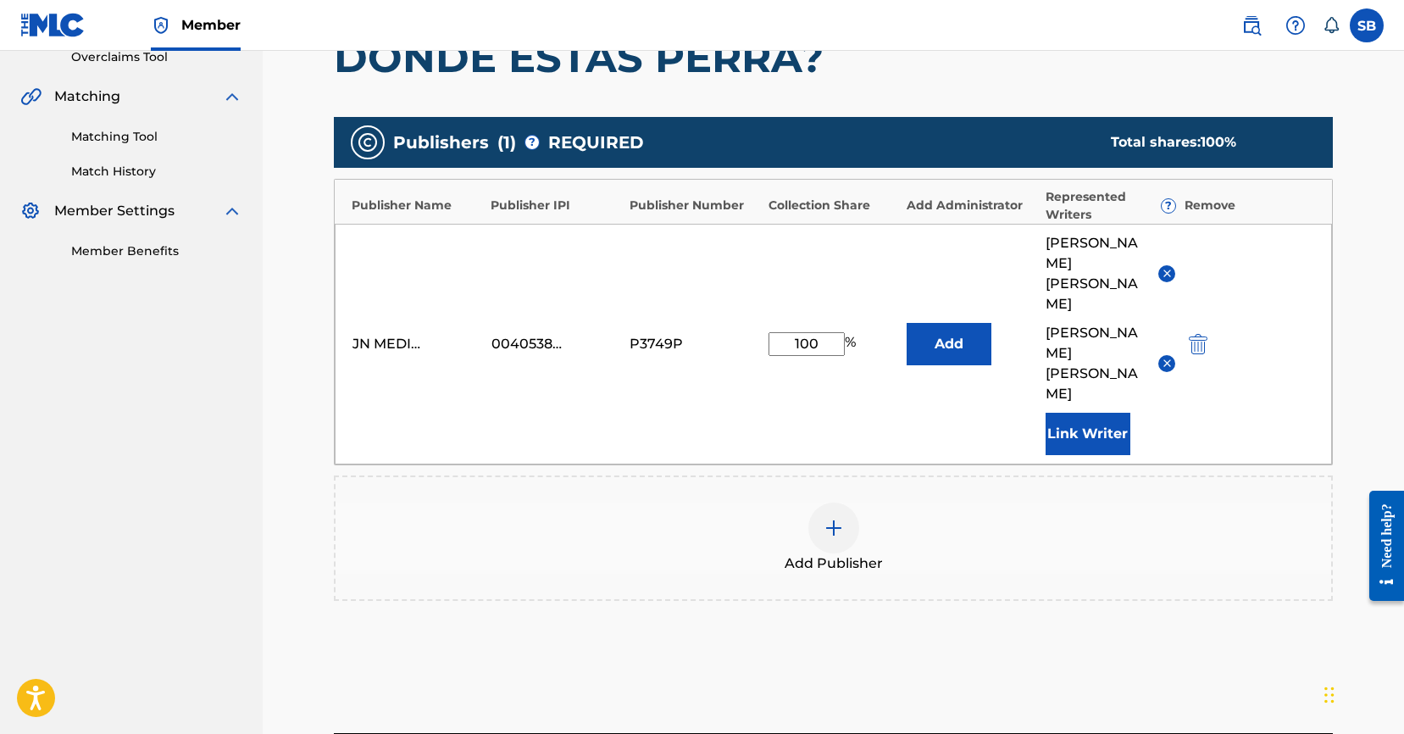
scroll to position [511, 0]
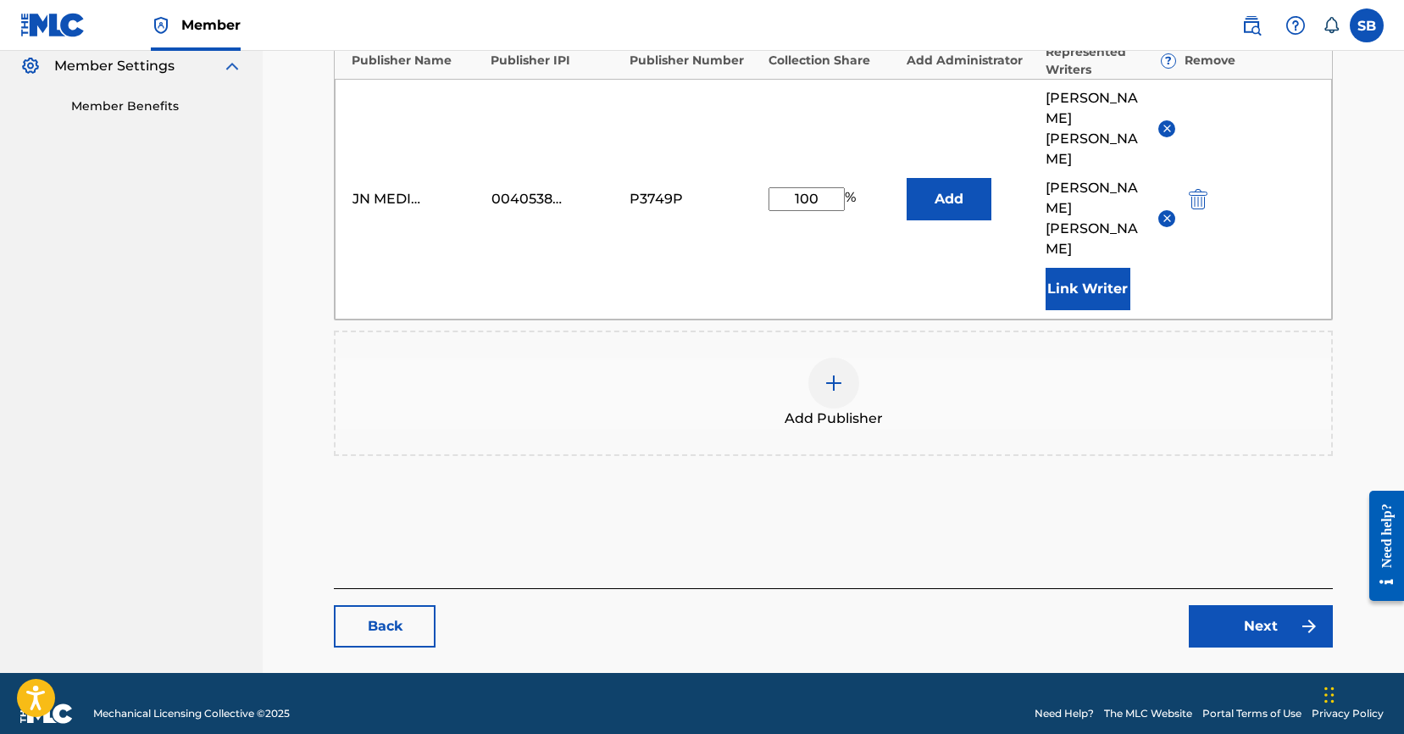
click at [1271, 608] on link "Next" at bounding box center [1260, 626] width 144 height 42
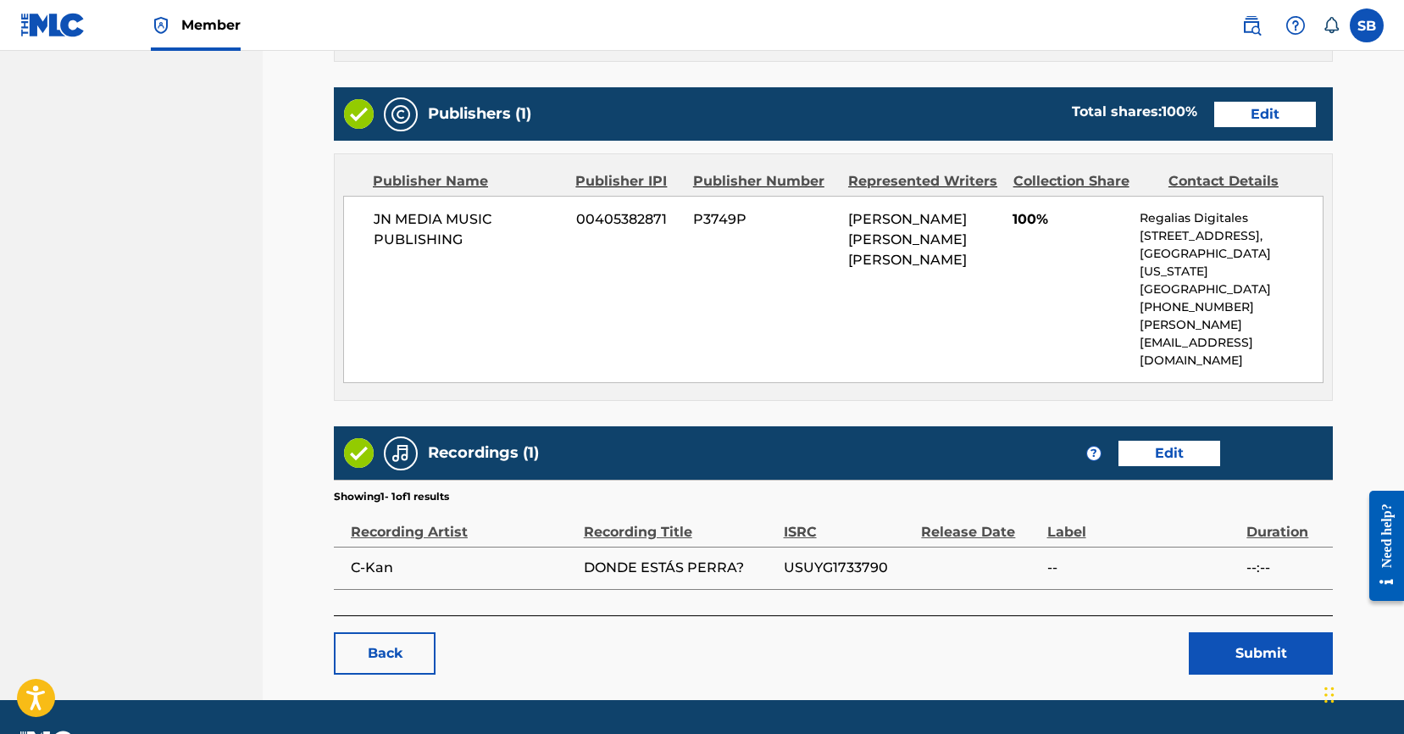
scroll to position [667, 0]
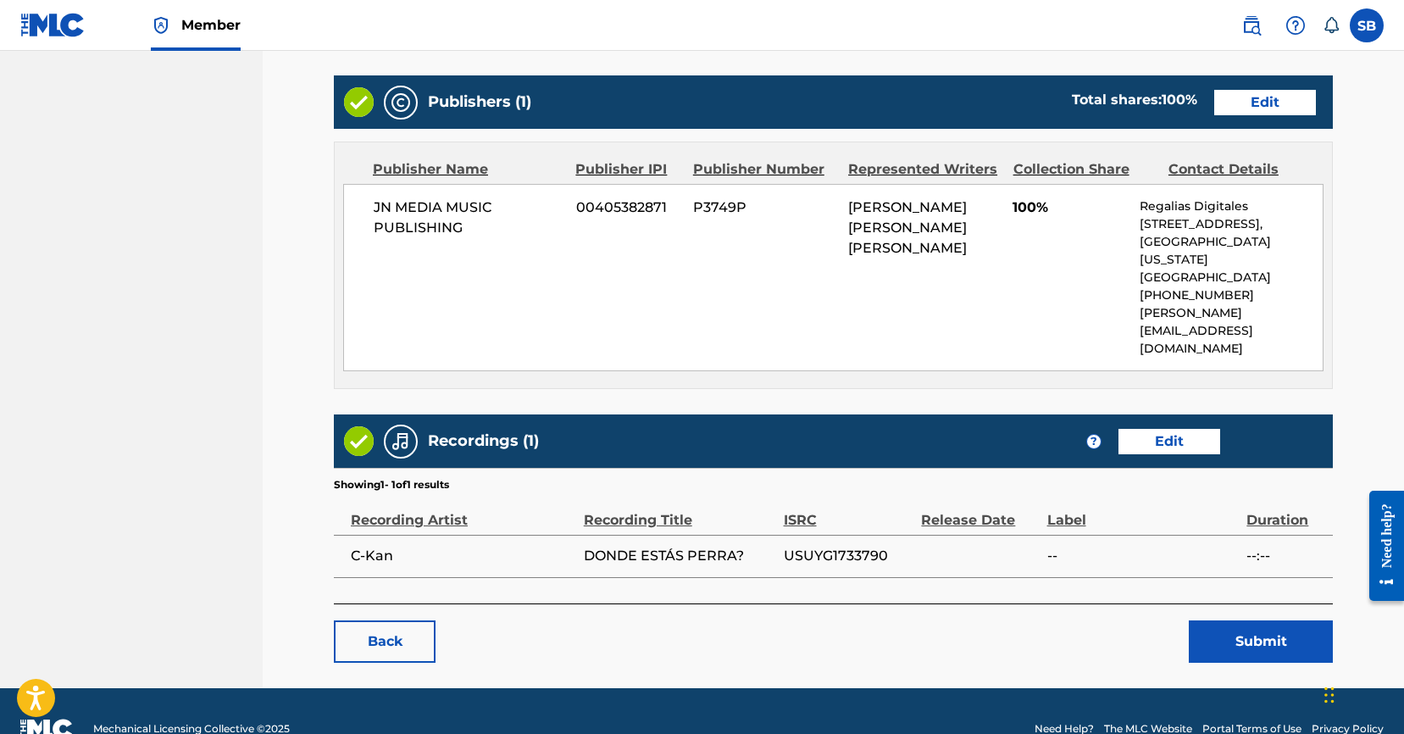
click at [883, 627] on main "< Back DONDE ESTÁS PERRA? Work Detail Edit Member Work Identifier -- MLC Song C…" at bounding box center [833, 57] width 1100 height 1262
click at [1273, 620] on button "Submit" at bounding box center [1260, 641] width 144 height 42
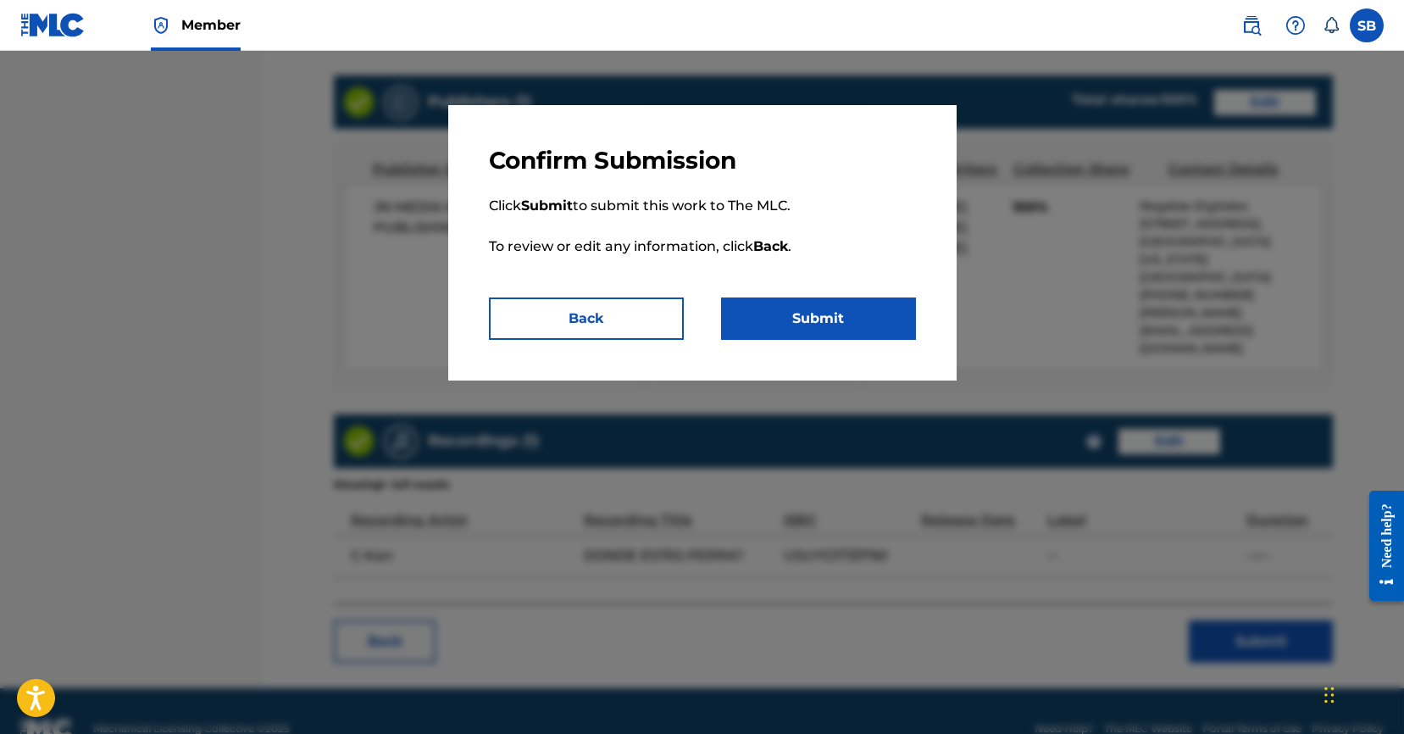
click at [830, 315] on button "Submit" at bounding box center [818, 318] width 195 height 42
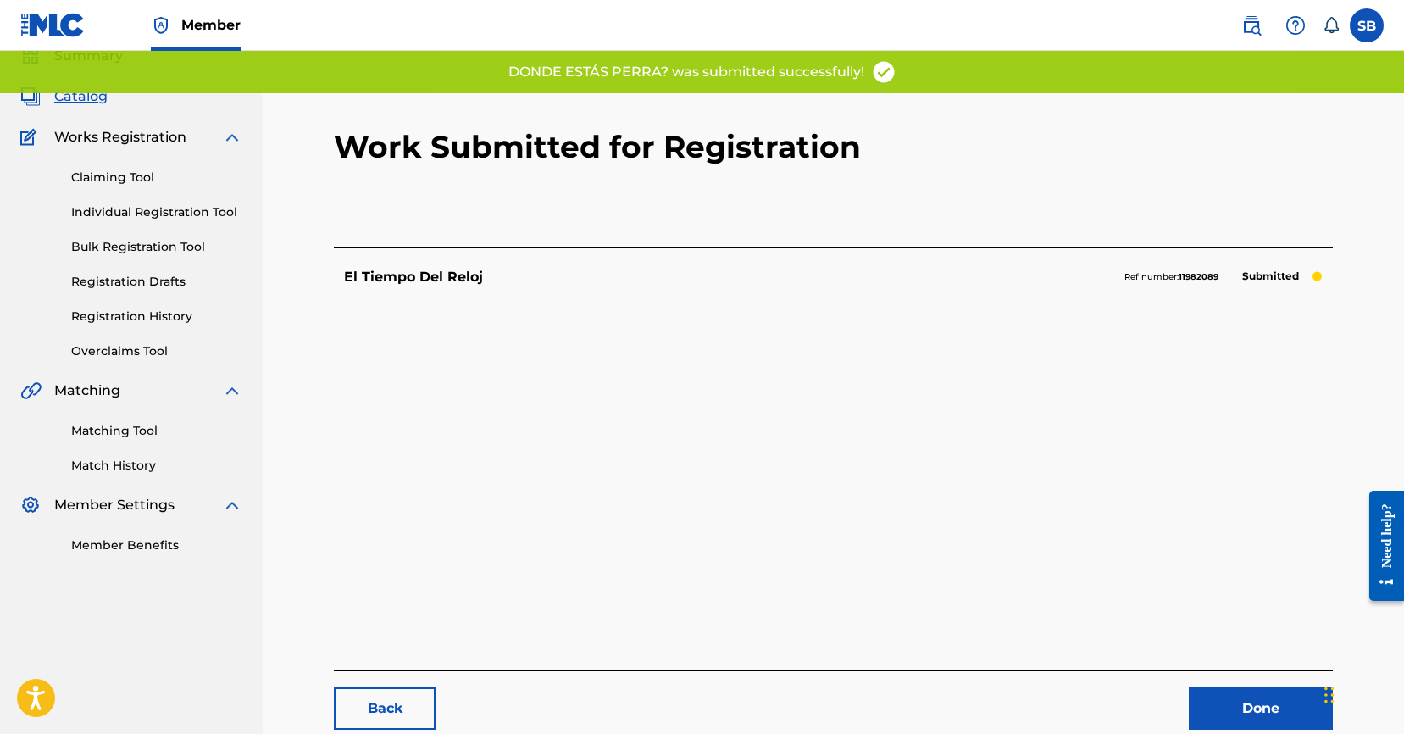
scroll to position [174, 0]
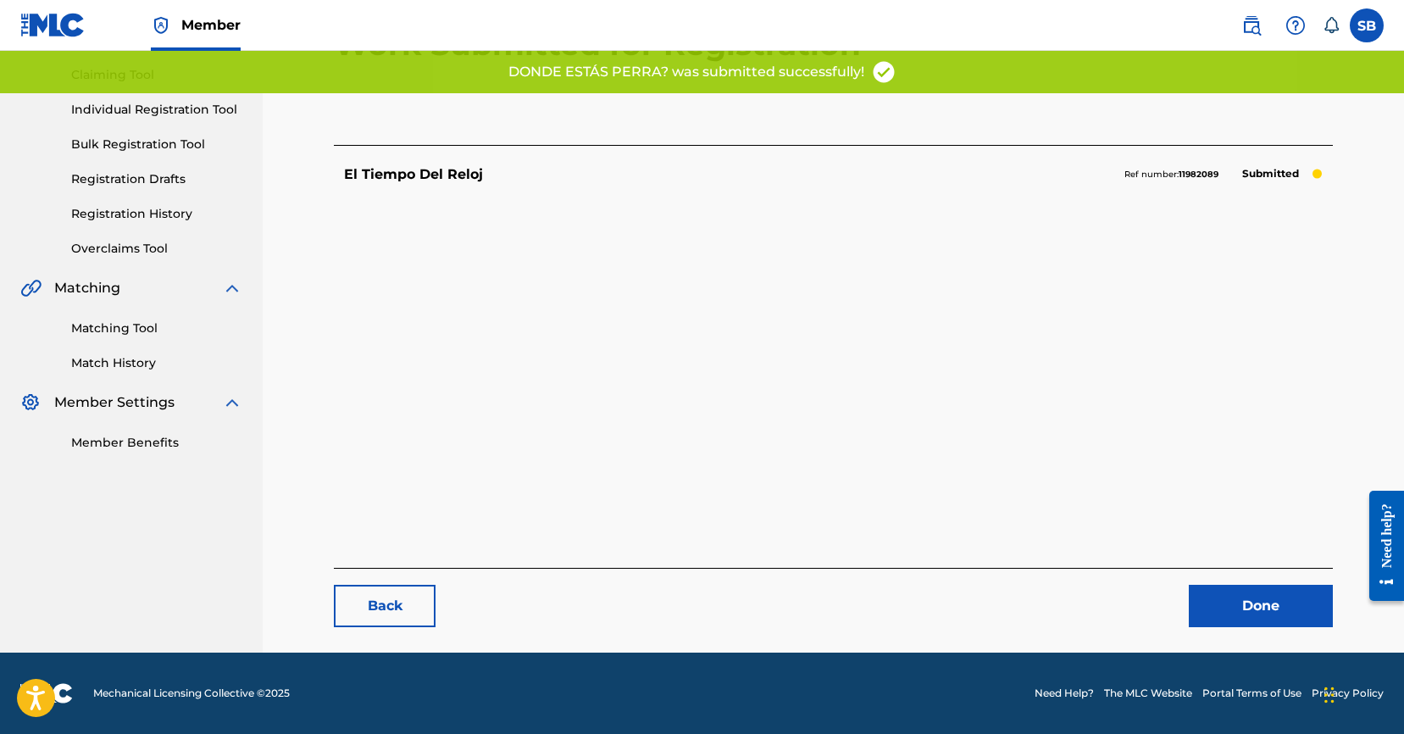
click at [1282, 607] on link "Done" at bounding box center [1260, 605] width 144 height 42
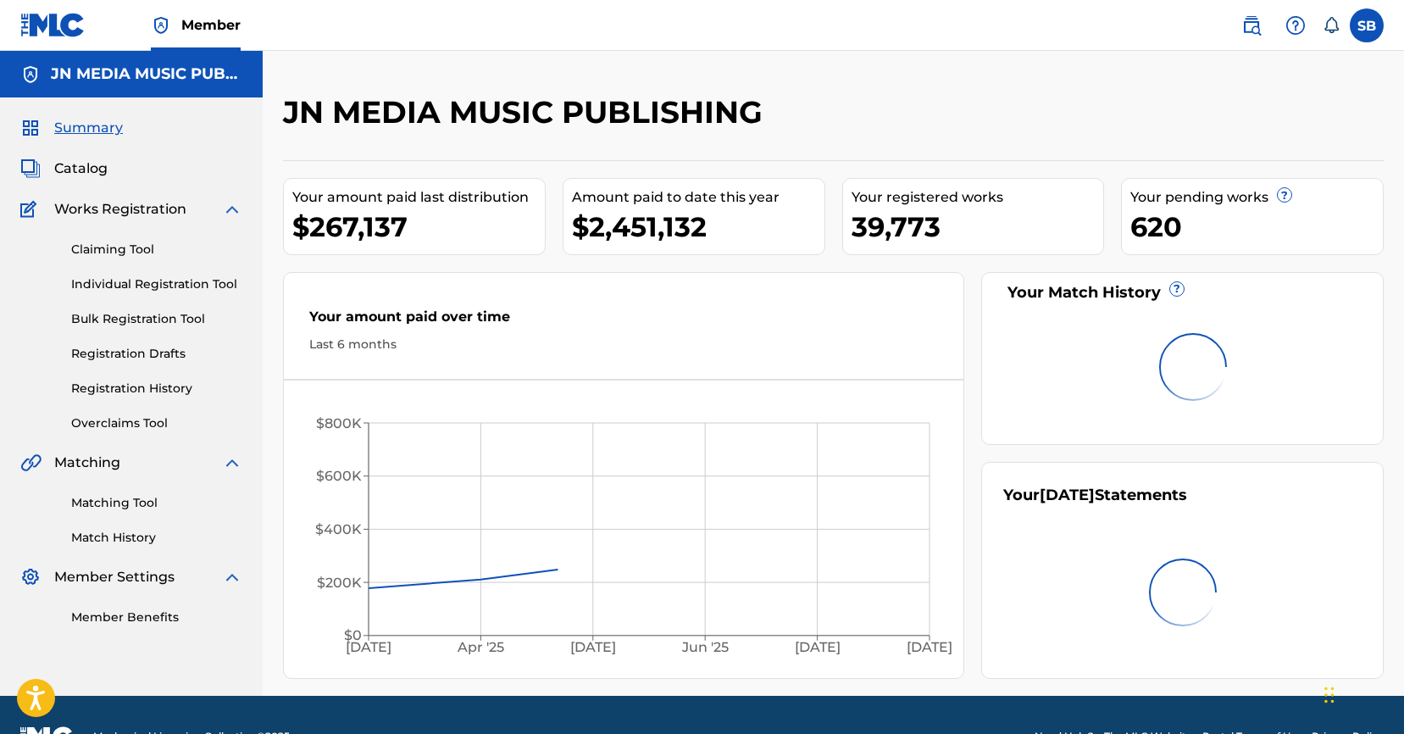
click at [202, 287] on link "Individual Registration Tool" at bounding box center [156, 284] width 171 height 18
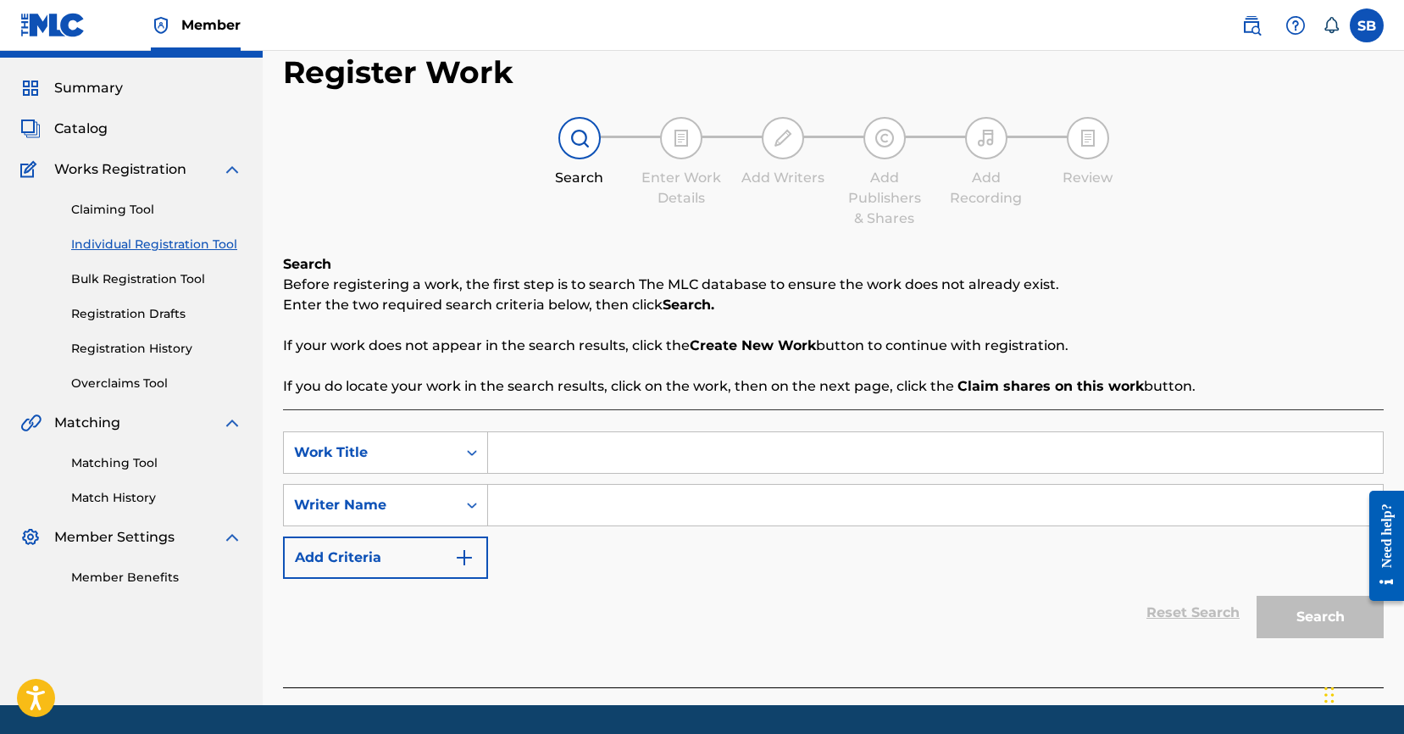
scroll to position [92, 0]
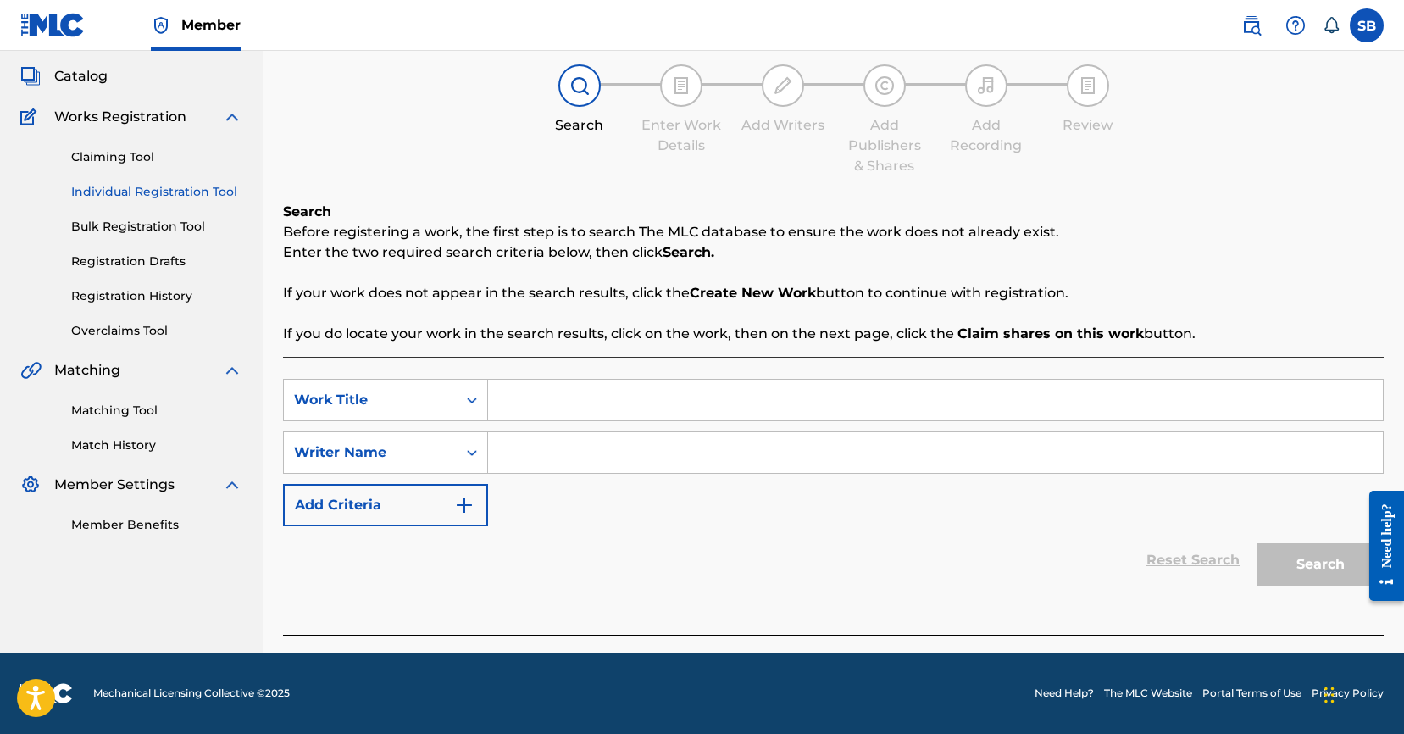
click at [516, 396] on input "Search Form" at bounding box center [935, 399] width 895 height 41
paste input "Oveja entre lobos"
type input "Oveja entre lobos"
click at [547, 441] on input "Search Form" at bounding box center [935, 452] width 895 height 41
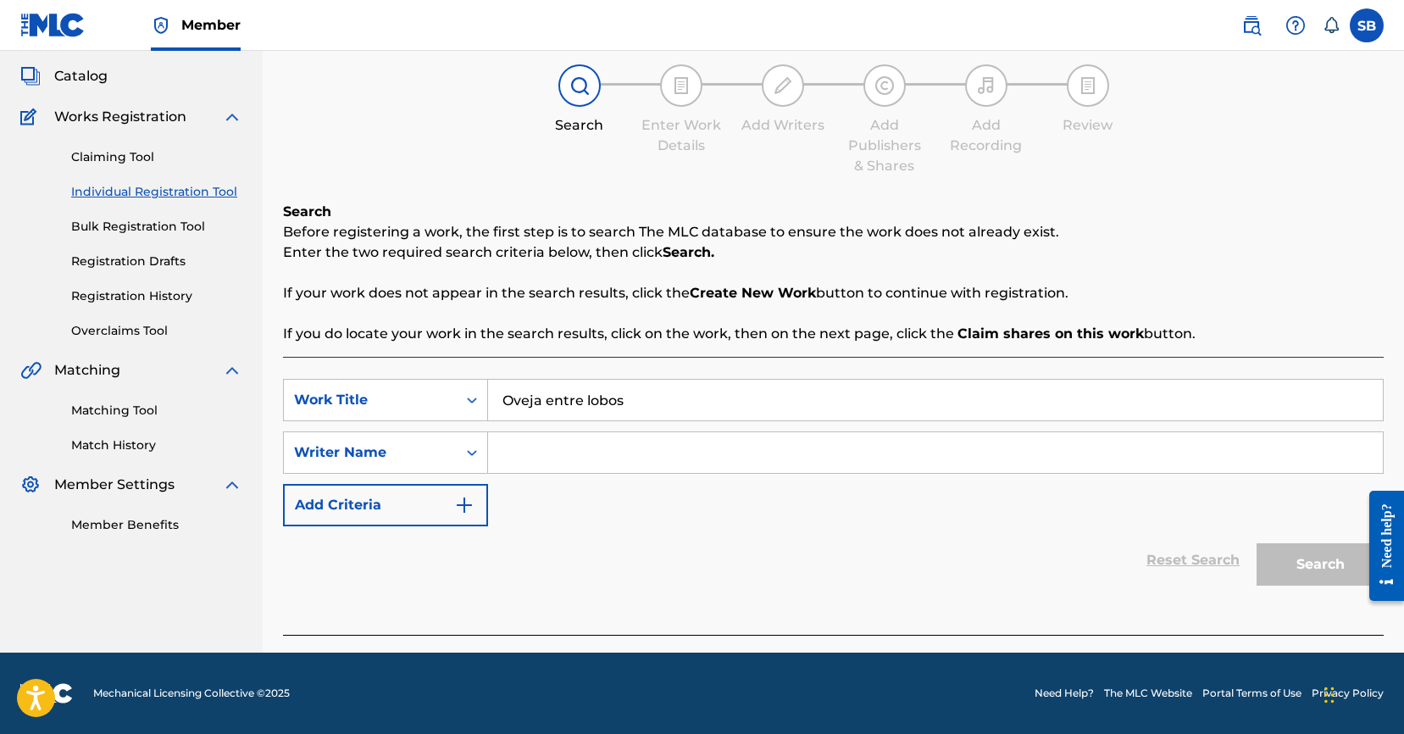
click at [670, 440] on input "Search Form" at bounding box center [935, 452] width 895 height 41
paste input "Jose Luis Prado"
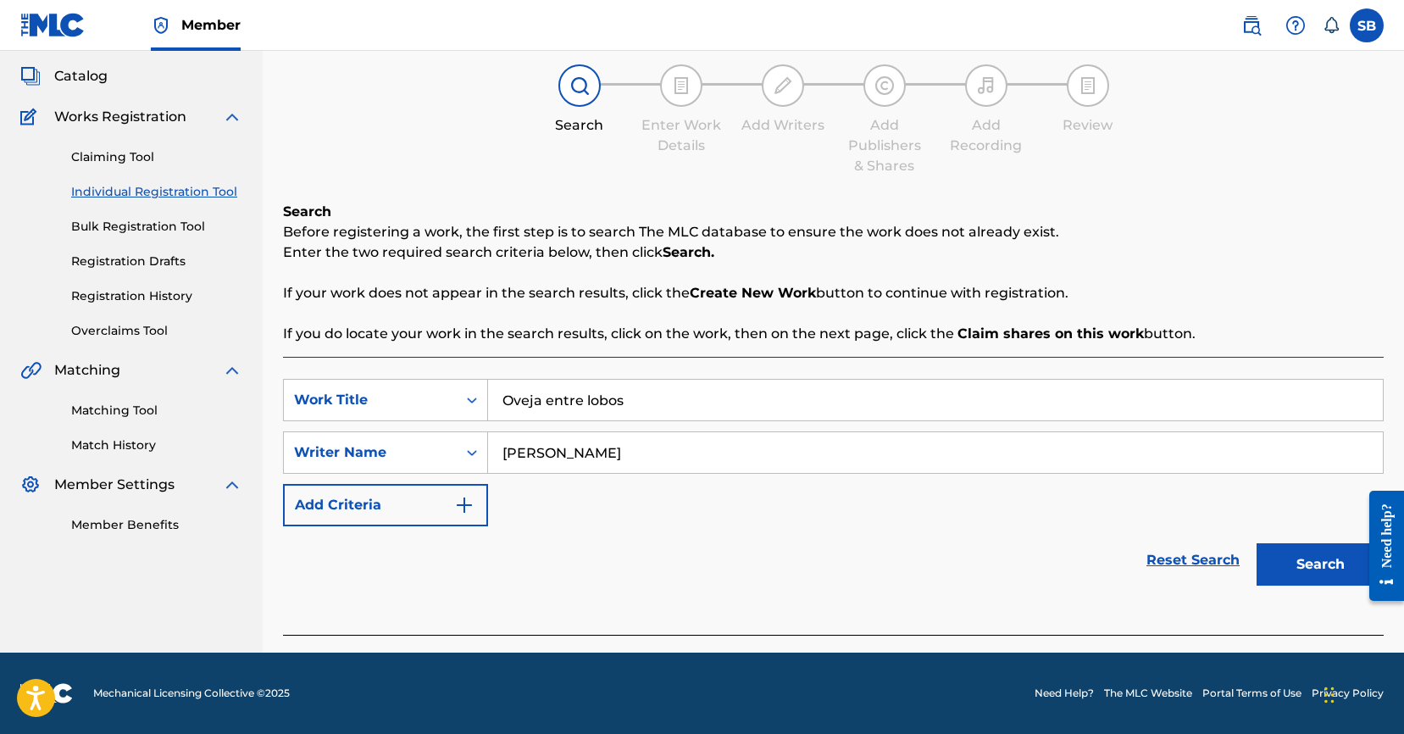
type input "Jose Luis Prado"
click at [1283, 558] on button "Search" at bounding box center [1319, 564] width 127 height 42
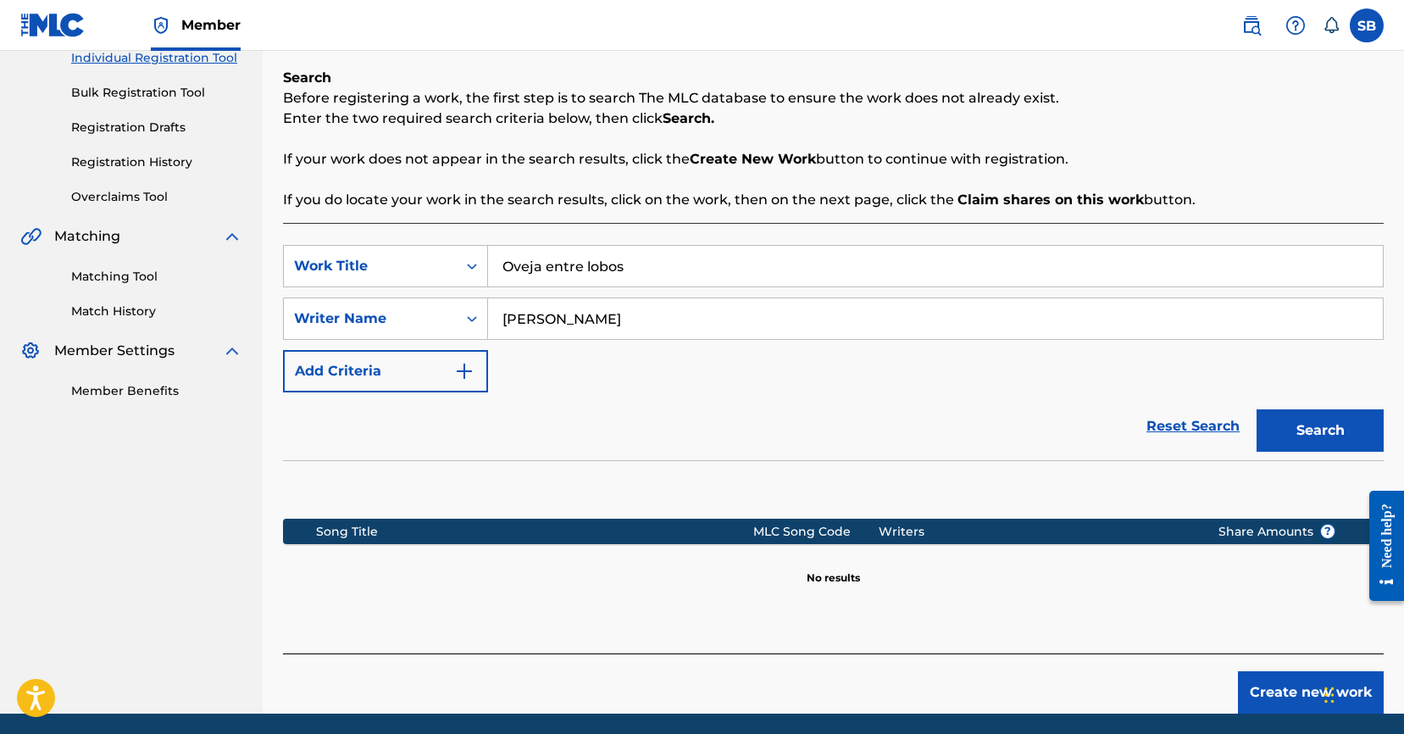
scroll to position [287, 0]
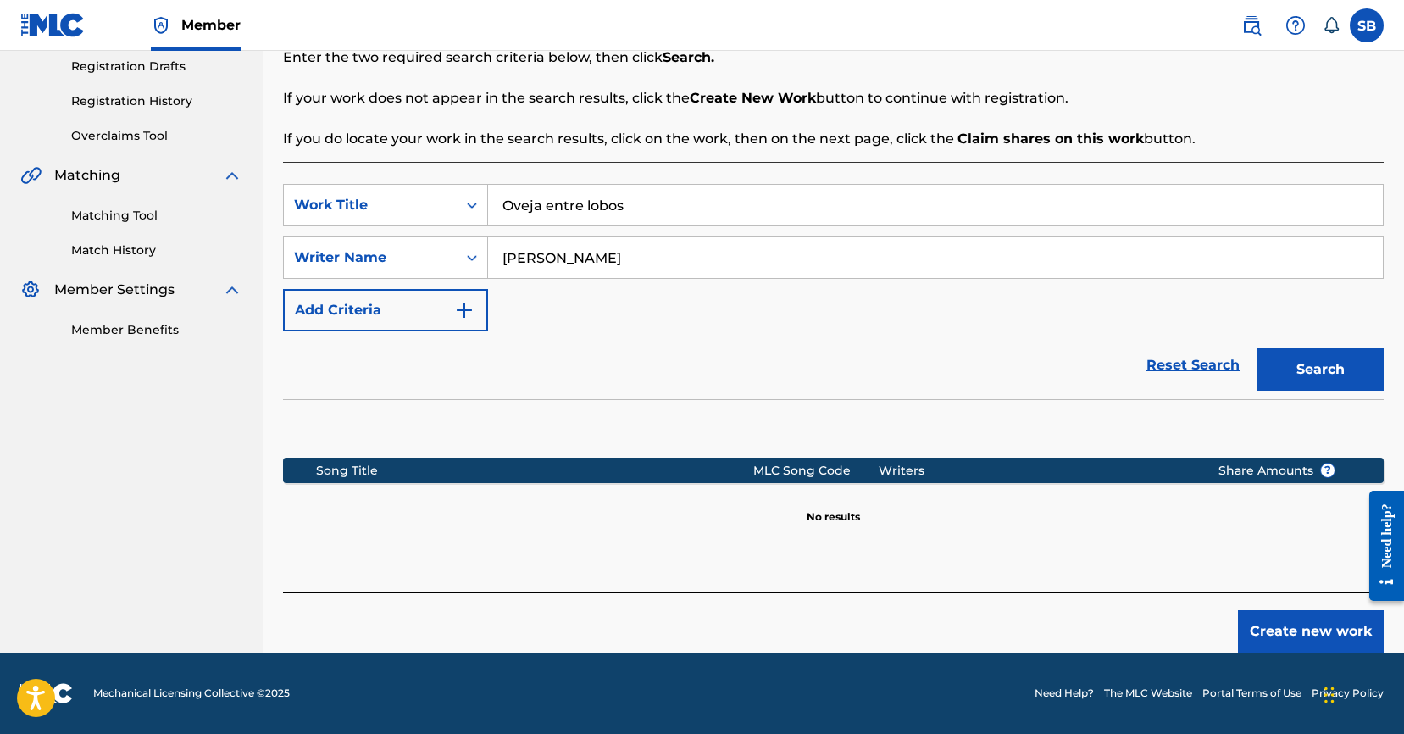
click at [1296, 621] on button "Create new work" at bounding box center [1311, 631] width 146 height 42
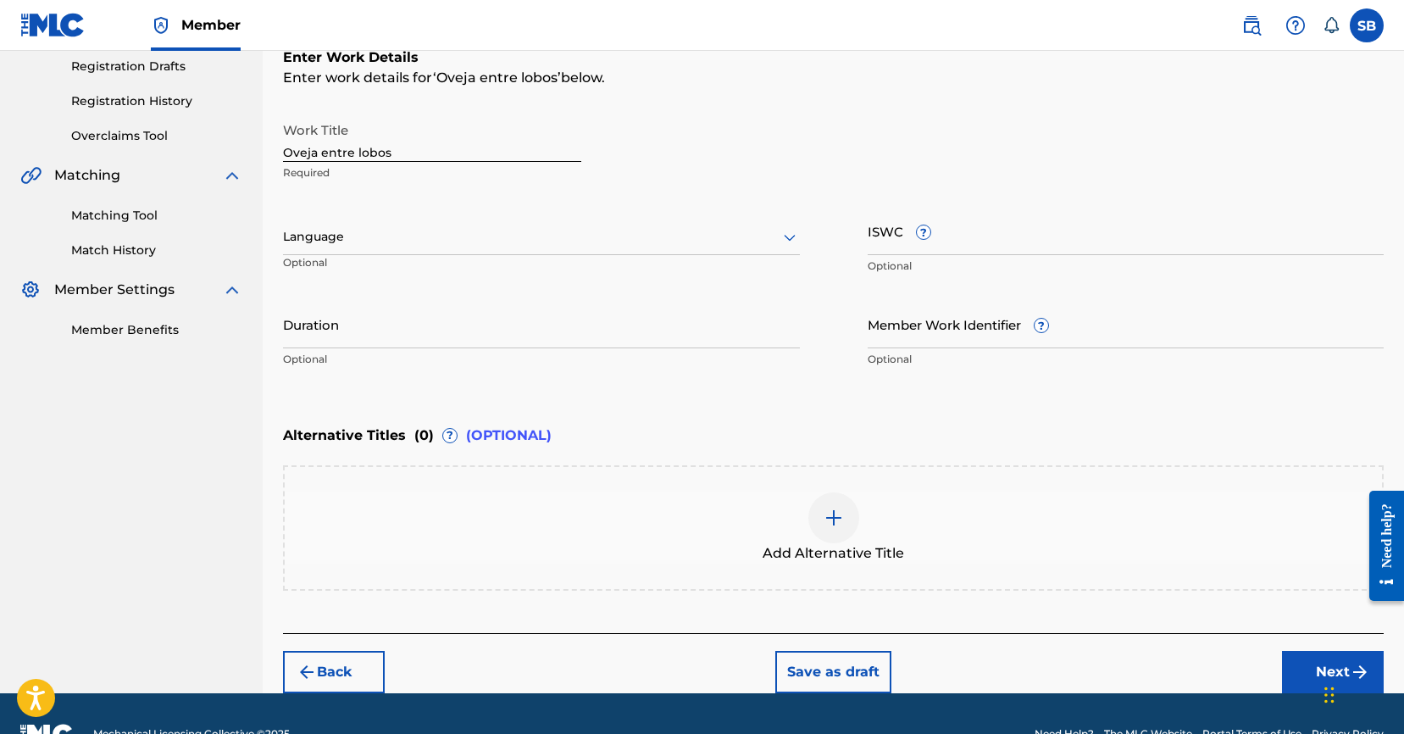
click at [504, 251] on div "Language" at bounding box center [541, 237] width 517 height 36
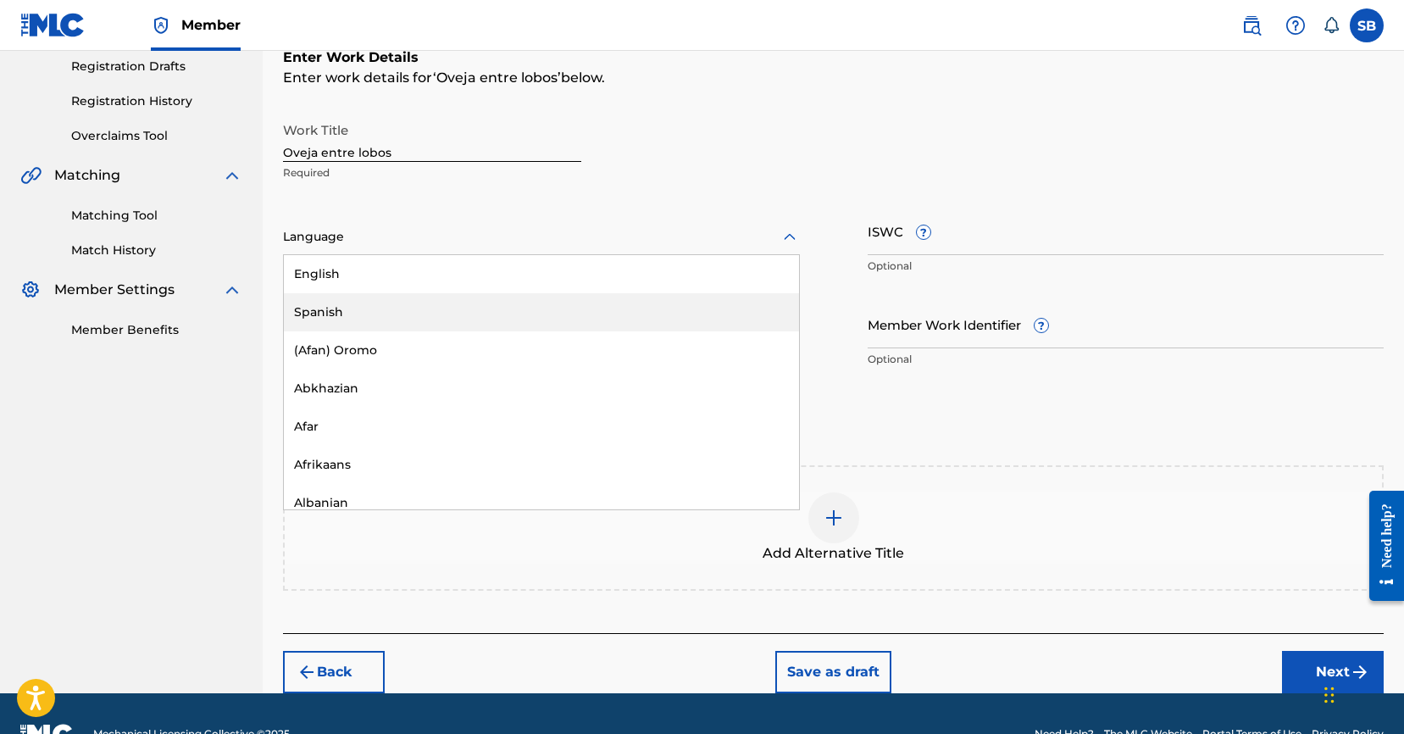
click at [466, 308] on div "Spanish" at bounding box center [541, 312] width 515 height 38
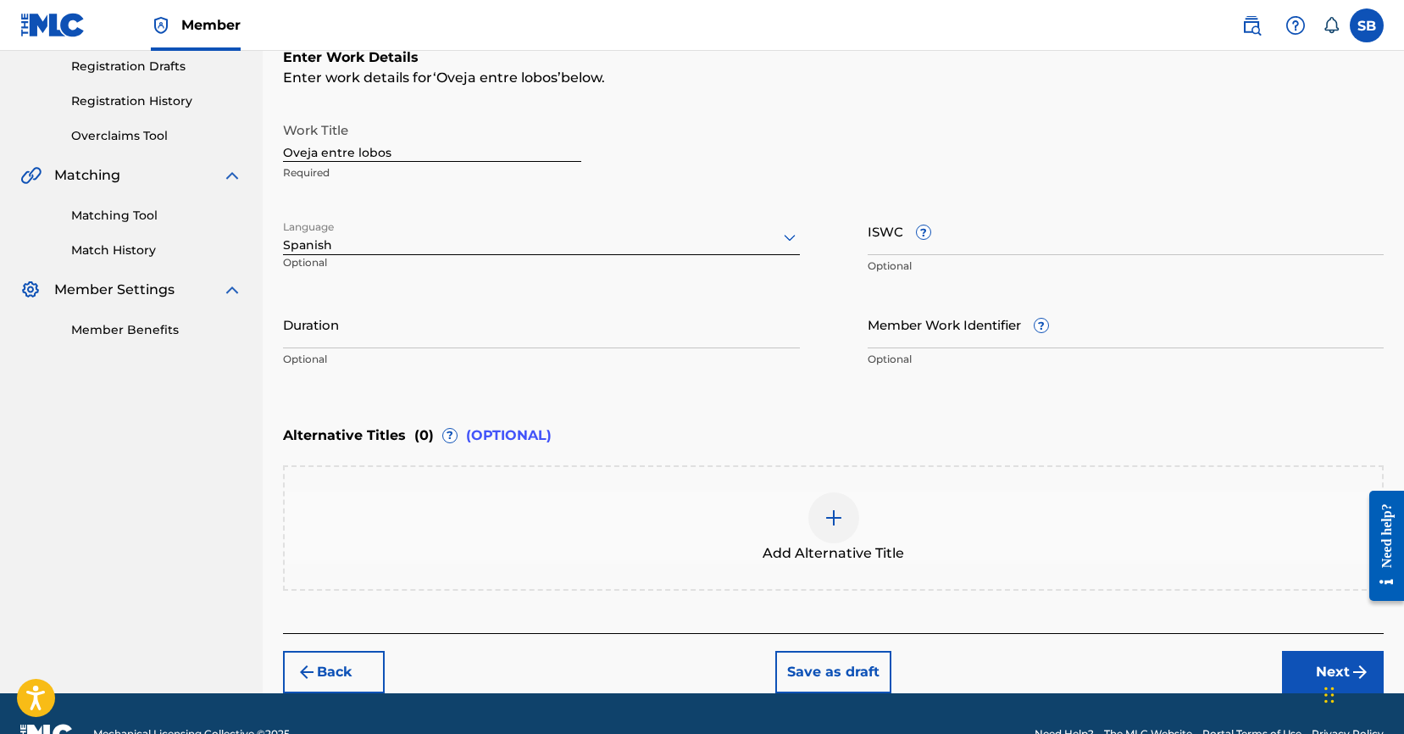
click at [1324, 670] on div "Chat Widget" at bounding box center [1361, 692] width 85 height 81
click at [1300, 664] on button "Next" at bounding box center [1333, 672] width 102 height 42
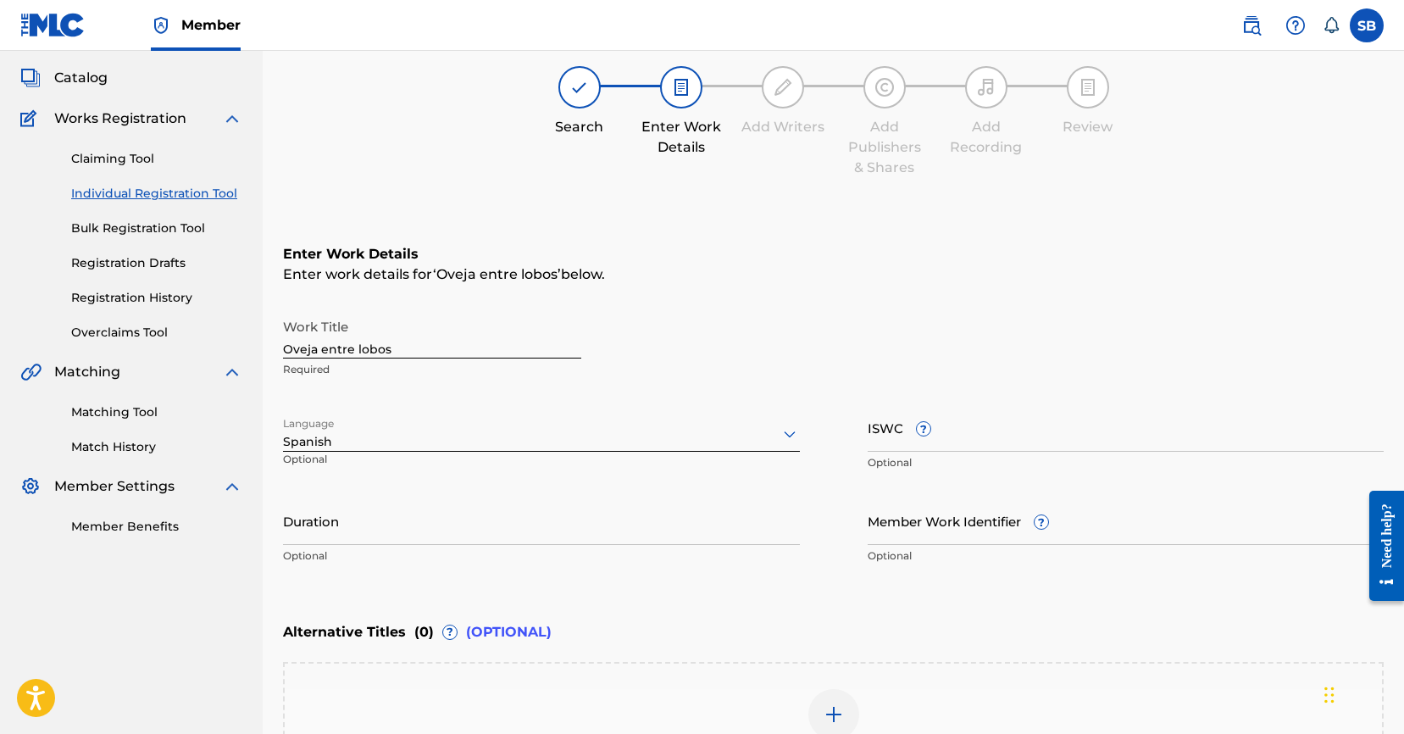
scroll to position [76, 0]
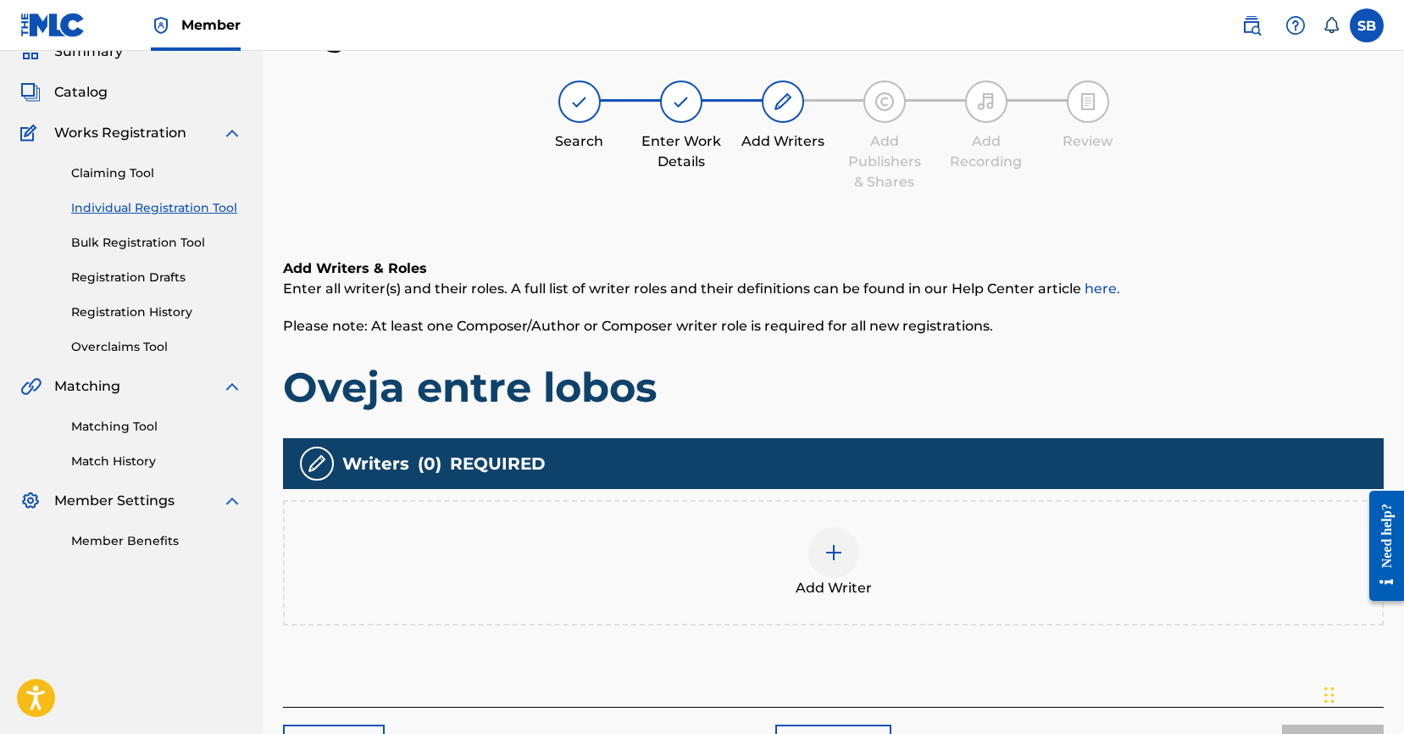
click at [825, 552] on img at bounding box center [833, 552] width 20 height 20
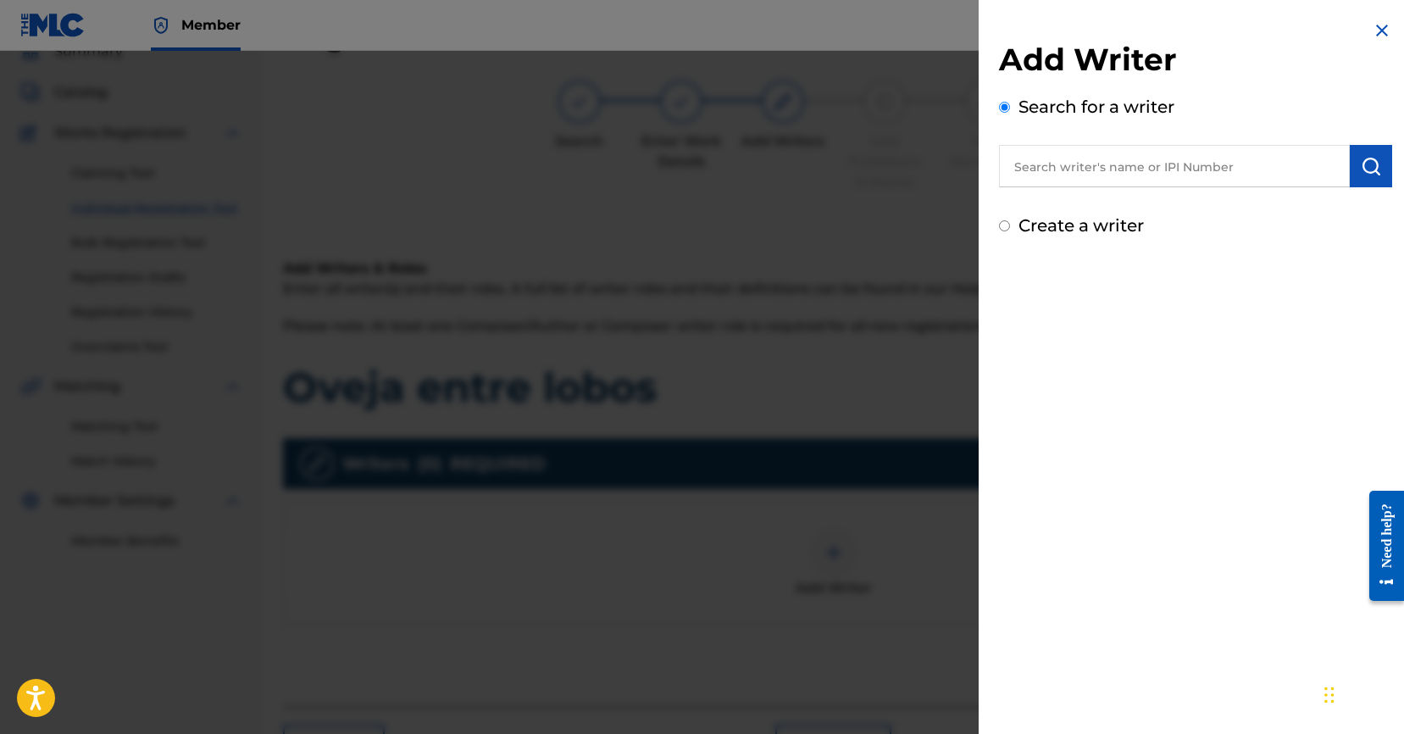
click at [1190, 177] on input "text" at bounding box center [1174, 166] width 351 height 42
paste input "Jose Luis Prado"
type input "Jose Luis Prado"
click at [1363, 169] on img "submit" at bounding box center [1370, 166] width 20 height 20
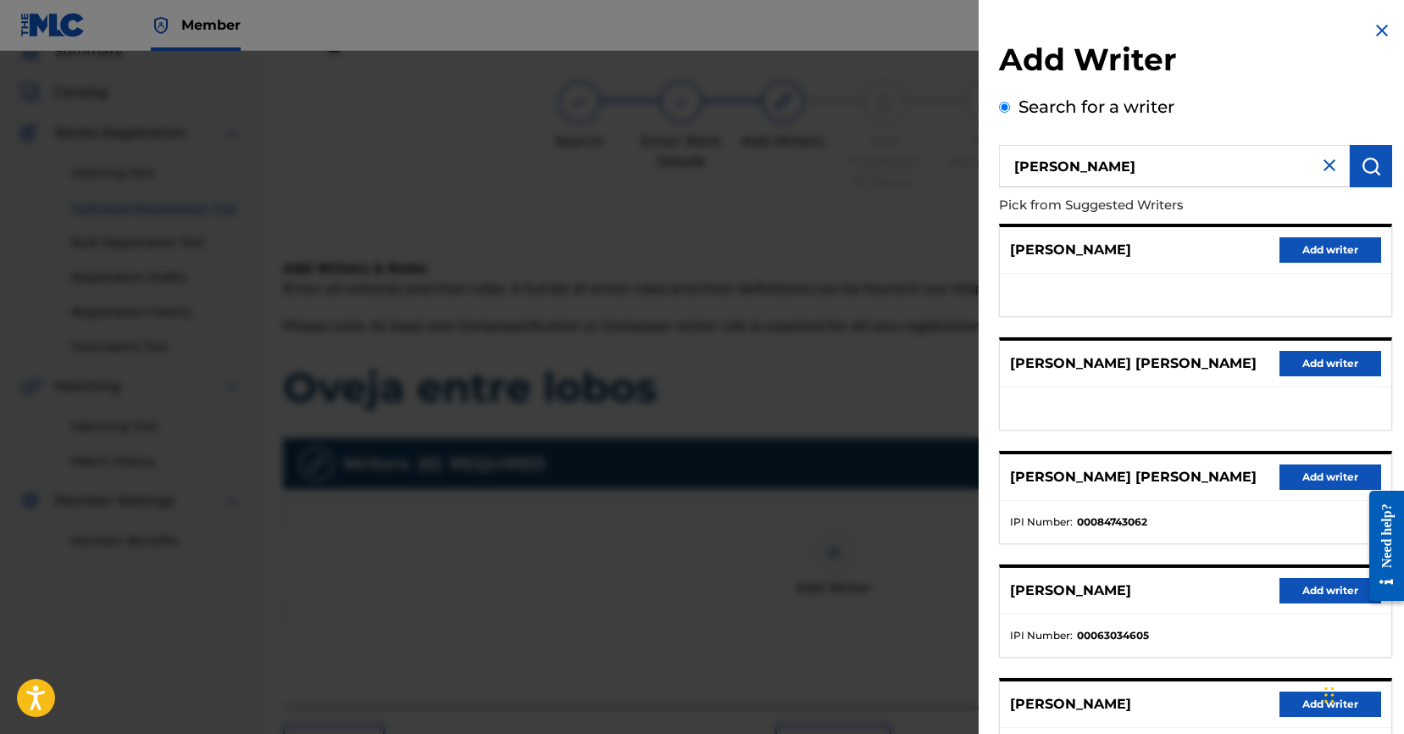
click at [1333, 246] on button "Add writer" at bounding box center [1330, 249] width 102 height 25
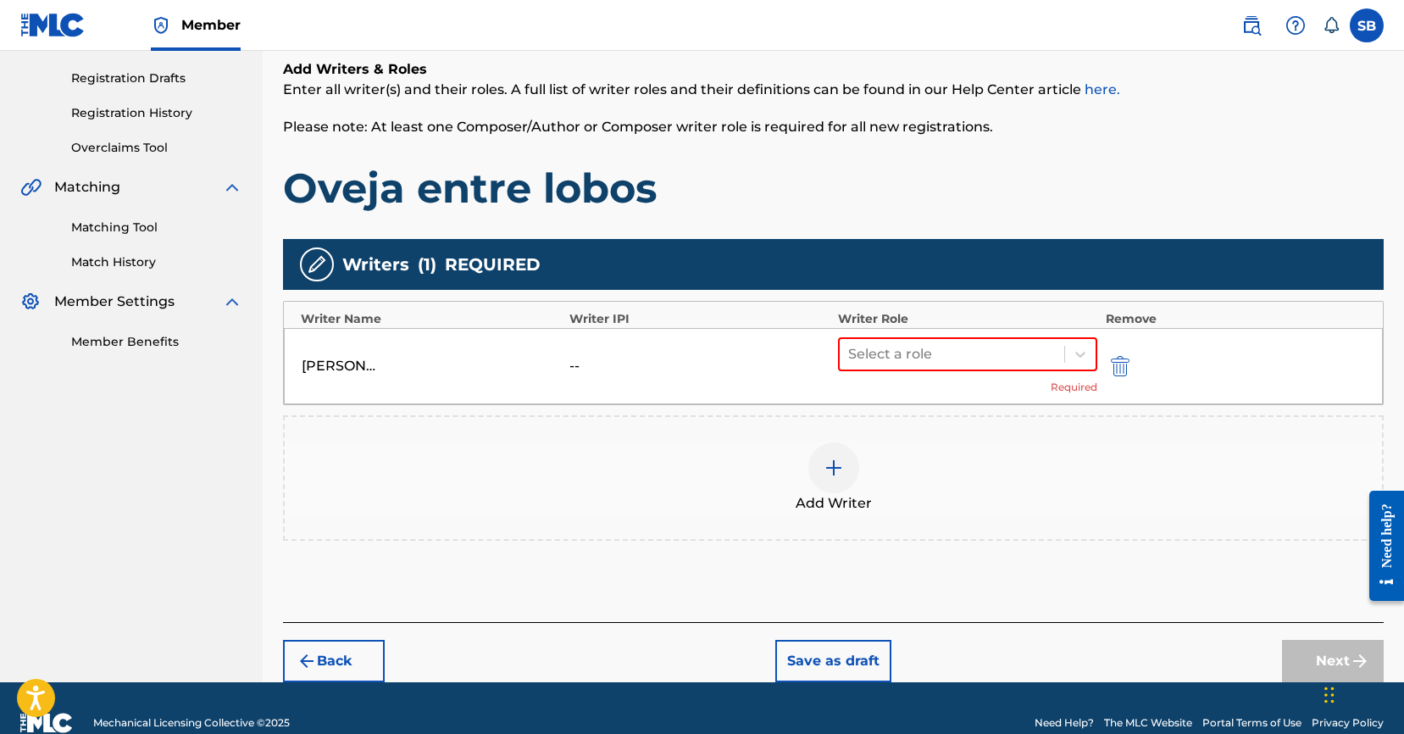
scroll to position [305, 0]
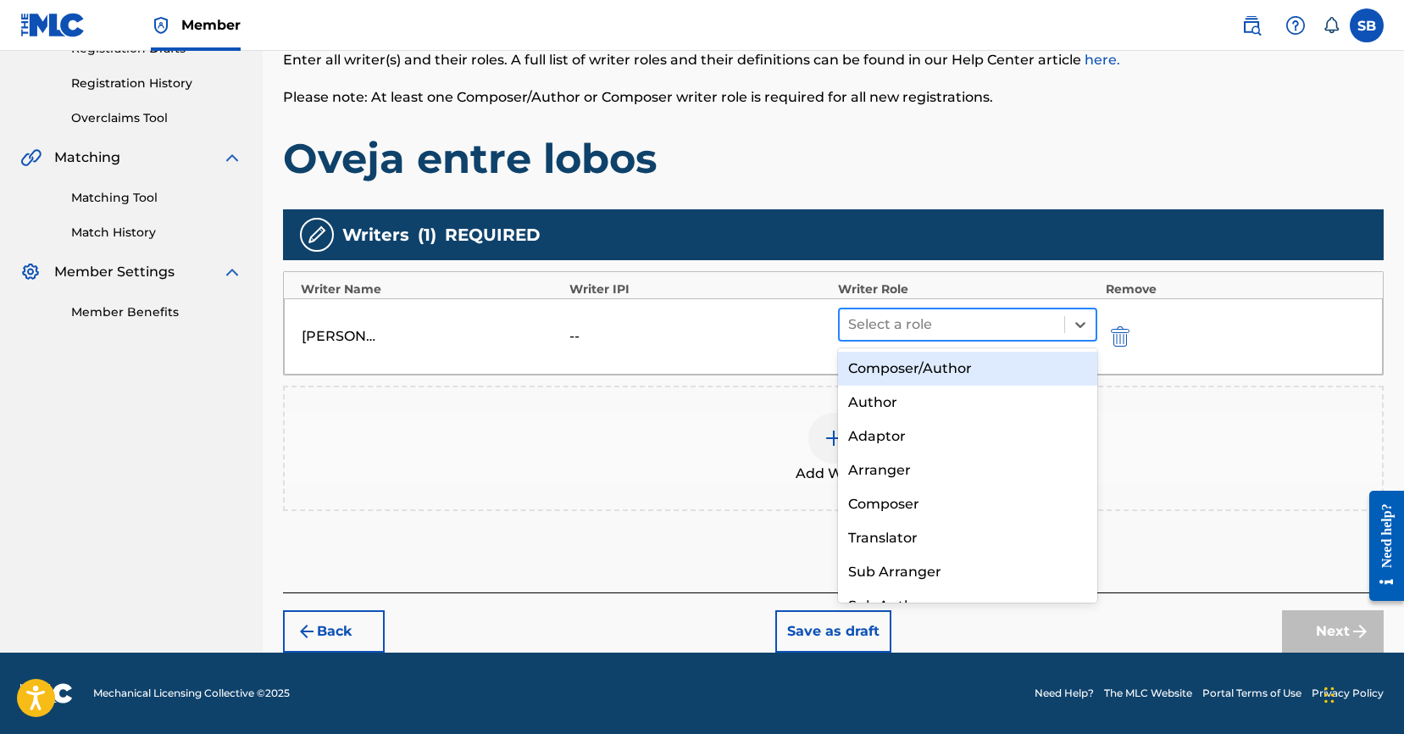
drag, startPoint x: 928, startPoint y: 321, endPoint x: 938, endPoint y: 339, distance: 20.5
click at [928, 321] on div at bounding box center [952, 325] width 208 height 24
click at [955, 366] on div "Composer/Author" at bounding box center [967, 369] width 259 height 34
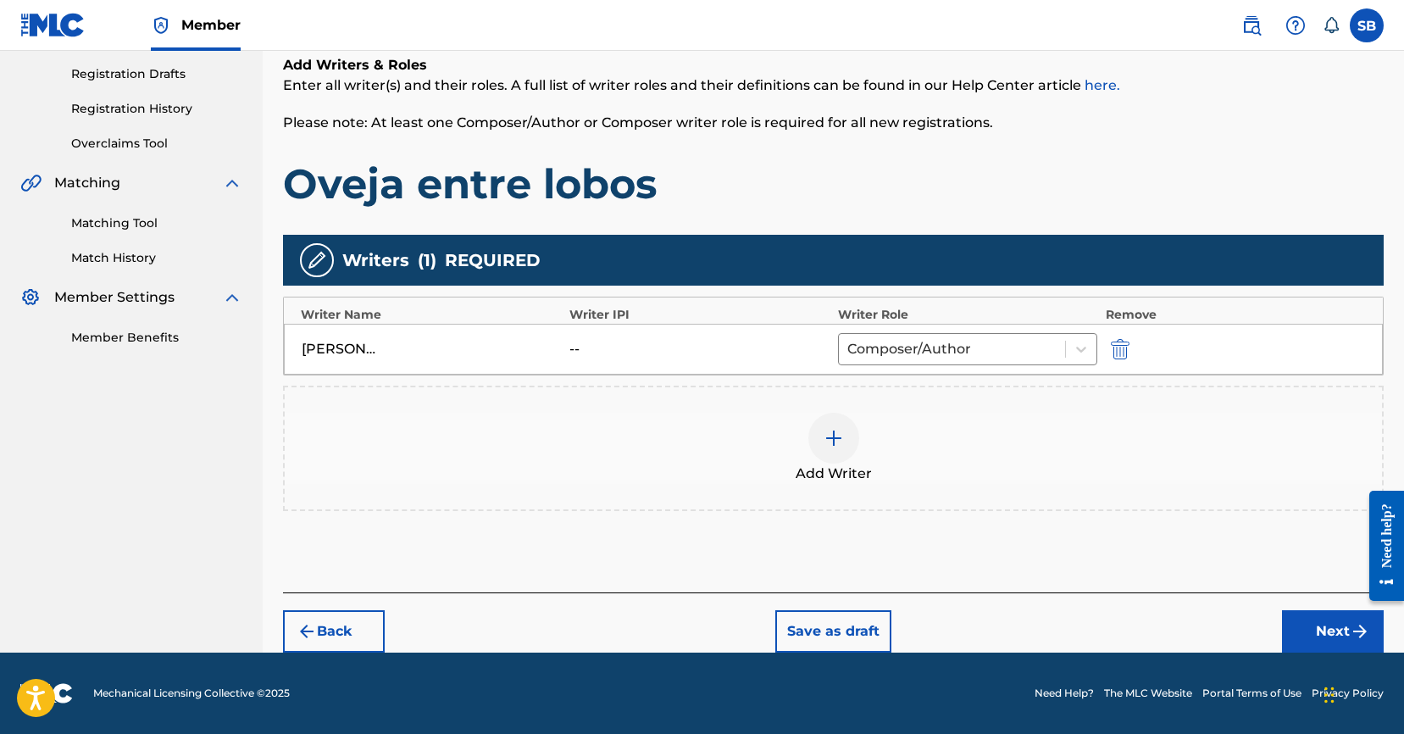
scroll to position [280, 0]
click at [1306, 632] on button "Next" at bounding box center [1333, 631] width 102 height 42
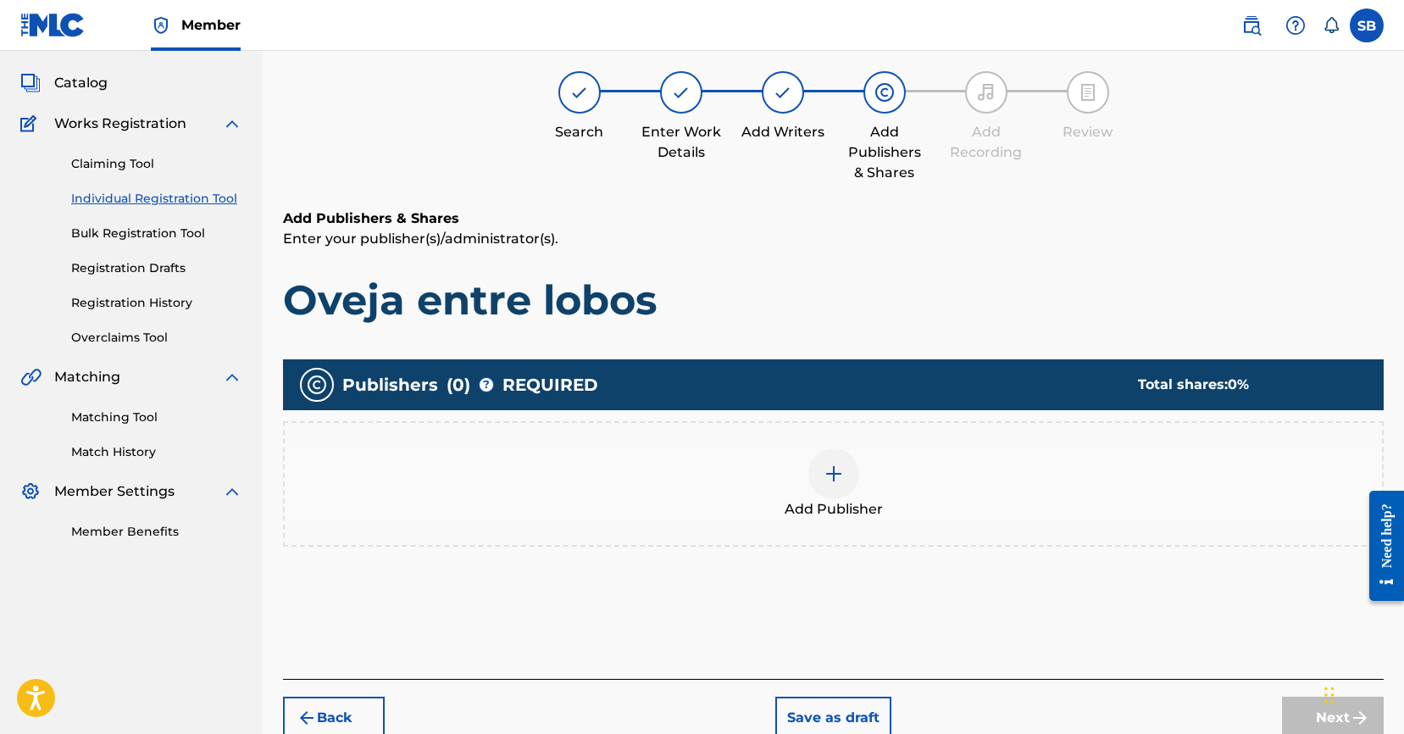
scroll to position [76, 0]
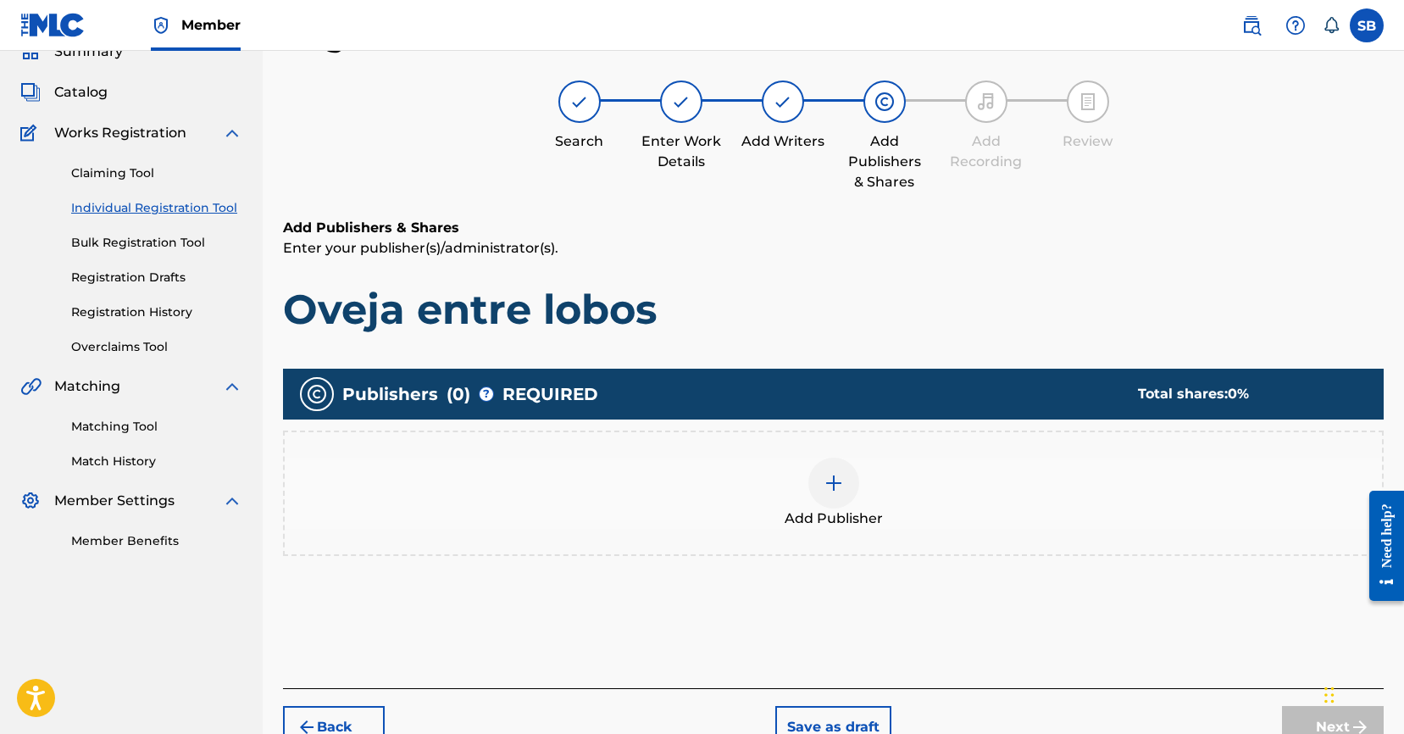
click at [917, 503] on div "Add Publisher" at bounding box center [833, 492] width 1097 height 71
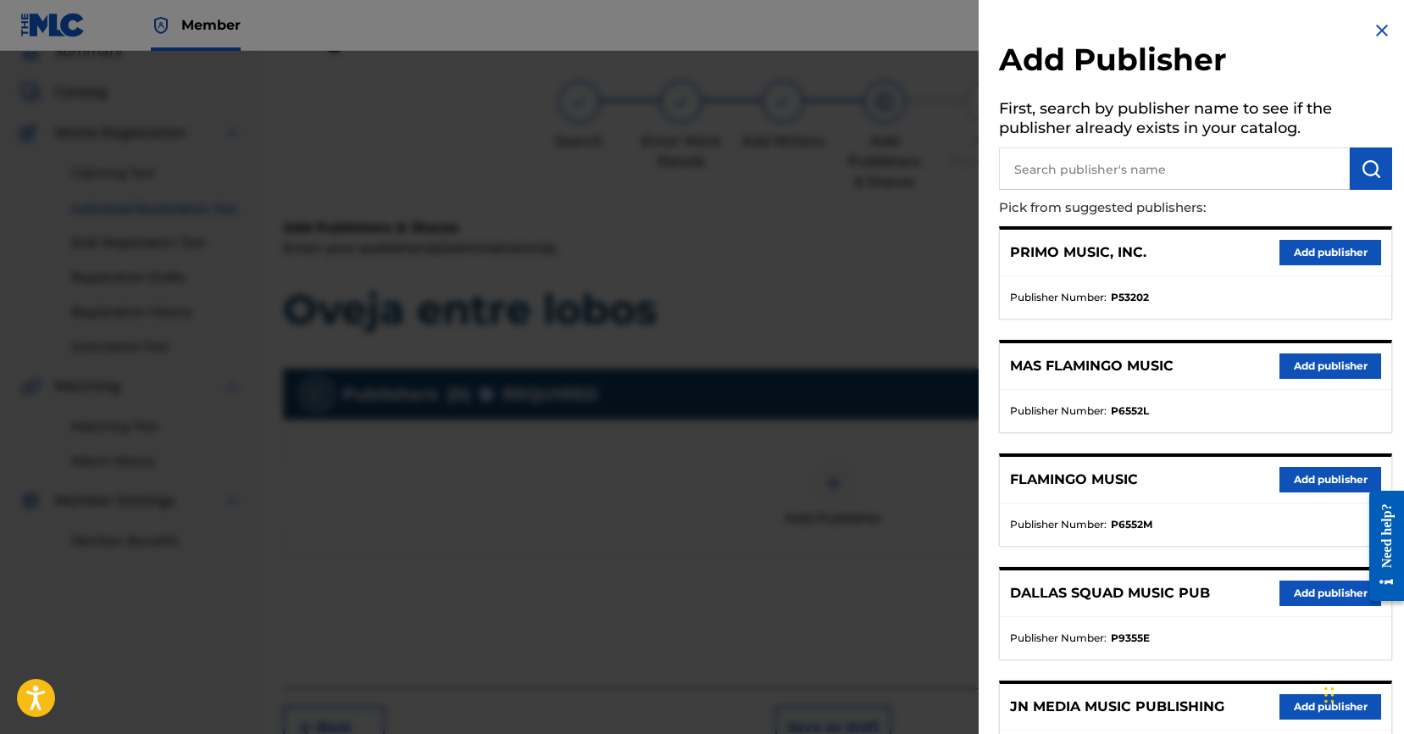
click at [1293, 698] on button "Add publisher" at bounding box center [1330, 706] width 102 height 25
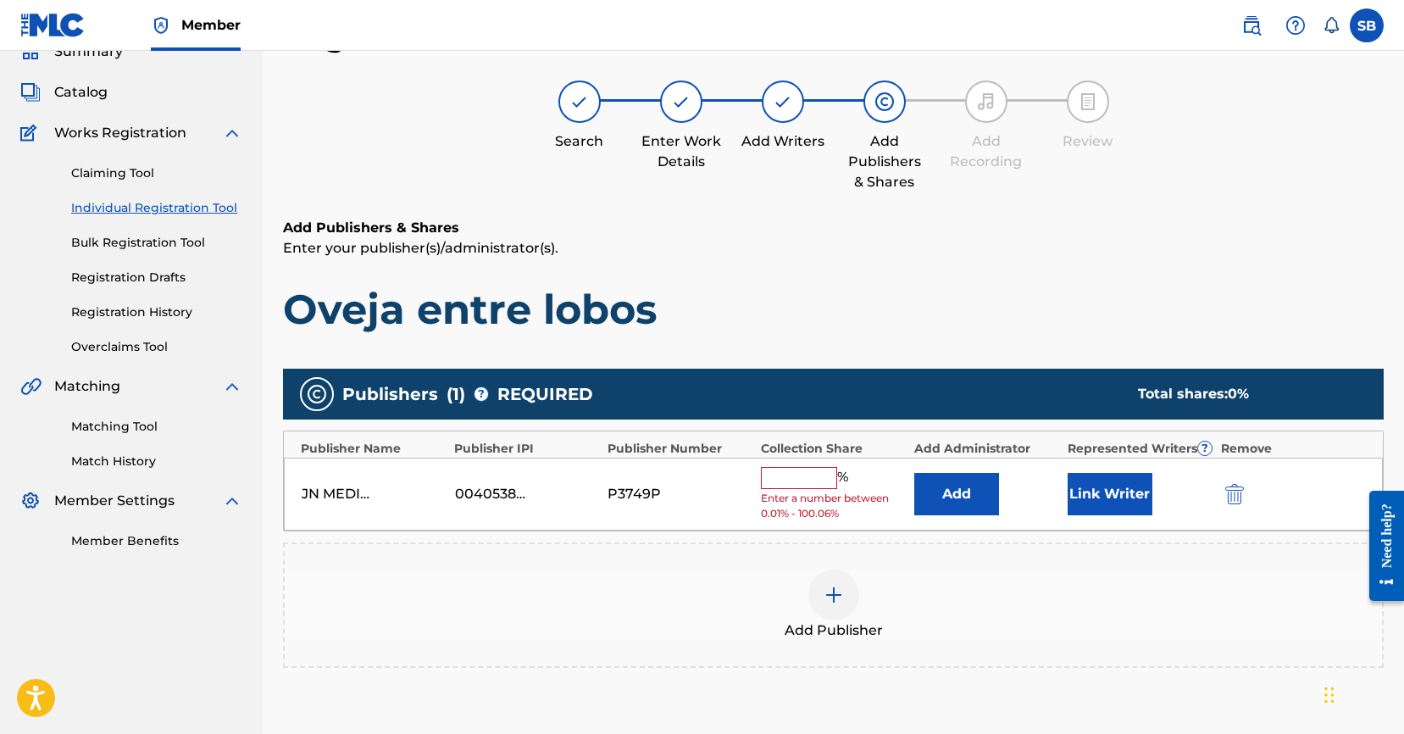
click at [793, 475] on input "text" at bounding box center [799, 478] width 76 height 22
type input "50"
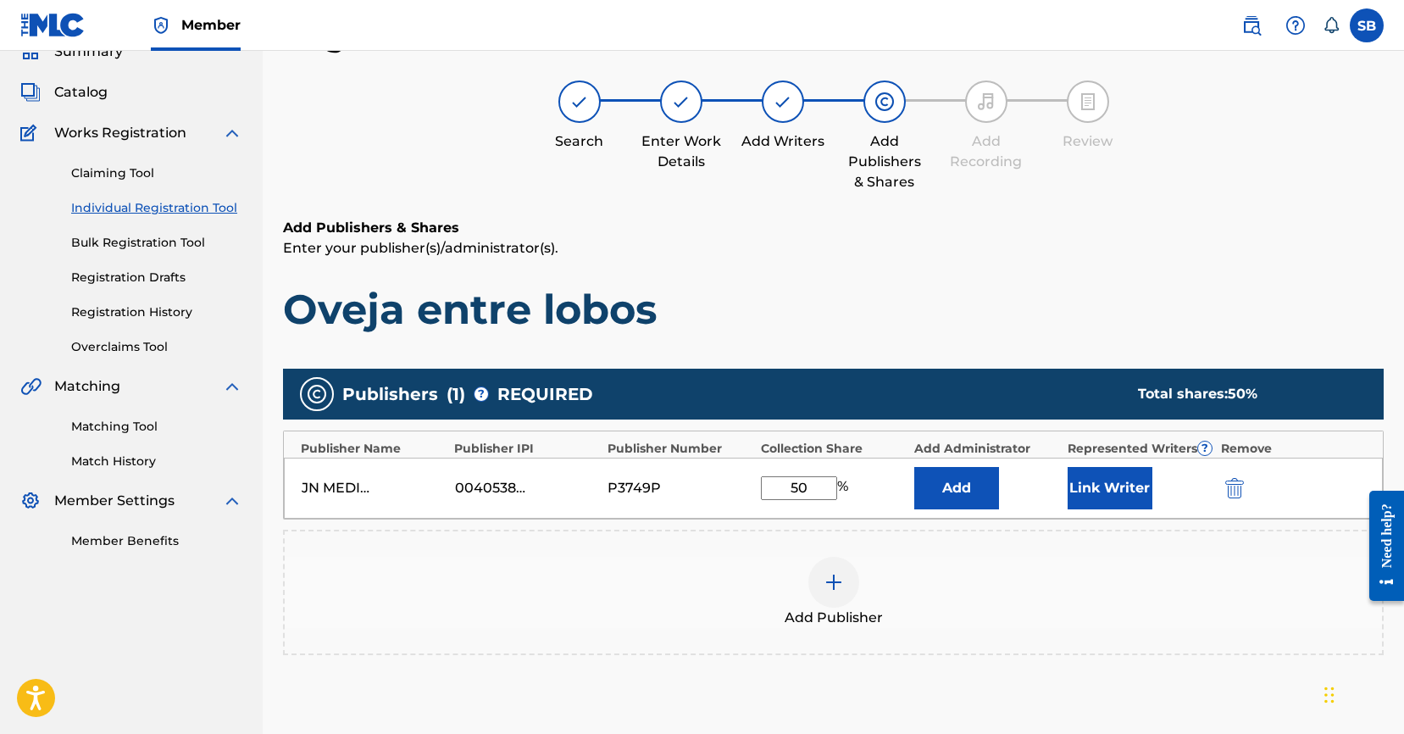
click at [1109, 495] on button "Link Writer" at bounding box center [1109, 488] width 85 height 42
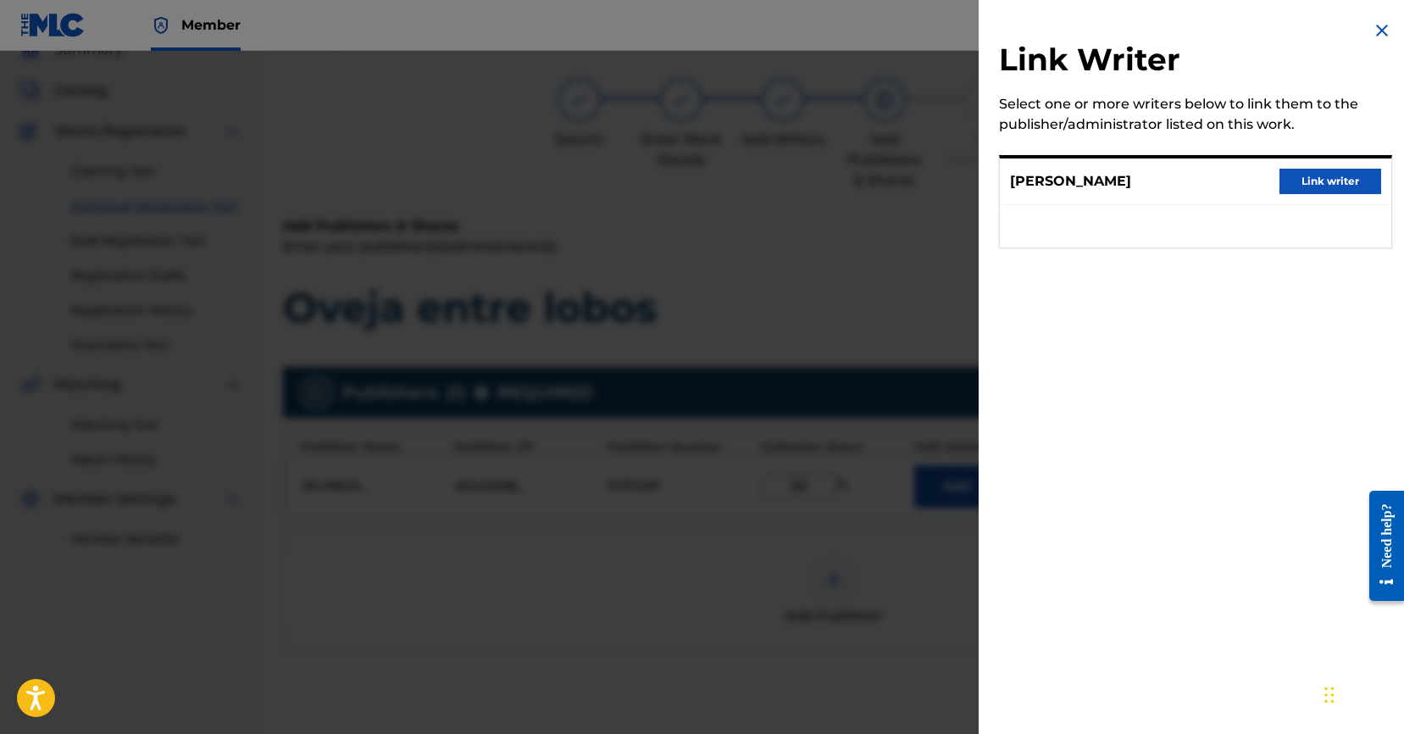
click at [1315, 177] on button "Link writer" at bounding box center [1330, 181] width 102 height 25
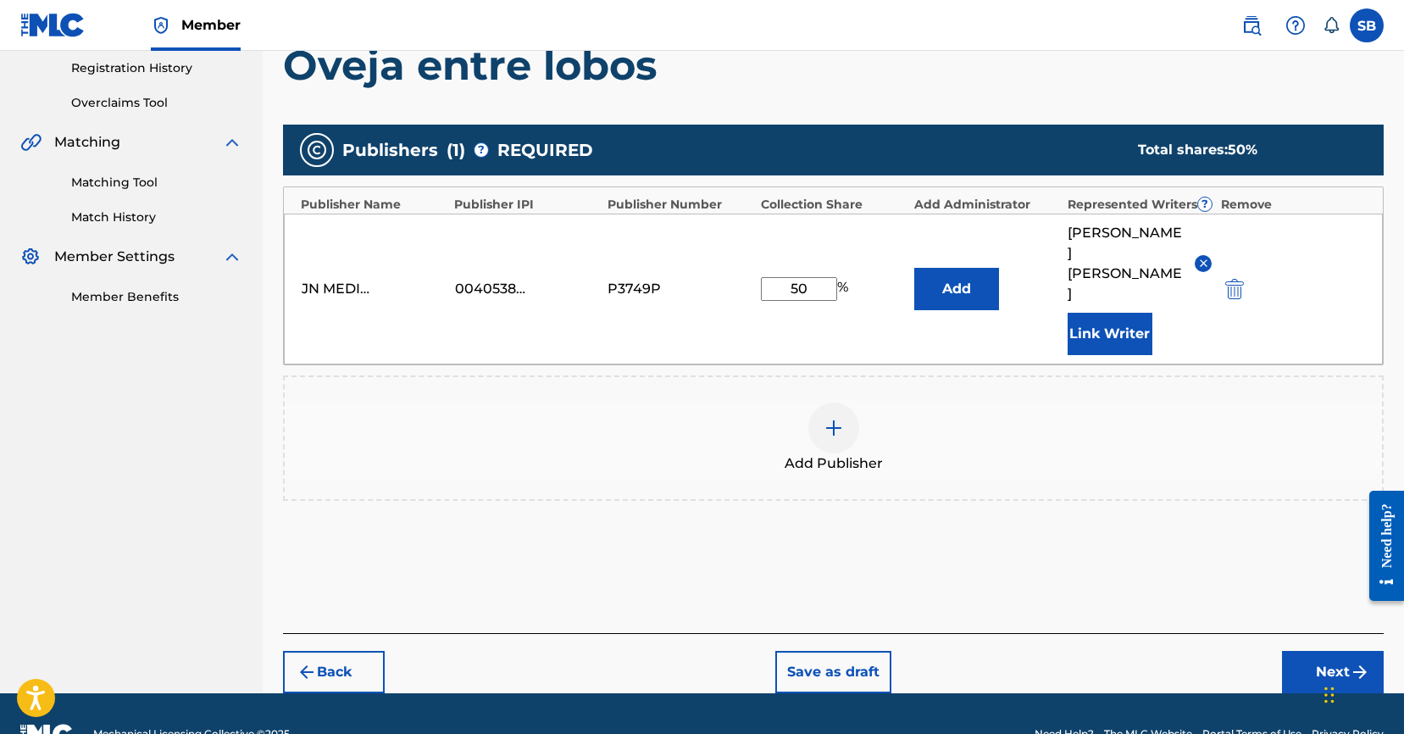
click at [1325, 651] on button "Next" at bounding box center [1333, 672] width 102 height 42
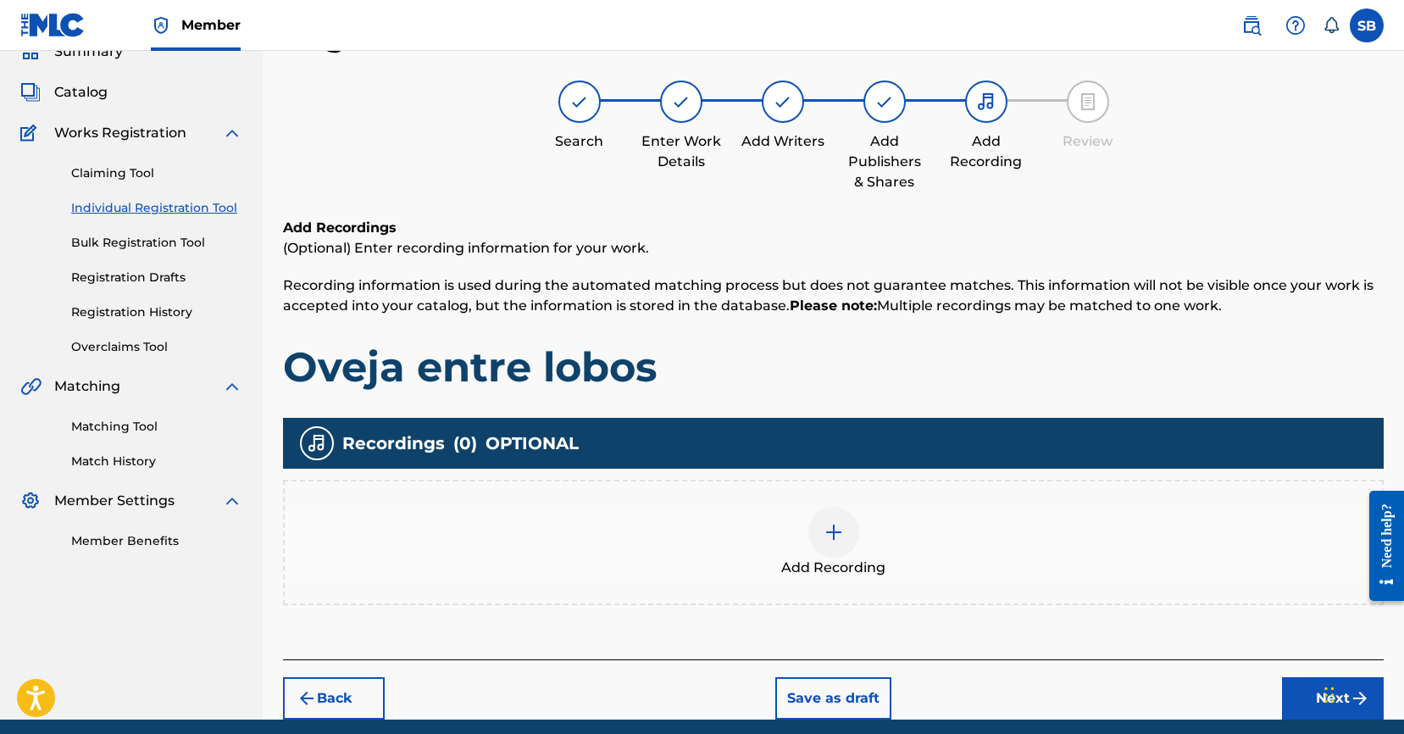
click at [780, 520] on div "Add Recording" at bounding box center [833, 542] width 1097 height 71
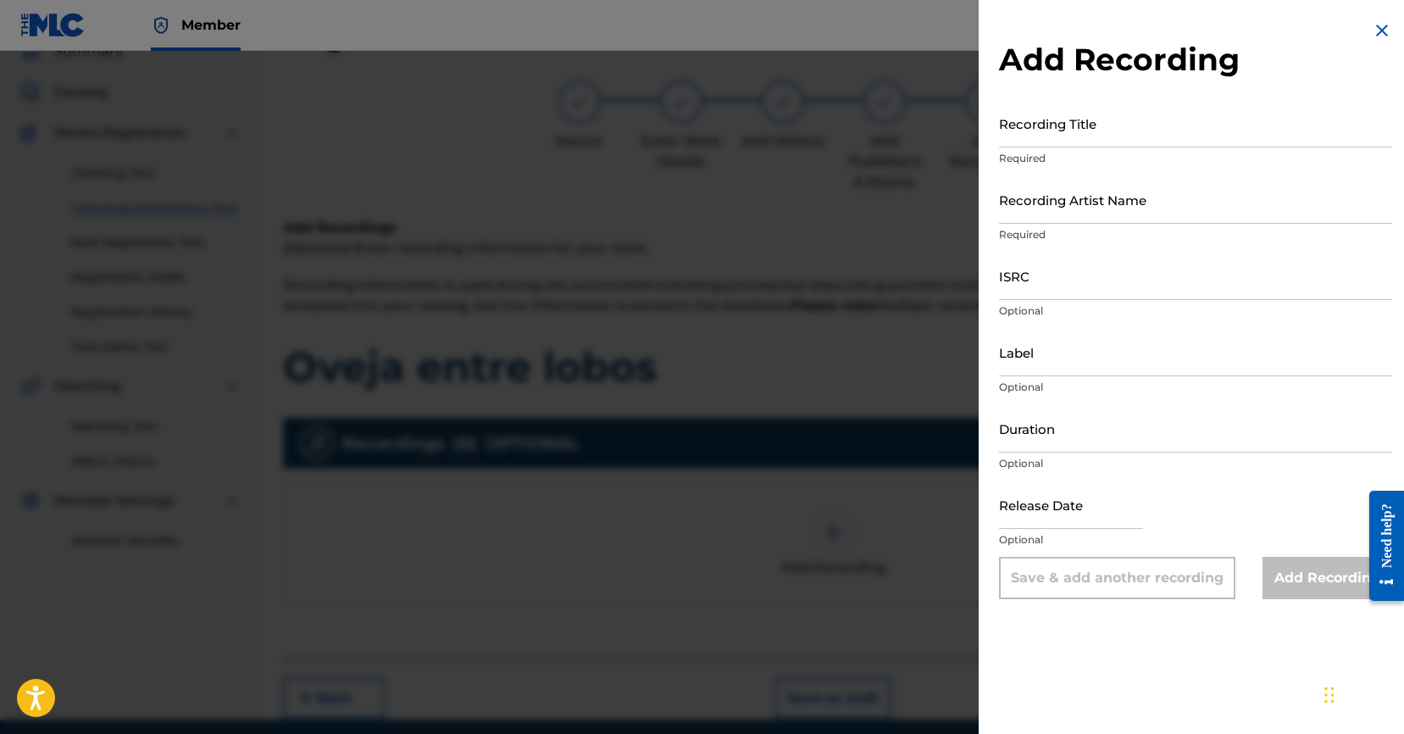
click at [1149, 220] on input "Recording Artist Name" at bounding box center [1195, 199] width 393 height 48
paste input "Crower El Apostólico"
type input "Crower El Apostólico"
click at [1177, 123] on input "Recording Title" at bounding box center [1195, 123] width 393 height 48
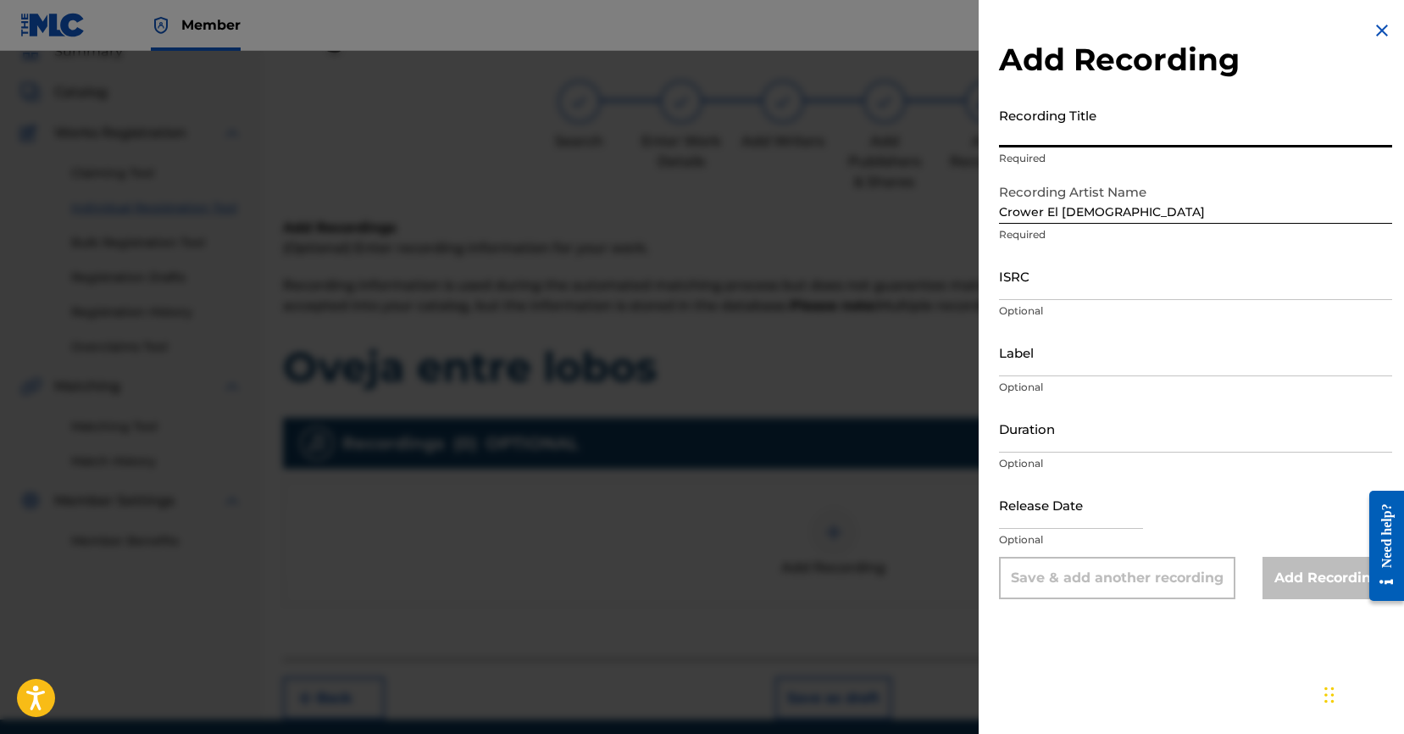
click at [1177, 123] on input "Recording Title" at bounding box center [1195, 123] width 393 height 48
paste input "Oveja entre lobos"
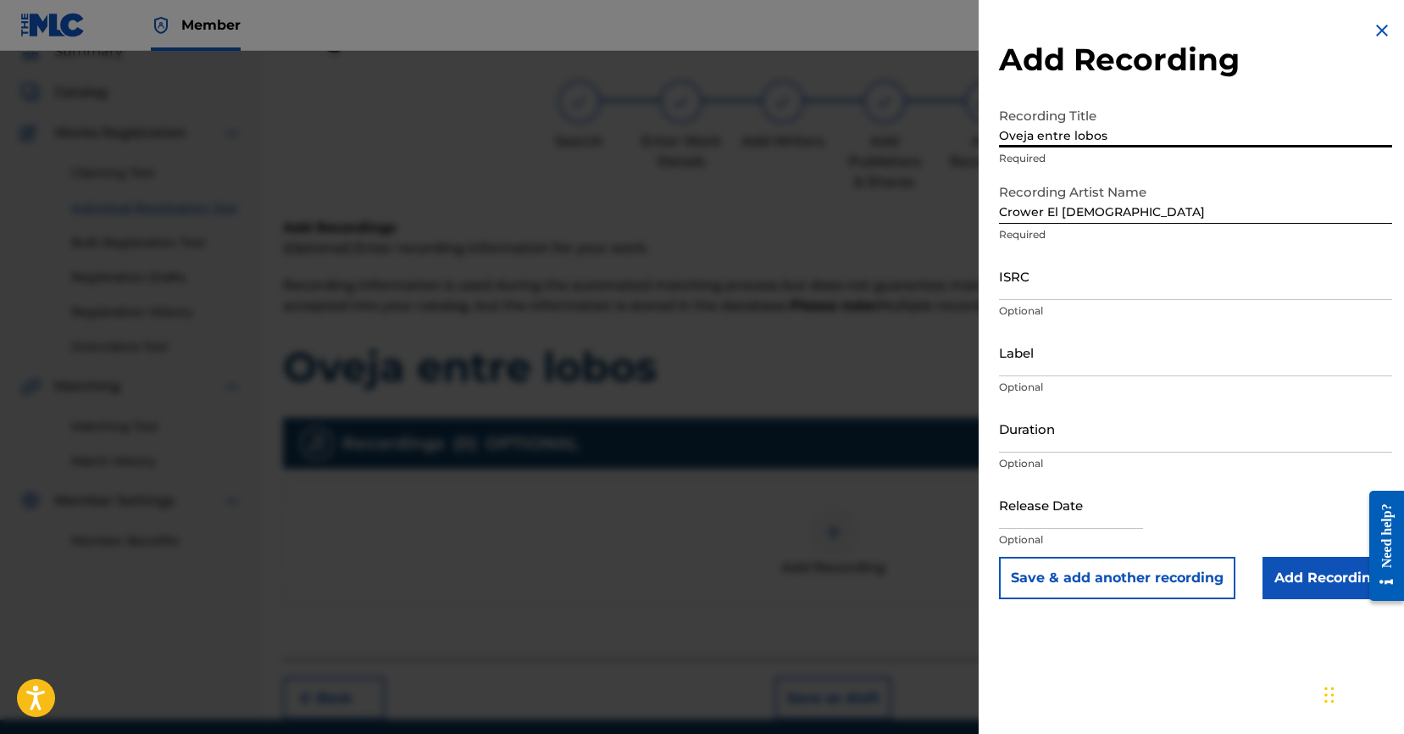
type input "Oveja entre lobos"
click at [1312, 566] on input "Add Recording" at bounding box center [1327, 578] width 130 height 42
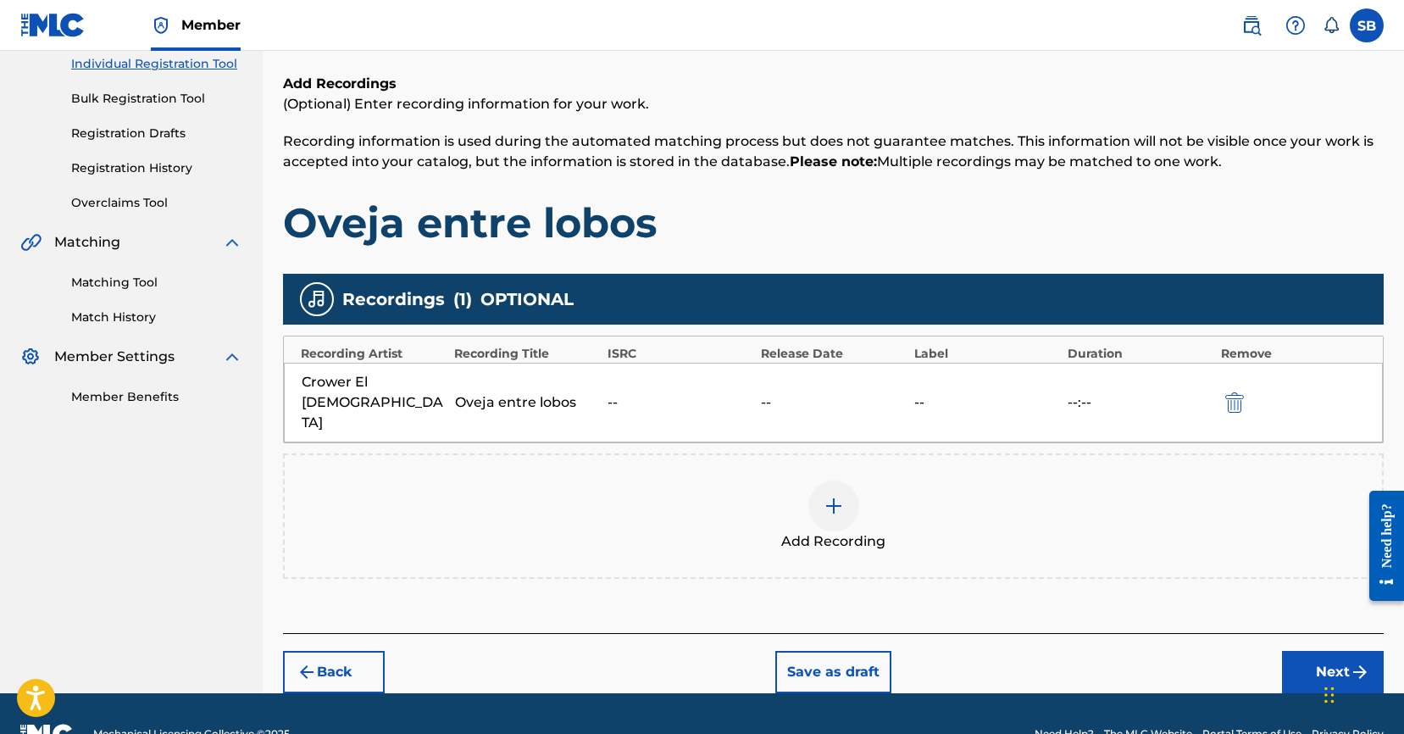
click at [1321, 651] on button "Next" at bounding box center [1333, 672] width 102 height 42
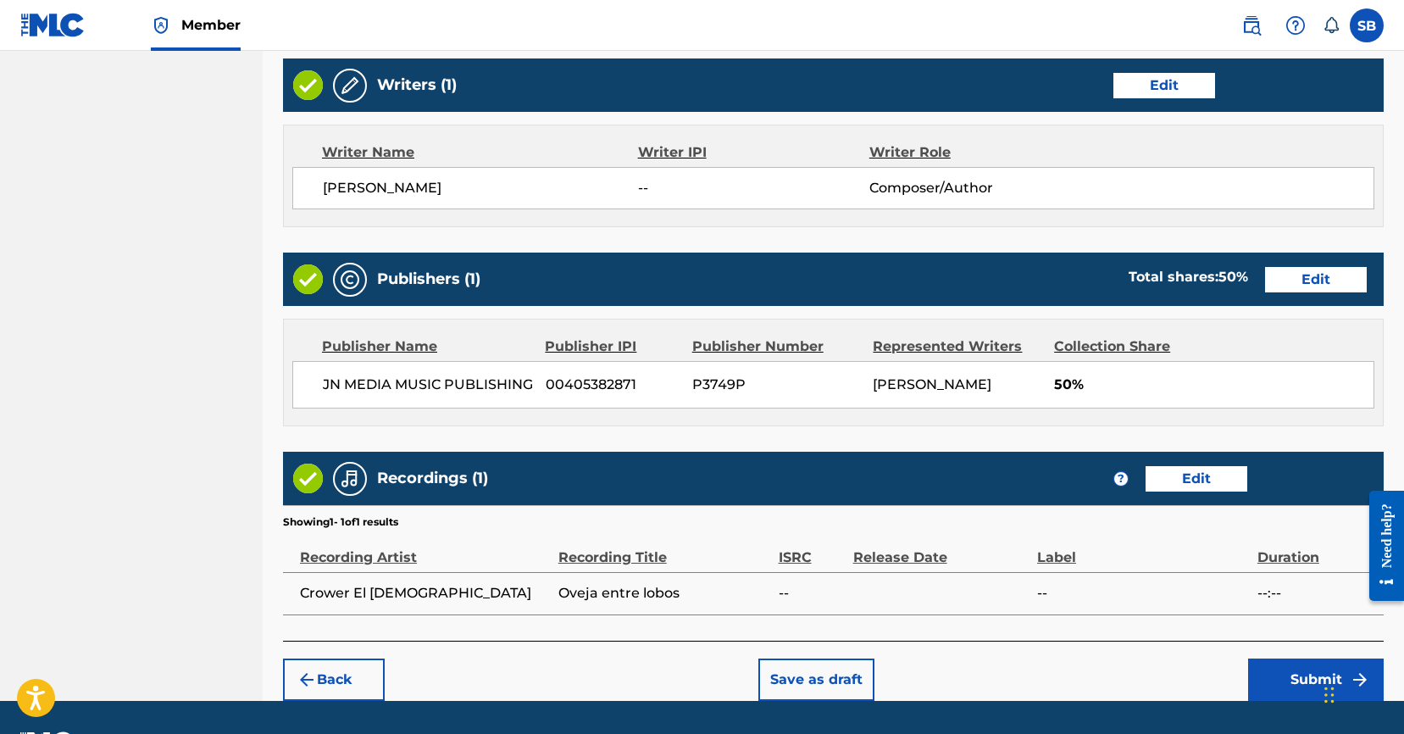
scroll to position [719, 0]
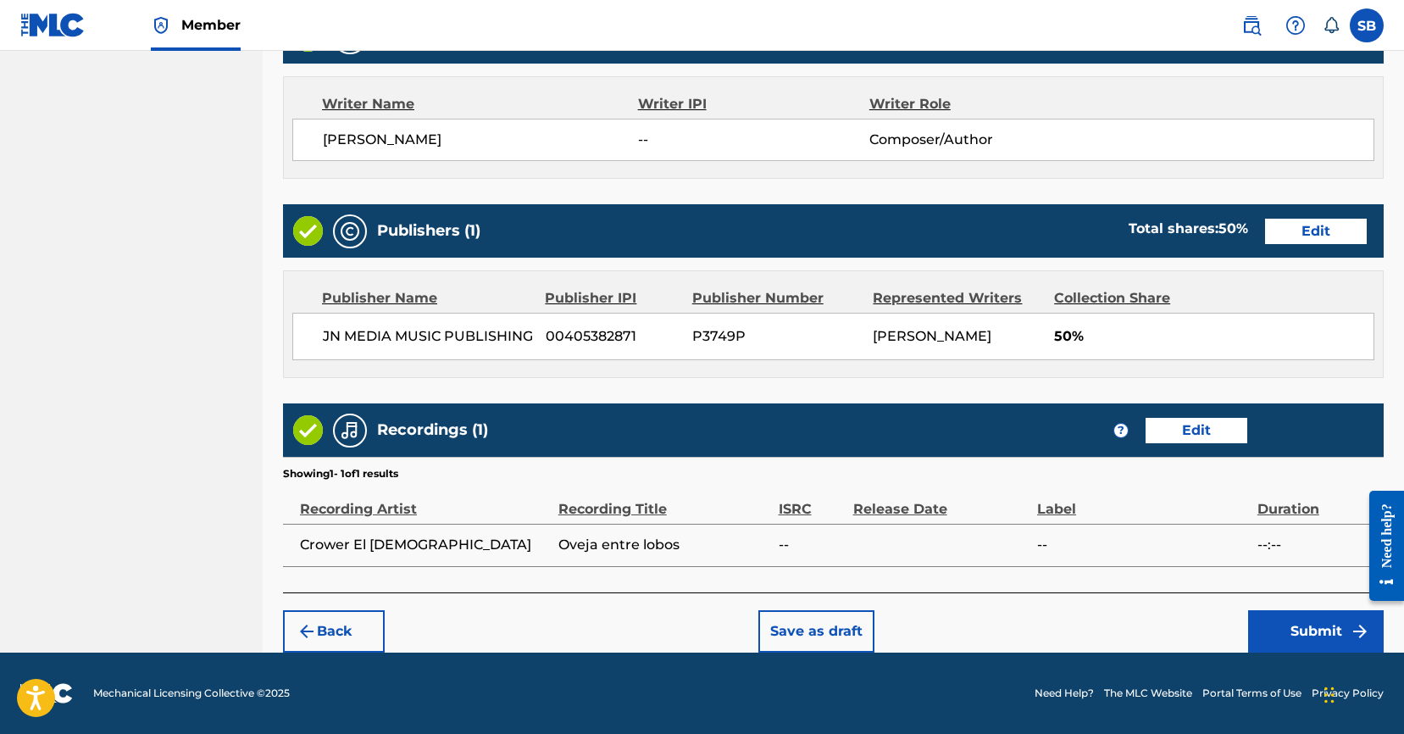
click at [1320, 626] on button "Submit" at bounding box center [1316, 631] width 136 height 42
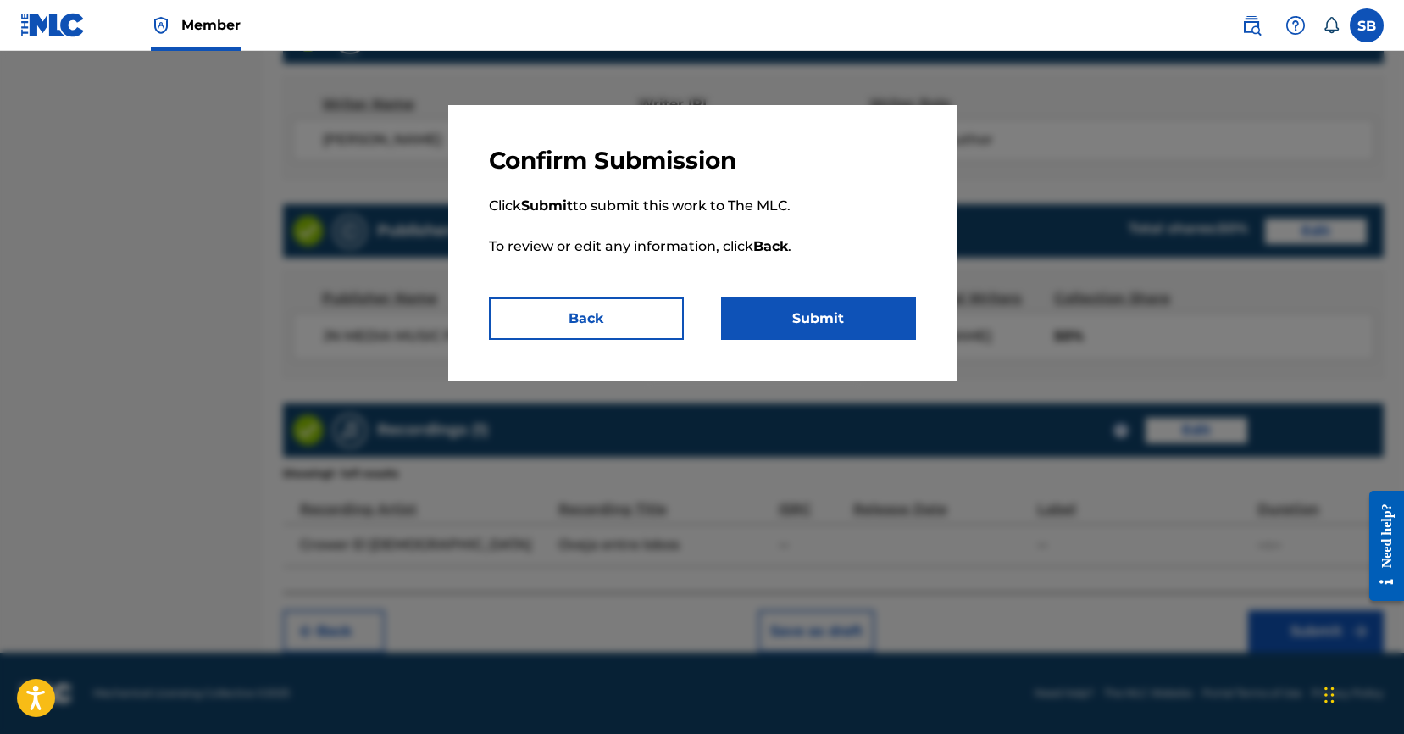
click at [792, 309] on button "Submit" at bounding box center [818, 318] width 195 height 42
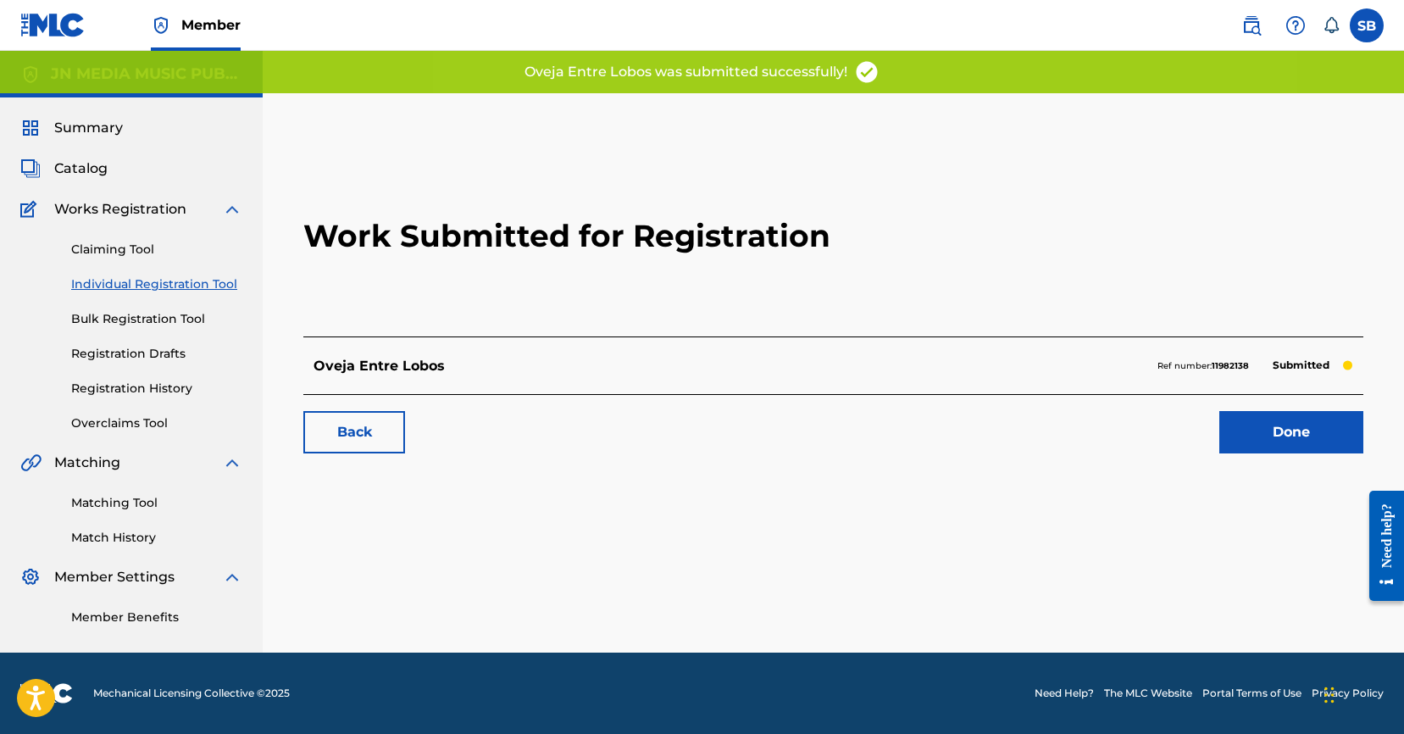
click at [1241, 418] on link "Done" at bounding box center [1291, 432] width 144 height 42
